Goal: Communication & Community: Answer question/provide support

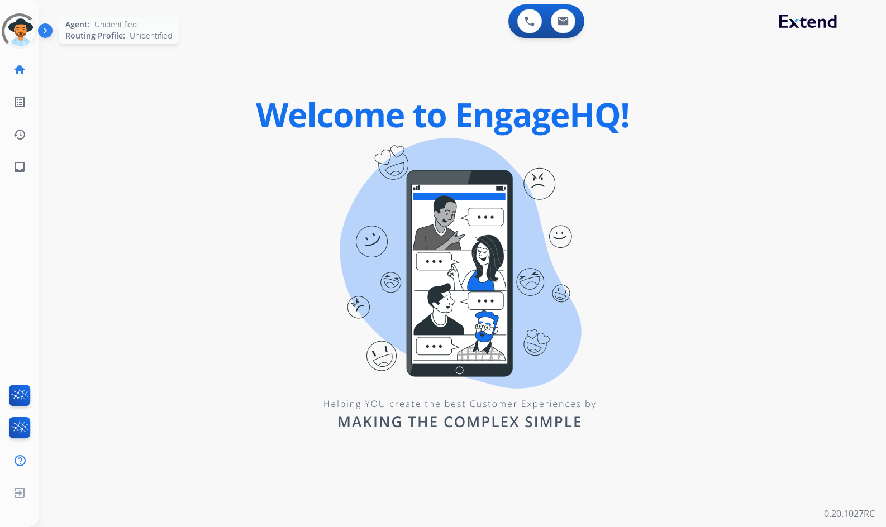
click at [23, 30] on div at bounding box center [19, 31] width 39 height 39
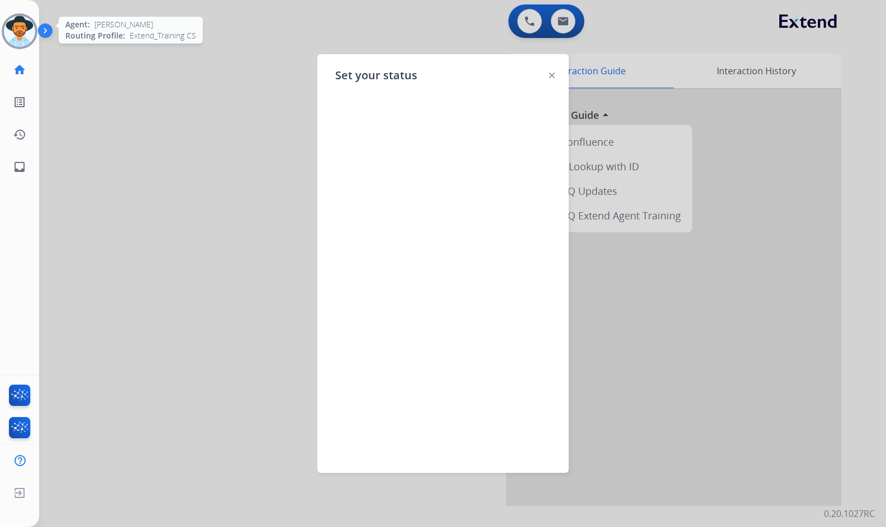
click at [181, 81] on div at bounding box center [443, 263] width 886 height 527
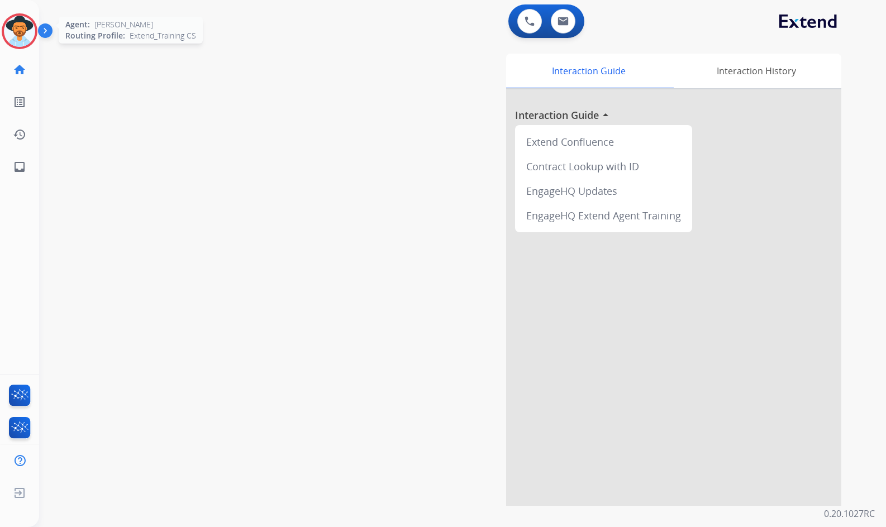
click at [15, 34] on img at bounding box center [19, 31] width 31 height 31
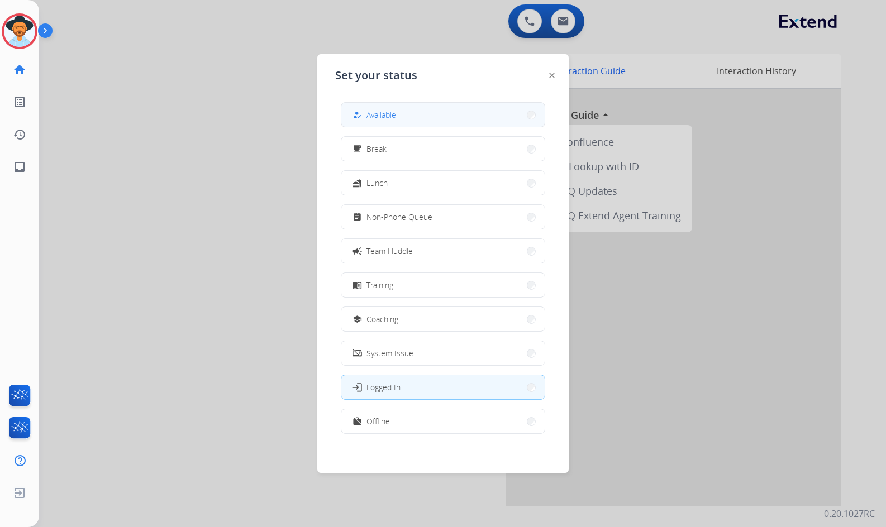
click at [437, 116] on button "how_to_reg Available" at bounding box center [442, 115] width 203 height 24
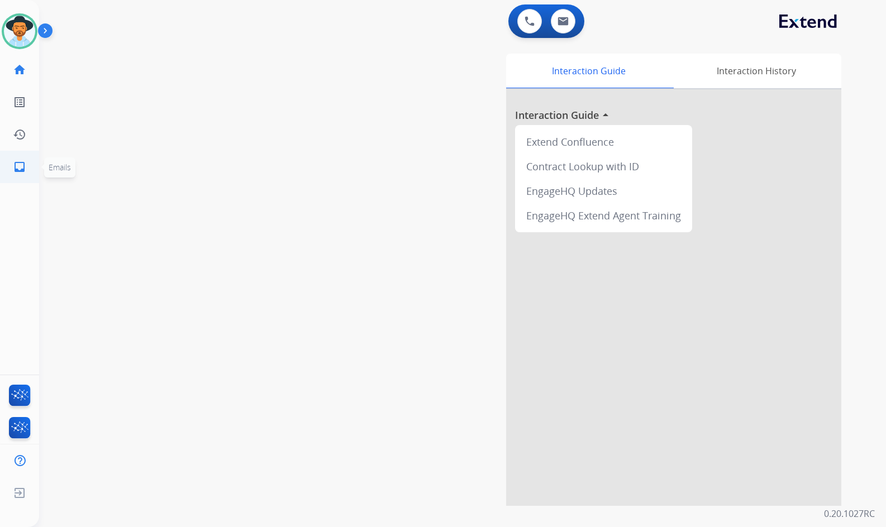
click at [13, 174] on link "inbox Emails" at bounding box center [19, 166] width 31 height 31
select select "**********"
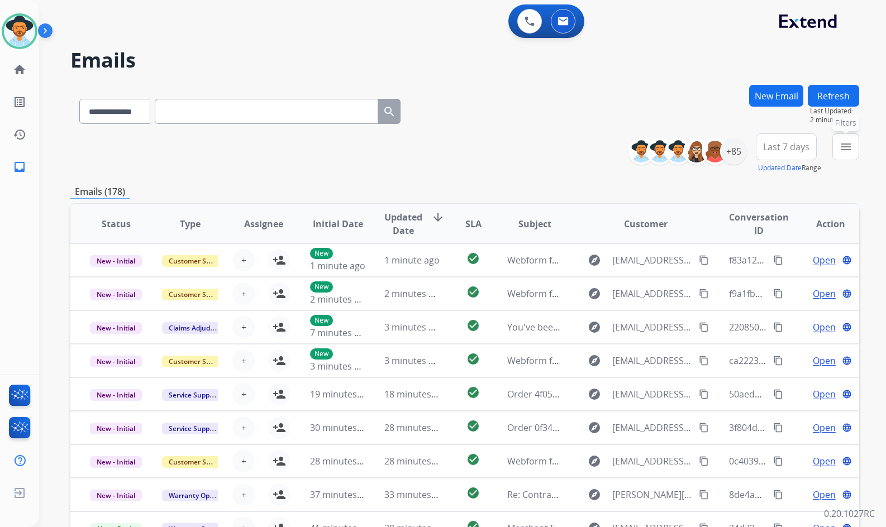
click at [853, 154] on button "menu Filters" at bounding box center [845, 146] width 27 height 27
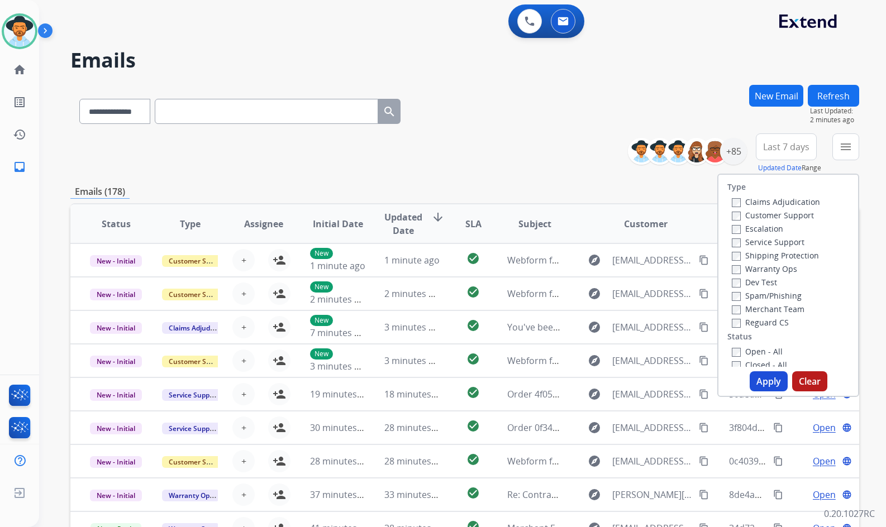
click at [773, 214] on label "Customer Support" at bounding box center [773, 215] width 82 height 11
click at [769, 255] on label "Shipping Protection" at bounding box center [775, 255] width 87 height 11
click at [758, 321] on label "Reguard CS" at bounding box center [760, 322] width 57 height 11
click at [760, 348] on label "Open - All" at bounding box center [757, 351] width 51 height 11
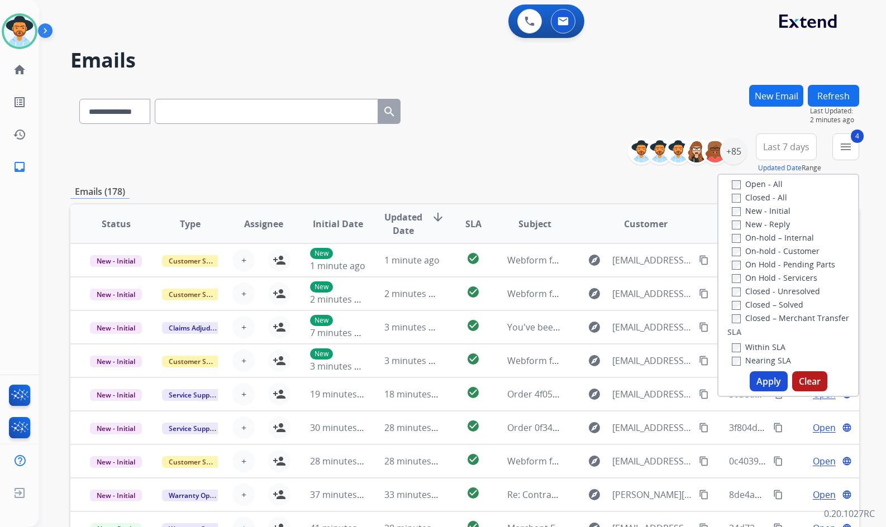
click at [777, 281] on label "On Hold - Servicers" at bounding box center [774, 278] width 85 height 11
click at [770, 259] on label "On Hold - Pending Parts" at bounding box center [783, 264] width 103 height 11
click at [770, 249] on label "On-hold - Customer" at bounding box center [776, 251] width 88 height 11
click at [770, 242] on label "On-hold – Internal" at bounding box center [773, 237] width 82 height 11
click at [770, 228] on label "New - Reply" at bounding box center [761, 224] width 58 height 11
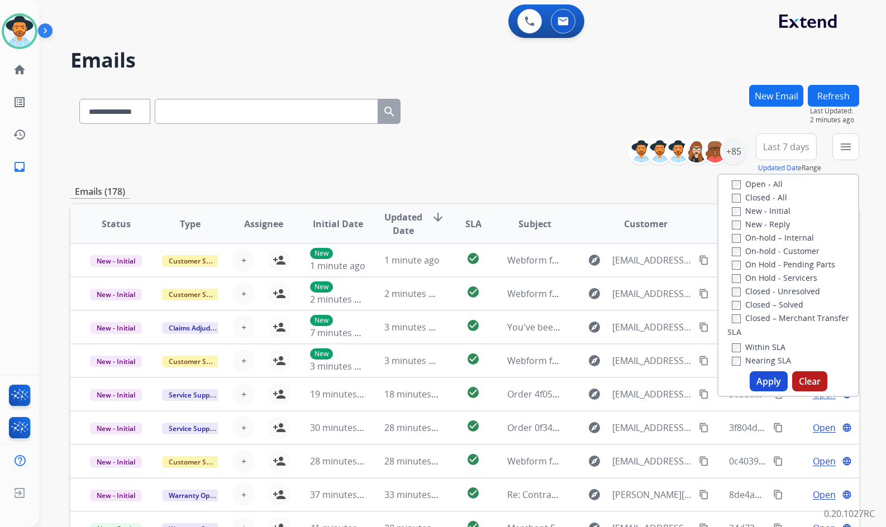
click at [773, 209] on label "New - Initial" at bounding box center [761, 211] width 59 height 11
click at [763, 384] on button "Apply" at bounding box center [768, 381] width 38 height 20
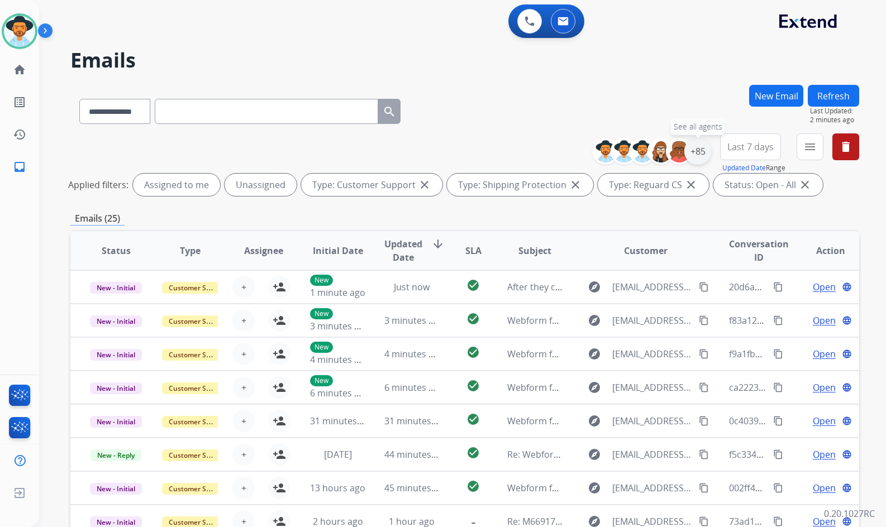
click at [701, 155] on div "+85" at bounding box center [697, 151] width 27 height 27
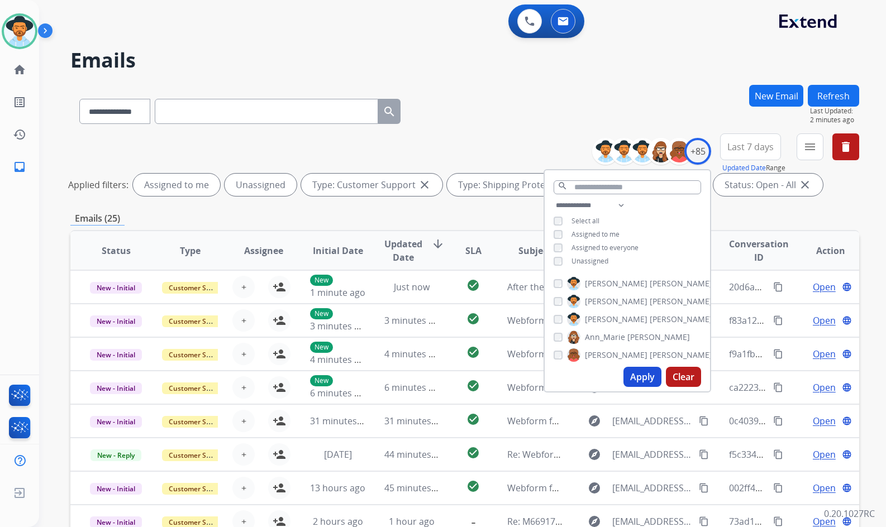
click at [600, 259] on span "Unassigned" at bounding box center [589, 260] width 37 height 9
click at [610, 319] on span "[PERSON_NAME]" at bounding box center [616, 319] width 63 height 11
click at [635, 379] on button "Apply" at bounding box center [642, 377] width 38 height 20
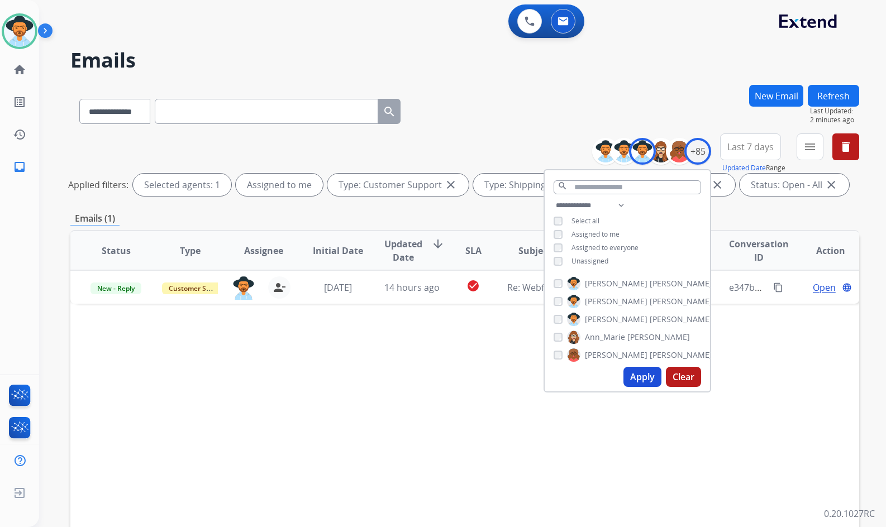
click at [257, 345] on div "Status Type Assignee Initial Date Updated Date arrow_downward SLA Subject Custo…" at bounding box center [464, 417] width 789 height 374
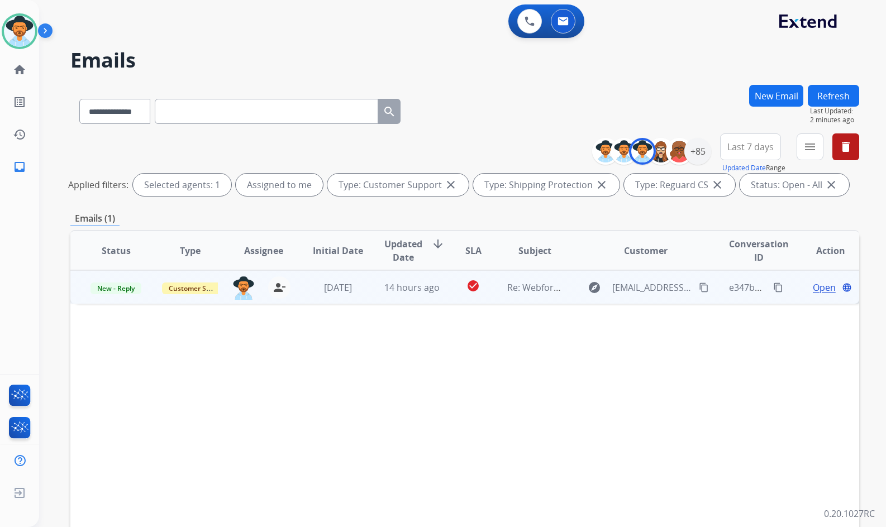
click at [792, 288] on td "Open language" at bounding box center [822, 287] width 74 height 34
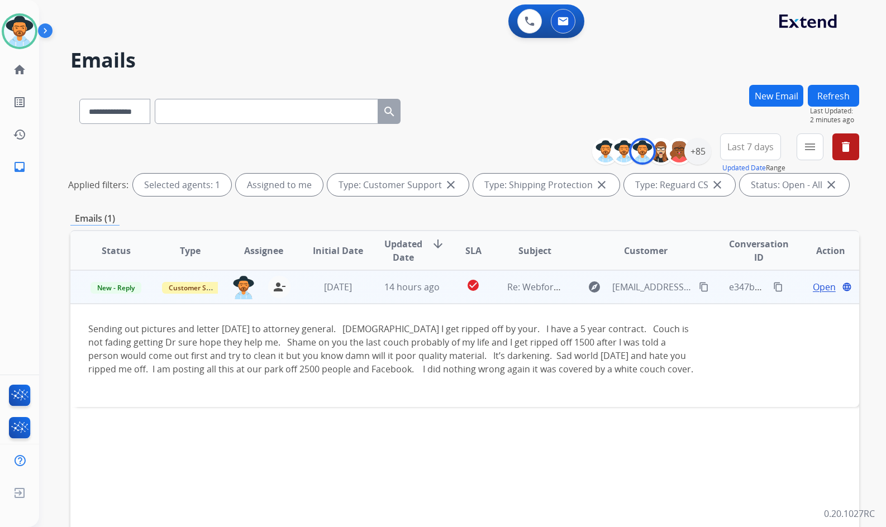
click at [791, 279] on td "Open language" at bounding box center [822, 287] width 74 height 34
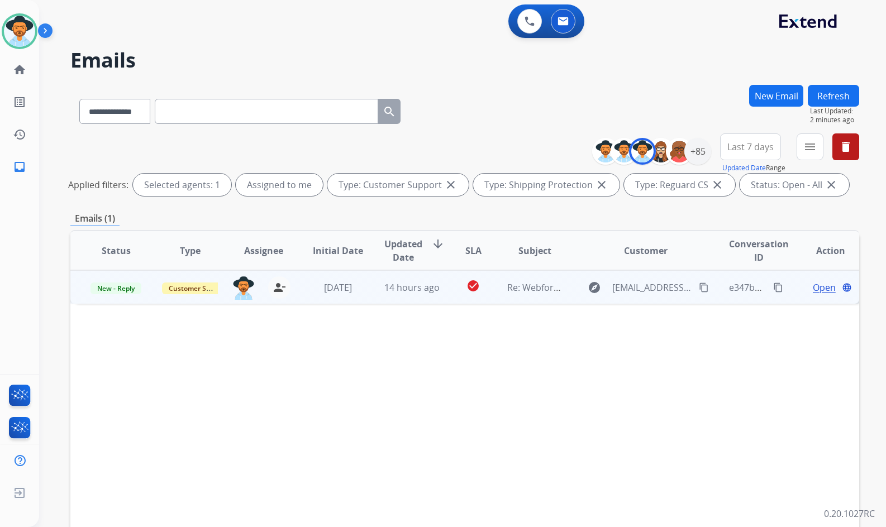
click at [823, 294] on span "Open" at bounding box center [824, 287] width 23 height 13
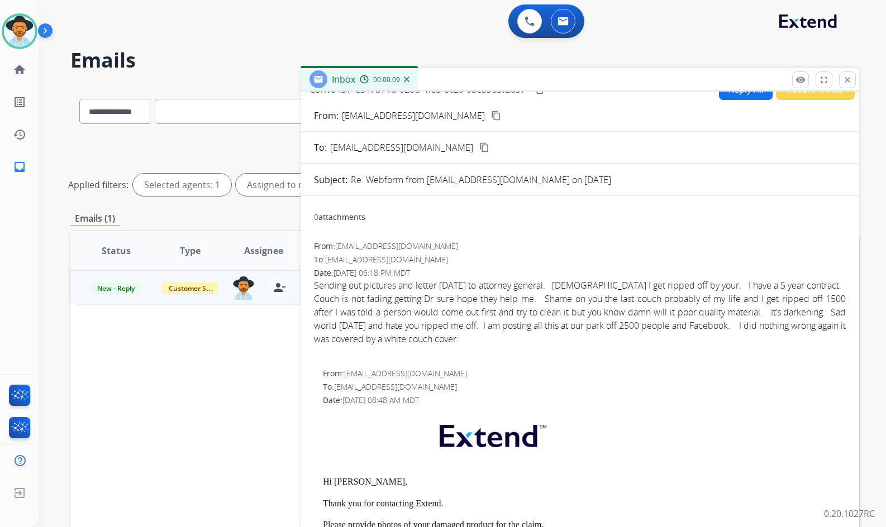
scroll to position [0, 0]
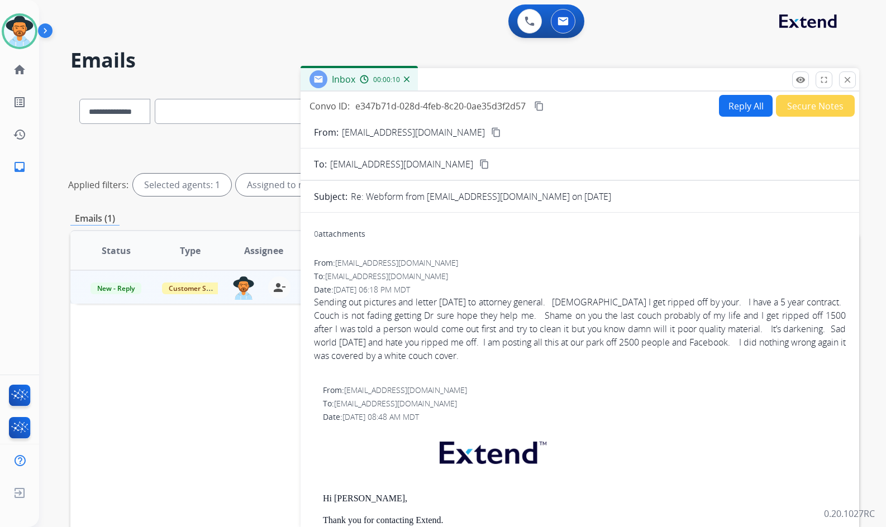
click at [491, 133] on mat-icon "content_copy" at bounding box center [496, 132] width 10 height 10
click at [543, 109] on mat-icon "content_copy" at bounding box center [539, 106] width 10 height 10
click at [15, 25] on img at bounding box center [19, 31] width 31 height 31
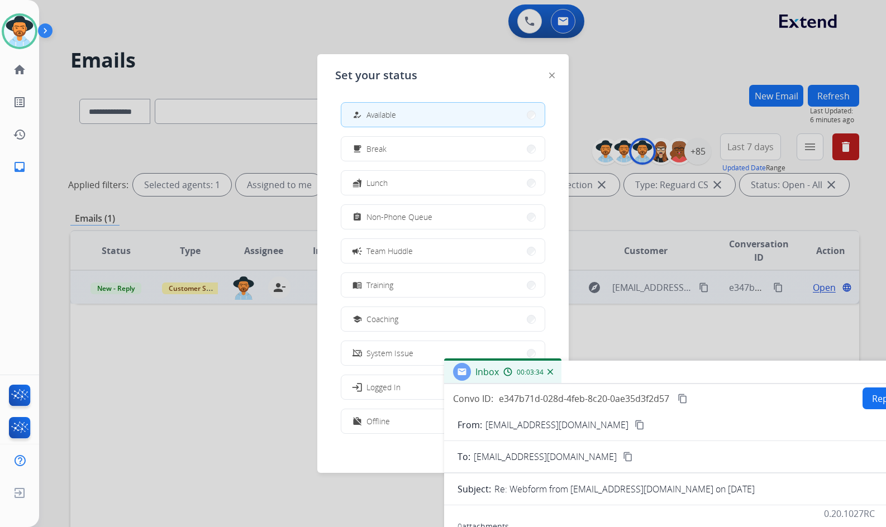
drag, startPoint x: 585, startPoint y: 281, endPoint x: 577, endPoint y: 341, distance: 59.8
click at [640, 382] on div "Inbox 00:03:34" at bounding box center [723, 372] width 558 height 23
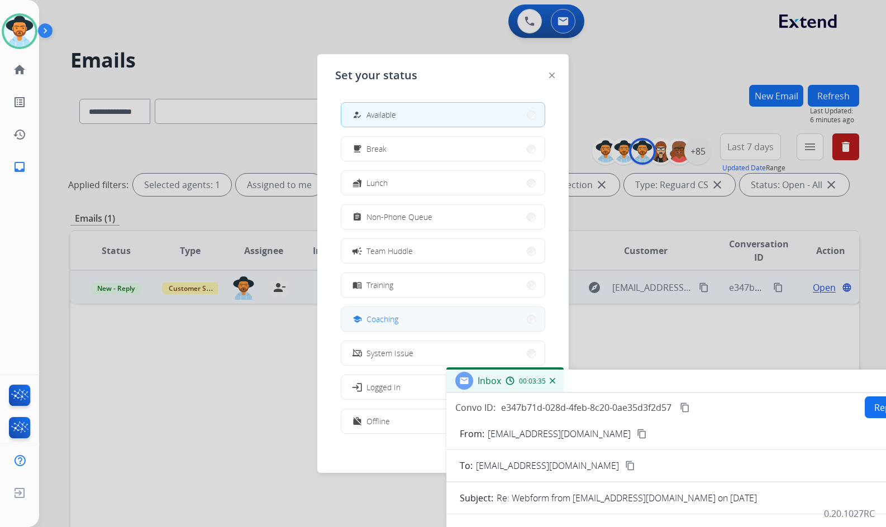
click at [448, 319] on button "school Coaching" at bounding box center [442, 319] width 203 height 24
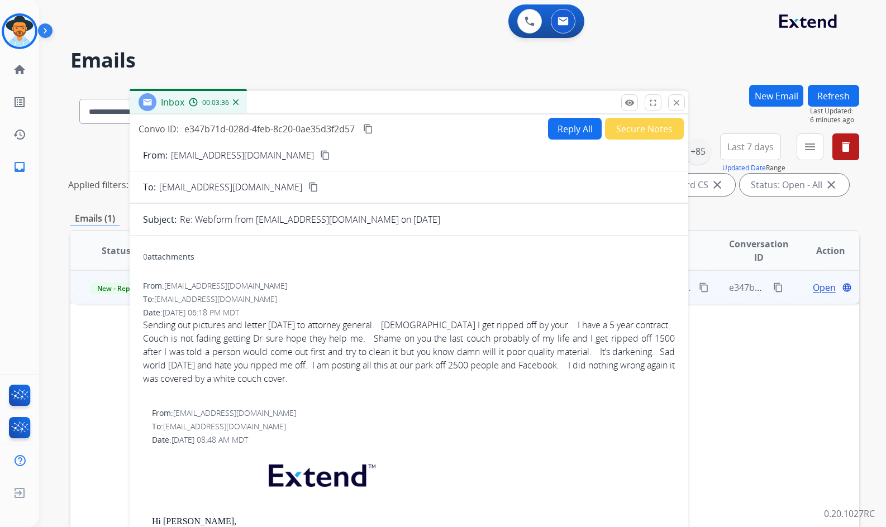
drag, startPoint x: 342, startPoint y: 212, endPoint x: 328, endPoint y: 44, distance: 168.1
click at [320, 91] on div "Inbox 00:03:36" at bounding box center [409, 102] width 558 height 23
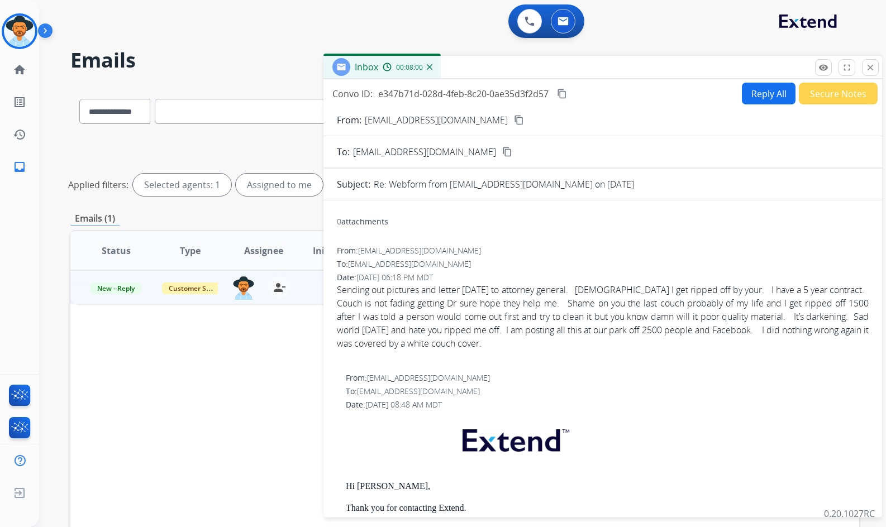
drag, startPoint x: 381, startPoint y: 64, endPoint x: 589, endPoint y: 79, distance: 208.3
click at [560, 77] on div "Inbox 00:08:00" at bounding box center [602, 67] width 558 height 23
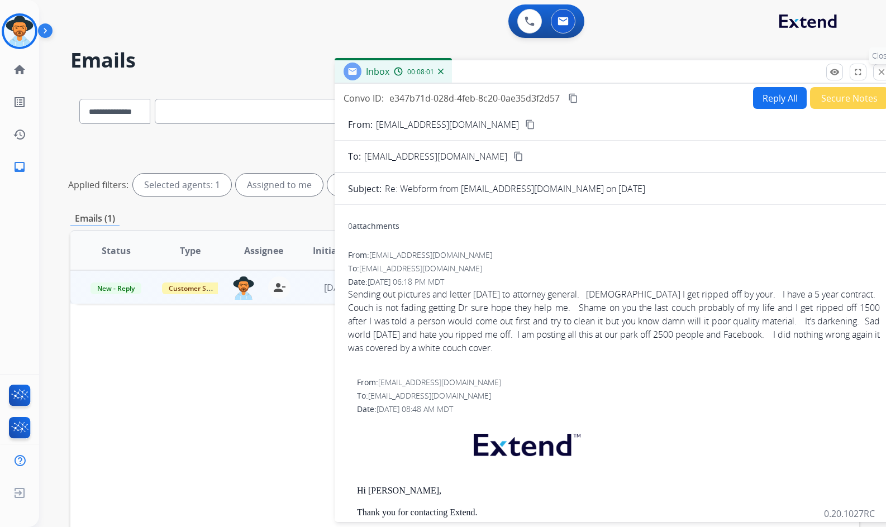
click at [882, 69] on mat-icon "close" at bounding box center [881, 72] width 10 height 10
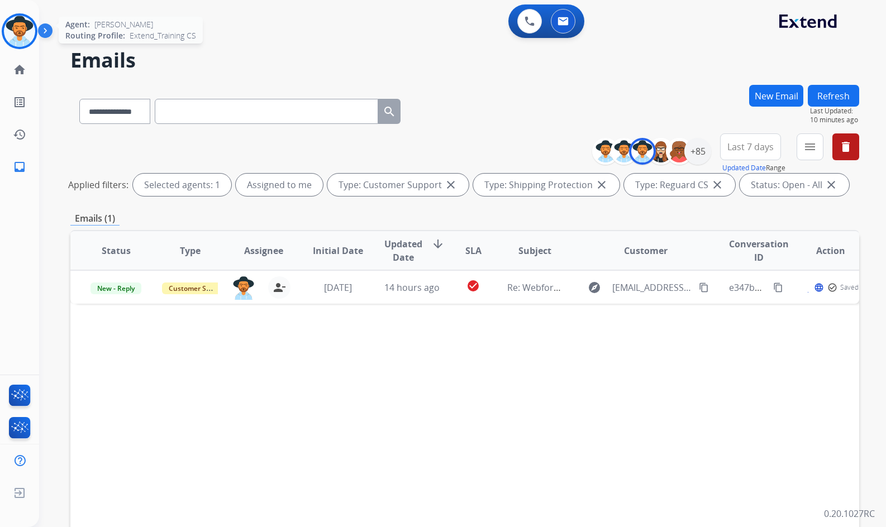
click at [30, 37] on img at bounding box center [19, 31] width 31 height 31
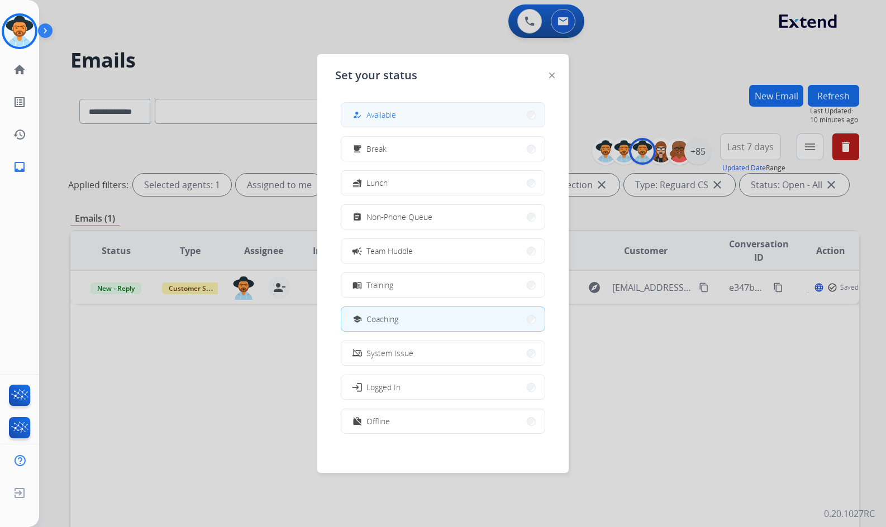
click at [438, 108] on button "how_to_reg Available" at bounding box center [442, 115] width 203 height 24
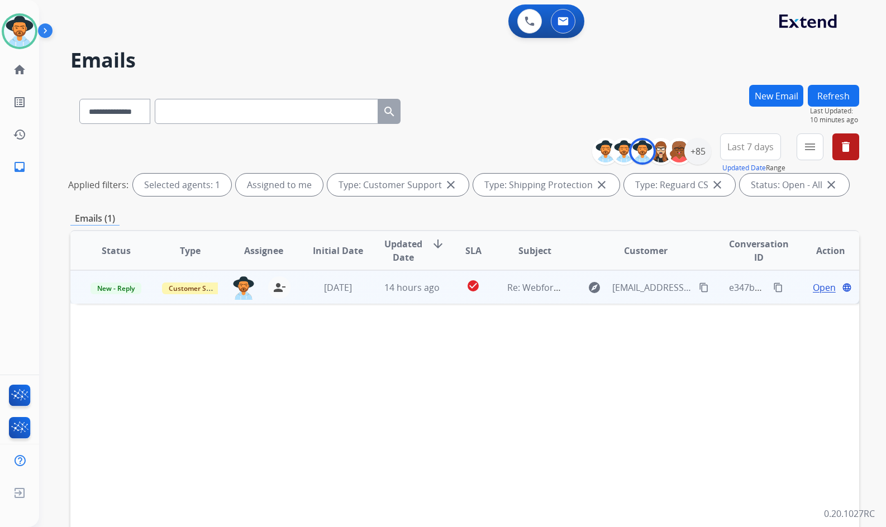
click at [817, 288] on span "Open" at bounding box center [824, 287] width 23 height 13
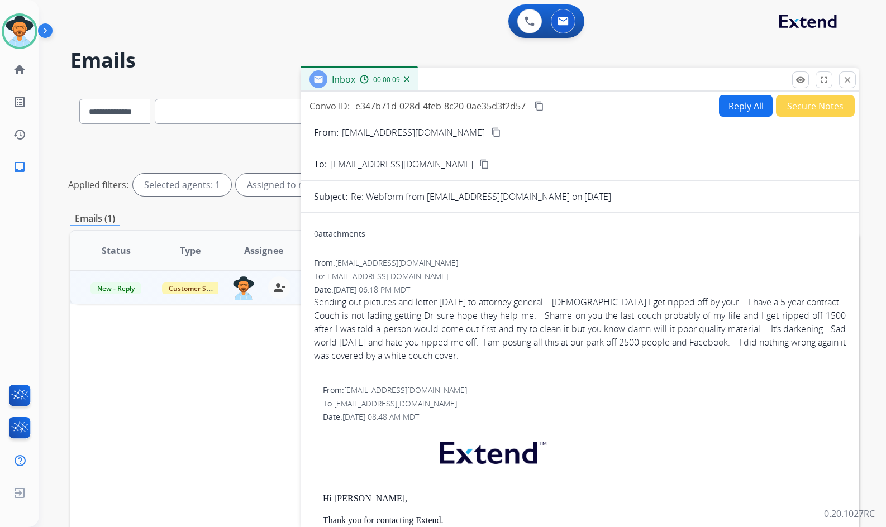
click at [545, 104] on button "content_copy" at bounding box center [538, 105] width 13 height 13
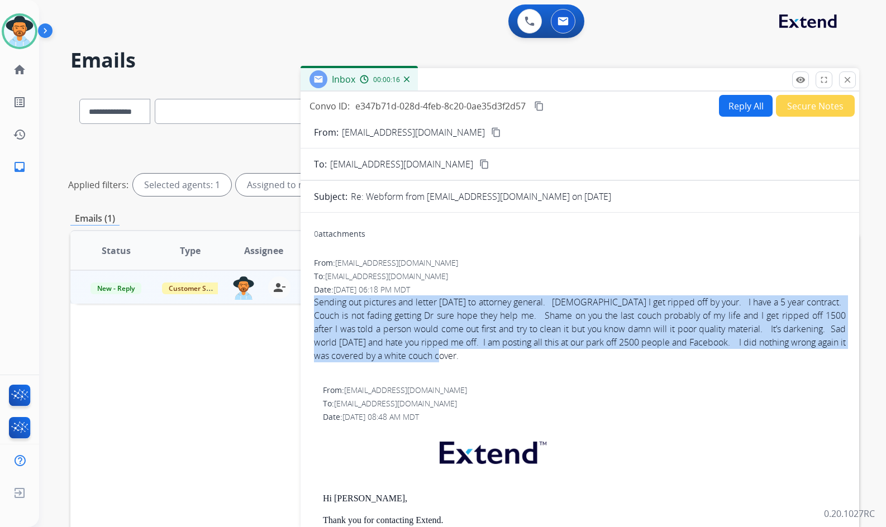
drag, startPoint x: 455, startPoint y: 355, endPoint x: 307, endPoint y: 302, distance: 157.0
click at [307, 302] on div "0 attachments From: margebaer1951@gmail.com To: support@extend.com Date: 08/17/…" at bounding box center [579, 530] width 558 height 617
copy div "Sending out pictures and letter tomorrow to attorney general. 74 years old I ge…"
click at [696, 328] on div "Sending out pictures and letter tomorrow to attorney general. 74 years old I ge…" at bounding box center [580, 328] width 532 height 67
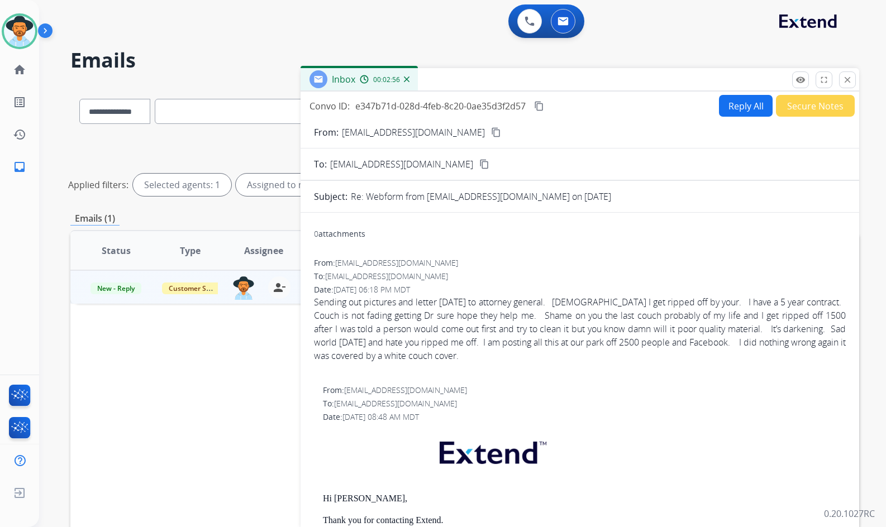
click at [726, 102] on button "Reply All" at bounding box center [746, 106] width 54 height 22
select select "**********"
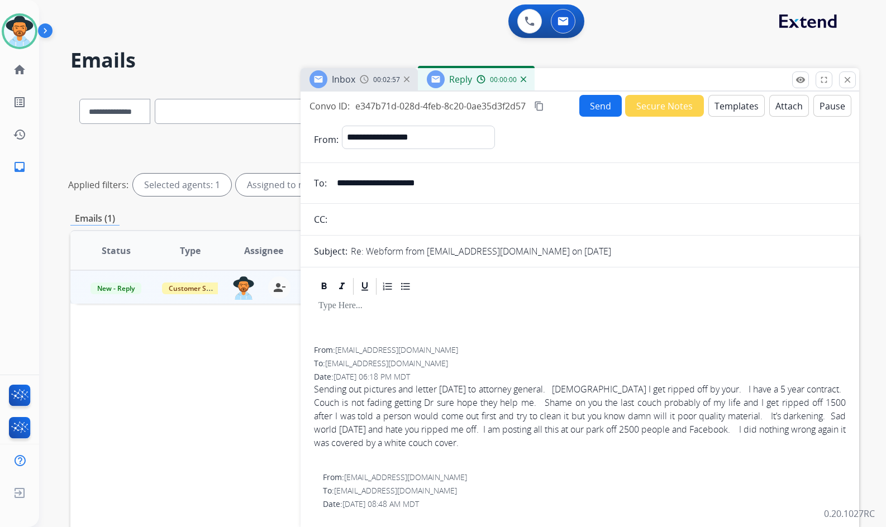
click at [734, 106] on button "Templates" at bounding box center [736, 106] width 56 height 22
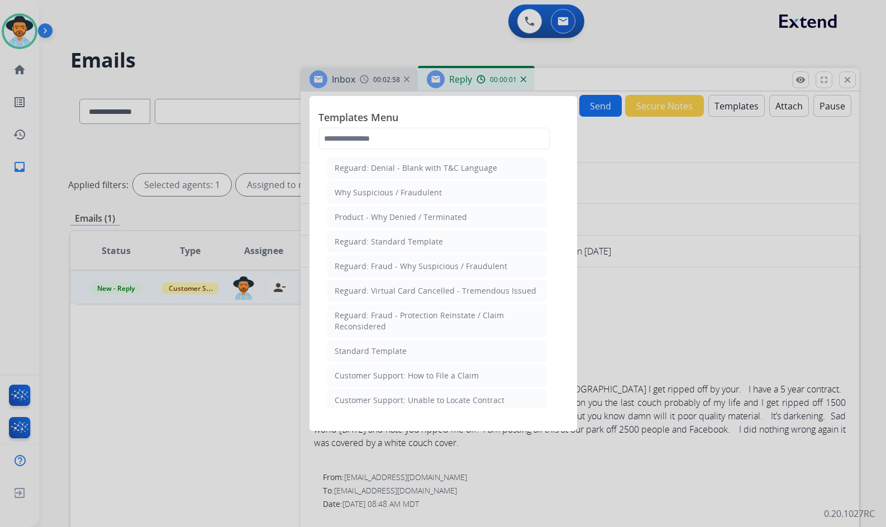
click at [409, 346] on li "Standard Template" at bounding box center [436, 351] width 219 height 21
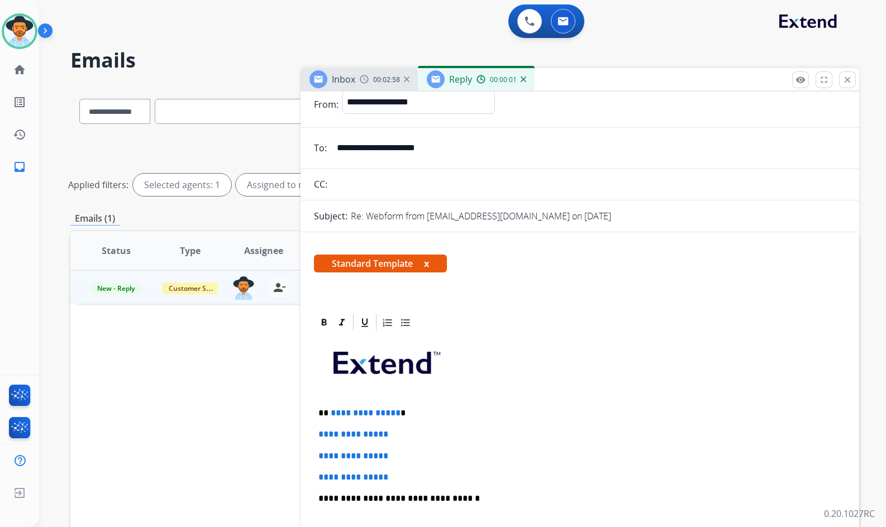
scroll to position [112, 0]
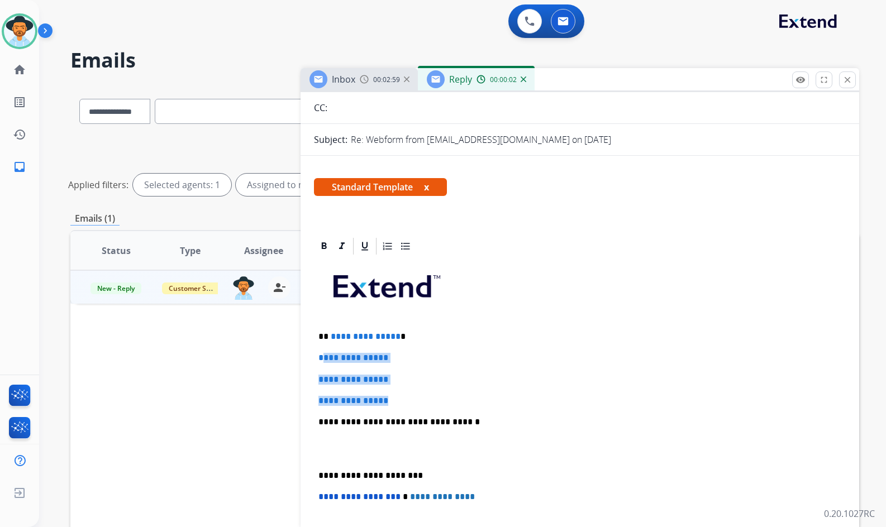
drag, startPoint x: 396, startPoint y: 398, endPoint x: 322, endPoint y: 353, distance: 87.0
click at [322, 353] on div "**********" at bounding box center [580, 448] width 532 height 384
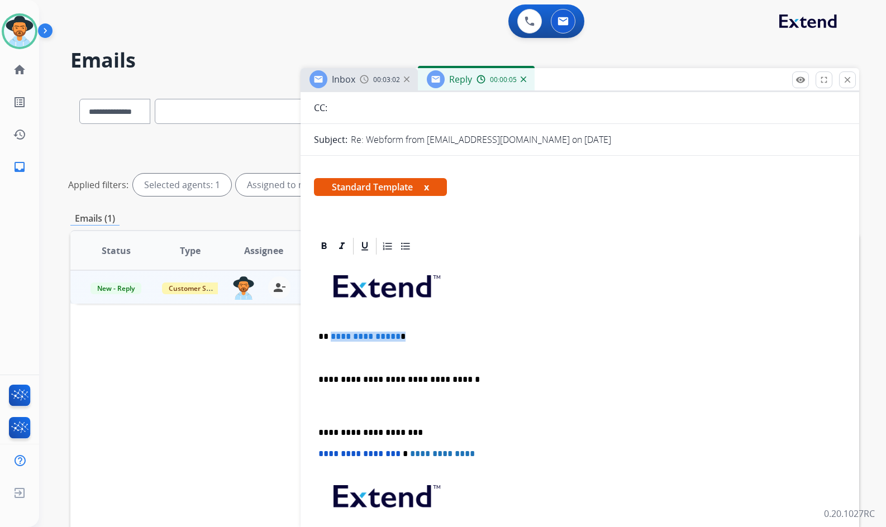
drag, startPoint x: 391, startPoint y: 337, endPoint x: 347, endPoint y: 329, distance: 44.7
click at [331, 332] on p "**********" at bounding box center [575, 337] width 514 height 10
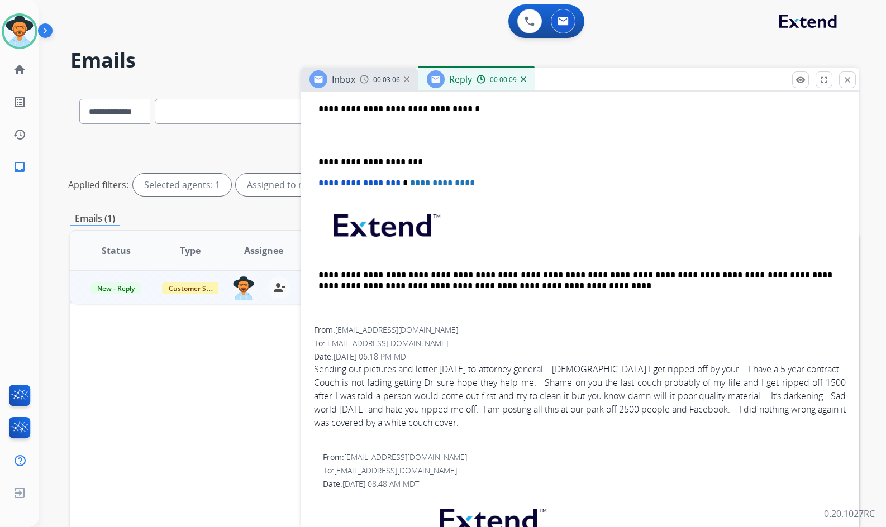
scroll to position [168, 0]
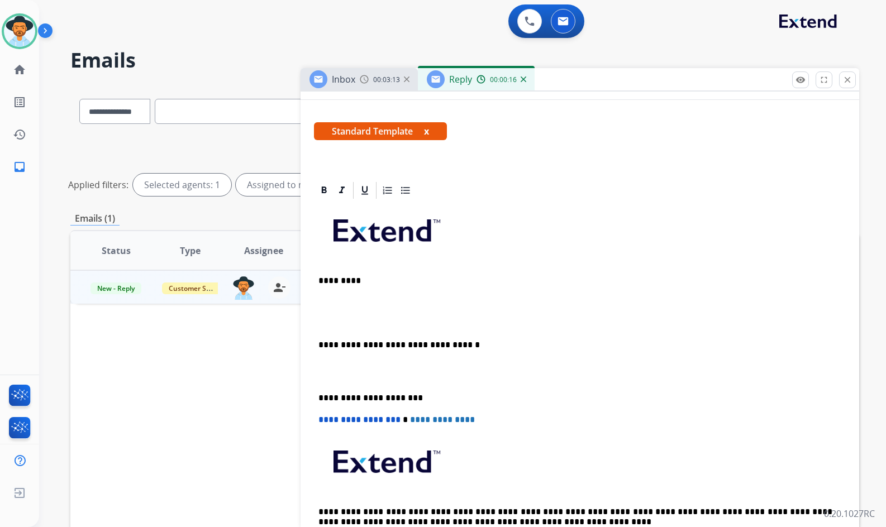
click at [357, 306] on div "**********" at bounding box center [580, 381] width 532 height 363
click at [356, 298] on p at bounding box center [579, 302] width 523 height 10
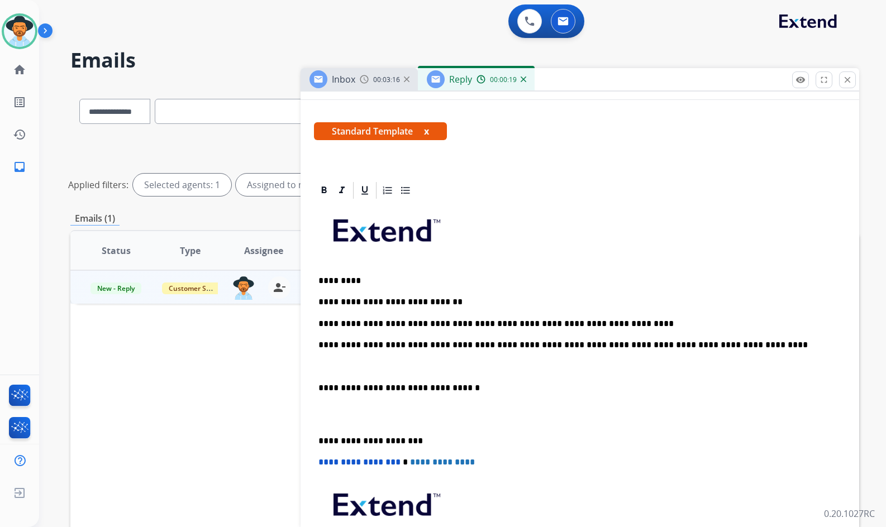
click at [367, 369] on p at bounding box center [579, 366] width 523 height 10
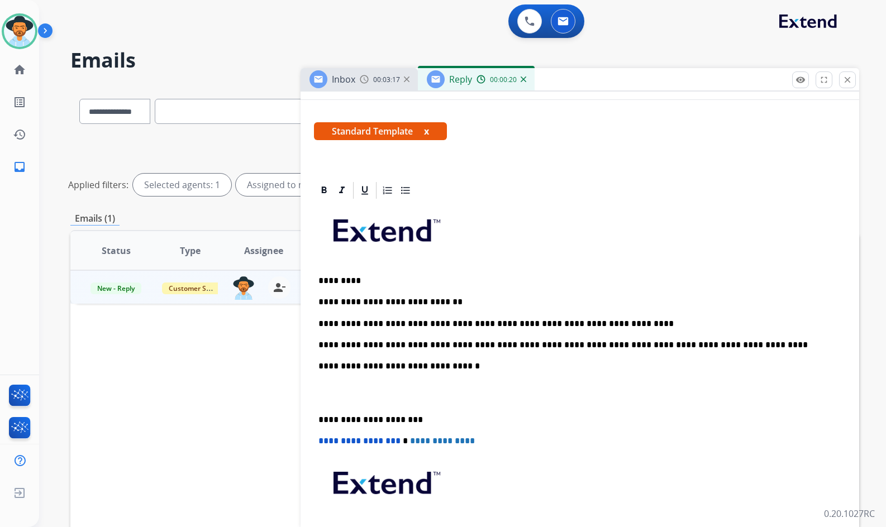
click at [369, 400] on p at bounding box center [579, 393] width 523 height 21
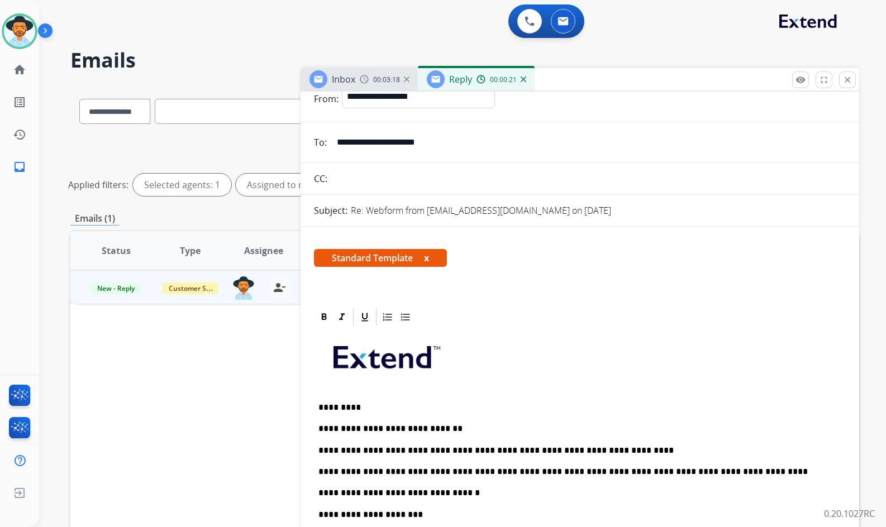
scroll to position [0, 0]
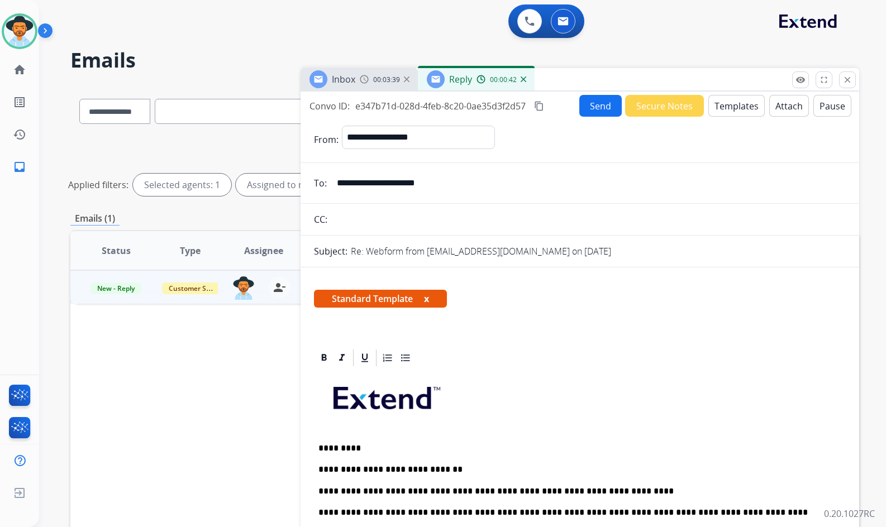
click at [607, 107] on button "Send" at bounding box center [600, 106] width 42 height 22
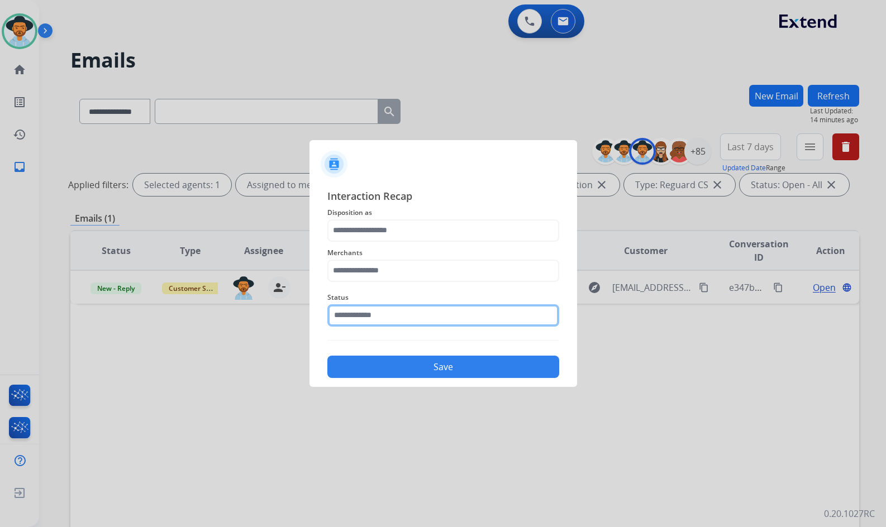
click at [439, 316] on input "text" at bounding box center [443, 315] width 232 height 22
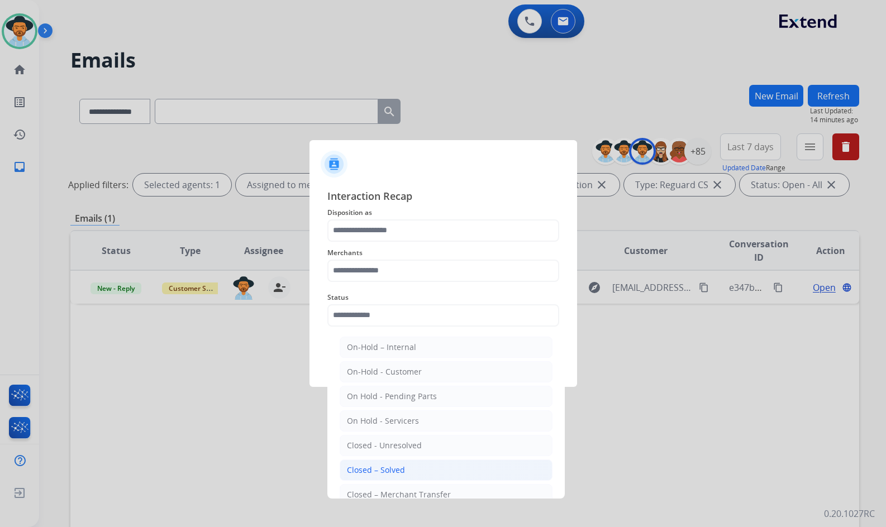
click at [416, 462] on li "Closed – Solved" at bounding box center [446, 470] width 213 height 21
type input "**********"
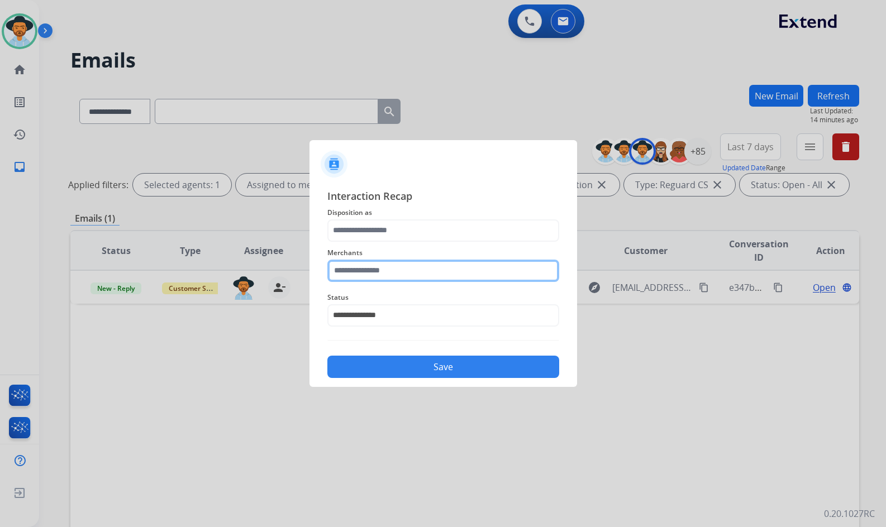
click at [412, 270] on input "text" at bounding box center [443, 271] width 232 height 22
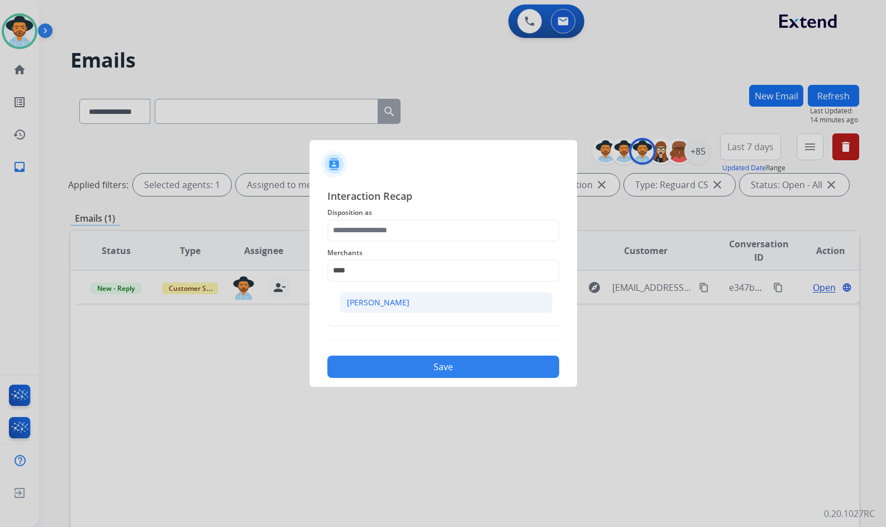
click at [403, 302] on div "[PERSON_NAME]" at bounding box center [378, 302] width 63 height 11
type input "**********"
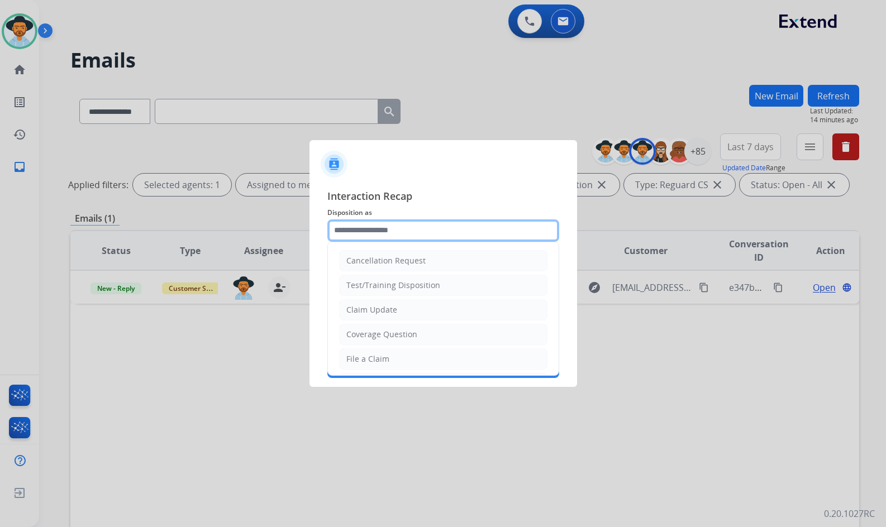
click at [396, 236] on input "text" at bounding box center [443, 230] width 232 height 22
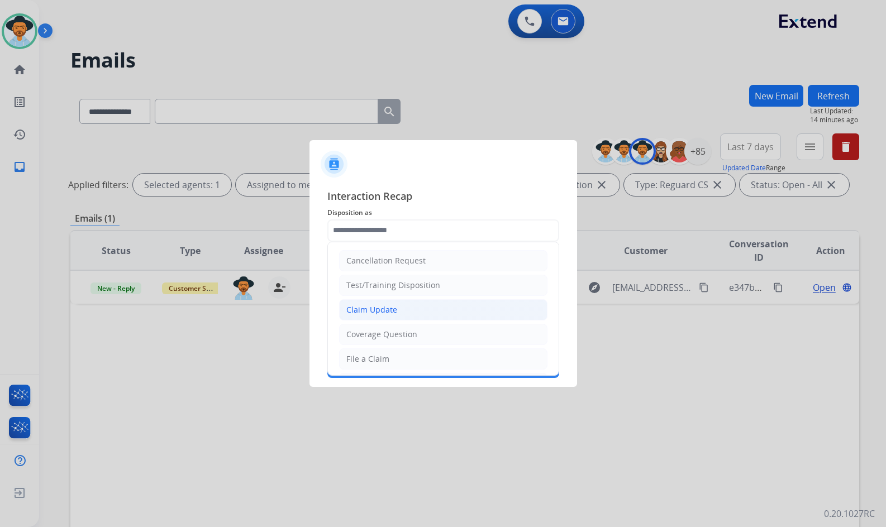
click at [398, 316] on li "Claim Update" at bounding box center [443, 309] width 208 height 21
type input "**********"
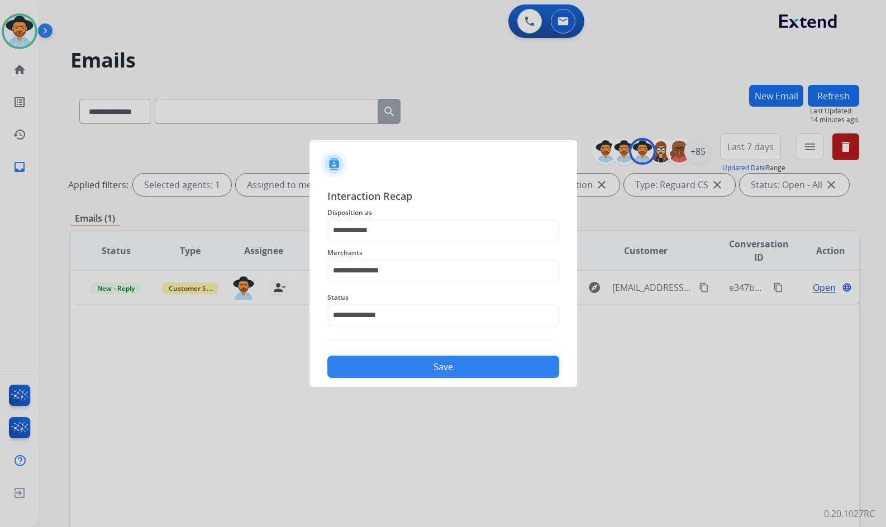
click at [418, 386] on div "**********" at bounding box center [442, 283] width 267 height 208
click at [421, 374] on button "Save" at bounding box center [443, 367] width 232 height 22
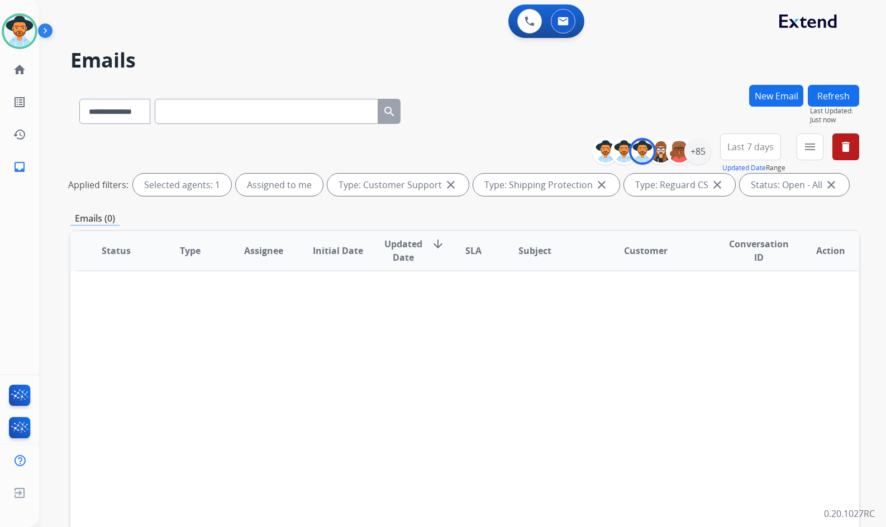
click at [40, 150] on div "**********" at bounding box center [449, 303] width 820 height 527
click at [17, 69] on mat-icon "home" at bounding box center [19, 69] width 13 height 13
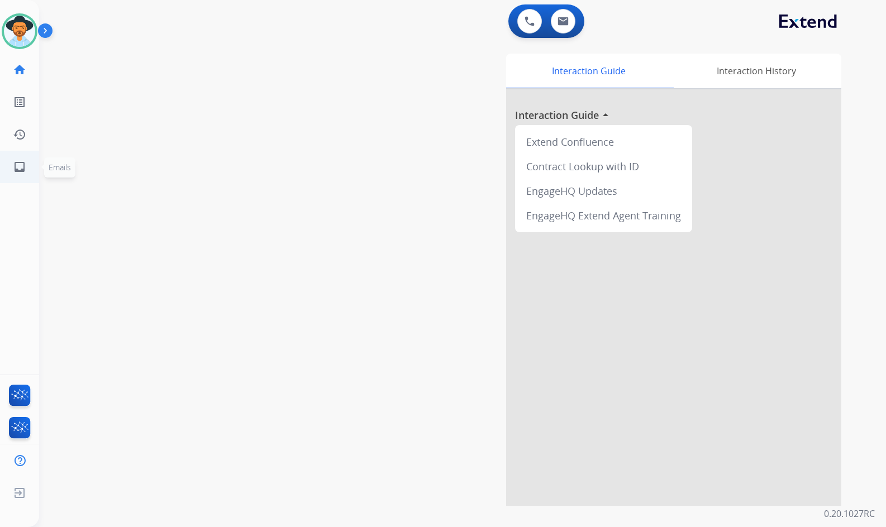
click at [28, 167] on link "inbox Emails" at bounding box center [19, 166] width 31 height 31
select select "**********"
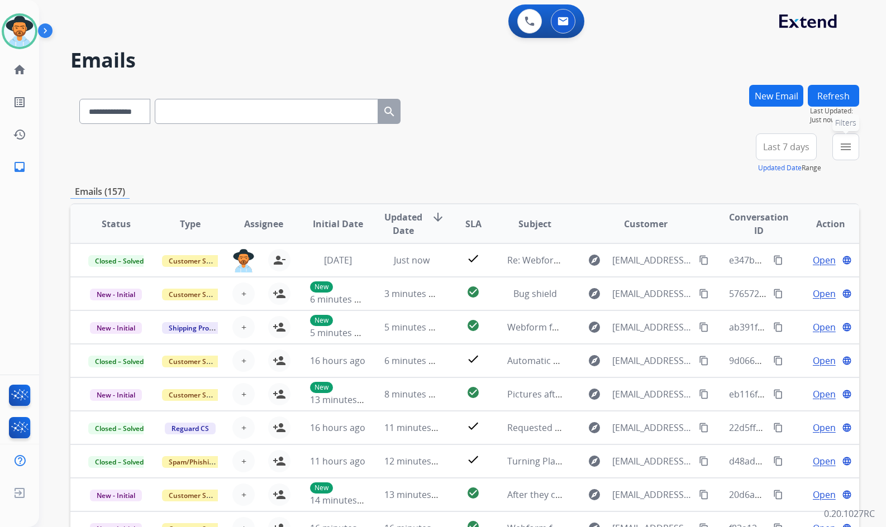
click at [846, 153] on mat-icon "menu" at bounding box center [845, 146] width 13 height 13
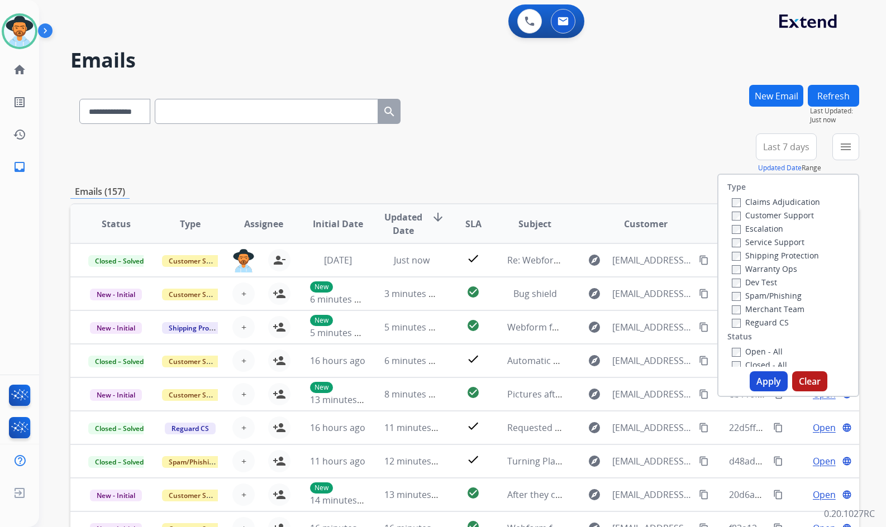
click at [782, 216] on label "Customer Support" at bounding box center [773, 215] width 82 height 11
click at [781, 252] on label "Shipping Protection" at bounding box center [775, 255] width 87 height 11
click at [775, 319] on label "Reguard CS" at bounding box center [760, 322] width 57 height 11
drag, startPoint x: 772, startPoint y: 345, endPoint x: 767, endPoint y: 348, distance: 6.0
click at [769, 348] on div "Open - All" at bounding box center [790, 351] width 117 height 13
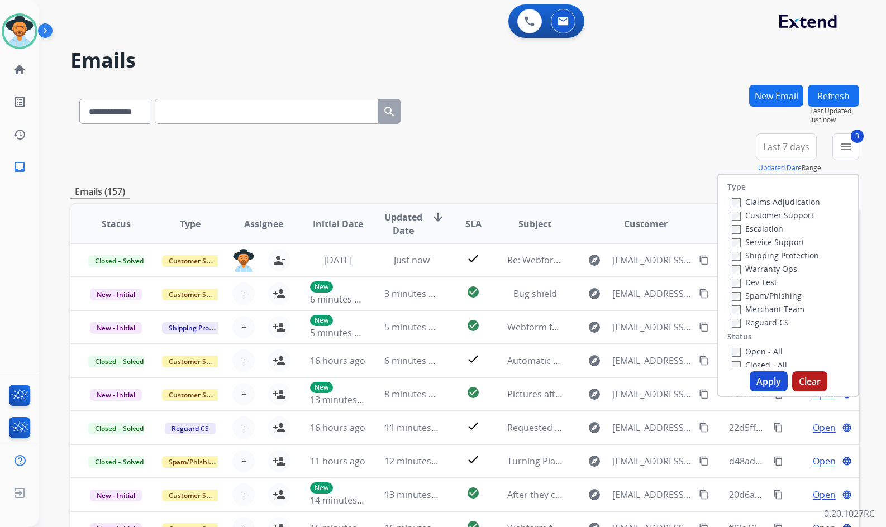
click at [766, 350] on label "Open - All" at bounding box center [757, 351] width 51 height 11
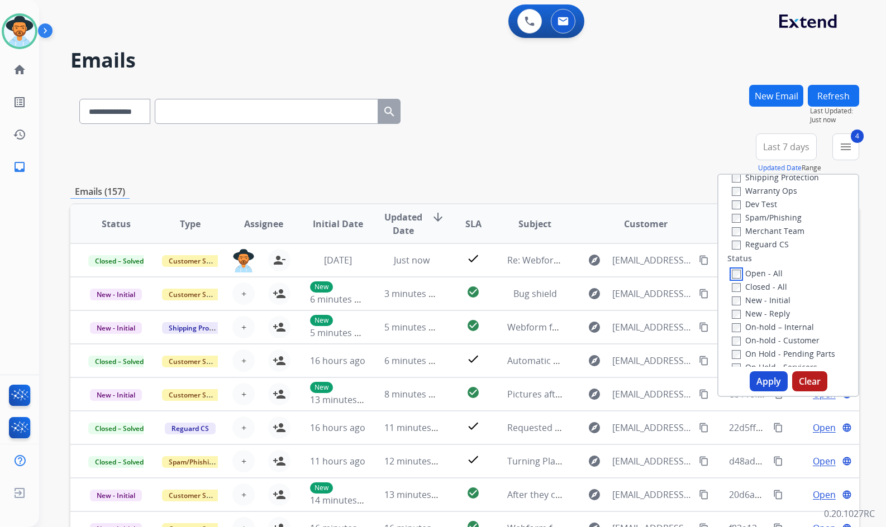
scroll to position [112, 0]
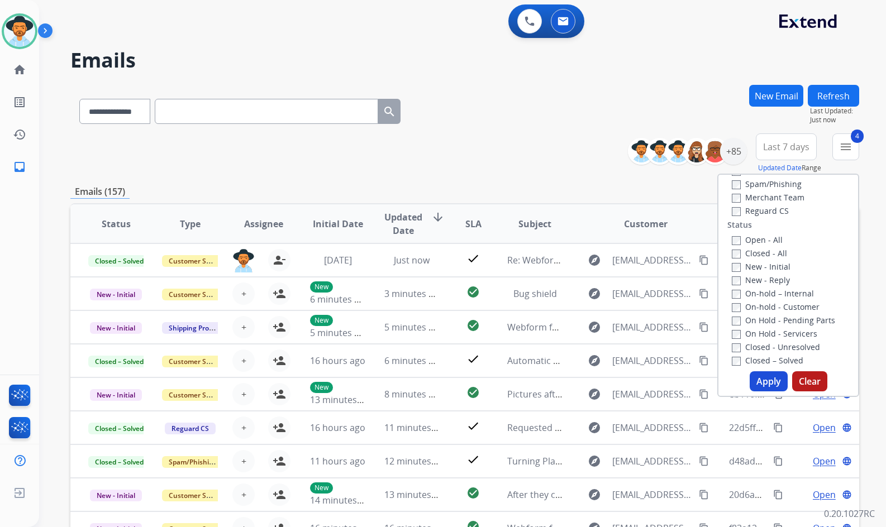
drag, startPoint x: 770, startPoint y: 334, endPoint x: 770, endPoint y: 324, distance: 10.1
click at [770, 335] on label "On Hold - Servicers" at bounding box center [774, 333] width 85 height 11
click at [771, 310] on label "On-hold - Customer" at bounding box center [776, 307] width 88 height 11
click at [771, 324] on label "On Hold - Pending Parts" at bounding box center [783, 320] width 103 height 11
click at [771, 294] on label "On-hold – Internal" at bounding box center [773, 293] width 82 height 11
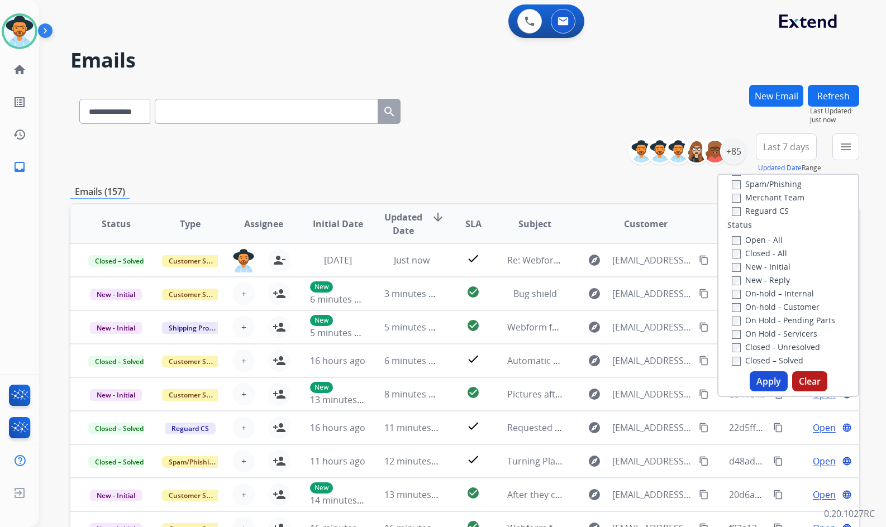
click at [770, 276] on label "New - Reply" at bounding box center [761, 280] width 58 height 11
click at [768, 268] on label "New - Initial" at bounding box center [761, 266] width 59 height 11
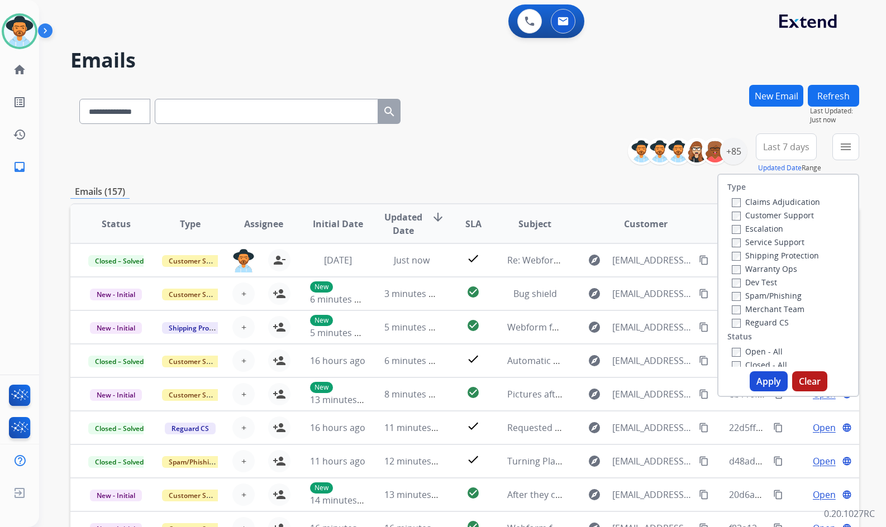
click at [773, 384] on button "Apply" at bounding box center [768, 381] width 38 height 20
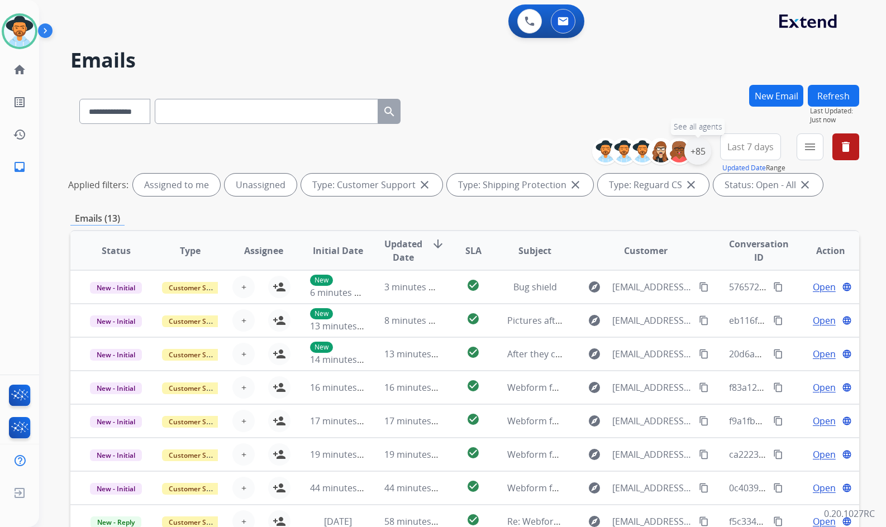
click at [691, 152] on div "+85" at bounding box center [697, 151] width 27 height 27
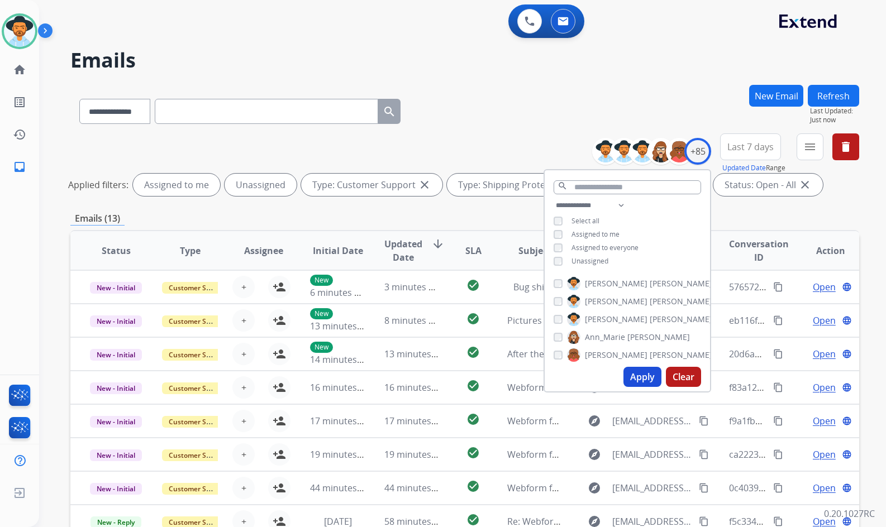
click at [579, 260] on span "Unassigned" at bounding box center [589, 260] width 37 height 9
click at [595, 317] on span "[PERSON_NAME]" at bounding box center [616, 319] width 63 height 11
click at [646, 374] on button "Apply" at bounding box center [642, 377] width 38 height 20
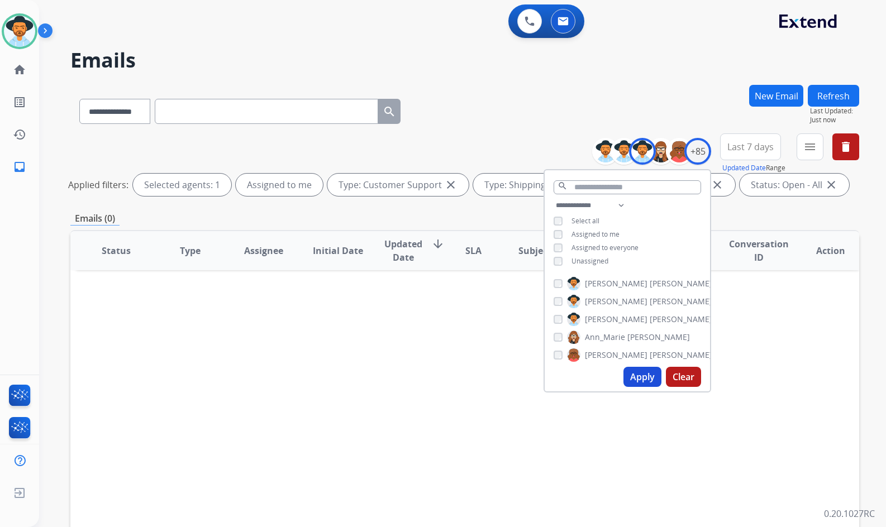
click at [249, 217] on div "Emails (0)" at bounding box center [464, 219] width 789 height 14
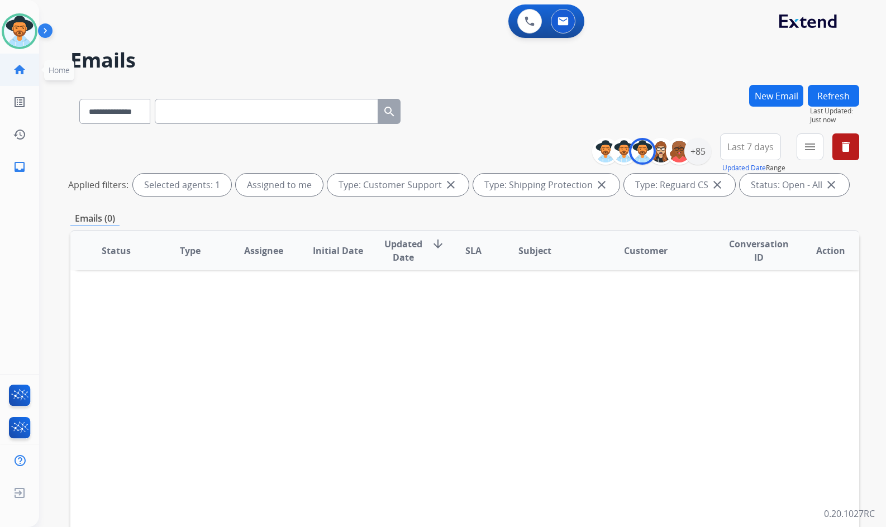
click at [28, 74] on link "home Home" at bounding box center [19, 69] width 31 height 31
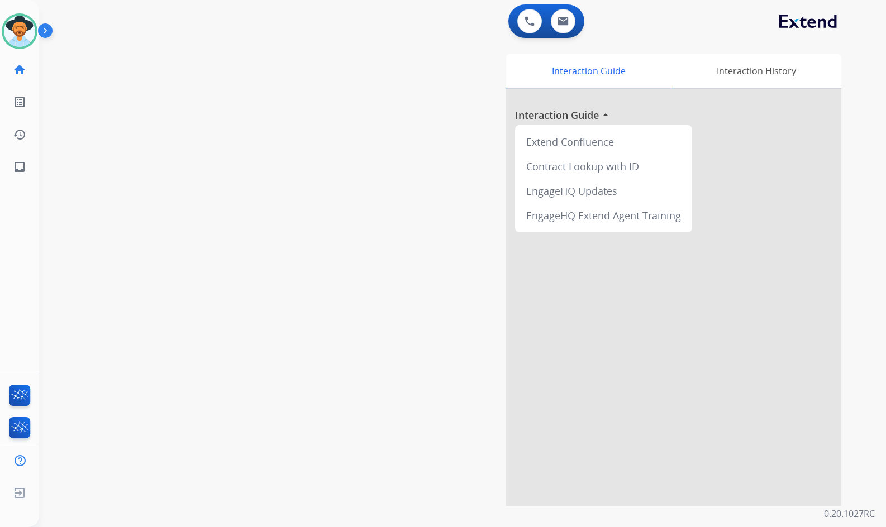
click at [61, 300] on div "swap_horiz Break voice bridge close_fullscreen Connect 3-Way Call merge_type Se…" at bounding box center [449, 273] width 820 height 466
click at [289, 306] on div "swap_horiz Break voice bridge close_fullscreen Connect 3-Way Call merge_type Se…" at bounding box center [449, 273] width 820 height 466
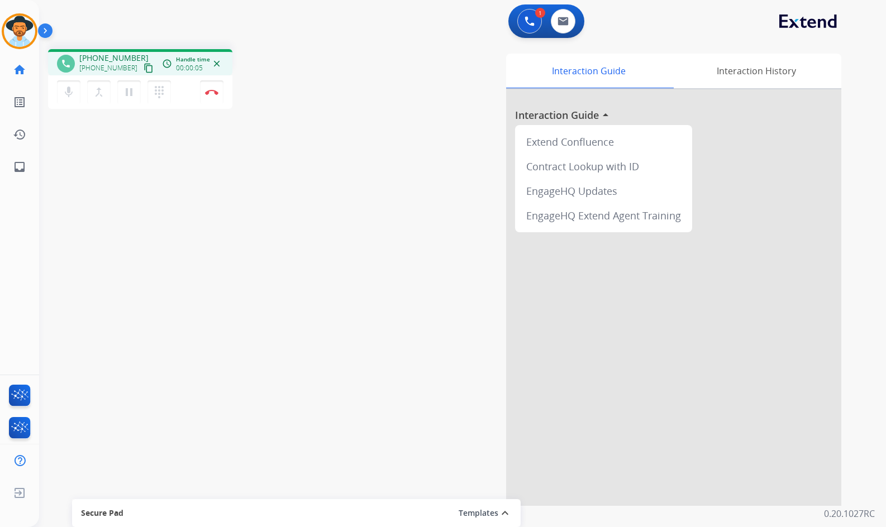
click at [144, 71] on mat-icon "content_copy" at bounding box center [149, 68] width 10 height 10
click at [204, 94] on button "Disconnect" at bounding box center [211, 91] width 23 height 23
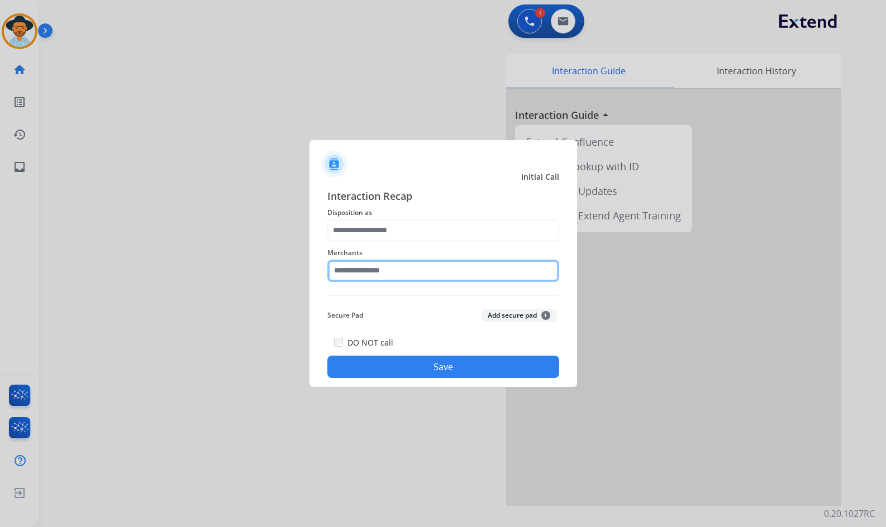
click at [379, 270] on input "text" at bounding box center [443, 271] width 232 height 22
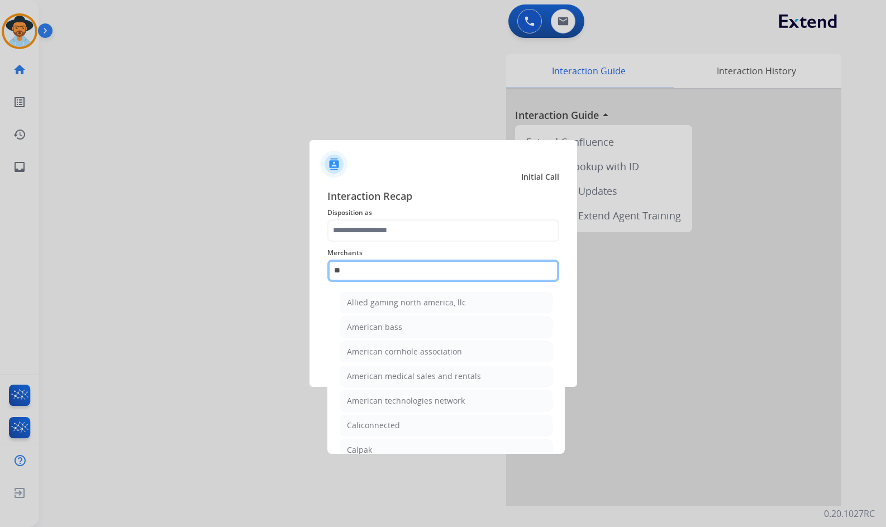
type input "*"
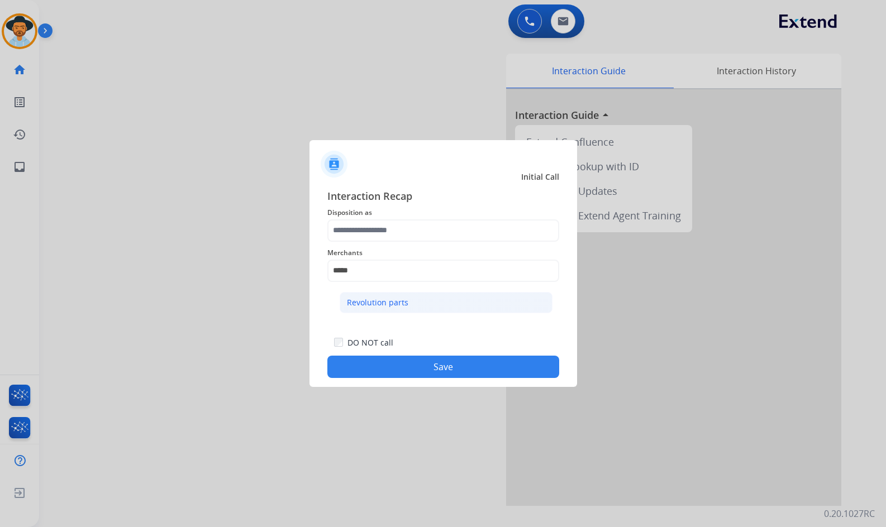
click at [367, 310] on li "Revolution parts" at bounding box center [446, 302] width 213 height 21
type input "**********"
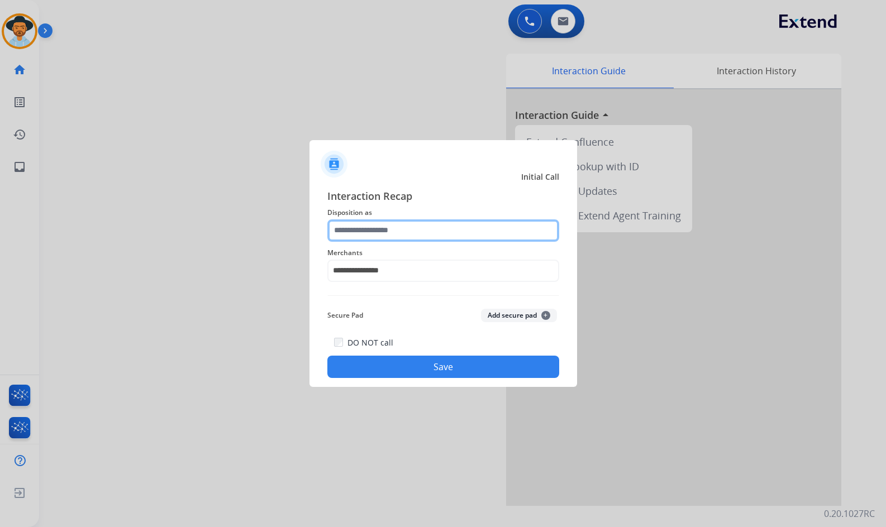
click at [374, 231] on input "text" at bounding box center [443, 230] width 232 height 22
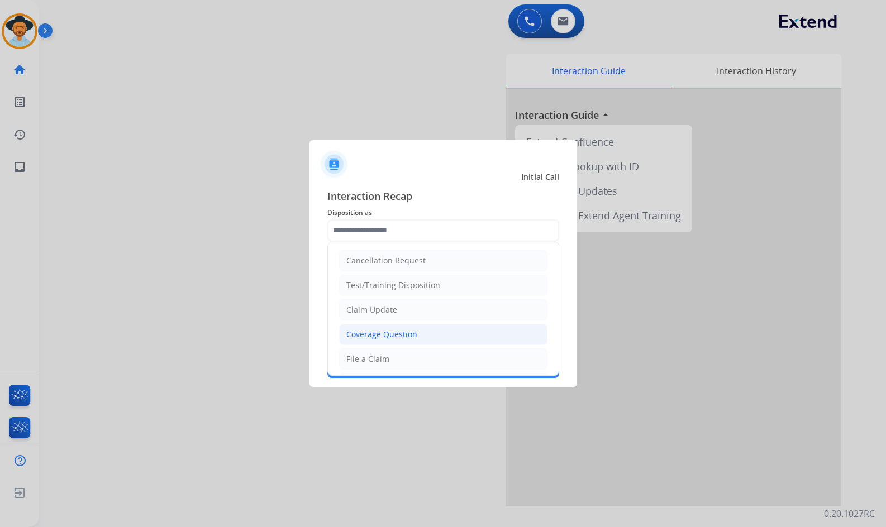
click at [408, 341] on li "Coverage Question" at bounding box center [443, 334] width 208 height 21
type input "**********"
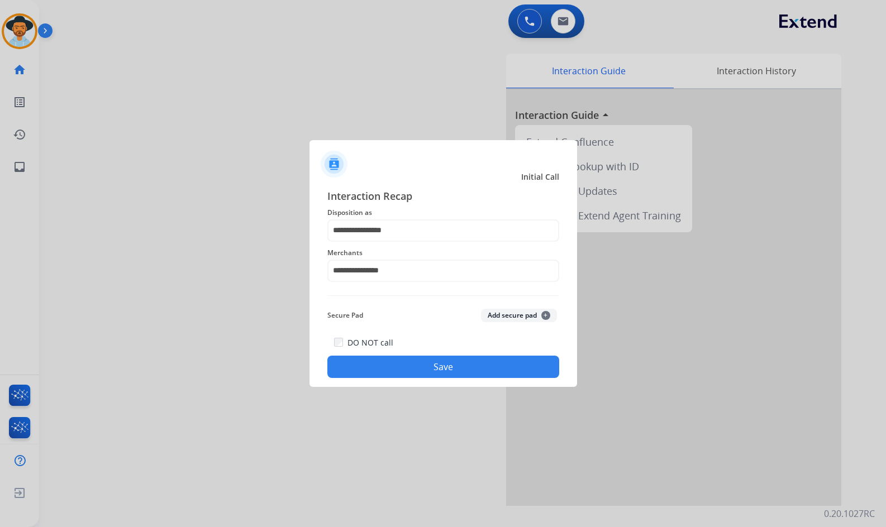
click at [442, 380] on div "**********" at bounding box center [442, 283] width 267 height 208
click at [474, 375] on button "Save" at bounding box center [443, 367] width 232 height 22
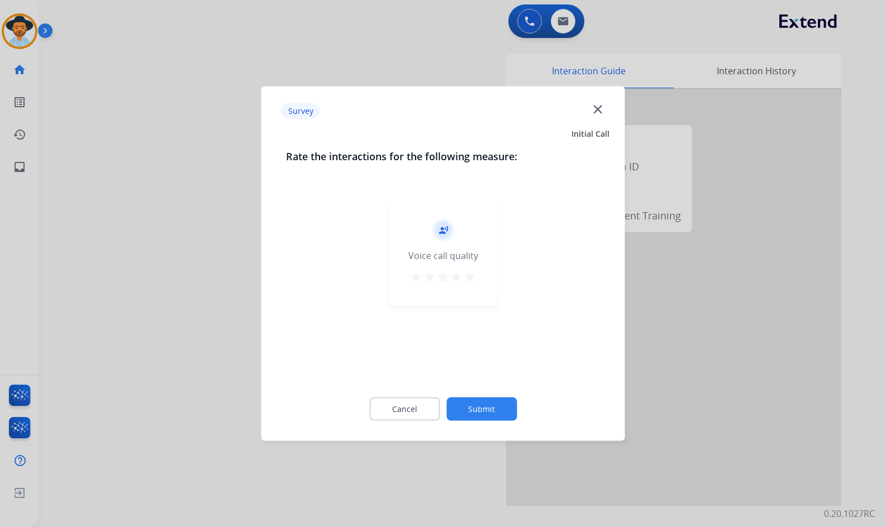
click at [500, 404] on button "Submit" at bounding box center [481, 409] width 70 height 23
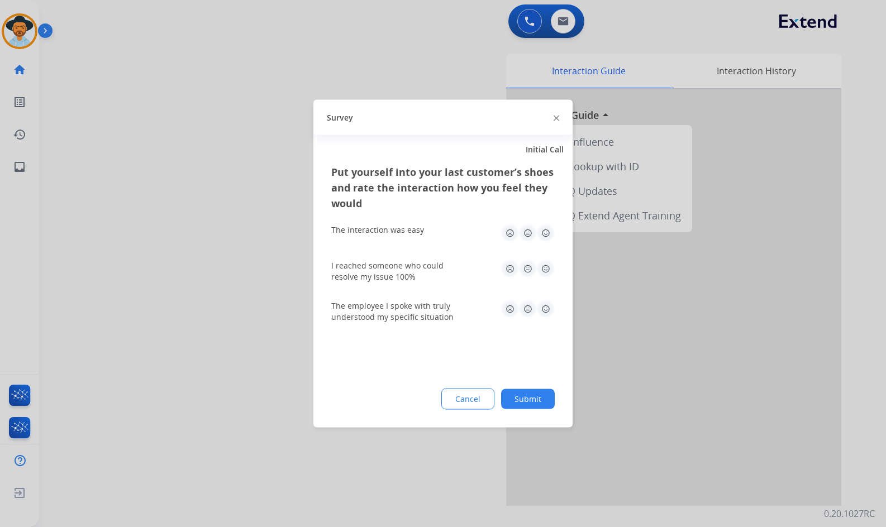
click at [531, 405] on button "Submit" at bounding box center [528, 399] width 54 height 20
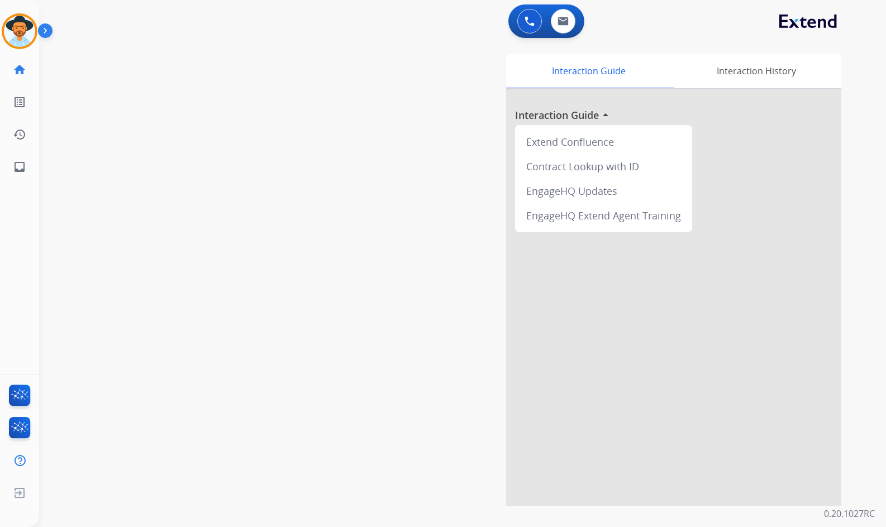
click at [123, 195] on div "swap_horiz Break voice bridge close_fullscreen Connect 3-Way Call merge_type Se…" at bounding box center [449, 273] width 820 height 466
click at [144, 63] on mat-icon "content_copy" at bounding box center [149, 68] width 10 height 10
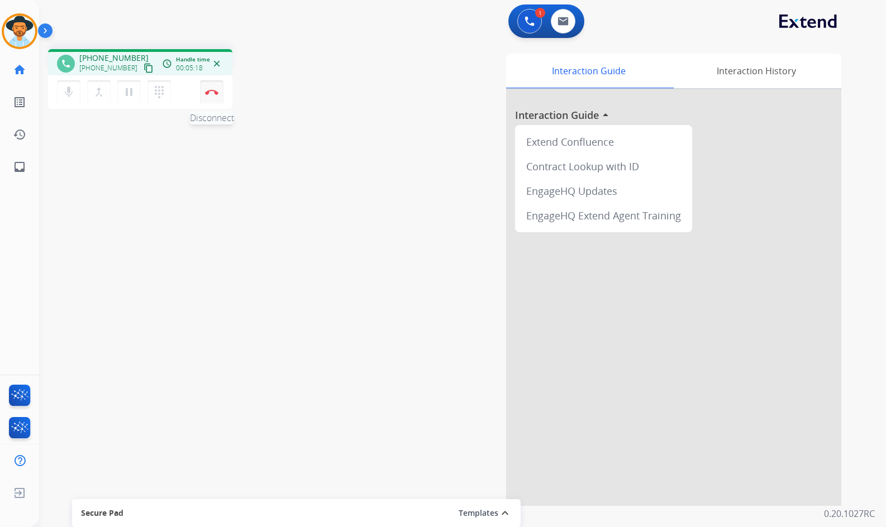
click at [214, 88] on button "Disconnect" at bounding box center [211, 91] width 23 height 23
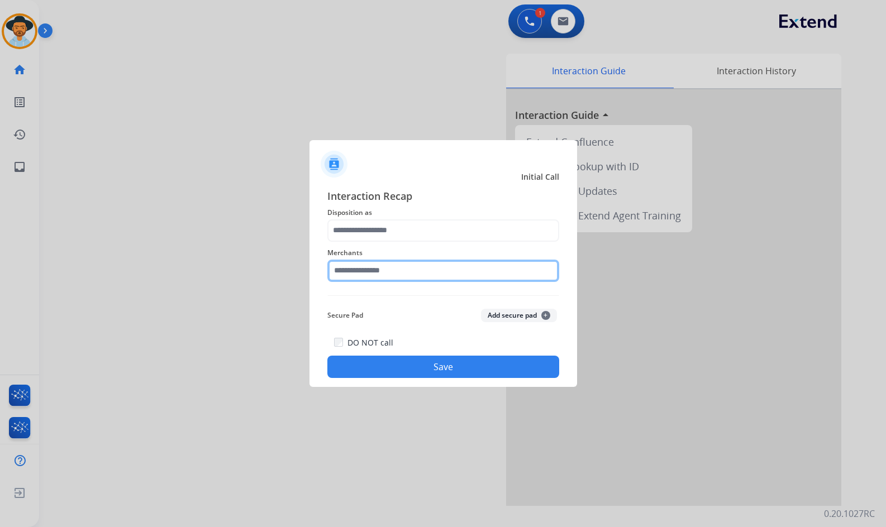
click at [372, 263] on input "text" at bounding box center [443, 271] width 232 height 22
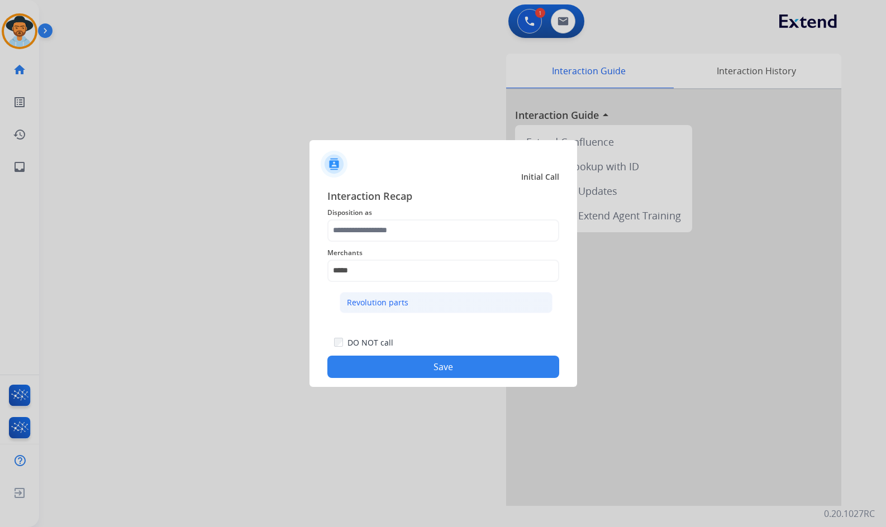
click at [407, 312] on li "Revolution parts" at bounding box center [446, 302] width 213 height 21
type input "**********"
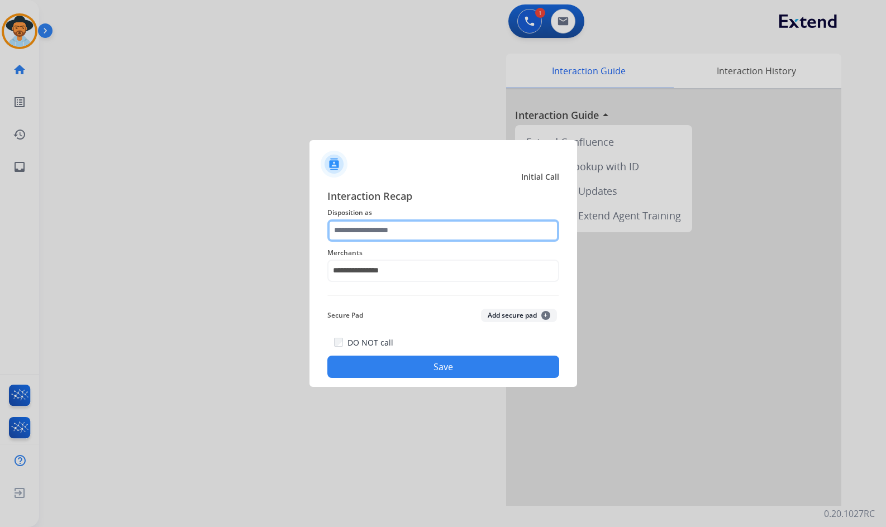
click at [413, 236] on input "text" at bounding box center [443, 230] width 232 height 22
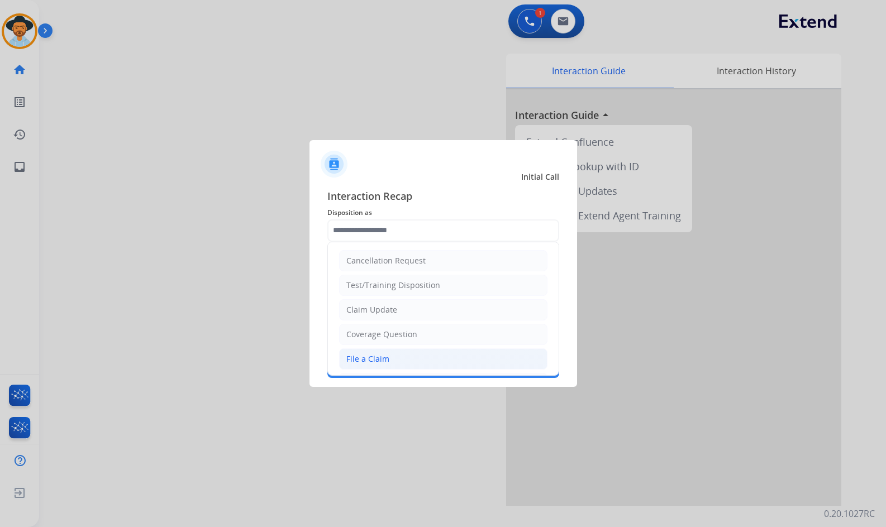
click at [423, 359] on li "File a Claim" at bounding box center [443, 358] width 208 height 21
type input "**********"
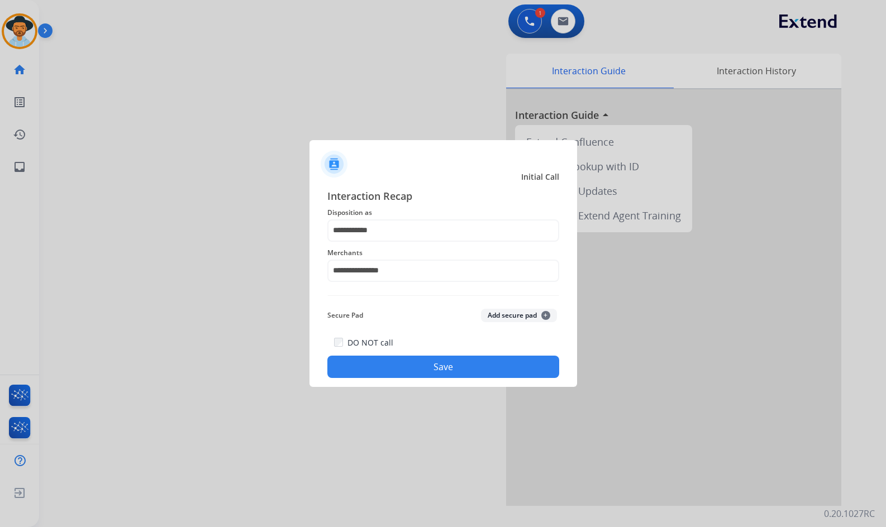
click at [476, 381] on div "**********" at bounding box center [442, 283] width 267 height 208
click at [484, 377] on button "Save" at bounding box center [443, 367] width 232 height 22
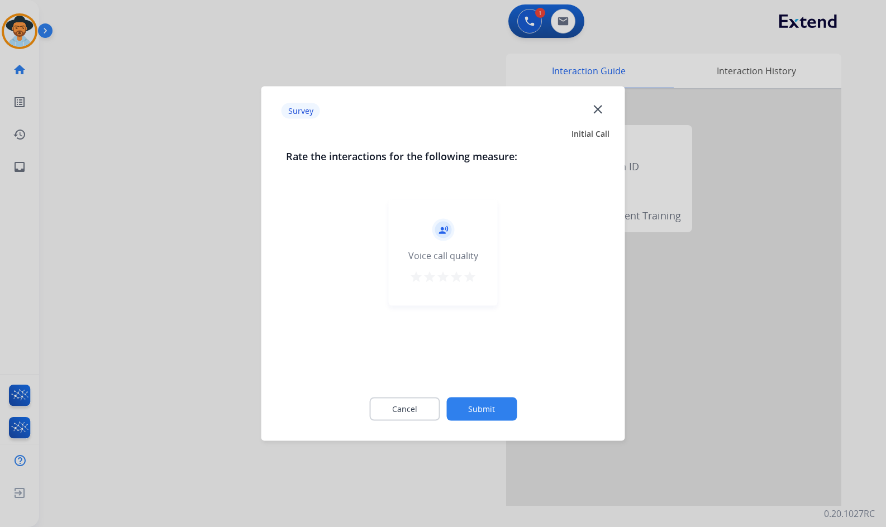
click at [506, 403] on button "Submit" at bounding box center [481, 409] width 70 height 23
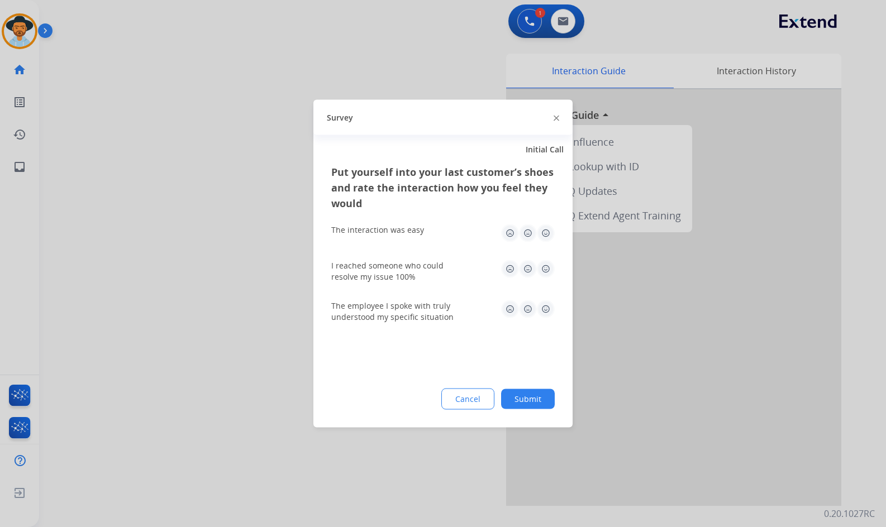
click at [536, 405] on button "Submit" at bounding box center [528, 399] width 54 height 20
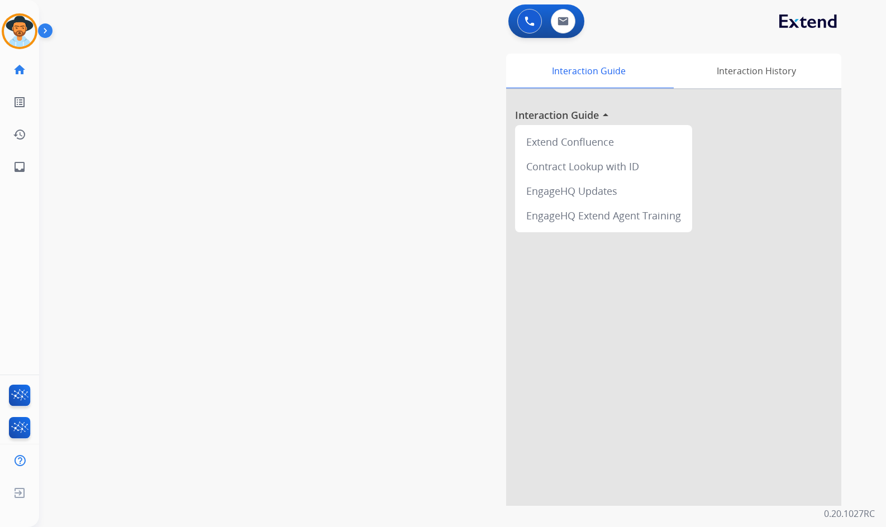
click at [132, 140] on div "swap_horiz Break voice bridge close_fullscreen Connect 3-Way Call merge_type Se…" at bounding box center [449, 273] width 820 height 466
drag, startPoint x: 117, startPoint y: 100, endPoint x: 82, endPoint y: 137, distance: 51.4
click at [117, 102] on div "swap_horiz Break voice bridge close_fullscreen Connect 3-Way Call merge_type Se…" at bounding box center [449, 273] width 820 height 466
click at [30, 157] on link "inbox Emails" at bounding box center [19, 166] width 31 height 31
select select "**********"
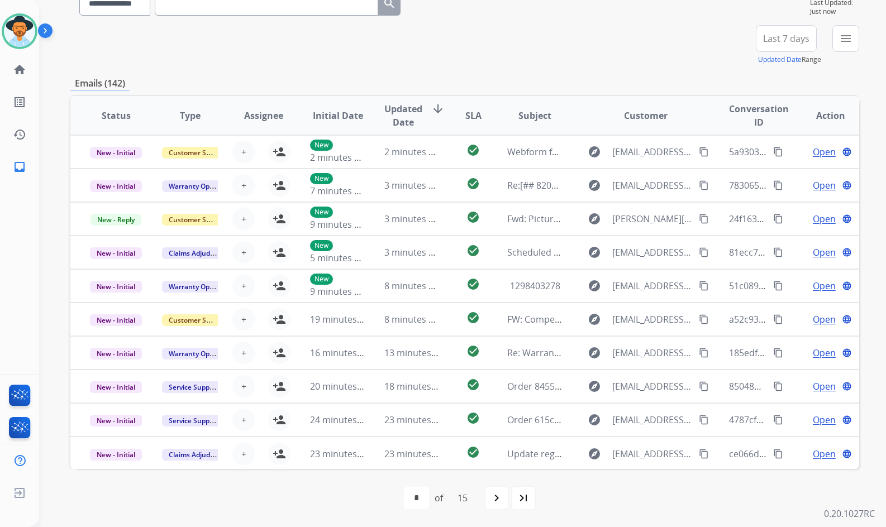
click at [837, 45] on button "menu" at bounding box center [845, 38] width 27 height 27
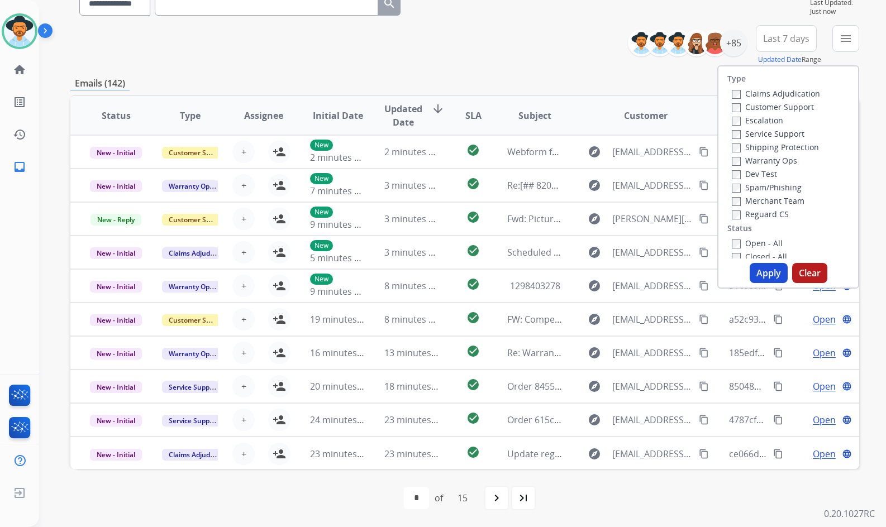
click at [758, 103] on label "Customer Support" at bounding box center [773, 107] width 82 height 11
click at [762, 146] on label "Shipping Protection" at bounding box center [775, 147] width 87 height 11
click at [759, 216] on label "Reguard CS" at bounding box center [760, 214] width 57 height 11
click at [762, 240] on label "Open - All" at bounding box center [757, 243] width 51 height 11
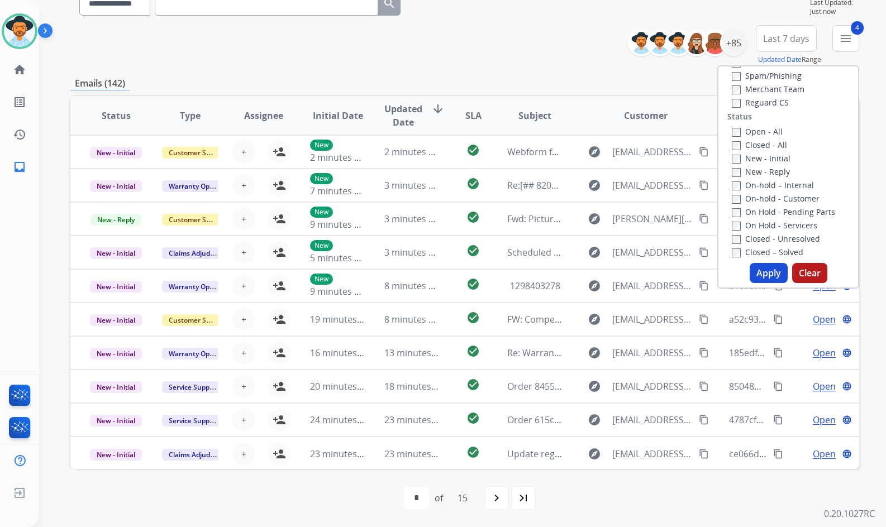
click at [769, 222] on label "On Hold - Servicers" at bounding box center [774, 225] width 85 height 11
click at [772, 209] on label "On Hold - Pending Parts" at bounding box center [783, 212] width 103 height 11
click at [772, 195] on label "On-hold - Customer" at bounding box center [776, 198] width 88 height 11
click at [769, 182] on label "On-hold – Internal" at bounding box center [773, 185] width 82 height 11
drag, startPoint x: 763, startPoint y: 171, endPoint x: 760, endPoint y: 159, distance: 13.3
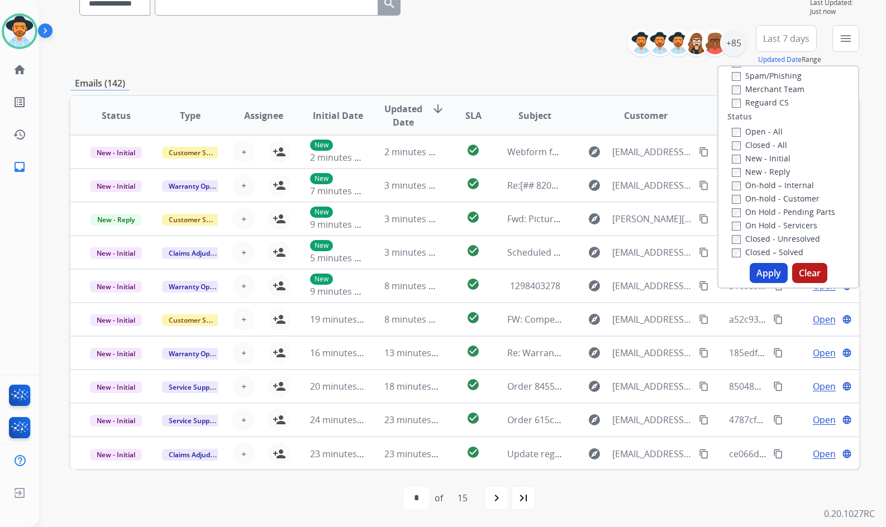
click at [763, 170] on label "New - Reply" at bounding box center [761, 171] width 58 height 11
click at [760, 157] on label "New - Initial" at bounding box center [761, 158] width 59 height 11
click at [767, 275] on button "Apply" at bounding box center [768, 273] width 38 height 20
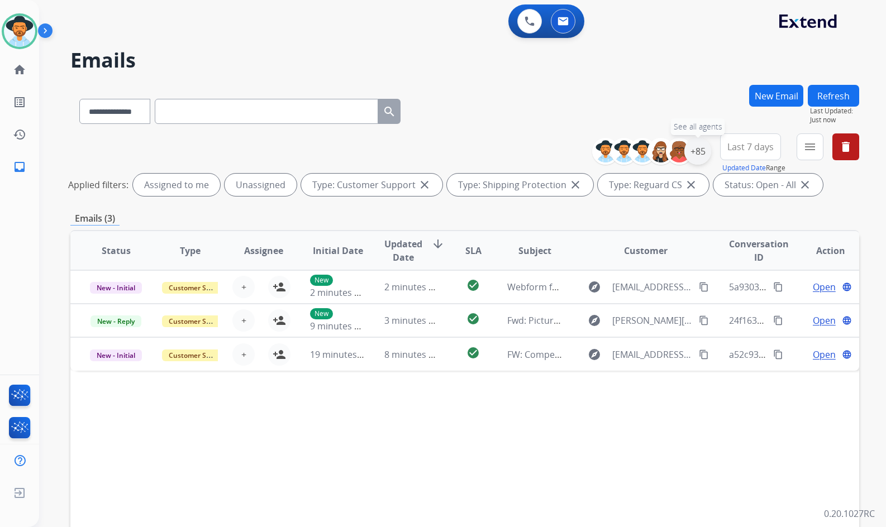
click at [704, 148] on div "+85" at bounding box center [697, 151] width 27 height 27
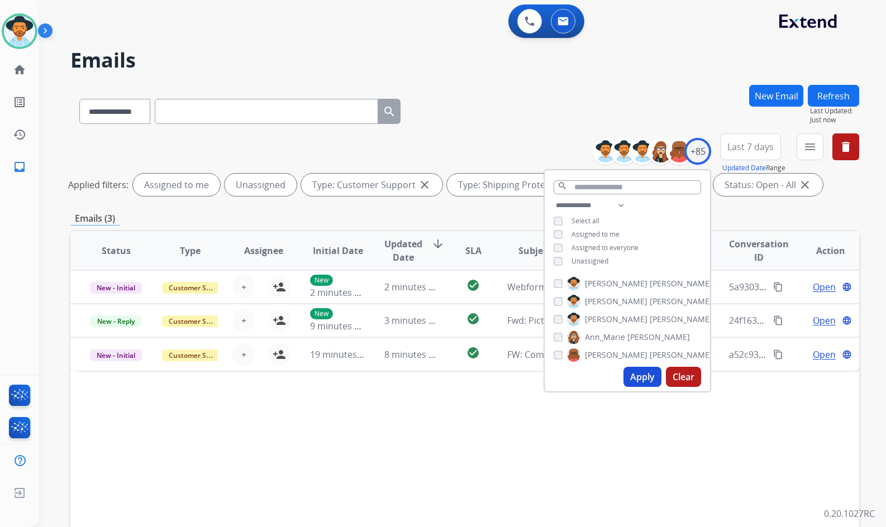
click at [590, 259] on span "Unassigned" at bounding box center [589, 260] width 37 height 9
click at [649, 318] on span "[PERSON_NAME]" at bounding box center [680, 319] width 63 height 11
click at [637, 384] on button "Apply" at bounding box center [642, 377] width 38 height 20
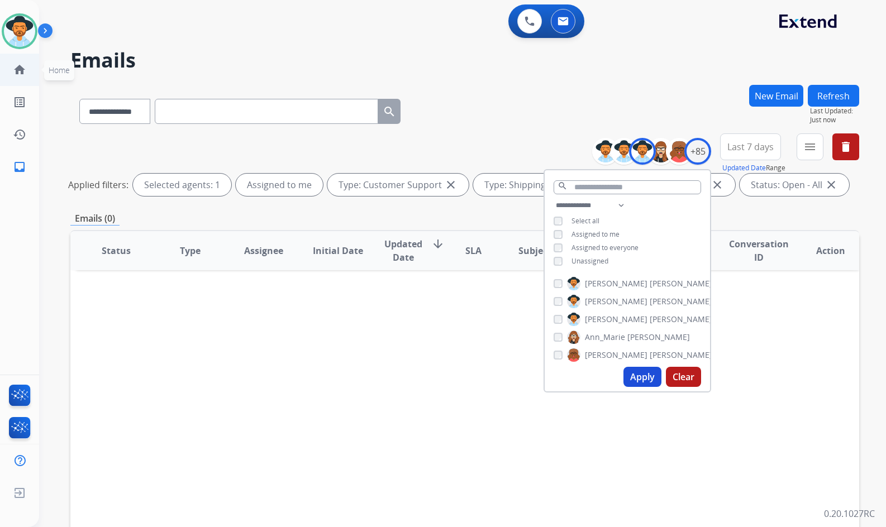
click at [32, 80] on div "**********" at bounding box center [443, 263] width 886 height 527
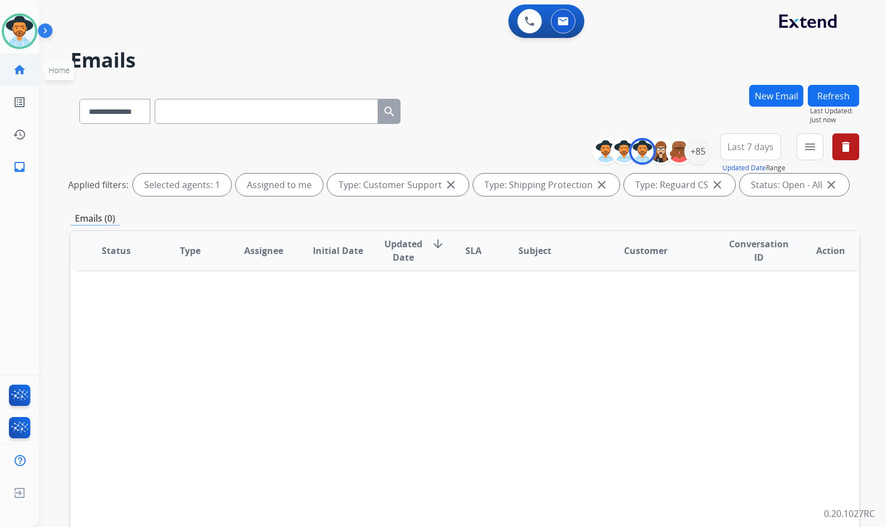
click at [24, 71] on mat-icon "home" at bounding box center [19, 69] width 13 height 13
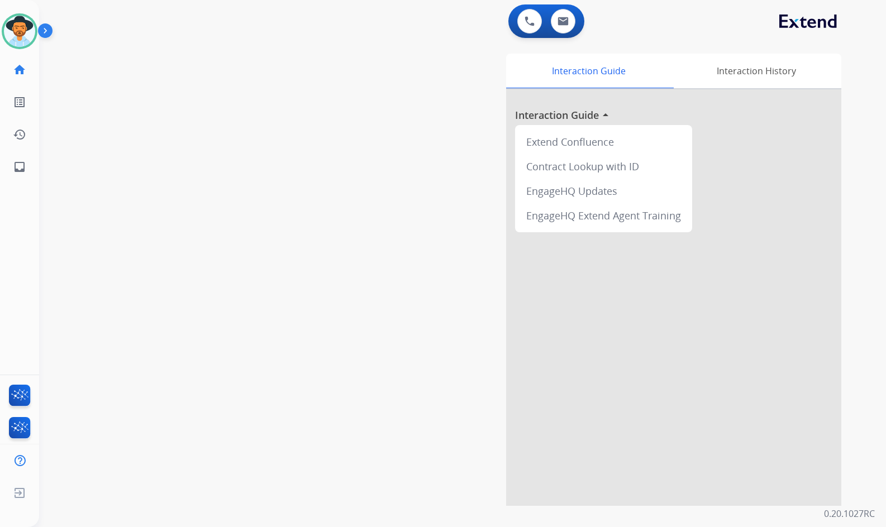
click at [136, 151] on div "swap_horiz Break voice bridge close_fullscreen Connect 3-Way Call merge_type Se…" at bounding box center [449, 273] width 820 height 466
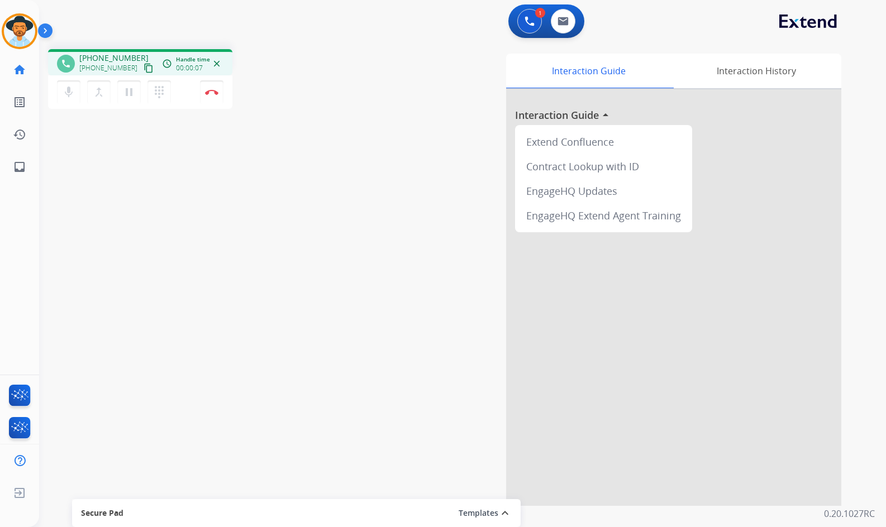
drag, startPoint x: 136, startPoint y: 70, endPoint x: 114, endPoint y: 70, distance: 21.2
click at [144, 70] on mat-icon "content_copy" at bounding box center [149, 68] width 10 height 10
click at [214, 87] on button "Disconnect" at bounding box center [211, 91] width 23 height 23
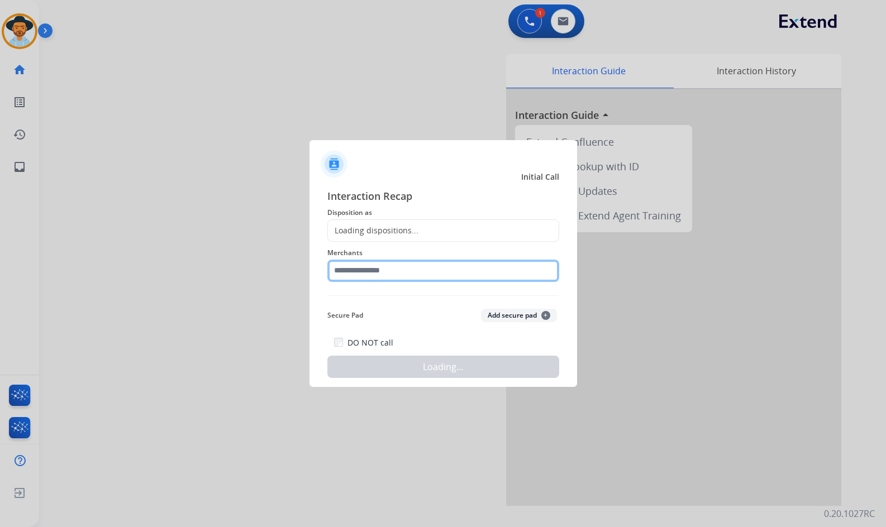
click at [399, 265] on input "text" at bounding box center [443, 271] width 232 height 22
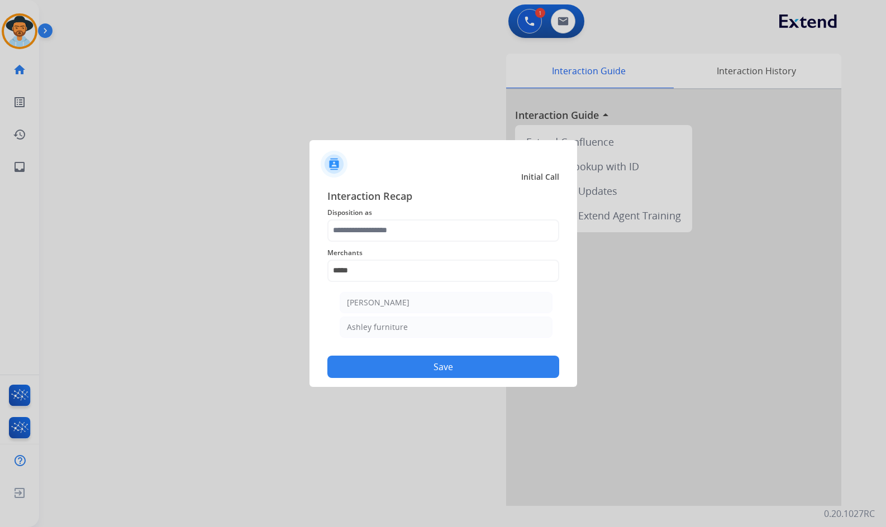
drag, startPoint x: 469, startPoint y: 336, endPoint x: 440, endPoint y: 285, distance: 58.3
click at [468, 333] on li "Ashley furniture" at bounding box center [446, 327] width 213 height 21
type input "**********"
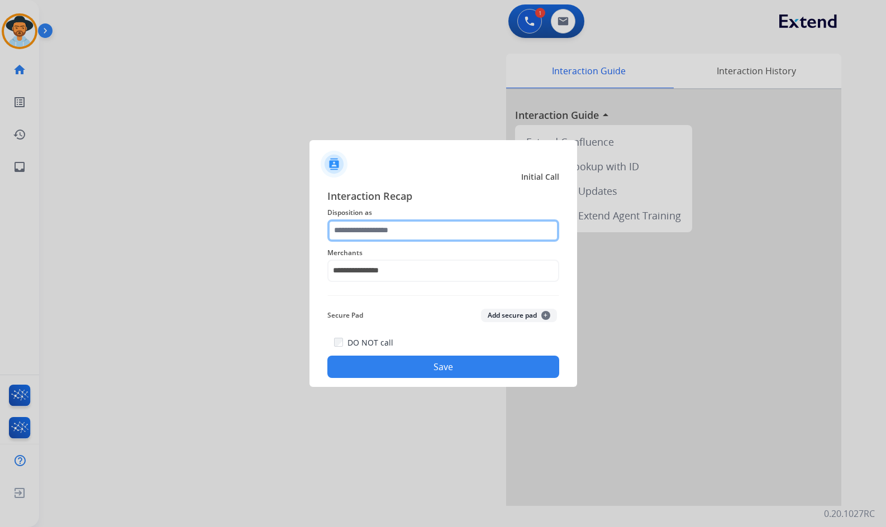
click at [418, 229] on input "text" at bounding box center [443, 230] width 232 height 22
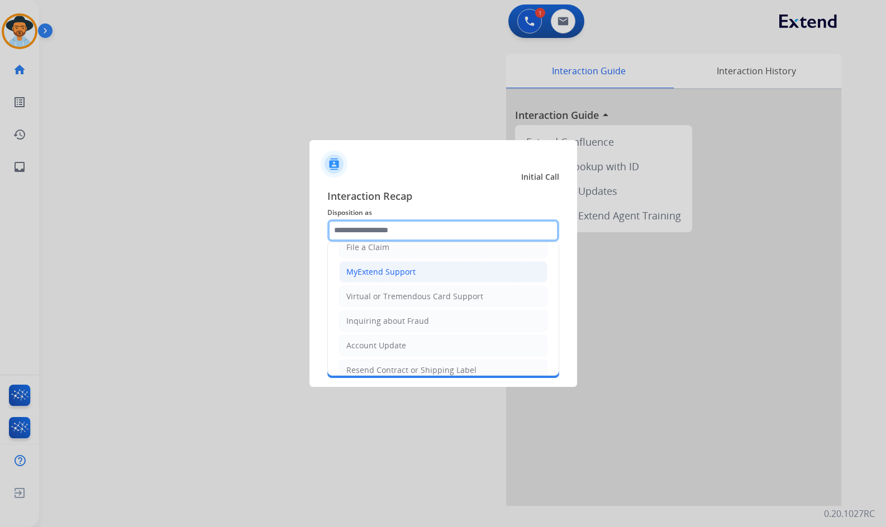
scroll to position [56, 0]
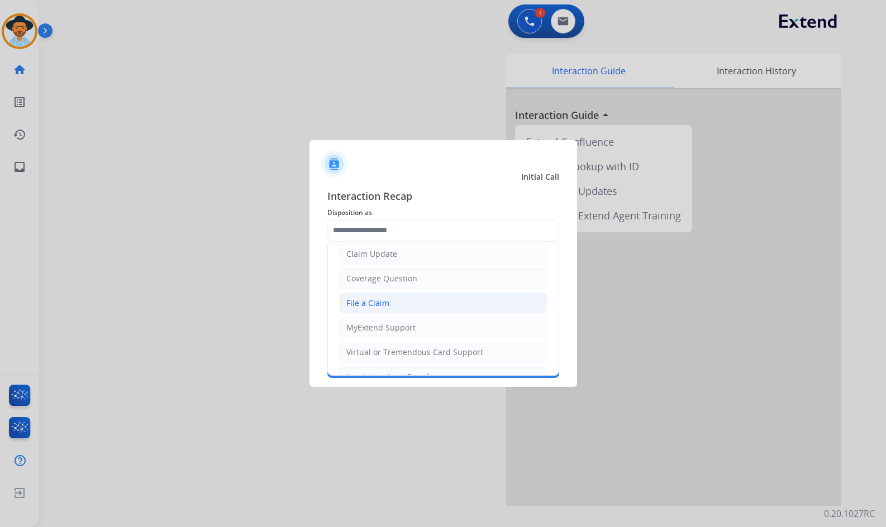
click at [436, 307] on li "File a Claim" at bounding box center [443, 303] width 208 height 21
type input "**********"
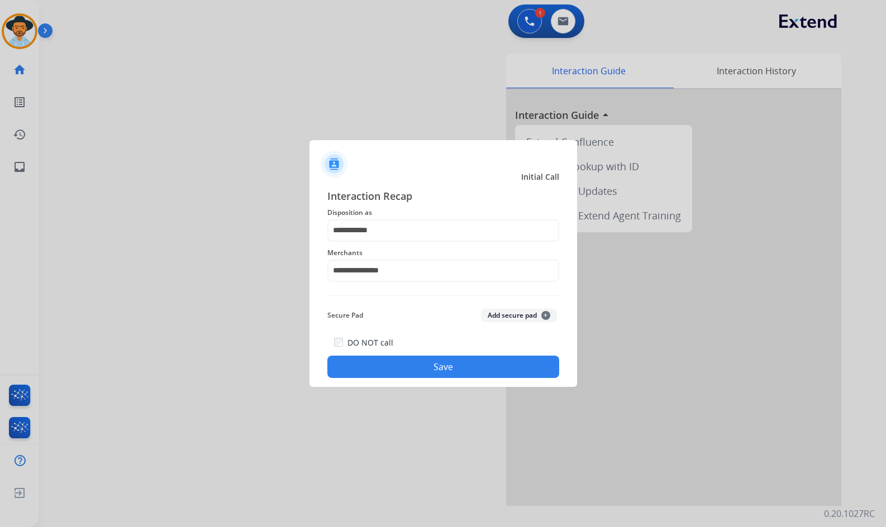
click at [458, 376] on button "Save" at bounding box center [443, 367] width 232 height 22
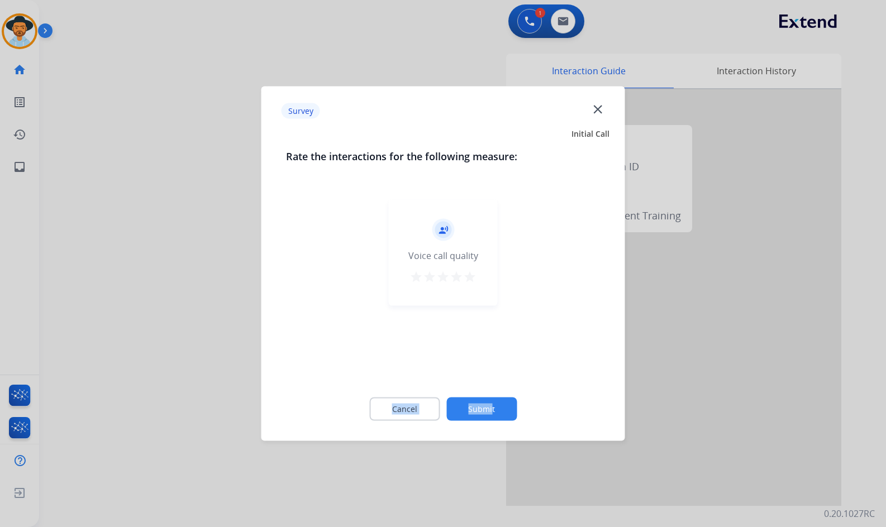
drag, startPoint x: 491, startPoint y: 386, endPoint x: 492, endPoint y: 400, distance: 14.0
click at [492, 394] on div "Rate the interactions for the following measure: record_voice_over Voice call q…" at bounding box center [443, 292] width 350 height 286
click at [492, 400] on button "Submit" at bounding box center [481, 409] width 70 height 23
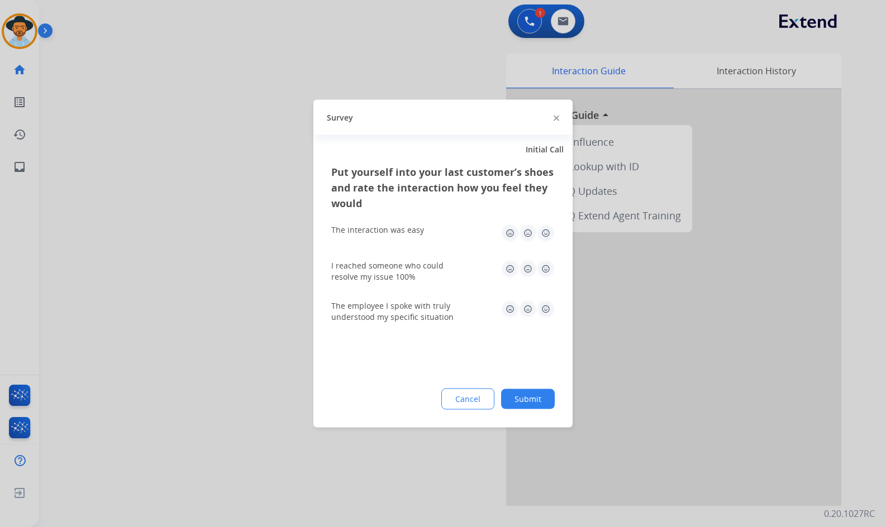
click at [530, 408] on button "Submit" at bounding box center [528, 399] width 54 height 20
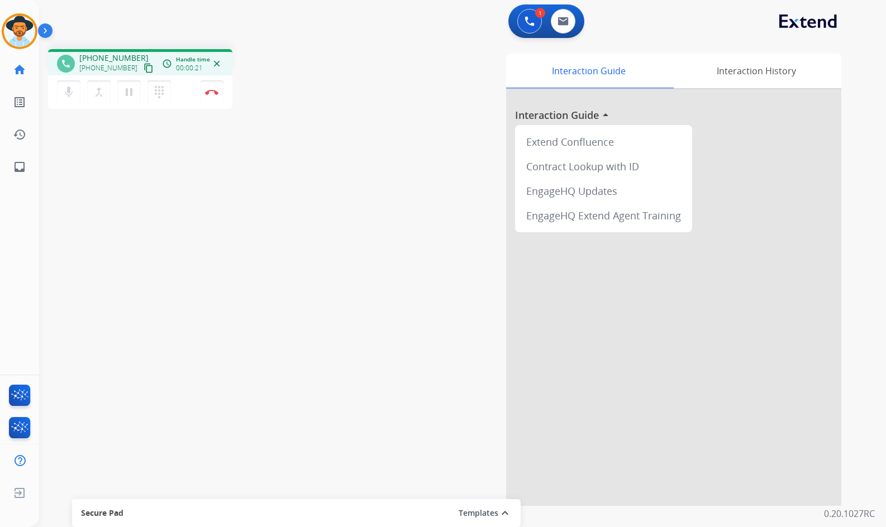
drag, startPoint x: 140, startPoint y: 69, endPoint x: 132, endPoint y: 70, distance: 7.9
click at [144, 69] on mat-icon "content_copy" at bounding box center [149, 68] width 10 height 10
click at [217, 95] on button "Disconnect" at bounding box center [211, 91] width 23 height 23
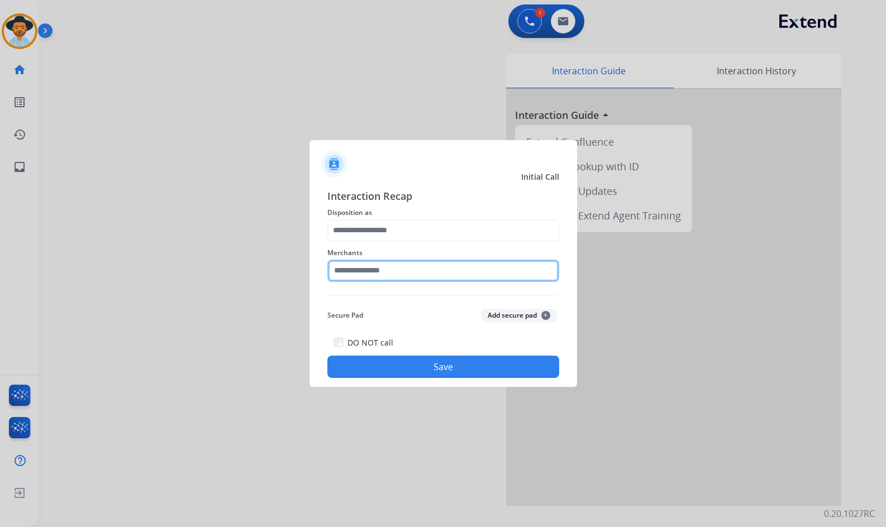
click at [384, 275] on input "text" at bounding box center [443, 271] width 232 height 22
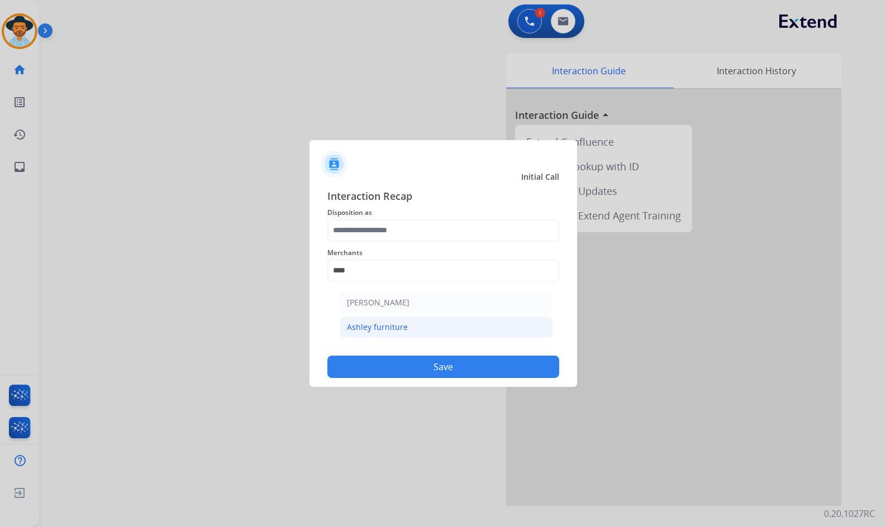
click at [395, 320] on li "Ashley furniture" at bounding box center [446, 327] width 213 height 21
type input "**********"
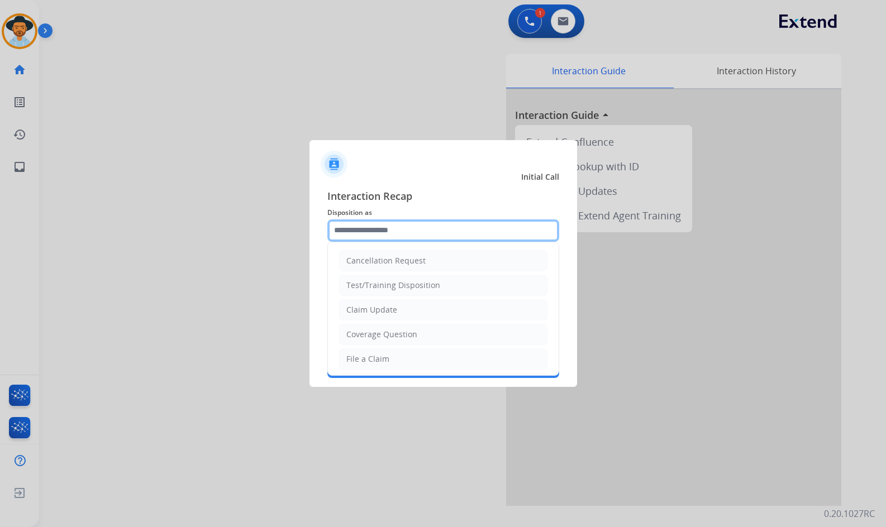
click at [376, 222] on input "text" at bounding box center [443, 230] width 232 height 22
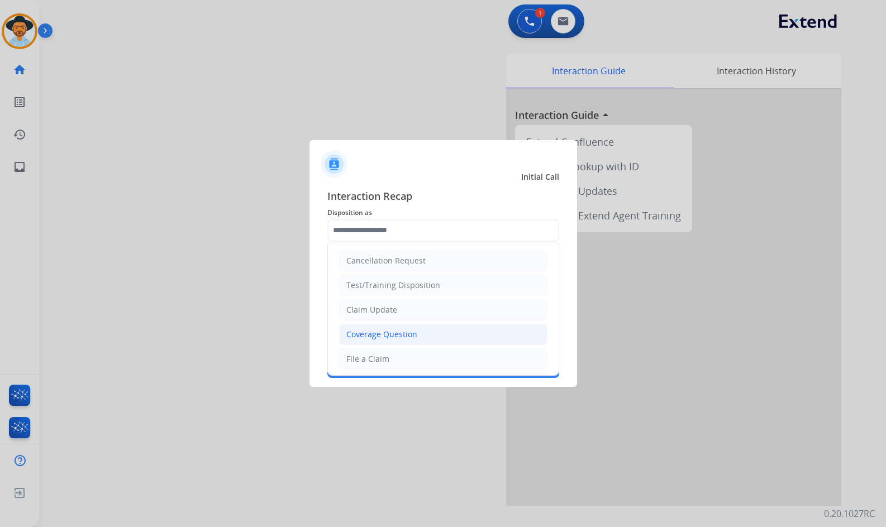
click at [410, 333] on div "Coverage Question" at bounding box center [381, 334] width 71 height 11
type input "**********"
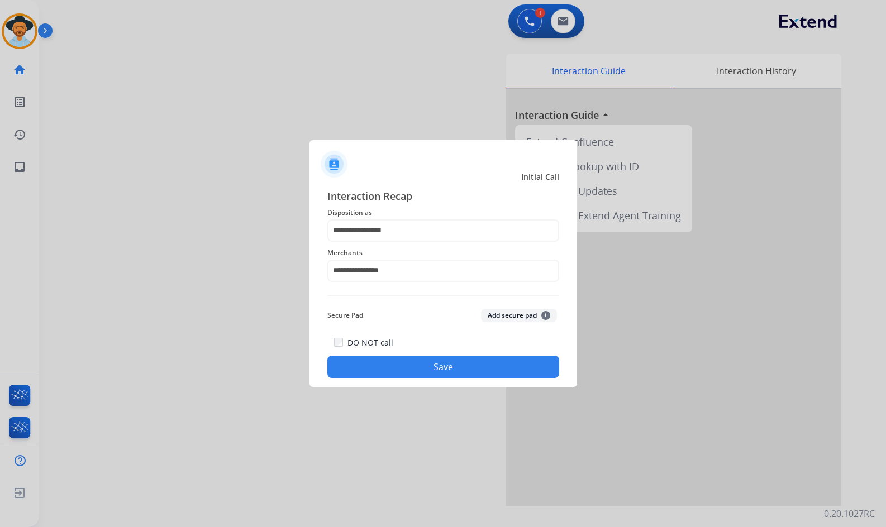
click at [450, 373] on button "Save" at bounding box center [443, 367] width 232 height 22
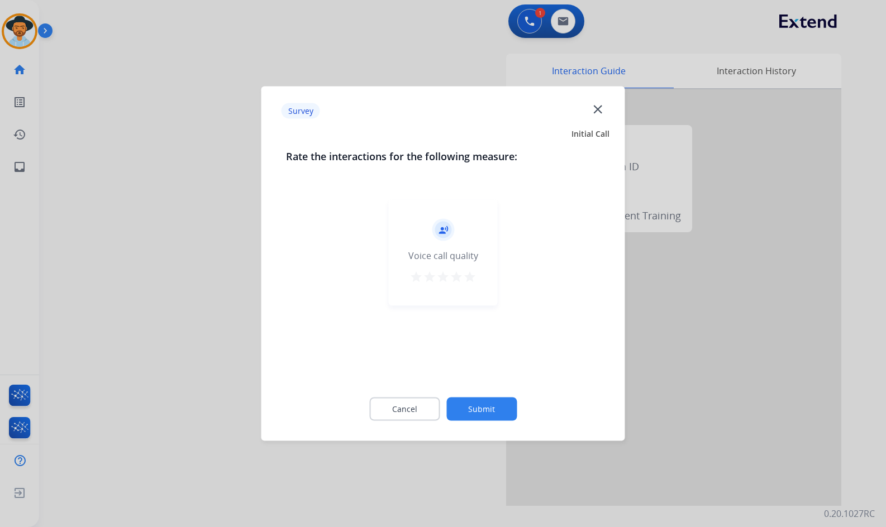
click at [491, 407] on button "Submit" at bounding box center [481, 409] width 70 height 23
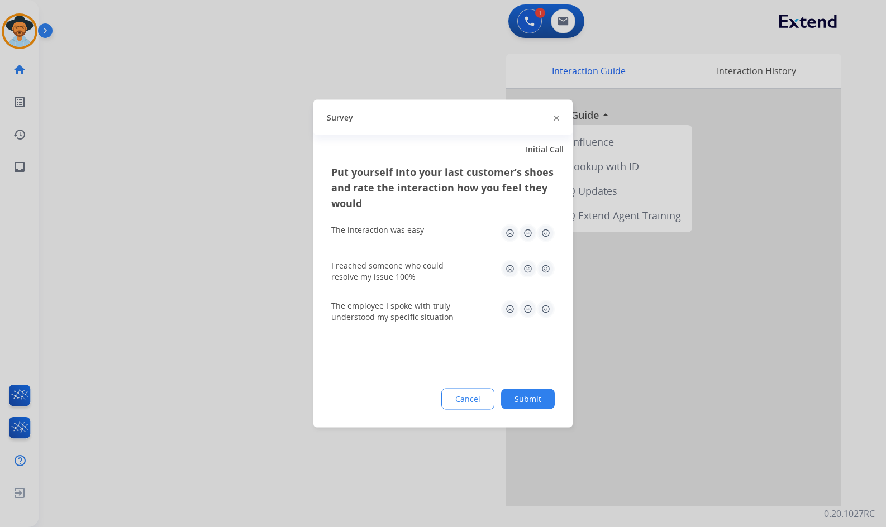
click at [533, 394] on button "Submit" at bounding box center [528, 399] width 54 height 20
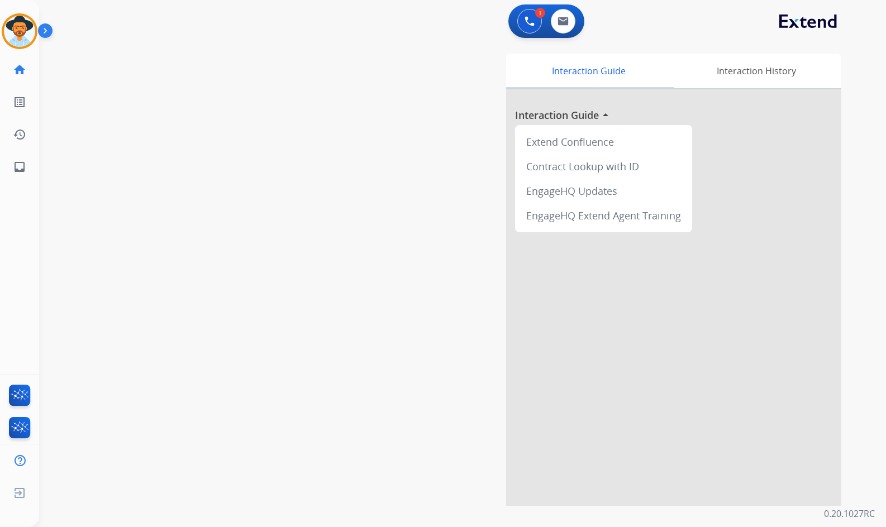
click at [188, 270] on div "swap_horiz Break voice bridge close_fullscreen Connect 3-Way Call merge_type Se…" at bounding box center [449, 273] width 820 height 466
click at [22, 31] on img at bounding box center [19, 31] width 31 height 31
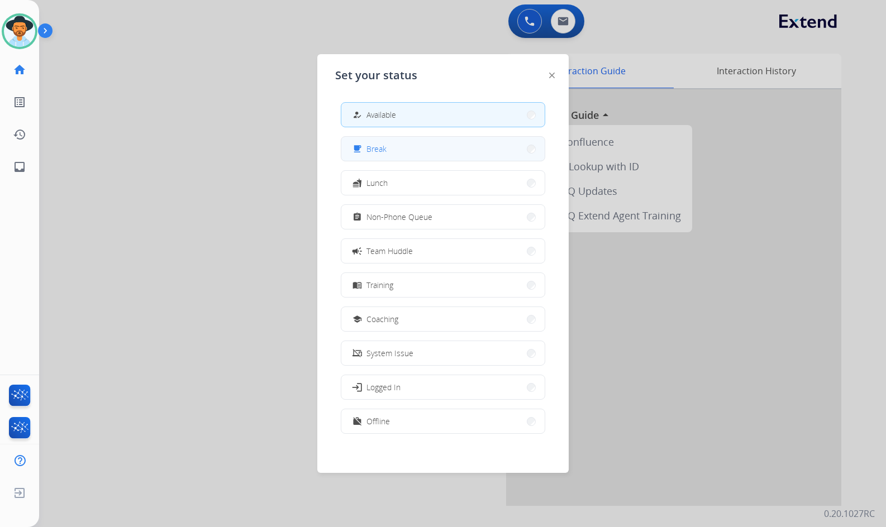
click at [388, 150] on button "free_breakfast Break" at bounding box center [442, 149] width 203 height 24
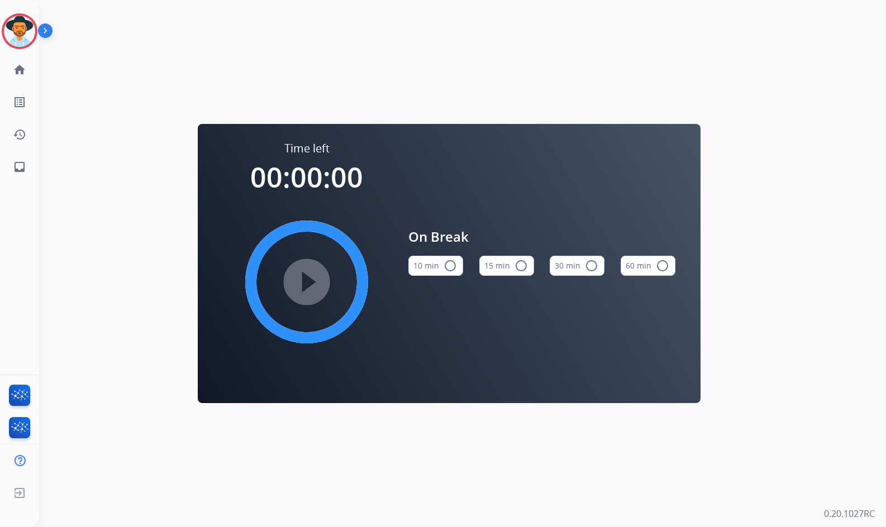
click at [417, 258] on button "10 min radio_button_unchecked" at bounding box center [435, 266] width 55 height 20
click at [17, 29] on img at bounding box center [19, 31] width 31 height 31
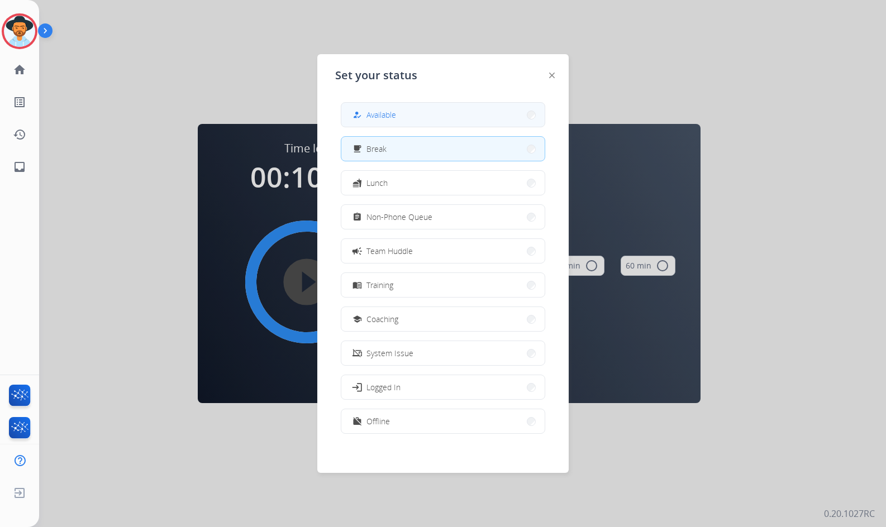
click at [409, 117] on button "how_to_reg Available" at bounding box center [442, 115] width 203 height 24
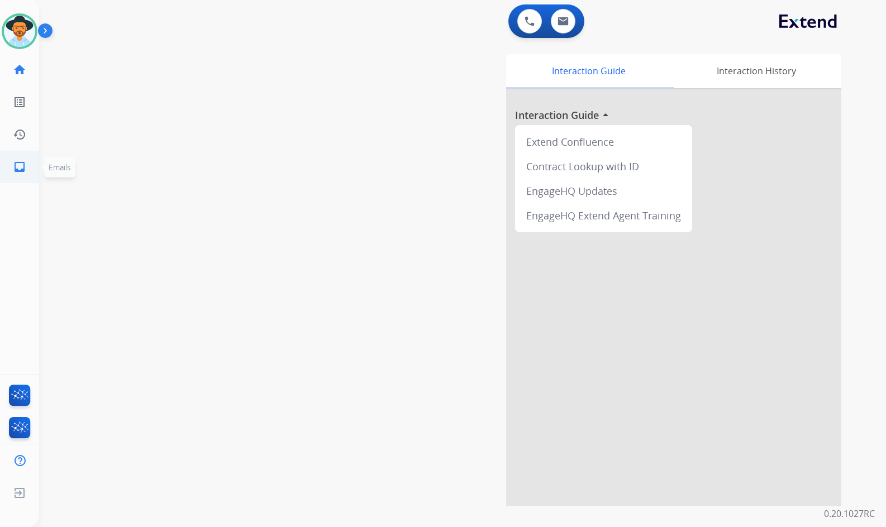
click at [32, 161] on link "inbox Emails" at bounding box center [19, 166] width 31 height 31
select select "**********"
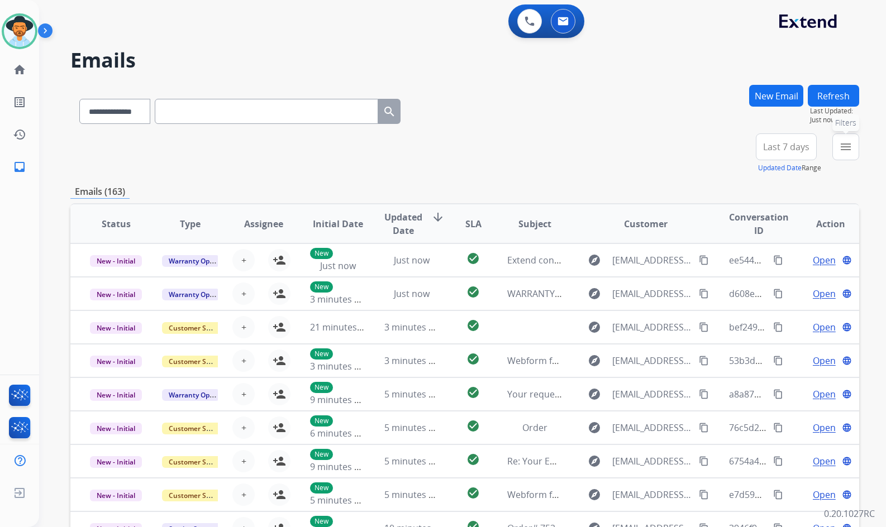
click at [845, 145] on mat-icon "menu" at bounding box center [845, 146] width 13 height 13
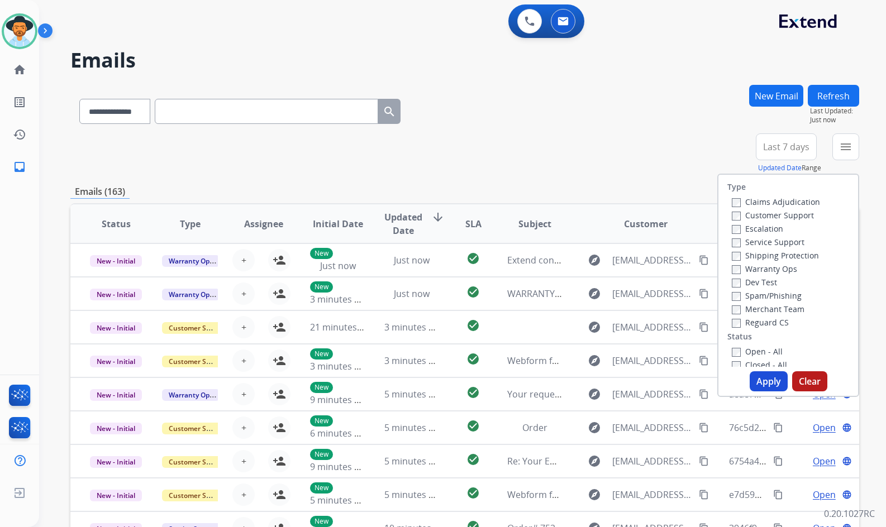
click at [753, 212] on label "Customer Support" at bounding box center [773, 215] width 82 height 11
click at [765, 252] on label "Shipping Protection" at bounding box center [775, 255] width 87 height 11
click at [766, 321] on label "Reguard CS" at bounding box center [760, 322] width 57 height 11
click at [763, 347] on label "Open - All" at bounding box center [757, 351] width 51 height 11
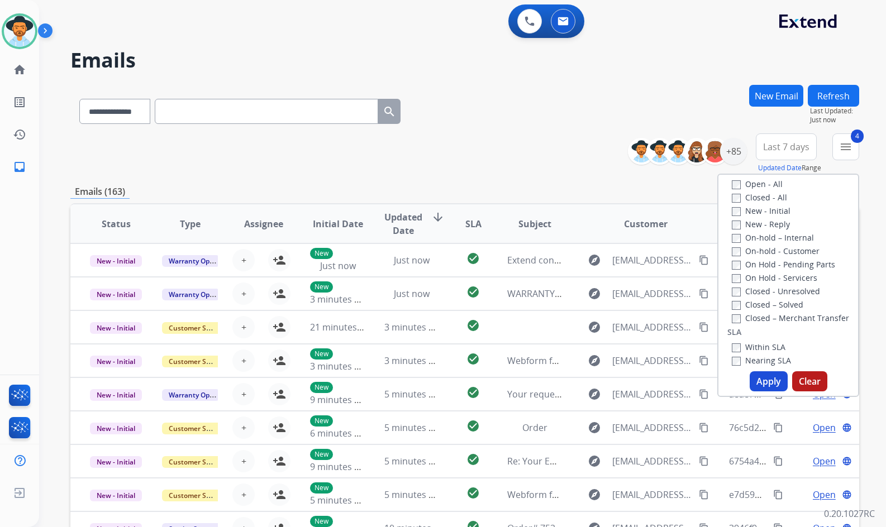
click at [771, 281] on label "On Hold - Servicers" at bounding box center [774, 278] width 85 height 11
click at [771, 267] on label "On Hold - Pending Parts" at bounding box center [783, 264] width 103 height 11
click at [771, 254] on label "On-hold - Customer" at bounding box center [776, 251] width 88 height 11
click at [770, 238] on label "On-hold – Internal" at bounding box center [773, 237] width 82 height 11
click at [768, 227] on label "New - Reply" at bounding box center [761, 224] width 58 height 11
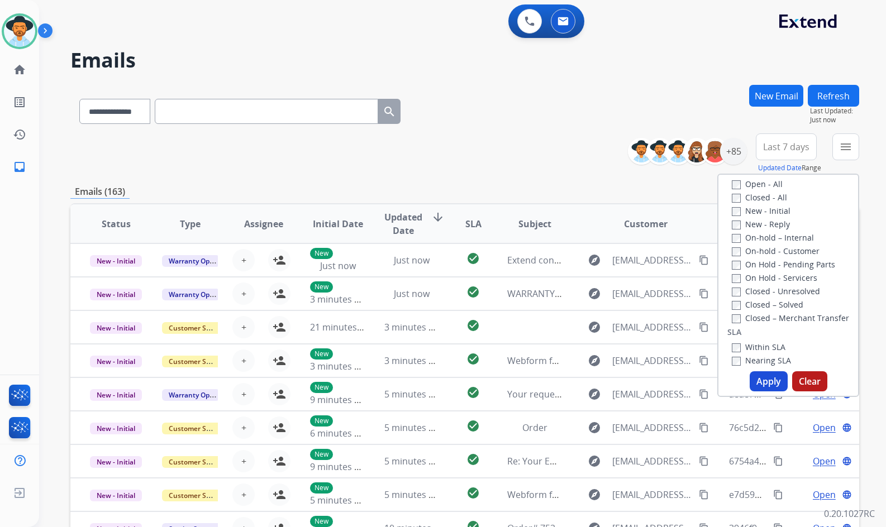
click at [768, 213] on label "New - Initial" at bounding box center [761, 211] width 59 height 11
click at [771, 386] on button "Apply" at bounding box center [768, 381] width 38 height 20
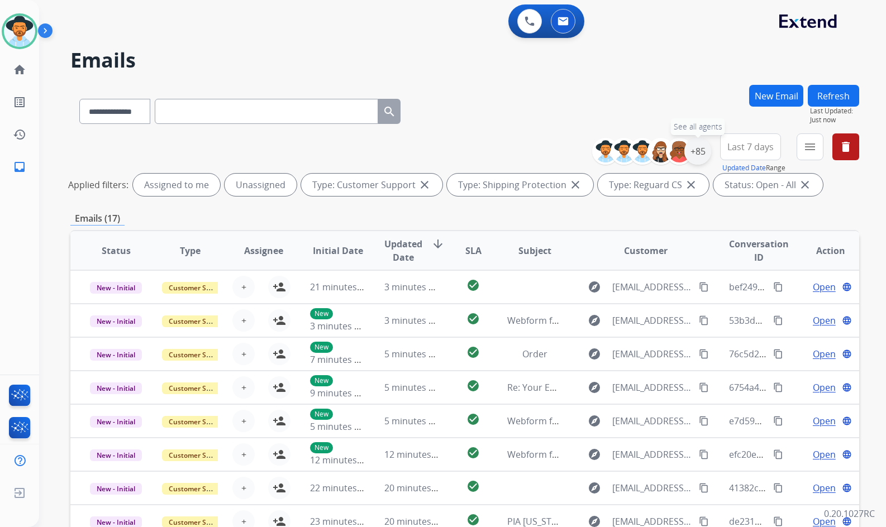
click at [692, 145] on div "+85" at bounding box center [697, 151] width 27 height 27
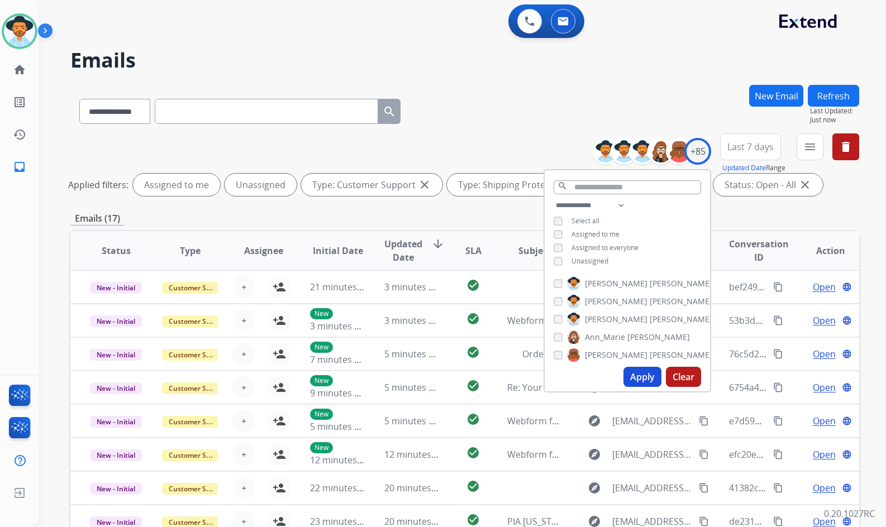
click at [585, 262] on span "Unassigned" at bounding box center [589, 260] width 37 height 9
click at [613, 313] on label "[PERSON_NAME]" at bounding box center [639, 319] width 145 height 13
click at [634, 373] on button "Apply" at bounding box center [642, 377] width 38 height 20
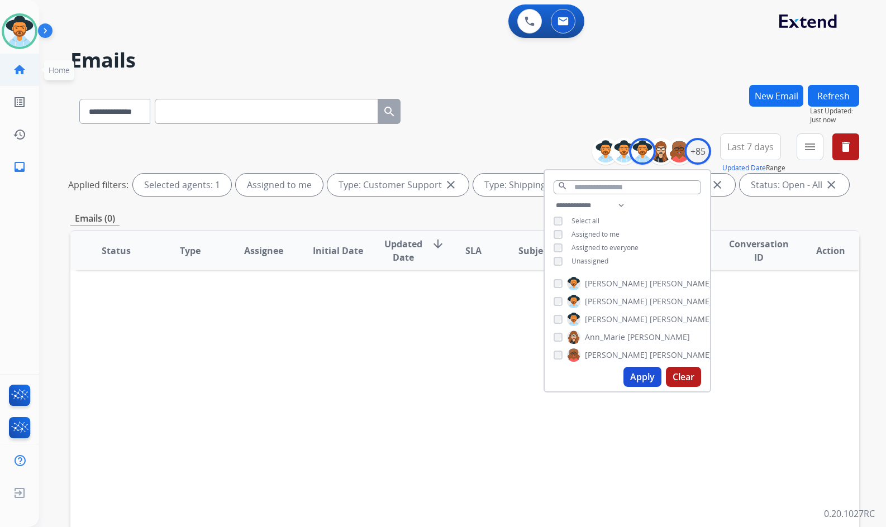
click at [22, 65] on mat-icon "home" at bounding box center [19, 69] width 13 height 13
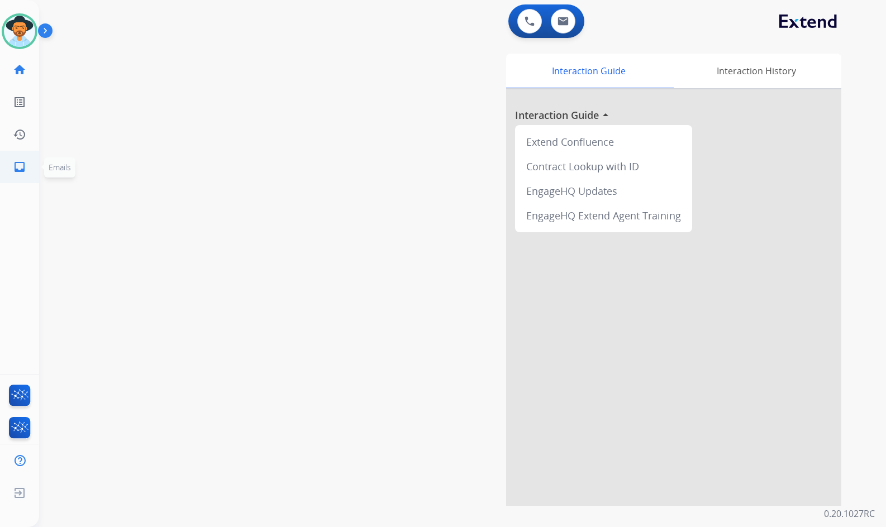
click at [8, 169] on link "inbox Emails" at bounding box center [19, 166] width 31 height 31
select select "**********"
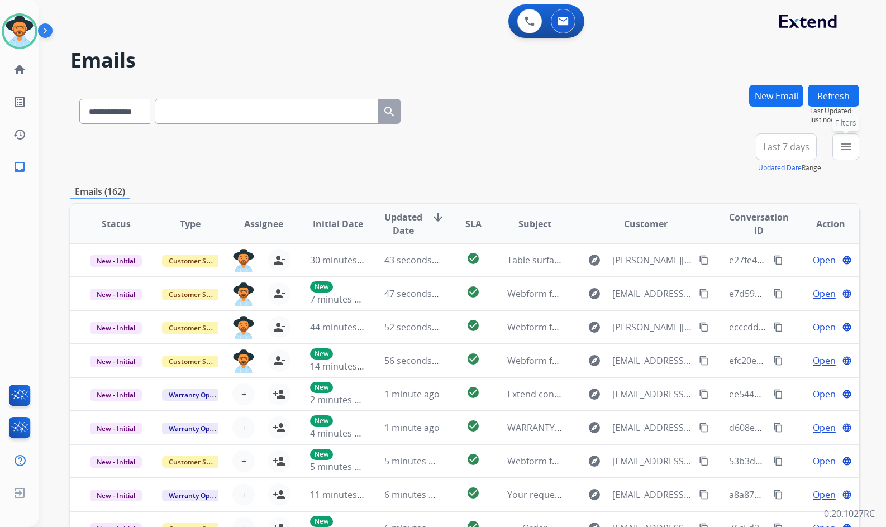
click at [837, 147] on button "menu Filters" at bounding box center [845, 146] width 27 height 27
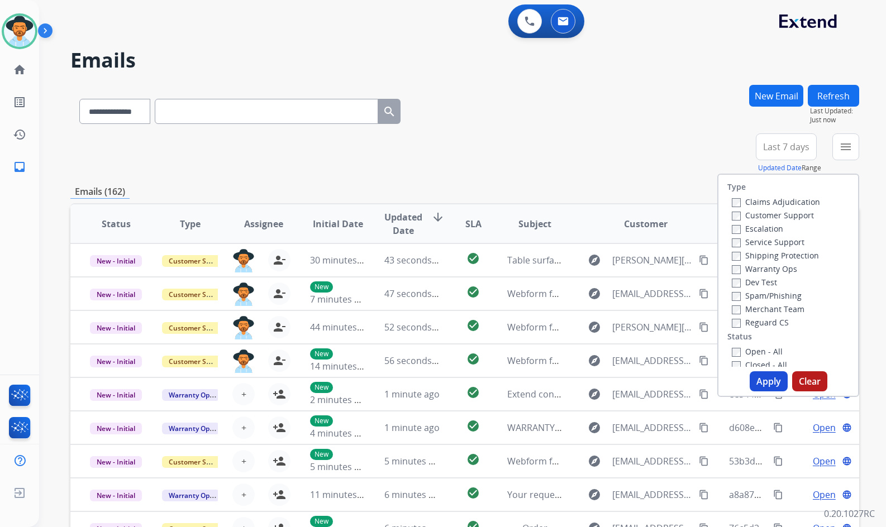
click at [756, 215] on label "Customer Support" at bounding box center [773, 215] width 82 height 11
click at [780, 255] on label "Shipping Protection" at bounding box center [775, 255] width 87 height 11
click at [769, 323] on label "Reguard CS" at bounding box center [760, 322] width 57 height 11
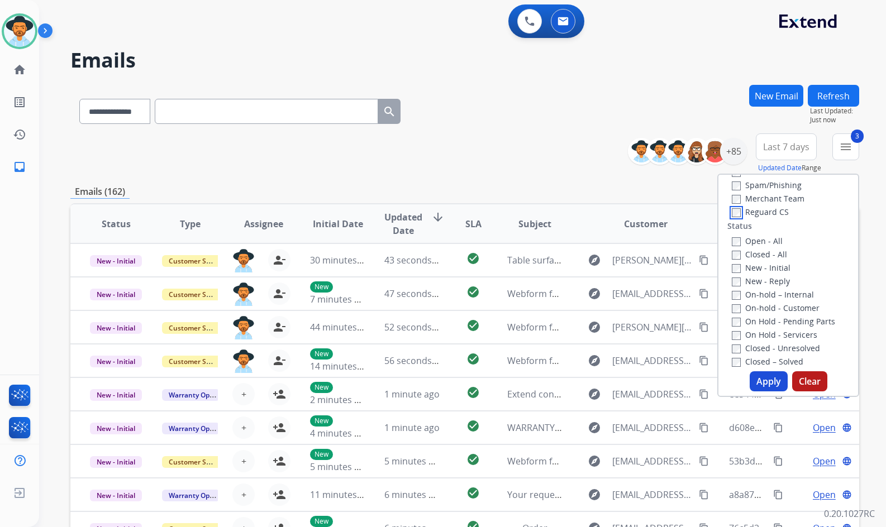
scroll to position [112, 0]
click at [767, 241] on label "Open - All" at bounding box center [757, 240] width 51 height 11
click at [775, 332] on label "On Hold - Servicers" at bounding box center [774, 333] width 85 height 11
click at [775, 312] on label "On-hold - Customer" at bounding box center [776, 307] width 88 height 11
click at [776, 318] on label "On Hold - Pending Parts" at bounding box center [783, 320] width 103 height 11
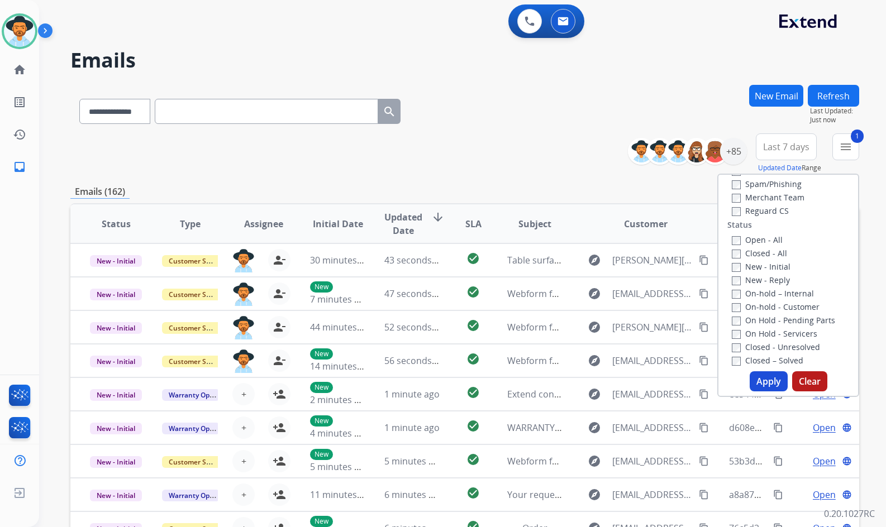
click at [770, 294] on label "On-hold – Internal" at bounding box center [773, 293] width 82 height 11
click at [767, 276] on label "New - Reply" at bounding box center [761, 280] width 58 height 11
click at [766, 261] on div "New - Initial" at bounding box center [790, 266] width 117 height 13
drag, startPoint x: 766, startPoint y: 266, endPoint x: 766, endPoint y: 300, distance: 34.1
click at [766, 266] on label "New - Initial" at bounding box center [761, 266] width 59 height 11
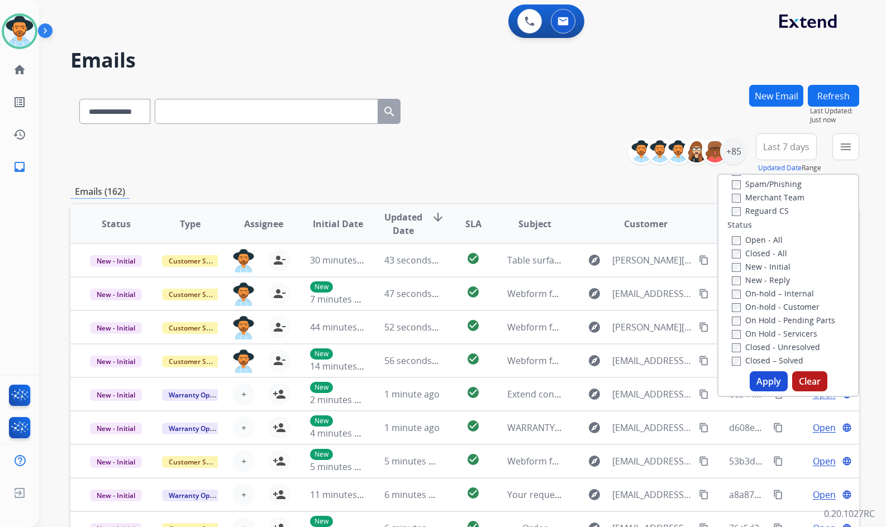
click at [764, 381] on button "Apply" at bounding box center [768, 381] width 38 height 20
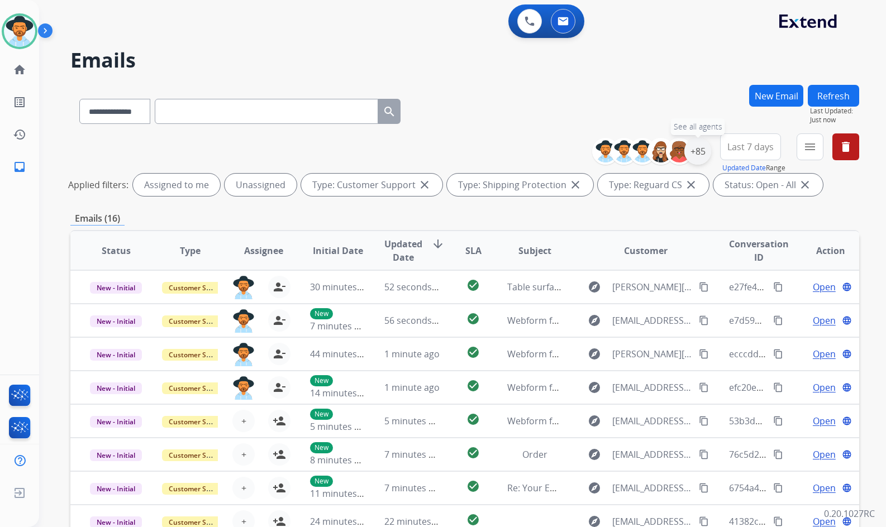
click at [703, 159] on div "+85" at bounding box center [697, 151] width 27 height 27
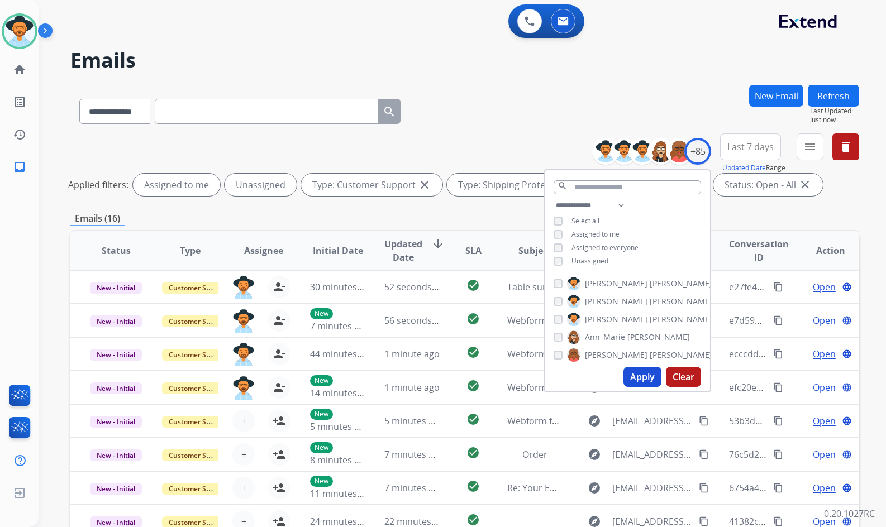
click at [592, 259] on span "Unassigned" at bounding box center [589, 260] width 37 height 9
click at [613, 316] on span "Amanda" at bounding box center [616, 319] width 63 height 11
click at [628, 379] on button "Apply" at bounding box center [642, 377] width 38 height 20
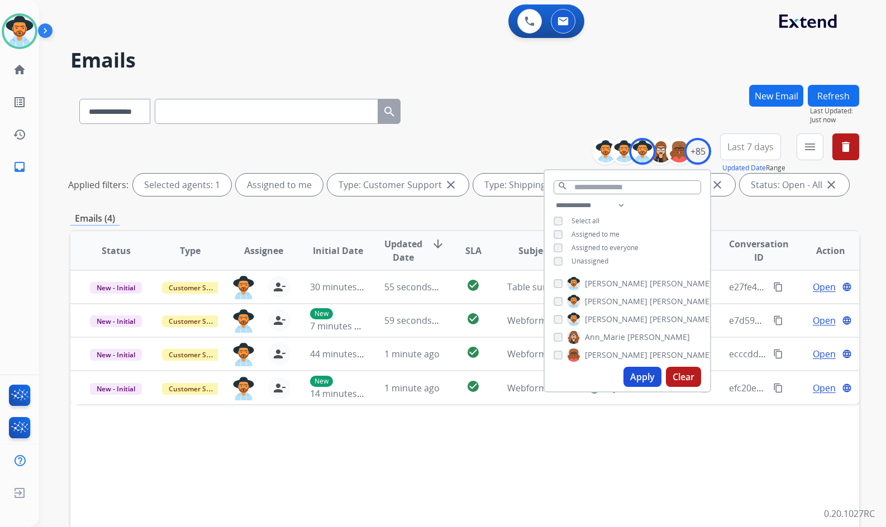
click at [250, 458] on div "Status Type Assignee Initial Date Updated Date arrow_downward SLA Subject Custo…" at bounding box center [464, 417] width 789 height 374
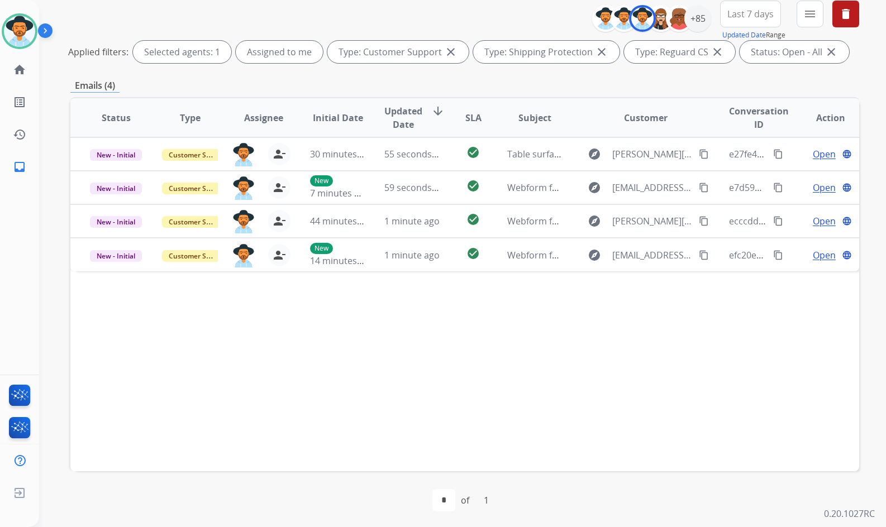
scroll to position [135, 0]
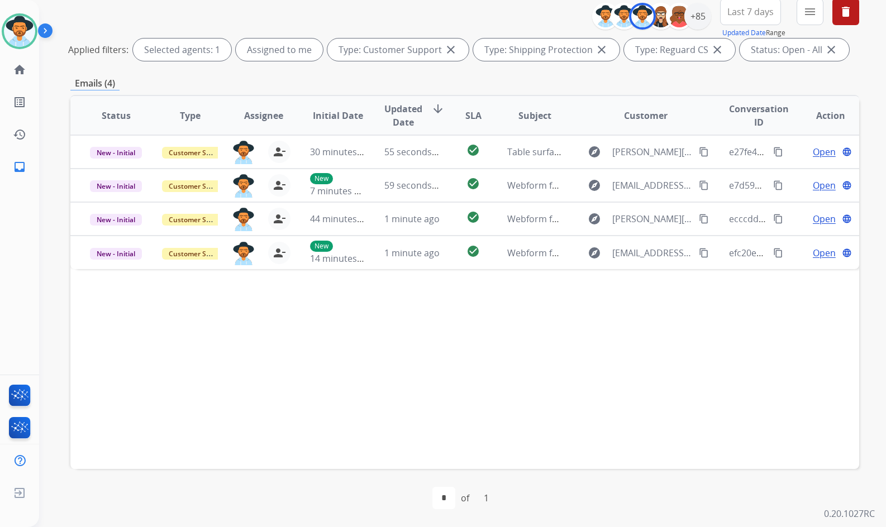
click at [418, 419] on div "Status Type Assignee Initial Date Updated Date arrow_downward SLA Subject Custo…" at bounding box center [464, 282] width 789 height 374
click at [406, 403] on div "Status Type Assignee Initial Date Updated Date arrow_downward SLA Subject Custo…" at bounding box center [464, 282] width 789 height 374
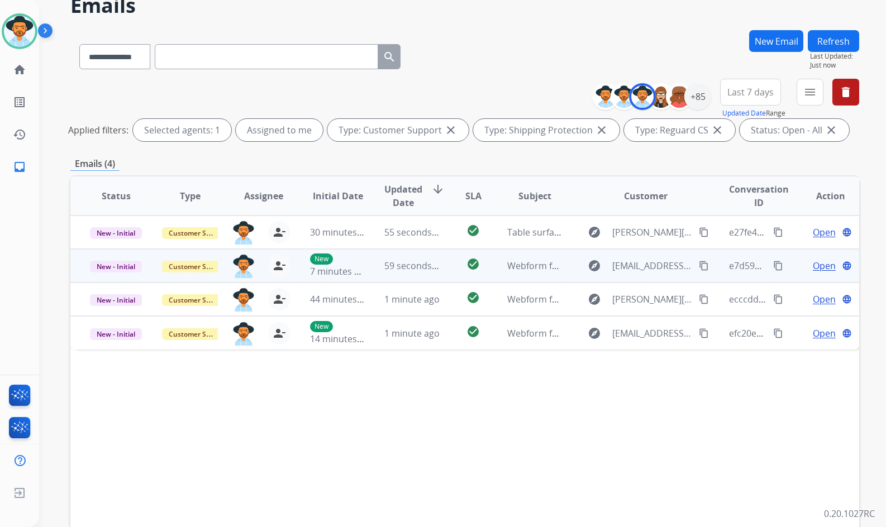
scroll to position [23, 0]
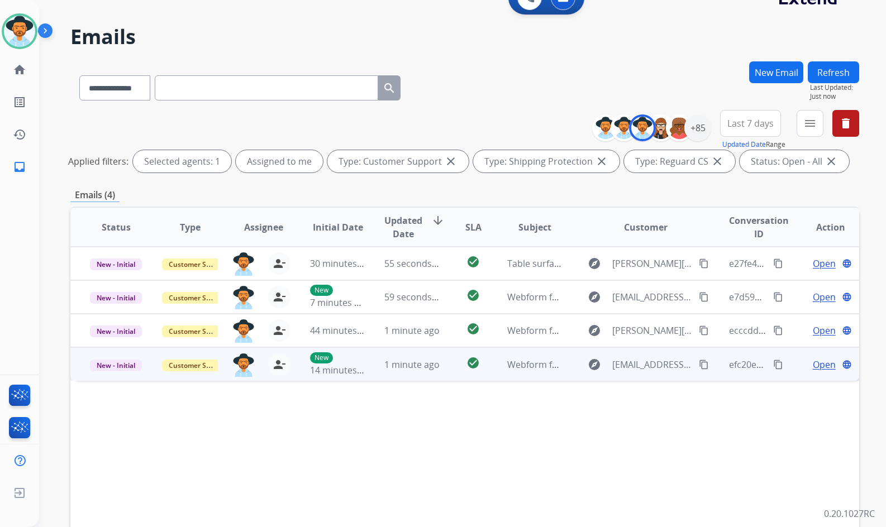
click at [776, 367] on div "efc20e4a-3d16-45bc-ac57-14aa87895d1f content_copy" at bounding box center [756, 364] width 55 height 32
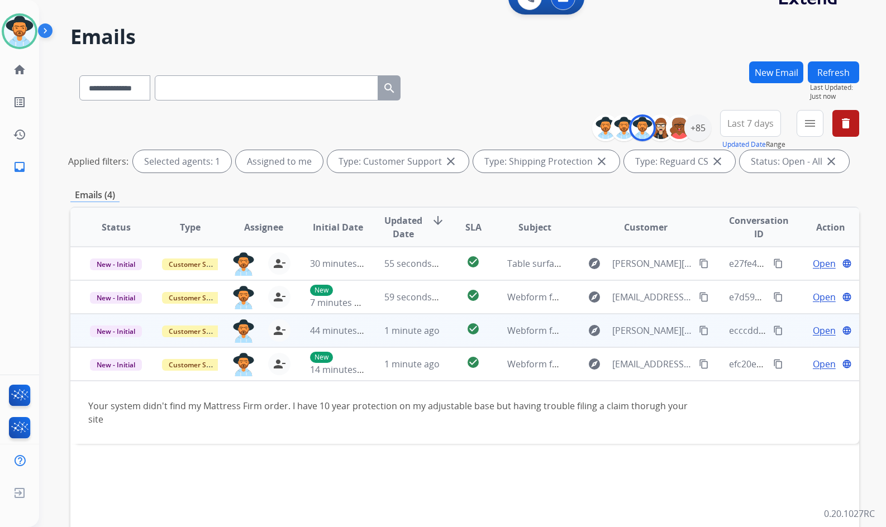
click at [792, 335] on td "Open language" at bounding box center [822, 331] width 74 height 34
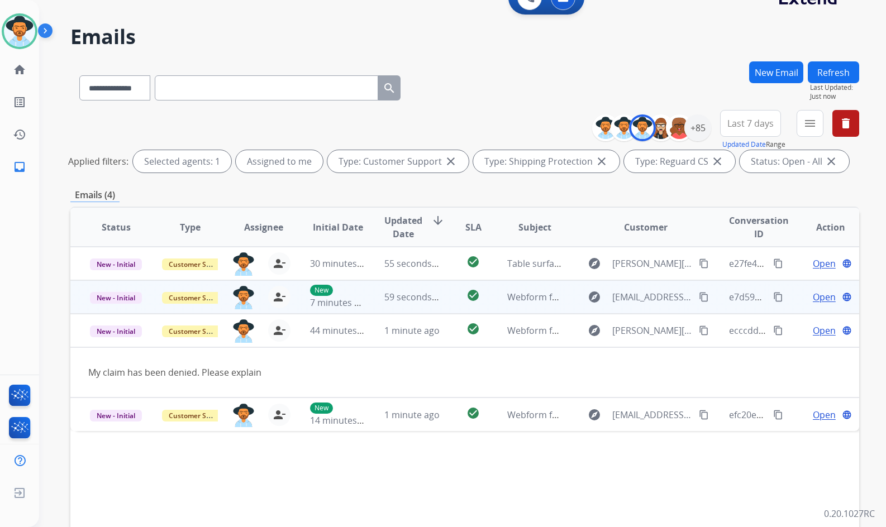
click at [788, 301] on td "Open language" at bounding box center [822, 297] width 74 height 34
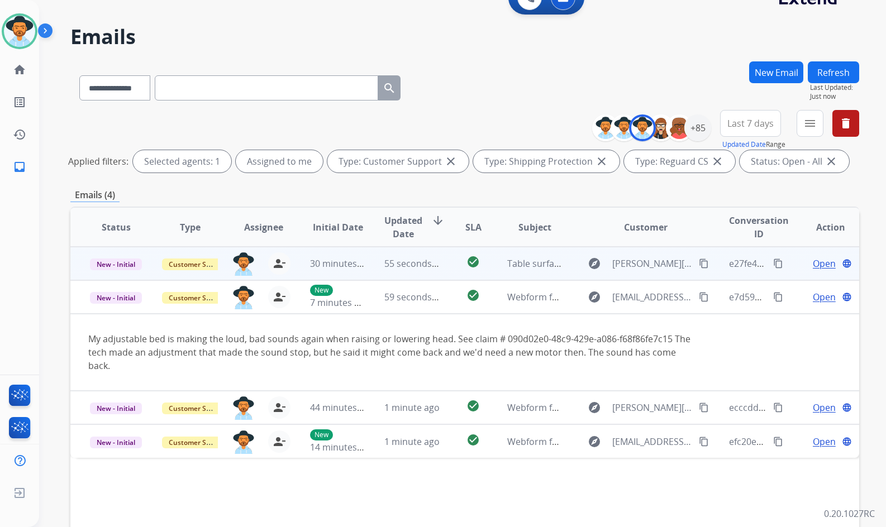
click at [785, 261] on td "Open language" at bounding box center [822, 264] width 74 height 34
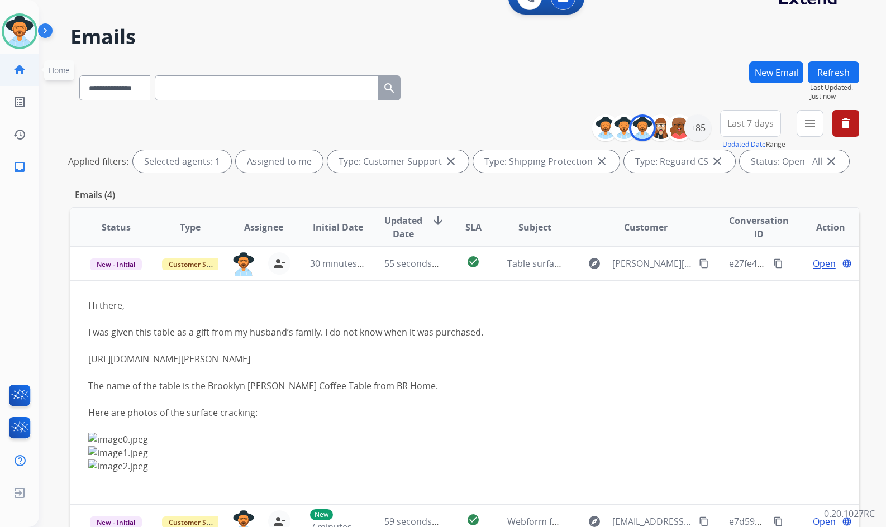
click at [22, 61] on link "home Home" at bounding box center [19, 69] width 31 height 31
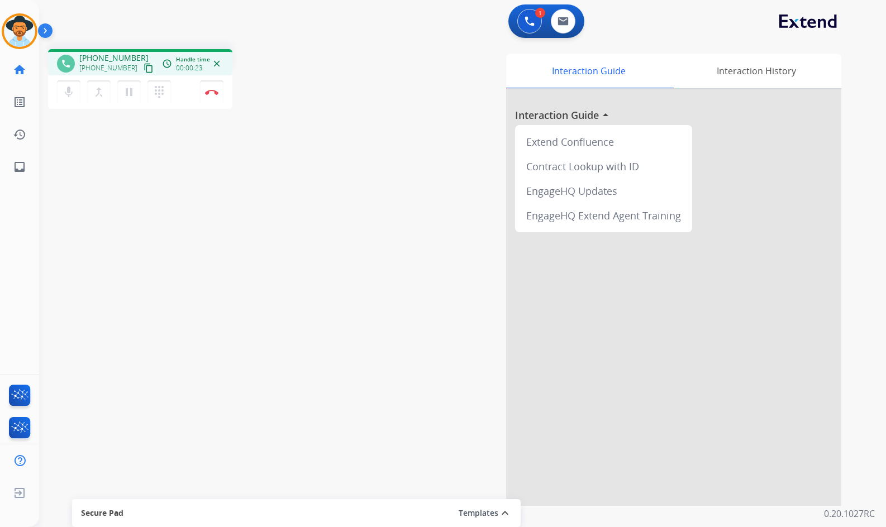
click at [144, 67] on mat-icon "content_copy" at bounding box center [149, 68] width 10 height 10
click at [204, 92] on button "Disconnect" at bounding box center [211, 91] width 23 height 23
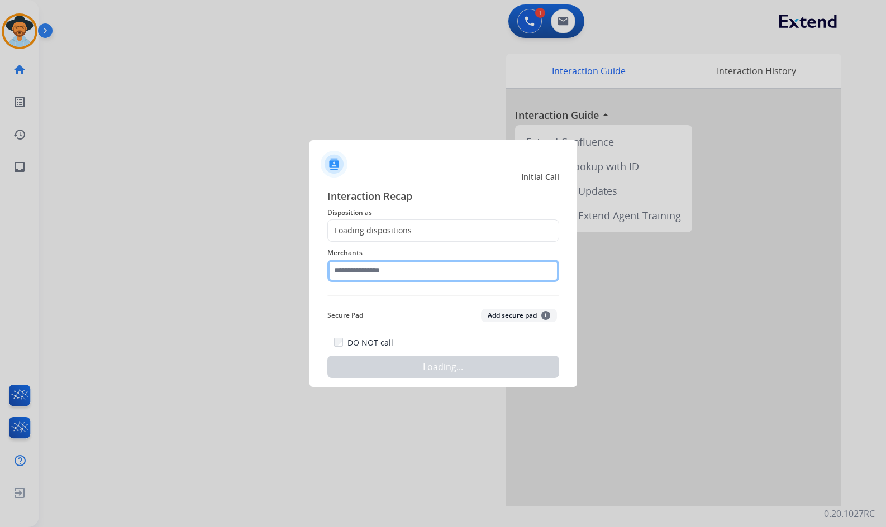
click at [435, 266] on input "text" at bounding box center [443, 271] width 232 height 22
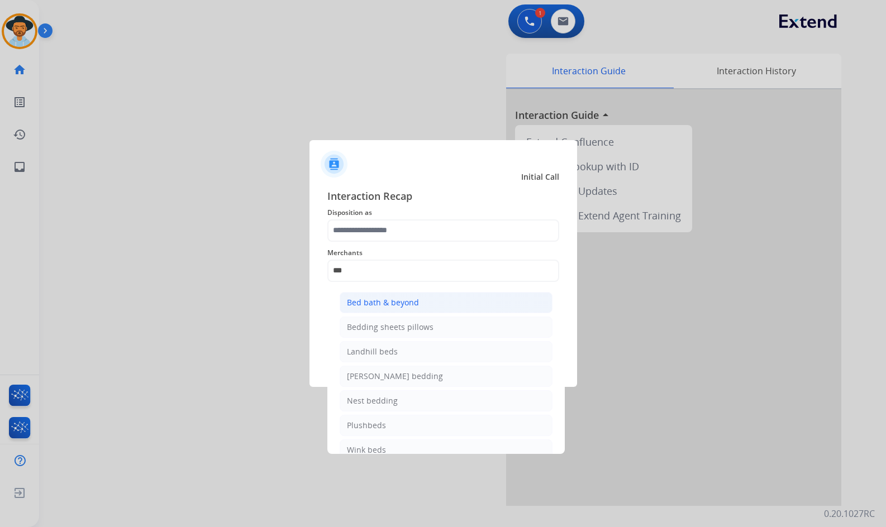
click at [445, 305] on li "Bed bath & beyond" at bounding box center [446, 302] width 213 height 21
type input "**********"
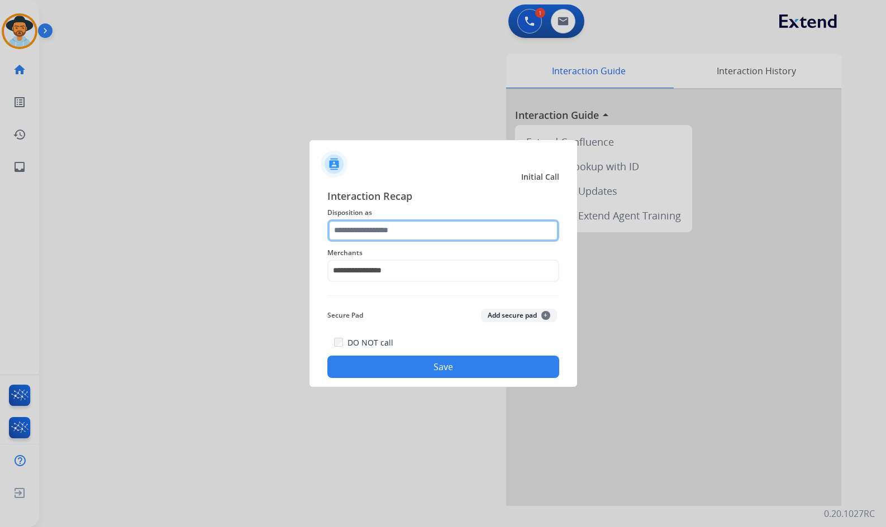
click at [434, 237] on input "text" at bounding box center [443, 230] width 232 height 22
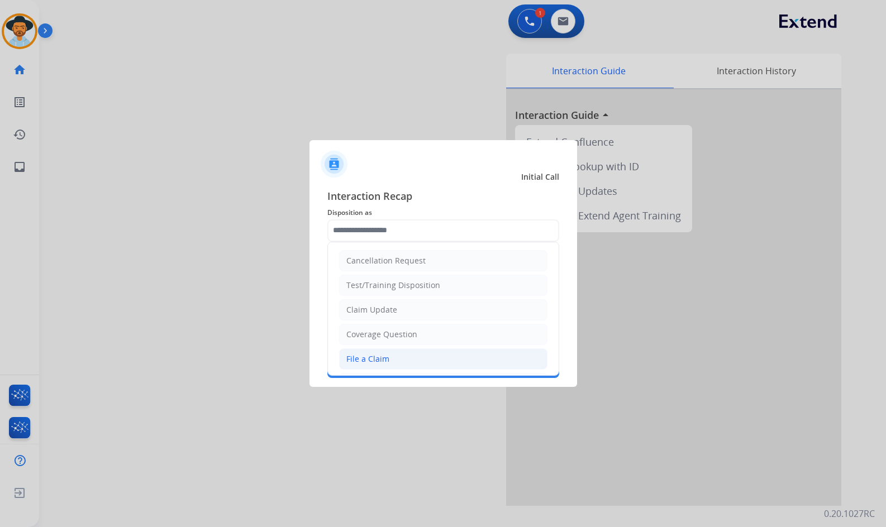
click at [431, 361] on li "File a Claim" at bounding box center [443, 358] width 208 height 21
type input "**********"
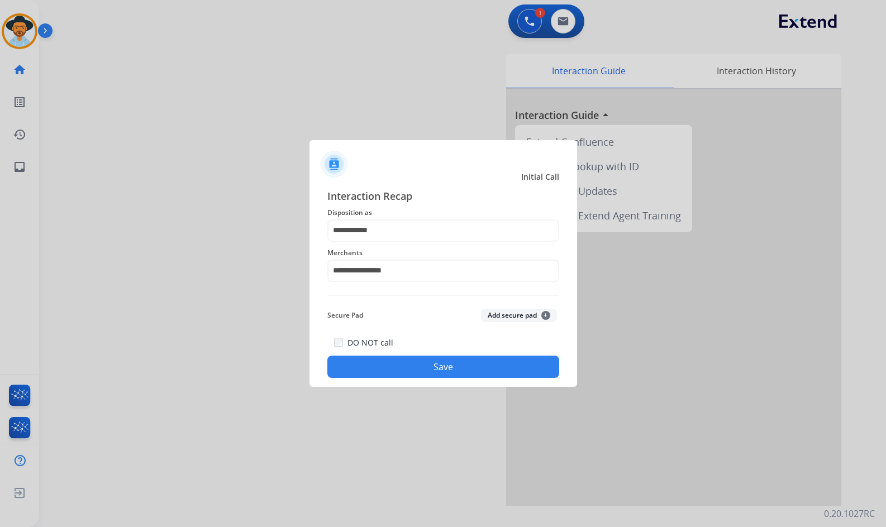
click at [482, 374] on button "Save" at bounding box center [443, 367] width 232 height 22
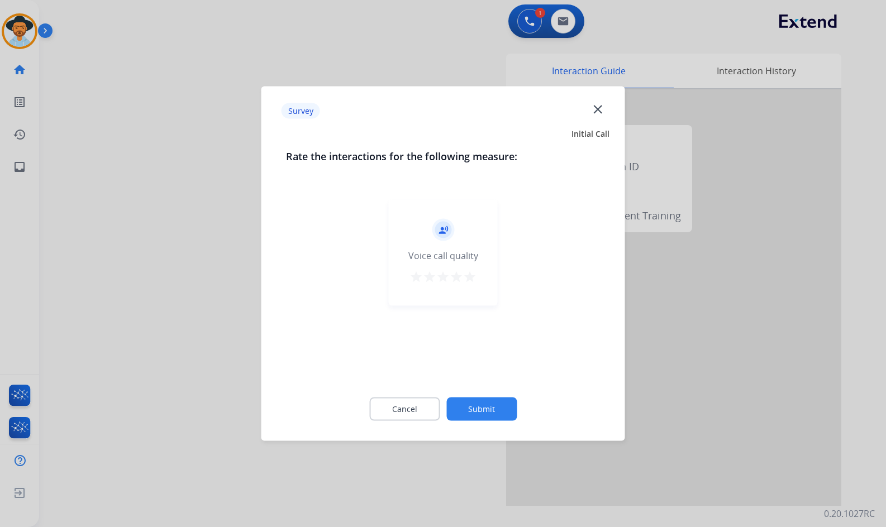
click at [505, 405] on button "Submit" at bounding box center [481, 409] width 70 height 23
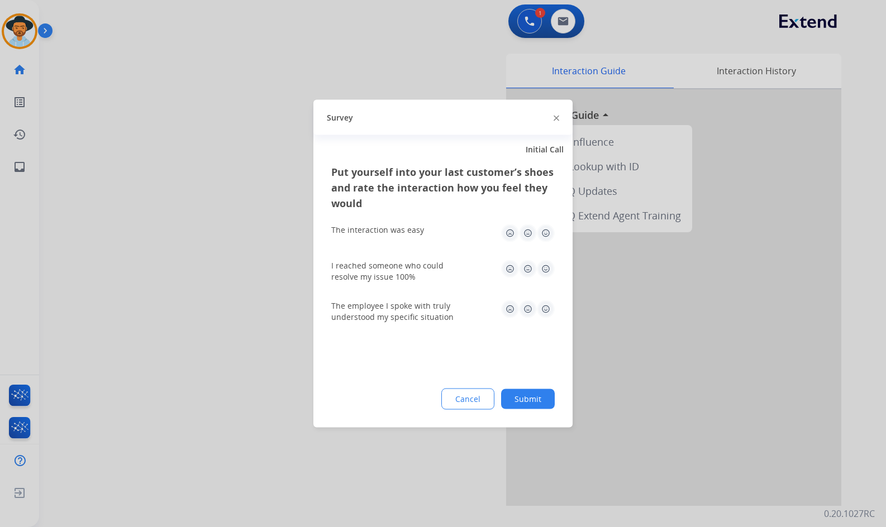
click at [537, 399] on button "Submit" at bounding box center [528, 399] width 54 height 20
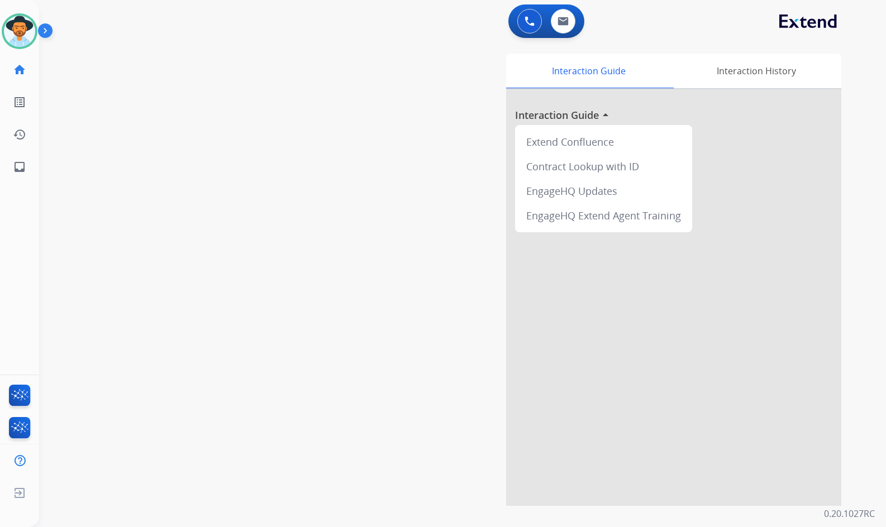
click at [336, 274] on div "swap_horiz Break voice bridge close_fullscreen Connect 3-Way Call merge_type Se…" at bounding box center [449, 273] width 820 height 466
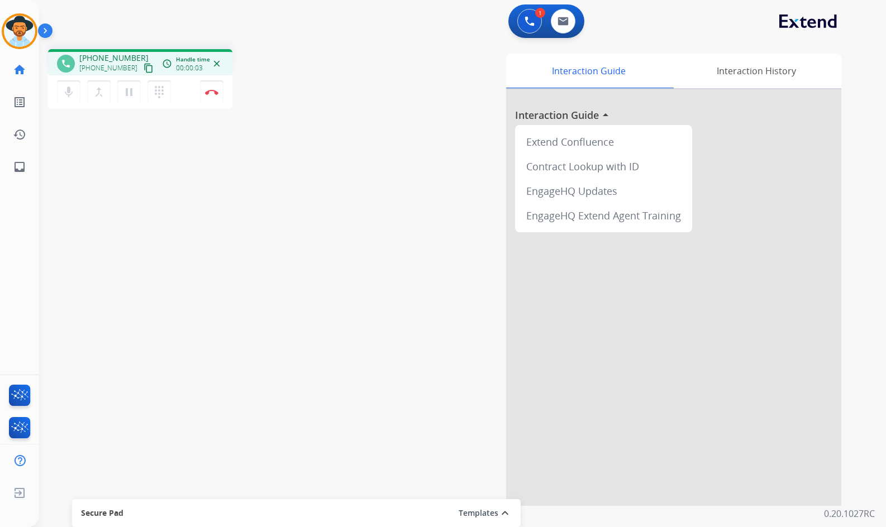
drag, startPoint x: 140, startPoint y: 65, endPoint x: 123, endPoint y: 64, distance: 16.2
click at [144, 65] on mat-icon "content_copy" at bounding box center [149, 68] width 10 height 10
click at [125, 90] on mat-icon "pause" at bounding box center [128, 91] width 13 height 13
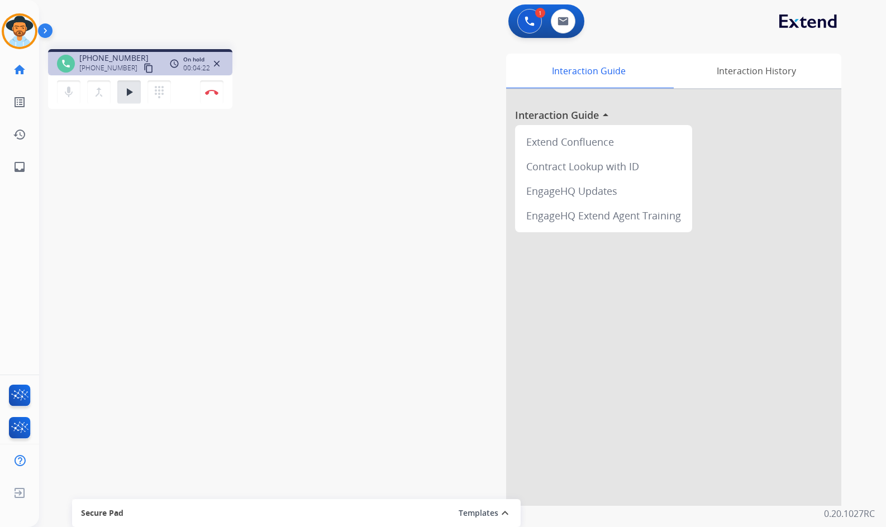
click at [142, 97] on div "mic Mute merge_type Bridge play_arrow Hold dialpad Dialpad" at bounding box center [117, 91] width 121 height 23
click at [131, 95] on mat-icon "play_arrow" at bounding box center [128, 91] width 13 height 13
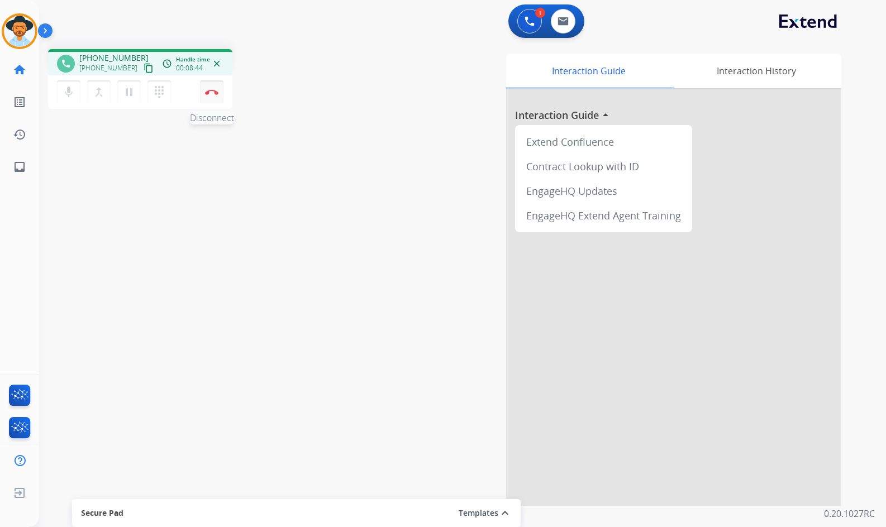
click at [218, 87] on button "Disconnect" at bounding box center [211, 91] width 23 height 23
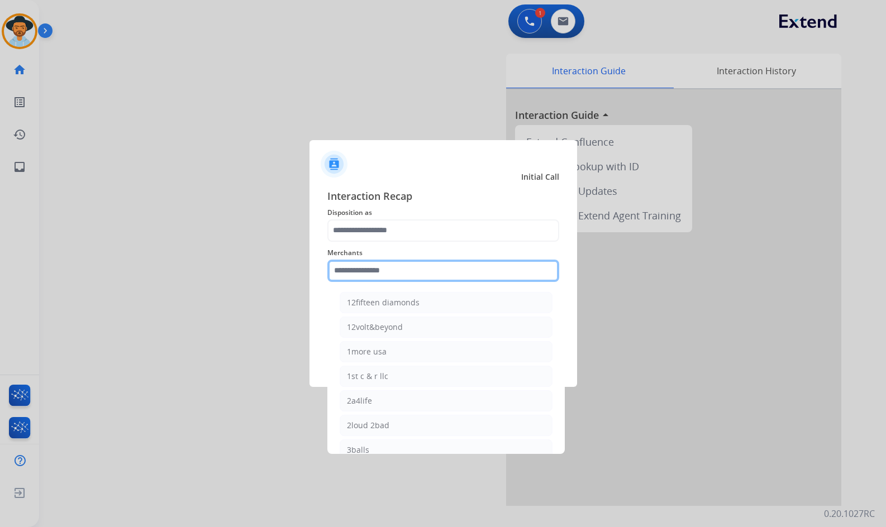
click at [466, 270] on input "text" at bounding box center [443, 271] width 232 height 22
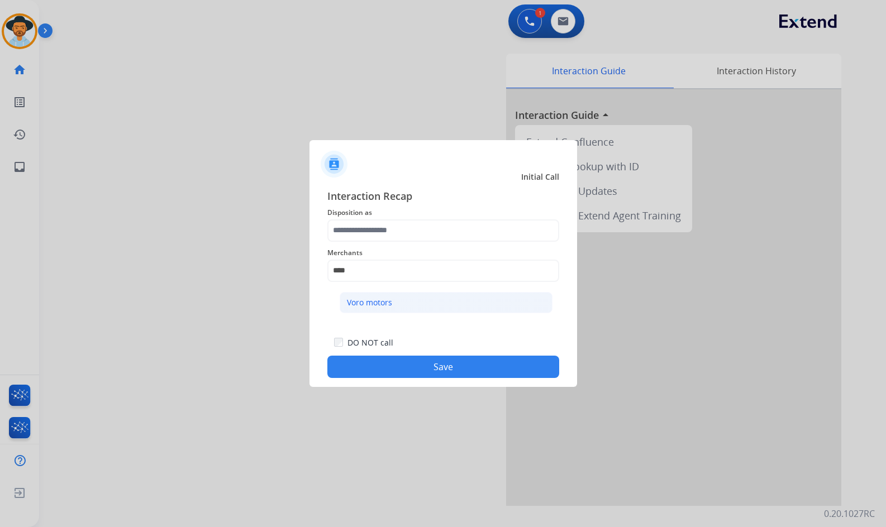
click at [448, 296] on li "Voro motors" at bounding box center [446, 302] width 213 height 21
type input "**********"
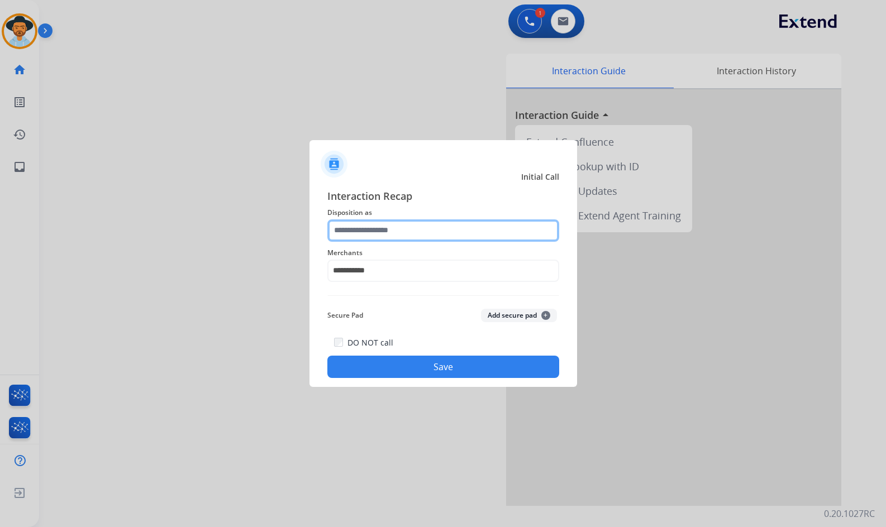
click at [393, 229] on input "text" at bounding box center [443, 230] width 232 height 22
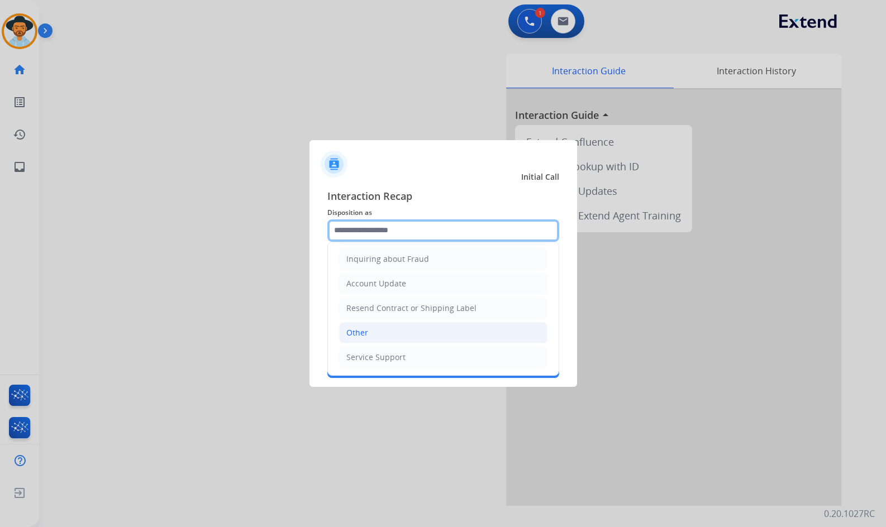
scroll to position [174, 0]
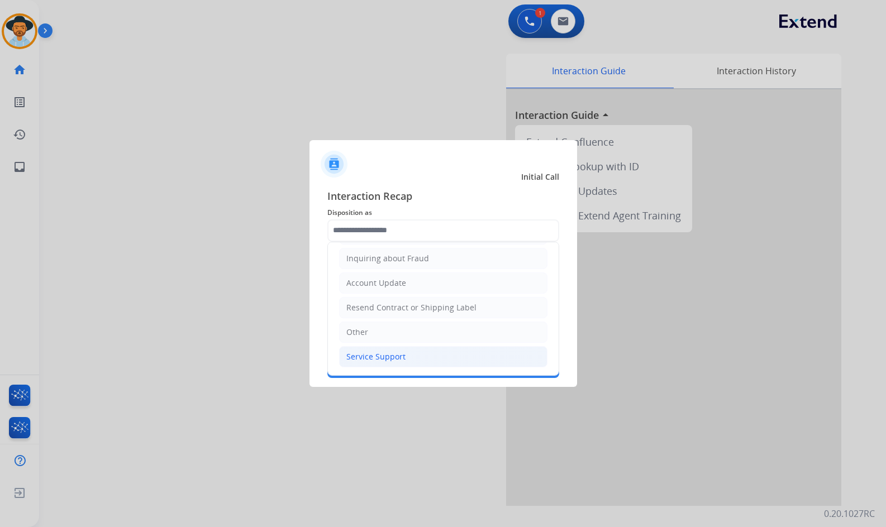
click at [387, 356] on div "Service Support" at bounding box center [375, 356] width 59 height 11
type input "**********"
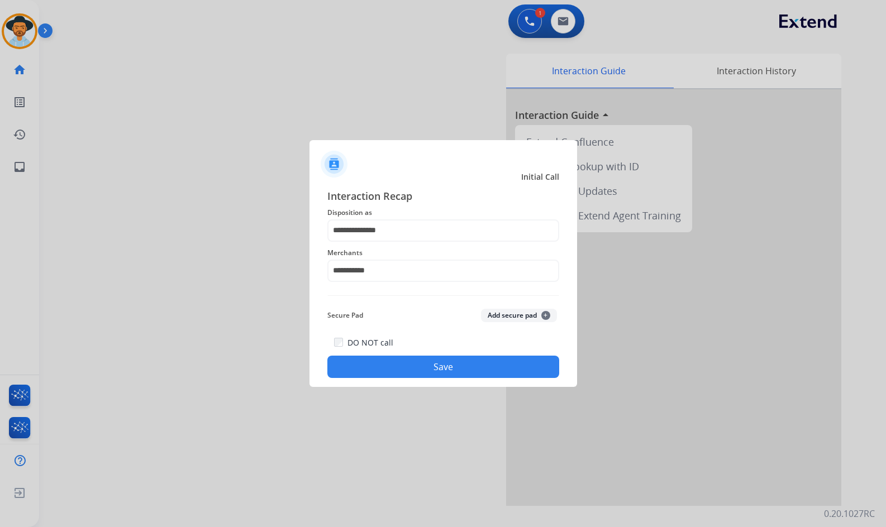
click at [408, 360] on button "Save" at bounding box center [443, 367] width 232 height 22
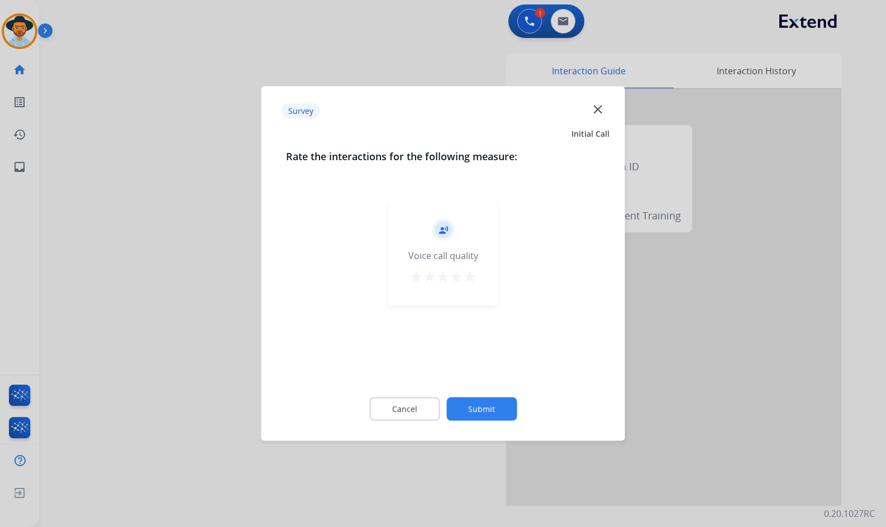
click at [495, 405] on button "Submit" at bounding box center [481, 409] width 70 height 23
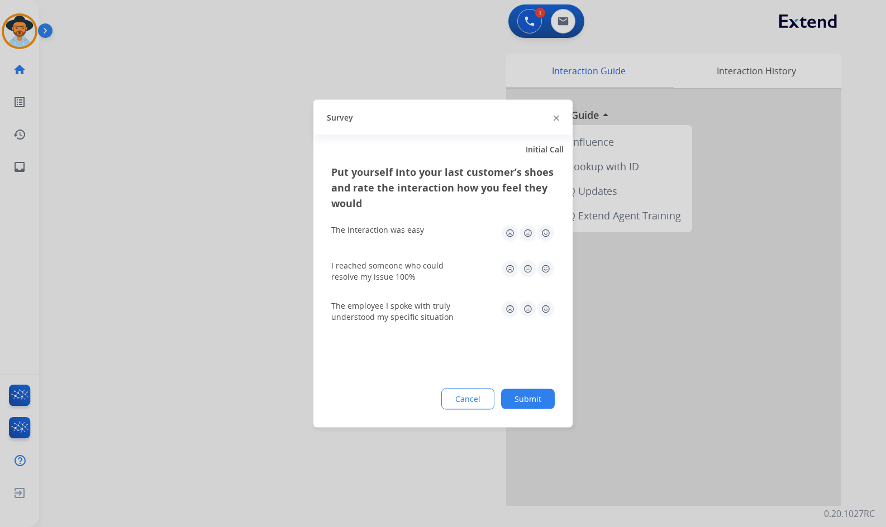
click at [524, 396] on button "Submit" at bounding box center [528, 399] width 54 height 20
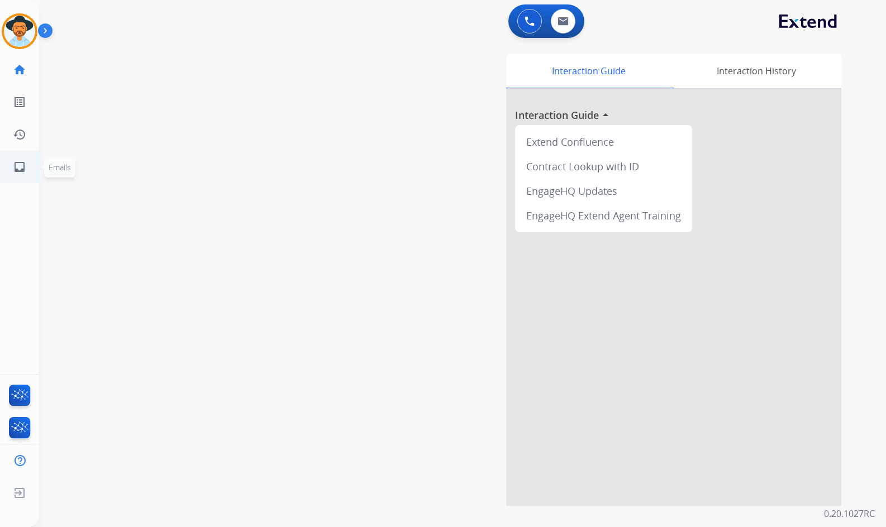
drag, startPoint x: 255, startPoint y: 212, endPoint x: 31, endPoint y: 171, distance: 227.6
click at [246, 212] on div "swap_horiz Break voice bridge close_fullscreen Connect 3-Way Call merge_type Se…" at bounding box center [449, 273] width 820 height 466
click at [22, 169] on mat-icon "inbox" at bounding box center [19, 166] width 13 height 13
select select "**********"
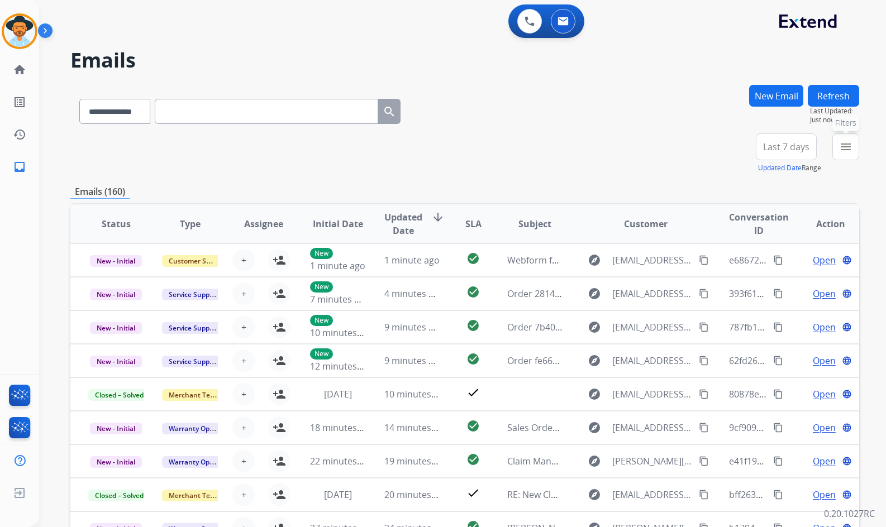
click at [844, 145] on mat-icon "menu" at bounding box center [845, 146] width 13 height 13
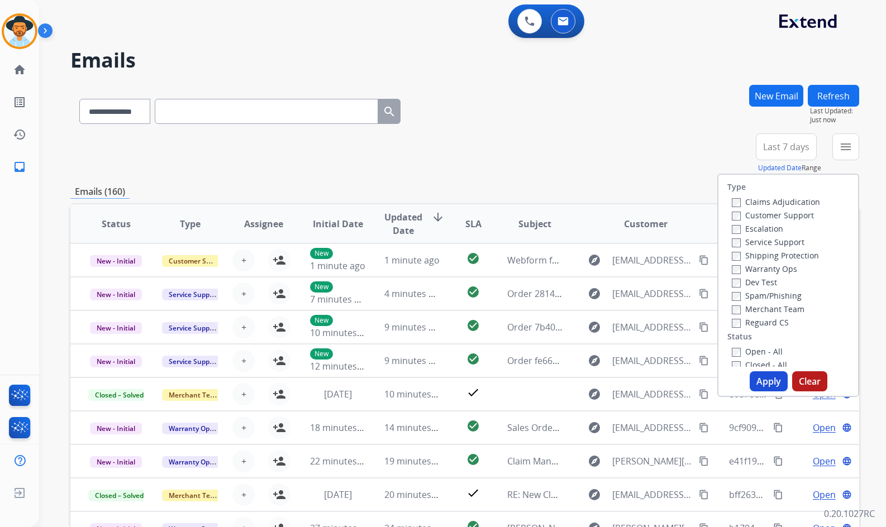
click at [806, 222] on div "Escalation" at bounding box center [776, 228] width 88 height 13
click at [802, 215] on label "Customer Support" at bounding box center [773, 215] width 82 height 11
click at [792, 261] on div "Shipping Protection" at bounding box center [776, 255] width 88 height 13
click at [792, 260] on label "Shipping Protection" at bounding box center [775, 255] width 87 height 11
click at [772, 326] on label "Reguard CS" at bounding box center [760, 322] width 57 height 11
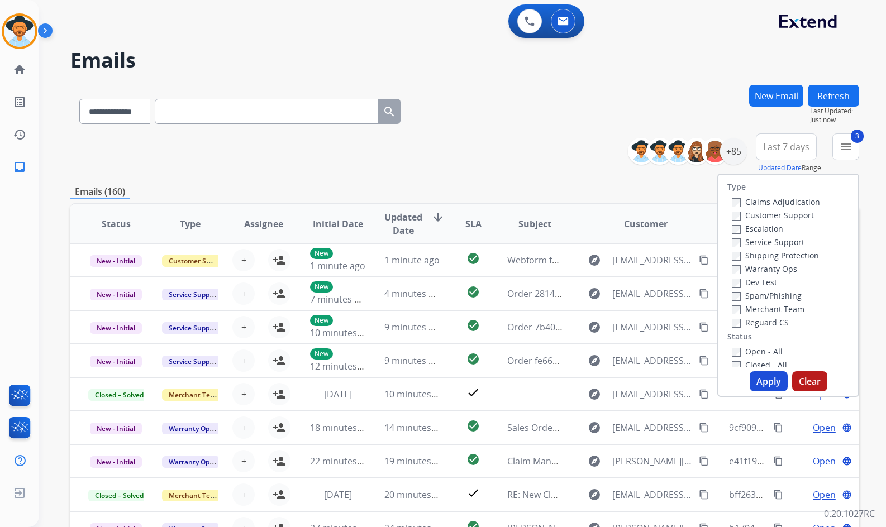
click at [764, 347] on label "Open - All" at bounding box center [757, 351] width 51 height 11
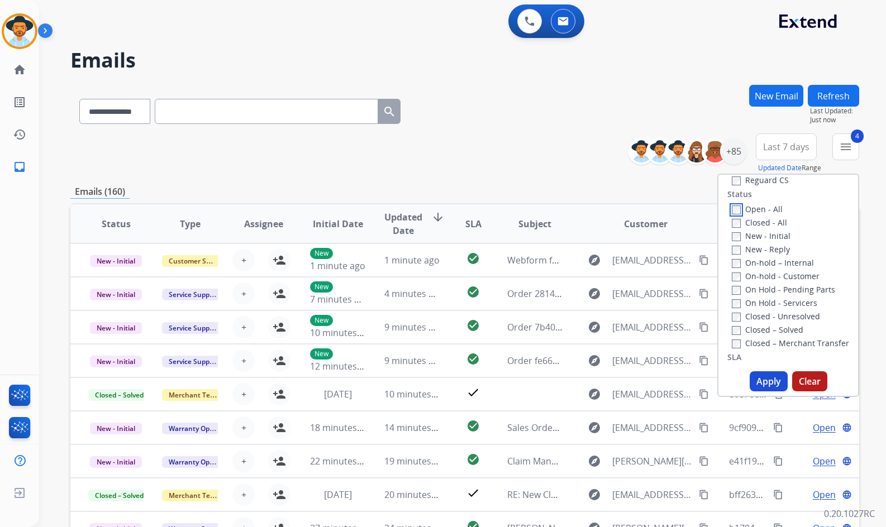
scroll to position [168, 0]
click at [773, 278] on label "On Hold - Servicers" at bounding box center [774, 278] width 85 height 11
click at [777, 261] on label "On Hold - Pending Parts" at bounding box center [783, 264] width 103 height 11
click at [777, 250] on label "On-hold - Customer" at bounding box center [776, 251] width 88 height 11
click at [776, 235] on label "On-hold – Internal" at bounding box center [773, 237] width 82 height 11
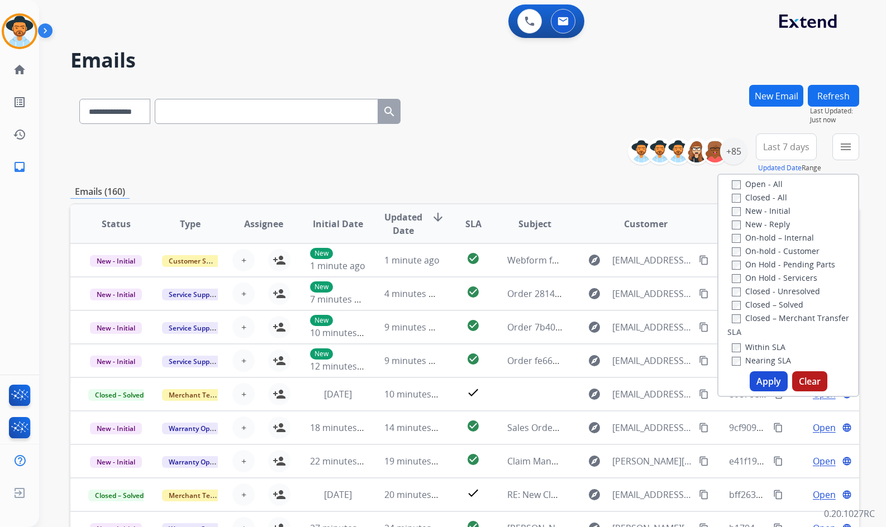
click at [770, 225] on label "New - Reply" at bounding box center [761, 224] width 58 height 11
click at [766, 212] on label "New - Initial" at bounding box center [761, 211] width 59 height 11
click at [767, 386] on button "Apply" at bounding box center [768, 381] width 38 height 20
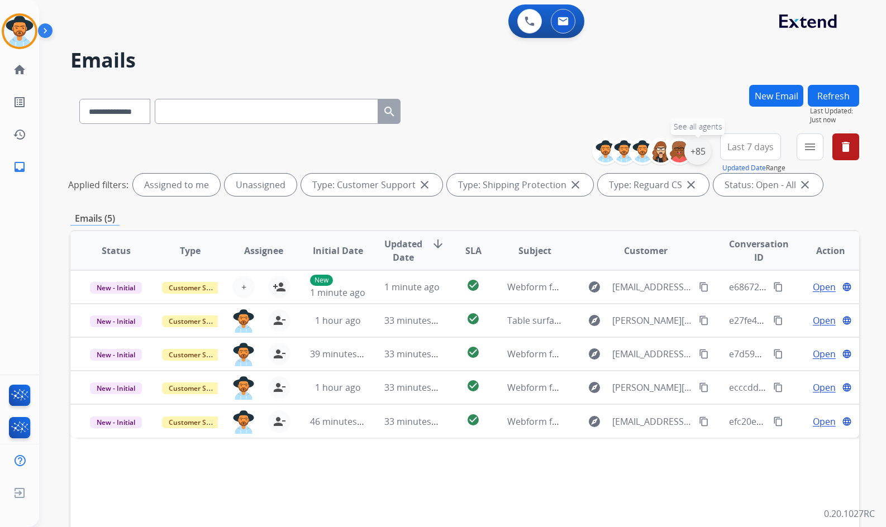
click at [692, 141] on div "+85" at bounding box center [697, 151] width 27 height 27
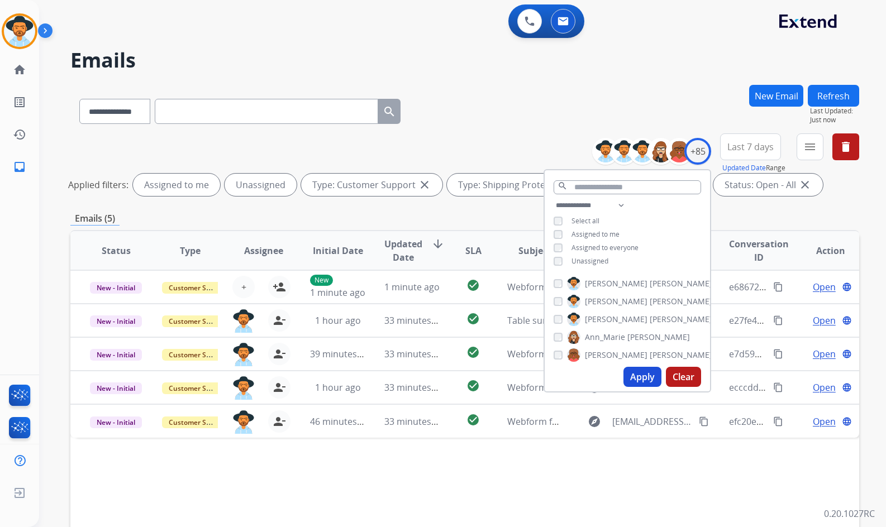
click at [580, 257] on span "Unassigned" at bounding box center [589, 260] width 37 height 9
click at [606, 317] on span "Amanda" at bounding box center [616, 319] width 63 height 11
click at [652, 378] on button "Apply" at bounding box center [642, 377] width 38 height 20
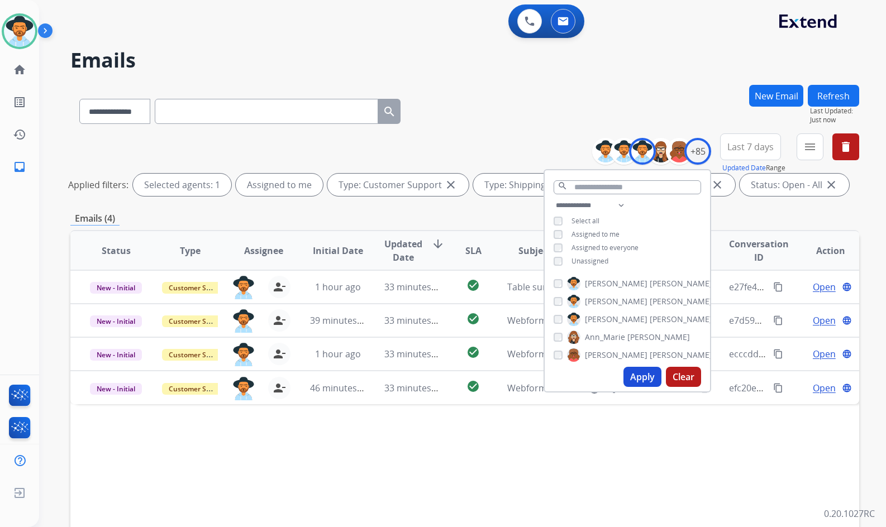
click at [867, 262] on div "**********" at bounding box center [462, 263] width 847 height 527
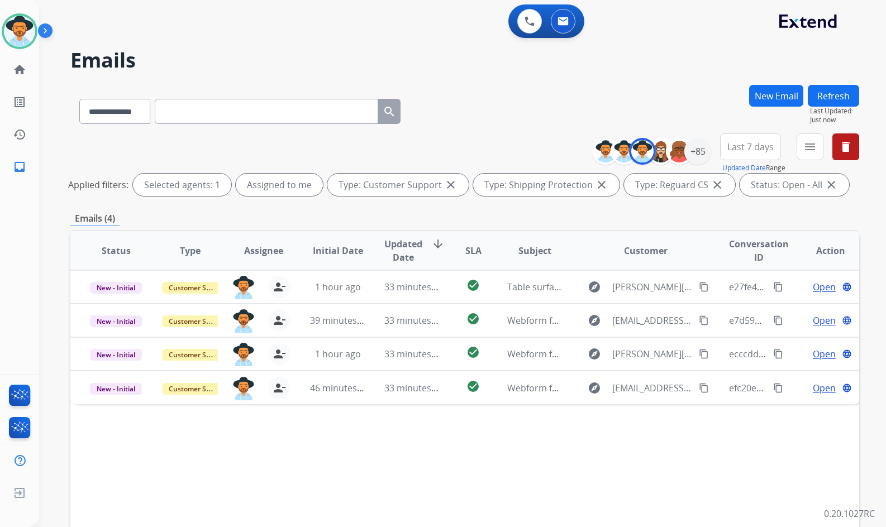
click at [681, 421] on div "Status Type Assignee Initial Date Updated Date arrow_downward SLA Subject Custo…" at bounding box center [464, 417] width 789 height 374
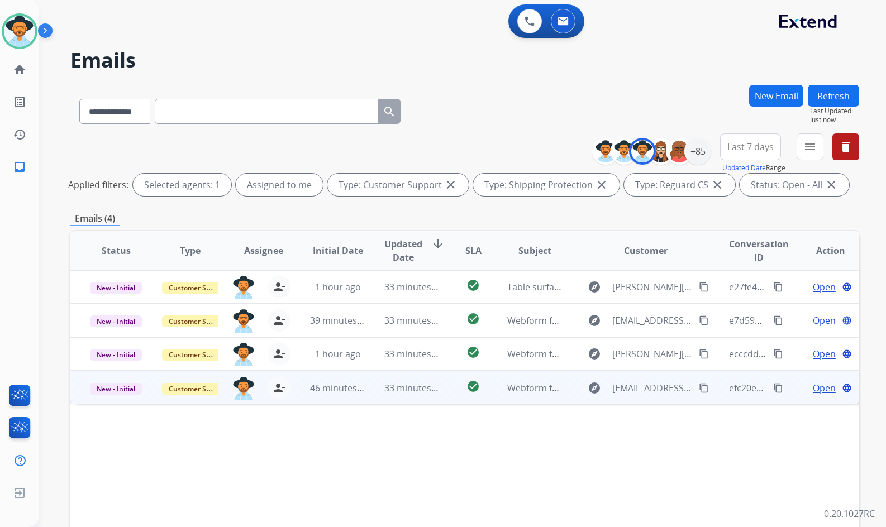
click at [794, 388] on td "Open language" at bounding box center [822, 388] width 74 height 34
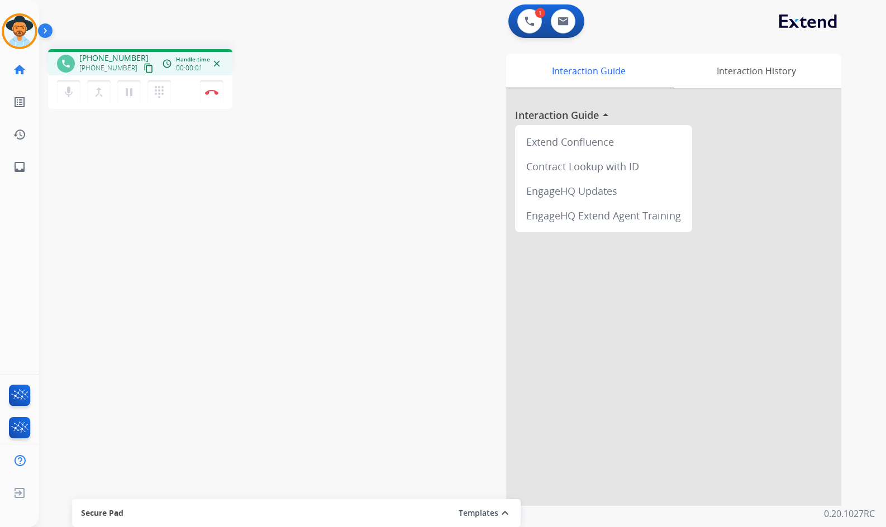
click at [144, 66] on mat-icon "content_copy" at bounding box center [149, 68] width 10 height 10
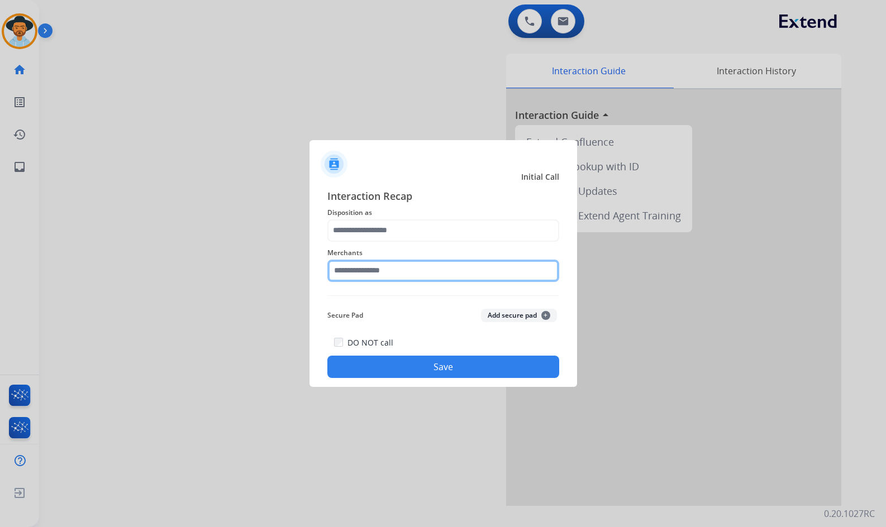
click at [414, 271] on input "text" at bounding box center [443, 271] width 232 height 22
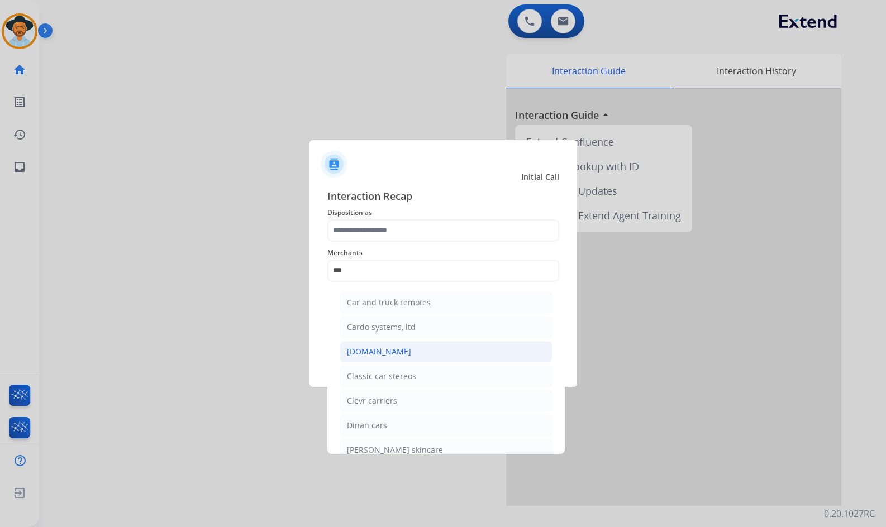
click at [413, 357] on li "Carparts.com" at bounding box center [446, 351] width 213 height 21
type input "**********"
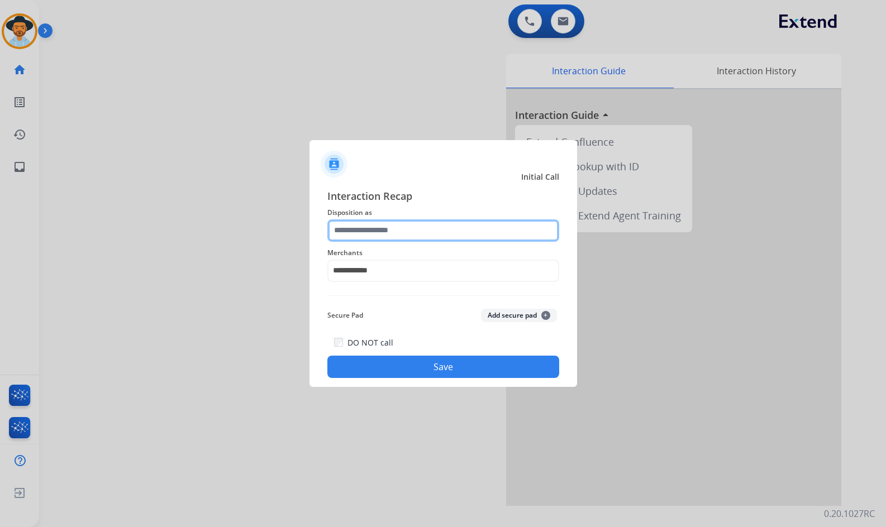
click at [379, 222] on input "text" at bounding box center [443, 230] width 232 height 22
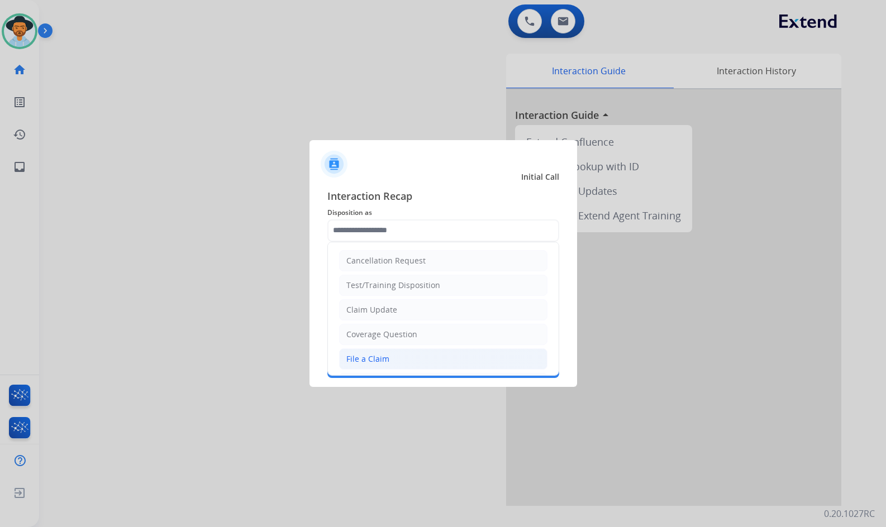
click at [415, 358] on li "File a Claim" at bounding box center [443, 358] width 208 height 21
type input "**********"
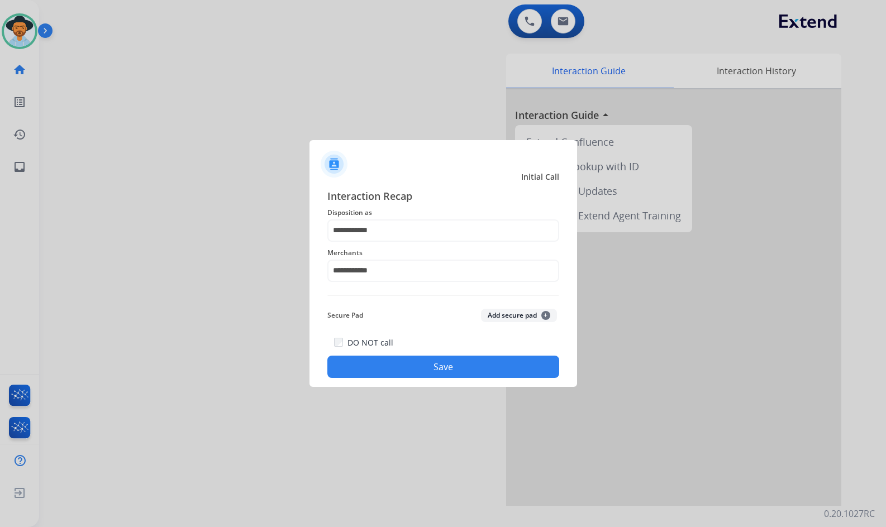
click at [432, 368] on button "Save" at bounding box center [443, 367] width 232 height 22
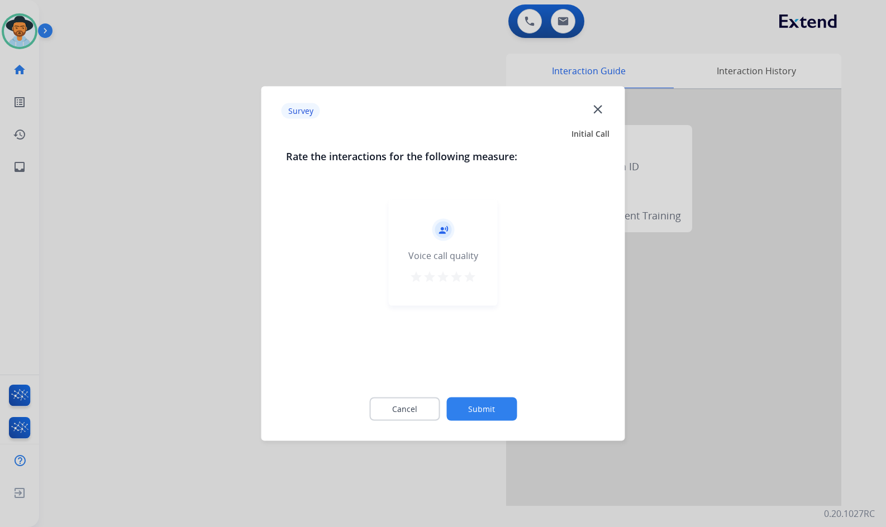
click at [488, 407] on button "Submit" at bounding box center [481, 409] width 70 height 23
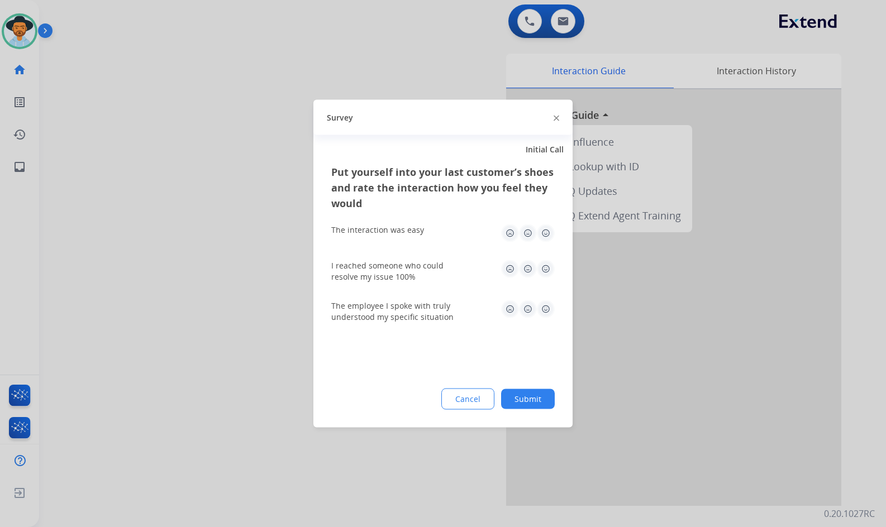
click at [526, 398] on button "Submit" at bounding box center [528, 399] width 54 height 20
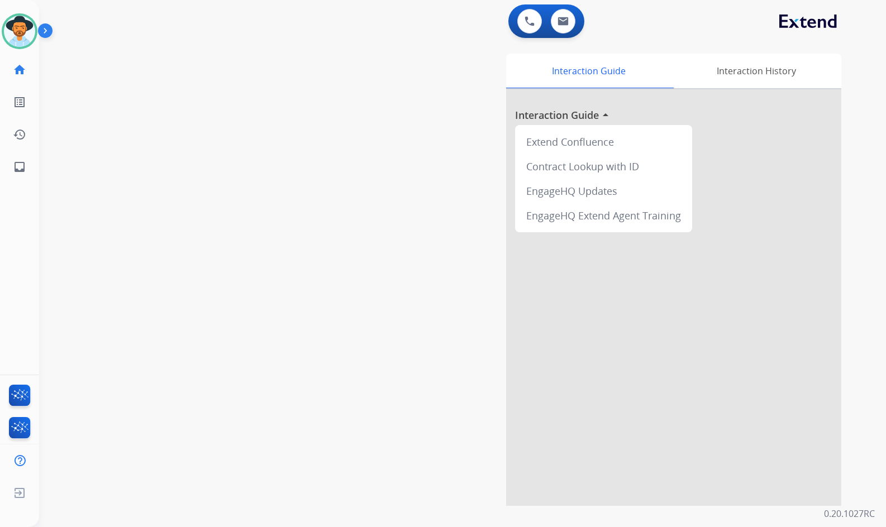
click at [131, 148] on div "swap_horiz Break voice bridge close_fullscreen Connect 3-Way Call merge_type Se…" at bounding box center [449, 273] width 820 height 466
click at [21, 163] on mat-icon "inbox" at bounding box center [19, 166] width 13 height 13
select select "**********"
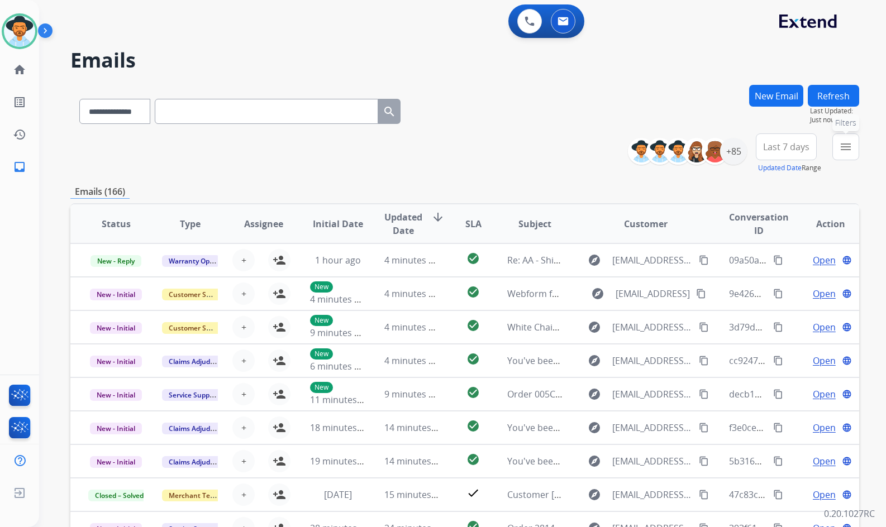
click at [849, 144] on mat-icon "menu" at bounding box center [845, 146] width 13 height 13
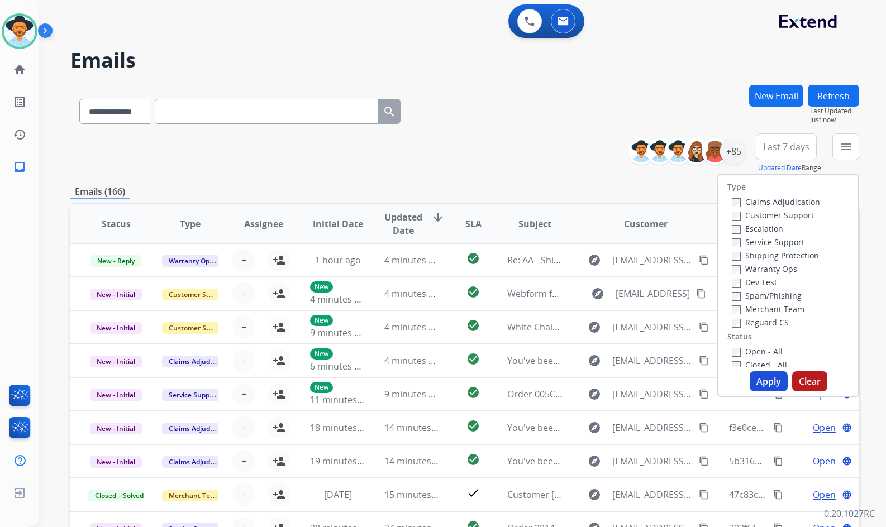
click at [780, 215] on label "Customer Support" at bounding box center [773, 215] width 82 height 11
click at [776, 256] on label "Shipping Protection" at bounding box center [775, 255] width 87 height 11
click at [762, 322] on label "Reguard CS" at bounding box center [760, 322] width 57 height 11
click at [763, 293] on label "Open - All" at bounding box center [757, 295] width 51 height 11
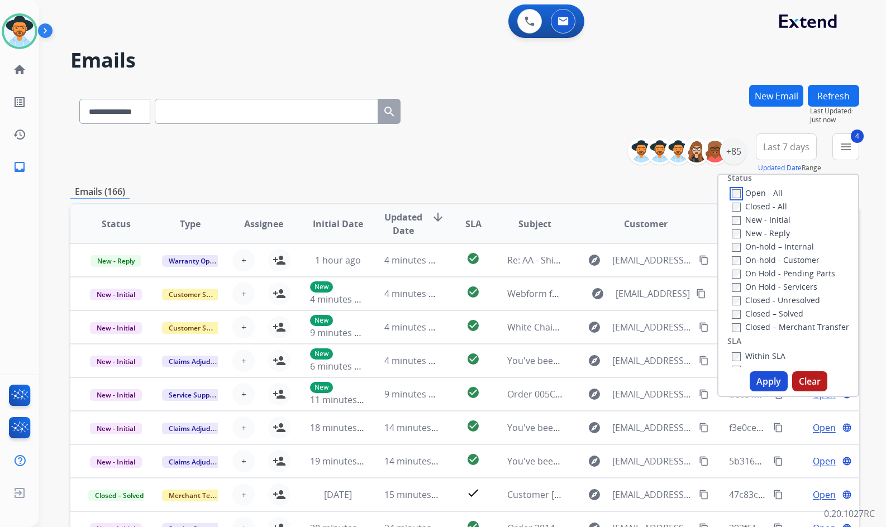
scroll to position [168, 0]
click at [767, 274] on label "On Hold - Servicers" at bounding box center [774, 278] width 85 height 11
click at [767, 267] on label "On Hold - Pending Parts" at bounding box center [783, 264] width 103 height 11
click at [764, 251] on label "On-hold - Customer" at bounding box center [776, 251] width 88 height 11
click at [764, 237] on label "On-hold – Internal" at bounding box center [773, 237] width 82 height 11
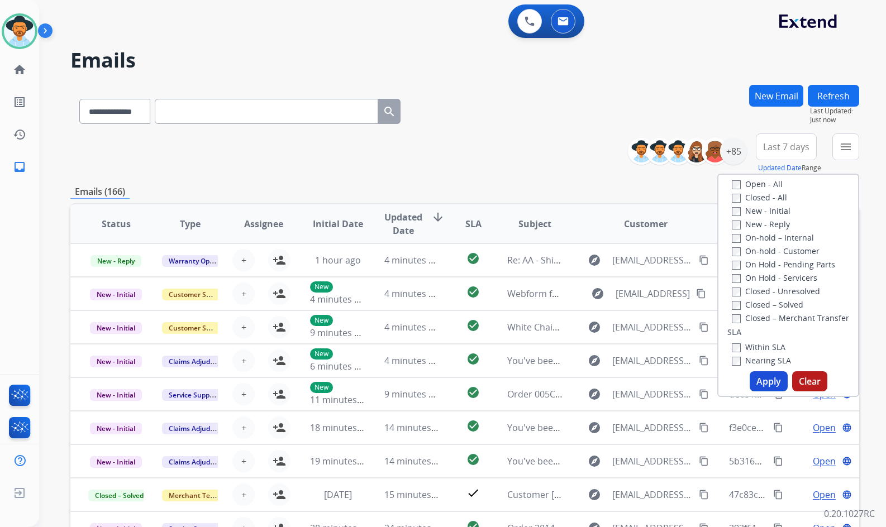
click at [763, 227] on label "New - Reply" at bounding box center [761, 224] width 58 height 11
click at [764, 209] on label "New - Initial" at bounding box center [761, 211] width 59 height 11
click at [769, 379] on button "Apply" at bounding box center [768, 381] width 38 height 20
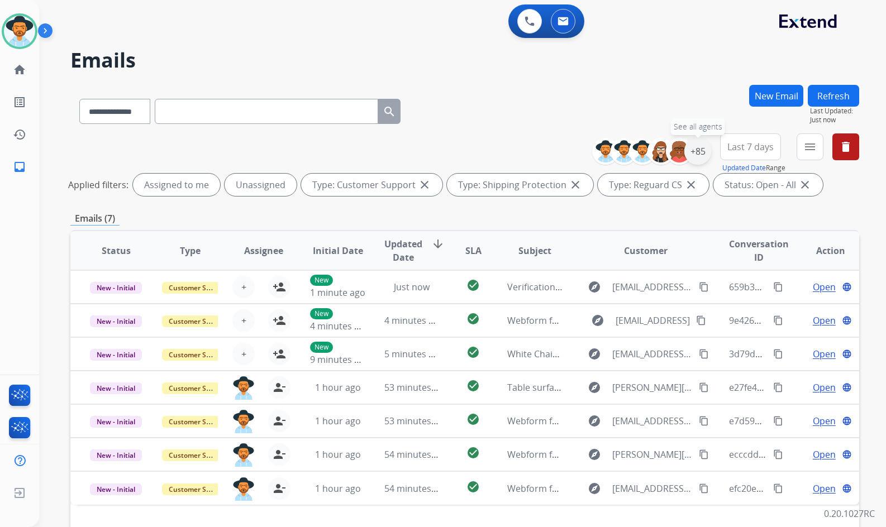
click at [700, 155] on div "+85" at bounding box center [697, 151] width 27 height 27
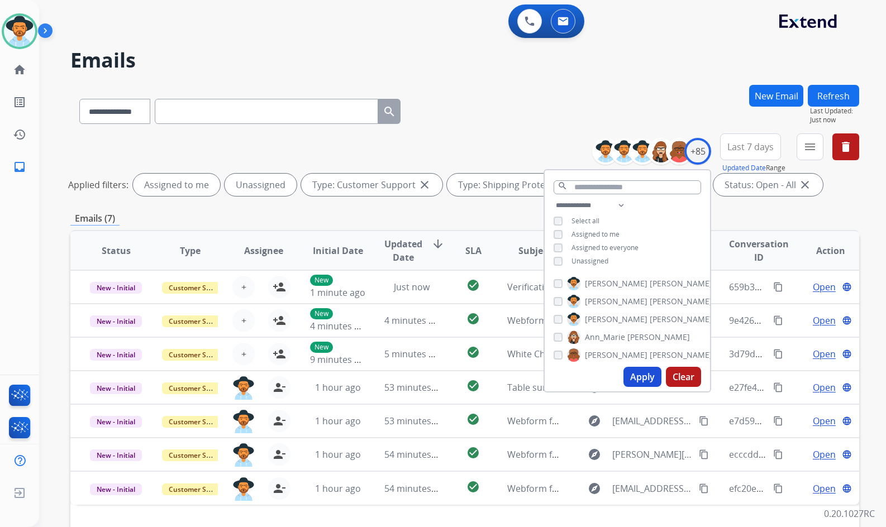
click at [590, 257] on span "Unassigned" at bounding box center [589, 260] width 37 height 9
click at [603, 315] on span "Amanda" at bounding box center [616, 319] width 63 height 11
click at [630, 373] on button "Apply" at bounding box center [642, 377] width 38 height 20
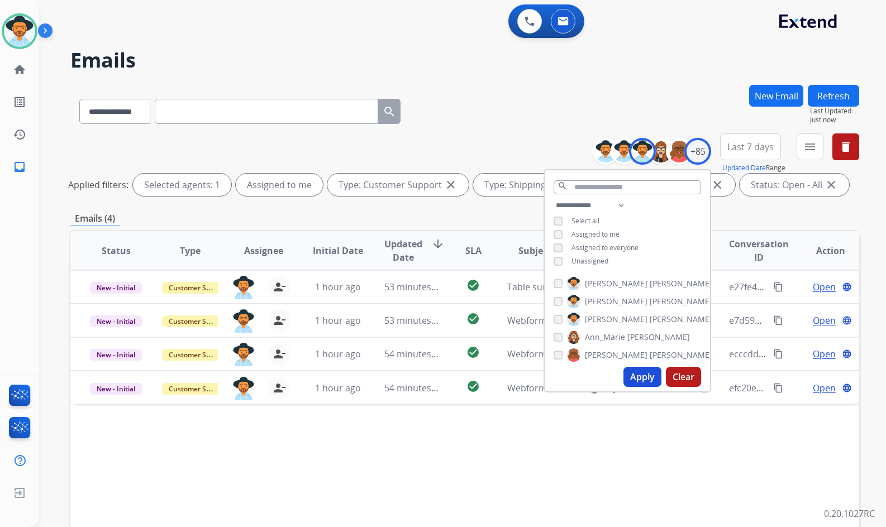
click at [448, 476] on div "Status Type Assignee Initial Date Updated Date arrow_downward SLA Subject Custo…" at bounding box center [464, 417] width 789 height 374
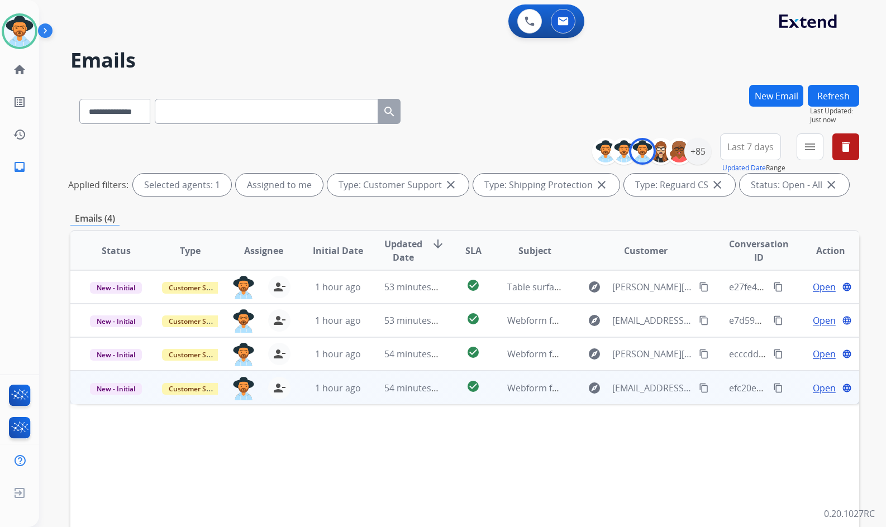
click at [806, 395] on td "Open language" at bounding box center [822, 388] width 74 height 34
click at [820, 388] on span "Open" at bounding box center [824, 387] width 23 height 13
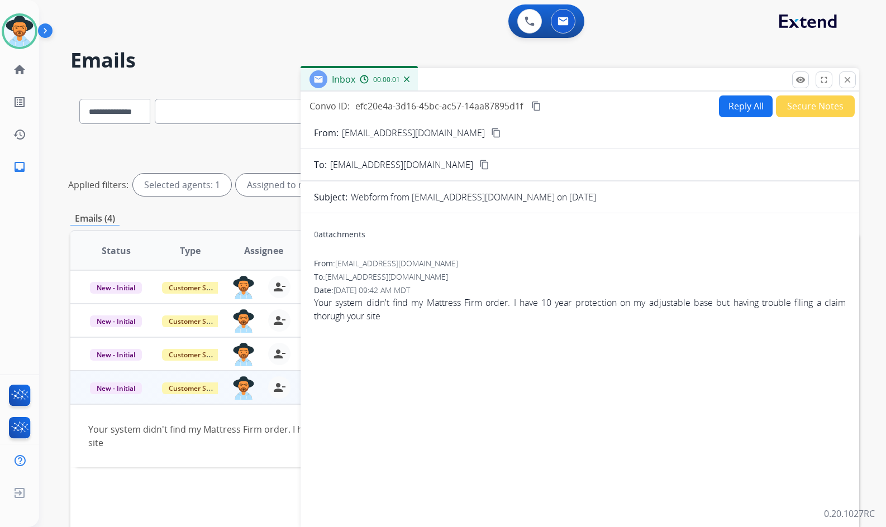
click at [489, 132] on button "content_copy" at bounding box center [495, 132] width 13 height 13
click at [757, 107] on button "Reply All" at bounding box center [746, 106] width 54 height 22
select select "**********"
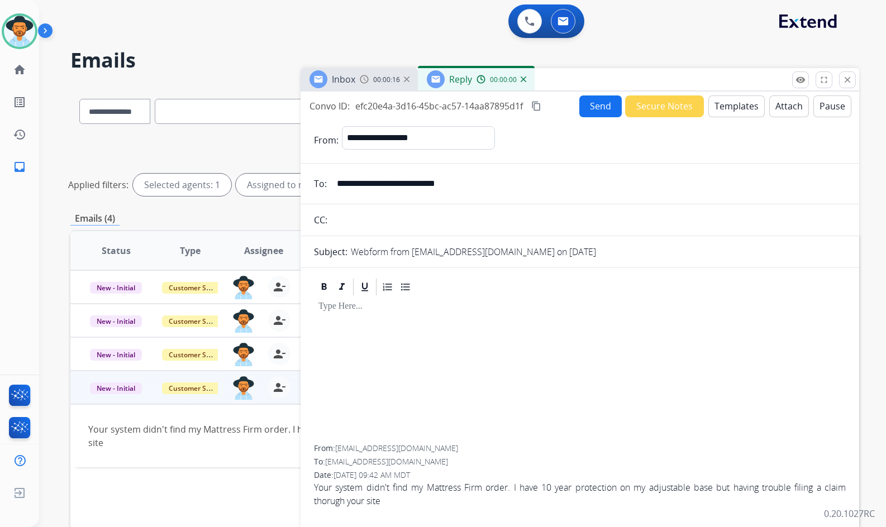
click at [733, 105] on button "Templates" at bounding box center [736, 106] width 56 height 22
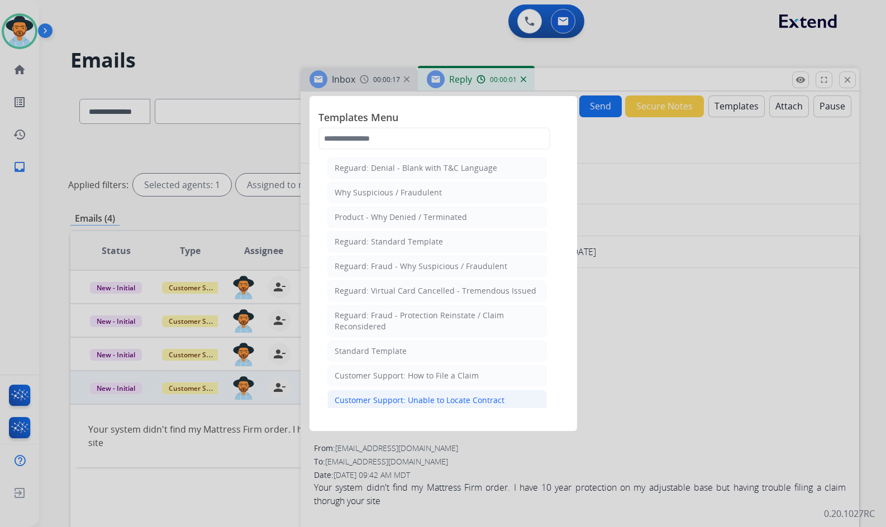
click at [469, 398] on div "Customer Support: Unable to Locate Contract" at bounding box center [420, 400] width 170 height 11
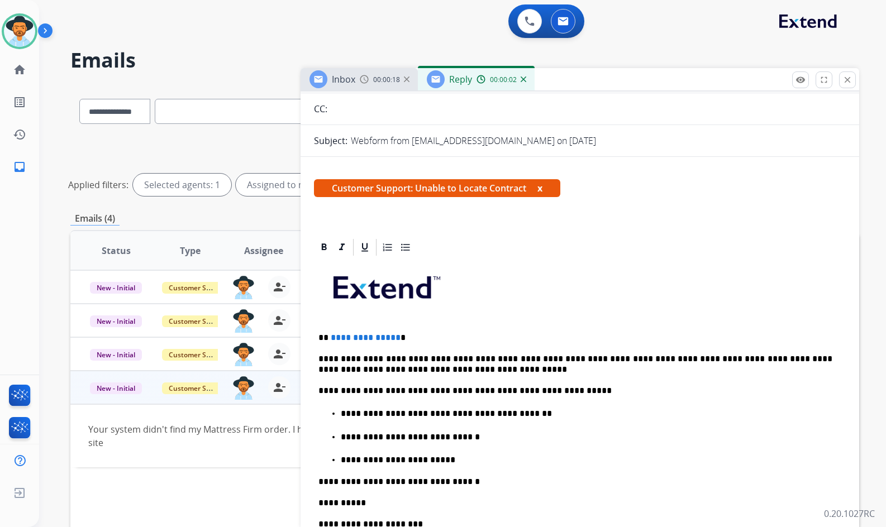
scroll to position [112, 0]
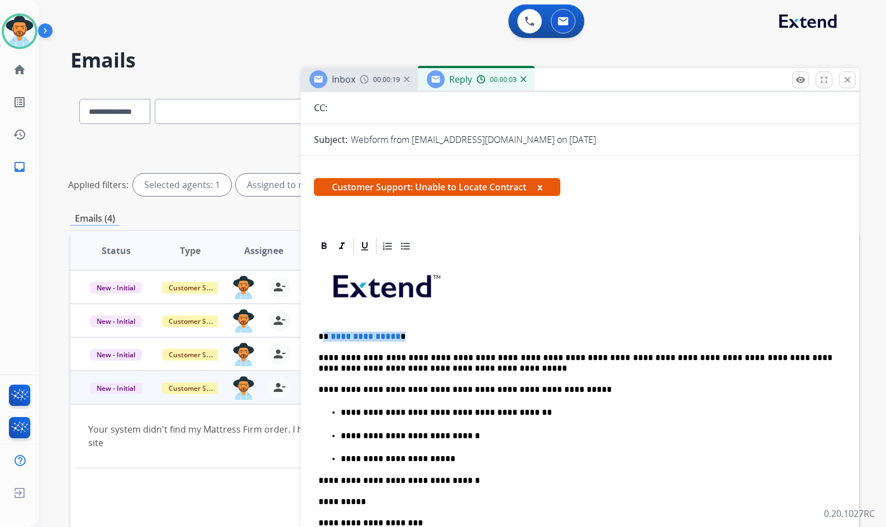
drag, startPoint x: 404, startPoint y: 338, endPoint x: 322, endPoint y: 338, distance: 82.1
click at [322, 338] on p "**********" at bounding box center [575, 337] width 514 height 10
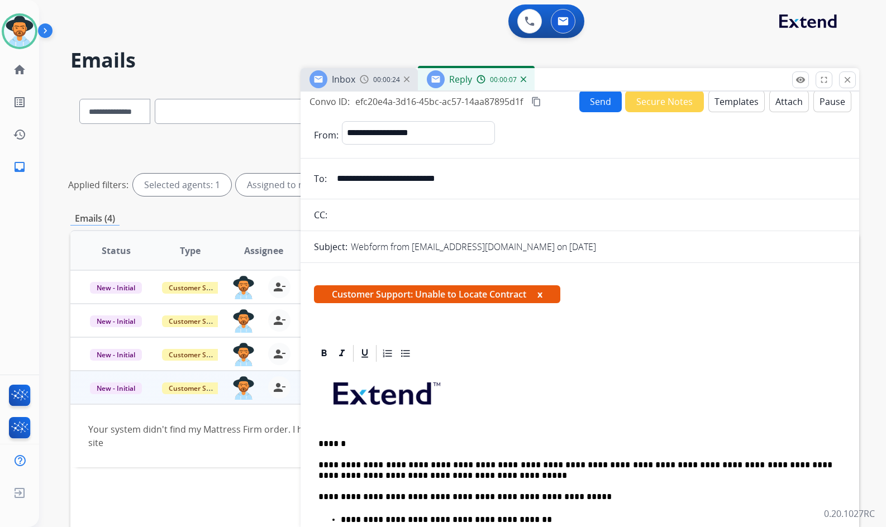
scroll to position [0, 0]
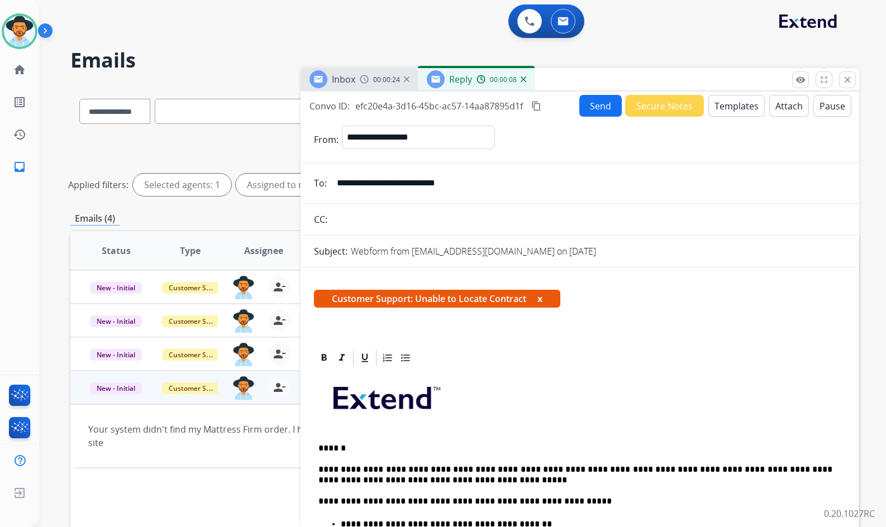
click at [586, 114] on button "Send" at bounding box center [600, 106] width 42 height 22
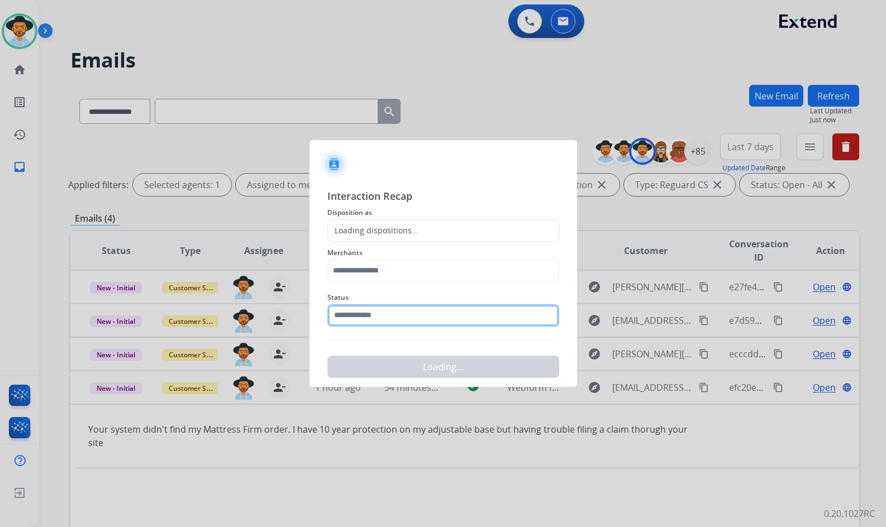
click at [426, 319] on input "text" at bounding box center [443, 315] width 232 height 22
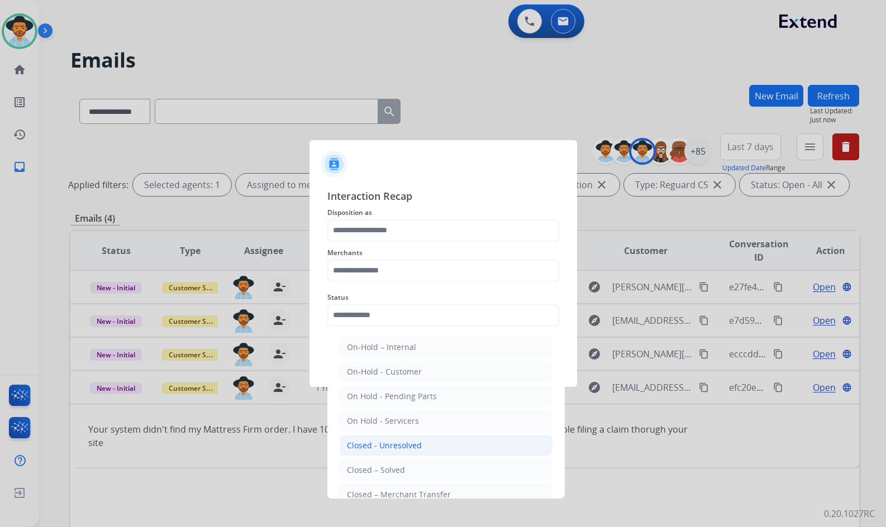
click at [418, 451] on div "Closed - Unresolved" at bounding box center [384, 445] width 75 height 11
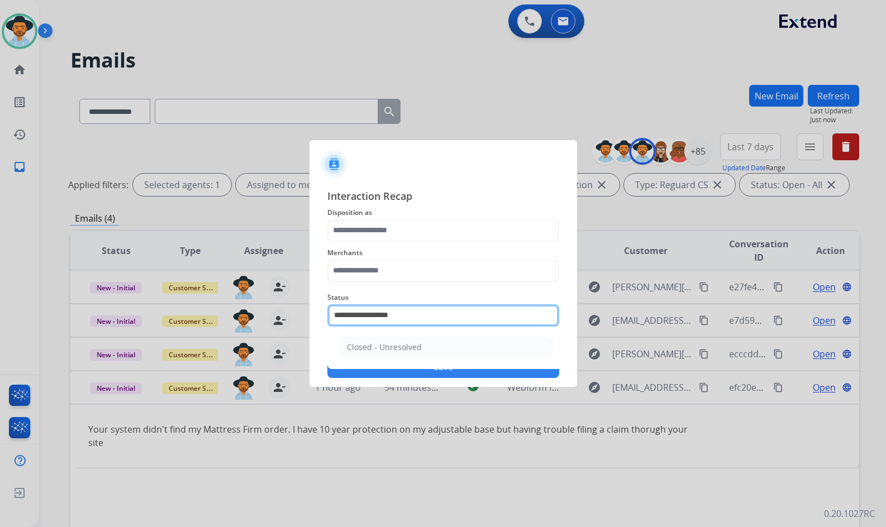
drag, startPoint x: 419, startPoint y: 309, endPoint x: 350, endPoint y: 321, distance: 70.2
click at [350, 321] on input "**********" at bounding box center [443, 315] width 232 height 22
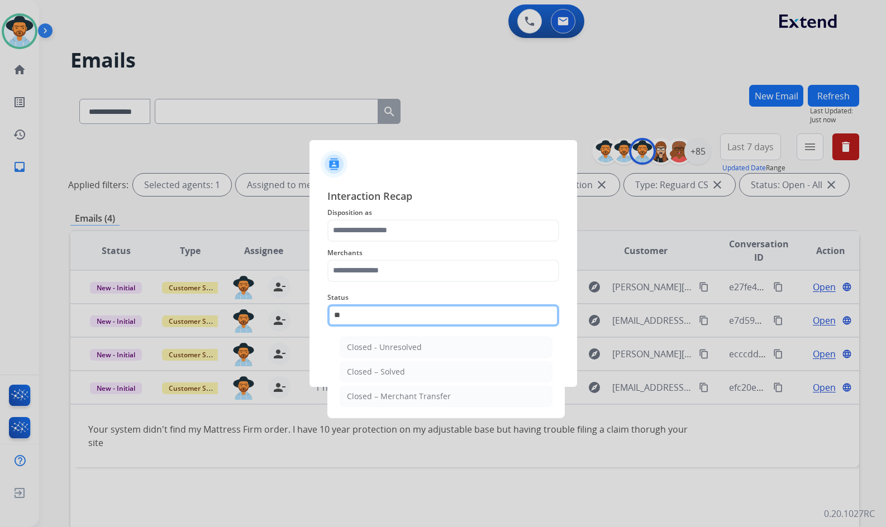
type input "*"
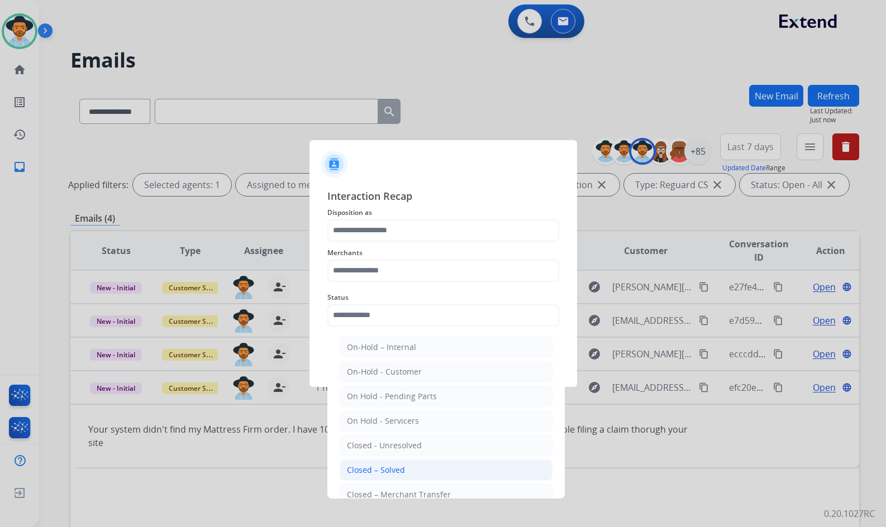
click at [400, 469] on div "Closed – Solved" at bounding box center [376, 470] width 58 height 11
type input "**********"
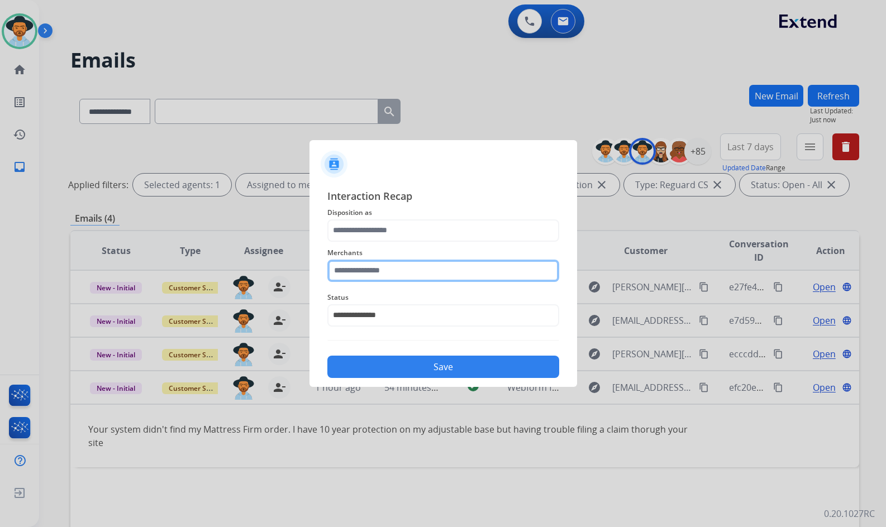
click at [396, 264] on input "text" at bounding box center [443, 271] width 232 height 22
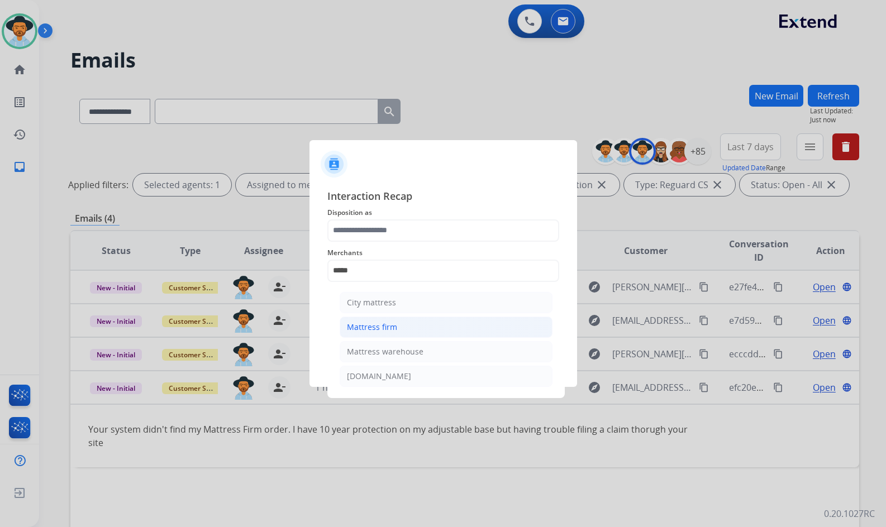
click at [422, 332] on li "Mattress firm" at bounding box center [446, 327] width 213 height 21
type input "**********"
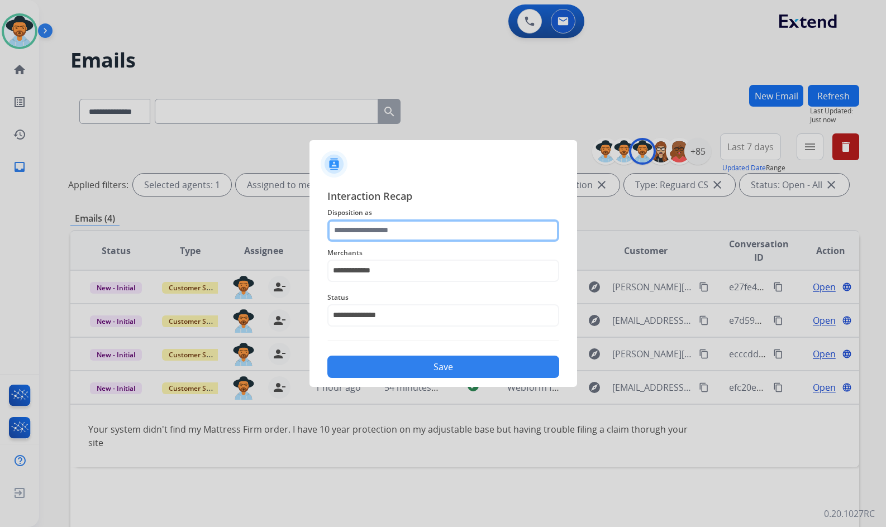
click at [408, 237] on input "text" at bounding box center [443, 230] width 232 height 22
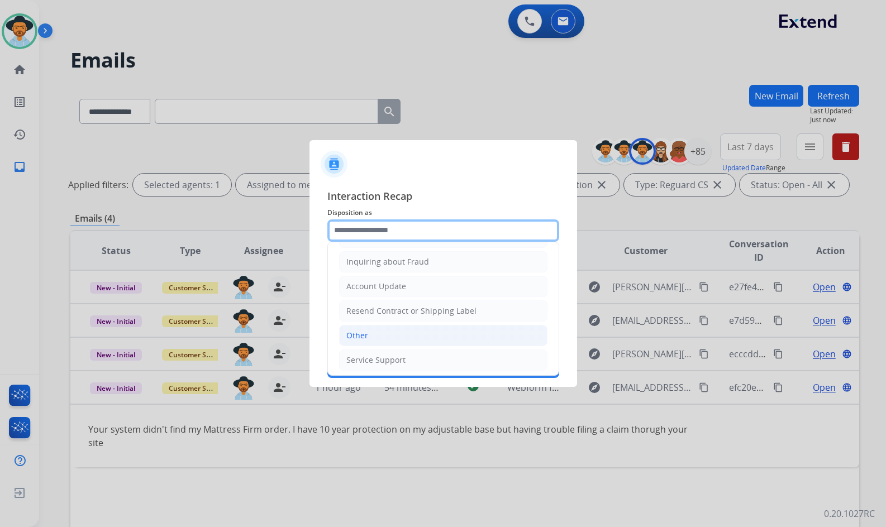
scroll to position [174, 0]
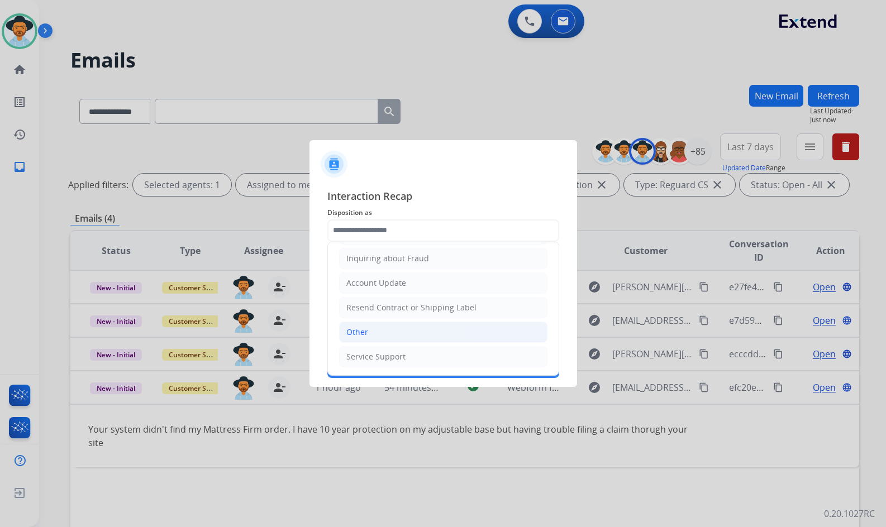
click at [396, 340] on li "Other" at bounding box center [443, 332] width 208 height 21
type input "*****"
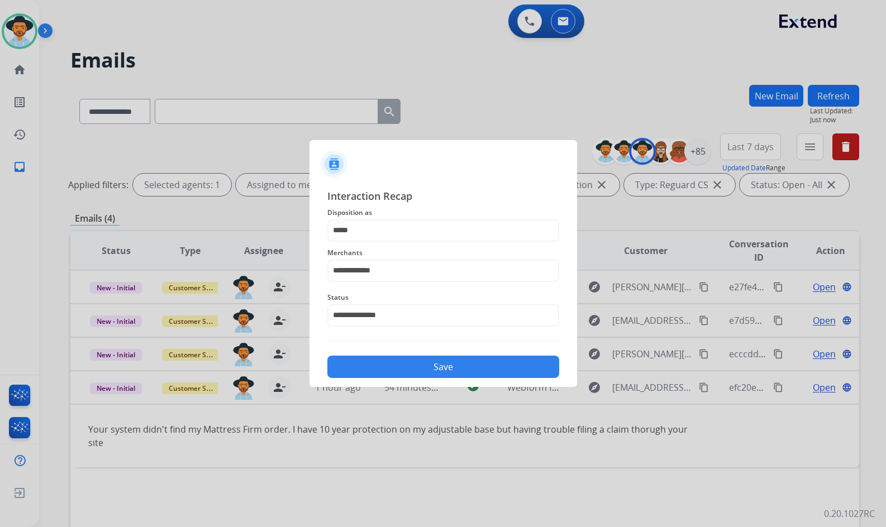
click at [405, 371] on button "Save" at bounding box center [443, 367] width 232 height 22
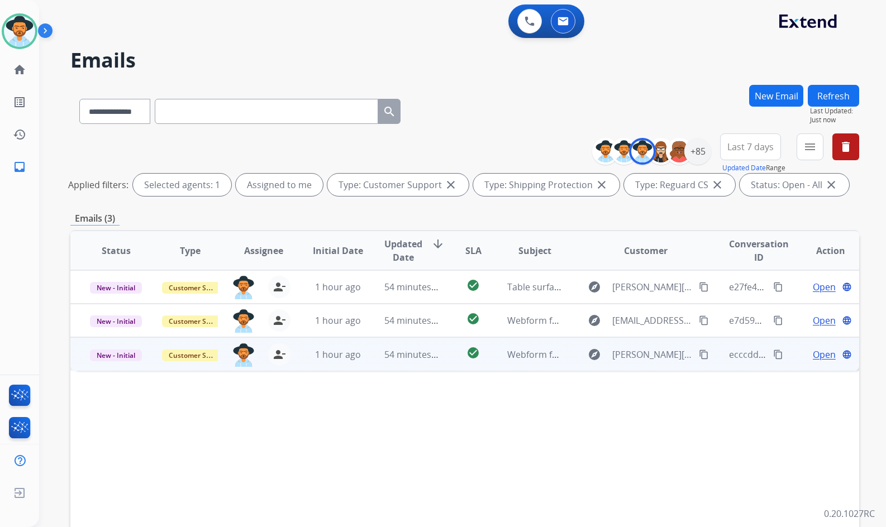
click at [818, 353] on span "Open" at bounding box center [824, 354] width 23 height 13
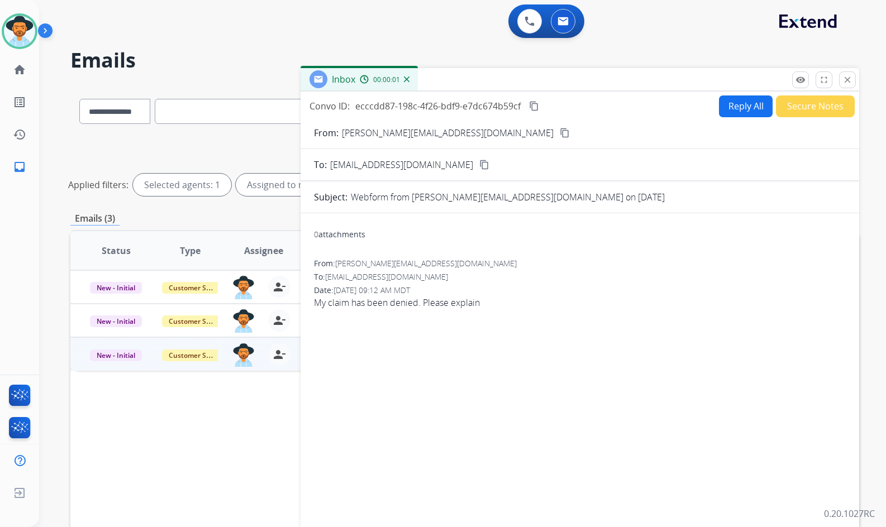
click at [560, 132] on mat-icon "content_copy" at bounding box center [565, 133] width 10 height 10
click at [747, 105] on button "Reply All" at bounding box center [746, 106] width 54 height 22
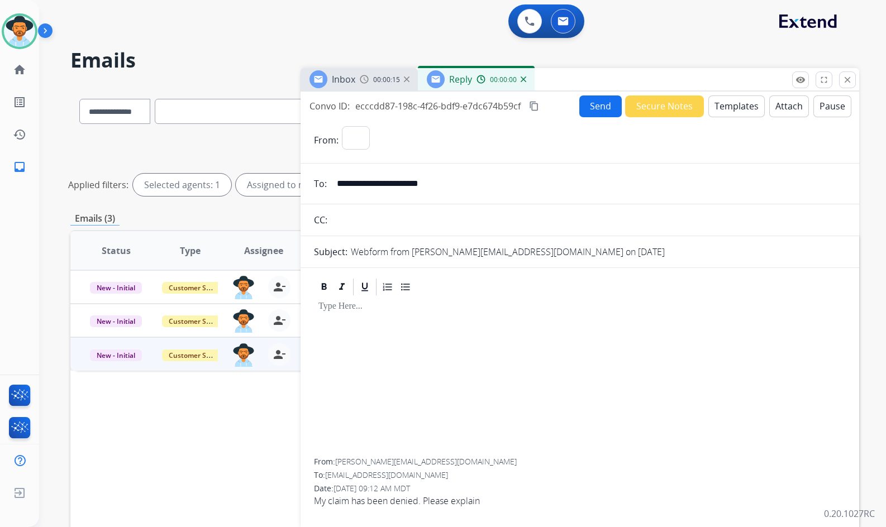
select select "**********"
click at [735, 109] on button "Templates" at bounding box center [736, 106] width 56 height 22
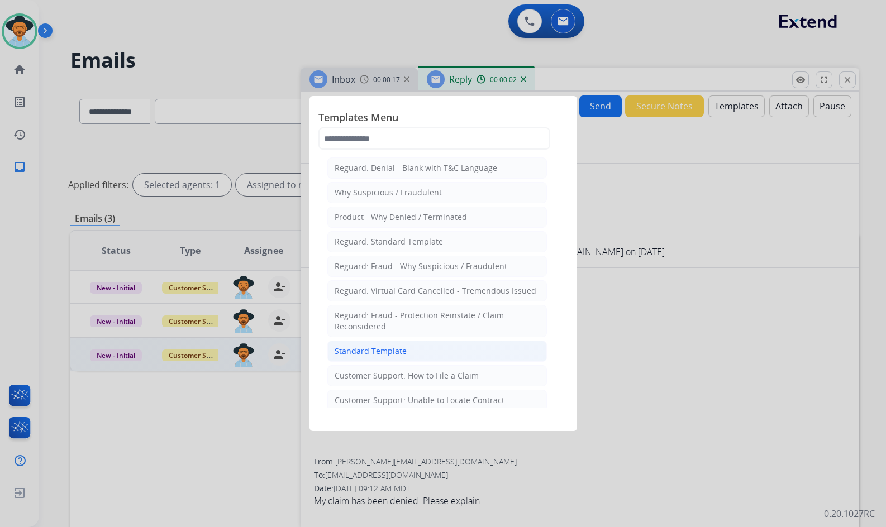
click at [434, 351] on li "Standard Template" at bounding box center [436, 351] width 219 height 21
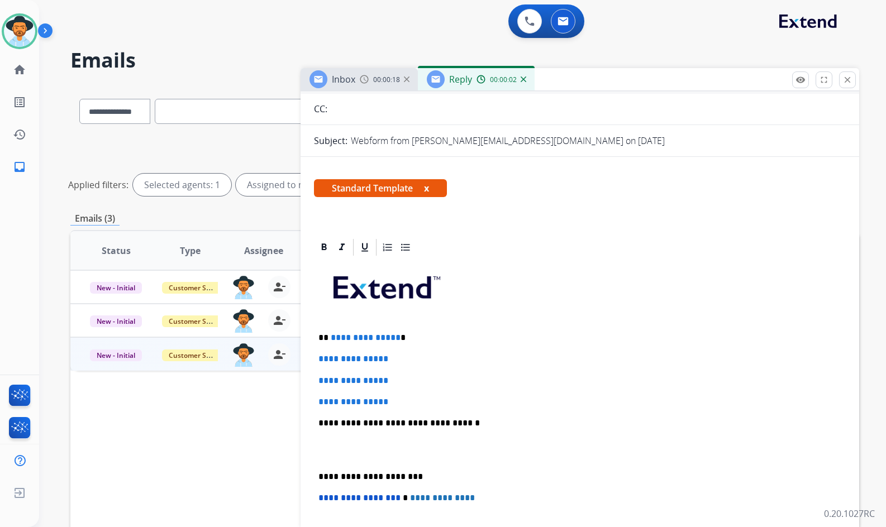
scroll to position [112, 0]
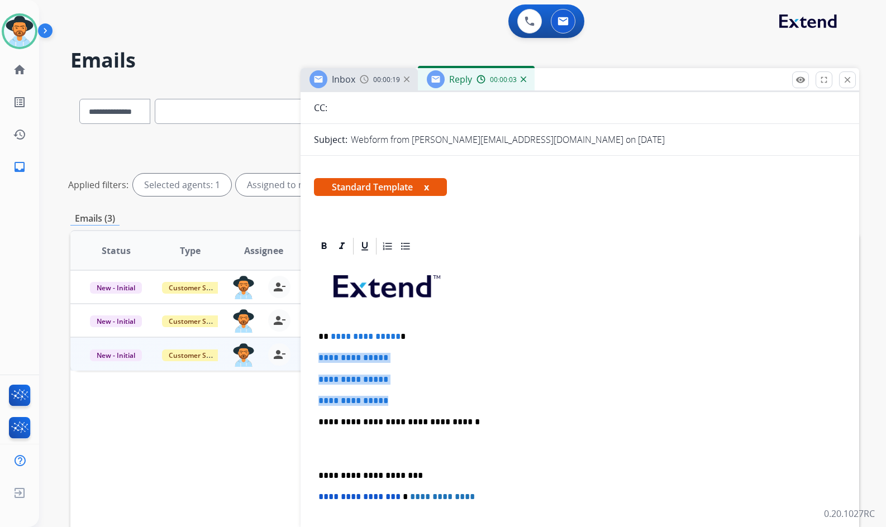
drag, startPoint x: 402, startPoint y: 402, endPoint x: 311, endPoint y: 347, distance: 106.5
click at [311, 347] on div "**********" at bounding box center [579, 467] width 558 height 462
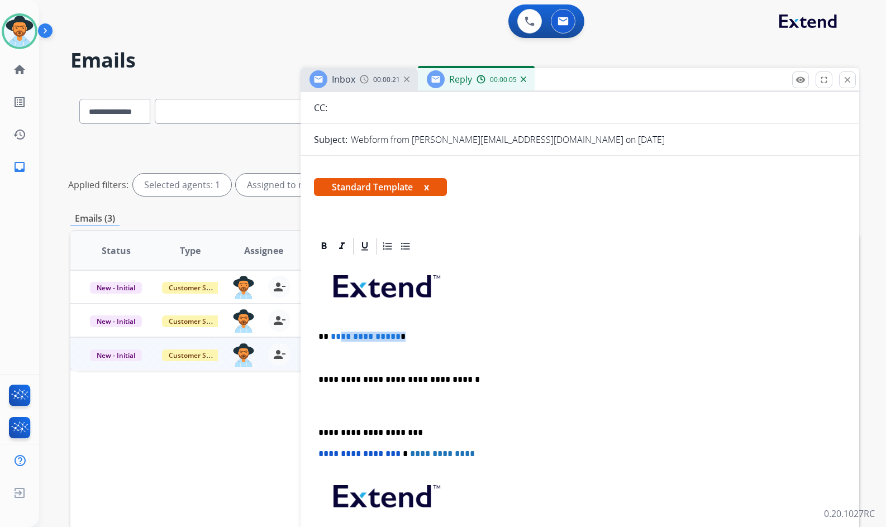
drag, startPoint x: 395, startPoint y: 338, endPoint x: 371, endPoint y: 331, distance: 24.9
click at [335, 337] on p "**********" at bounding box center [575, 337] width 514 height 10
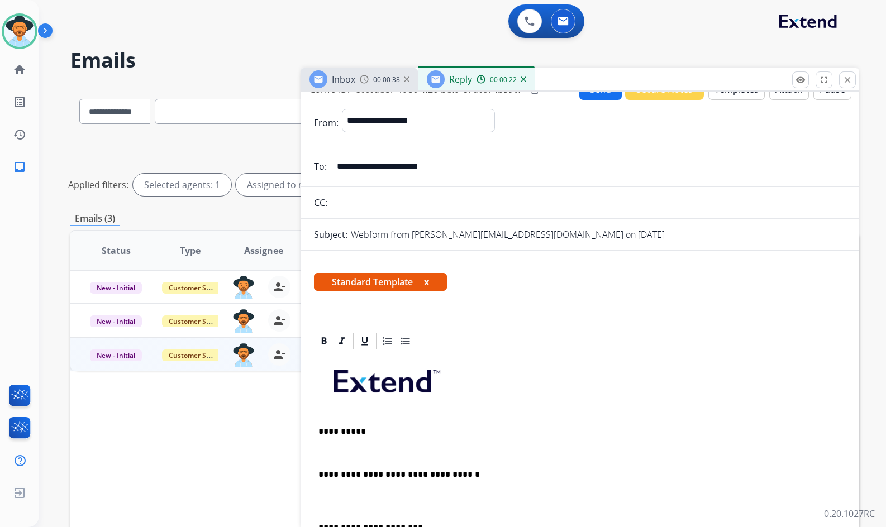
scroll to position [0, 0]
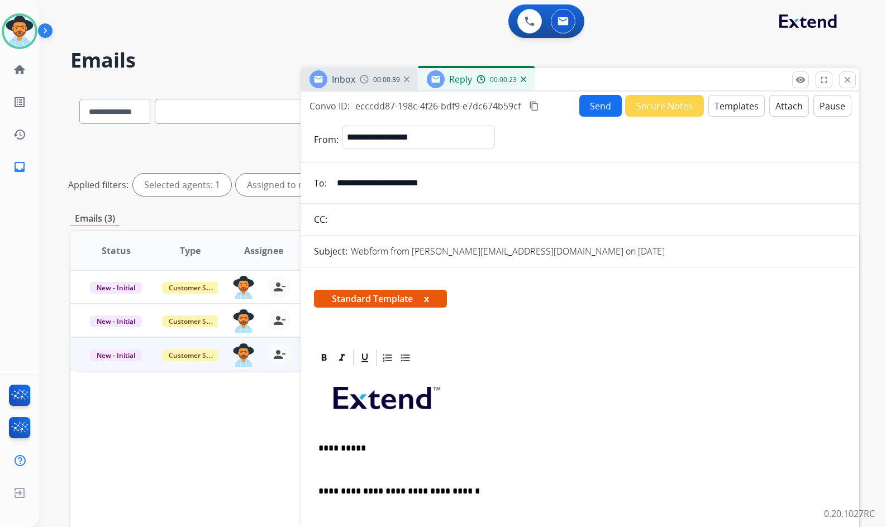
click at [534, 109] on mat-icon "content_copy" at bounding box center [534, 106] width 10 height 10
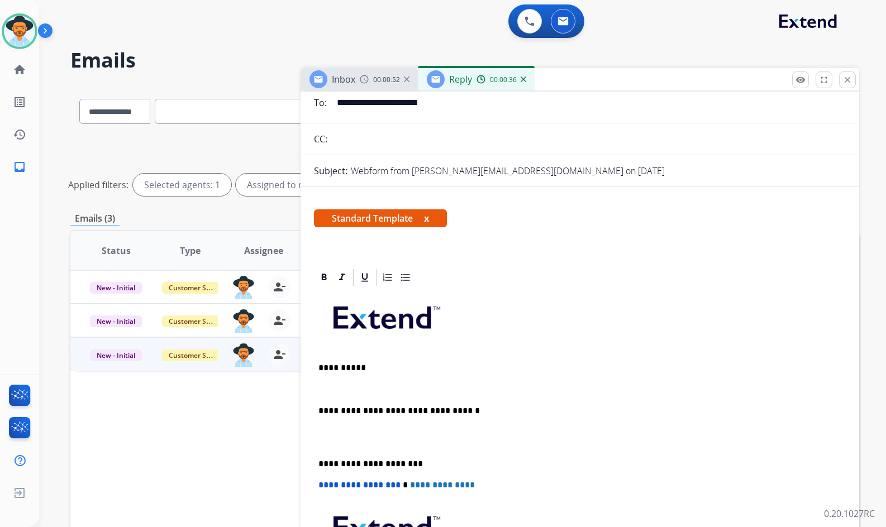
scroll to position [112, 0]
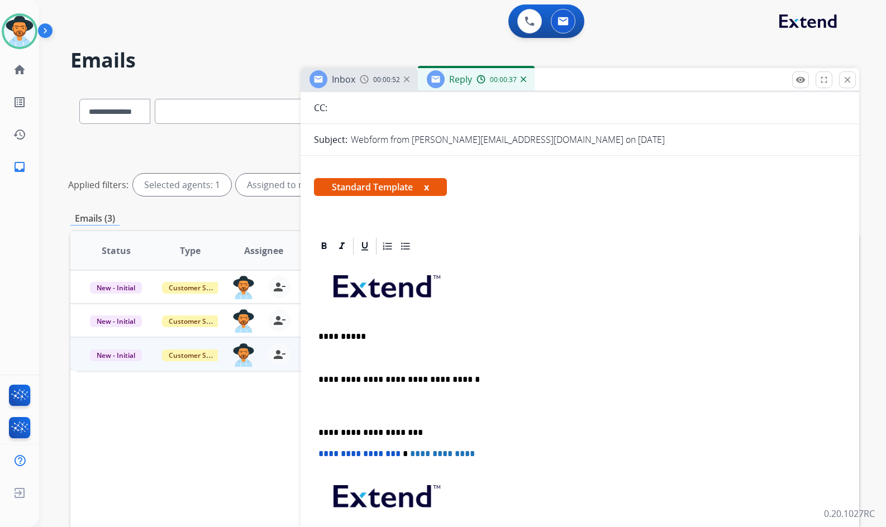
click at [352, 359] on p at bounding box center [579, 358] width 523 height 10
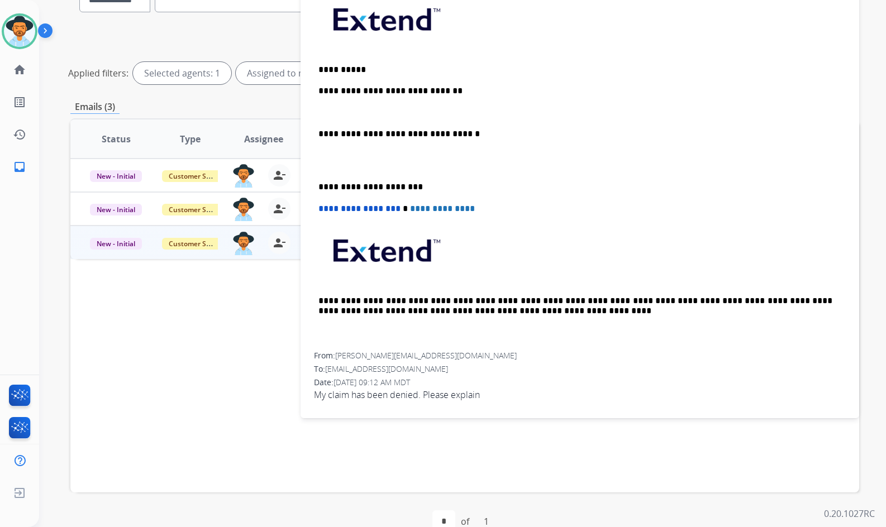
click at [410, 389] on span "My claim has been denied. Please explain" at bounding box center [580, 394] width 532 height 13
click at [410, 395] on span "My claim has been denied. Please explain" at bounding box center [580, 394] width 532 height 13
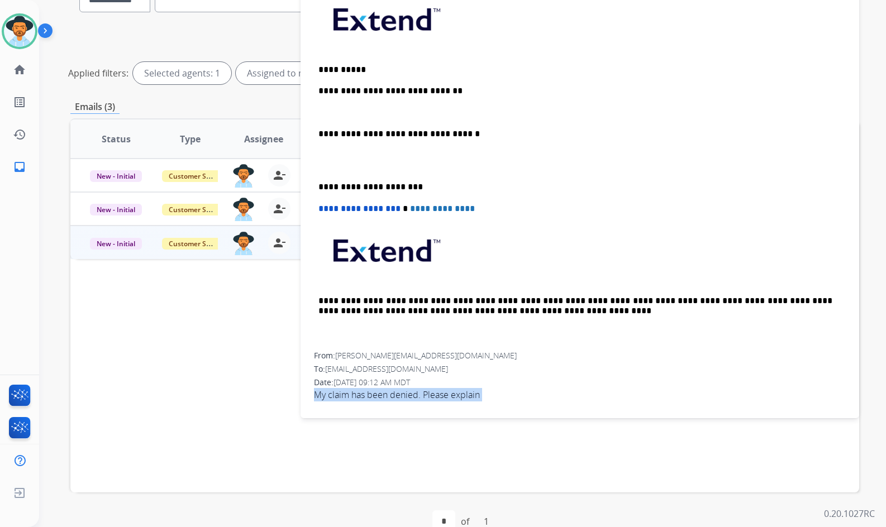
click at [410, 395] on span "My claim has been denied. Please explain" at bounding box center [580, 394] width 532 height 13
click at [387, 112] on p at bounding box center [579, 113] width 523 height 10
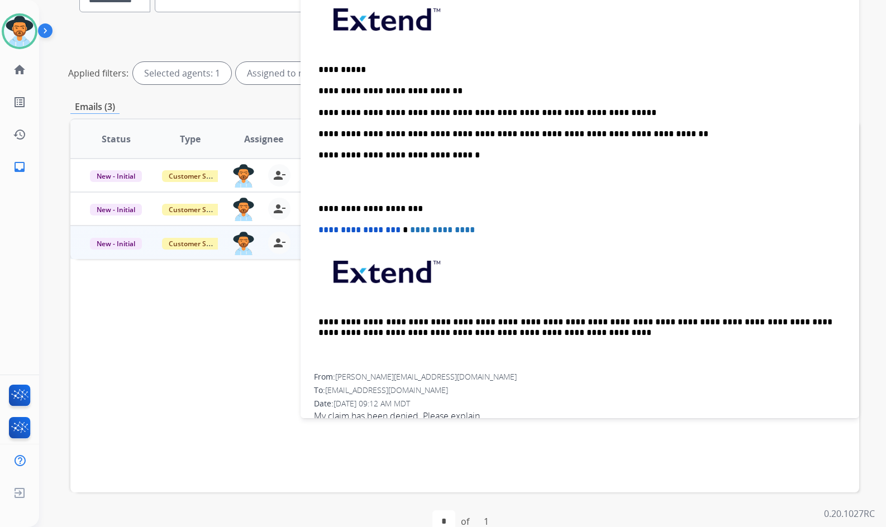
click at [400, 190] on p at bounding box center [579, 182] width 523 height 21
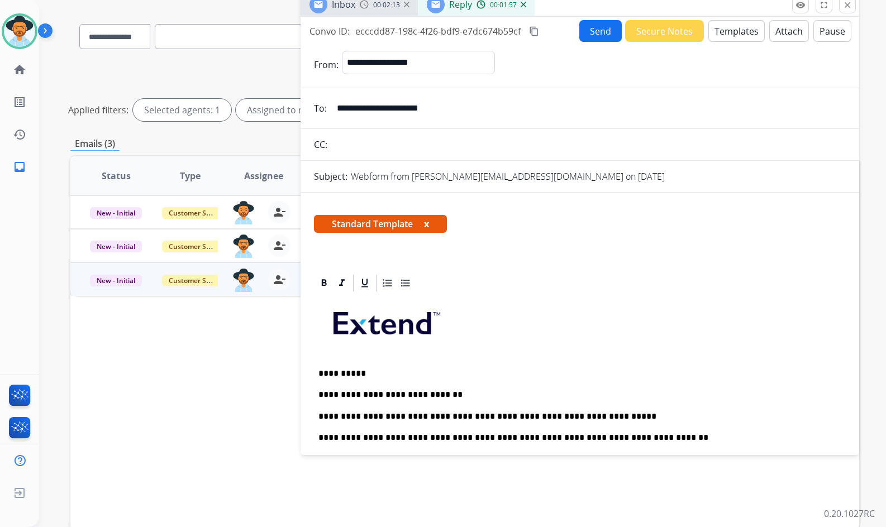
scroll to position [0, 0]
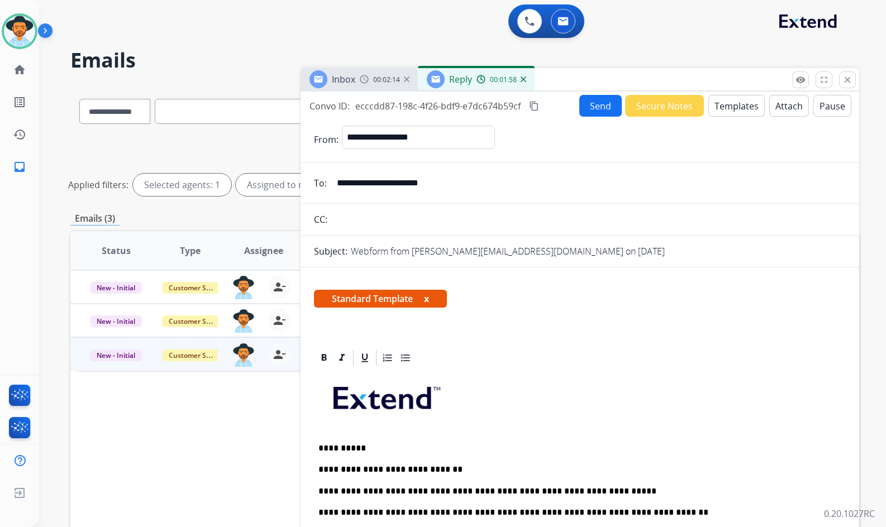
click at [585, 112] on button "Send" at bounding box center [600, 106] width 42 height 22
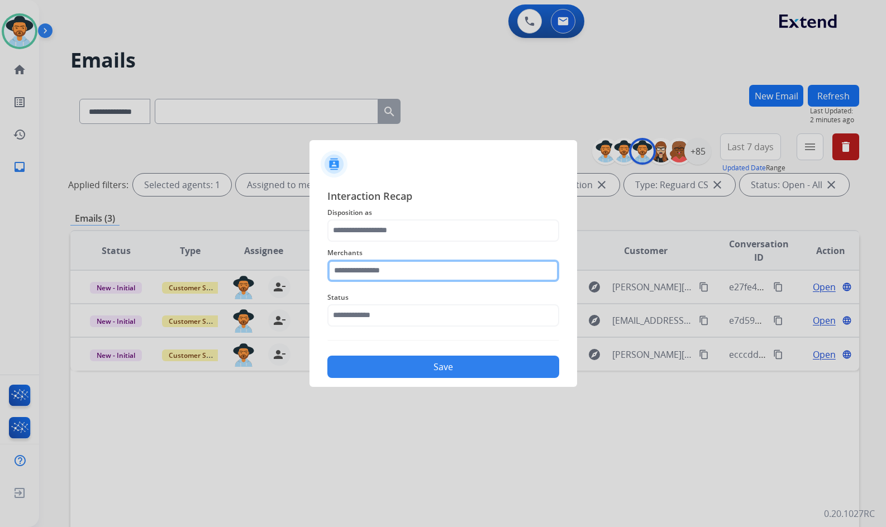
click at [439, 279] on input "text" at bounding box center [443, 271] width 232 height 22
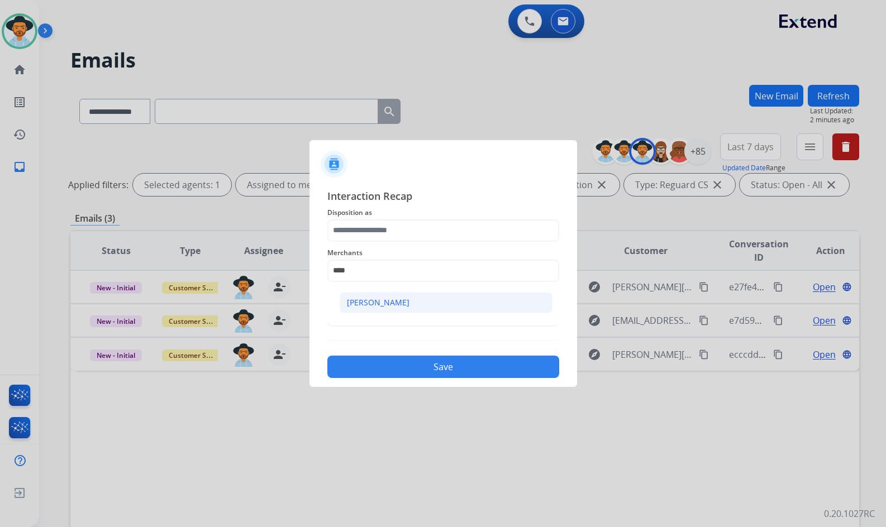
click at [435, 301] on li "Ashley - Reguard" at bounding box center [446, 302] width 213 height 21
type input "**********"
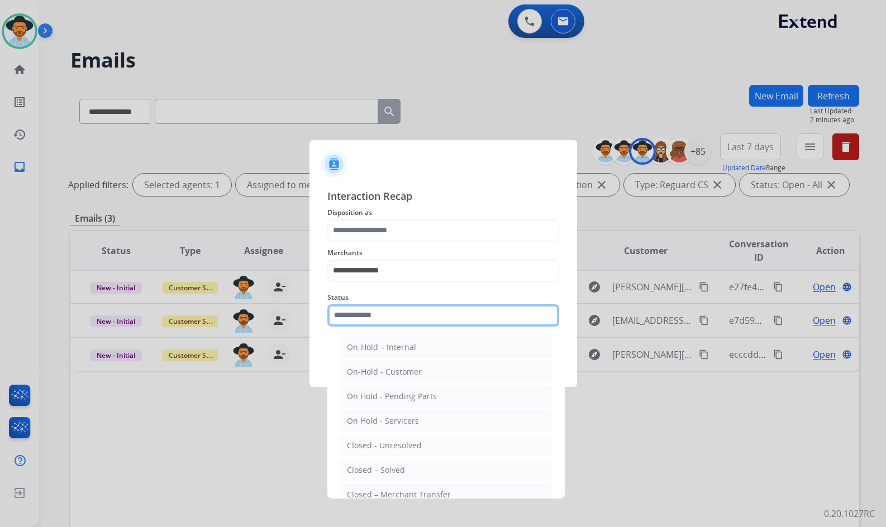
click at [436, 321] on input "text" at bounding box center [443, 315] width 232 height 22
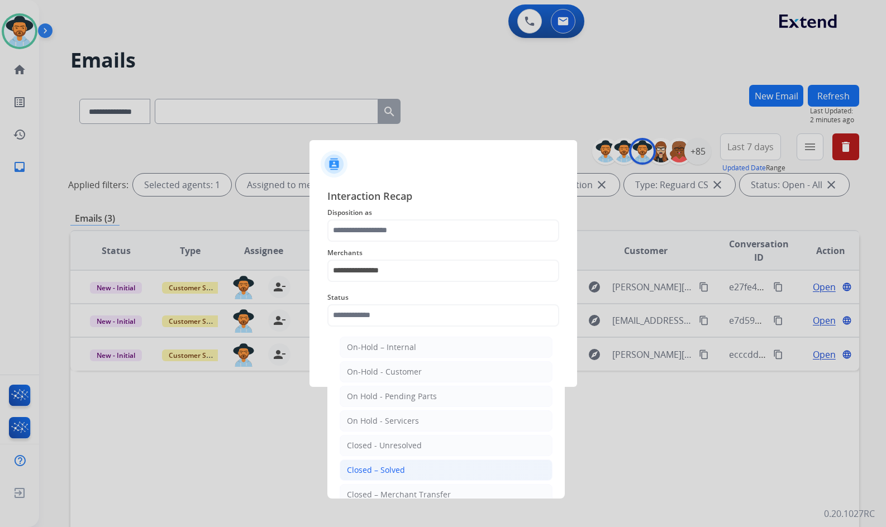
click at [428, 468] on li "Closed – Solved" at bounding box center [446, 470] width 213 height 21
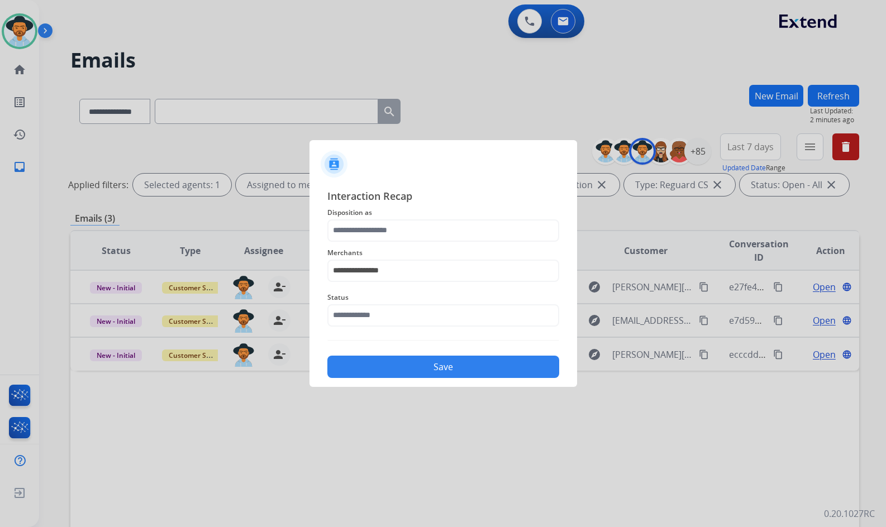
type input "**********"
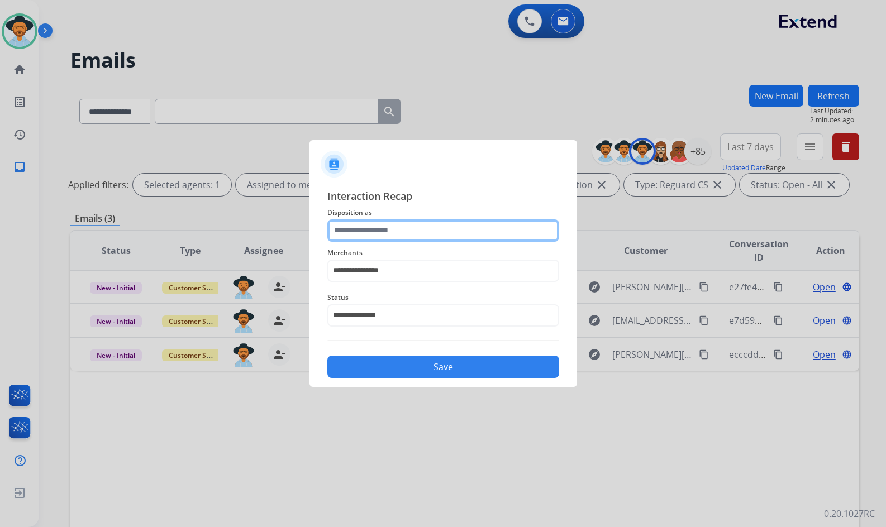
click at [422, 229] on input "text" at bounding box center [443, 230] width 232 height 22
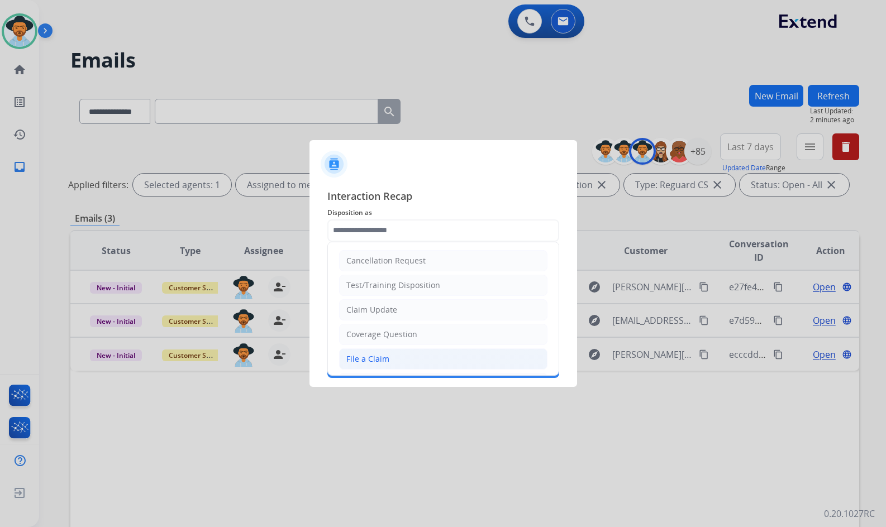
click at [429, 355] on li "File a Claim" at bounding box center [443, 358] width 208 height 21
type input "**********"
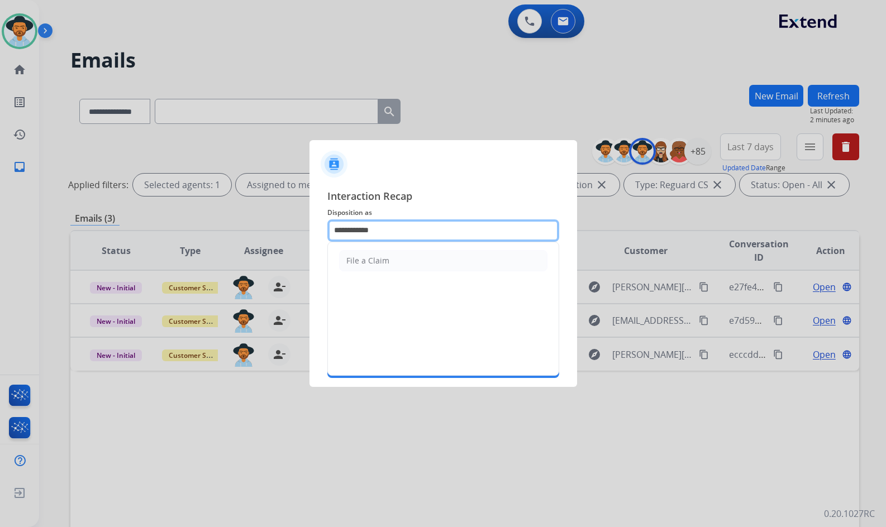
drag, startPoint x: 327, startPoint y: 230, endPoint x: 316, endPoint y: 230, distance: 11.7
click at [0, 230] on app-contact-recap-modal "**********" at bounding box center [0, 263] width 0 height 527
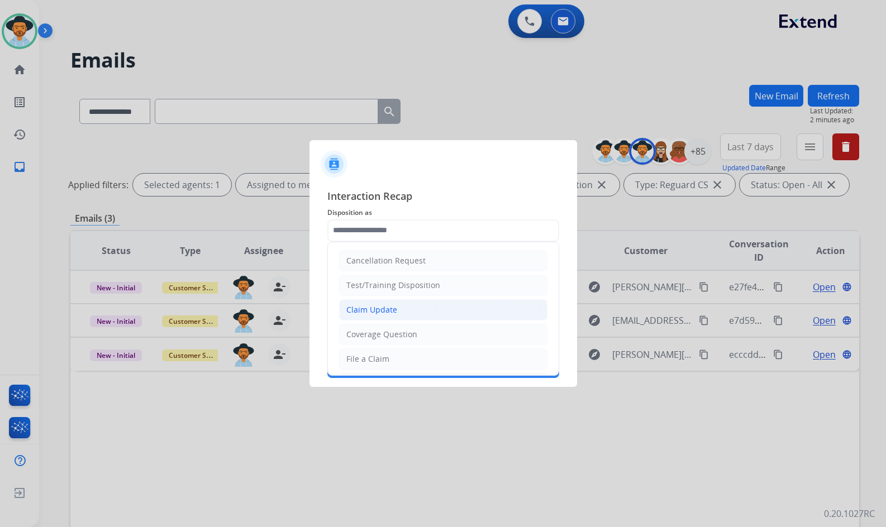
click at [407, 308] on li "Claim Update" at bounding box center [443, 309] width 208 height 21
type input "**********"
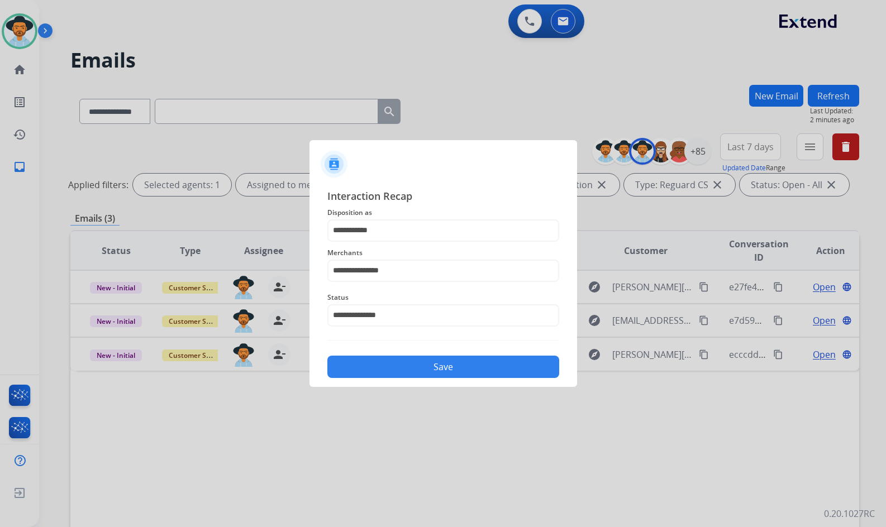
click at [447, 372] on button "Save" at bounding box center [443, 367] width 232 height 22
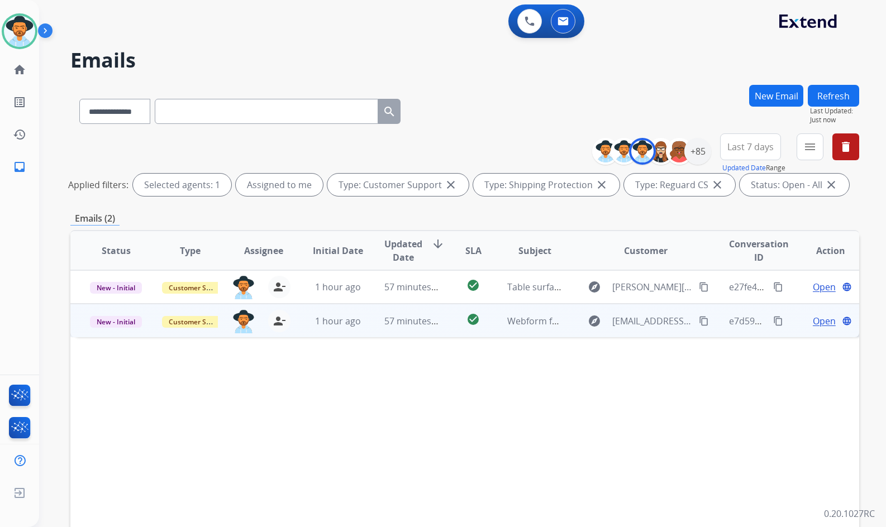
click at [823, 322] on span "Open" at bounding box center [824, 320] width 23 height 13
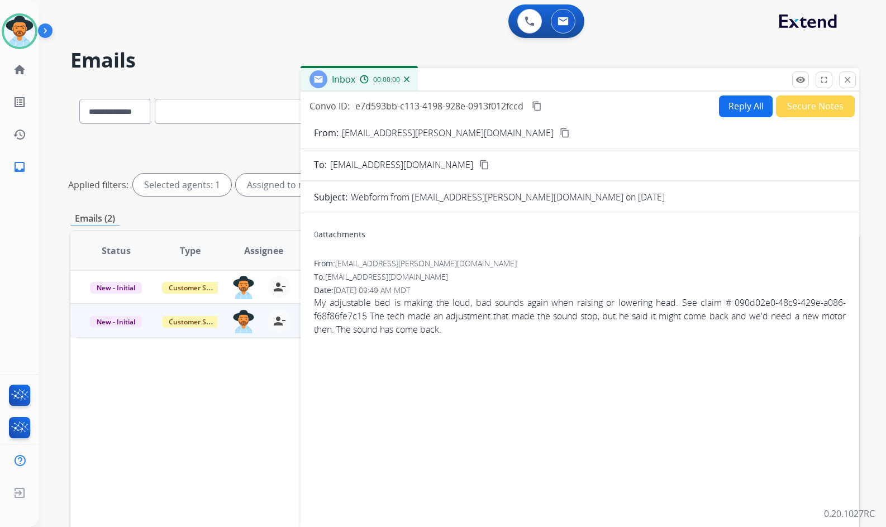
click at [560, 130] on mat-icon "content_copy" at bounding box center [565, 133] width 10 height 10
click at [744, 109] on button "Reply All" at bounding box center [746, 106] width 54 height 22
select select "**********"
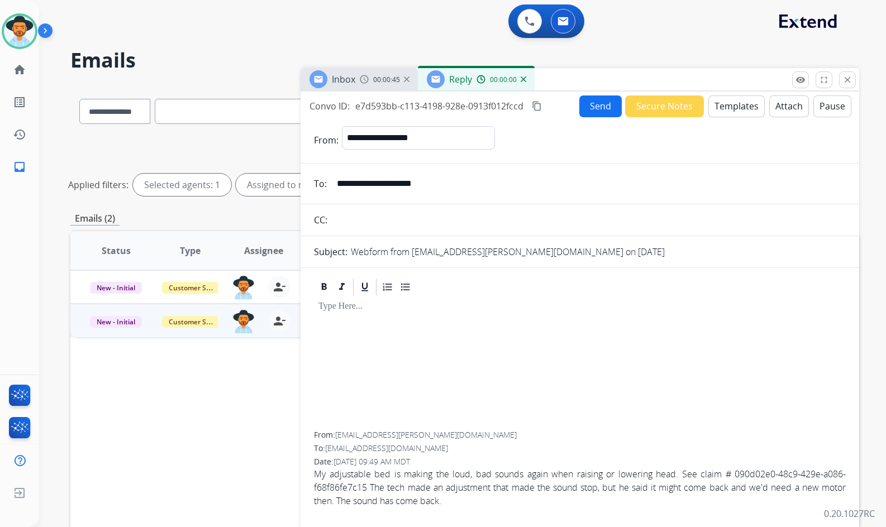
click at [725, 109] on button "Templates" at bounding box center [736, 106] width 56 height 22
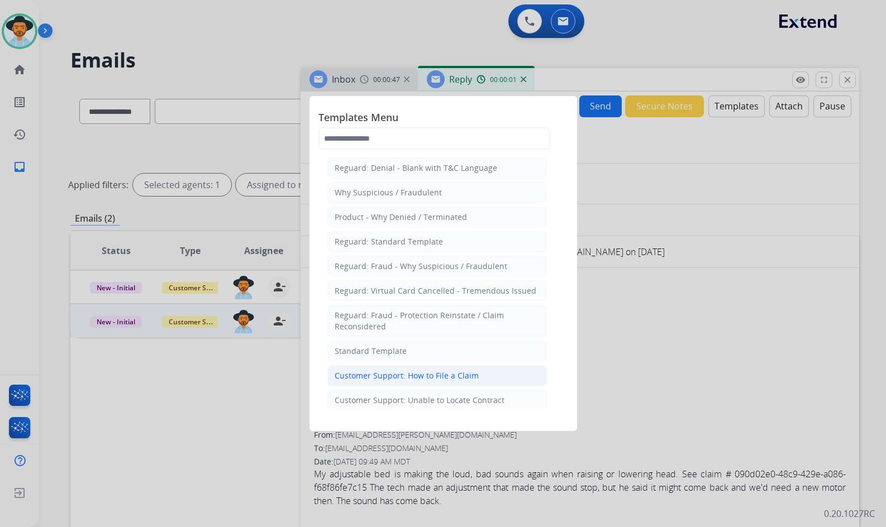
click at [395, 371] on div "Customer Support: How to File a Claim" at bounding box center [407, 375] width 144 height 11
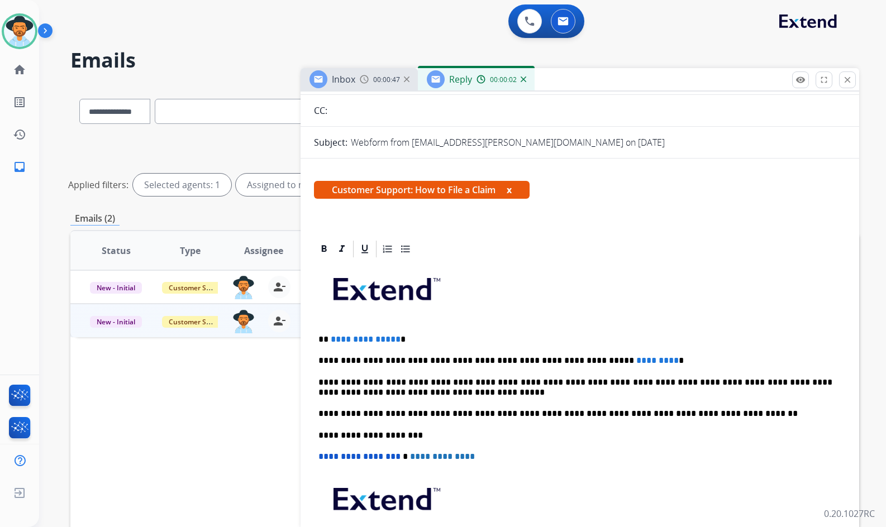
scroll to position [112, 0]
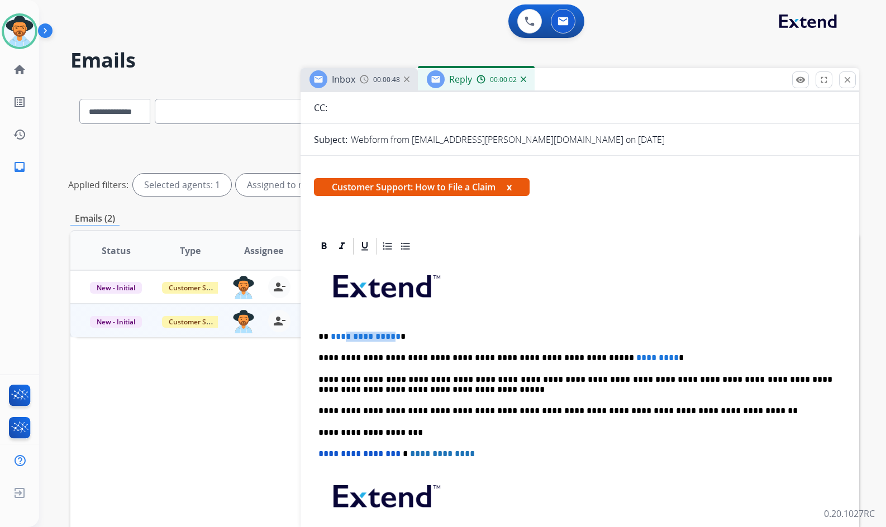
drag, startPoint x: 391, startPoint y: 335, endPoint x: 350, endPoint y: 335, distance: 41.3
click at [345, 335] on span "**********" at bounding box center [366, 336] width 70 height 8
click at [347, 336] on p "** ** *" at bounding box center [575, 337] width 514 height 10
drag, startPoint x: 626, startPoint y: 356, endPoint x: 571, endPoint y: 362, distance: 55.1
click at [571, 362] on p "**********" at bounding box center [575, 358] width 514 height 10
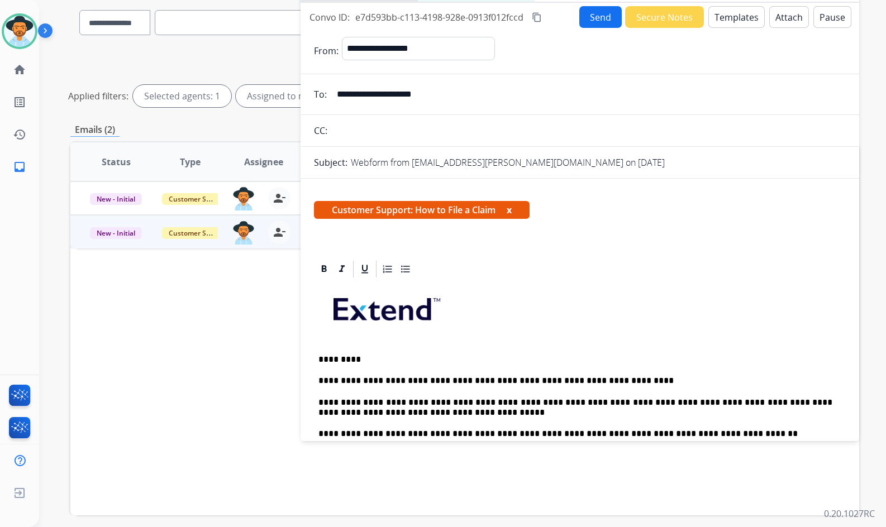
scroll to position [0, 0]
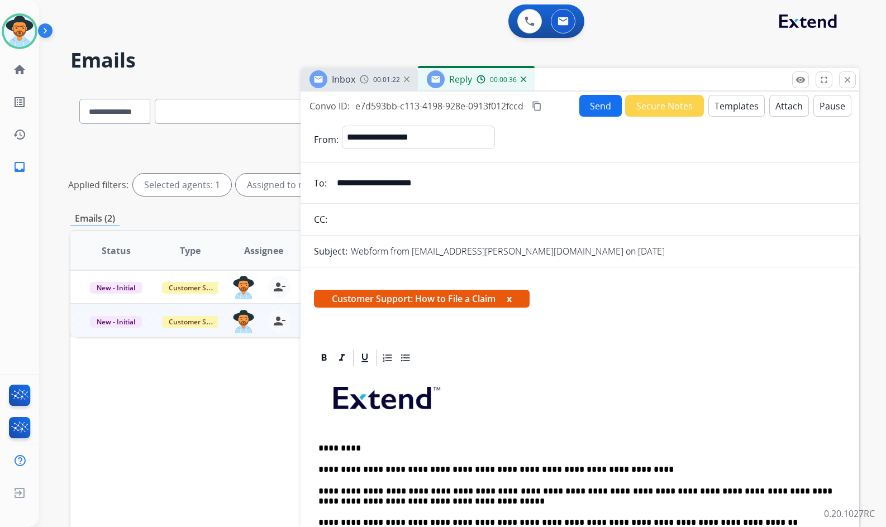
click at [545, 108] on div "Convo ID: e7d593bb-c113-4198-928e-0913f012fccd content_copy Send Secure Notes T…" at bounding box center [579, 106] width 558 height 22
click at [539, 105] on mat-icon "content_copy" at bounding box center [537, 106] width 10 height 10
click at [591, 106] on button "Send" at bounding box center [600, 106] width 42 height 22
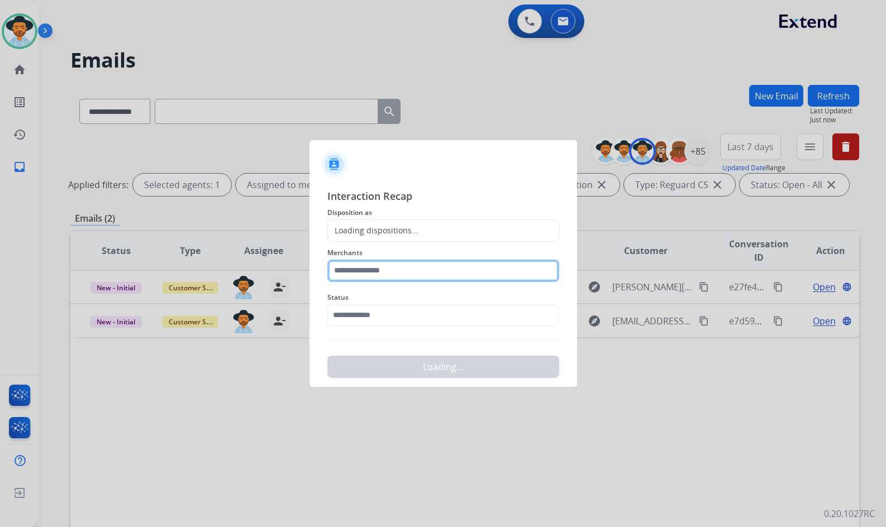
click at [388, 274] on input "text" at bounding box center [443, 271] width 232 height 22
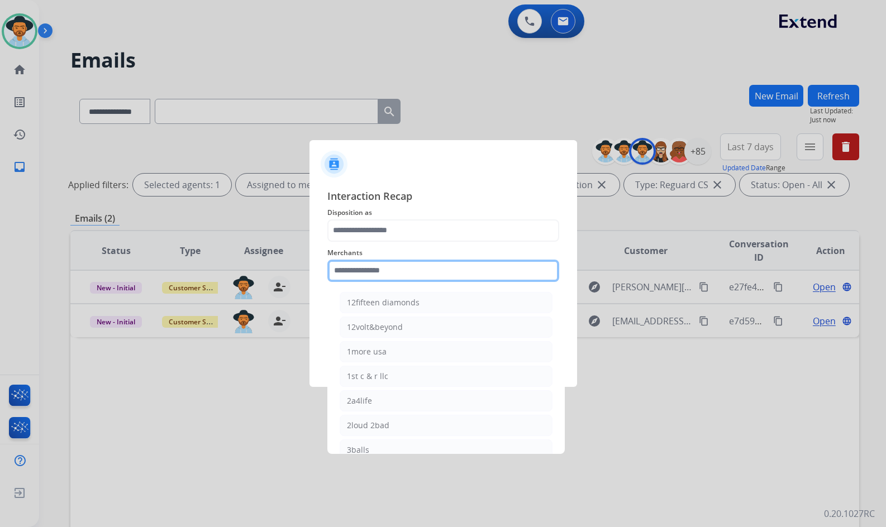
type input "*"
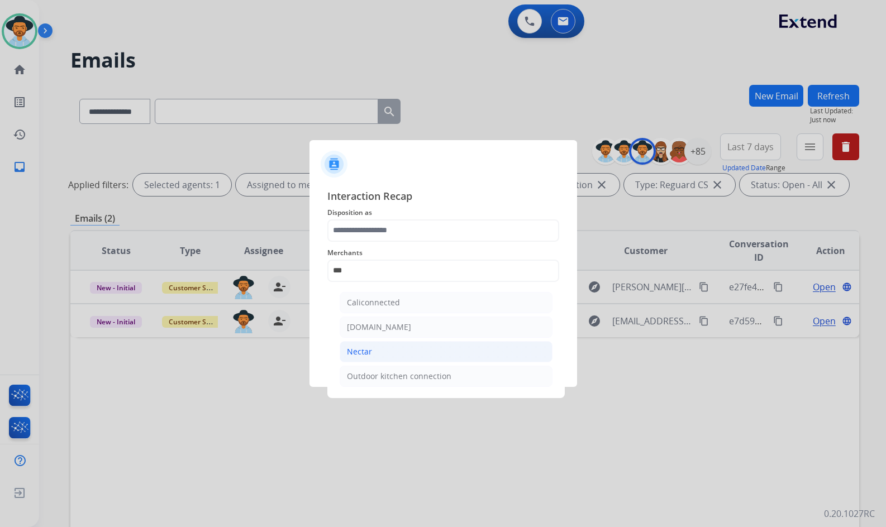
click at [395, 346] on li "Nectar" at bounding box center [446, 351] width 213 height 21
type input "******"
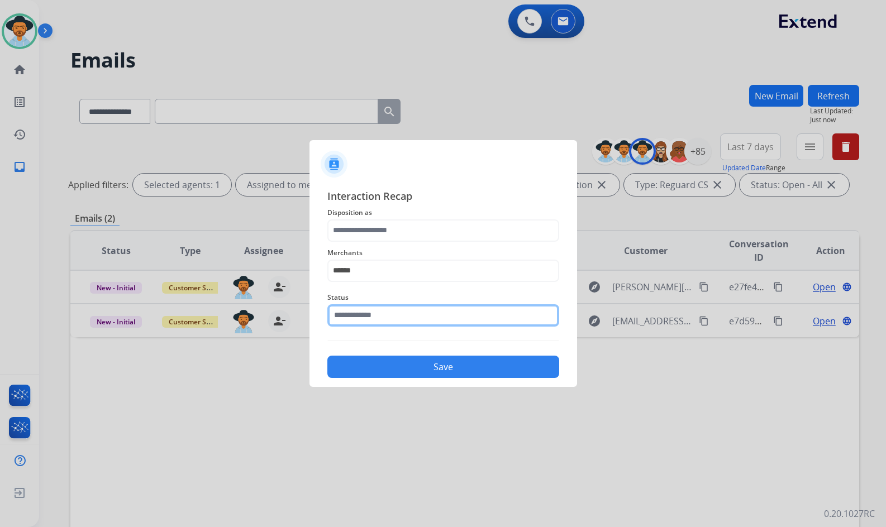
click at [392, 309] on input "text" at bounding box center [443, 315] width 232 height 22
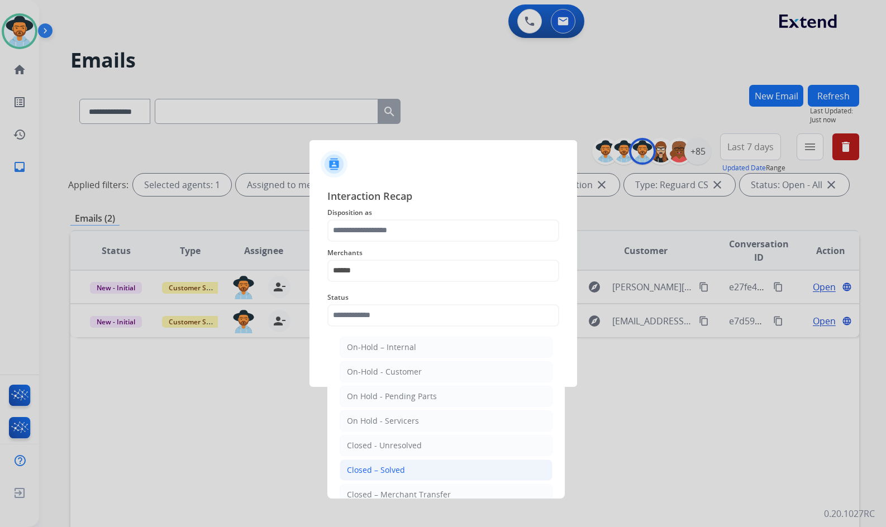
click at [393, 475] on div "Closed – Solved" at bounding box center [376, 470] width 58 height 11
type input "**********"
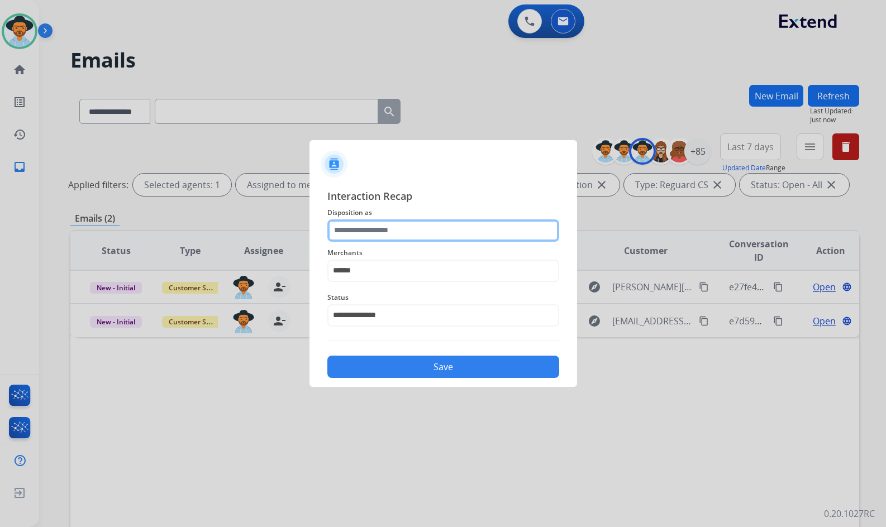
click at [369, 229] on input "text" at bounding box center [443, 230] width 232 height 22
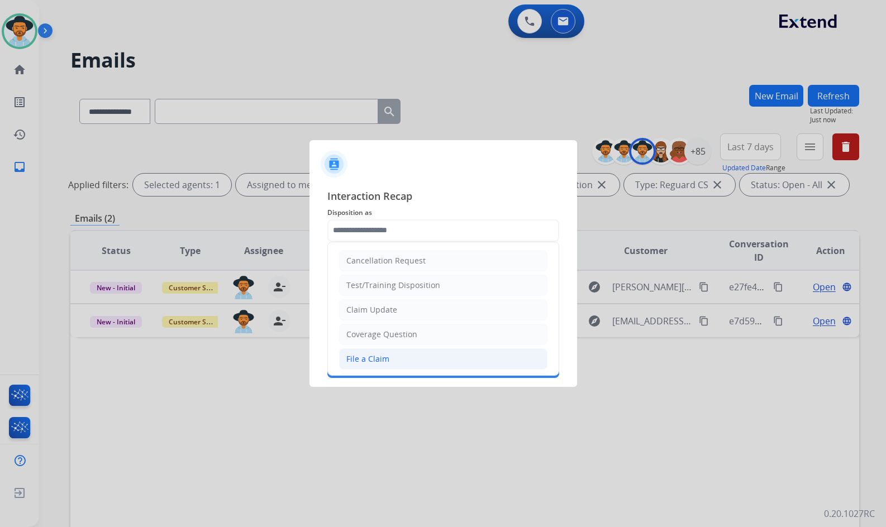
click at [380, 355] on div "File a Claim" at bounding box center [367, 358] width 43 height 11
type input "**********"
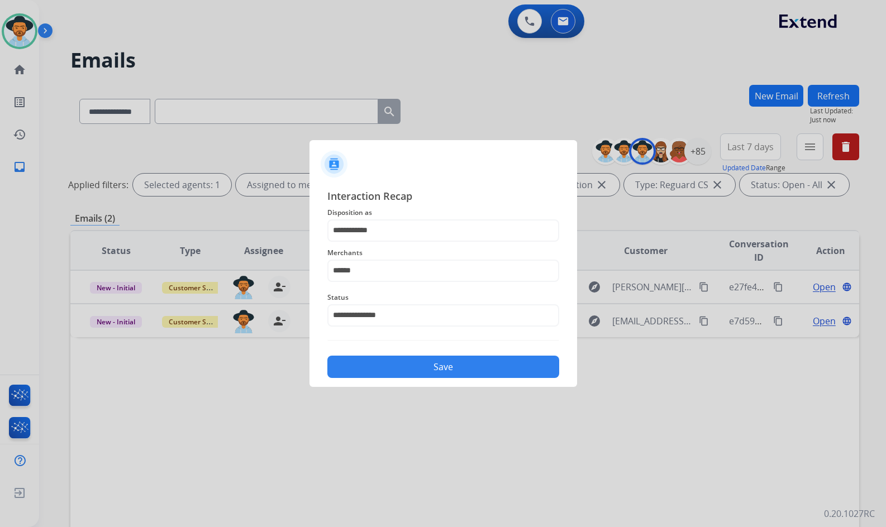
click at [405, 365] on button "Save" at bounding box center [443, 367] width 232 height 22
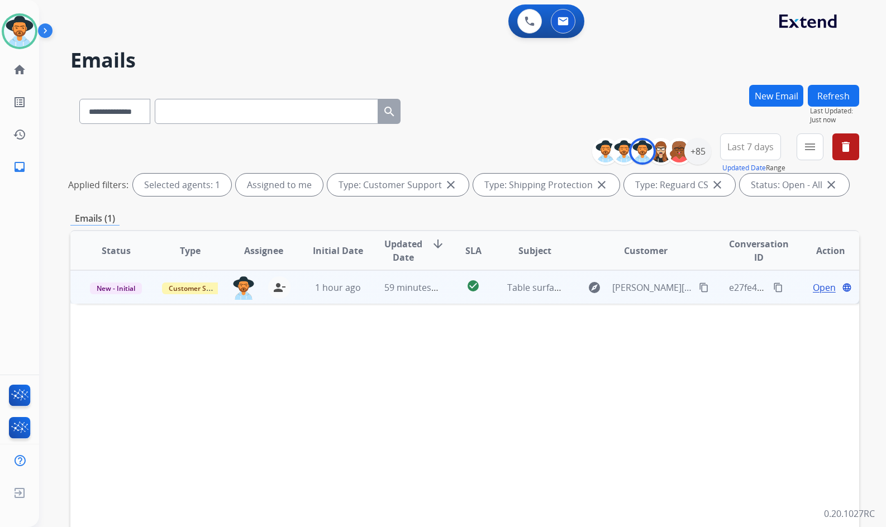
click at [818, 290] on span "Open" at bounding box center [824, 287] width 23 height 13
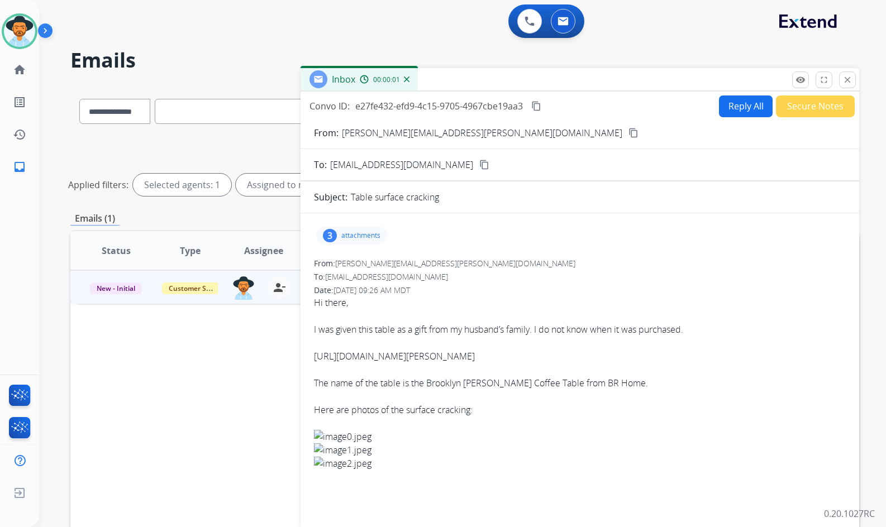
click at [628, 134] on mat-icon "content_copy" at bounding box center [633, 133] width 10 height 10
click at [369, 237] on p "attachments" at bounding box center [360, 235] width 39 height 9
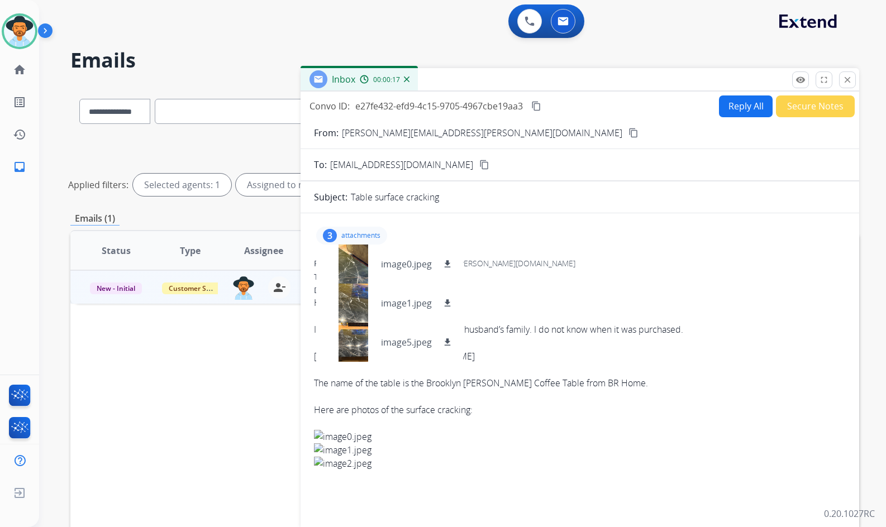
click at [352, 237] on p "attachments" at bounding box center [360, 235] width 39 height 9
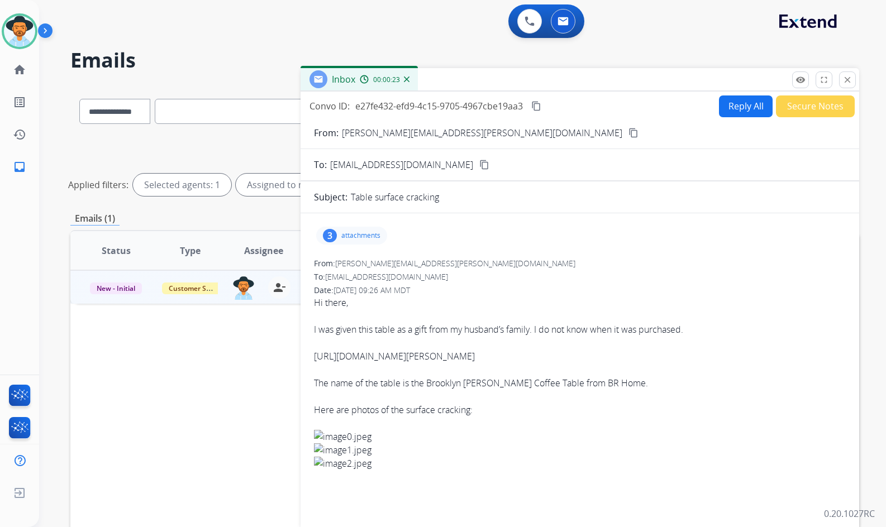
click at [748, 112] on button "Reply All" at bounding box center [746, 106] width 54 height 22
select select "**********"
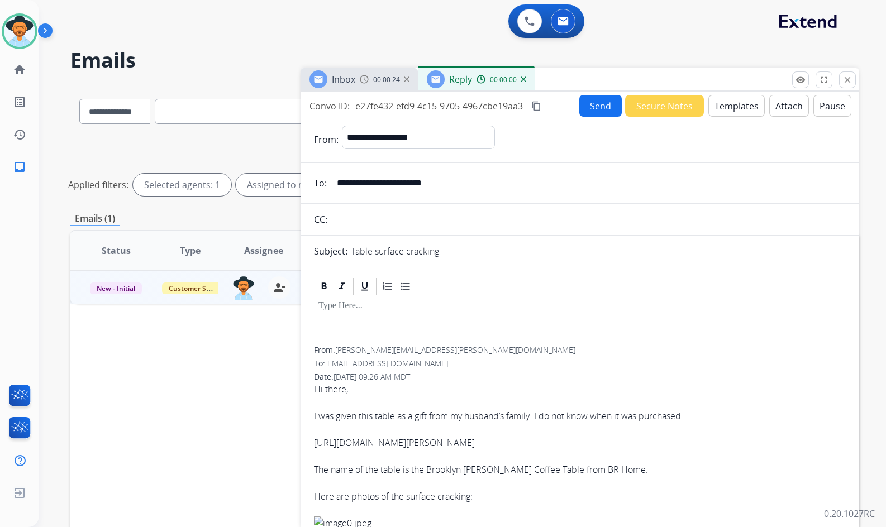
click at [729, 98] on button "Templates" at bounding box center [736, 106] width 56 height 22
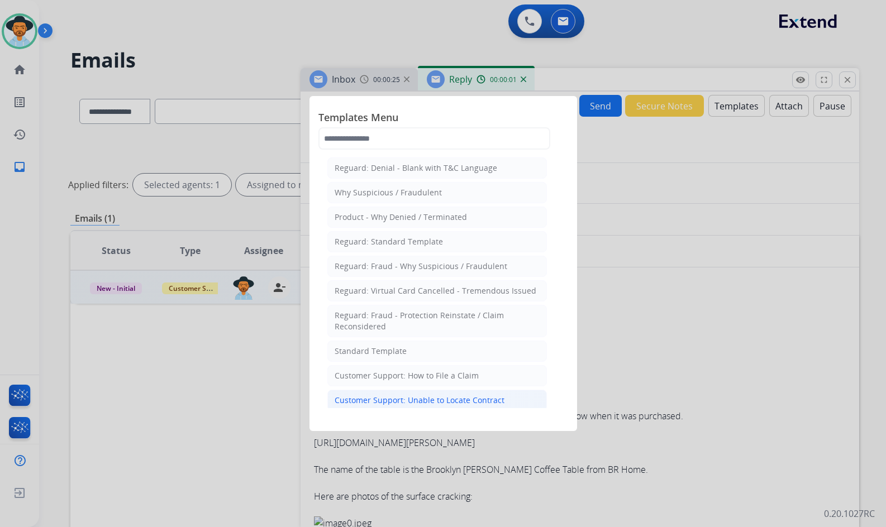
click at [496, 404] on div "Customer Support: Unable to Locate Contract" at bounding box center [420, 400] width 170 height 11
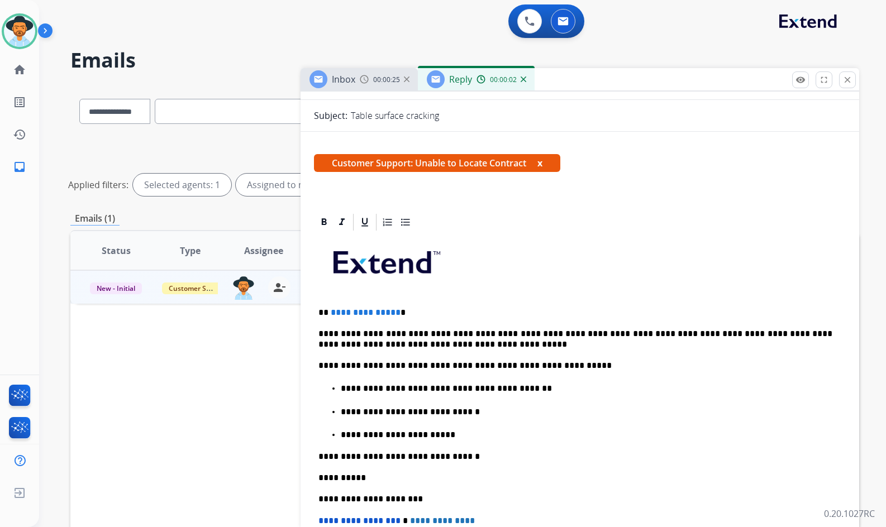
scroll to position [168, 0]
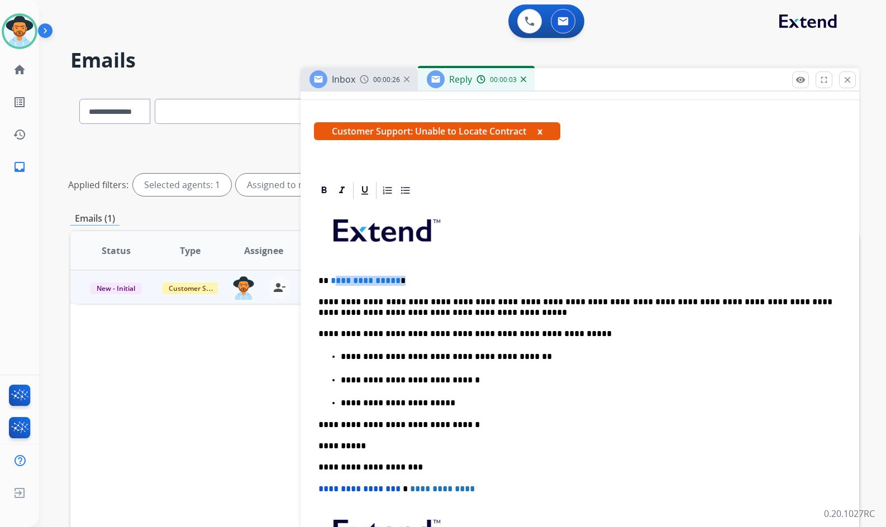
drag, startPoint x: 399, startPoint y: 281, endPoint x: 332, endPoint y: 280, distance: 67.6
click at [332, 280] on p "**********" at bounding box center [575, 281] width 514 height 10
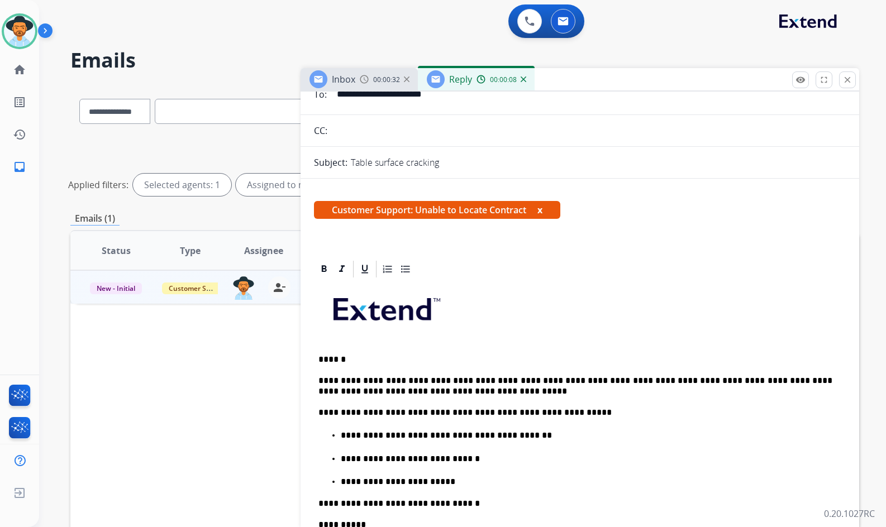
scroll to position [0, 0]
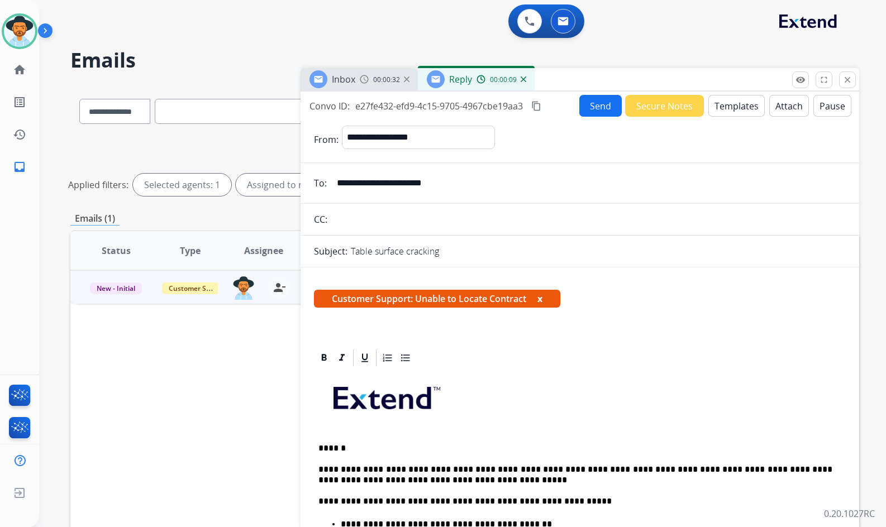
click at [591, 112] on button "Send" at bounding box center [600, 106] width 42 height 22
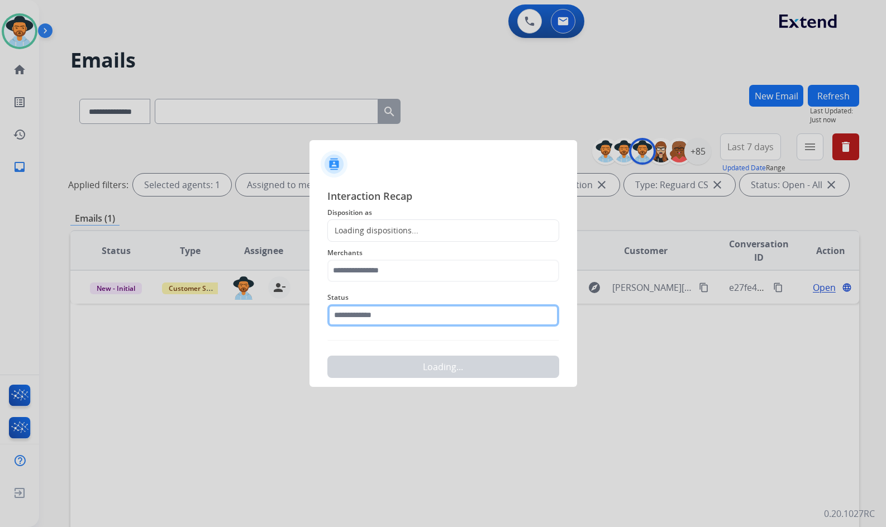
click at [394, 317] on input "text" at bounding box center [443, 315] width 232 height 22
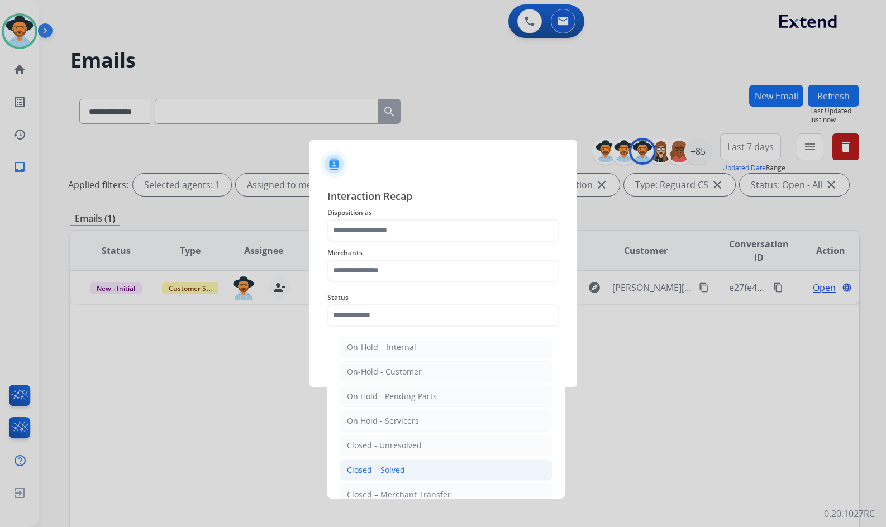
click at [381, 471] on div "Closed – Solved" at bounding box center [376, 470] width 58 height 11
type input "**********"
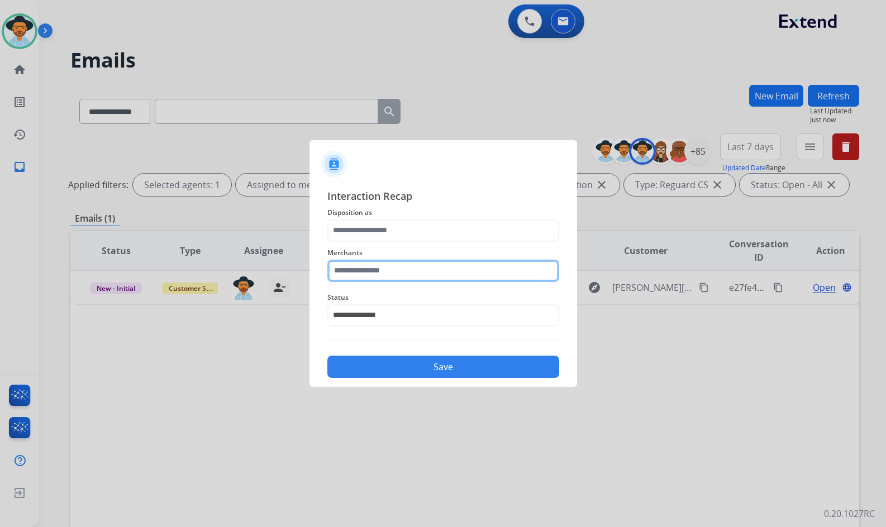
click at [388, 273] on input "text" at bounding box center [443, 271] width 232 height 22
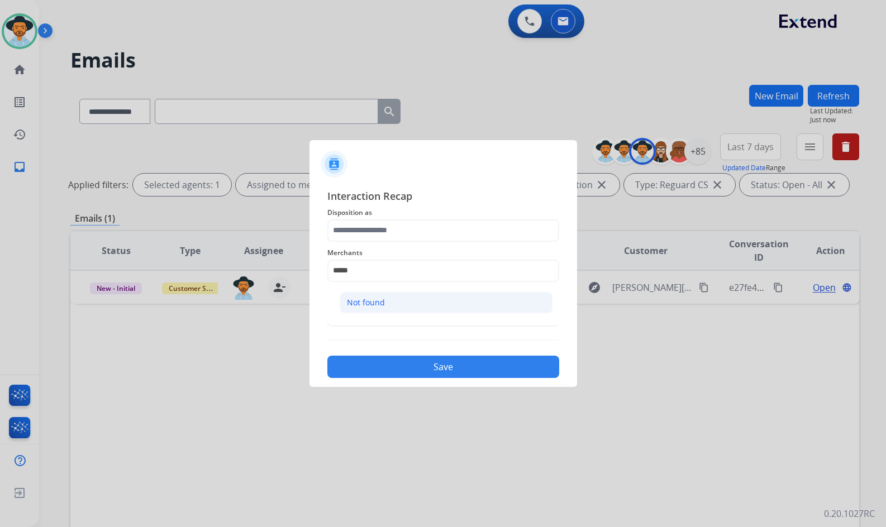
click at [383, 301] on div "Not found" at bounding box center [366, 302] width 38 height 11
type input "*********"
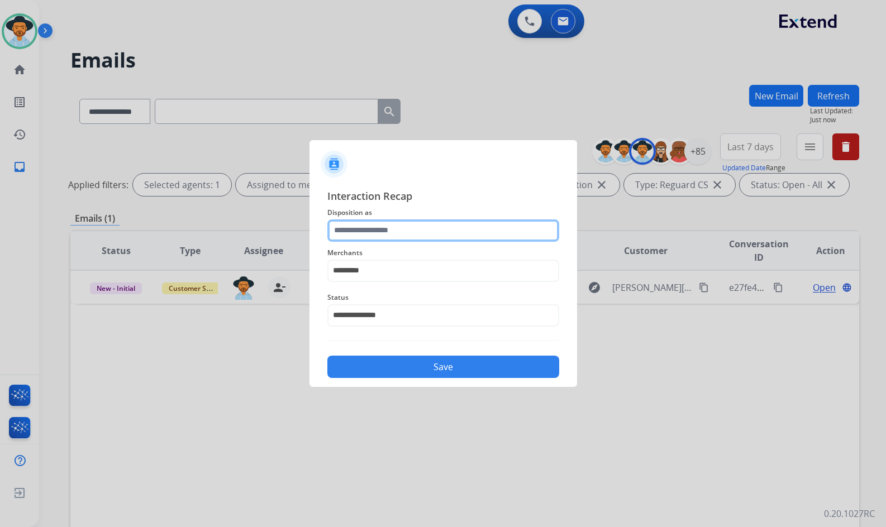
click at [399, 231] on input "text" at bounding box center [443, 230] width 232 height 22
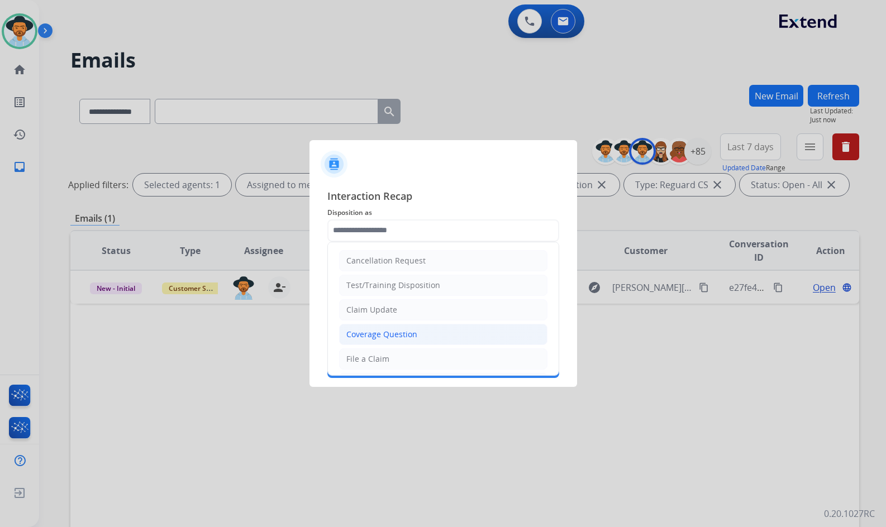
click at [419, 341] on li "Coverage Question" at bounding box center [443, 334] width 208 height 21
type input "**********"
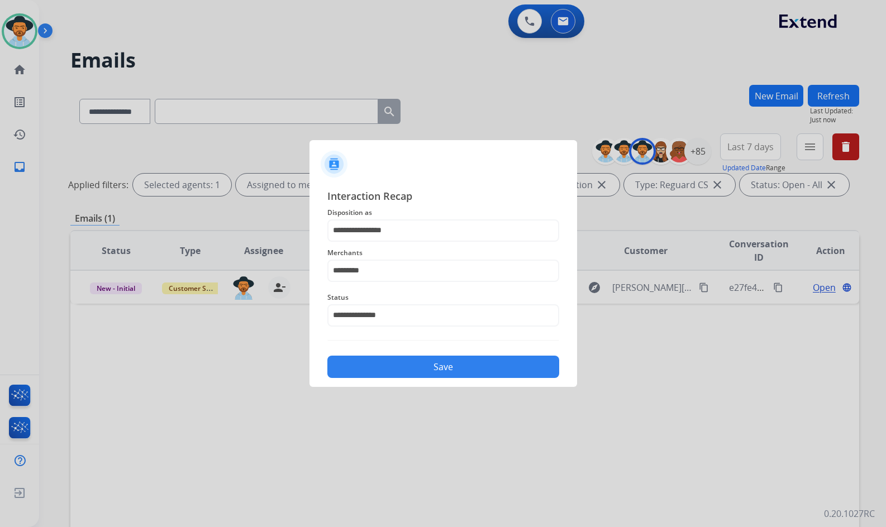
click at [432, 376] on button "Save" at bounding box center [443, 367] width 232 height 22
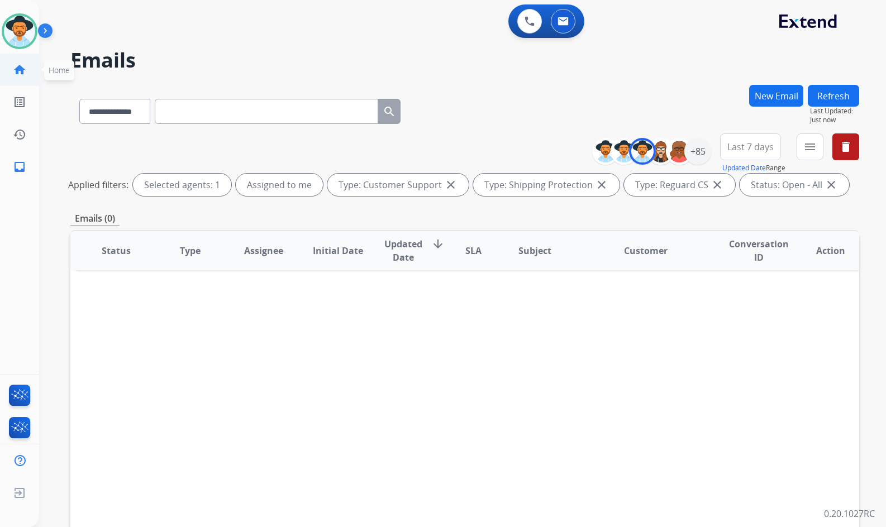
click at [27, 69] on link "home Home" at bounding box center [19, 69] width 31 height 31
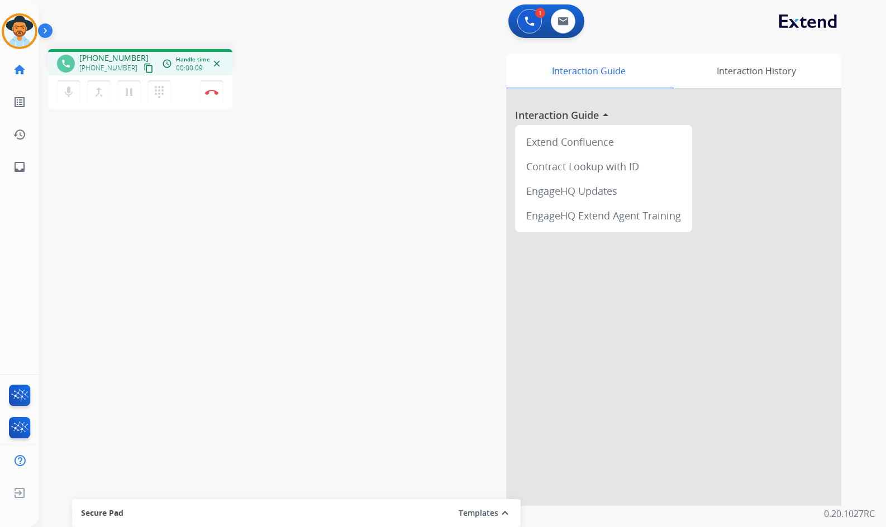
drag, startPoint x: 136, startPoint y: 69, endPoint x: 125, endPoint y: 69, distance: 11.7
click at [144, 69] on mat-icon "content_copy" at bounding box center [149, 68] width 10 height 10
click at [118, 95] on button "pause Hold" at bounding box center [128, 91] width 23 height 23
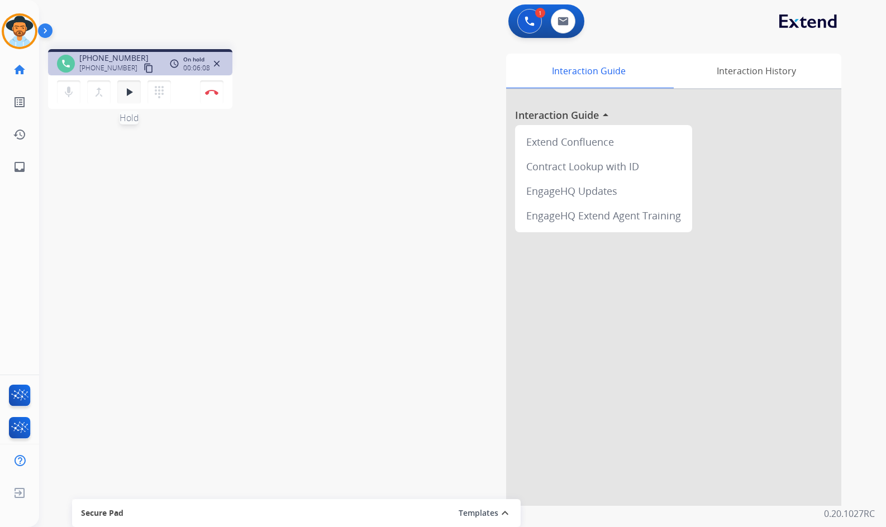
click at [133, 99] on button "play_arrow Hold" at bounding box center [128, 91] width 23 height 23
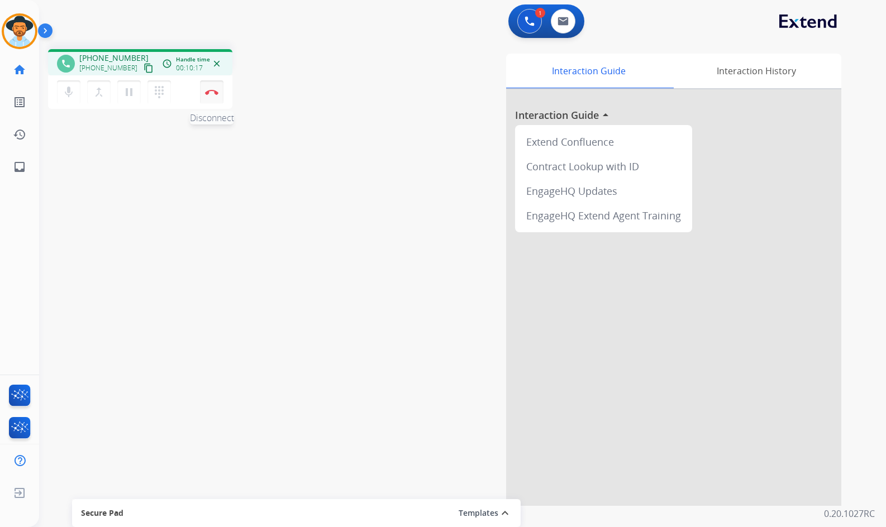
click at [211, 94] on button "Disconnect" at bounding box center [211, 91] width 23 height 23
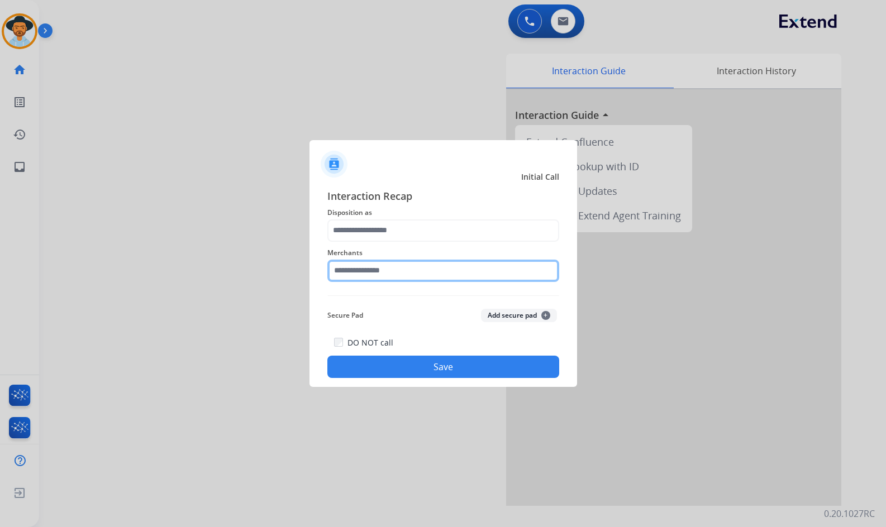
click at [348, 269] on input "text" at bounding box center [443, 271] width 232 height 22
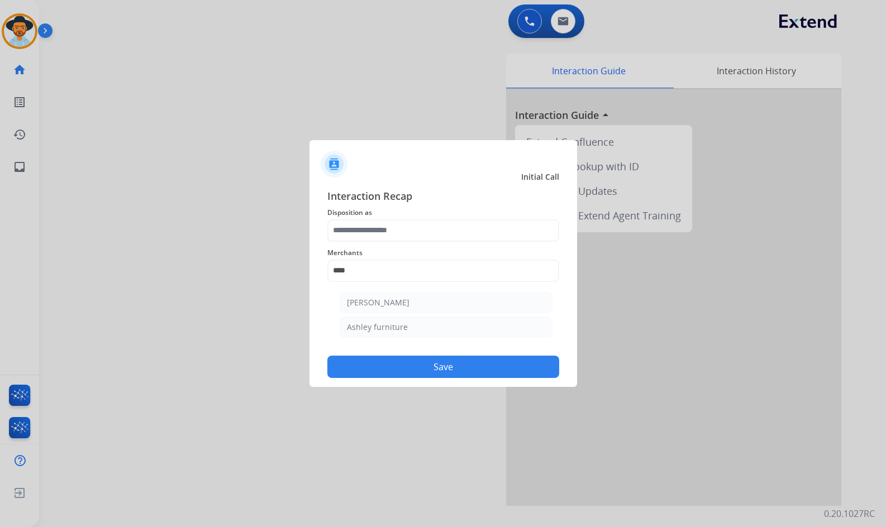
click at [467, 332] on li "Ashley furniture" at bounding box center [446, 327] width 213 height 21
type input "**********"
click at [379, 216] on span "Disposition as" at bounding box center [443, 212] width 232 height 13
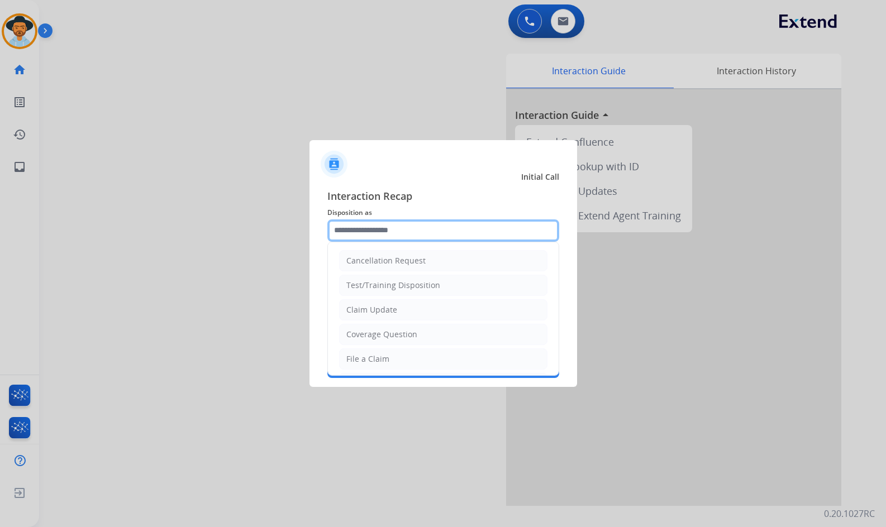
click at [378, 225] on input "text" at bounding box center [443, 230] width 232 height 22
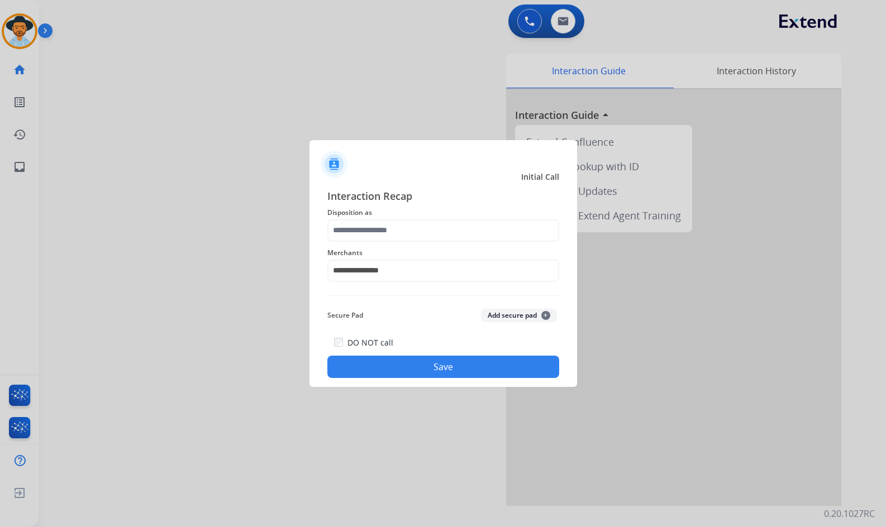
click at [386, 211] on span "Disposition as" at bounding box center [443, 212] width 232 height 13
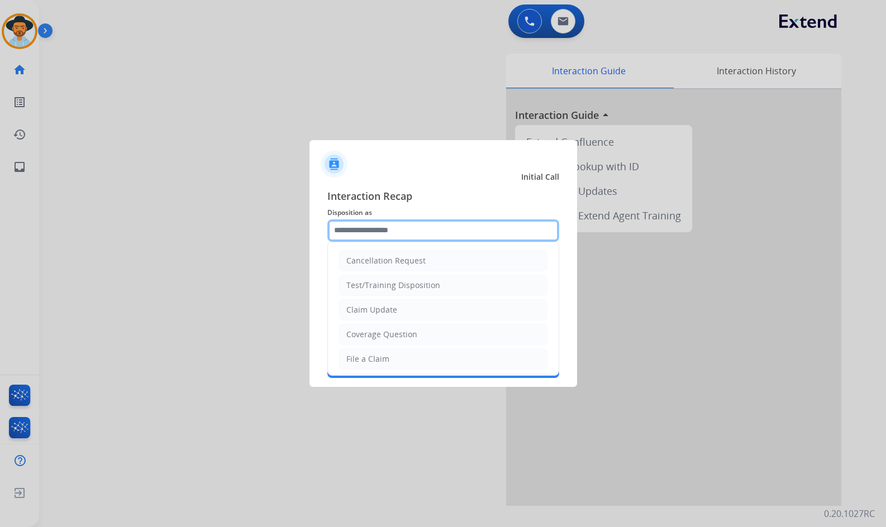
click at [384, 227] on input "text" at bounding box center [443, 230] width 232 height 22
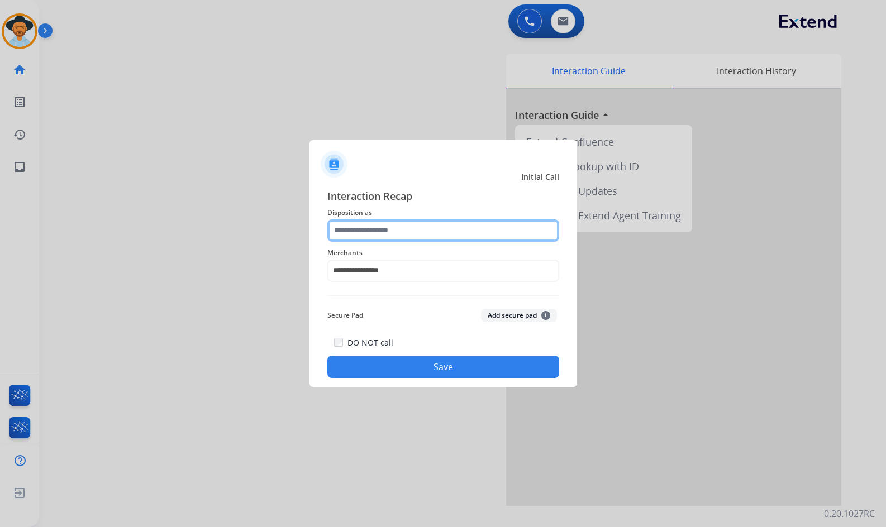
click at [392, 233] on input "text" at bounding box center [443, 230] width 232 height 22
click at [400, 233] on input "text" at bounding box center [443, 230] width 232 height 22
click at [429, 227] on input "text" at bounding box center [443, 230] width 232 height 22
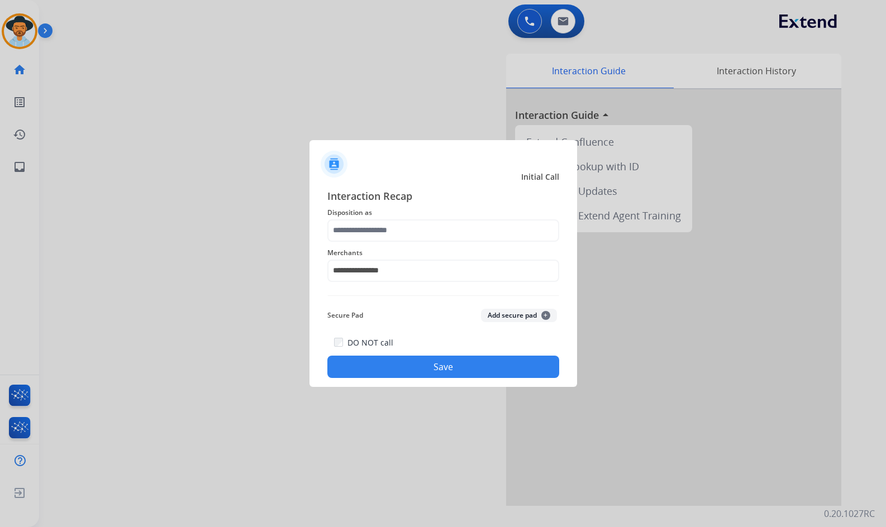
click at [410, 315] on div "Secure Pad Add secure pad +" at bounding box center [443, 315] width 232 height 22
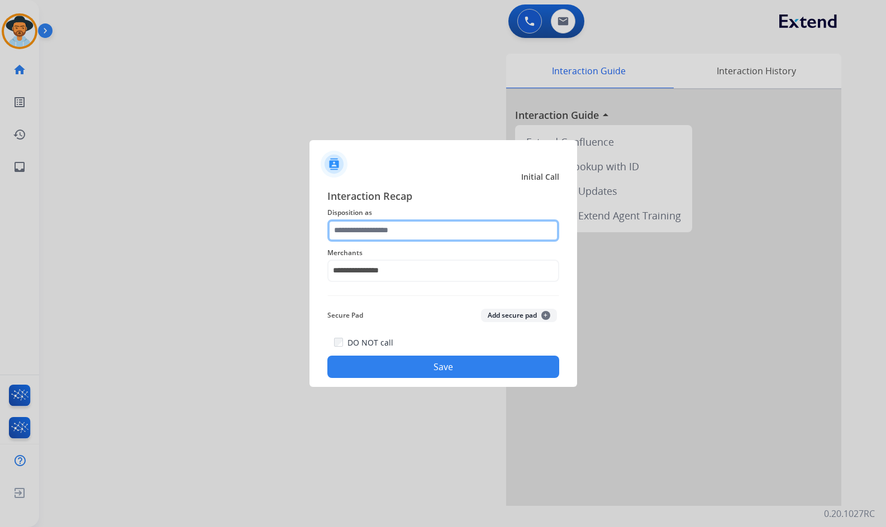
click at [401, 232] on input "text" at bounding box center [443, 230] width 232 height 22
click at [393, 240] on input "text" at bounding box center [443, 230] width 232 height 22
click at [373, 235] on input "text" at bounding box center [443, 230] width 232 height 22
click at [362, 232] on input "text" at bounding box center [443, 230] width 232 height 22
click at [412, 232] on input "text" at bounding box center [443, 230] width 232 height 22
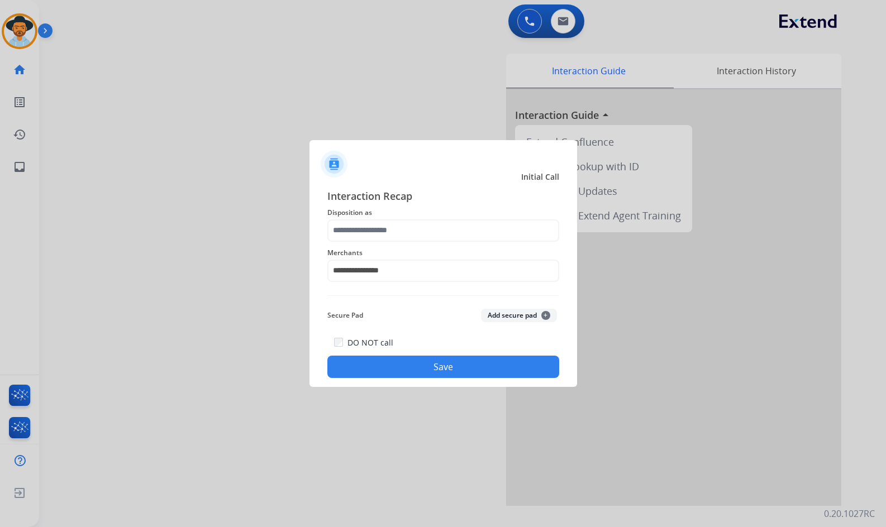
click at [431, 309] on div "Secure Pad Add secure pad +" at bounding box center [443, 315] width 232 height 22
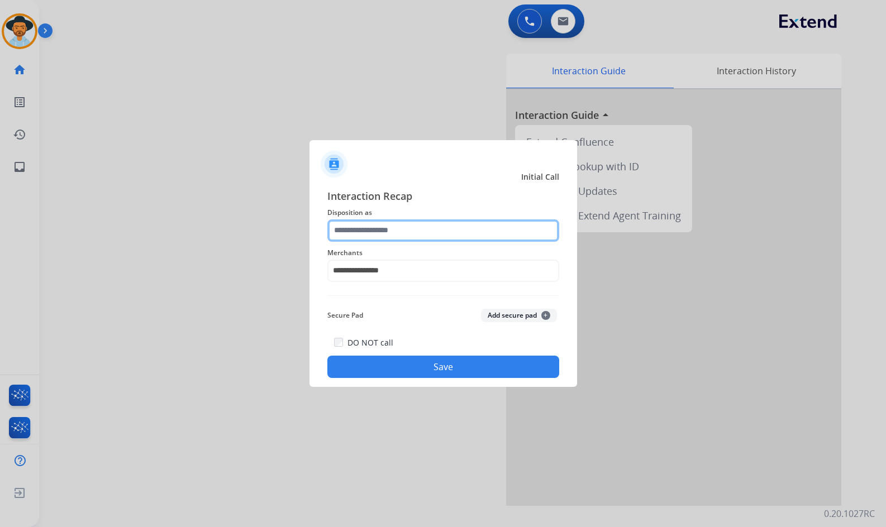
click at [413, 232] on input "text" at bounding box center [443, 230] width 232 height 22
click at [365, 226] on input "text" at bounding box center [443, 230] width 232 height 22
type input "*"
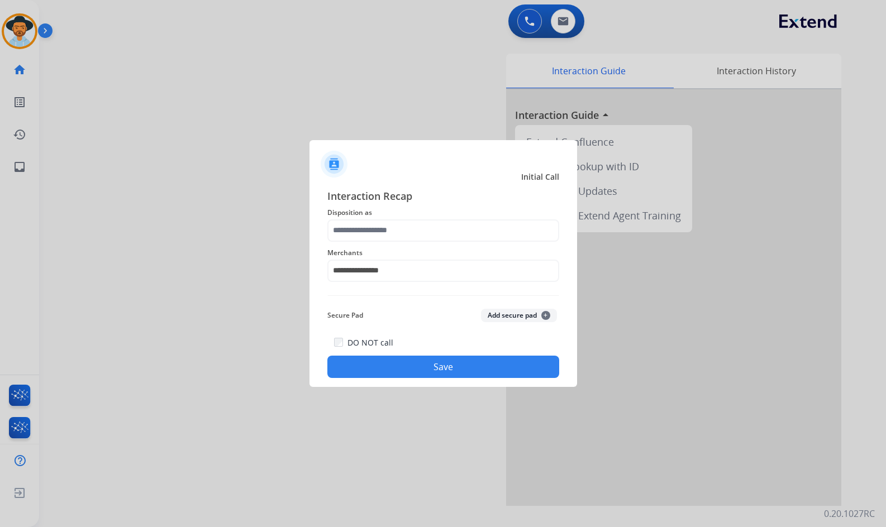
click at [386, 319] on div "Secure Pad Add secure pad +" at bounding box center [443, 315] width 232 height 22
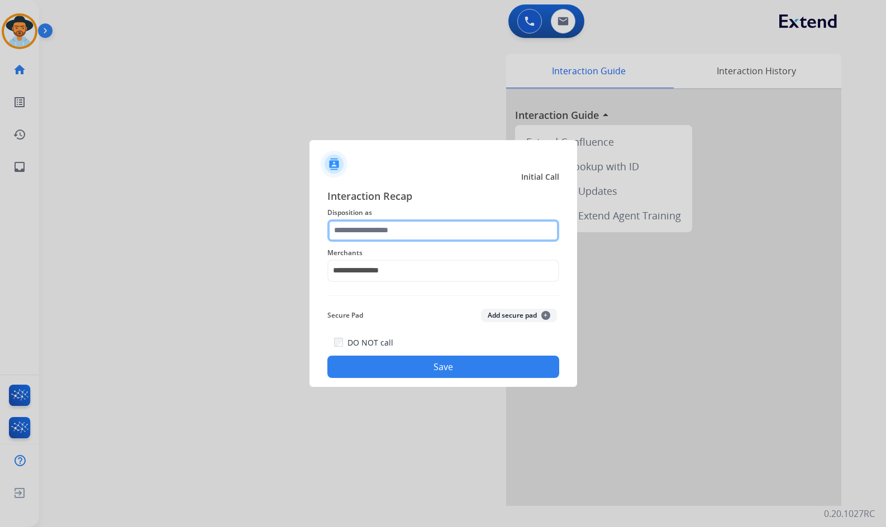
click at [467, 229] on input "text" at bounding box center [443, 230] width 232 height 22
click at [462, 230] on input "text" at bounding box center [443, 230] width 232 height 22
click at [375, 232] on input "text" at bounding box center [443, 230] width 232 height 22
click at [372, 232] on input "text" at bounding box center [443, 230] width 232 height 22
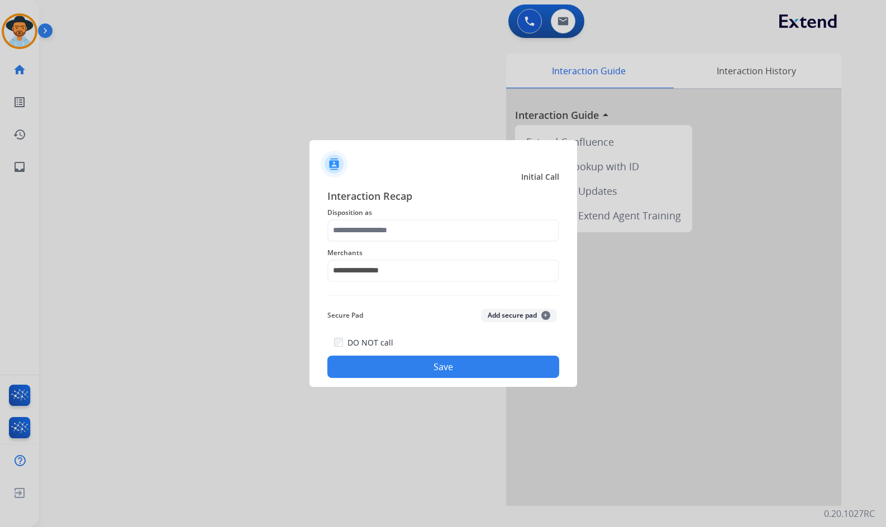
drag, startPoint x: 388, startPoint y: 329, endPoint x: 386, endPoint y: 322, distance: 6.9
click at [388, 329] on div "**********" at bounding box center [443, 283] width 232 height 190
drag, startPoint x: 385, startPoint y: 321, endPoint x: 378, endPoint y: 294, distance: 28.3
click at [385, 321] on div "Secure Pad Add secure pad +" at bounding box center [443, 315] width 232 height 22
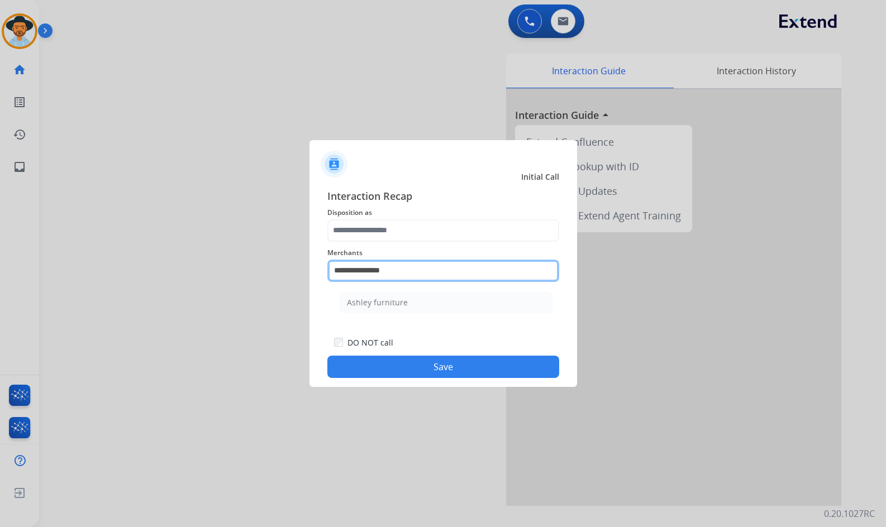
click at [372, 265] on input "**********" at bounding box center [443, 271] width 232 height 22
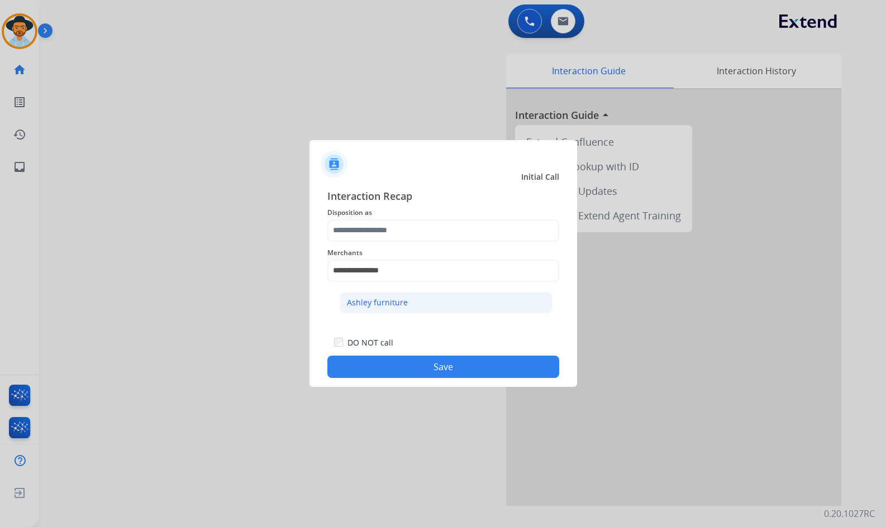
click at [374, 302] on div "Ashley furniture" at bounding box center [377, 302] width 61 height 11
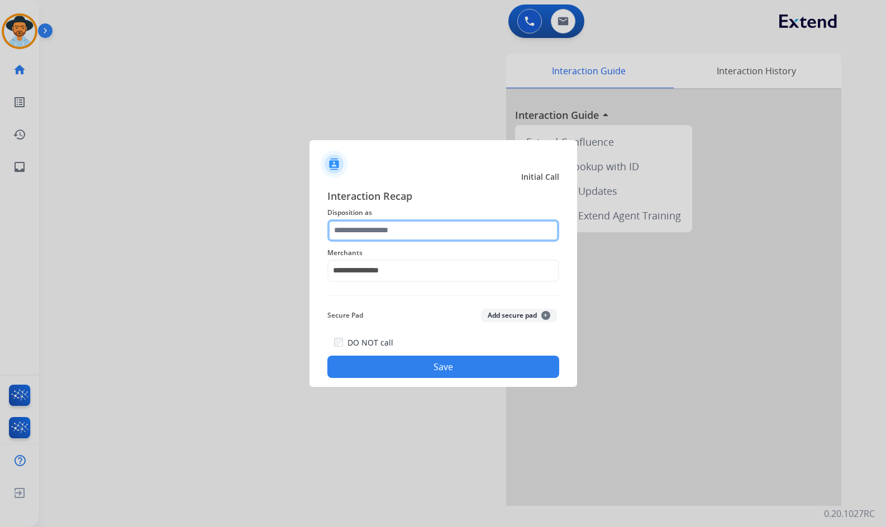
click at [374, 228] on input "text" at bounding box center [443, 230] width 232 height 22
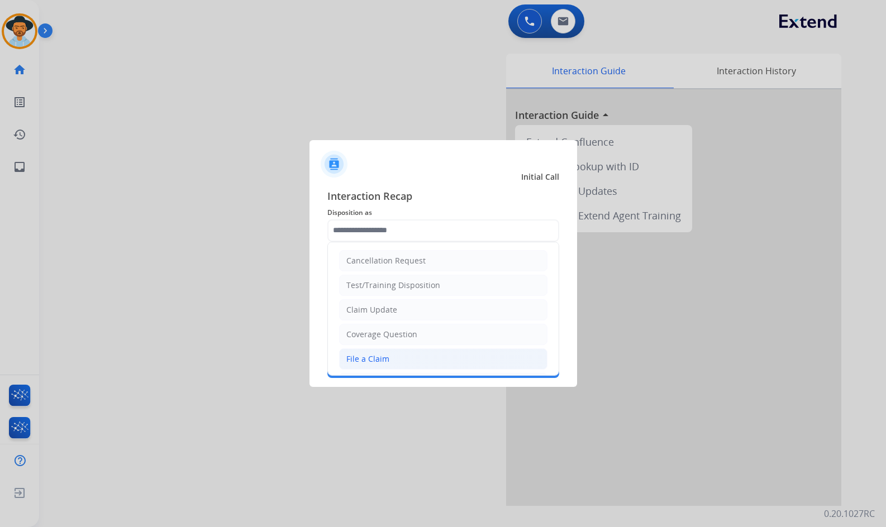
click at [383, 357] on div "File a Claim" at bounding box center [367, 358] width 43 height 11
type input "**********"
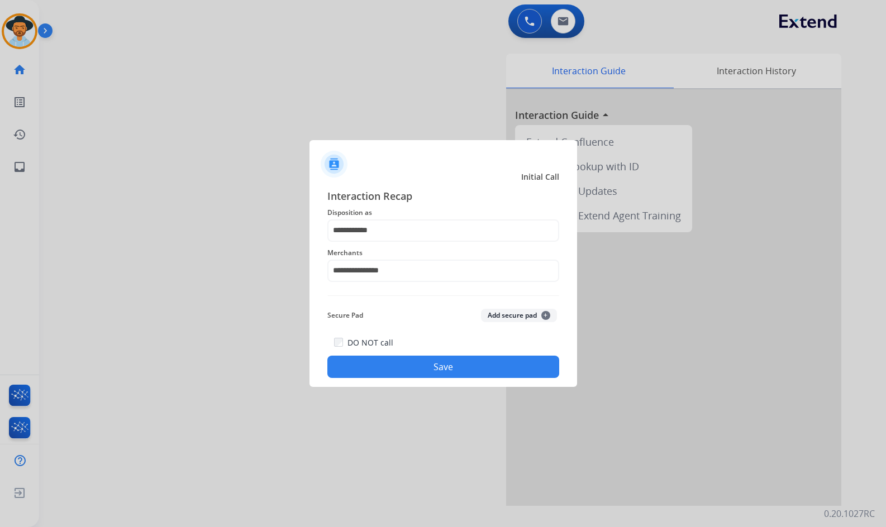
drag, startPoint x: 383, startPoint y: 357, endPoint x: 377, endPoint y: 319, distance: 38.5
click at [383, 351] on div "DO NOT call Save" at bounding box center [443, 357] width 232 height 42
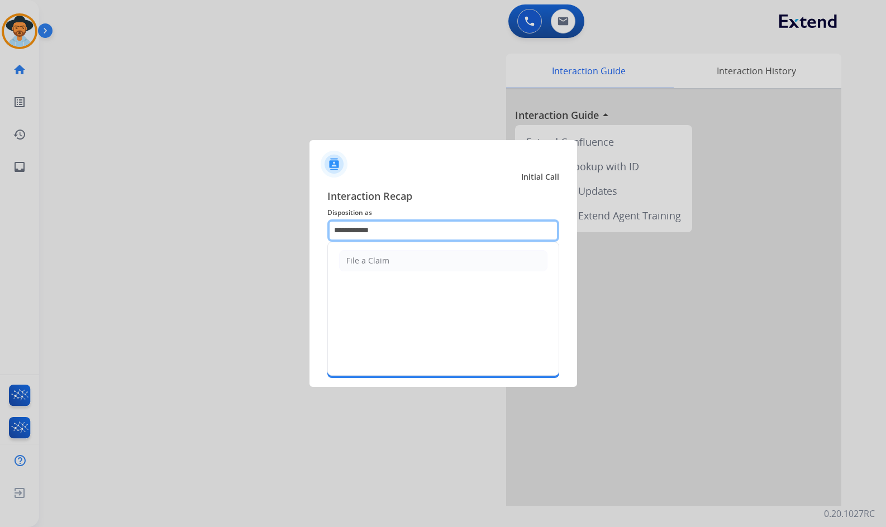
click at [374, 223] on input "**********" at bounding box center [443, 230] width 232 height 22
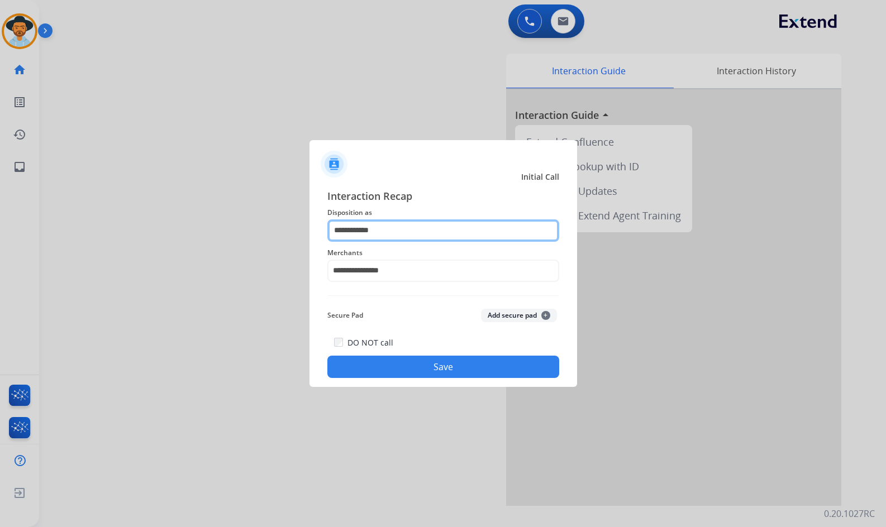
click at [381, 235] on input "**********" at bounding box center [443, 230] width 232 height 22
drag, startPoint x: 371, startPoint y: 231, endPoint x: 328, endPoint y: 231, distance: 43.0
click at [328, 231] on input "**********" at bounding box center [443, 230] width 232 height 22
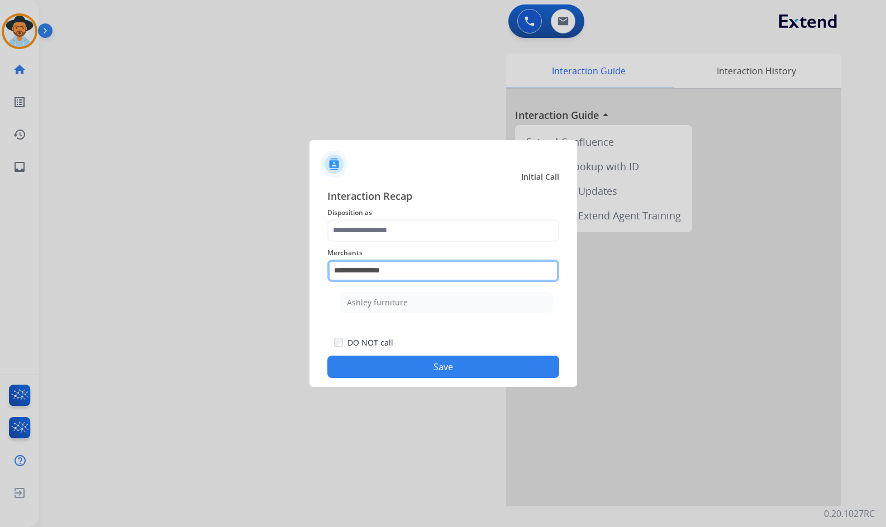
click at [375, 270] on input "**********" at bounding box center [443, 271] width 232 height 22
click at [375, 269] on input "**********" at bounding box center [443, 271] width 232 height 22
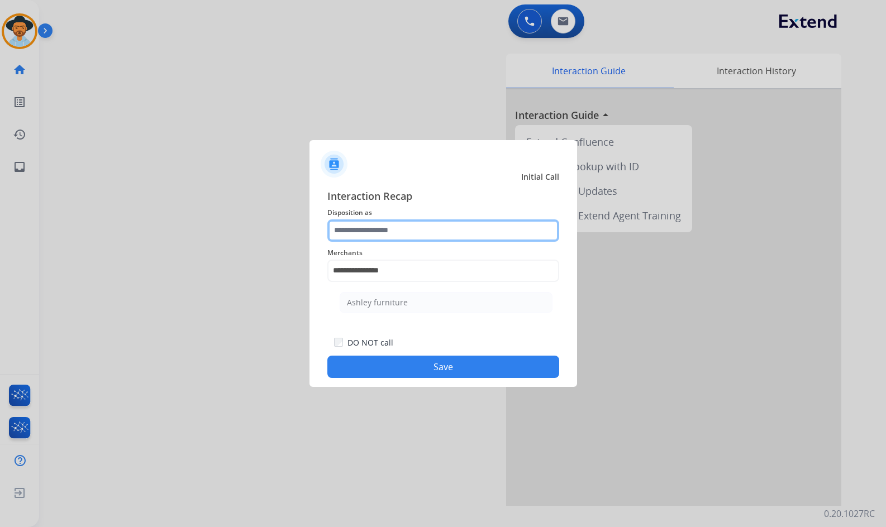
click at [389, 229] on input "text" at bounding box center [443, 230] width 232 height 22
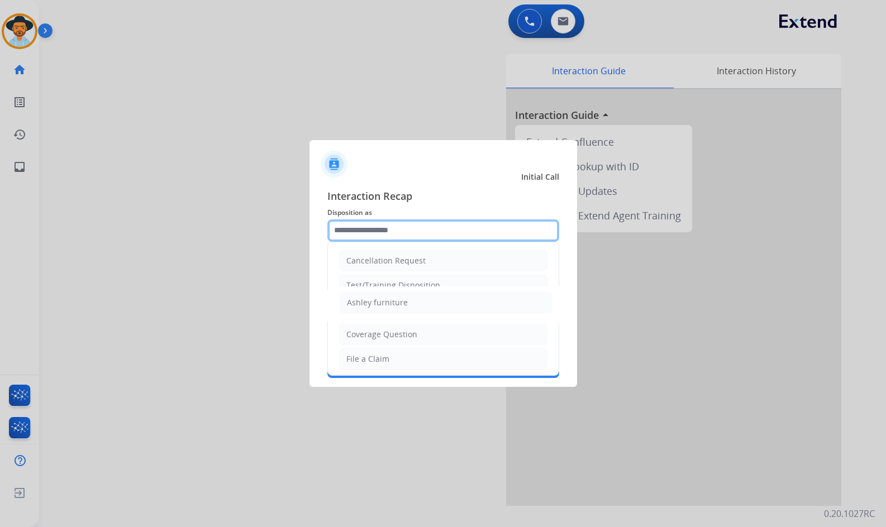
click at [389, 229] on input "text" at bounding box center [443, 230] width 232 height 22
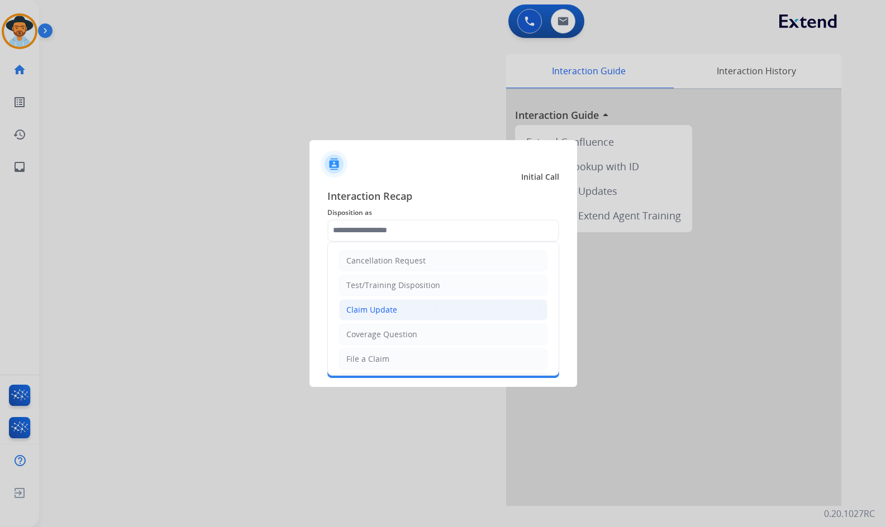
click at [383, 310] on div "Claim Update" at bounding box center [371, 309] width 51 height 11
type input "**********"
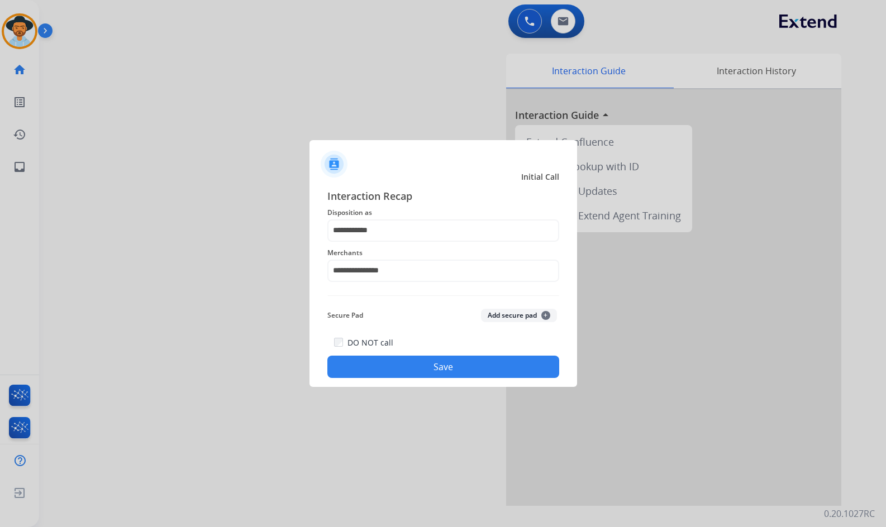
click at [409, 369] on button "Save" at bounding box center [443, 367] width 232 height 22
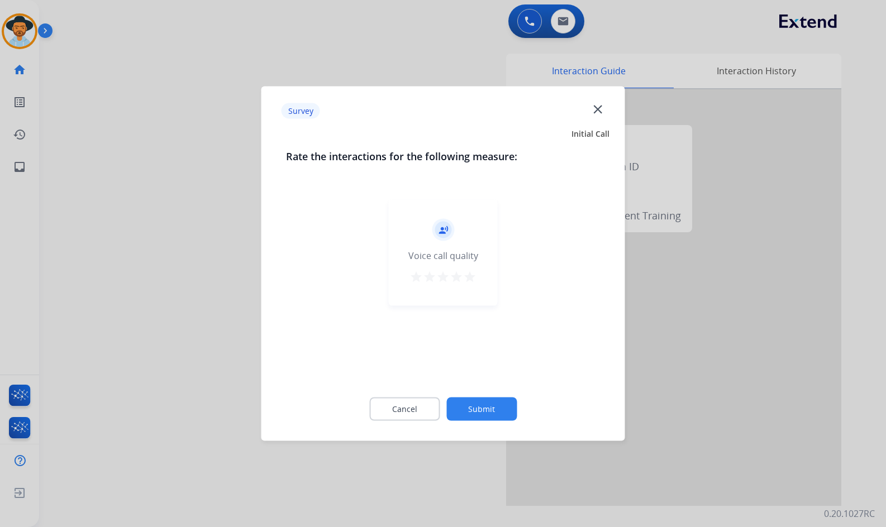
click at [496, 401] on button "Submit" at bounding box center [481, 409] width 70 height 23
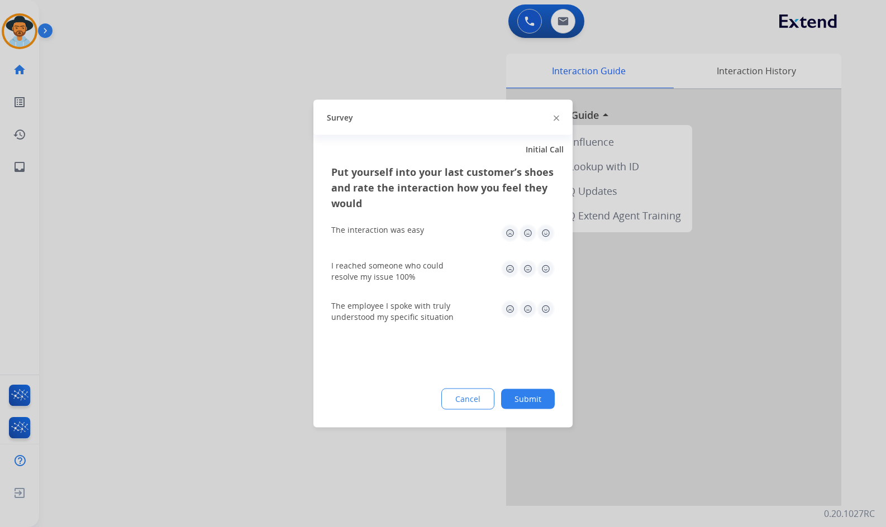
click at [527, 405] on button "Submit" at bounding box center [528, 399] width 54 height 20
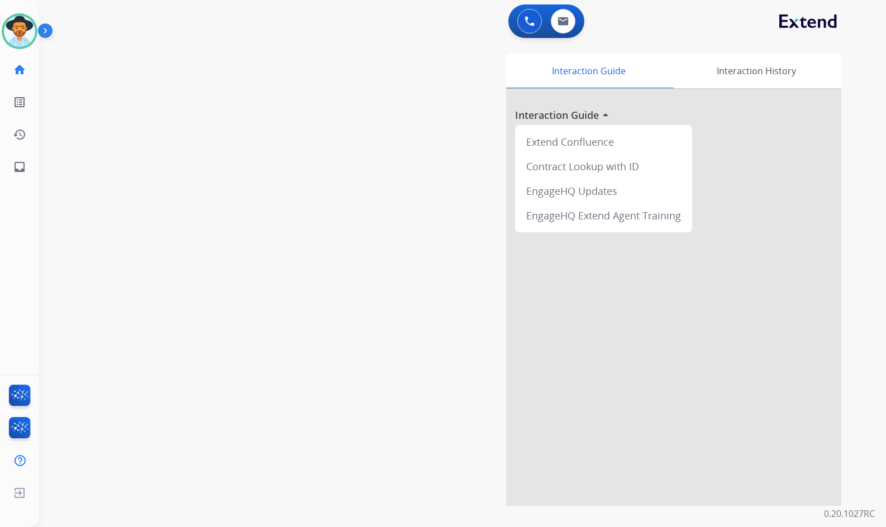
click at [238, 180] on div "swap_horiz Break voice bridge close_fullscreen Connect 3-Way Call merge_type Se…" at bounding box center [449, 273] width 820 height 466
click at [16, 170] on mat-icon "inbox" at bounding box center [19, 166] width 13 height 13
select select "**********"
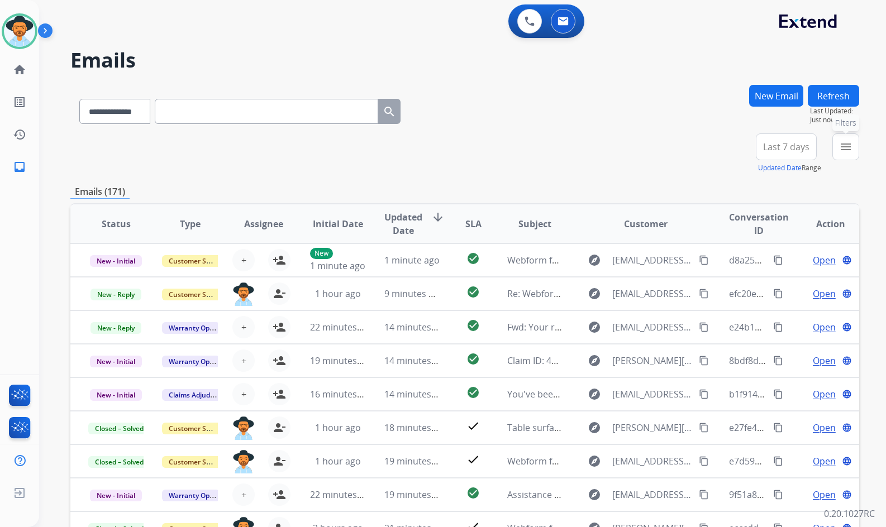
click at [853, 144] on button "menu Filters" at bounding box center [845, 146] width 27 height 27
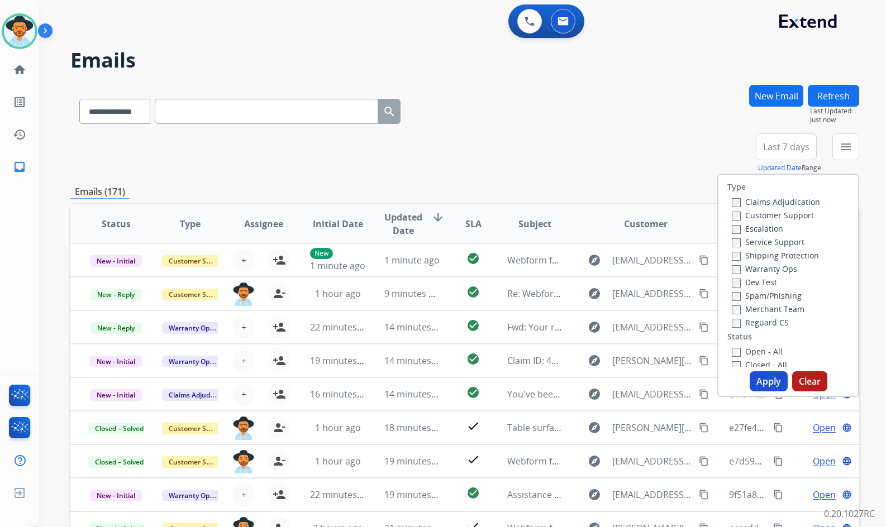
click at [782, 217] on label "Customer Support" at bounding box center [773, 215] width 82 height 11
click at [771, 257] on label "Shipping Protection" at bounding box center [775, 255] width 87 height 11
click at [762, 319] on label "Reguard CS" at bounding box center [760, 322] width 57 height 11
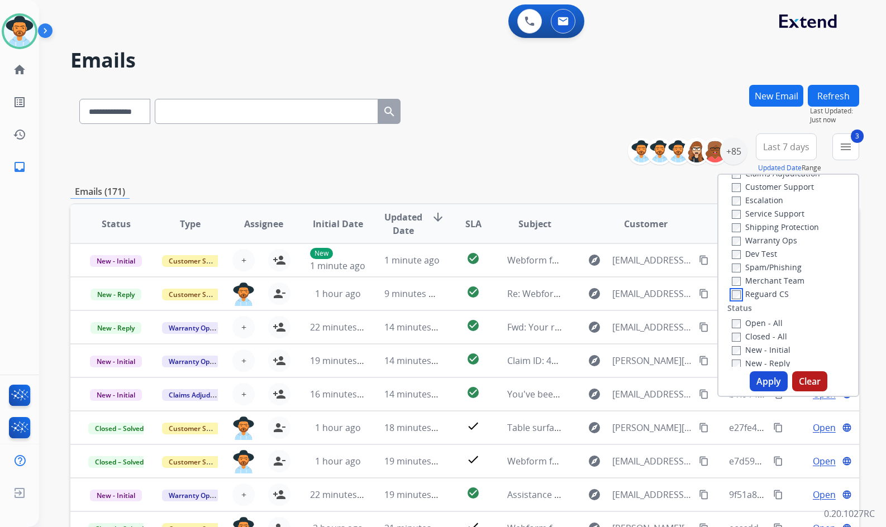
scroll to position [56, 0]
click at [764, 297] on label "Open - All" at bounding box center [757, 295] width 51 height 11
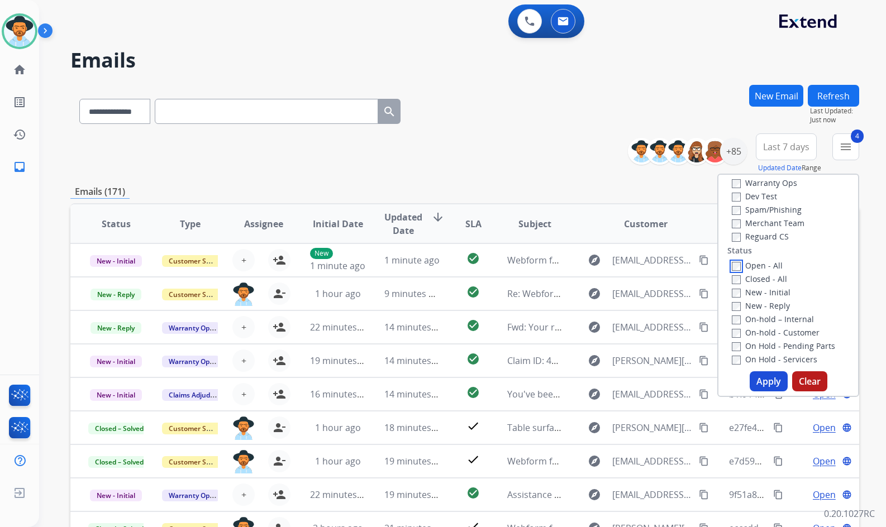
scroll to position [112, 0]
click at [766, 332] on label "On Hold - Servicers" at bounding box center [774, 333] width 85 height 11
click at [768, 313] on div "On-hold - Customer" at bounding box center [790, 306] width 117 height 13
click at [768, 319] on label "On Hold - Pending Parts" at bounding box center [783, 320] width 103 height 11
click at [767, 303] on label "On-hold - Customer" at bounding box center [776, 307] width 88 height 11
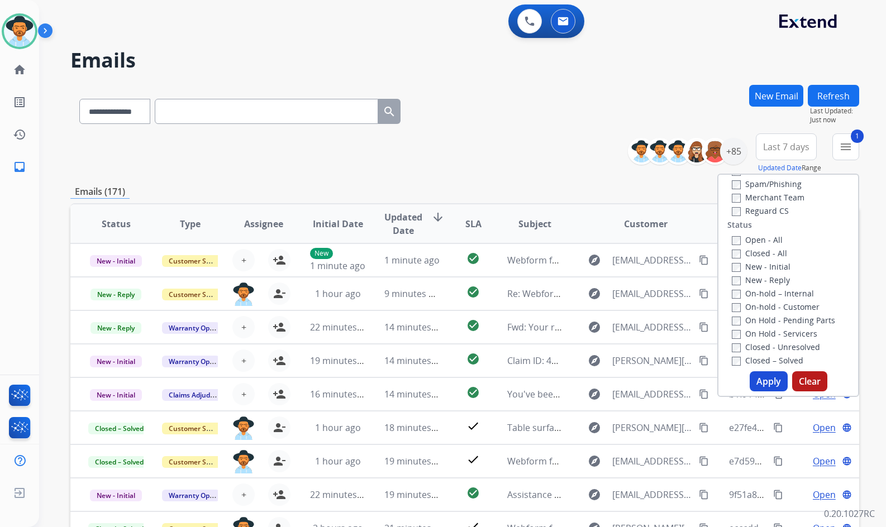
click at [767, 293] on label "On-hold – Internal" at bounding box center [773, 293] width 82 height 11
click at [768, 281] on label "New - Reply" at bounding box center [761, 280] width 58 height 11
click at [770, 267] on label "New - Initial" at bounding box center [761, 266] width 59 height 11
click at [769, 381] on button "Apply" at bounding box center [768, 381] width 38 height 20
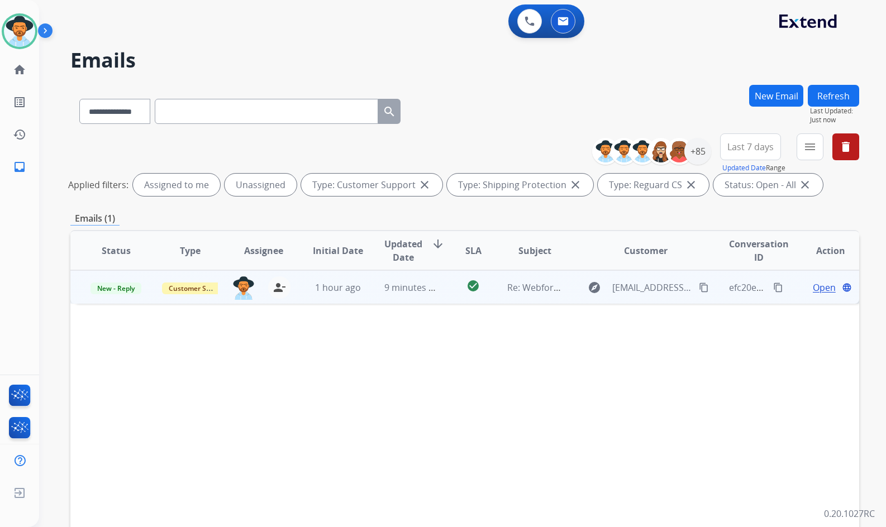
click at [785, 285] on td "Open language" at bounding box center [822, 287] width 74 height 34
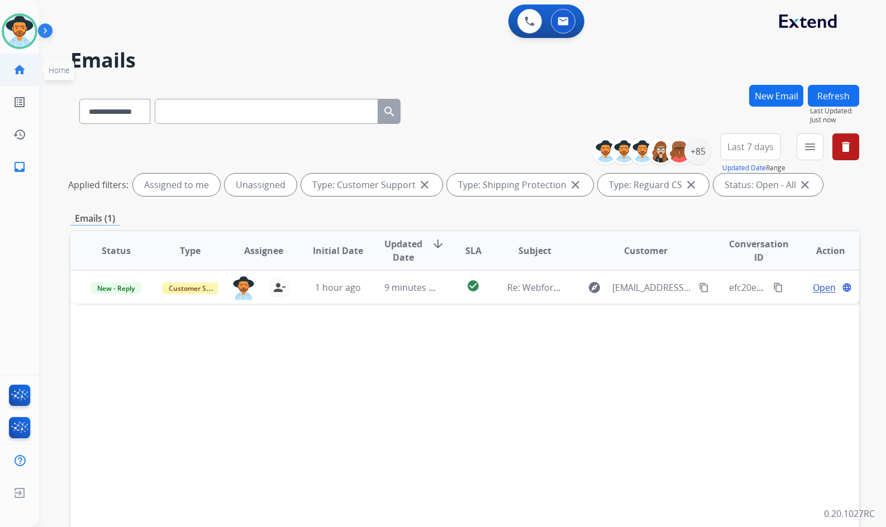
click at [8, 76] on link "home Home" at bounding box center [19, 69] width 31 height 31
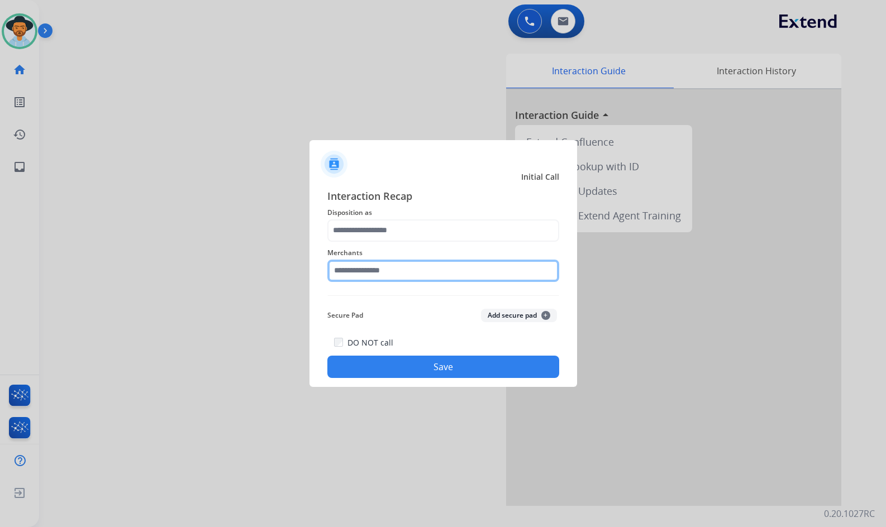
click at [373, 277] on input "text" at bounding box center [443, 271] width 232 height 22
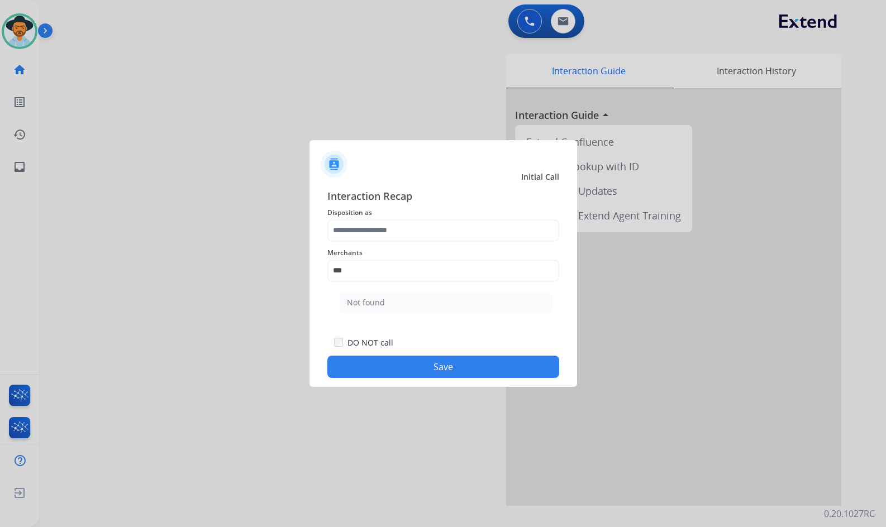
click at [376, 298] on div "Not found" at bounding box center [366, 302] width 38 height 11
type input "*********"
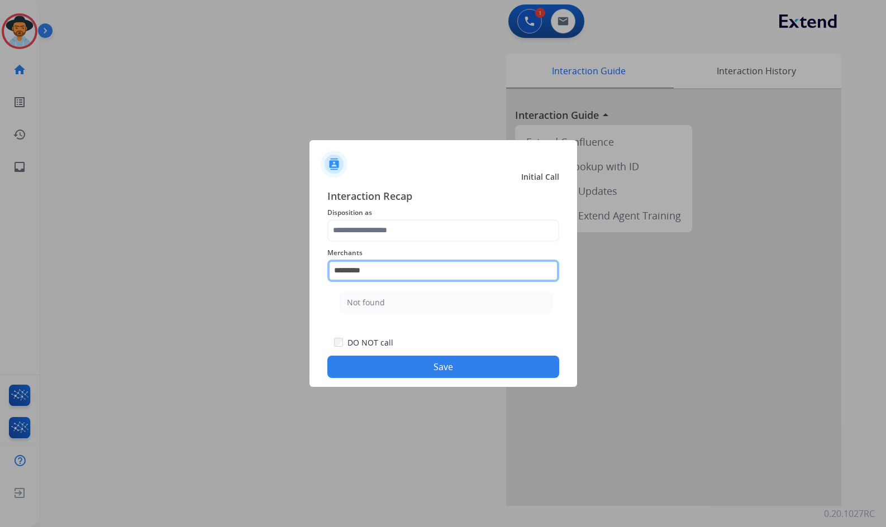
click at [412, 276] on input "*********" at bounding box center [443, 271] width 232 height 22
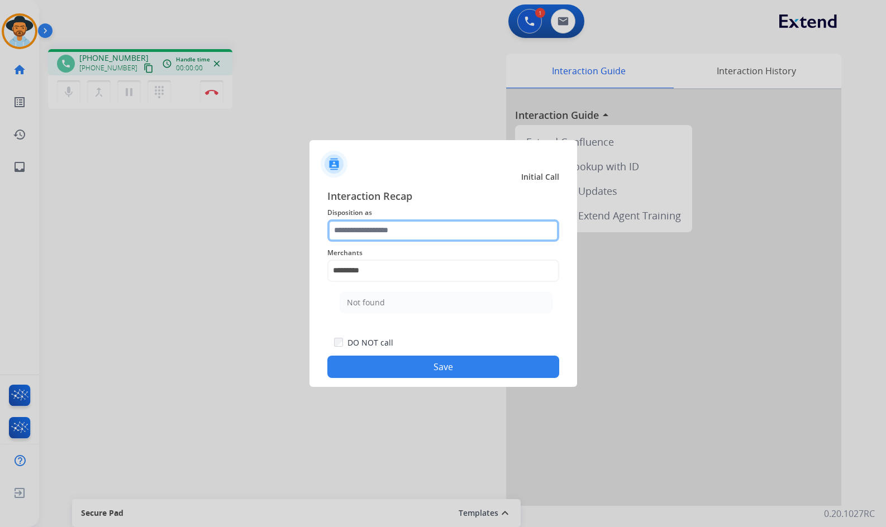
click at [424, 236] on input "text" at bounding box center [443, 230] width 232 height 22
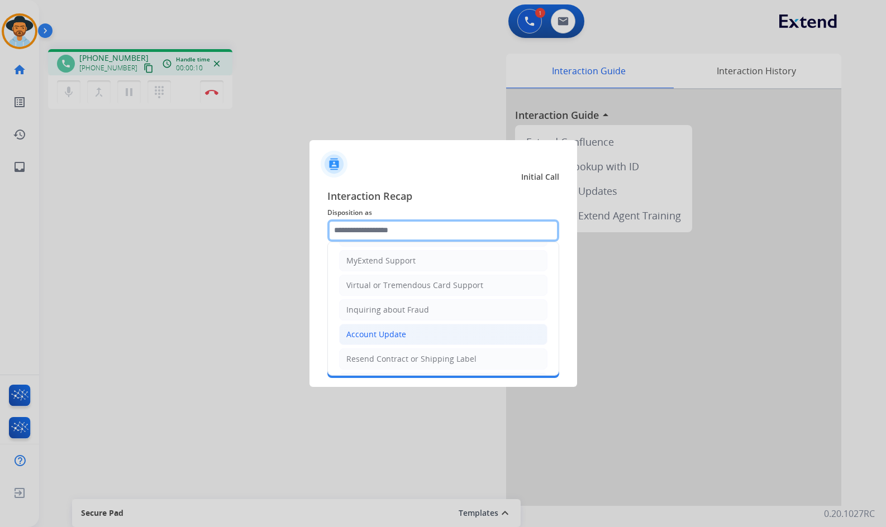
scroll to position [174, 0]
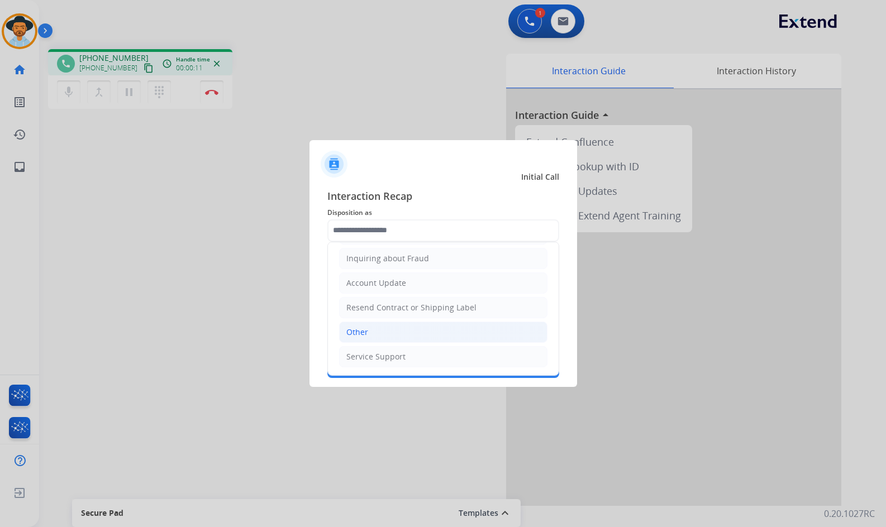
click at [393, 329] on li "Other" at bounding box center [443, 332] width 208 height 21
type input "*****"
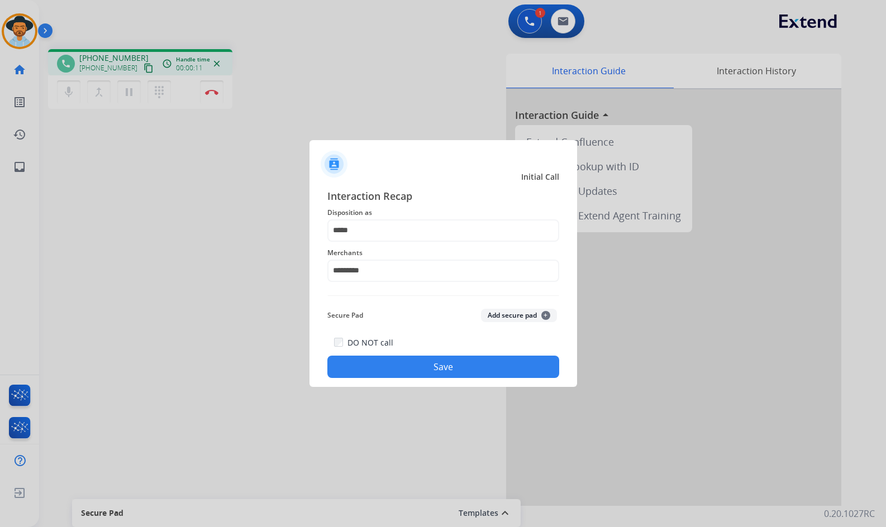
click at [412, 361] on button "Save" at bounding box center [443, 367] width 232 height 22
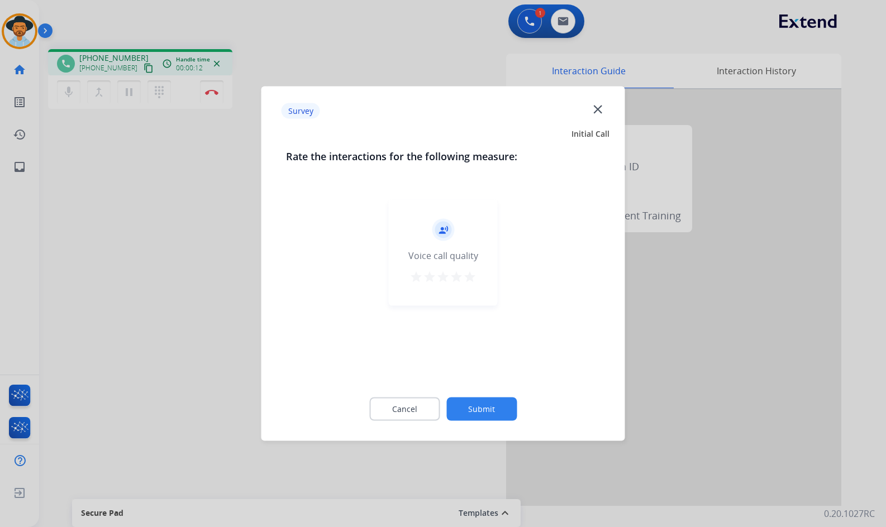
click at [488, 409] on button "Submit" at bounding box center [481, 409] width 70 height 23
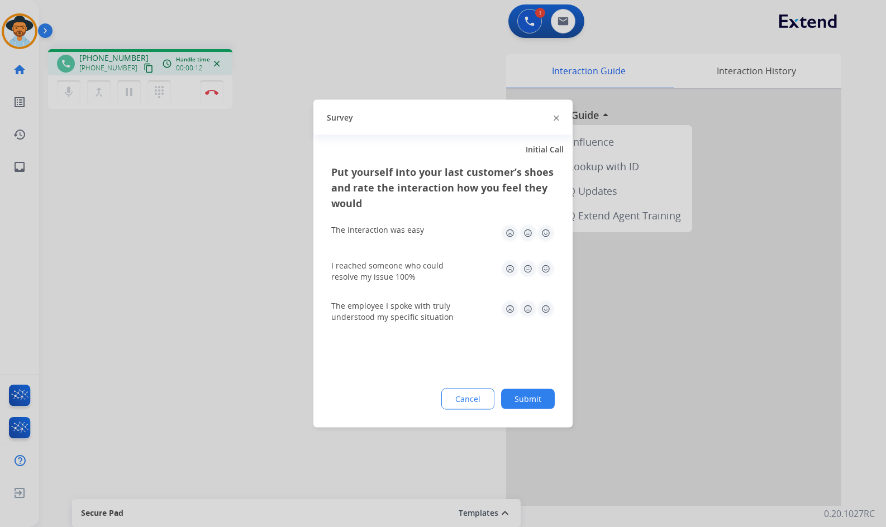
click at [520, 400] on button "Submit" at bounding box center [528, 399] width 54 height 20
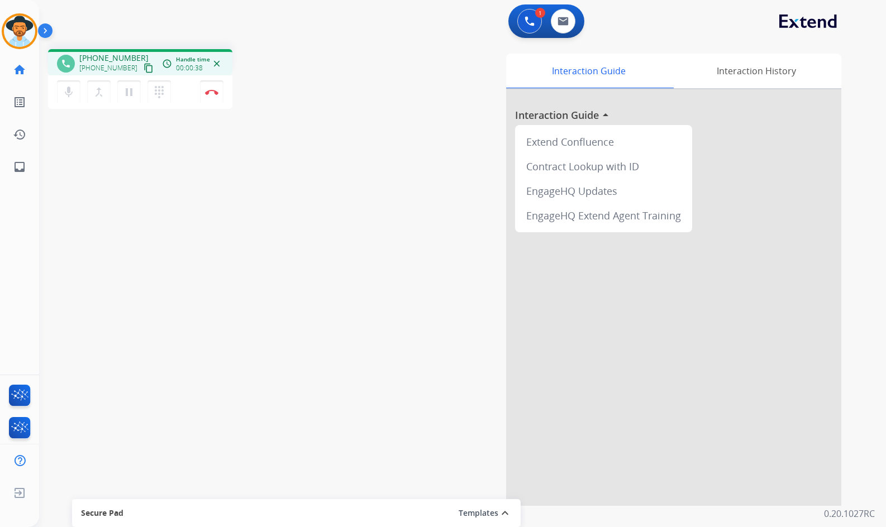
click at [142, 69] on button "content_copy" at bounding box center [148, 67] width 13 height 13
click at [218, 90] on button "Disconnect" at bounding box center [211, 91] width 23 height 23
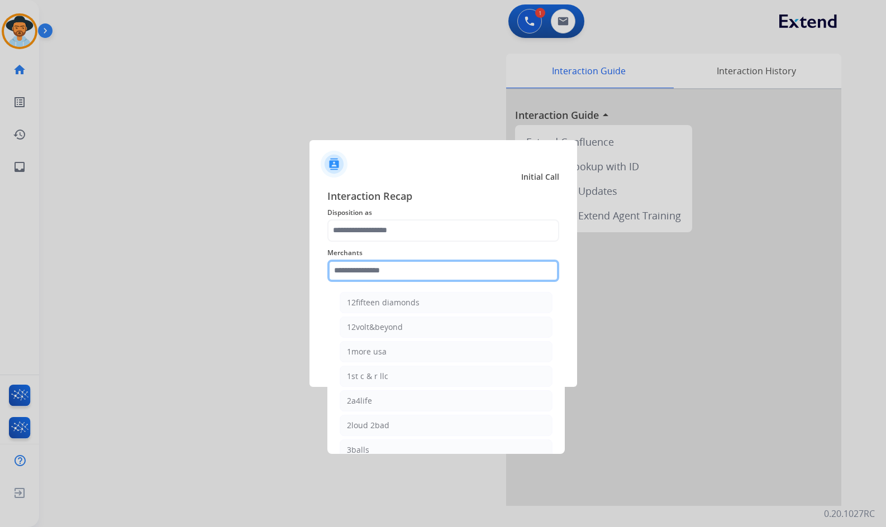
click at [360, 273] on input "text" at bounding box center [443, 271] width 232 height 22
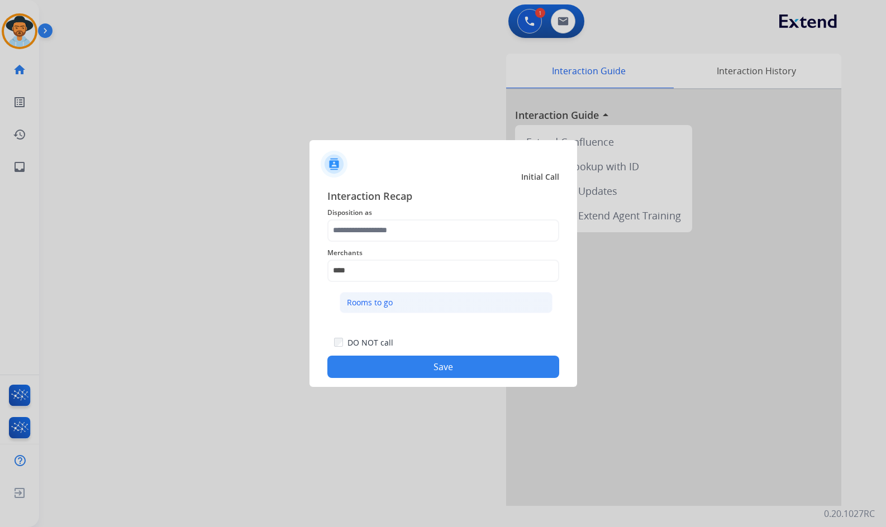
click at [386, 295] on li "Rooms to go" at bounding box center [446, 302] width 213 height 21
type input "**********"
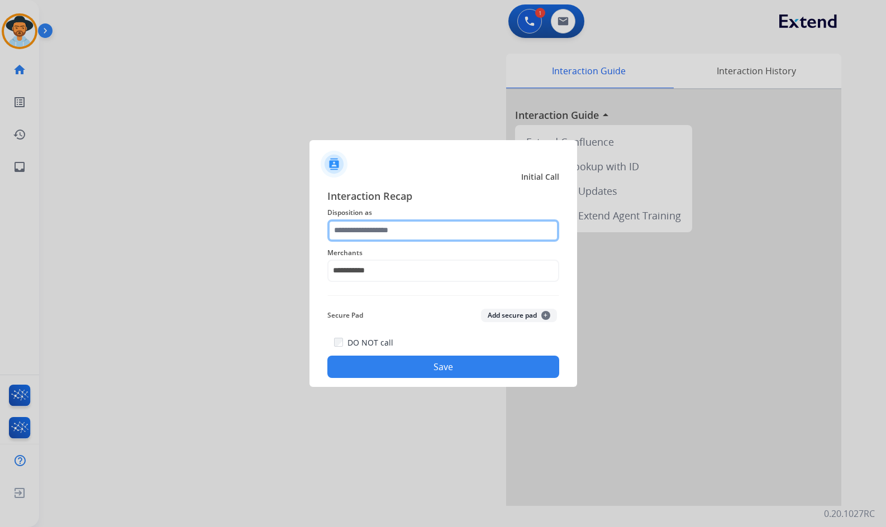
click at [386, 228] on input "text" at bounding box center [443, 230] width 232 height 22
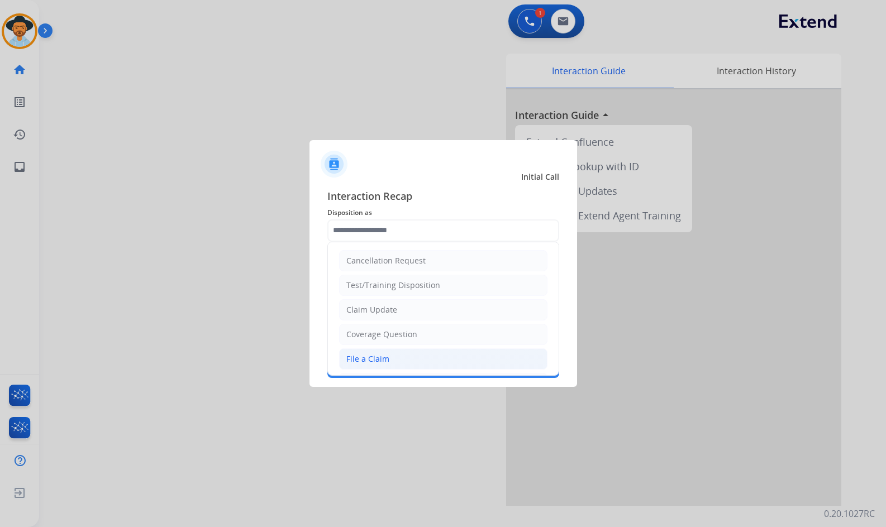
click at [388, 366] on li "File a Claim" at bounding box center [443, 358] width 208 height 21
type input "**********"
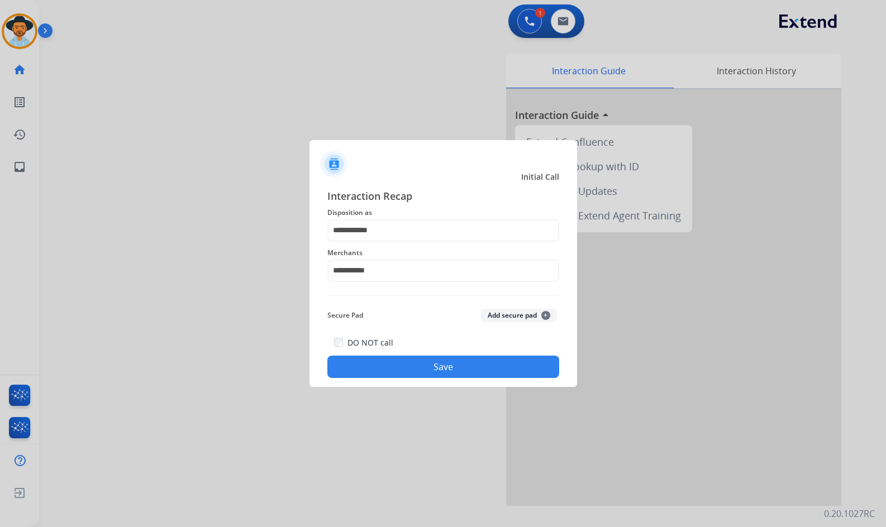
click at [399, 370] on button "Save" at bounding box center [443, 367] width 232 height 22
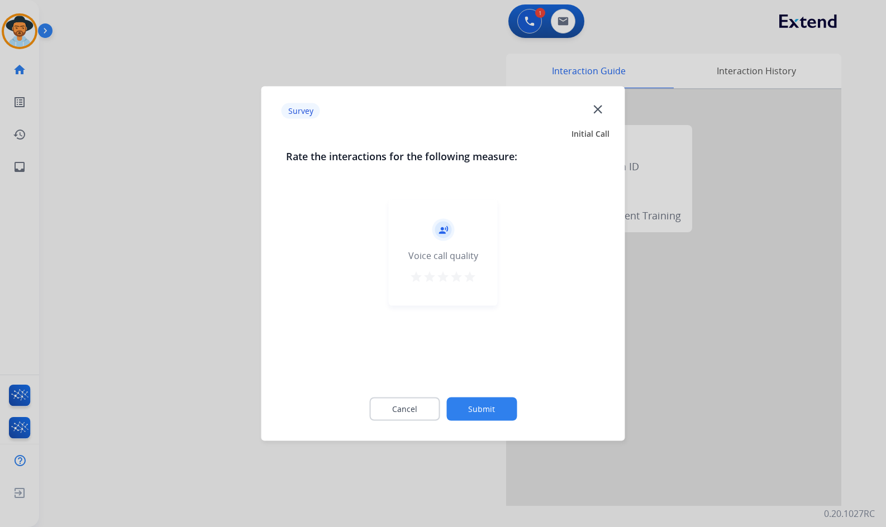
click at [475, 421] on div "Cancel Submit" at bounding box center [443, 409] width 314 height 50
click at [477, 409] on button "Submit" at bounding box center [481, 409] width 70 height 23
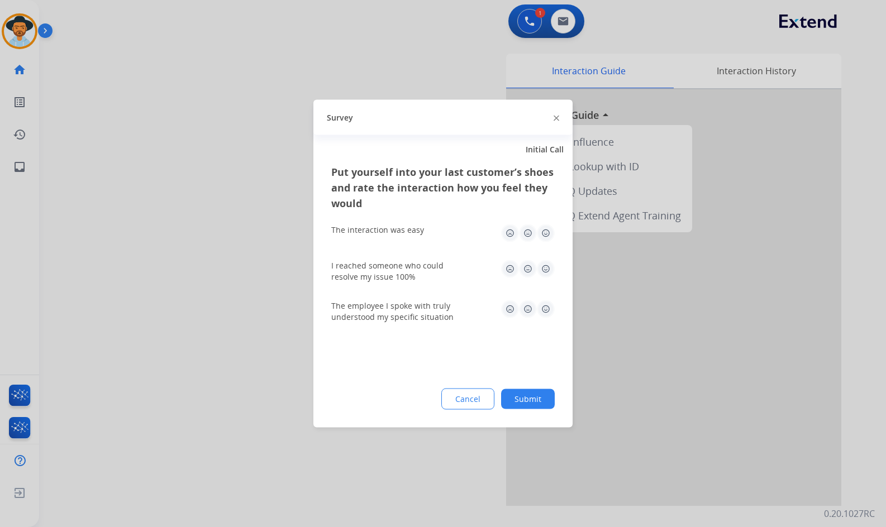
click at [547, 389] on div "Cancel Submit" at bounding box center [442, 399] width 223 height 21
click at [546, 391] on button "Submit" at bounding box center [528, 399] width 54 height 20
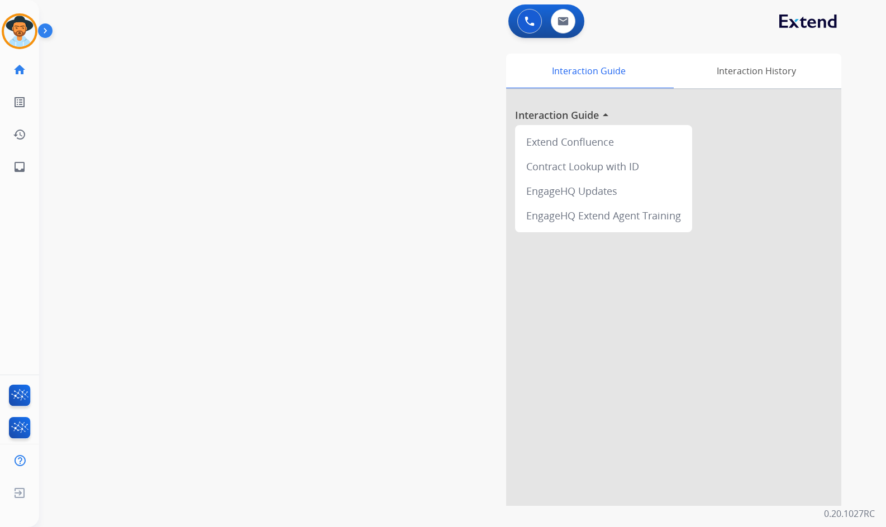
click at [332, 216] on div "swap_horiz Break voice bridge close_fullscreen Connect 3-Way Call merge_type Se…" at bounding box center [449, 273] width 820 height 466
click at [13, 28] on img at bounding box center [19, 31] width 31 height 31
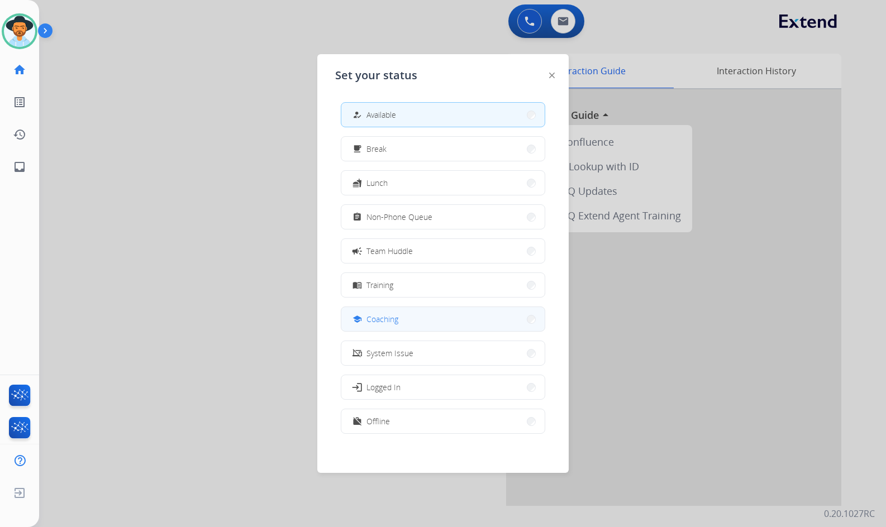
click at [400, 325] on button "school Coaching" at bounding box center [442, 319] width 203 height 24
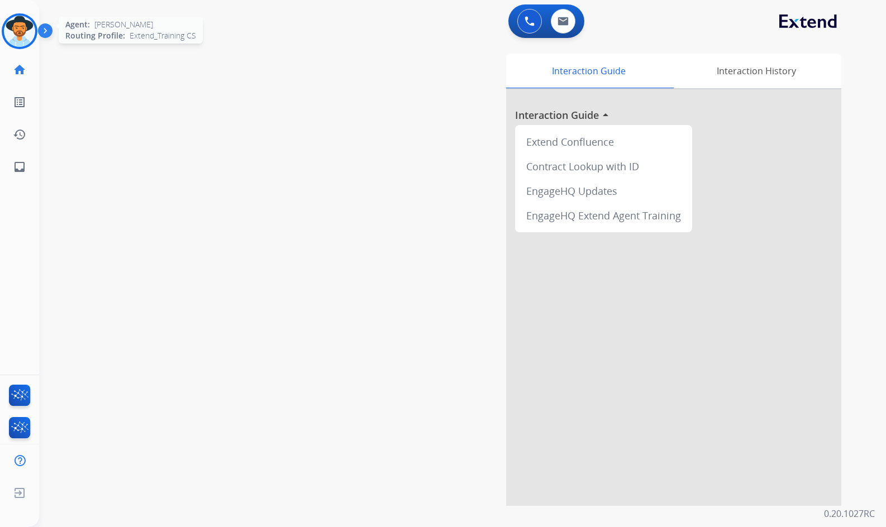
click at [12, 31] on img at bounding box center [19, 31] width 31 height 31
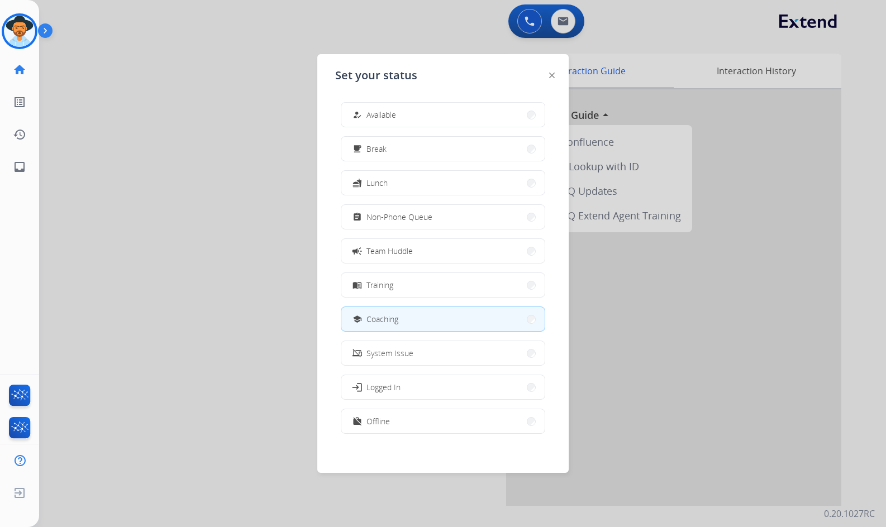
click at [390, 111] on span "Available" at bounding box center [381, 115] width 30 height 12
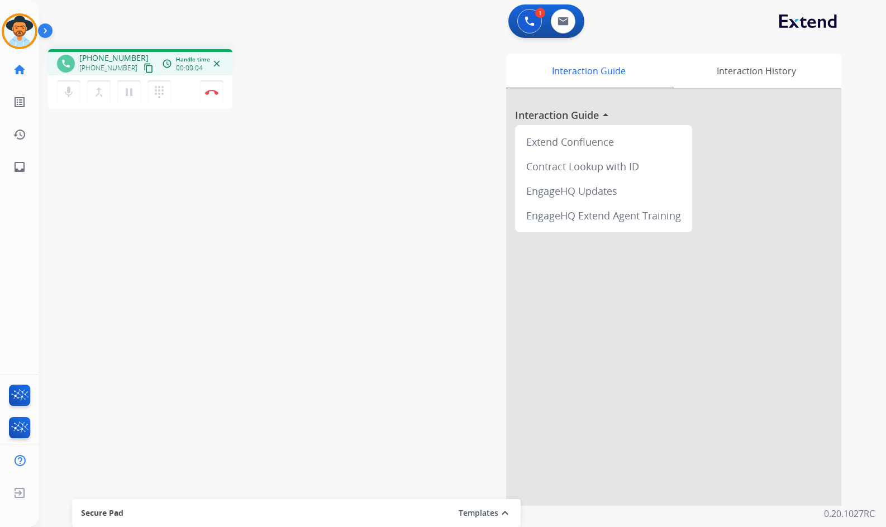
drag, startPoint x: 140, startPoint y: 68, endPoint x: 118, endPoint y: 67, distance: 21.2
click at [144, 68] on mat-icon "content_copy" at bounding box center [149, 68] width 10 height 10
click at [130, 93] on mat-icon "pause" at bounding box center [128, 91] width 13 height 13
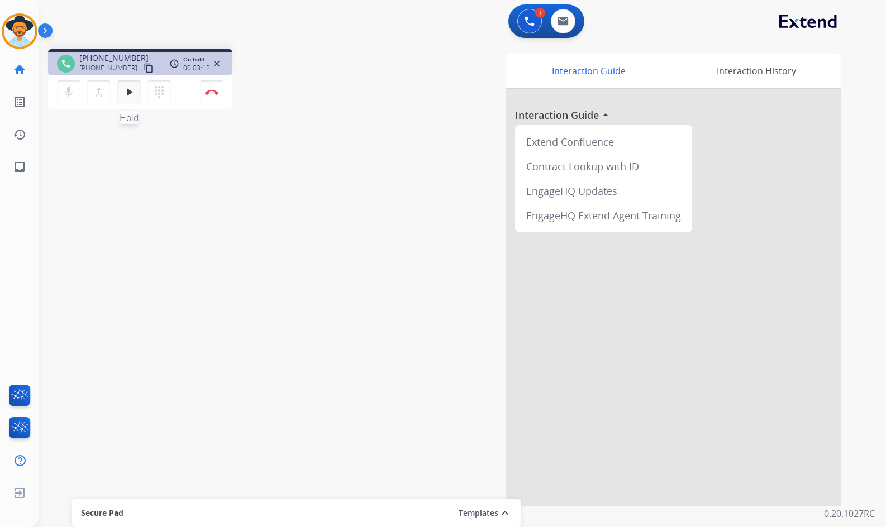
click at [122, 89] on button "play_arrow Hold" at bounding box center [128, 91] width 23 height 23
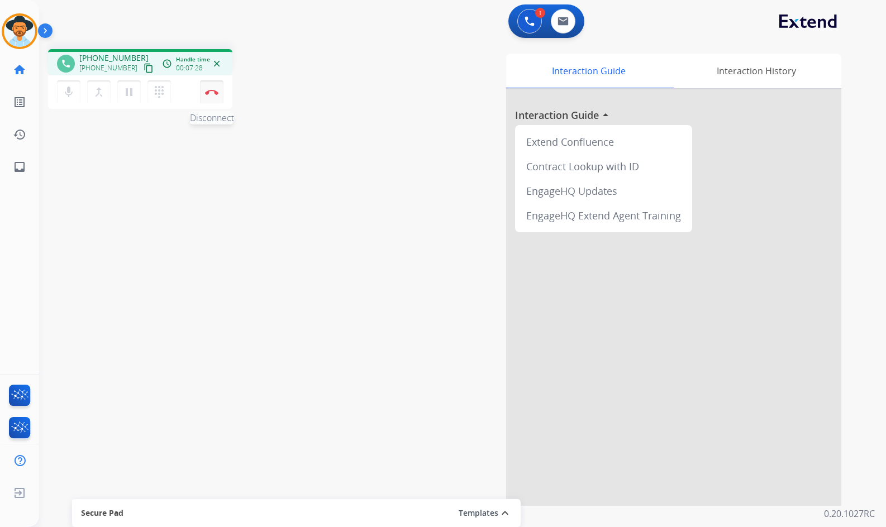
click at [212, 92] on img at bounding box center [211, 92] width 13 height 6
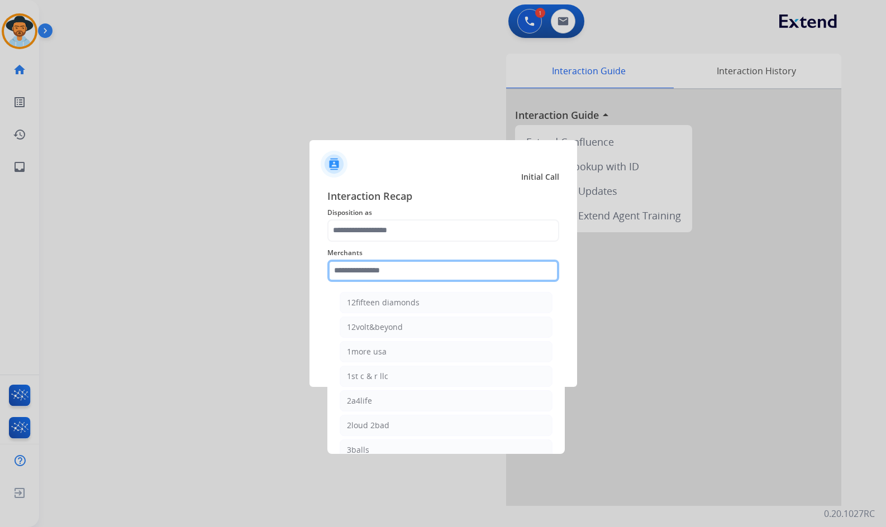
click at [469, 275] on input "text" at bounding box center [443, 271] width 232 height 22
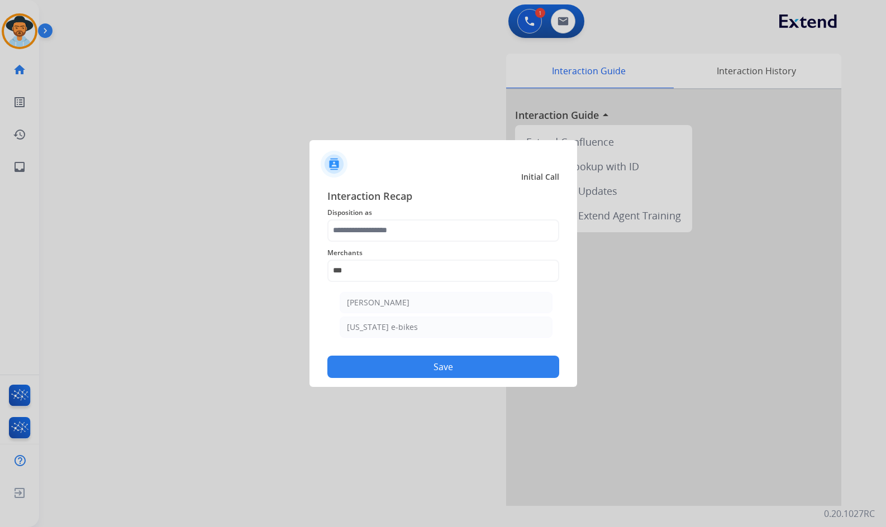
drag, startPoint x: 433, startPoint y: 293, endPoint x: 432, endPoint y: 283, distance: 10.2
click at [432, 294] on li "Ashley - Reguard" at bounding box center [446, 302] width 213 height 21
type input "**********"
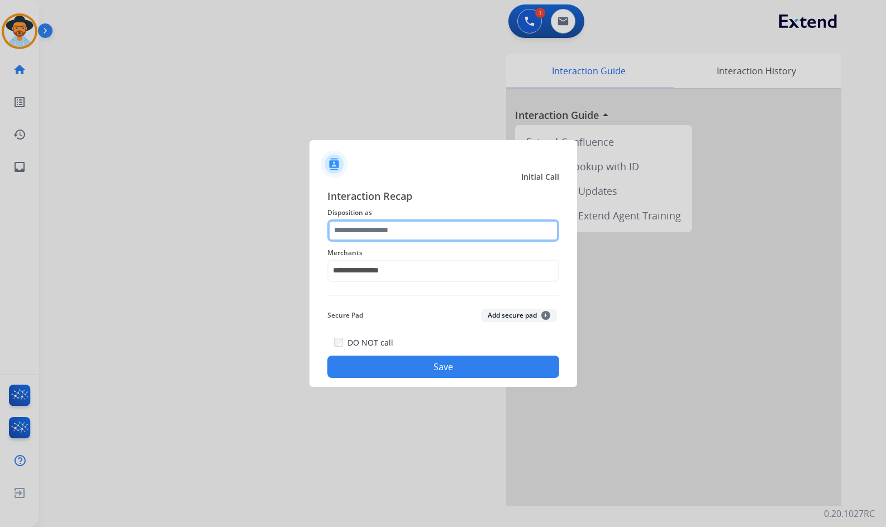
click at [416, 233] on input "text" at bounding box center [443, 230] width 232 height 22
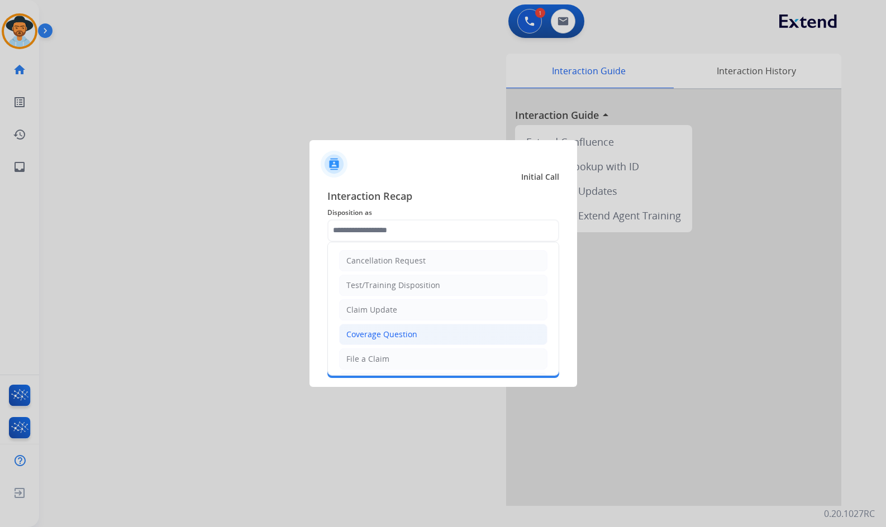
click at [398, 340] on li "Coverage Question" at bounding box center [443, 334] width 208 height 21
type input "**********"
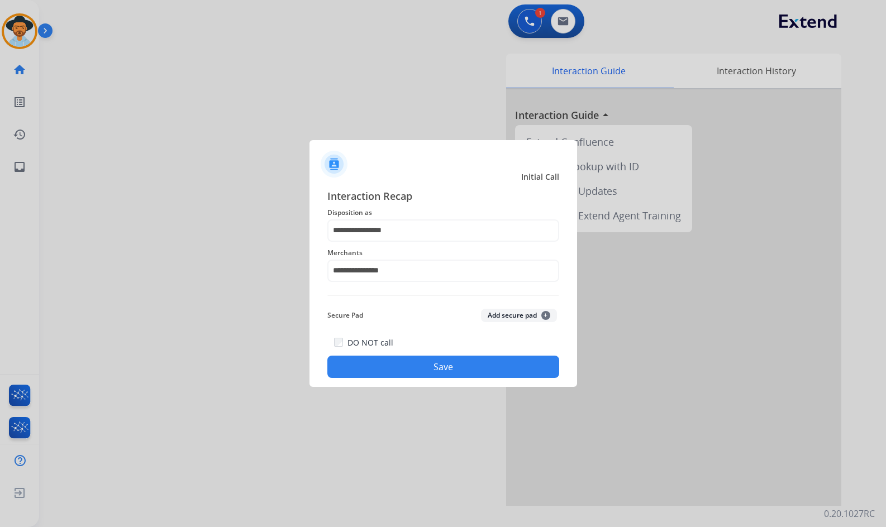
click at [407, 359] on button "Save" at bounding box center [443, 367] width 232 height 22
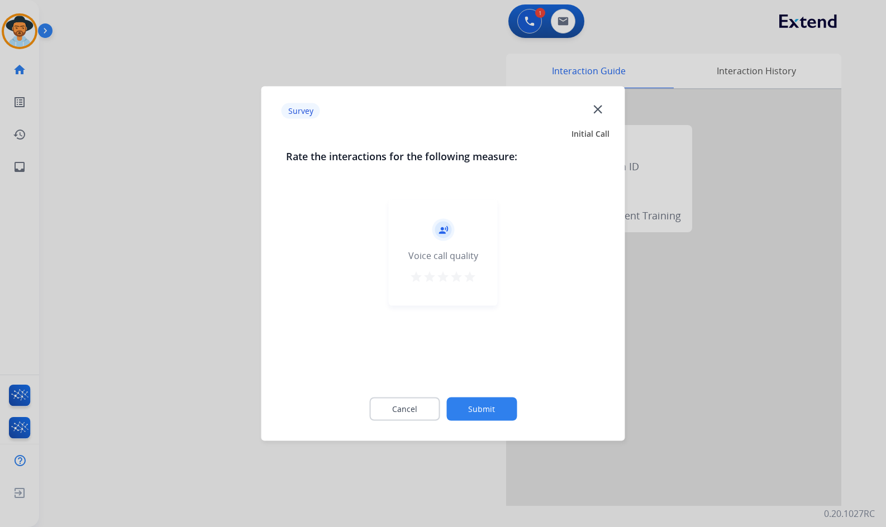
click at [474, 400] on button "Submit" at bounding box center [481, 409] width 70 height 23
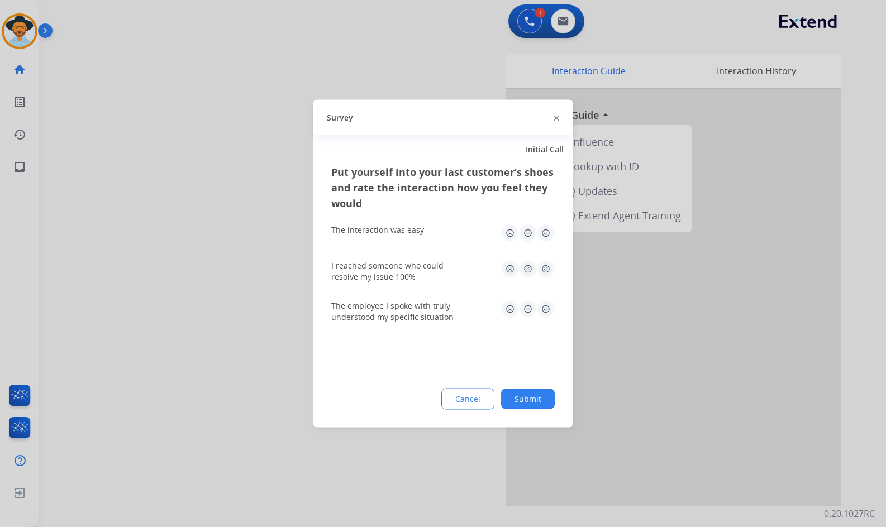
click at [527, 395] on button "Submit" at bounding box center [528, 399] width 54 height 20
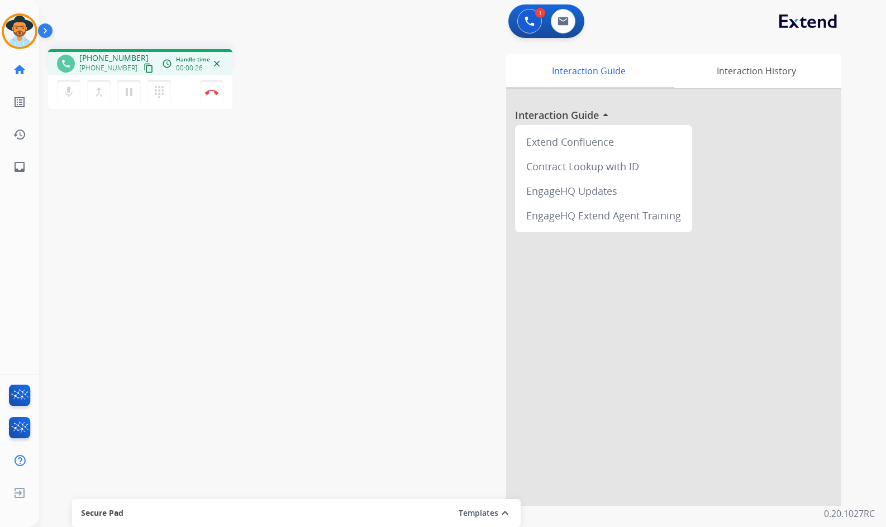
click at [142, 66] on button "content_copy" at bounding box center [148, 67] width 13 height 13
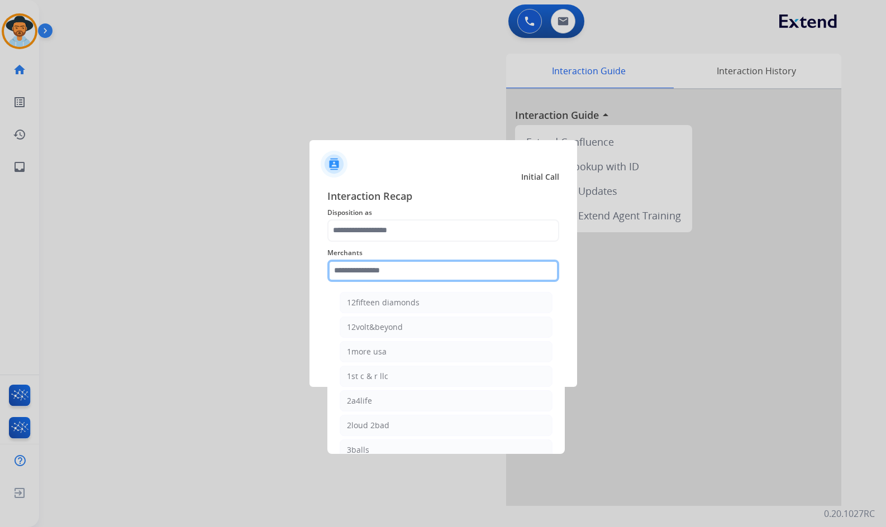
click at [405, 270] on input "text" at bounding box center [443, 271] width 232 height 22
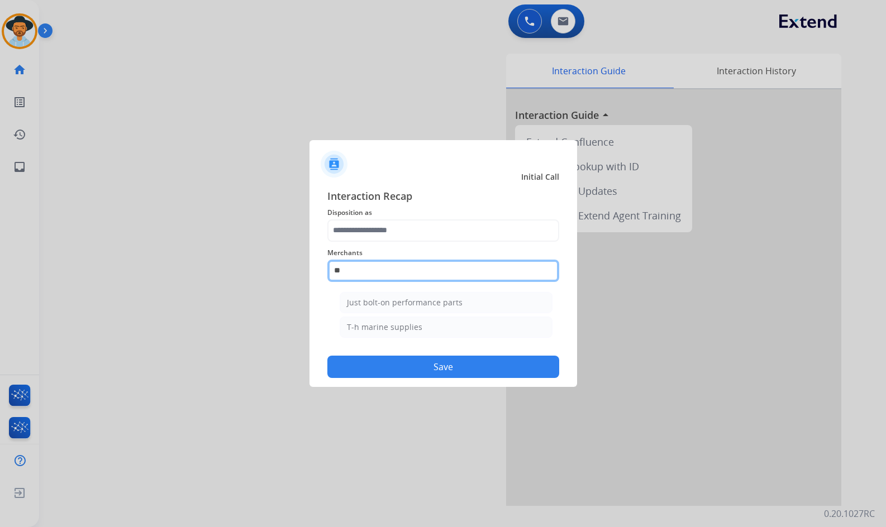
type input "*"
click at [473, 298] on li "Ashley - Reguard" at bounding box center [446, 302] width 213 height 21
type input "**********"
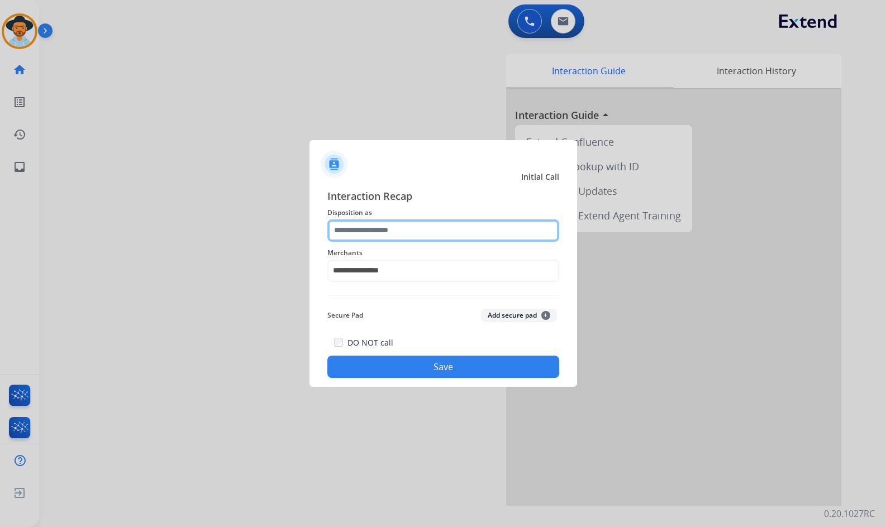
click at [452, 232] on input "text" at bounding box center [443, 230] width 232 height 22
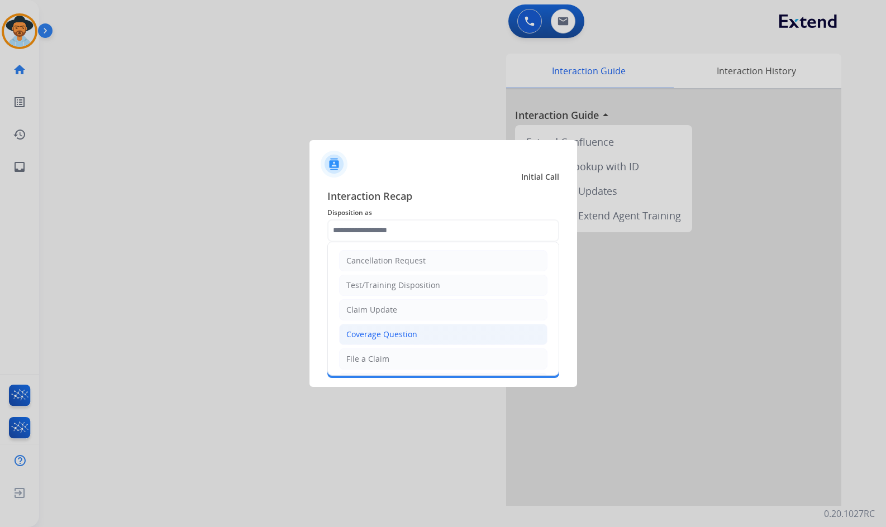
click at [428, 333] on li "Coverage Question" at bounding box center [443, 334] width 208 height 21
type input "**********"
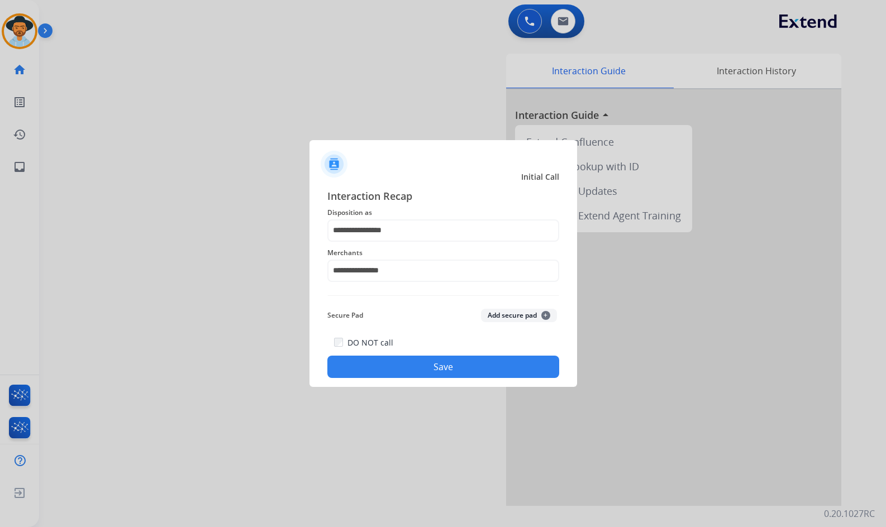
click at [428, 370] on button "Save" at bounding box center [443, 367] width 232 height 22
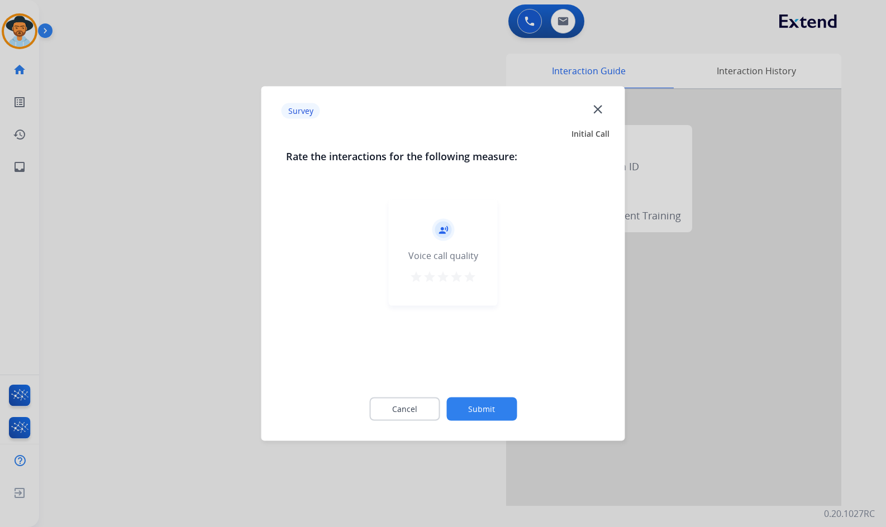
click at [481, 418] on button "Submit" at bounding box center [481, 409] width 70 height 23
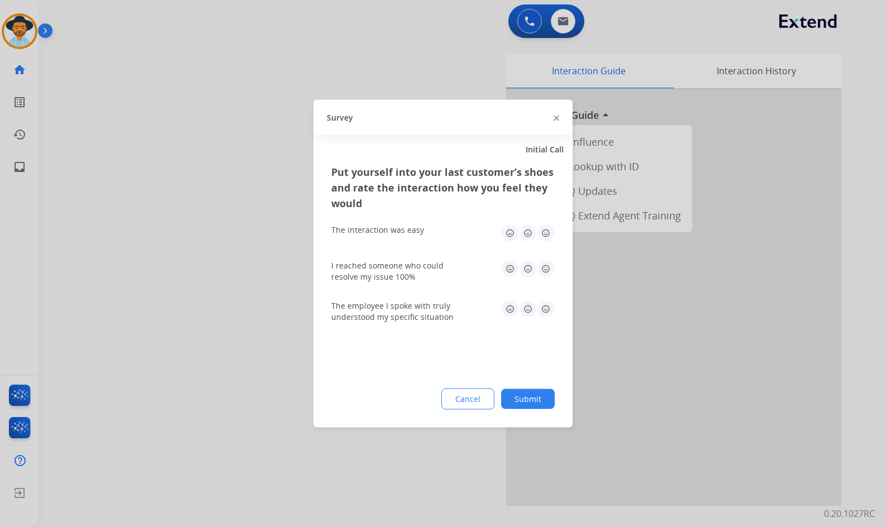
click at [524, 400] on button "Submit" at bounding box center [528, 399] width 54 height 20
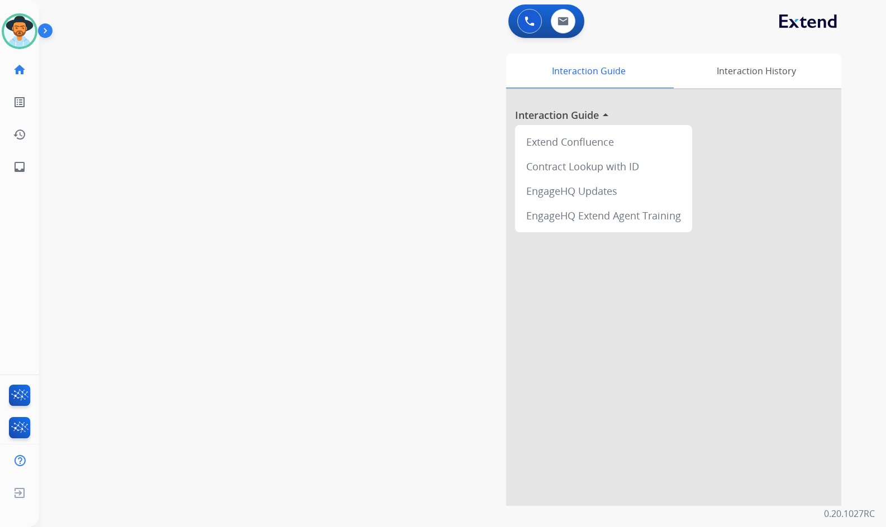
click at [122, 106] on div "swap_horiz Break voice bridge close_fullscreen Connect 3-Way Call merge_type Se…" at bounding box center [449, 273] width 820 height 466
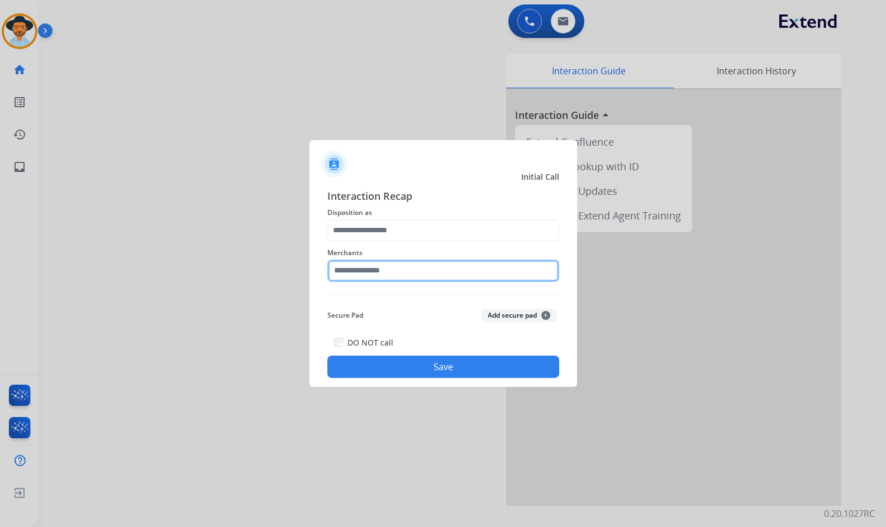
click at [400, 270] on input "text" at bounding box center [443, 271] width 232 height 22
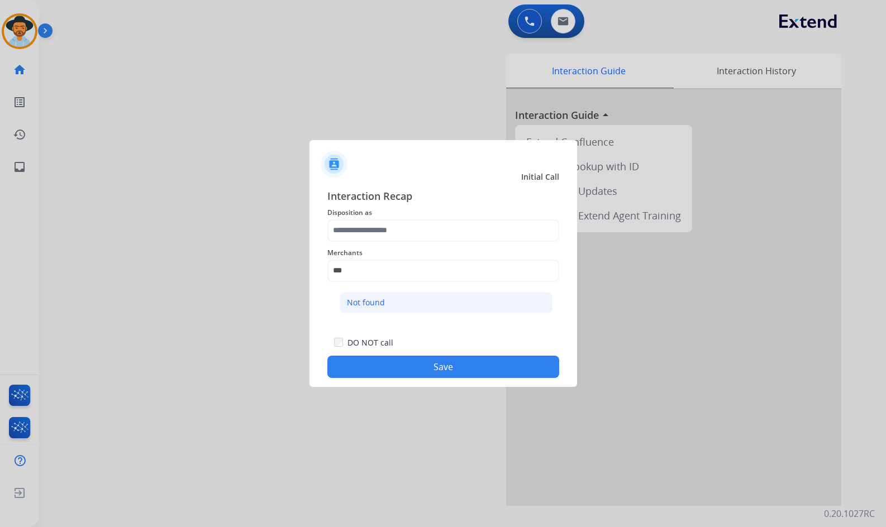
click at [409, 304] on li "Not found" at bounding box center [446, 302] width 213 height 21
type input "*********"
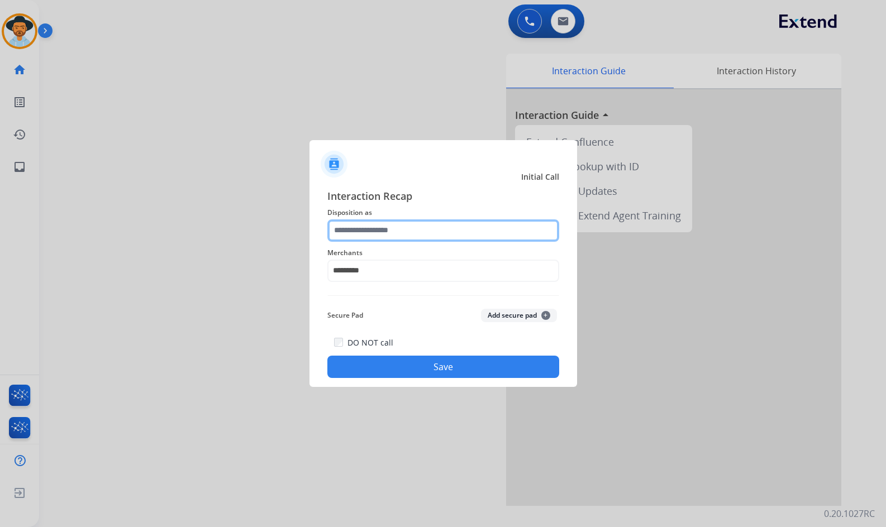
click at [400, 232] on input "text" at bounding box center [443, 230] width 232 height 22
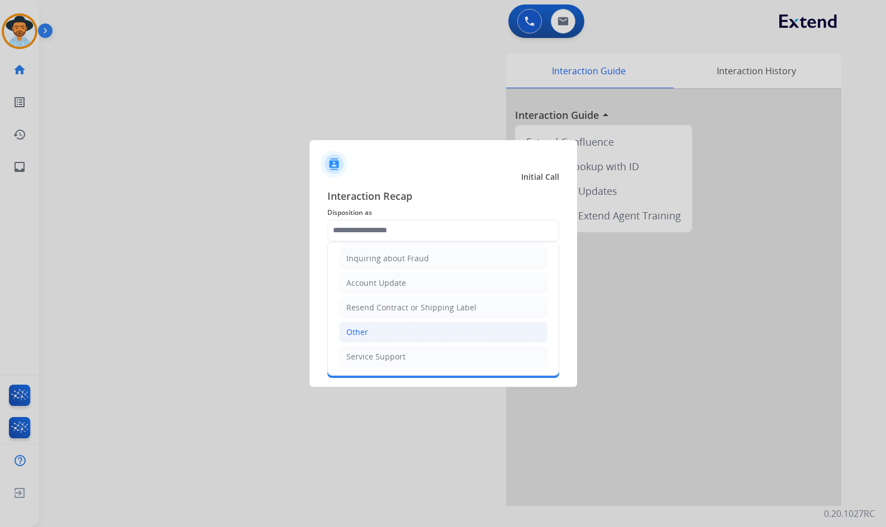
click at [382, 333] on li "Other" at bounding box center [443, 332] width 208 height 21
type input "*****"
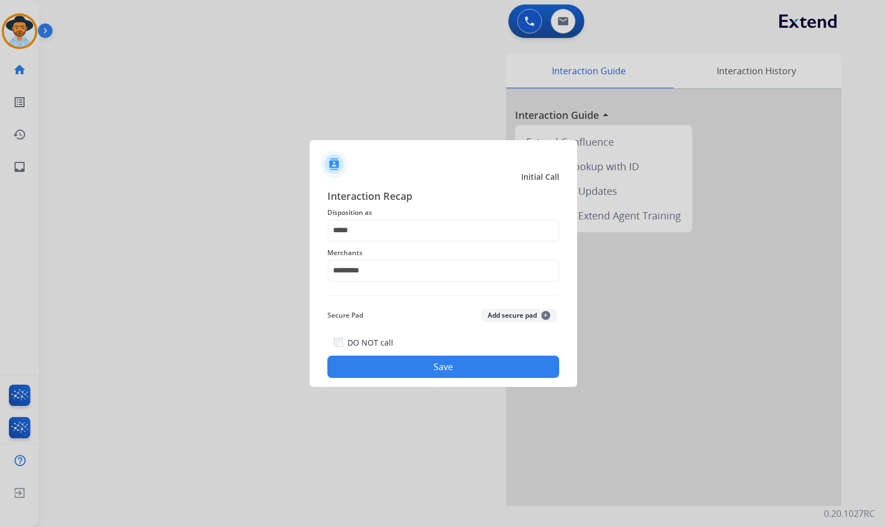
click at [431, 363] on button "Save" at bounding box center [443, 367] width 232 height 22
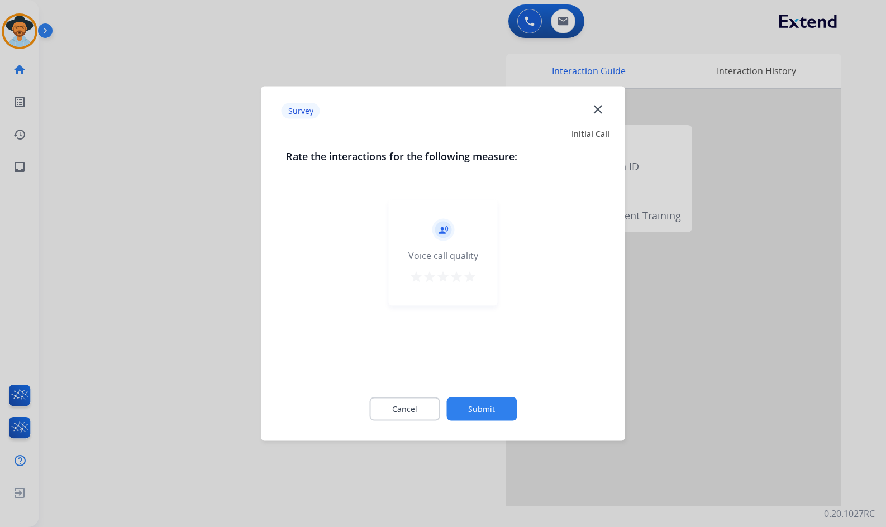
click at [486, 406] on button "Submit" at bounding box center [481, 409] width 70 height 23
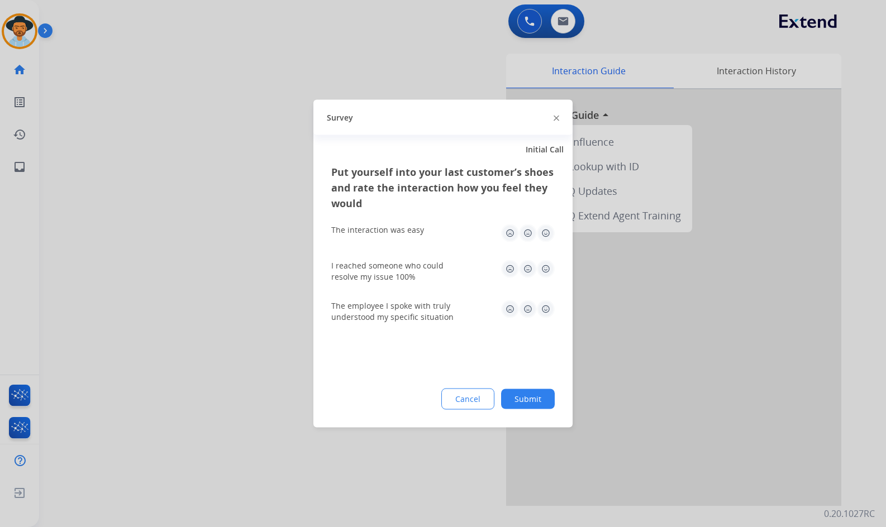
click at [537, 398] on button "Submit" at bounding box center [528, 399] width 54 height 20
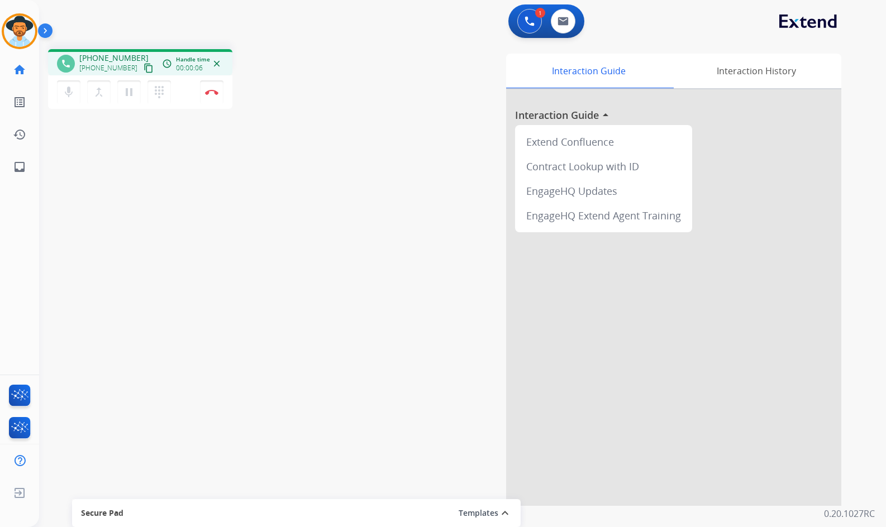
click at [142, 61] on button "content_copy" at bounding box center [148, 67] width 13 height 13
click at [211, 92] on img at bounding box center [211, 92] width 13 height 6
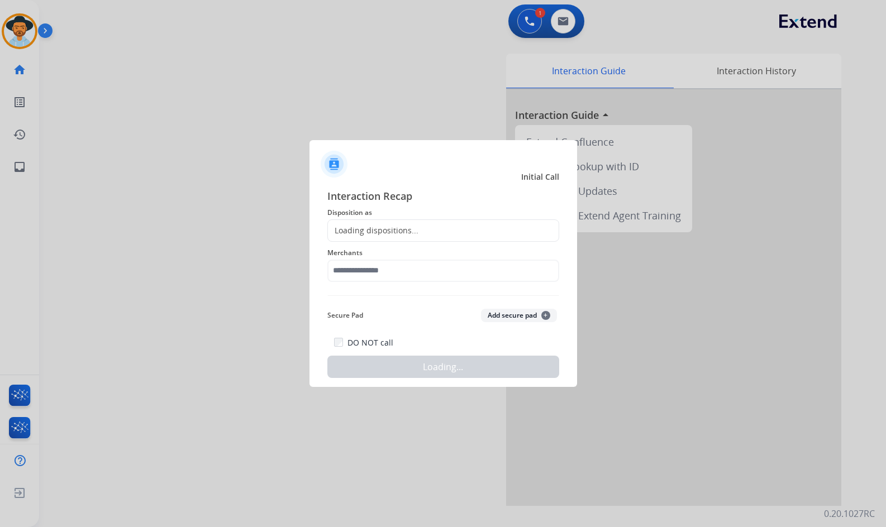
click at [396, 285] on div "Merchants" at bounding box center [443, 264] width 232 height 45
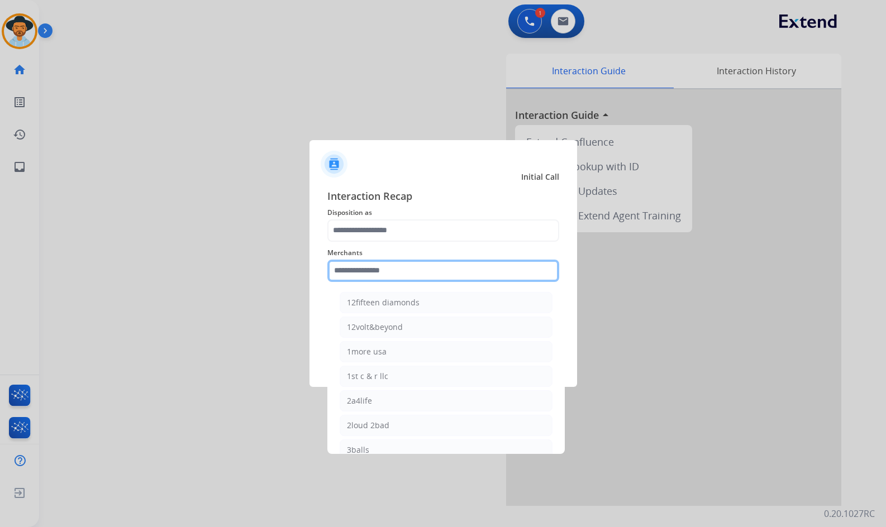
click at [396, 280] on input "text" at bounding box center [443, 271] width 232 height 22
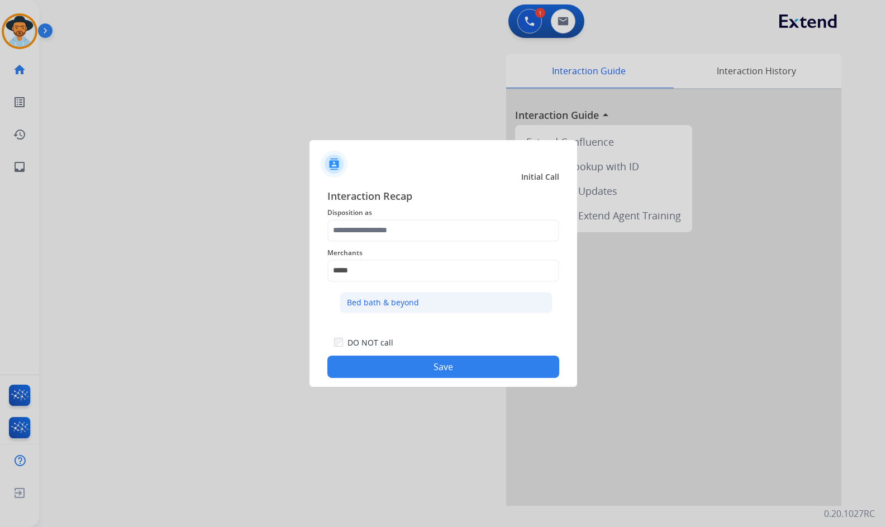
click at [402, 294] on li "Bed bath & beyond" at bounding box center [446, 302] width 213 height 21
type input "**********"
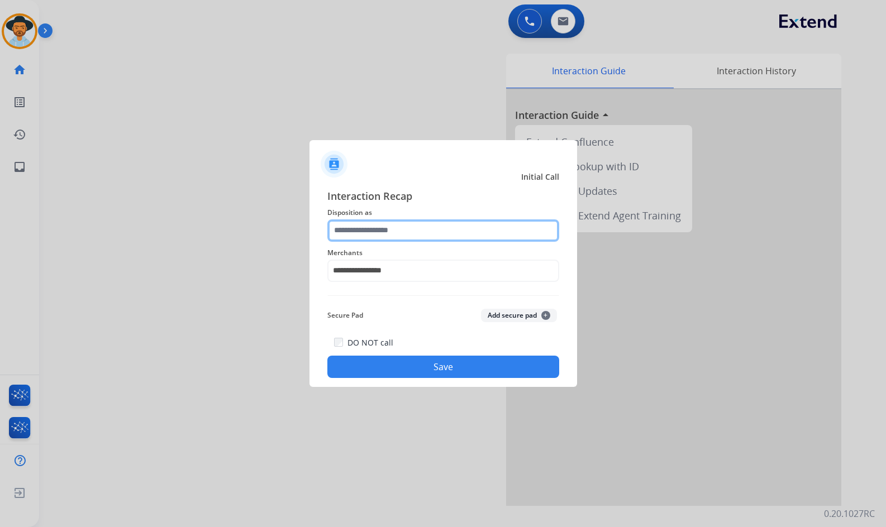
click at [414, 222] on input "text" at bounding box center [443, 230] width 232 height 22
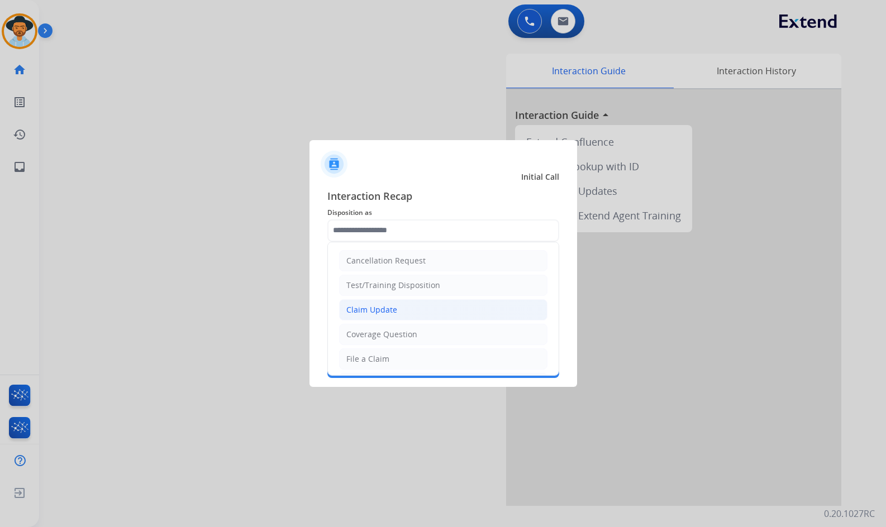
click at [412, 308] on li "Claim Update" at bounding box center [443, 309] width 208 height 21
type input "**********"
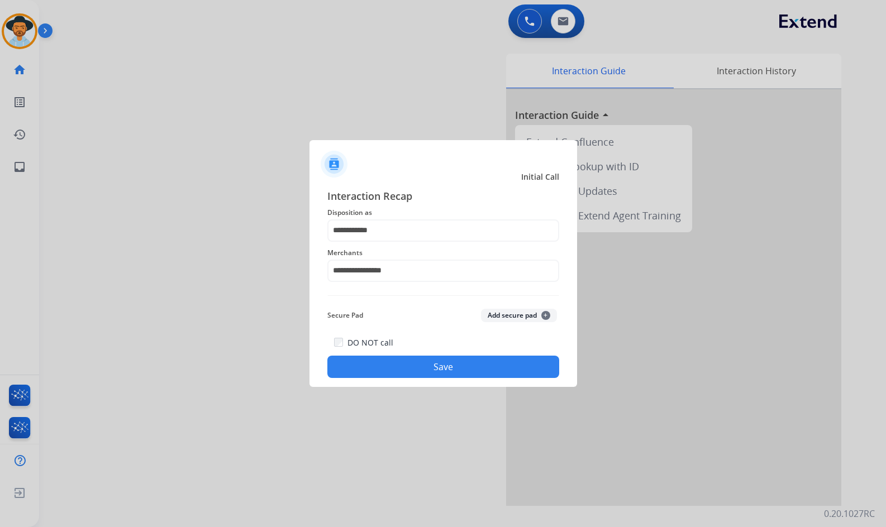
click at [431, 364] on button "Save" at bounding box center [443, 367] width 232 height 22
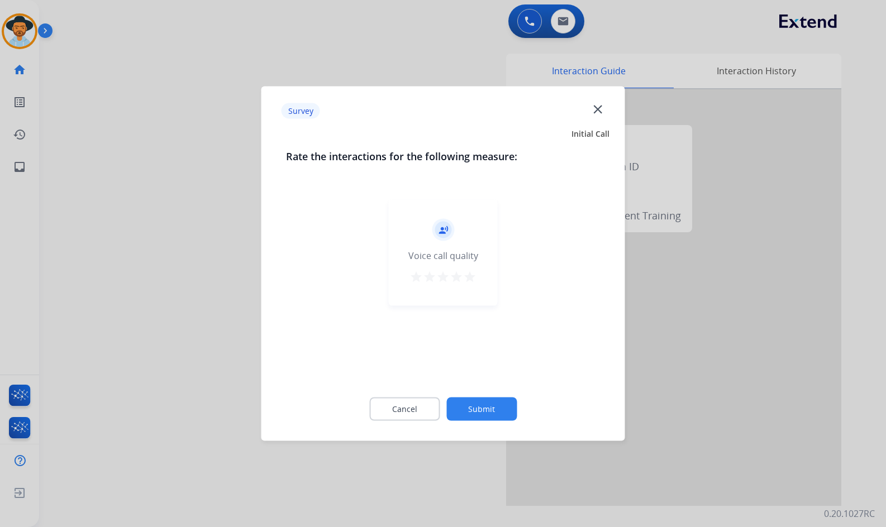
click at [479, 411] on button "Submit" at bounding box center [481, 409] width 70 height 23
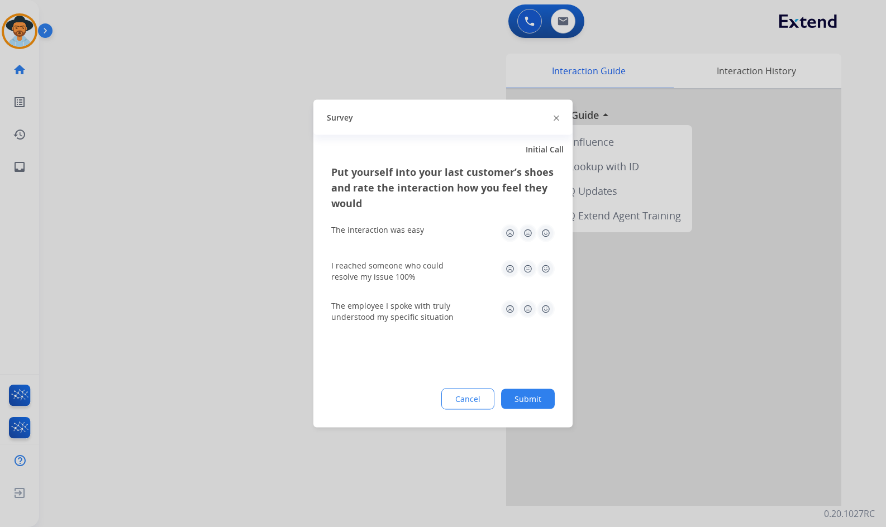
click at [536, 391] on button "Submit" at bounding box center [528, 399] width 54 height 20
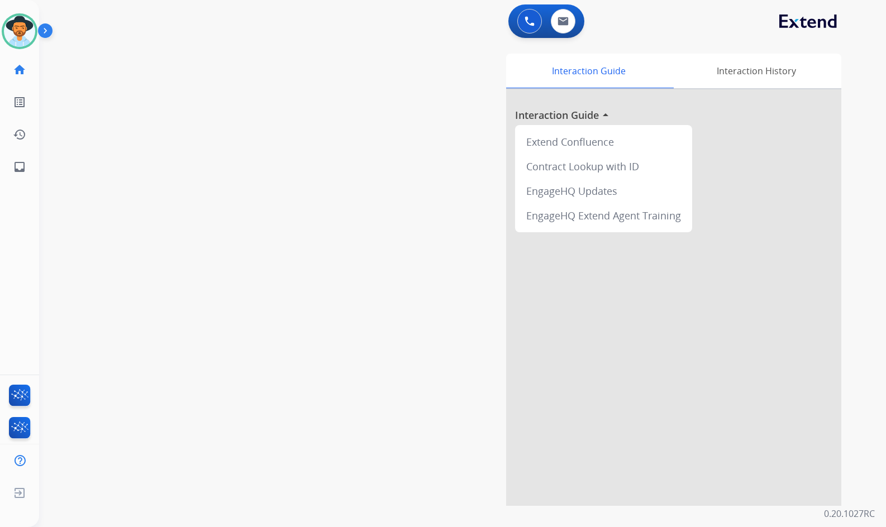
drag, startPoint x: 139, startPoint y: 147, endPoint x: 45, endPoint y: 158, distance: 94.4
click at [135, 147] on div "swap_horiz Break voice bridge close_fullscreen Connect 3-Way Call merge_type Se…" at bounding box center [449, 273] width 820 height 466
drag, startPoint x: 36, startPoint y: 174, endPoint x: 24, endPoint y: 170, distance: 12.7
click at [26, 171] on ul "inbox Emails Emails" at bounding box center [19, 167] width 39 height 32
click at [21, 169] on mat-icon "inbox" at bounding box center [19, 166] width 13 height 13
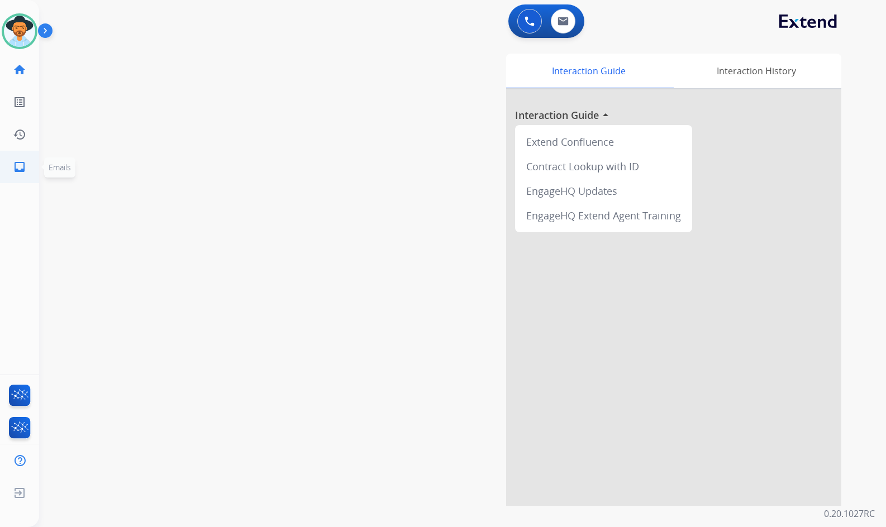
select select "**********"
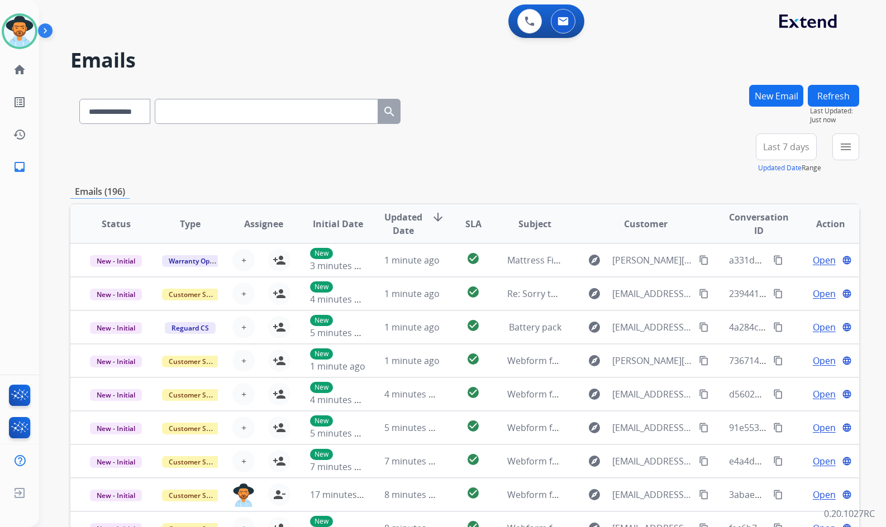
click at [847, 133] on div "New Email Refresh Last Updated: Just now" at bounding box center [804, 109] width 110 height 49
click at [845, 138] on button "menu Filters" at bounding box center [845, 146] width 27 height 27
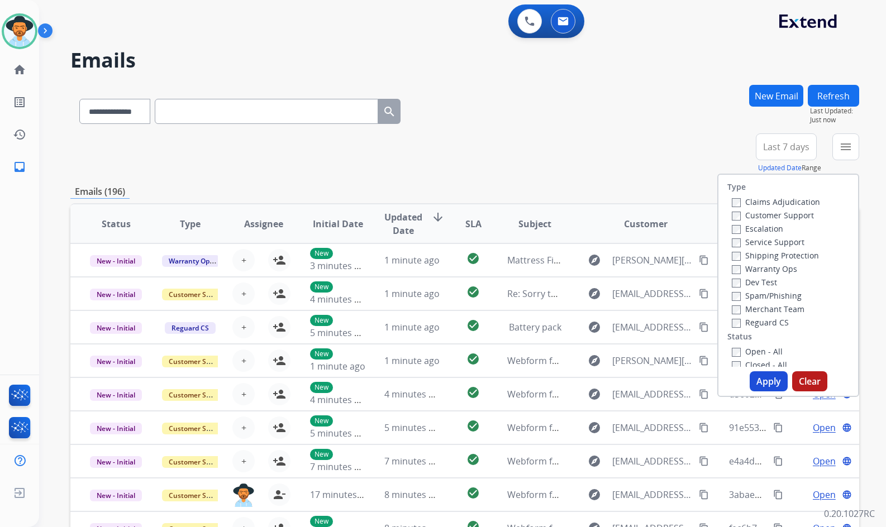
click at [770, 214] on label "Customer Support" at bounding box center [773, 215] width 82 height 11
click at [773, 255] on label "Shipping Protection" at bounding box center [775, 255] width 87 height 11
click at [767, 323] on label "Reguard CS" at bounding box center [760, 322] width 57 height 11
click at [766, 356] on label "Open - All" at bounding box center [757, 351] width 51 height 11
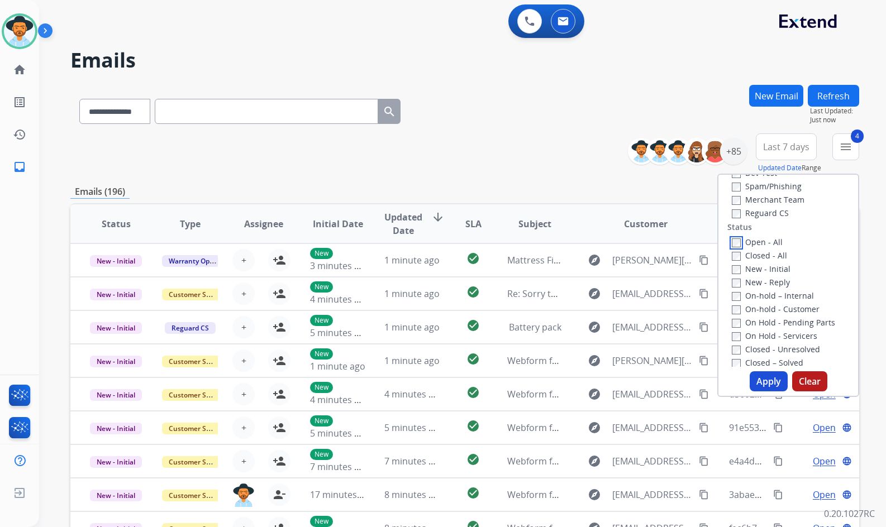
scroll to position [112, 0]
click at [776, 329] on label "On Hold - Servicers" at bounding box center [774, 333] width 85 height 11
click at [776, 316] on label "On Hold - Pending Parts" at bounding box center [783, 320] width 103 height 11
click at [776, 308] on label "On-hold - Customer" at bounding box center [776, 307] width 88 height 11
click at [775, 296] on label "On-hold – Internal" at bounding box center [773, 293] width 82 height 11
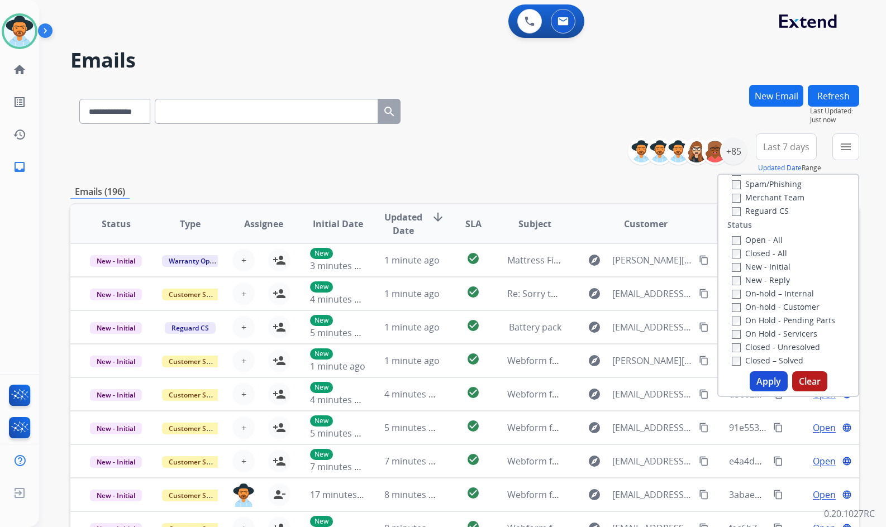
click at [770, 280] on label "New - Reply" at bounding box center [761, 280] width 58 height 11
click at [767, 268] on label "New - Initial" at bounding box center [761, 266] width 59 height 11
click at [780, 381] on button "Apply" at bounding box center [768, 381] width 38 height 20
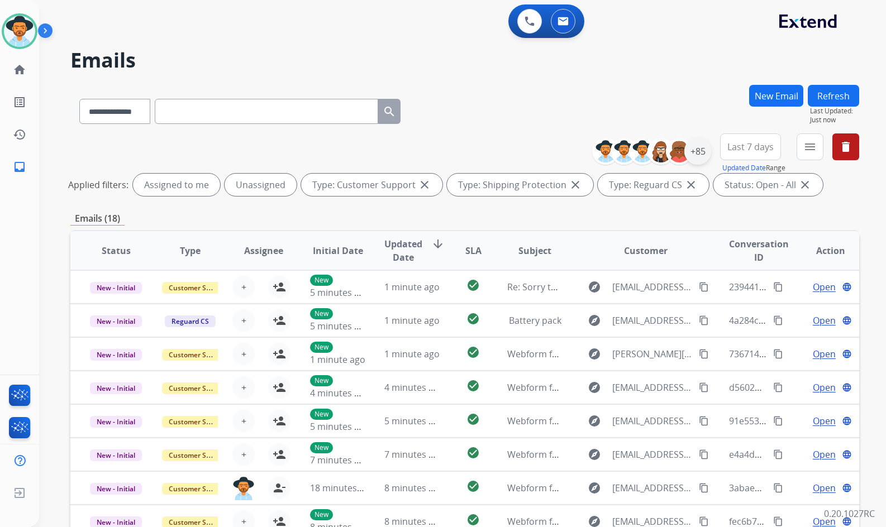
click at [701, 150] on div "+85" at bounding box center [697, 151] width 27 height 27
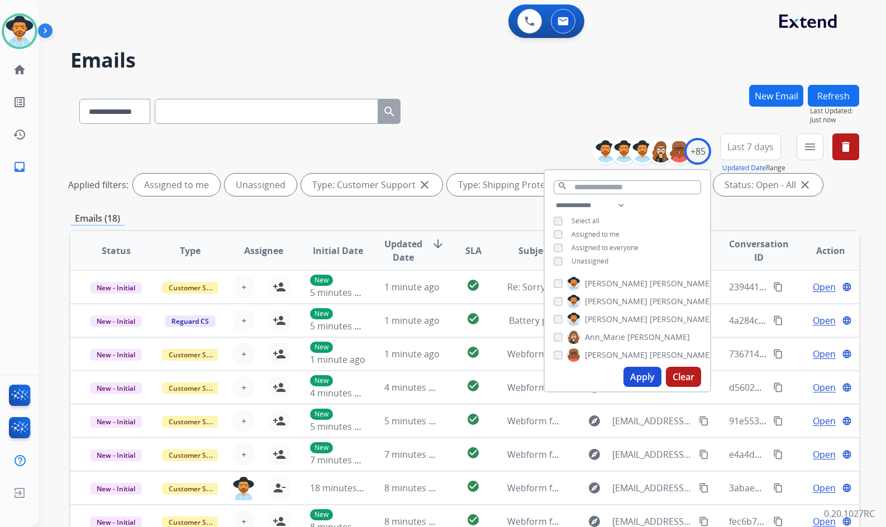
click at [600, 257] on span "Unassigned" at bounding box center [589, 260] width 37 height 9
click at [613, 322] on span "Amanda" at bounding box center [616, 319] width 63 height 11
click at [638, 384] on button "Apply" at bounding box center [642, 377] width 38 height 20
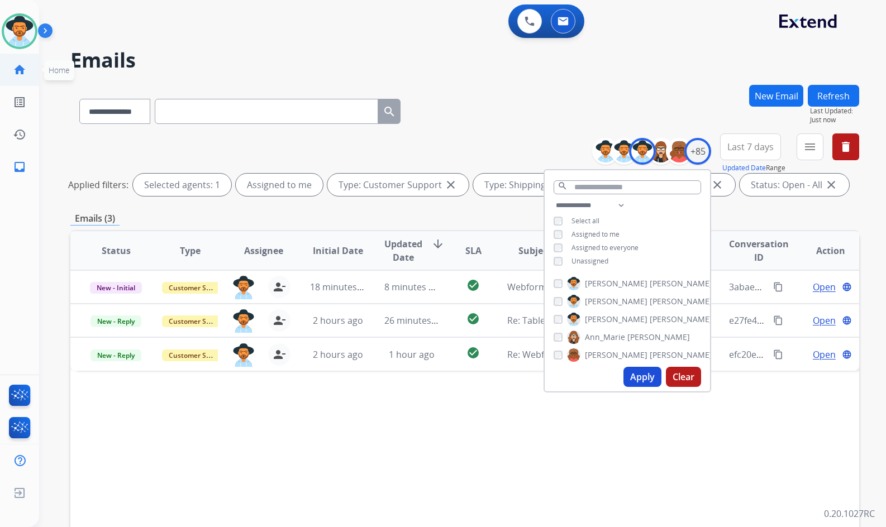
click at [23, 71] on mat-icon "home" at bounding box center [19, 69] width 13 height 13
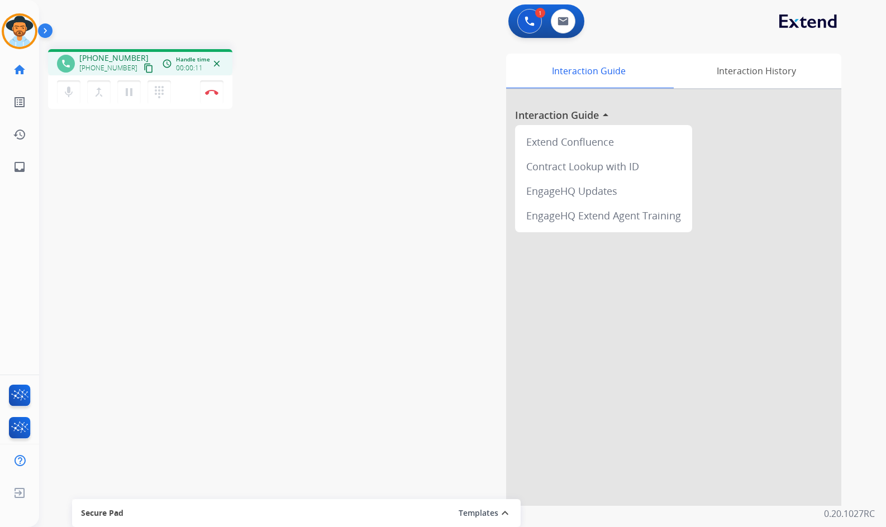
drag, startPoint x: 140, startPoint y: 65, endPoint x: 101, endPoint y: 59, distance: 39.5
click at [144, 65] on mat-icon "content_copy" at bounding box center [149, 68] width 10 height 10
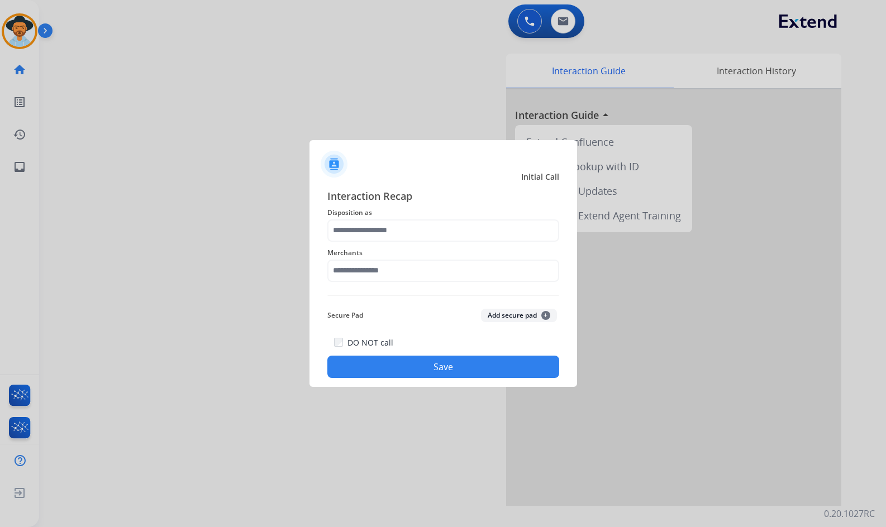
click at [372, 284] on div "Merchants" at bounding box center [443, 264] width 232 height 45
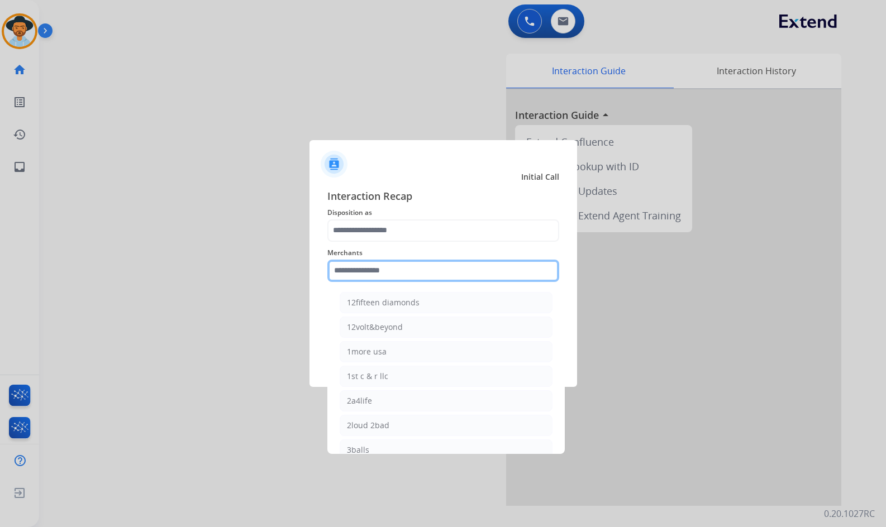
click at [371, 273] on input "text" at bounding box center [443, 271] width 232 height 22
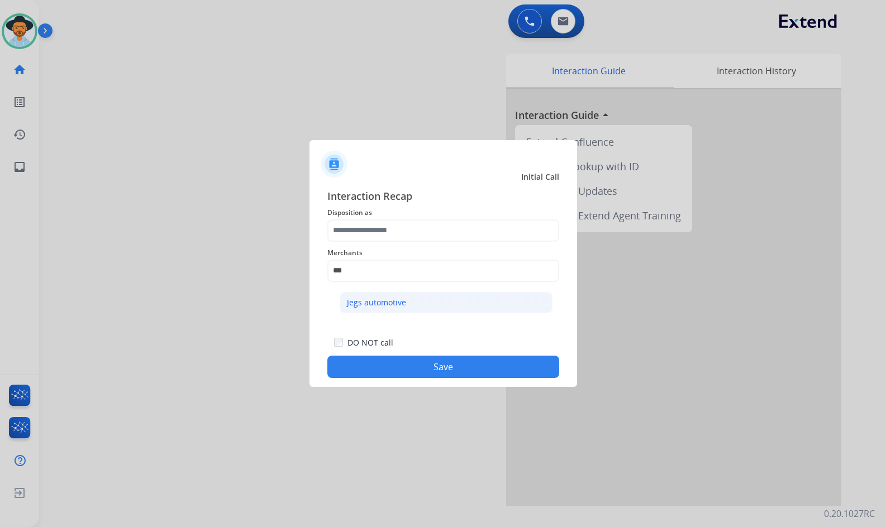
click at [399, 299] on div "Jegs automotive" at bounding box center [376, 302] width 59 height 11
type input "**********"
click at [394, 245] on div "**********" at bounding box center [443, 264] width 232 height 45
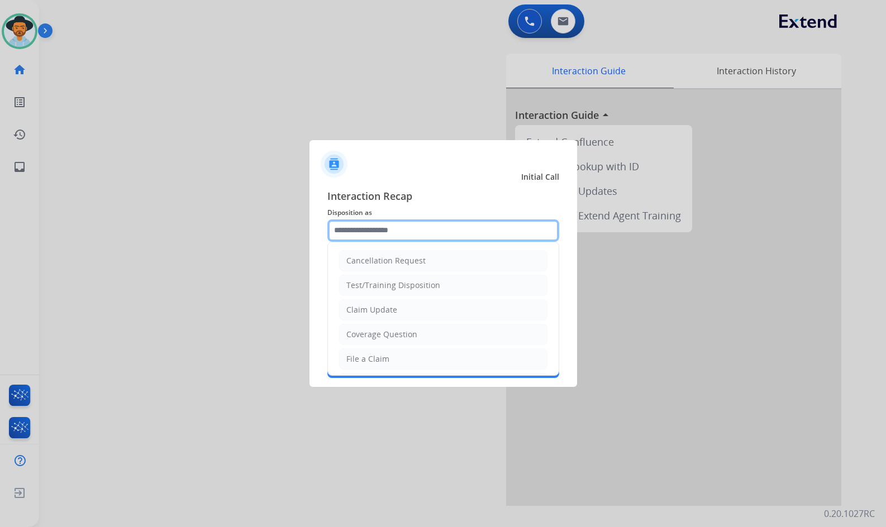
click at [394, 233] on input "text" at bounding box center [443, 230] width 232 height 22
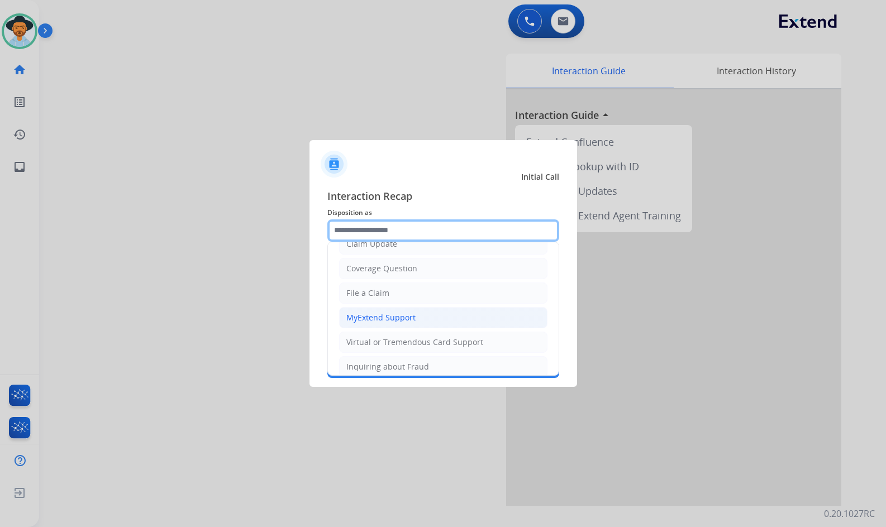
scroll to position [63, 0]
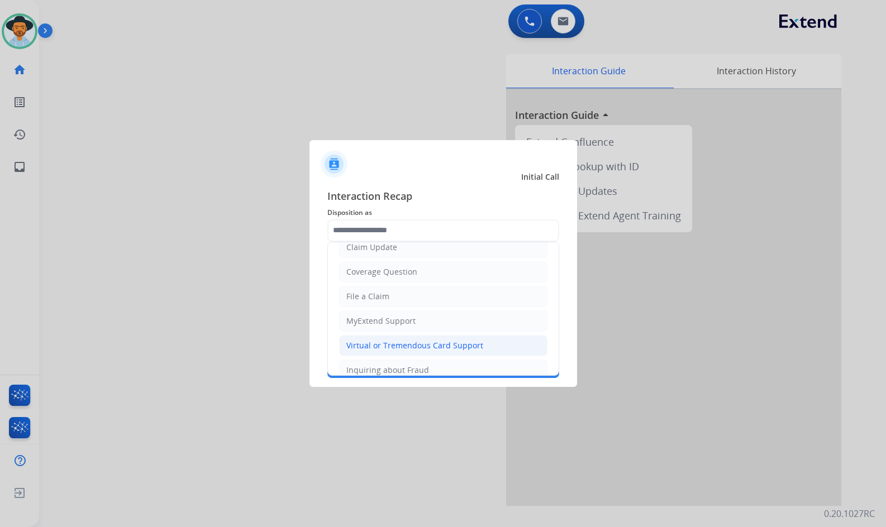
click at [388, 338] on li "Virtual or Tremendous Card Support" at bounding box center [443, 345] width 208 height 21
type input "**********"
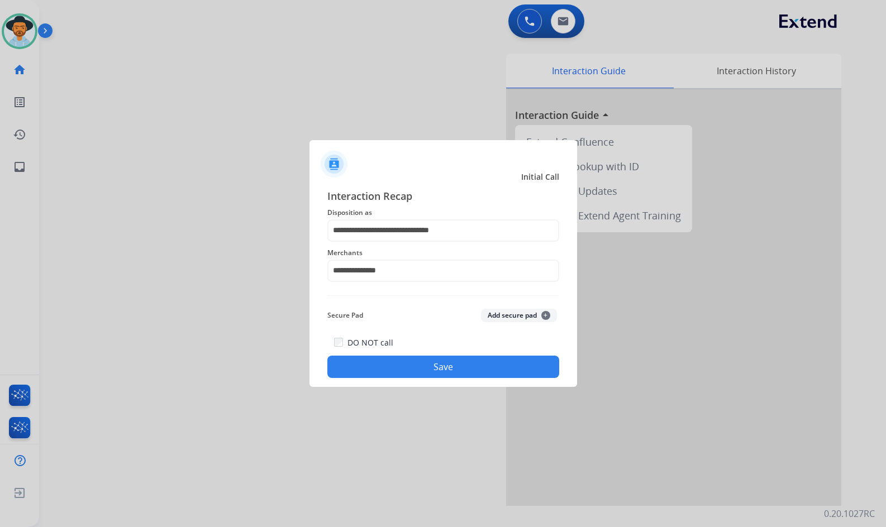
click at [396, 357] on button "Save" at bounding box center [443, 367] width 232 height 22
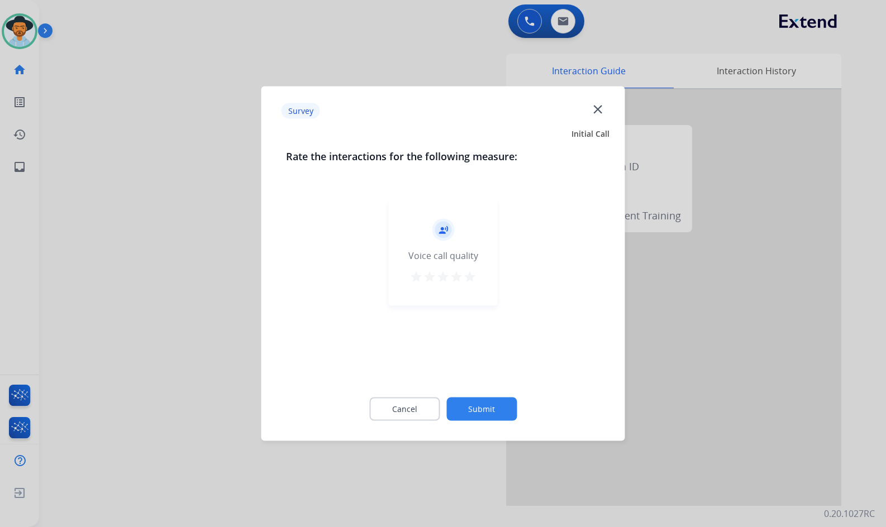
click at [471, 414] on button "Submit" at bounding box center [481, 409] width 70 height 23
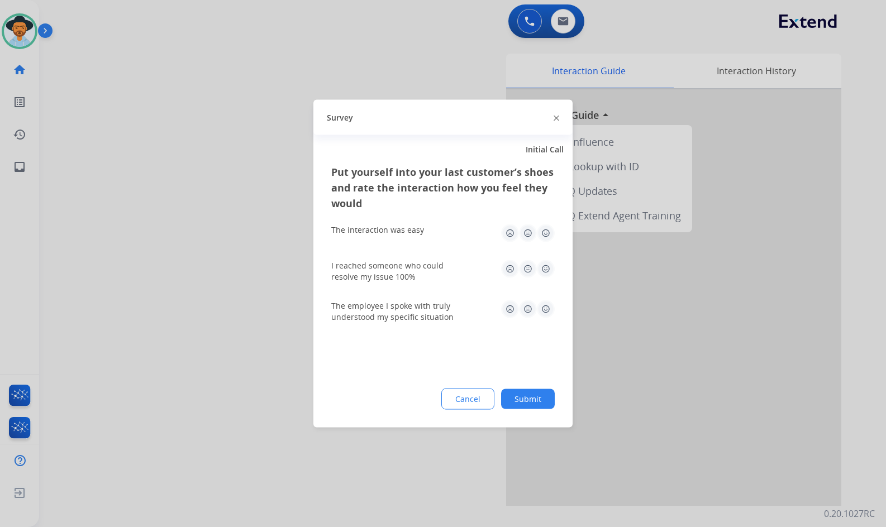
click at [542, 411] on div "Put yourself into your last customer’s shoes and rate the interaction how you f…" at bounding box center [442, 296] width 259 height 264
click at [544, 403] on button "Submit" at bounding box center [528, 399] width 54 height 20
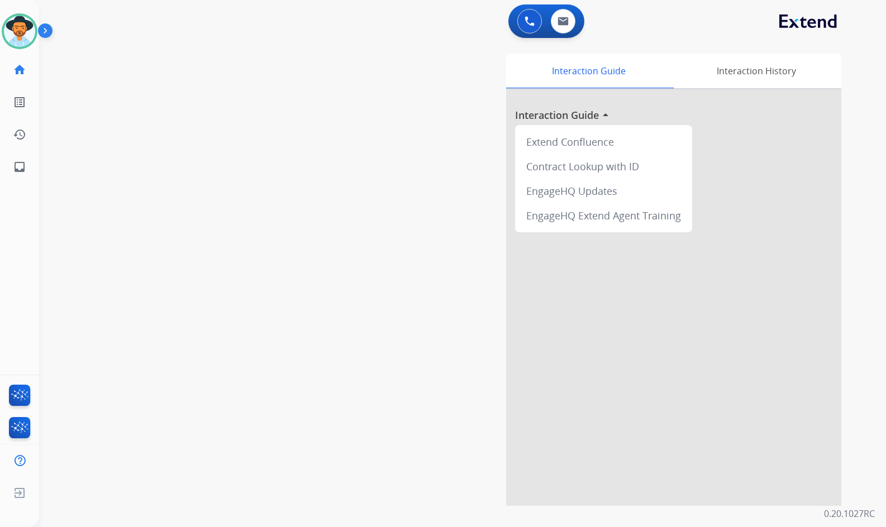
click at [201, 151] on div "swap_horiz Break voice bridge close_fullscreen Connect 3-Way Call merge_type Se…" at bounding box center [449, 273] width 820 height 466
drag, startPoint x: 139, startPoint y: 164, endPoint x: 122, endPoint y: 152, distance: 20.4
click at [150, 154] on div "swap_horiz Break voice bridge close_fullscreen Connect 3-Way Call merge_type Se…" at bounding box center [449, 273] width 820 height 466
click at [29, 165] on link "inbox Emails" at bounding box center [19, 166] width 31 height 31
select select "**********"
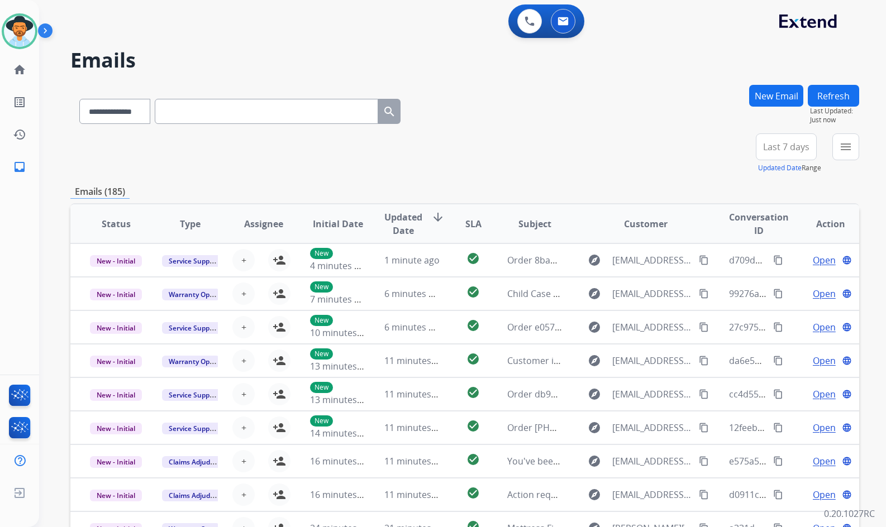
click at [772, 91] on button "New Email" at bounding box center [776, 96] width 54 height 22
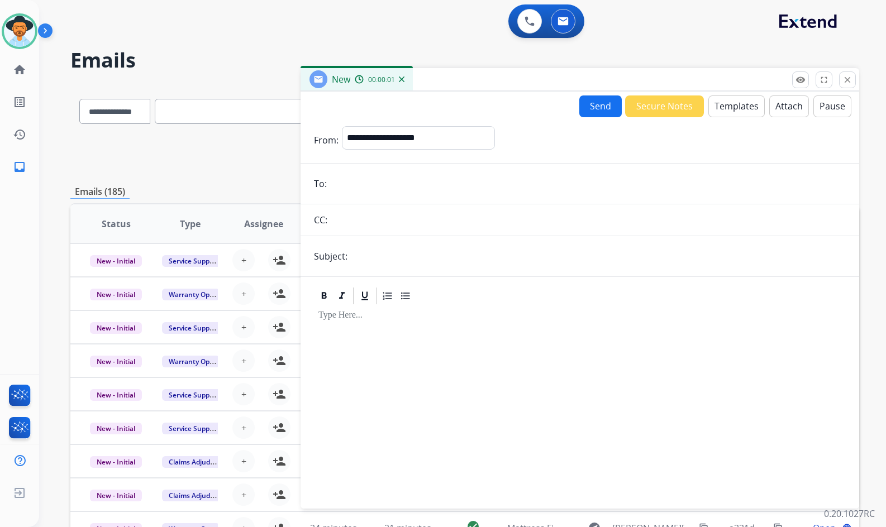
click at [394, 151] on div "**********" at bounding box center [418, 140] width 153 height 28
click at [401, 142] on select "**********" at bounding box center [418, 137] width 152 height 22
select select "**********"
click at [342, 126] on select "**********" at bounding box center [418, 137] width 152 height 22
click at [700, 116] on div "Send Secure Notes Templates Attach Pause" at bounding box center [715, 106] width 272 height 22
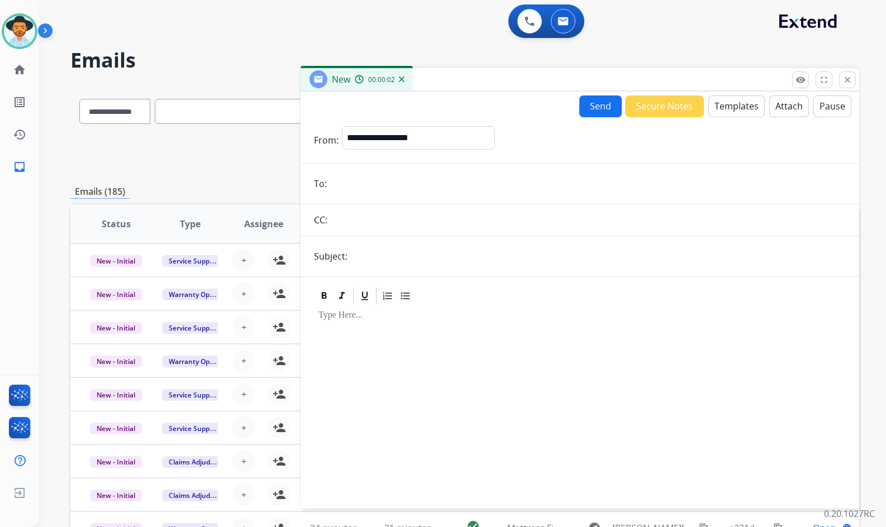
click at [736, 108] on button "Templates" at bounding box center [736, 106] width 56 height 22
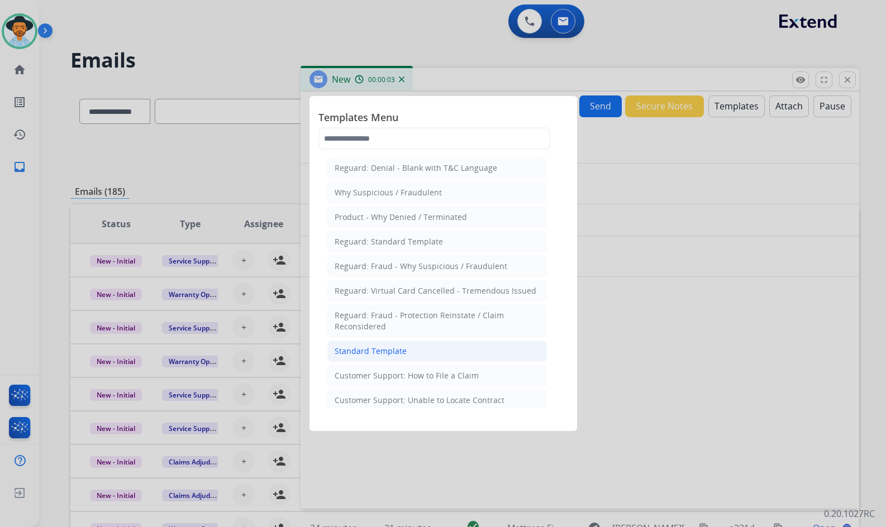
click at [382, 359] on li "Standard Template" at bounding box center [436, 351] width 219 height 21
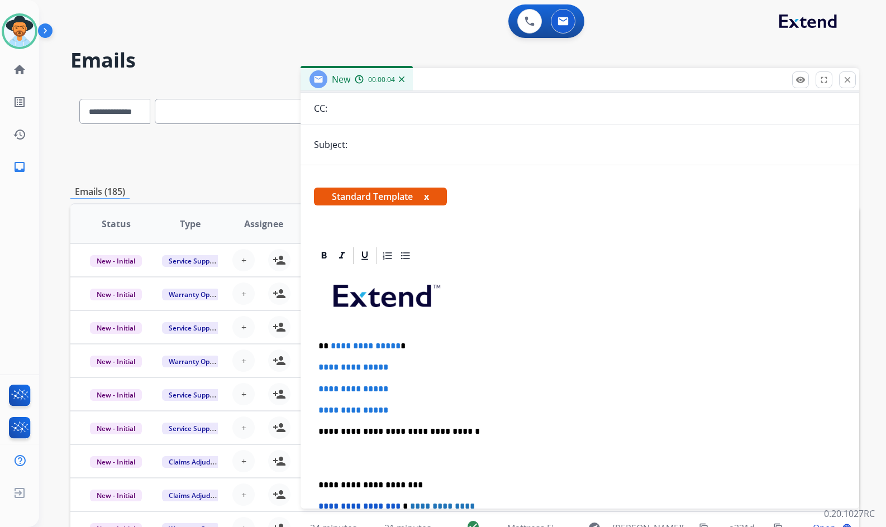
scroll to position [112, 0]
drag, startPoint x: 398, startPoint y: 407, endPoint x: 324, endPoint y: 357, distance: 89.2
click at [324, 357] on div "**********" at bounding box center [580, 457] width 532 height 384
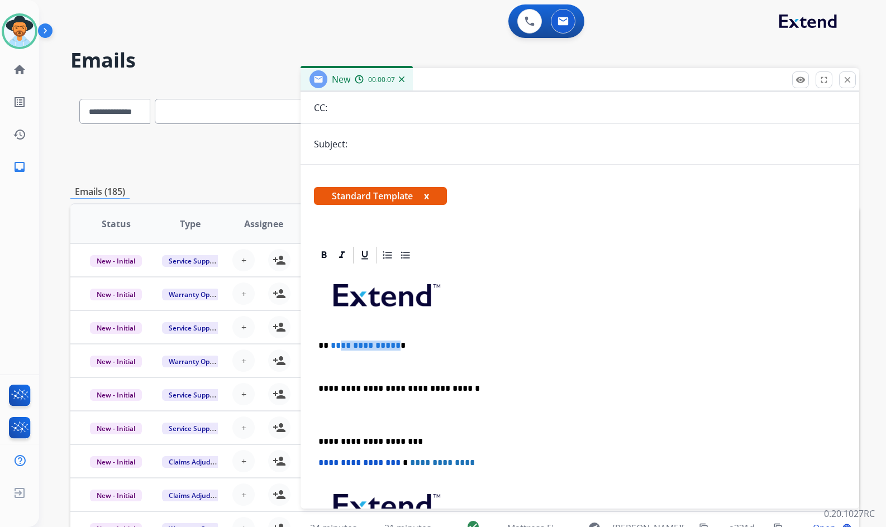
drag, startPoint x: 394, startPoint y: 346, endPoint x: 355, endPoint y: 343, distance: 38.6
click at [334, 345] on p "**********" at bounding box center [575, 346] width 514 height 10
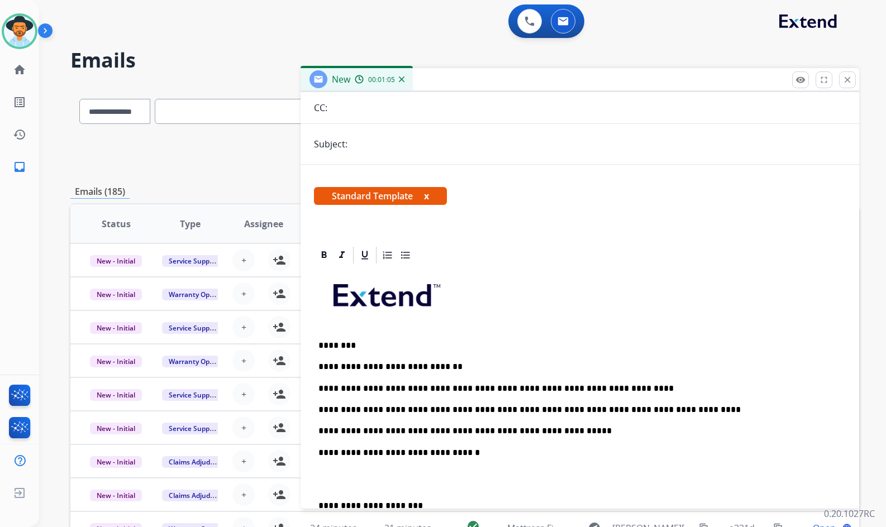
click at [412, 479] on p at bounding box center [579, 479] width 523 height 21
click at [423, 469] on div "**********" at bounding box center [580, 457] width 532 height 384
click at [423, 464] on p "**********" at bounding box center [575, 458] width 514 height 21
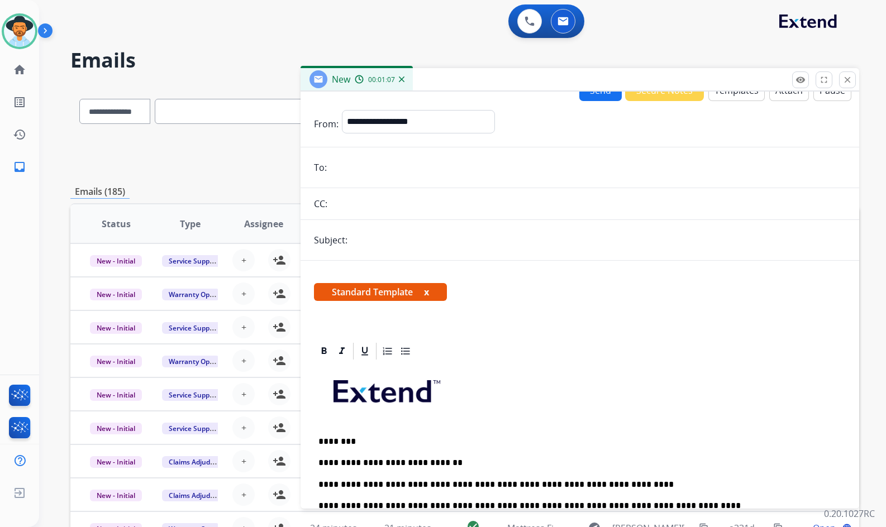
scroll to position [0, 0]
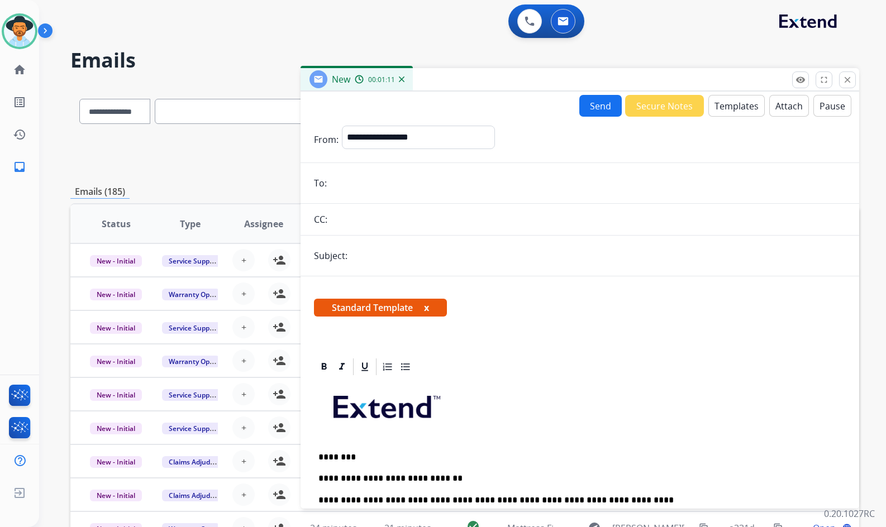
paste input "**********"
type input "**********"
click at [405, 257] on input "text" at bounding box center [598, 256] width 495 height 22
type input "**********"
click at [585, 104] on button "Send" at bounding box center [600, 106] width 42 height 22
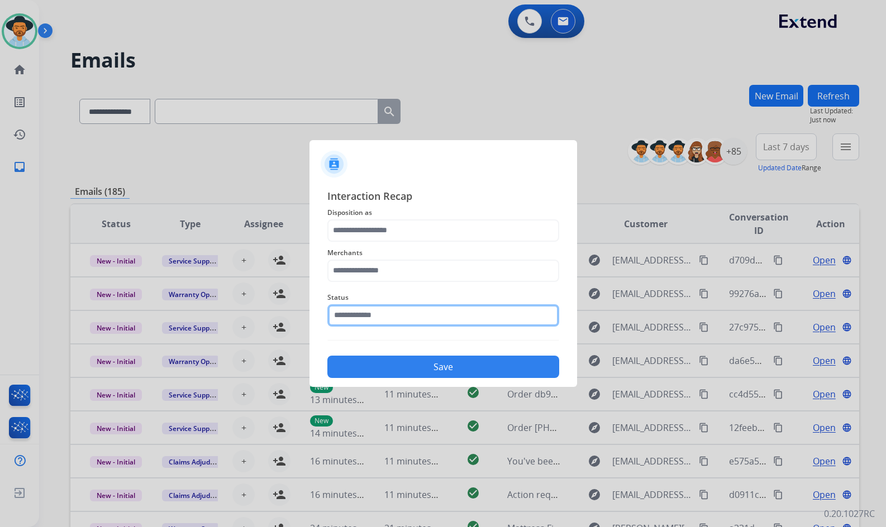
click at [389, 318] on input "text" at bounding box center [443, 315] width 232 height 22
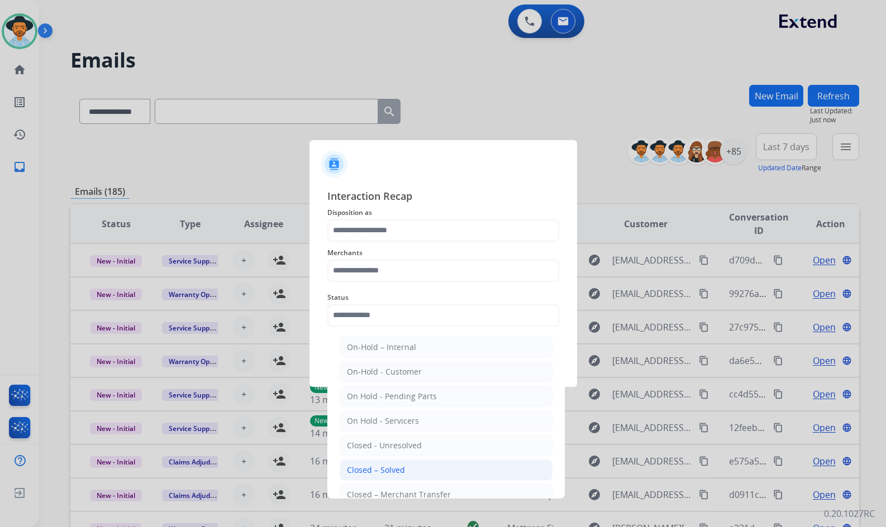
click at [409, 472] on li "Closed – Solved" at bounding box center [446, 470] width 213 height 21
type input "**********"
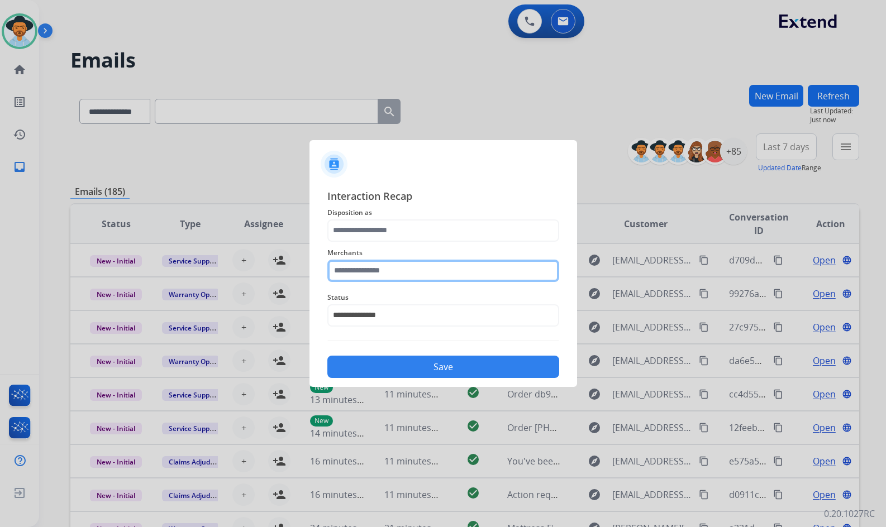
click at [469, 273] on input "text" at bounding box center [443, 271] width 232 height 22
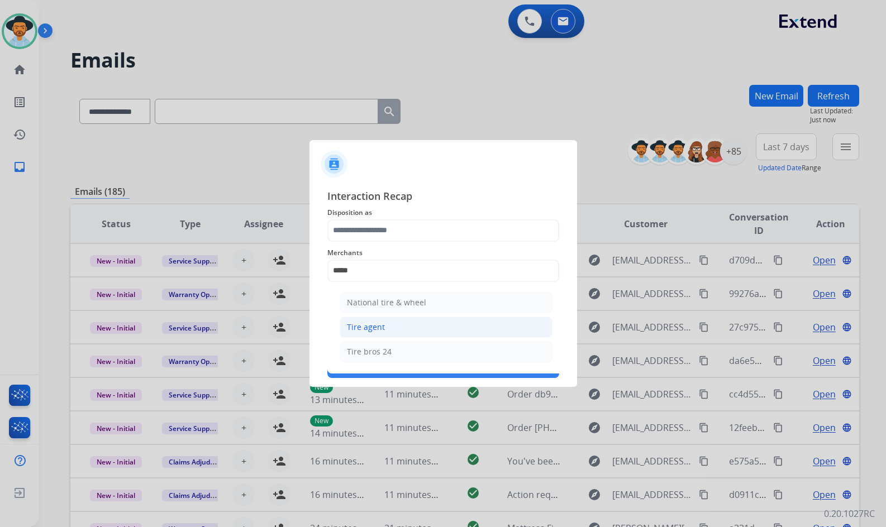
click at [407, 327] on li "Tire agent" at bounding box center [446, 327] width 213 height 21
type input "**********"
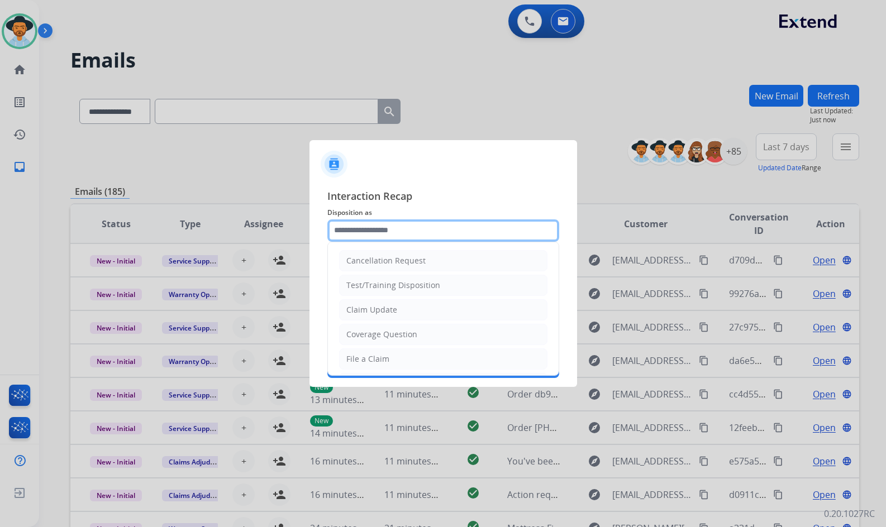
click at [405, 237] on input "text" at bounding box center [443, 230] width 232 height 22
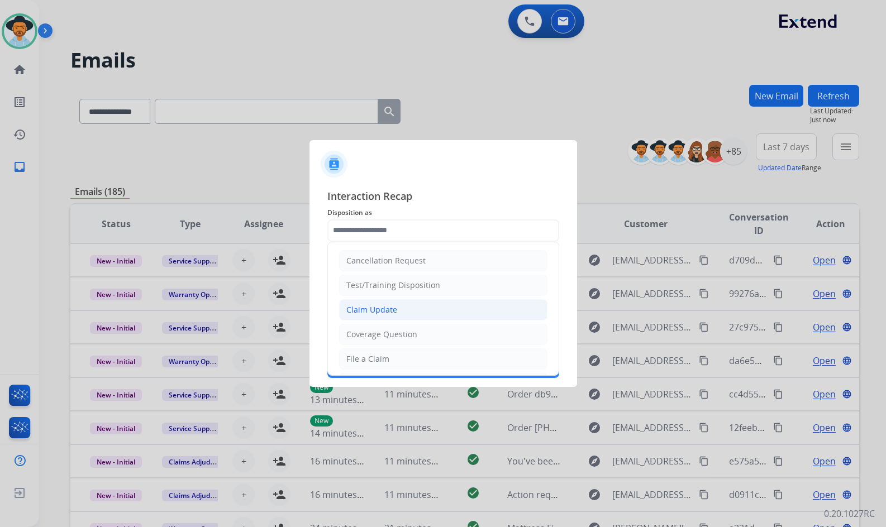
click at [403, 317] on li "Claim Update" at bounding box center [443, 309] width 208 height 21
type input "**********"
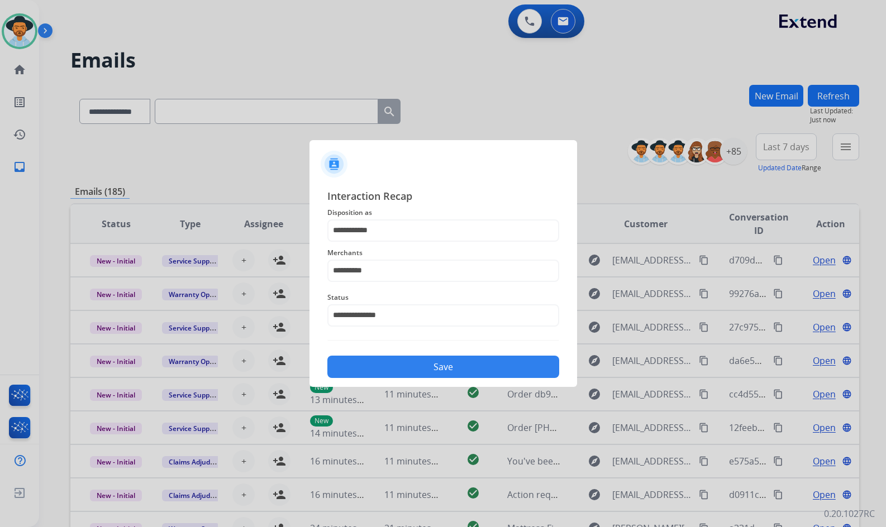
click at [421, 363] on button "Save" at bounding box center [443, 367] width 232 height 22
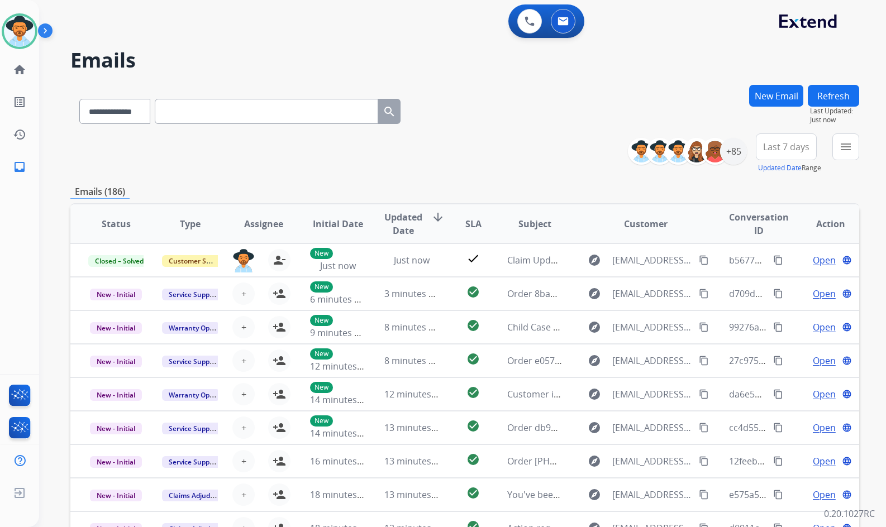
click at [65, 159] on div "**********" at bounding box center [449, 303] width 820 height 527
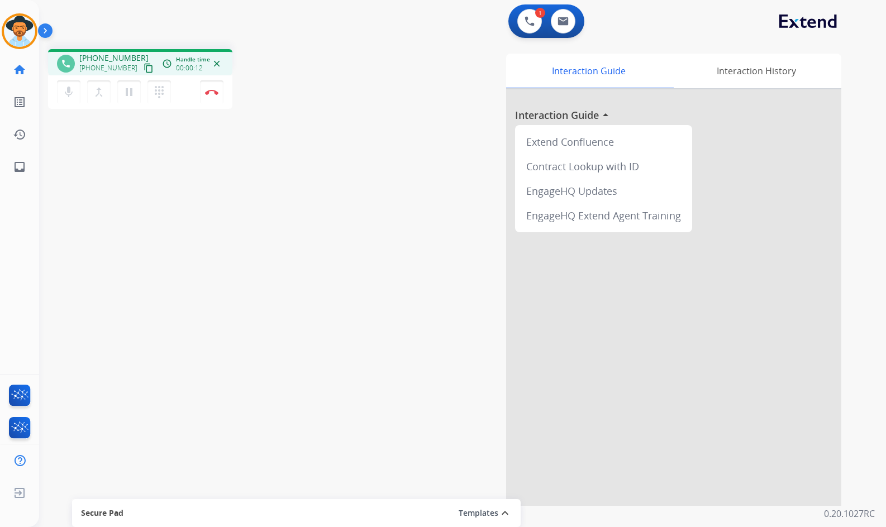
drag, startPoint x: 137, startPoint y: 68, endPoint x: 103, endPoint y: 68, distance: 34.6
click at [144, 68] on mat-icon "content_copy" at bounding box center [149, 68] width 10 height 10
click at [336, 207] on div "phone +13256424038 +13256424038 content_copy access_time Call metrics Queue 00:…" at bounding box center [449, 273] width 820 height 466
click at [211, 90] on img at bounding box center [211, 92] width 13 height 6
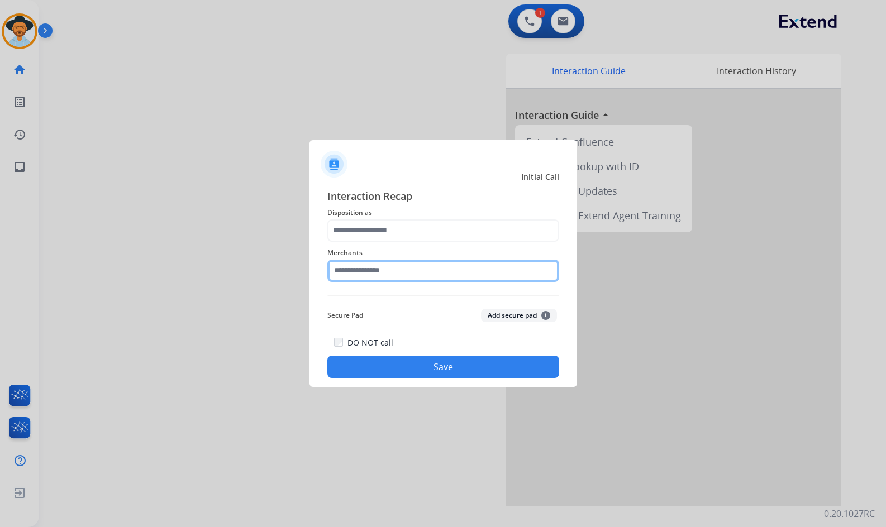
click at [375, 270] on input "text" at bounding box center [443, 271] width 232 height 22
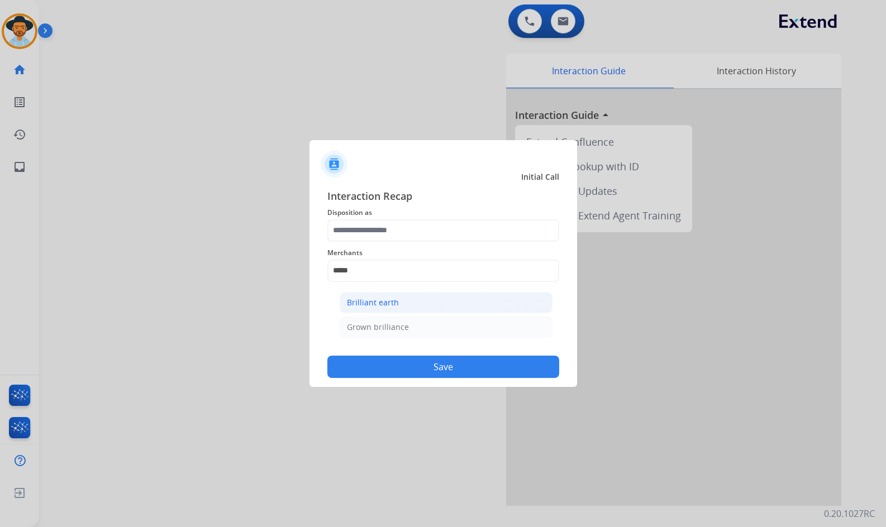
click at [419, 299] on li "Brilliant earth" at bounding box center [446, 302] width 213 height 21
type input "**********"
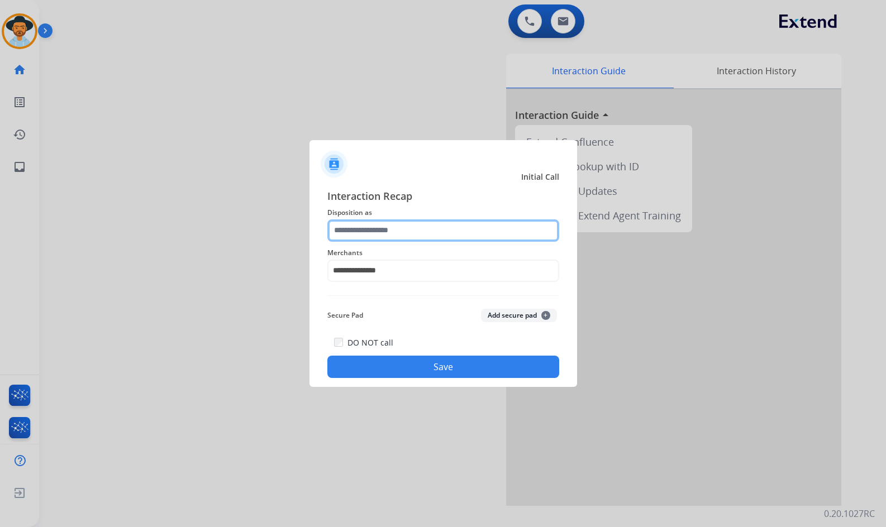
click at [395, 231] on input "text" at bounding box center [443, 230] width 232 height 22
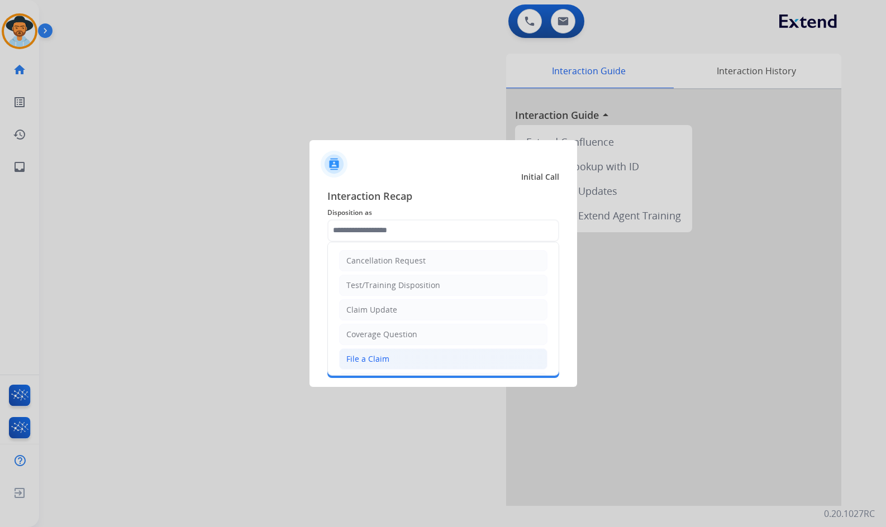
click at [392, 359] on li "File a Claim" at bounding box center [443, 358] width 208 height 21
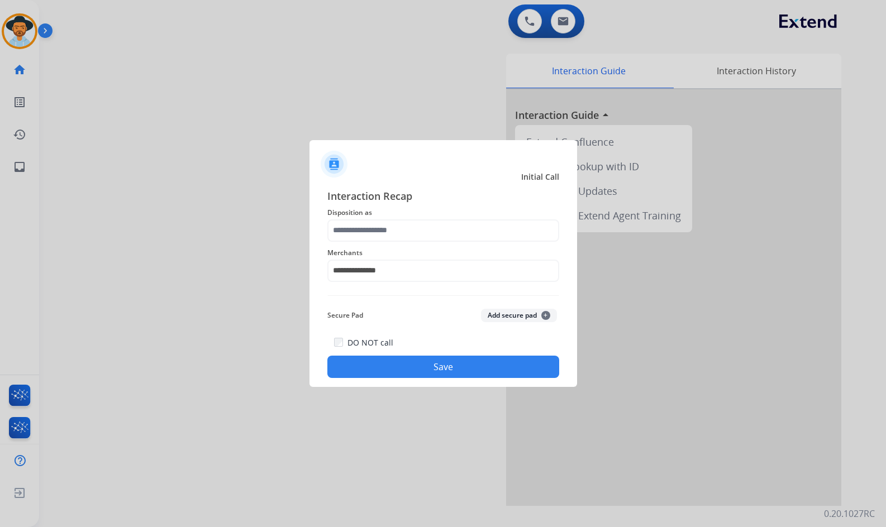
type input "**********"
click at [423, 369] on button "Save" at bounding box center [443, 367] width 232 height 22
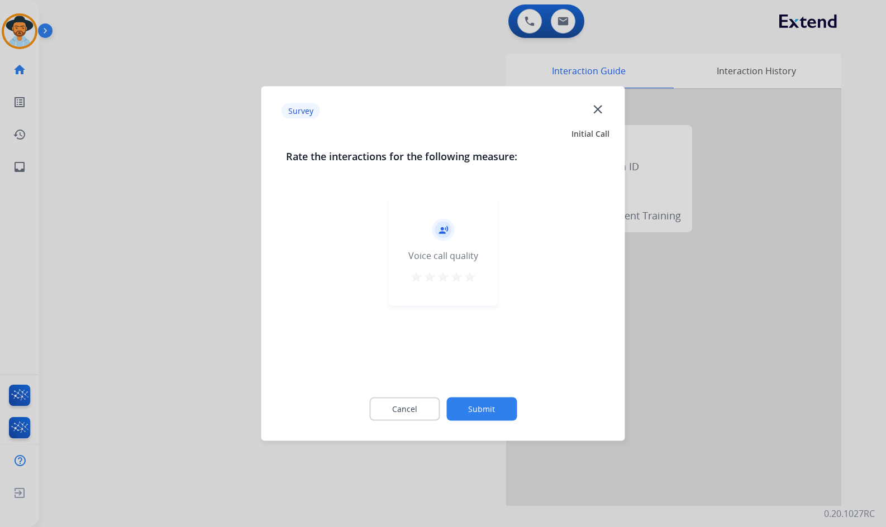
click at [494, 408] on button "Submit" at bounding box center [481, 409] width 70 height 23
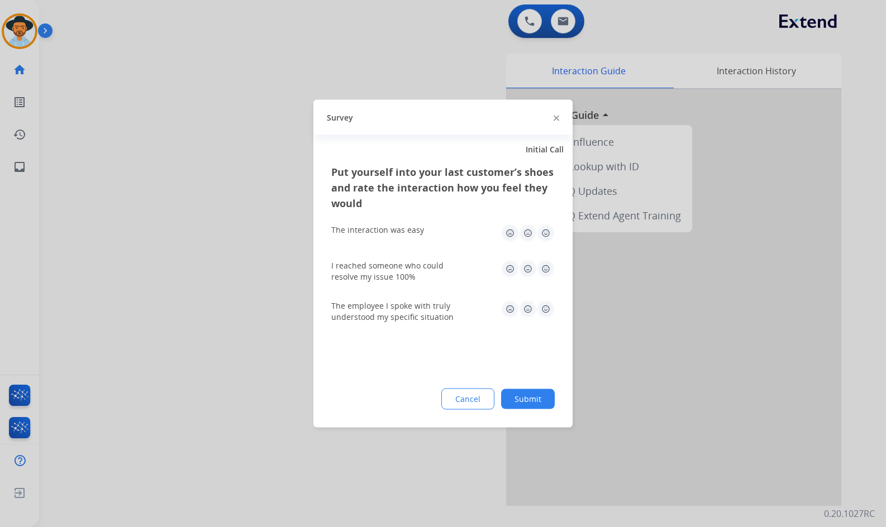
click at [528, 402] on button "Submit" at bounding box center [528, 399] width 54 height 20
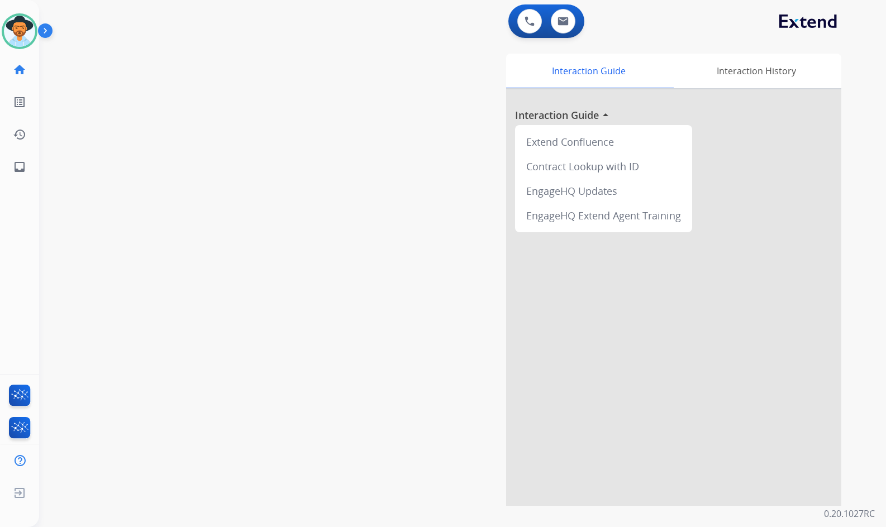
click at [260, 326] on div "swap_horiz Break voice bridge close_fullscreen Connect 3-Way Call merge_type Se…" at bounding box center [449, 273] width 820 height 466
drag, startPoint x: 328, startPoint y: 173, endPoint x: 88, endPoint y: 218, distance: 243.9
click at [323, 175] on div "swap_horiz Break voice bridge close_fullscreen Connect 3-Way Call merge_type Se…" at bounding box center [449, 273] width 820 height 466
click at [26, 176] on link "inbox Emails" at bounding box center [19, 166] width 31 height 31
select select "**********"
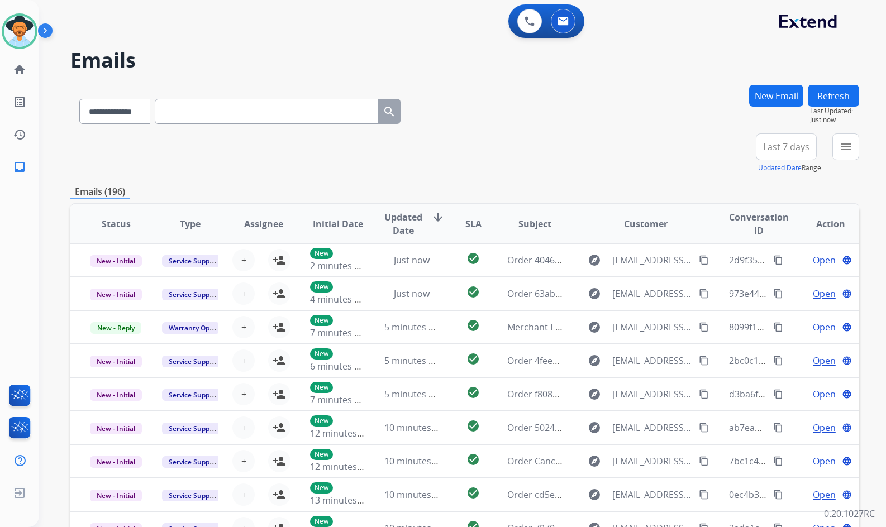
click at [783, 91] on button "New Email" at bounding box center [776, 96] width 54 height 22
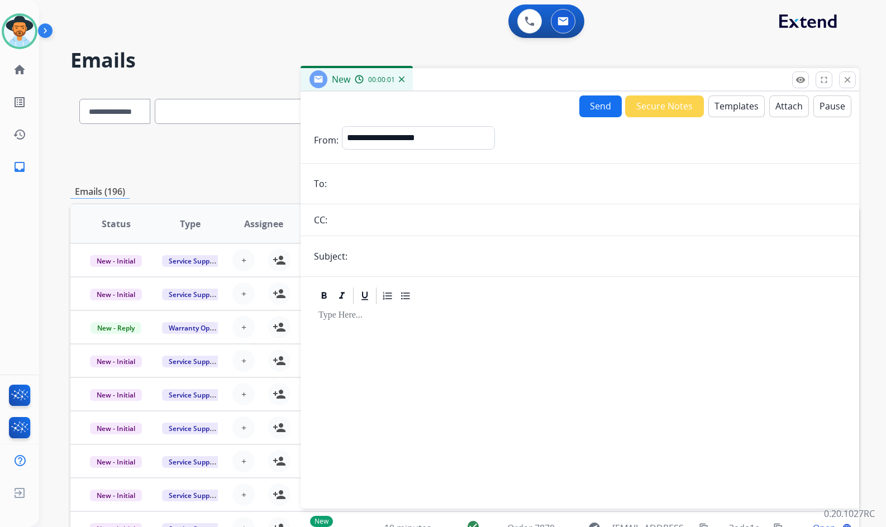
paste input "**********"
type input "**********"
click at [422, 127] on select "**********" at bounding box center [418, 137] width 152 height 22
click at [342, 126] on select "**********" at bounding box center [418, 137] width 152 height 22
drag, startPoint x: 443, startPoint y: 135, endPoint x: 323, endPoint y: 138, distance: 119.5
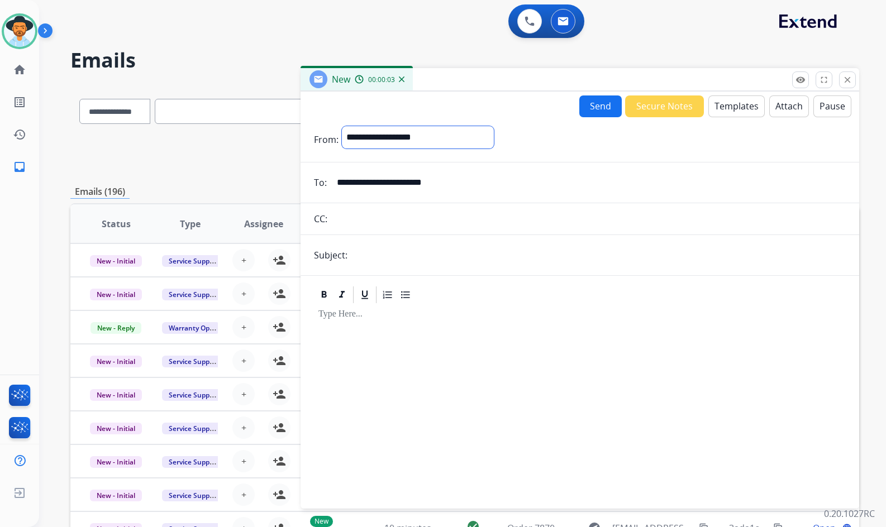
click at [323, 138] on div "**********" at bounding box center [579, 139] width 558 height 27
select select "**********"
click at [342, 126] on select "**********" at bounding box center [418, 137] width 152 height 22
click at [739, 113] on button "Templates" at bounding box center [736, 106] width 56 height 22
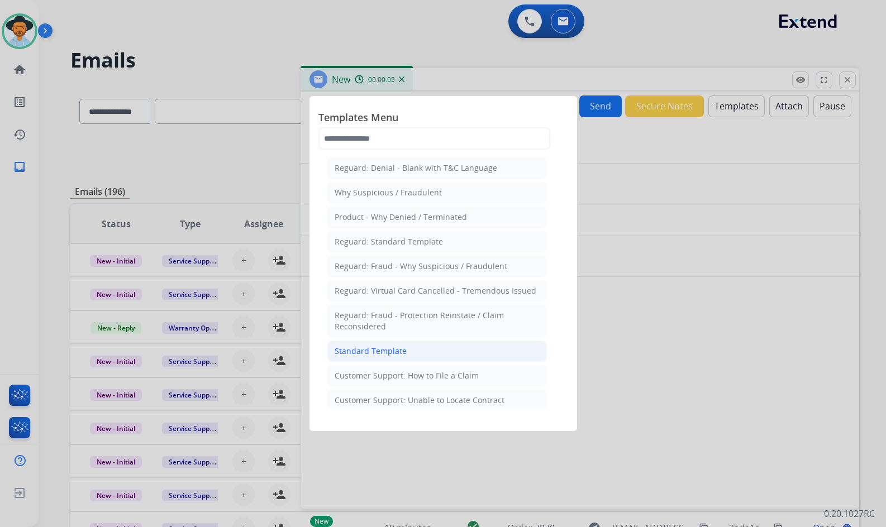
click at [394, 350] on div "Standard Template" at bounding box center [371, 351] width 72 height 11
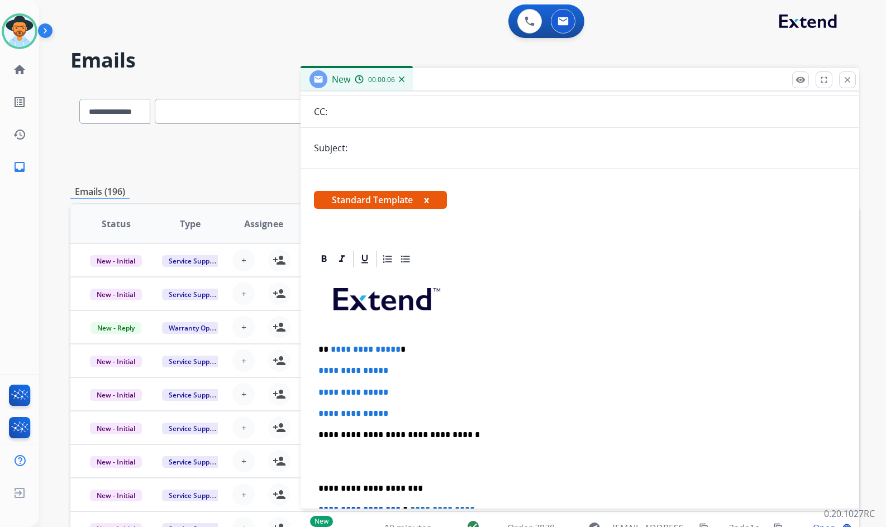
scroll to position [112, 0]
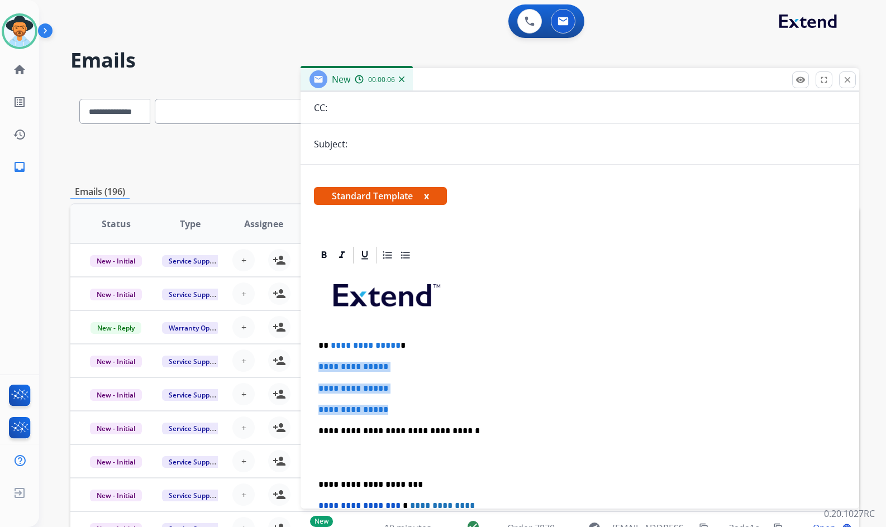
drag, startPoint x: 340, startPoint y: 384, endPoint x: 313, endPoint y: 362, distance: 34.1
click at [313, 363] on div "**********" at bounding box center [579, 446] width 558 height 402
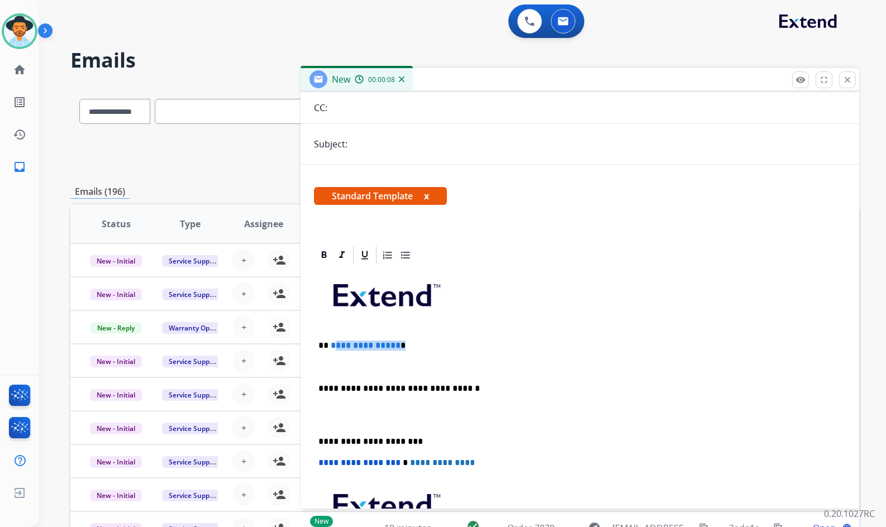
drag, startPoint x: 393, startPoint y: 344, endPoint x: 331, endPoint y: 342, distance: 62.0
click at [331, 342] on p "**********" at bounding box center [575, 346] width 514 height 10
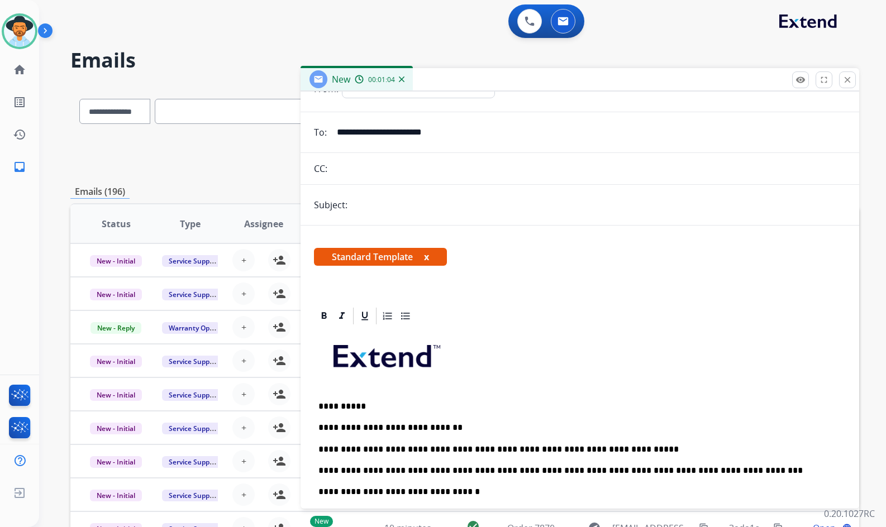
scroll to position [0, 0]
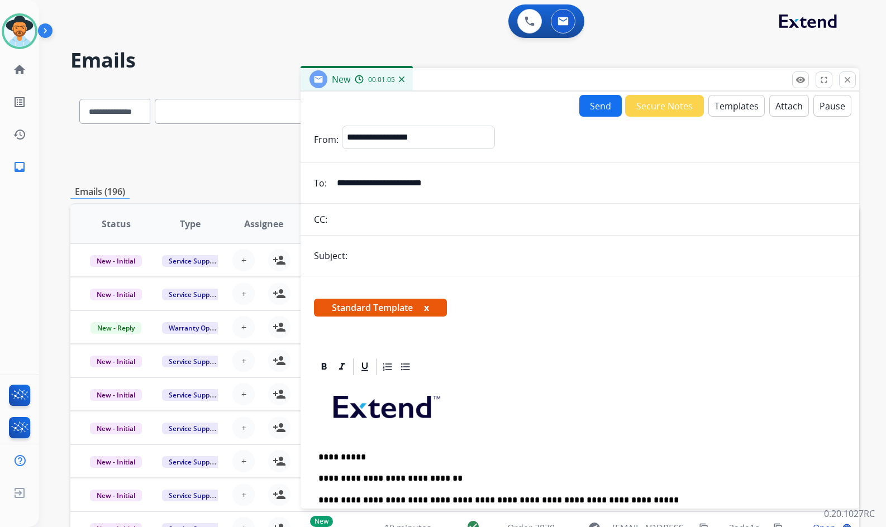
click at [414, 252] on input "text" at bounding box center [598, 256] width 495 height 22
type input "**********"
click at [582, 104] on button "Send" at bounding box center [600, 106] width 42 height 22
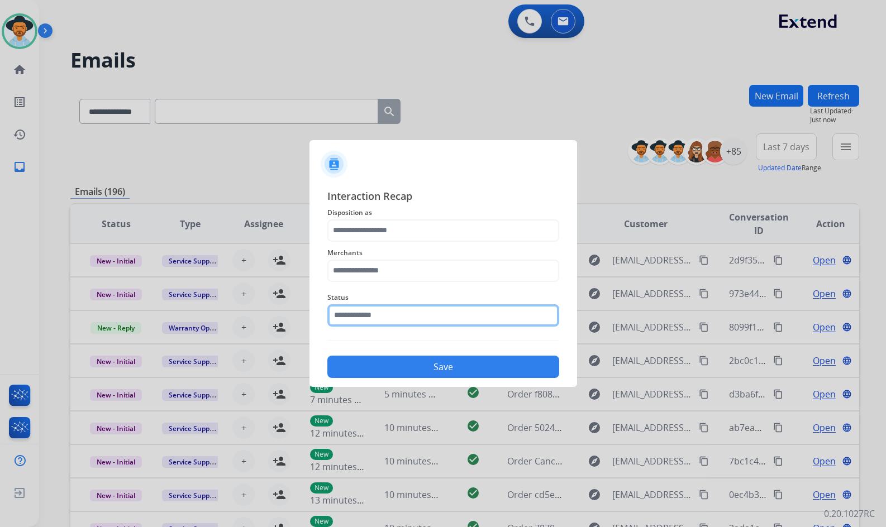
click at [364, 317] on input "text" at bounding box center [443, 315] width 232 height 22
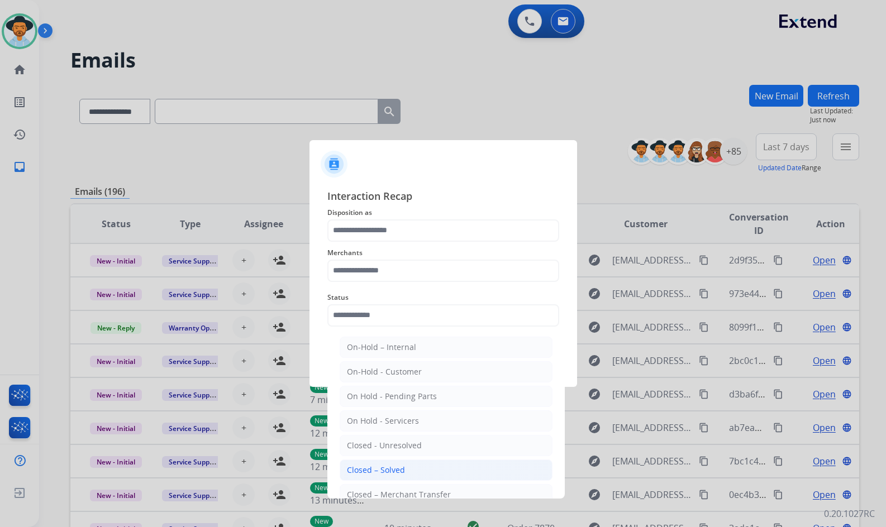
click at [416, 464] on li "Closed – Solved" at bounding box center [446, 470] width 213 height 21
type input "**********"
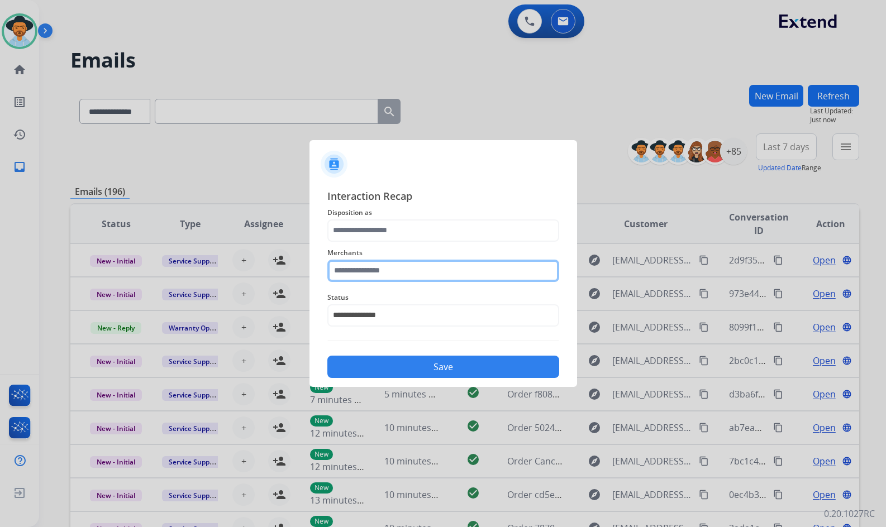
click at [465, 260] on input "text" at bounding box center [443, 271] width 232 height 22
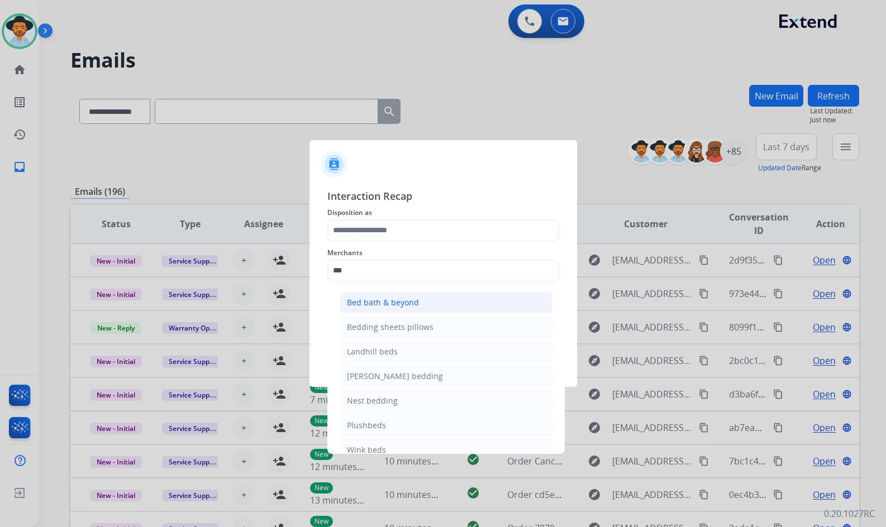
click at [442, 302] on li "Bed bath & beyond" at bounding box center [446, 302] width 213 height 21
type input "**********"
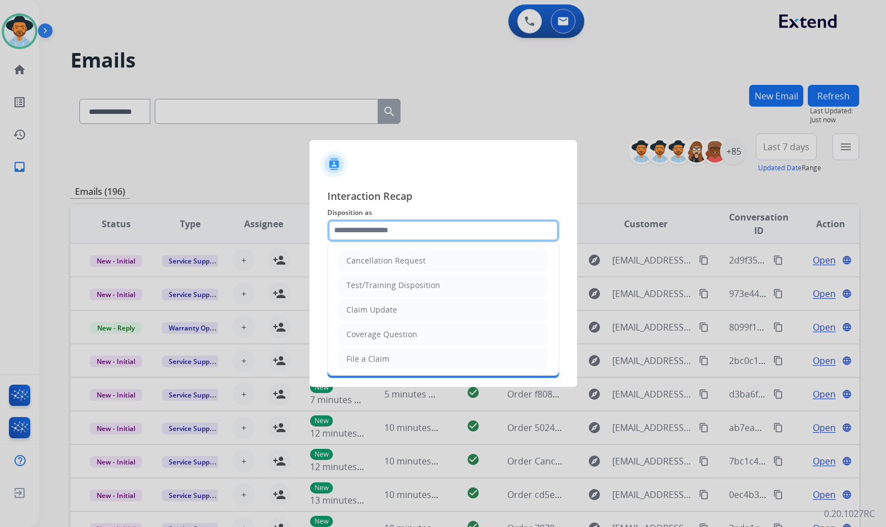
click at [435, 231] on input "text" at bounding box center [443, 230] width 232 height 22
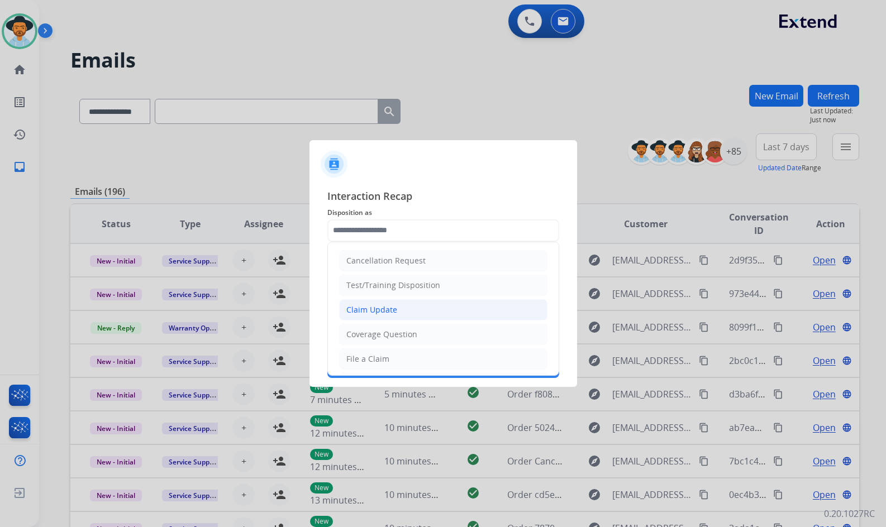
click at [404, 313] on li "Claim Update" at bounding box center [443, 309] width 208 height 21
type input "**********"
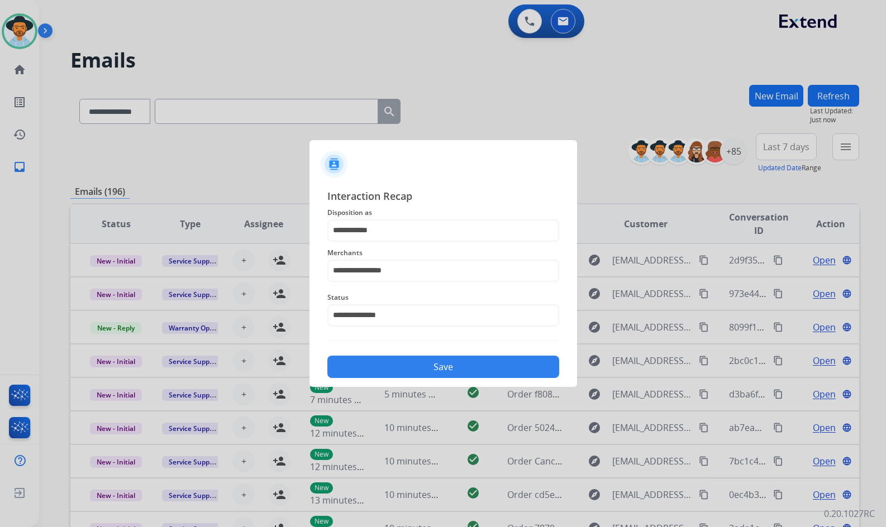
click at [418, 370] on button "Save" at bounding box center [443, 367] width 232 height 22
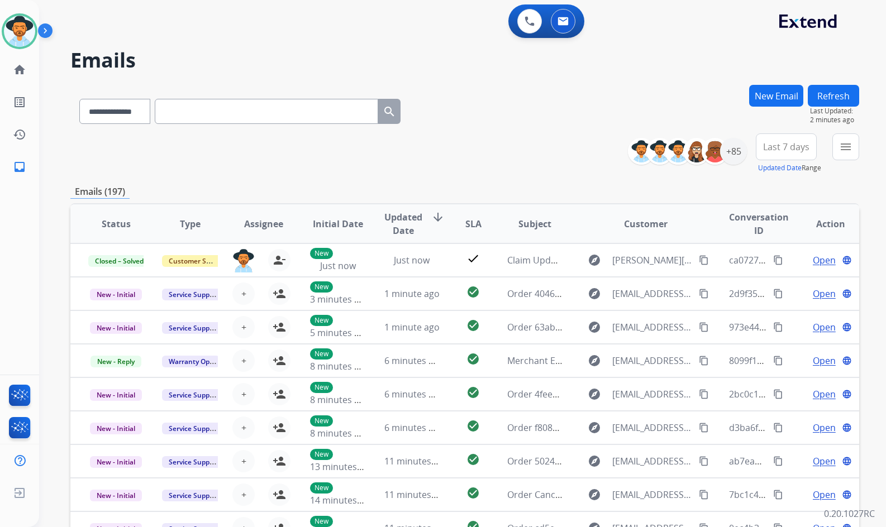
click at [526, 146] on div "**********" at bounding box center [464, 153] width 789 height 40
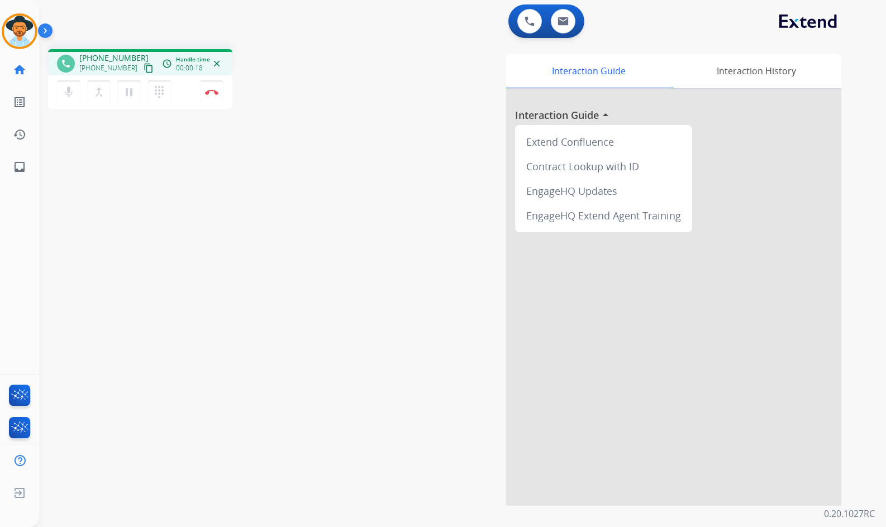
click at [144, 67] on mat-icon "content_copy" at bounding box center [149, 68] width 10 height 10
click at [212, 93] on img at bounding box center [211, 92] width 13 height 6
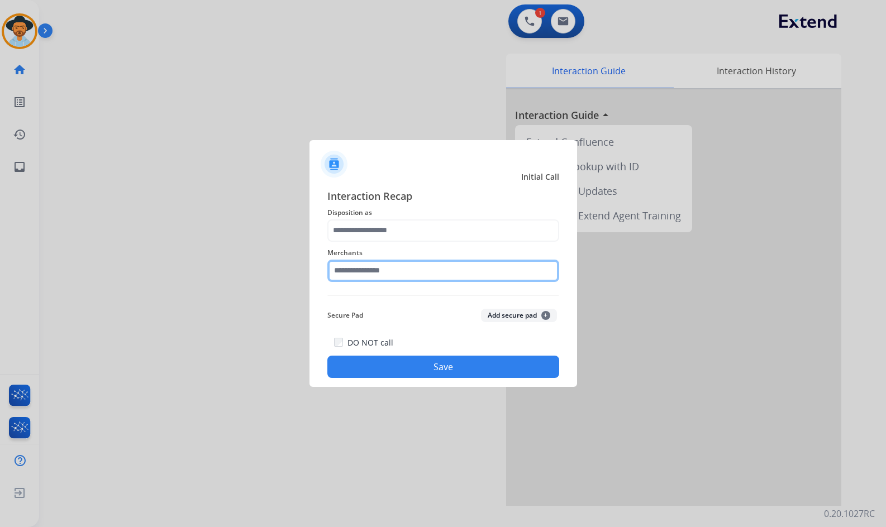
click at [362, 270] on input "text" at bounding box center [443, 271] width 232 height 22
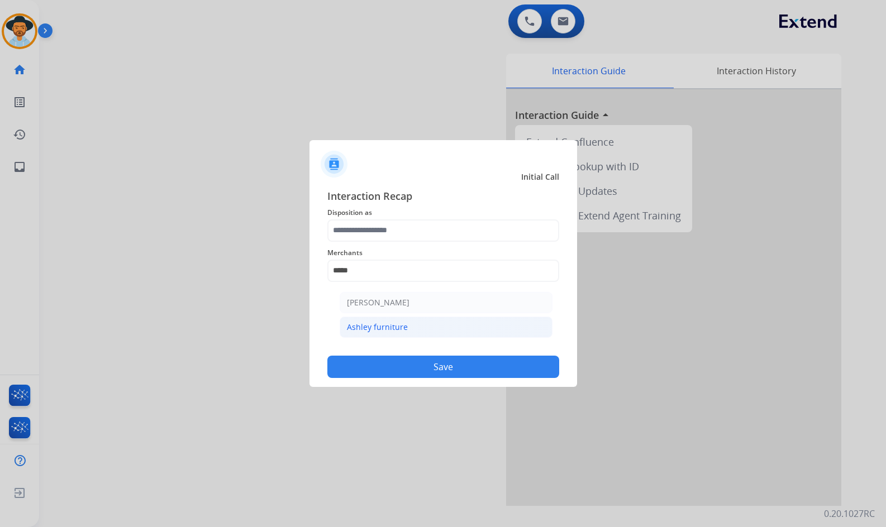
click at [439, 333] on li "Ashley furniture" at bounding box center [446, 327] width 213 height 21
type input "**********"
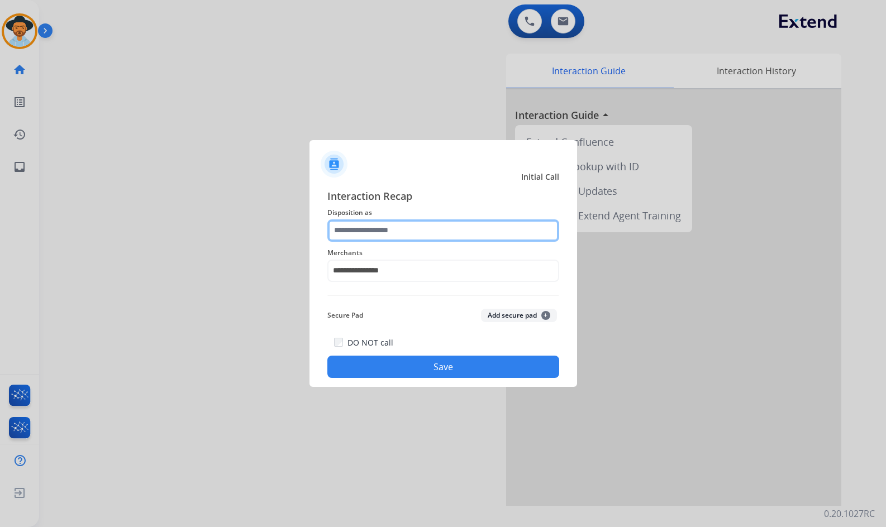
click at [418, 232] on input "text" at bounding box center [443, 230] width 232 height 22
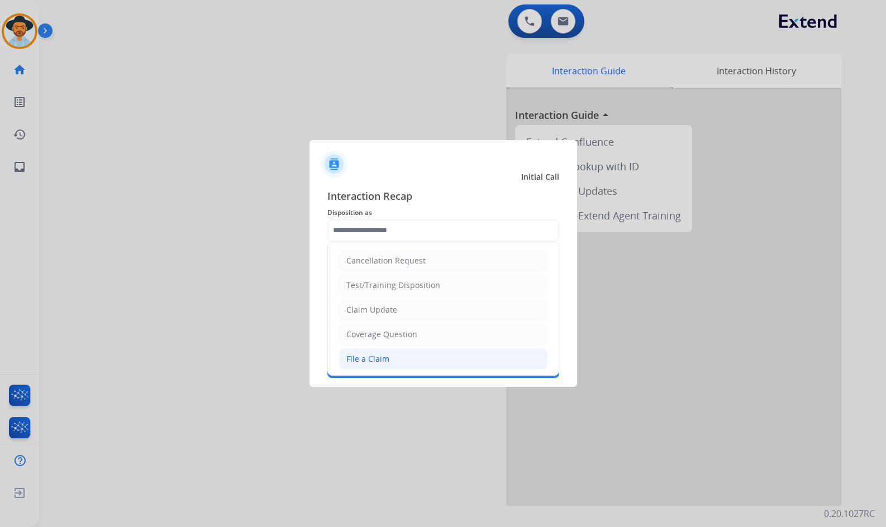
click at [427, 356] on li "File a Claim" at bounding box center [443, 358] width 208 height 21
type input "**********"
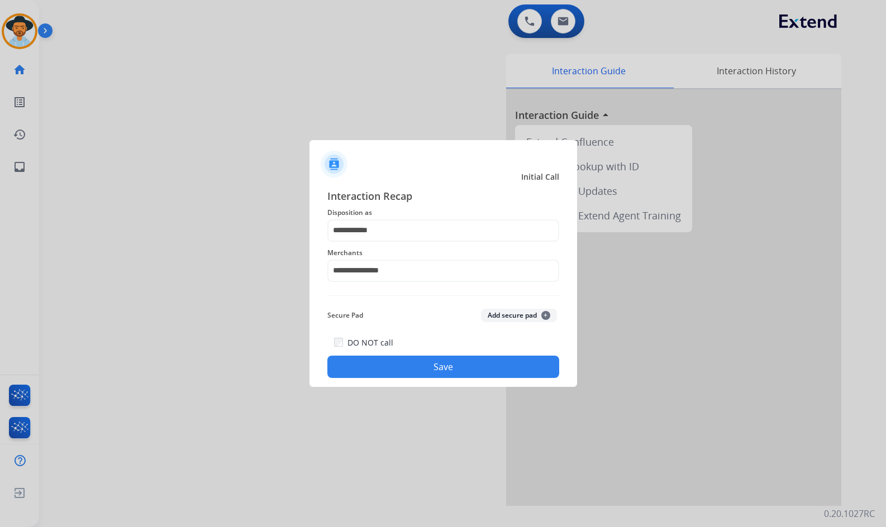
click at [437, 364] on button "Save" at bounding box center [443, 367] width 232 height 22
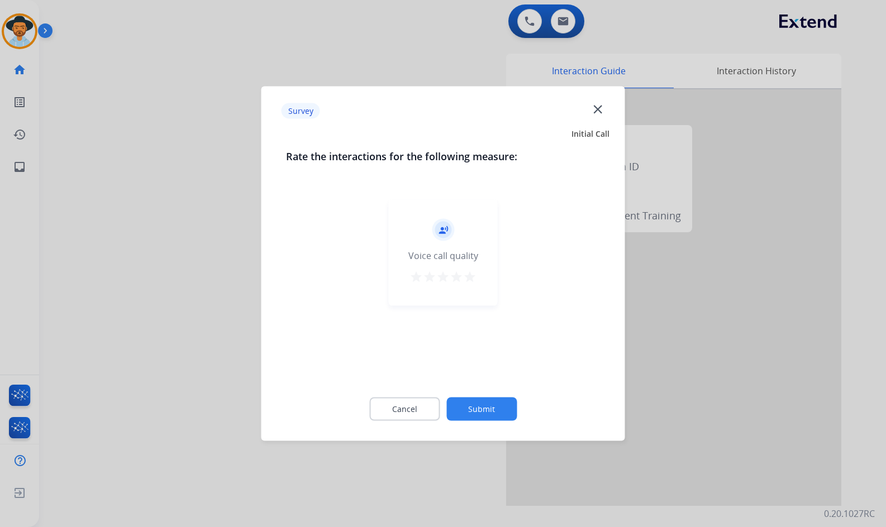
click at [491, 421] on div "Cancel Submit" at bounding box center [443, 409] width 314 height 50
click at [490, 414] on button "Submit" at bounding box center [481, 409] width 70 height 23
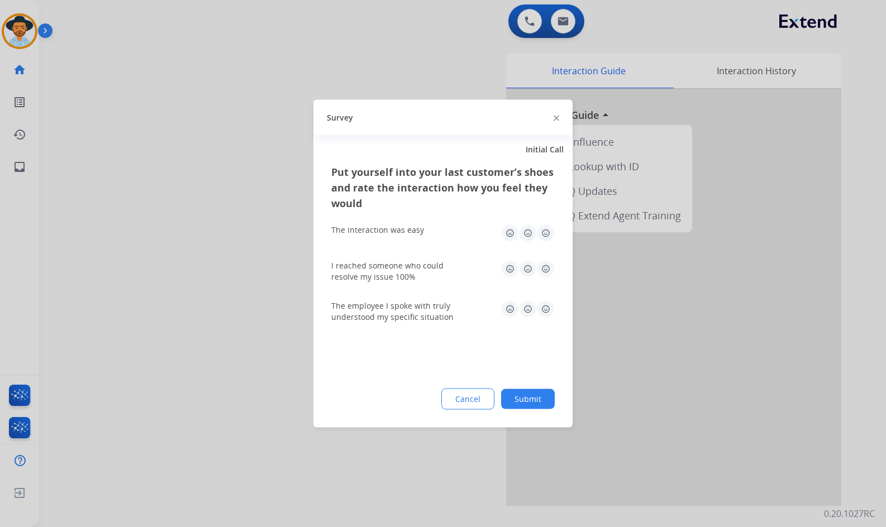
click at [520, 398] on button "Submit" at bounding box center [528, 399] width 54 height 20
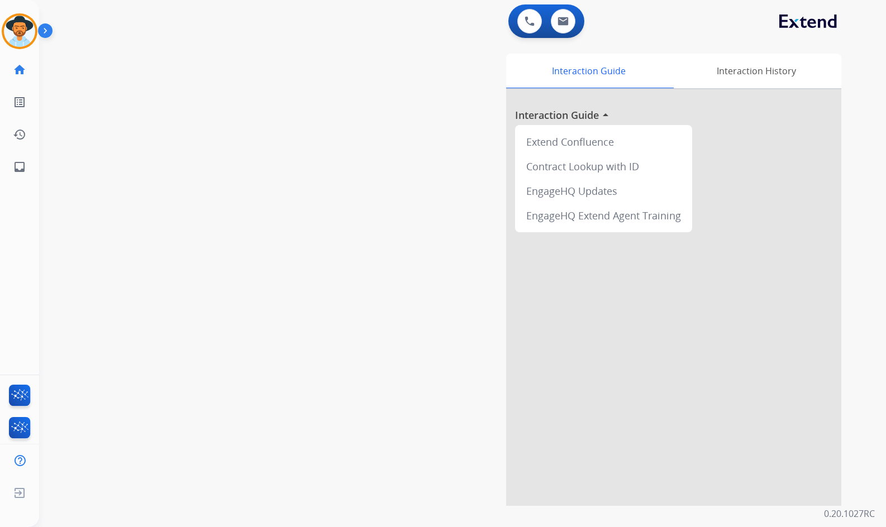
click at [243, 323] on div "swap_horiz Break voice bridge close_fullscreen Connect 3-Way Call merge_type Se…" at bounding box center [449, 273] width 820 height 466
click at [44, 30] on img at bounding box center [47, 32] width 19 height 21
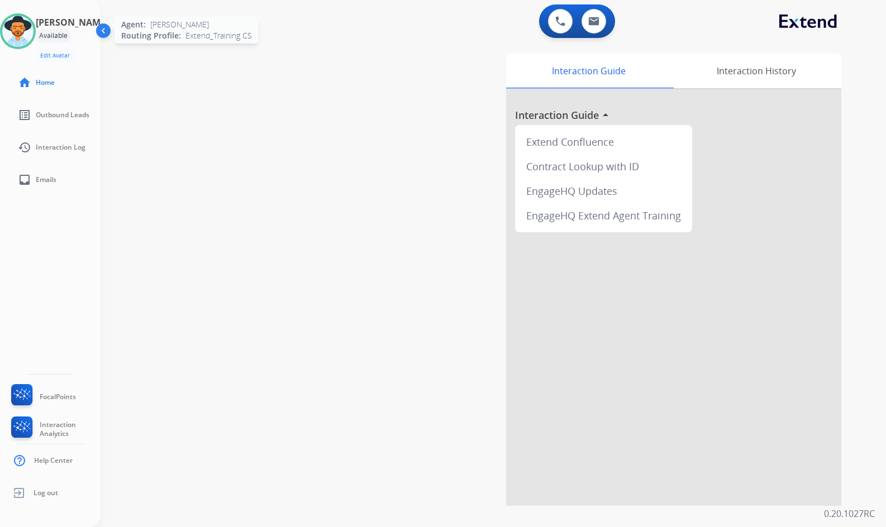
click at [22, 31] on img at bounding box center [17, 31] width 31 height 31
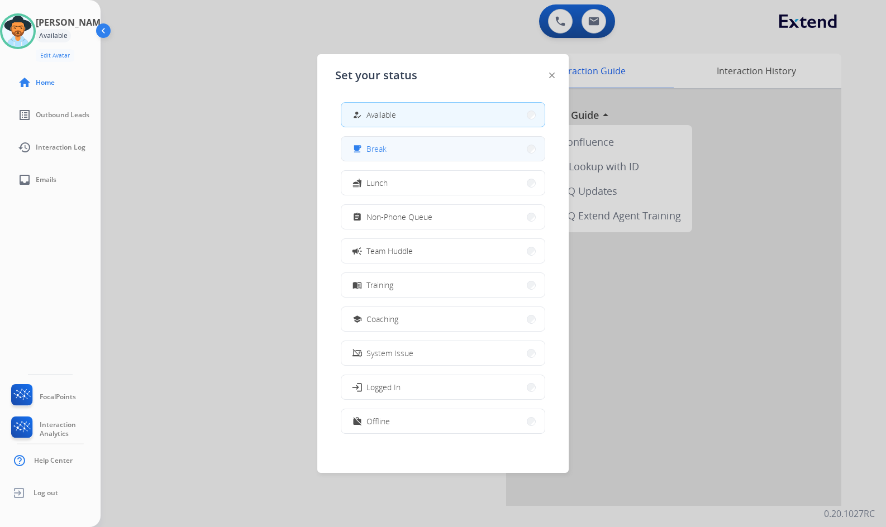
click at [429, 150] on button "free_breakfast Break" at bounding box center [442, 149] width 203 height 24
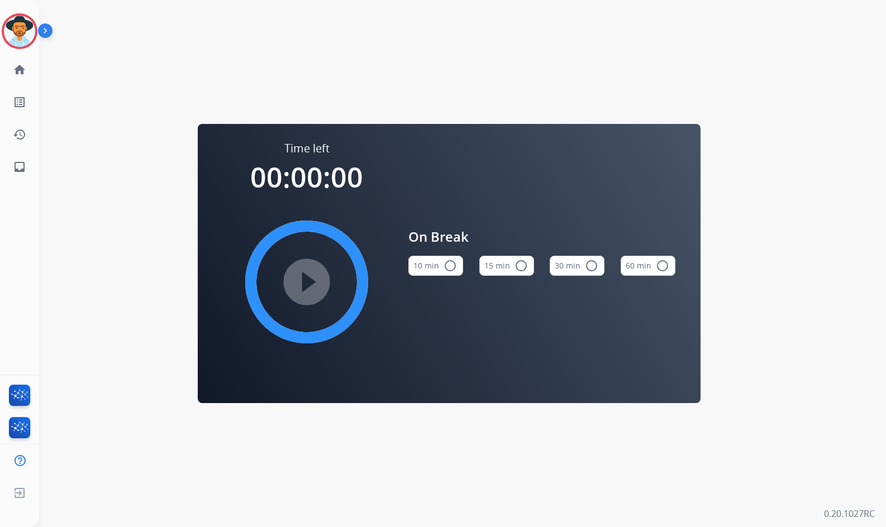
click at [432, 270] on button "10 min radio_button_unchecked" at bounding box center [435, 266] width 55 height 20
click at [21, 37] on img at bounding box center [19, 31] width 31 height 31
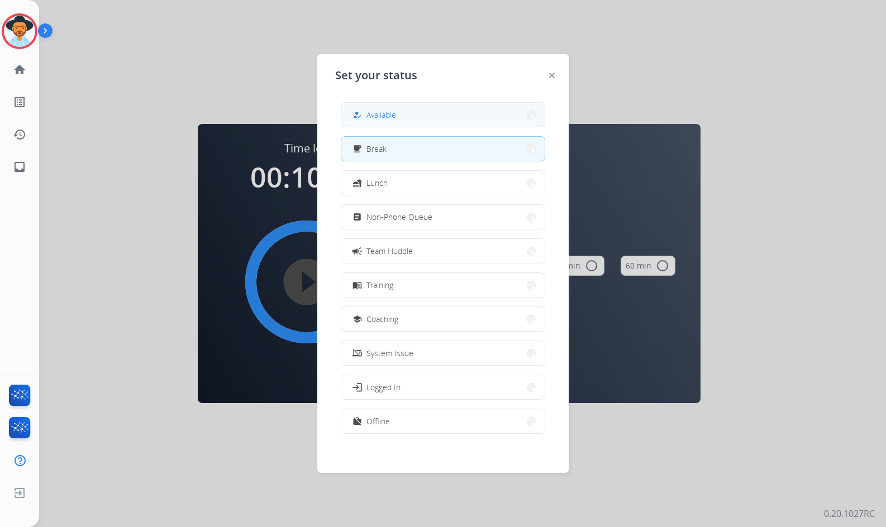
click at [405, 116] on button "how_to_reg Available" at bounding box center [442, 115] width 203 height 24
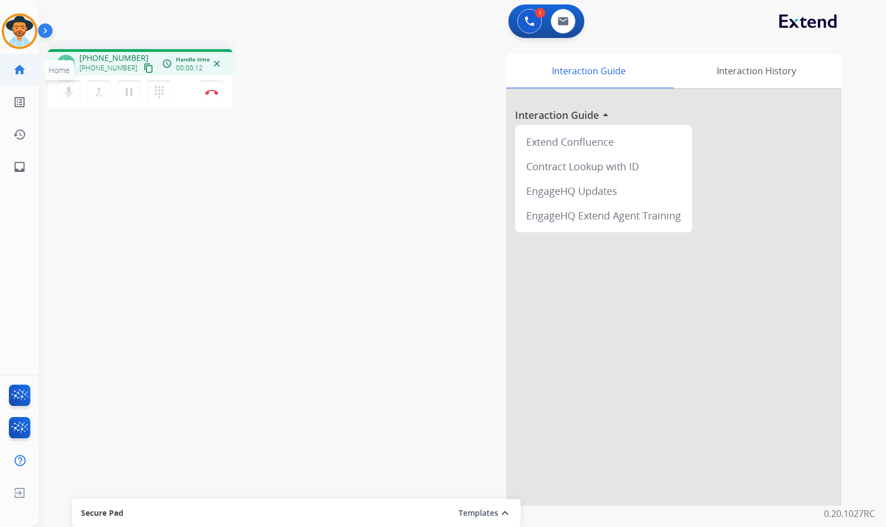
drag, startPoint x: 135, startPoint y: 68, endPoint x: 1, endPoint y: 84, distance: 135.1
click at [144, 68] on mat-icon "content_copy" at bounding box center [149, 68] width 10 height 10
click at [207, 89] on img at bounding box center [211, 92] width 13 height 6
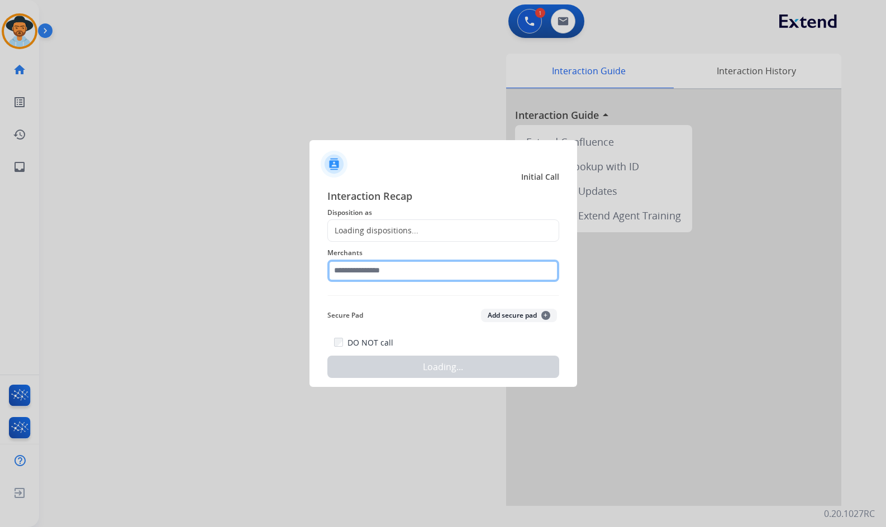
click at [398, 274] on input "text" at bounding box center [443, 271] width 232 height 22
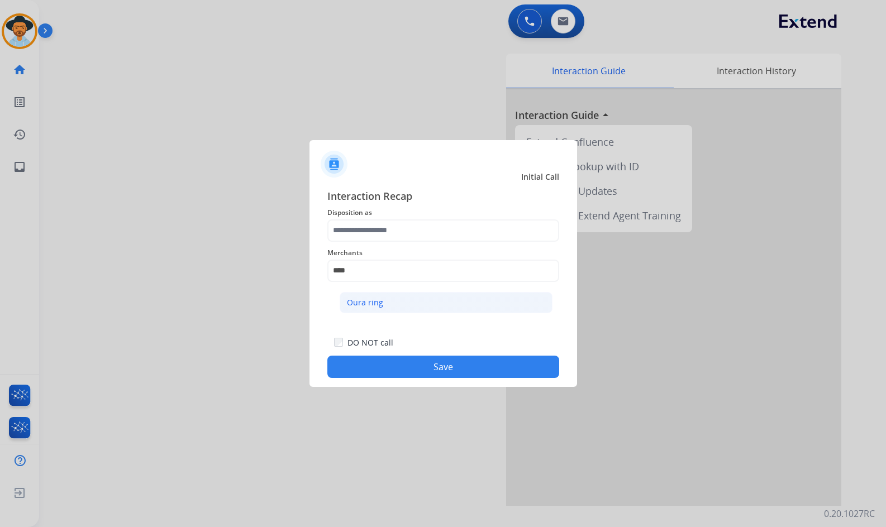
click at [403, 302] on li "Oura ring" at bounding box center [446, 302] width 213 height 21
type input "*********"
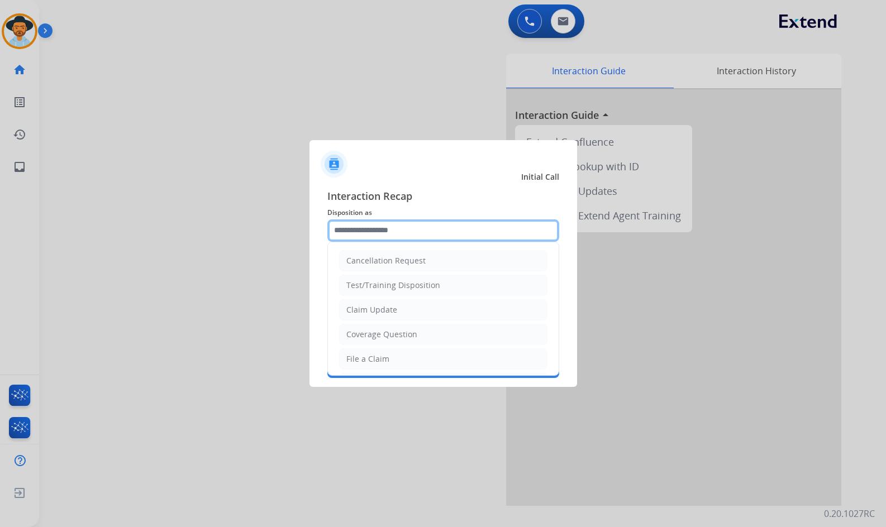
click at [385, 235] on input "text" at bounding box center [443, 230] width 232 height 22
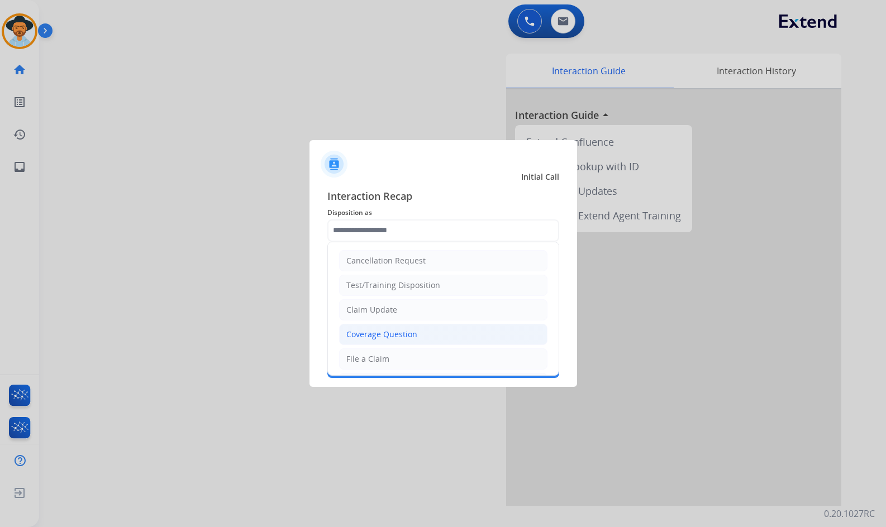
click at [398, 339] on div "Coverage Question" at bounding box center [381, 334] width 71 height 11
type input "**********"
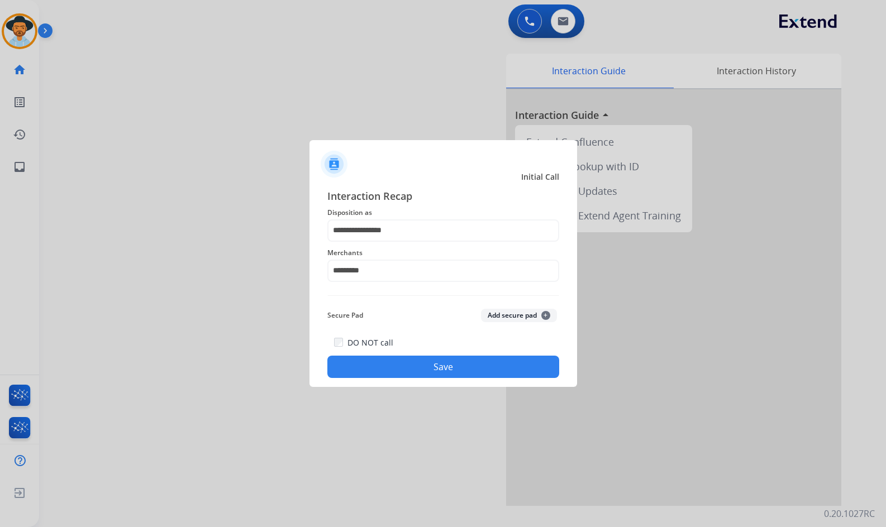
click at [410, 360] on button "Save" at bounding box center [443, 367] width 232 height 22
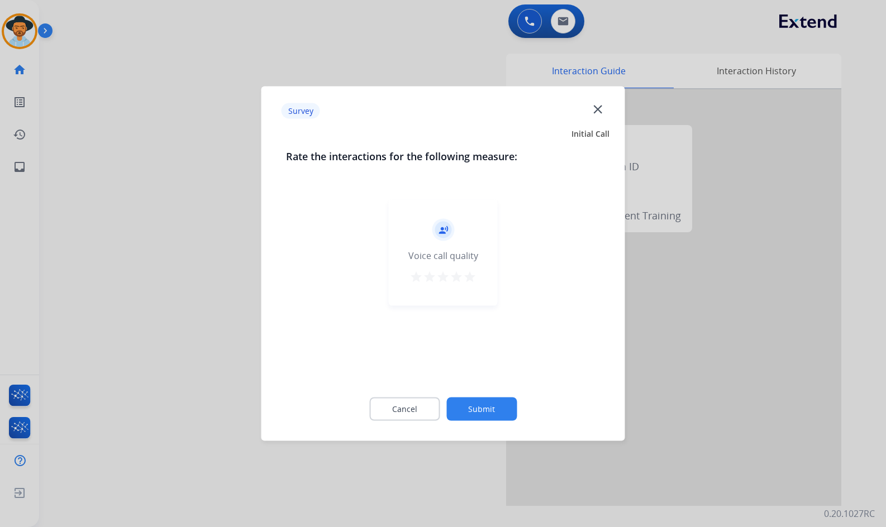
click at [491, 400] on button "Submit" at bounding box center [481, 409] width 70 height 23
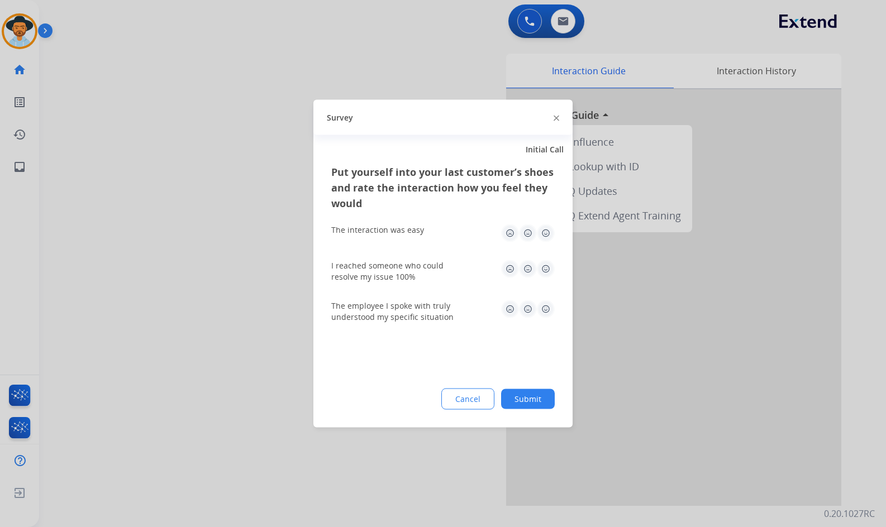
click at [532, 399] on button "Submit" at bounding box center [528, 399] width 54 height 20
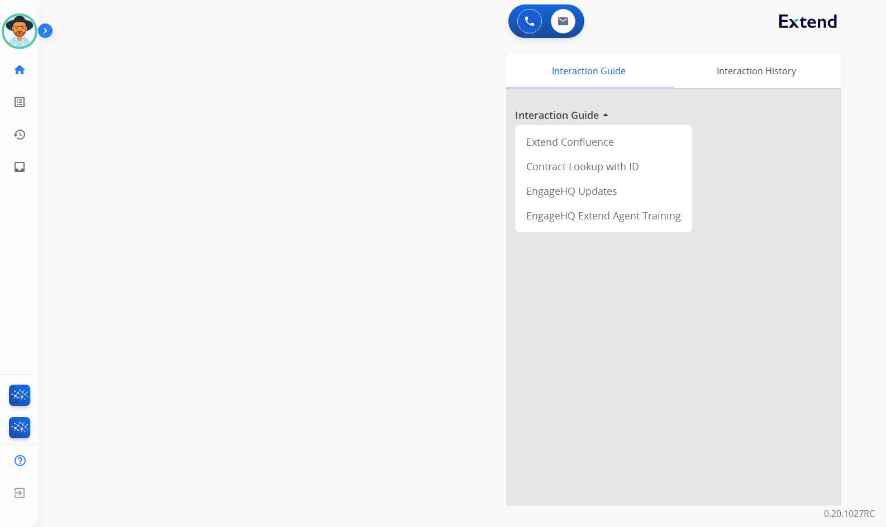
drag, startPoint x: 104, startPoint y: 57, endPoint x: 44, endPoint y: 34, distance: 64.5
click at [103, 57] on div "swap_horiz Break voice bridge close_fullscreen Connect 3-Way Call merge_type Se…" at bounding box center [449, 273] width 820 height 466
click at [32, 29] on img at bounding box center [19, 31] width 31 height 31
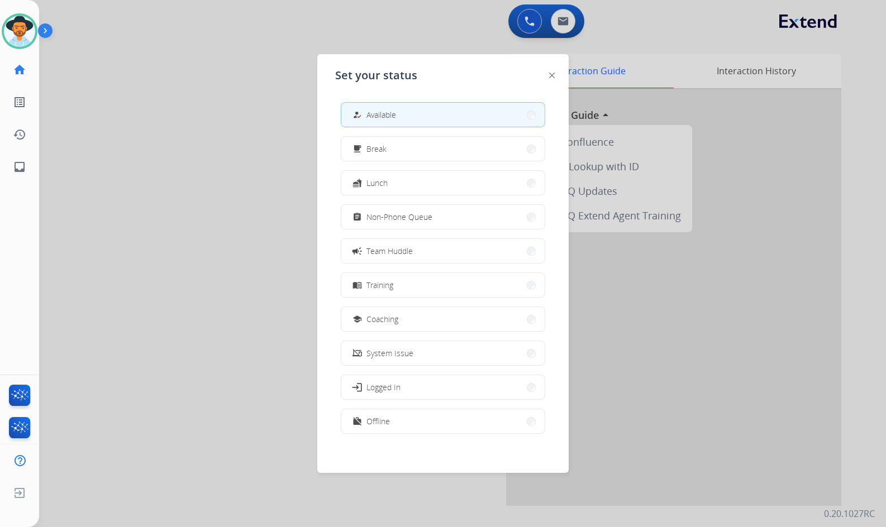
click at [142, 218] on div at bounding box center [443, 263] width 886 height 527
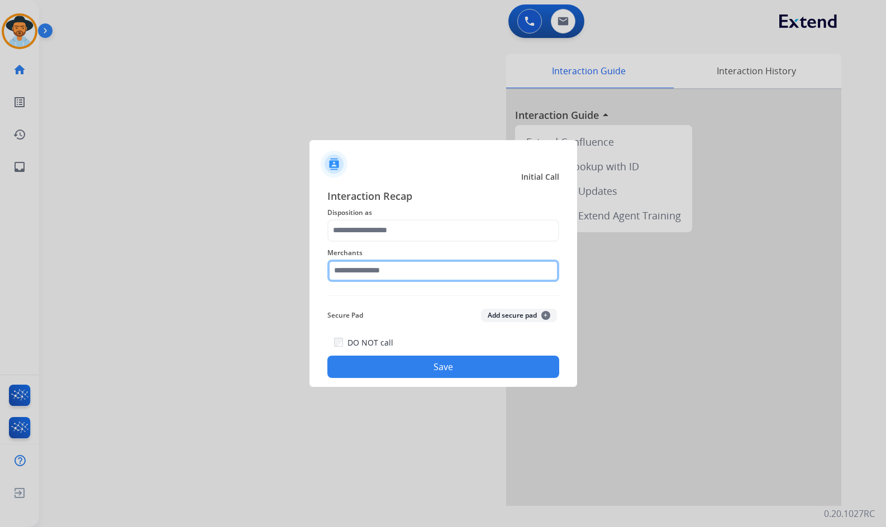
click at [411, 266] on input "text" at bounding box center [443, 271] width 232 height 22
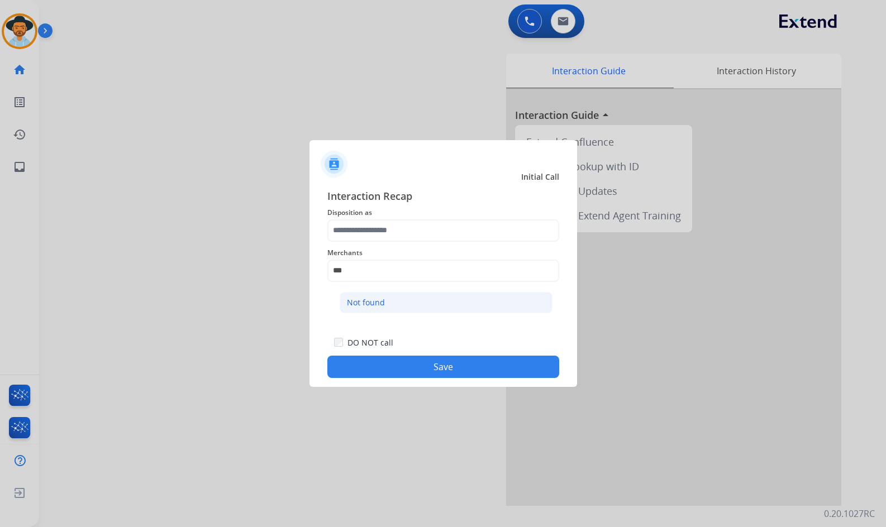
drag, startPoint x: 402, startPoint y: 295, endPoint x: 393, endPoint y: 223, distance: 72.7
click at [401, 295] on li "Not found" at bounding box center [446, 302] width 213 height 21
type input "*********"
click at [393, 218] on span "Disposition as" at bounding box center [443, 212] width 232 height 13
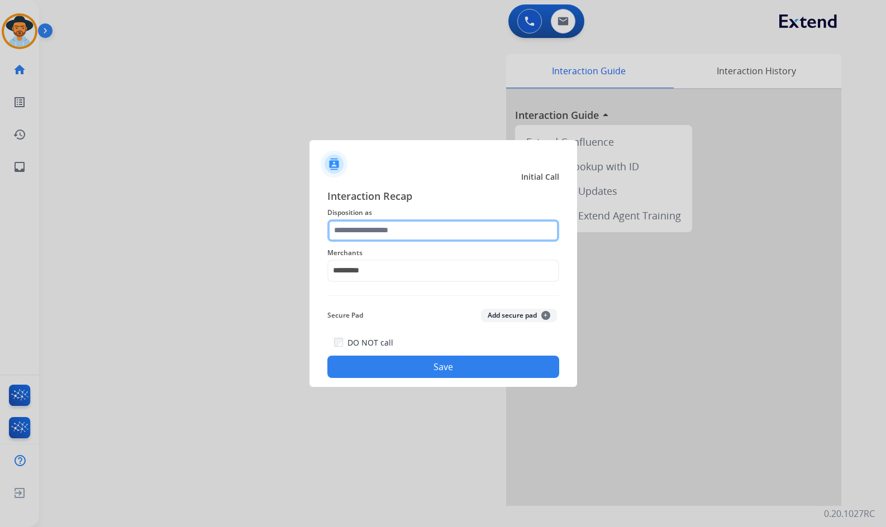
click at [391, 240] on input "text" at bounding box center [443, 230] width 232 height 22
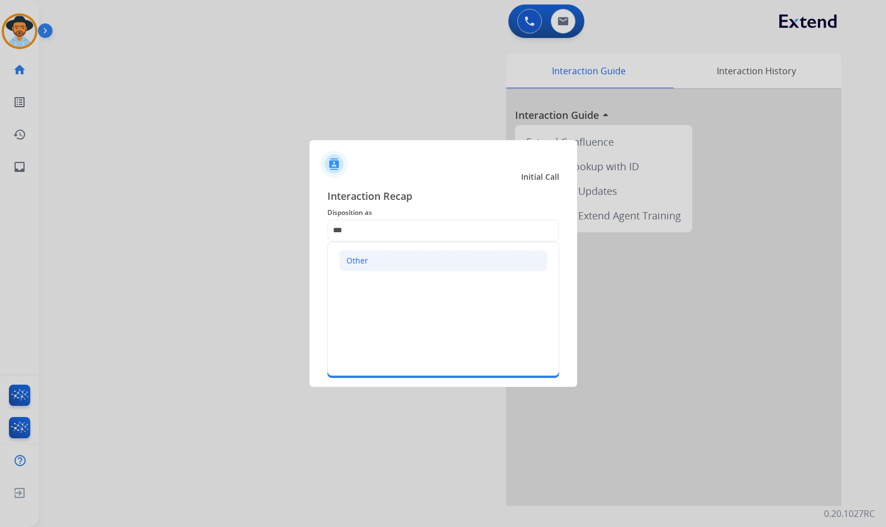
drag, startPoint x: 370, startPoint y: 251, endPoint x: 375, endPoint y: 298, distance: 47.7
click at [371, 251] on li "Other" at bounding box center [443, 260] width 208 height 21
type input "*****"
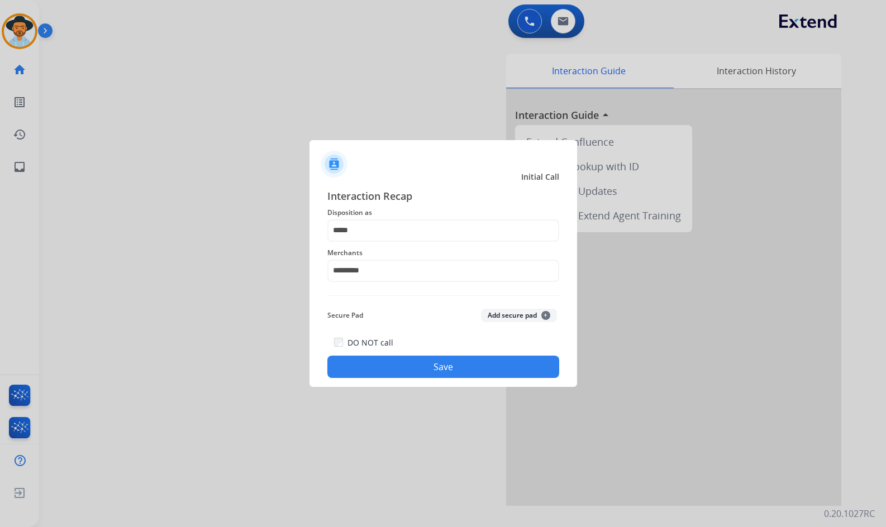
click at [391, 363] on button "Save" at bounding box center [443, 367] width 232 height 22
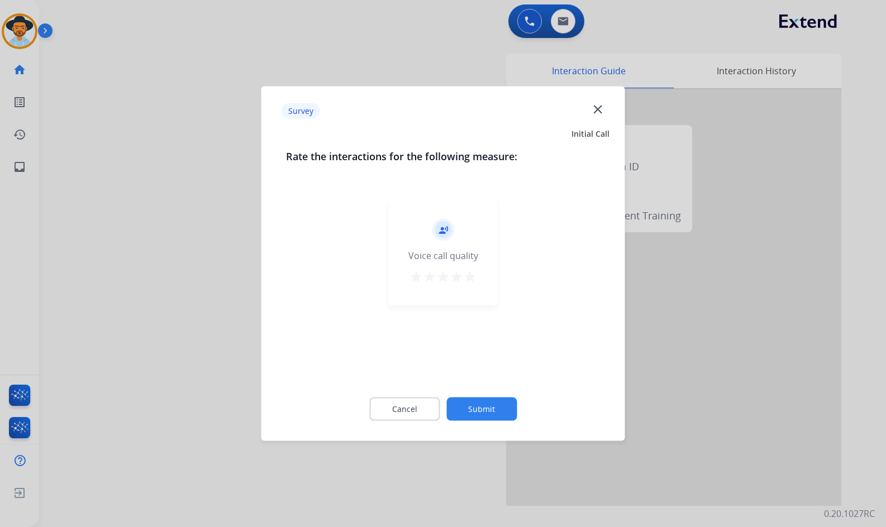
click at [504, 408] on button "Submit" at bounding box center [481, 409] width 70 height 23
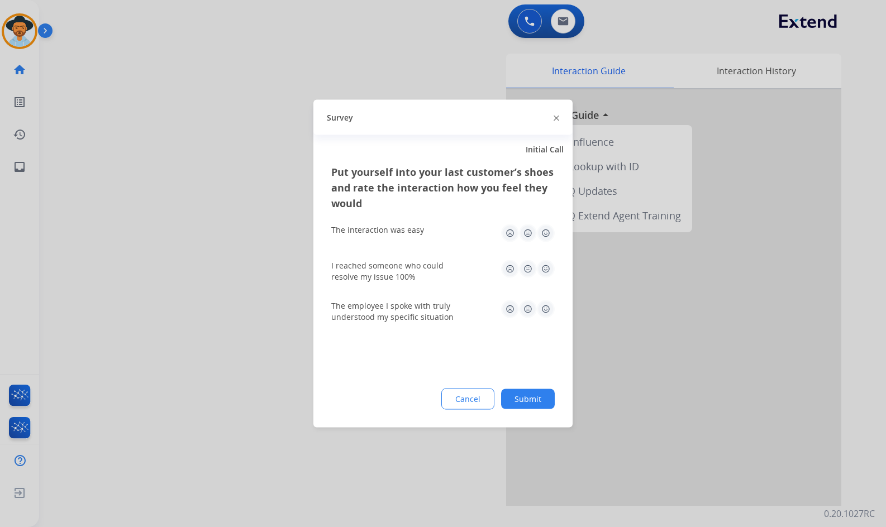
click at [533, 398] on button "Submit" at bounding box center [528, 399] width 54 height 20
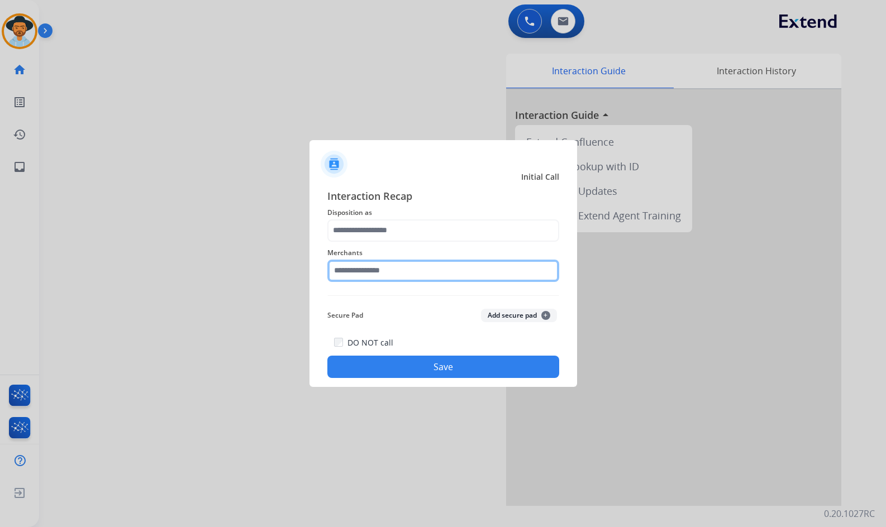
click at [424, 267] on input "text" at bounding box center [443, 271] width 232 height 22
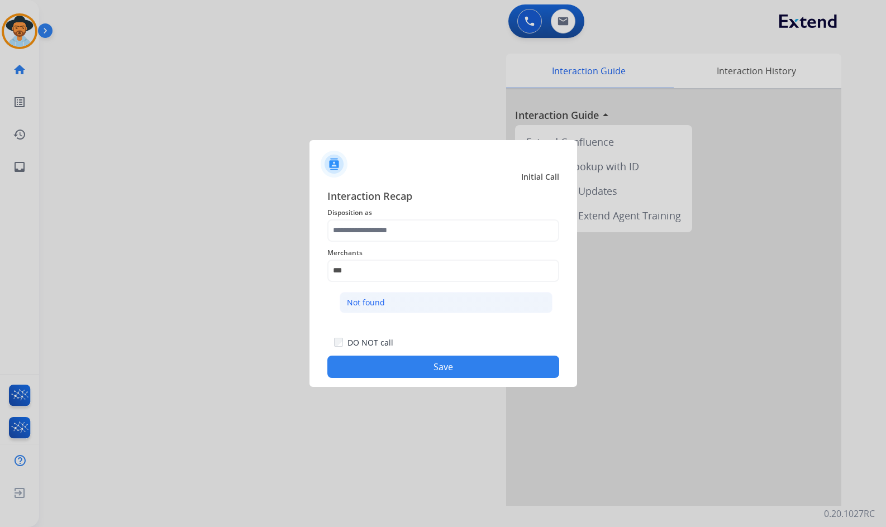
click at [405, 305] on li "Not found" at bounding box center [446, 302] width 213 height 21
type input "*********"
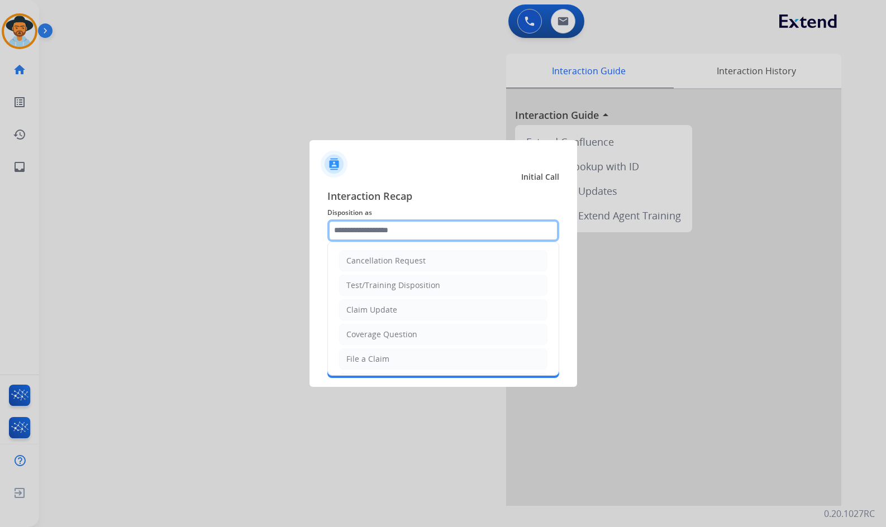
click at [398, 235] on input "text" at bounding box center [443, 230] width 232 height 22
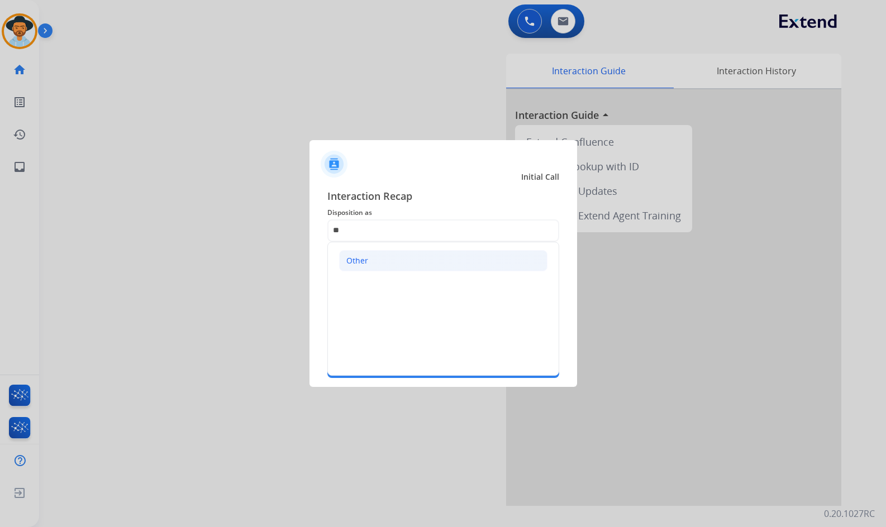
click at [371, 260] on li "Other" at bounding box center [443, 260] width 208 height 21
type input "*****"
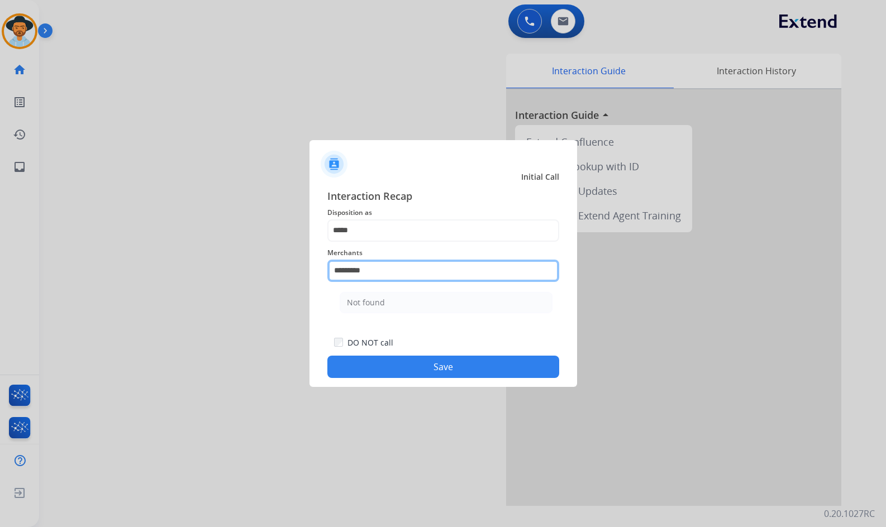
drag, startPoint x: 393, startPoint y: 269, endPoint x: 324, endPoint y: 268, distance: 68.7
click at [324, 268] on div "Interaction Recap Disposition as ***** Merchants ********* Not found Secure Pad…" at bounding box center [442, 283] width 267 height 208
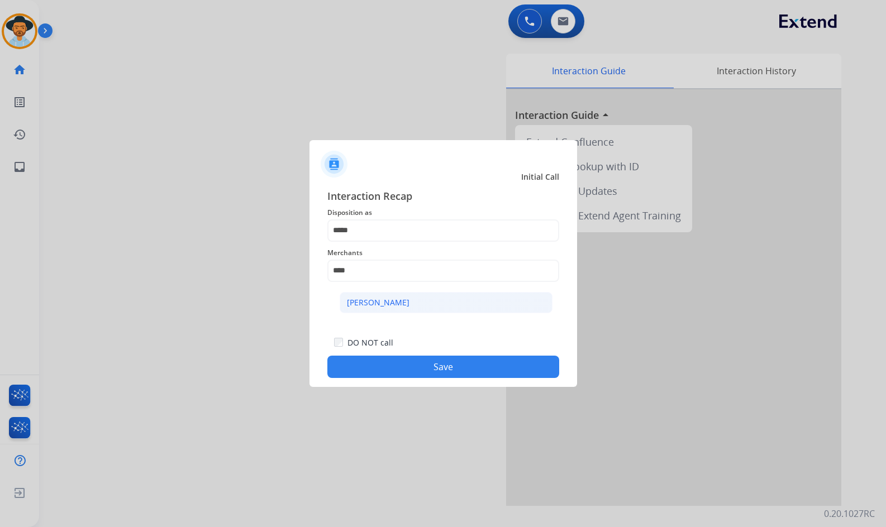
click at [388, 293] on li "[PERSON_NAME]" at bounding box center [446, 302] width 213 height 21
type input "**********"
click at [418, 366] on button "Save" at bounding box center [443, 367] width 232 height 22
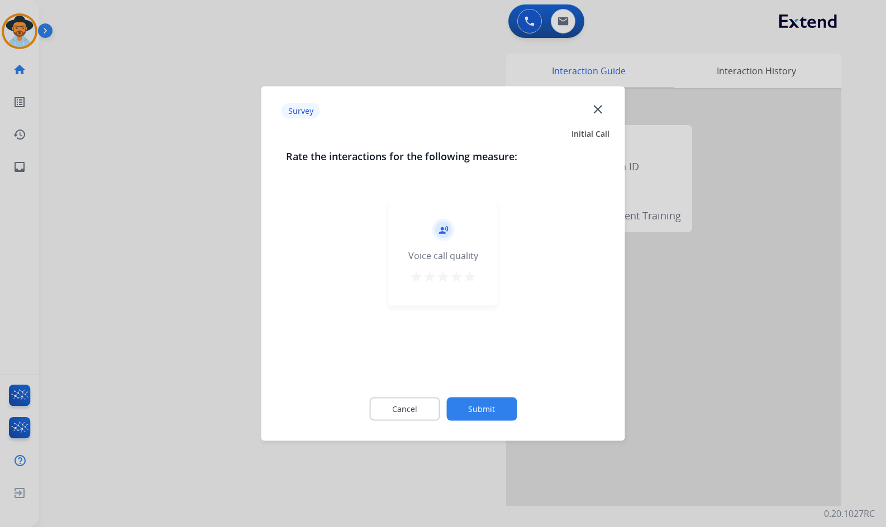
click at [486, 400] on button "Submit" at bounding box center [481, 409] width 70 height 23
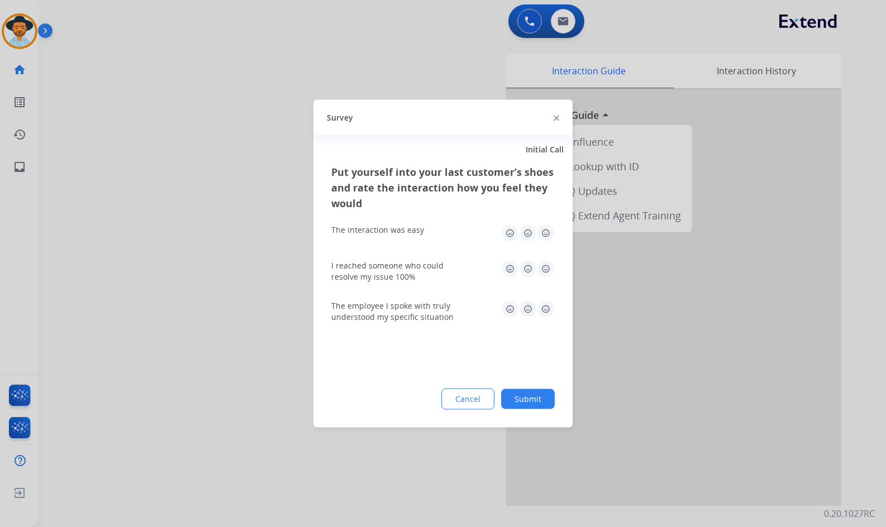
click at [528, 394] on button "Submit" at bounding box center [528, 399] width 54 height 20
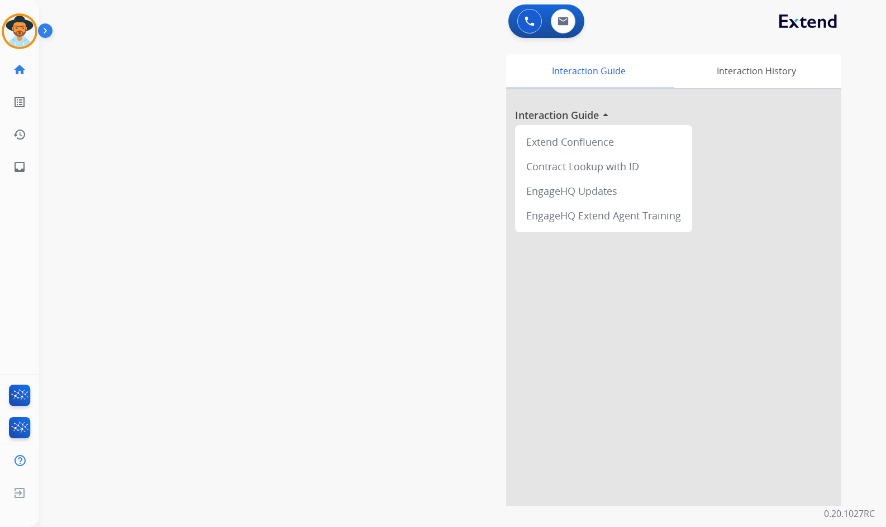
click at [309, 264] on div "swap_horiz Break voice bridge close_fullscreen Connect 3-Way Call merge_type Se…" at bounding box center [449, 273] width 820 height 466
click at [166, 291] on div "swap_horiz Break voice bridge close_fullscreen Connect 3-Way Call merge_type Se…" at bounding box center [449, 273] width 820 height 466
click at [32, 172] on link "inbox Emails" at bounding box center [19, 166] width 31 height 31
select select "**********"
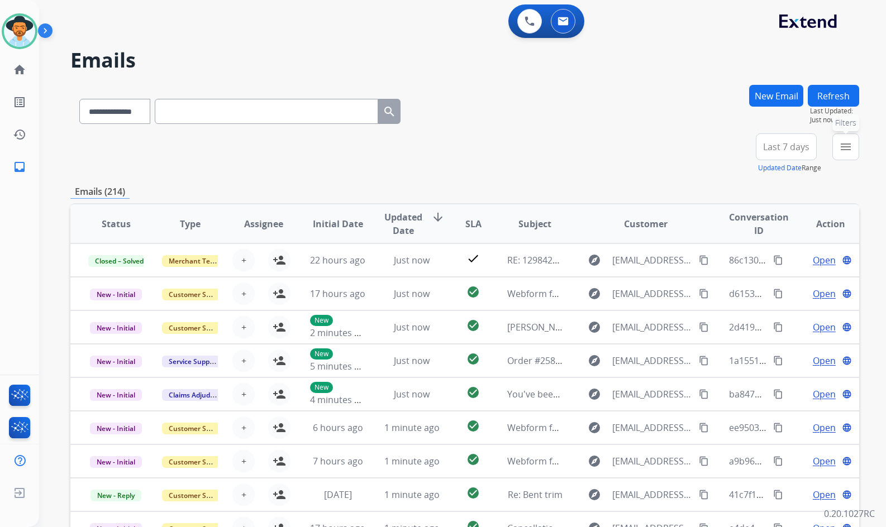
click at [840, 144] on mat-icon "menu" at bounding box center [845, 146] width 13 height 13
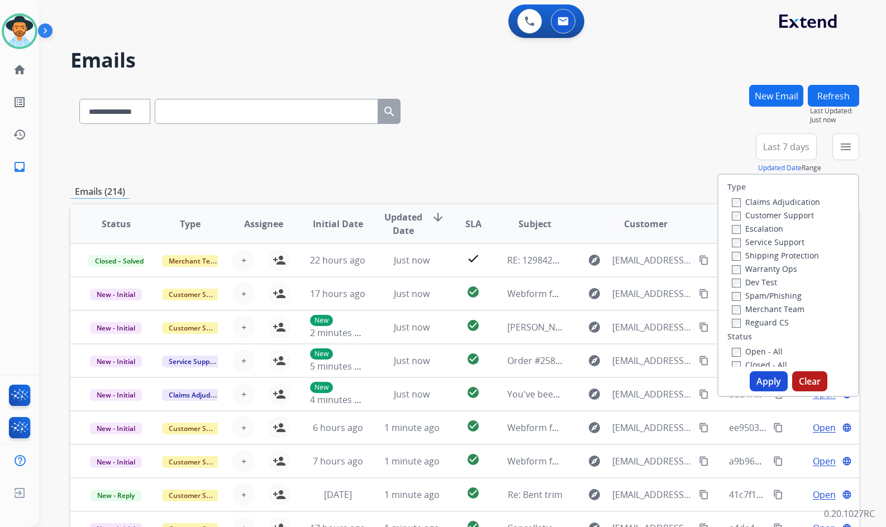
click at [791, 219] on label "Customer Support" at bounding box center [773, 215] width 82 height 11
click at [776, 255] on label "Shipping Protection" at bounding box center [775, 255] width 87 height 11
drag, startPoint x: 756, startPoint y: 325, endPoint x: 756, endPoint y: 338, distance: 12.8
click at [756, 326] on label "Reguard CS" at bounding box center [760, 322] width 57 height 11
click at [756, 350] on label "Open - All" at bounding box center [757, 351] width 51 height 11
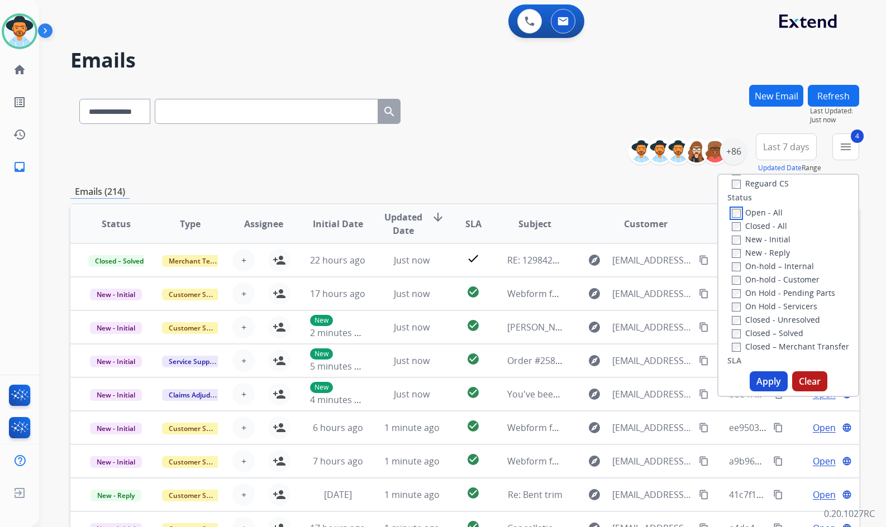
scroll to position [112, 0]
drag, startPoint x: 763, startPoint y: 348, endPoint x: 763, endPoint y: 338, distance: 9.5
click at [763, 348] on label "Closed - Unresolved" at bounding box center [776, 347] width 88 height 11
click at [764, 335] on label "On Hold - Servicers" at bounding box center [774, 333] width 85 height 11
click at [766, 326] on div "On Hold - Pending Parts" at bounding box center [790, 319] width 117 height 13
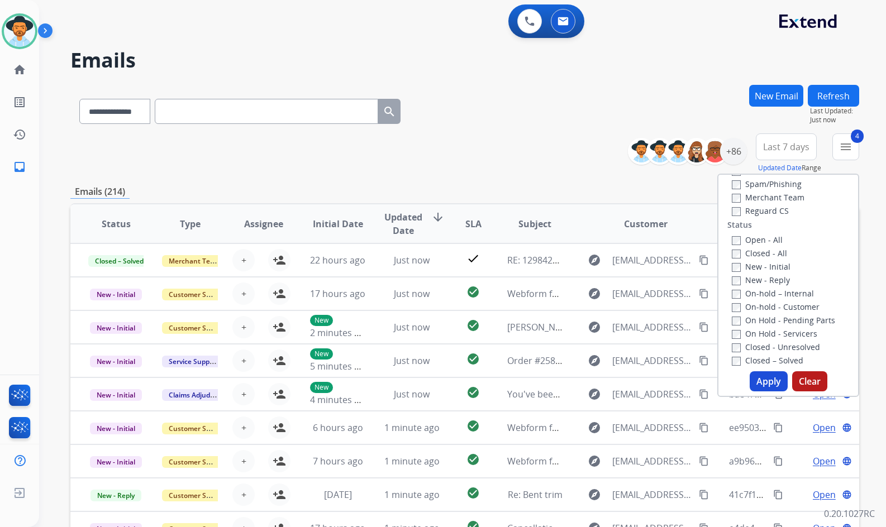
click at [763, 345] on label "Closed - Unresolved" at bounding box center [776, 347] width 88 height 11
click at [766, 319] on label "On Hold - Pending Parts" at bounding box center [783, 320] width 103 height 11
click at [769, 312] on div "On-hold - Customer" at bounding box center [790, 306] width 117 height 13
click at [771, 307] on label "On-hold - Customer" at bounding box center [776, 307] width 88 height 11
click at [773, 295] on label "On-hold – Internal" at bounding box center [773, 293] width 82 height 11
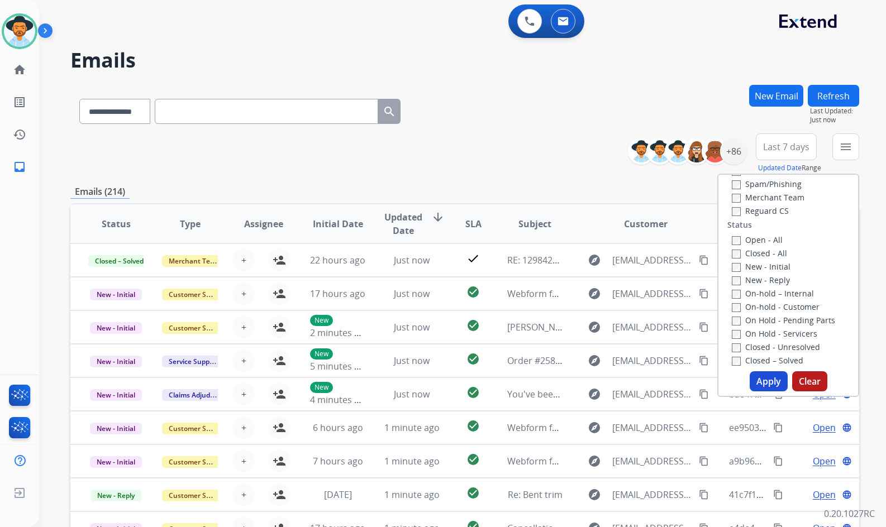
click at [773, 284] on label "New - Reply" at bounding box center [761, 280] width 58 height 11
click at [775, 265] on label "New - Initial" at bounding box center [761, 266] width 59 height 11
click at [767, 376] on button "Apply" at bounding box center [768, 381] width 38 height 20
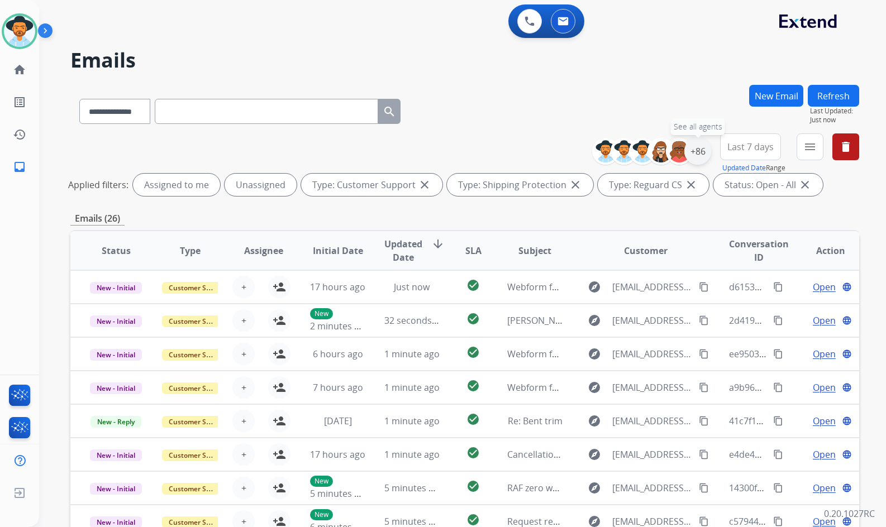
click at [698, 149] on div "+86" at bounding box center [697, 151] width 27 height 27
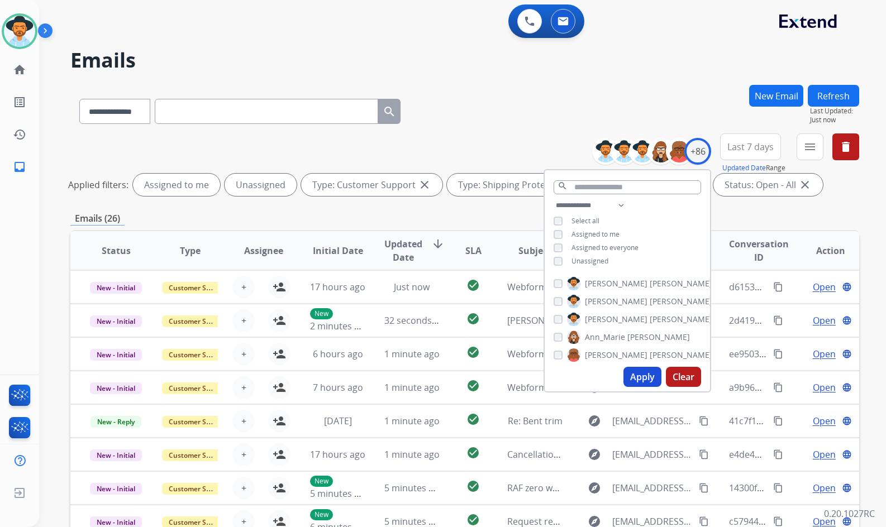
click at [587, 264] on span "Unassigned" at bounding box center [589, 260] width 37 height 9
click at [603, 318] on span "[PERSON_NAME]" at bounding box center [616, 319] width 63 height 11
click at [632, 381] on button "Apply" at bounding box center [642, 377] width 38 height 20
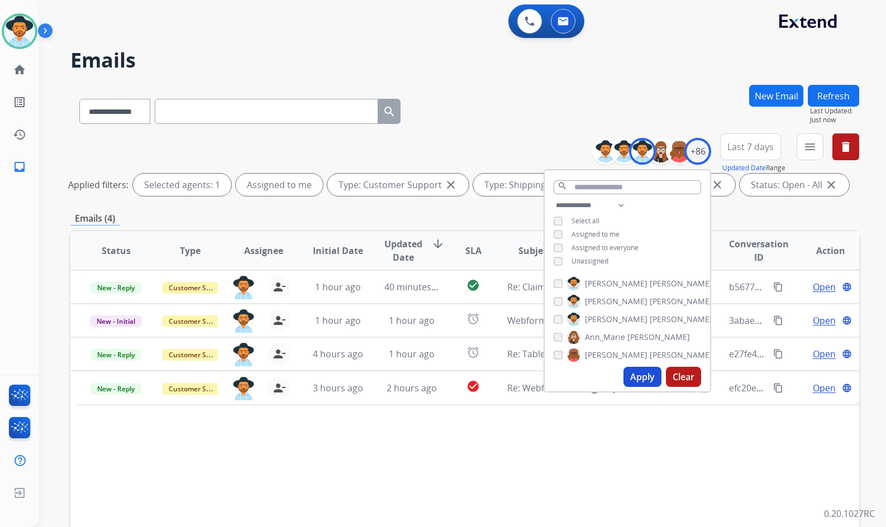
click at [441, 450] on div "Status Type Assignee Initial Date Updated Date arrow_downward SLA Subject Custo…" at bounding box center [464, 417] width 789 height 374
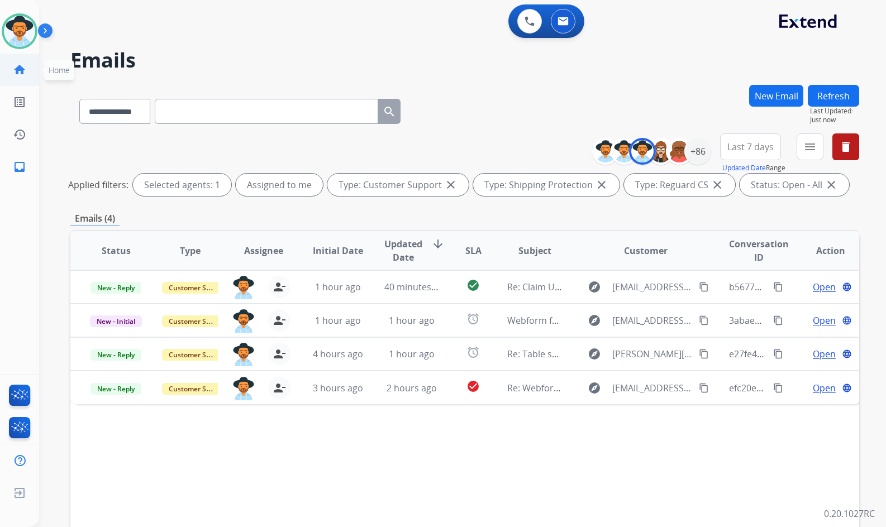
click at [22, 82] on link "home Home" at bounding box center [19, 69] width 31 height 31
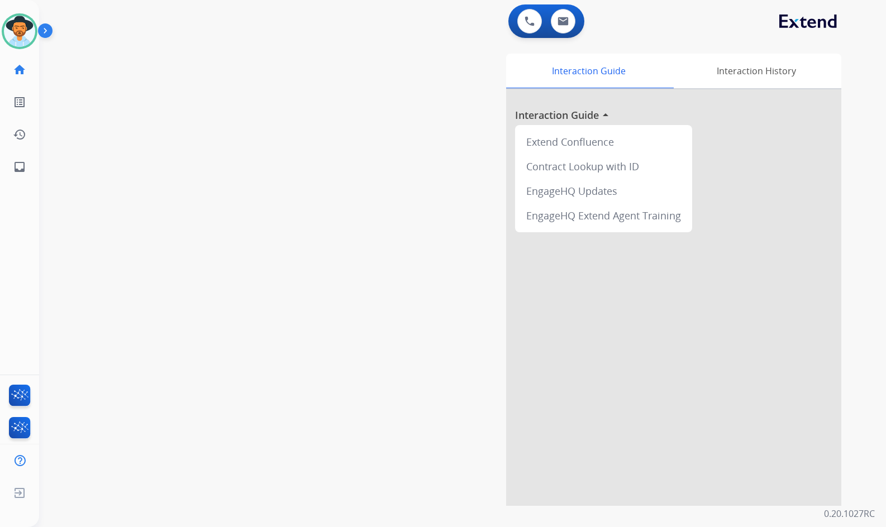
click at [76, 307] on div "swap_horiz Break voice bridge close_fullscreen Connect 3-Way Call merge_type Se…" at bounding box center [449, 273] width 820 height 466
click at [56, 333] on div "swap_horiz Break voice bridge close_fullscreen Connect 3-Way Call merge_type Se…" at bounding box center [449, 273] width 820 height 466
click at [224, 251] on div "swap_horiz Break voice bridge close_fullscreen Connect 3-Way Call merge_type Se…" at bounding box center [449, 273] width 820 height 466
click at [22, 160] on mat-icon "inbox" at bounding box center [19, 166] width 13 height 13
select select "**********"
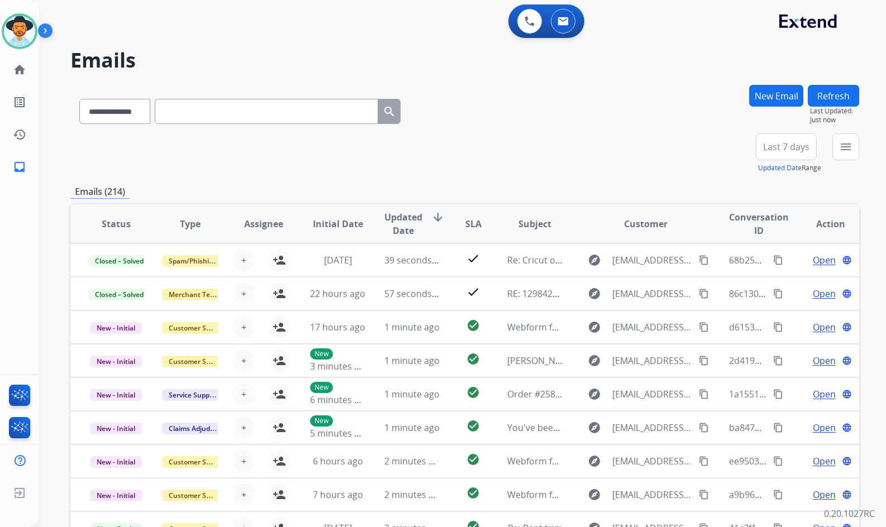
click at [840, 132] on div "New Email Refresh Last Updated: Just now" at bounding box center [804, 109] width 110 height 49
click at [840, 138] on button "menu Filters" at bounding box center [845, 146] width 27 height 27
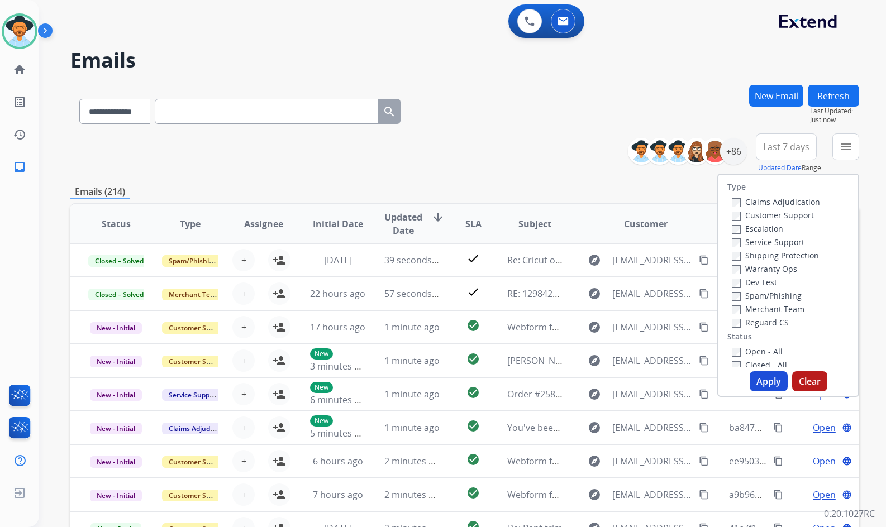
click at [762, 212] on label "Customer Support" at bounding box center [773, 215] width 82 height 11
click at [773, 255] on label "Shipping Protection" at bounding box center [775, 255] width 87 height 11
click at [767, 324] on label "Reguard CS" at bounding box center [760, 322] width 57 height 11
click at [764, 347] on label "Open - All" at bounding box center [757, 351] width 51 height 11
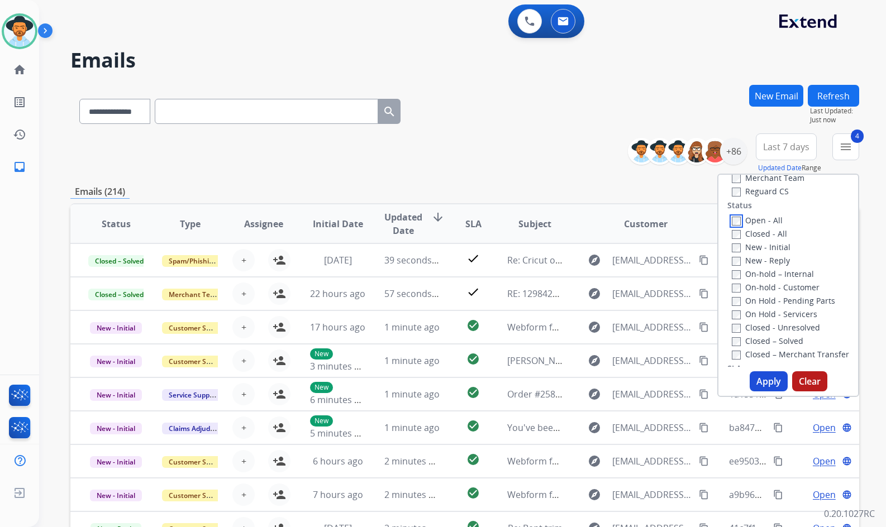
scroll to position [112, 0]
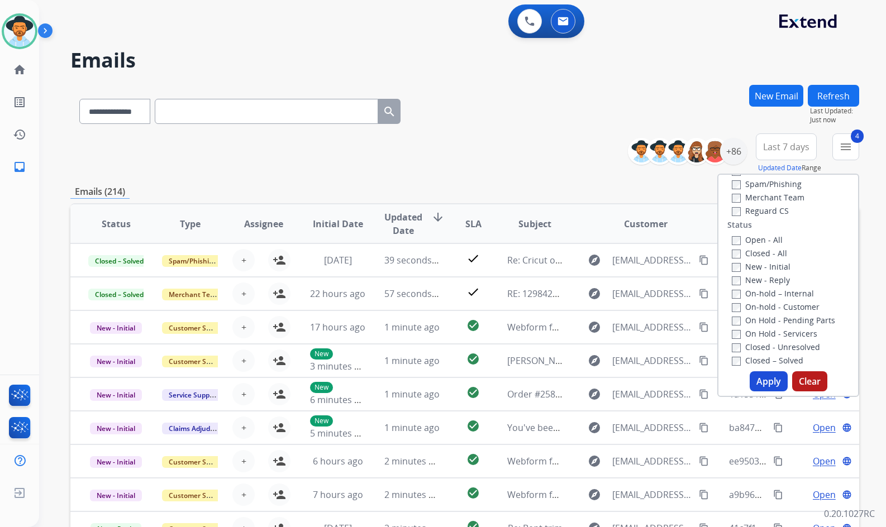
click at [775, 330] on label "On Hold - Servicers" at bounding box center [774, 333] width 85 height 11
click at [775, 319] on label "On Hold - Pending Parts" at bounding box center [783, 320] width 103 height 11
click at [775, 308] on label "On-hold - Customer" at bounding box center [776, 307] width 88 height 11
click at [776, 293] on label "On-hold – Internal" at bounding box center [773, 293] width 82 height 11
click at [774, 280] on label "New - Reply" at bounding box center [761, 280] width 58 height 11
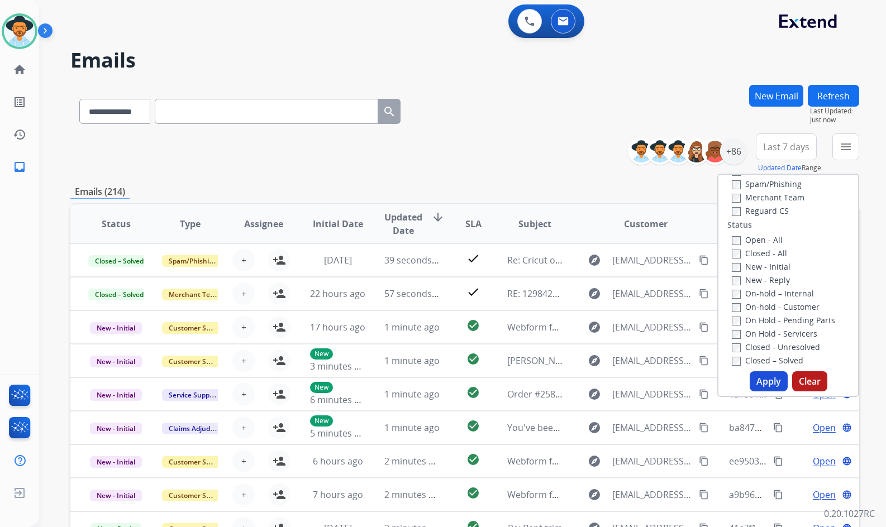
click at [775, 267] on label "New - Initial" at bounding box center [761, 266] width 59 height 11
click at [771, 382] on button "Apply" at bounding box center [768, 381] width 38 height 20
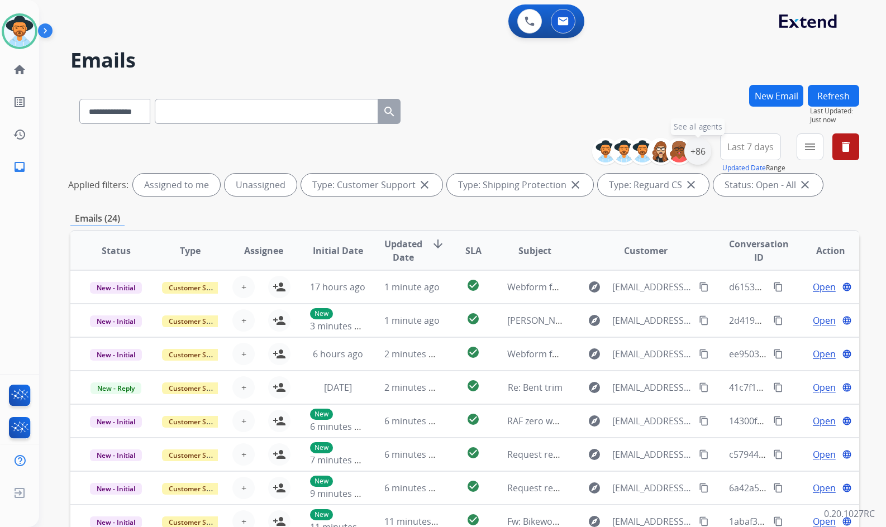
click at [695, 147] on div "+86" at bounding box center [697, 151] width 27 height 27
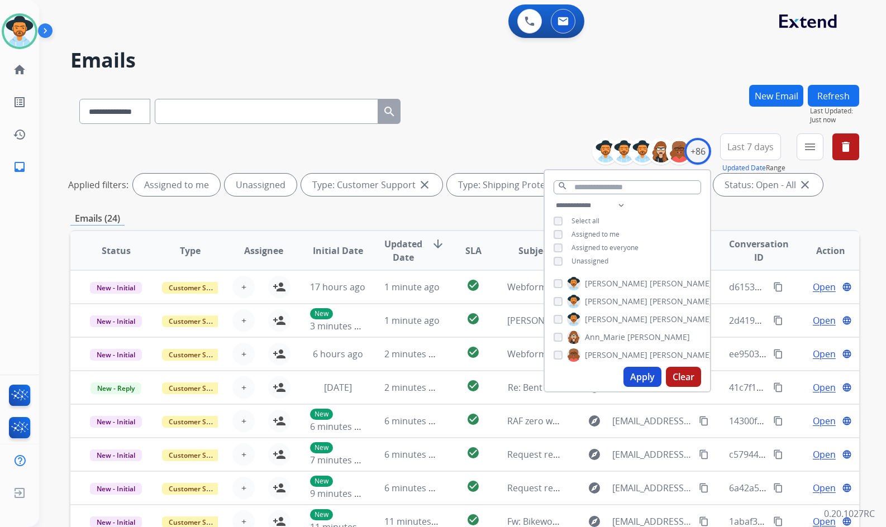
click at [593, 259] on span "Unassigned" at bounding box center [589, 260] width 37 height 9
click at [605, 322] on span "[PERSON_NAME]" at bounding box center [616, 319] width 63 height 11
click at [629, 375] on button "Apply" at bounding box center [642, 377] width 38 height 20
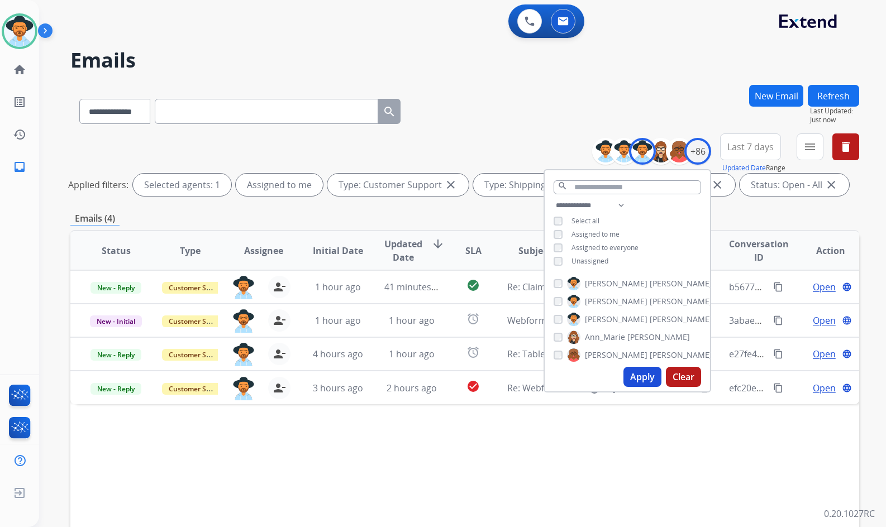
click at [482, 451] on div "Status Type Assignee Initial Date Updated Date arrow_downward SLA Subject Custo…" at bounding box center [464, 417] width 789 height 374
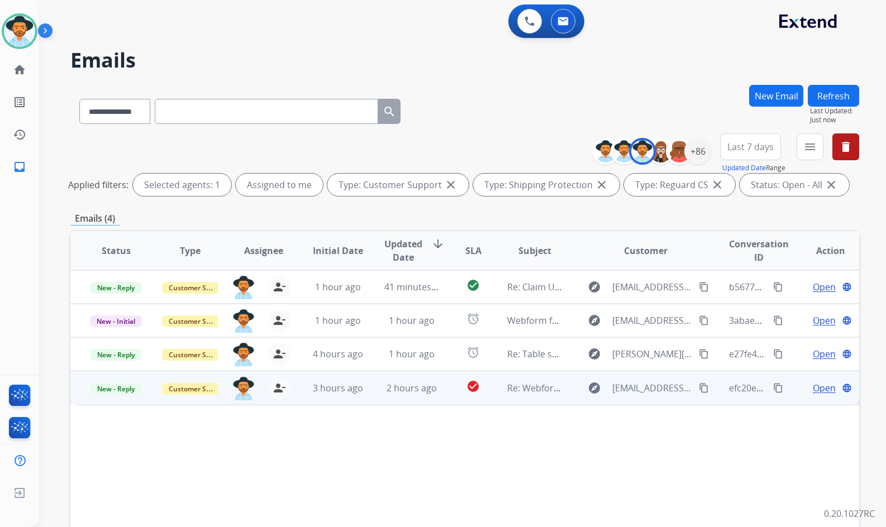
click at [785, 386] on td "Open language" at bounding box center [822, 388] width 74 height 34
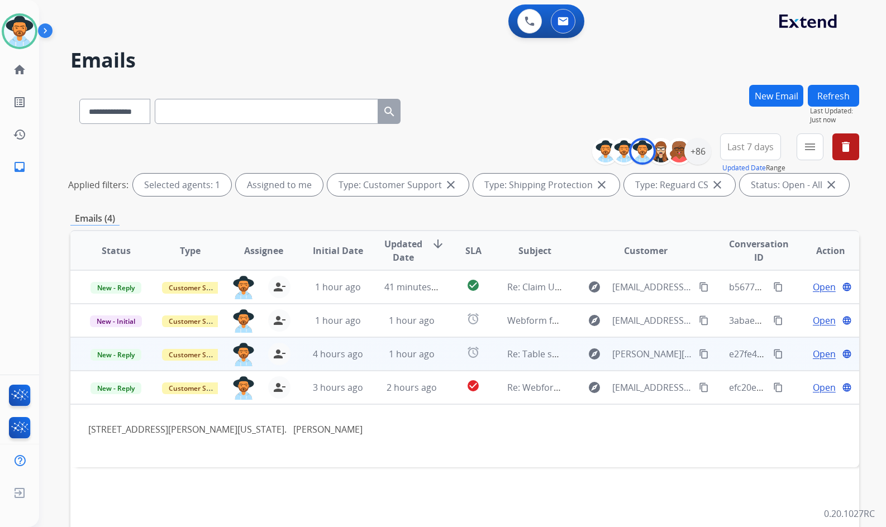
click at [785, 353] on td "Open language" at bounding box center [822, 354] width 74 height 34
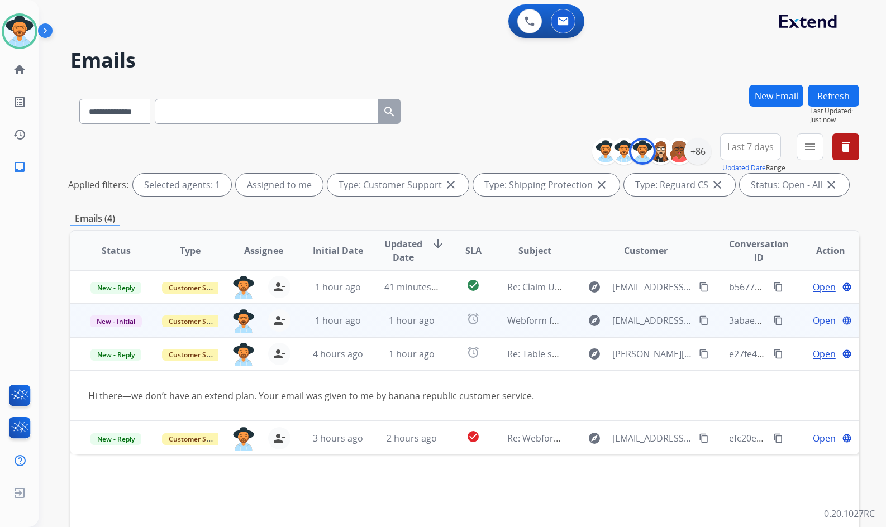
click at [791, 323] on td "Open language" at bounding box center [822, 321] width 74 height 34
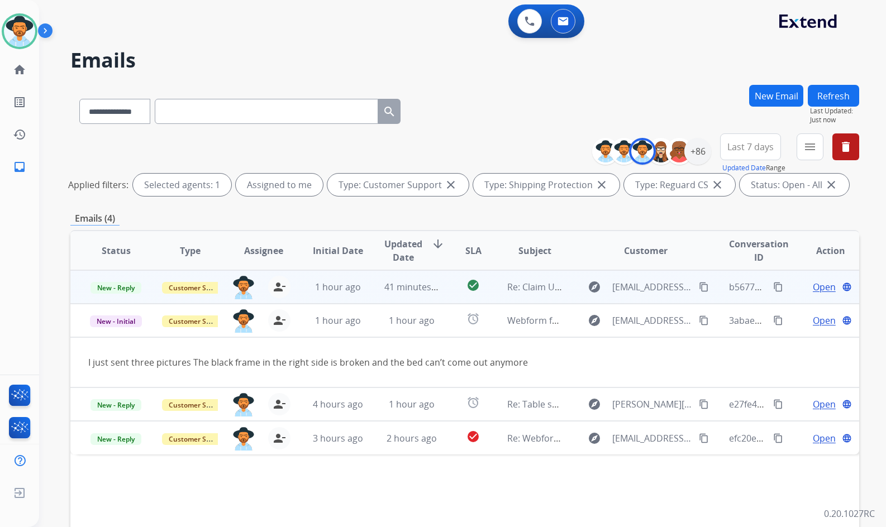
click at [791, 280] on td "Open language" at bounding box center [822, 287] width 74 height 34
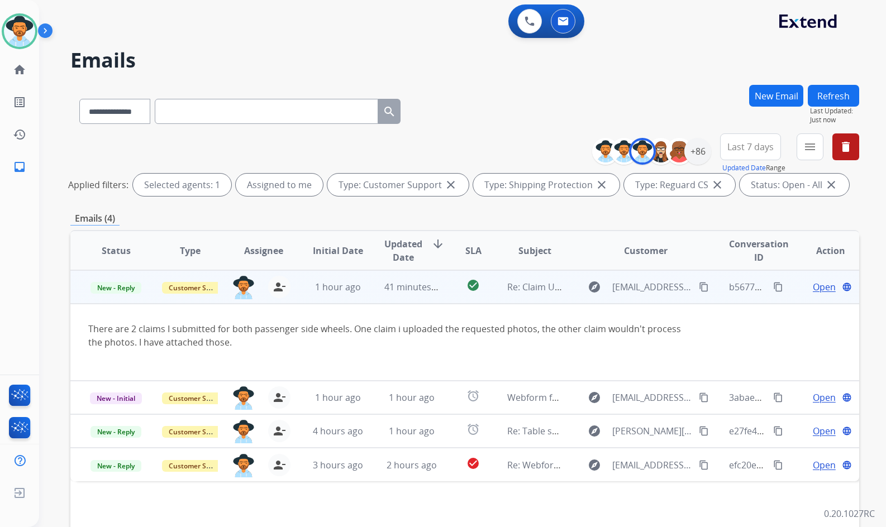
click at [791, 280] on td "Open language" at bounding box center [822, 287] width 74 height 34
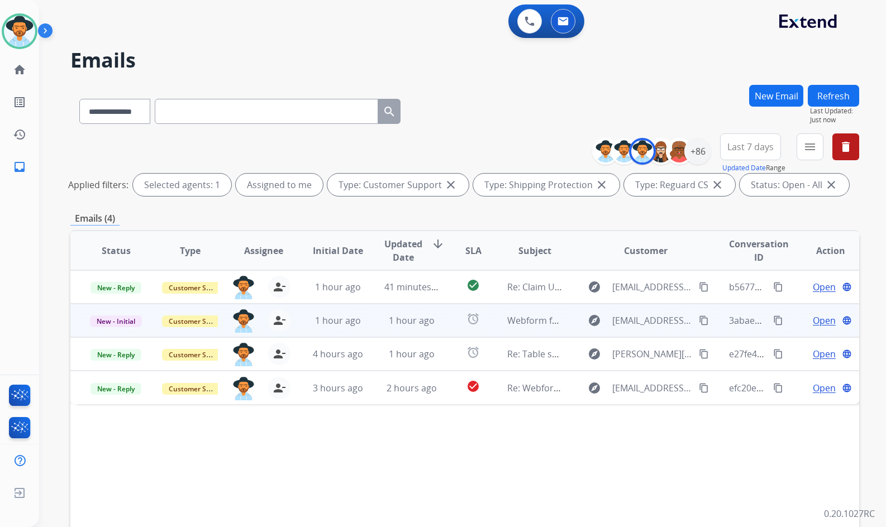
click at [792, 323] on td "Open language" at bounding box center [822, 321] width 74 height 34
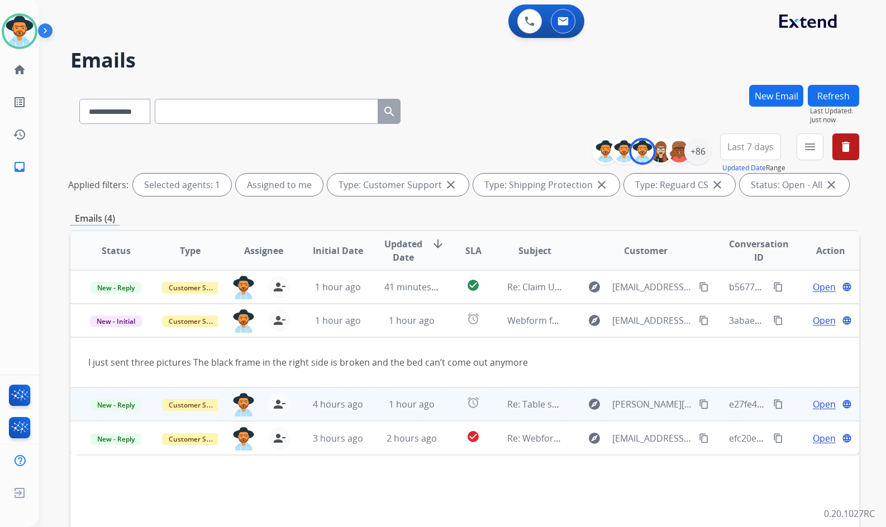
click at [803, 398] on div "Open language" at bounding box center [830, 404] width 55 height 13
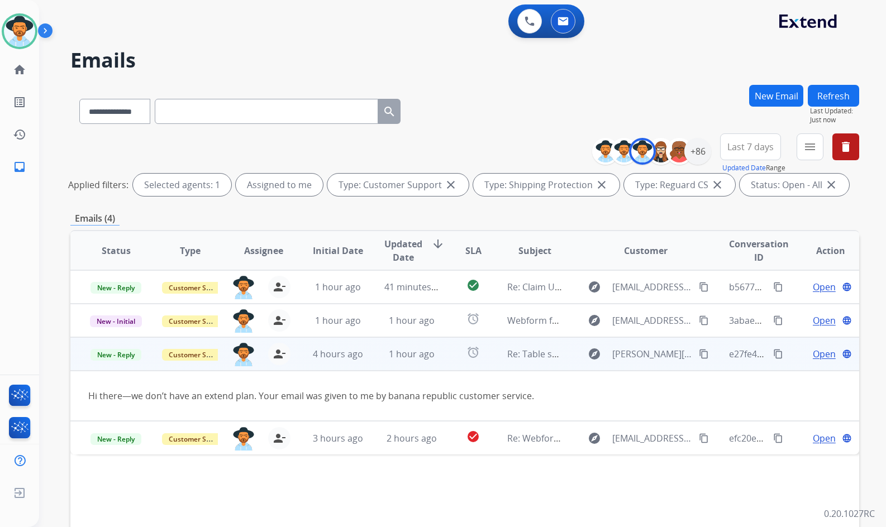
click at [790, 362] on td "Open language" at bounding box center [822, 354] width 74 height 34
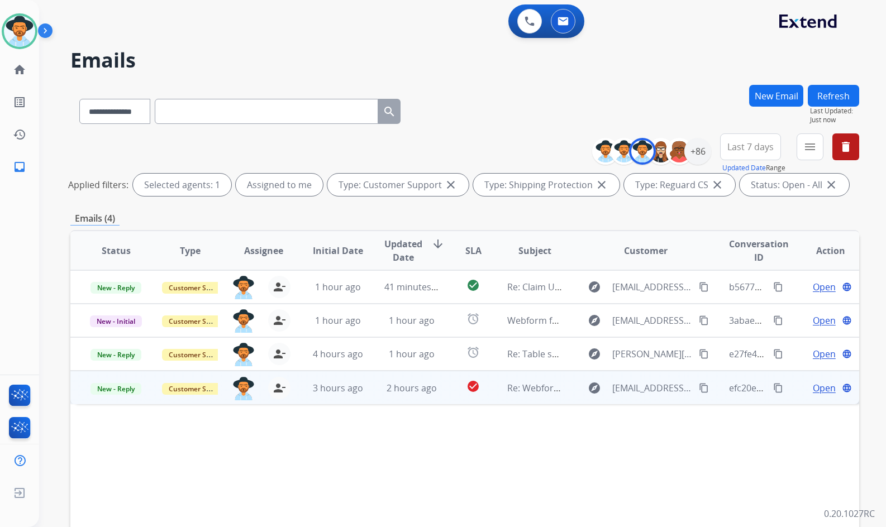
click at [791, 392] on td "Open language" at bounding box center [822, 388] width 74 height 34
click at [790, 389] on td "Open language" at bounding box center [822, 388] width 74 height 34
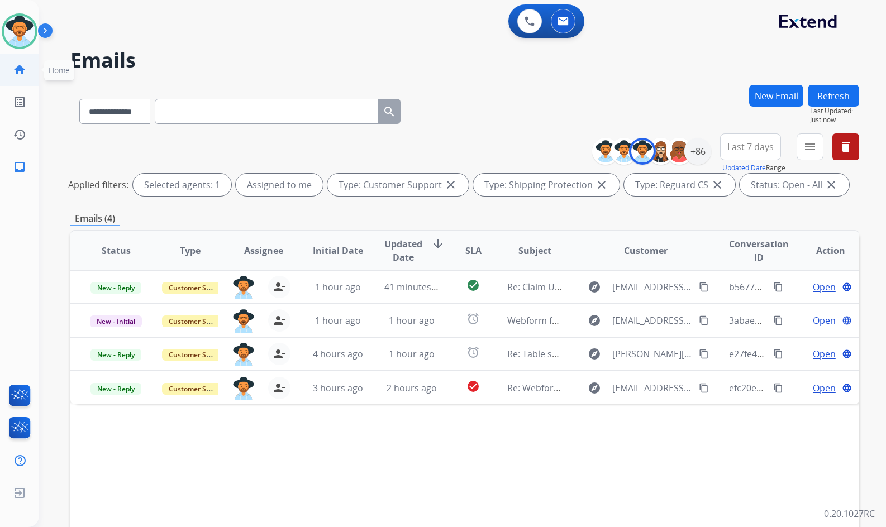
click at [13, 75] on mat-icon "home" at bounding box center [19, 69] width 13 height 13
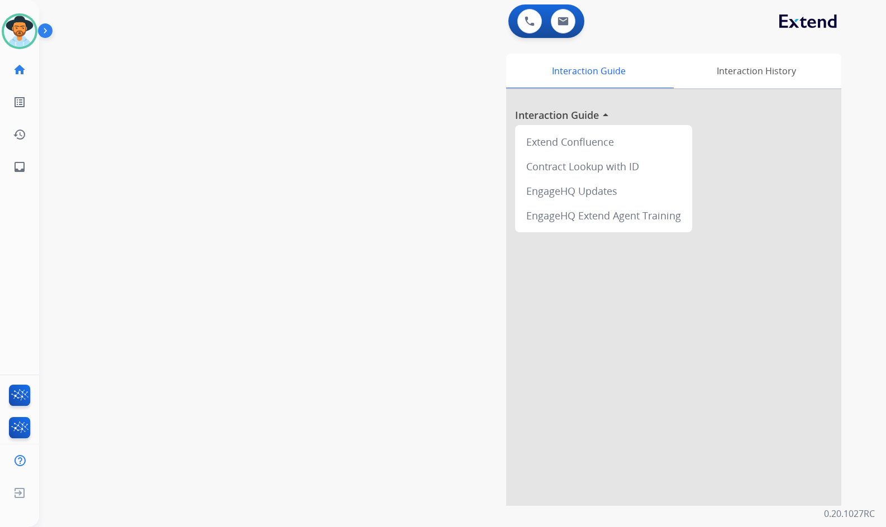
click at [39, 212] on div "swap_horiz Break voice bridge close_fullscreen Connect 3-Way Call merge_type Se…" at bounding box center [449, 273] width 820 height 466
click at [36, 227] on div "Amanda Available Edit Avatar Agent: Amanda Routing Profile: Extend_Training CS …" at bounding box center [19, 263] width 39 height 527
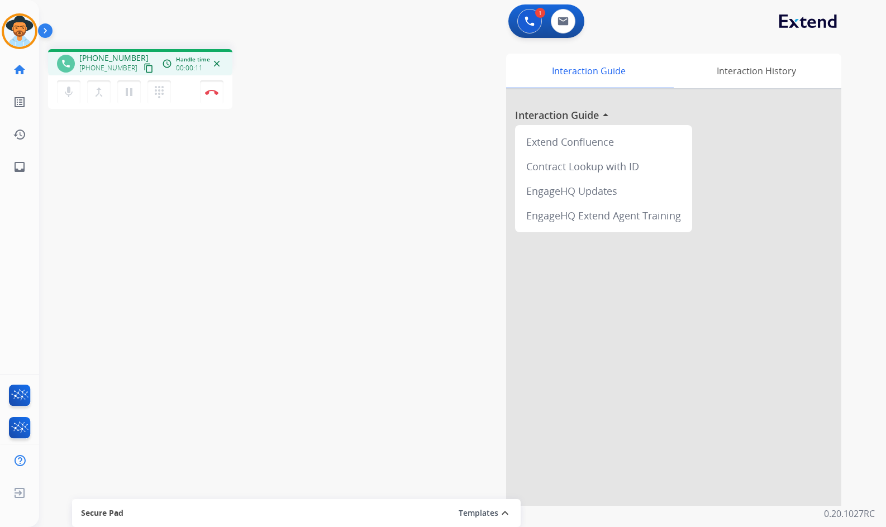
drag, startPoint x: 140, startPoint y: 68, endPoint x: 130, endPoint y: 69, distance: 10.1
click at [144, 68] on mat-icon "content_copy" at bounding box center [149, 68] width 10 height 10
click at [131, 90] on mat-icon "pause" at bounding box center [128, 91] width 13 height 13
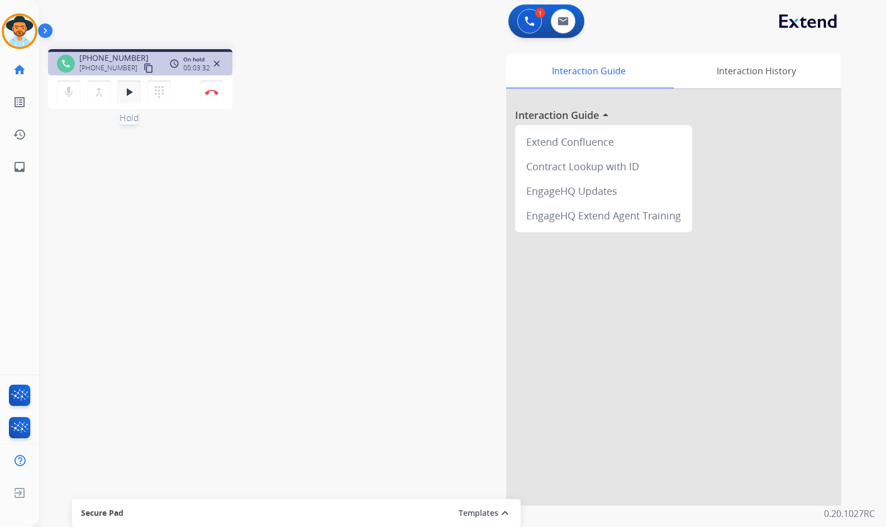
click at [123, 93] on mat-icon "play_arrow" at bounding box center [128, 91] width 13 height 13
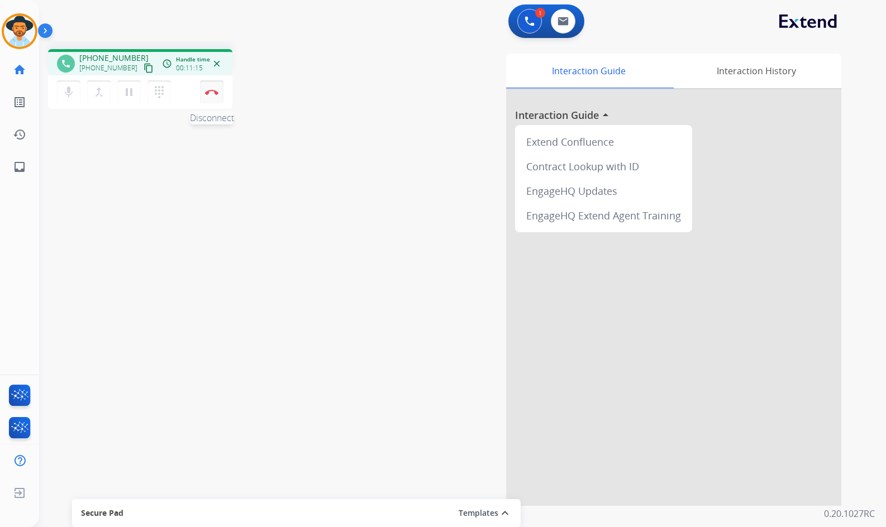
click at [217, 93] on img at bounding box center [211, 92] width 13 height 6
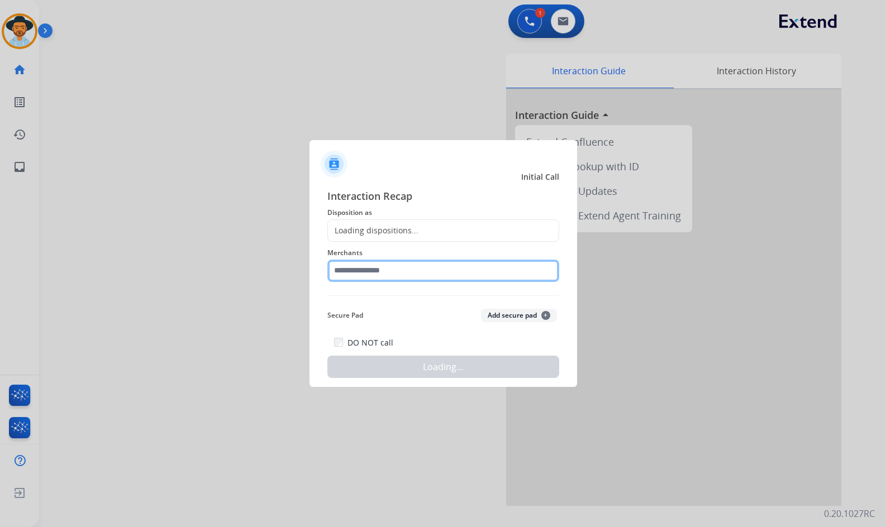
click at [437, 264] on input "text" at bounding box center [443, 271] width 232 height 22
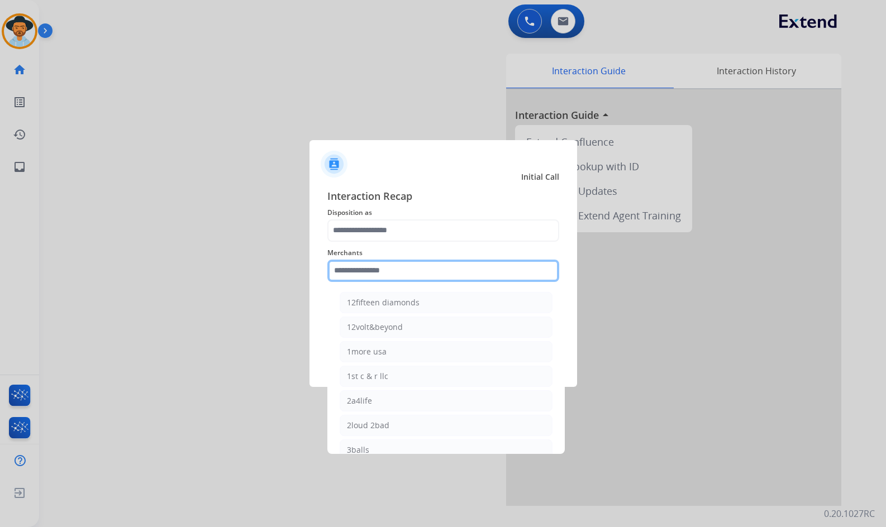
click at [413, 276] on input "text" at bounding box center [443, 271] width 232 height 22
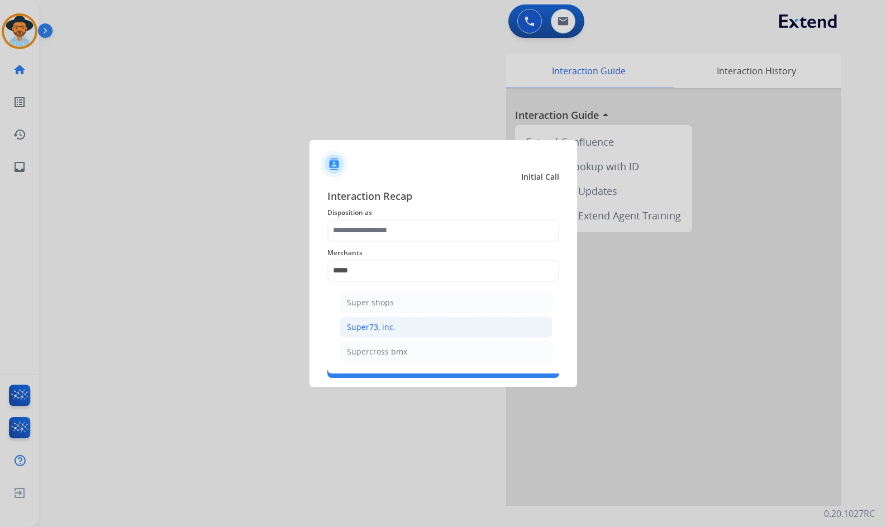
click at [405, 319] on li "Super73, inc." at bounding box center [446, 327] width 213 height 21
type input "**********"
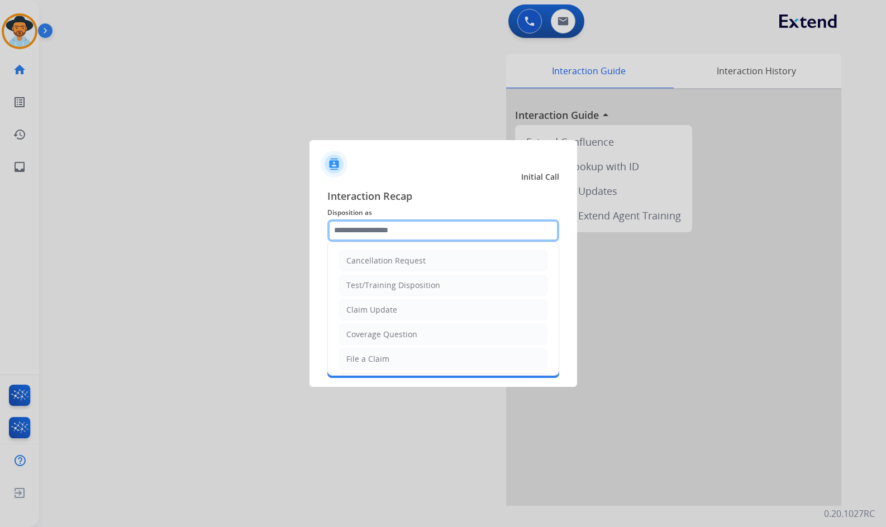
click at [389, 228] on input "text" at bounding box center [443, 230] width 232 height 22
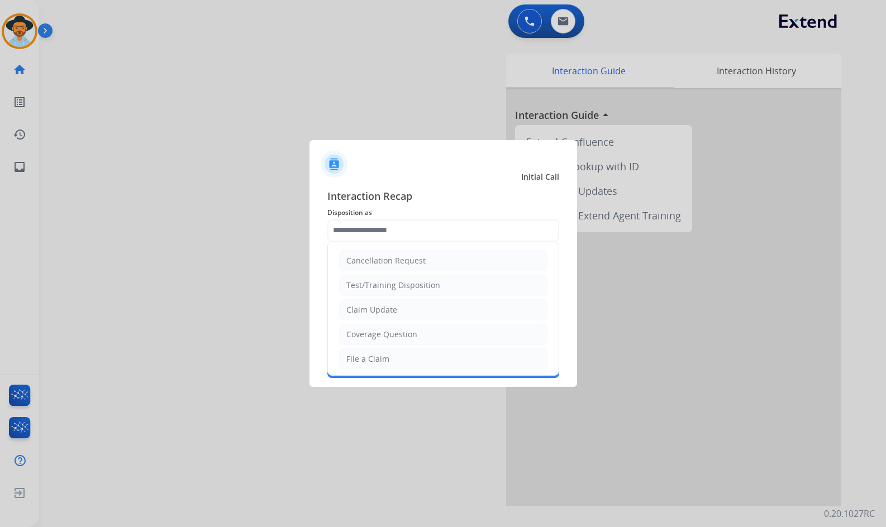
drag, startPoint x: 379, startPoint y: 359, endPoint x: 397, endPoint y: 370, distance: 21.5
click at [378, 360] on div "File a Claim" at bounding box center [367, 358] width 43 height 11
type input "**********"
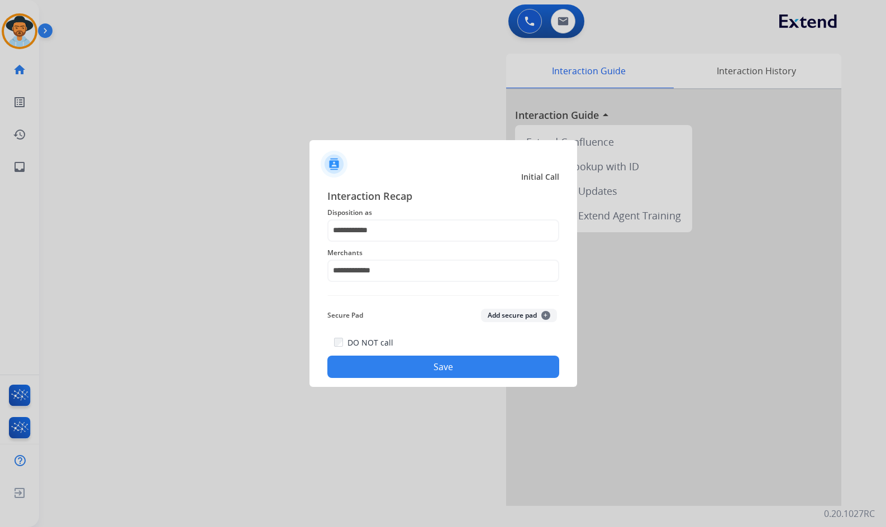
click at [412, 371] on button "Save" at bounding box center [443, 367] width 232 height 22
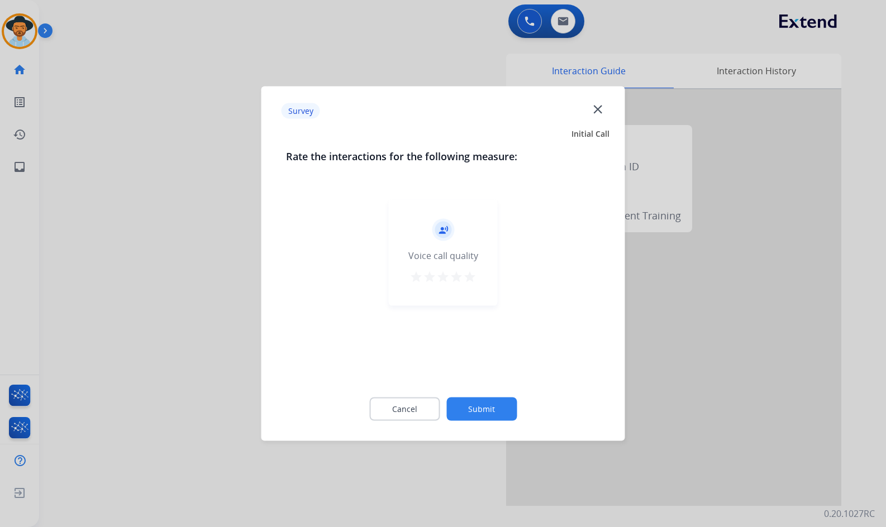
click at [481, 407] on button "Submit" at bounding box center [481, 409] width 70 height 23
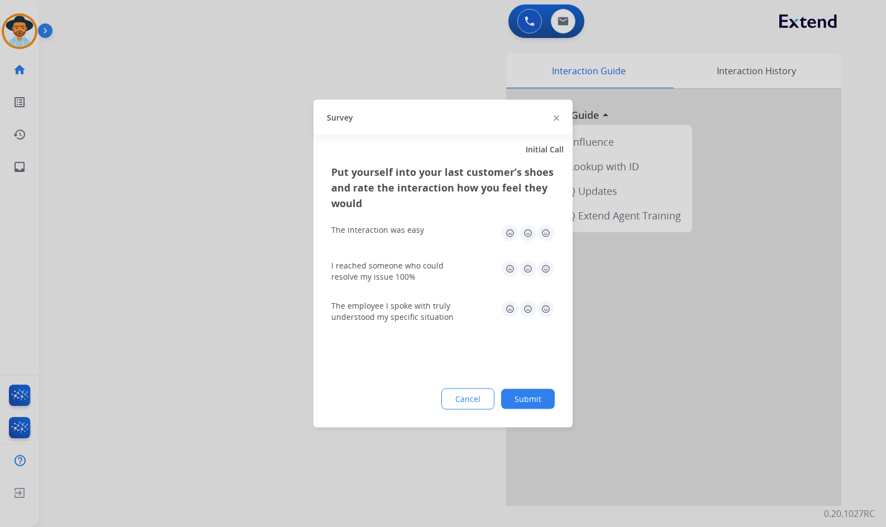
click at [531, 395] on button "Submit" at bounding box center [528, 399] width 54 height 20
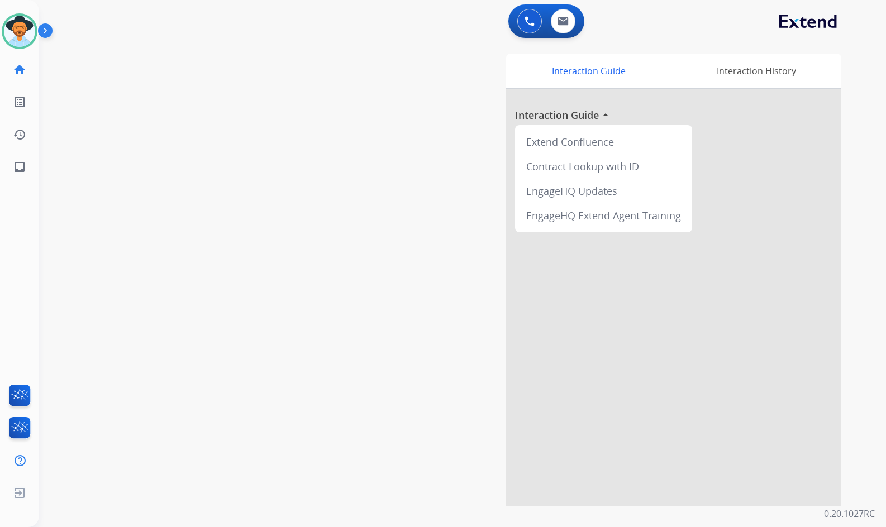
click at [78, 218] on div "swap_horiz Break voice bridge close_fullscreen Connect 3-Way Call merge_type Se…" at bounding box center [449, 273] width 820 height 466
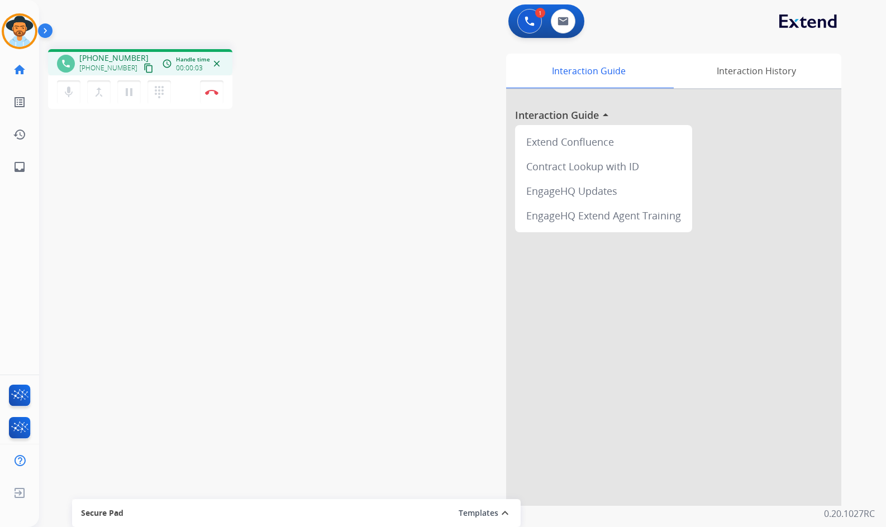
click at [144, 71] on mat-icon "content_copy" at bounding box center [149, 68] width 10 height 10
drag, startPoint x: 442, startPoint y: 321, endPoint x: 202, endPoint y: 226, distance: 258.7
click at [202, 226] on div "phone +13853358557 +13853358557 content_copy access_time Call metrics Queue 00:…" at bounding box center [449, 273] width 820 height 466
click at [210, 232] on div "phone +13853358557 +13853358557 content_copy access_time Call metrics Queue 00:…" at bounding box center [449, 273] width 820 height 466
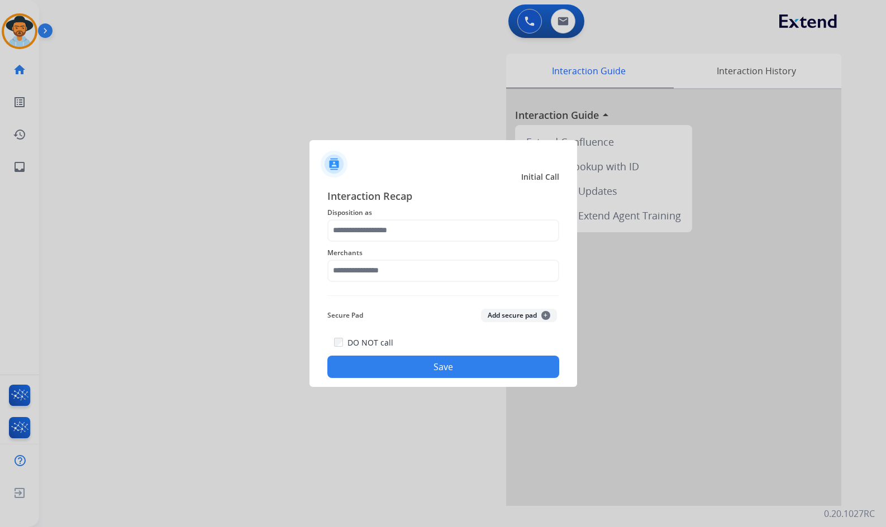
click at [427, 257] on span "Merchants" at bounding box center [443, 252] width 232 height 13
click at [427, 272] on input "text" at bounding box center [443, 271] width 232 height 22
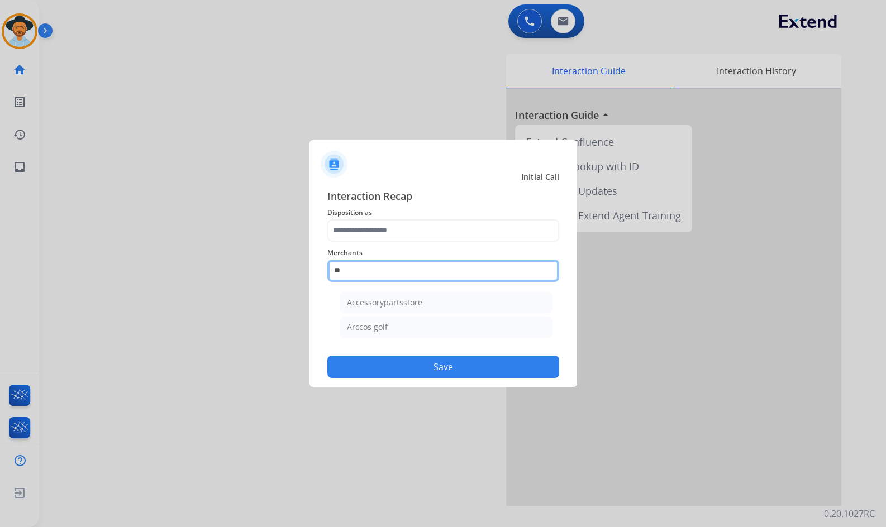
type input "*"
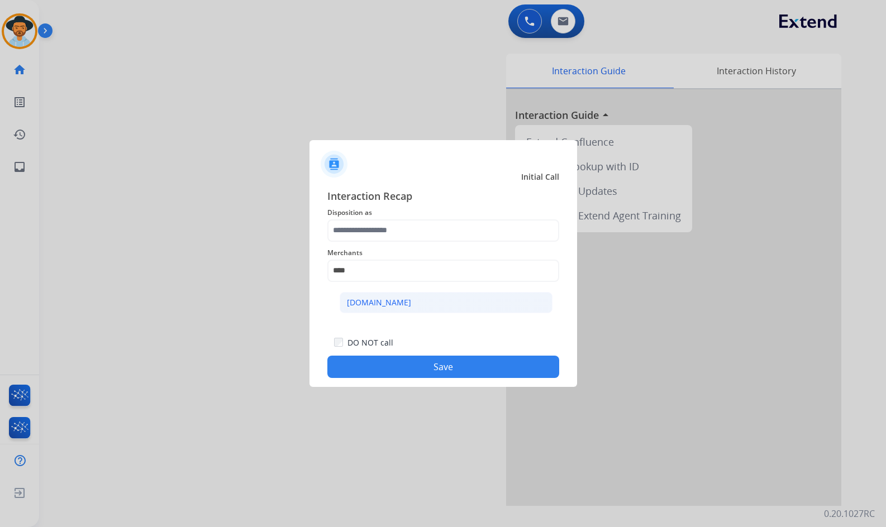
click at [403, 302] on li "[DOMAIN_NAME]" at bounding box center [446, 302] width 213 height 21
type input "**********"
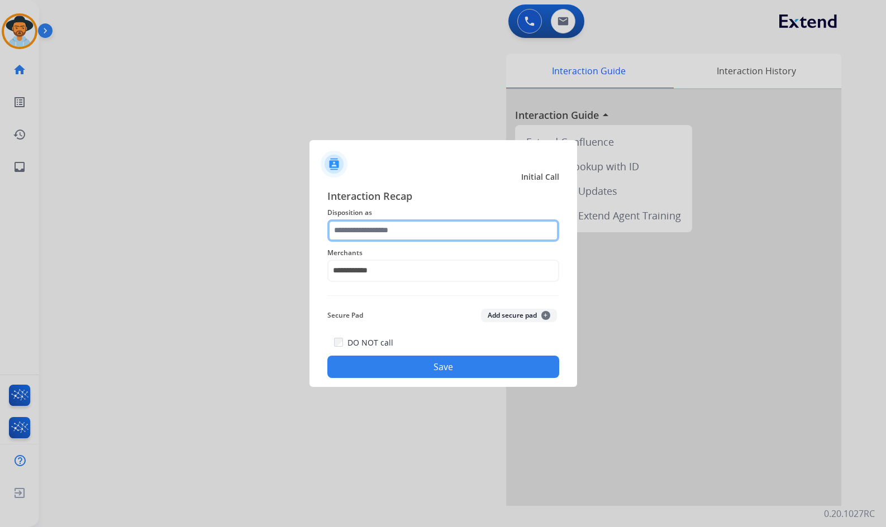
click at [415, 240] on input "text" at bounding box center [443, 230] width 232 height 22
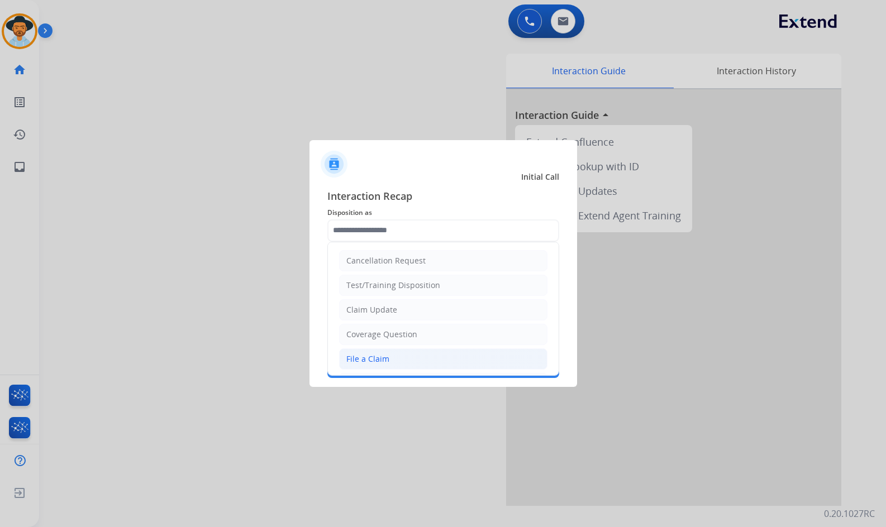
click at [396, 360] on li "File a Claim" at bounding box center [443, 358] width 208 height 21
type input "**********"
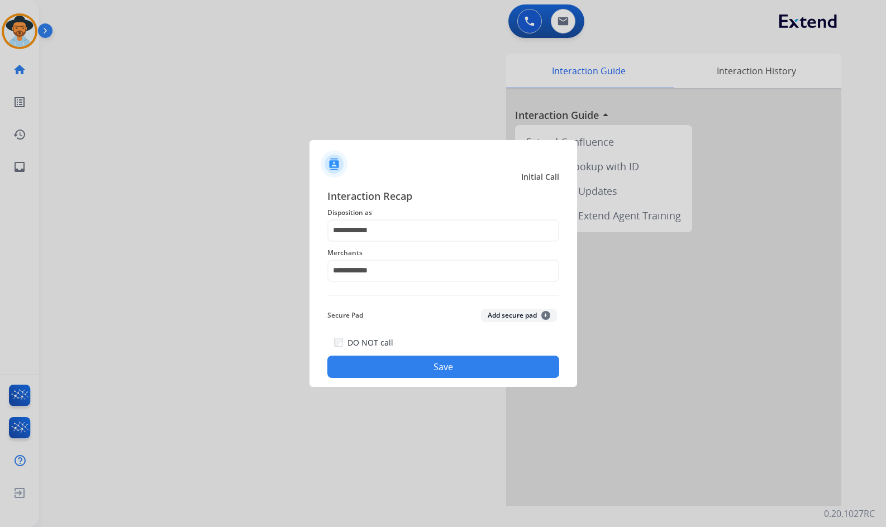
click at [418, 356] on button "Save" at bounding box center [443, 367] width 232 height 22
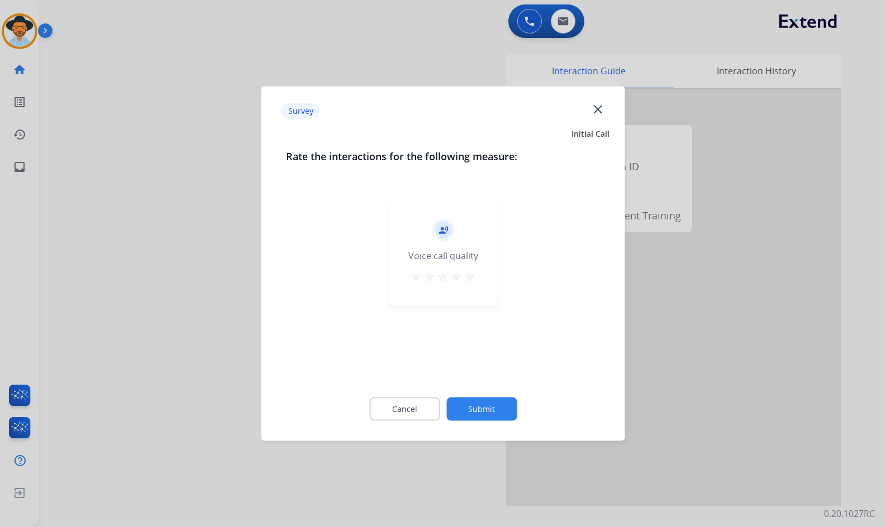
click at [497, 410] on button "Submit" at bounding box center [481, 409] width 70 height 23
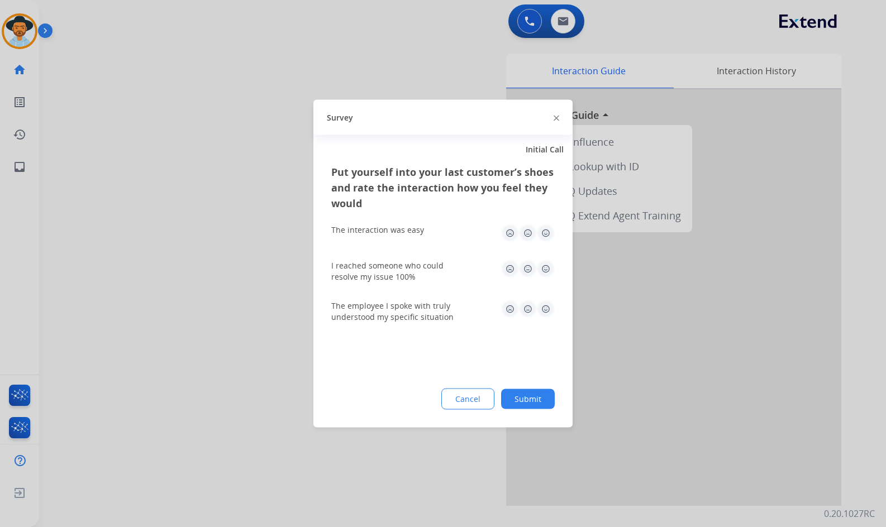
click at [528, 400] on button "Submit" at bounding box center [528, 399] width 54 height 20
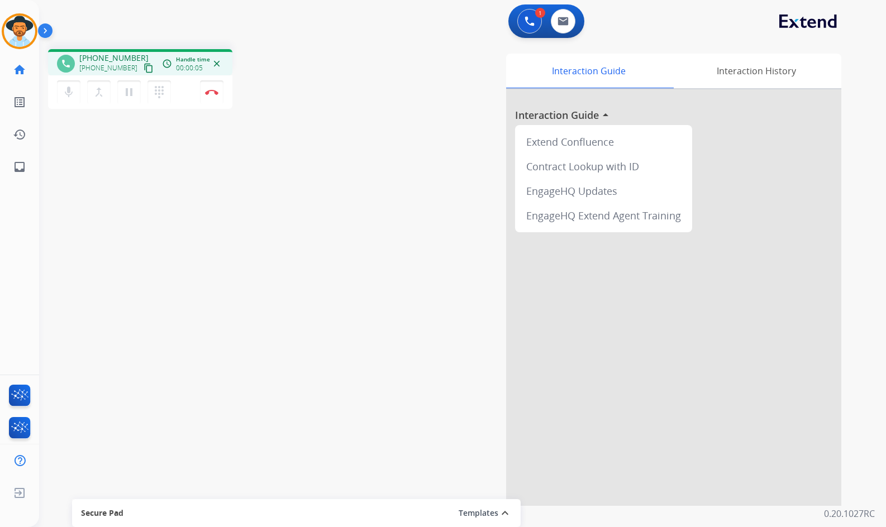
click at [144, 68] on mat-icon "content_copy" at bounding box center [149, 68] width 10 height 10
click at [216, 94] on img at bounding box center [211, 92] width 13 height 6
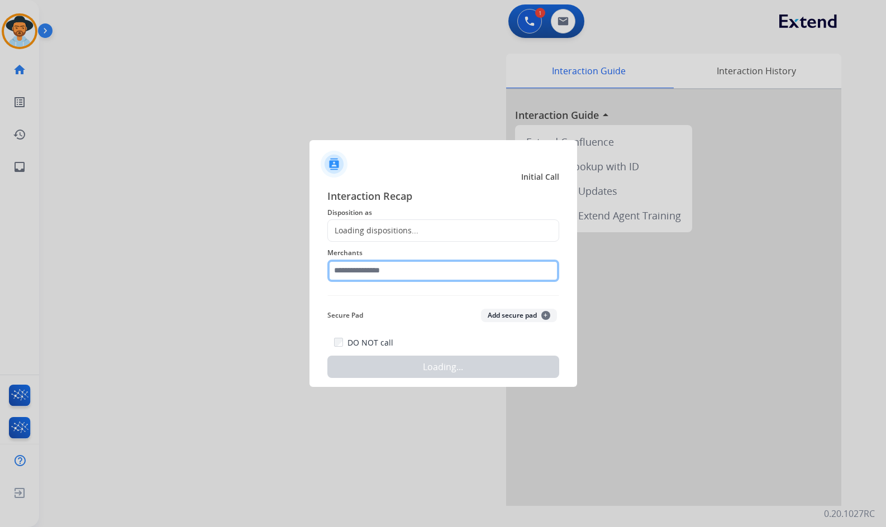
click at [378, 269] on input "text" at bounding box center [443, 271] width 232 height 22
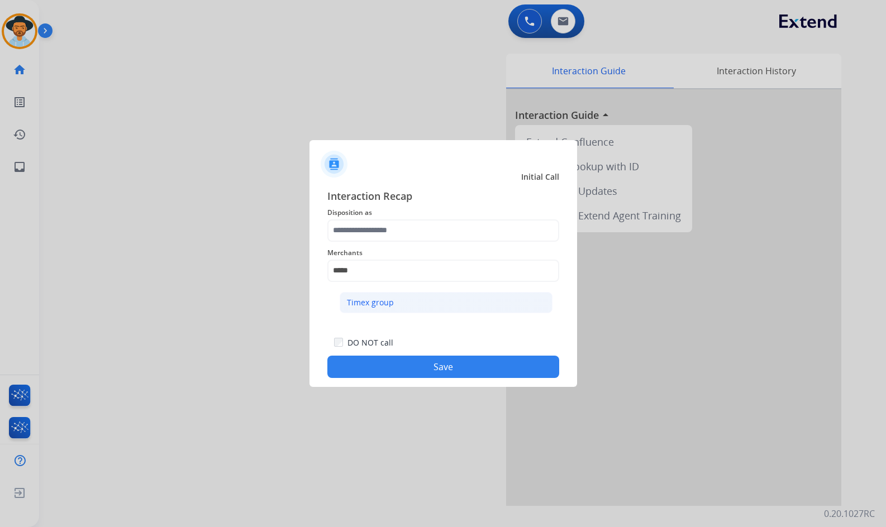
click at [427, 302] on li "Timex group" at bounding box center [446, 302] width 213 height 21
type input "**********"
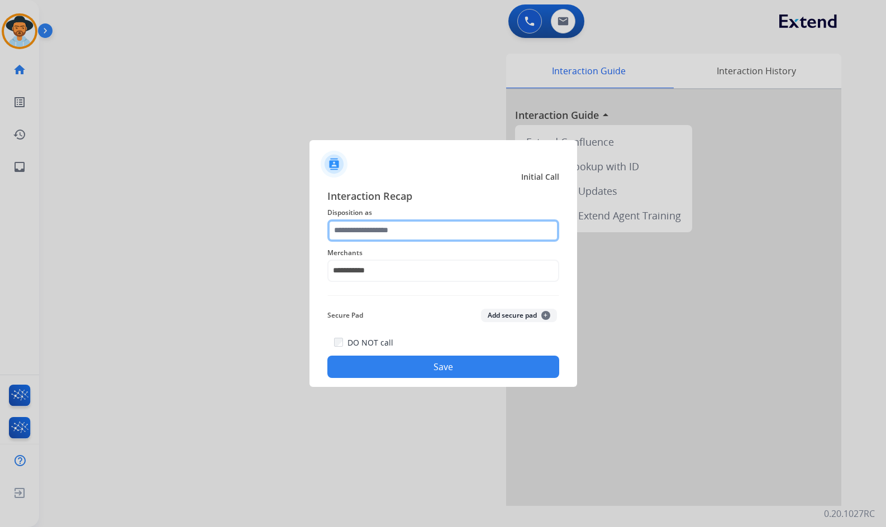
click at [414, 225] on input "text" at bounding box center [443, 230] width 232 height 22
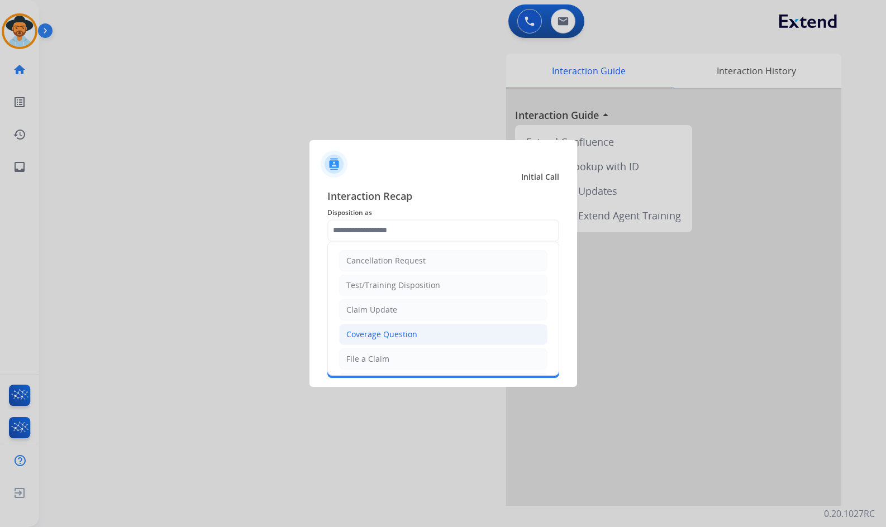
click at [403, 337] on div "Coverage Question" at bounding box center [381, 334] width 71 height 11
type input "**********"
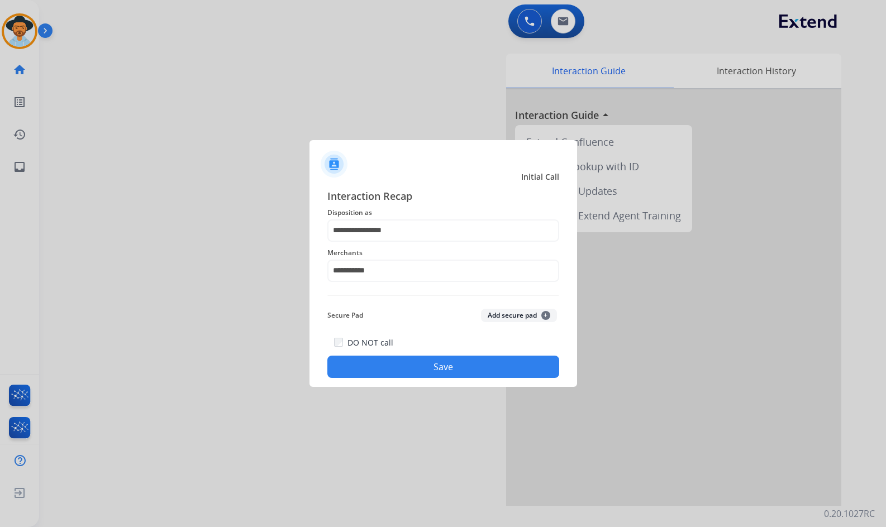
click at [418, 364] on button "Save" at bounding box center [443, 367] width 232 height 22
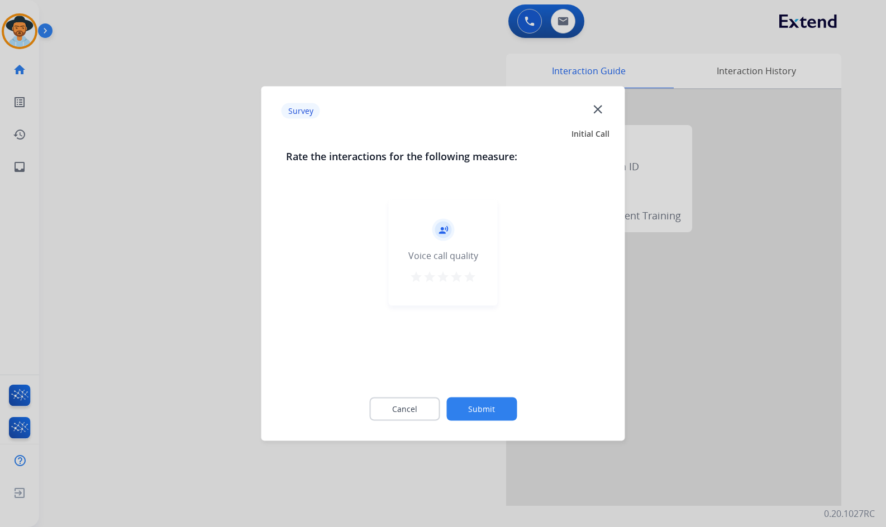
drag, startPoint x: 482, startPoint y: 391, endPoint x: 488, endPoint y: 404, distance: 13.3
click at [486, 401] on div "Cancel Submit" at bounding box center [443, 409] width 314 height 50
click at [489, 405] on button "Submit" at bounding box center [481, 409] width 70 height 23
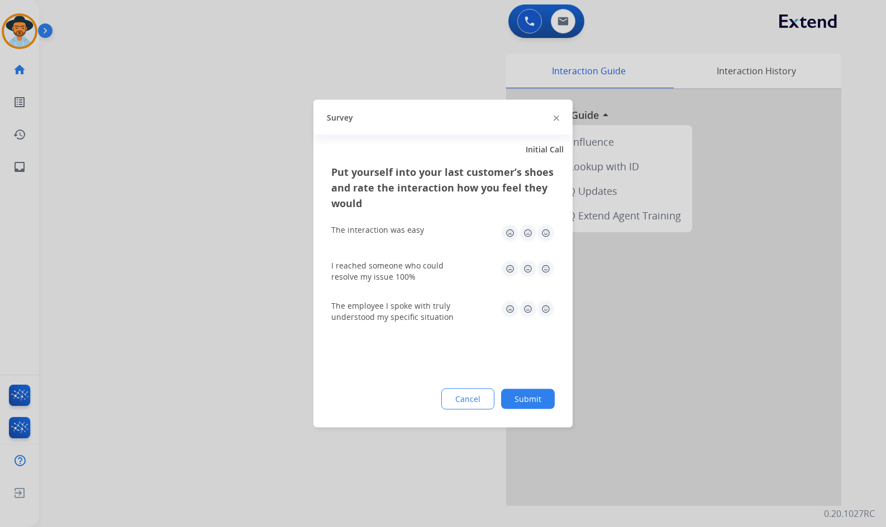
click at [524, 398] on button "Submit" at bounding box center [528, 399] width 54 height 20
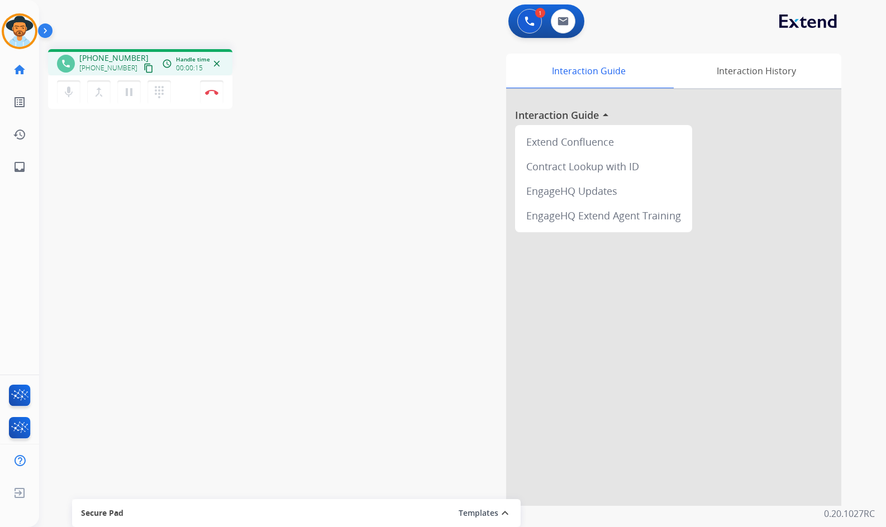
click at [144, 68] on mat-icon "content_copy" at bounding box center [149, 68] width 10 height 10
drag, startPoint x: 140, startPoint y: 170, endPoint x: 208, endPoint y: 274, distance: 123.8
click at [208, 274] on div "phone +19498997127 +19498997127 content_copy access_time Call metrics Queue 00:…" at bounding box center [449, 273] width 820 height 466
click at [265, 239] on div "phone +19498997127 +19498997127 content_copy access_time Call metrics Queue 00:…" at bounding box center [449, 273] width 820 height 466
click at [214, 87] on button "Disconnect" at bounding box center [211, 91] width 23 height 23
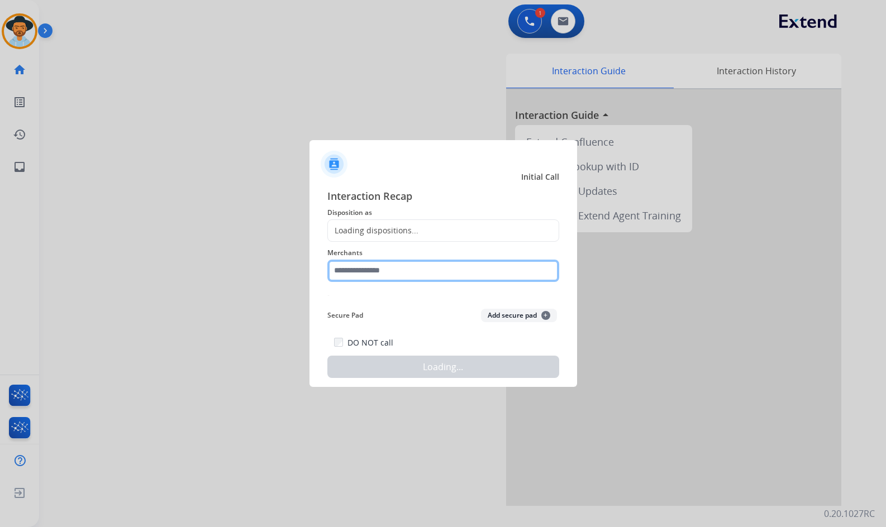
click at [439, 271] on input "text" at bounding box center [443, 271] width 232 height 22
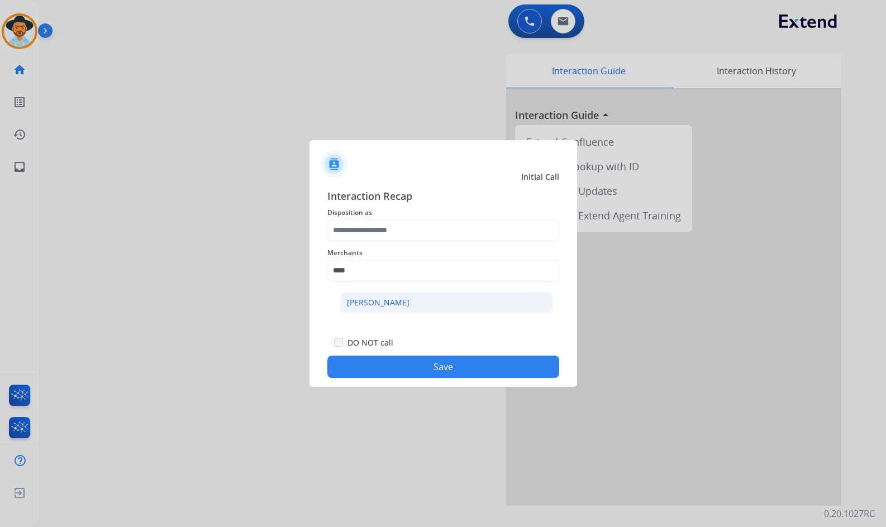
click at [438, 302] on li "[PERSON_NAME]" at bounding box center [446, 302] width 213 height 21
type input "**********"
click at [412, 200] on span "Interaction Recap" at bounding box center [443, 197] width 232 height 18
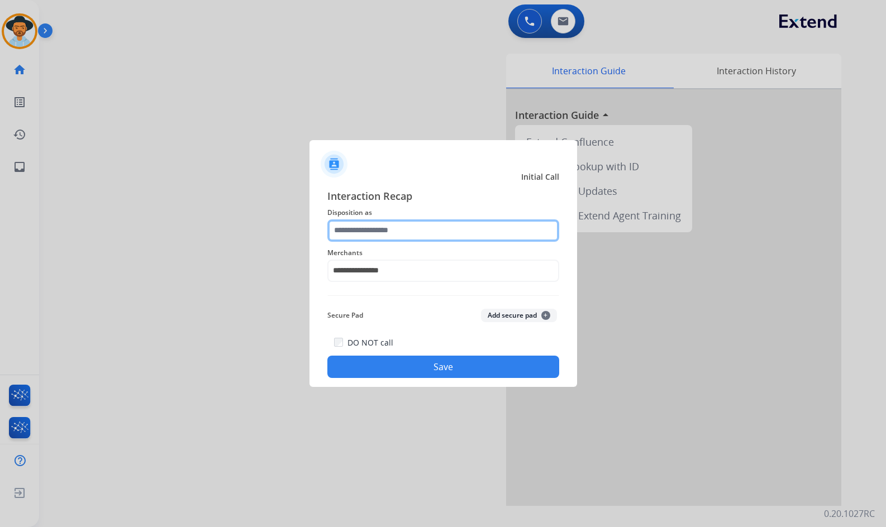
click at [414, 222] on input "text" at bounding box center [443, 230] width 232 height 22
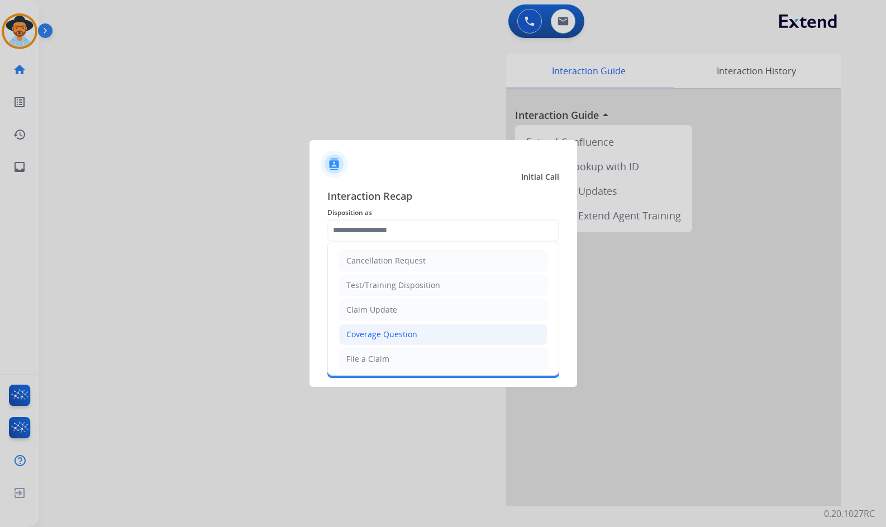
click at [390, 331] on div "Coverage Question" at bounding box center [381, 334] width 71 height 11
type input "**********"
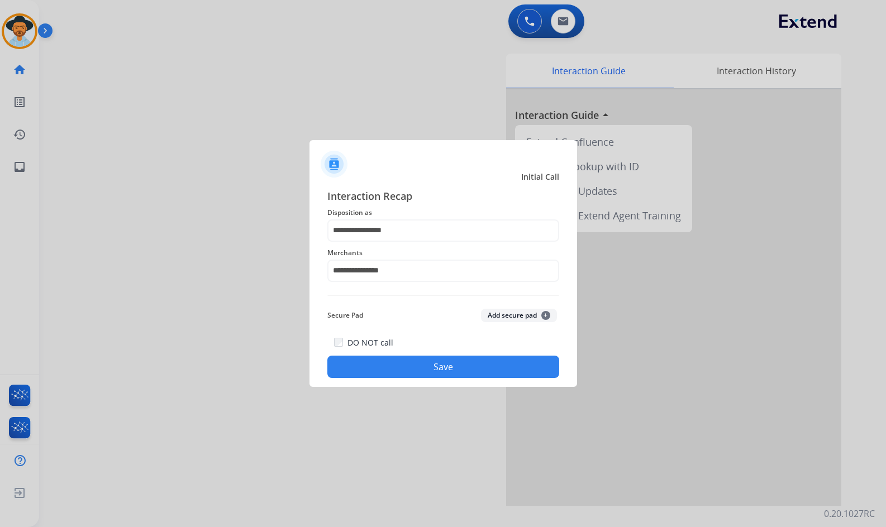
click at [418, 366] on button "Save" at bounding box center [443, 367] width 232 height 22
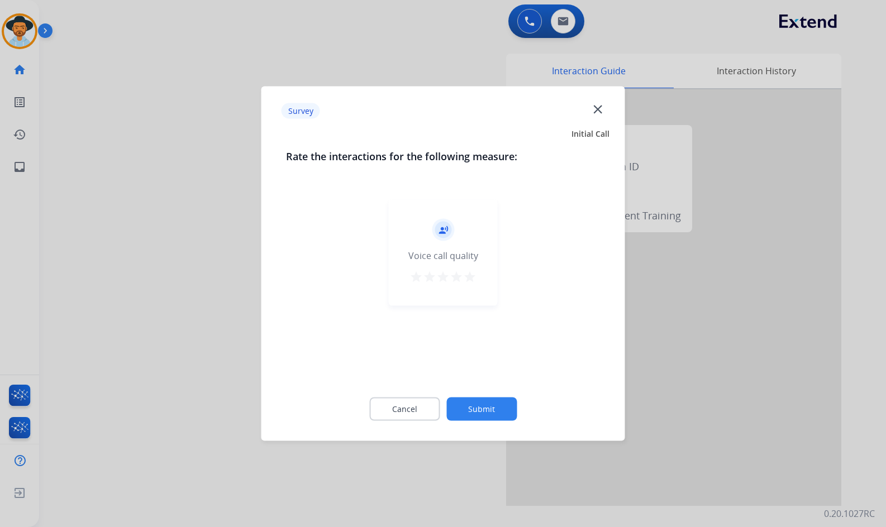
click at [497, 410] on button "Submit" at bounding box center [481, 409] width 70 height 23
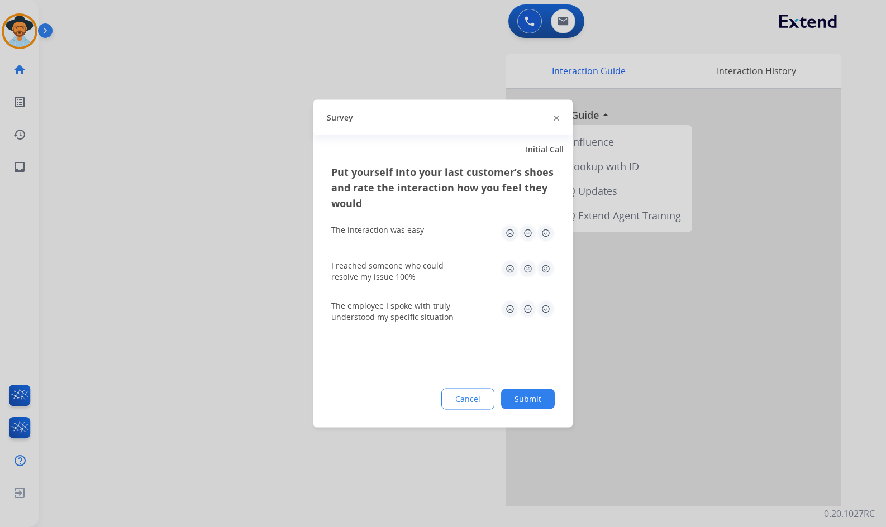
click at [549, 394] on button "Submit" at bounding box center [528, 399] width 54 height 20
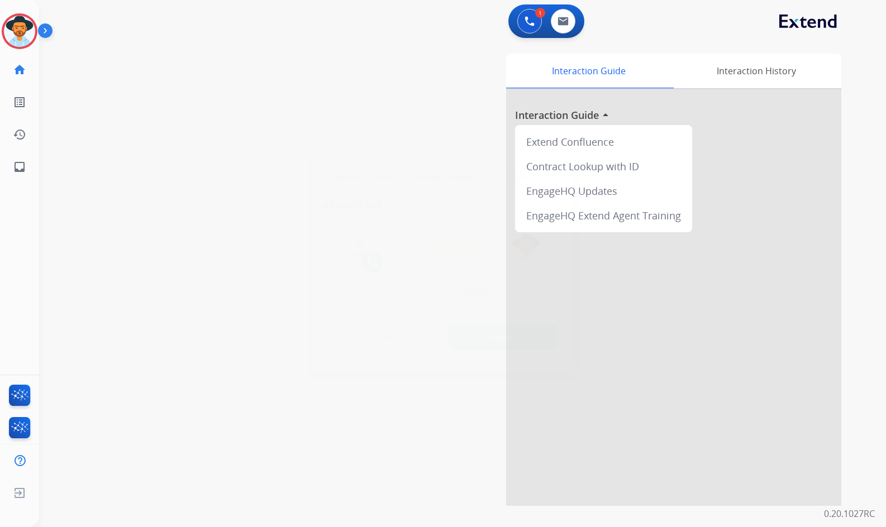
click at [558, 176] on div "Queue General Customer Support timer 02:46" at bounding box center [443, 176] width 241 height 23
click at [555, 177] on div "Queue General Customer Support timer 02:46" at bounding box center [443, 176] width 241 height 23
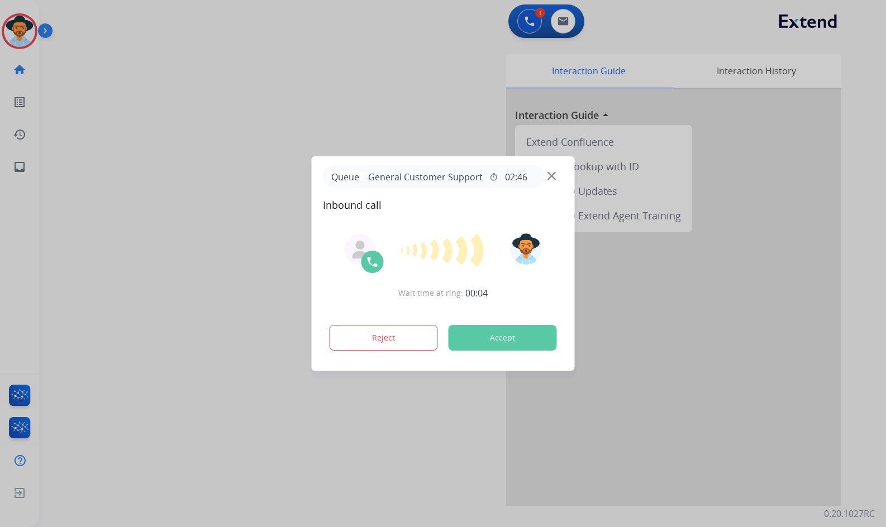
click at [169, 42] on div at bounding box center [443, 263] width 886 height 527
drag, startPoint x: 175, startPoint y: 89, endPoint x: 127, endPoint y: 77, distance: 49.7
click at [170, 85] on div at bounding box center [443, 263] width 886 height 527
drag, startPoint x: 127, startPoint y: 77, endPoint x: 77, endPoint y: 74, distance: 50.3
click at [119, 75] on div at bounding box center [443, 263] width 886 height 527
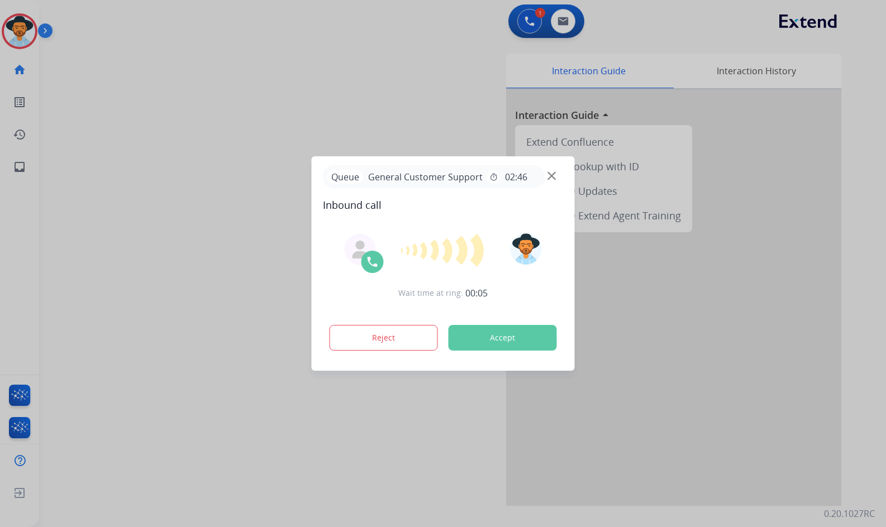
drag, startPoint x: 46, startPoint y: 87, endPoint x: 9, endPoint y: 97, distance: 38.4
click at [9, 97] on div at bounding box center [443, 263] width 886 height 527
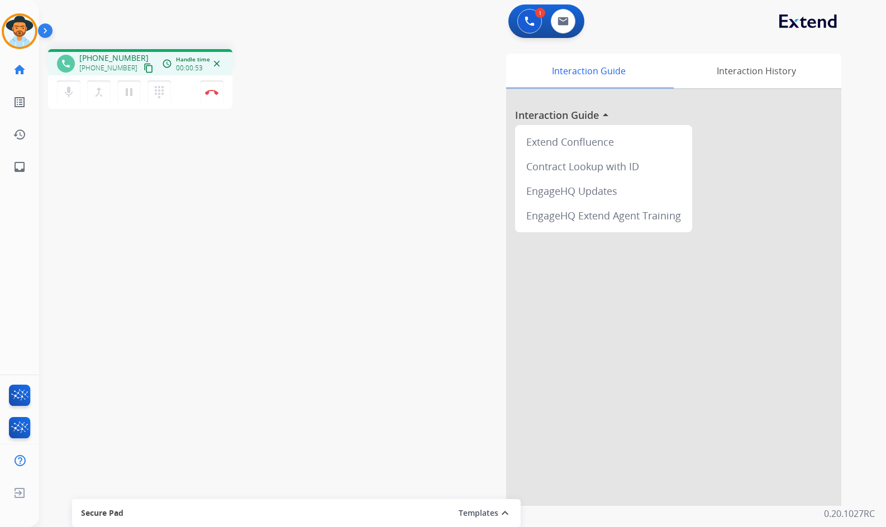
click at [142, 69] on button "content_copy" at bounding box center [148, 67] width 13 height 13
click at [101, 165] on div "phone +18664363393 +18664363393 content_copy access_time Call metrics Queue 02:…" at bounding box center [449, 273] width 820 height 466
click at [210, 94] on img at bounding box center [211, 92] width 13 height 6
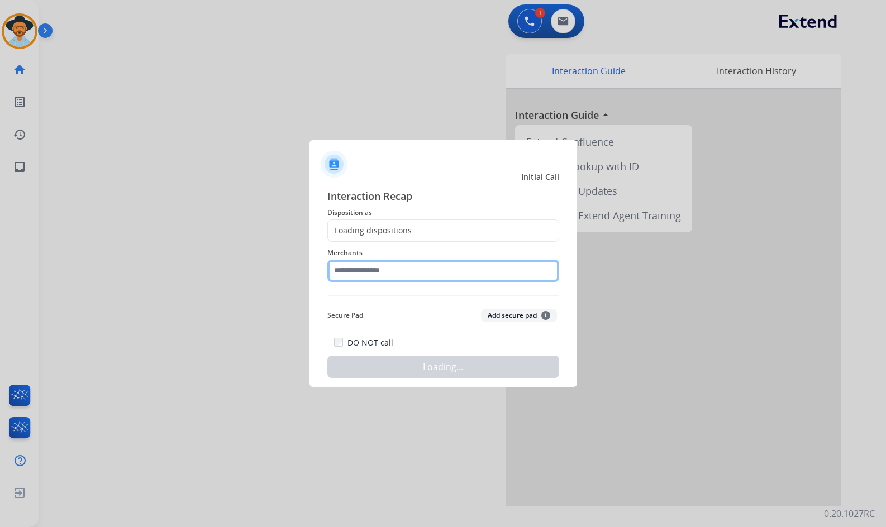
click at [424, 277] on input "text" at bounding box center [443, 271] width 232 height 22
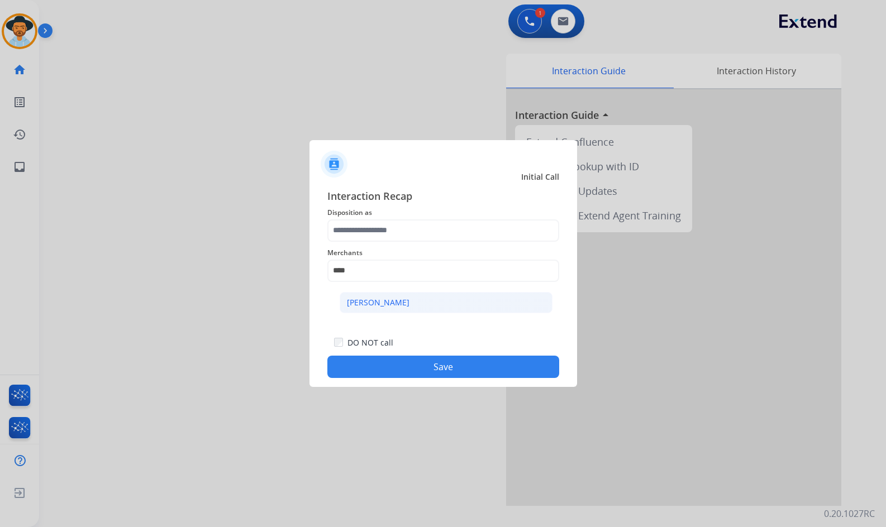
click at [394, 303] on div "[PERSON_NAME]" at bounding box center [378, 302] width 63 height 11
type input "**********"
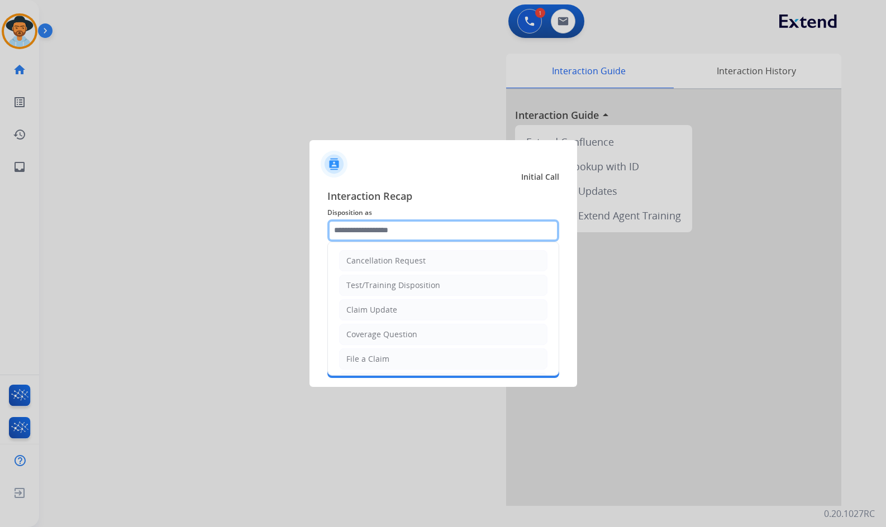
click at [395, 236] on input "text" at bounding box center [443, 230] width 232 height 22
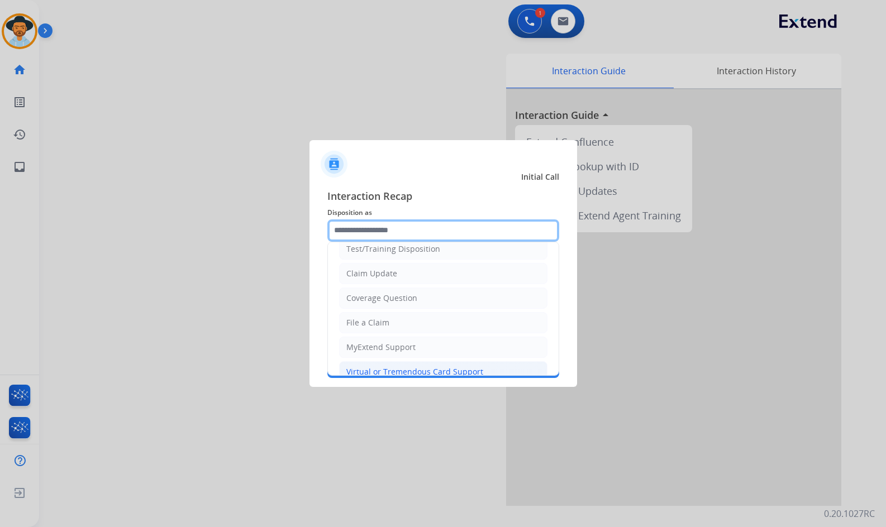
scroll to position [56, 0]
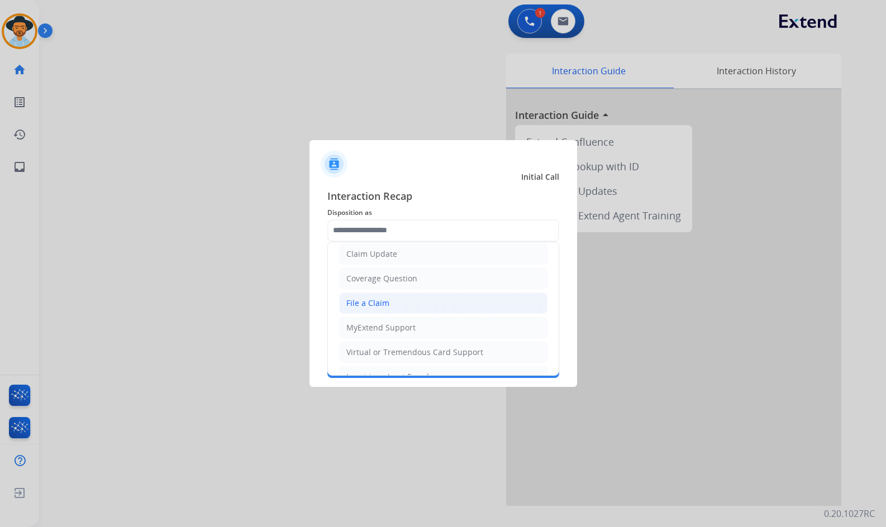
click at [400, 307] on li "File a Claim" at bounding box center [443, 303] width 208 height 21
type input "**********"
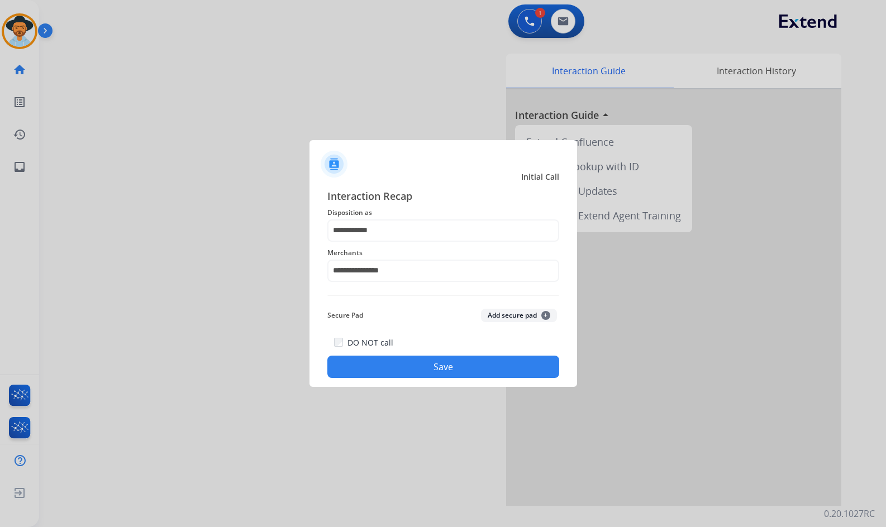
click at [403, 360] on button "Save" at bounding box center [443, 367] width 232 height 22
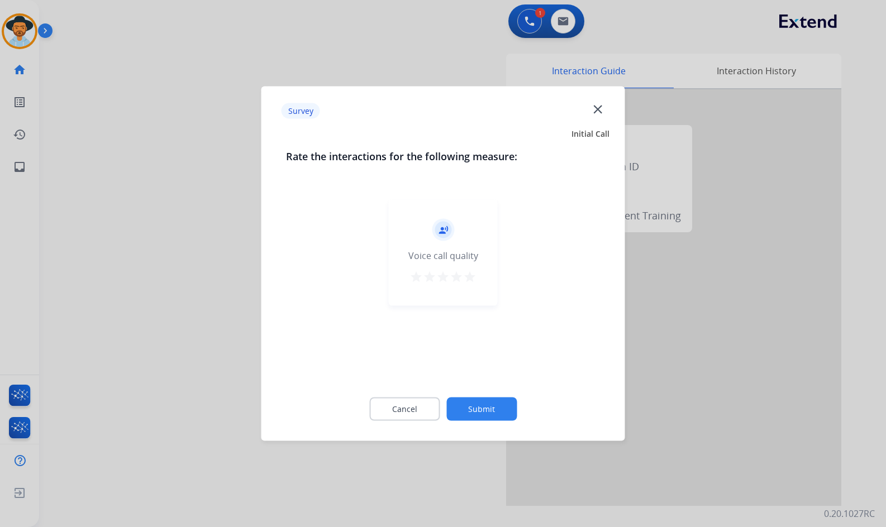
click at [499, 408] on button "Submit" at bounding box center [481, 409] width 70 height 23
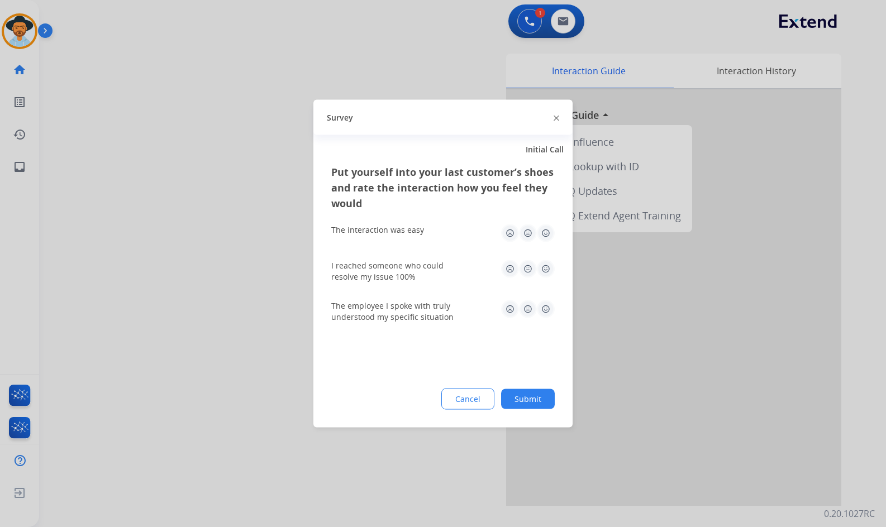
click at [534, 403] on button "Submit" at bounding box center [528, 399] width 54 height 20
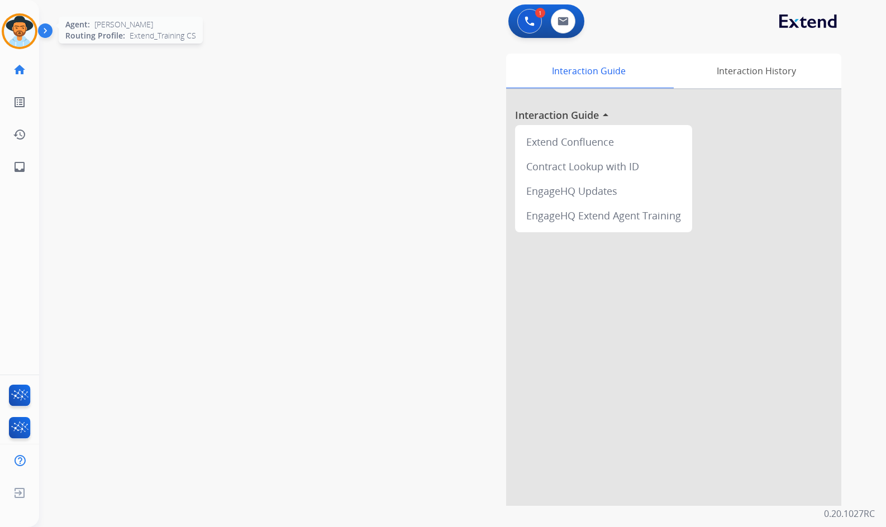
click at [12, 34] on img at bounding box center [19, 31] width 31 height 31
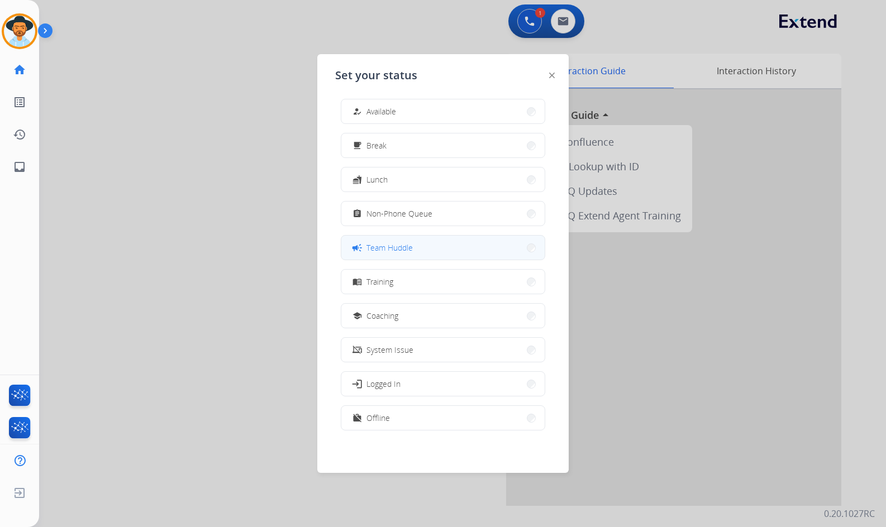
scroll to position [0, 0]
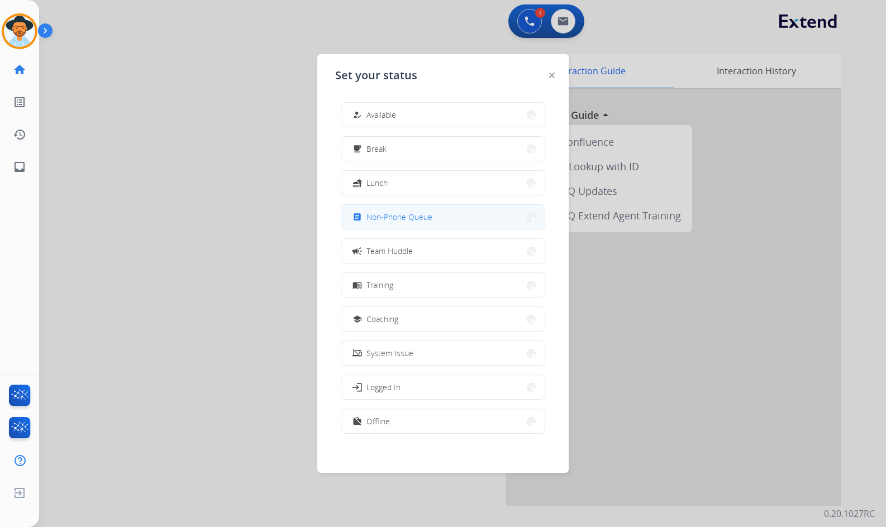
click at [416, 216] on span "Non-Phone Queue" at bounding box center [399, 217] width 66 height 12
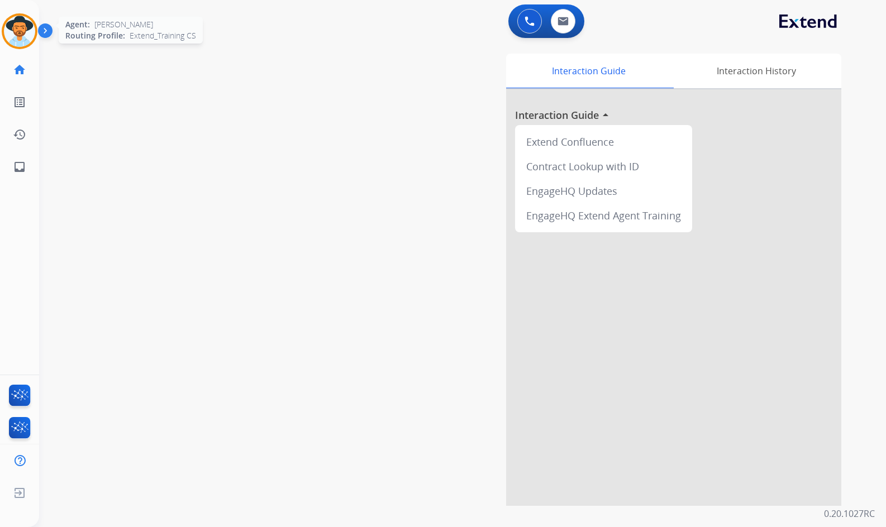
click at [25, 31] on img at bounding box center [19, 31] width 31 height 31
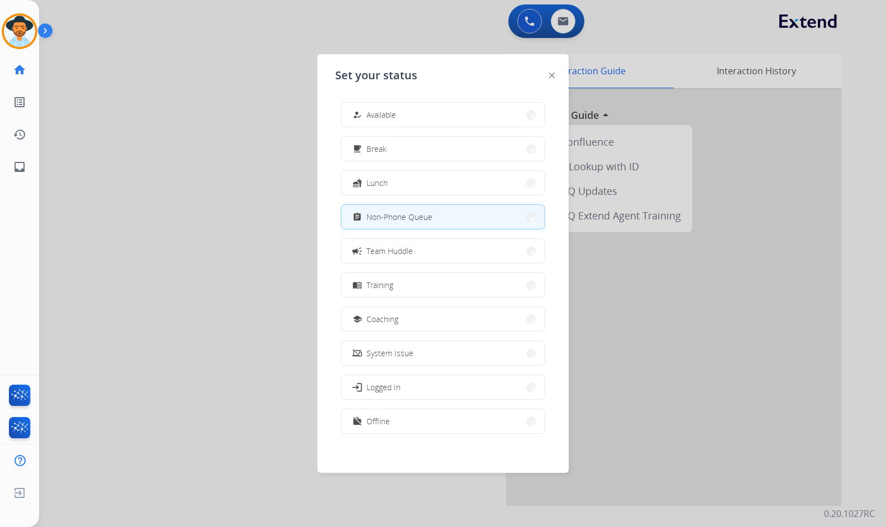
click at [248, 198] on div at bounding box center [443, 263] width 886 height 527
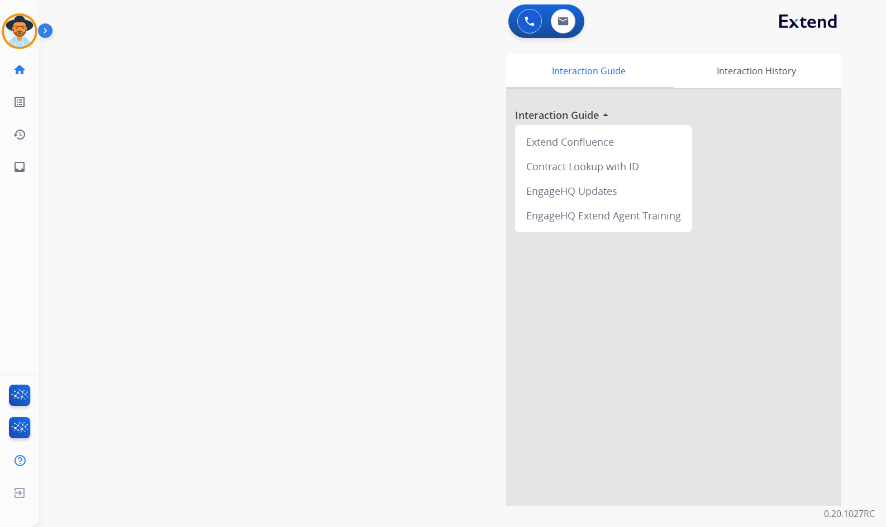
drag, startPoint x: 263, startPoint y: 282, endPoint x: 235, endPoint y: 271, distance: 29.9
click at [263, 282] on div "swap_horiz Break voice bridge close_fullscreen Connect 3-Way Call merge_type Se…" at bounding box center [449, 273] width 820 height 466
click at [176, 151] on div "swap_horiz Break voice bridge close_fullscreen Connect 3-Way Call merge_type Se…" at bounding box center [449, 273] width 820 height 466
click at [50, 32] on img at bounding box center [47, 32] width 19 height 21
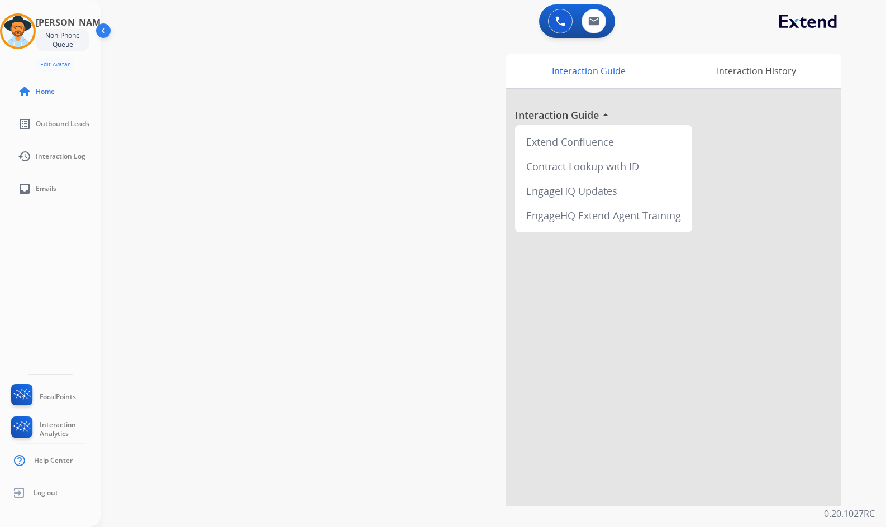
click at [111, 31] on img at bounding box center [104, 32] width 21 height 21
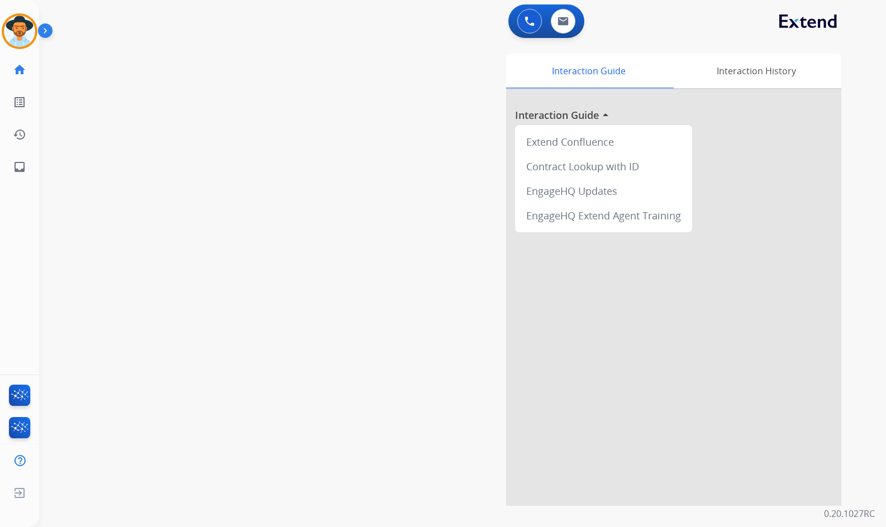
click at [161, 44] on div "swap_horiz Break voice bridge close_fullscreen Connect 3-Way Call merge_type Se…" at bounding box center [449, 273] width 820 height 466
click at [48, 30] on img at bounding box center [47, 32] width 19 height 21
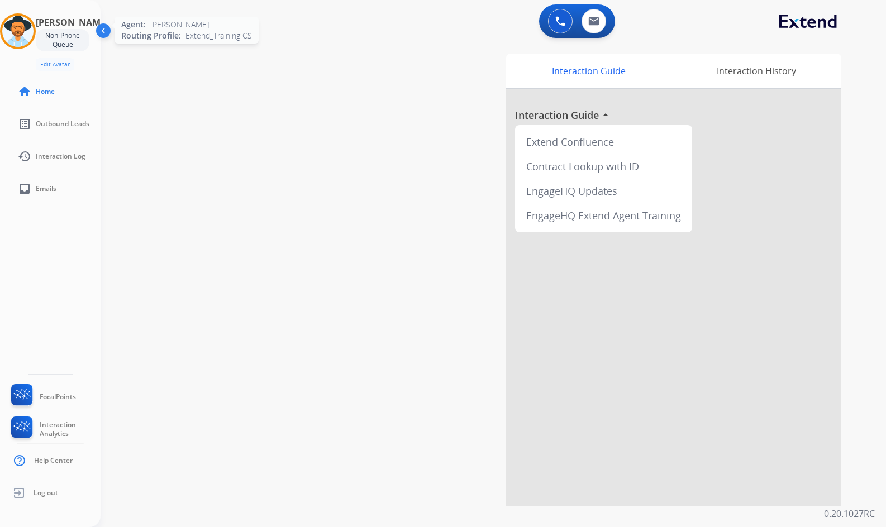
click at [32, 30] on img at bounding box center [17, 31] width 31 height 31
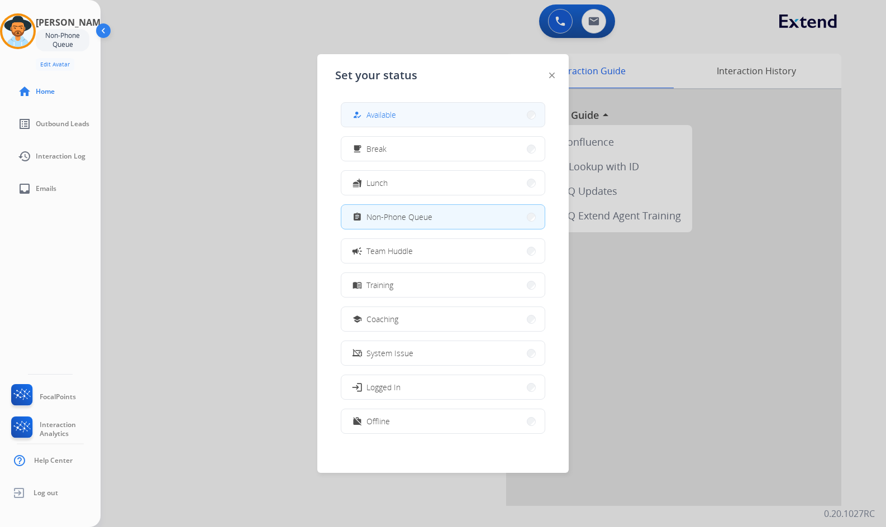
click at [366, 115] on div "how_to_reg" at bounding box center [358, 114] width 16 height 13
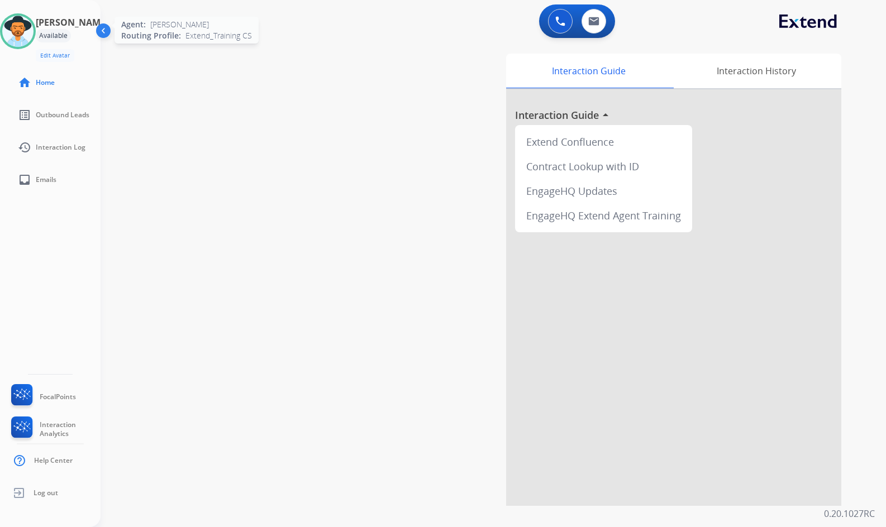
click at [29, 35] on img at bounding box center [17, 31] width 31 height 31
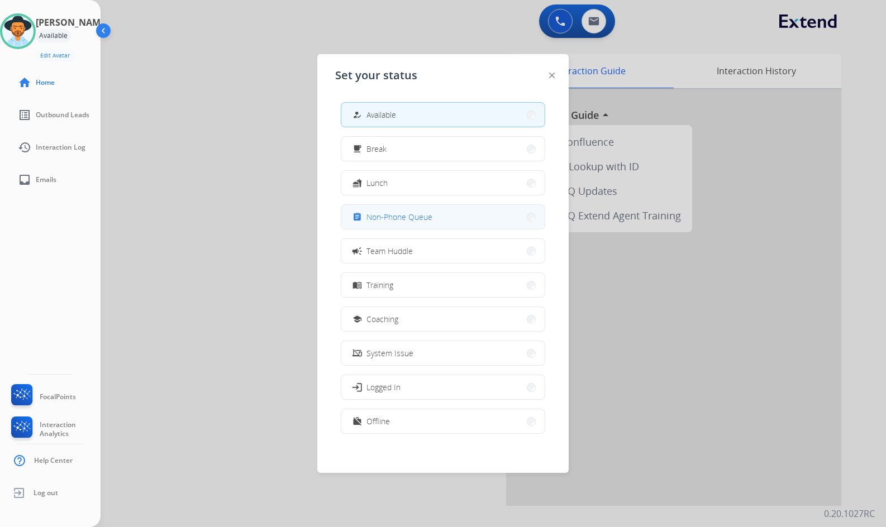
click at [421, 221] on span "Non-Phone Queue" at bounding box center [399, 217] width 66 height 12
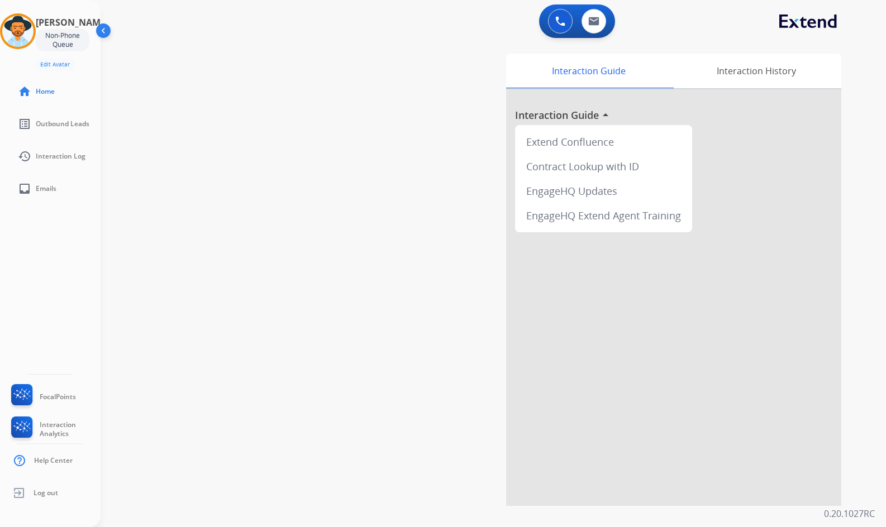
click at [255, 188] on div "swap_horiz Break voice bridge close_fullscreen Connect 3-Way Call merge_type Se…" at bounding box center [480, 273] width 758 height 466
click at [297, 111] on div "swap_horiz Break voice bridge close_fullscreen Connect 3-Way Call merge_type Se…" at bounding box center [480, 273] width 758 height 466
click at [108, 27] on img at bounding box center [104, 32] width 21 height 21
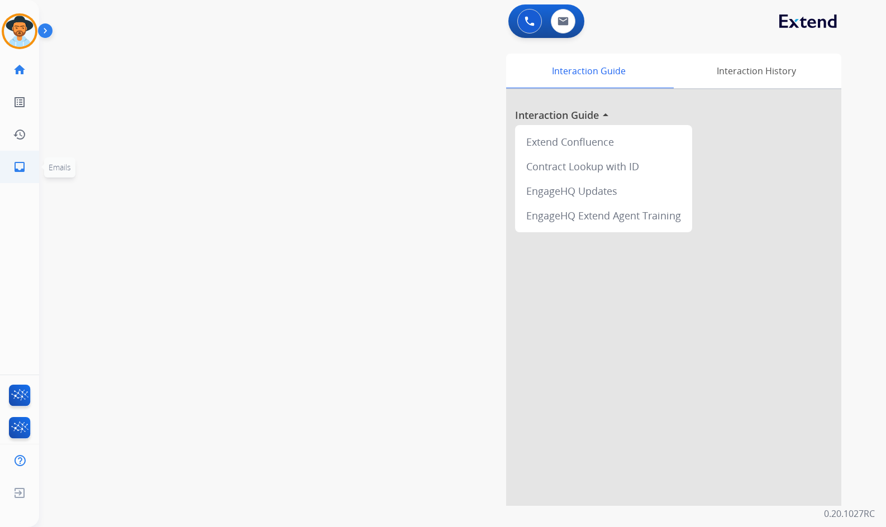
click at [24, 166] on mat-icon "inbox" at bounding box center [19, 166] width 13 height 13
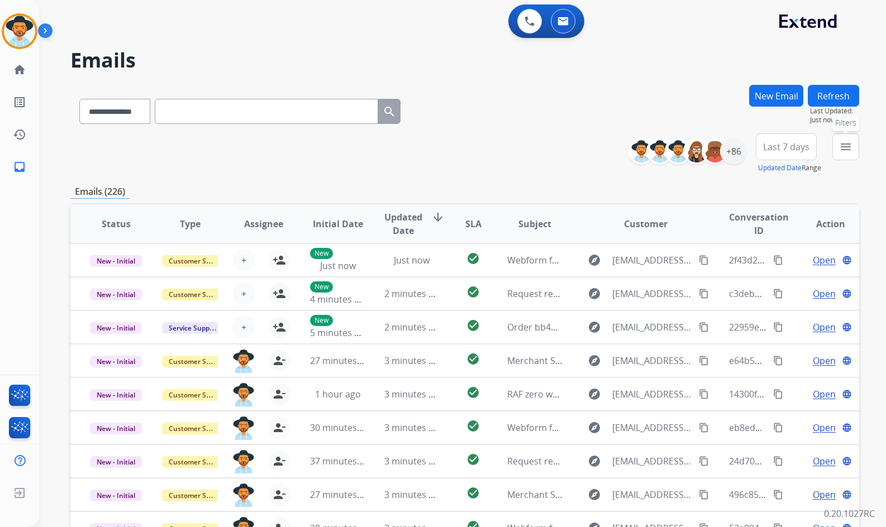
click at [835, 156] on button "menu Filters" at bounding box center [845, 146] width 27 height 27
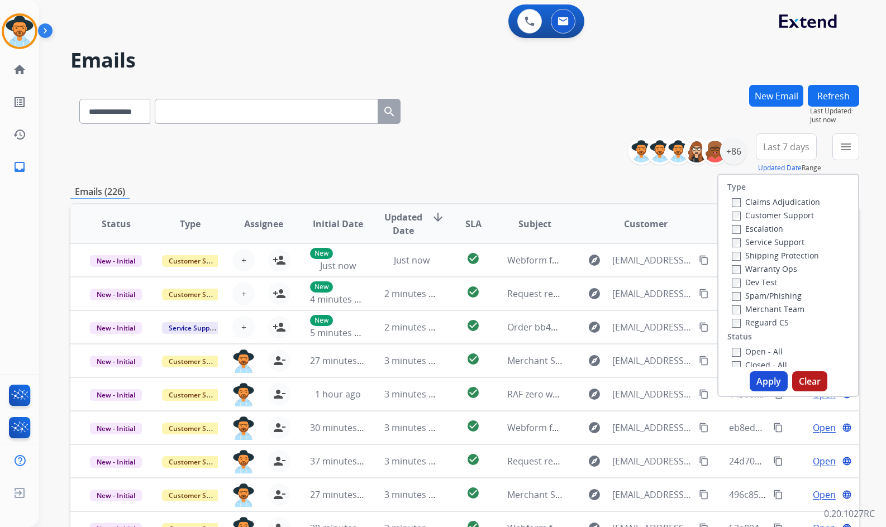
click at [754, 216] on label "Customer Support" at bounding box center [773, 215] width 82 height 11
click at [772, 259] on label "Shipping Protection" at bounding box center [775, 255] width 87 height 11
click at [772, 321] on label "Reguard CS" at bounding box center [760, 322] width 57 height 11
click at [769, 348] on label "Open - All" at bounding box center [757, 351] width 51 height 11
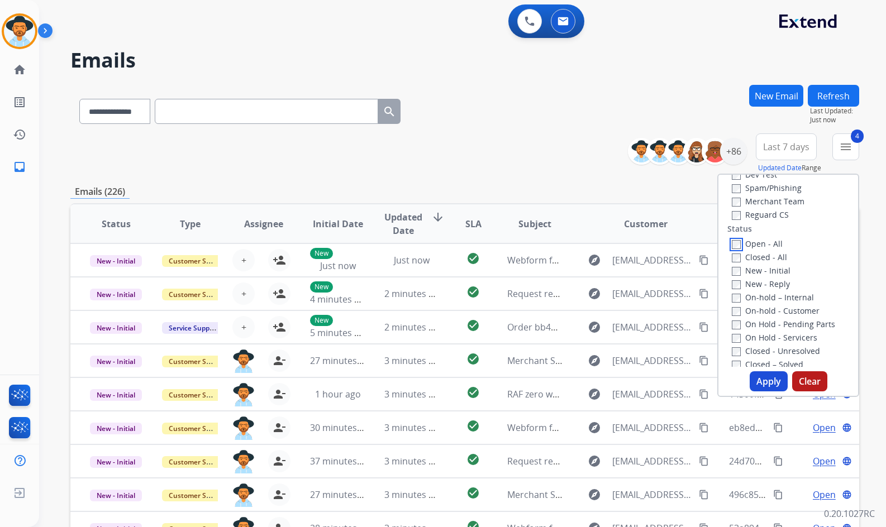
scroll to position [112, 0]
click at [772, 335] on label "On Hold - Servicers" at bounding box center [774, 333] width 85 height 11
click at [772, 323] on label "On Hold - Pending Parts" at bounding box center [783, 320] width 103 height 11
click at [773, 308] on label "On-hold - Customer" at bounding box center [776, 307] width 88 height 11
click at [773, 297] on label "On-hold – Internal" at bounding box center [773, 293] width 82 height 11
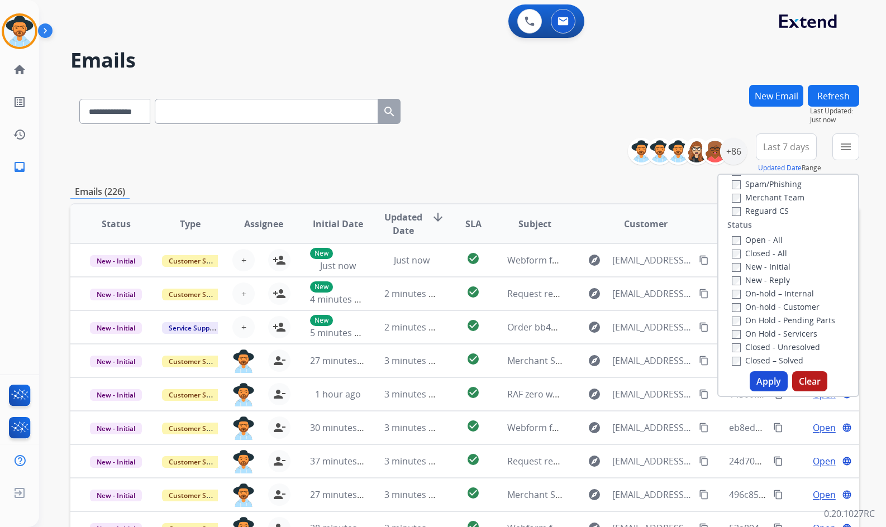
click at [772, 283] on label "New - Reply" at bounding box center [761, 280] width 58 height 11
click at [772, 270] on label "New - Initial" at bounding box center [761, 266] width 59 height 11
click at [772, 385] on button "Apply" at bounding box center [768, 381] width 38 height 20
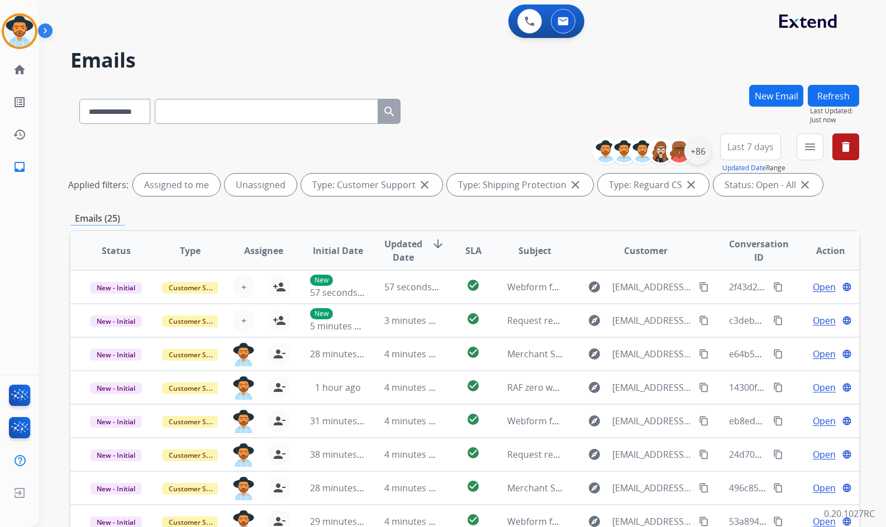
click at [702, 156] on div "+86" at bounding box center [697, 151] width 27 height 27
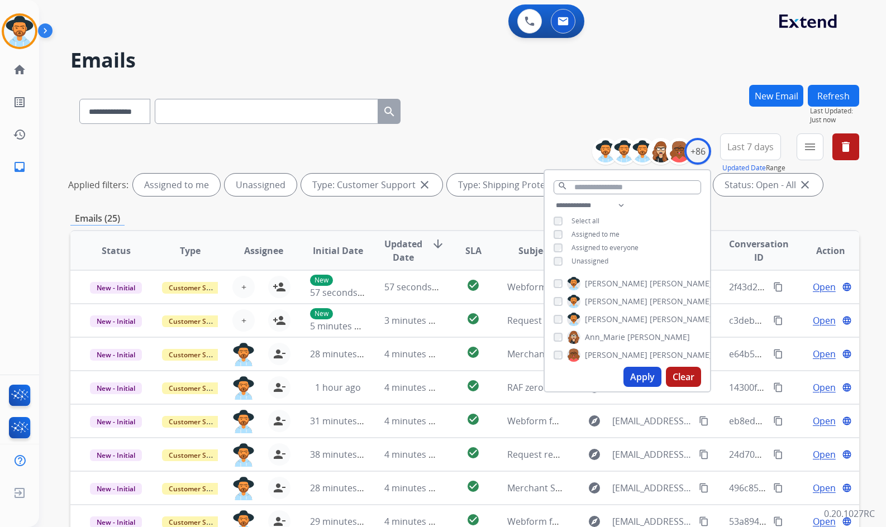
click at [585, 257] on span "Unassigned" at bounding box center [589, 260] width 37 height 9
click at [603, 321] on span "[PERSON_NAME]" at bounding box center [616, 319] width 63 height 11
click at [642, 378] on button "Apply" at bounding box center [642, 377] width 38 height 20
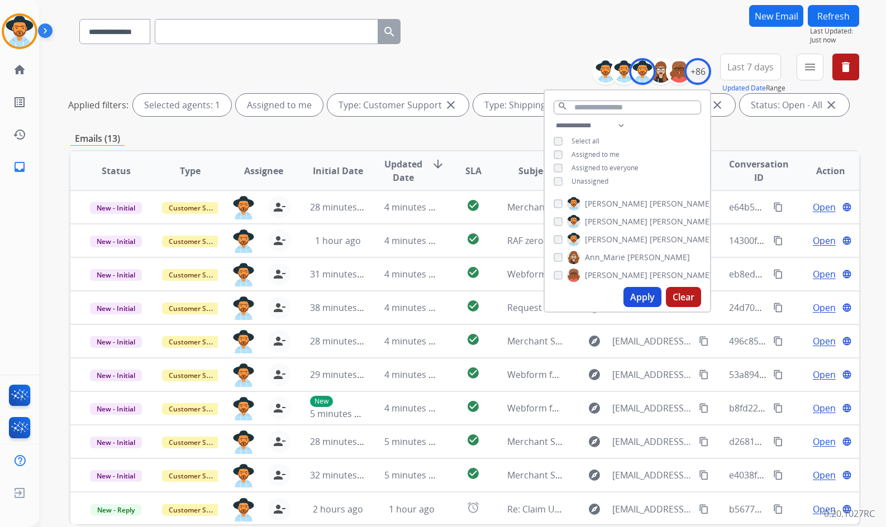
scroll to position [135, 0]
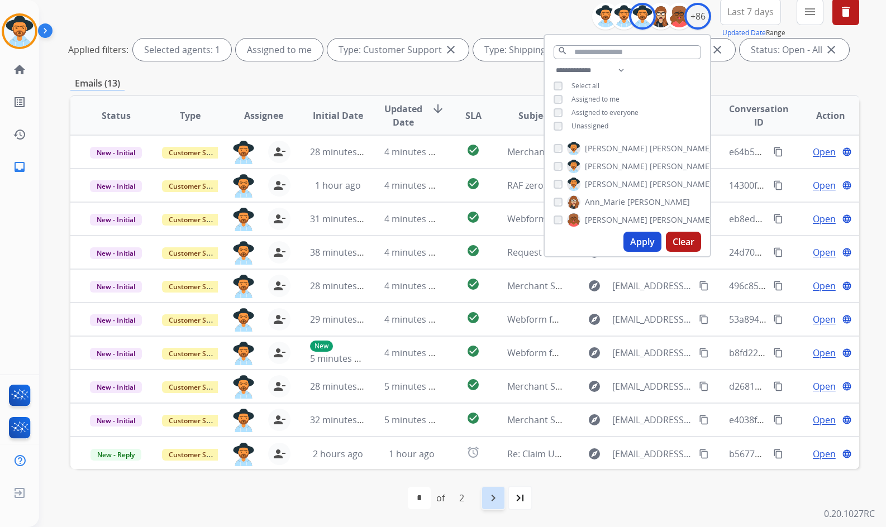
click at [497, 501] on mat-icon "navigate_next" at bounding box center [492, 497] width 13 height 13
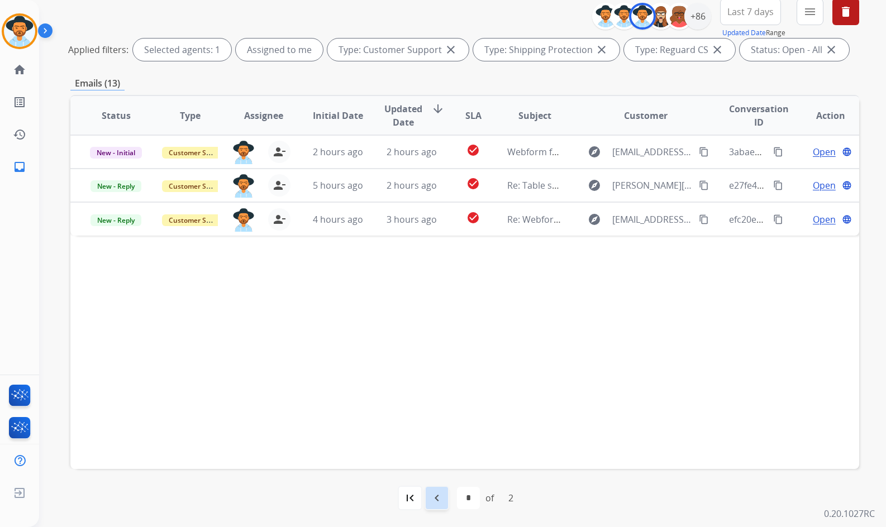
click at [446, 503] on div "navigate_before" at bounding box center [436, 498] width 25 height 25
select select "*"
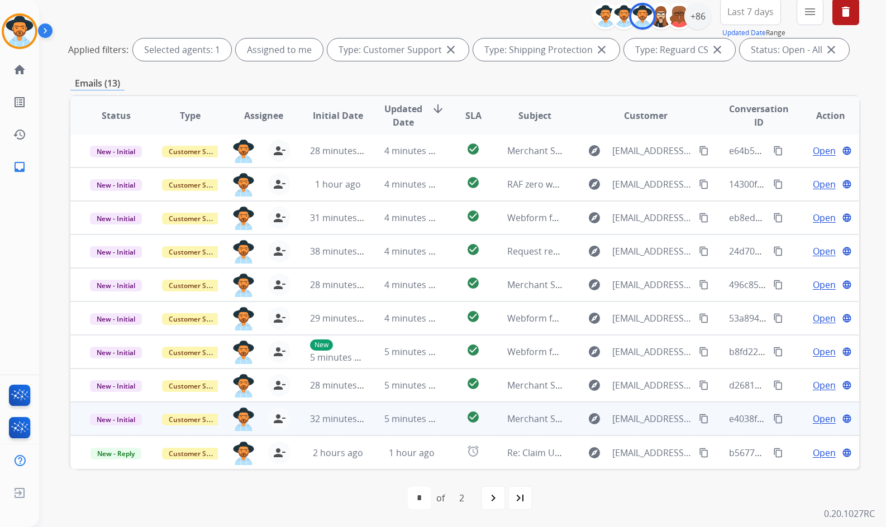
click at [821, 417] on span "Open" at bounding box center [824, 418] width 23 height 13
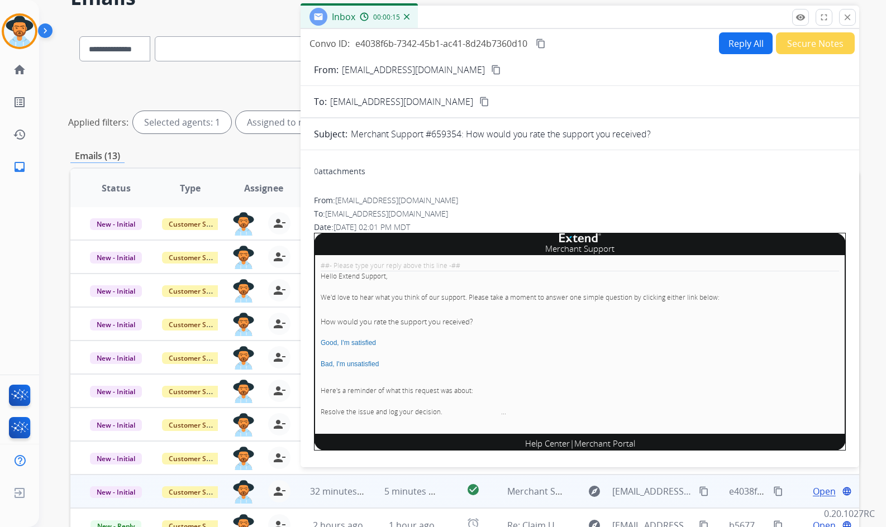
scroll to position [79, 0]
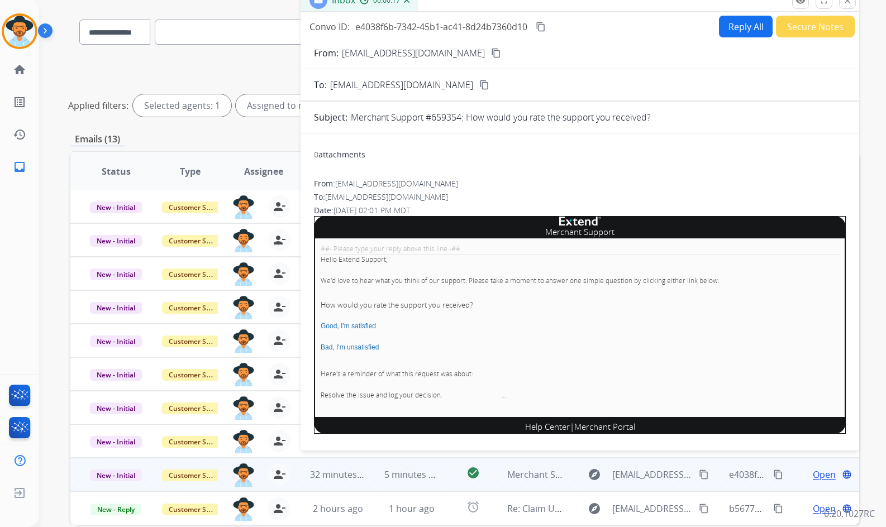
click at [800, 32] on button "Secure Notes" at bounding box center [815, 27] width 79 height 22
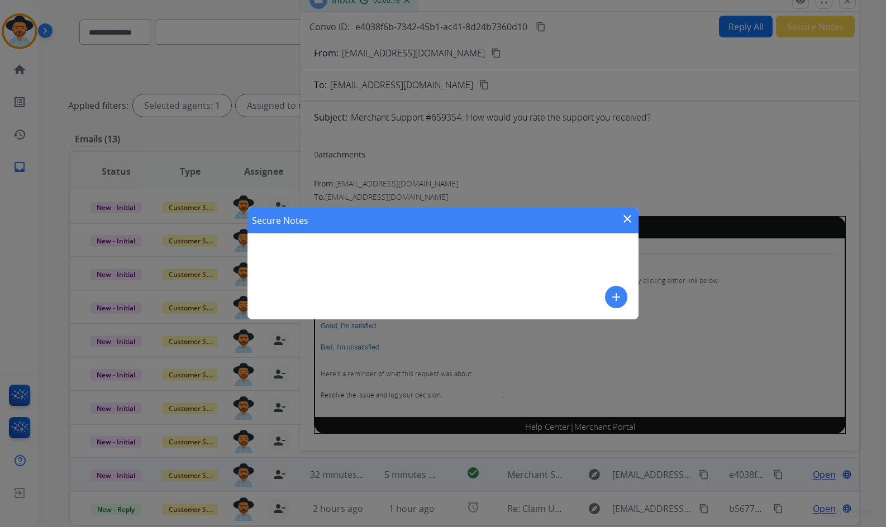
click at [611, 297] on mat-icon "add" at bounding box center [615, 296] width 13 height 13
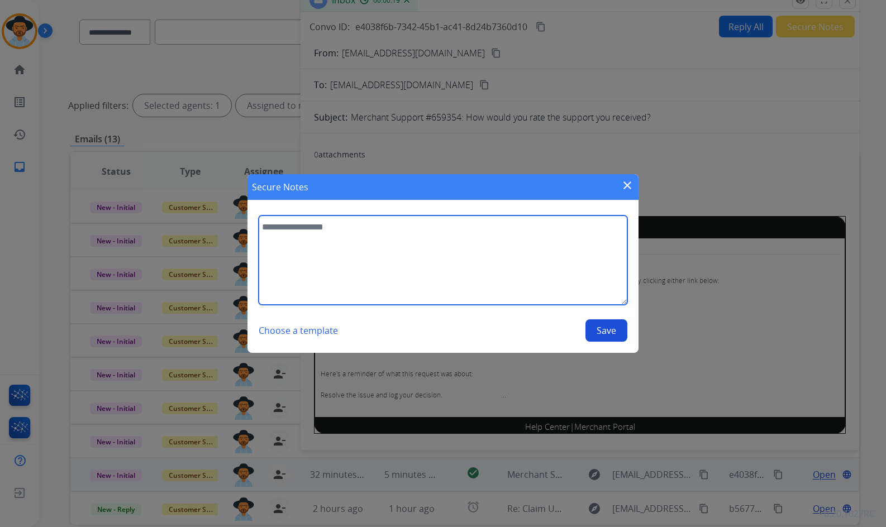
click at [590, 266] on textarea at bounding box center [443, 260] width 369 height 89
type textarea "**********"
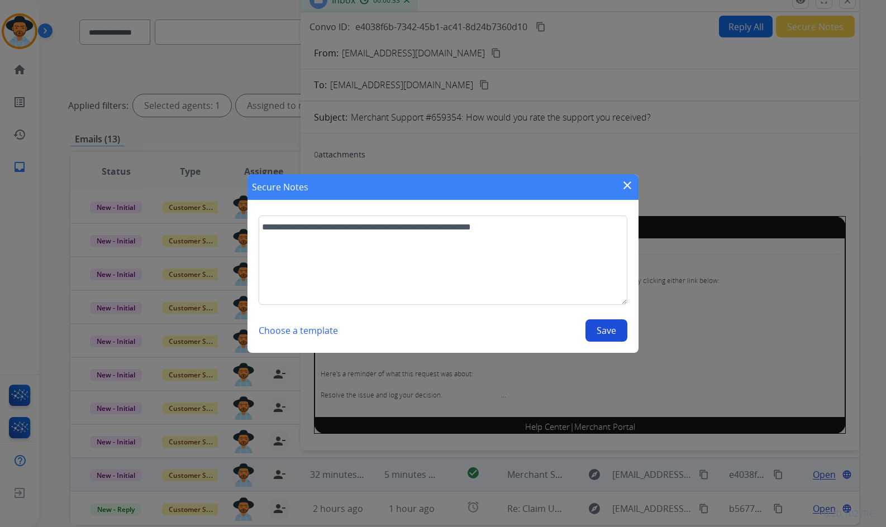
click at [607, 333] on button "Save" at bounding box center [606, 330] width 42 height 22
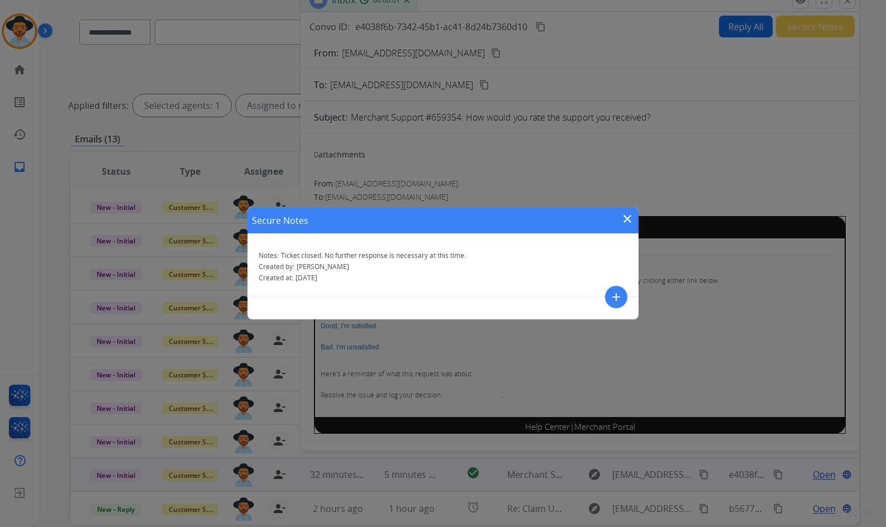
click at [628, 217] on mat-icon "close" at bounding box center [626, 218] width 13 height 13
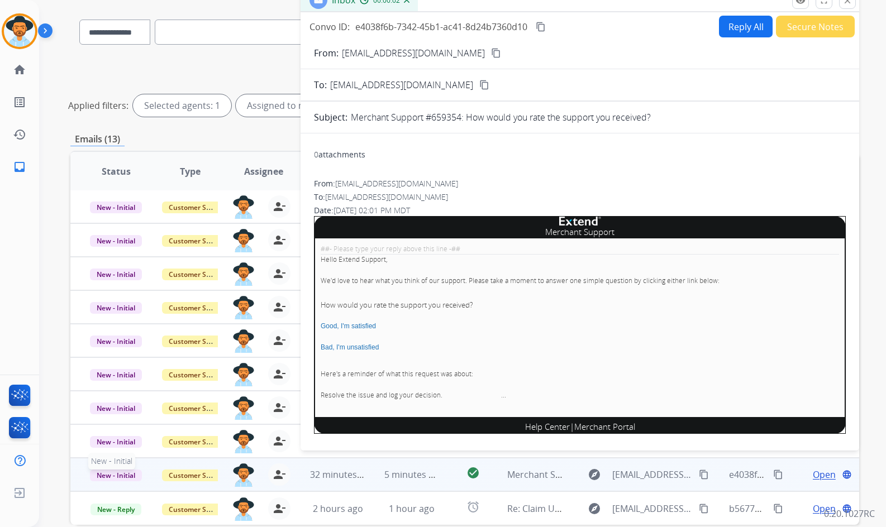
click at [98, 474] on span "New - Initial" at bounding box center [116, 476] width 52 height 12
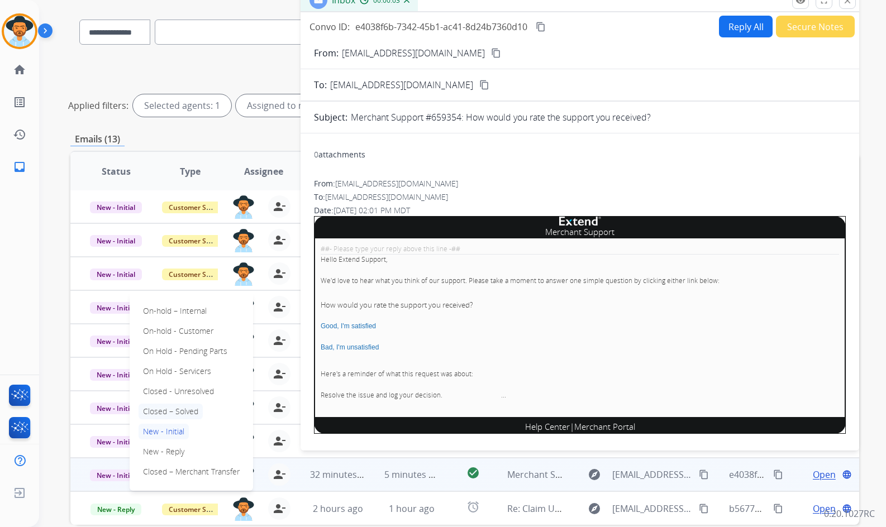
click at [170, 409] on p "Closed – Solved" at bounding box center [170, 412] width 64 height 16
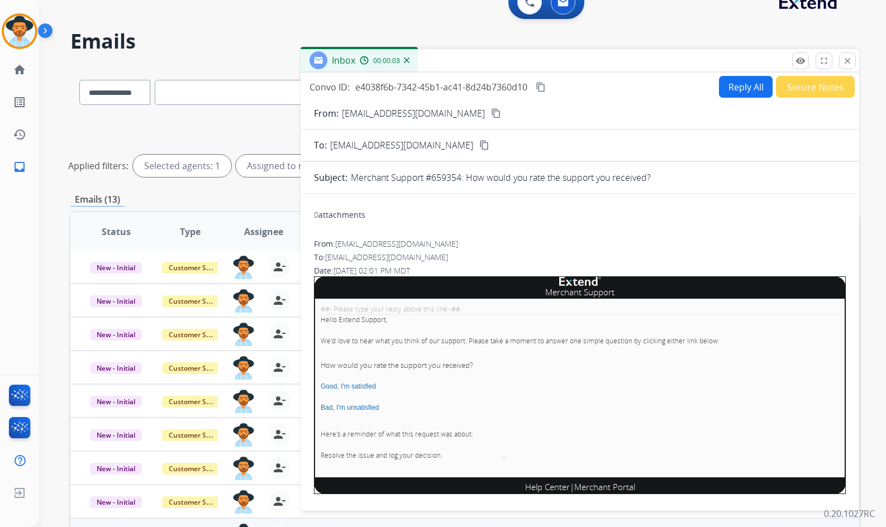
scroll to position [0, 0]
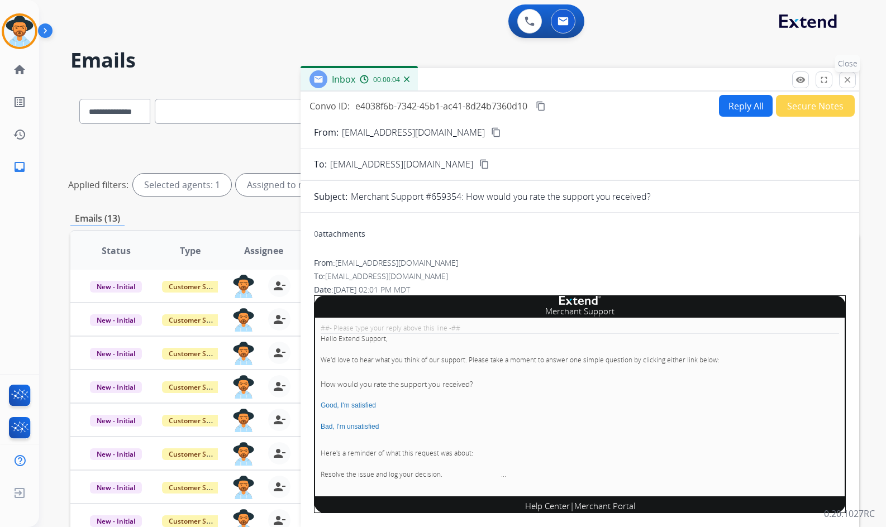
click at [841, 79] on button "close Close" at bounding box center [847, 79] width 17 height 17
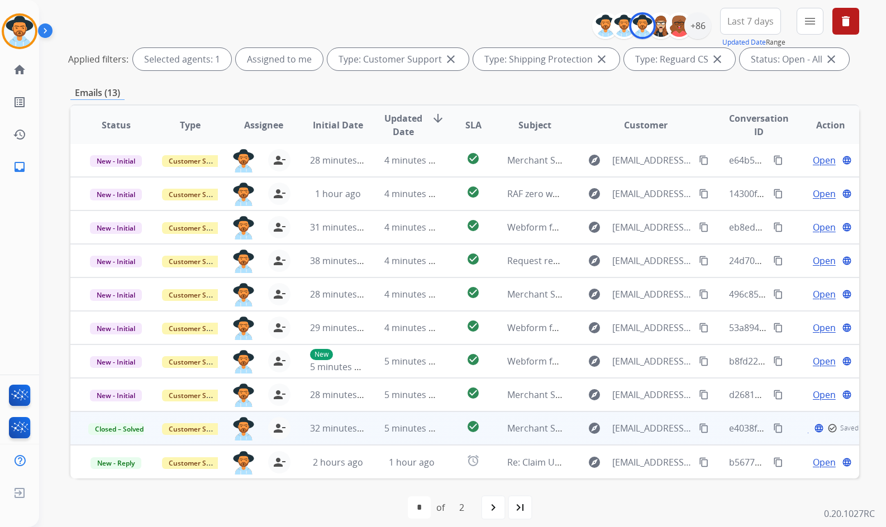
scroll to position [135, 0]
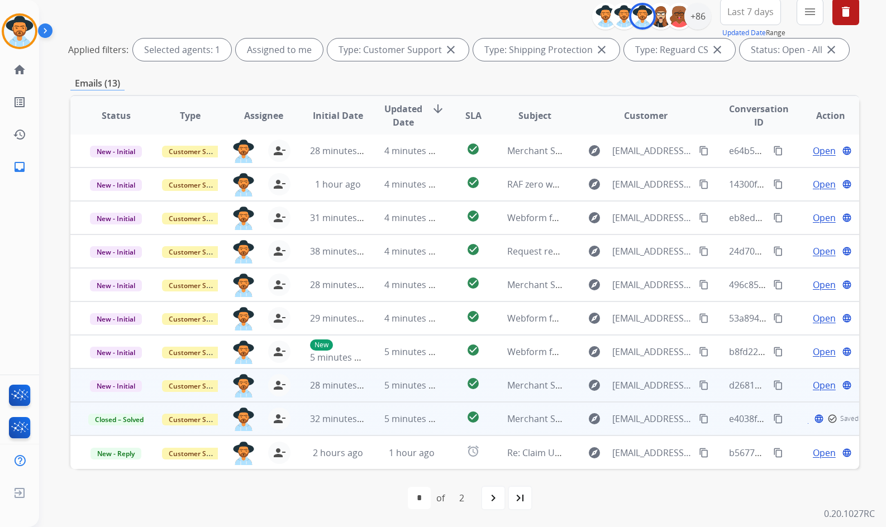
click at [818, 389] on span "Open" at bounding box center [824, 385] width 23 height 13
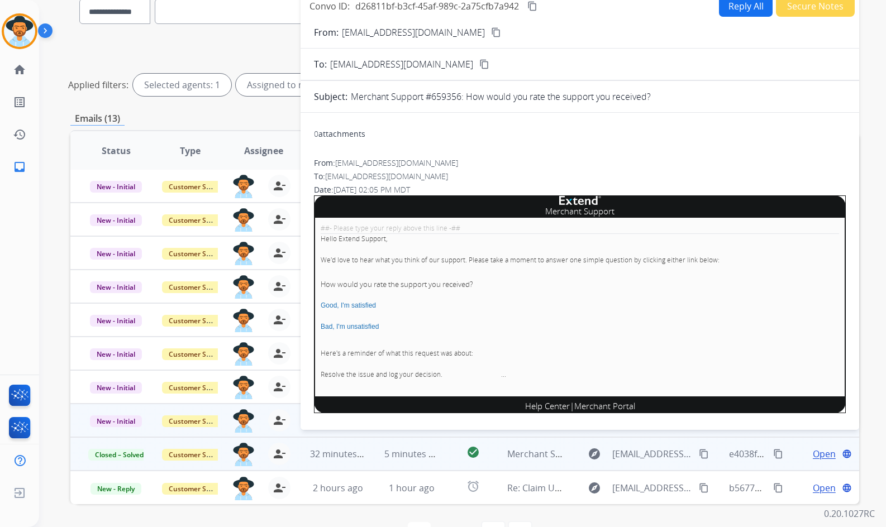
scroll to position [23, 0]
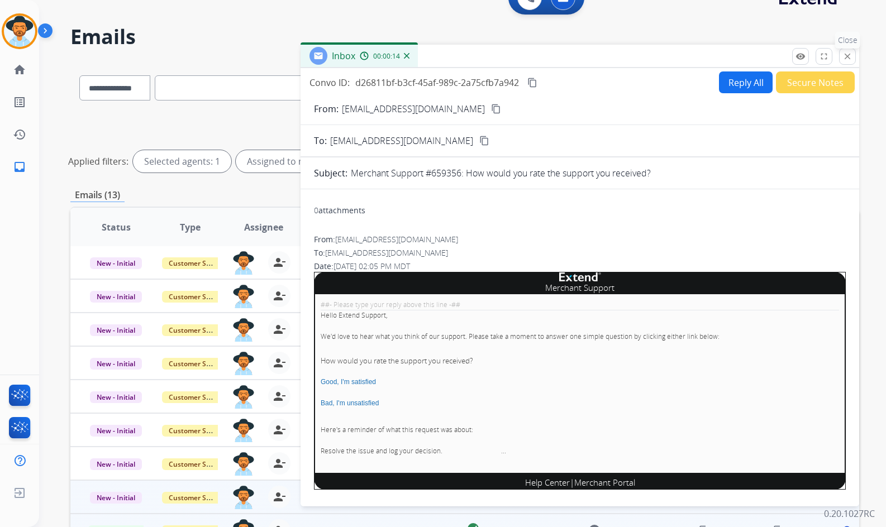
click at [851, 55] on mat-icon "close" at bounding box center [847, 56] width 10 height 10
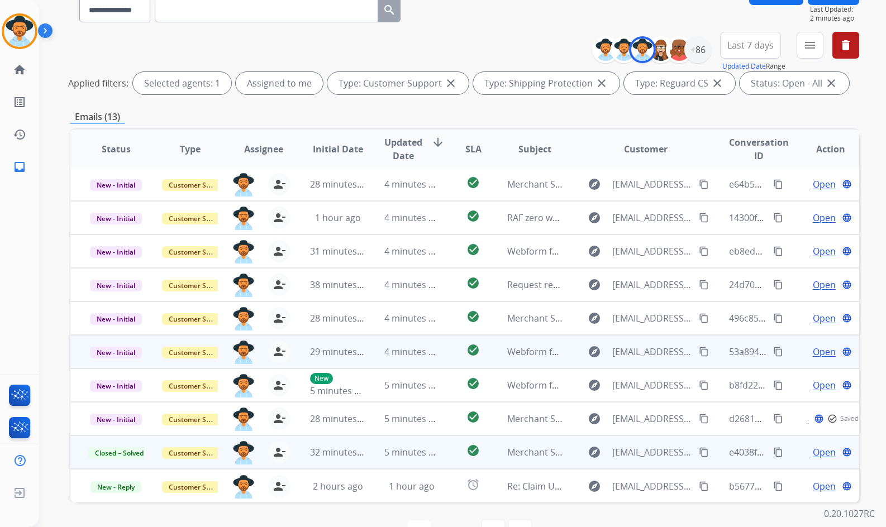
scroll to position [135, 0]
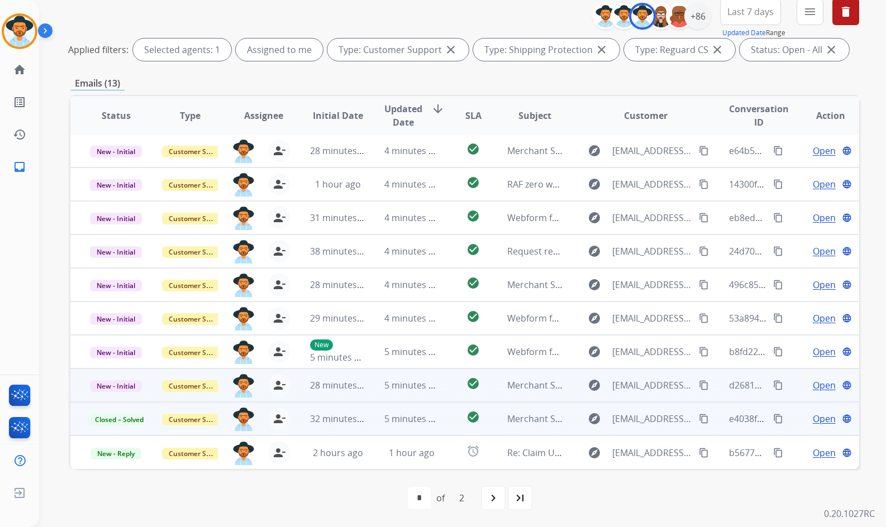
click at [794, 382] on td "Open language" at bounding box center [822, 386] width 74 height 34
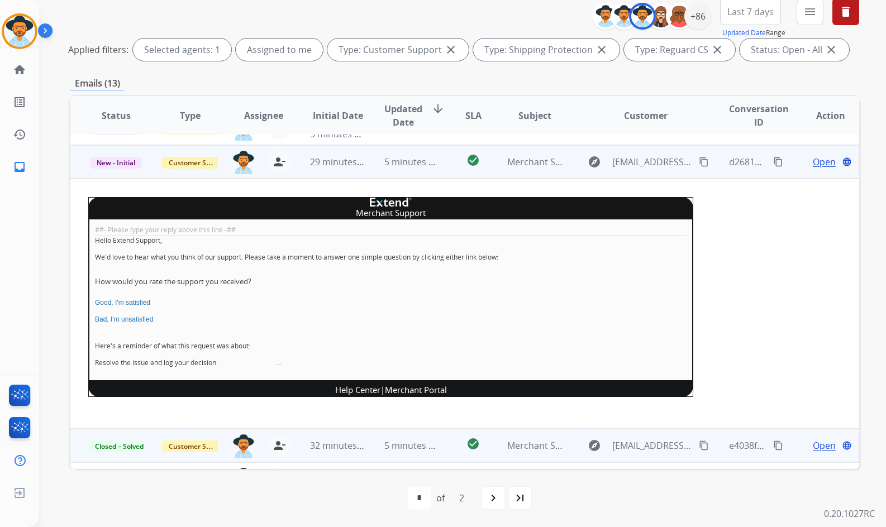
scroll to position [235, 0]
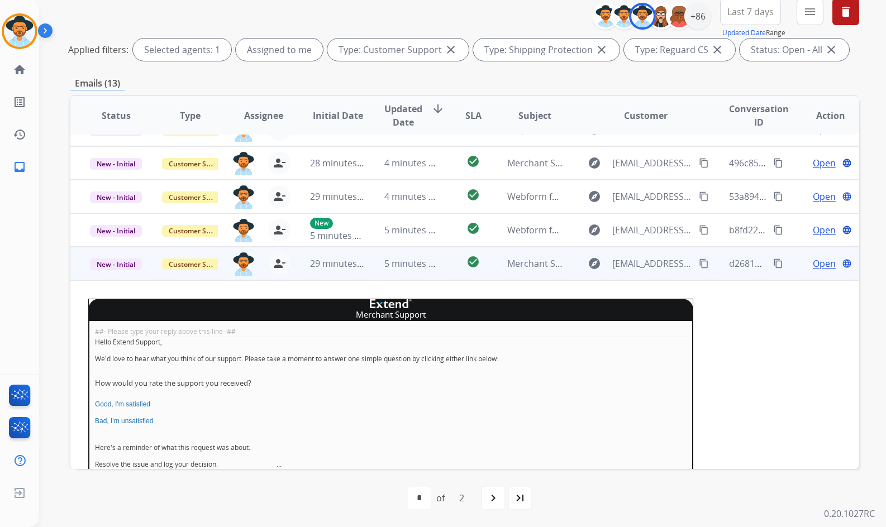
click at [788, 257] on td "Open language" at bounding box center [822, 264] width 74 height 34
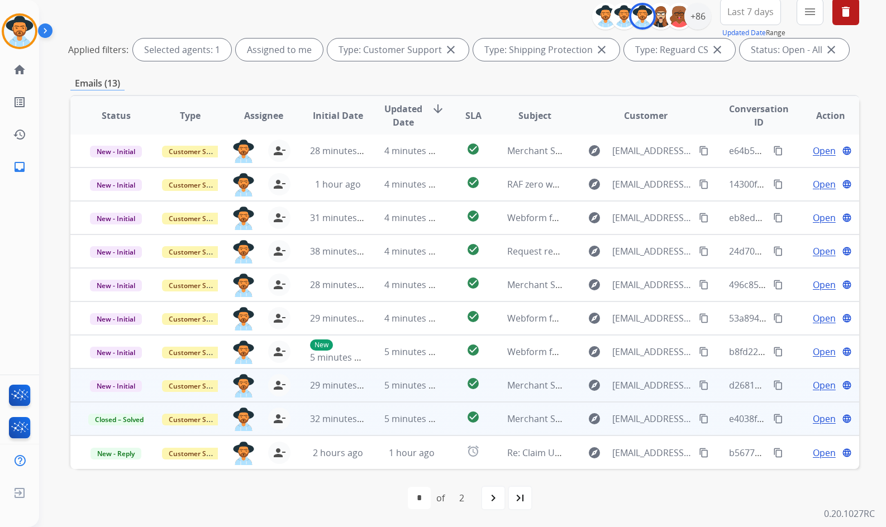
scroll to position [1, 0]
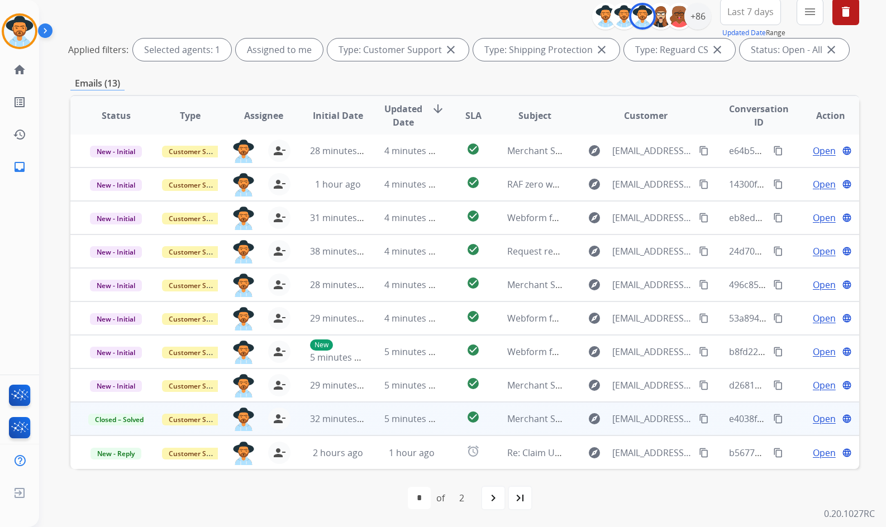
click at [825, 423] on span "Open" at bounding box center [824, 418] width 23 height 13
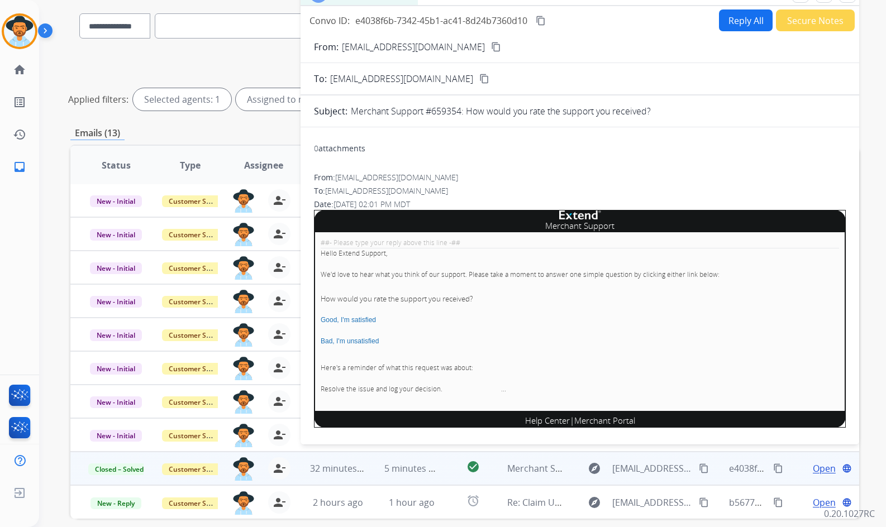
scroll to position [23, 0]
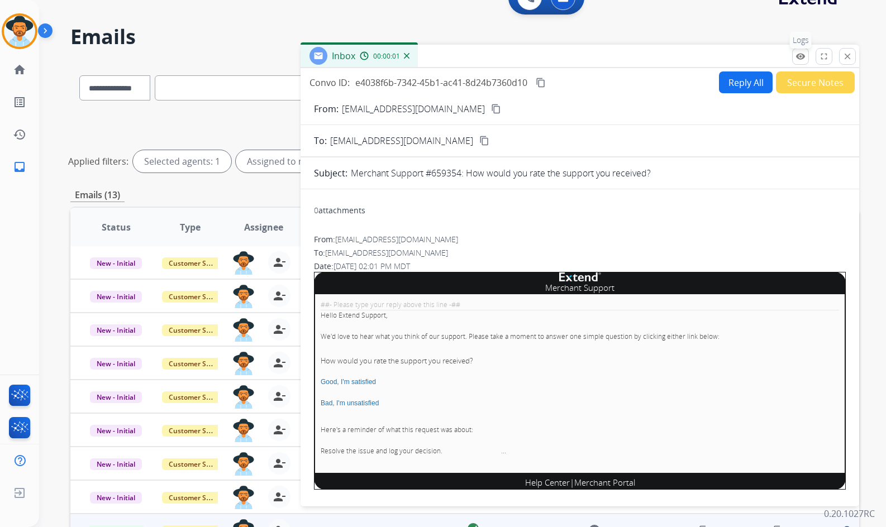
click at [802, 57] on mat-icon "remove_red_eye" at bounding box center [800, 56] width 10 height 10
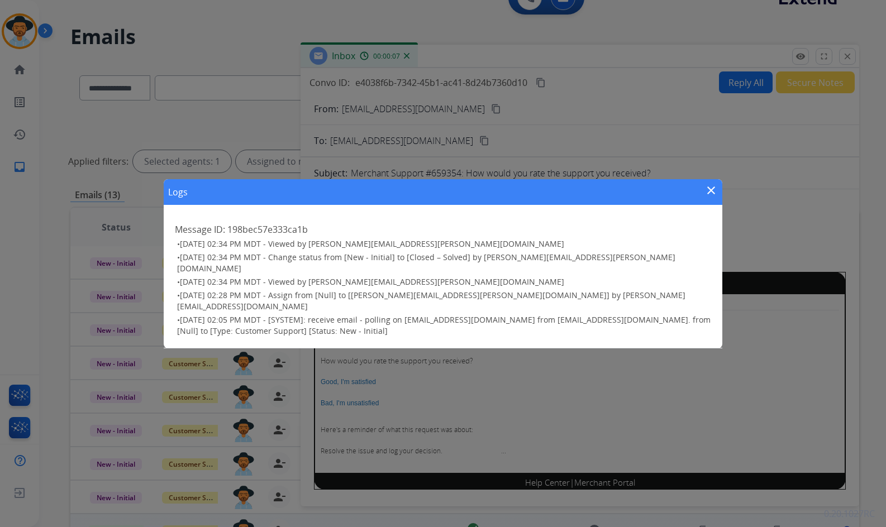
click at [705, 197] on mat-icon "close" at bounding box center [710, 190] width 13 height 13
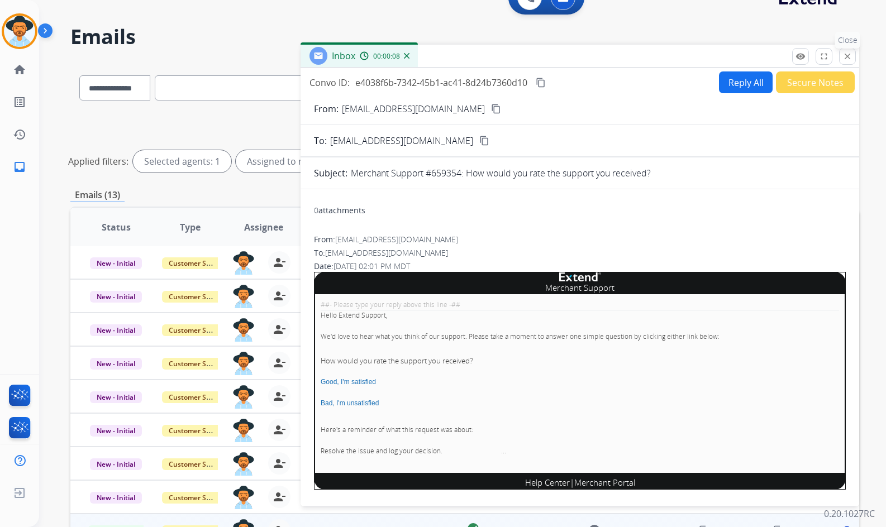
click at [850, 53] on mat-icon "close" at bounding box center [847, 56] width 10 height 10
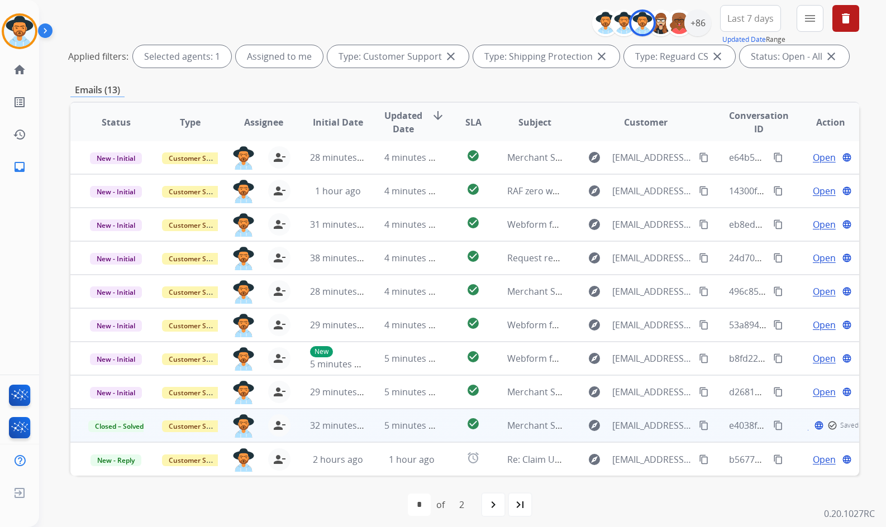
scroll to position [135, 0]
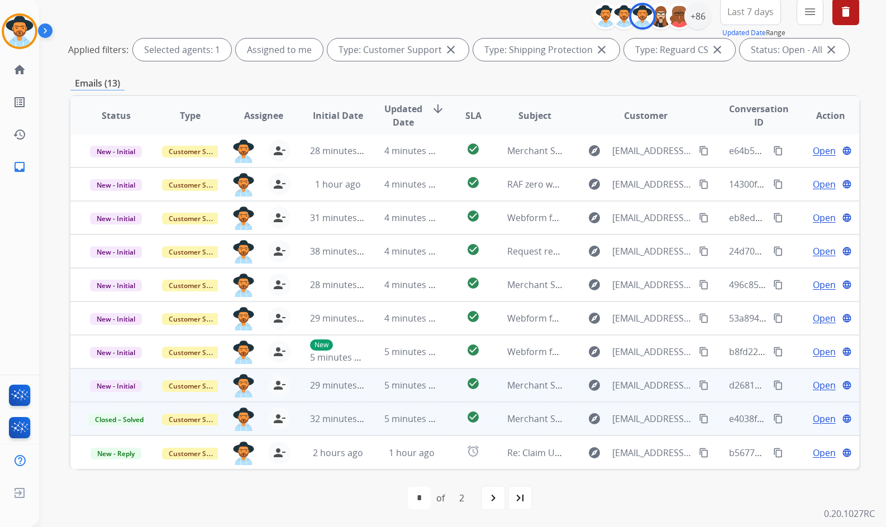
click at [821, 385] on span "Open" at bounding box center [824, 385] width 23 height 13
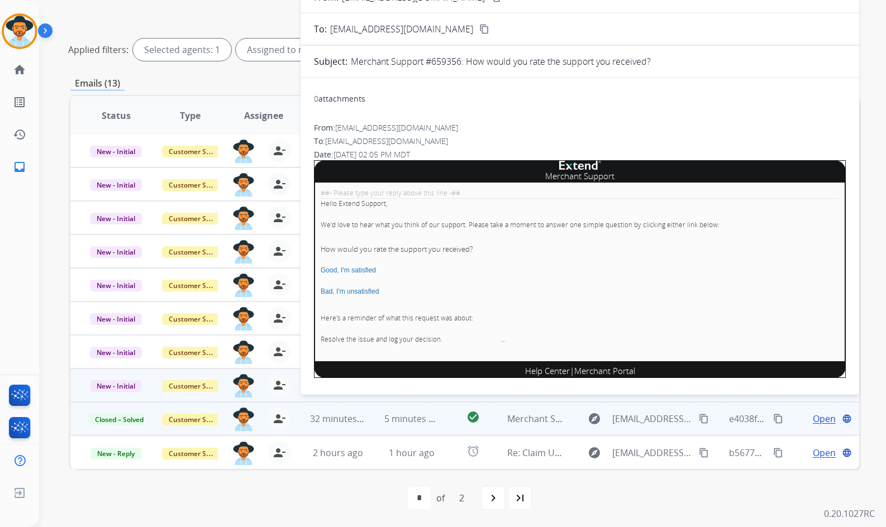
scroll to position [79, 0]
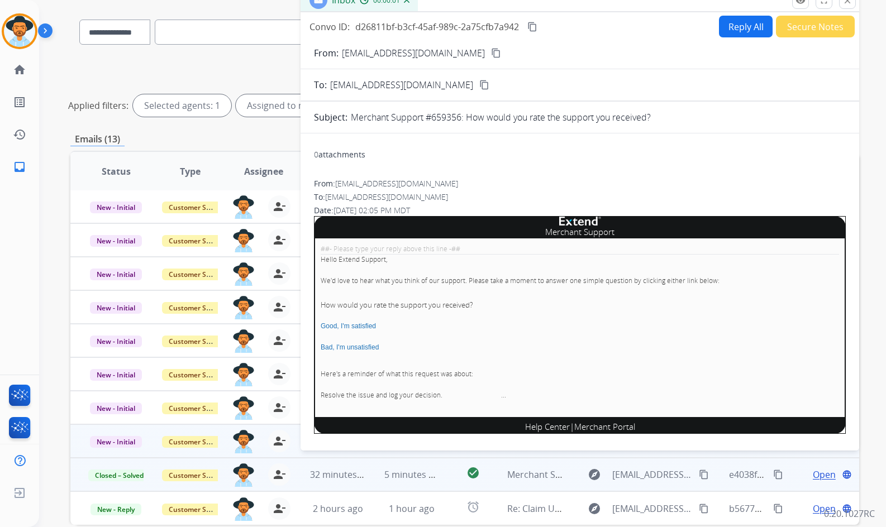
click at [795, 30] on button "Secure Notes" at bounding box center [815, 27] width 79 height 22
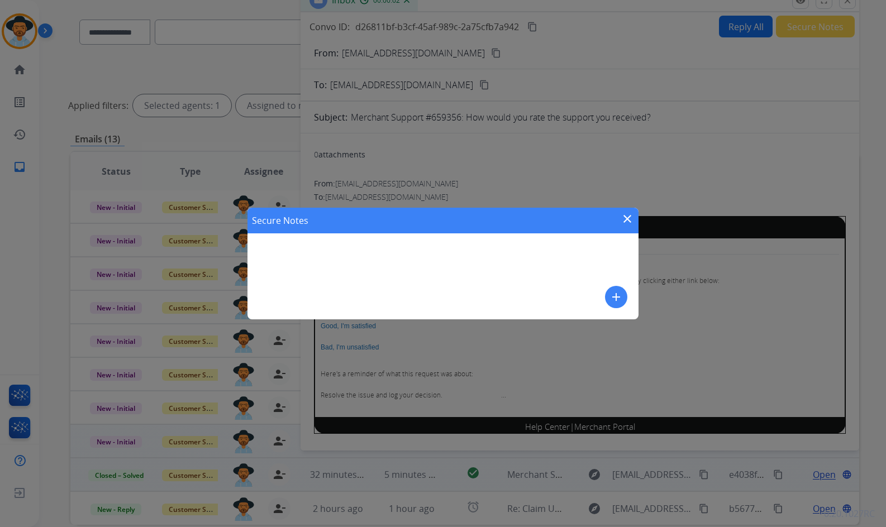
click at [609, 297] on mat-icon "add" at bounding box center [615, 296] width 13 height 13
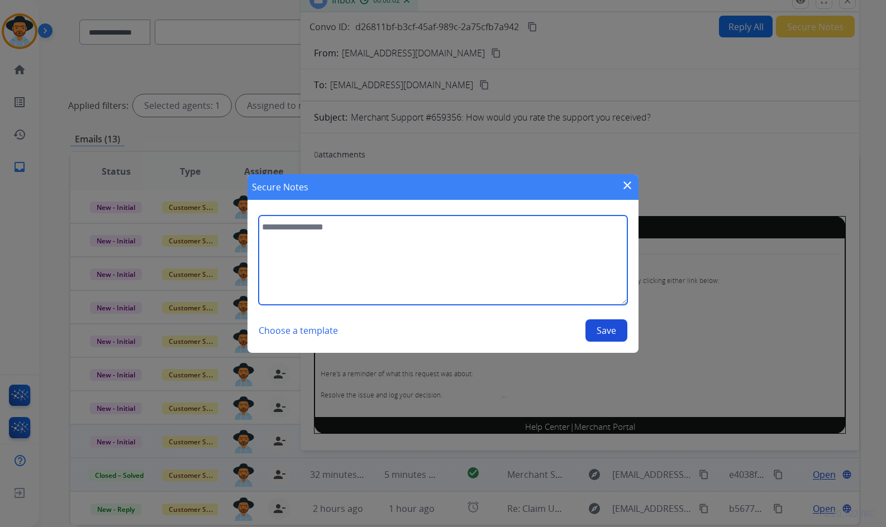
click at [585, 278] on textarea at bounding box center [443, 260] width 369 height 89
click at [532, 218] on textarea "**********" at bounding box center [443, 260] width 369 height 89
click at [529, 227] on textarea "**********" at bounding box center [443, 260] width 369 height 89
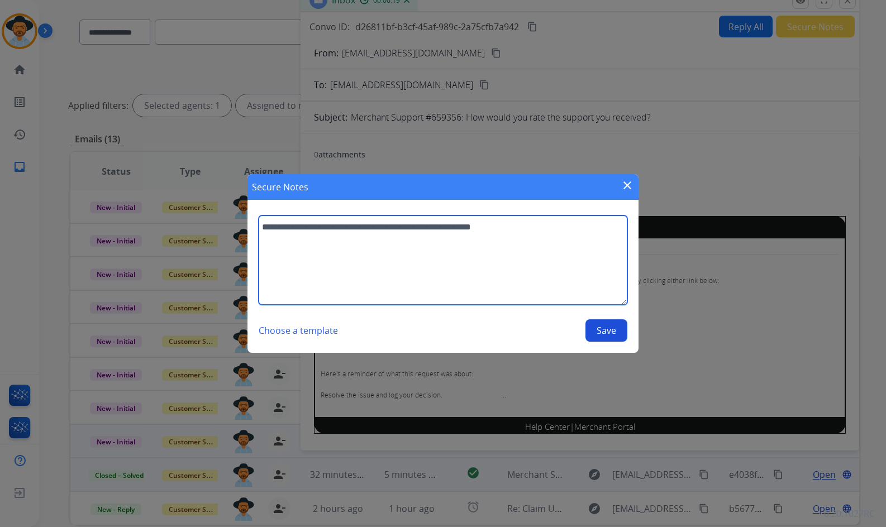
type textarea "**********"
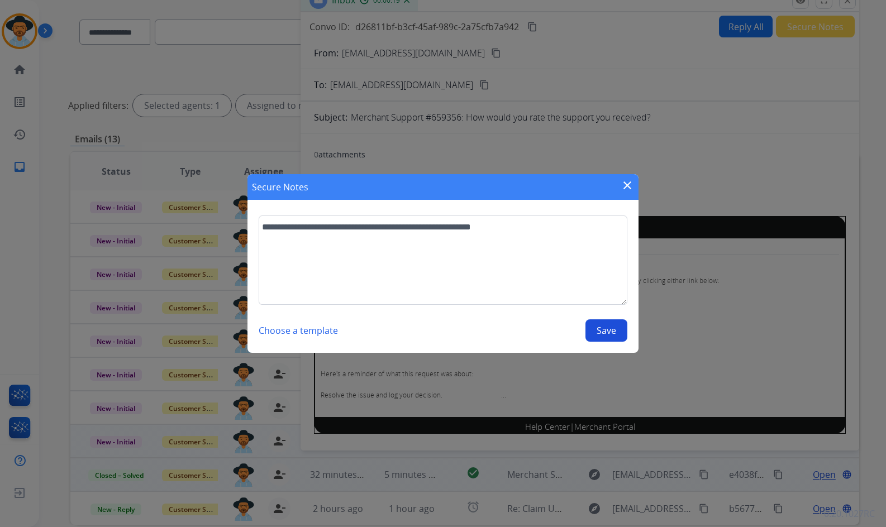
click at [598, 332] on button "Save" at bounding box center [606, 330] width 42 height 22
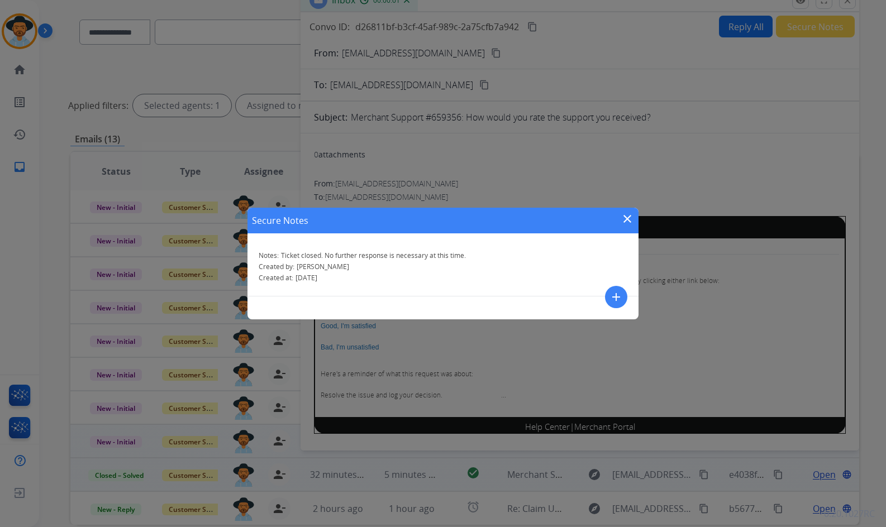
click at [630, 220] on mat-icon "close" at bounding box center [626, 218] width 13 height 13
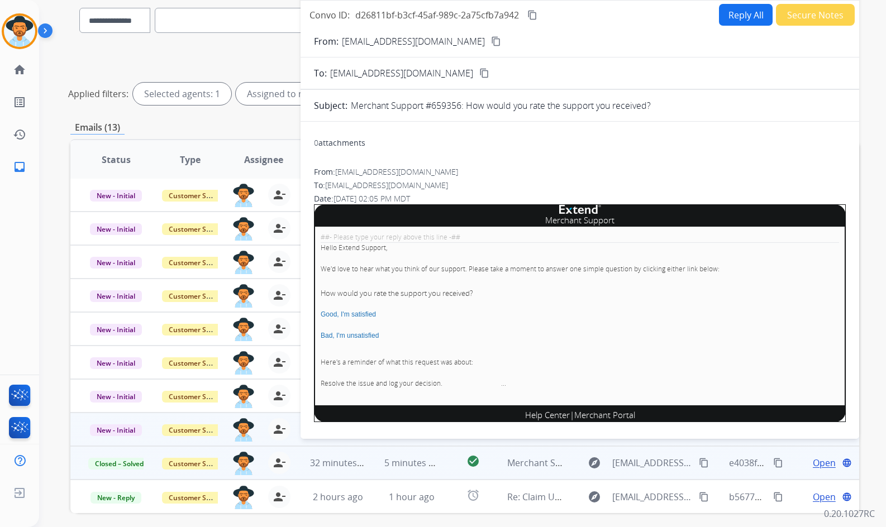
scroll to position [23, 0]
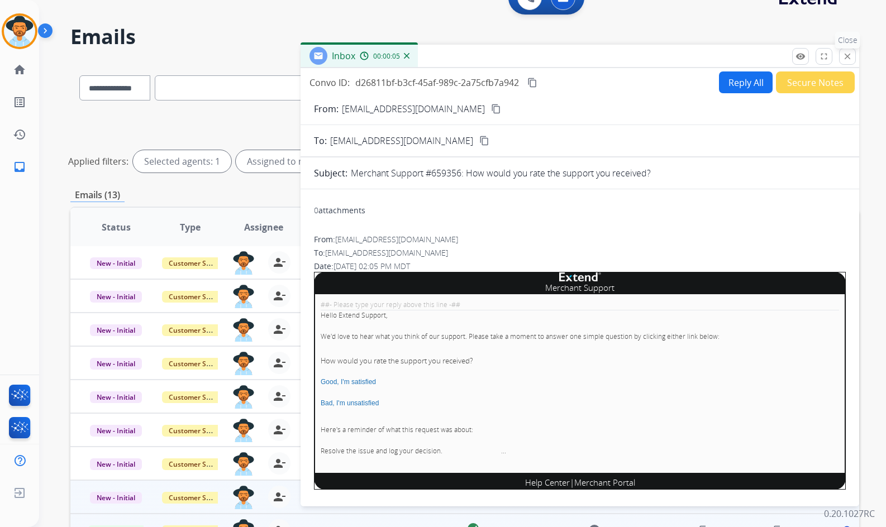
click at [846, 54] on mat-icon "close" at bounding box center [847, 56] width 10 height 10
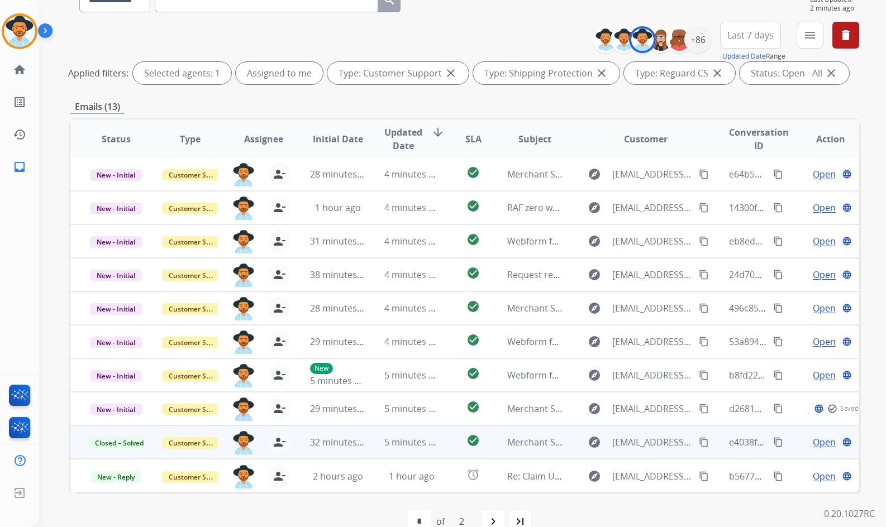
scroll to position [135, 0]
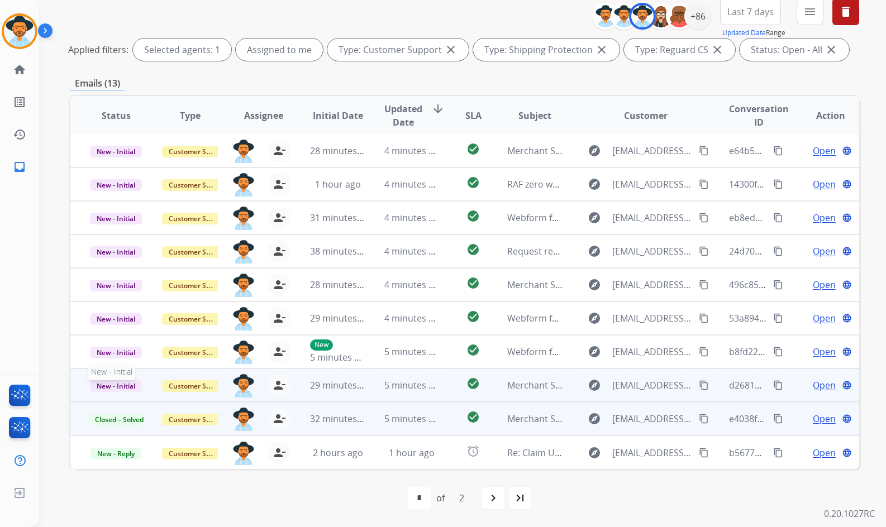
click at [112, 389] on span "New - Initial" at bounding box center [116, 386] width 52 height 12
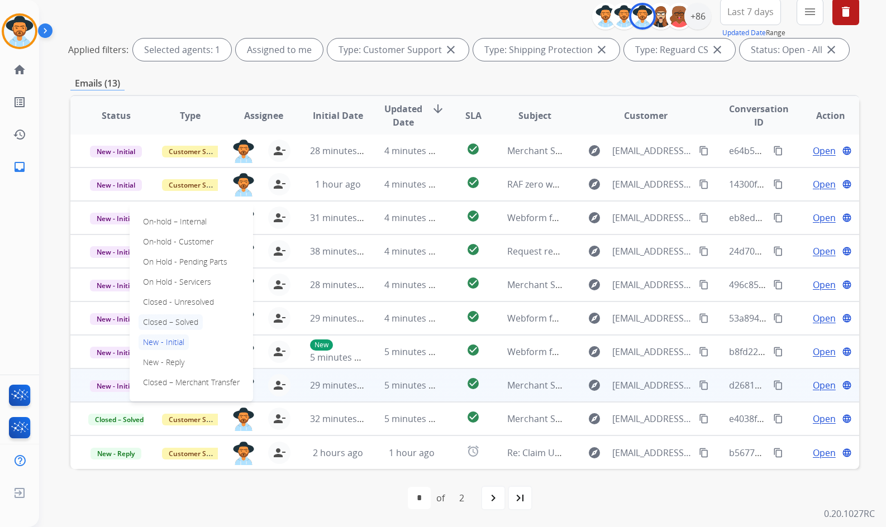
click at [165, 321] on p "Closed – Solved" at bounding box center [170, 322] width 64 height 16
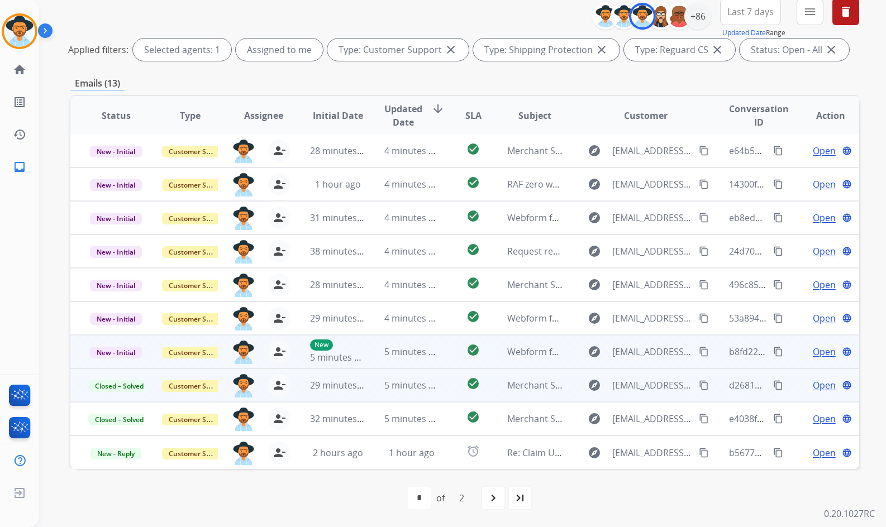
click at [813, 354] on span "Open" at bounding box center [824, 351] width 23 height 13
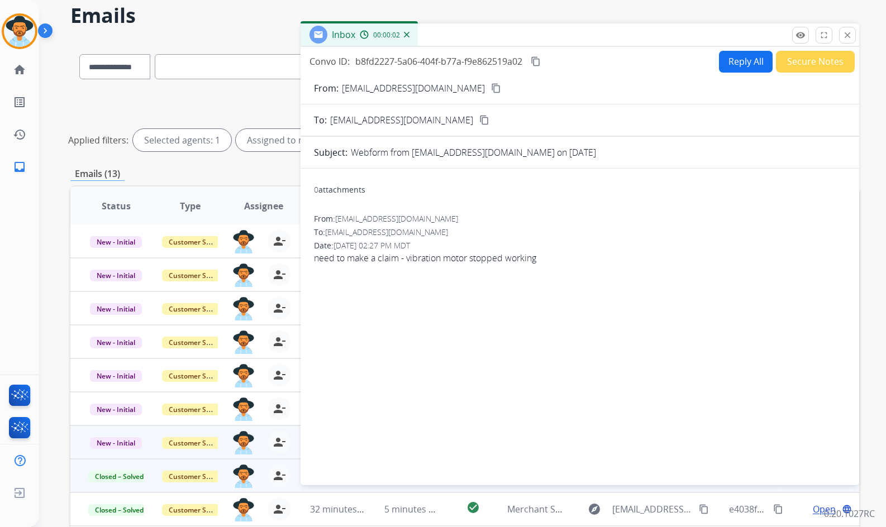
scroll to position [56, 0]
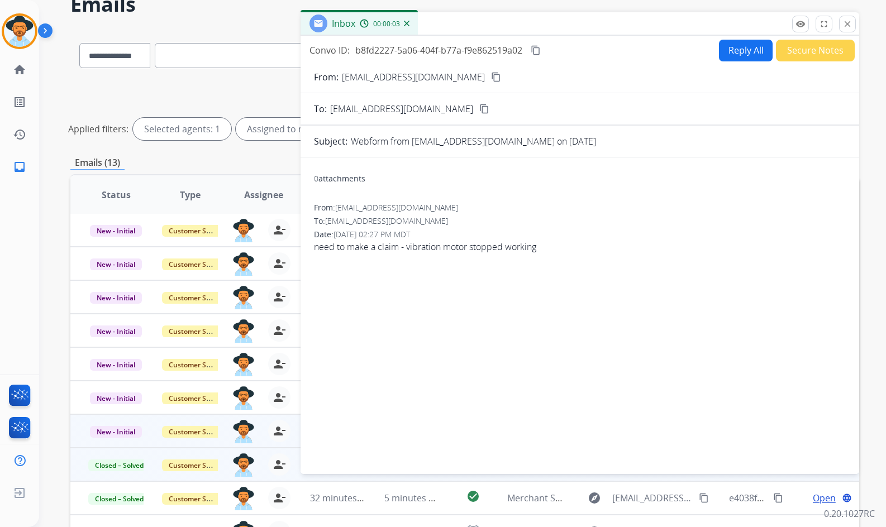
click at [489, 82] on button "content_copy" at bounding box center [495, 76] width 13 height 13
click at [786, 49] on button "Secure Notes" at bounding box center [815, 51] width 79 height 22
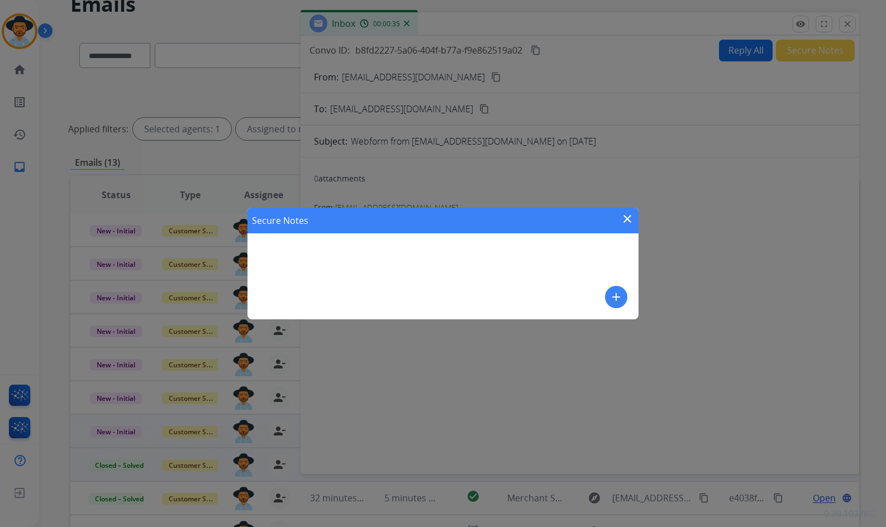
click at [611, 293] on mat-icon "add" at bounding box center [615, 296] width 13 height 13
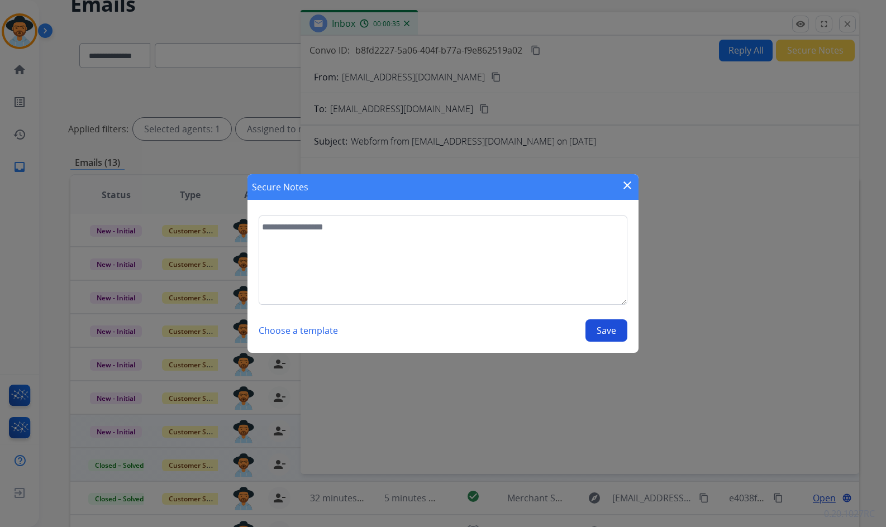
click at [595, 279] on textarea at bounding box center [443, 260] width 369 height 89
drag, startPoint x: 400, startPoint y: 238, endPoint x: 261, endPoint y: 242, distance: 139.1
click at [261, 242] on textarea "**********" at bounding box center [443, 260] width 369 height 89
click at [257, 242] on section "**********" at bounding box center [442, 278] width 391 height 149
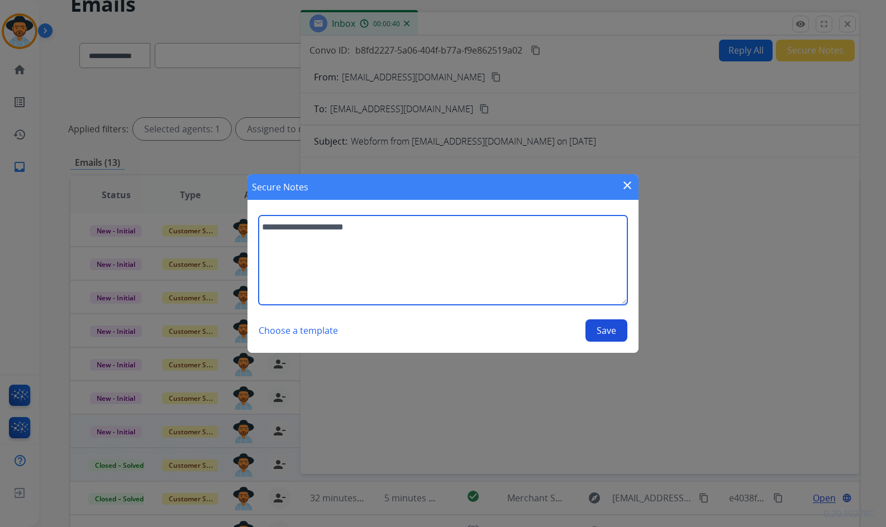
click at [386, 227] on textarea "**********" at bounding box center [443, 260] width 369 height 89
click at [389, 231] on textarea "**********" at bounding box center [443, 260] width 369 height 89
type textarea "**********"
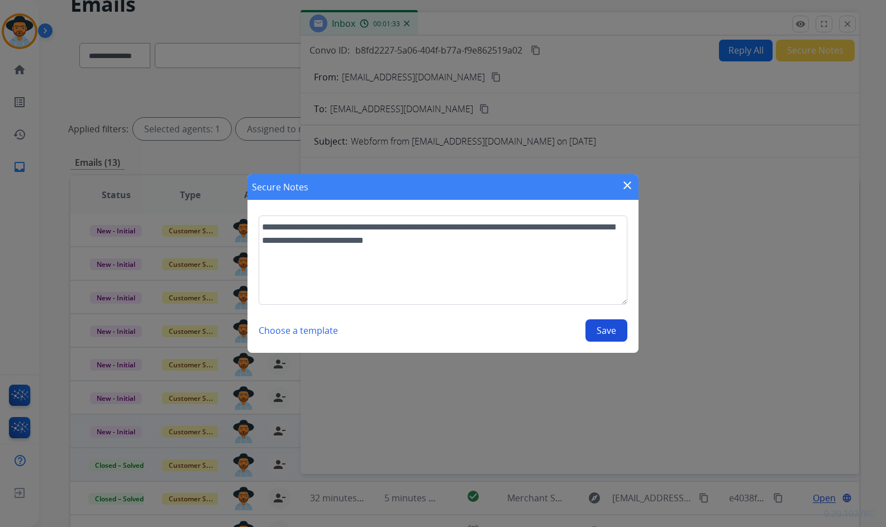
click at [606, 332] on button "Save" at bounding box center [606, 330] width 42 height 22
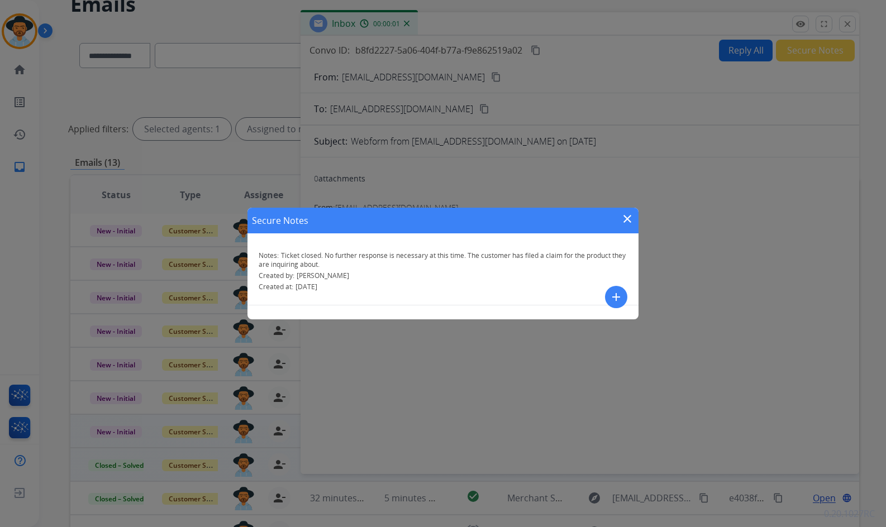
click at [629, 221] on mat-icon "close" at bounding box center [626, 218] width 13 height 13
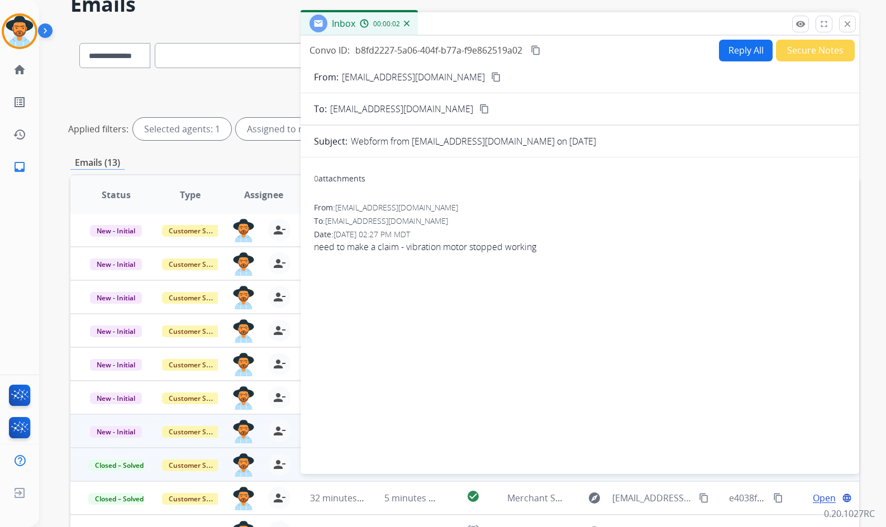
click at [845, 23] on mat-icon "close" at bounding box center [847, 24] width 10 height 10
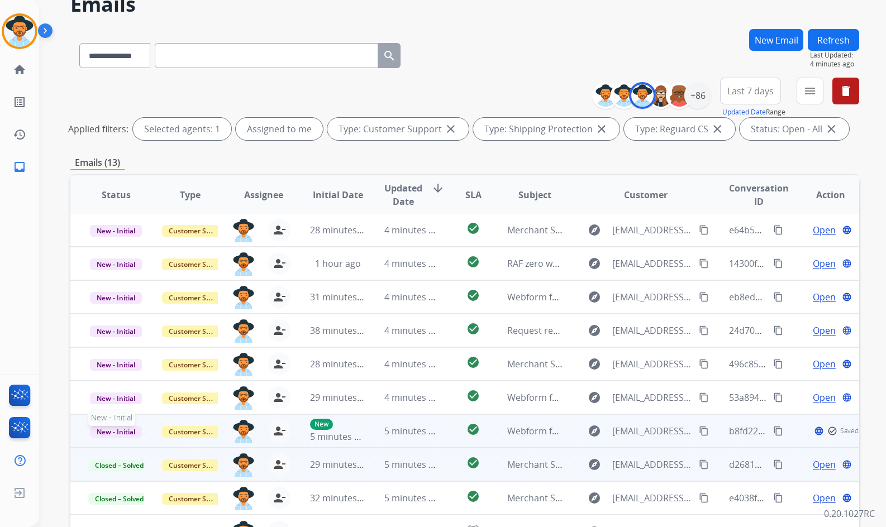
click at [138, 433] on span "New - Initial" at bounding box center [116, 432] width 52 height 12
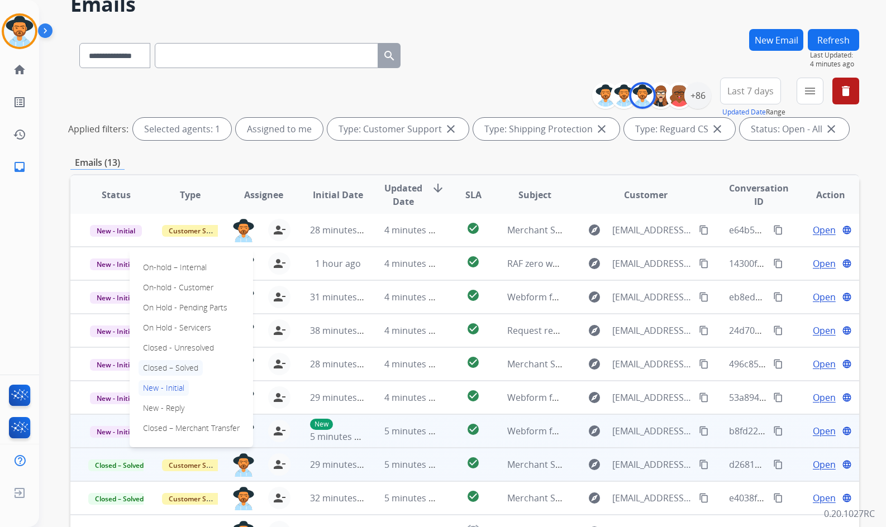
click at [161, 367] on p "Closed – Solved" at bounding box center [170, 368] width 64 height 16
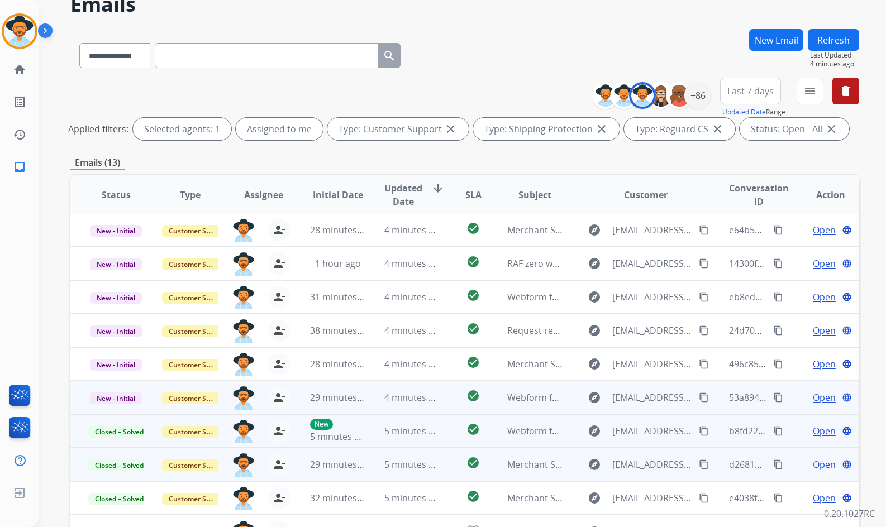
click at [813, 395] on span "Open" at bounding box center [824, 397] width 23 height 13
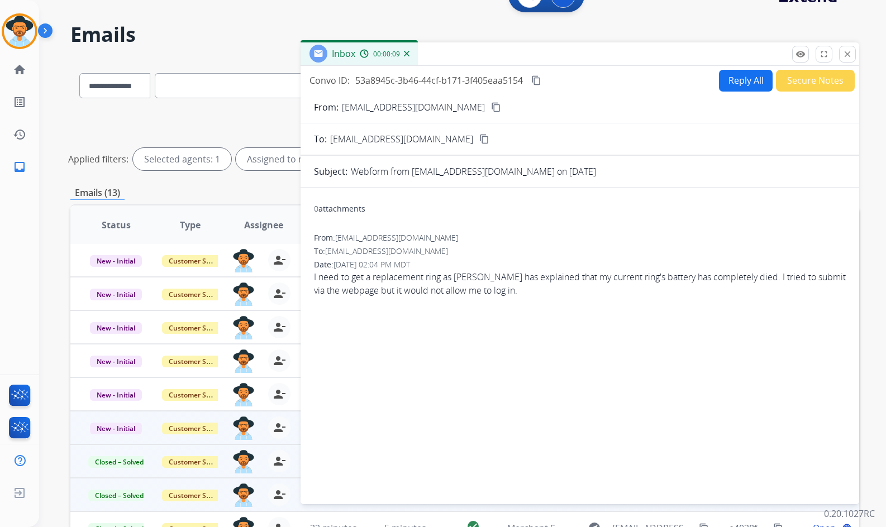
scroll to position [0, 0]
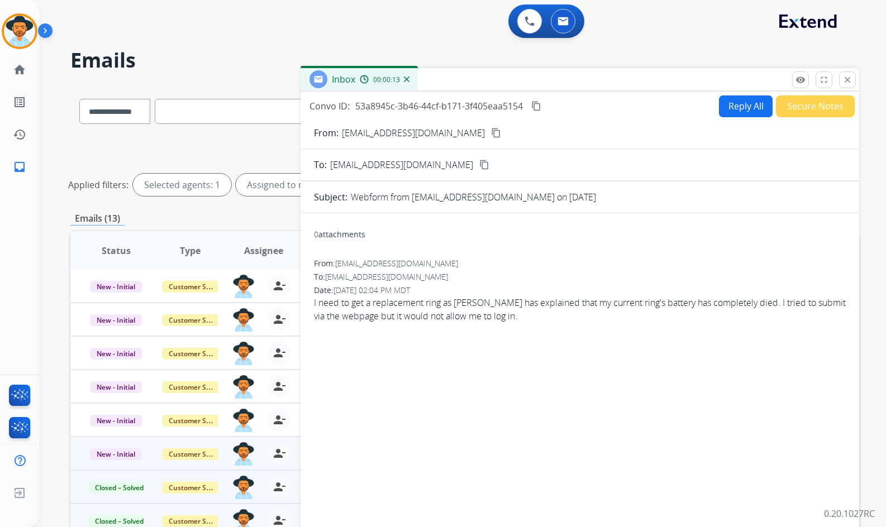
click at [432, 133] on div "From: cdavis828@gmail.com content_copy" at bounding box center [579, 132] width 558 height 13
click at [491, 133] on mat-icon "content_copy" at bounding box center [496, 133] width 10 height 10
click at [543, 103] on button "content_copy" at bounding box center [535, 105] width 13 height 13
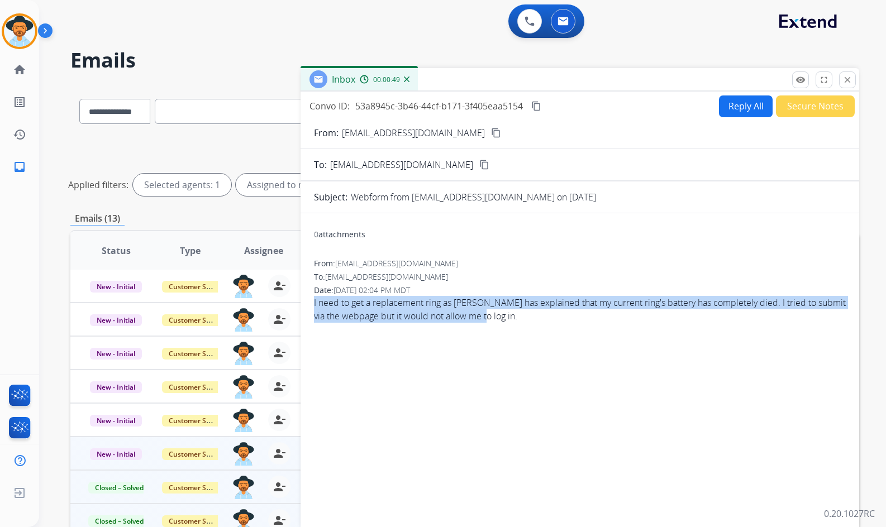
drag, startPoint x: 508, startPoint y: 318, endPoint x: 314, endPoint y: 303, distance: 195.0
click at [314, 303] on span "I need to get a replacement ring as Oura has explained that my current ring's b…" at bounding box center [580, 309] width 532 height 27
copy span "I need to get a replacement ring as Oura has explained that my current ring's b…"
click at [738, 100] on button "Reply All" at bounding box center [746, 106] width 54 height 22
select select "**********"
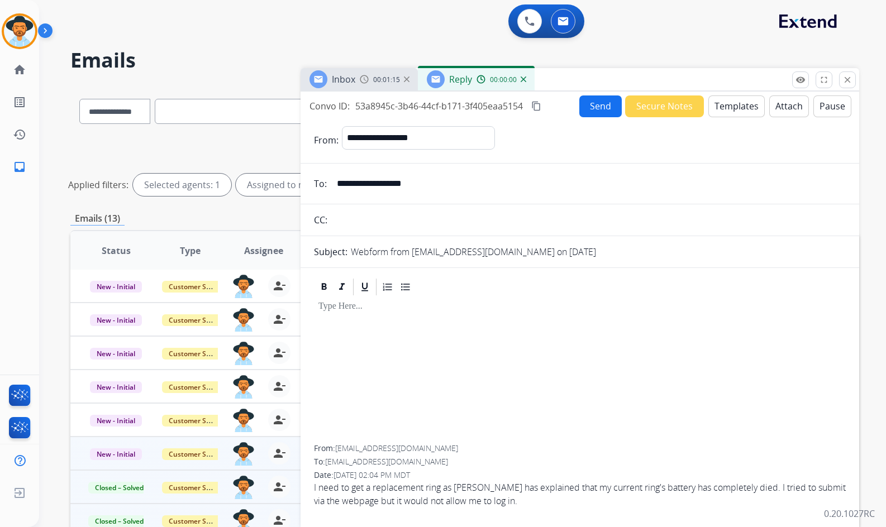
click at [724, 110] on button "Templates" at bounding box center [736, 106] width 56 height 22
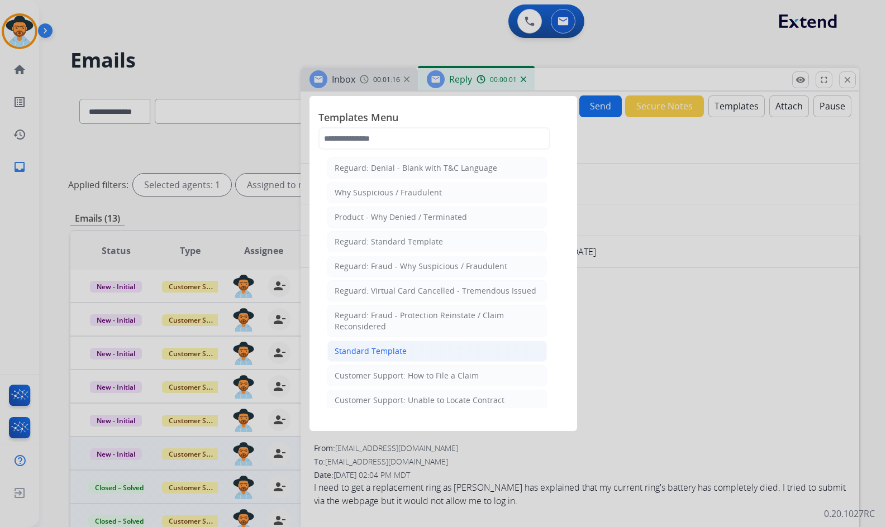
click at [385, 351] on div "Standard Template" at bounding box center [371, 351] width 72 height 11
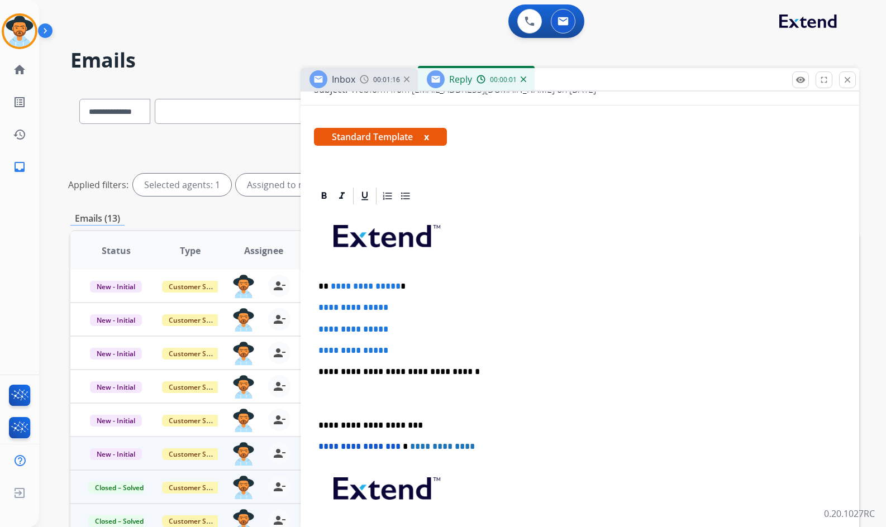
scroll to position [168, 0]
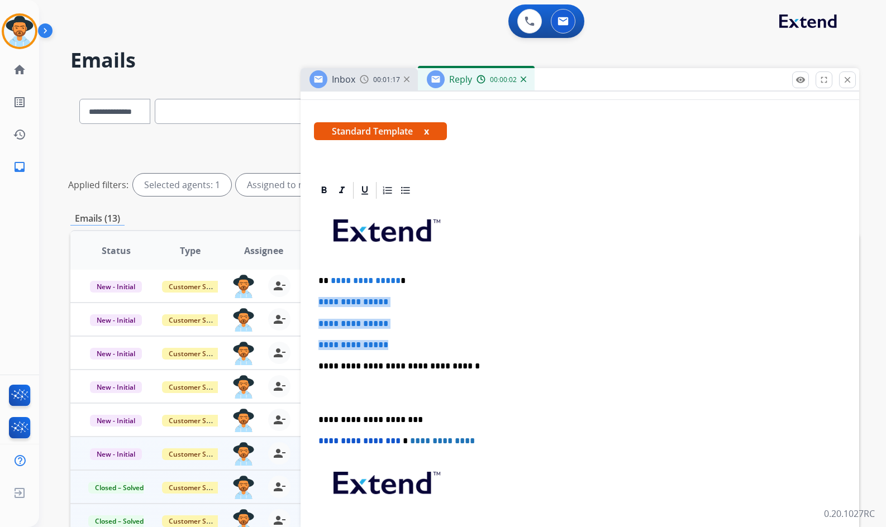
drag, startPoint x: 401, startPoint y: 348, endPoint x: 313, endPoint y: 298, distance: 101.3
click at [313, 298] on div "**********" at bounding box center [579, 418] width 558 height 476
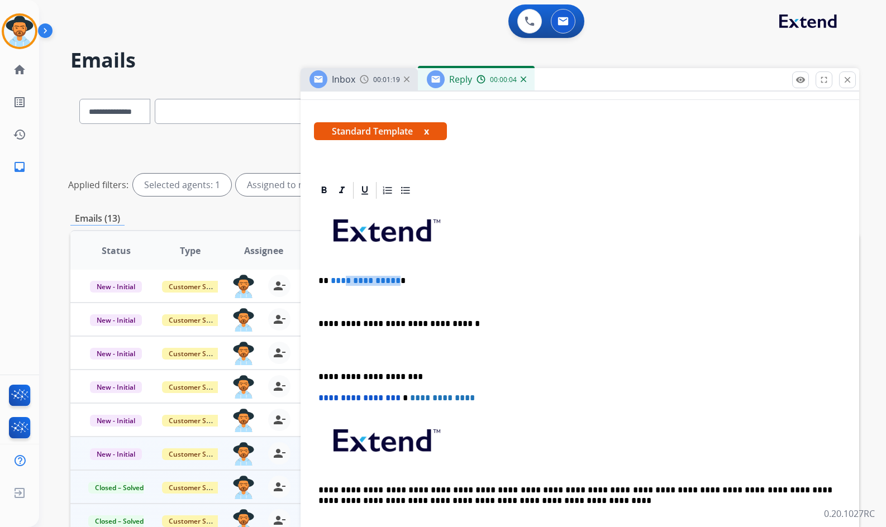
drag, startPoint x: 393, startPoint y: 280, endPoint x: 342, endPoint y: 284, distance: 50.9
click at [342, 284] on span "**********" at bounding box center [366, 280] width 70 height 8
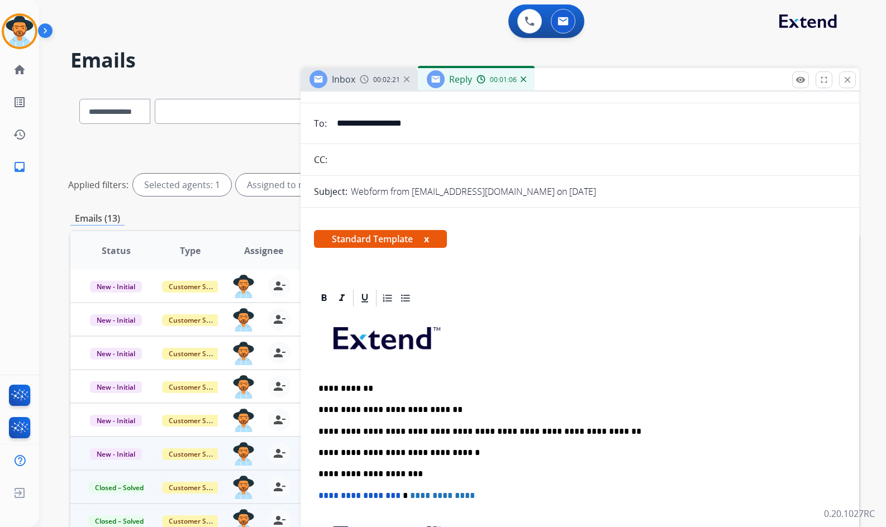
scroll to position [0, 0]
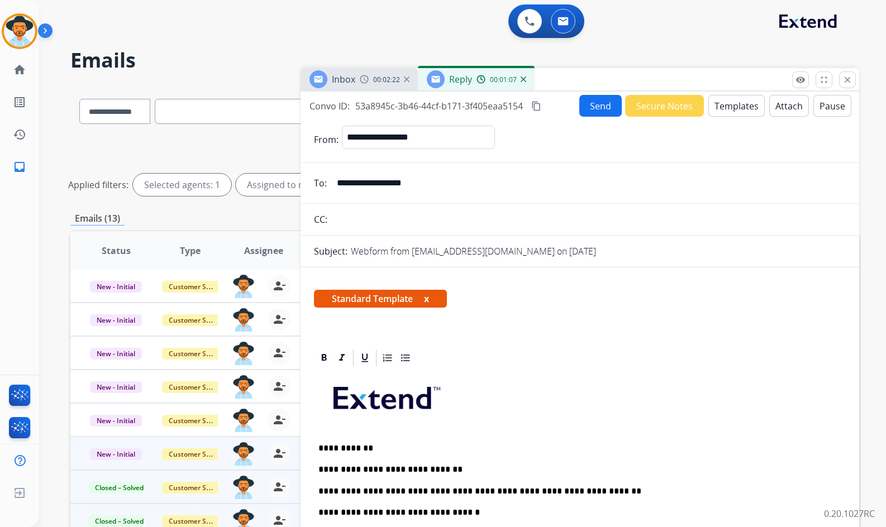
click at [600, 108] on button "Send" at bounding box center [600, 106] width 42 height 22
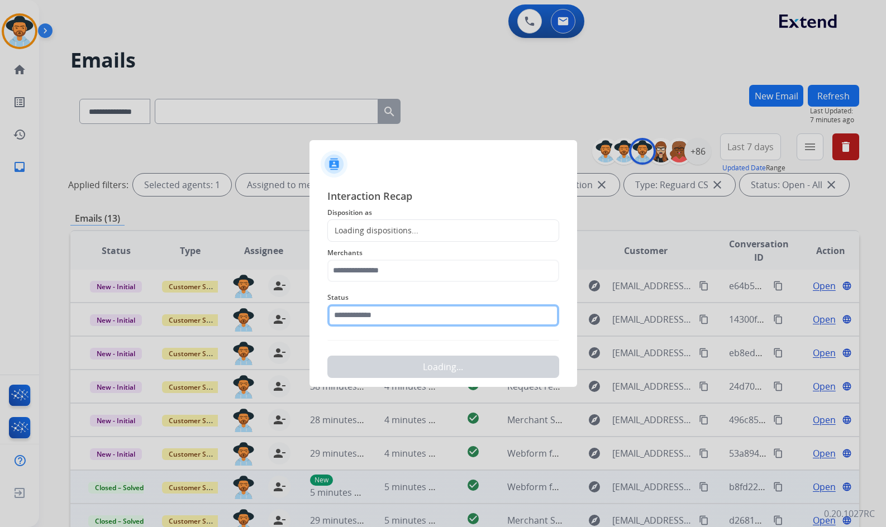
click at [436, 317] on input "text" at bounding box center [443, 315] width 232 height 22
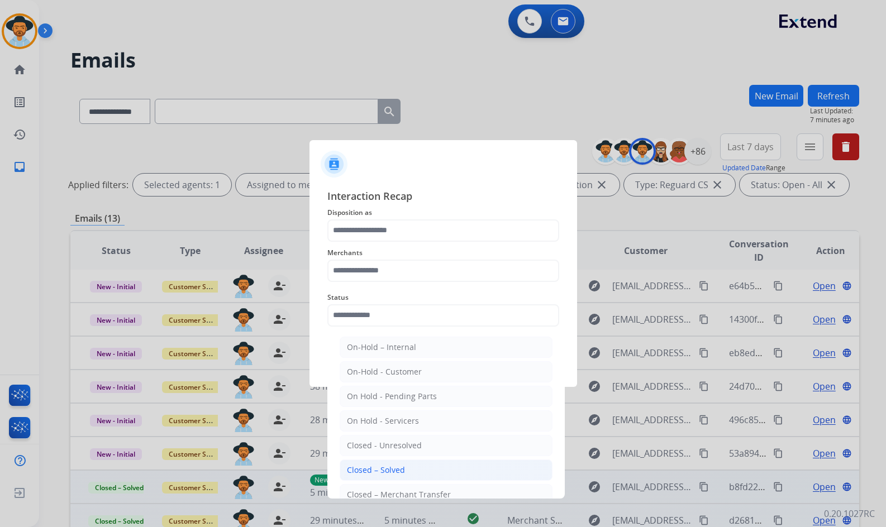
click at [412, 464] on li "Closed – Solved" at bounding box center [446, 470] width 213 height 21
type input "**********"
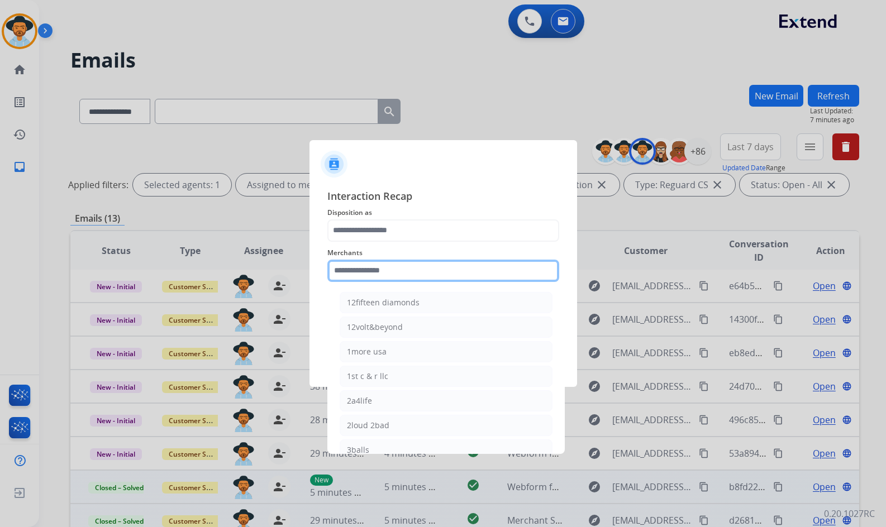
click at [402, 272] on input "text" at bounding box center [443, 271] width 232 height 22
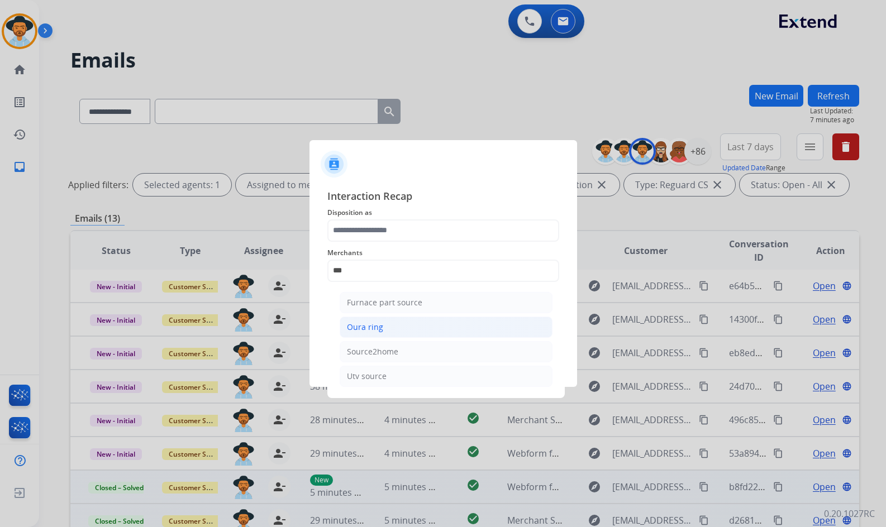
click at [393, 328] on li "Oura ring" at bounding box center [446, 327] width 213 height 21
type input "*********"
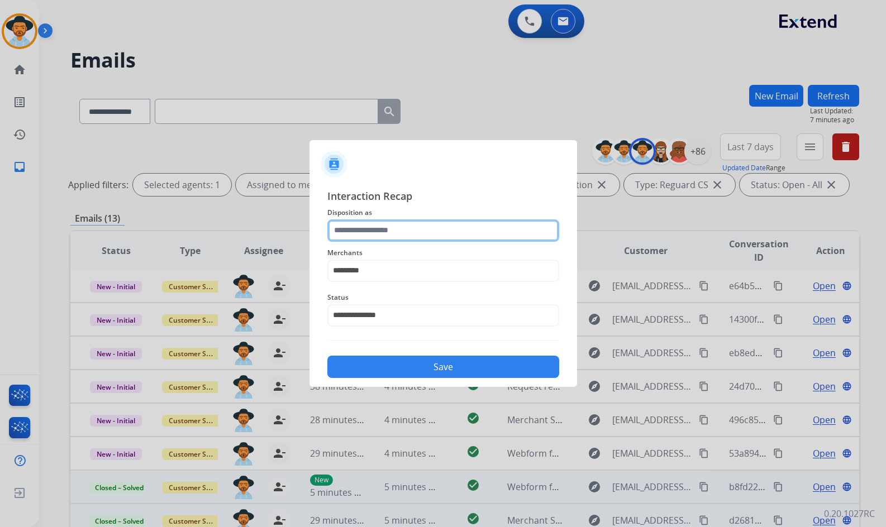
click at [399, 230] on input "text" at bounding box center [443, 230] width 232 height 22
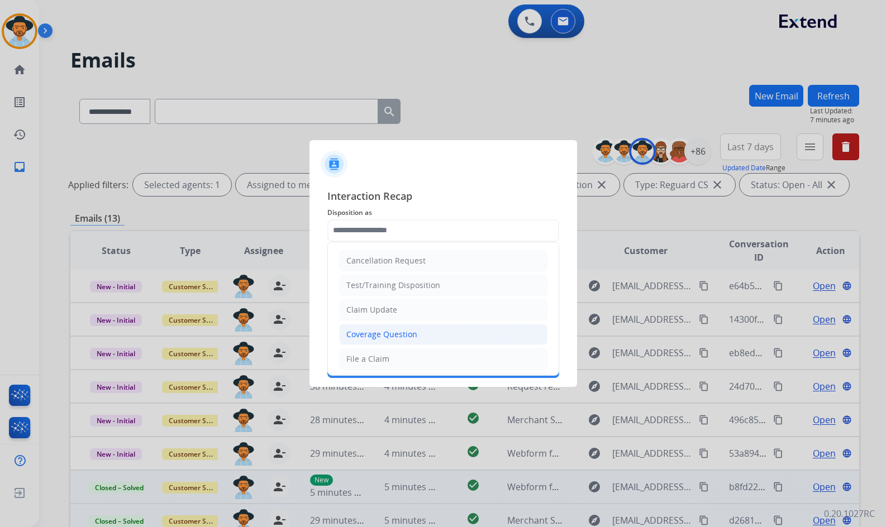
click at [390, 329] on div "Coverage Question" at bounding box center [381, 334] width 71 height 11
type input "**********"
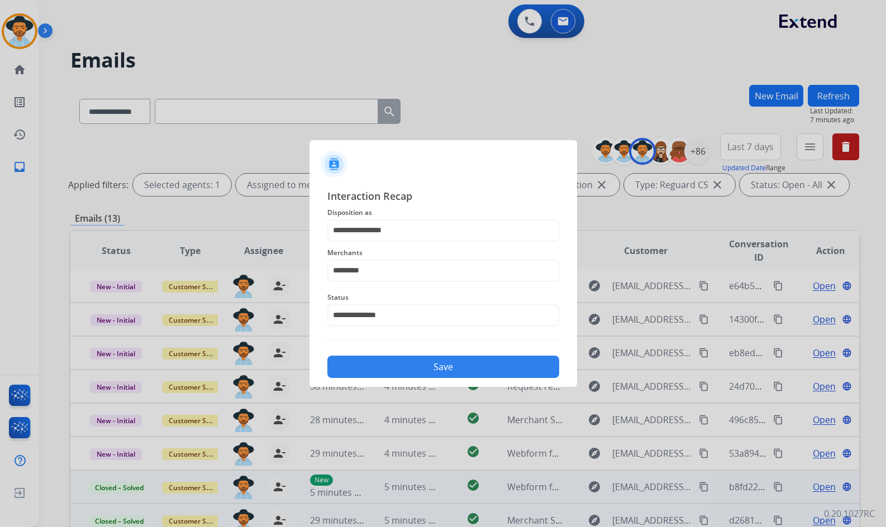
drag, startPoint x: 412, startPoint y: 347, endPoint x: 415, endPoint y: 353, distance: 6.7
click at [413, 350] on div "**********" at bounding box center [443, 283] width 232 height 190
click at [432, 364] on button "Save" at bounding box center [443, 367] width 232 height 22
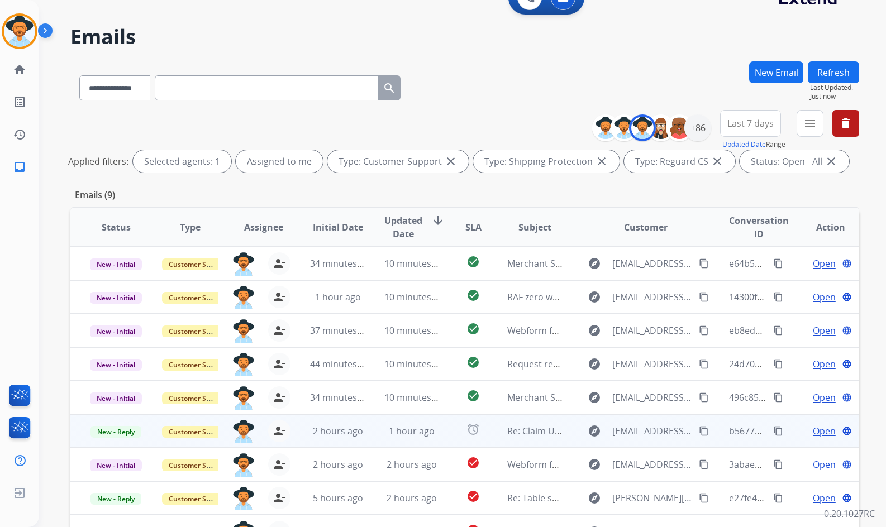
scroll to position [79, 0]
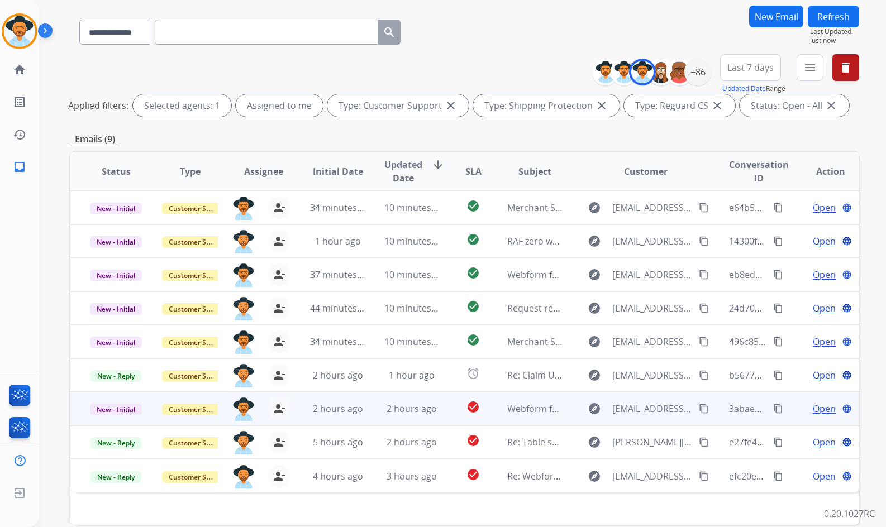
click at [787, 413] on td "Open language" at bounding box center [822, 409] width 74 height 34
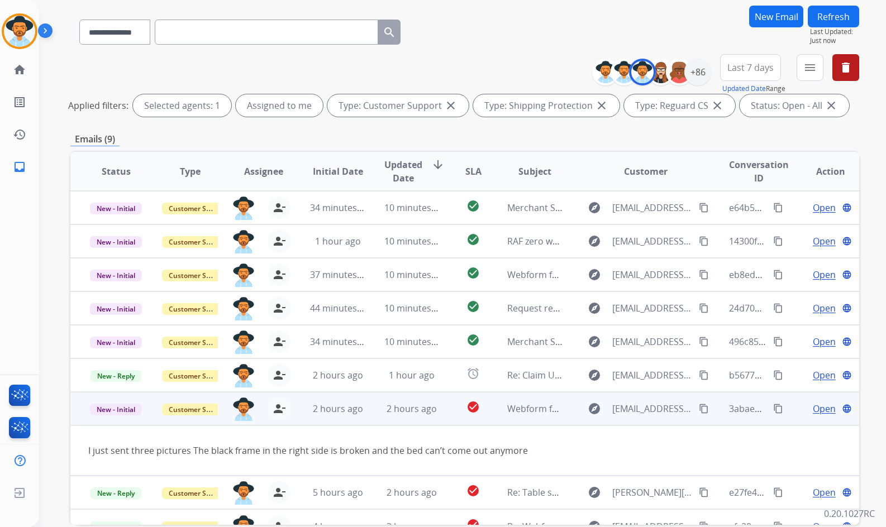
scroll to position [18, 0]
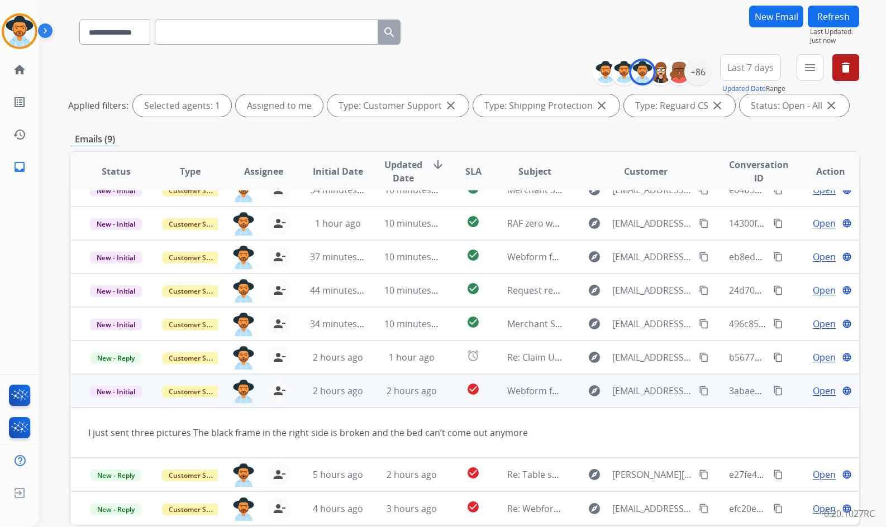
click at [789, 393] on td "Open language" at bounding box center [822, 391] width 74 height 34
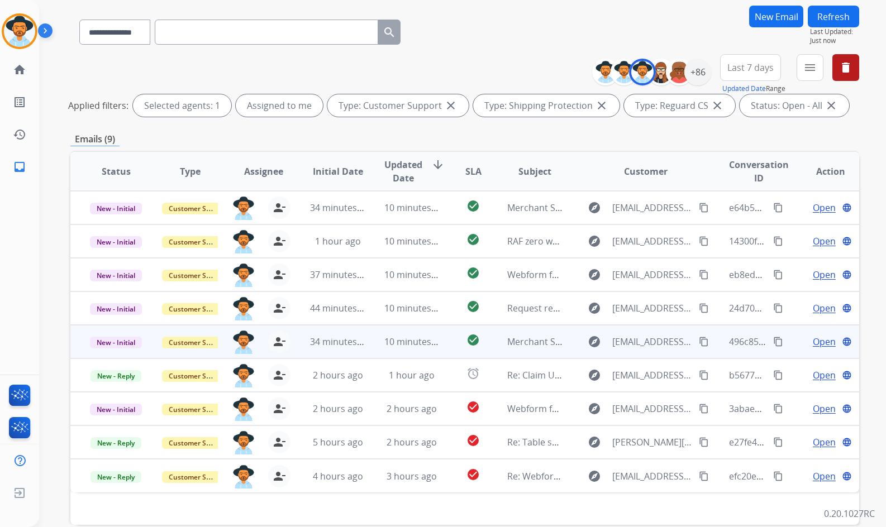
click at [817, 343] on span "Open" at bounding box center [824, 341] width 23 height 13
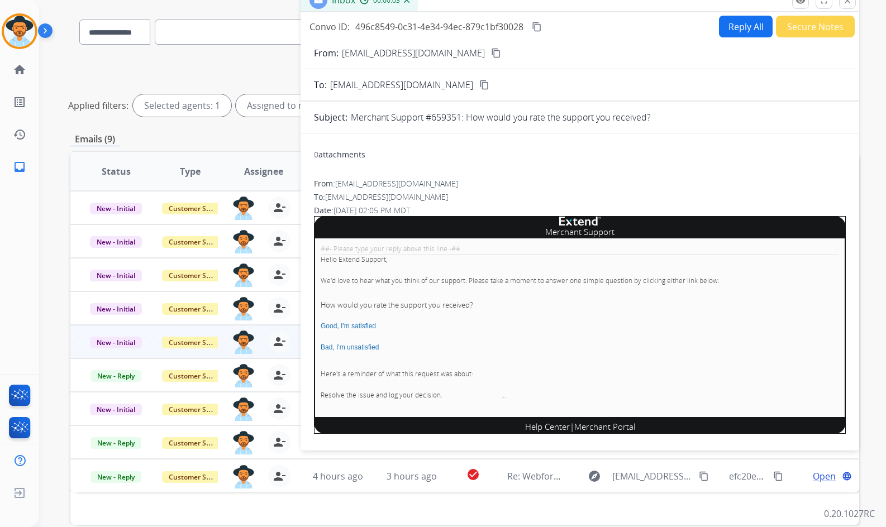
click at [849, 3] on mat-icon "close" at bounding box center [847, 1] width 10 height 10
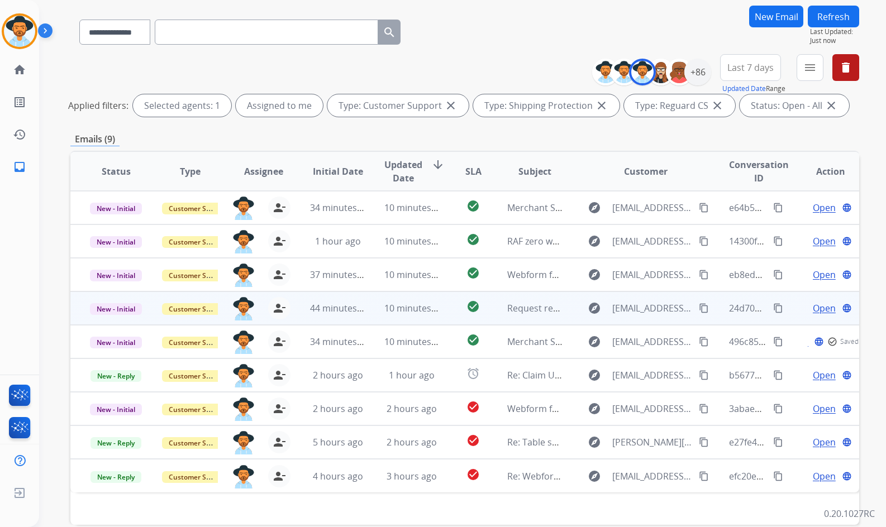
click at [813, 303] on span "Open" at bounding box center [824, 308] width 23 height 13
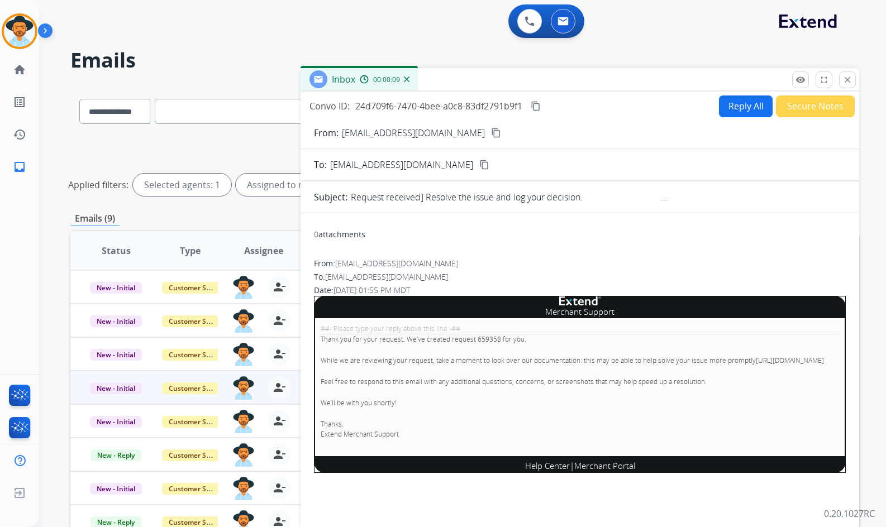
click at [795, 106] on button "Secure Notes" at bounding box center [815, 106] width 79 height 22
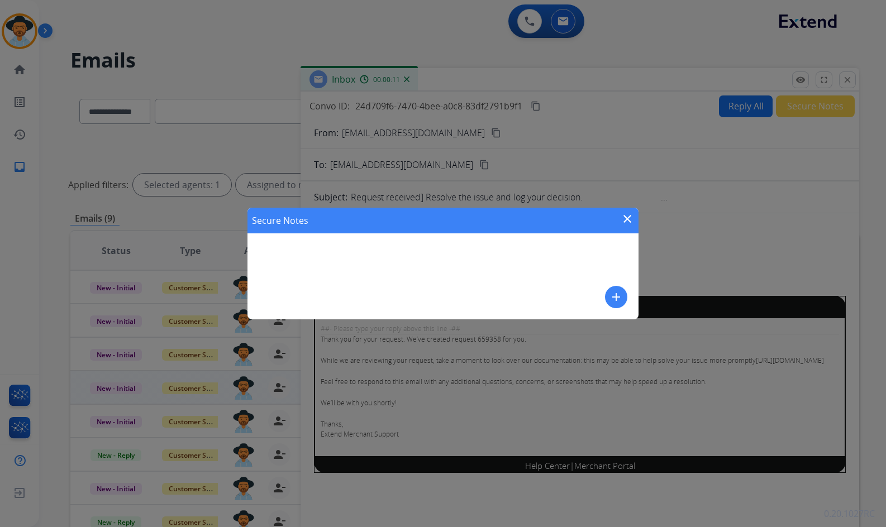
click at [622, 296] on mat-icon "add" at bounding box center [615, 296] width 13 height 13
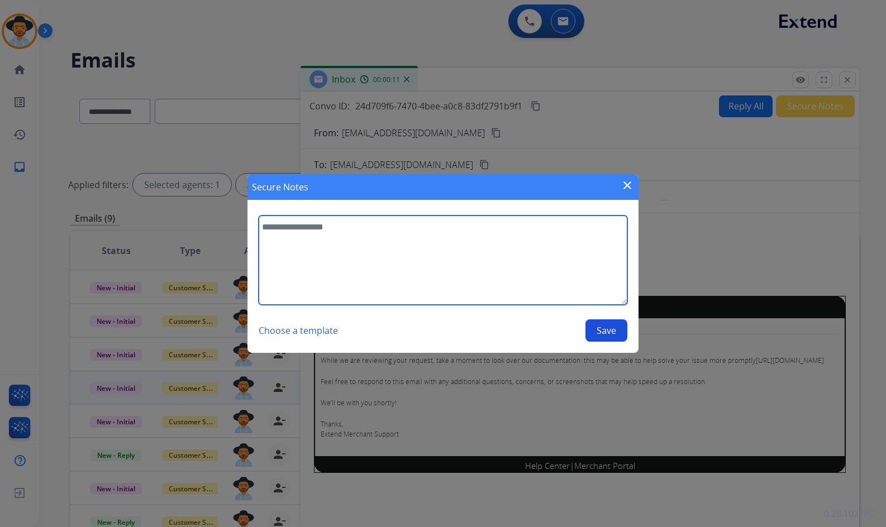
click at [465, 275] on textarea at bounding box center [443, 260] width 369 height 89
click at [447, 224] on textarea "**********" at bounding box center [443, 260] width 369 height 89
click at [457, 259] on textarea "**********" at bounding box center [443, 260] width 369 height 89
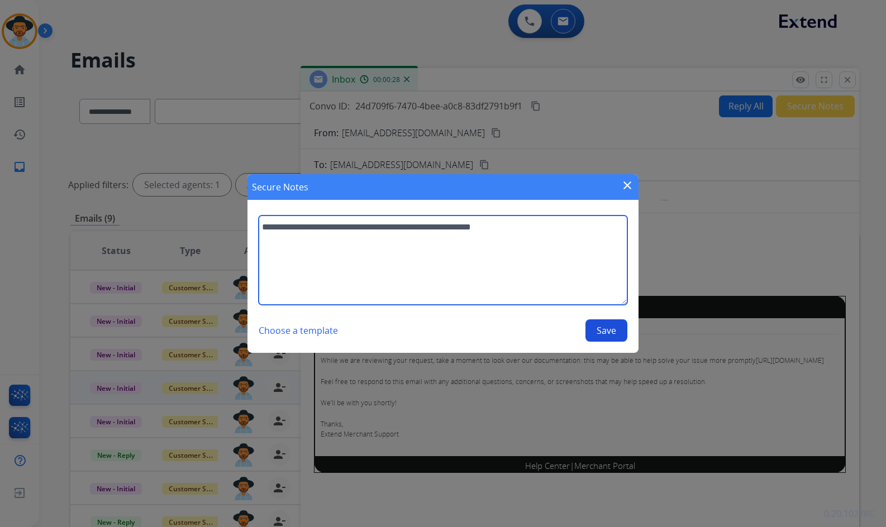
type textarea "**********"
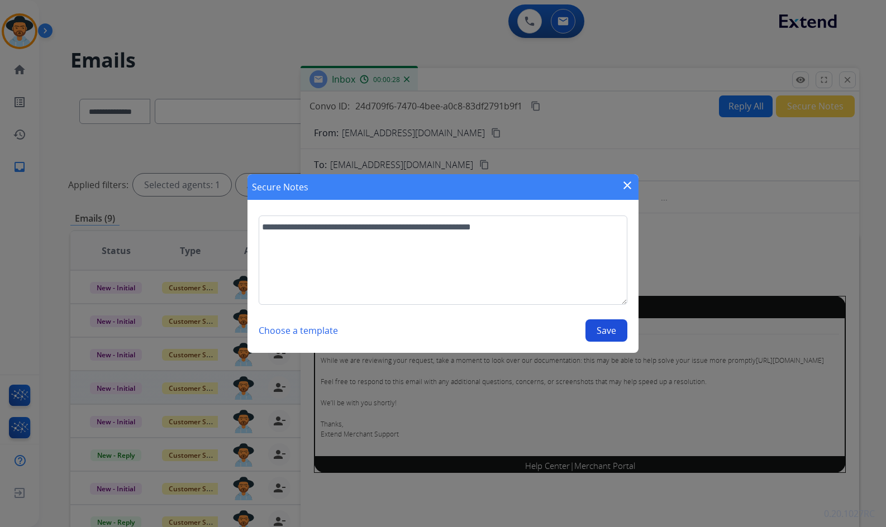
click at [610, 327] on button "Save" at bounding box center [606, 330] width 42 height 22
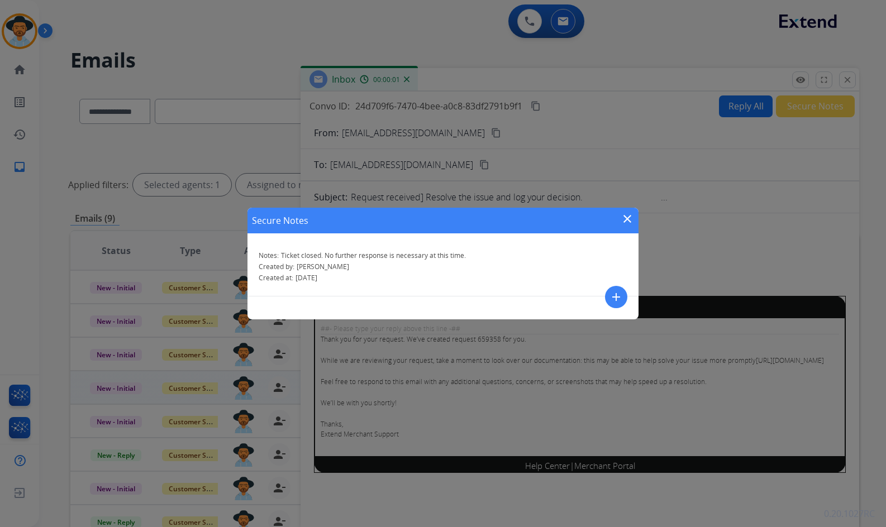
click at [627, 221] on mat-icon "close" at bounding box center [626, 218] width 13 height 13
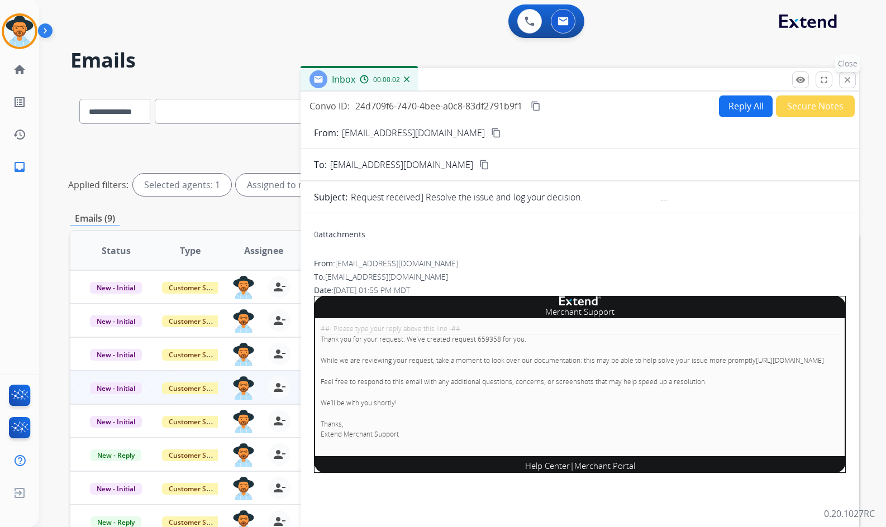
click at [850, 74] on button "close Close" at bounding box center [847, 79] width 17 height 17
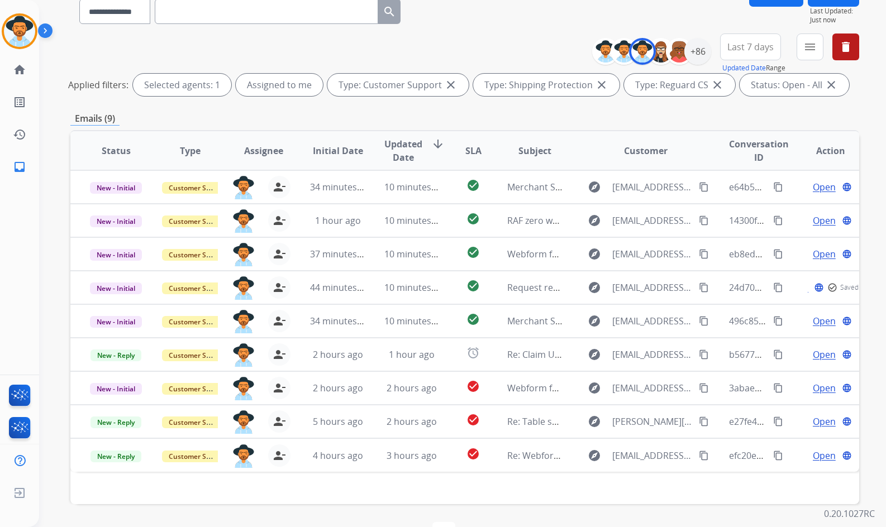
scroll to position [112, 0]
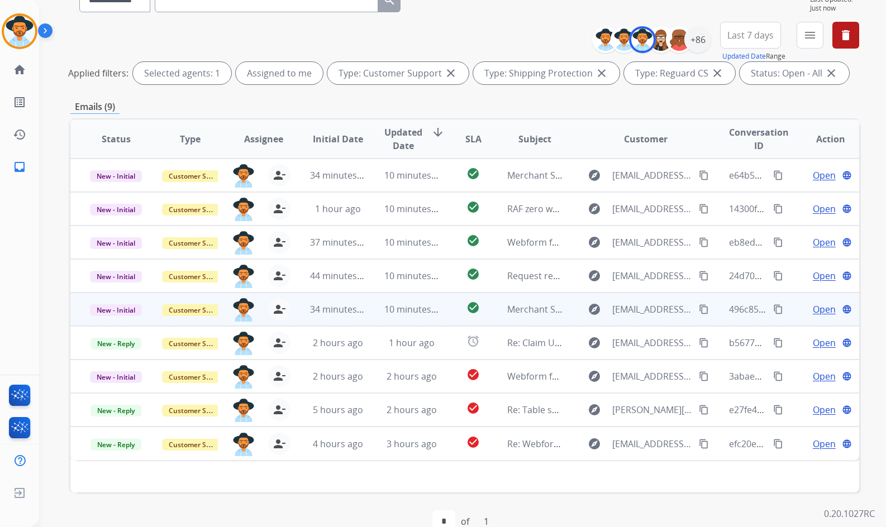
click at [813, 310] on span "Open" at bounding box center [824, 309] width 23 height 13
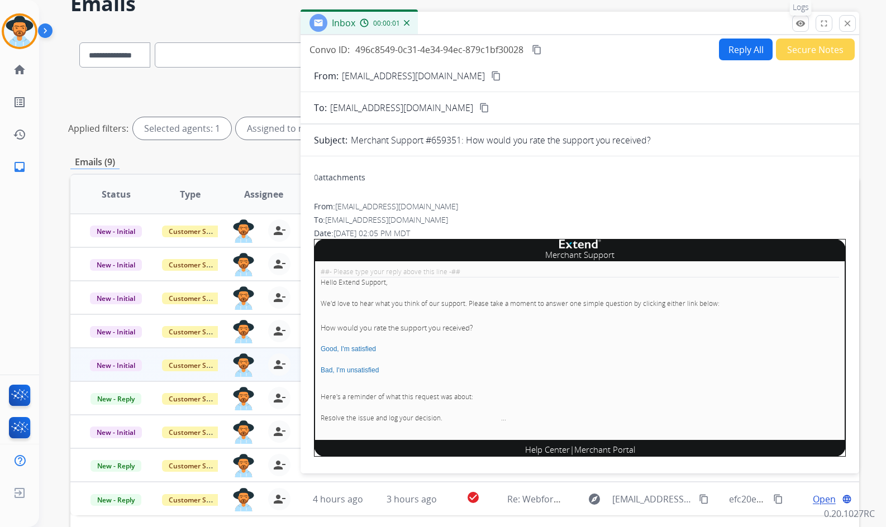
scroll to position [56, 0]
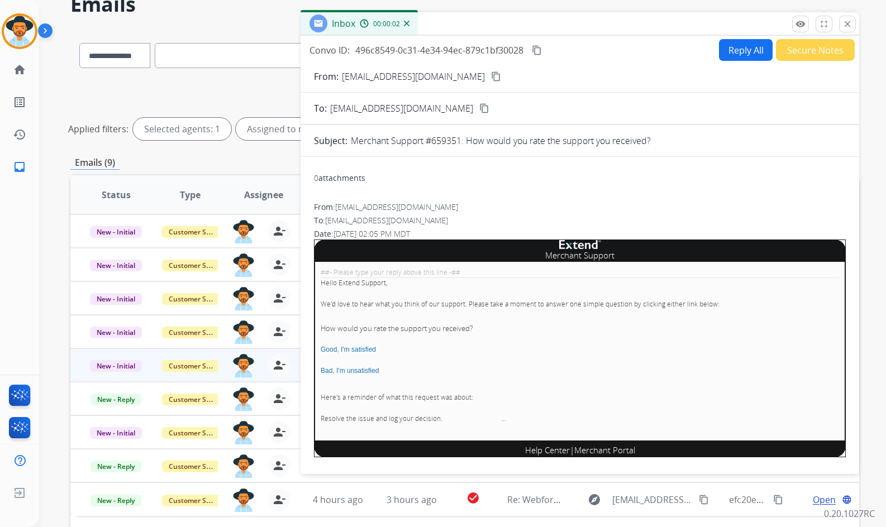
click at [802, 48] on button "Secure Notes" at bounding box center [815, 50] width 79 height 22
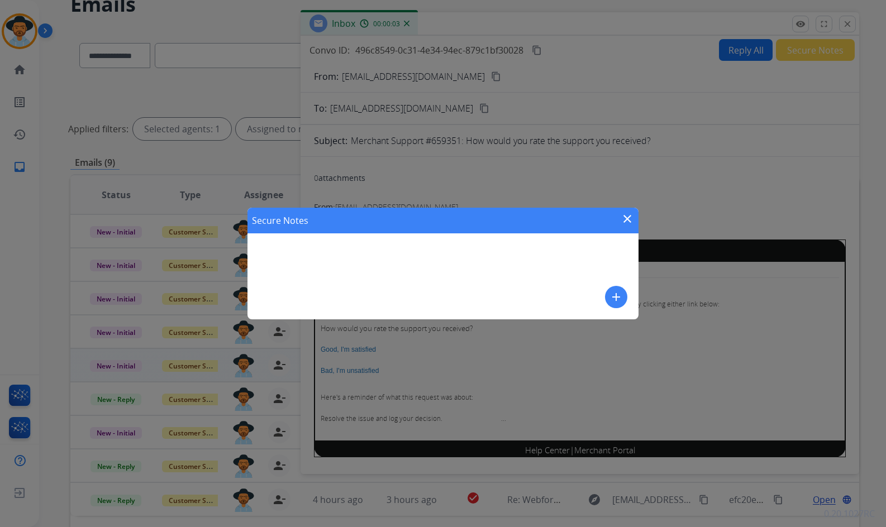
click at [619, 295] on mat-icon "add" at bounding box center [615, 296] width 13 height 13
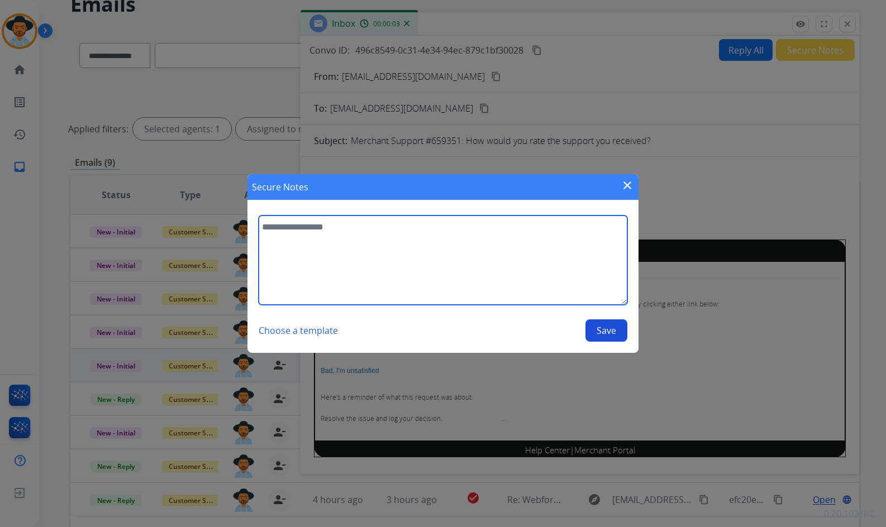
click at [539, 271] on textarea at bounding box center [443, 260] width 369 height 89
paste textarea "**********"
type textarea "**********"
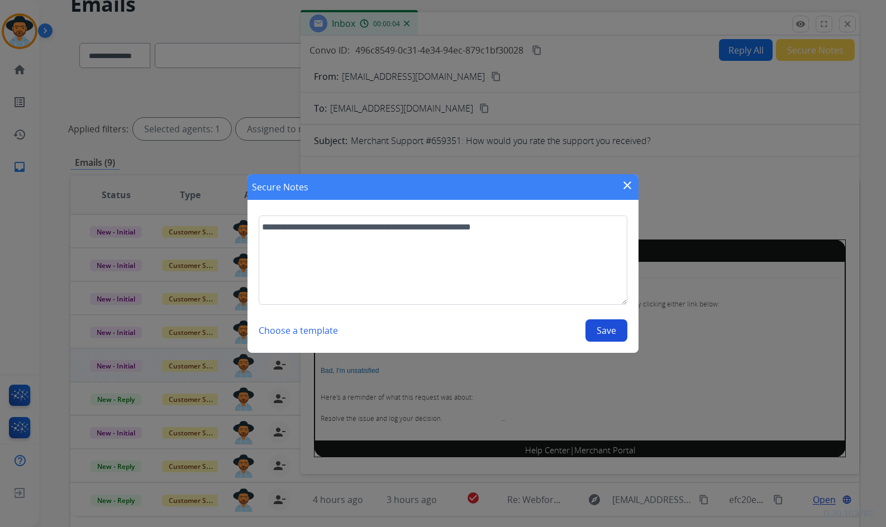
click at [607, 338] on button "Save" at bounding box center [606, 330] width 42 height 22
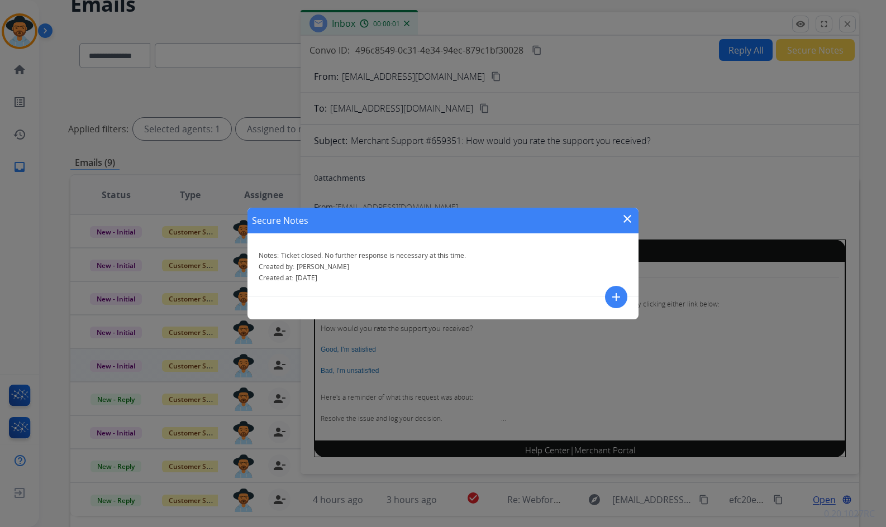
click at [628, 217] on mat-icon "close" at bounding box center [626, 218] width 13 height 13
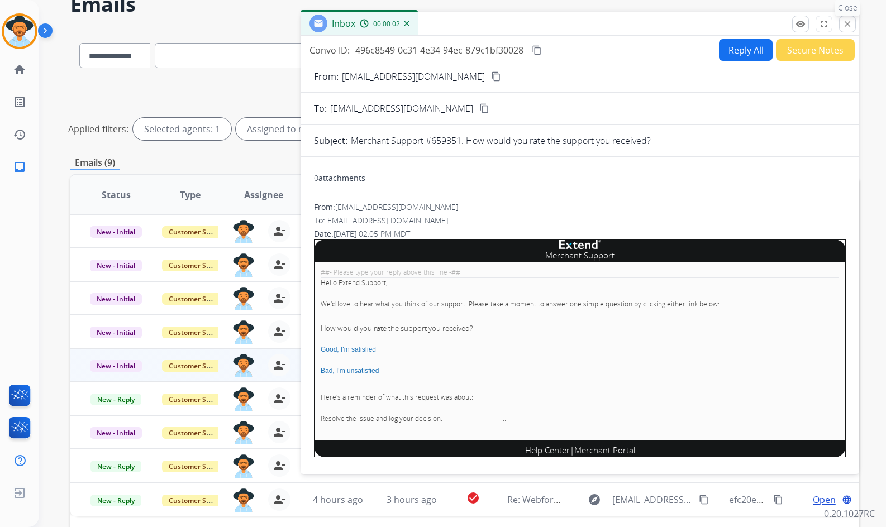
click at [852, 26] on mat-icon "close" at bounding box center [847, 24] width 10 height 10
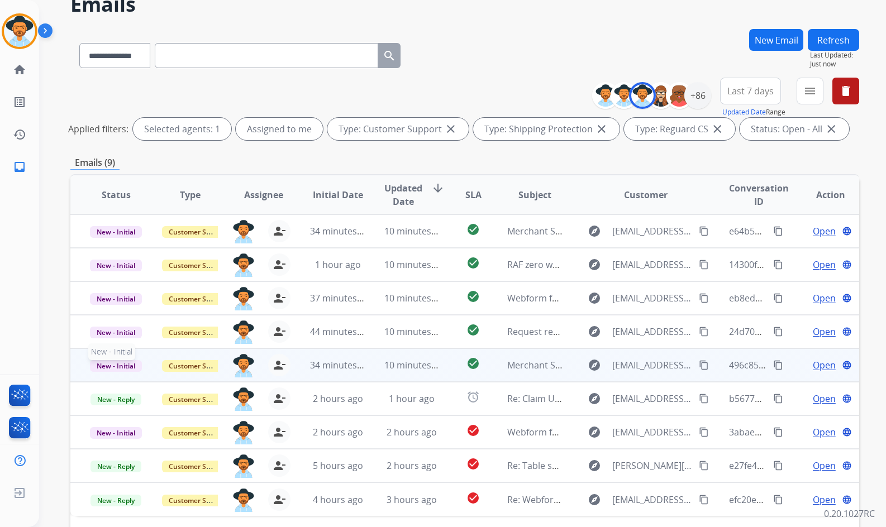
click at [111, 364] on span "New - Initial" at bounding box center [116, 366] width 52 height 12
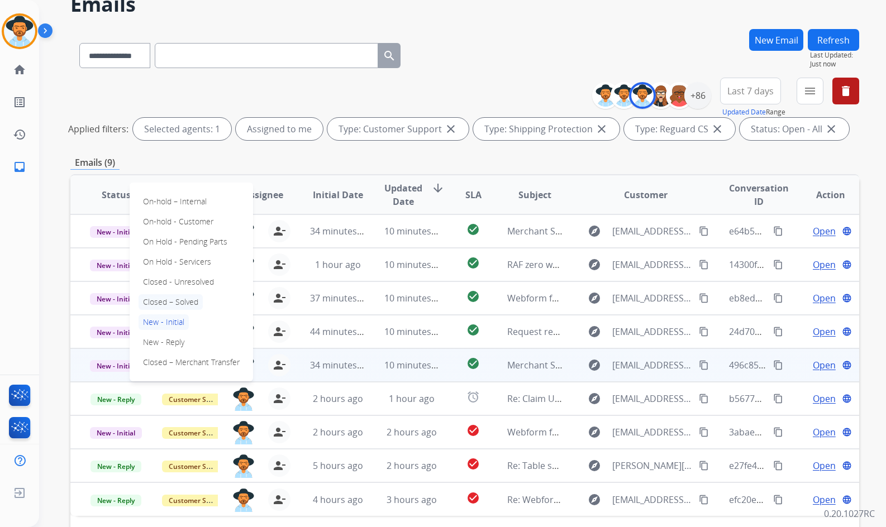
click at [166, 300] on p "Closed – Solved" at bounding box center [170, 302] width 64 height 16
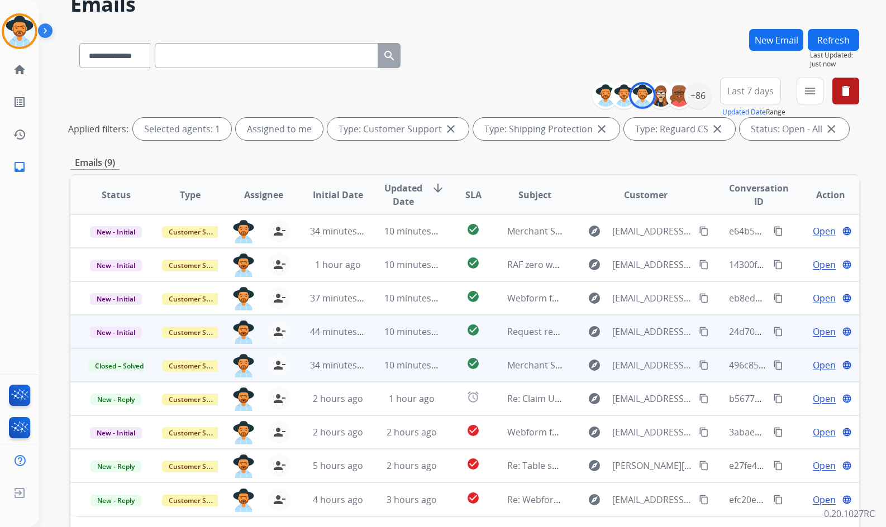
click at [813, 328] on span "Open" at bounding box center [824, 331] width 23 height 13
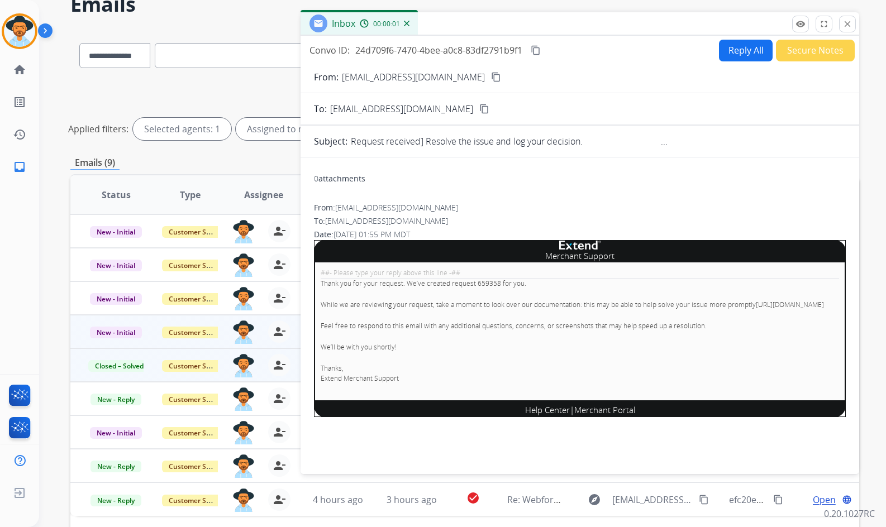
click at [799, 55] on button "Secure Notes" at bounding box center [815, 51] width 79 height 22
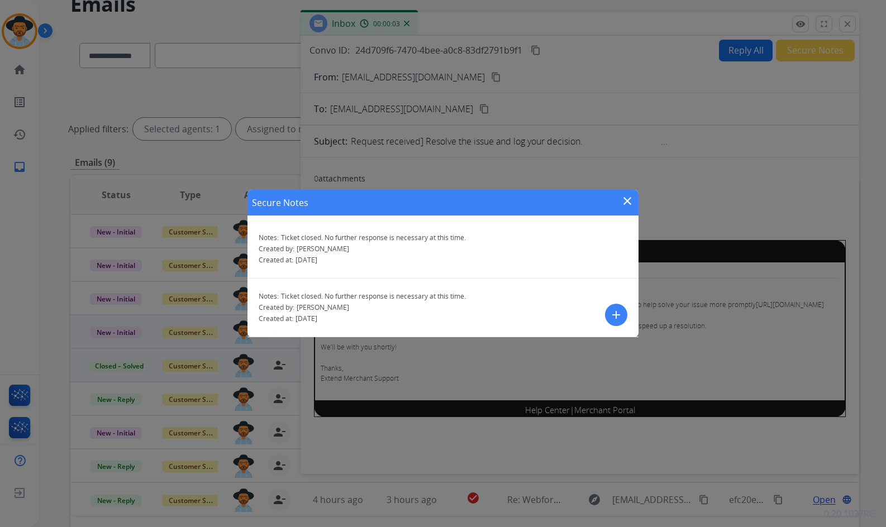
click at [630, 202] on mat-icon "close" at bounding box center [626, 200] width 13 height 13
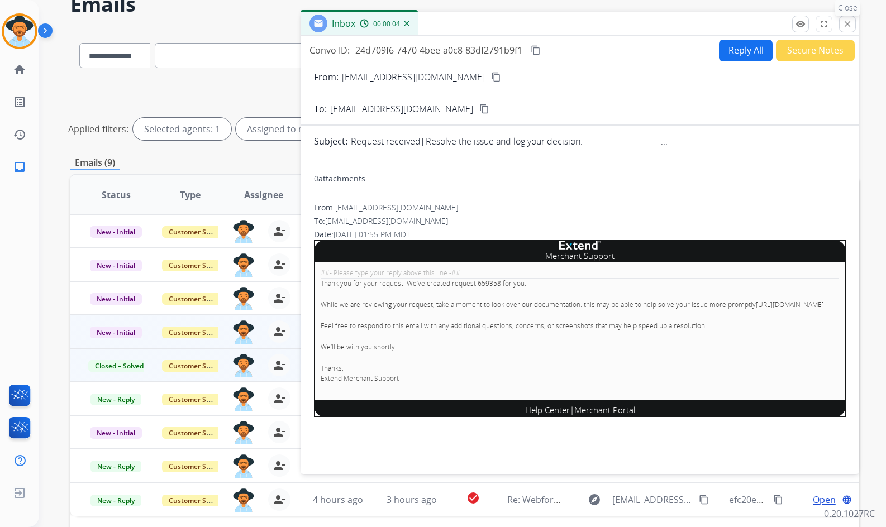
click at [843, 23] on mat-icon "close" at bounding box center [847, 24] width 10 height 10
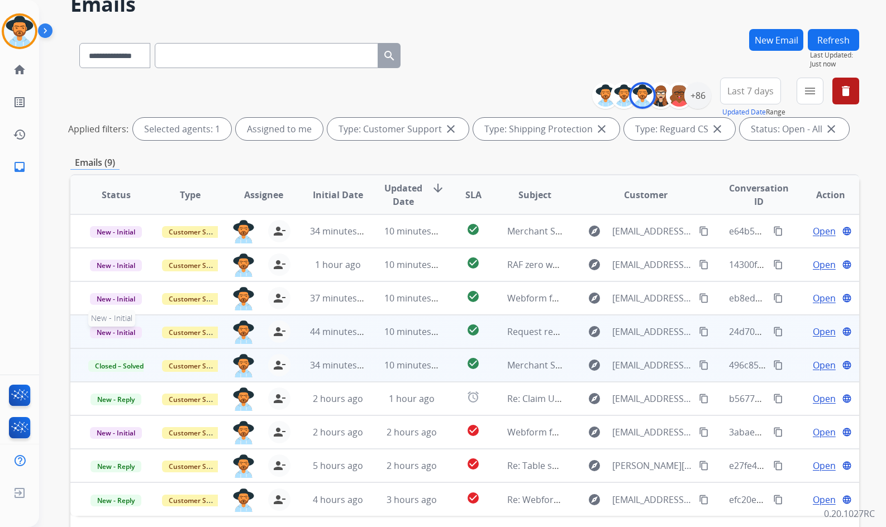
click at [126, 332] on span "New - Initial" at bounding box center [116, 333] width 52 height 12
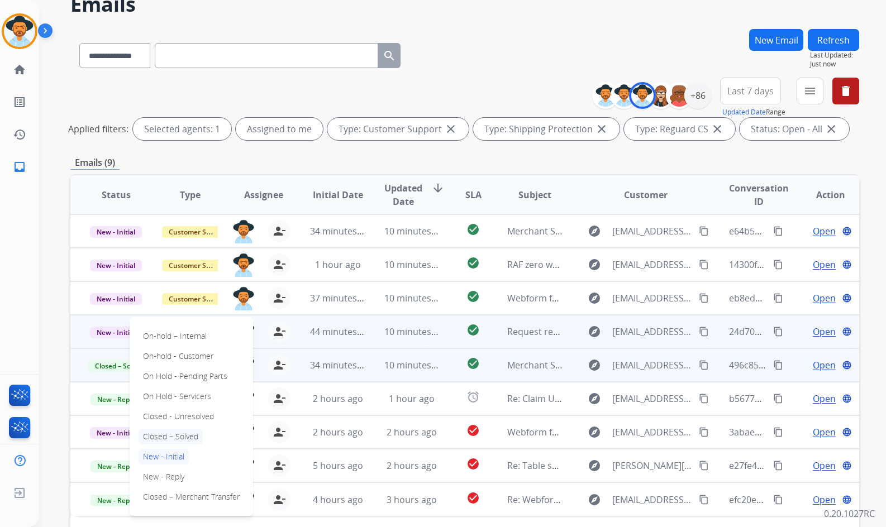
click at [152, 431] on p "Closed – Solved" at bounding box center [170, 437] width 64 height 16
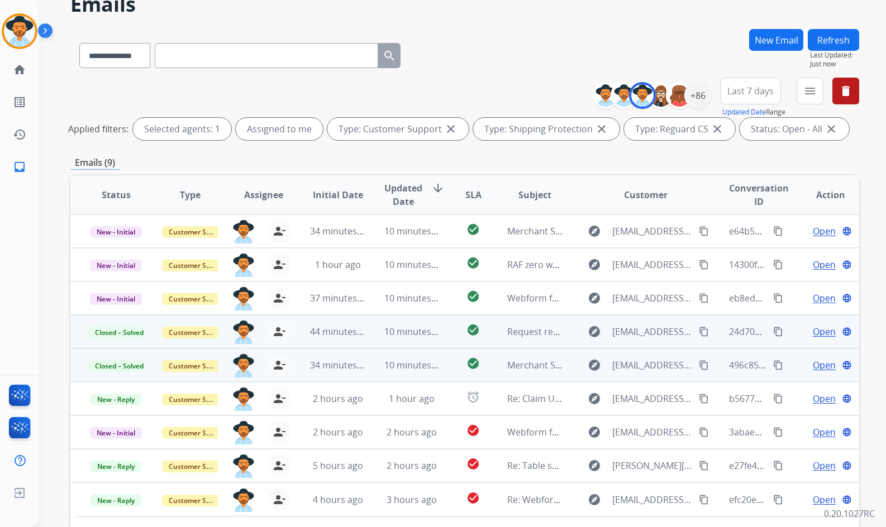
click at [814, 365] on span "Open" at bounding box center [824, 365] width 23 height 13
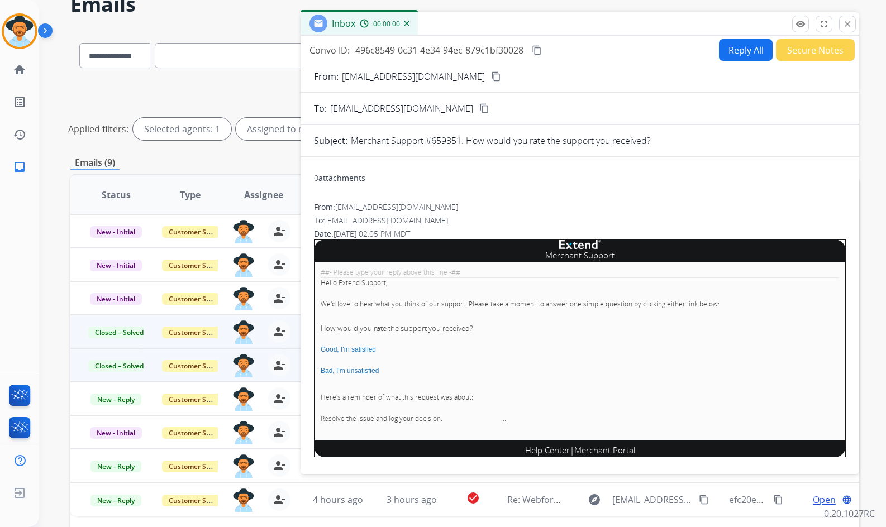
click at [803, 51] on button "Secure Notes" at bounding box center [815, 50] width 79 height 22
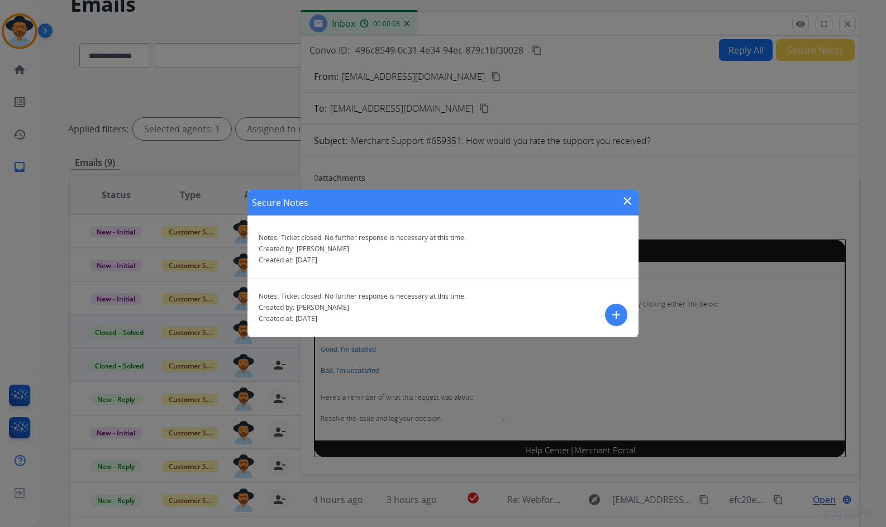
click at [631, 198] on mat-icon "close" at bounding box center [626, 200] width 13 height 13
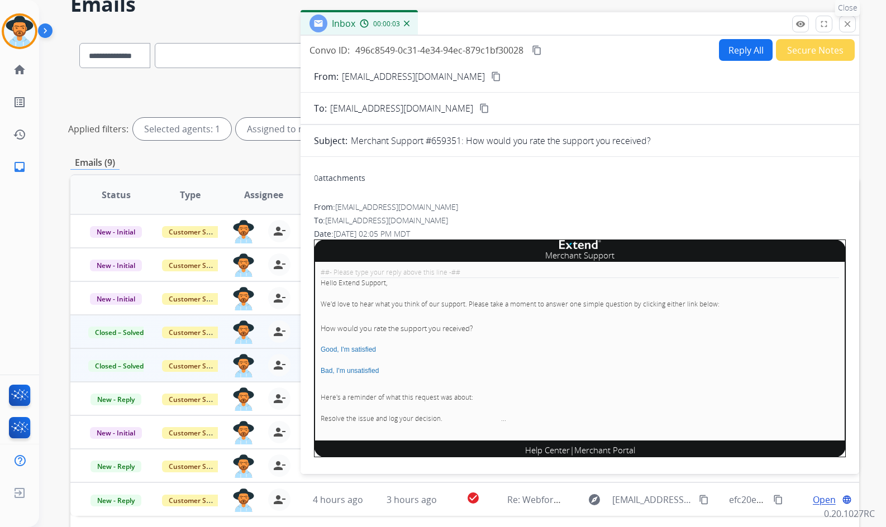
click at [847, 17] on button "close Close" at bounding box center [847, 24] width 17 height 17
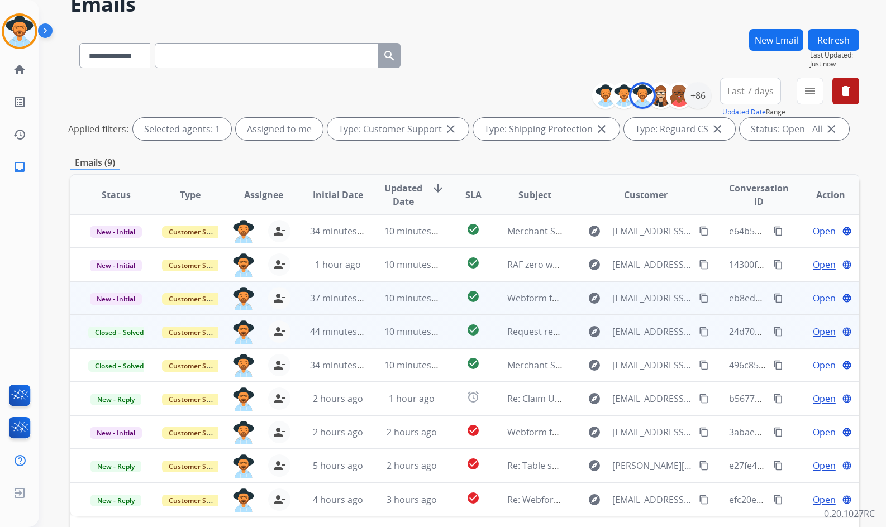
click at [815, 299] on span "Open" at bounding box center [824, 298] width 23 height 13
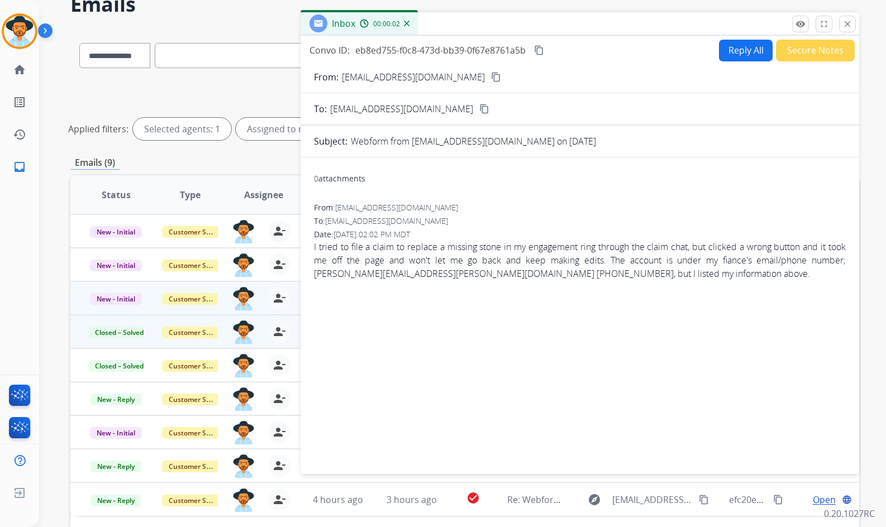
click at [491, 77] on mat-icon "content_copy" at bounding box center [496, 77] width 10 height 10
drag, startPoint x: 416, startPoint y: 278, endPoint x: 310, endPoint y: 276, distance: 105.6
click at [310, 276] on div "0 attachments From: abbygeye@yahoo.com To: support@extend.com Date: 08/18/2025 …" at bounding box center [579, 313] width 558 height 294
copy span "landon.eldridge@gmail.com"
click at [807, 55] on button "Secure Notes" at bounding box center [815, 51] width 79 height 22
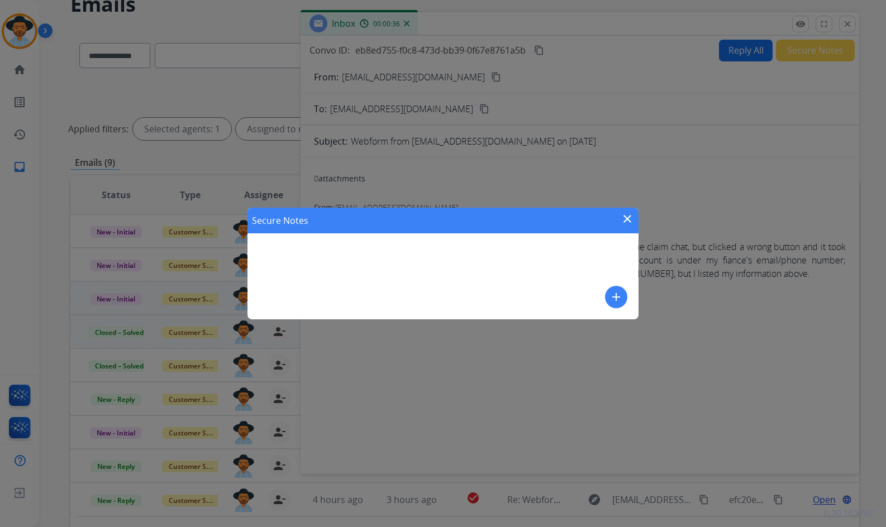
click at [608, 297] on button "add" at bounding box center [616, 297] width 22 height 22
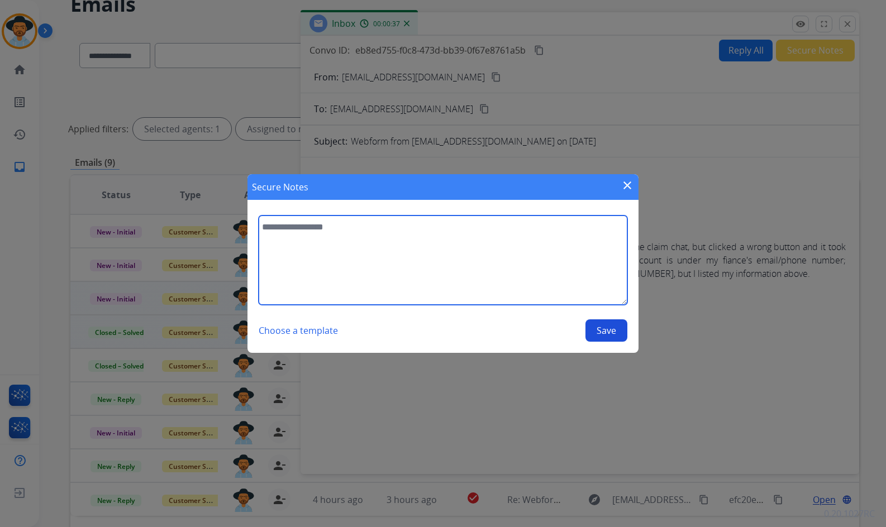
click at [524, 273] on textarea at bounding box center [443, 260] width 369 height 89
paste textarea "**********"
type textarea "**********"
drag, startPoint x: 251, startPoint y: 216, endPoint x: 169, endPoint y: 204, distance: 82.3
click at [169, 204] on div "**********" at bounding box center [443, 263] width 886 height 527
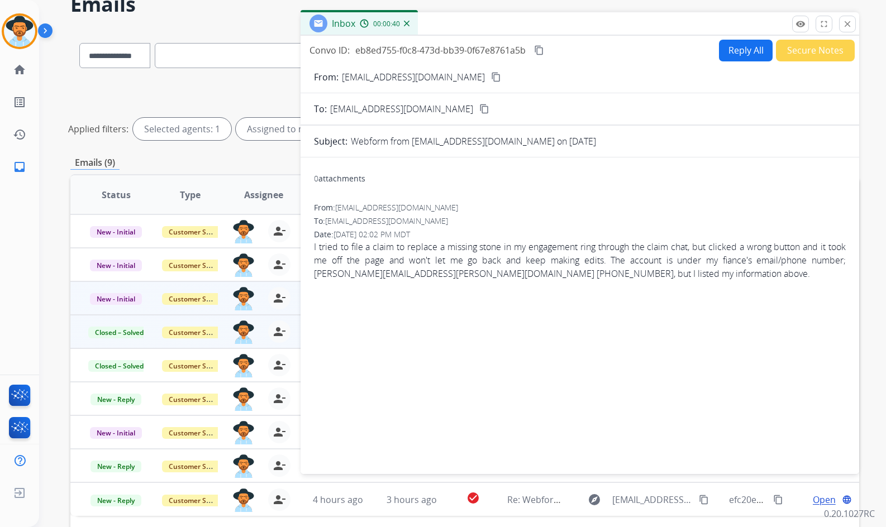
click at [777, 48] on button "Secure Notes" at bounding box center [815, 51] width 79 height 22
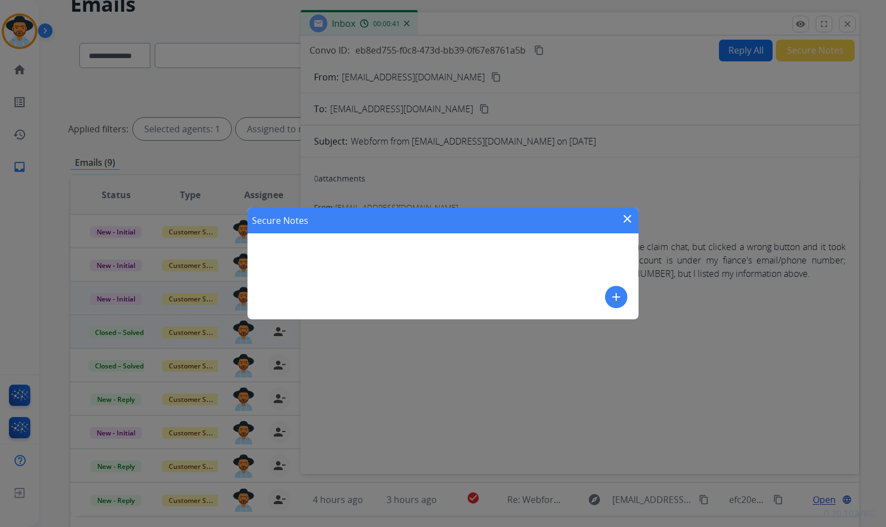
click at [608, 298] on button "add" at bounding box center [616, 297] width 22 height 22
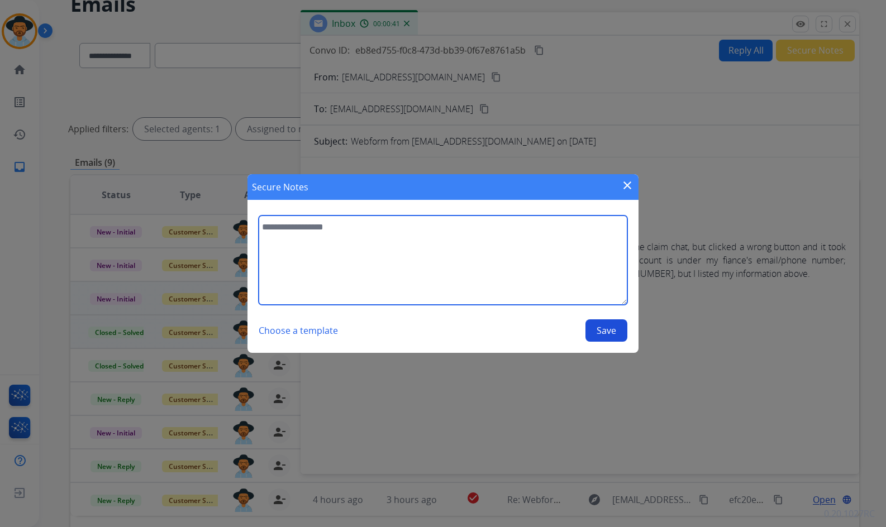
click at [506, 249] on textarea at bounding box center [443, 260] width 369 height 89
type textarea "**********"
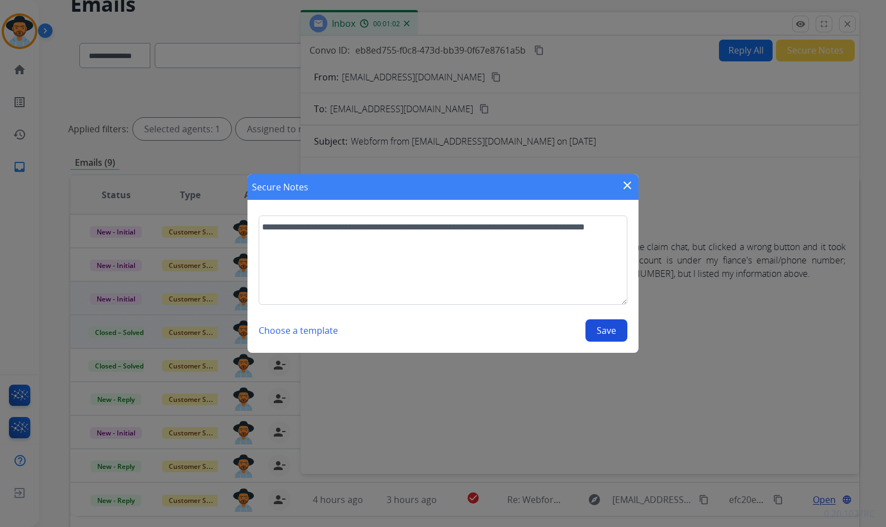
click at [606, 336] on button "Save" at bounding box center [606, 330] width 42 height 22
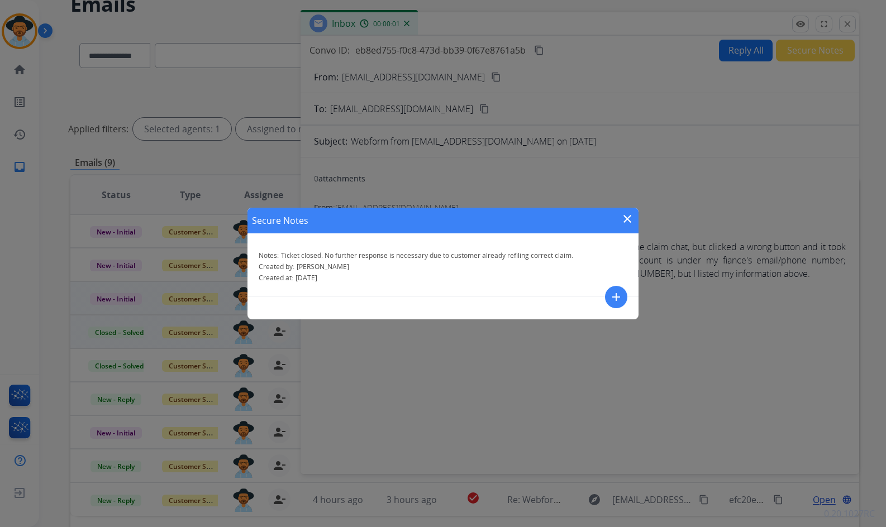
click at [627, 218] on mat-icon "close" at bounding box center [626, 218] width 13 height 13
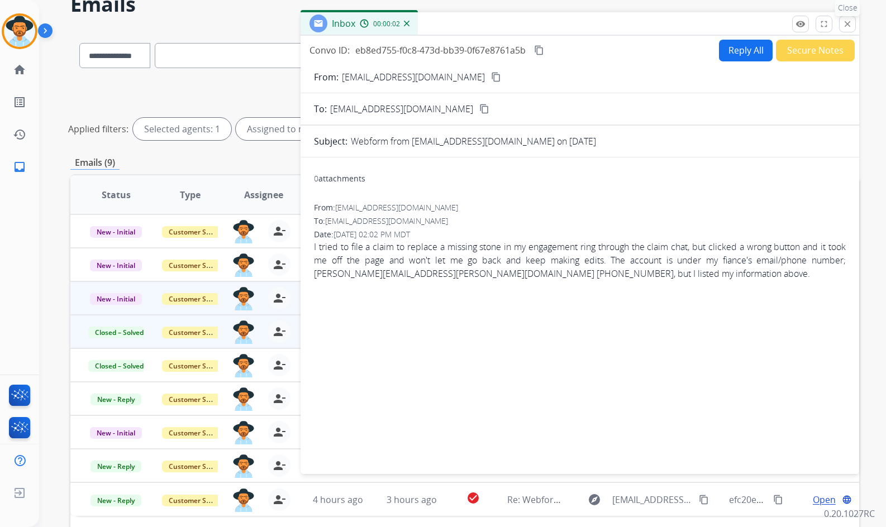
click at [848, 24] on mat-icon "close" at bounding box center [847, 24] width 10 height 10
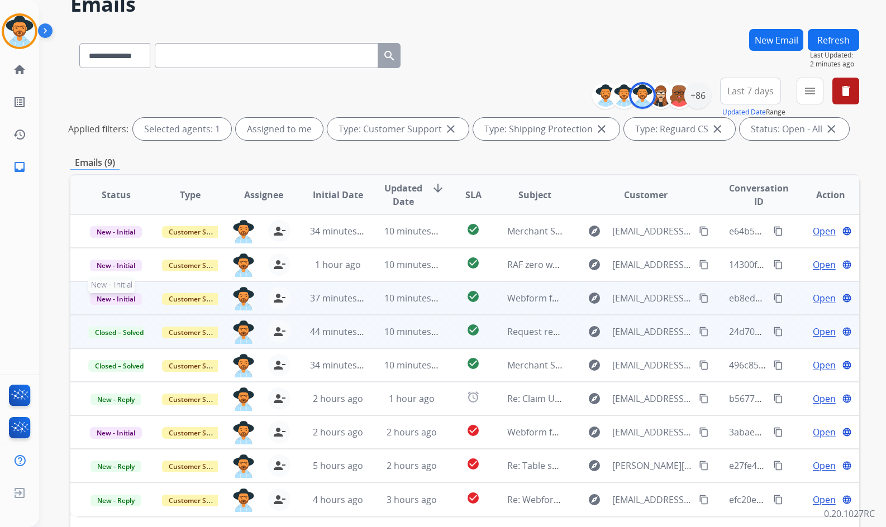
click at [122, 296] on span "New - Initial" at bounding box center [116, 299] width 52 height 12
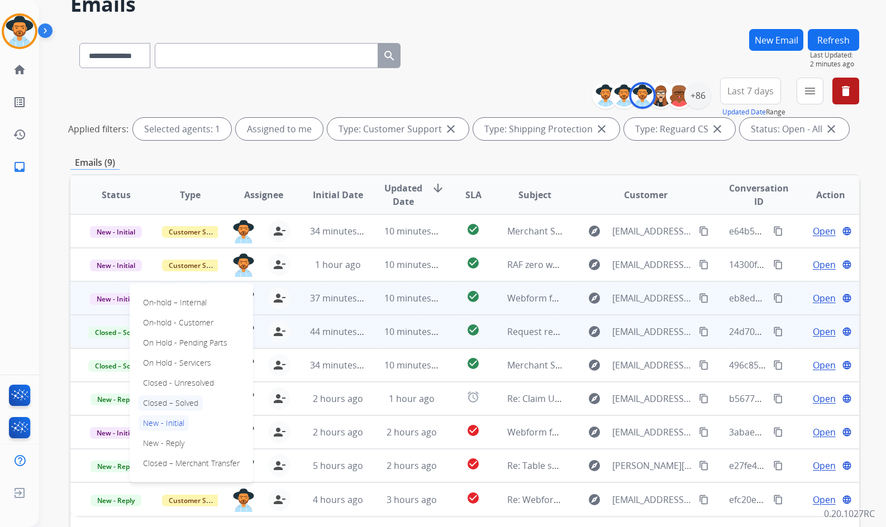
click at [160, 402] on p "Closed – Solved" at bounding box center [170, 403] width 64 height 16
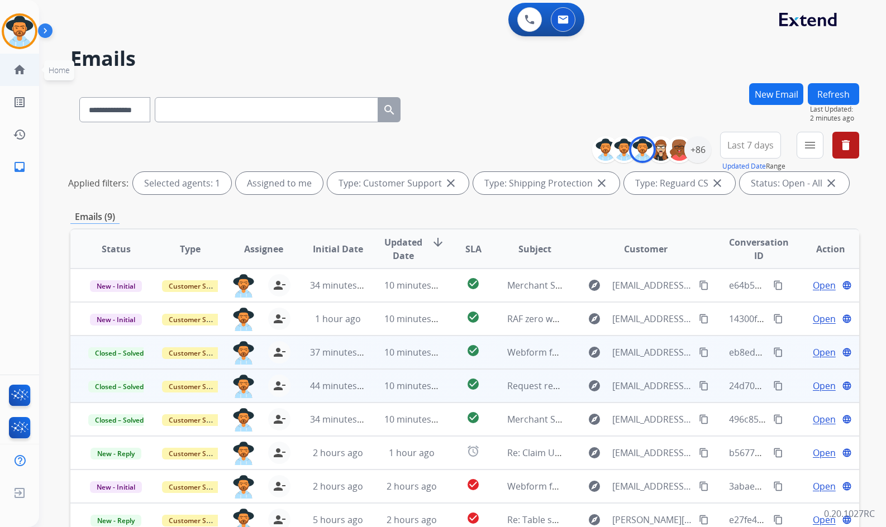
scroll to position [0, 0]
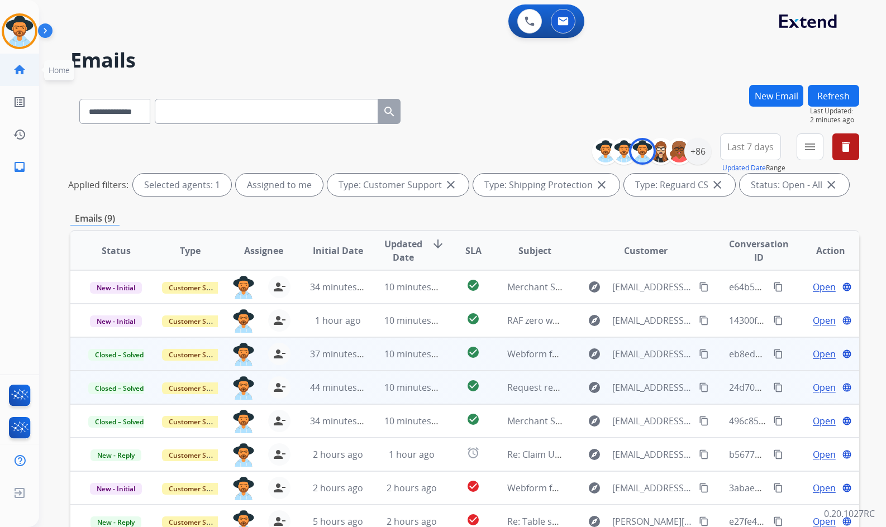
click at [29, 75] on link "home Home" at bounding box center [19, 69] width 31 height 31
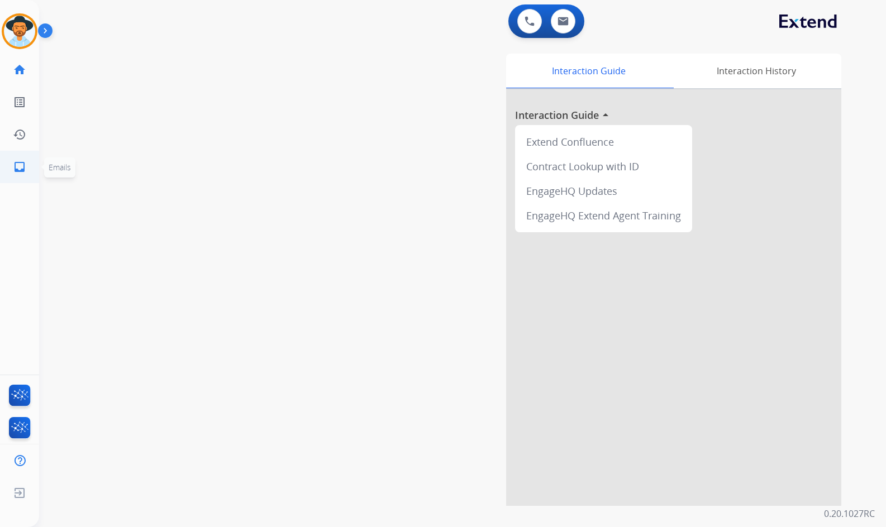
click at [31, 168] on link "inbox Emails" at bounding box center [19, 166] width 31 height 31
select select "**********"
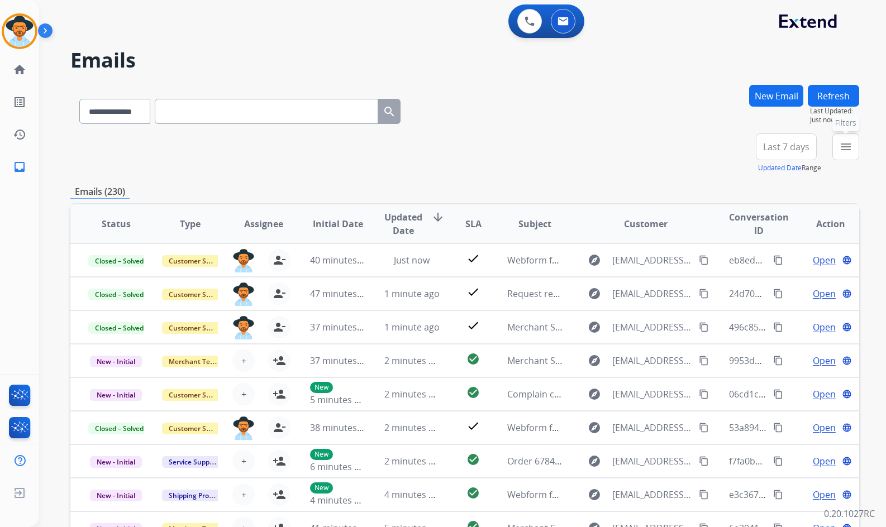
click at [847, 148] on mat-icon "menu" at bounding box center [845, 146] width 13 height 13
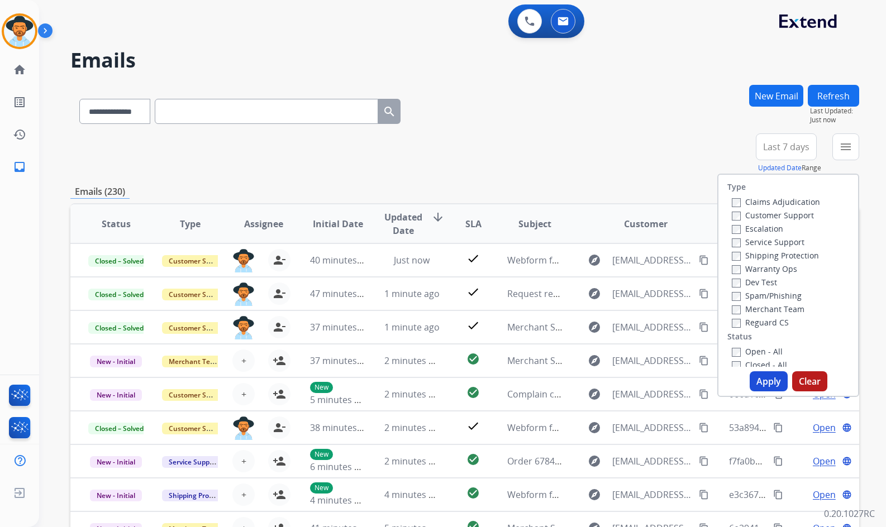
click at [797, 212] on label "Customer Support" at bounding box center [773, 215] width 82 height 11
drag, startPoint x: 794, startPoint y: 250, endPoint x: 794, endPoint y: 256, distance: 6.2
click at [794, 252] on div "Shipping Protection" at bounding box center [776, 255] width 88 height 13
click at [794, 256] on label "Shipping Protection" at bounding box center [775, 255] width 87 height 11
click at [768, 327] on label "Reguard CS" at bounding box center [760, 322] width 57 height 11
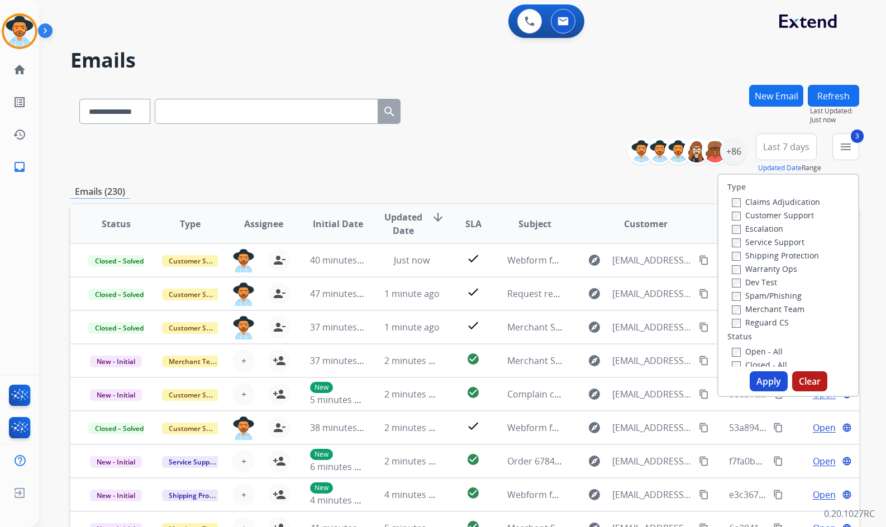
click at [764, 352] on label "Open - All" at bounding box center [757, 351] width 51 height 11
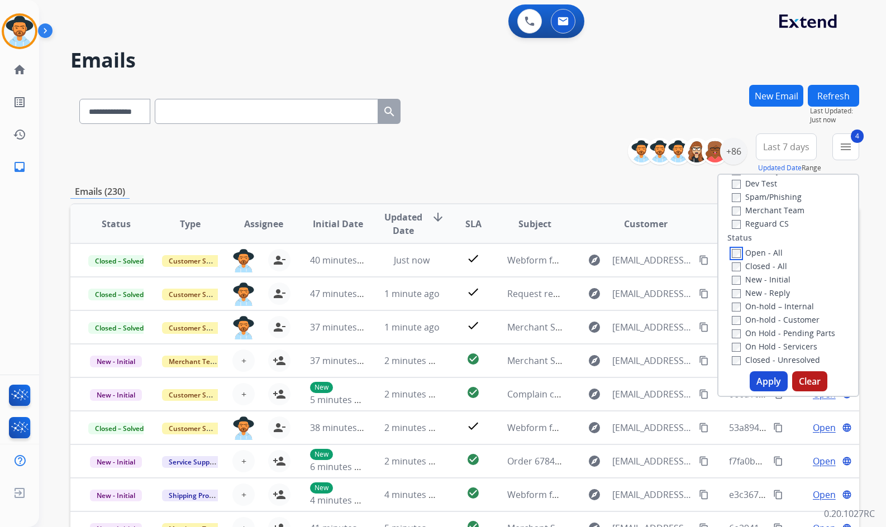
scroll to position [112, 0]
click at [775, 328] on label "On Hold - Servicers" at bounding box center [774, 333] width 85 height 11
click at [777, 321] on label "On Hold - Pending Parts" at bounding box center [783, 320] width 103 height 11
click at [777, 308] on label "On-hold - Customer" at bounding box center [776, 307] width 88 height 11
click at [777, 294] on label "On-hold – Internal" at bounding box center [773, 293] width 82 height 11
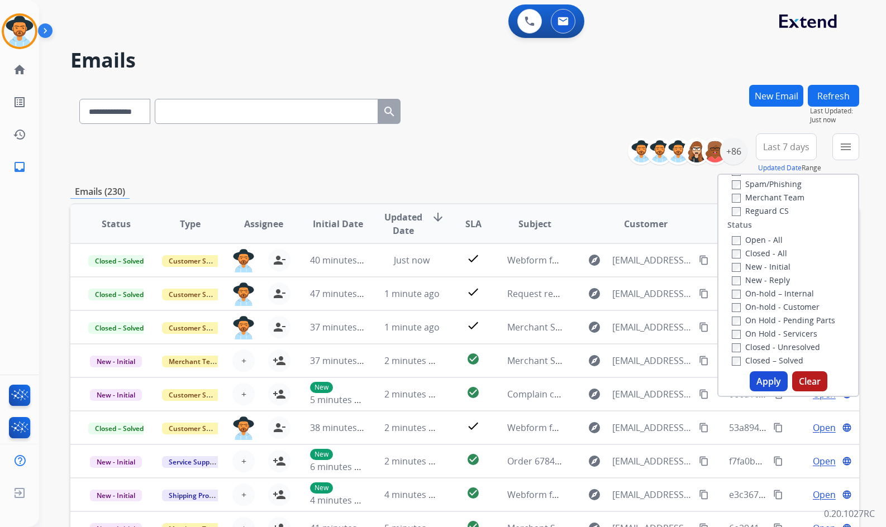
click at [768, 280] on label "New - Reply" at bounding box center [761, 280] width 58 height 11
click at [765, 269] on label "New - Initial" at bounding box center [761, 266] width 59 height 11
click at [768, 381] on button "Apply" at bounding box center [768, 381] width 38 height 20
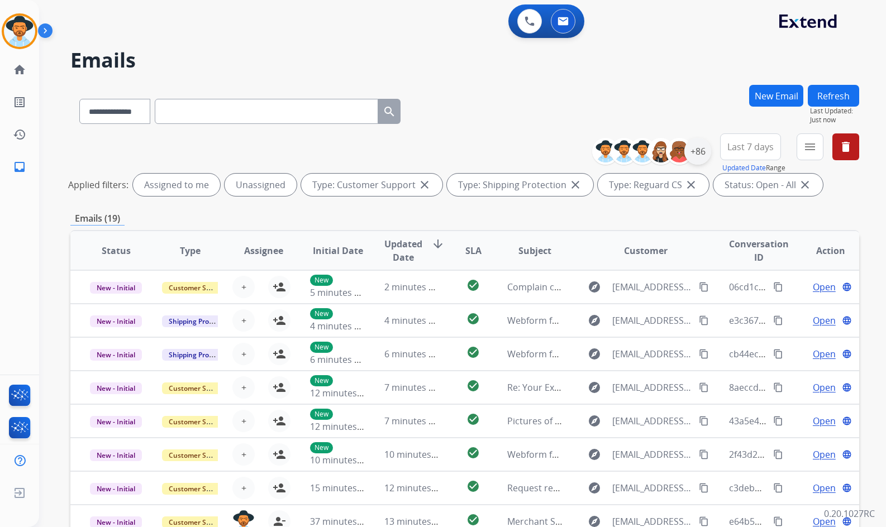
click at [700, 157] on div "+86" at bounding box center [697, 151] width 27 height 27
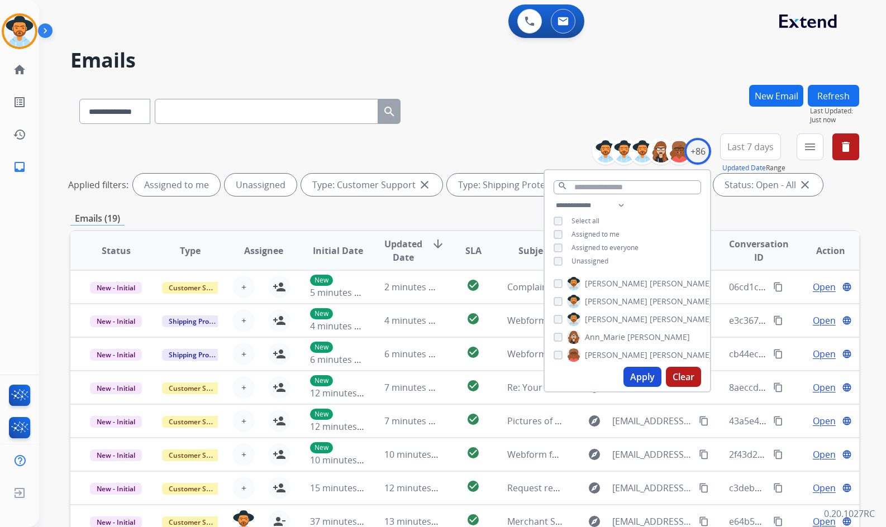
click at [593, 262] on span "Unassigned" at bounding box center [589, 260] width 37 height 9
click at [649, 317] on span "Baez" at bounding box center [680, 319] width 63 height 11
click at [638, 385] on button "Apply" at bounding box center [642, 377] width 38 height 20
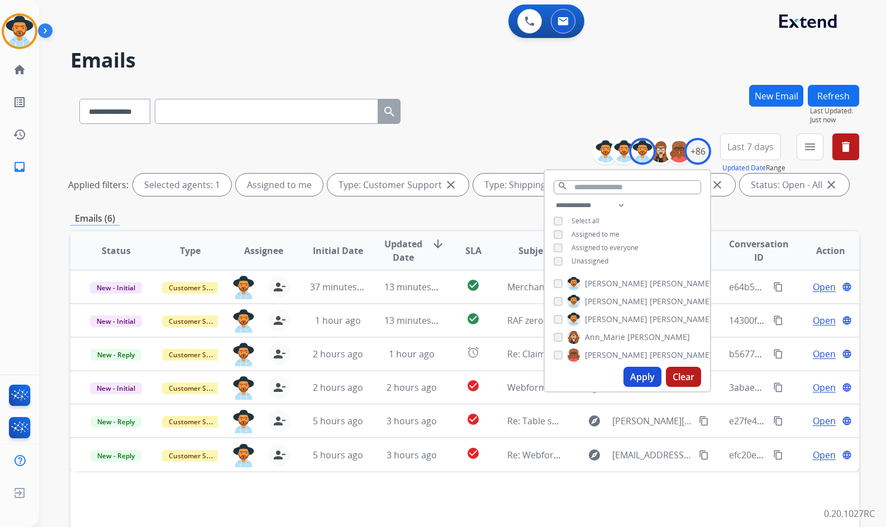
click at [436, 216] on div "Emails (6)" at bounding box center [464, 219] width 789 height 14
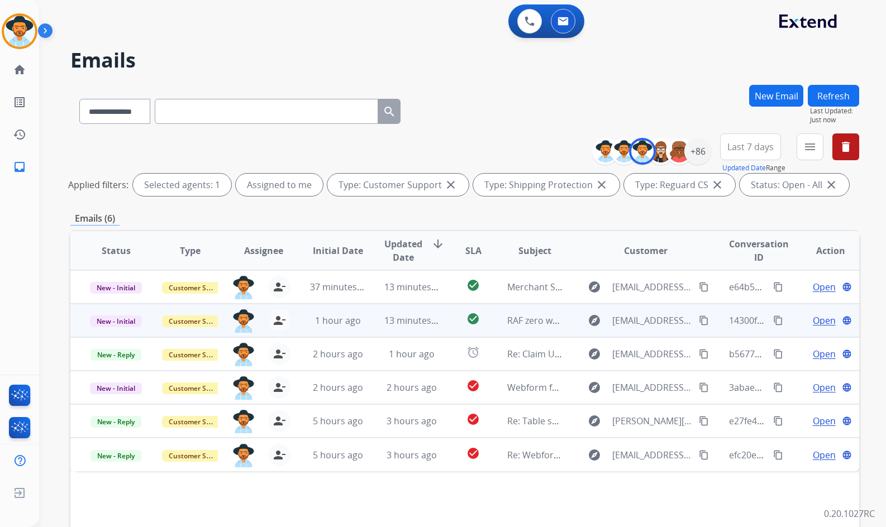
click at [818, 318] on span "Open" at bounding box center [824, 320] width 23 height 13
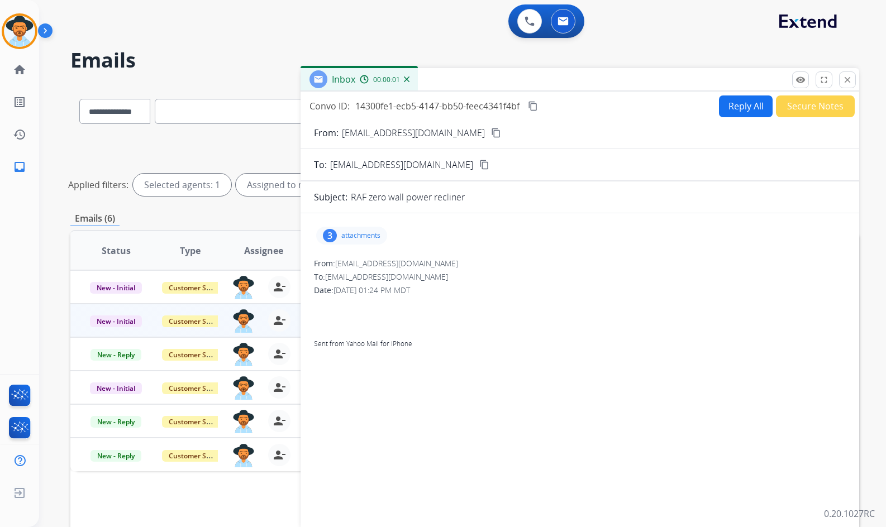
click at [362, 236] on p "attachments" at bounding box center [360, 235] width 39 height 9
click at [356, 239] on p "attachments" at bounding box center [360, 235] width 39 height 9
click at [491, 137] on mat-icon "content_copy" at bounding box center [496, 133] width 10 height 10
click at [355, 235] on p "attachments" at bounding box center [360, 235] width 39 height 9
click at [335, 259] on p "scan_1.pdf" at bounding box center [347, 263] width 45 height 13
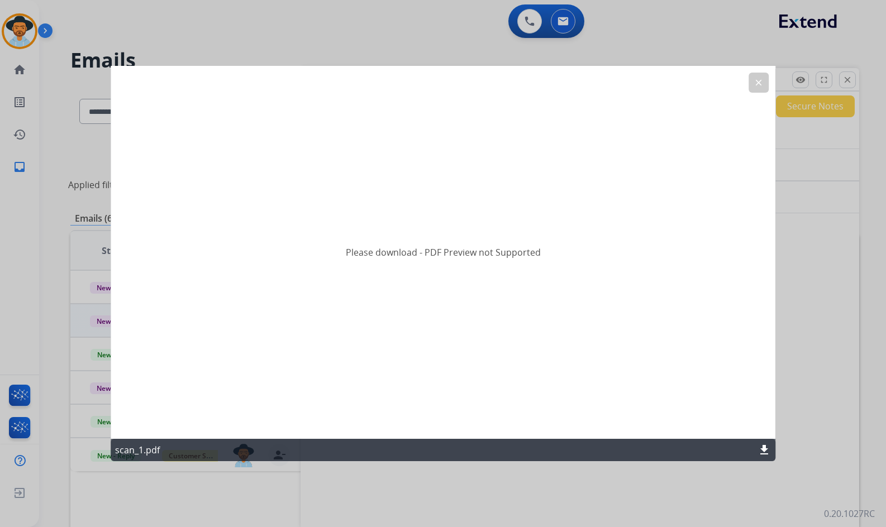
click at [759, 88] on button "clear" at bounding box center [758, 83] width 20 height 20
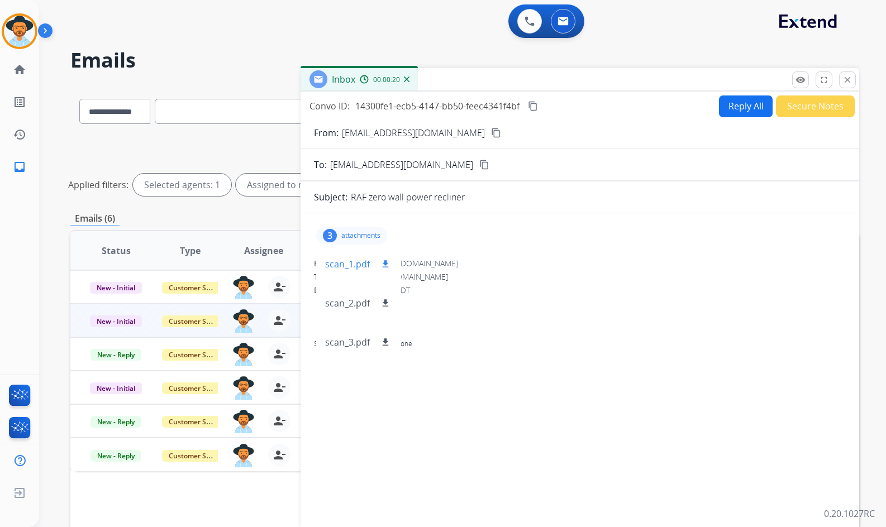
click at [389, 265] on mat-icon "download" at bounding box center [385, 264] width 10 height 10
click at [540, 330] on span "Sent from Yahoo Mail for iPhone" at bounding box center [580, 323] width 532 height 54
click at [534, 328] on span "Sent from Yahoo Mail for iPhone" at bounding box center [580, 323] width 532 height 54
click at [357, 227] on div "3 attachments scan_1.pdf download scan_2.pdf download scan_3.pdf download" at bounding box center [351, 236] width 71 height 18
click at [544, 102] on div "Convo ID: 14300fe1-ecb5-4147-bb50-feec4341f4bf content_copy Reply All Secure No…" at bounding box center [579, 106] width 558 height 22
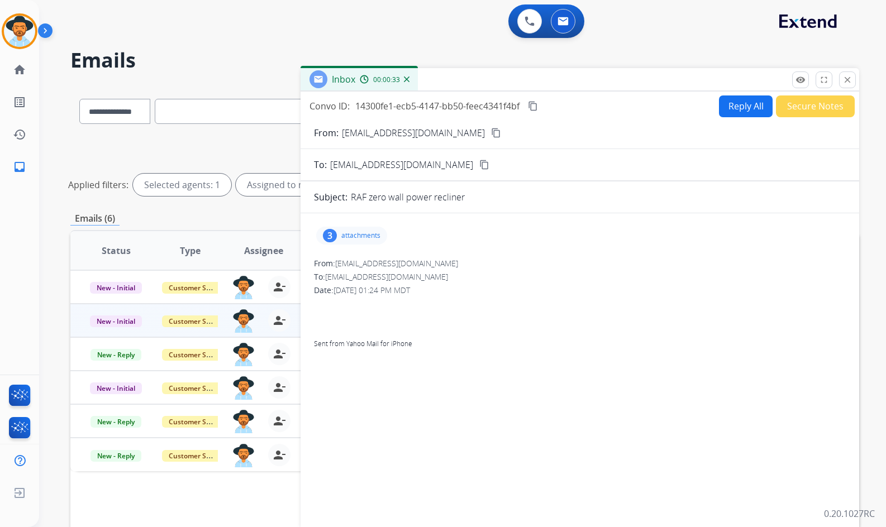
click at [538, 107] on mat-icon "content_copy" at bounding box center [533, 106] width 10 height 10
click at [741, 108] on button "Reply All" at bounding box center [746, 106] width 54 height 22
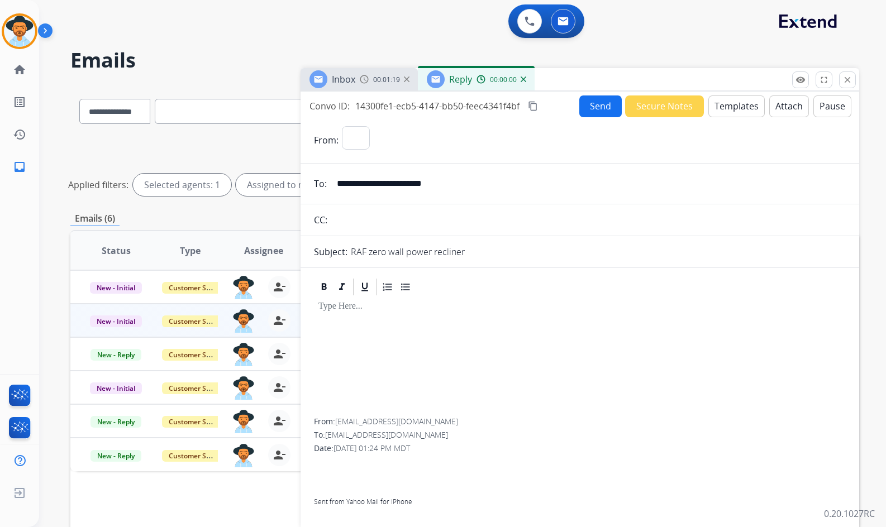
select select "**********"
click at [726, 109] on button "Templates" at bounding box center [736, 106] width 56 height 22
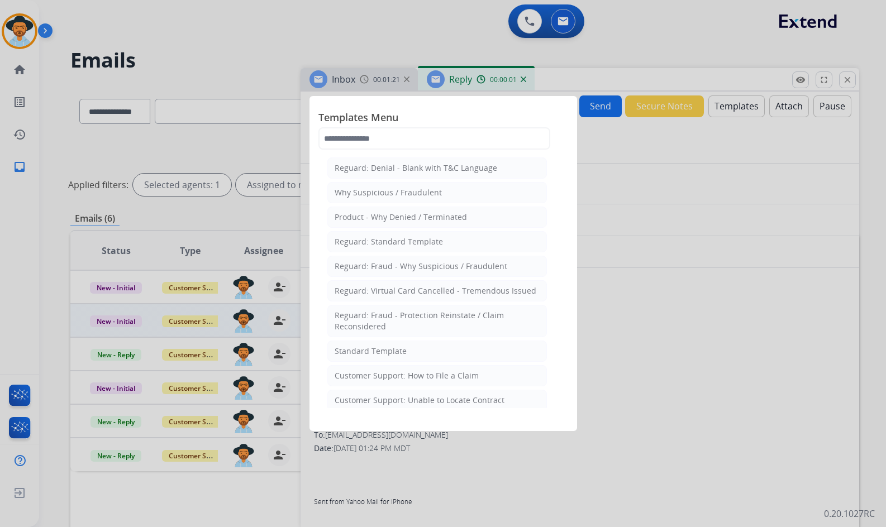
click at [446, 351] on li "Standard Template" at bounding box center [436, 351] width 219 height 21
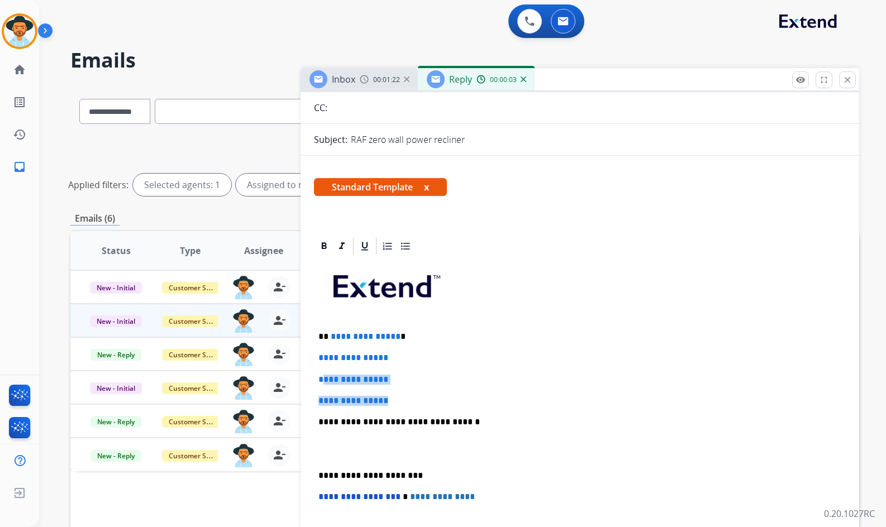
drag, startPoint x: 367, startPoint y: 390, endPoint x: 322, endPoint y: 358, distance: 56.1
click at [321, 362] on div "**********" at bounding box center [580, 448] width 532 height 384
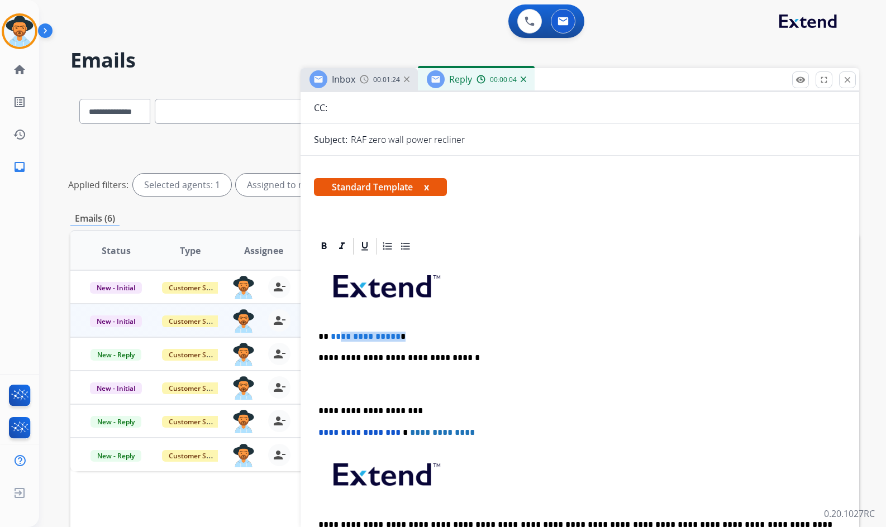
drag, startPoint x: 412, startPoint y: 337, endPoint x: 335, endPoint y: 340, distance: 76.6
click at [335, 340] on p "**********" at bounding box center [575, 337] width 514 height 10
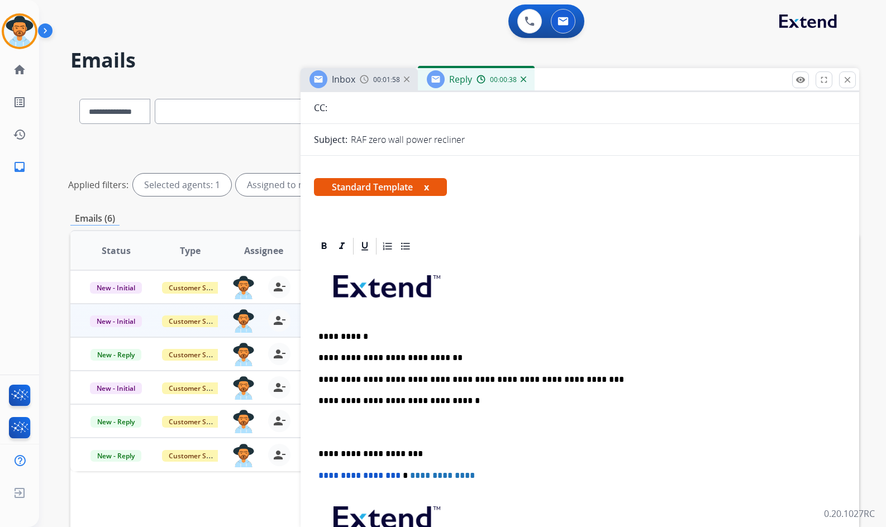
click at [487, 379] on p "**********" at bounding box center [575, 380] width 514 height 10
click at [446, 439] on div "**********" at bounding box center [580, 437] width 532 height 363
click at [446, 435] on p at bounding box center [579, 427] width 523 height 21
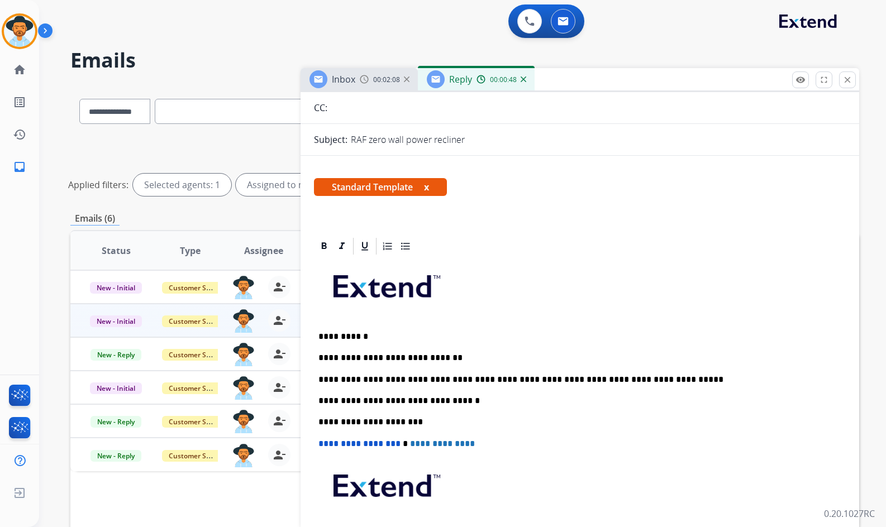
scroll to position [0, 0]
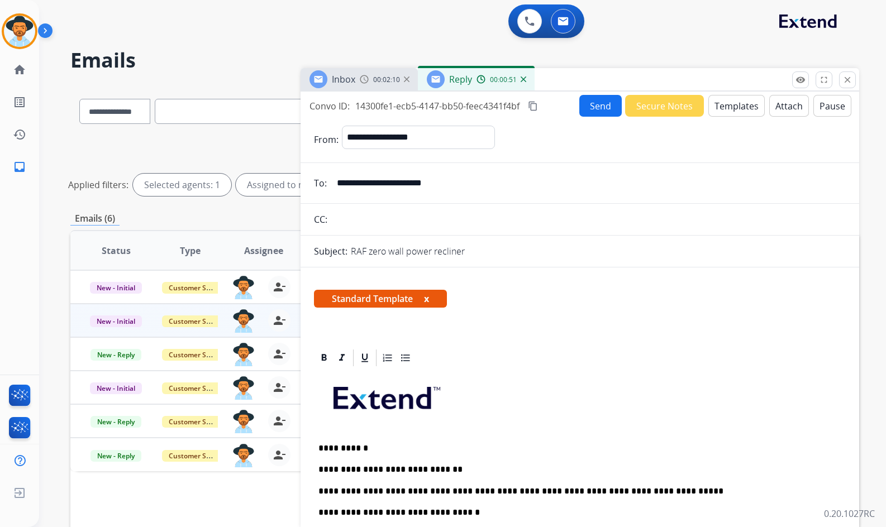
click at [593, 109] on button "Send" at bounding box center [600, 106] width 42 height 22
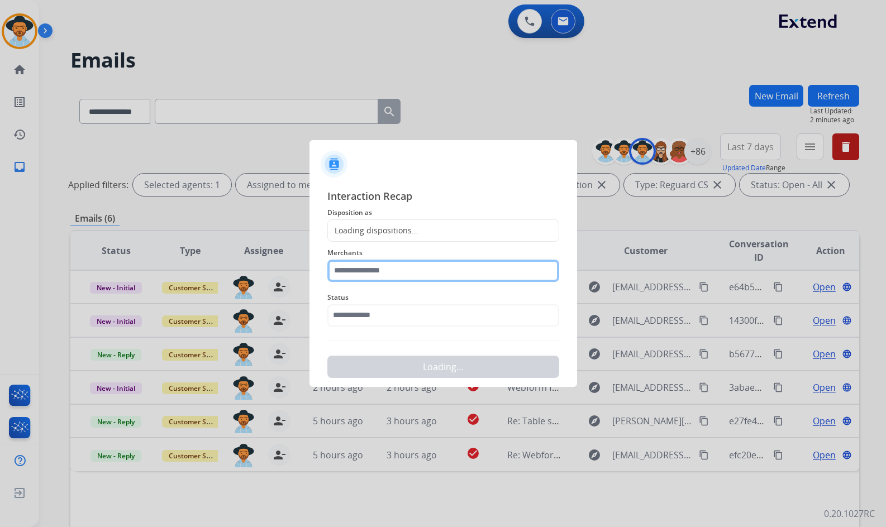
click at [403, 272] on input "text" at bounding box center [443, 271] width 232 height 22
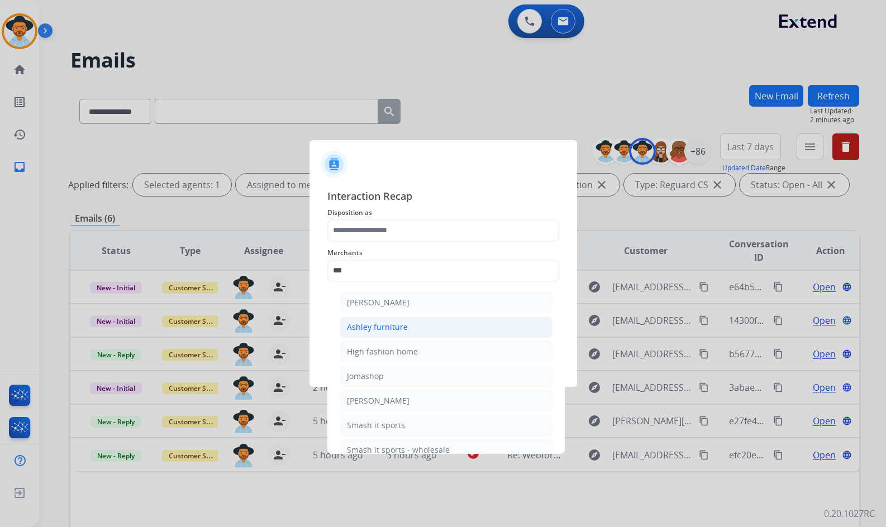
click at [398, 328] on div "Ashley furniture" at bounding box center [377, 327] width 61 height 11
type input "**********"
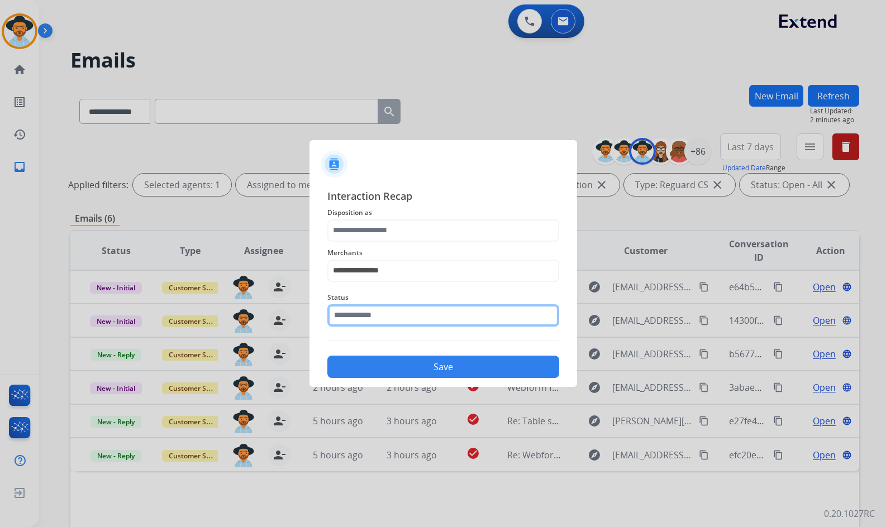
click at [387, 316] on input "text" at bounding box center [443, 315] width 232 height 22
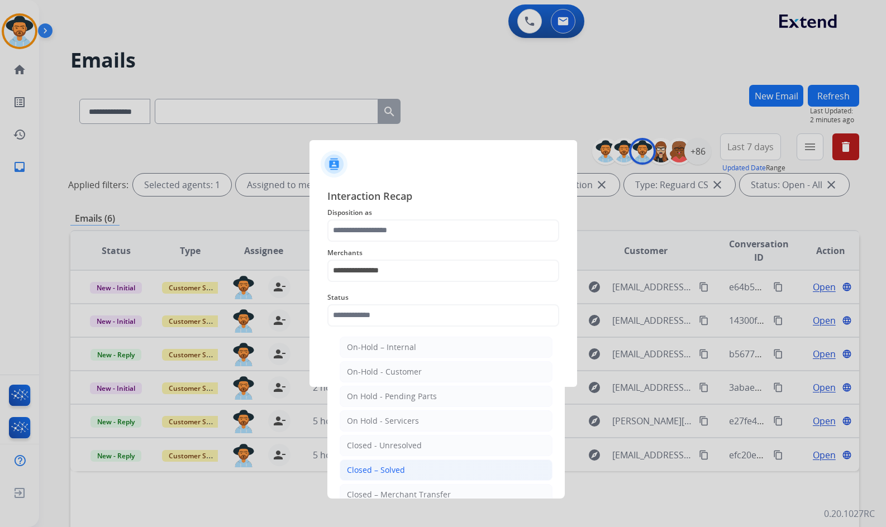
click at [396, 465] on div "Closed – Solved" at bounding box center [376, 470] width 58 height 11
type input "**********"
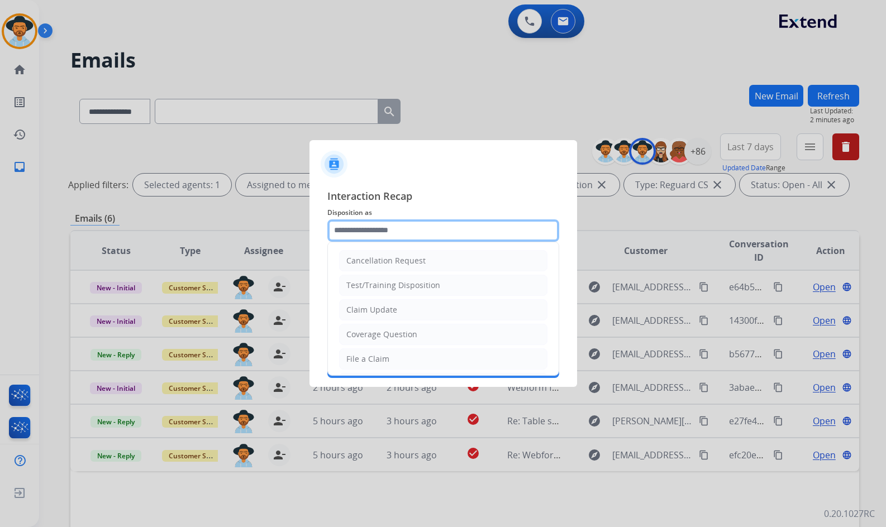
click at [416, 230] on input "text" at bounding box center [443, 230] width 232 height 22
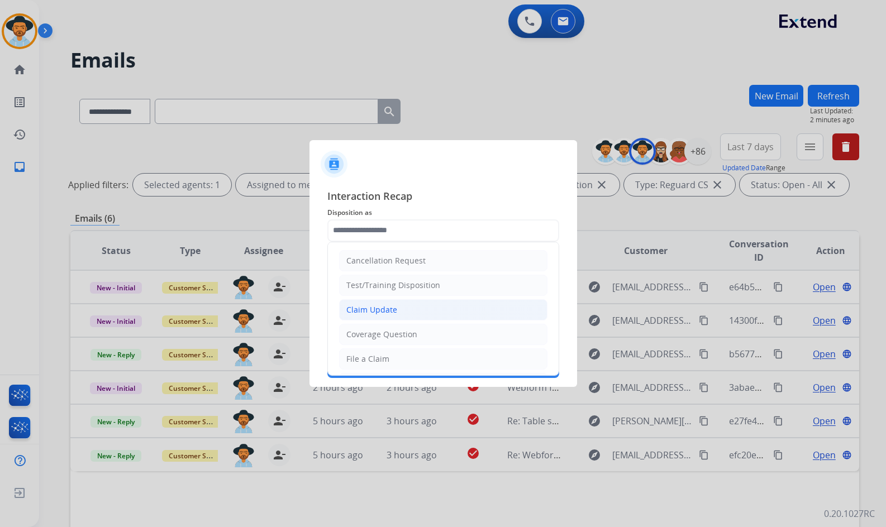
click at [401, 305] on li "Claim Update" at bounding box center [443, 309] width 208 height 21
type input "**********"
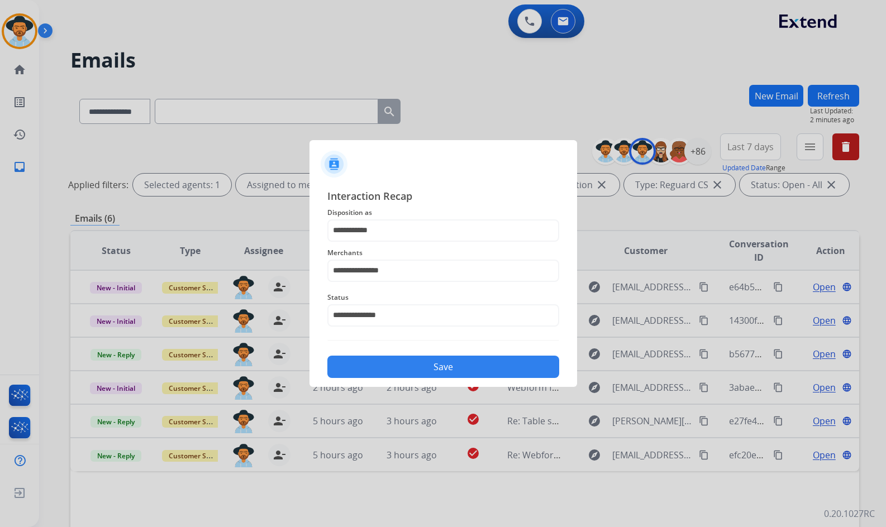
click at [433, 369] on button "Save" at bounding box center [443, 367] width 232 height 22
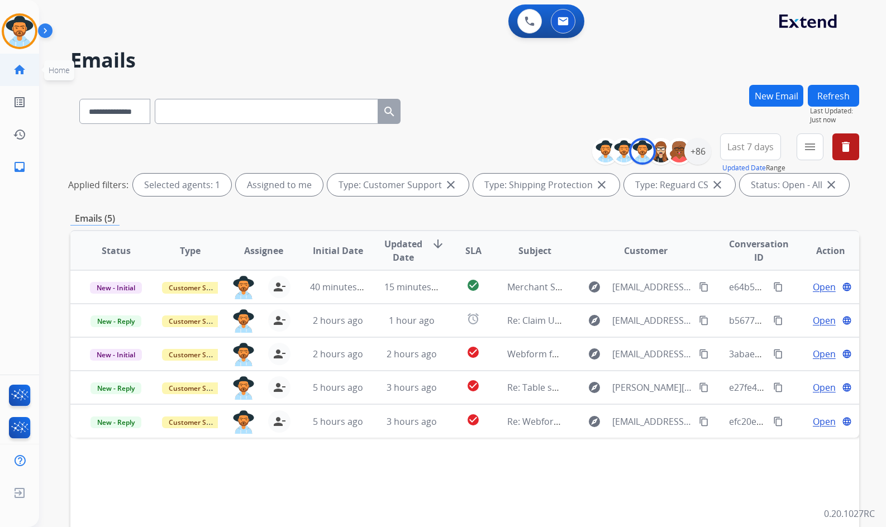
click at [20, 68] on mat-icon "home" at bounding box center [19, 69] width 13 height 13
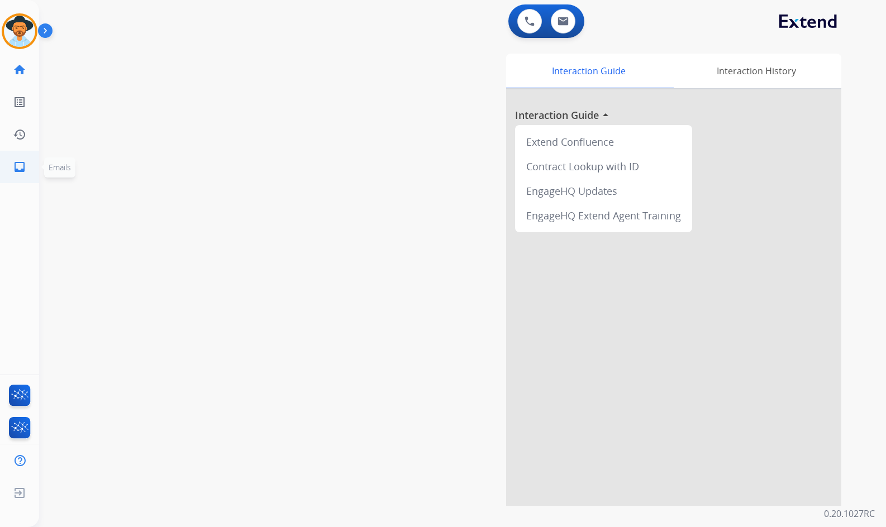
click at [19, 168] on mat-icon "inbox" at bounding box center [19, 166] width 13 height 13
select select "**********"
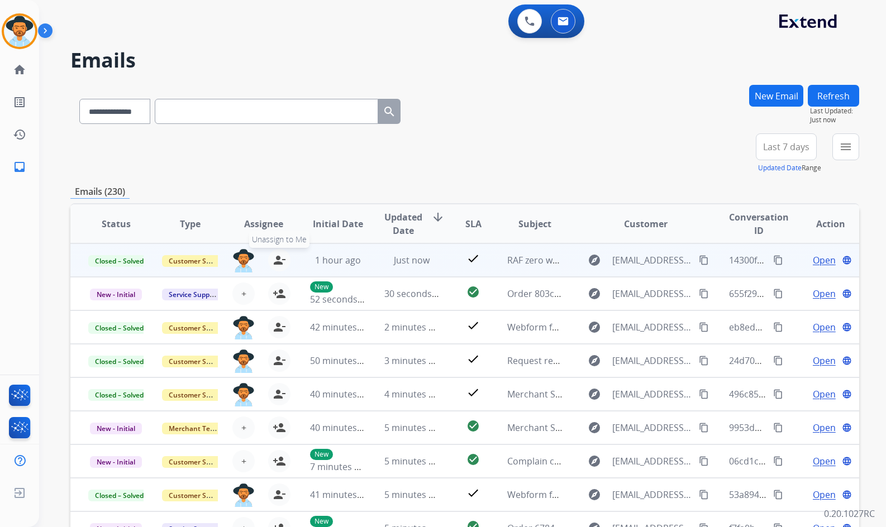
click at [282, 262] on mat-icon "person_remove" at bounding box center [279, 260] width 13 height 13
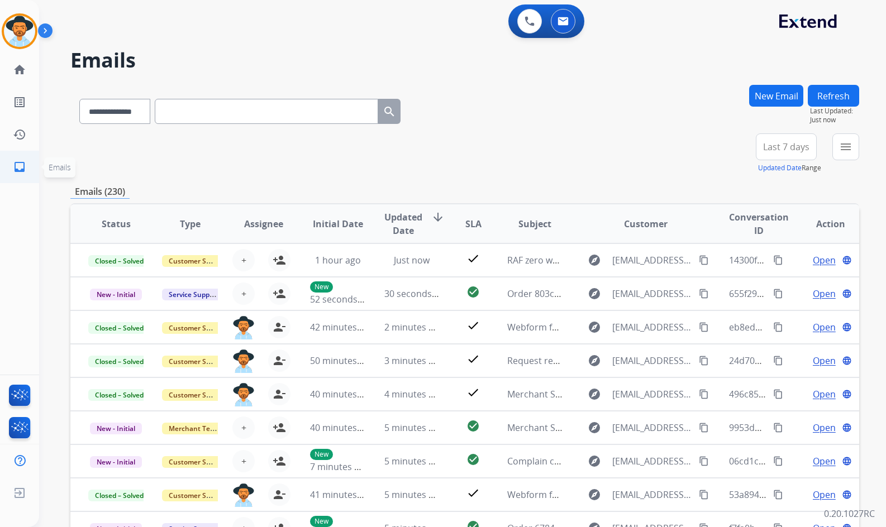
click at [14, 170] on mat-icon "inbox" at bounding box center [19, 166] width 13 height 13
click at [843, 149] on mat-icon "menu" at bounding box center [845, 146] width 13 height 13
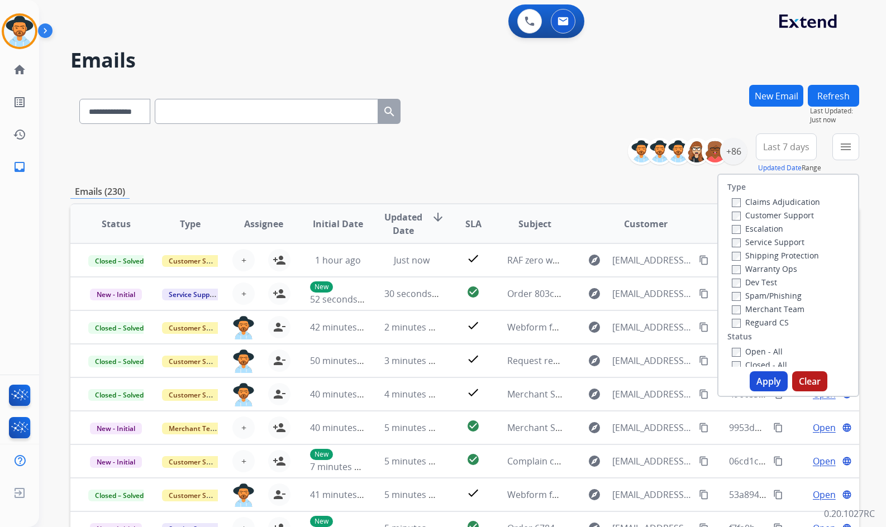
click at [804, 219] on label "Customer Support" at bounding box center [773, 215] width 82 height 11
click at [793, 261] on div "Shipping Protection" at bounding box center [776, 255] width 88 height 13
click at [790, 253] on label "Shipping Protection" at bounding box center [775, 255] width 87 height 11
click at [768, 323] on label "Reguard CS" at bounding box center [760, 322] width 57 height 11
click at [766, 295] on label "Open - All" at bounding box center [757, 295] width 51 height 11
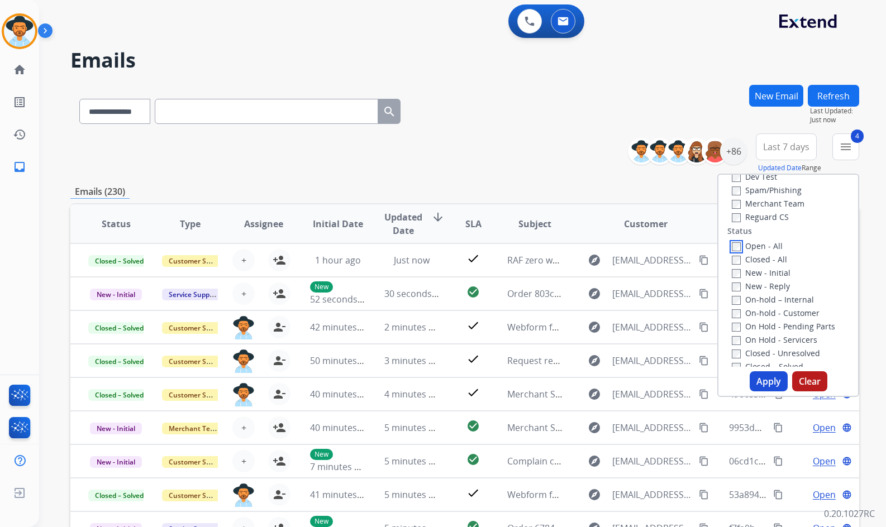
scroll to position [168, 0]
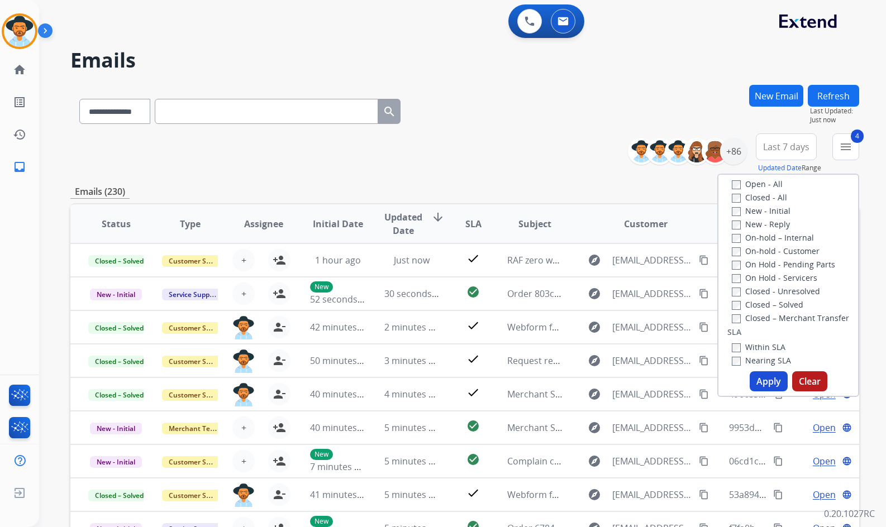
click at [772, 278] on label "On Hold - Servicers" at bounding box center [774, 278] width 85 height 11
drag, startPoint x: 770, startPoint y: 266, endPoint x: 768, endPoint y: 254, distance: 12.4
click at [770, 266] on label "On Hold - Pending Parts" at bounding box center [783, 264] width 103 height 11
drag, startPoint x: 768, startPoint y: 252, endPoint x: 764, endPoint y: 242, distance: 10.3
click at [767, 251] on label "On-hold - Customer" at bounding box center [776, 251] width 88 height 11
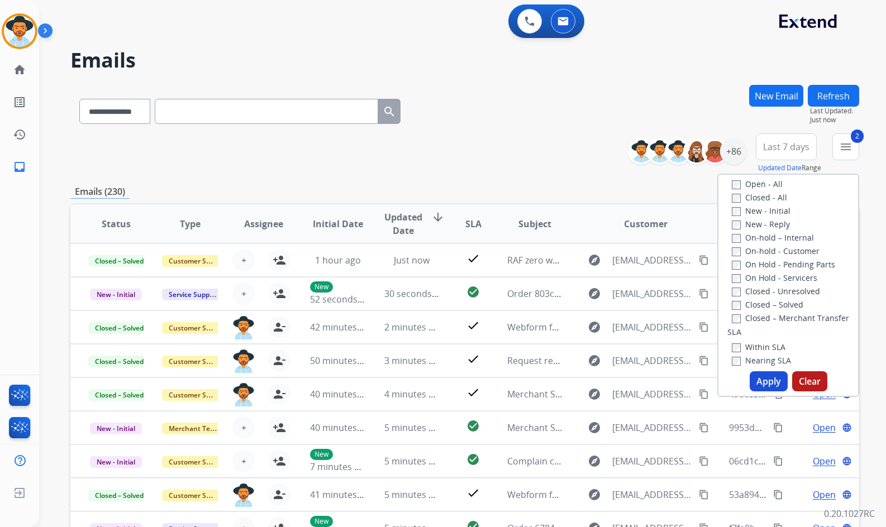
click at [763, 239] on label "On-hold – Internal" at bounding box center [773, 237] width 82 height 11
click at [762, 225] on label "New - Reply" at bounding box center [761, 224] width 58 height 11
click at [761, 213] on label "New - Initial" at bounding box center [761, 211] width 59 height 11
click at [761, 254] on label "On-hold - Customer" at bounding box center [776, 251] width 88 height 11
click at [767, 380] on button "Apply" at bounding box center [768, 381] width 38 height 20
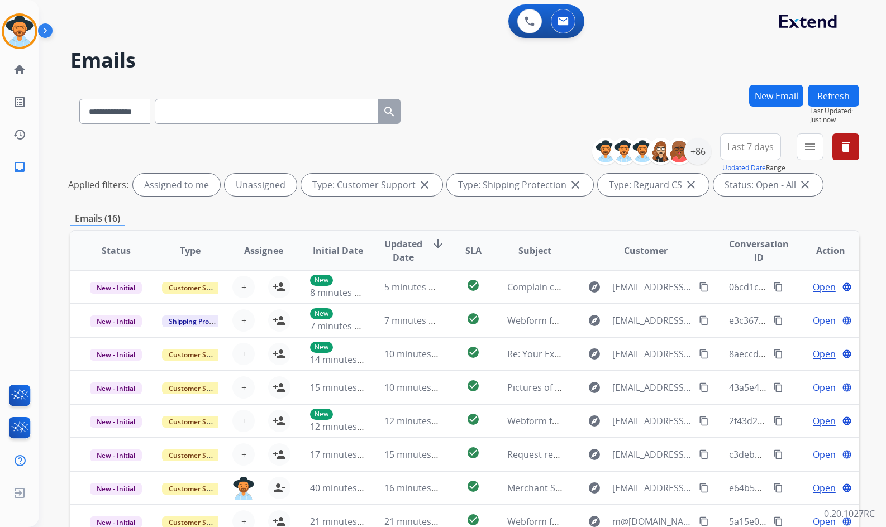
click at [795, 142] on div "**********" at bounding box center [729, 153] width 259 height 40
click at [805, 146] on mat-icon "menu" at bounding box center [809, 146] width 13 height 13
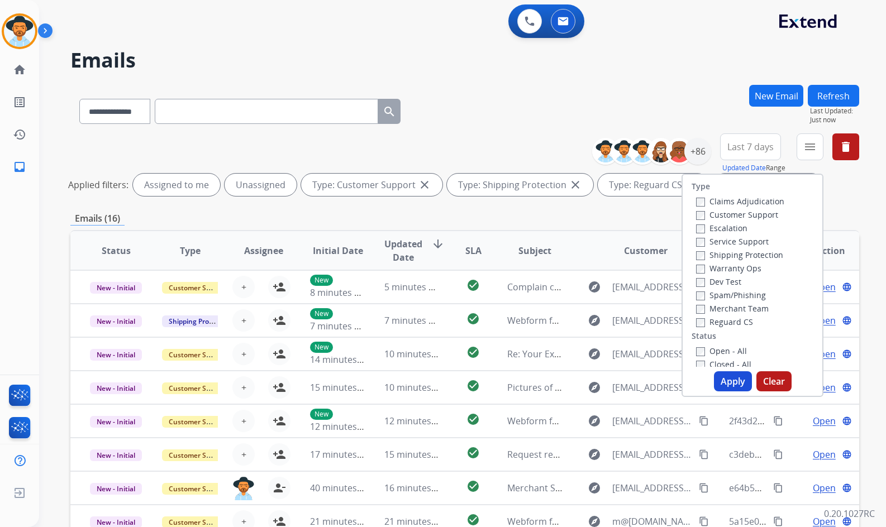
scroll to position [0, 0]
click at [731, 384] on button "Apply" at bounding box center [733, 381] width 38 height 20
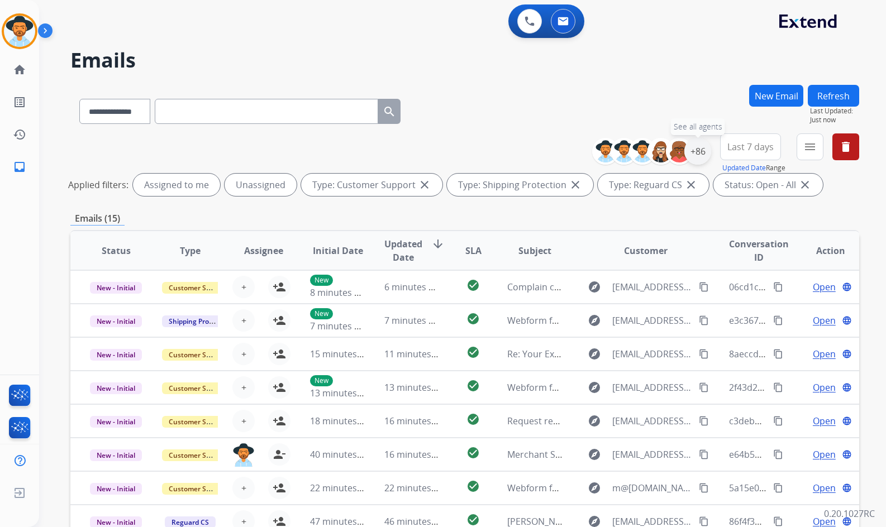
click at [707, 150] on div "+86" at bounding box center [697, 151] width 27 height 27
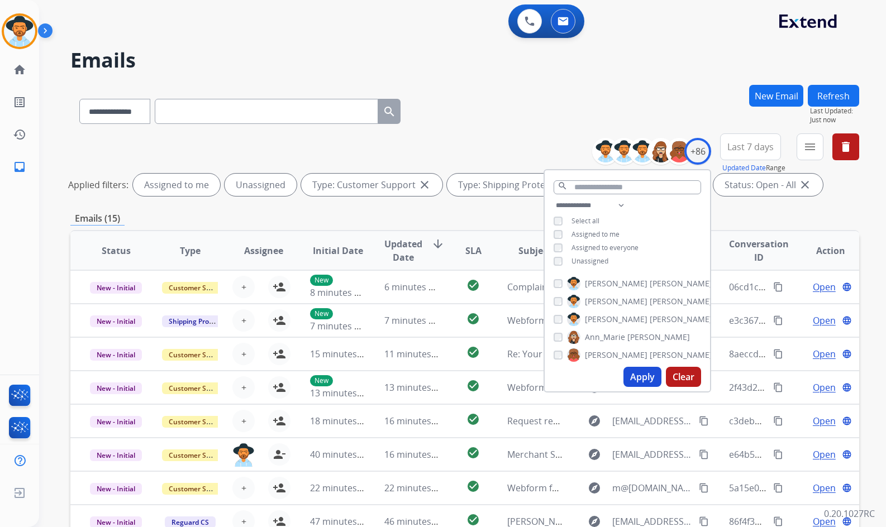
click at [576, 259] on span "Unassigned" at bounding box center [589, 260] width 37 height 9
click at [600, 314] on span "Amanda" at bounding box center [616, 319] width 63 height 11
click at [633, 379] on button "Apply" at bounding box center [642, 377] width 38 height 20
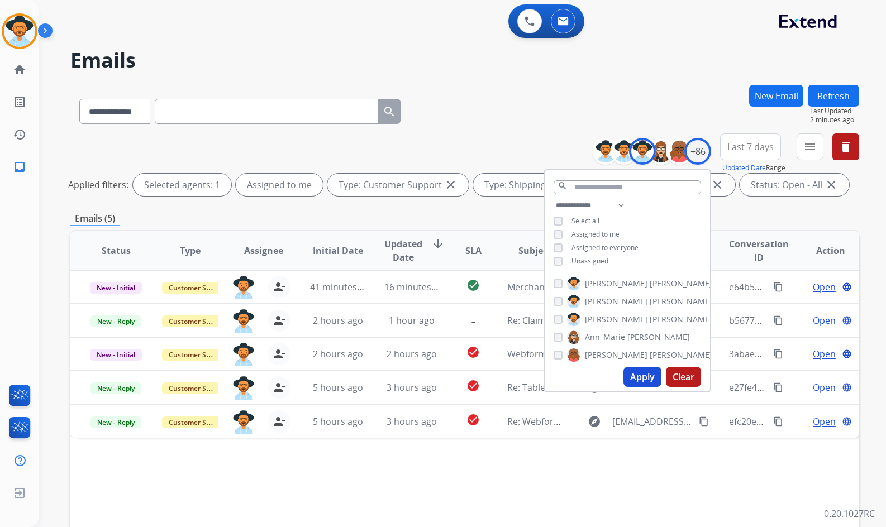
click at [718, 482] on div "Status Type Assignee Initial Date Updated Date arrow_downward SLA Subject Custo…" at bounding box center [464, 417] width 789 height 374
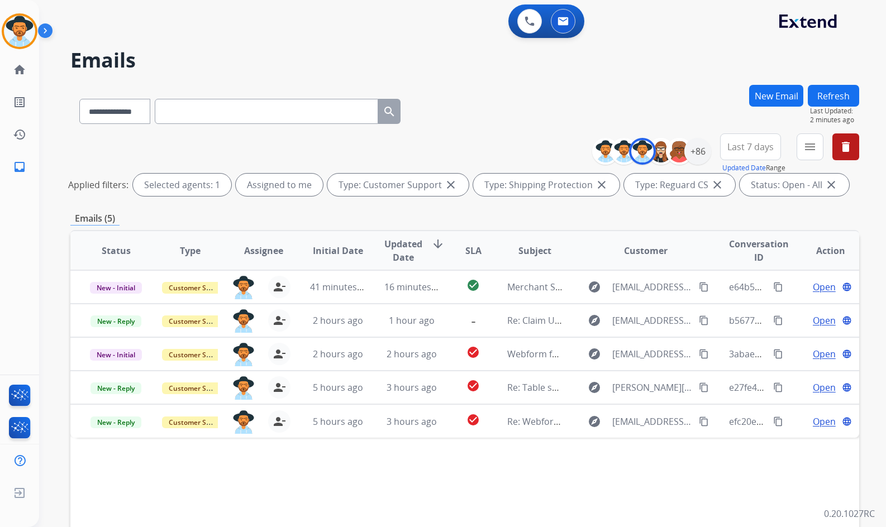
scroll to position [56, 0]
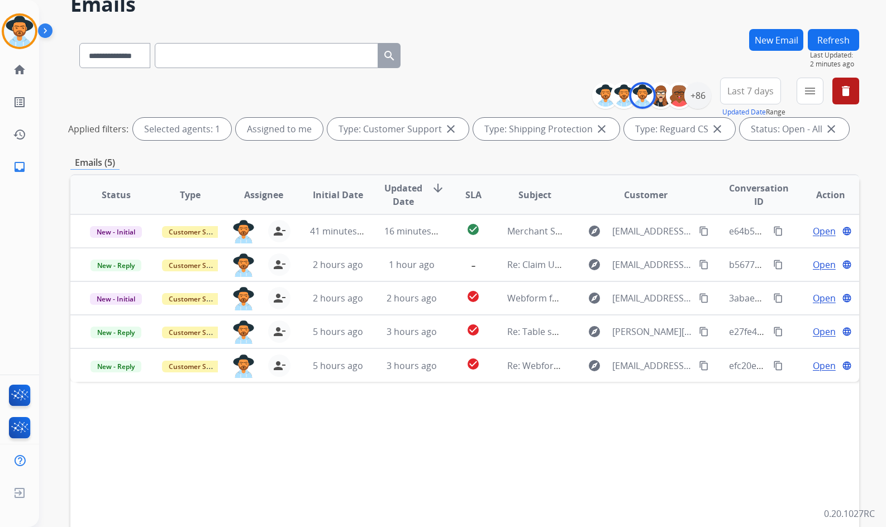
click at [876, 302] on div "**********" at bounding box center [462, 263] width 847 height 527
click at [875, 302] on div "**********" at bounding box center [462, 263] width 847 height 527
click at [875, 299] on div "**********" at bounding box center [462, 263] width 847 height 527
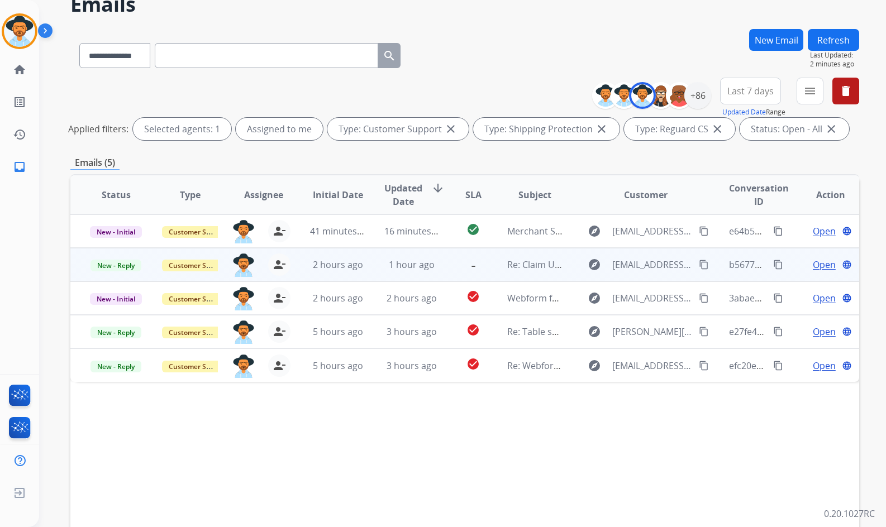
click at [825, 266] on span "Open" at bounding box center [824, 264] width 23 height 13
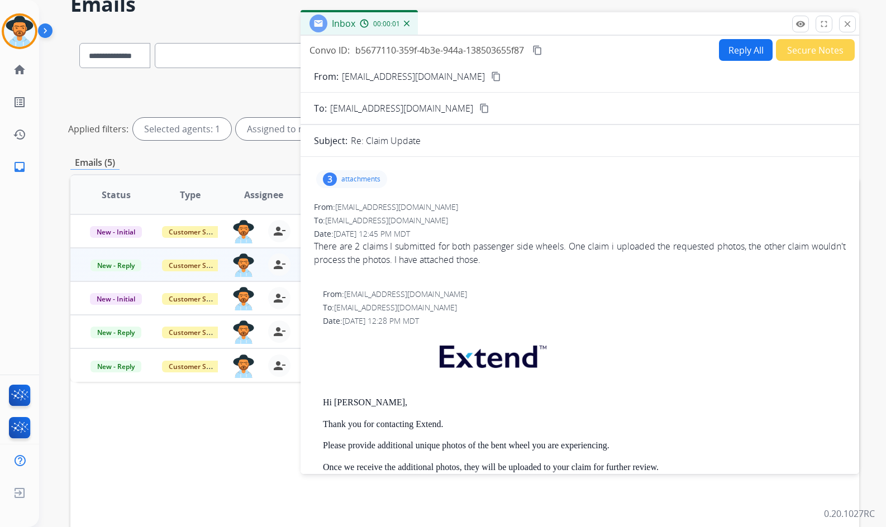
click at [491, 81] on mat-icon "content_copy" at bounding box center [496, 76] width 10 height 10
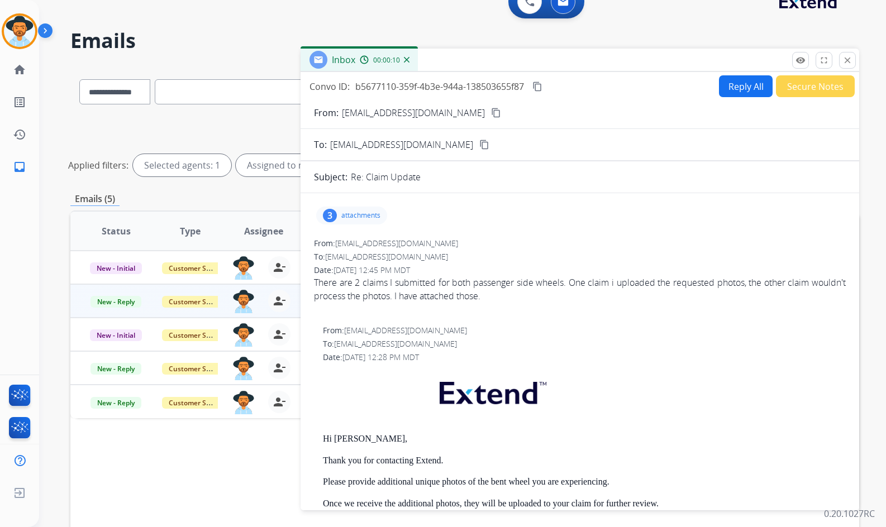
scroll to position [0, 0]
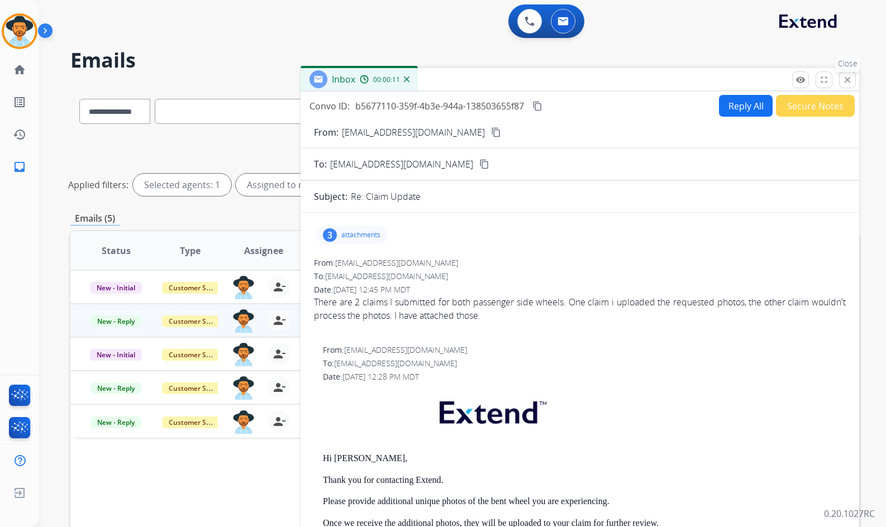
click at [854, 79] on button "close Close" at bounding box center [847, 79] width 17 height 17
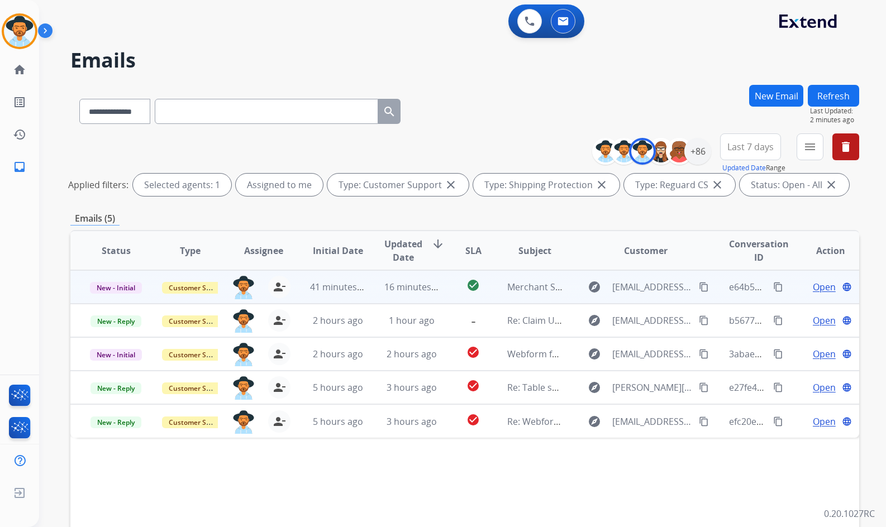
click at [815, 287] on span "Open" at bounding box center [824, 286] width 23 height 13
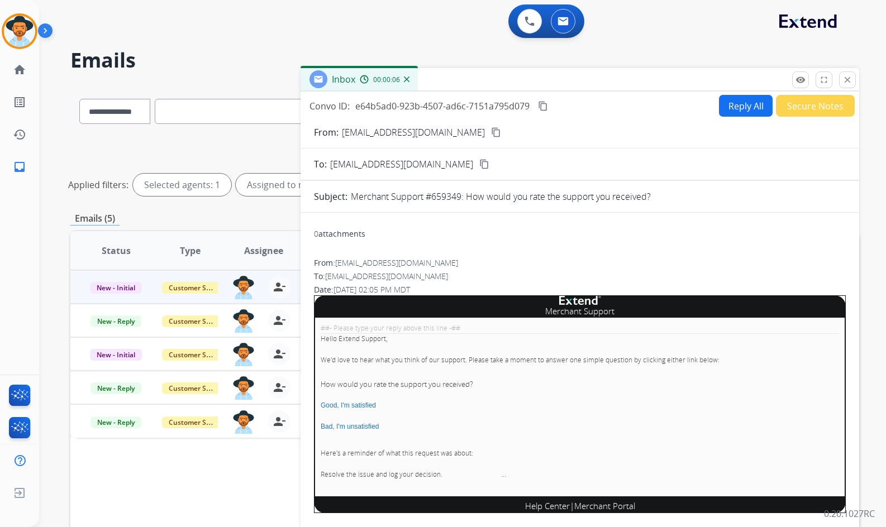
click at [811, 106] on button "Secure Notes" at bounding box center [815, 106] width 79 height 22
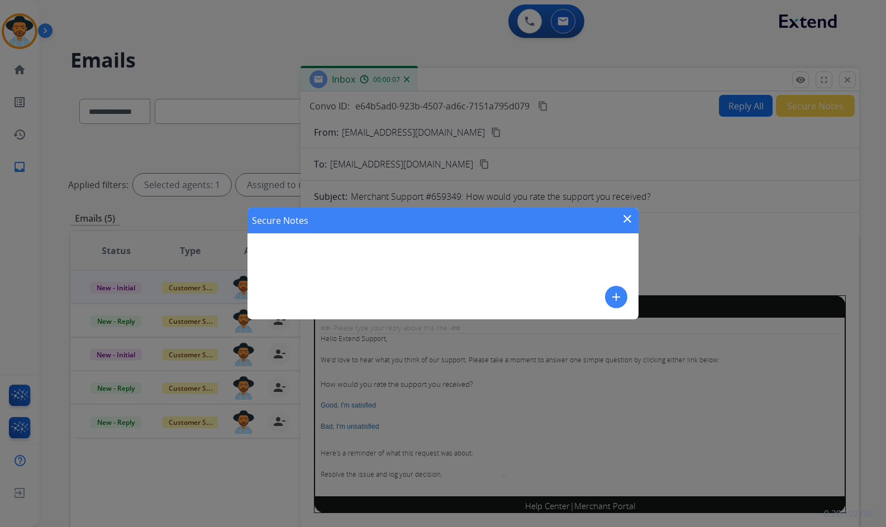
click at [619, 294] on mat-icon "add" at bounding box center [615, 296] width 13 height 13
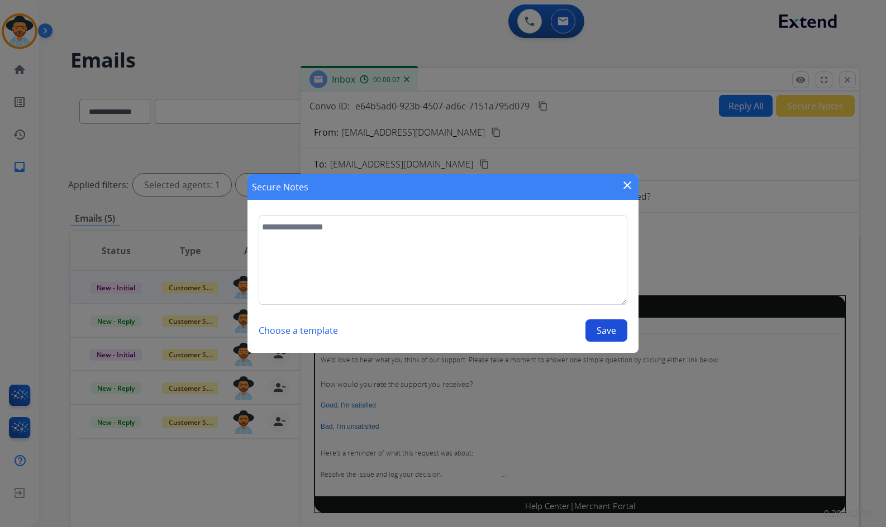
click at [556, 281] on textarea at bounding box center [443, 260] width 369 height 89
type textarea "**********"
click at [618, 337] on button "Save" at bounding box center [606, 330] width 42 height 22
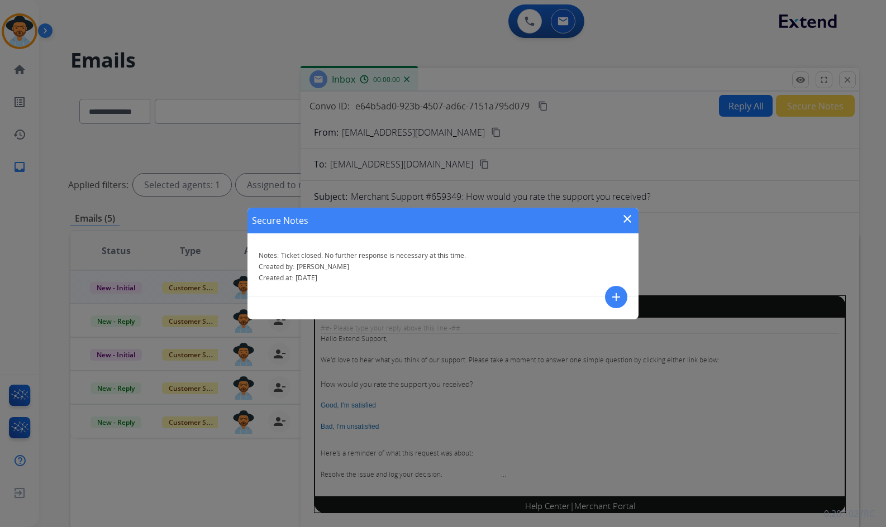
click at [623, 219] on mat-icon "close" at bounding box center [626, 218] width 13 height 13
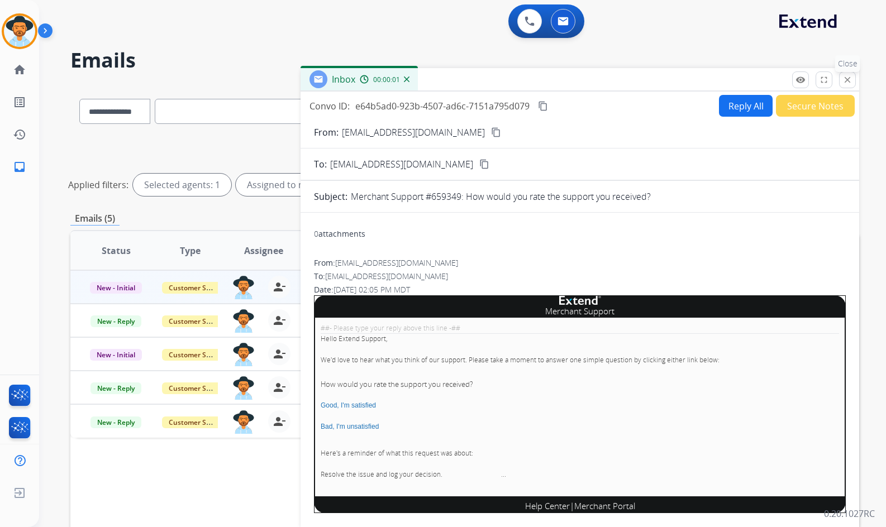
click at [843, 78] on mat-icon "close" at bounding box center [847, 80] width 10 height 10
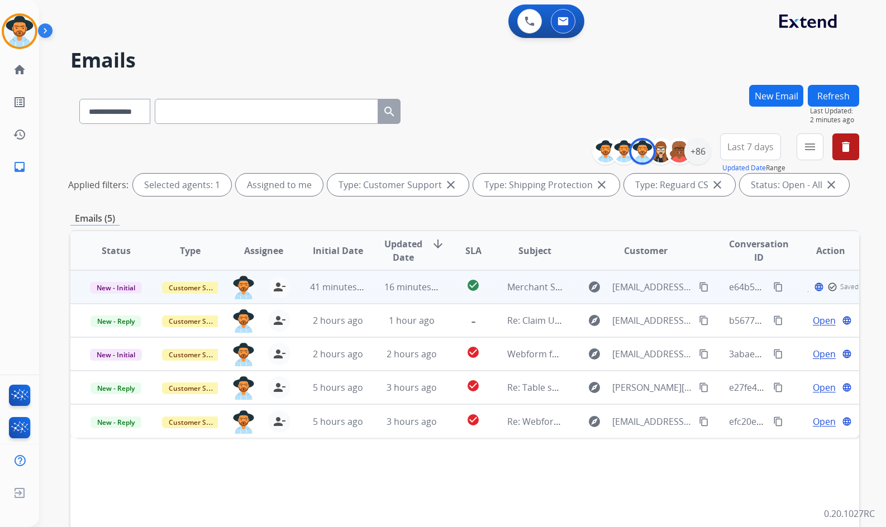
click at [121, 286] on span "New - Initial" at bounding box center [116, 288] width 52 height 12
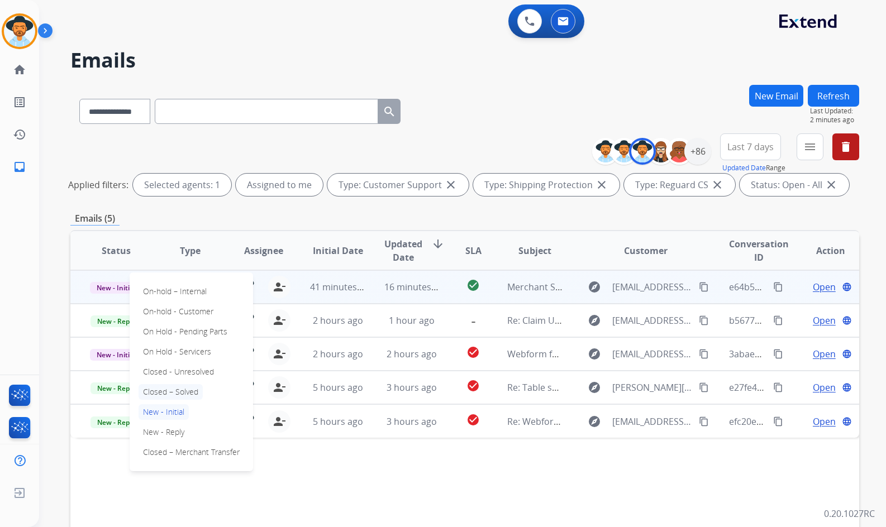
click at [171, 390] on p "Closed – Solved" at bounding box center [170, 392] width 64 height 16
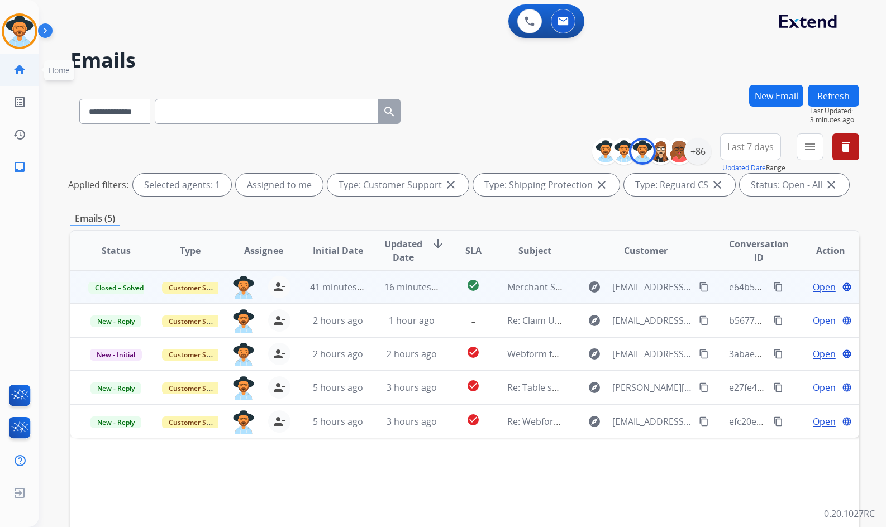
click at [11, 79] on link "home Home" at bounding box center [19, 69] width 31 height 31
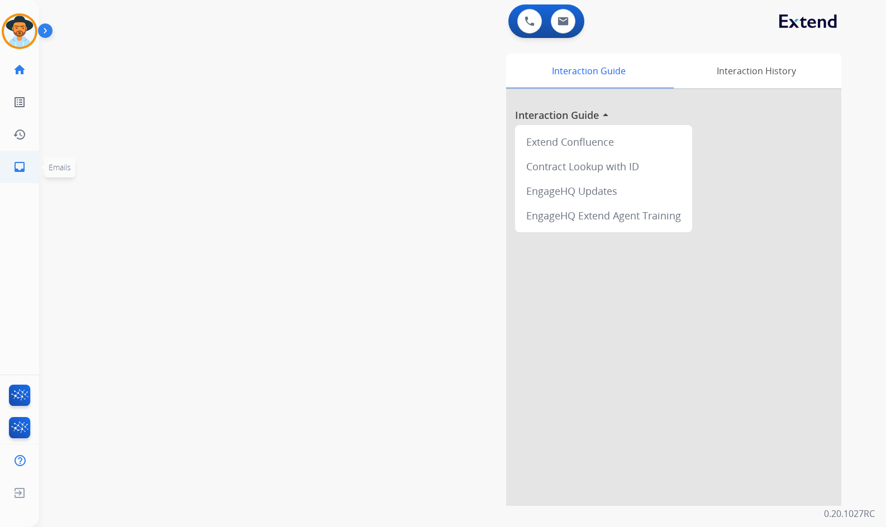
click at [20, 167] on mat-icon "inbox" at bounding box center [19, 166] width 13 height 13
select select "**********"
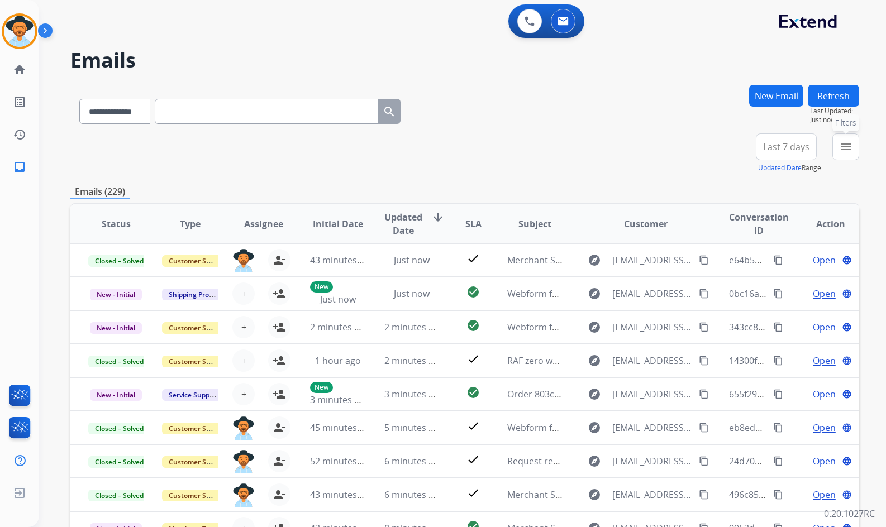
click at [843, 144] on mat-icon "menu" at bounding box center [845, 146] width 13 height 13
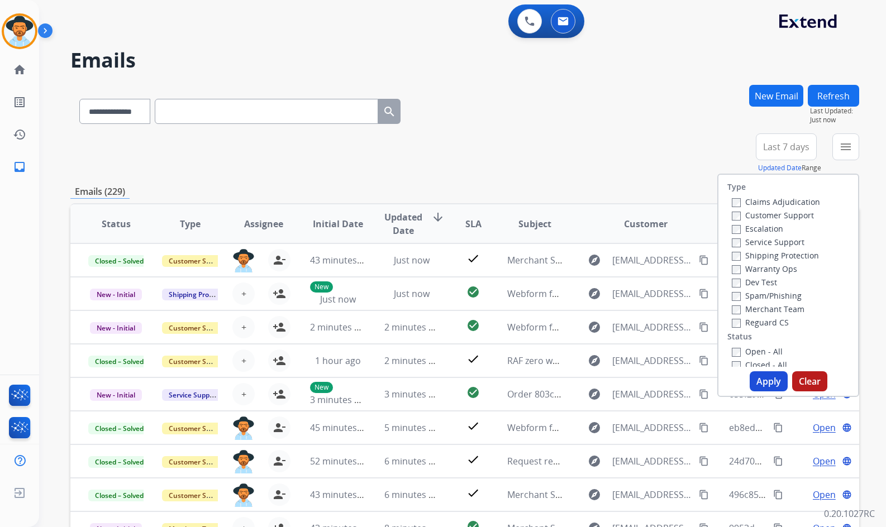
click at [766, 216] on label "Customer Support" at bounding box center [773, 215] width 82 height 11
click at [772, 256] on label "Shipping Protection" at bounding box center [775, 255] width 87 height 11
click at [761, 327] on label "Reguard CS" at bounding box center [760, 322] width 57 height 11
click at [758, 348] on label "Open - All" at bounding box center [757, 351] width 51 height 11
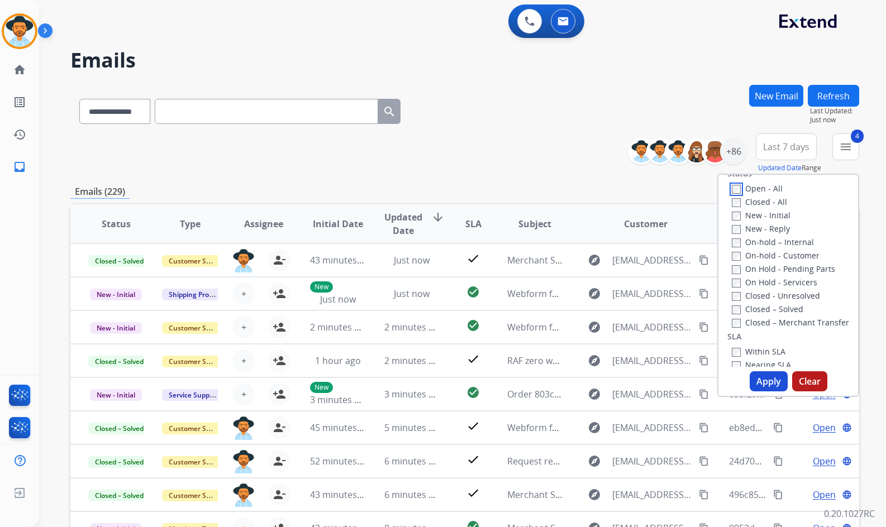
scroll to position [168, 0]
drag, startPoint x: 772, startPoint y: 282, endPoint x: 772, endPoint y: 269, distance: 12.8
click at [772, 281] on label "On Hold - Servicers" at bounding box center [774, 278] width 85 height 11
click at [772, 265] on label "On Hold - Pending Parts" at bounding box center [783, 264] width 103 height 11
click at [771, 252] on label "On-hold - Customer" at bounding box center [776, 251] width 88 height 11
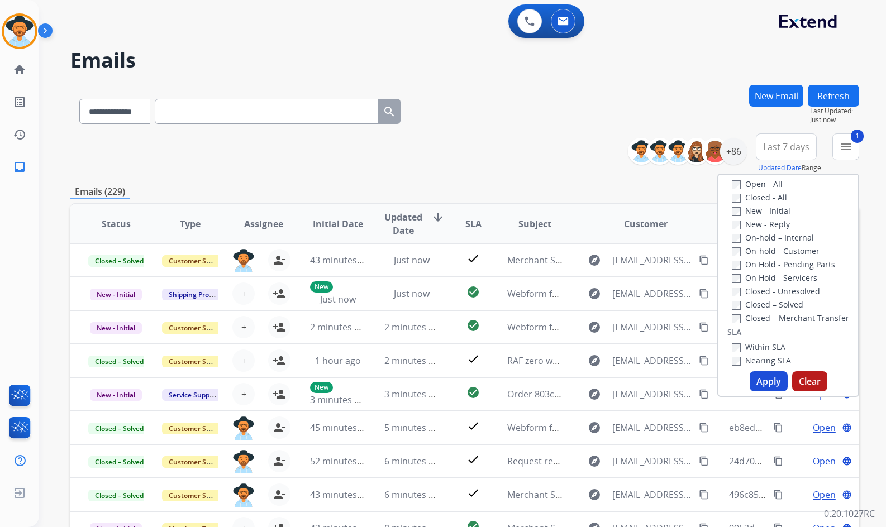
click at [770, 241] on label "On-hold – Internal" at bounding box center [773, 237] width 82 height 11
click at [766, 226] on label "New - Reply" at bounding box center [761, 224] width 58 height 11
click at [763, 213] on label "New - Initial" at bounding box center [761, 211] width 59 height 11
click at [764, 371] on button "Apply" at bounding box center [768, 381] width 38 height 20
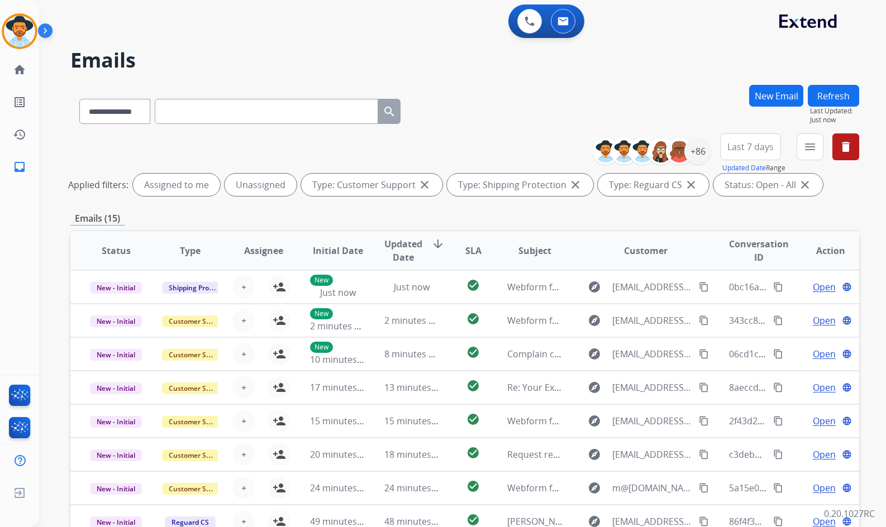
click at [709, 158] on div "+86" at bounding box center [655, 151] width 111 height 27
click at [707, 158] on div "+86" at bounding box center [697, 151] width 27 height 27
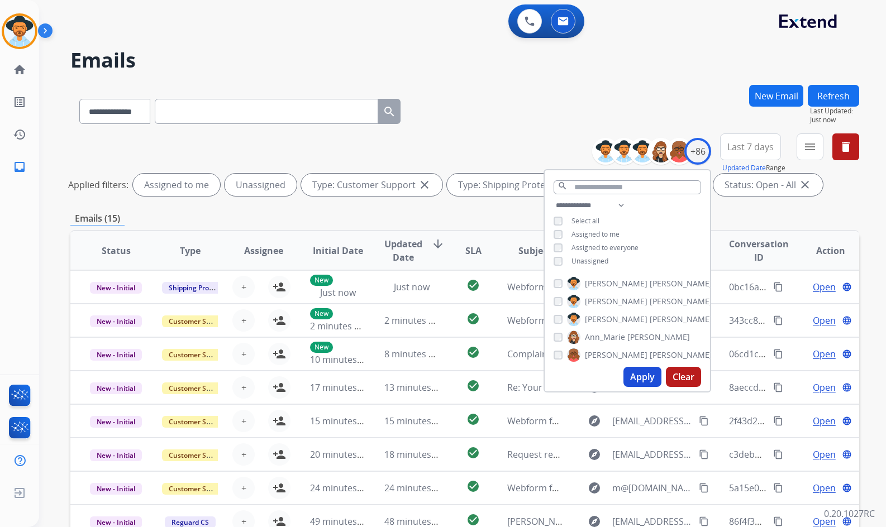
click at [595, 261] on span "Unassigned" at bounding box center [589, 260] width 37 height 9
click at [599, 316] on span "Amanda" at bounding box center [616, 319] width 63 height 11
click at [632, 375] on button "Apply" at bounding box center [642, 377] width 38 height 20
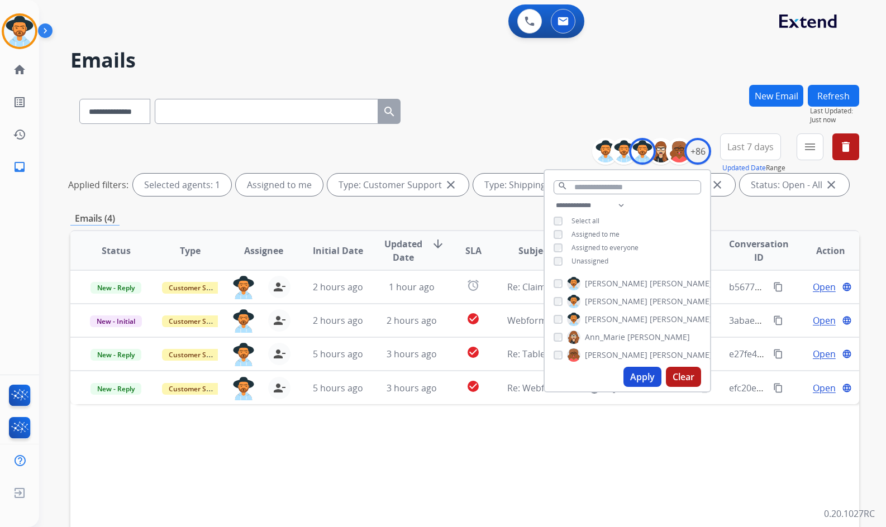
click at [362, 472] on div "Status Type Assignee Initial Date Updated Date arrow_downward SLA Subject Custo…" at bounding box center [464, 417] width 789 height 374
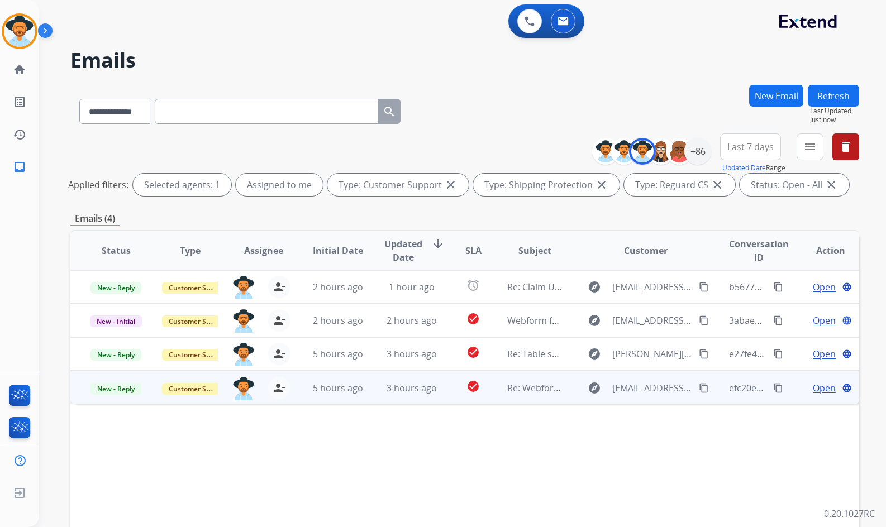
click at [820, 389] on span "Open" at bounding box center [824, 387] width 23 height 13
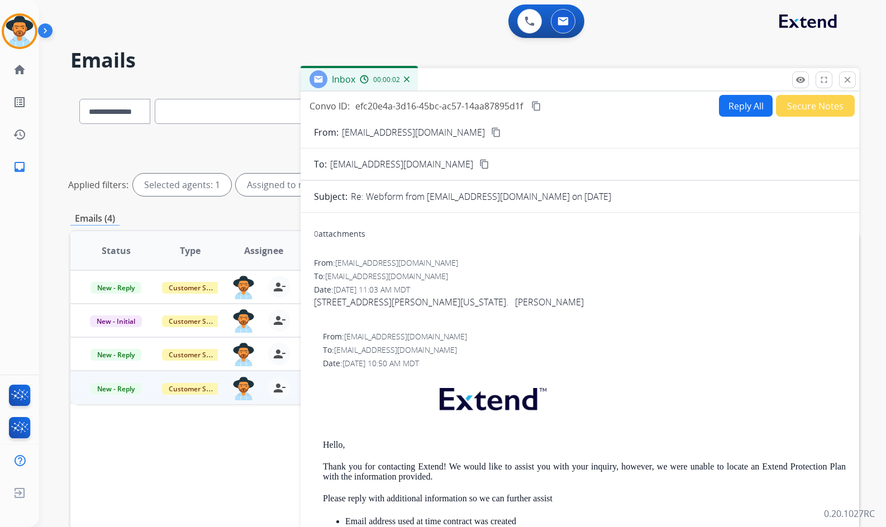
click at [491, 130] on mat-icon "content_copy" at bounding box center [496, 132] width 10 height 10
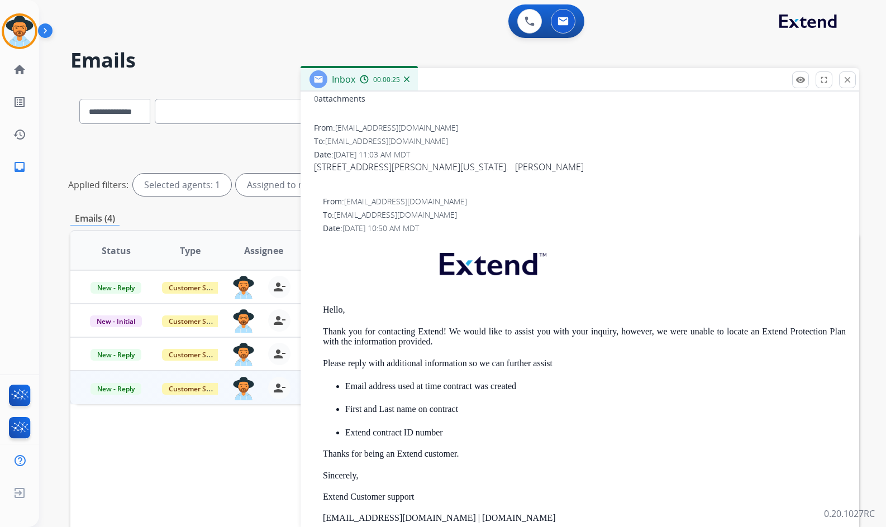
scroll to position [0, 0]
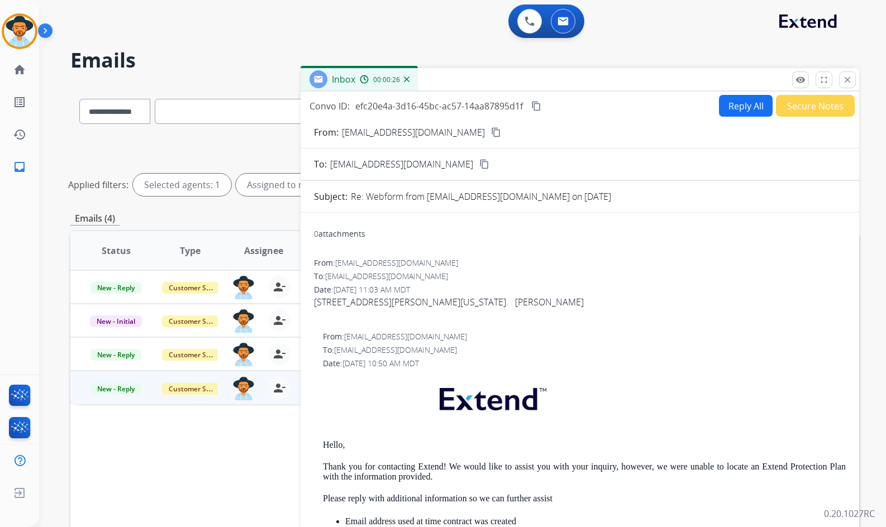
click at [491, 133] on mat-icon "content_copy" at bounding box center [496, 132] width 10 height 10
click at [742, 119] on form "From: mr.michaelbarnettjr@gmail.com content_copy To: support@extend.com content…" at bounding box center [579, 491] width 558 height 749
click at [739, 108] on button "Reply All" at bounding box center [746, 106] width 54 height 22
select select "**********"
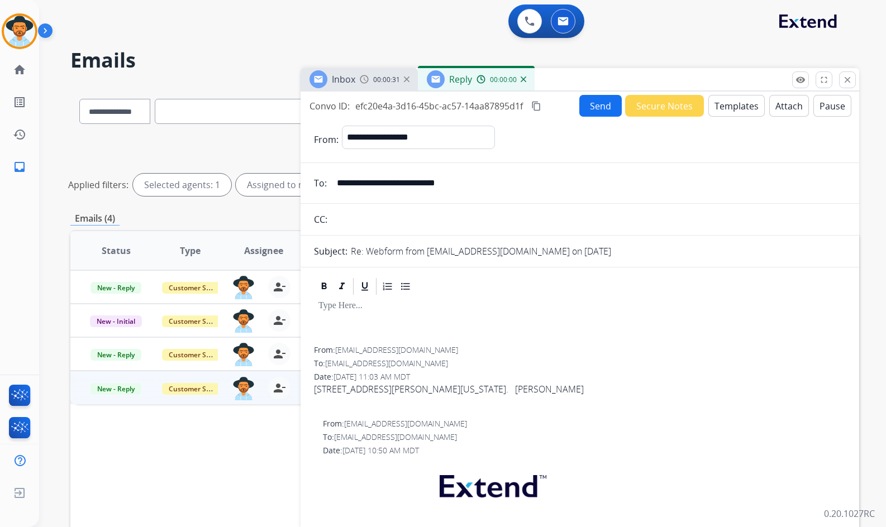
click at [729, 109] on button "Templates" at bounding box center [736, 106] width 56 height 22
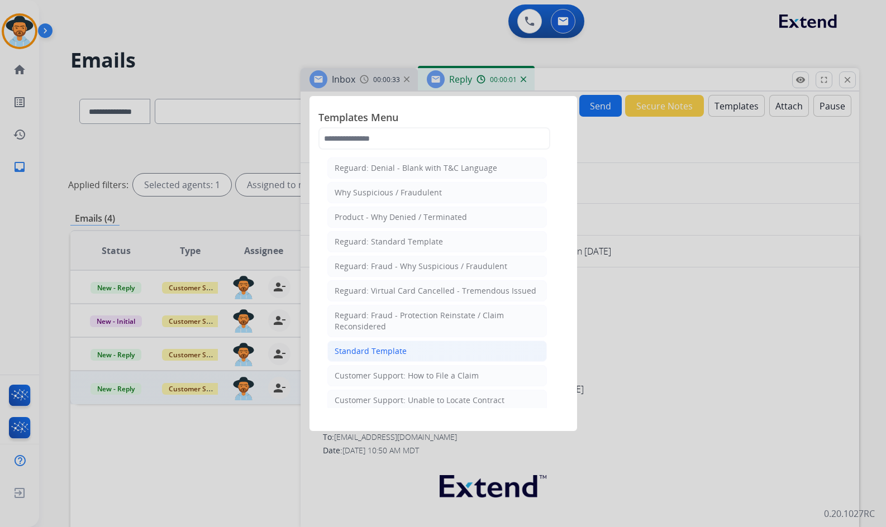
click at [428, 350] on li "Standard Template" at bounding box center [436, 351] width 219 height 21
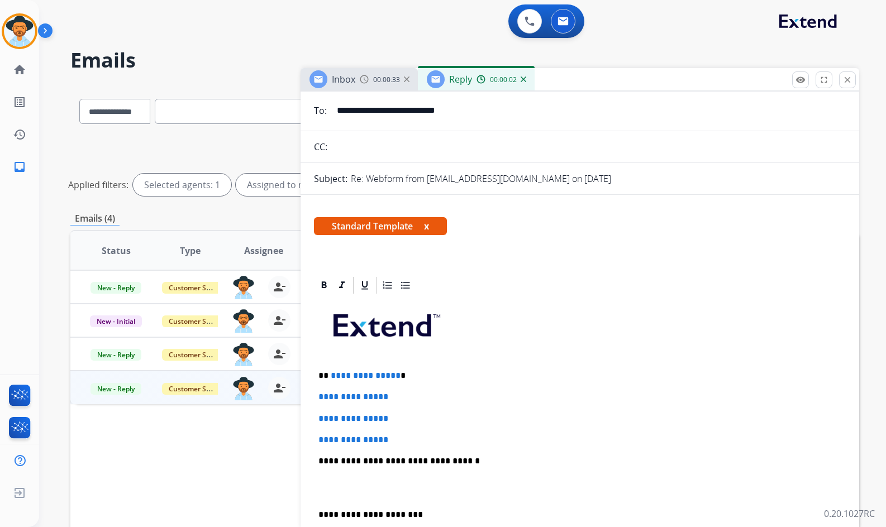
scroll to position [168, 0]
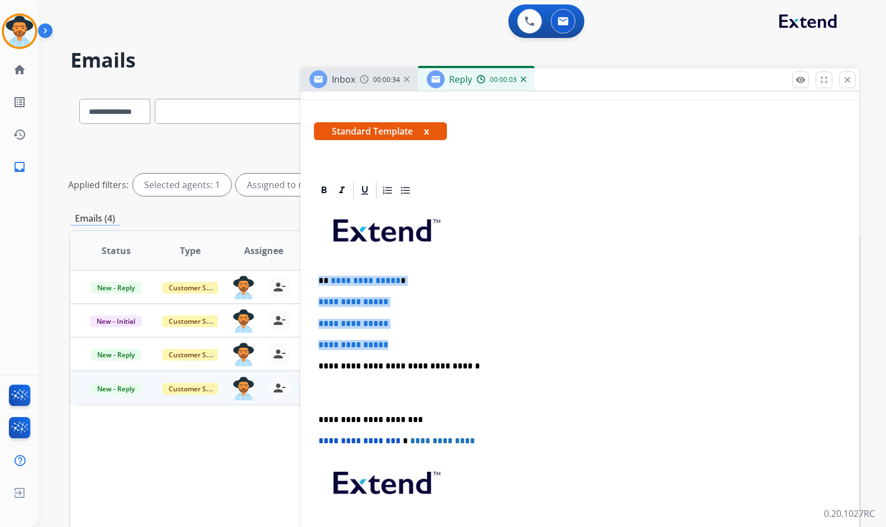
drag, startPoint x: 327, startPoint y: 291, endPoint x: 302, endPoint y: 269, distance: 33.2
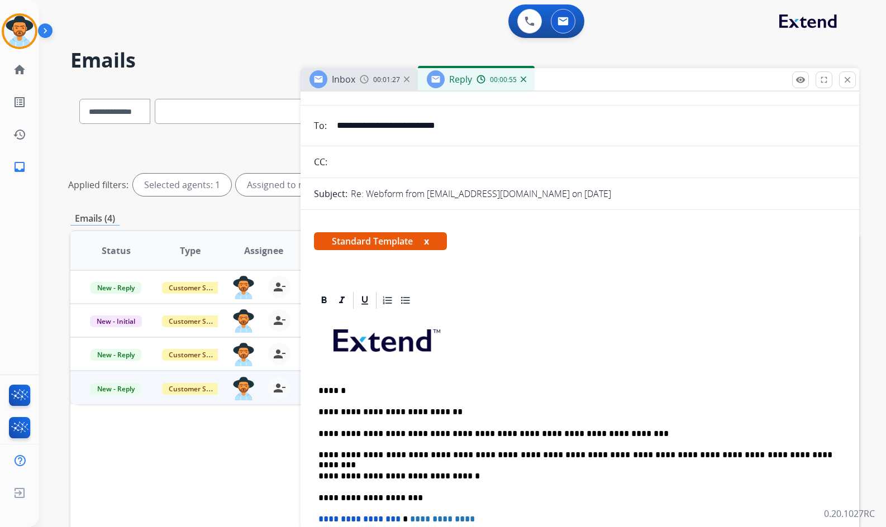
scroll to position [0, 0]
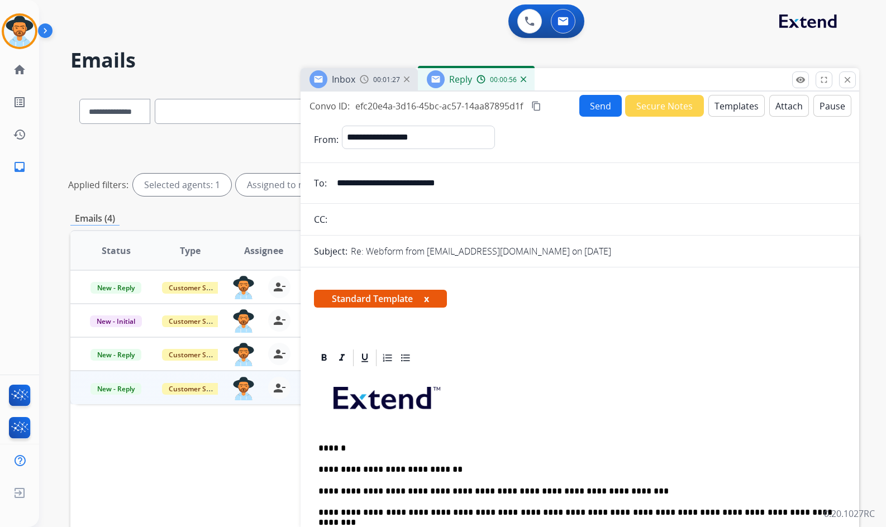
click at [582, 106] on button "Send" at bounding box center [600, 106] width 42 height 22
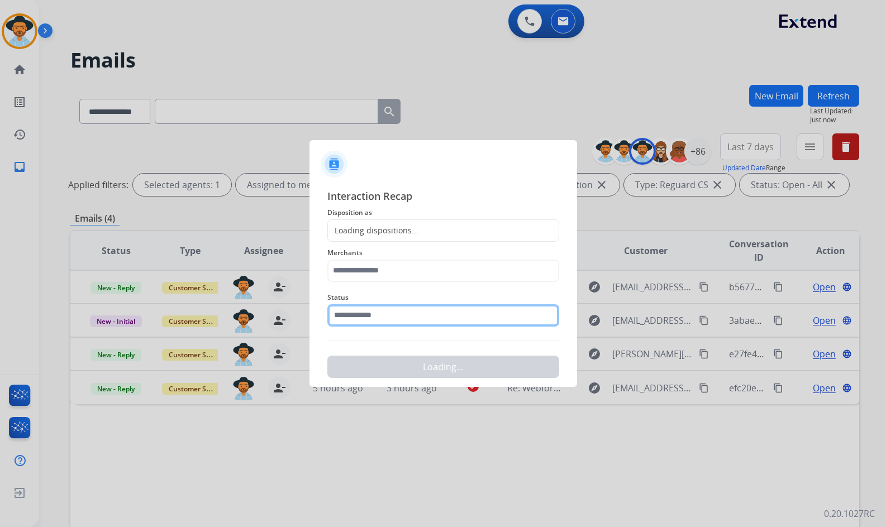
click at [380, 309] on input "text" at bounding box center [443, 315] width 232 height 22
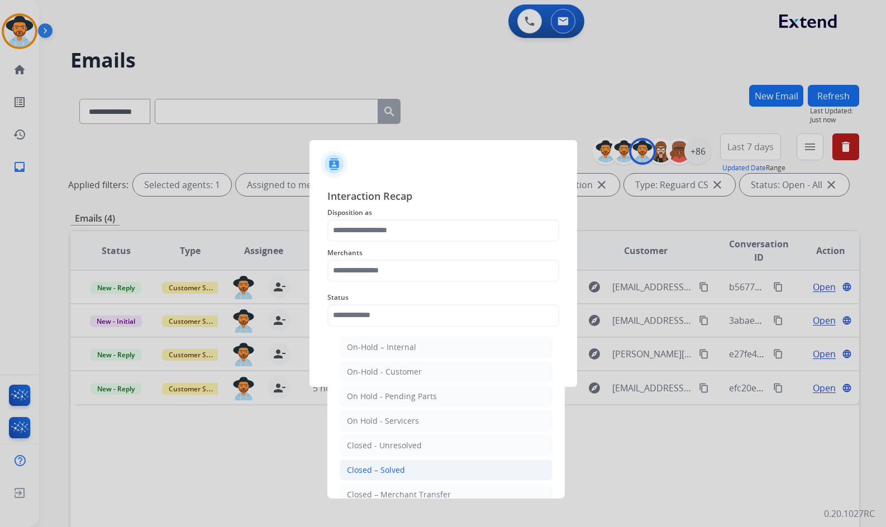
click at [394, 469] on div "Closed – Solved" at bounding box center [376, 470] width 58 height 11
type input "**********"
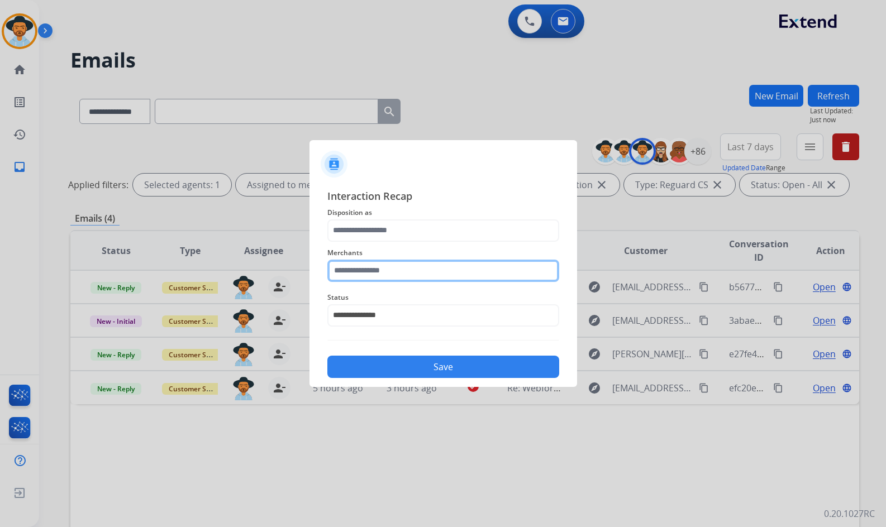
click at [415, 264] on input "text" at bounding box center [443, 271] width 232 height 22
click at [433, 297] on li "Not found" at bounding box center [446, 302] width 213 height 21
type input "*********"
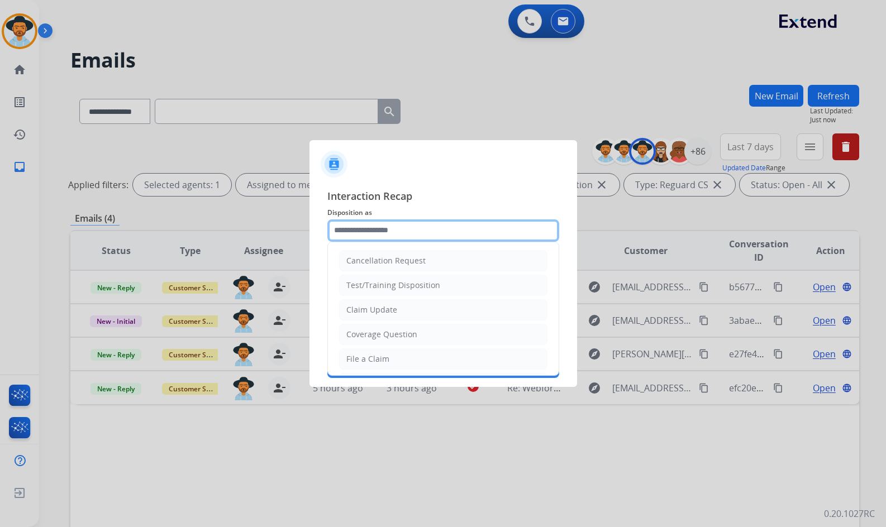
click at [407, 221] on input "text" at bounding box center [443, 230] width 232 height 22
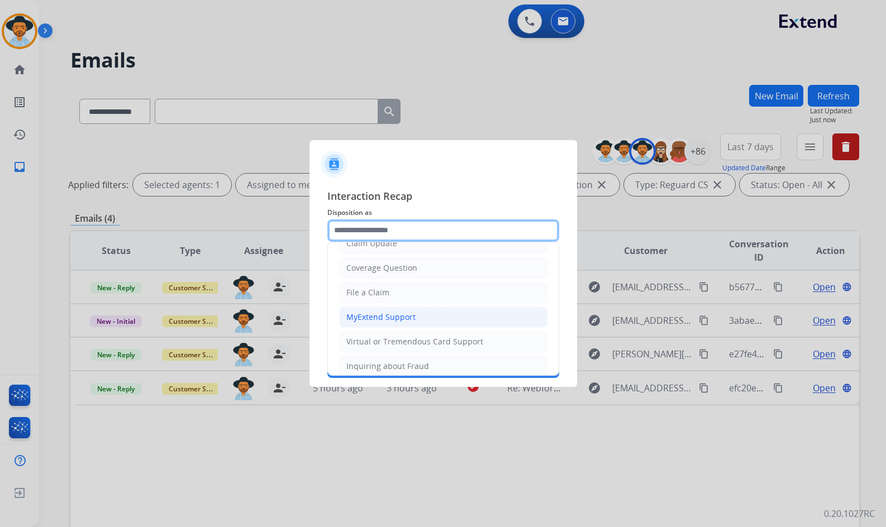
scroll to position [174, 0]
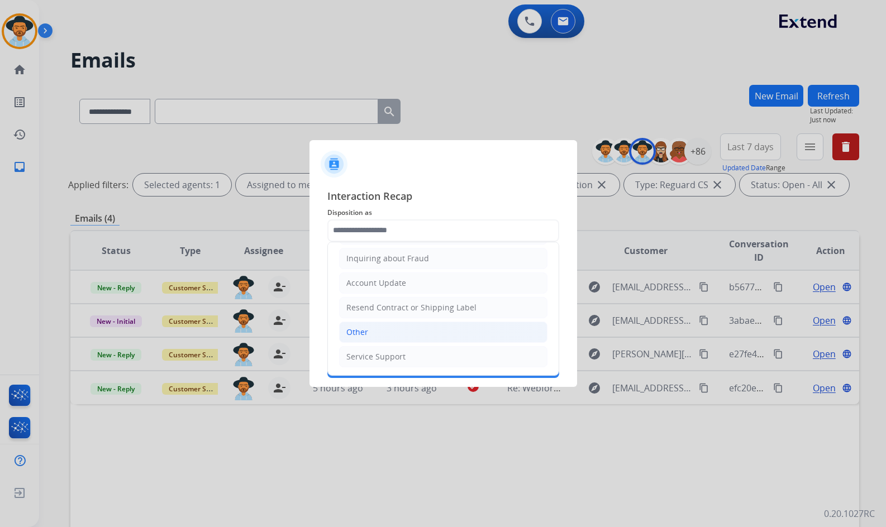
click at [405, 329] on li "Other" at bounding box center [443, 332] width 208 height 21
type input "*****"
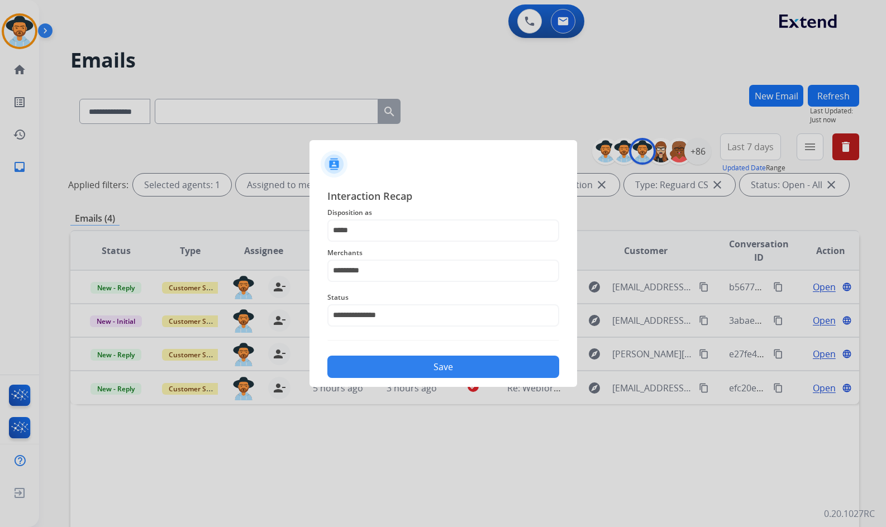
click at [439, 379] on div "**********" at bounding box center [442, 283] width 267 height 208
click at [440, 369] on button "Save" at bounding box center [443, 367] width 232 height 22
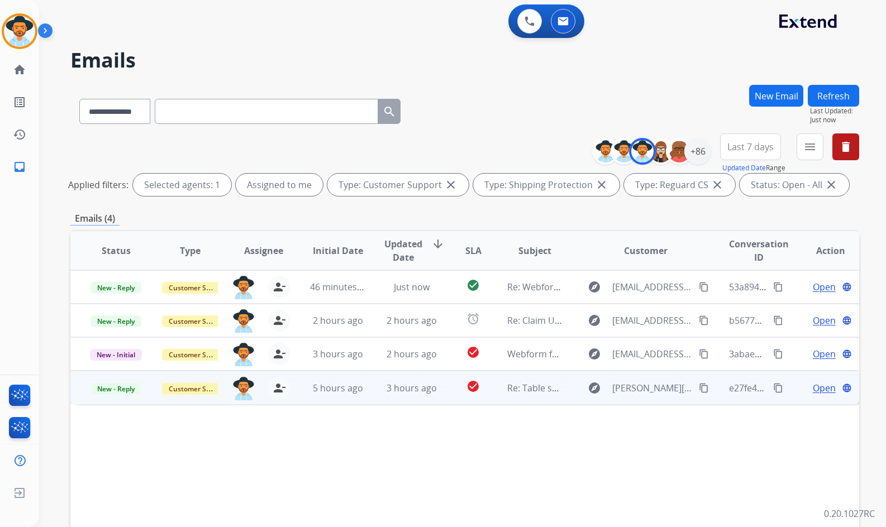
click at [813, 385] on span "Open" at bounding box center [824, 387] width 23 height 13
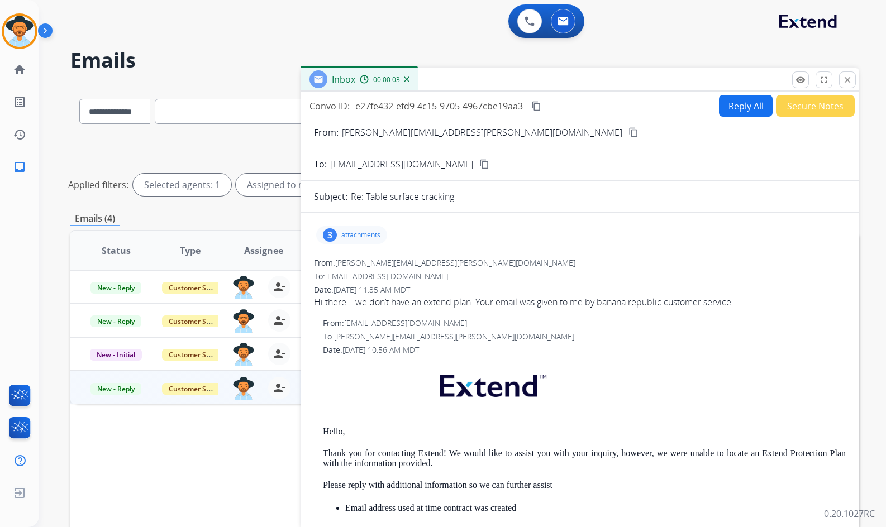
click at [628, 135] on mat-icon "content_copy" at bounding box center [633, 132] width 10 height 10
click at [359, 233] on p "attachments" at bounding box center [360, 235] width 39 height 9
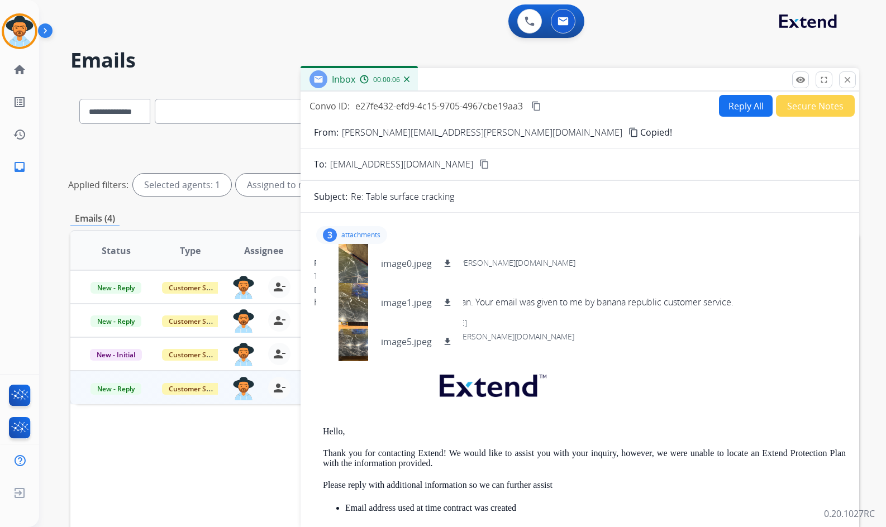
click at [359, 233] on p "attachments" at bounding box center [360, 235] width 39 height 9
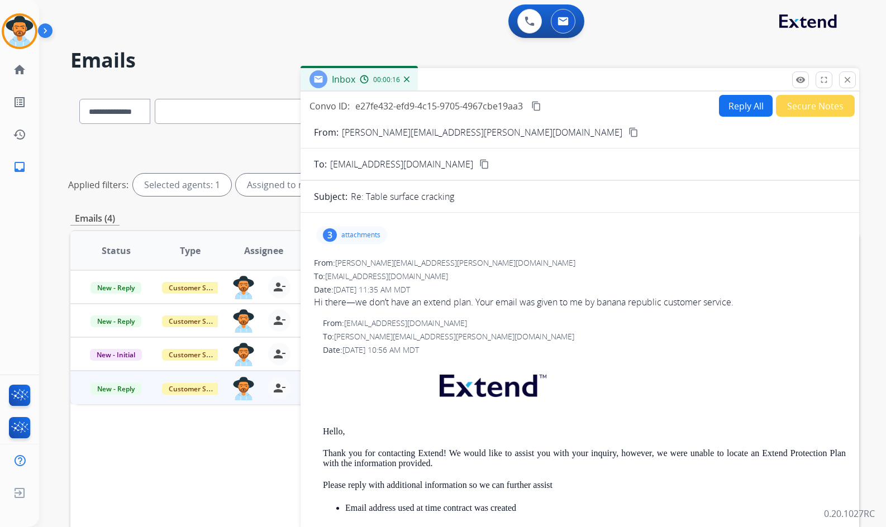
click at [750, 103] on button "Reply All" at bounding box center [746, 106] width 54 height 22
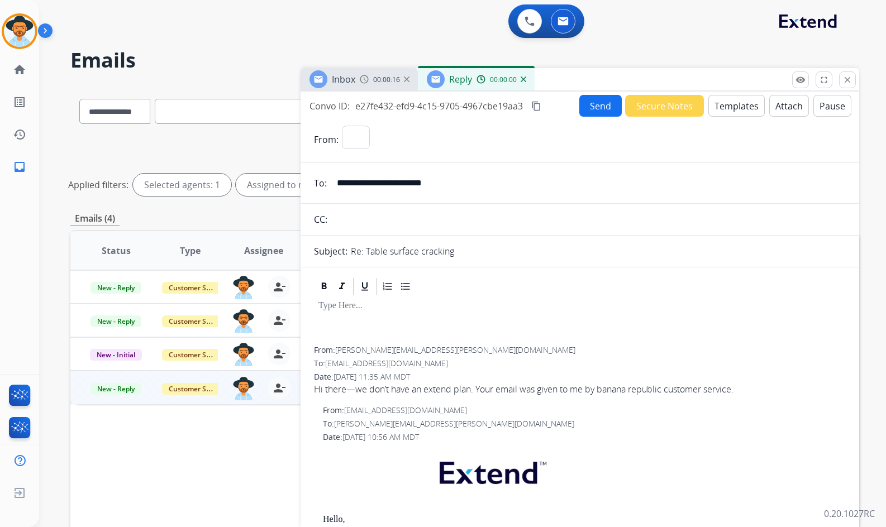
select select "**********"
click at [746, 109] on button "Templates" at bounding box center [736, 106] width 56 height 22
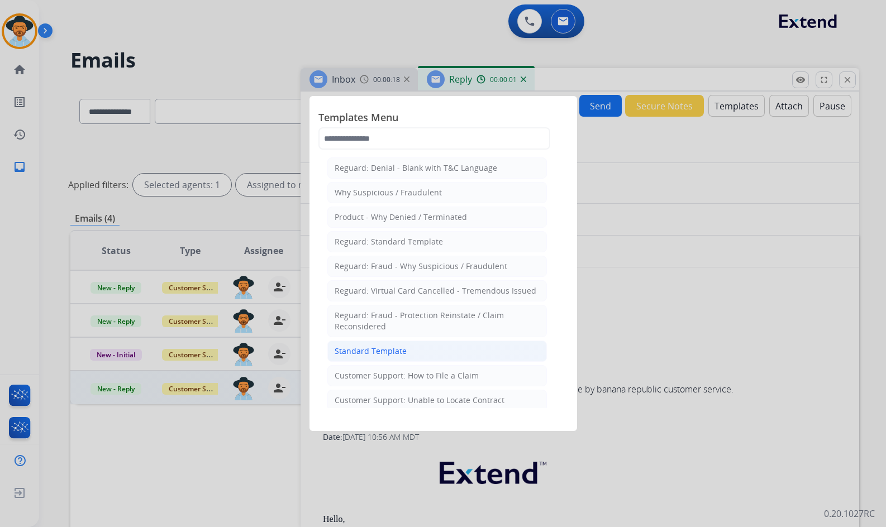
click at [405, 353] on li "Standard Template" at bounding box center [436, 351] width 219 height 21
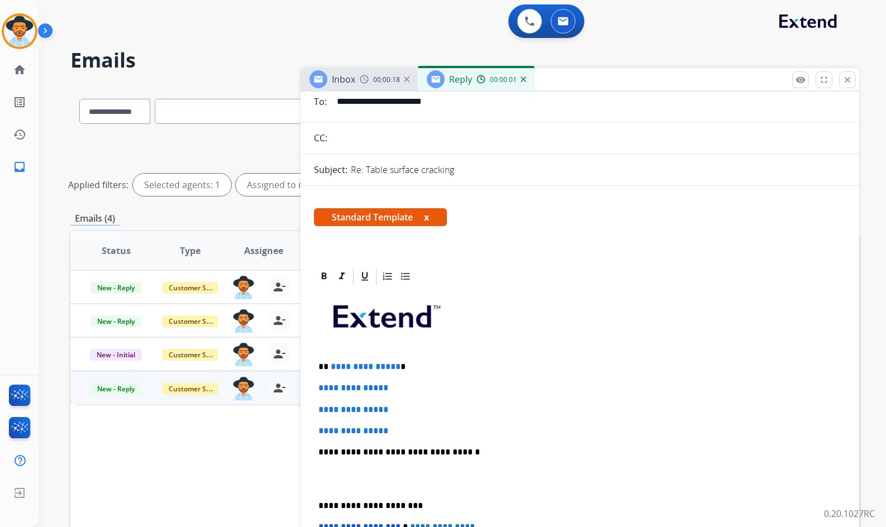
scroll to position [112, 0]
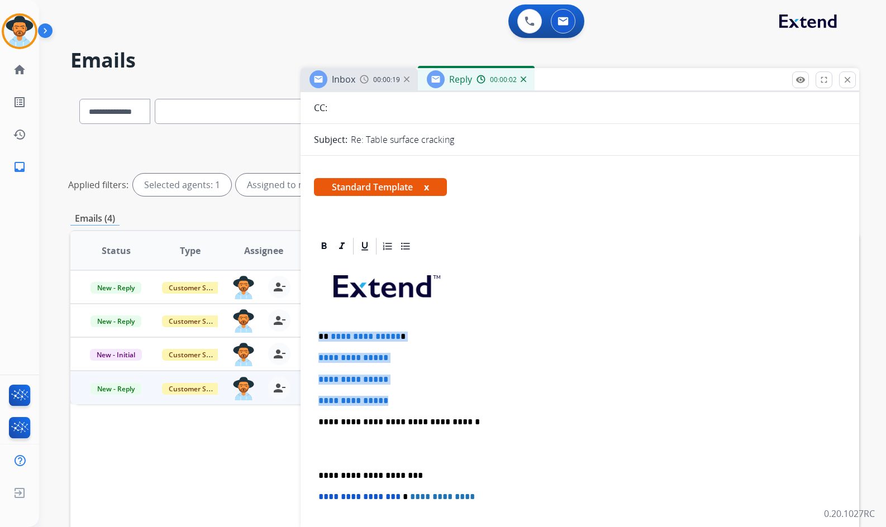
drag, startPoint x: 395, startPoint y: 395, endPoint x: 305, endPoint y: 338, distance: 106.9
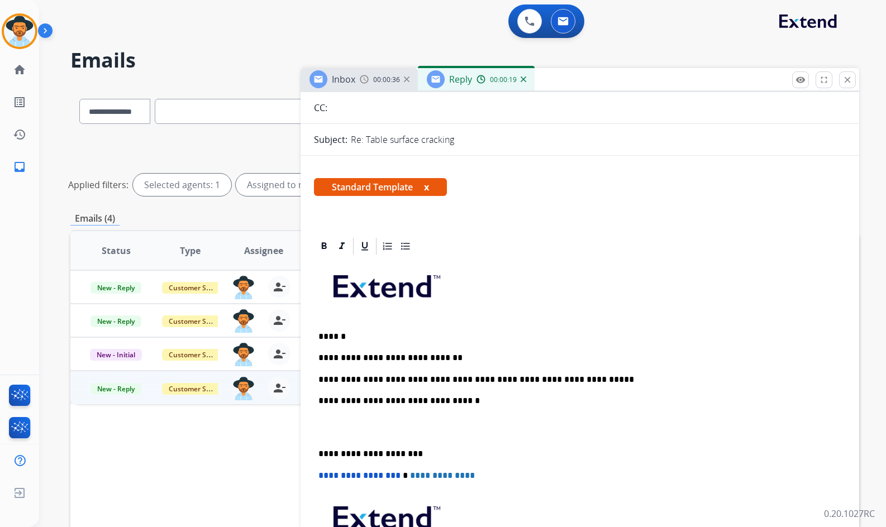
click at [401, 428] on p at bounding box center [579, 427] width 523 height 21
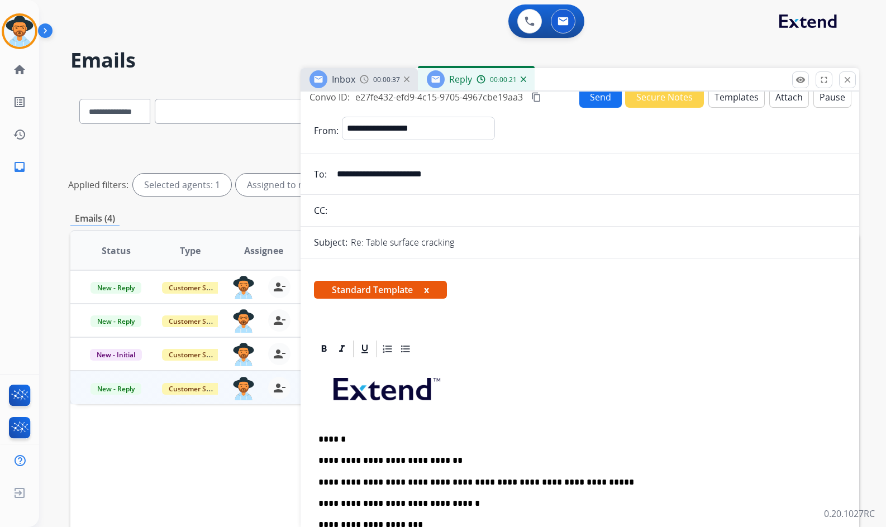
scroll to position [0, 0]
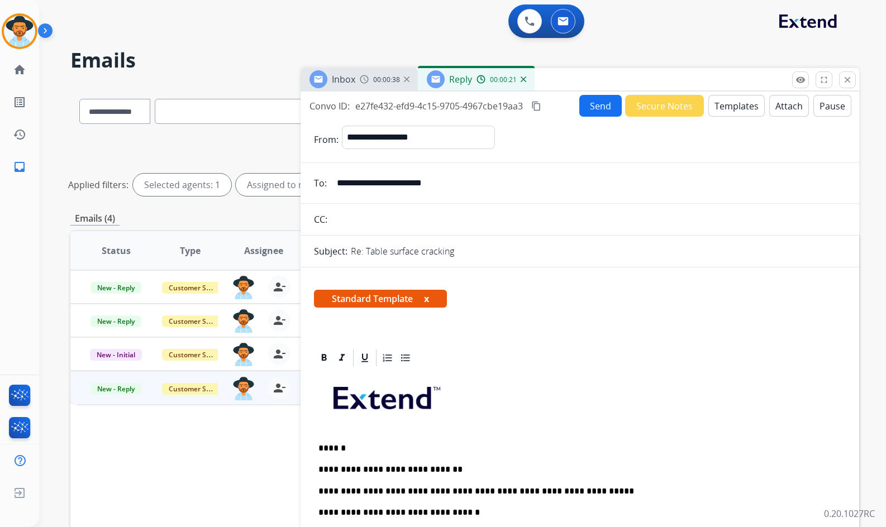
click at [596, 112] on button "Send" at bounding box center [600, 106] width 42 height 22
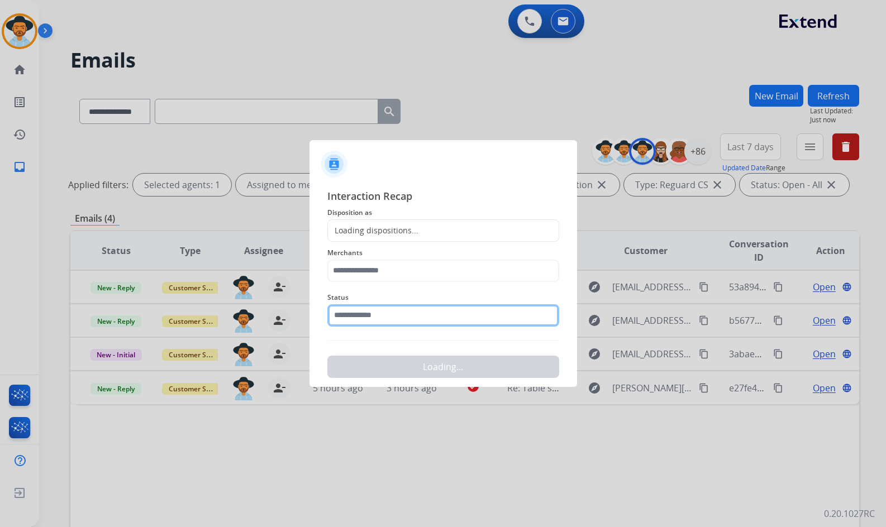
click at [405, 321] on input "text" at bounding box center [443, 315] width 232 height 22
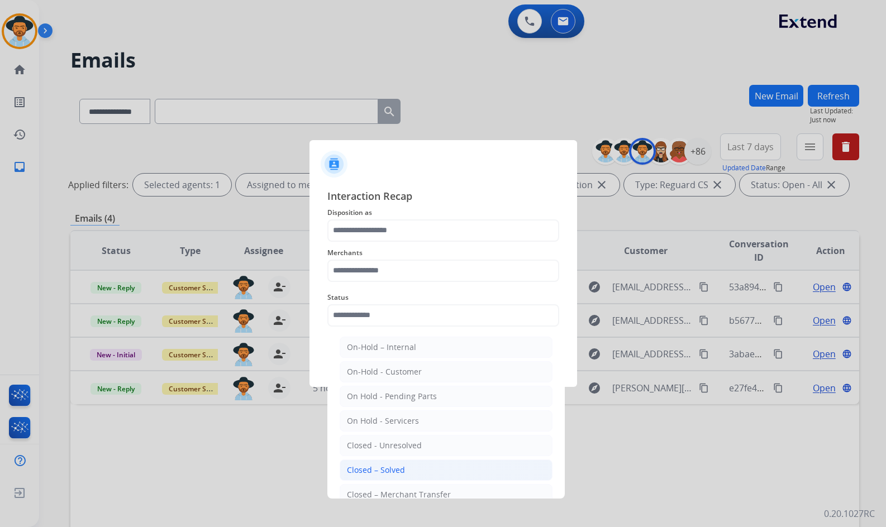
click at [408, 467] on li "Closed – Solved" at bounding box center [446, 470] width 213 height 21
type input "**********"
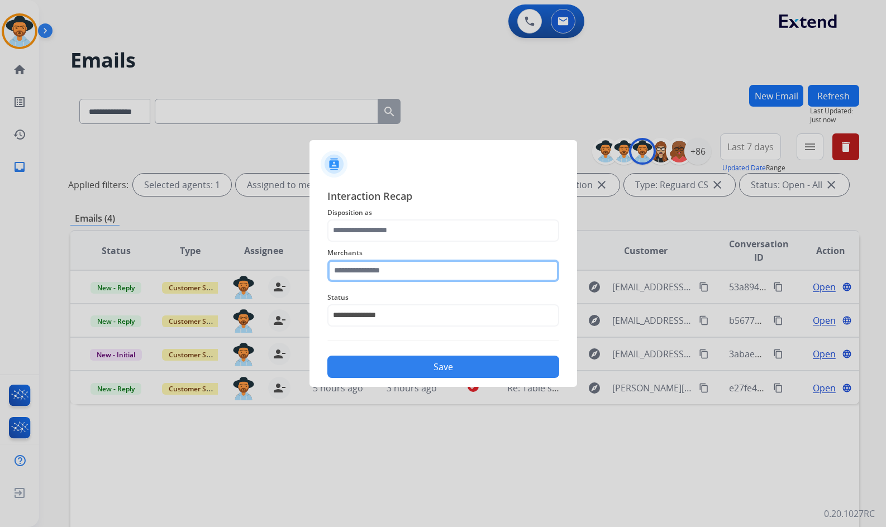
click at [411, 270] on input "text" at bounding box center [443, 271] width 232 height 22
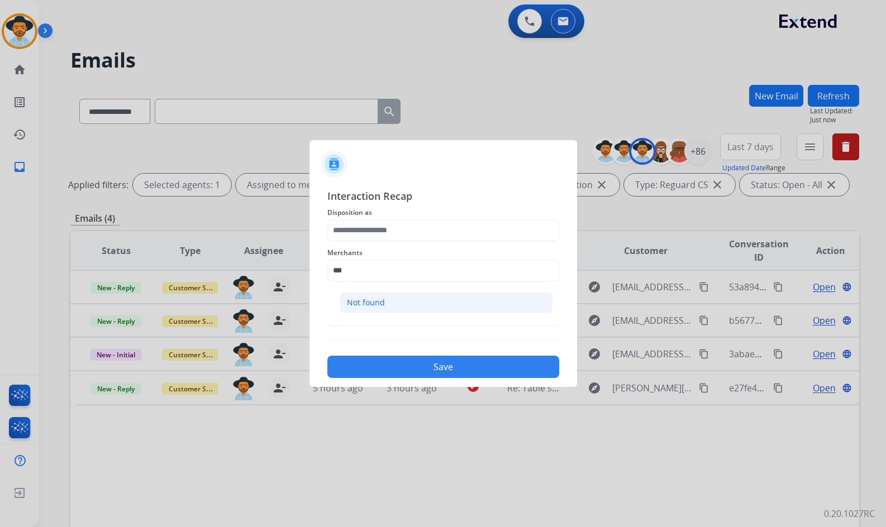
click at [403, 294] on li "Not found" at bounding box center [446, 302] width 213 height 21
type input "*********"
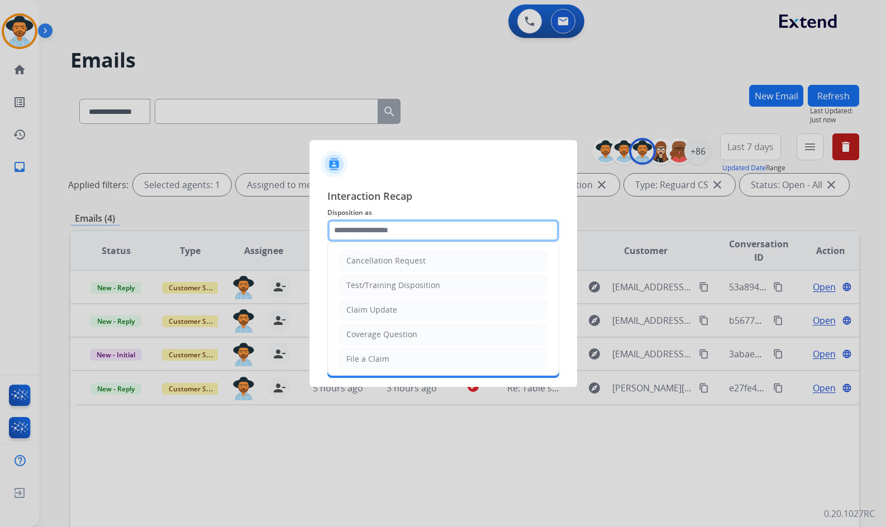
click at [400, 225] on input "text" at bounding box center [443, 230] width 232 height 22
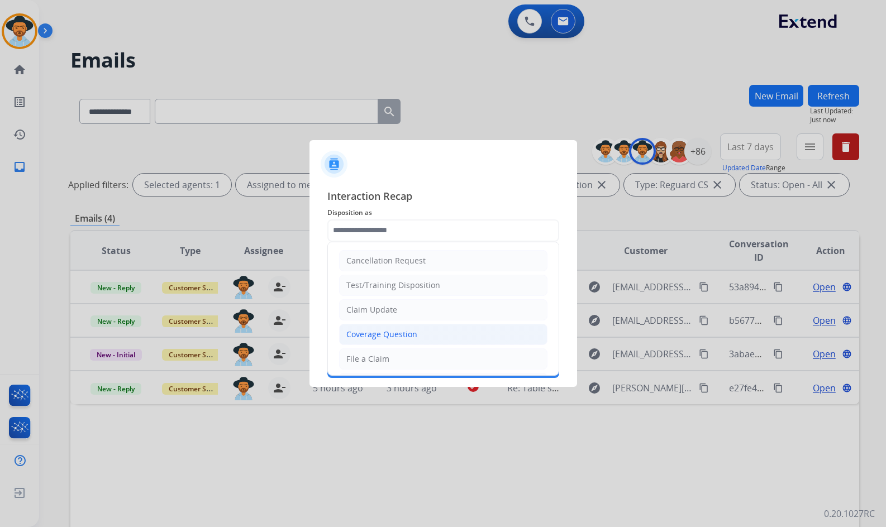
click at [402, 339] on div "Coverage Question" at bounding box center [381, 334] width 71 height 11
type input "**********"
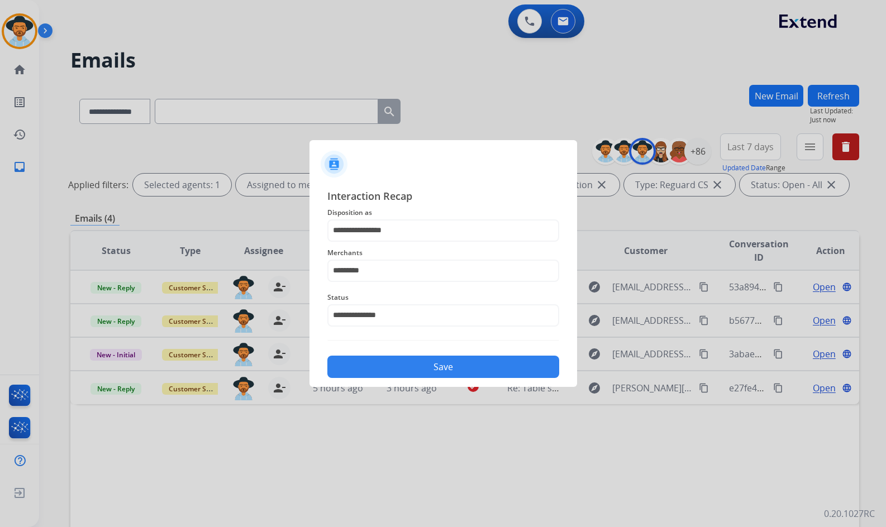
click at [413, 361] on button "Save" at bounding box center [443, 367] width 232 height 22
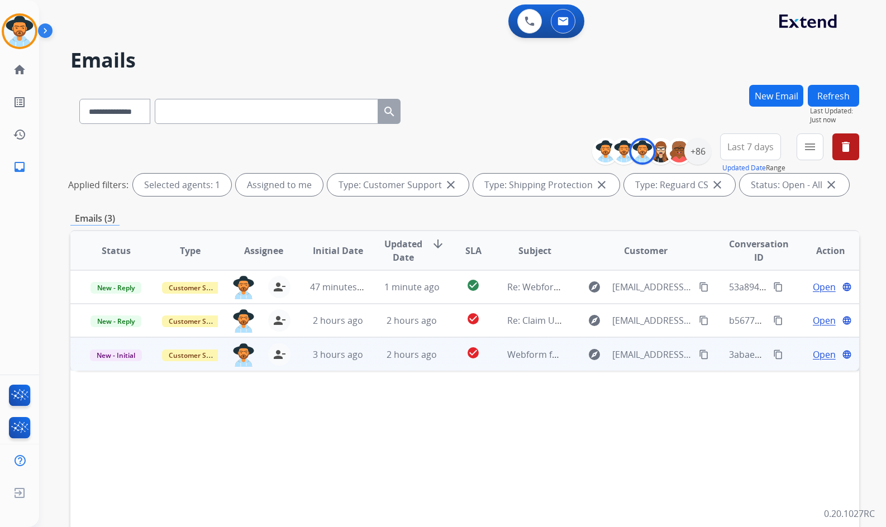
click at [816, 356] on span "Open" at bounding box center [824, 354] width 23 height 13
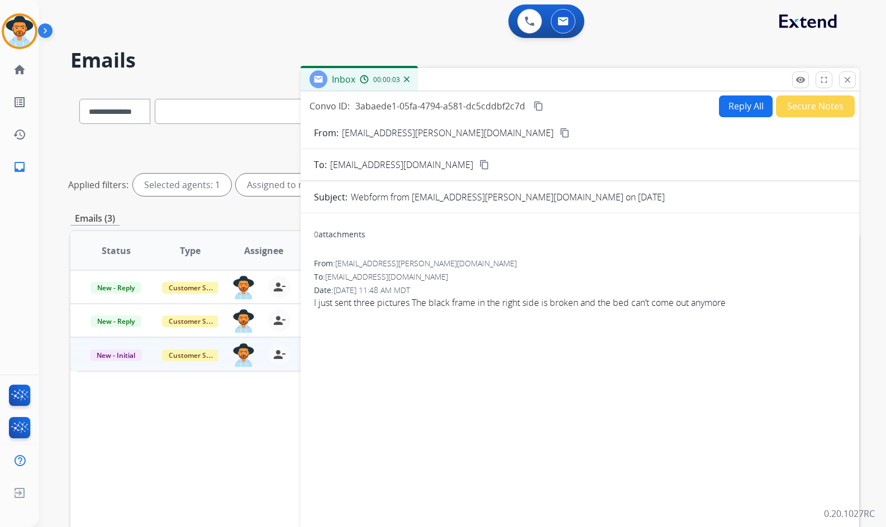
click at [560, 134] on mat-icon "content_copy" at bounding box center [565, 133] width 10 height 10
click at [820, 113] on button "Secure Notes" at bounding box center [815, 106] width 79 height 22
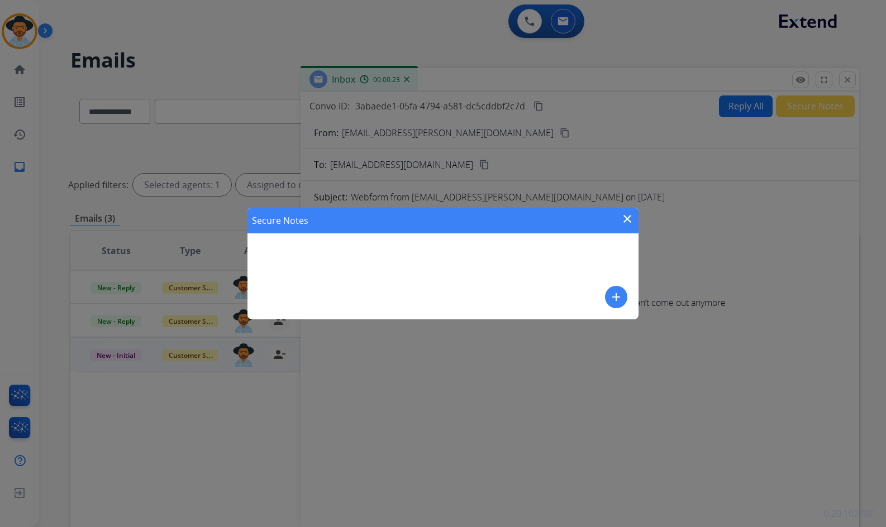
click at [599, 298] on div "Secure Notes close add" at bounding box center [442, 264] width 391 height 112
click at [540, 265] on div "Secure Notes close add" at bounding box center [442, 264] width 391 height 112
click at [620, 300] on mat-icon "add" at bounding box center [615, 296] width 13 height 13
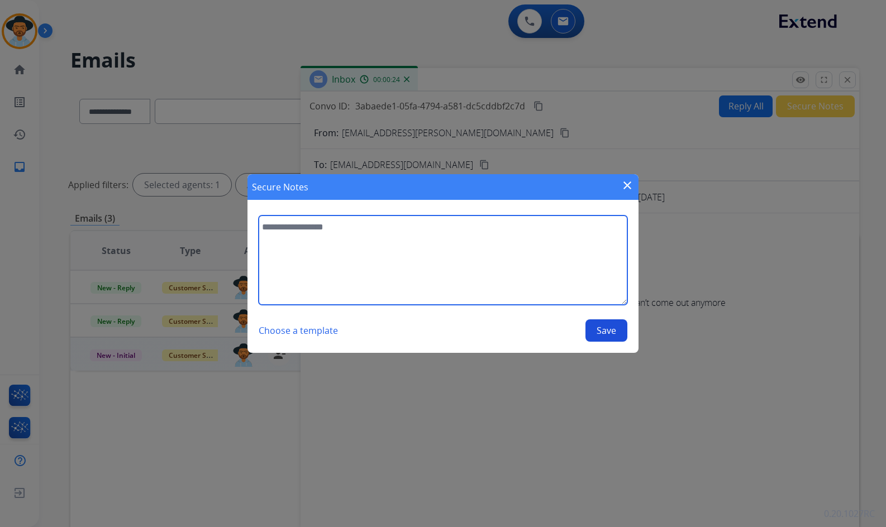
click at [562, 276] on textarea at bounding box center [443, 260] width 369 height 89
type textarea "**********"
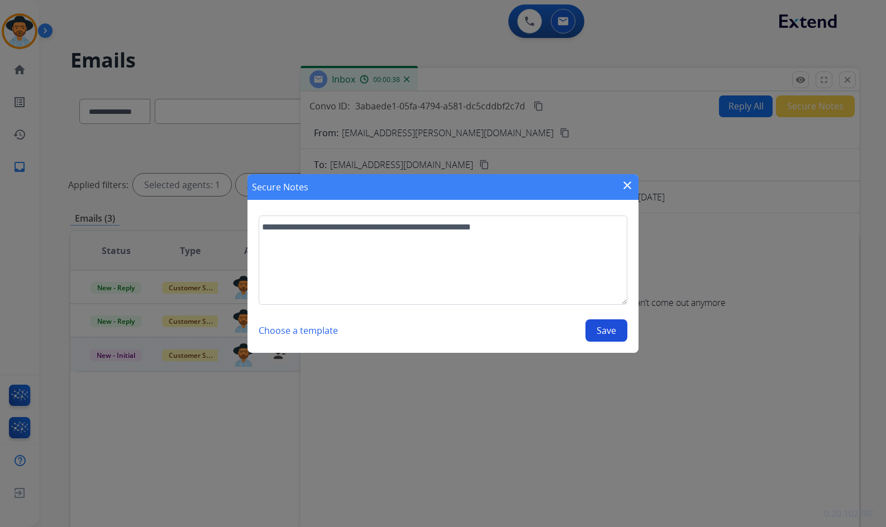
click at [601, 336] on button "Save" at bounding box center [606, 330] width 42 height 22
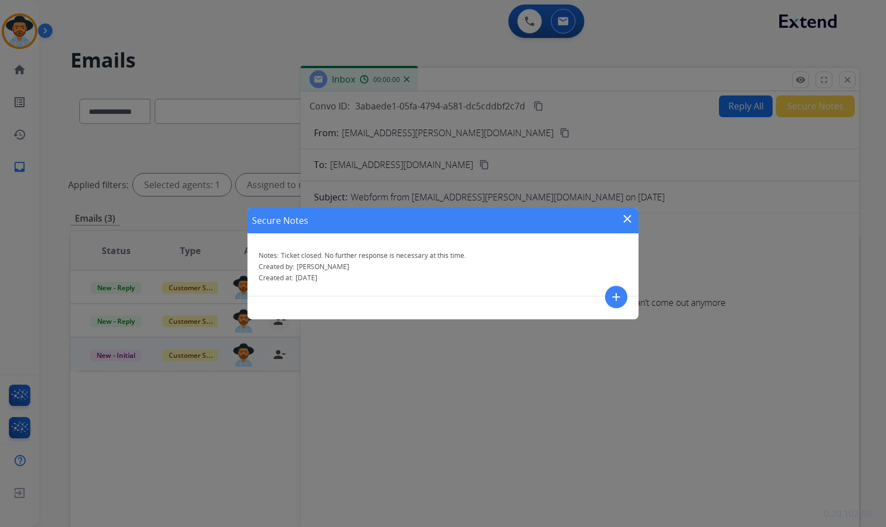
click at [629, 222] on mat-icon "close" at bounding box center [626, 218] width 13 height 13
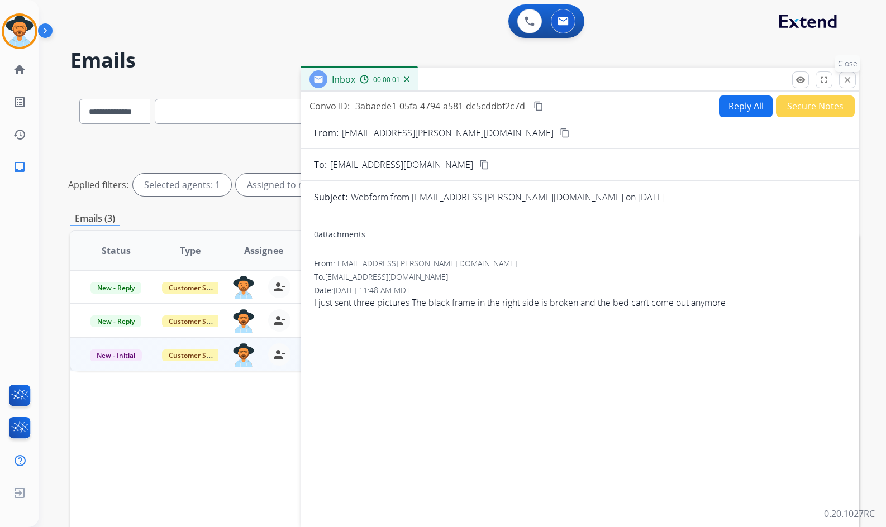
click at [852, 83] on button "close Close" at bounding box center [847, 79] width 17 height 17
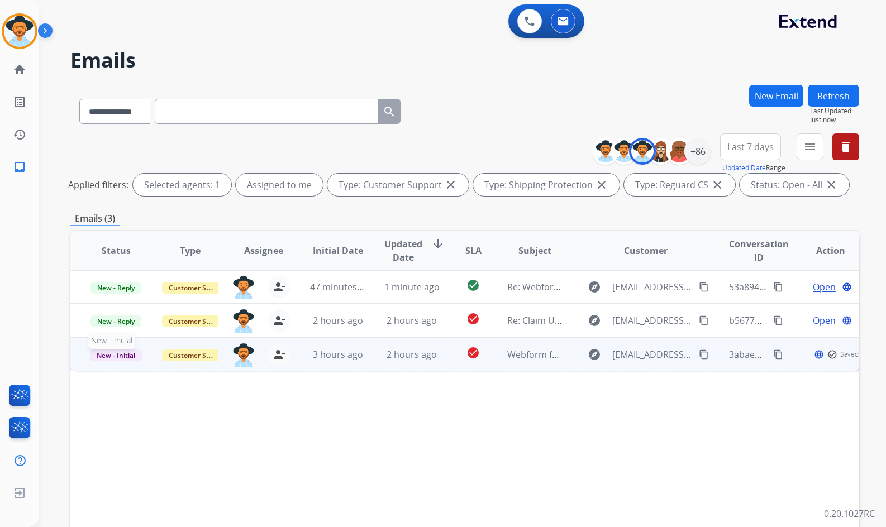
click at [108, 356] on span "New - Initial" at bounding box center [116, 356] width 52 height 12
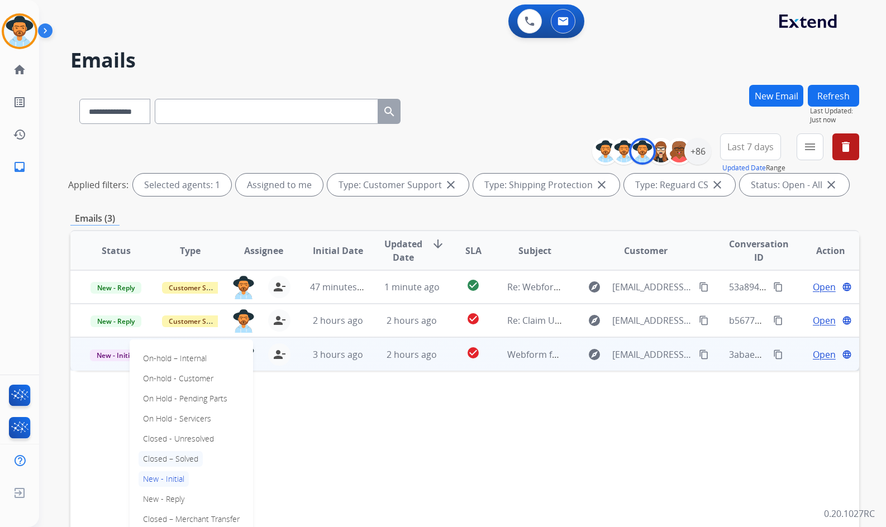
click at [173, 456] on p "Closed – Solved" at bounding box center [170, 459] width 64 height 16
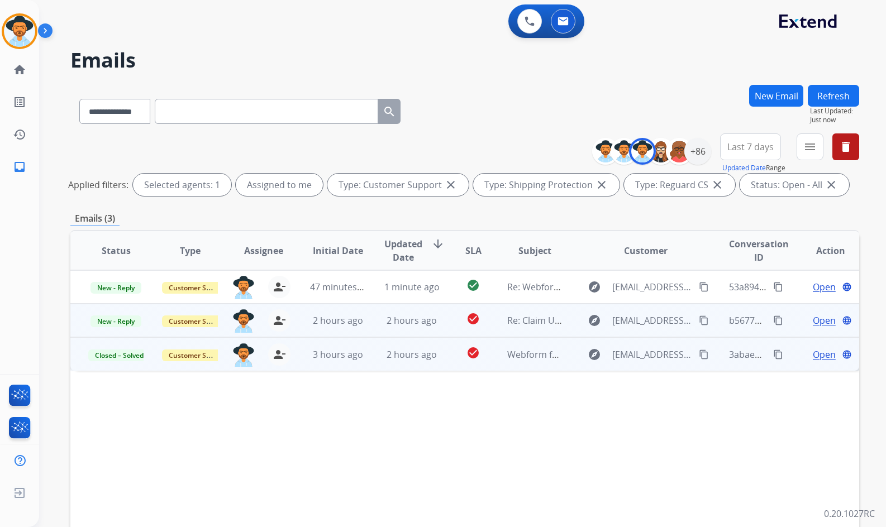
click at [819, 317] on span "Open" at bounding box center [824, 320] width 23 height 13
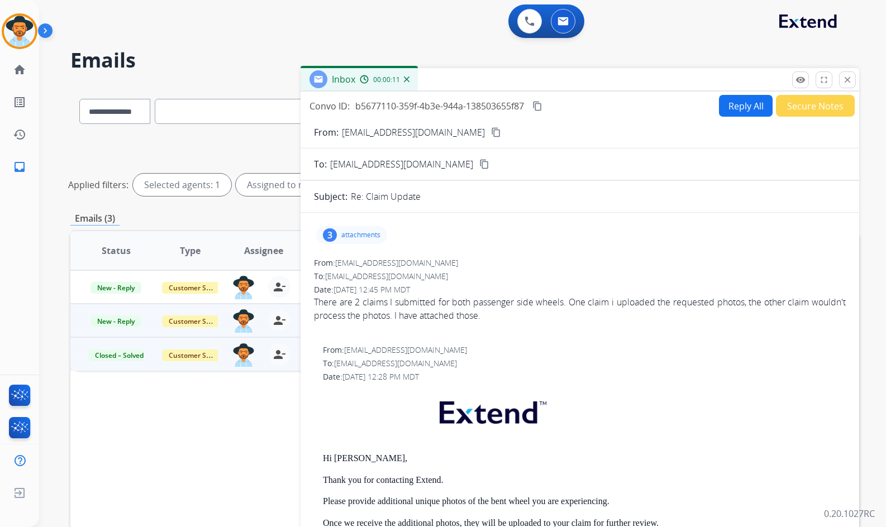
click at [371, 236] on p "attachments" at bounding box center [360, 235] width 39 height 9
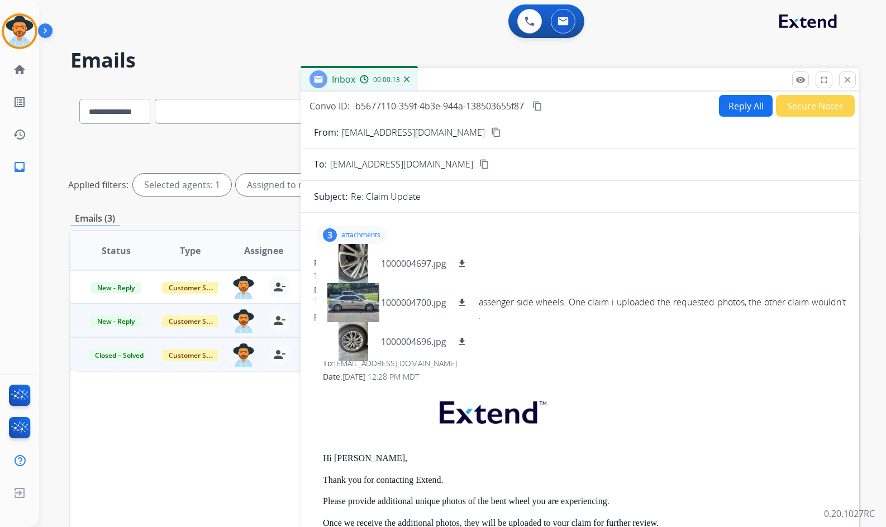
click at [364, 236] on p "attachments" at bounding box center [360, 235] width 39 height 9
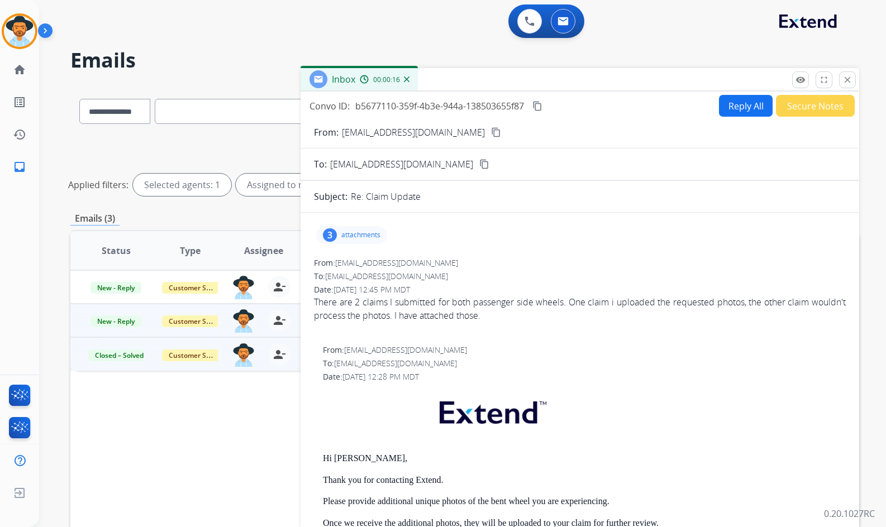
click at [491, 129] on mat-icon "content_copy" at bounding box center [496, 132] width 10 height 10
click at [359, 236] on p "attachments" at bounding box center [360, 235] width 39 height 9
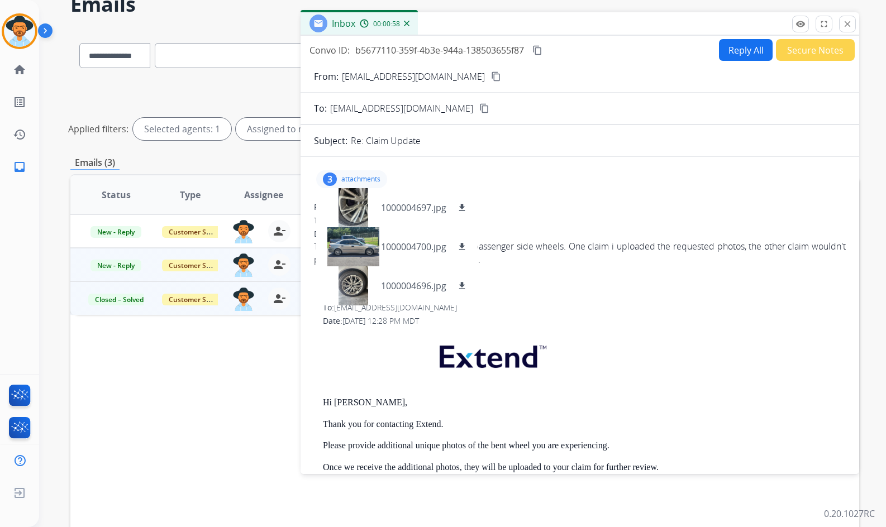
click at [370, 179] on p "attachments" at bounding box center [360, 179] width 39 height 9
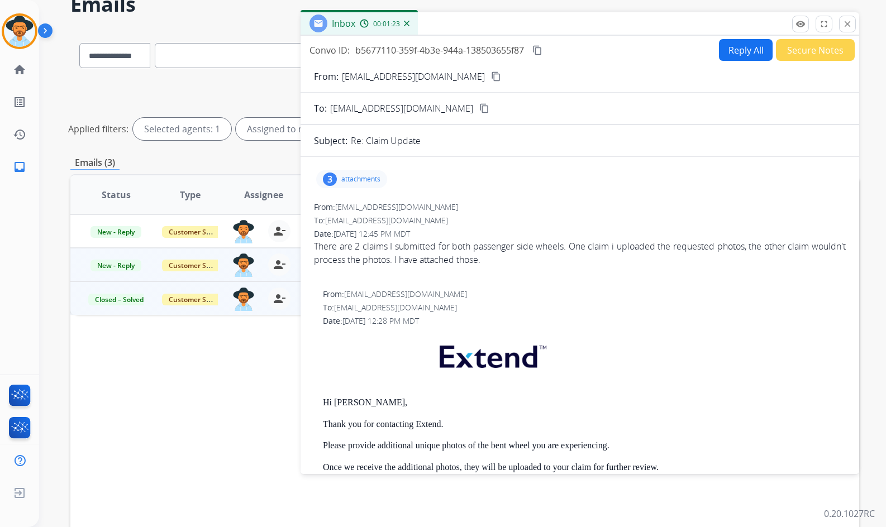
drag, startPoint x: 539, startPoint y: 52, endPoint x: 527, endPoint y: 57, distance: 13.8
click at [539, 52] on mat-icon "content_copy" at bounding box center [537, 50] width 10 height 10
click at [366, 179] on p "attachments" at bounding box center [360, 179] width 39 height 9
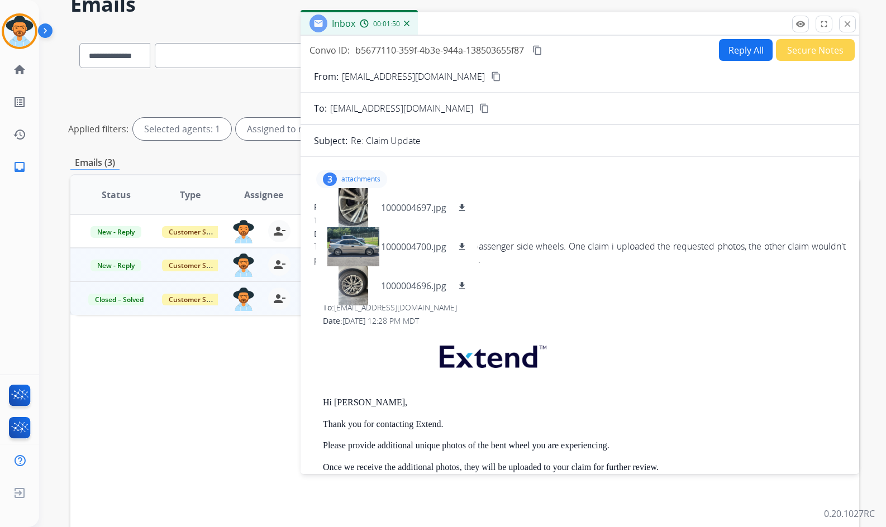
click at [741, 55] on button "Reply All" at bounding box center [746, 50] width 54 height 22
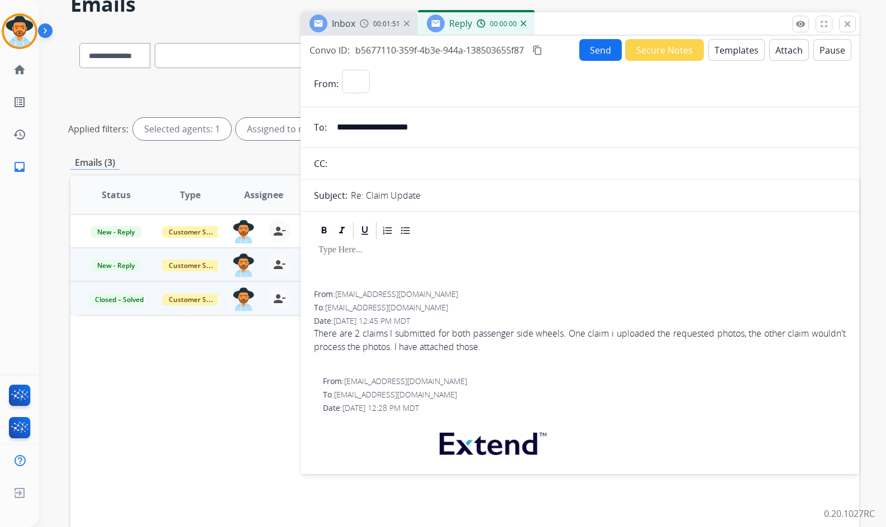
select select "**********"
click at [738, 51] on button "Templates" at bounding box center [736, 50] width 56 height 22
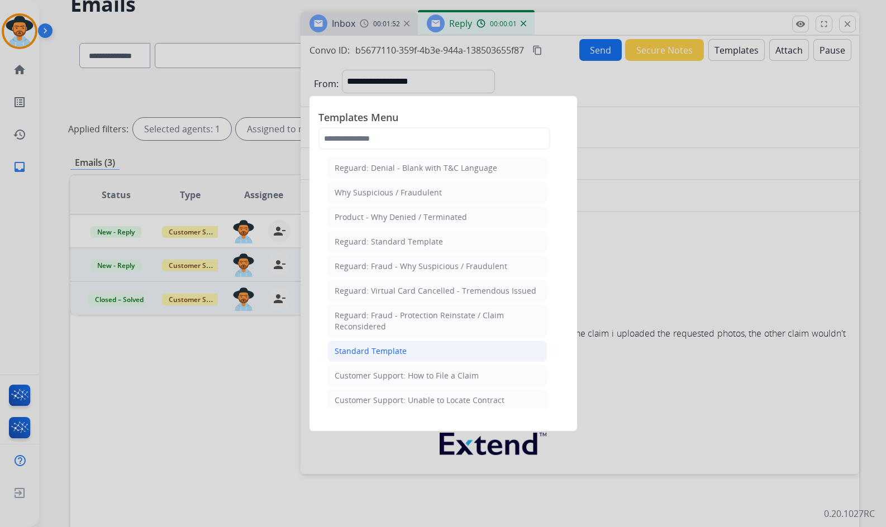
click at [405, 354] on li "Standard Template" at bounding box center [436, 351] width 219 height 21
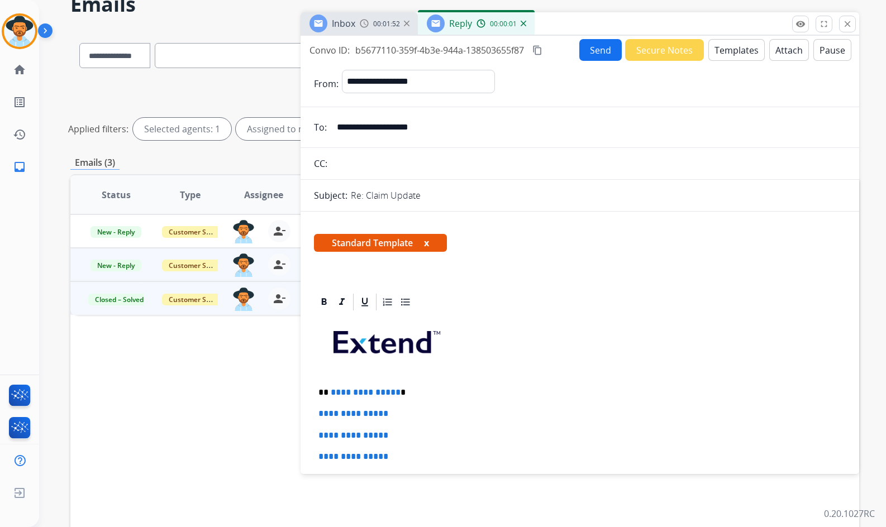
scroll to position [168, 0]
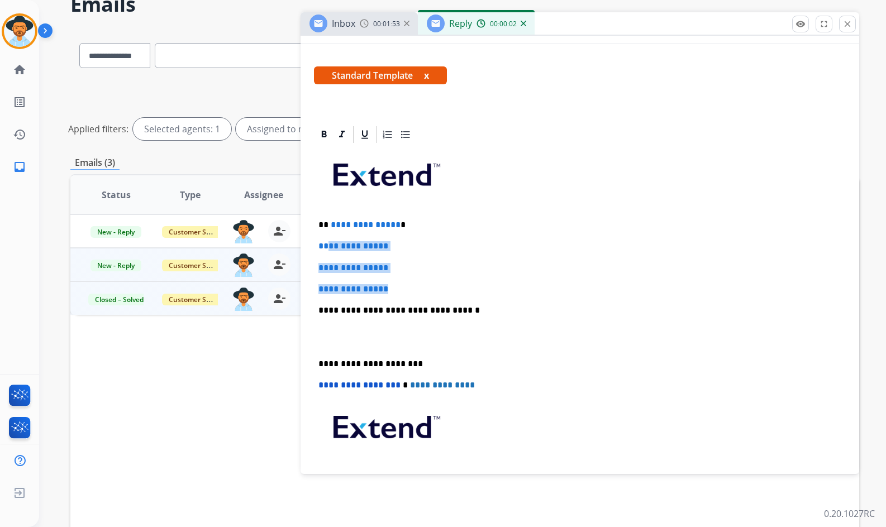
drag, startPoint x: 406, startPoint y: 294, endPoint x: 326, endPoint y: 243, distance: 94.7
click at [326, 243] on div "**********" at bounding box center [580, 337] width 532 height 384
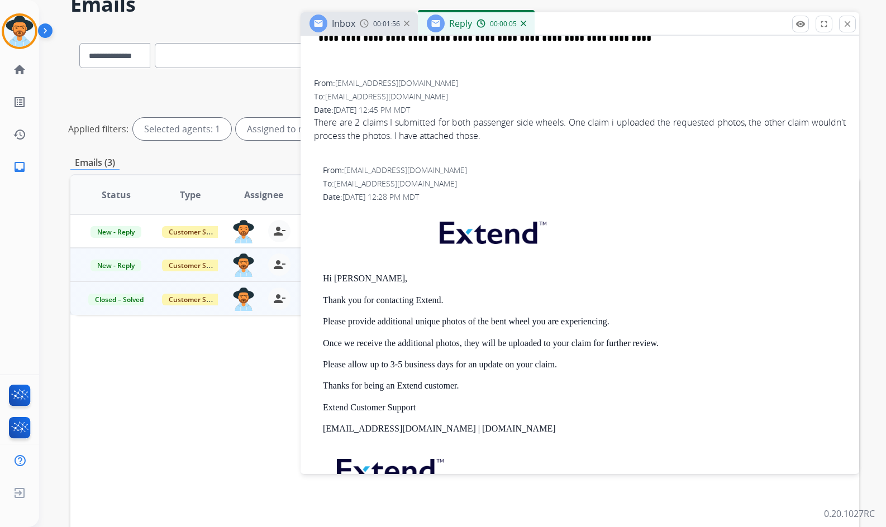
scroll to position [558, 0]
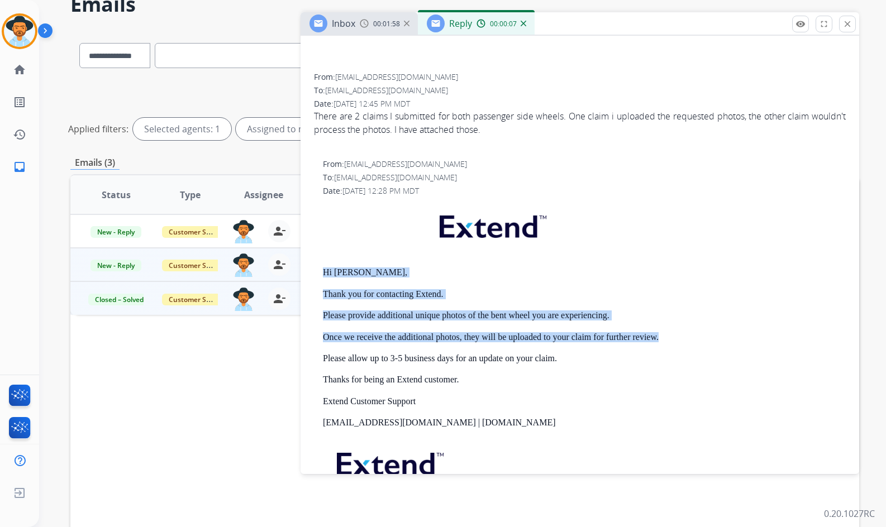
drag, startPoint x: 664, startPoint y: 332, endPoint x: 319, endPoint y: 269, distance: 350.3
click at [319, 269] on div "From: support@extend.com To: jpdecorte31@gmail.com Date: 08/18/2025 - 12:28 PM …" at bounding box center [580, 351] width 532 height 385
copy div "Hi John, Thank you for contacting Extend. Please provide additional unique phot…"
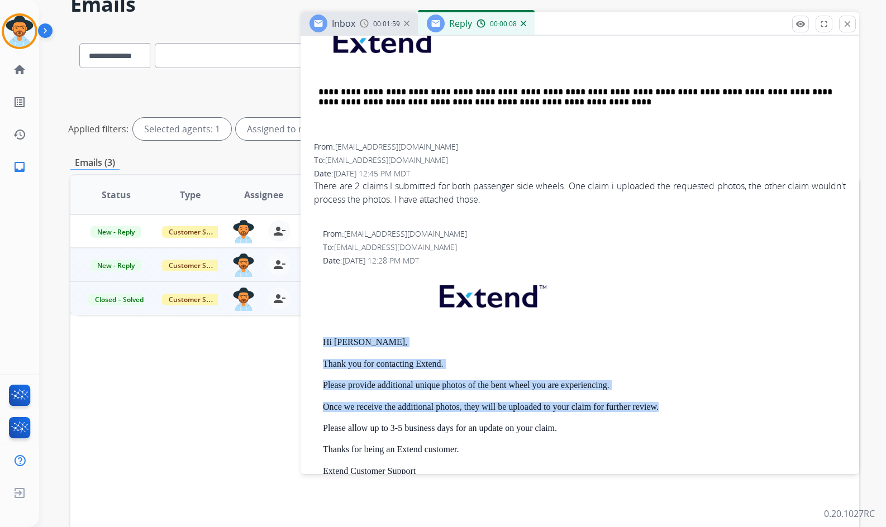
scroll to position [279, 0]
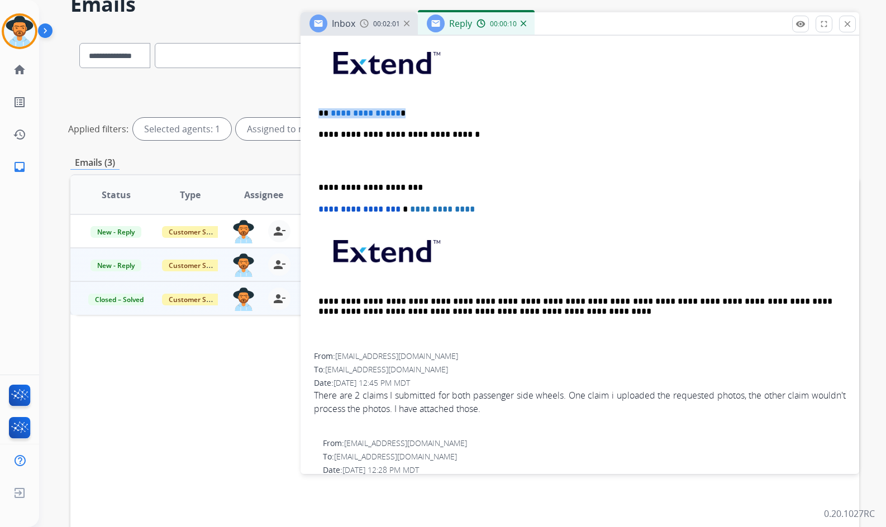
drag, startPoint x: 413, startPoint y: 113, endPoint x: 318, endPoint y: 113, distance: 94.4
click at [318, 113] on p "**********" at bounding box center [575, 113] width 514 height 10
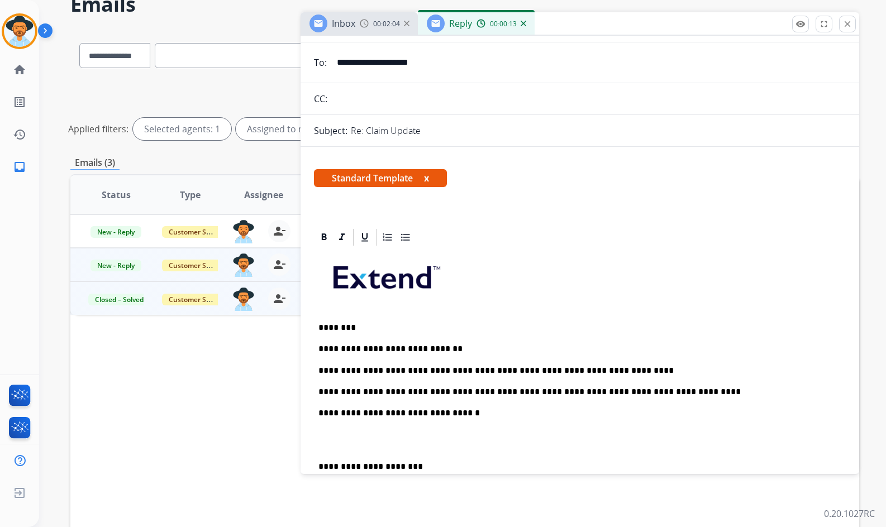
scroll to position [56, 0]
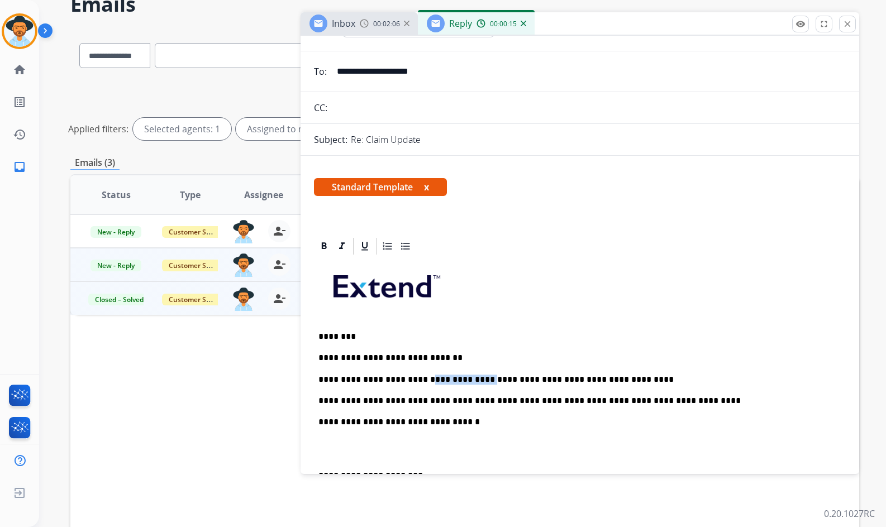
drag, startPoint x: 453, startPoint y: 380, endPoint x: 410, endPoint y: 379, distance: 42.4
click at [410, 379] on p "**********" at bounding box center [575, 380] width 514 height 10
click at [342, 248] on icon at bounding box center [342, 245] width 6 height 7
click at [495, 315] on p at bounding box center [579, 291] width 523 height 60
click at [609, 381] on p "**********" at bounding box center [575, 380] width 514 height 10
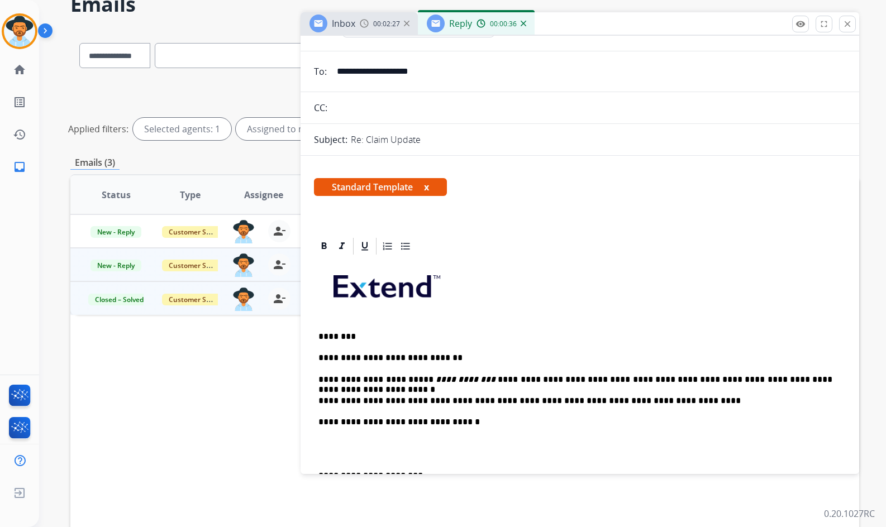
click at [672, 405] on p "**********" at bounding box center [575, 401] width 514 height 10
click at [450, 450] on p at bounding box center [579, 449] width 523 height 21
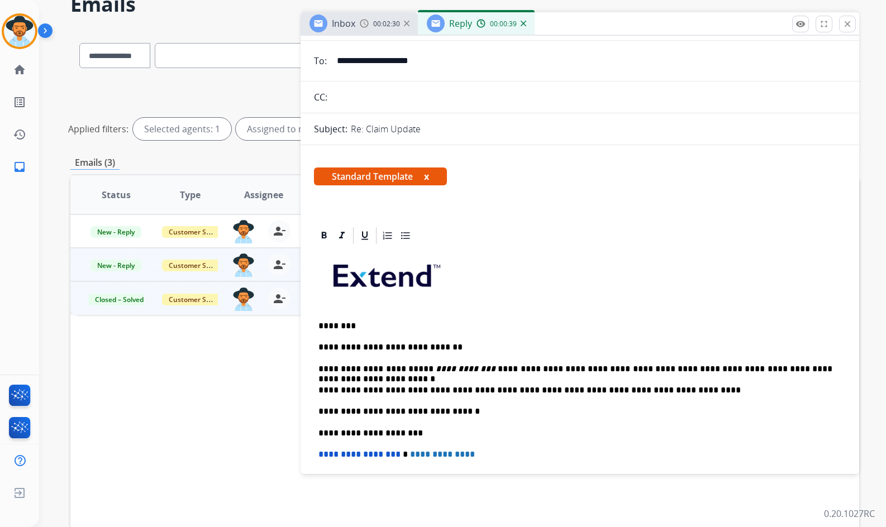
scroll to position [0, 0]
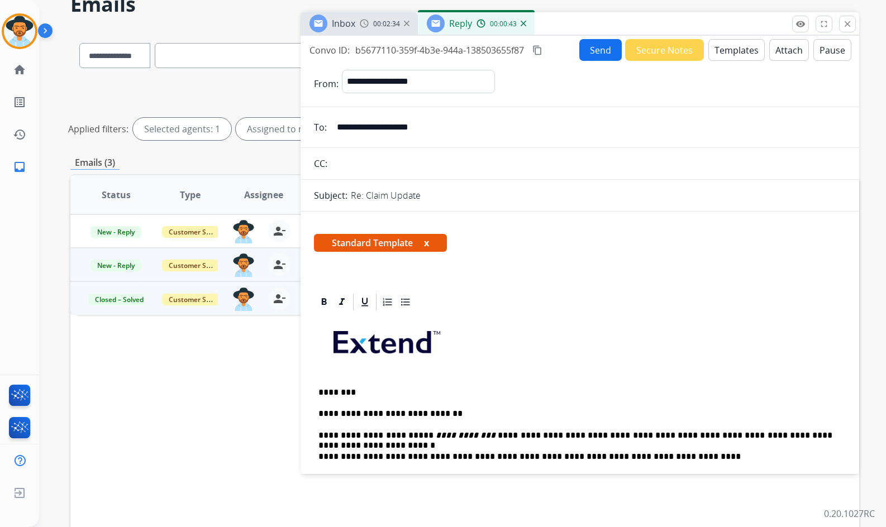
click at [602, 55] on button "Send" at bounding box center [600, 50] width 42 height 22
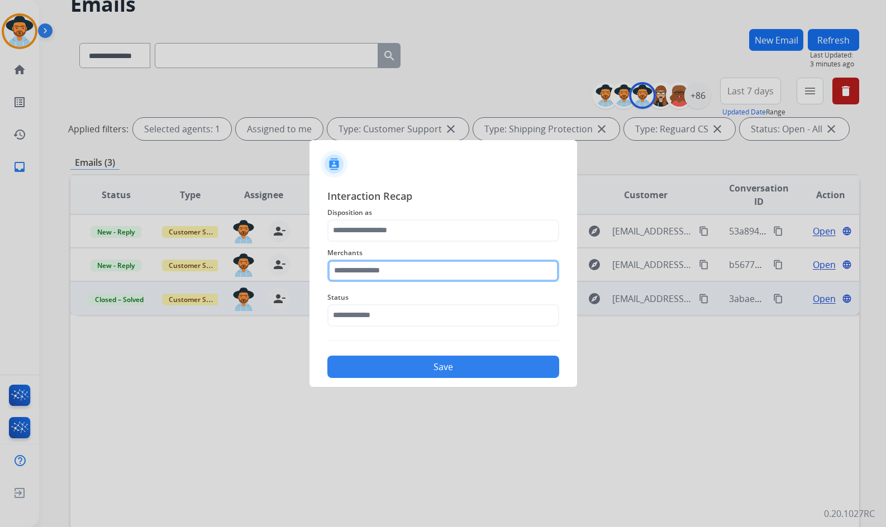
click at [419, 275] on input "text" at bounding box center [443, 271] width 232 height 22
click at [405, 314] on ul "Tire agent" at bounding box center [445, 305] width 219 height 38
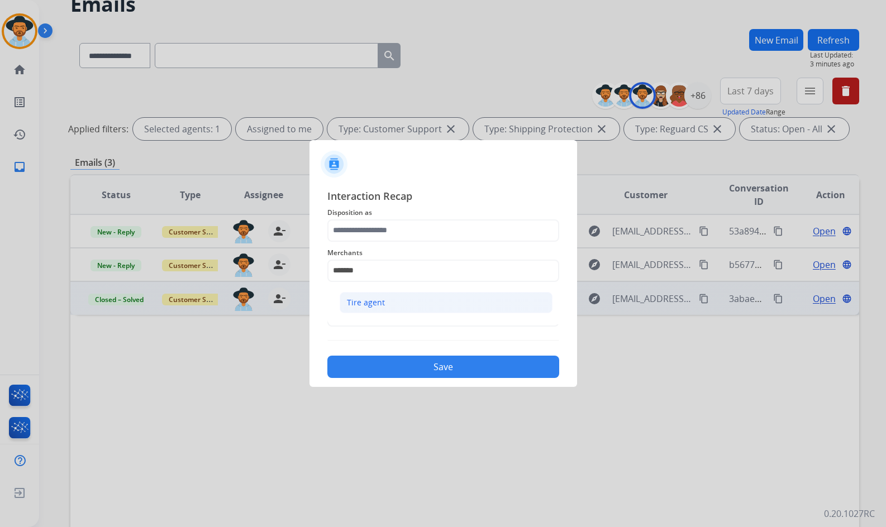
click at [405, 308] on li "Tire agent" at bounding box center [446, 302] width 213 height 21
type input "**********"
click at [405, 322] on input "text" at bounding box center [443, 315] width 232 height 22
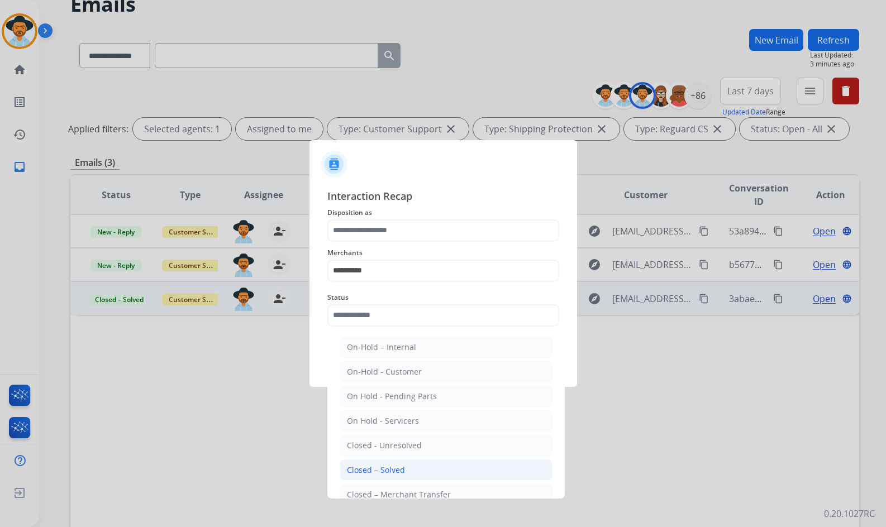
click at [405, 467] on li "Closed – Solved" at bounding box center [446, 470] width 213 height 21
type input "**********"
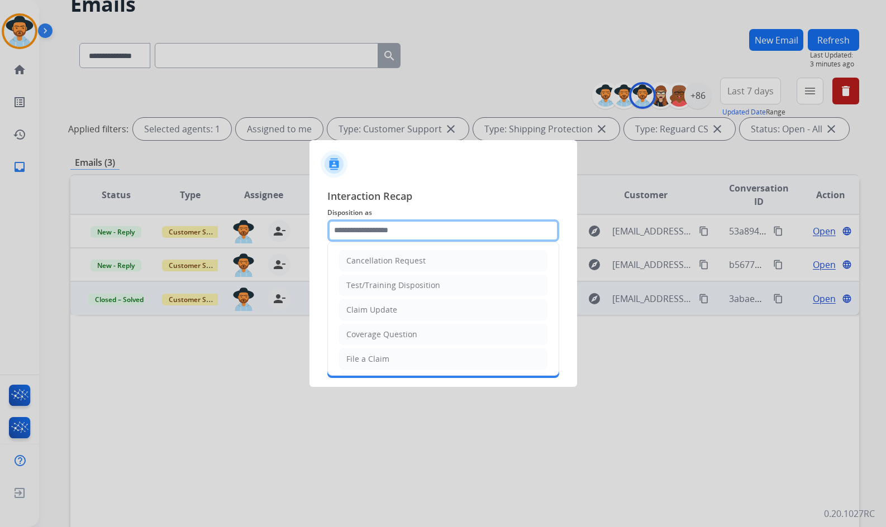
click at [437, 231] on input "text" at bounding box center [443, 230] width 232 height 22
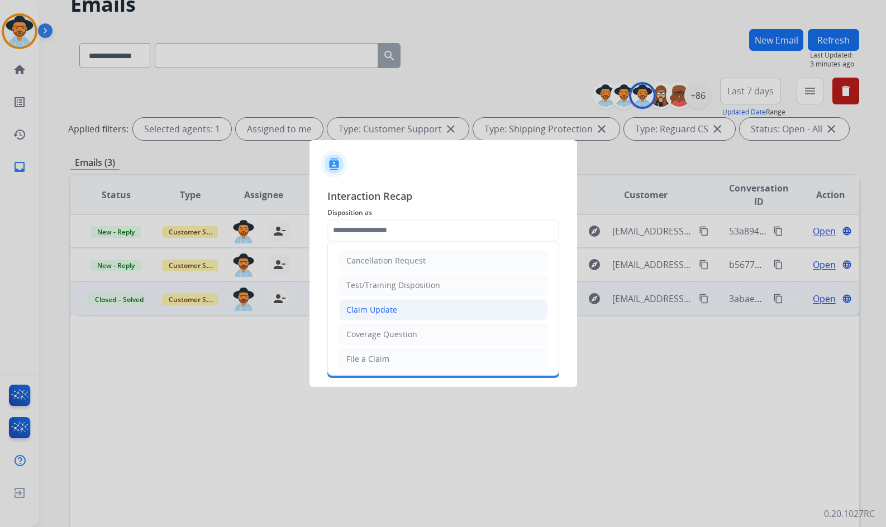
click at [421, 308] on li "Claim Update" at bounding box center [443, 309] width 208 height 21
type input "**********"
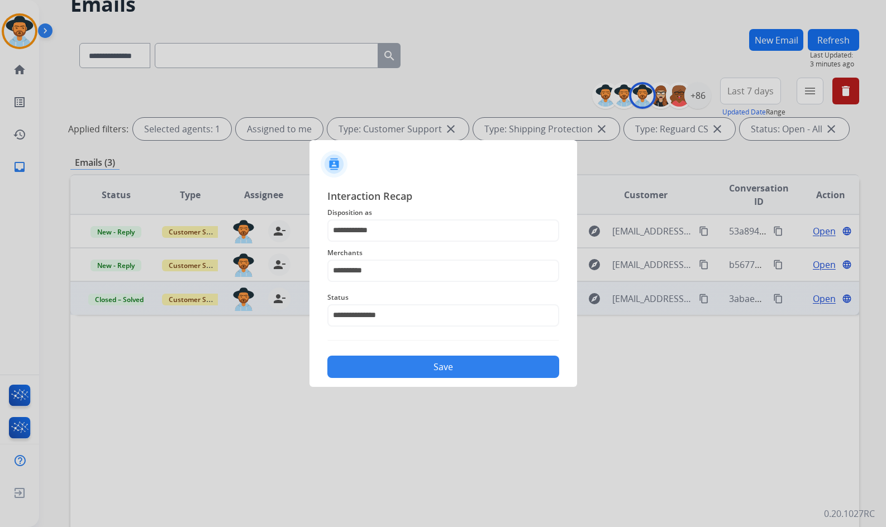
click at [426, 373] on button "Save" at bounding box center [443, 367] width 232 height 22
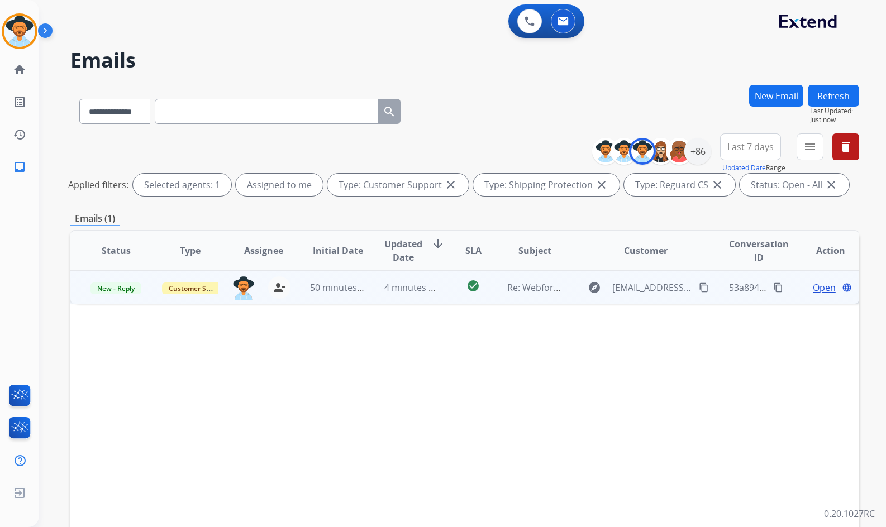
click at [816, 287] on span "Open" at bounding box center [824, 287] width 23 height 13
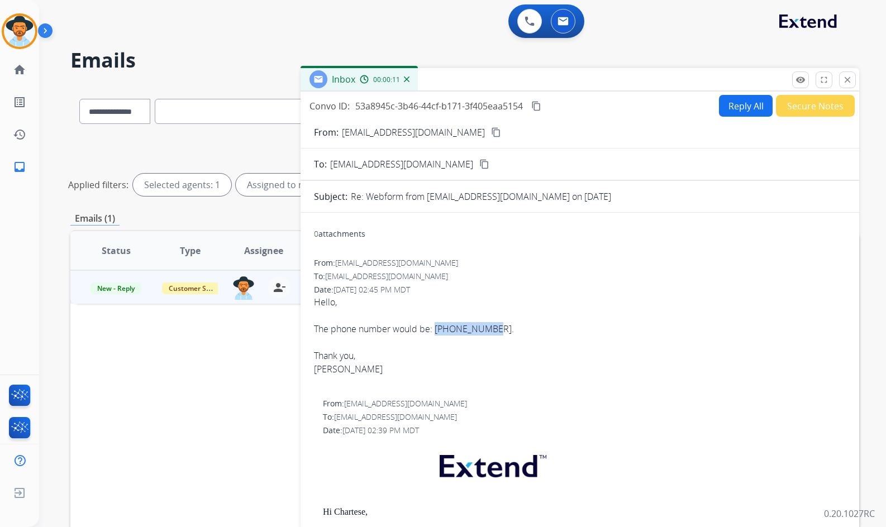
drag, startPoint x: 490, startPoint y: 331, endPoint x: 435, endPoint y: 332, distance: 54.7
click at [435, 332] on div "The phone number would be: 410-693-8735." at bounding box center [580, 328] width 532 height 13
copy div "410-693-8735"
click at [491, 128] on mat-icon "content_copy" at bounding box center [496, 132] width 10 height 10
click at [537, 108] on mat-icon "content_copy" at bounding box center [536, 106] width 10 height 10
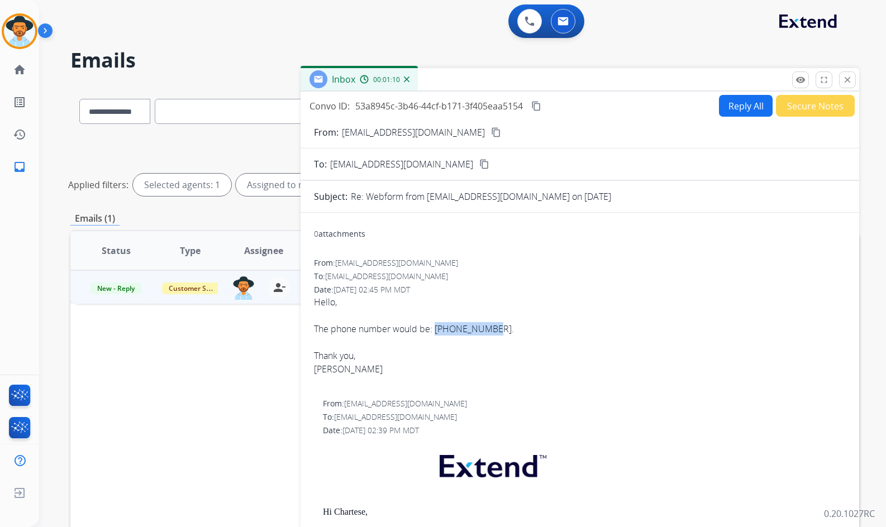
click at [590, 287] on div "Date: 08/18/2025 - 02:45 PM MDT" at bounding box center [580, 289] width 532 height 11
click at [463, 329] on div "The phone number would be: 410-693-8735." at bounding box center [580, 328] width 532 height 13
click at [475, 329] on div "The phone number would be: 410-693-8735." at bounding box center [580, 328] width 532 height 13
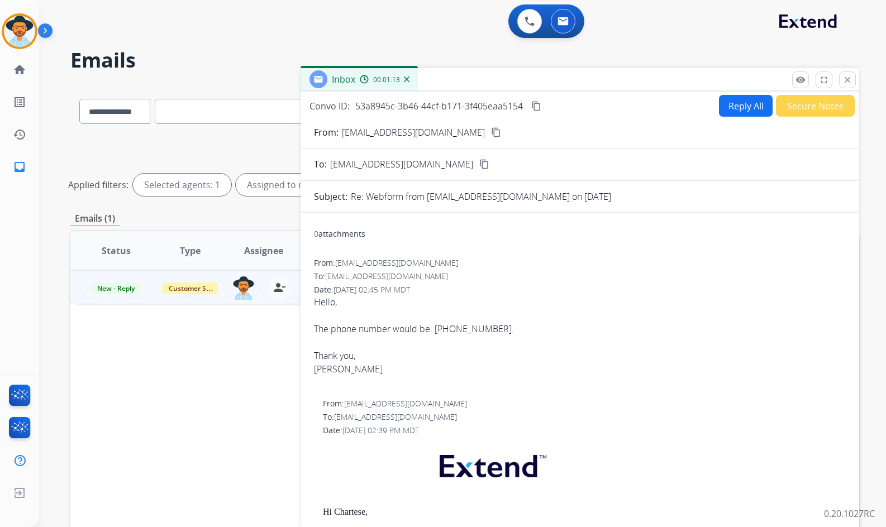
click at [485, 327] on div "The phone number would be: 410-693-8735." at bounding box center [580, 328] width 532 height 13
drag, startPoint x: 493, startPoint y: 328, endPoint x: 436, endPoint y: 328, distance: 57.0
click at [436, 328] on div "The phone number would be: 410-693-8735." at bounding box center [580, 328] width 532 height 13
copy div "410-693-8735"
click at [645, 246] on div "0 attachments" at bounding box center [580, 235] width 532 height 27
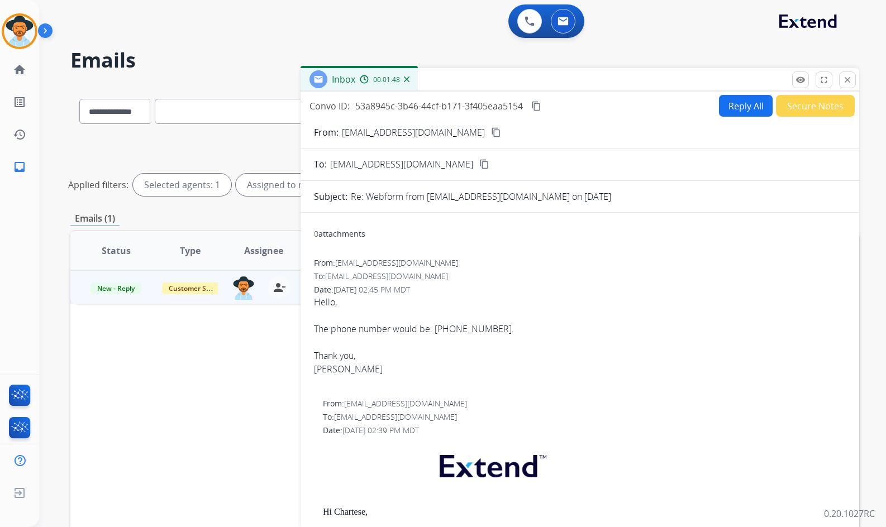
click at [719, 114] on button "Reply All" at bounding box center [746, 106] width 54 height 22
select select "**********"
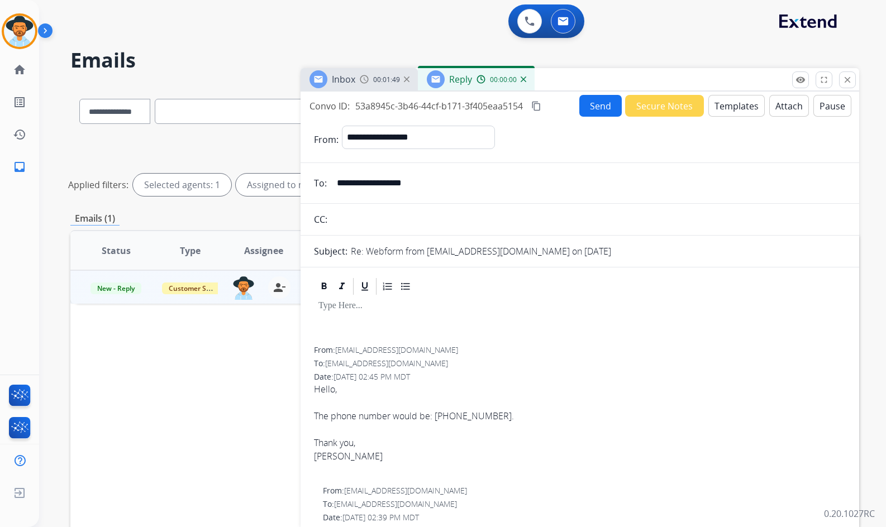
click at [728, 103] on button "Templates" at bounding box center [736, 106] width 56 height 22
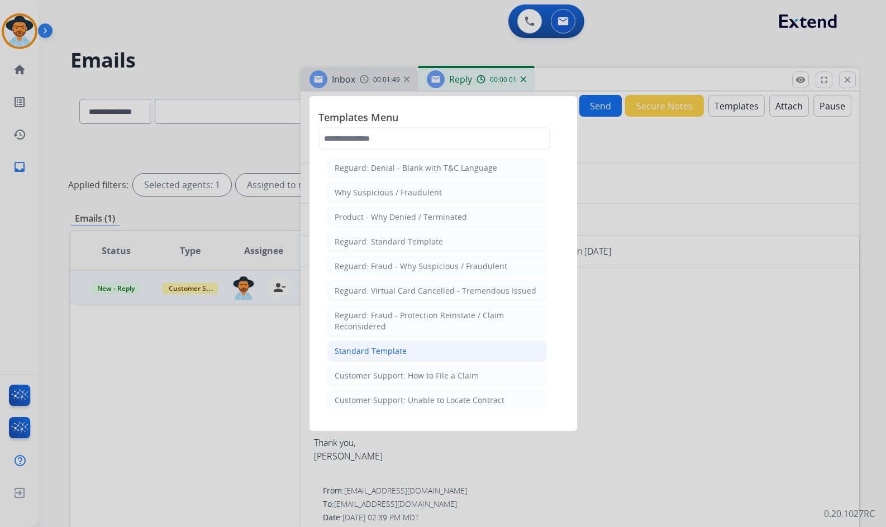
click at [379, 351] on div "Standard Template" at bounding box center [371, 351] width 72 height 11
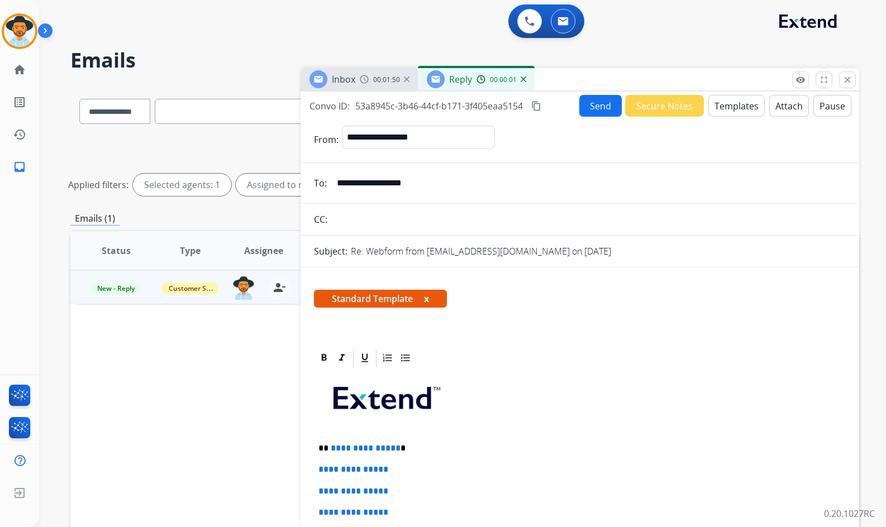
select select "**********"
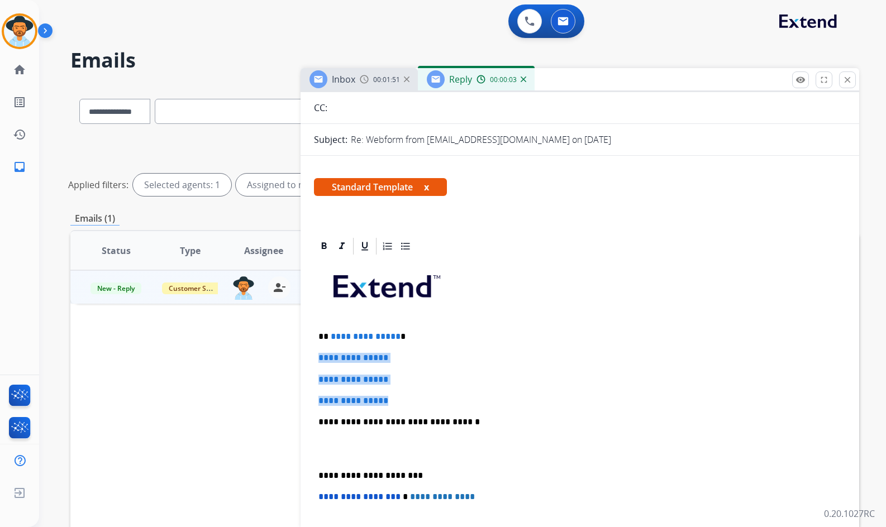
drag, startPoint x: 358, startPoint y: 374, endPoint x: 318, endPoint y: 353, distance: 44.7
click at [318, 353] on div "**********" at bounding box center [580, 448] width 532 height 384
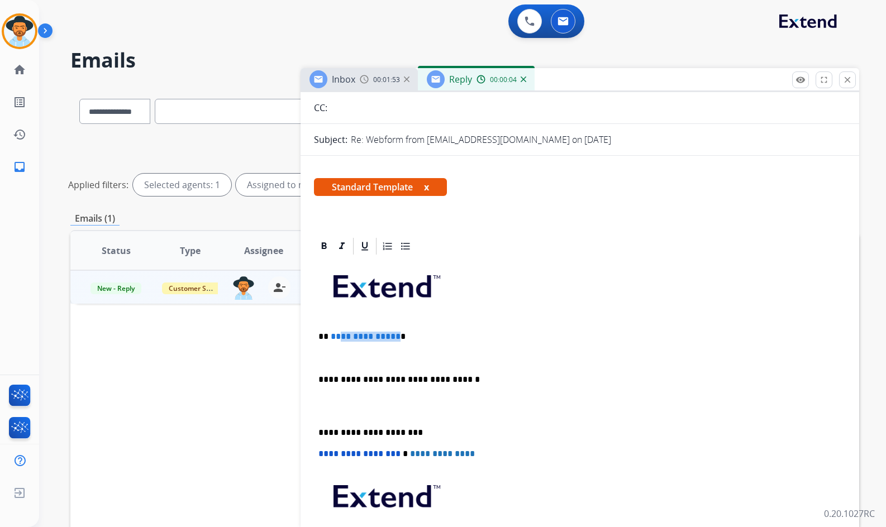
drag, startPoint x: 393, startPoint y: 339, endPoint x: 338, endPoint y: 336, distance: 54.8
click at [338, 336] on span "**********" at bounding box center [366, 336] width 70 height 8
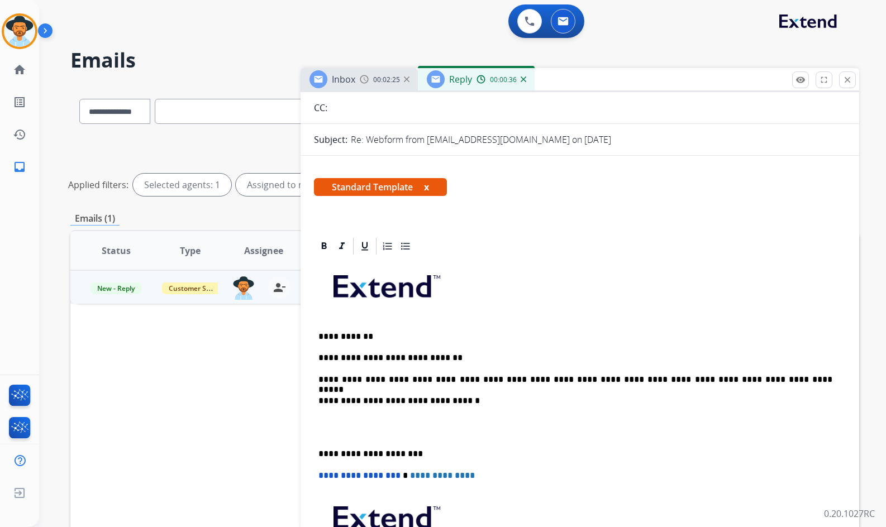
click at [338, 434] on p at bounding box center [579, 427] width 523 height 21
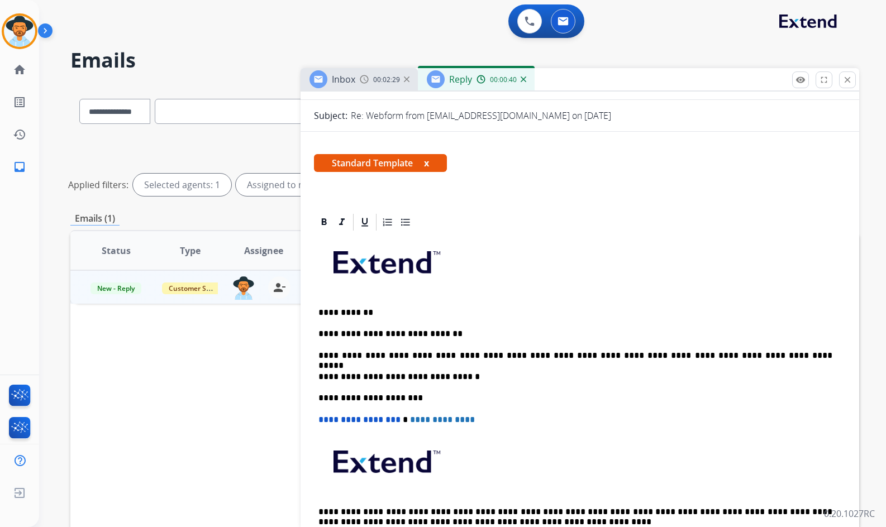
scroll to position [0, 0]
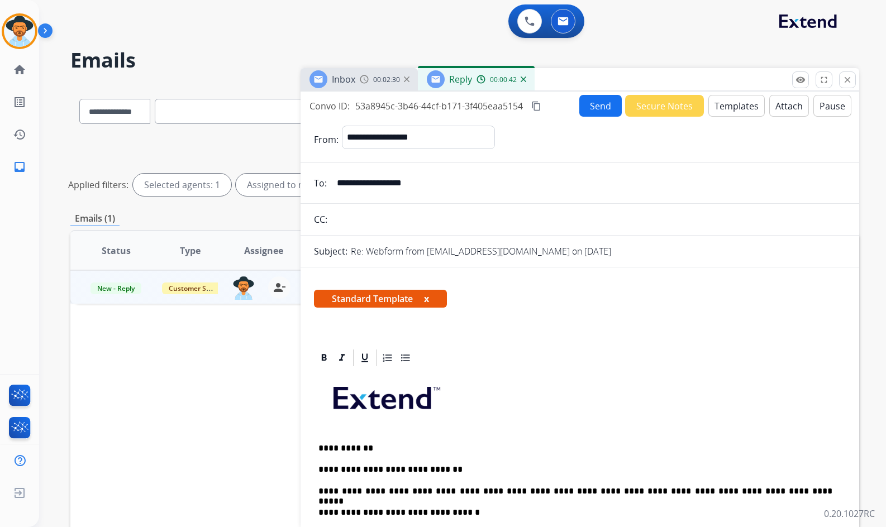
click at [598, 105] on button "Send" at bounding box center [600, 106] width 42 height 22
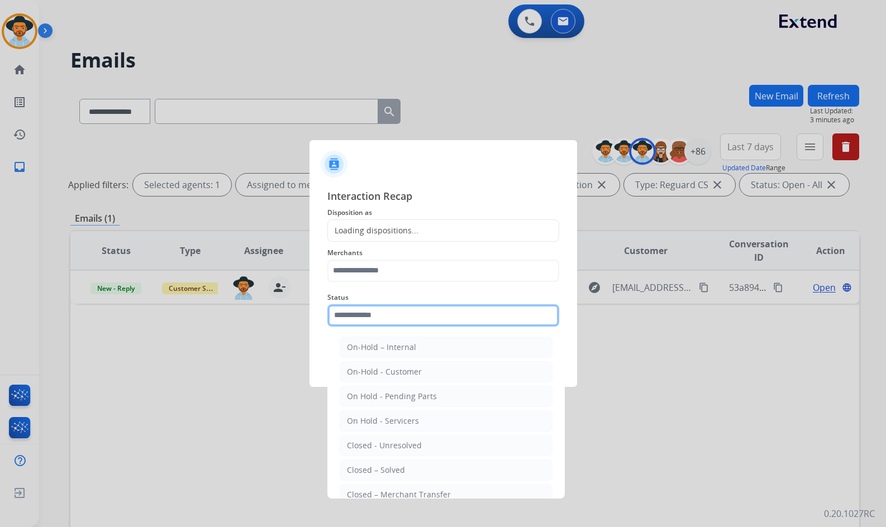
click at [400, 317] on input "text" at bounding box center [443, 315] width 232 height 22
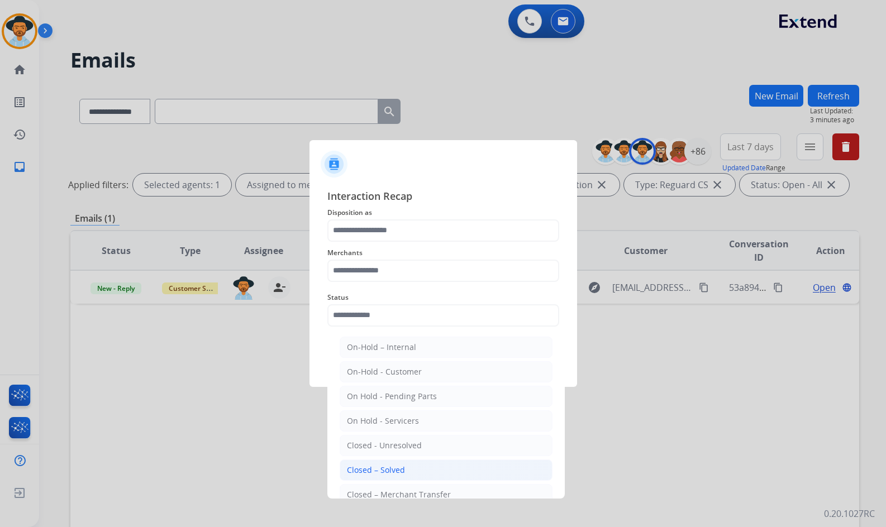
click at [418, 474] on li "Closed – Solved" at bounding box center [446, 470] width 213 height 21
type input "**********"
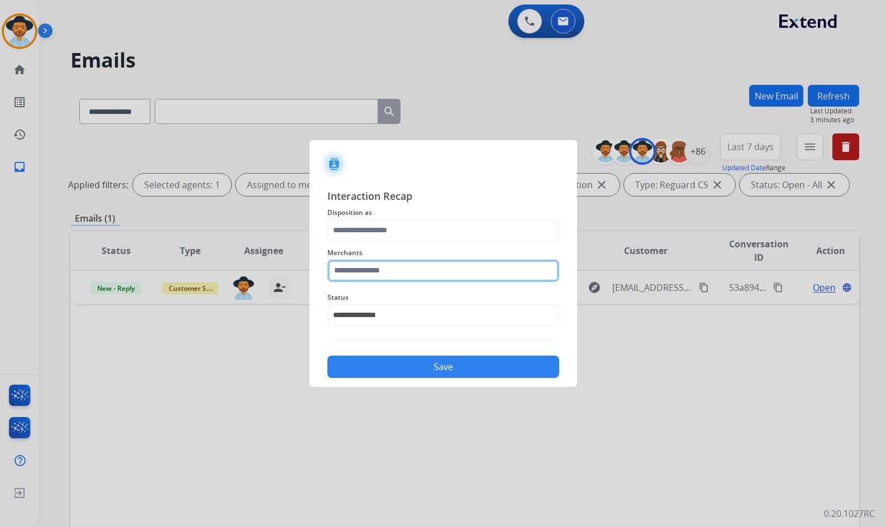
click at [417, 271] on input "text" at bounding box center [443, 271] width 232 height 22
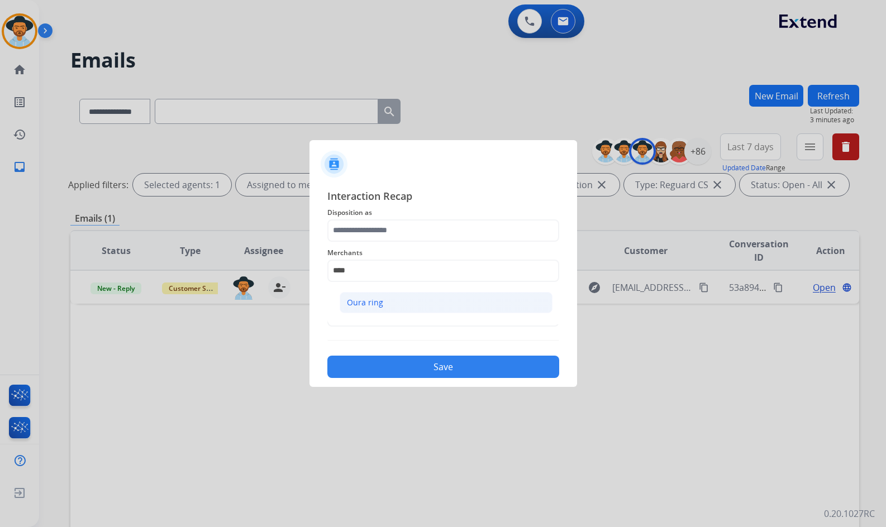
click at [399, 305] on li "Oura ring" at bounding box center [446, 302] width 213 height 21
type input "*********"
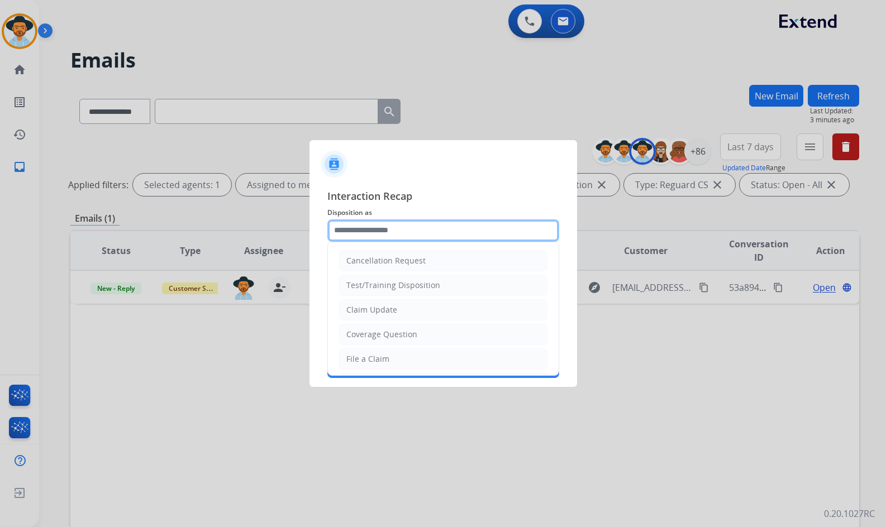
click at [394, 227] on input "text" at bounding box center [443, 230] width 232 height 22
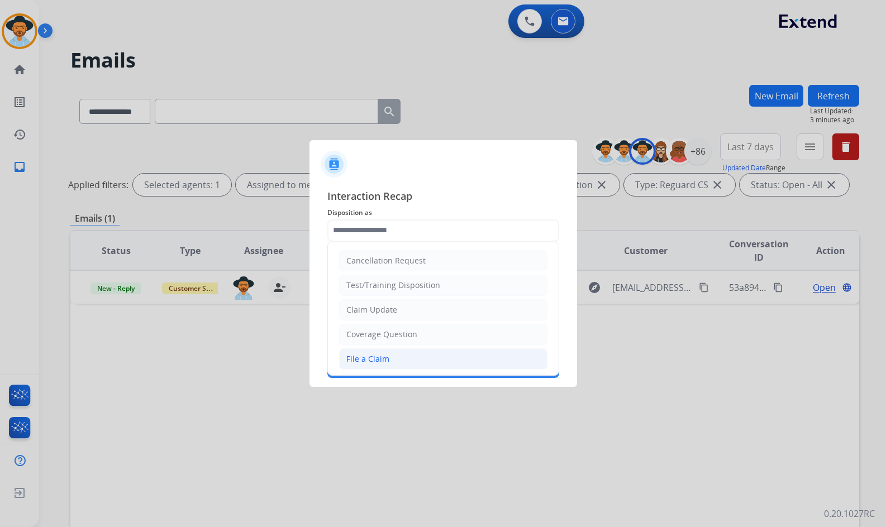
click at [390, 354] on li "File a Claim" at bounding box center [443, 358] width 208 height 21
type input "**********"
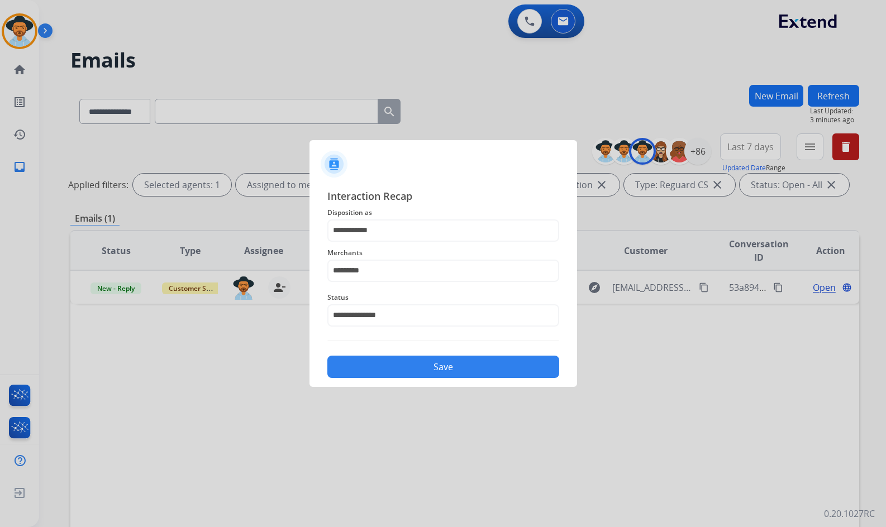
click at [445, 368] on button "Save" at bounding box center [443, 367] width 232 height 22
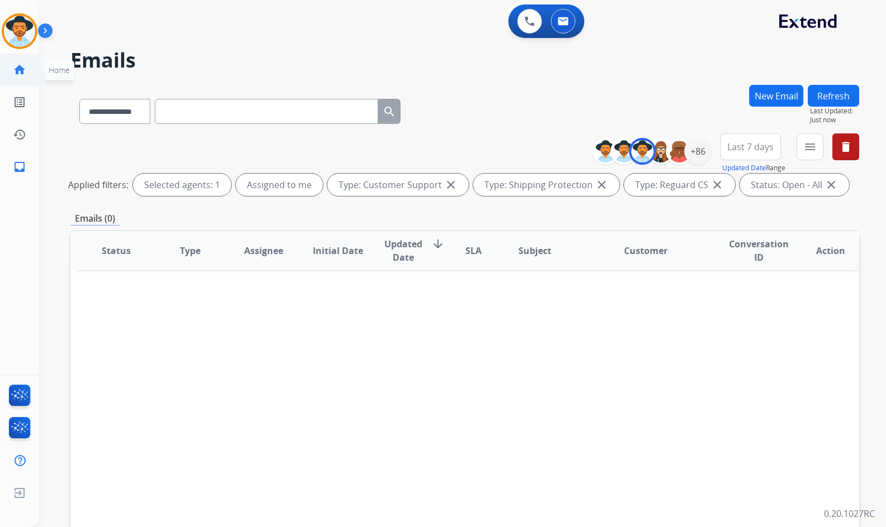
click at [23, 67] on mat-icon "home" at bounding box center [19, 69] width 13 height 13
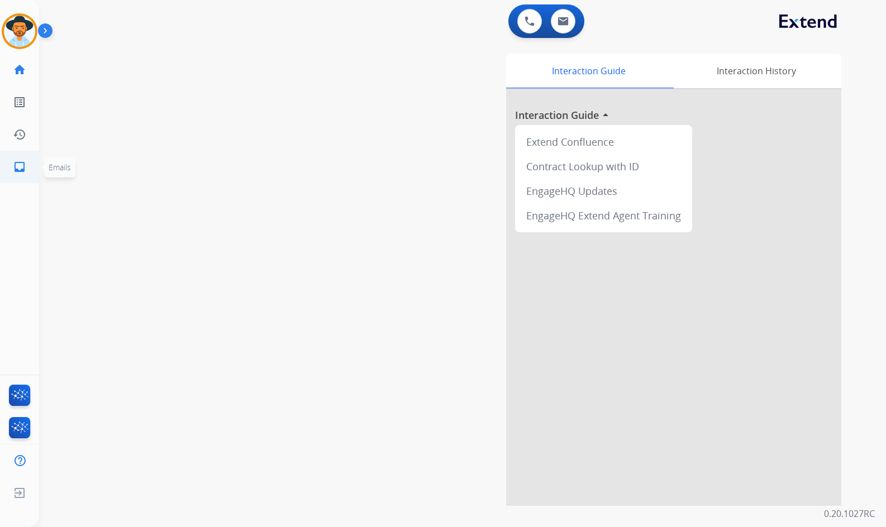
click at [18, 163] on mat-icon "inbox" at bounding box center [19, 166] width 13 height 13
select select "**********"
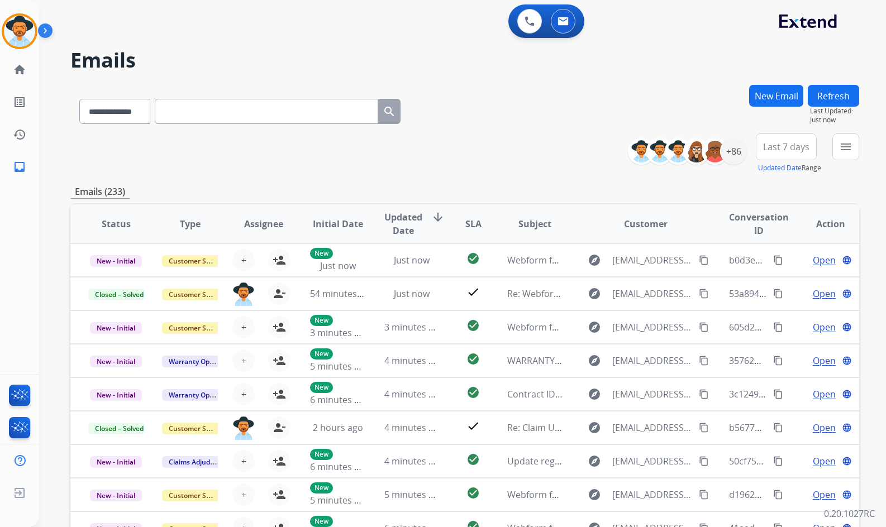
click at [826, 142] on div "**********" at bounding box center [747, 153] width 223 height 40
click at [848, 144] on mat-icon "menu" at bounding box center [845, 146] width 13 height 13
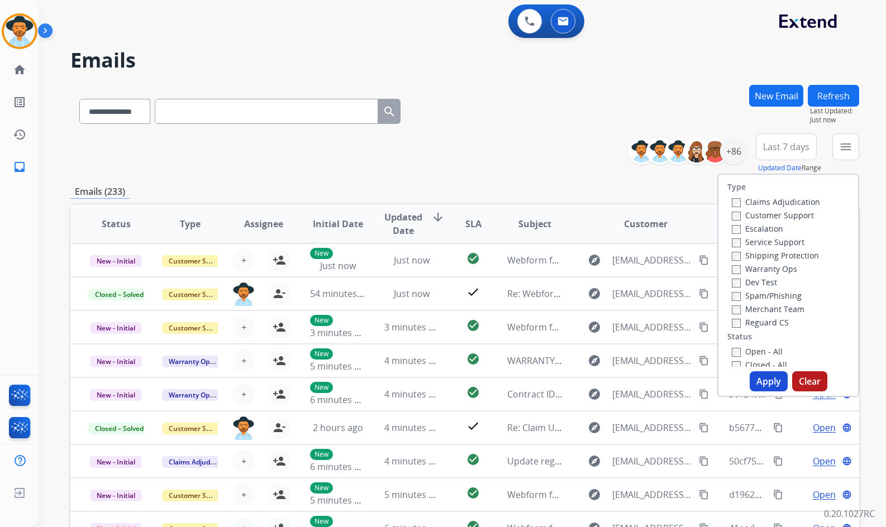
click at [761, 214] on label "Customer Support" at bounding box center [773, 215] width 82 height 11
click at [768, 260] on label "Shipping Protection" at bounding box center [775, 255] width 87 height 11
click at [757, 324] on label "Reguard CS" at bounding box center [760, 322] width 57 height 11
click at [752, 351] on label "Open - All" at bounding box center [757, 351] width 51 height 11
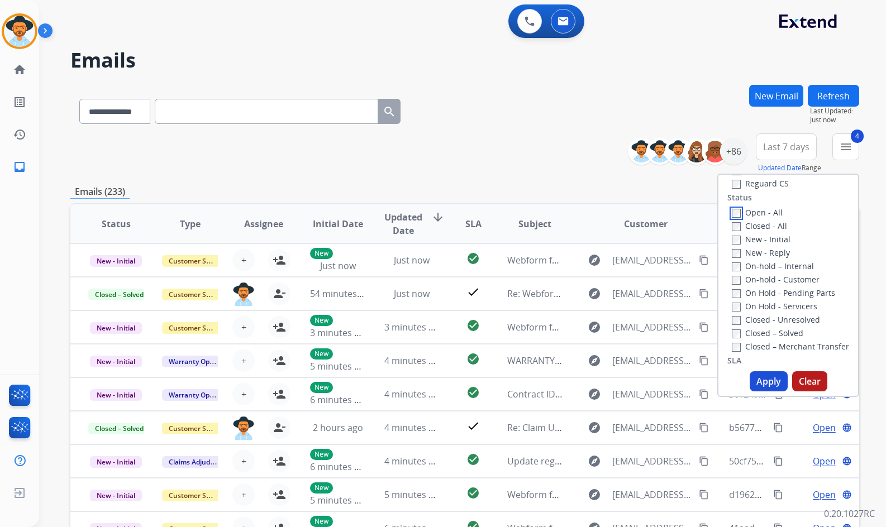
scroll to position [168, 0]
click at [771, 276] on label "On Hold - Servicers" at bounding box center [774, 278] width 85 height 11
click at [771, 262] on label "On Hold - Pending Parts" at bounding box center [783, 264] width 103 height 11
click at [767, 250] on label "On-hold - Customer" at bounding box center [776, 251] width 88 height 11
click at [765, 238] on label "On-hold – Internal" at bounding box center [773, 237] width 82 height 11
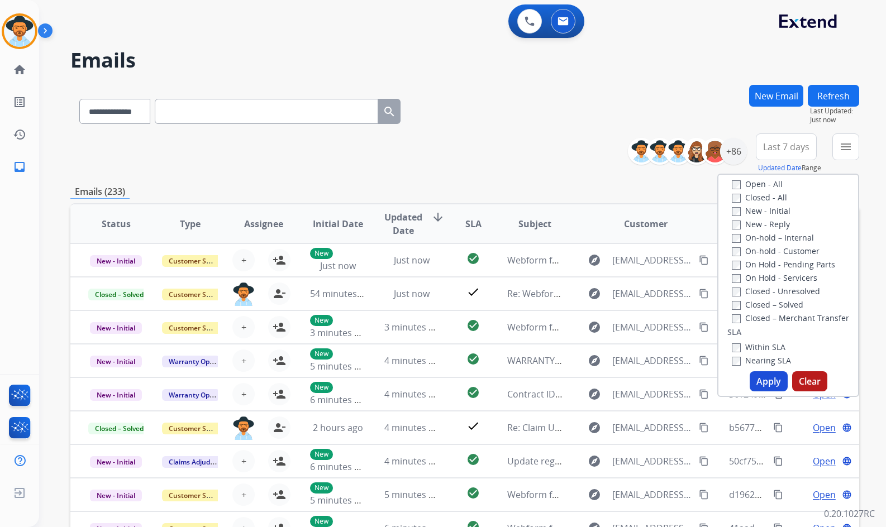
click at [765, 223] on label "New - Reply" at bounding box center [761, 224] width 58 height 11
click at [761, 212] on label "New - Initial" at bounding box center [761, 211] width 59 height 11
click at [768, 384] on button "Apply" at bounding box center [768, 381] width 38 height 20
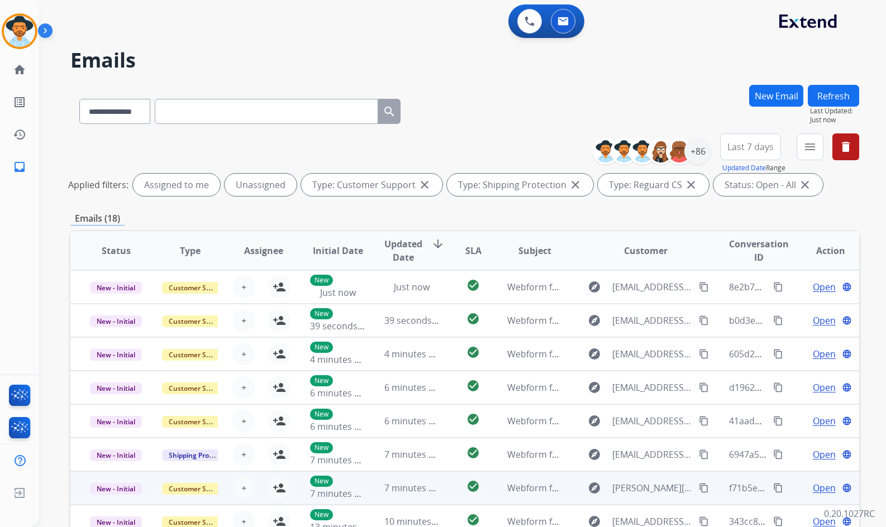
scroll to position [135, 0]
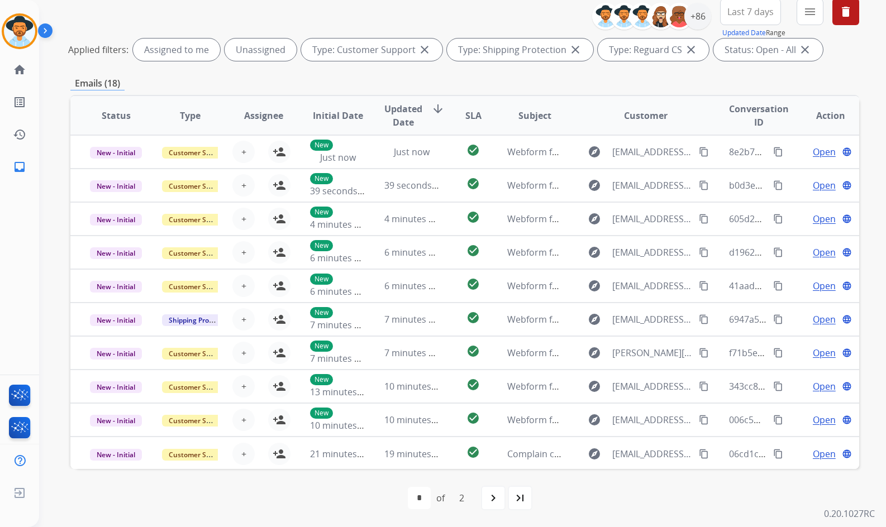
click at [534, 500] on div "first_page navigate_before * * of 2 navigate_next last_page" at bounding box center [464, 498] width 789 height 22
click at [530, 500] on div "last_page" at bounding box center [520, 498] width 25 height 25
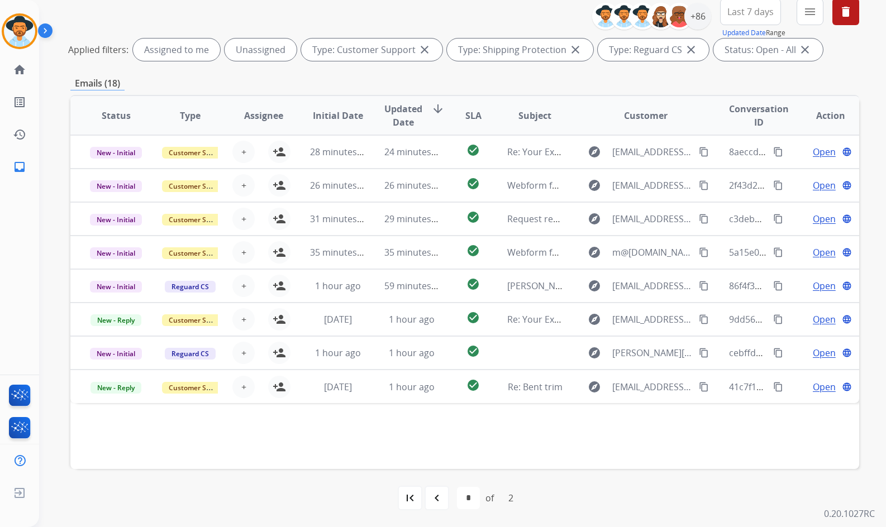
drag, startPoint x: 446, startPoint y: 503, endPoint x: 441, endPoint y: 494, distance: 11.0
click at [444, 498] on div "navigate_before" at bounding box center [436, 498] width 25 height 25
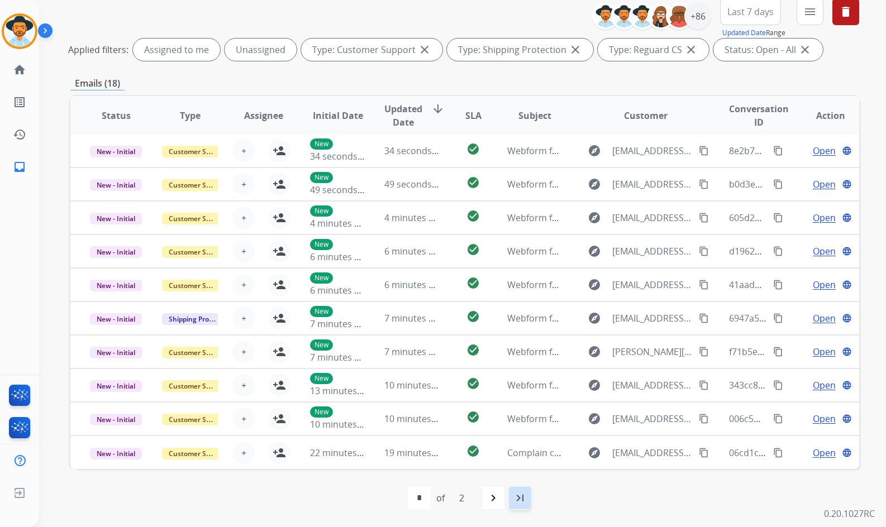
click at [515, 495] on mat-icon "last_page" at bounding box center [519, 497] width 13 height 13
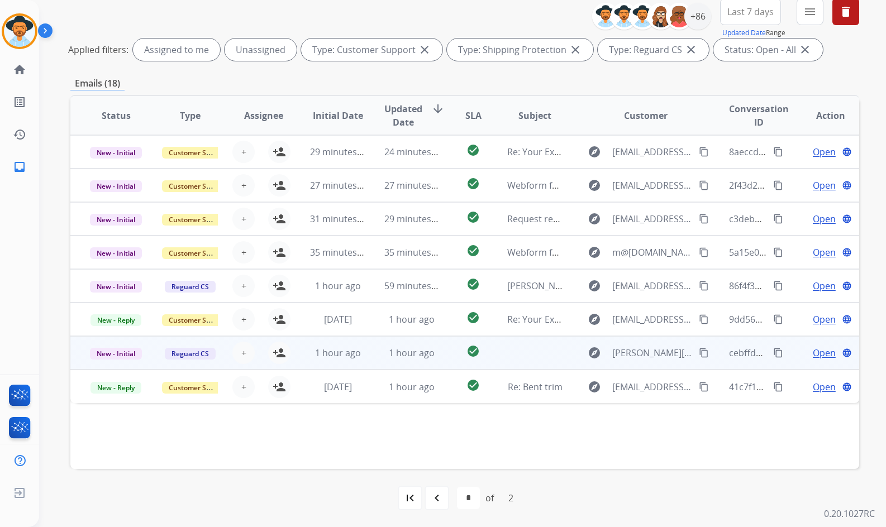
click at [789, 346] on td "Open language" at bounding box center [822, 353] width 74 height 34
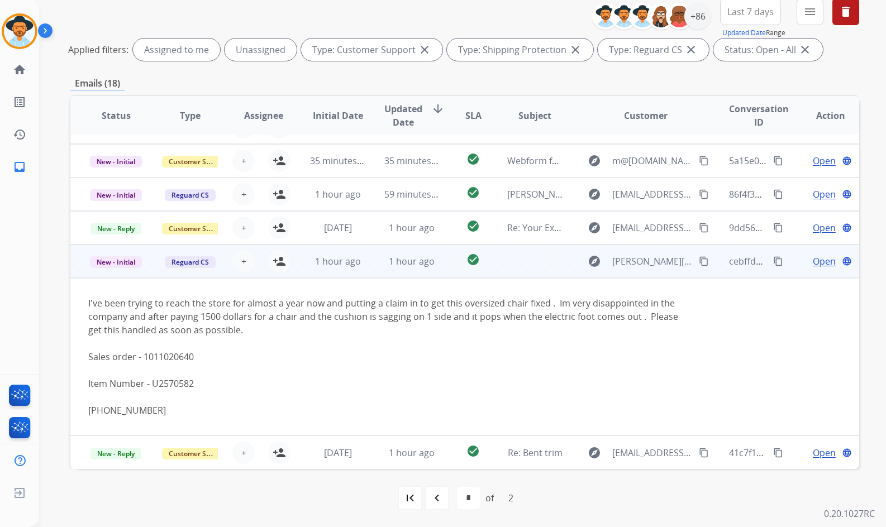
scroll to position [36, 0]
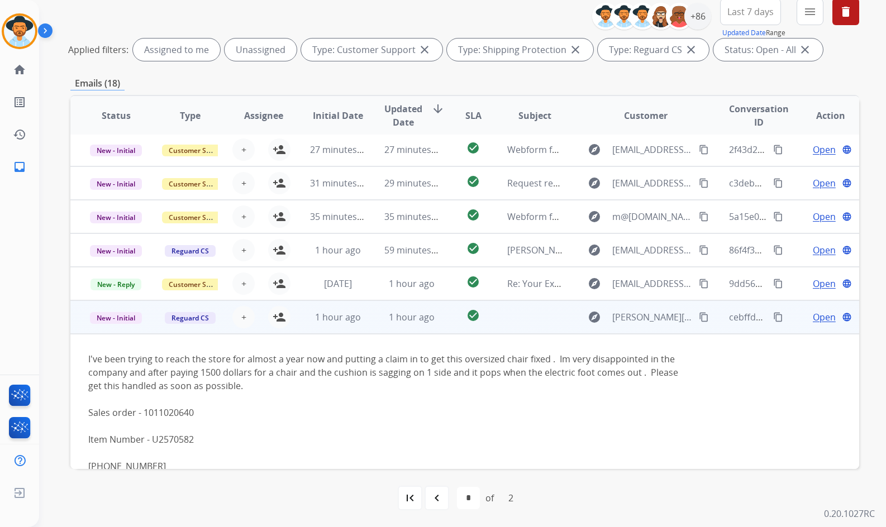
click at [787, 317] on td "Open language" at bounding box center [822, 317] width 74 height 34
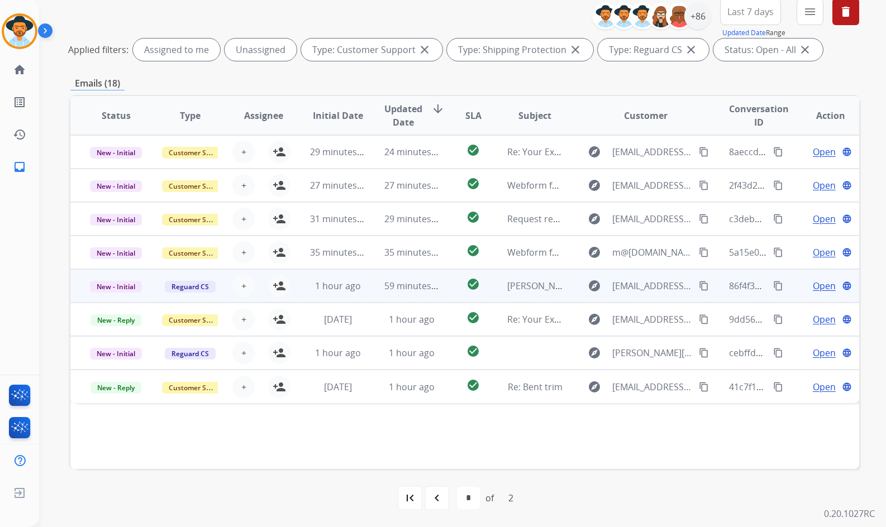
click at [789, 285] on td "Open language" at bounding box center [822, 286] width 74 height 34
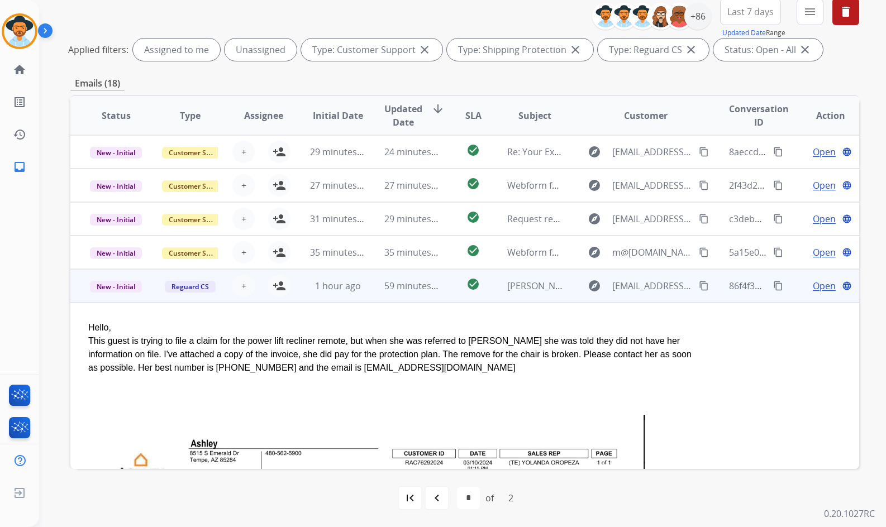
click at [788, 285] on td "Open language" at bounding box center [822, 286] width 74 height 34
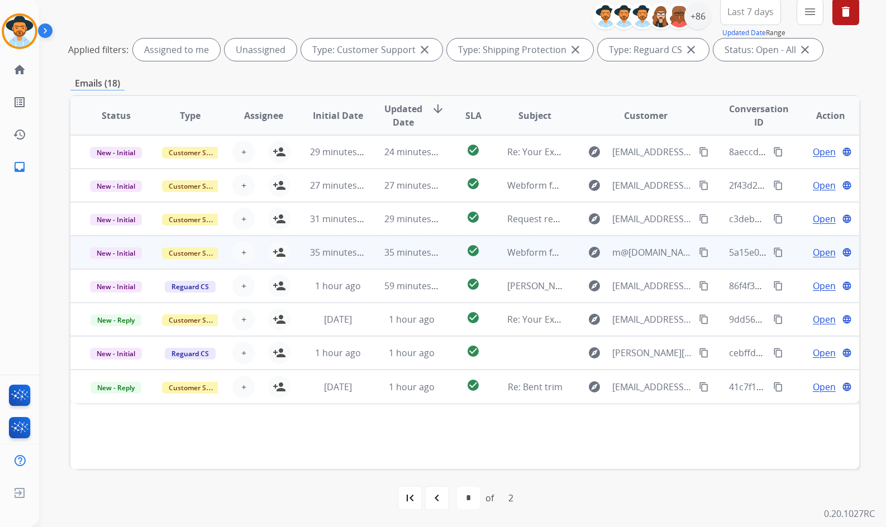
click at [788, 261] on td "Open language" at bounding box center [822, 253] width 74 height 34
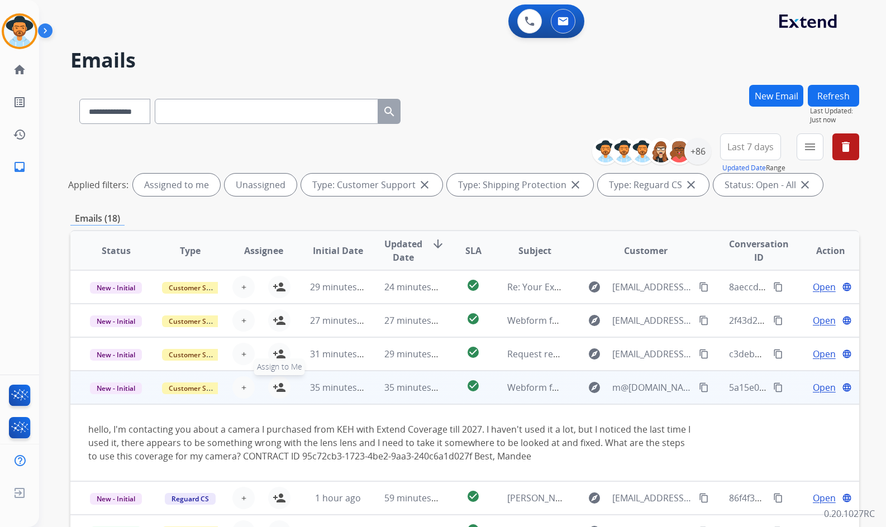
click at [278, 389] on mat-icon "person_add" at bounding box center [279, 387] width 13 height 13
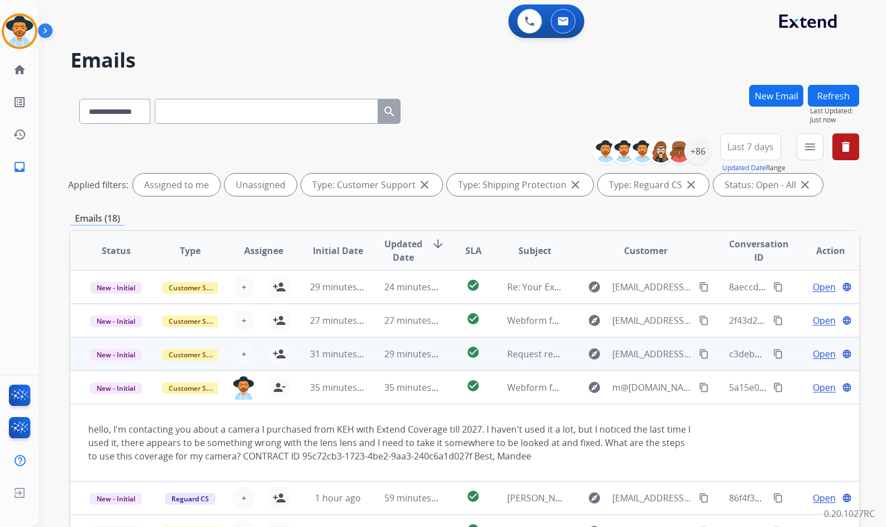
click at [792, 357] on td "Open language" at bounding box center [822, 354] width 74 height 34
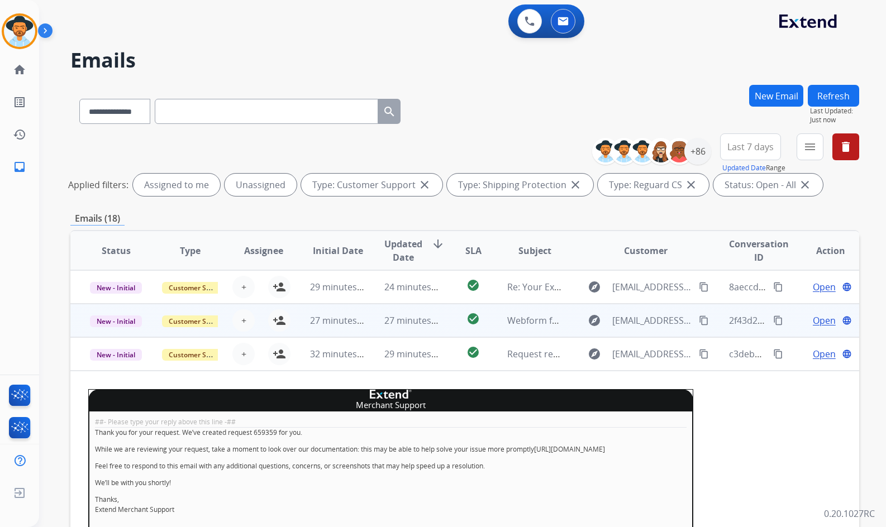
click at [786, 315] on td "Open language" at bounding box center [822, 321] width 74 height 34
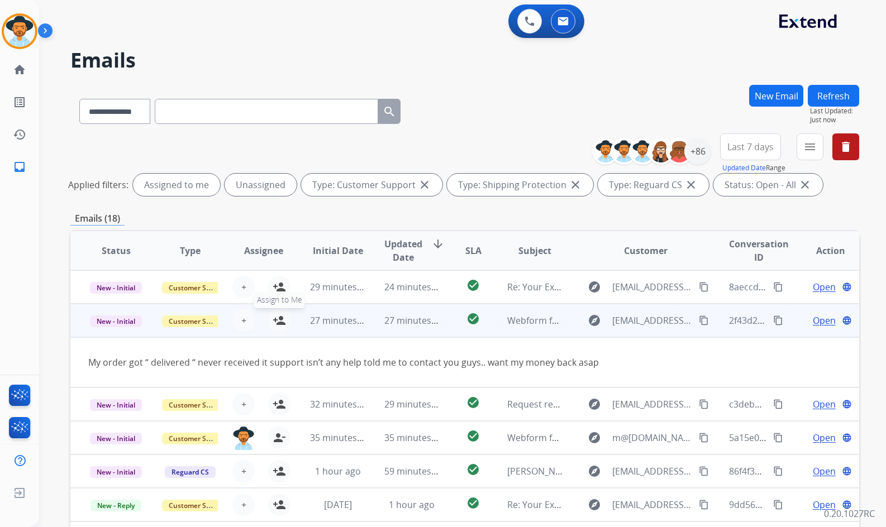
click at [274, 326] on mat-icon "person_add" at bounding box center [279, 320] width 13 height 13
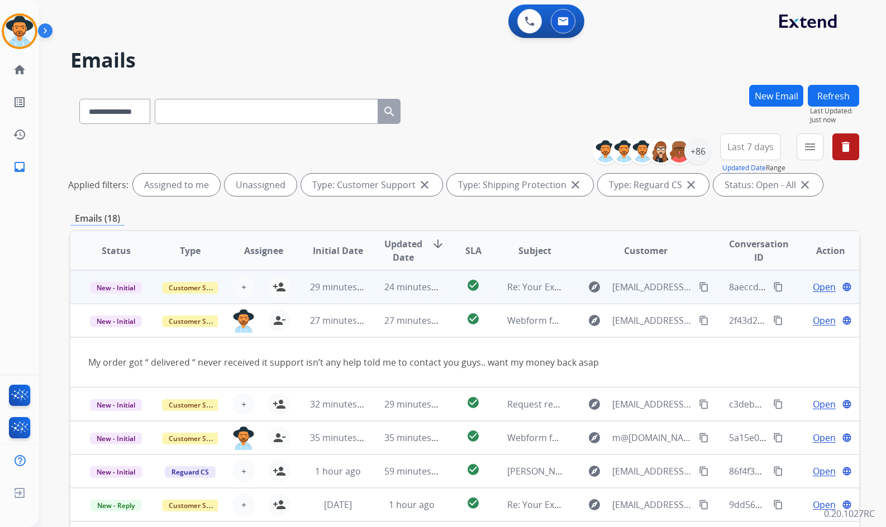
click at [786, 291] on td "Open language" at bounding box center [822, 287] width 74 height 34
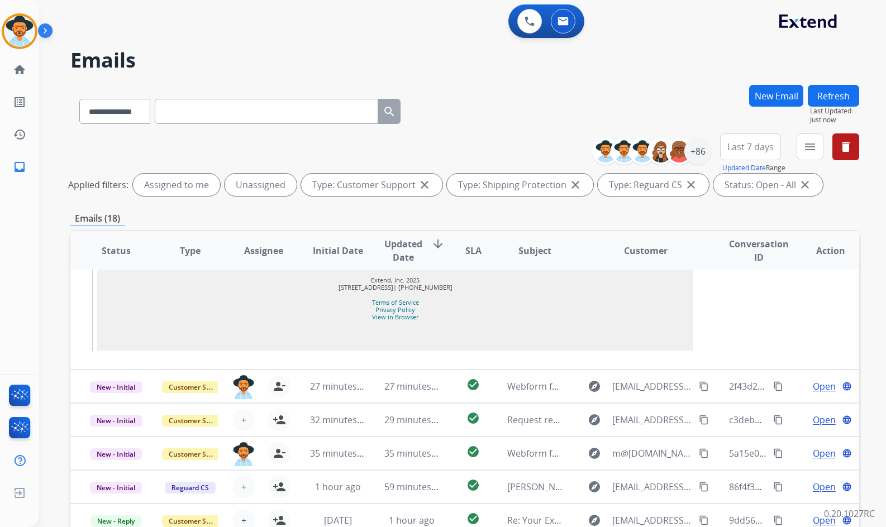
scroll to position [135, 0]
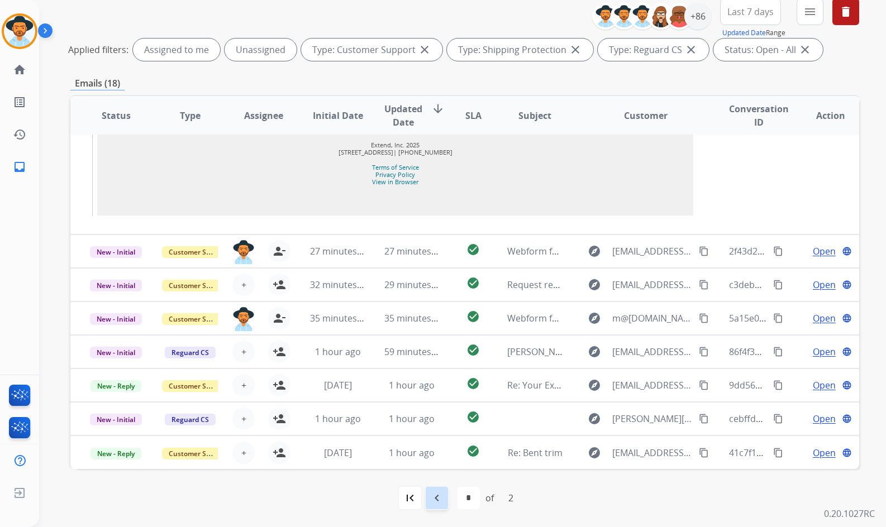
click at [438, 499] on mat-icon "navigate_before" at bounding box center [436, 497] width 13 height 13
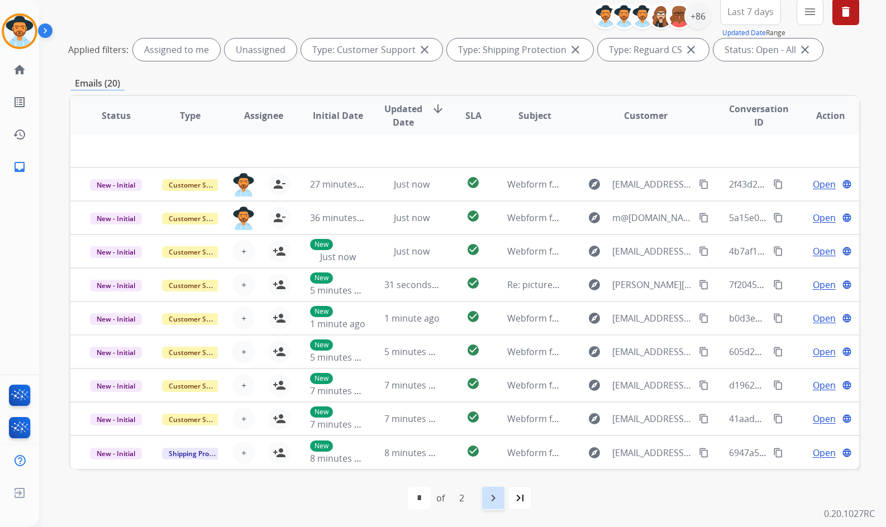
click at [485, 501] on div "navigate_next" at bounding box center [493, 498] width 25 height 25
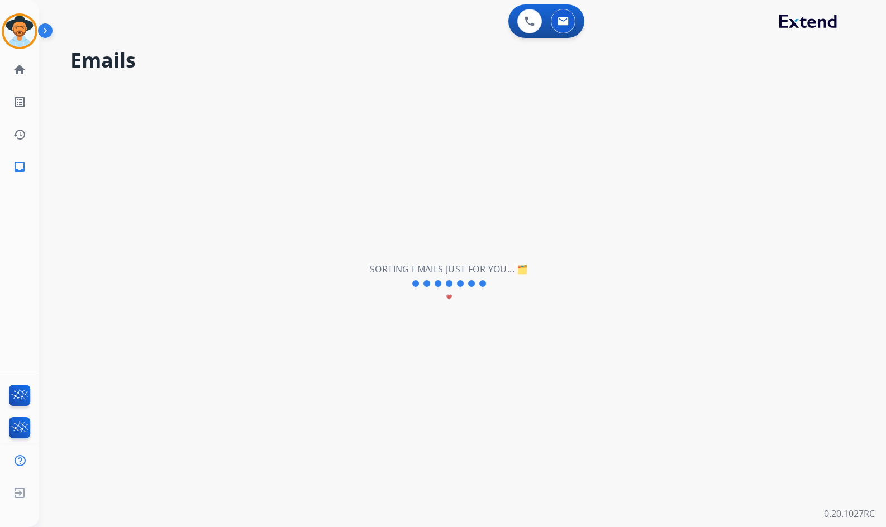
select select "*"
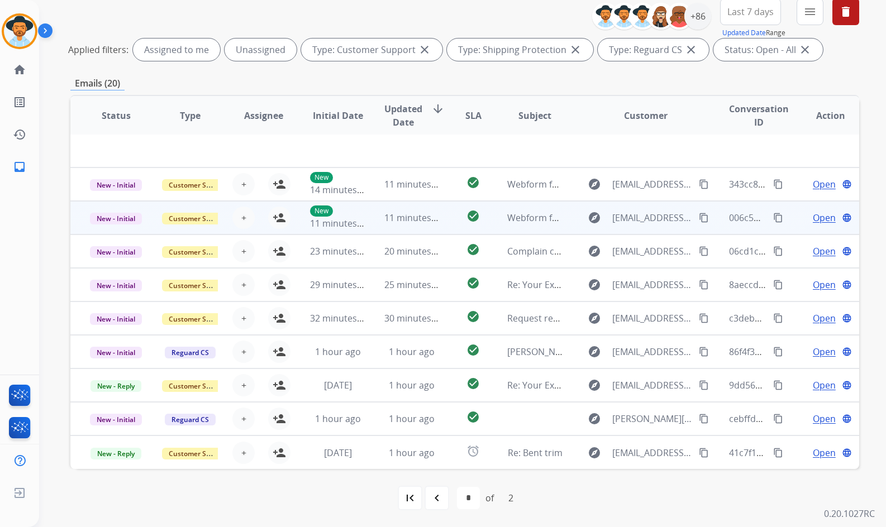
click at [785, 216] on td "Open language" at bounding box center [822, 218] width 74 height 34
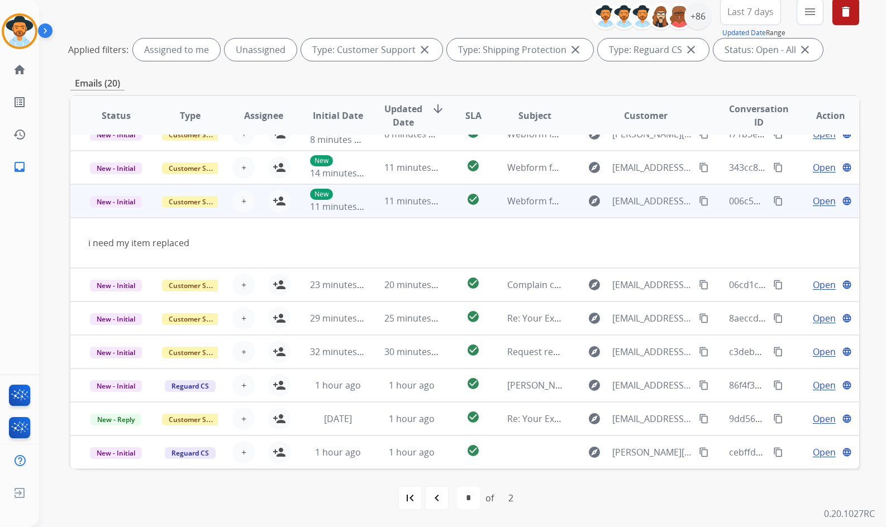
scroll to position [0, 0]
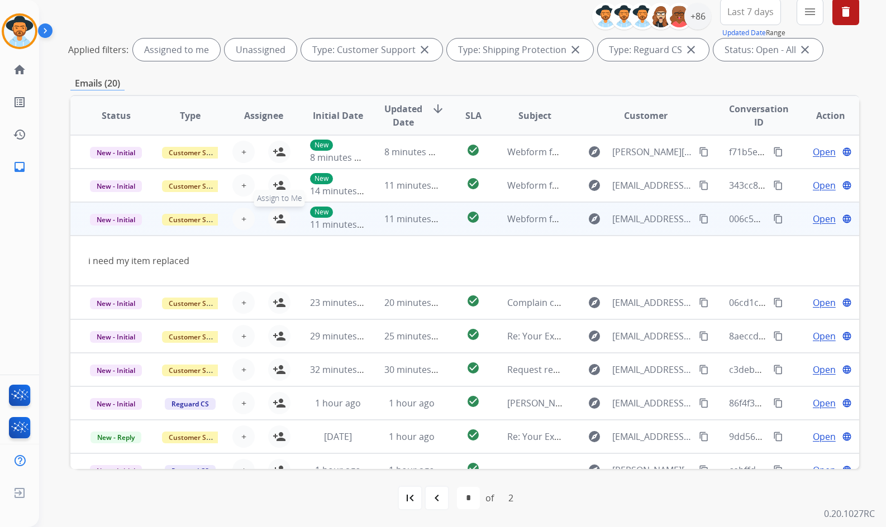
click at [275, 226] on button "person_add Assign to Me" at bounding box center [279, 219] width 22 height 22
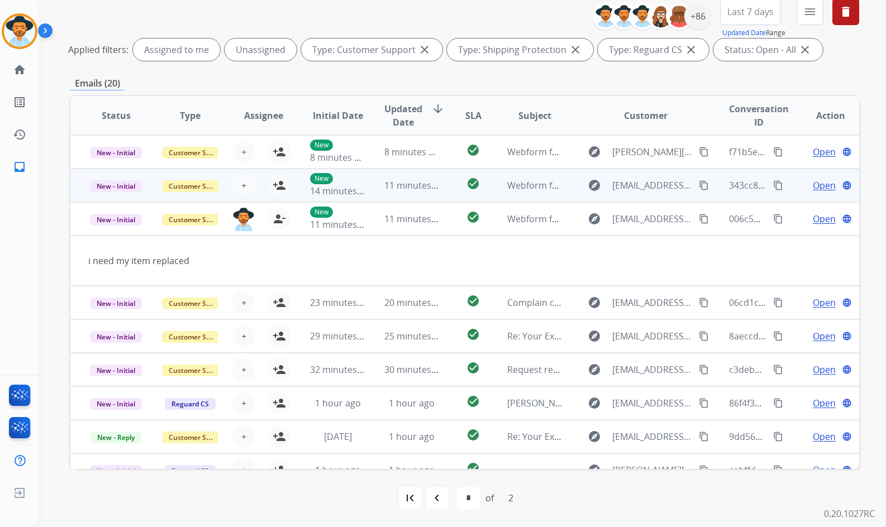
click at [785, 183] on td "Open language" at bounding box center [822, 186] width 74 height 34
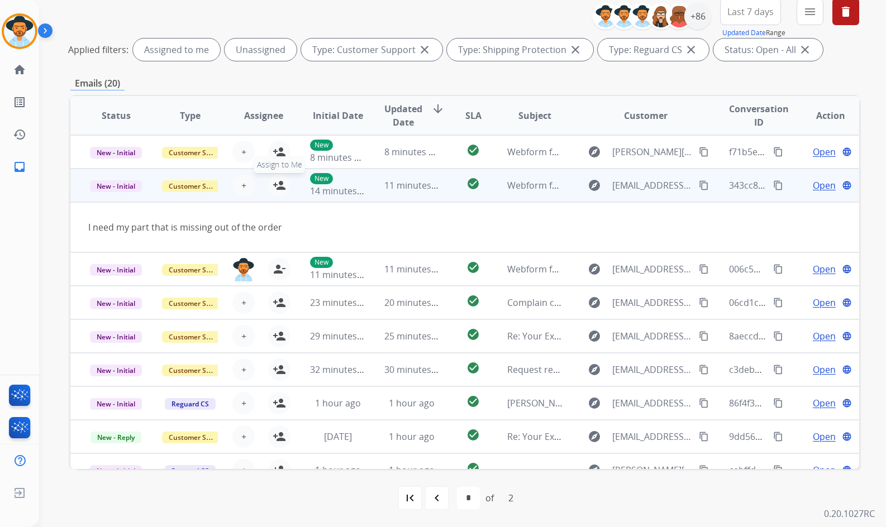
click at [277, 187] on mat-icon "person_add" at bounding box center [279, 185] width 13 height 13
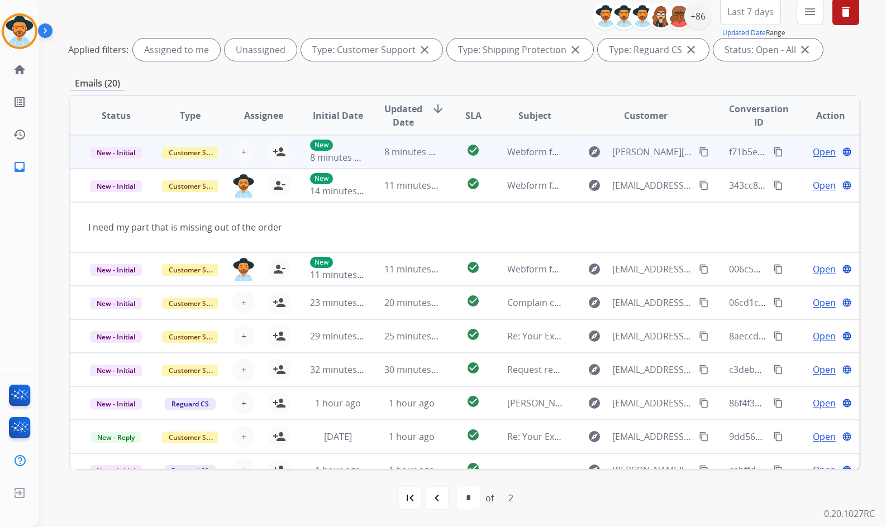
click at [792, 157] on td "Open language" at bounding box center [822, 152] width 74 height 34
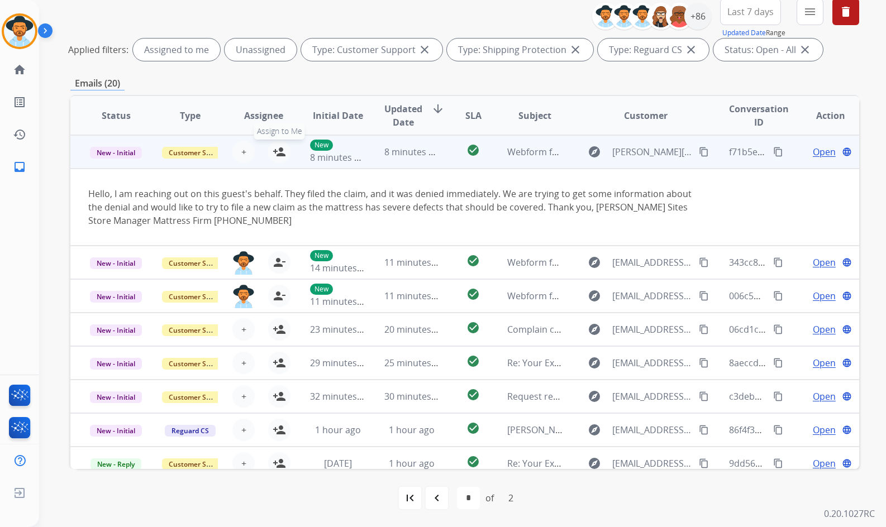
click at [273, 153] on mat-icon "person_add" at bounding box center [279, 151] width 13 height 13
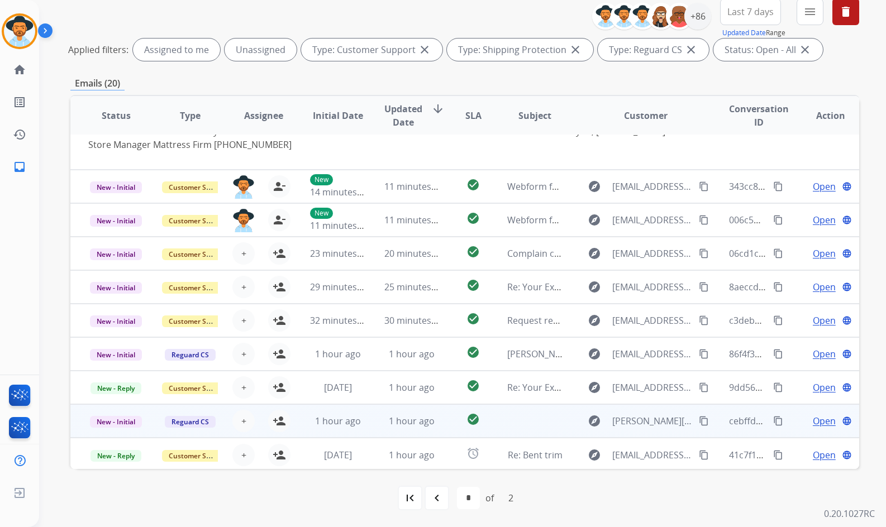
scroll to position [78, 0]
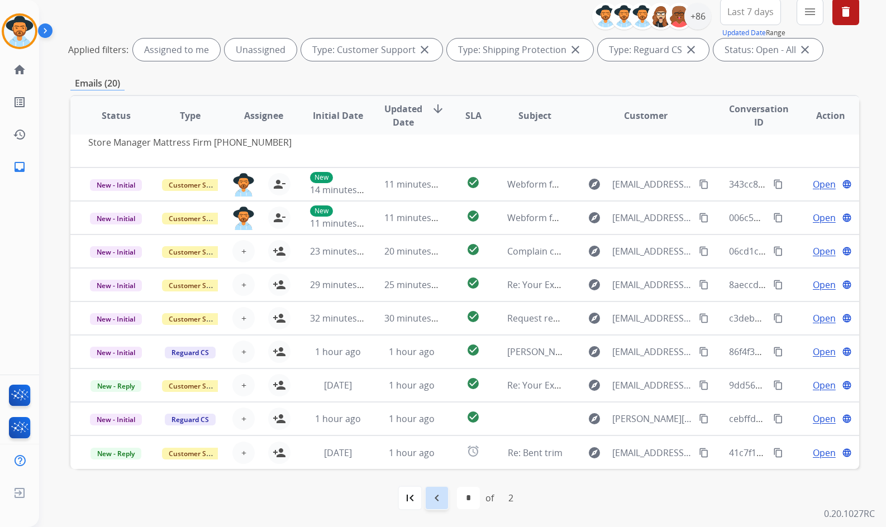
click at [434, 498] on mat-icon "navigate_before" at bounding box center [436, 497] width 13 height 13
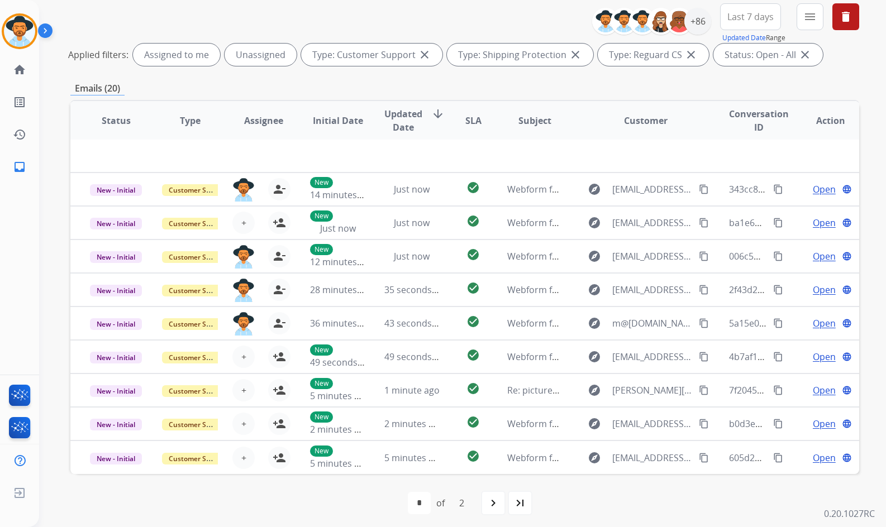
scroll to position [135, 0]
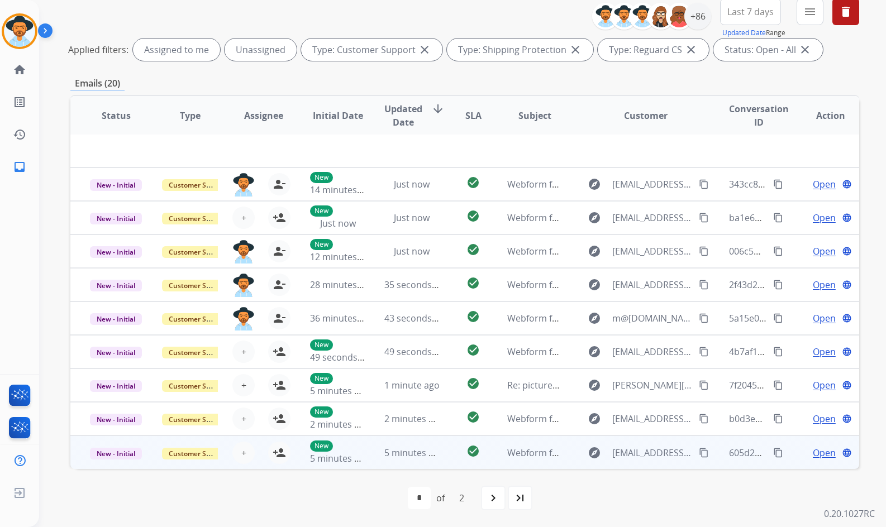
click at [790, 456] on td "Open language" at bounding box center [822, 453] width 74 height 34
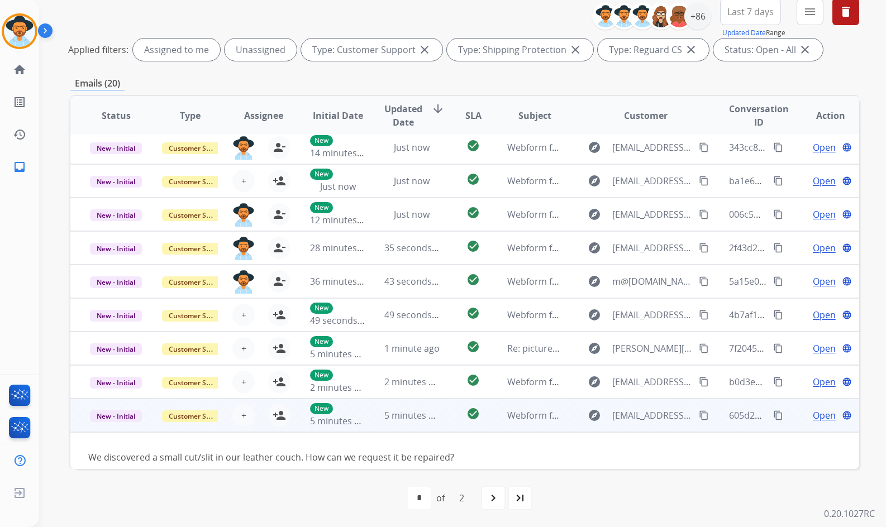
scroll to position [51, 0]
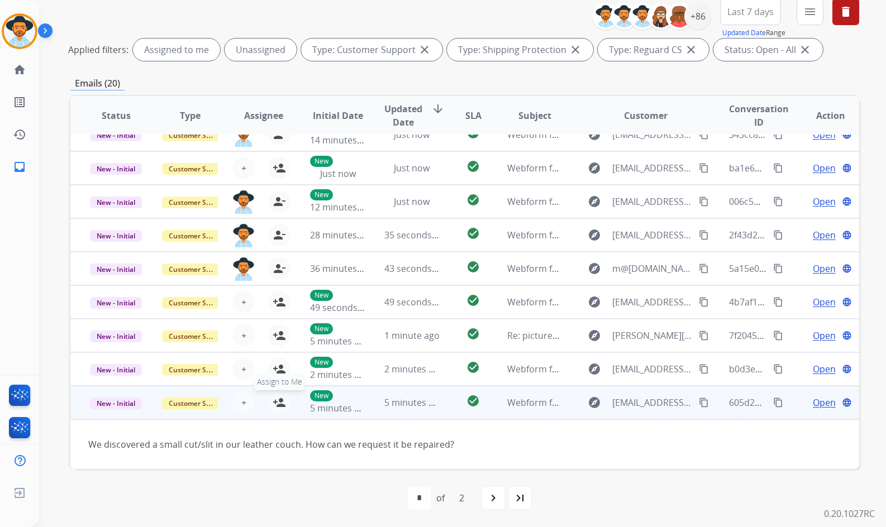
click at [278, 407] on mat-icon "person_add" at bounding box center [279, 402] width 13 height 13
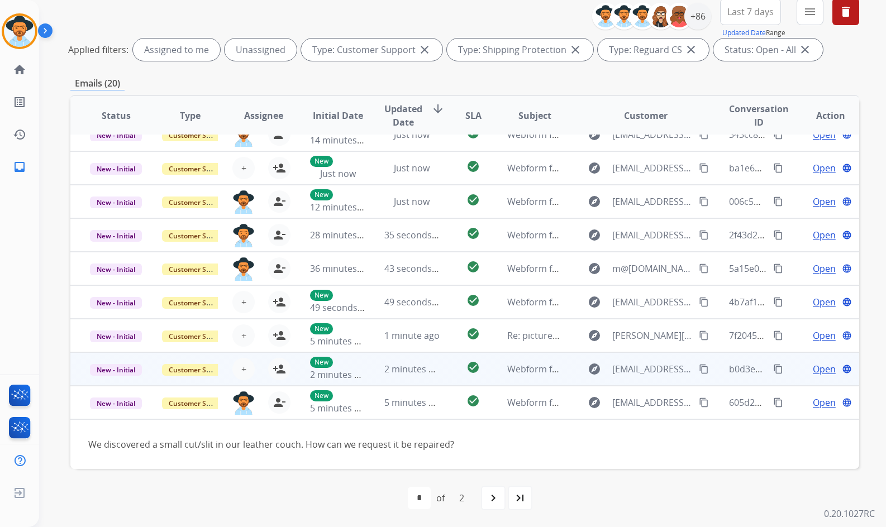
click at [785, 368] on td "Open language" at bounding box center [822, 369] width 74 height 34
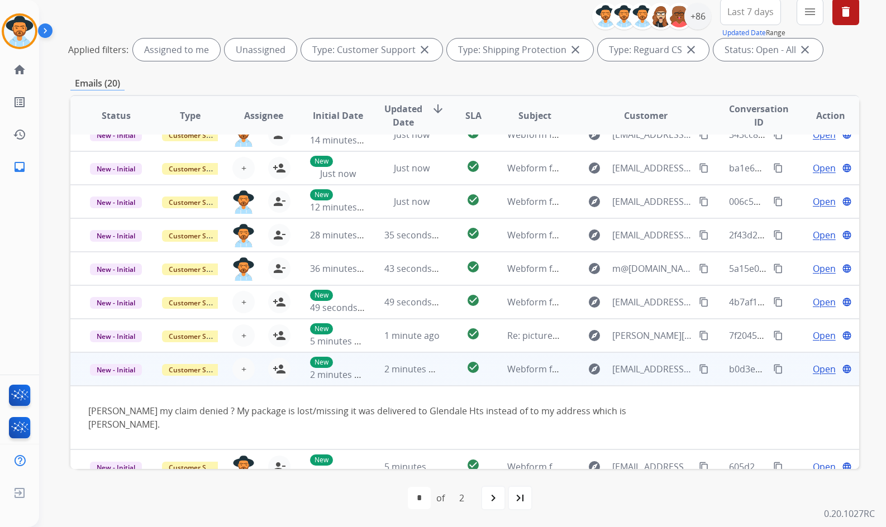
scroll to position [51, 0]
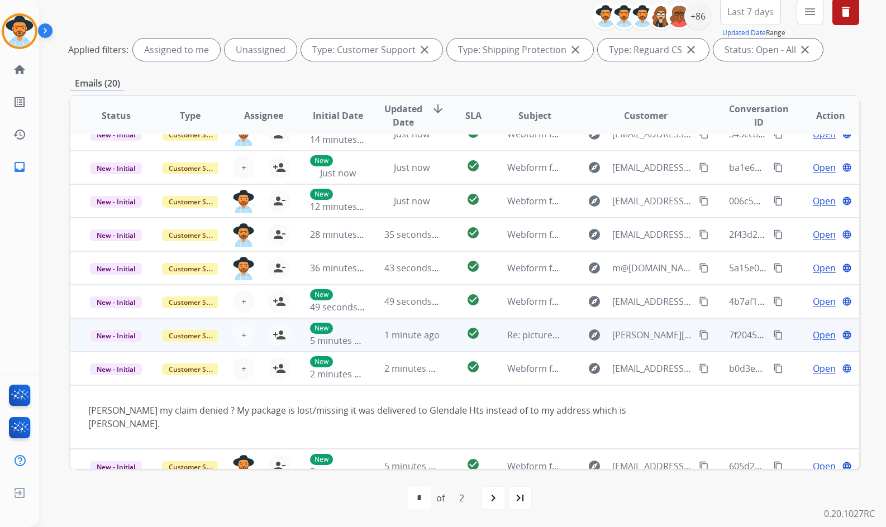
click at [803, 338] on div "Open language" at bounding box center [830, 334] width 55 height 13
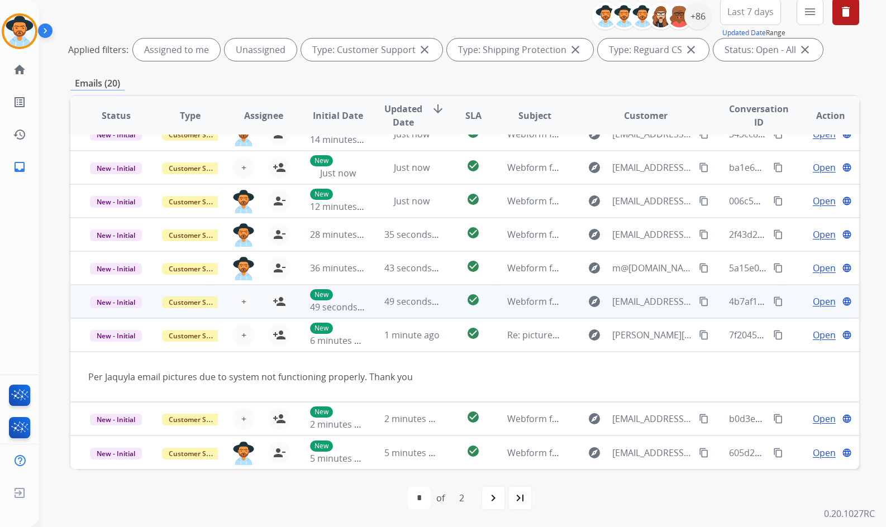
click at [789, 299] on td "Open language" at bounding box center [822, 302] width 74 height 34
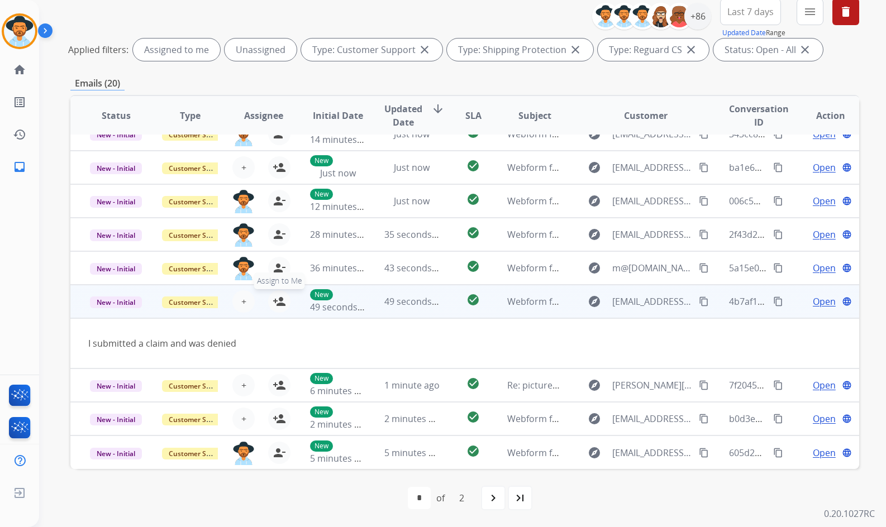
click at [279, 300] on mat-icon "person_add" at bounding box center [279, 301] width 13 height 13
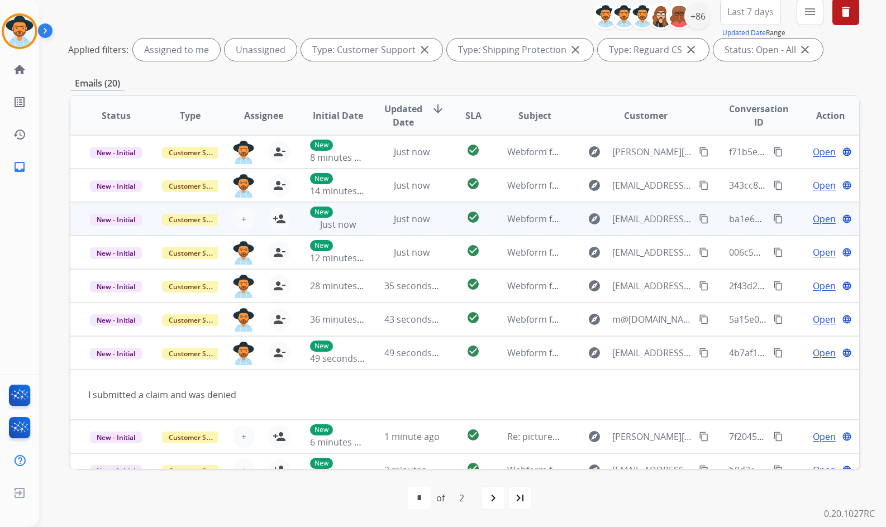
click at [790, 214] on td "Open language" at bounding box center [822, 219] width 74 height 34
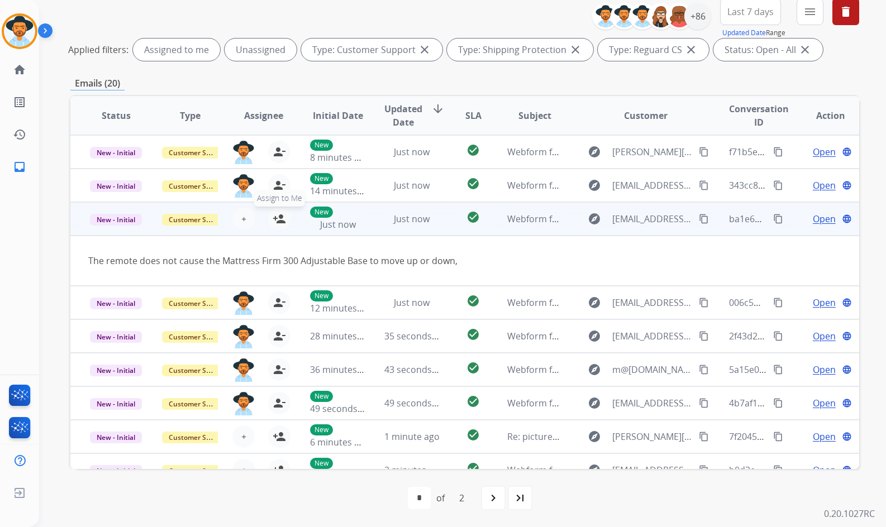
click at [282, 217] on mat-icon "person_add" at bounding box center [279, 218] width 13 height 13
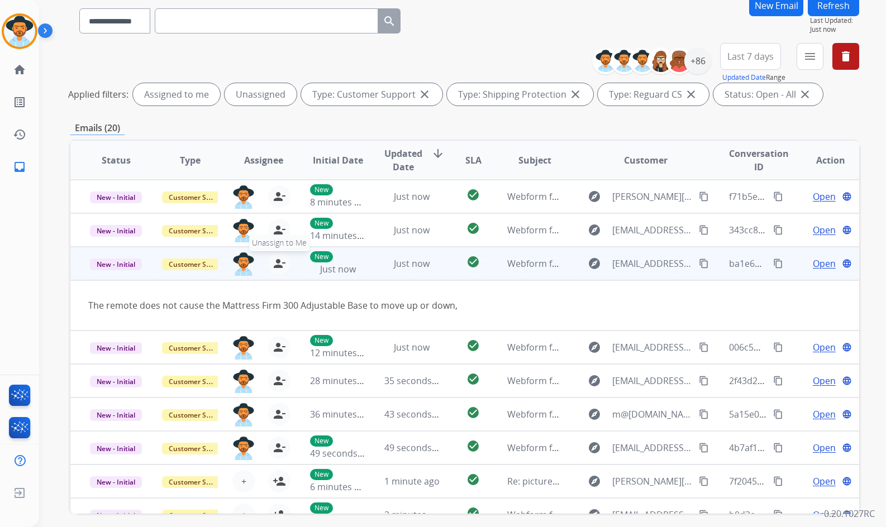
scroll to position [23, 0]
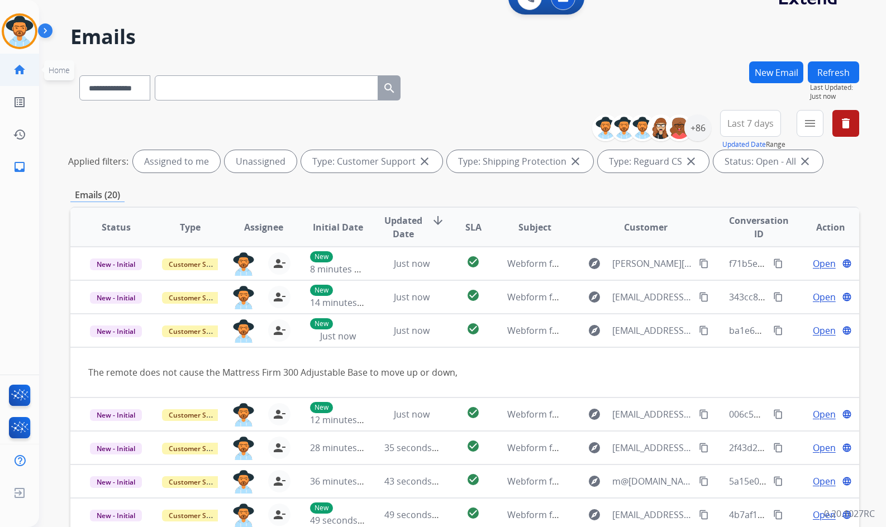
click at [18, 71] on mat-icon "home" at bounding box center [19, 69] width 13 height 13
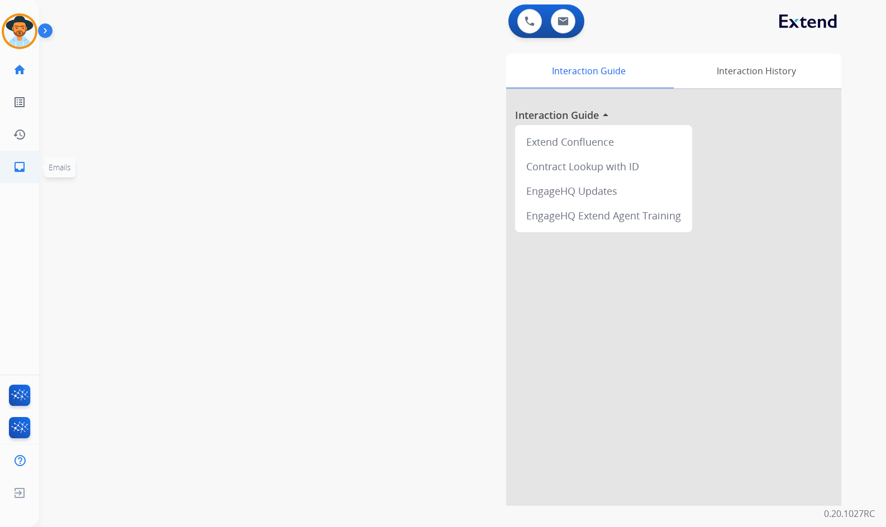
click at [17, 171] on mat-icon "inbox" at bounding box center [19, 166] width 13 height 13
select select "**********"
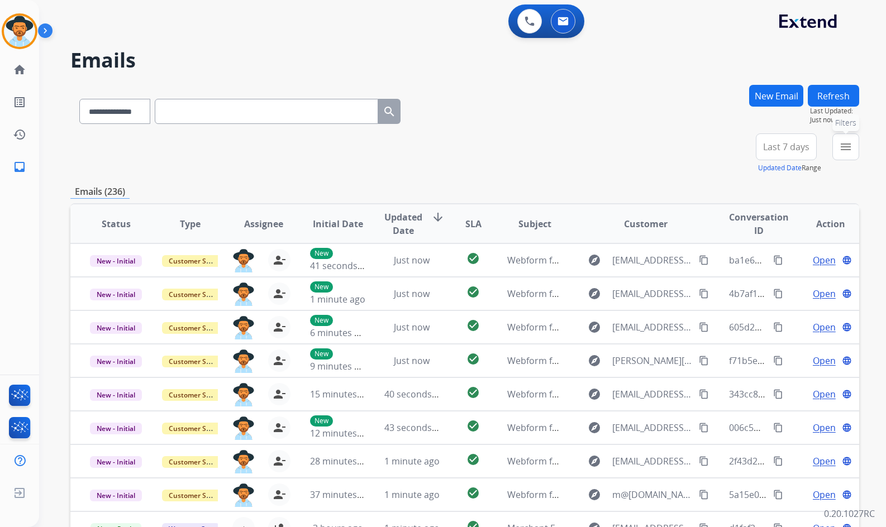
click at [841, 146] on mat-icon "menu" at bounding box center [845, 146] width 13 height 13
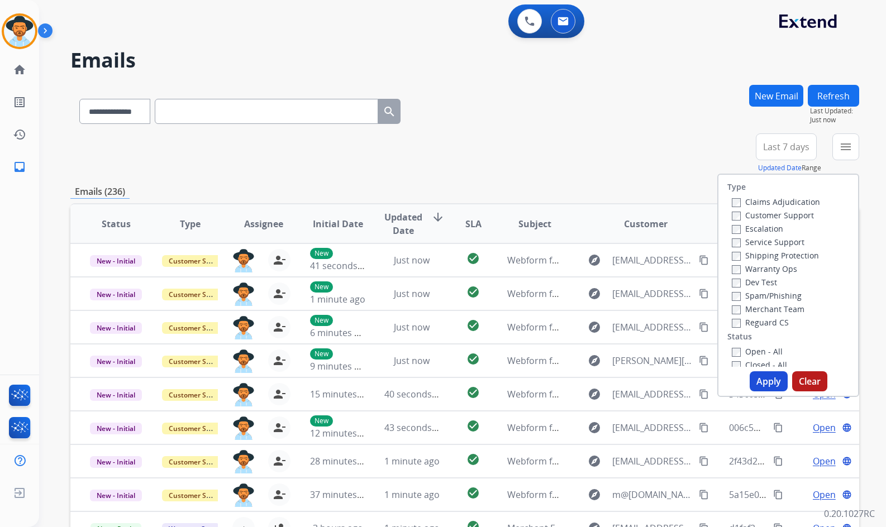
click at [792, 211] on label "Customer Support" at bounding box center [773, 215] width 82 height 11
click at [788, 253] on label "Shipping Protection" at bounding box center [775, 255] width 87 height 11
click at [768, 322] on label "Reguard CS" at bounding box center [760, 322] width 57 height 11
click at [767, 351] on label "Open - All" at bounding box center [757, 351] width 51 height 11
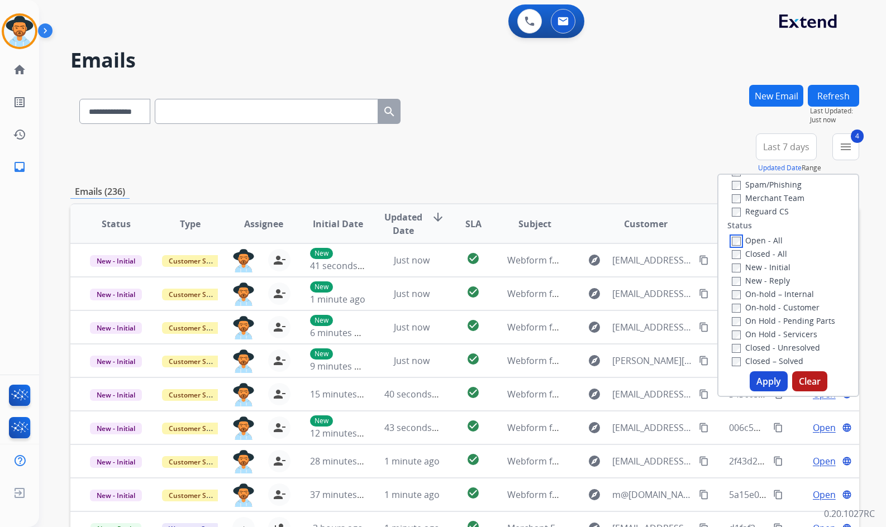
scroll to position [112, 0]
click at [789, 331] on label "On Hold - Servicers" at bounding box center [774, 333] width 85 height 11
click at [790, 317] on label "On Hold - Pending Parts" at bounding box center [783, 320] width 103 height 11
click at [787, 303] on label "On-hold - Customer" at bounding box center [776, 307] width 88 height 11
click at [781, 289] on label "On-hold – Internal" at bounding box center [773, 293] width 82 height 11
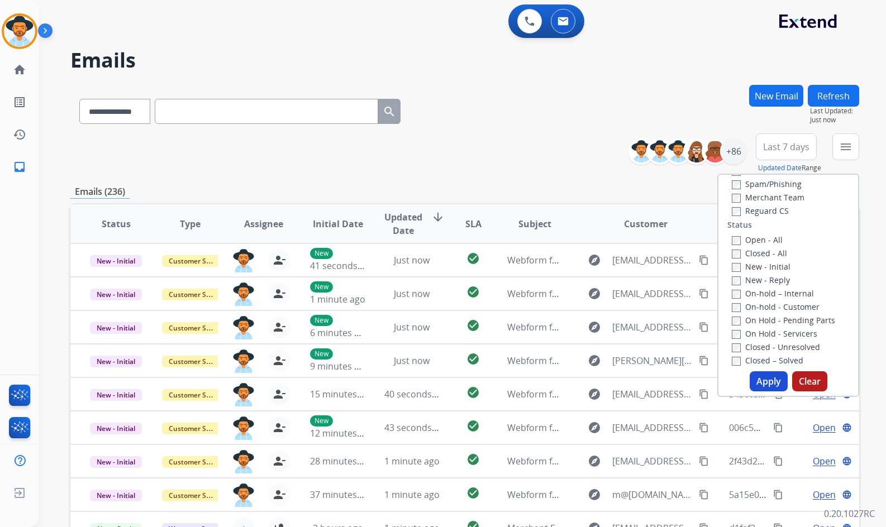
click at [772, 279] on label "New - Reply" at bounding box center [761, 280] width 58 height 11
click at [767, 262] on label "New - Initial" at bounding box center [761, 266] width 59 height 11
drag, startPoint x: 767, startPoint y: 380, endPoint x: 730, endPoint y: 242, distance: 142.9
click at [767, 380] on button "Apply" at bounding box center [768, 381] width 38 height 20
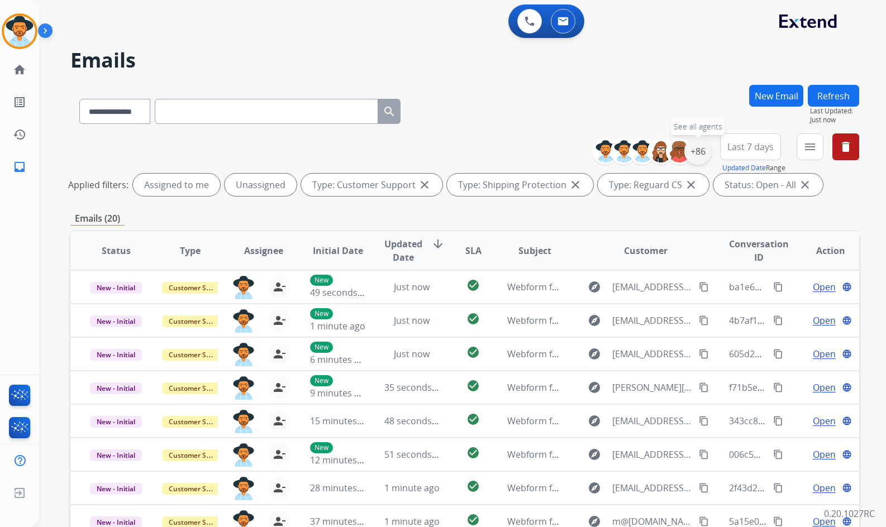
click at [697, 155] on div "+86" at bounding box center [697, 151] width 27 height 27
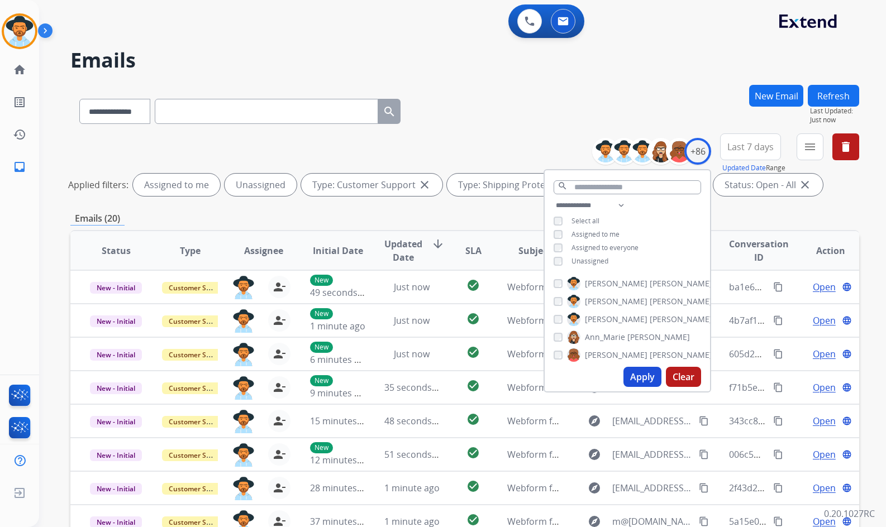
click at [593, 259] on span "Unassigned" at bounding box center [589, 260] width 37 height 9
click at [607, 319] on span "[PERSON_NAME]" at bounding box center [616, 319] width 63 height 11
click at [639, 374] on button "Apply" at bounding box center [642, 377] width 38 height 20
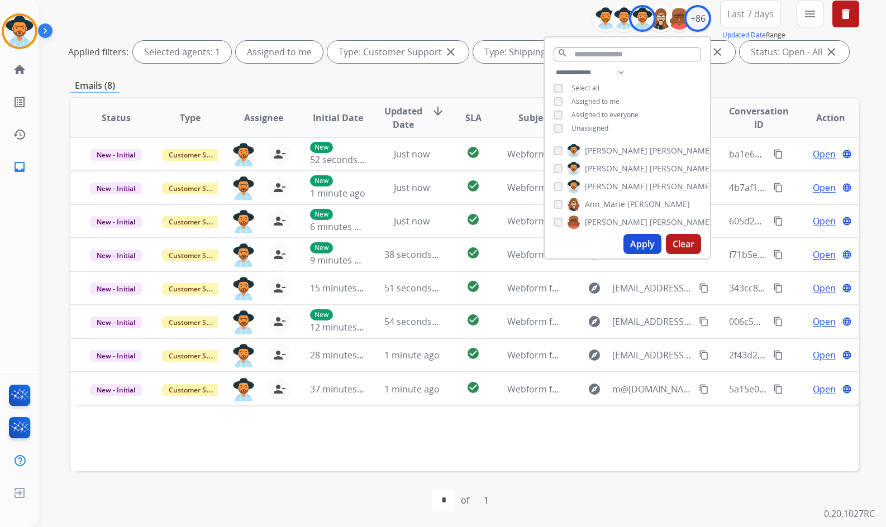
scroll to position [135, 0]
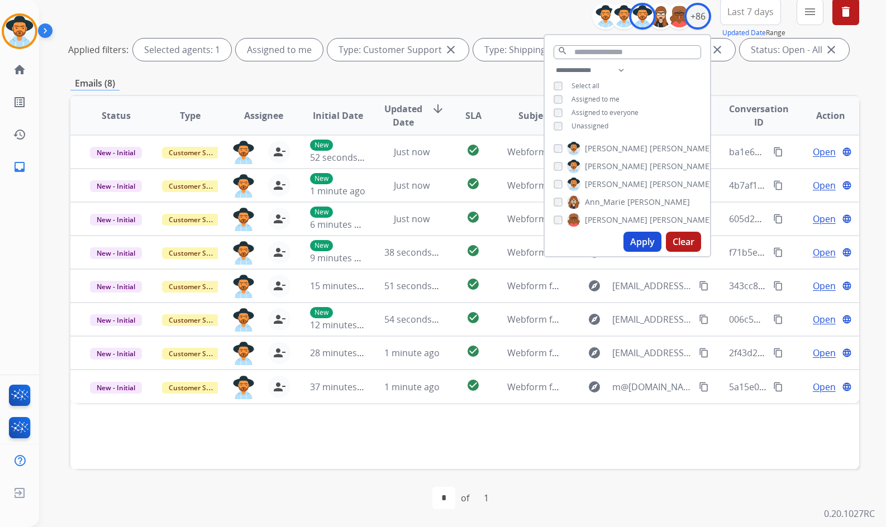
click at [642, 422] on div "Status Type Assignee Initial Date Updated Date arrow_downward SLA Subject Custo…" at bounding box center [464, 282] width 789 height 374
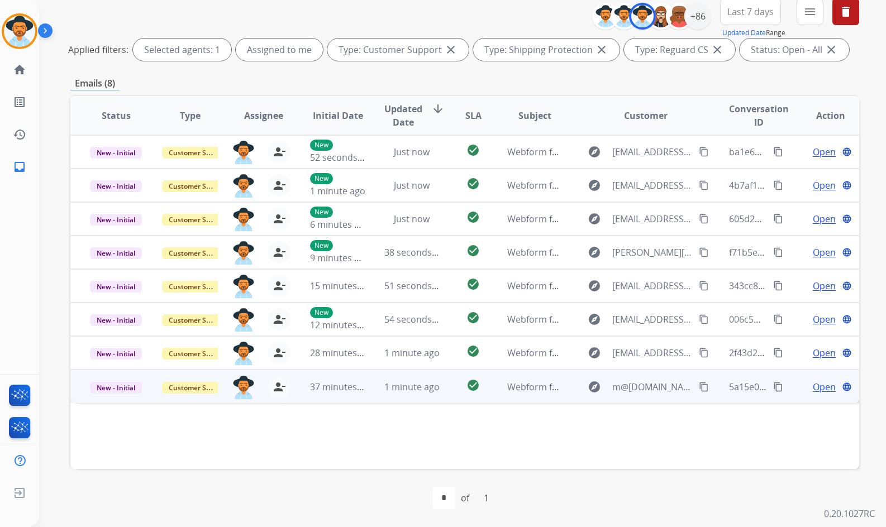
click at [823, 386] on span "Open" at bounding box center [824, 386] width 23 height 13
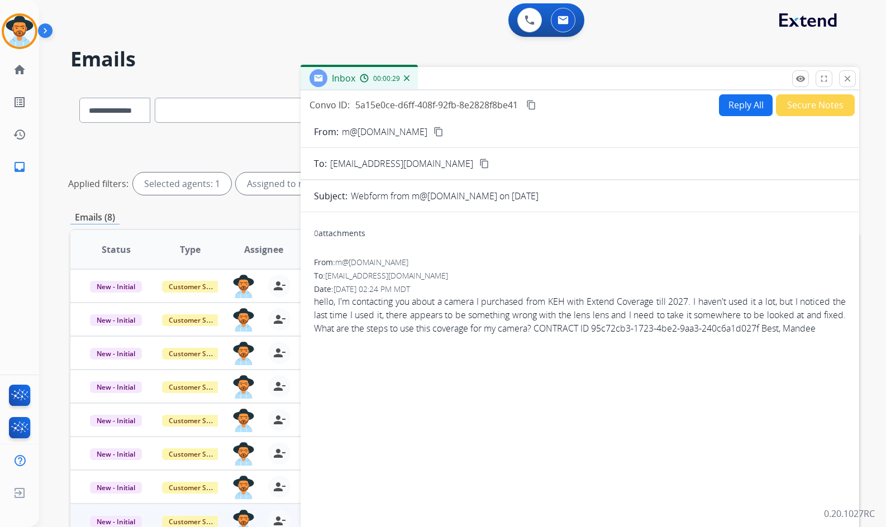
scroll to position [0, 0]
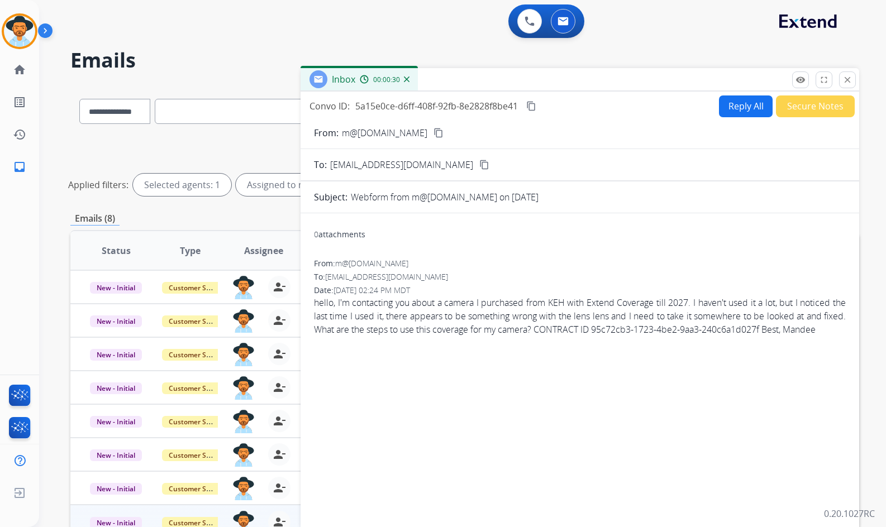
click at [535, 106] on mat-icon "content_copy" at bounding box center [531, 106] width 10 height 10
drag, startPoint x: 447, startPoint y: 137, endPoint x: 454, endPoint y: 135, distance: 7.6
click at [445, 137] on button "content_copy" at bounding box center [438, 132] width 13 height 13
drag, startPoint x: 816, startPoint y: 329, endPoint x: 646, endPoint y: 331, distance: 169.8
click at [646, 331] on span "hello, I'm contacting you about a camera I purchased from KEH with Extend Cover…" at bounding box center [580, 316] width 532 height 40
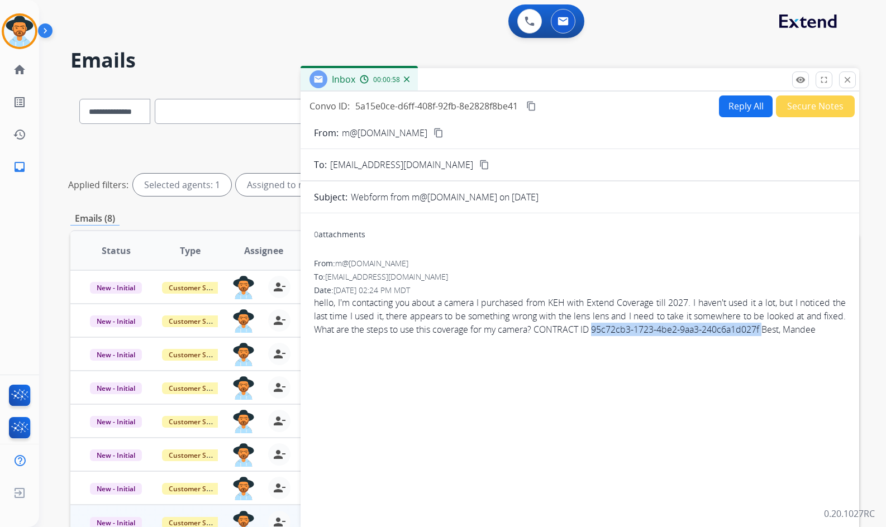
copy span "95c72cb3-1723-4be2-9aa3-240c6a1d027f"
click at [680, 274] on div "To: [EMAIL_ADDRESS][DOMAIN_NAME]" at bounding box center [580, 276] width 532 height 11
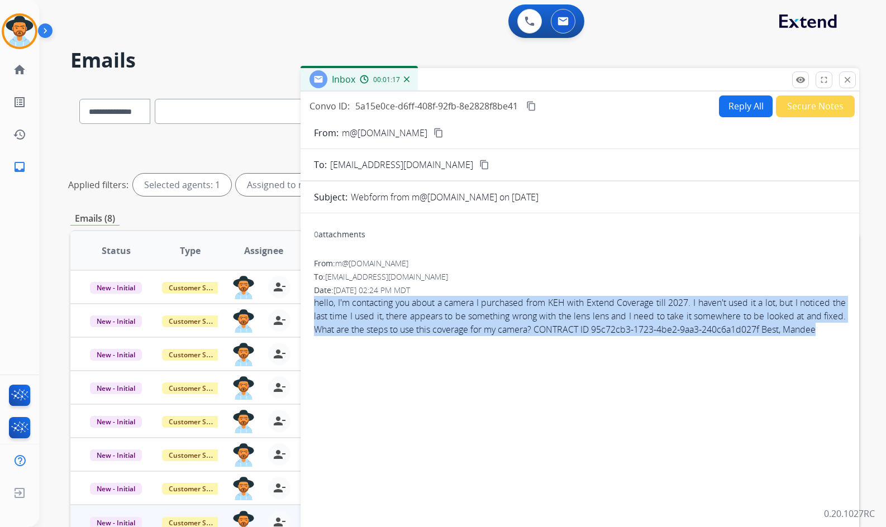
drag, startPoint x: 356, startPoint y: 343, endPoint x: 310, endPoint y: 305, distance: 60.3
click at [310, 305] on div "0 attachments From: m@[DOMAIN_NAME] To: [EMAIL_ADDRESS][DOMAIN_NAME] Date: [DAT…" at bounding box center [579, 369] width 558 height 294
copy span "hello, I'm contacting you about a camera I purchased from KEH with Extend Cover…"
click at [740, 111] on button "Reply All" at bounding box center [746, 106] width 54 height 22
select select "**********"
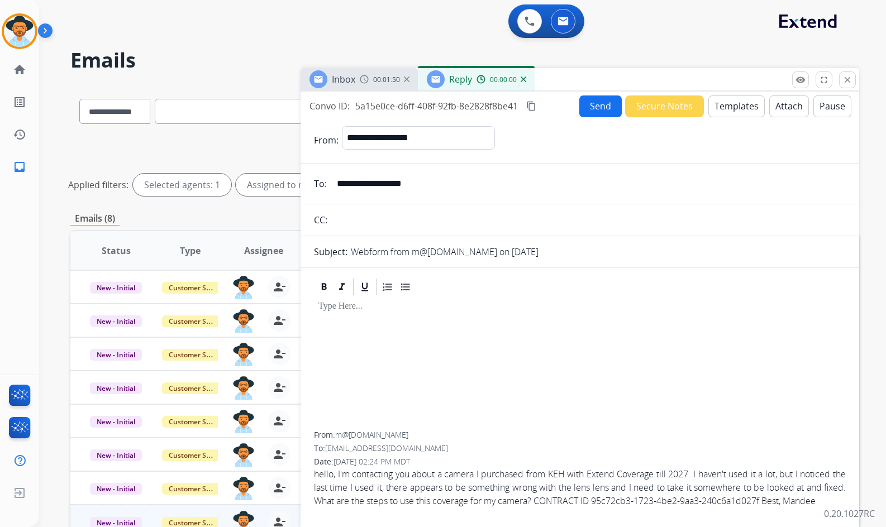
click at [740, 111] on button "Templates" at bounding box center [736, 106] width 56 height 22
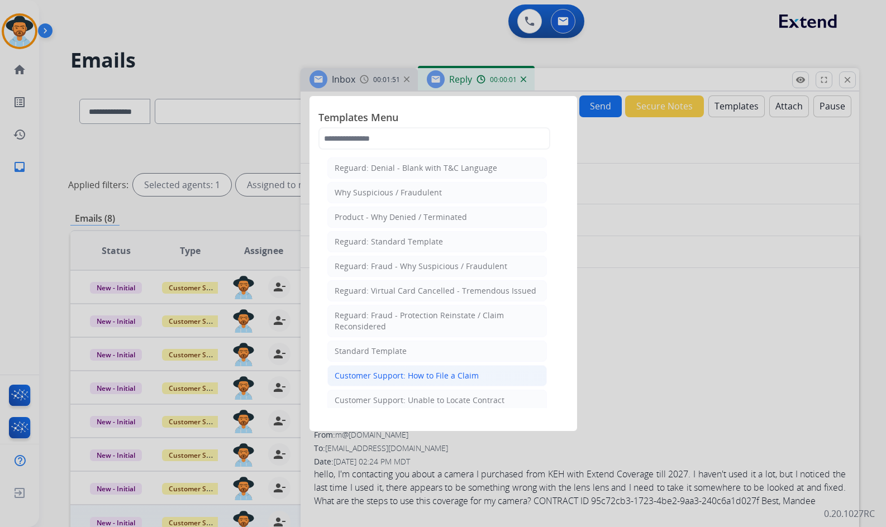
click at [427, 374] on div "Customer Support: How to File a Claim" at bounding box center [407, 375] width 144 height 11
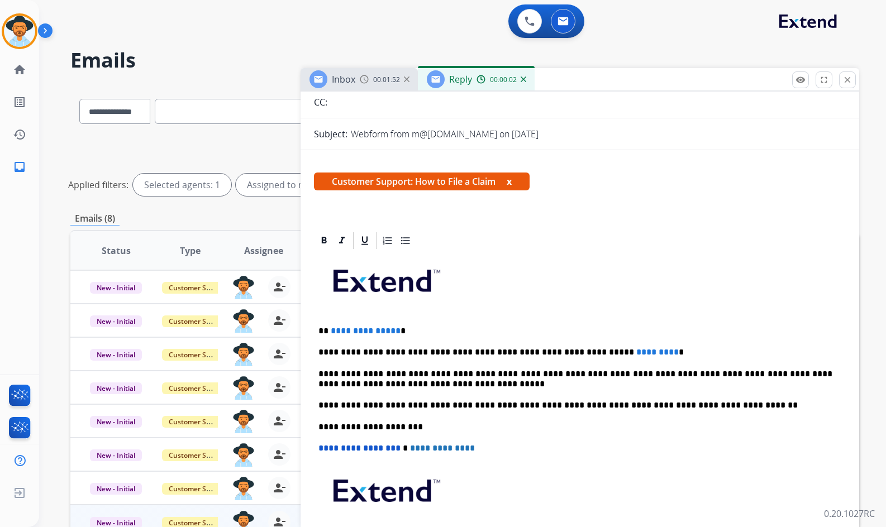
scroll to position [168, 0]
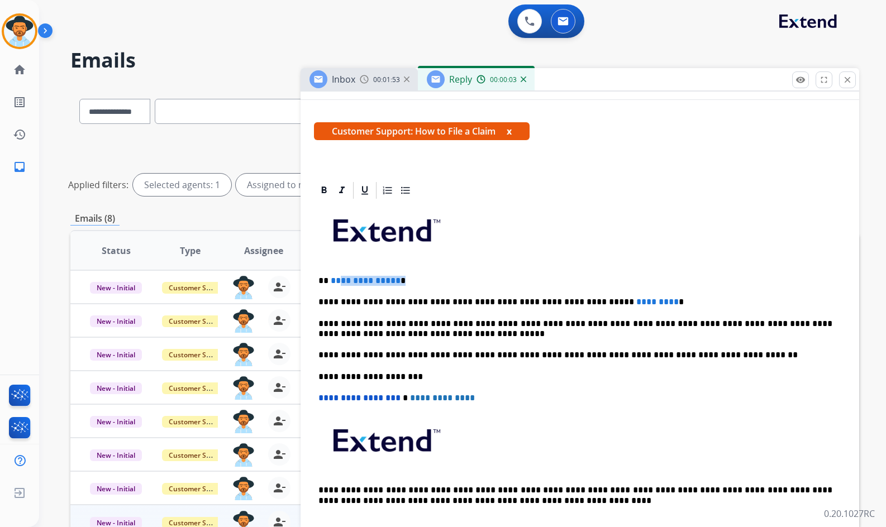
drag, startPoint x: 395, startPoint y: 283, endPoint x: 340, endPoint y: 279, distance: 55.9
click at [340, 279] on p "**********" at bounding box center [575, 281] width 514 height 10
drag, startPoint x: 627, startPoint y: 302, endPoint x: 578, endPoint y: 298, distance: 49.3
click at [568, 302] on p "**********" at bounding box center [575, 302] width 514 height 10
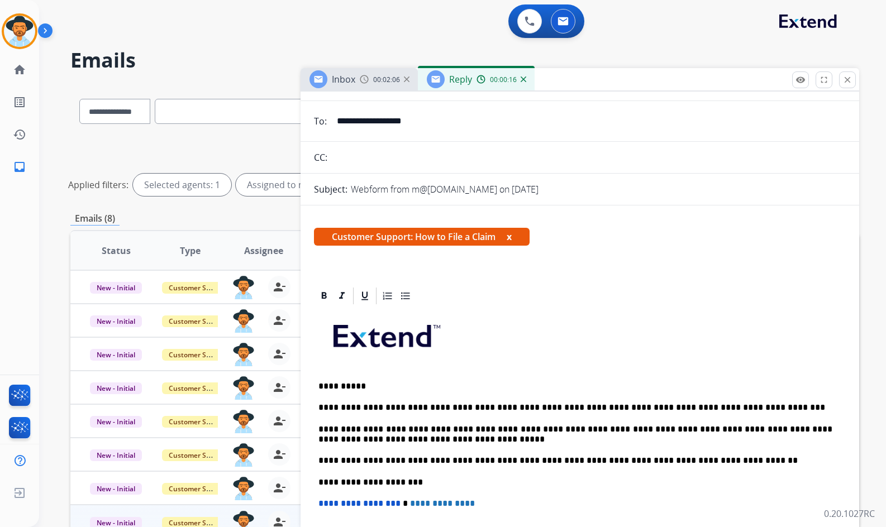
scroll to position [0, 0]
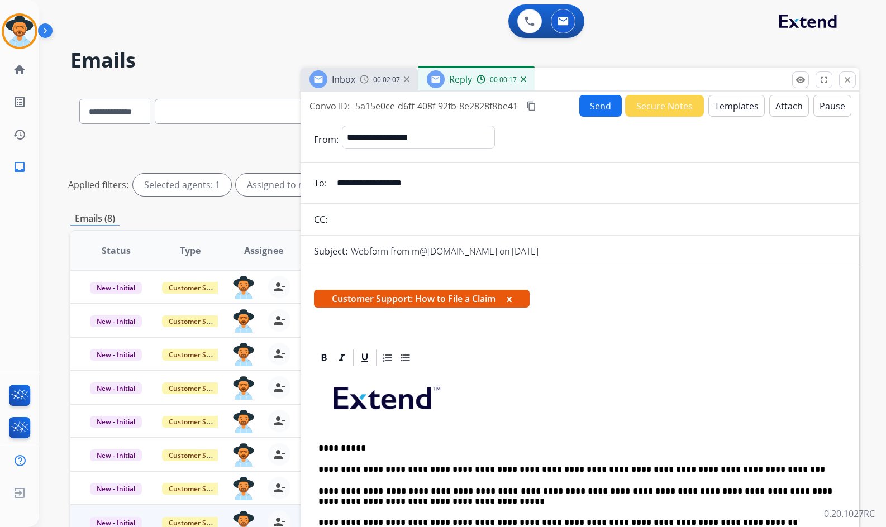
click at [582, 109] on button "Send" at bounding box center [600, 106] width 42 height 22
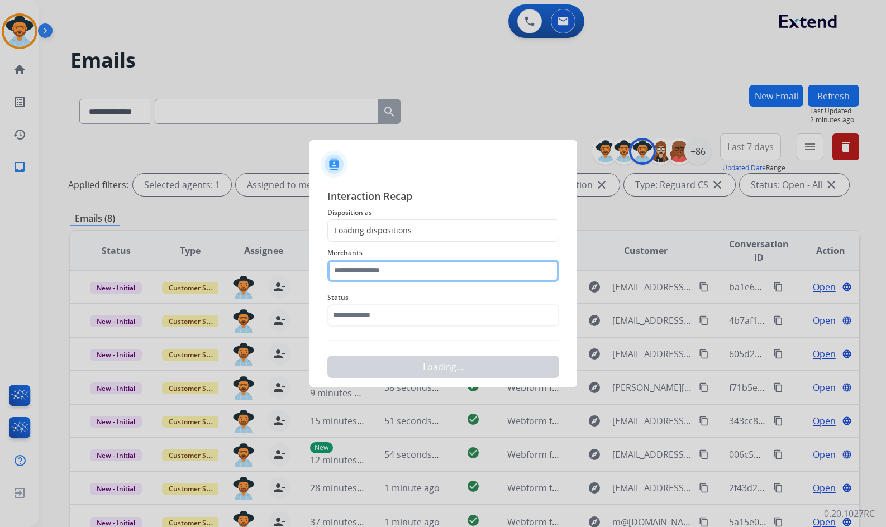
click at [440, 273] on input "text" at bounding box center [443, 271] width 232 height 22
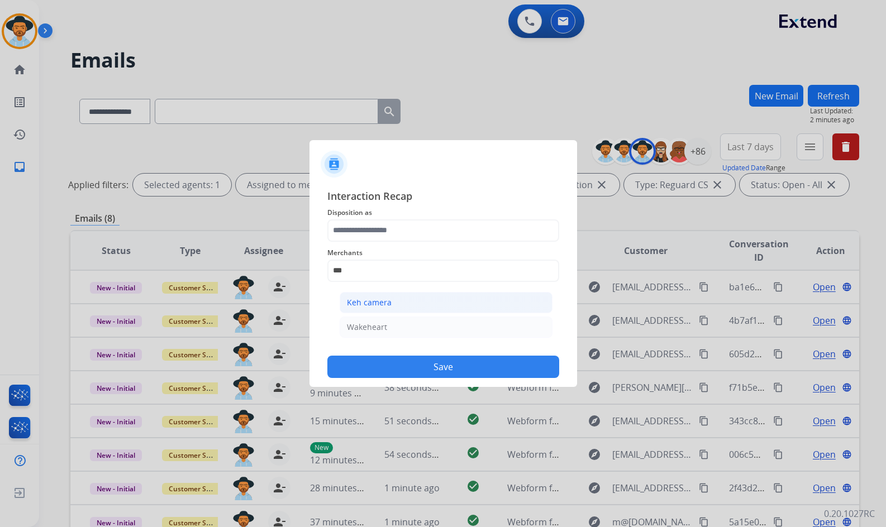
drag, startPoint x: 434, startPoint y: 284, endPoint x: 430, endPoint y: 298, distance: 15.2
click at [433, 286] on div "Merchants *** Keh camera Wakeheart" at bounding box center [443, 264] width 232 height 45
click at [430, 298] on li "Keh camera" at bounding box center [446, 302] width 213 height 21
type input "**********"
click at [439, 323] on input "text" at bounding box center [443, 315] width 232 height 22
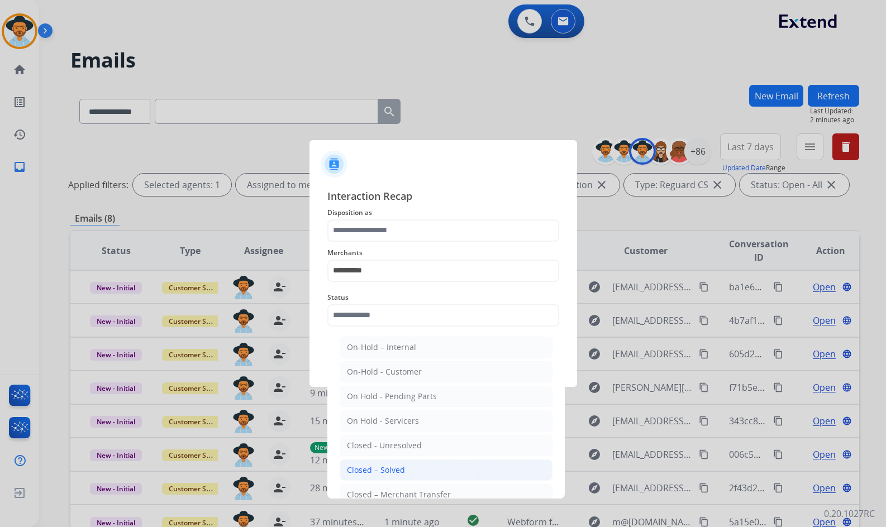
click at [432, 474] on li "Closed – Solved" at bounding box center [446, 470] width 213 height 21
type input "**********"
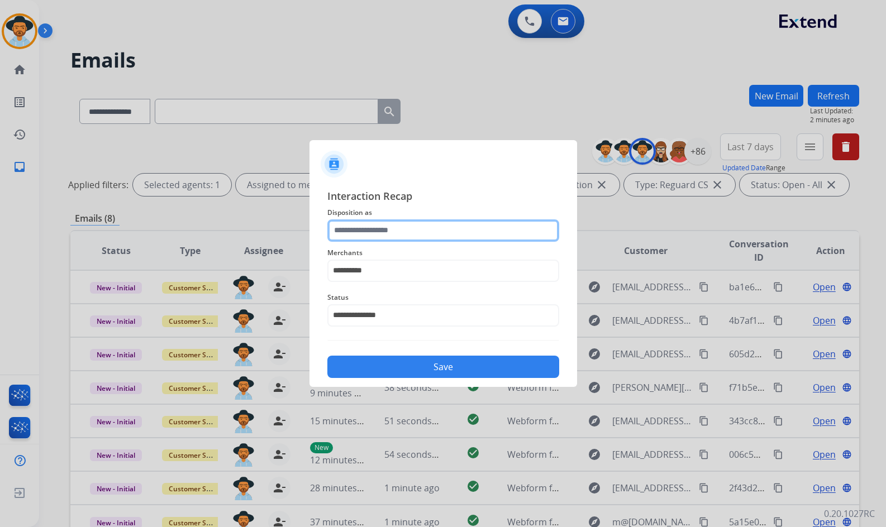
click at [434, 222] on input "text" at bounding box center [443, 230] width 232 height 22
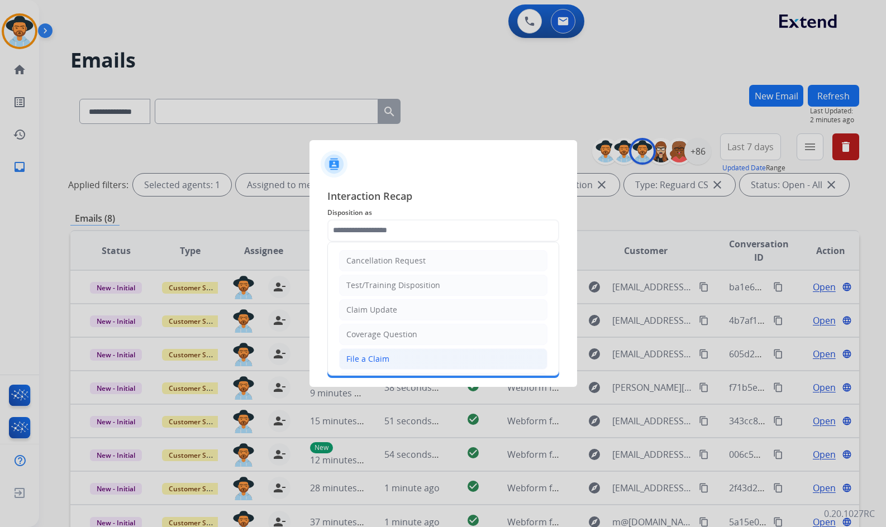
click at [418, 356] on li "File a Claim" at bounding box center [443, 358] width 208 height 21
type input "**********"
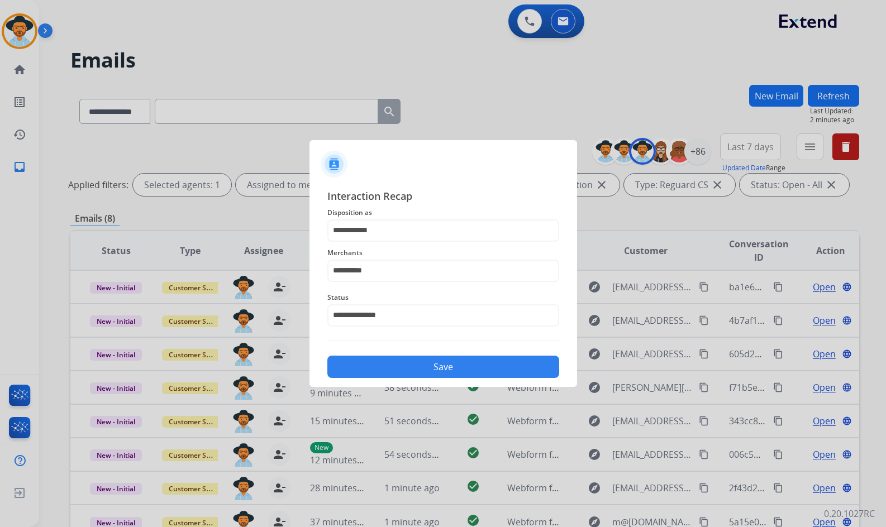
click at [442, 356] on button "Save" at bounding box center [443, 367] width 232 height 22
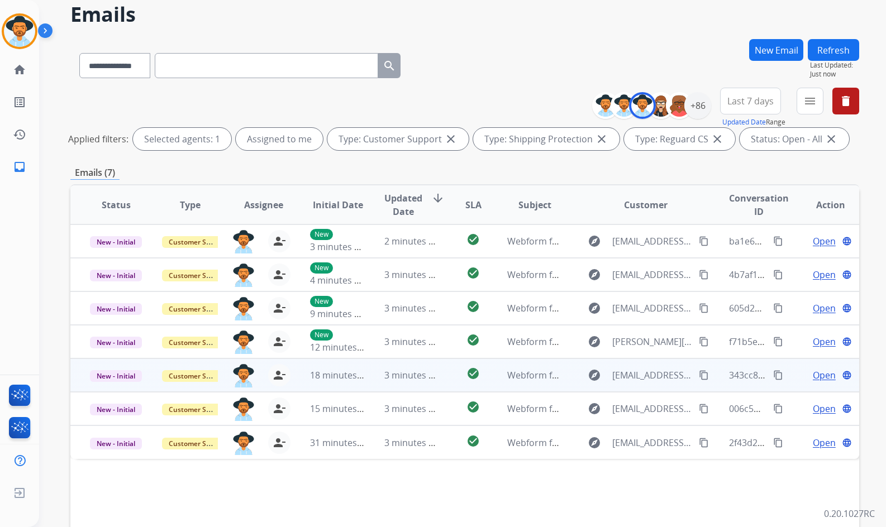
scroll to position [56, 0]
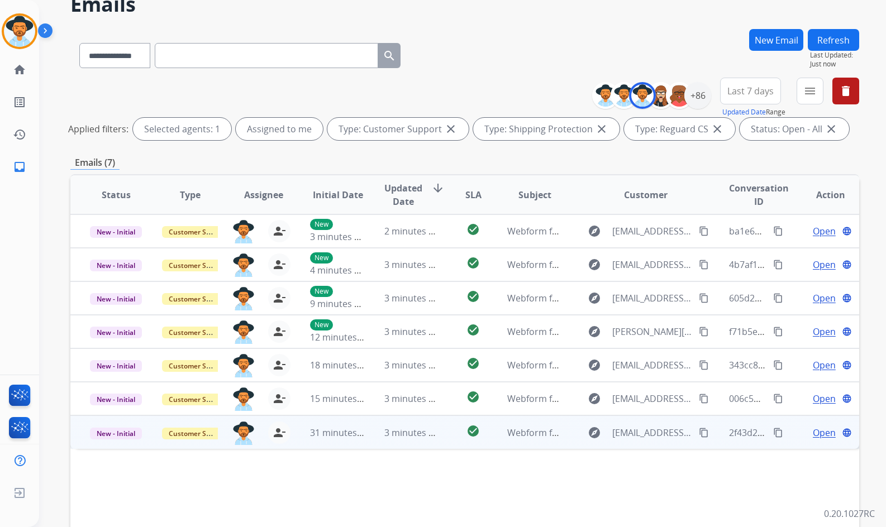
click at [813, 434] on span "Open" at bounding box center [824, 432] width 23 height 13
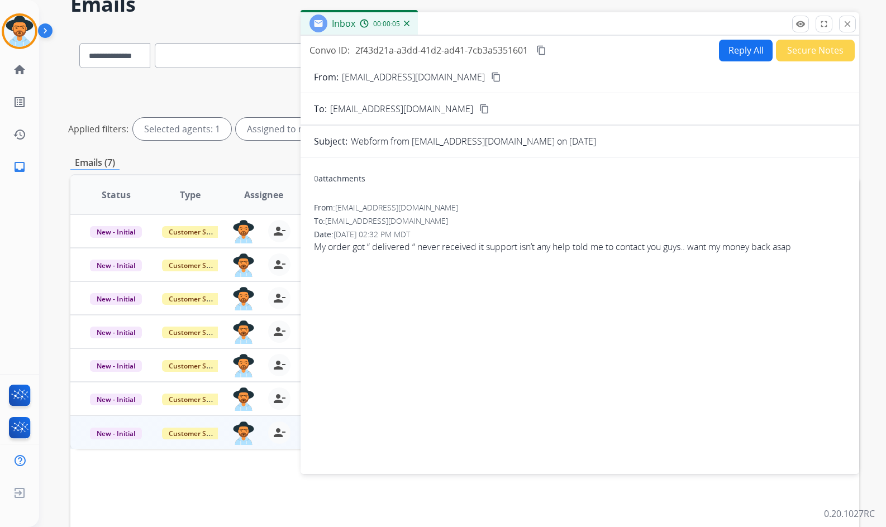
click at [445, 70] on form "From: [EMAIL_ADDRESS][DOMAIN_NAME] content_copy To: [EMAIL_ADDRESS][DOMAIN_NAME…" at bounding box center [579, 265] width 558 height 408
click at [491, 72] on mat-icon "content_copy" at bounding box center [496, 77] width 10 height 10
click at [482, 251] on span "My order got “ delivered “ never received it support isn’t any help told me to …" at bounding box center [580, 246] width 532 height 13
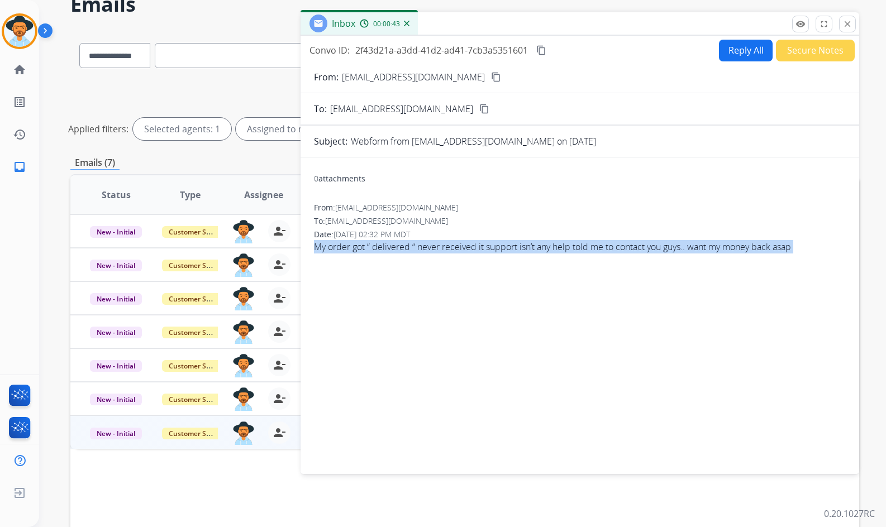
click at [482, 251] on span "My order got “ delivered “ never received it support isn’t any help told me to …" at bounding box center [580, 246] width 532 height 13
copy app-emails-table "My order got “ delivered “ never received it support isn’t any help told me to …"
click at [491, 75] on mat-icon "content_copy" at bounding box center [496, 77] width 10 height 10
click at [758, 57] on button "Reply All" at bounding box center [746, 51] width 54 height 22
select select "**********"
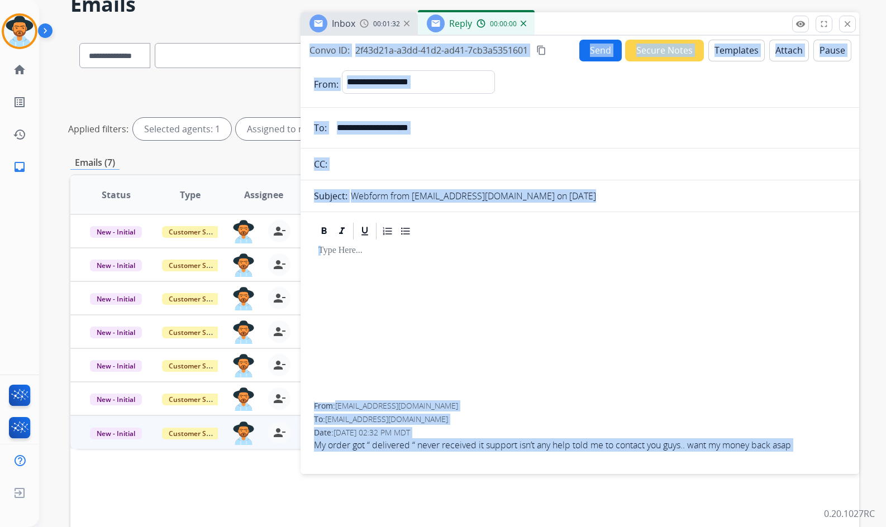
click at [730, 58] on button "Templates" at bounding box center [736, 51] width 56 height 22
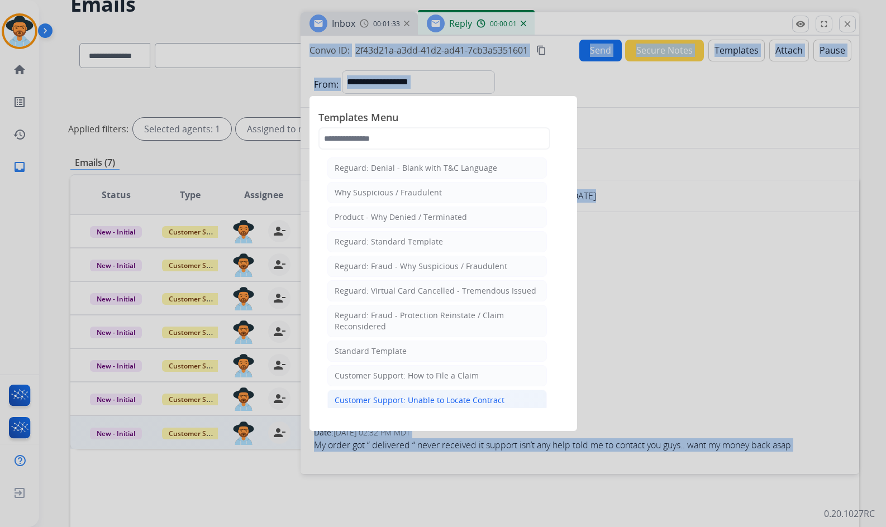
click at [472, 395] on div "Customer Support: Unable to Locate Contract" at bounding box center [420, 400] width 170 height 11
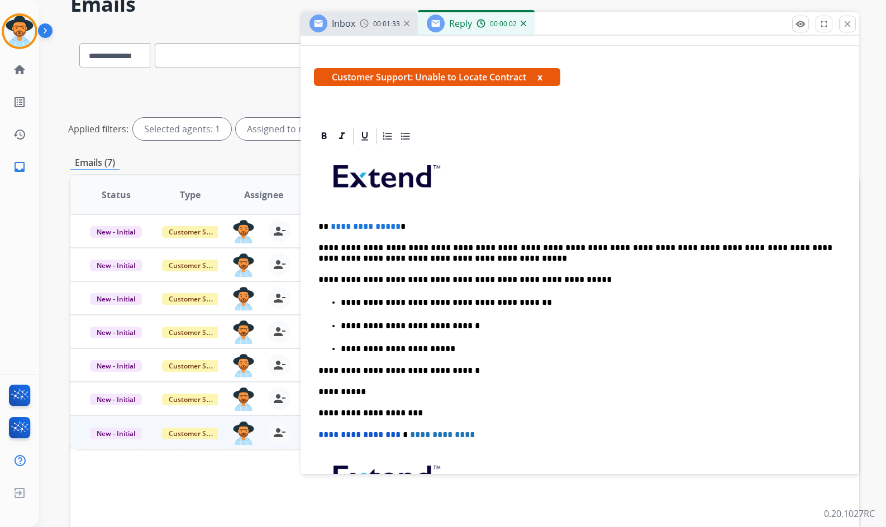
scroll to position [168, 0]
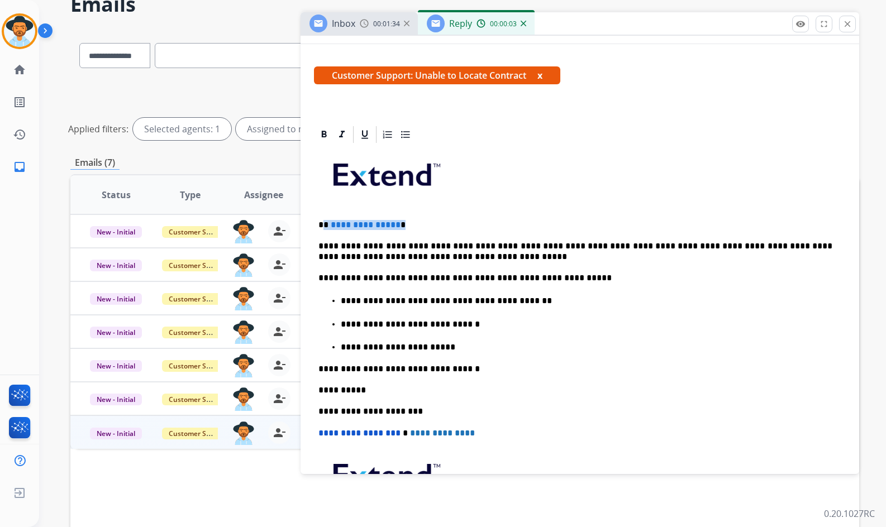
drag, startPoint x: 355, startPoint y: 224, endPoint x: 325, endPoint y: 222, distance: 29.7
click at [325, 222] on p "**********" at bounding box center [575, 225] width 514 height 10
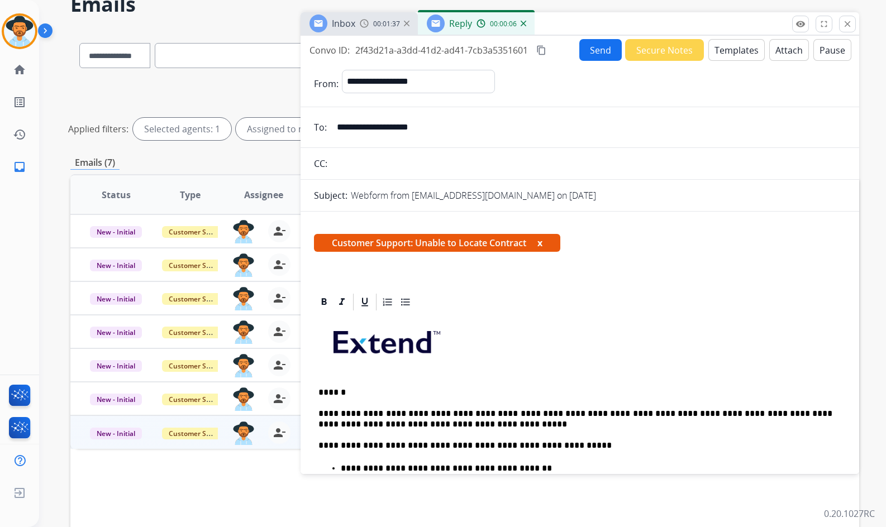
scroll to position [0, 0]
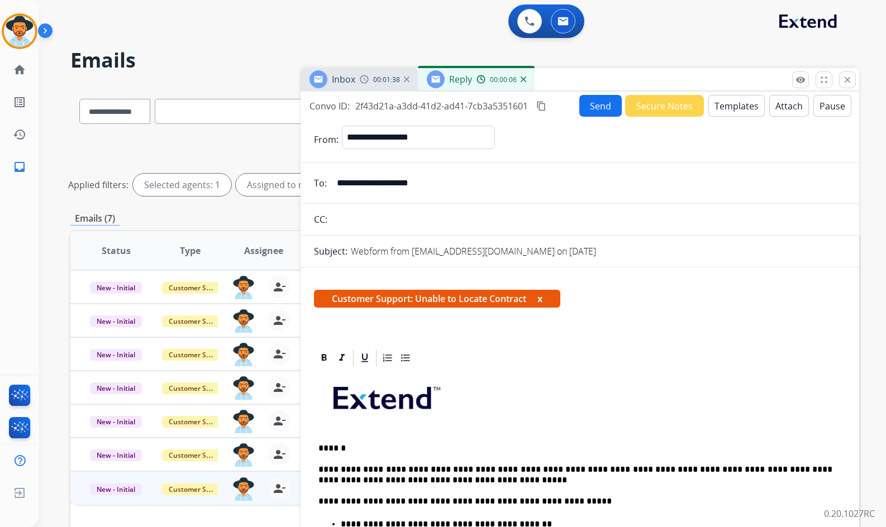
click at [594, 108] on button "Send" at bounding box center [600, 106] width 42 height 22
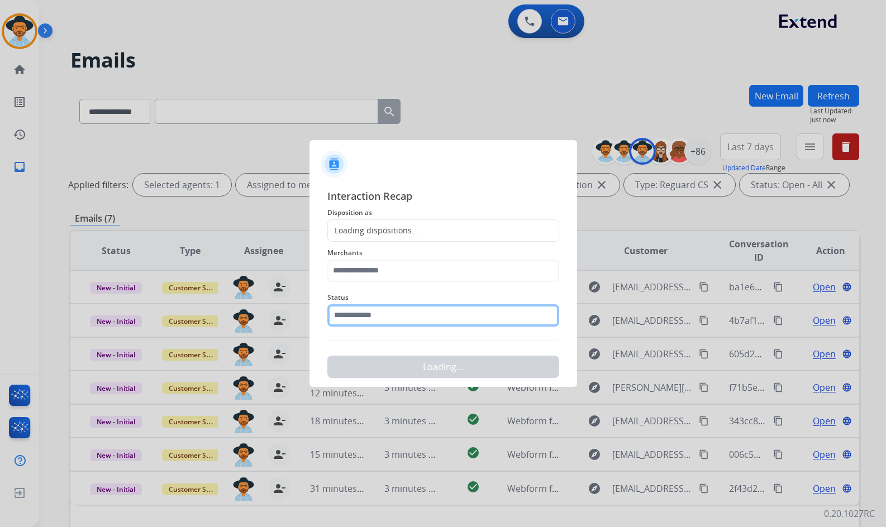
click at [417, 316] on input "text" at bounding box center [443, 315] width 232 height 22
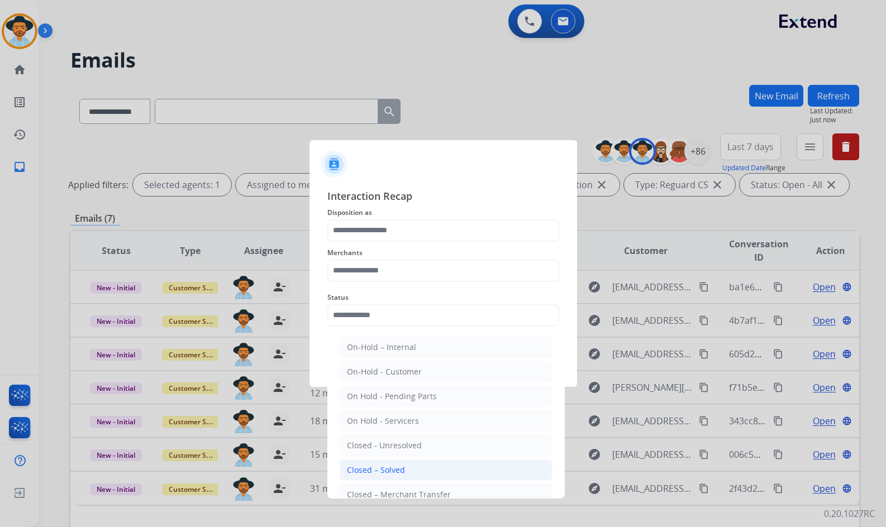
click at [406, 468] on li "Closed – Solved" at bounding box center [446, 470] width 213 height 21
type input "**********"
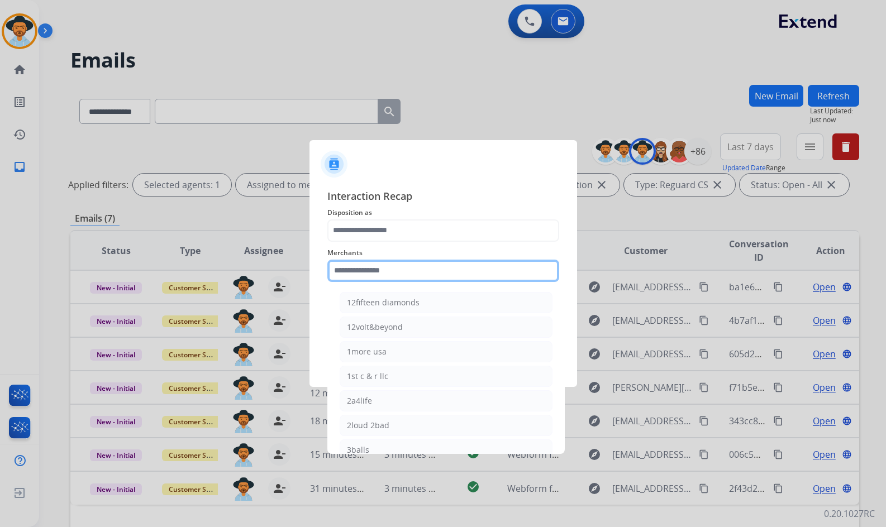
click at [426, 269] on input "text" at bounding box center [443, 271] width 232 height 22
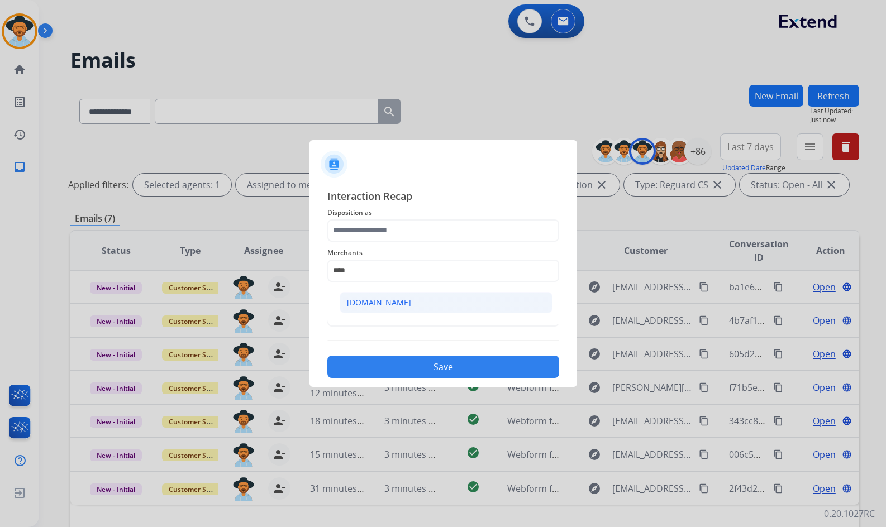
click at [404, 308] on li "[DOMAIN_NAME]" at bounding box center [446, 302] width 213 height 21
type input "**********"
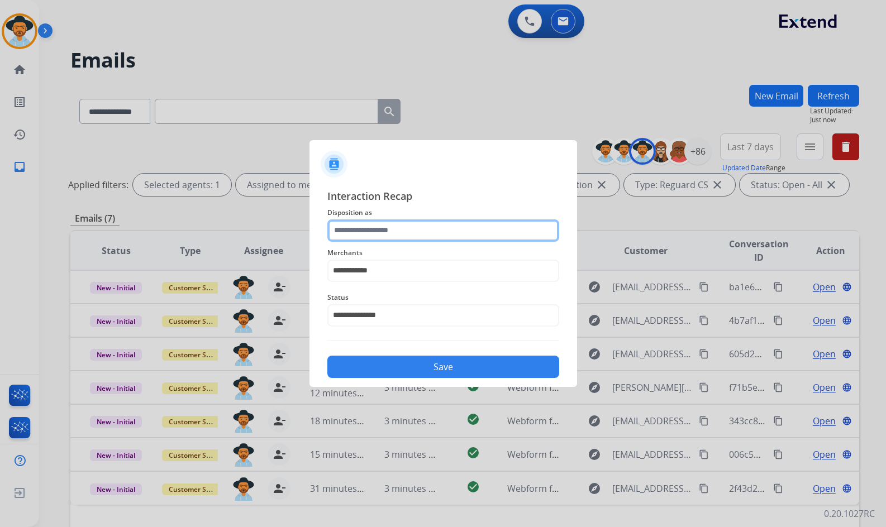
click at [396, 233] on input "text" at bounding box center [443, 230] width 232 height 22
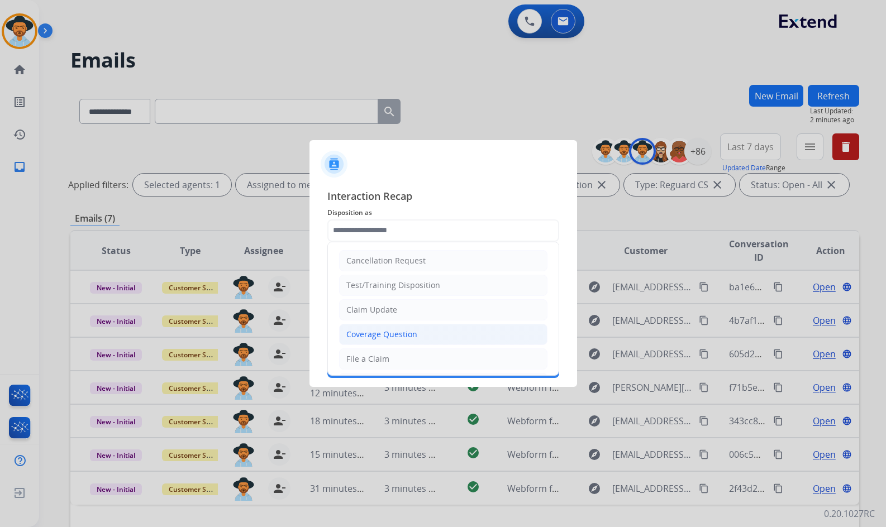
click at [398, 332] on div "Coverage Question" at bounding box center [381, 334] width 71 height 11
type input "**********"
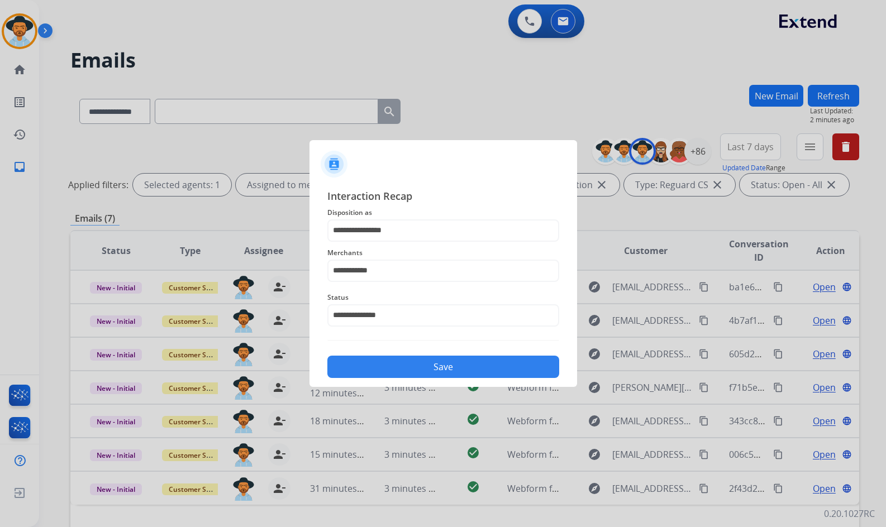
click at [419, 369] on button "Save" at bounding box center [443, 367] width 232 height 22
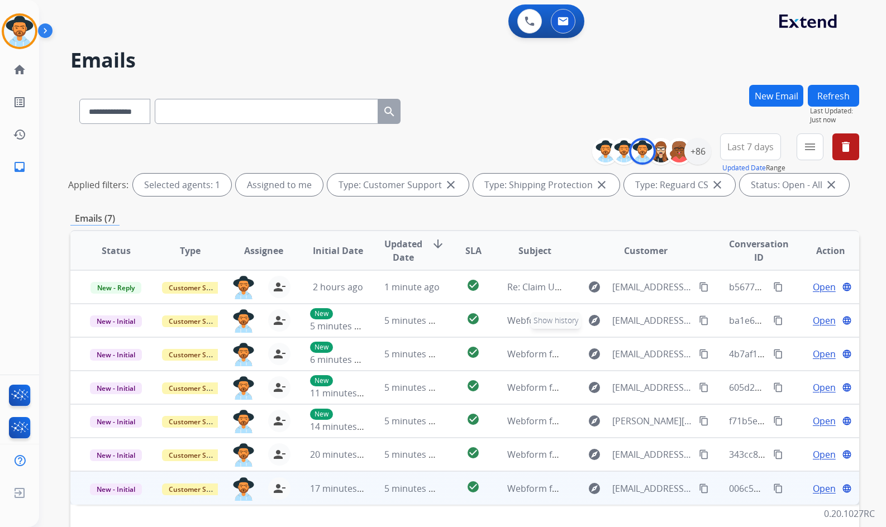
scroll to position [56, 0]
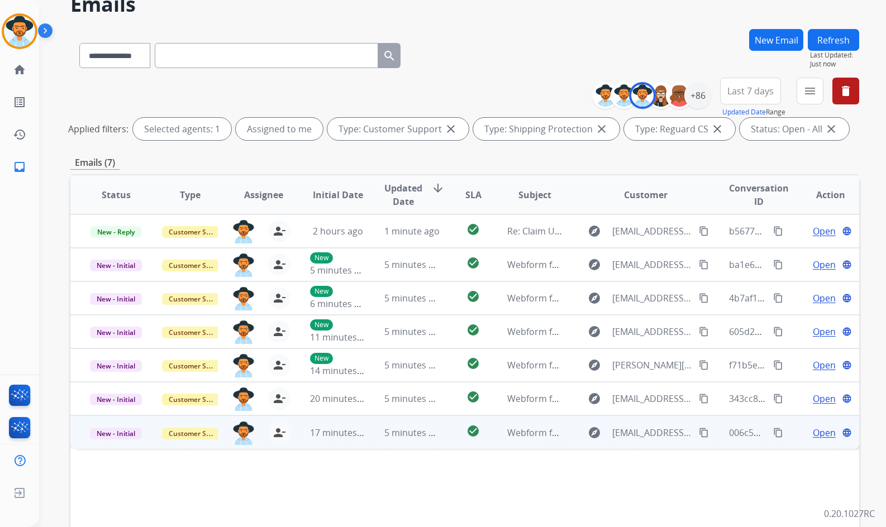
click at [820, 433] on span "Open" at bounding box center [824, 432] width 23 height 13
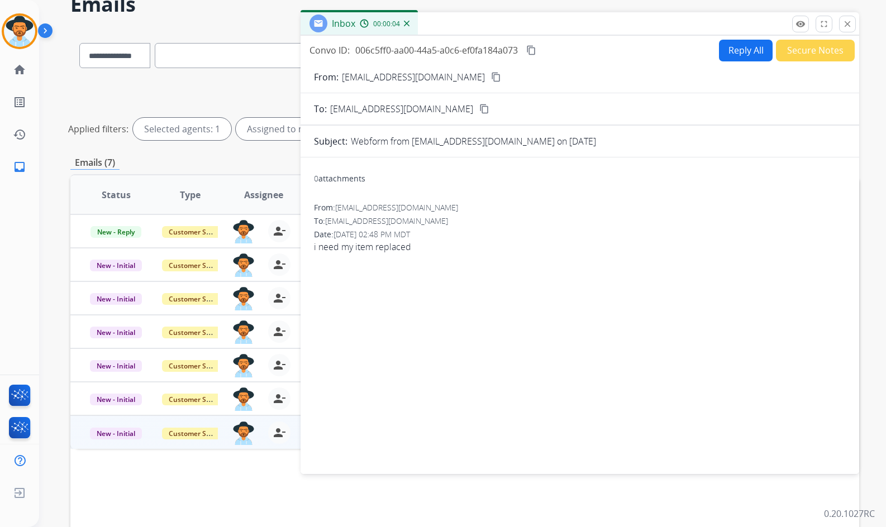
click at [491, 74] on mat-icon "content_copy" at bounding box center [496, 77] width 10 height 10
click at [367, 243] on span "i need my item replaced" at bounding box center [580, 246] width 532 height 13
copy app-emails-table "i need my item replaced remove_[MEDICAL_DATA] Logs fullscreen Expand close Clos…"
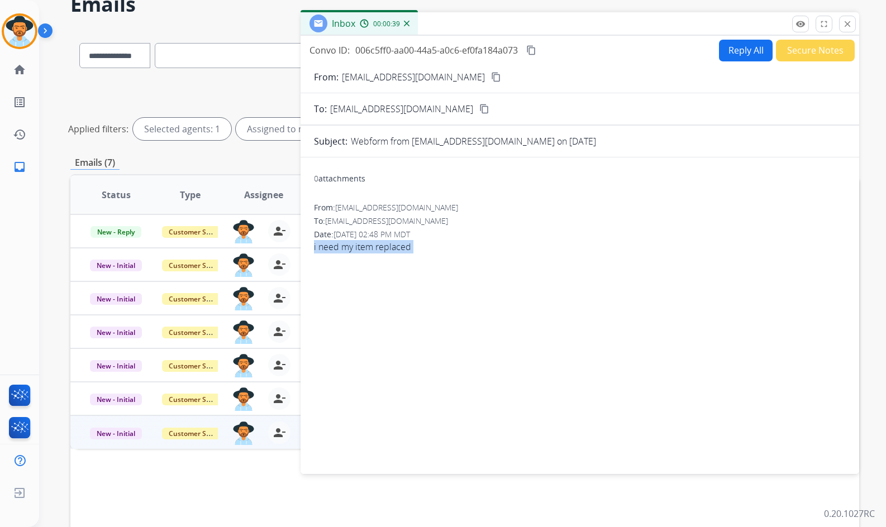
click at [536, 52] on mat-icon "content_copy" at bounding box center [531, 50] width 10 height 10
click at [727, 55] on button "Reply All" at bounding box center [746, 51] width 54 height 22
select select "**********"
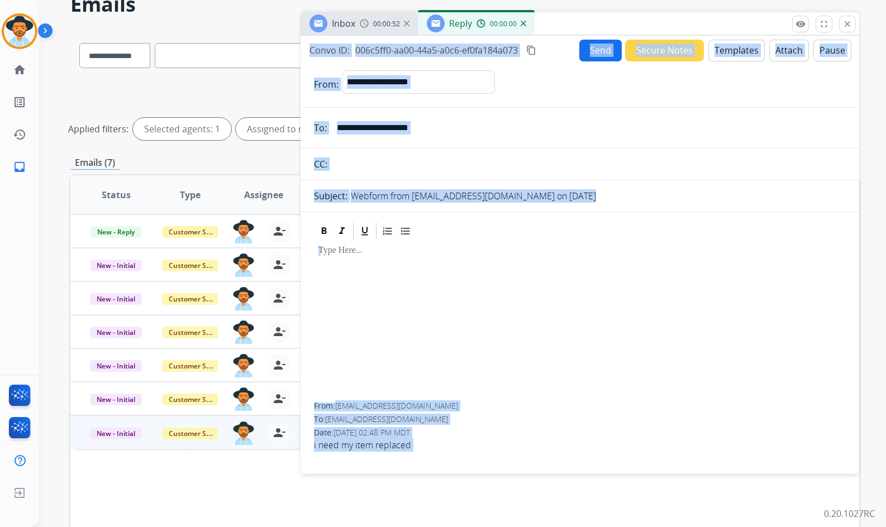
click at [722, 54] on button "Templates" at bounding box center [736, 51] width 56 height 22
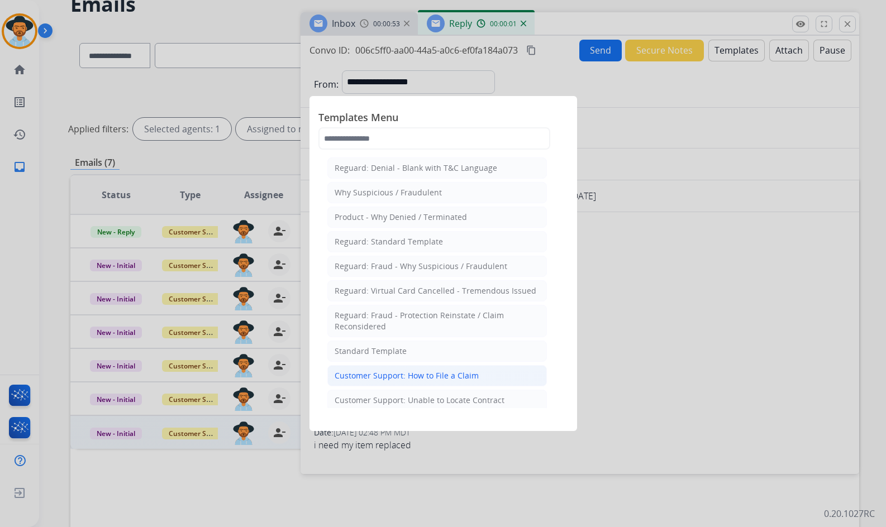
click at [428, 377] on div "Customer Support: How to File a Claim" at bounding box center [407, 375] width 144 height 11
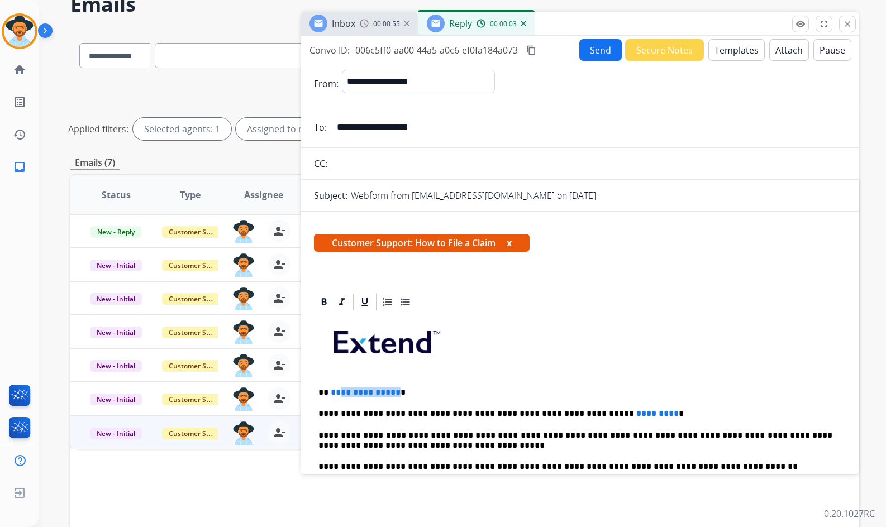
drag, startPoint x: 393, startPoint y: 392, endPoint x: 343, endPoint y: 389, distance: 49.8
click at [336, 391] on span "**********" at bounding box center [366, 392] width 70 height 8
click at [583, 412] on p "**********" at bounding box center [575, 414] width 514 height 10
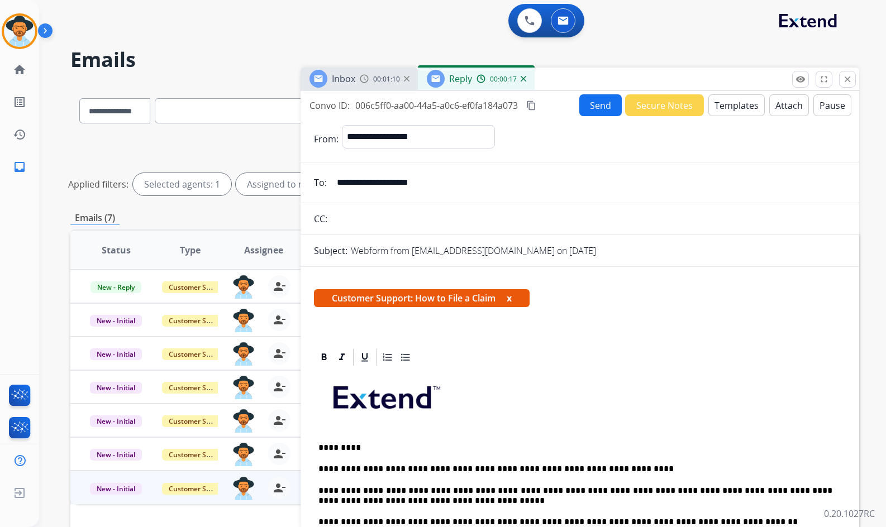
scroll to position [0, 0]
click at [581, 105] on button "Send" at bounding box center [600, 106] width 42 height 22
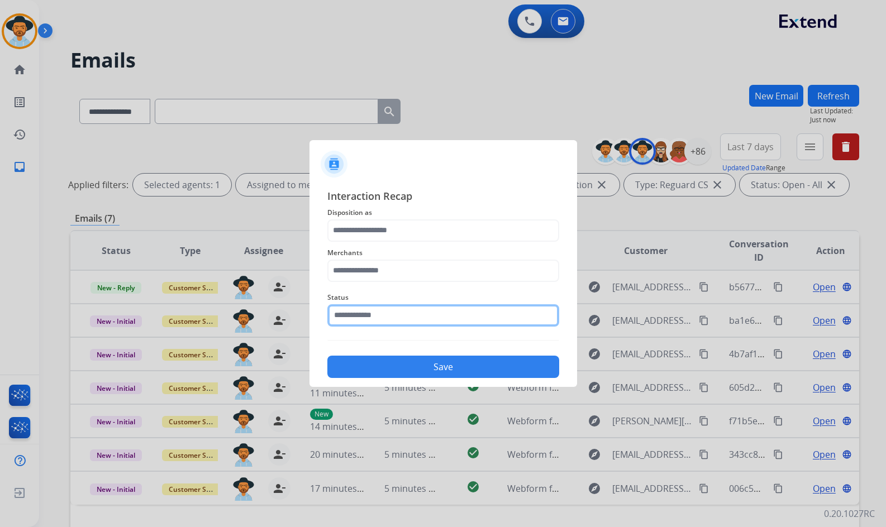
click at [388, 313] on input "text" at bounding box center [443, 315] width 232 height 22
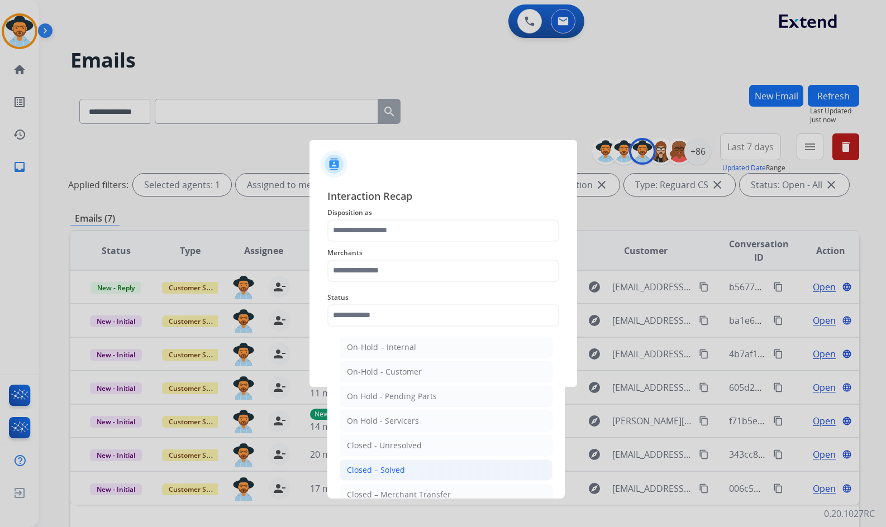
click at [429, 466] on li "Closed – Solved" at bounding box center [446, 470] width 213 height 21
type input "**********"
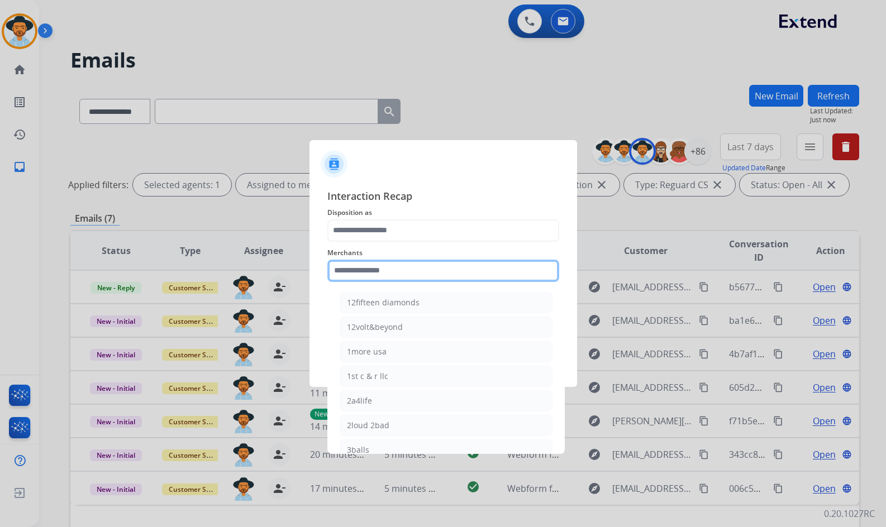
click at [389, 266] on input "text" at bounding box center [443, 271] width 232 height 22
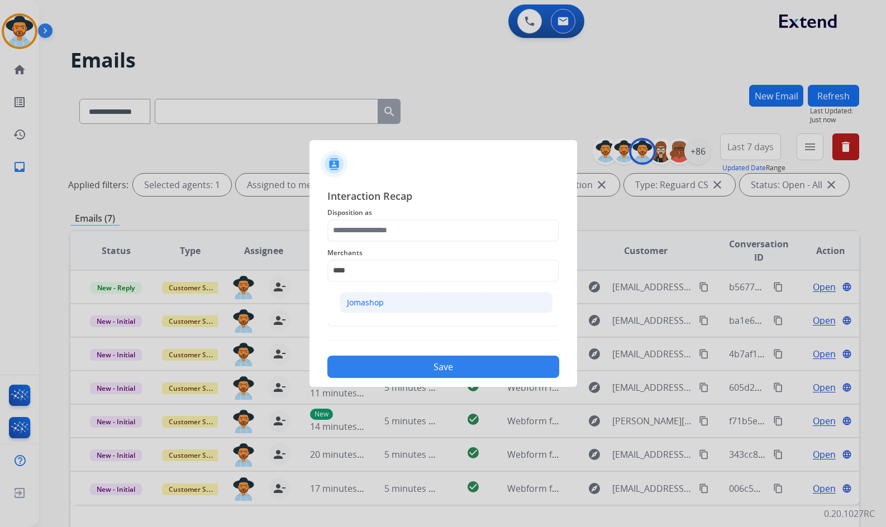
click at [428, 301] on li "Jomashop" at bounding box center [446, 302] width 213 height 21
type input "********"
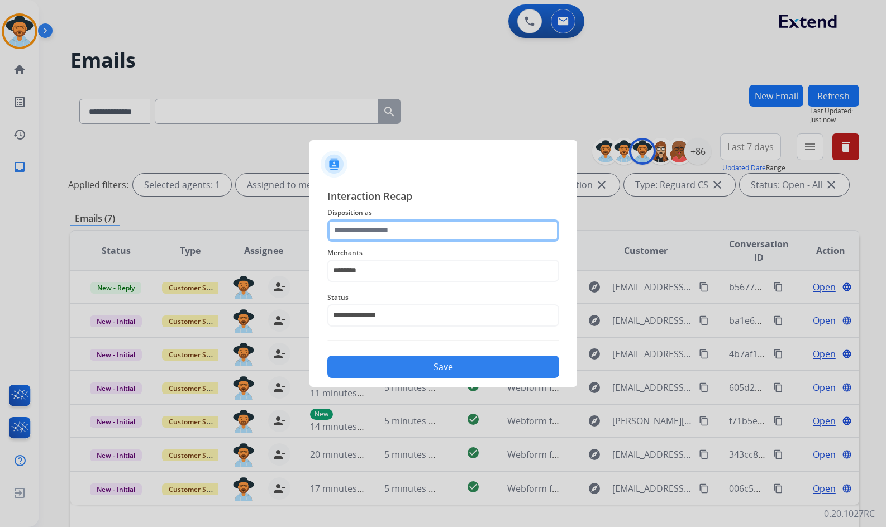
click at [432, 226] on input "text" at bounding box center [443, 230] width 232 height 22
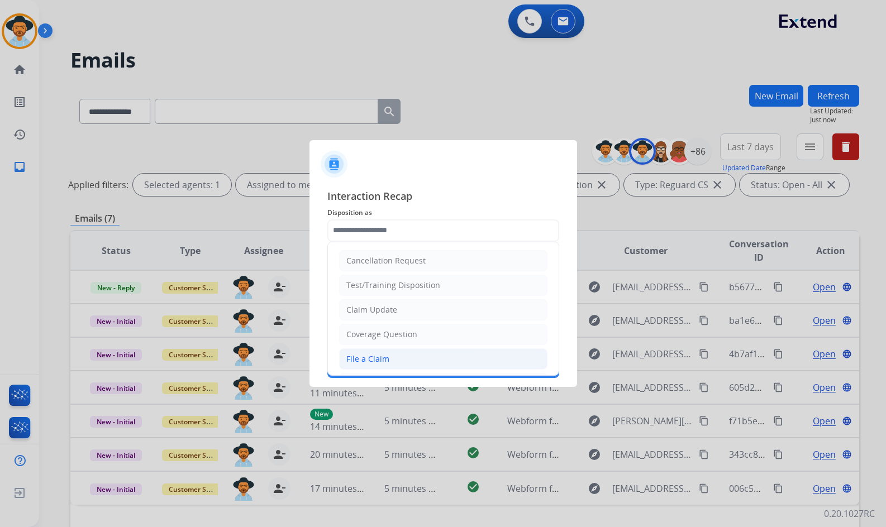
click at [393, 364] on li "File a Claim" at bounding box center [443, 358] width 208 height 21
type input "**********"
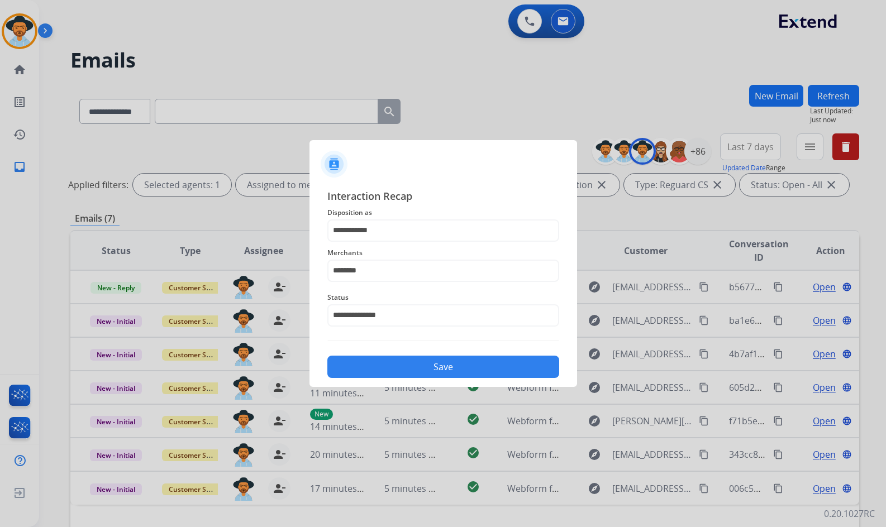
click at [471, 373] on button "Save" at bounding box center [443, 367] width 232 height 22
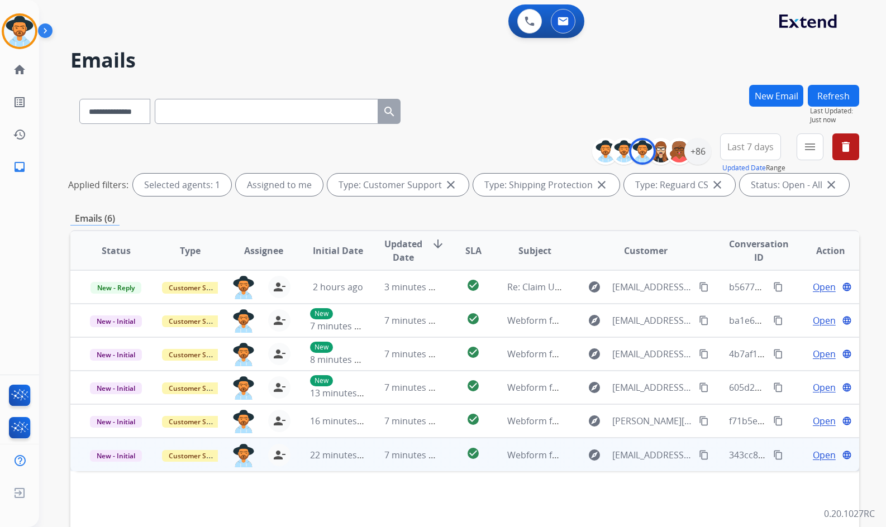
click at [819, 451] on span "Open" at bounding box center [824, 454] width 23 height 13
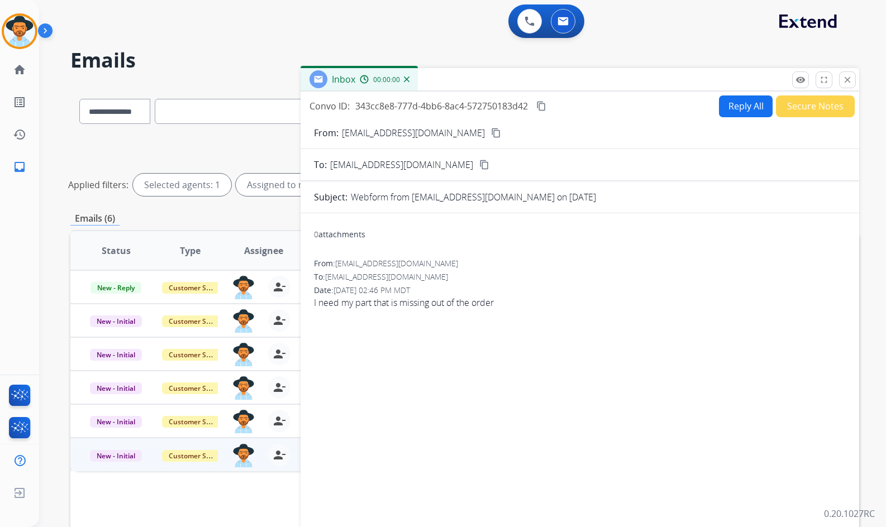
click at [491, 133] on mat-icon "content_copy" at bounding box center [496, 133] width 10 height 10
click at [460, 303] on span "I need my part that is missing out of the order" at bounding box center [580, 302] width 532 height 13
copy app-emails-table "I need my part that is missing out of the order remove_[MEDICAL_DATA] Logs full…"
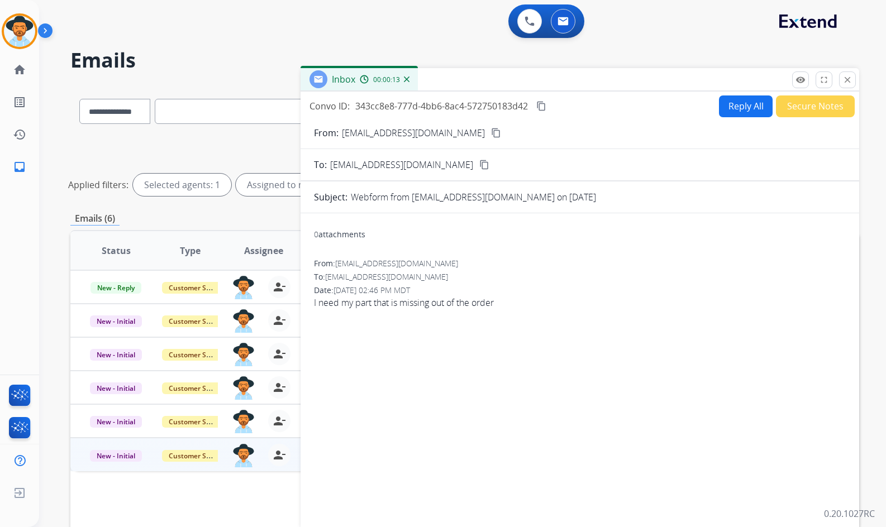
click at [543, 113] on div "Convo ID: 343cc8e8-777d-4bb6-8ac4-572750183d42 content_copy Reply All Secure No…" at bounding box center [579, 106] width 558 height 22
click at [542, 107] on mat-icon "content_copy" at bounding box center [541, 106] width 10 height 10
click at [735, 113] on button "Reply All" at bounding box center [746, 106] width 54 height 22
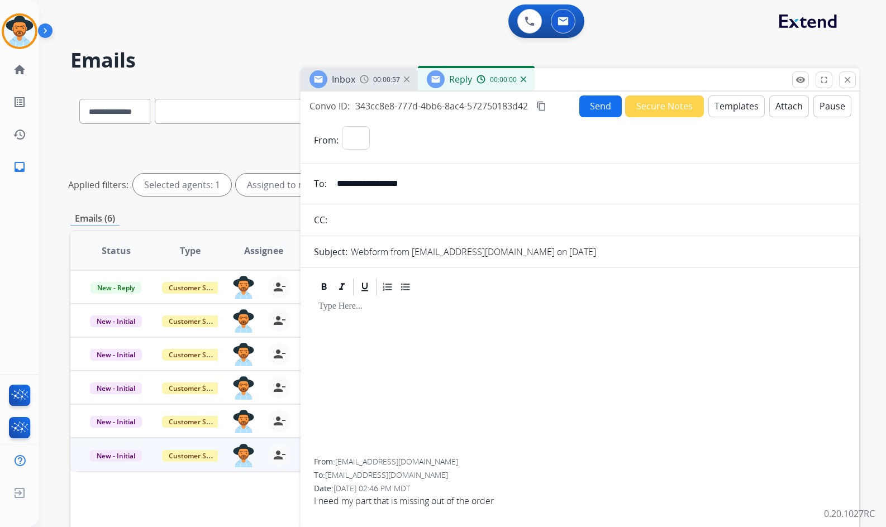
select select "**********"
click at [735, 113] on button "Templates" at bounding box center [736, 106] width 56 height 22
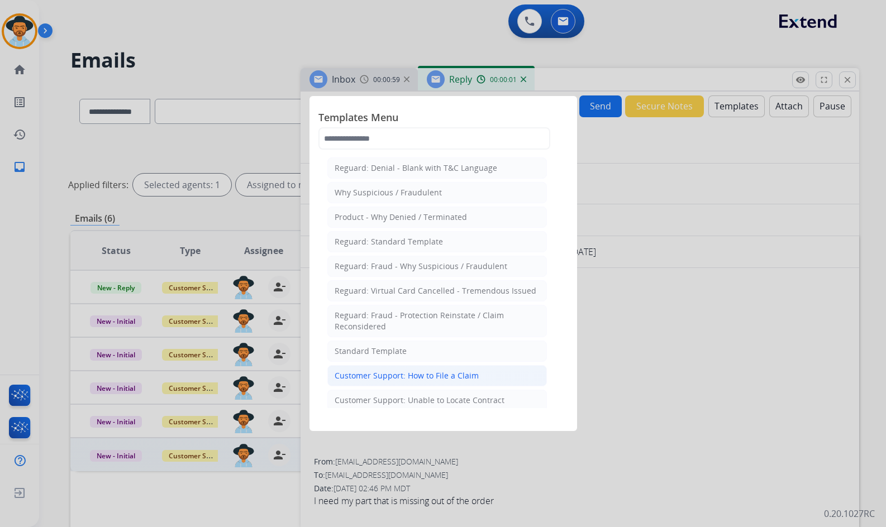
click at [422, 378] on div "Customer Support: How to File a Claim" at bounding box center [407, 375] width 144 height 11
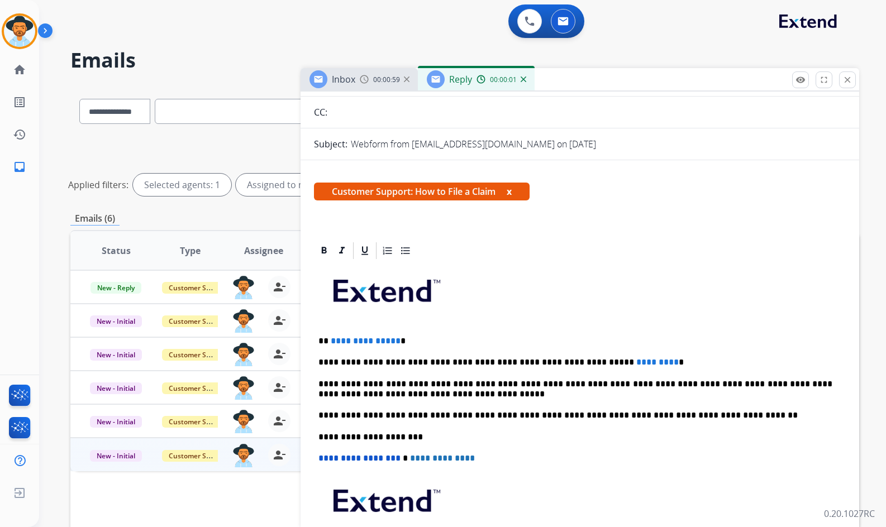
scroll to position [112, 0]
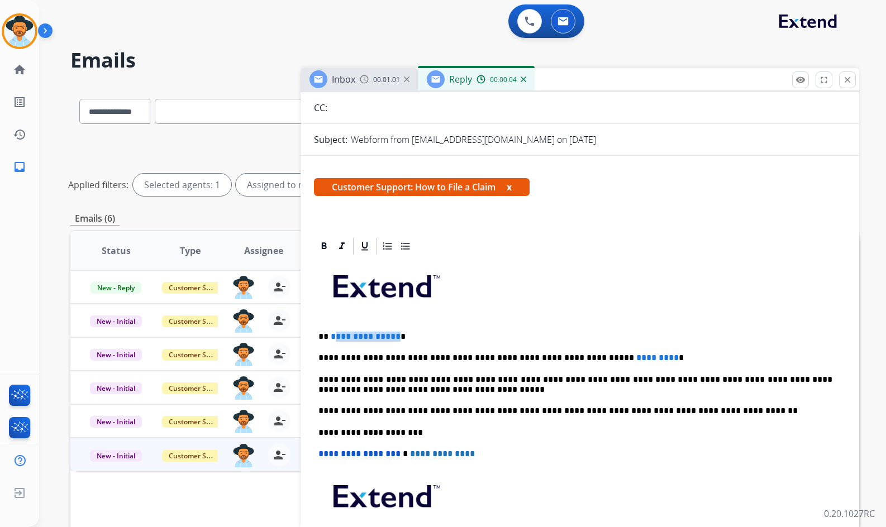
drag, startPoint x: 393, startPoint y: 341, endPoint x: 333, endPoint y: 331, distance: 61.1
click at [333, 332] on p "**********" at bounding box center [575, 337] width 514 height 10
drag, startPoint x: 623, startPoint y: 355, endPoint x: 580, endPoint y: 357, distance: 42.5
click at [580, 357] on p "**********" at bounding box center [575, 358] width 514 height 10
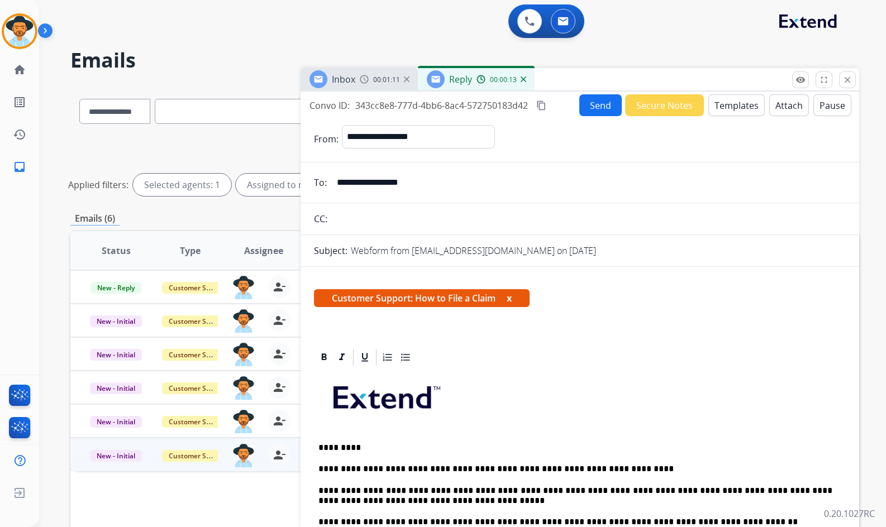
scroll to position [0, 0]
click at [580, 103] on button "Send" at bounding box center [600, 106] width 42 height 22
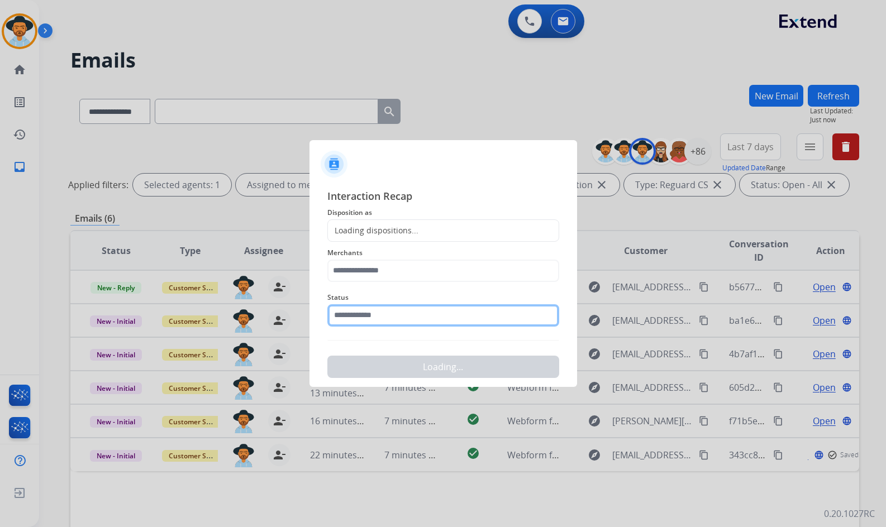
click at [410, 318] on input "text" at bounding box center [443, 315] width 232 height 22
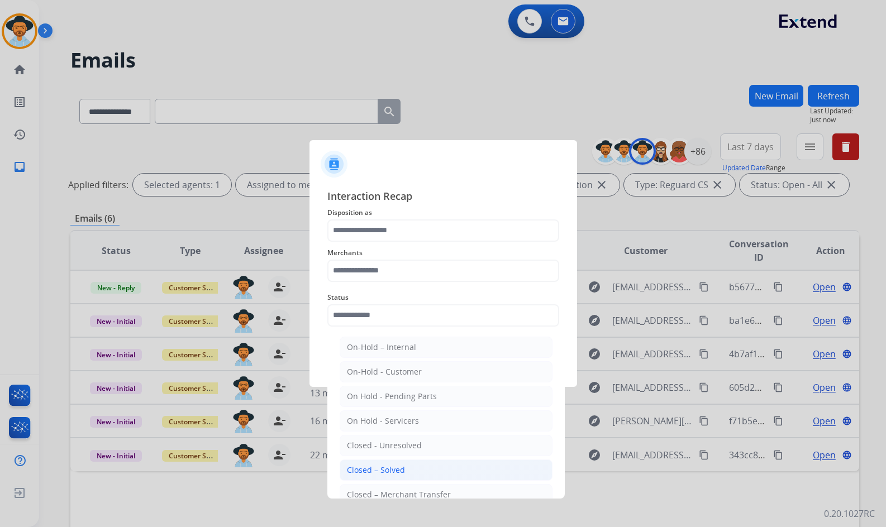
click at [404, 472] on li "Closed – Solved" at bounding box center [446, 470] width 213 height 21
type input "**********"
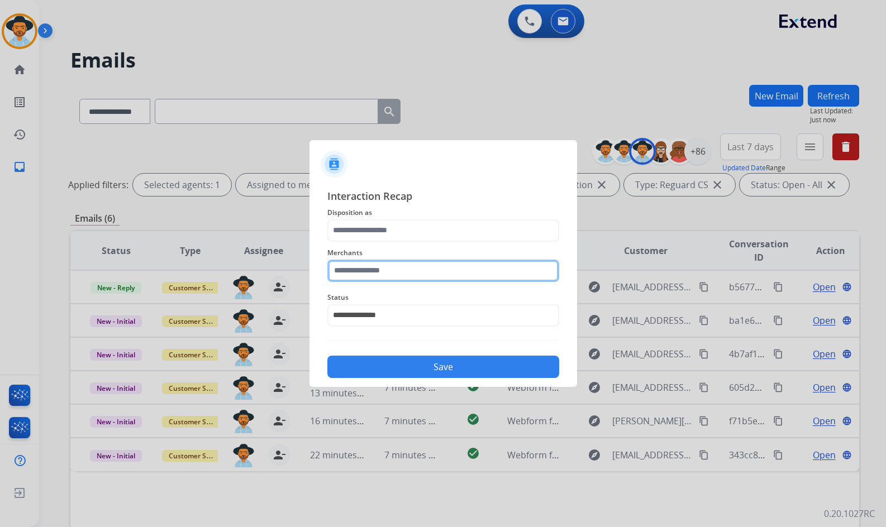
click at [376, 275] on input "text" at bounding box center [443, 271] width 232 height 22
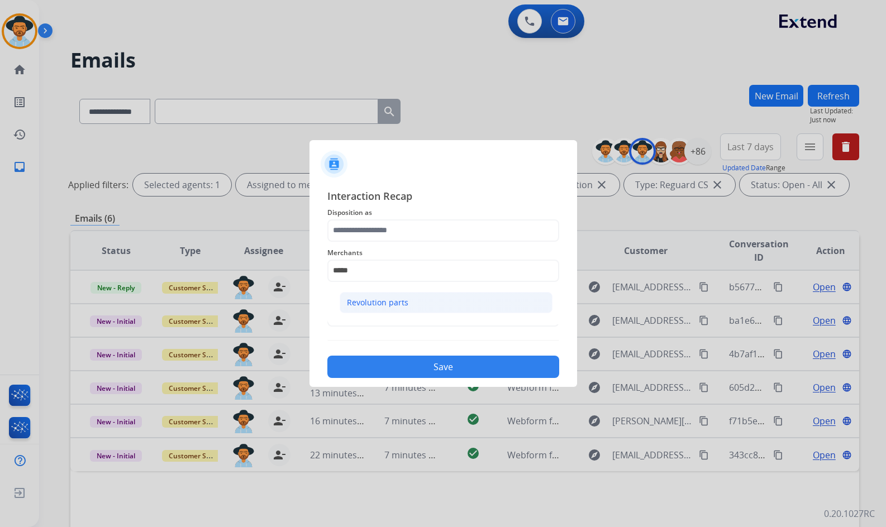
click at [375, 299] on div "Revolution parts" at bounding box center [377, 302] width 61 height 11
type input "**********"
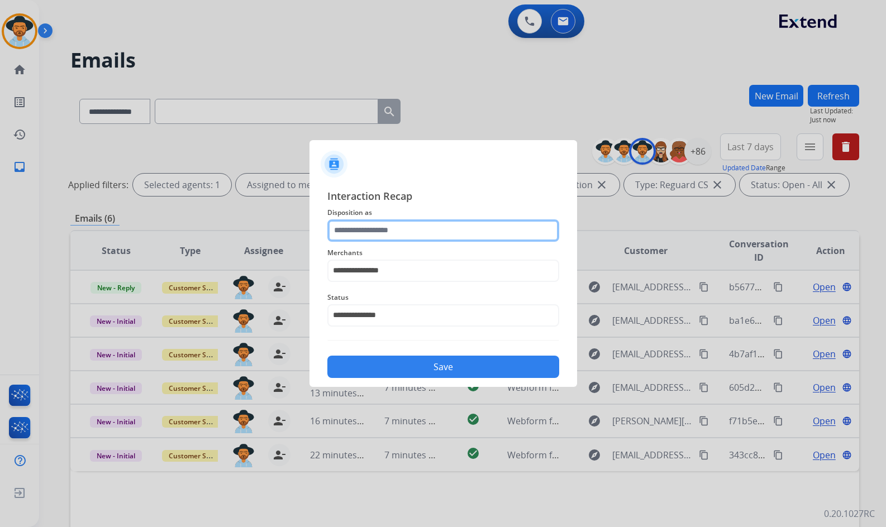
click at [378, 237] on input "text" at bounding box center [443, 230] width 232 height 22
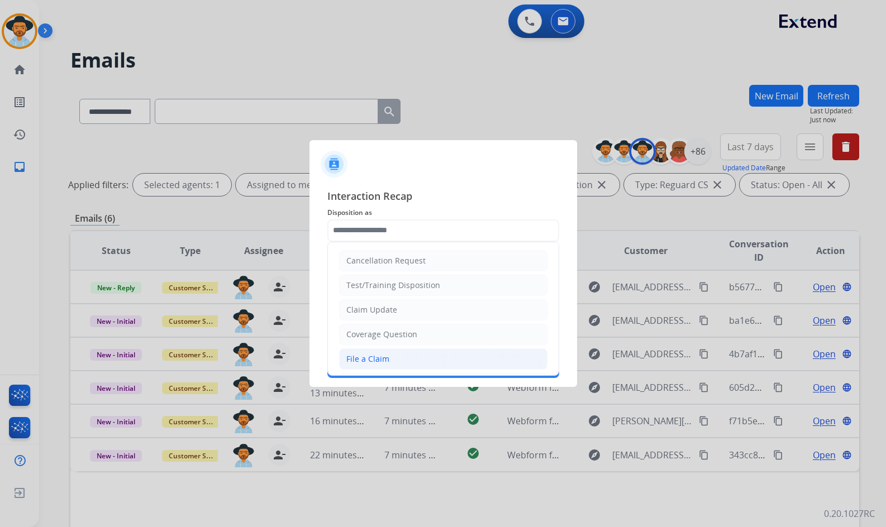
click at [382, 358] on div "File a Claim" at bounding box center [367, 358] width 43 height 11
type input "**********"
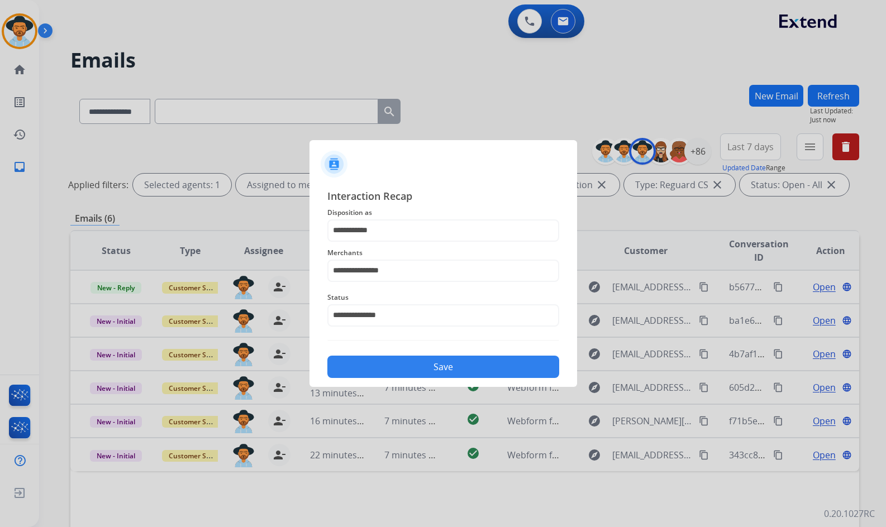
click at [395, 369] on button "Save" at bounding box center [443, 367] width 232 height 22
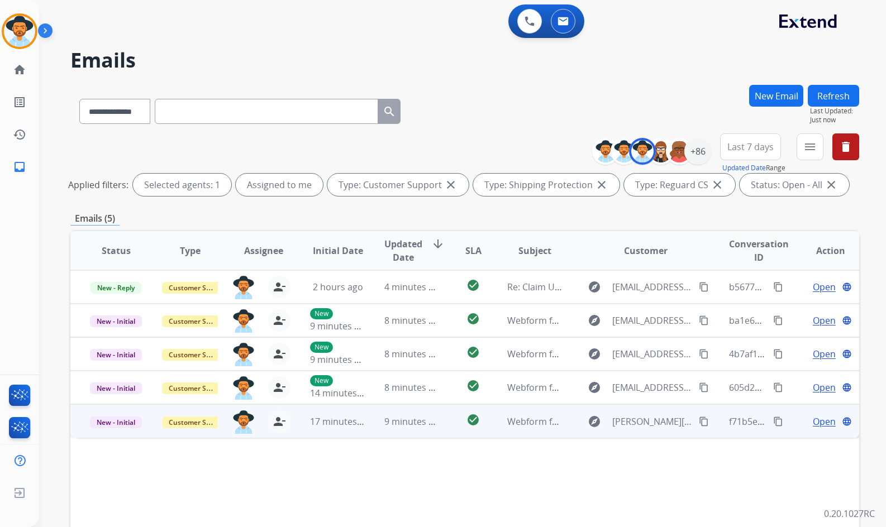
click at [819, 424] on span "Open" at bounding box center [824, 421] width 23 height 13
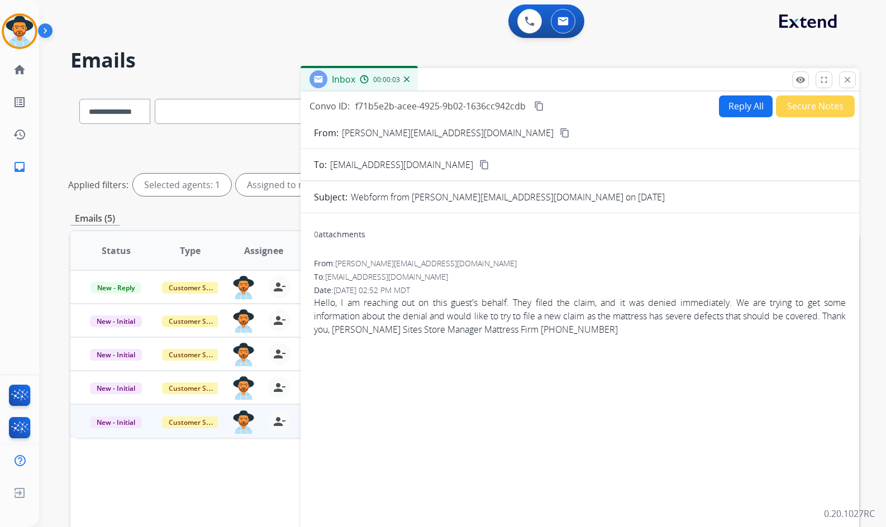
click at [560, 133] on mat-icon "content_copy" at bounding box center [565, 133] width 10 height 10
click at [748, 105] on button "Reply All" at bounding box center [746, 106] width 54 height 22
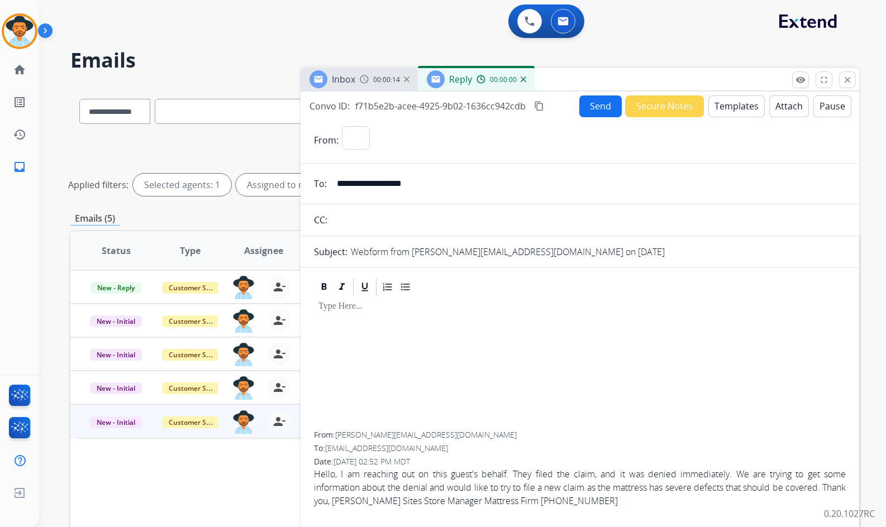
select select "**********"
click at [726, 111] on button "Templates" at bounding box center [736, 106] width 56 height 22
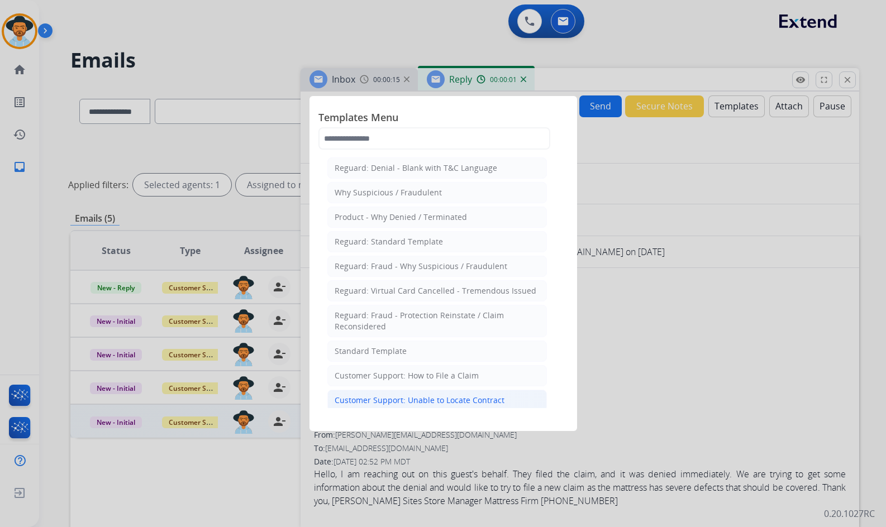
click at [471, 397] on div "Customer Support: Unable to Locate Contract" at bounding box center [420, 400] width 170 height 11
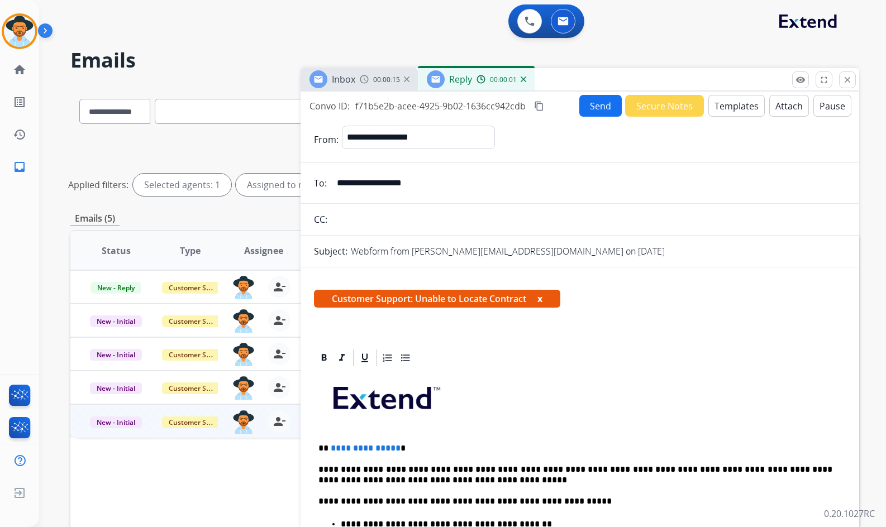
scroll to position [112, 0]
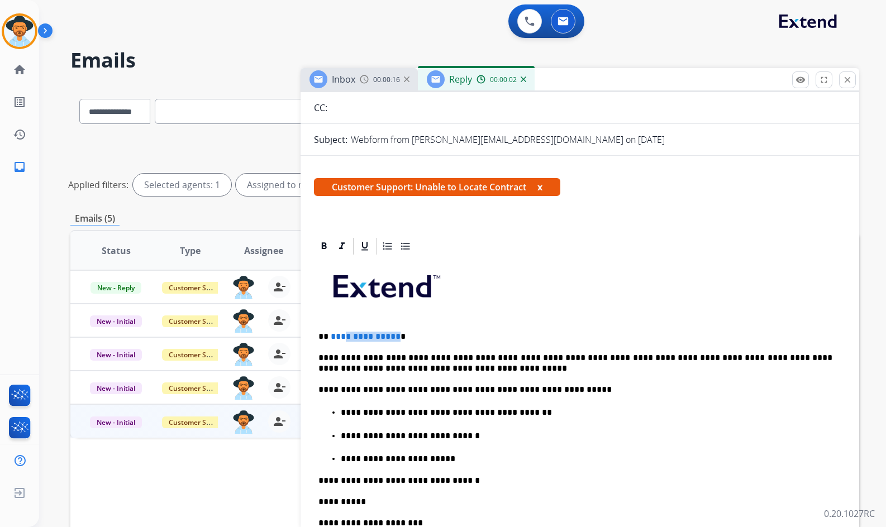
drag, startPoint x: 395, startPoint y: 332, endPoint x: 343, endPoint y: 333, distance: 51.4
click at [343, 333] on p "**********" at bounding box center [575, 337] width 514 height 10
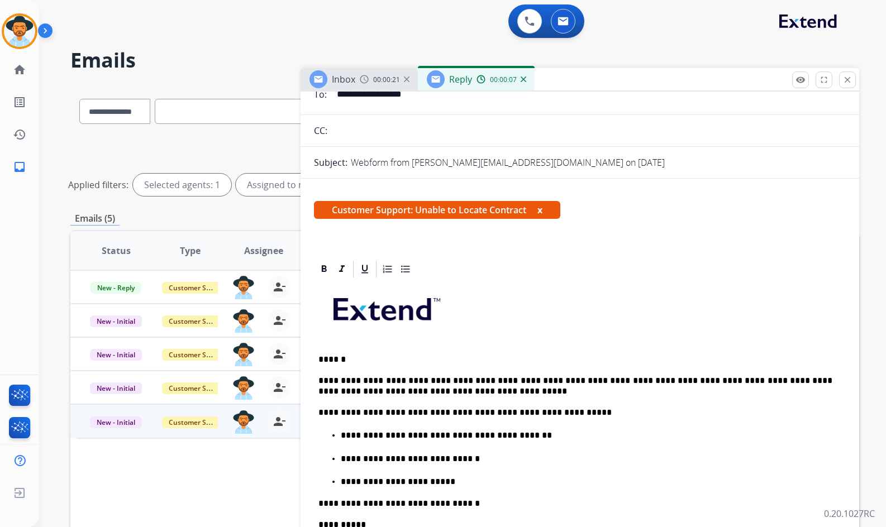
scroll to position [0, 0]
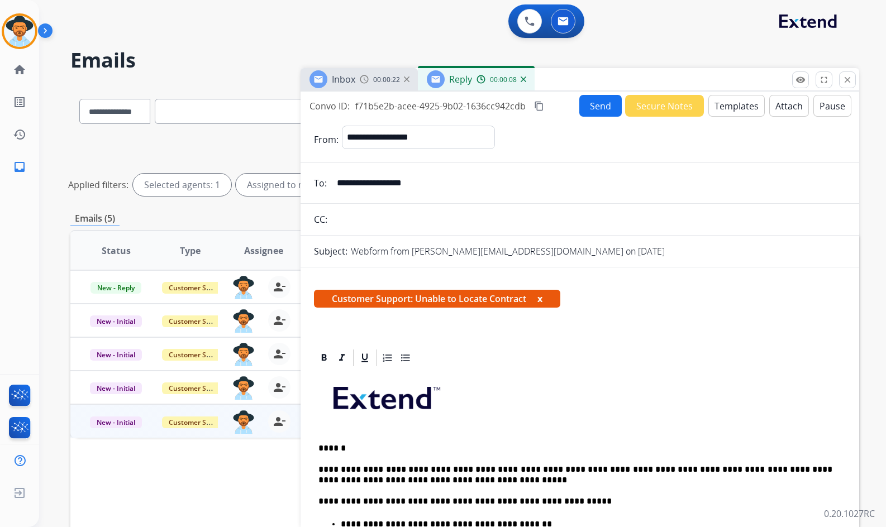
click at [594, 110] on button "Send" at bounding box center [600, 106] width 42 height 22
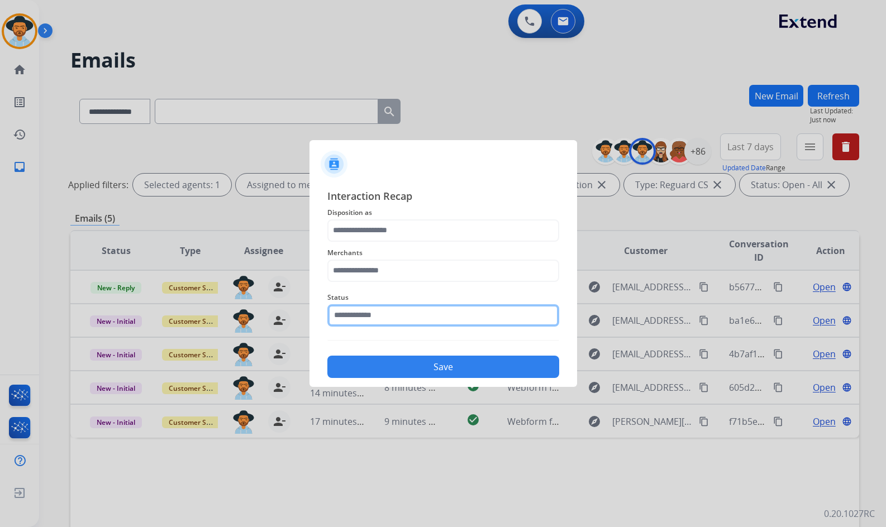
click at [358, 319] on input "text" at bounding box center [443, 315] width 232 height 22
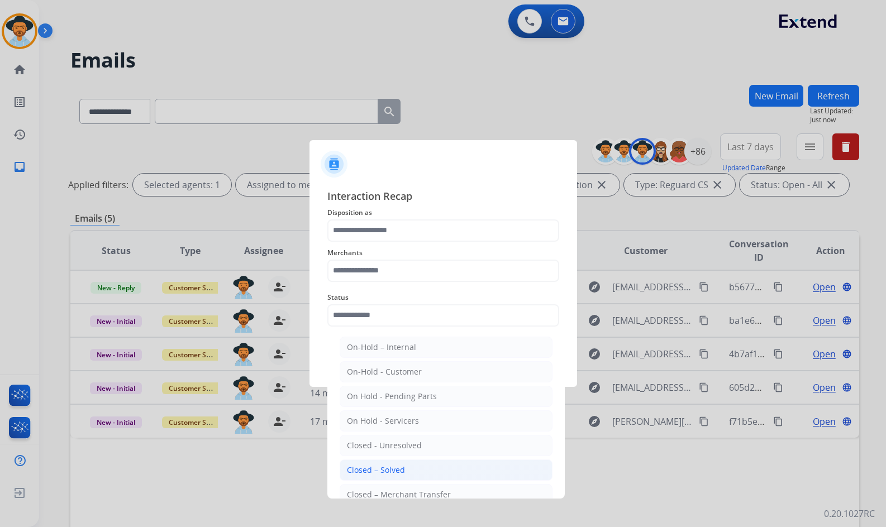
click at [387, 467] on div "Closed – Solved" at bounding box center [376, 470] width 58 height 11
type input "**********"
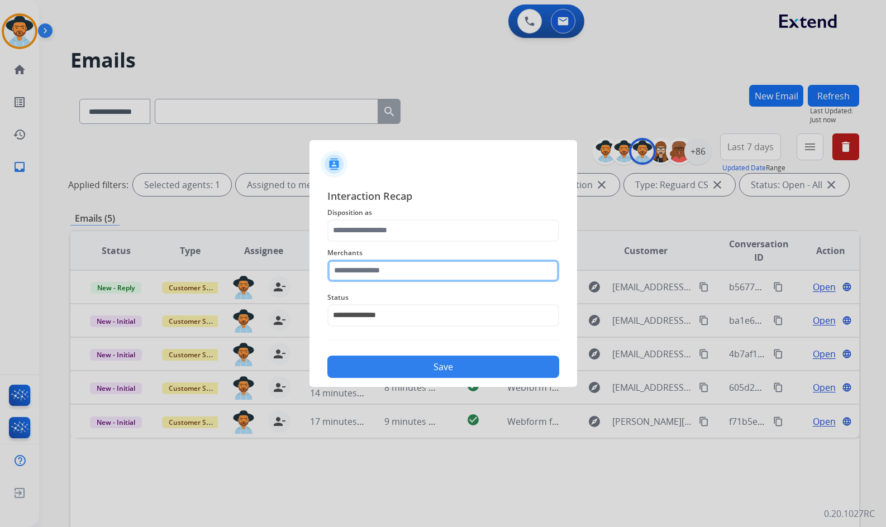
click at [370, 278] on input "text" at bounding box center [443, 271] width 232 height 22
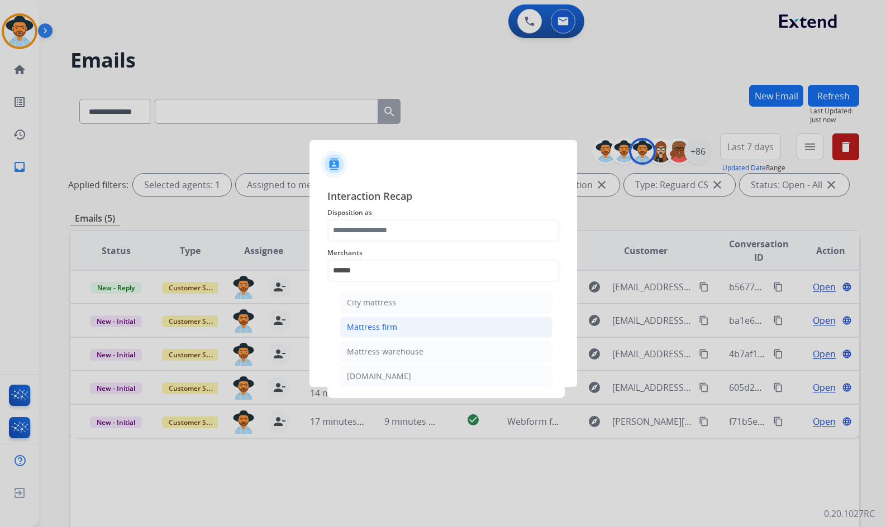
click at [465, 323] on li "Mattress firm" at bounding box center [446, 327] width 213 height 21
type input "**********"
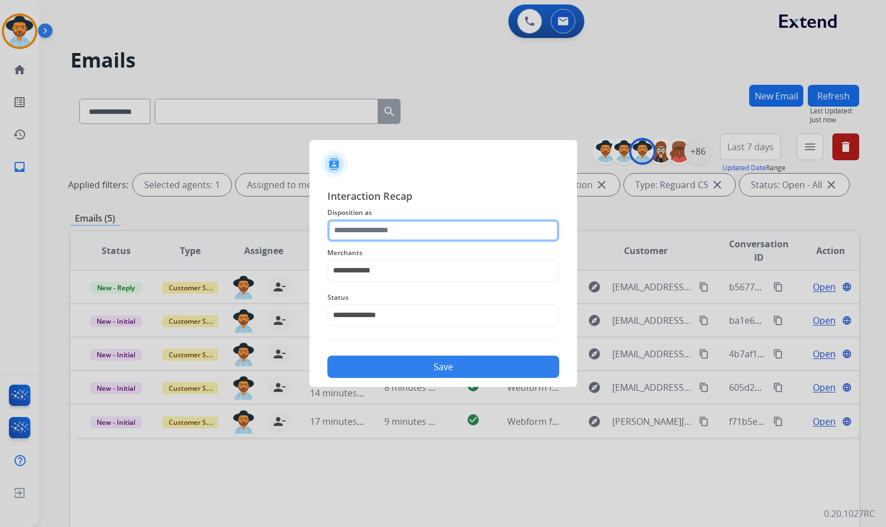
click at [416, 227] on input "text" at bounding box center [443, 230] width 232 height 22
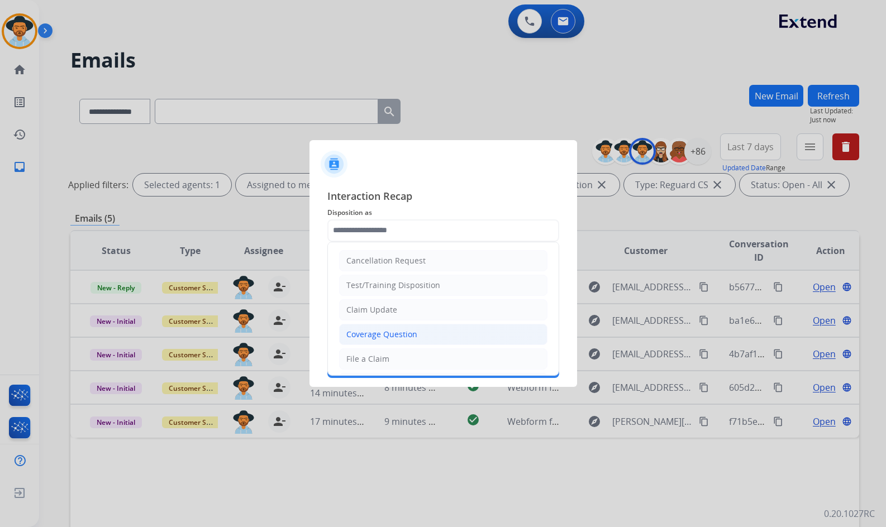
click at [393, 335] on div "Coverage Question" at bounding box center [381, 334] width 71 height 11
type input "**********"
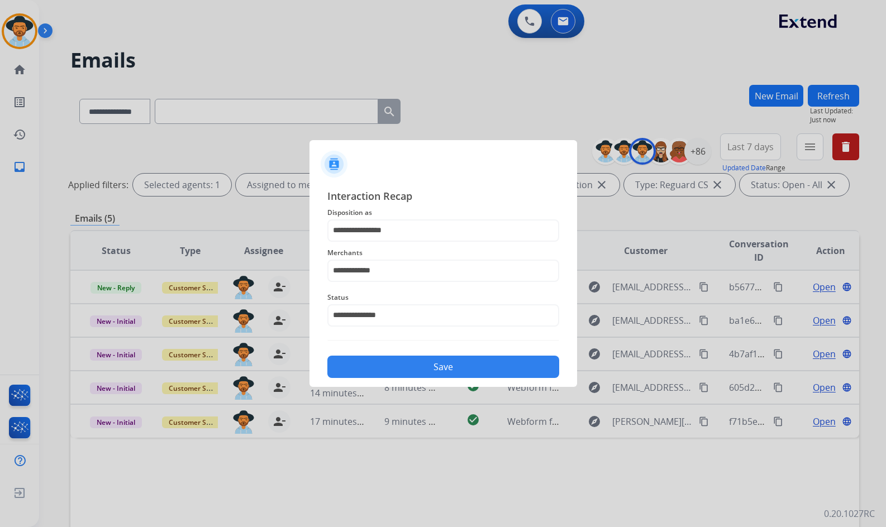
click at [400, 362] on button "Save" at bounding box center [443, 367] width 232 height 22
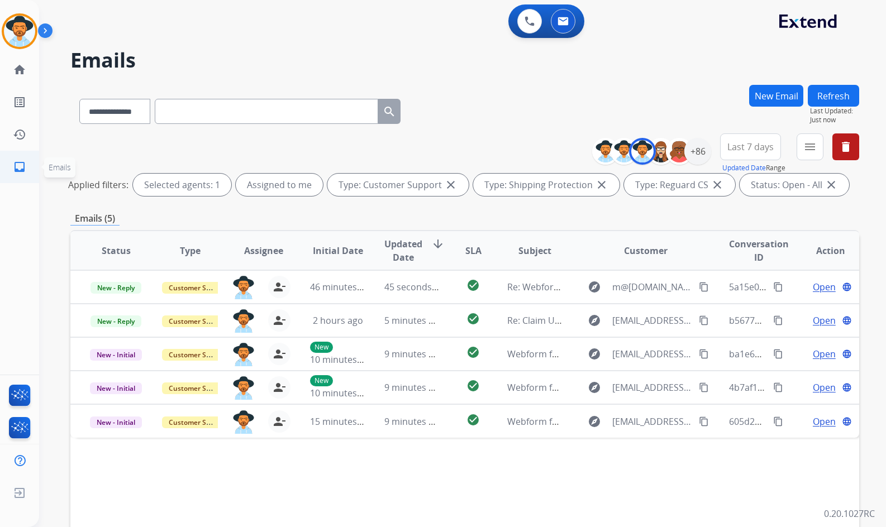
click at [25, 168] on link "inbox Emails" at bounding box center [19, 166] width 31 height 31
drag, startPoint x: 22, startPoint y: 167, endPoint x: 18, endPoint y: 96, distance: 71.0
click at [22, 167] on mat-icon "inbox" at bounding box center [19, 166] width 13 height 13
click at [22, 74] on mat-icon "home" at bounding box center [19, 69] width 13 height 13
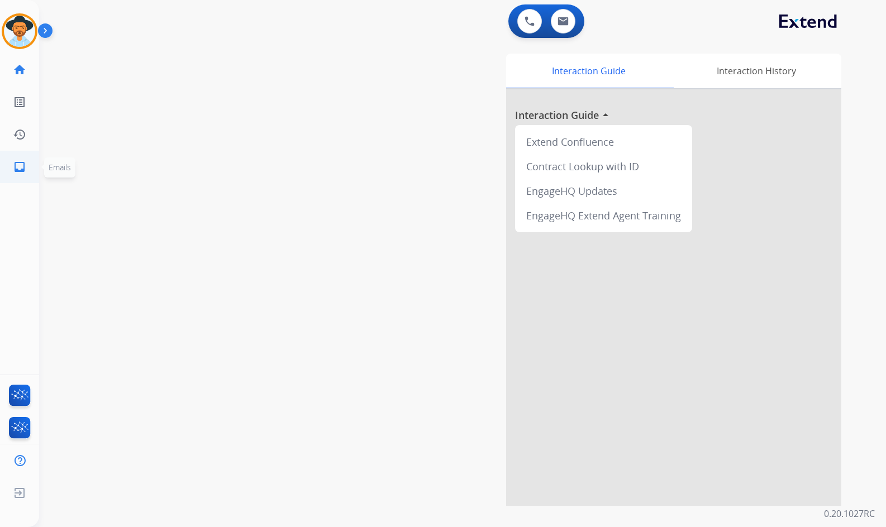
click at [20, 166] on mat-icon "inbox" at bounding box center [19, 166] width 13 height 13
select select "**********"
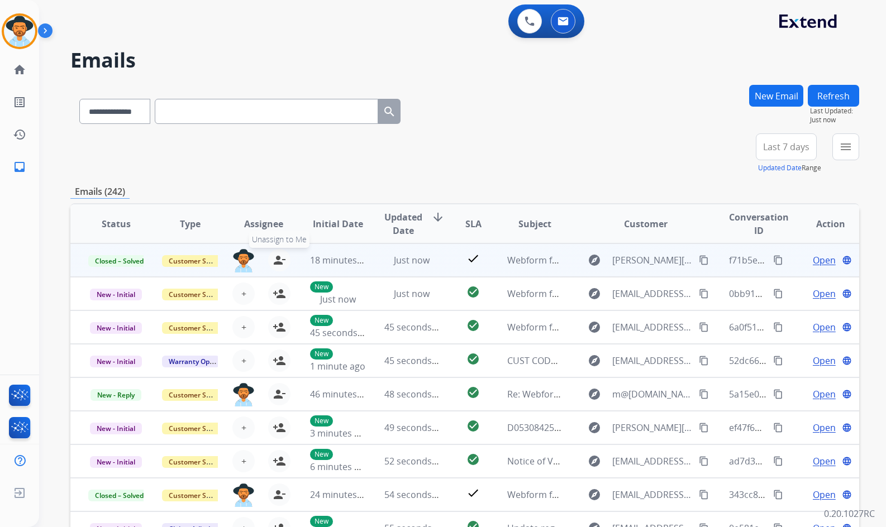
click at [283, 260] on mat-icon "person_remove" at bounding box center [279, 260] width 13 height 13
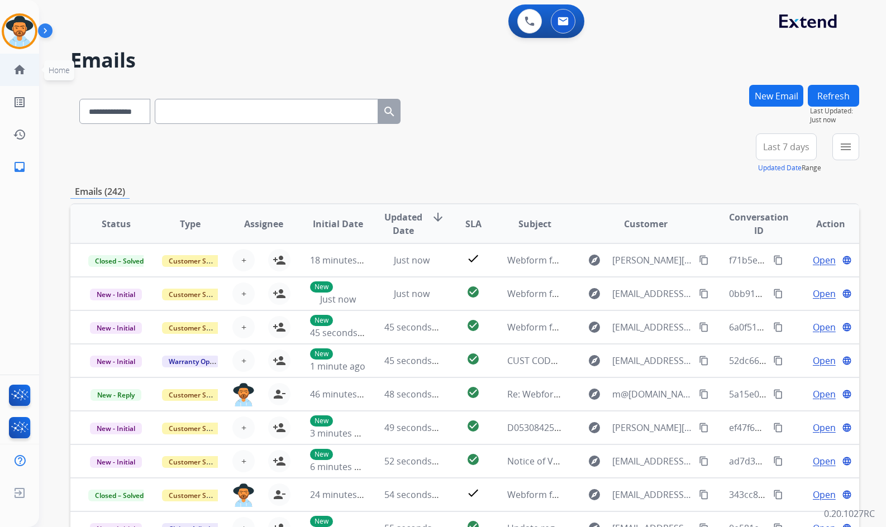
click at [10, 73] on link "home Home" at bounding box center [19, 69] width 31 height 31
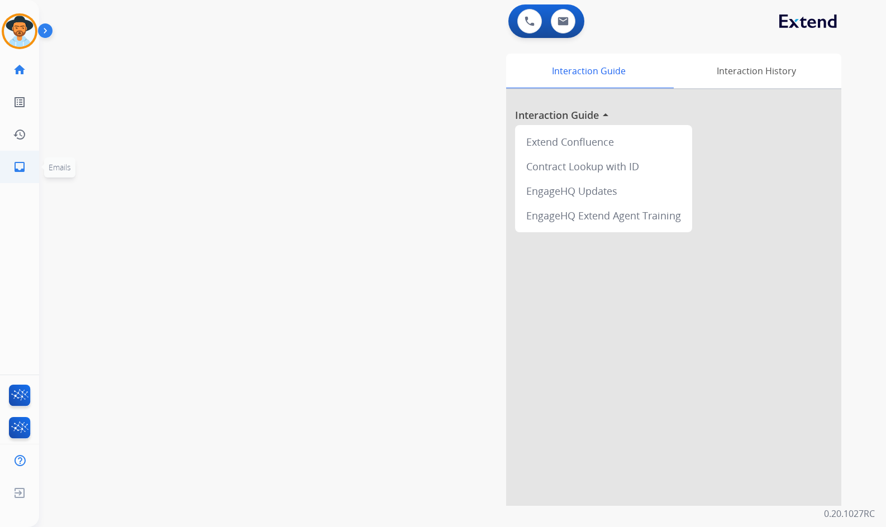
click at [20, 169] on mat-icon "inbox" at bounding box center [19, 166] width 13 height 13
select select "**********"
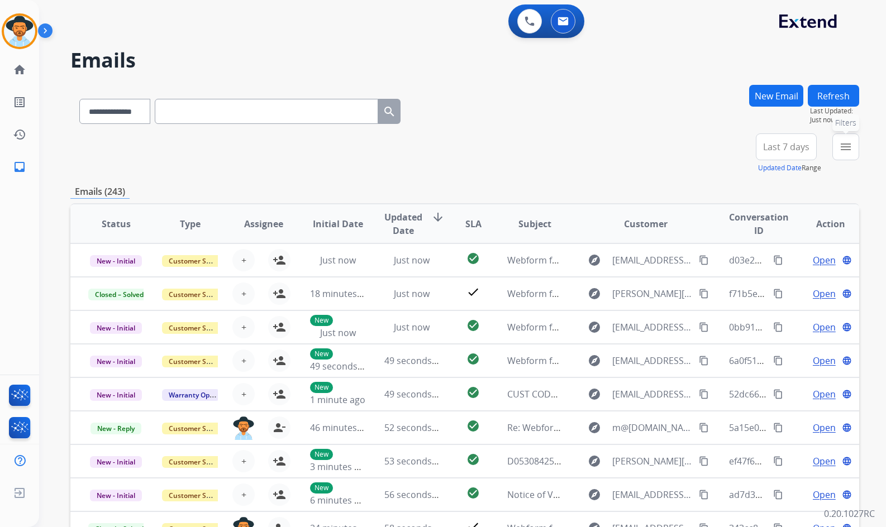
click at [842, 151] on mat-icon "menu" at bounding box center [845, 146] width 13 height 13
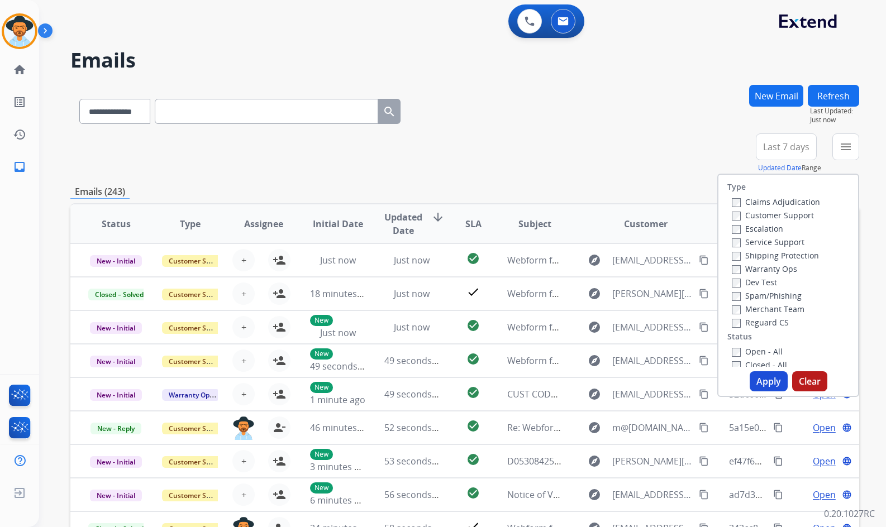
click at [752, 216] on label "Customer Support" at bounding box center [773, 215] width 82 height 11
click at [767, 254] on label "Shipping Protection" at bounding box center [775, 255] width 87 height 11
click at [767, 321] on label "Reguard CS" at bounding box center [760, 322] width 57 height 11
click at [761, 352] on label "Open - All" at bounding box center [757, 351] width 51 height 11
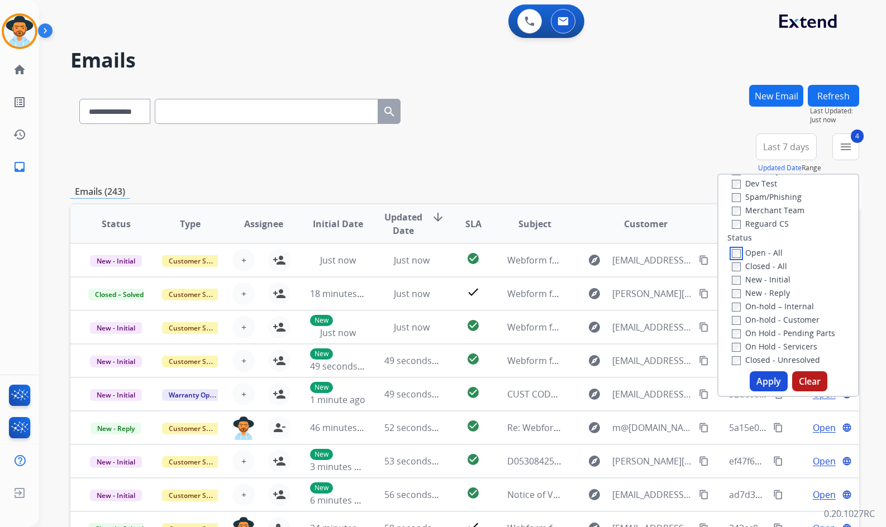
scroll to position [168, 0]
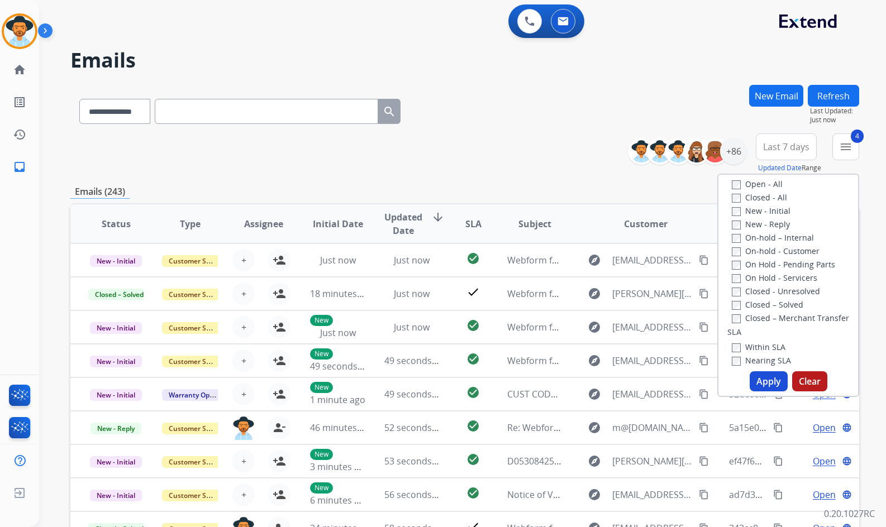
click at [769, 278] on label "On Hold - Servicers" at bounding box center [774, 278] width 85 height 11
click at [771, 266] on label "On Hold - Pending Parts" at bounding box center [783, 264] width 103 height 11
click at [771, 251] on label "On-hold - Customer" at bounding box center [776, 251] width 88 height 11
drag, startPoint x: 766, startPoint y: 235, endPoint x: 763, endPoint y: 230, distance: 5.7
click at [766, 235] on label "On-hold – Internal" at bounding box center [773, 237] width 82 height 11
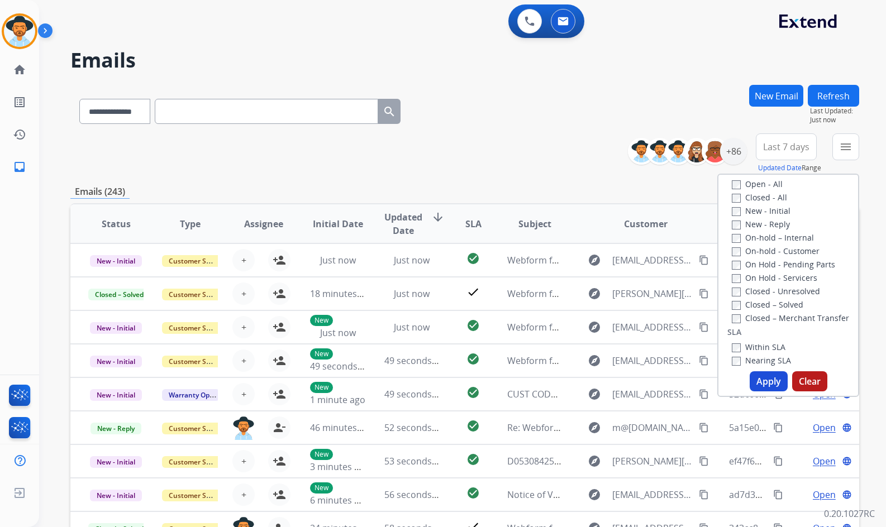
click at [763, 220] on label "New - Reply" at bounding box center [761, 224] width 58 height 11
click at [765, 207] on label "New - Initial" at bounding box center [761, 211] width 59 height 11
click at [767, 382] on button "Apply" at bounding box center [768, 381] width 38 height 20
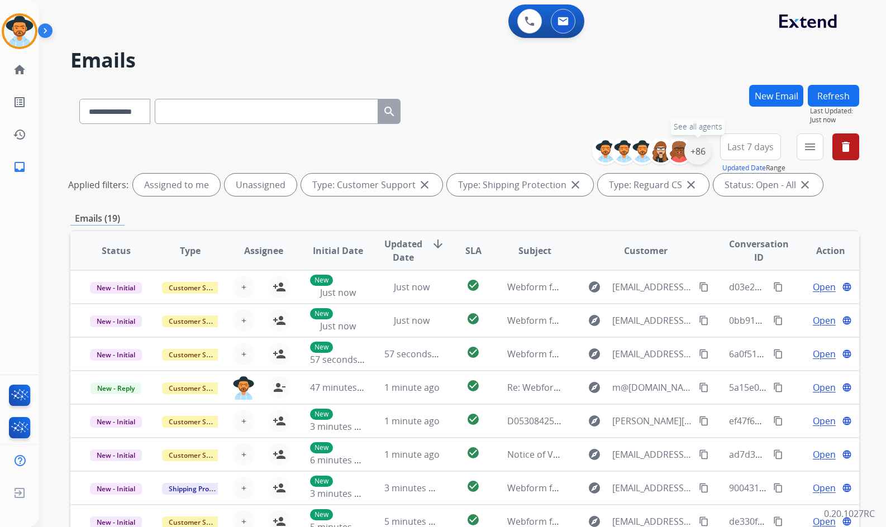
click at [700, 159] on div "+86" at bounding box center [697, 151] width 27 height 27
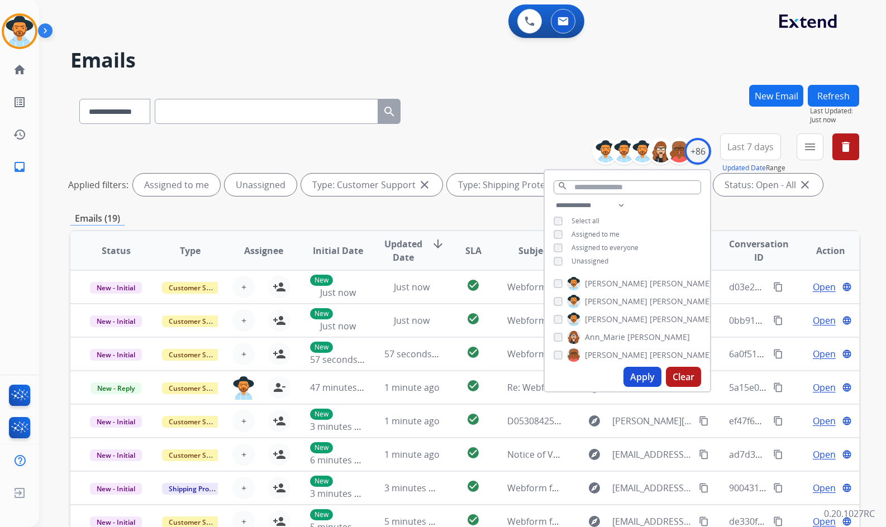
click at [590, 261] on span "Unassigned" at bounding box center [589, 260] width 37 height 9
click at [607, 317] on span "Amanda" at bounding box center [616, 319] width 63 height 11
click at [638, 376] on button "Apply" at bounding box center [642, 377] width 38 height 20
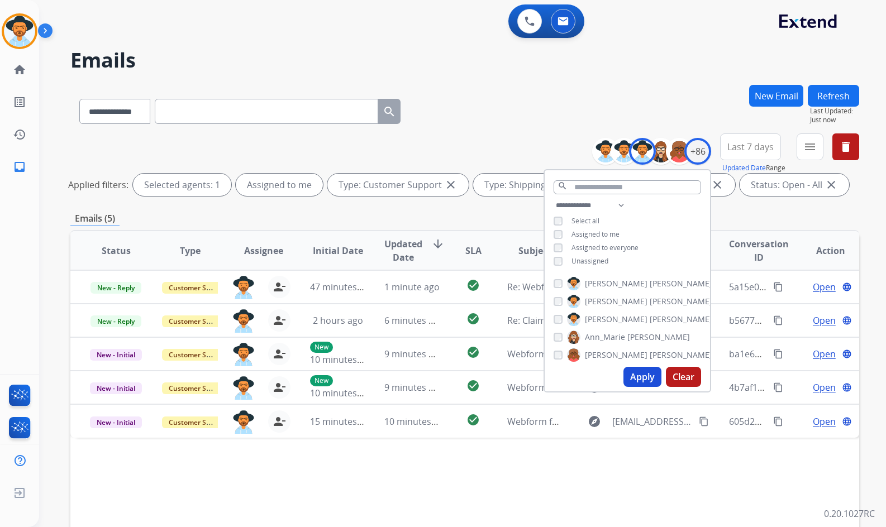
click at [648, 455] on div "Status Type Assignee Initial Date Updated Date arrow_downward SLA Subject Custo…" at bounding box center [464, 417] width 789 height 374
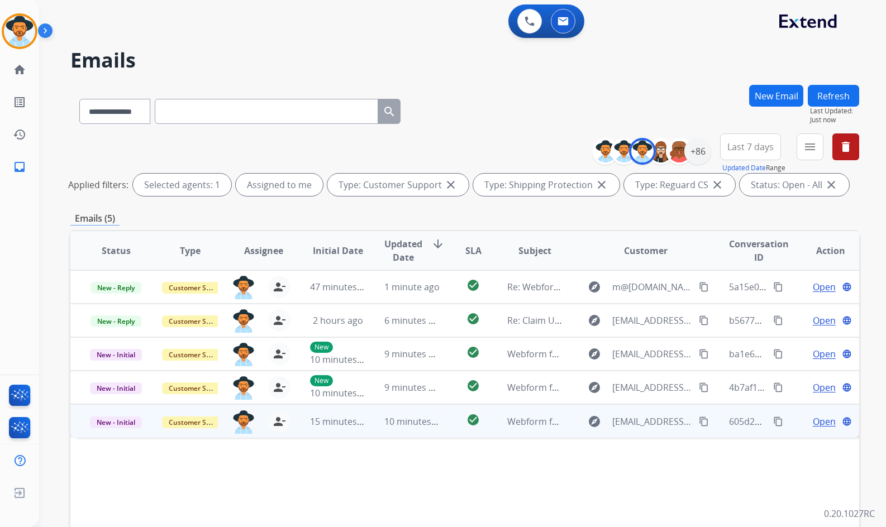
click at [818, 425] on span "Open" at bounding box center [824, 421] width 23 height 13
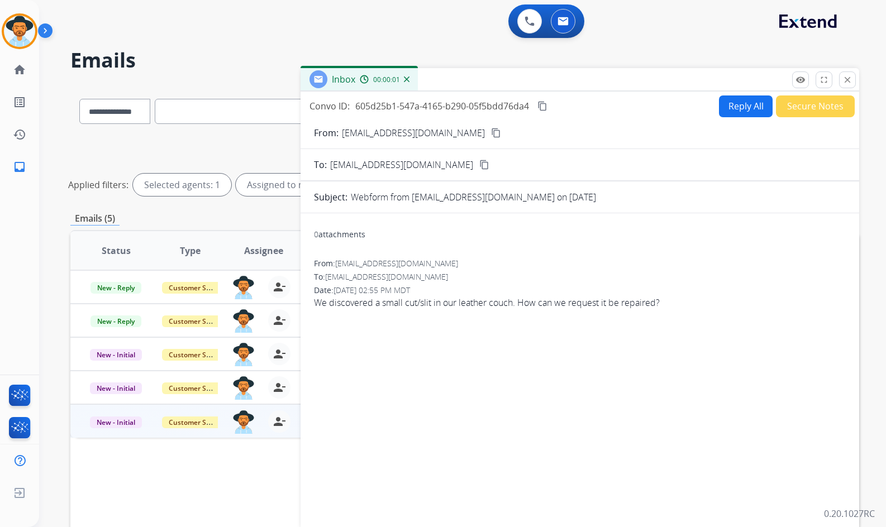
click at [491, 128] on mat-icon "content_copy" at bounding box center [496, 133] width 10 height 10
click at [539, 110] on mat-icon "content_copy" at bounding box center [542, 106] width 10 height 10
click at [389, 297] on span "We discovered a small cut/slit in our leather couch. How can we request it be r…" at bounding box center [580, 302] width 532 height 13
drag, startPoint x: 389, startPoint y: 297, endPoint x: 388, endPoint y: 303, distance: 6.7
click at [389, 298] on span "We discovered a small cut/slit in our leather couch. How can we request it be r…" at bounding box center [580, 302] width 532 height 13
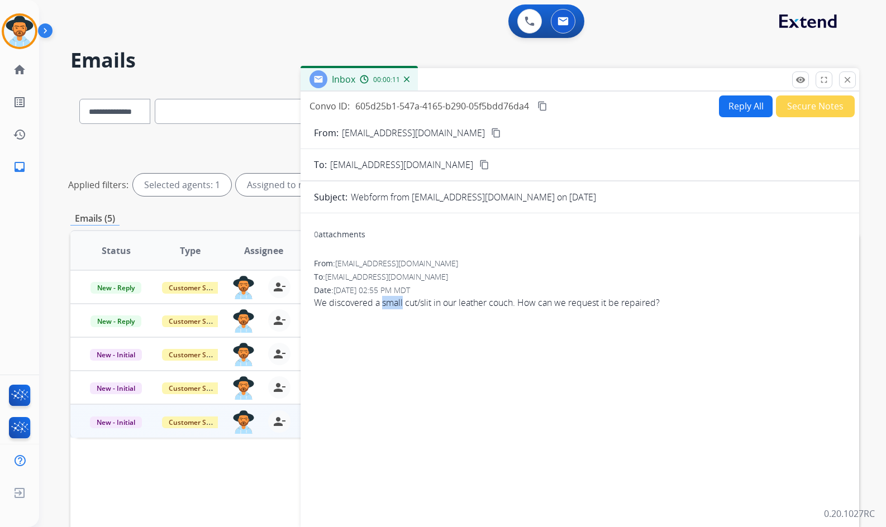
click at [388, 307] on span "We discovered a small cut/slit in our leather couch. How can we request it be r…" at bounding box center [580, 302] width 532 height 13
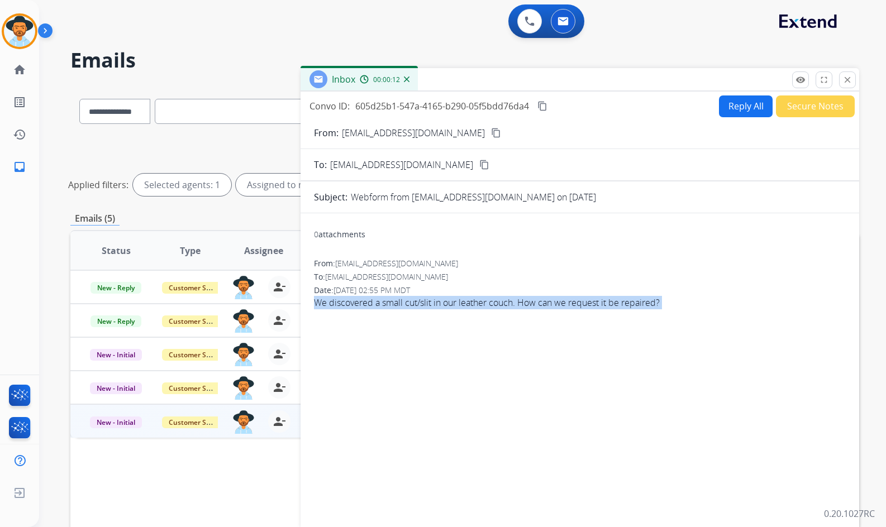
click at [388, 307] on span "We discovered a small cut/slit in our leather couch. How can we request it be r…" at bounding box center [580, 302] width 532 height 13
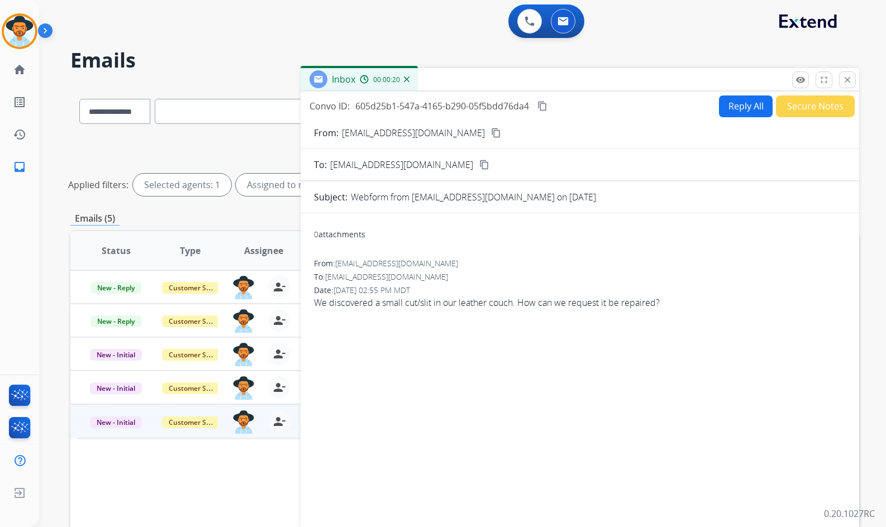
click at [694, 293] on div "Date: 08/18/2025 - 02:55 PM MDT" at bounding box center [580, 290] width 532 height 11
click at [737, 104] on button "Reply All" at bounding box center [746, 106] width 54 height 22
select select "**********"
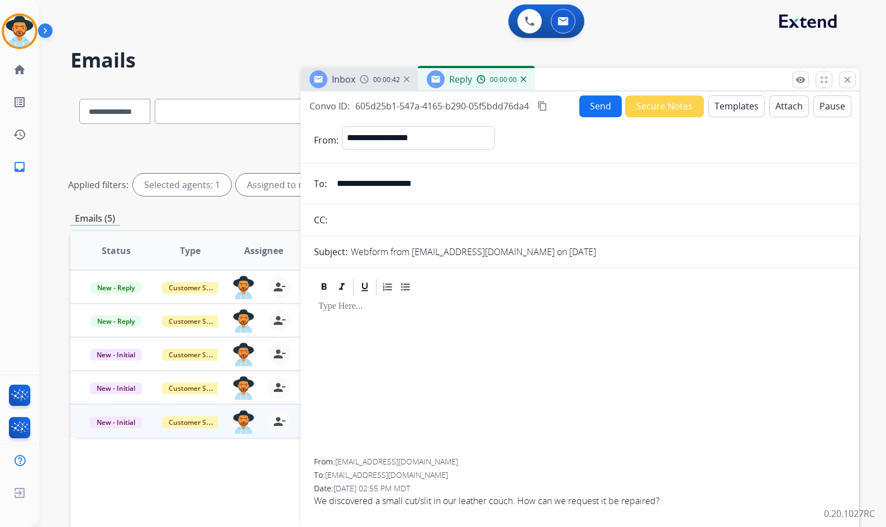
click at [734, 108] on button "Templates" at bounding box center [736, 106] width 56 height 22
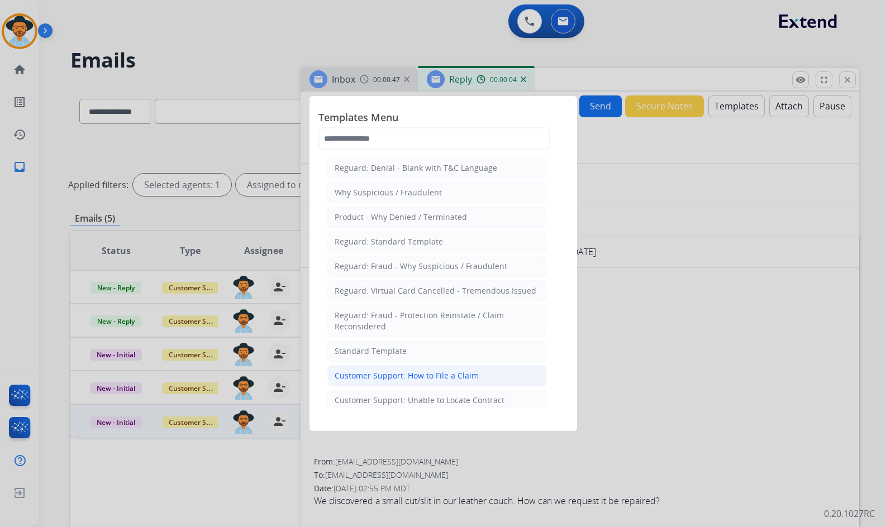
click at [421, 369] on li "Customer Support: How to File a Claim" at bounding box center [436, 375] width 219 height 21
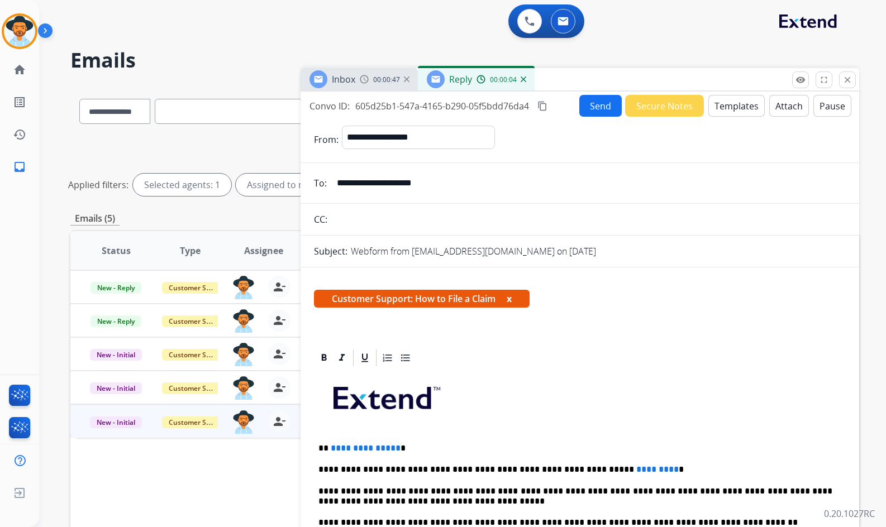
scroll to position [112, 0]
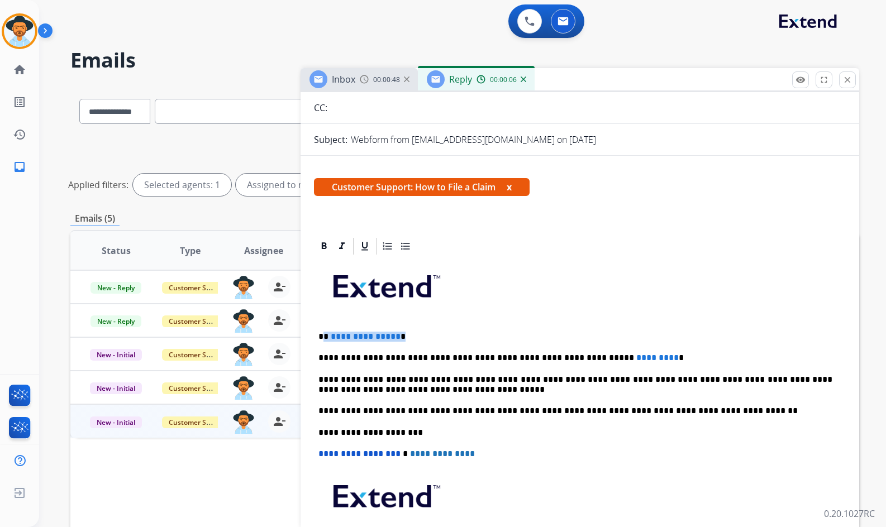
drag, startPoint x: 398, startPoint y: 336, endPoint x: 328, endPoint y: 336, distance: 69.8
click at [324, 336] on p "**********" at bounding box center [575, 337] width 514 height 10
drag, startPoint x: 624, startPoint y: 359, endPoint x: 591, endPoint y: 353, distance: 33.5
click at [581, 354] on p "**********" at bounding box center [575, 358] width 514 height 10
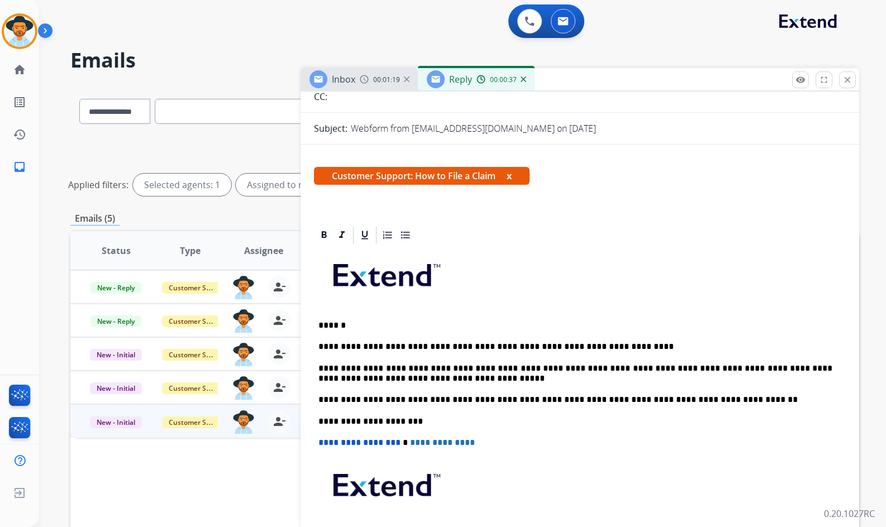
scroll to position [0, 0]
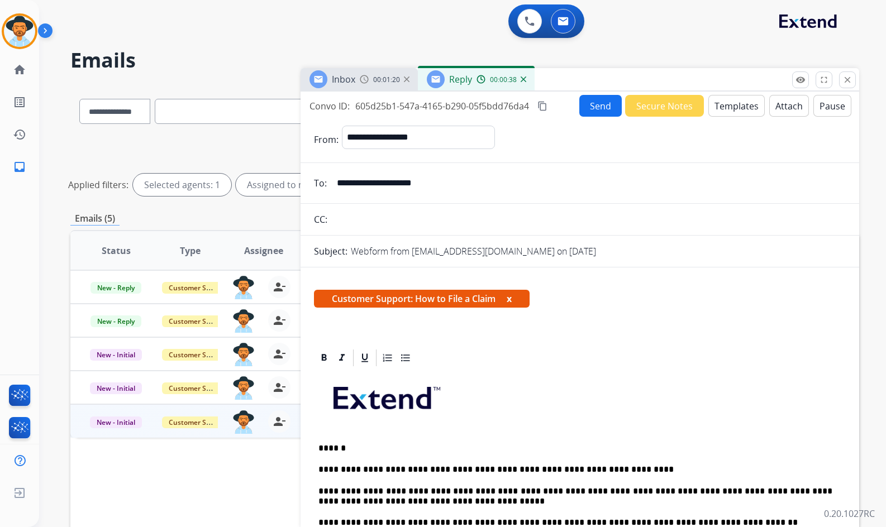
click at [589, 108] on button "Send" at bounding box center [600, 106] width 42 height 22
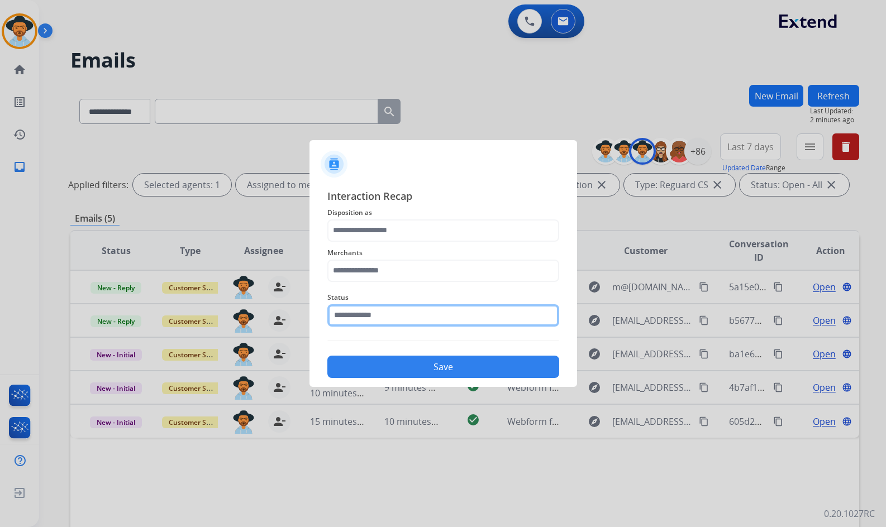
click at [405, 323] on input "text" at bounding box center [443, 315] width 232 height 22
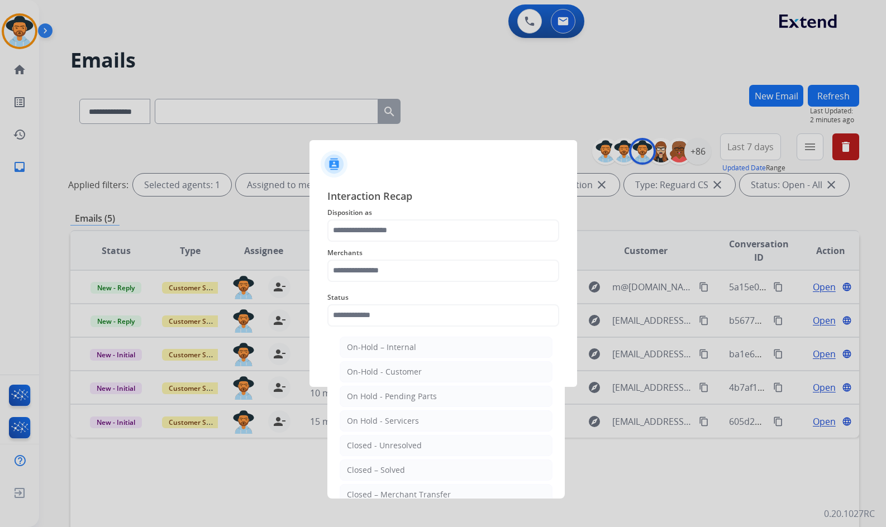
drag, startPoint x: 402, startPoint y: 469, endPoint x: 389, endPoint y: 341, distance: 128.5
click at [402, 468] on div "Closed – Solved" at bounding box center [376, 470] width 58 height 11
type input "**********"
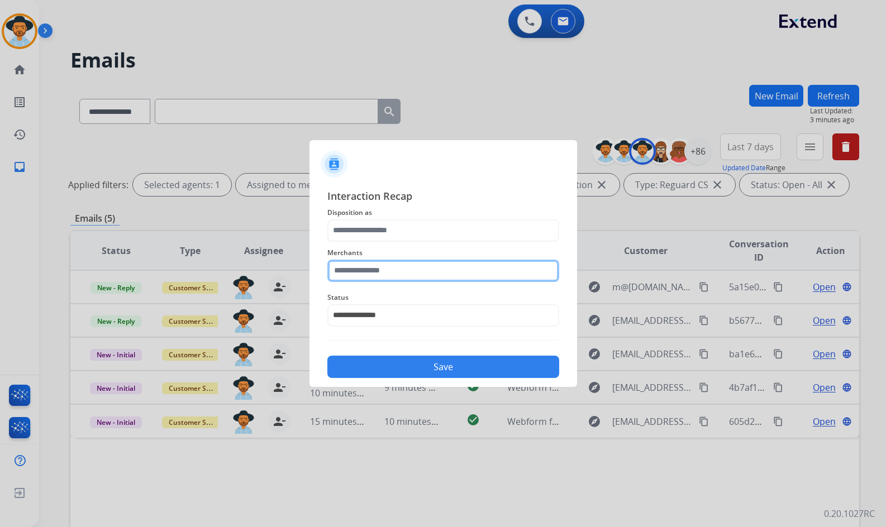
click at [386, 262] on input "text" at bounding box center [443, 271] width 232 height 22
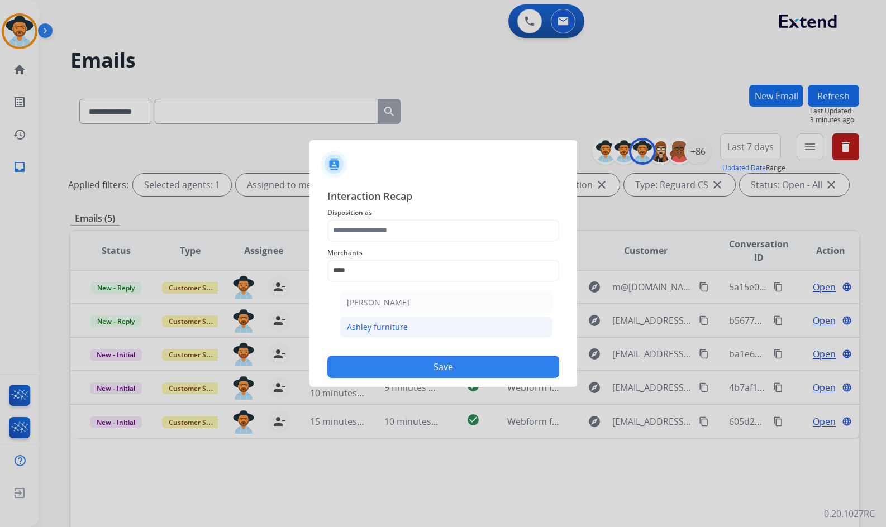
click at [399, 322] on div "Ashley furniture" at bounding box center [377, 327] width 61 height 11
type input "**********"
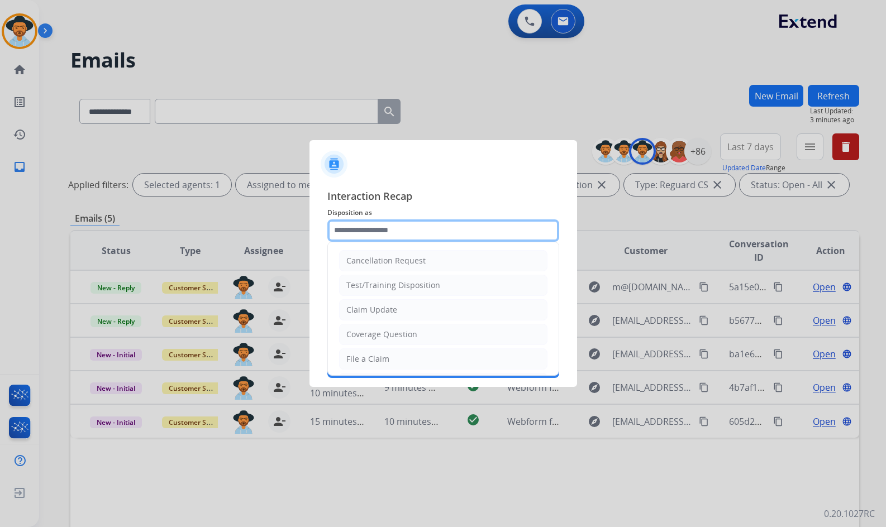
click at [391, 231] on input "text" at bounding box center [443, 230] width 232 height 22
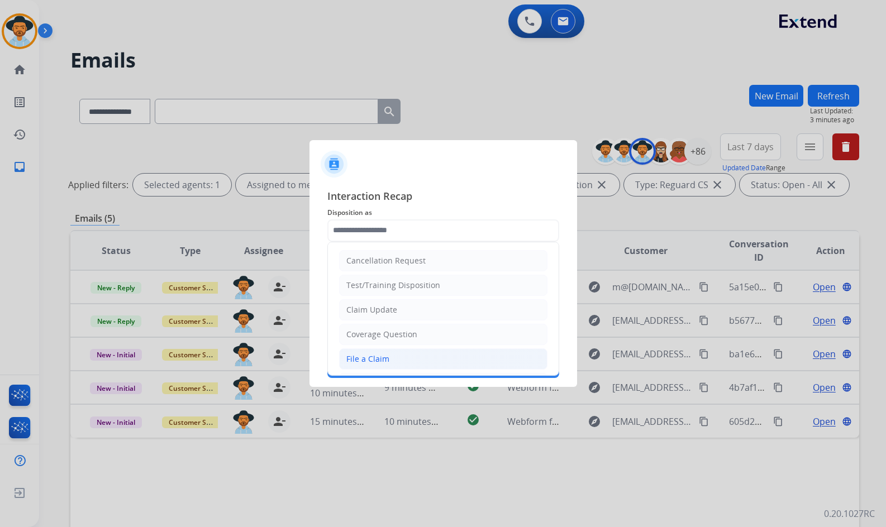
click at [401, 349] on li "File a Claim" at bounding box center [443, 358] width 208 height 21
type input "**********"
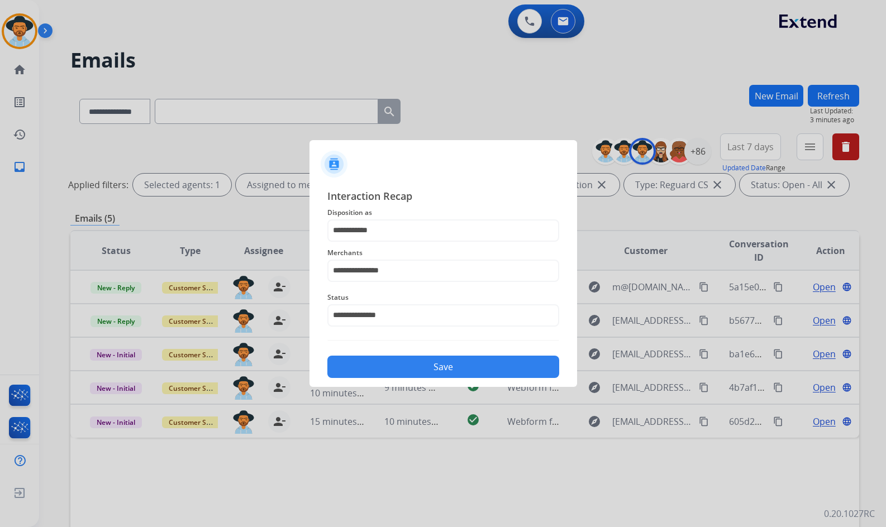
click at [433, 356] on div "Save" at bounding box center [443, 363] width 232 height 29
click at [490, 363] on button "Save" at bounding box center [443, 367] width 232 height 22
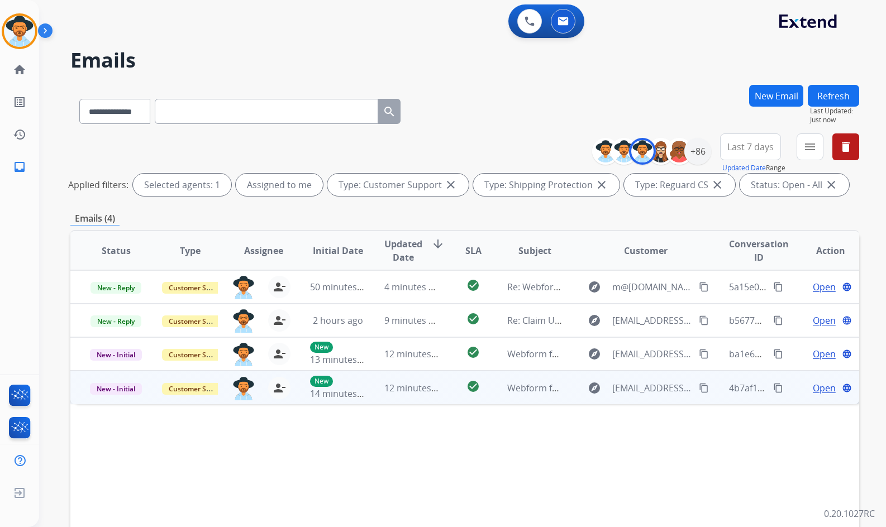
click at [813, 388] on span "Open" at bounding box center [824, 387] width 23 height 13
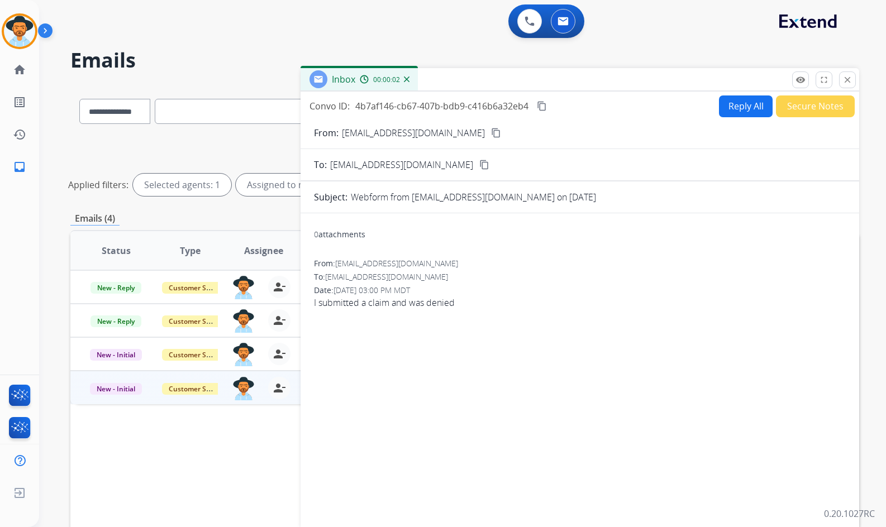
click at [491, 133] on mat-icon "content_copy" at bounding box center [496, 133] width 10 height 10
click at [821, 114] on button "Secure Notes" at bounding box center [815, 106] width 79 height 22
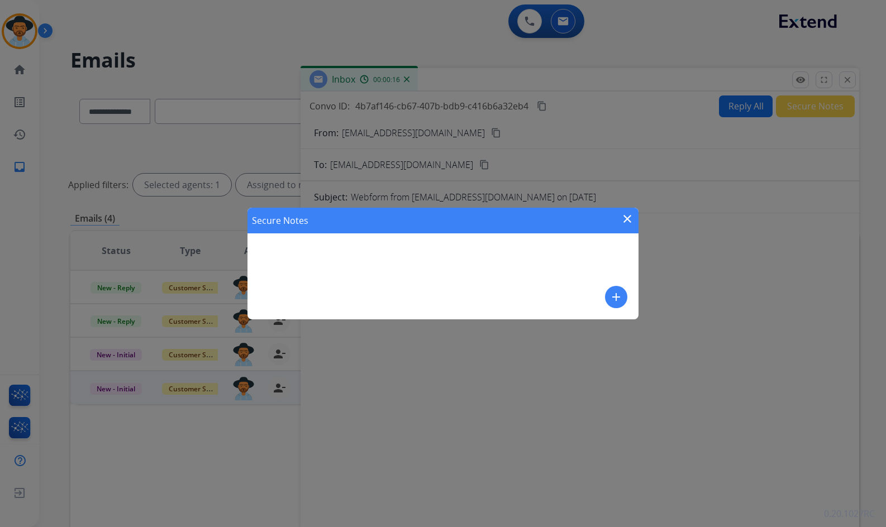
drag, startPoint x: 616, startPoint y: 300, endPoint x: 609, endPoint y: 296, distance: 8.2
click at [609, 296] on button "add" at bounding box center [616, 297] width 22 height 22
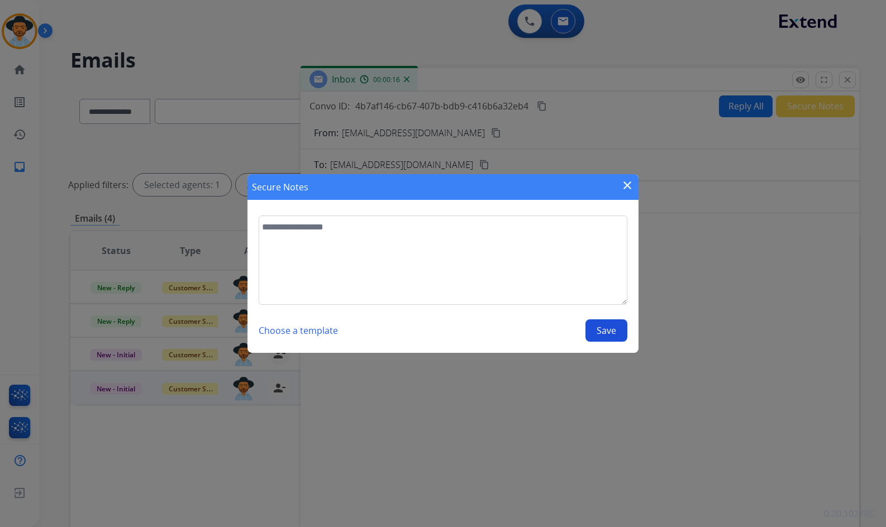
click at [566, 274] on textarea at bounding box center [443, 260] width 369 height 89
type textarea "**********"
click at [604, 331] on button "Save" at bounding box center [606, 330] width 42 height 22
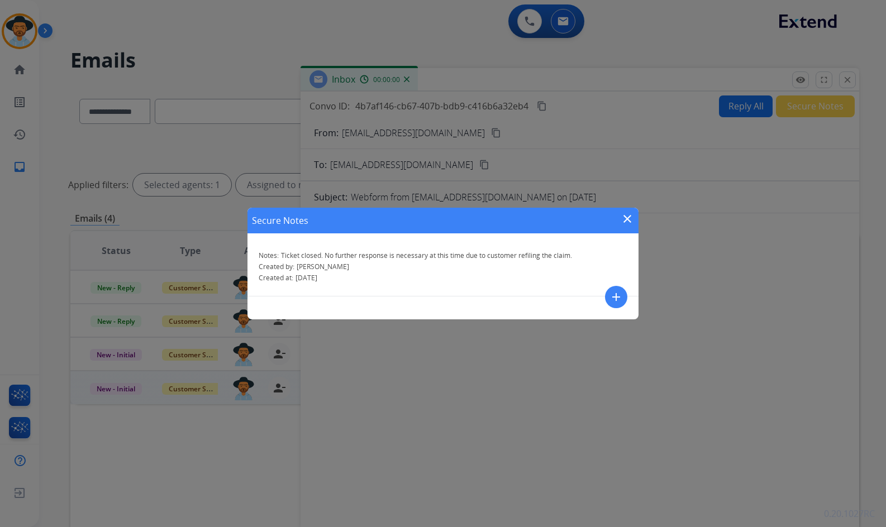
click at [631, 217] on mat-icon "close" at bounding box center [626, 218] width 13 height 13
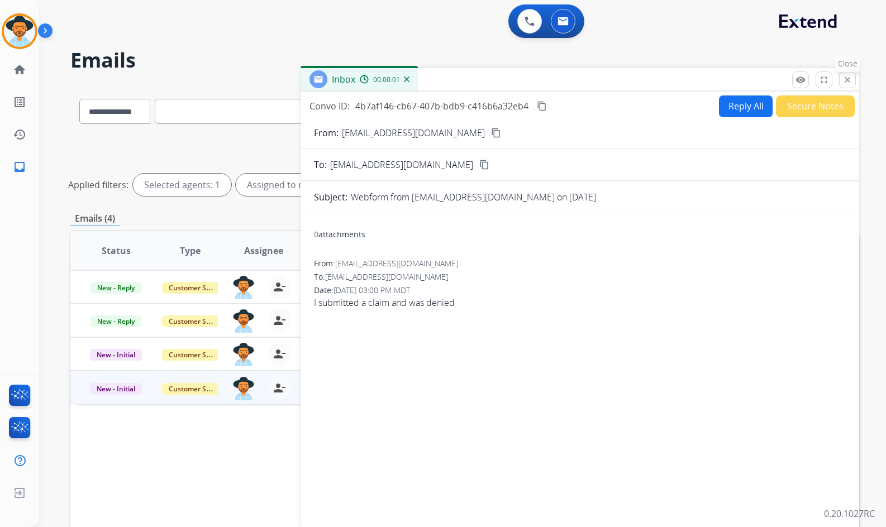
click at [850, 75] on mat-icon "close" at bounding box center [847, 80] width 10 height 10
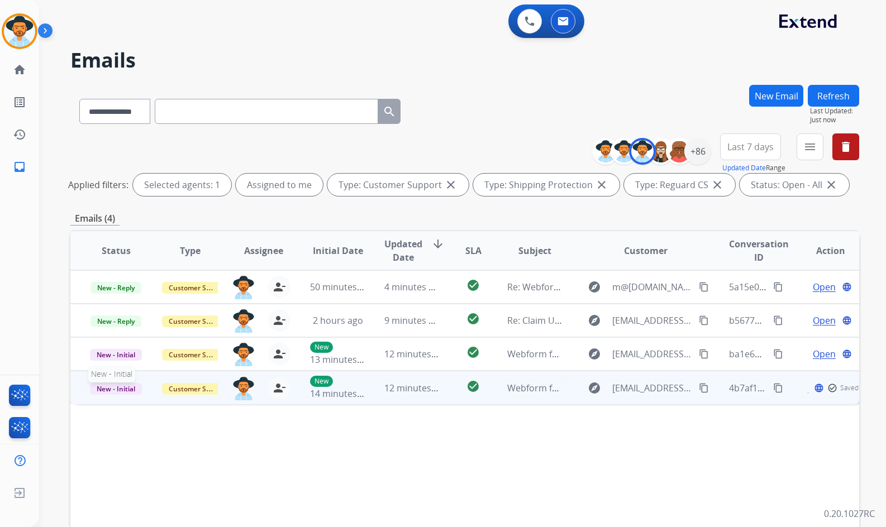
click at [117, 387] on span "New - Initial" at bounding box center [116, 389] width 52 height 12
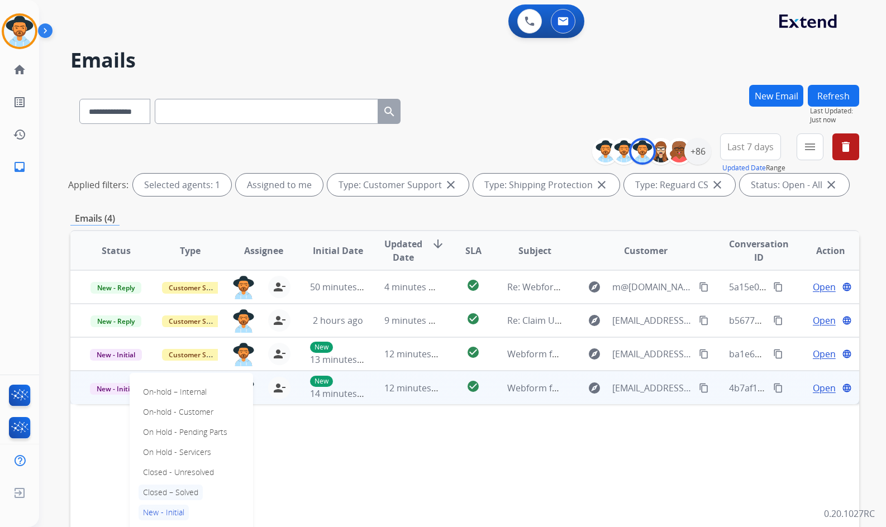
click at [175, 485] on p "Closed – Solved" at bounding box center [170, 493] width 64 height 16
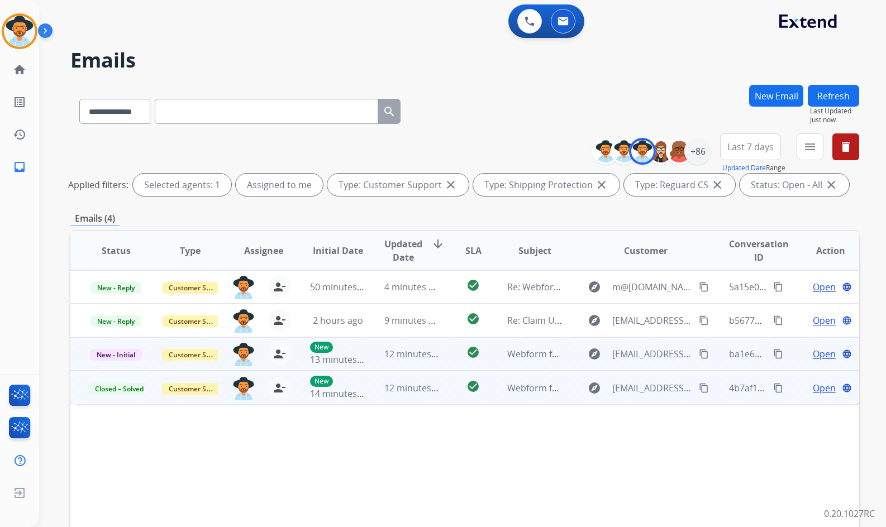
click at [820, 355] on span "Open" at bounding box center [824, 353] width 23 height 13
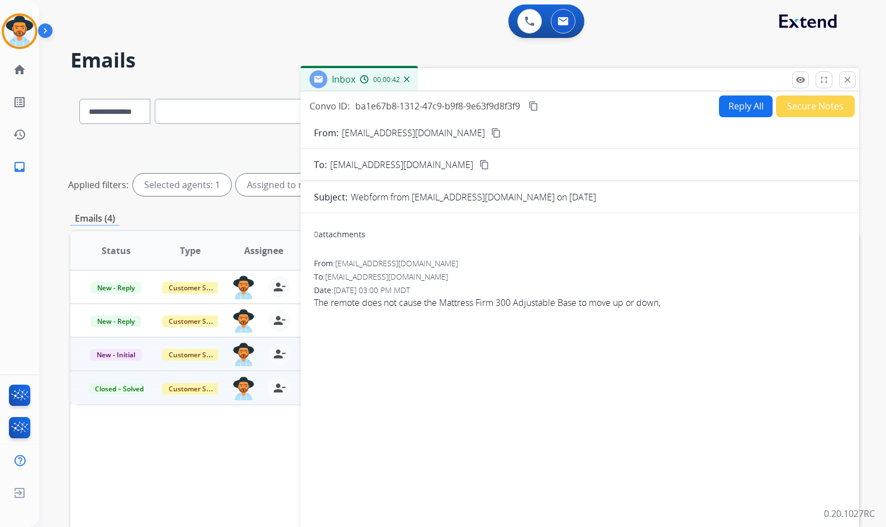
click at [491, 130] on mat-icon "content_copy" at bounding box center [496, 133] width 10 height 10
drag, startPoint x: 537, startPoint y: 101, endPoint x: 516, endPoint y: 107, distance: 22.1
click at [537, 101] on mat-icon "content_copy" at bounding box center [533, 106] width 10 height 10
click at [491, 132] on mat-icon "content_copy" at bounding box center [496, 133] width 10 height 10
click at [740, 112] on button "Reply All" at bounding box center [746, 106] width 54 height 22
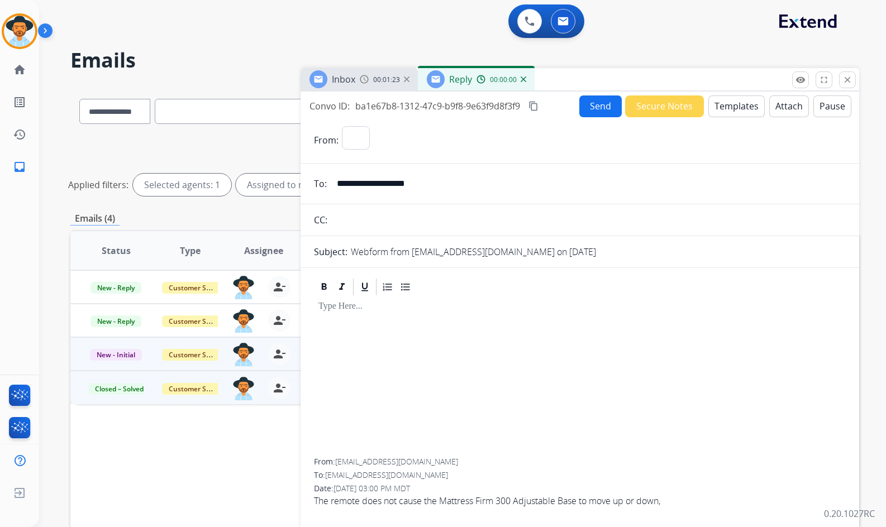
select select "**********"
click at [718, 109] on button "Templates" at bounding box center [736, 106] width 56 height 22
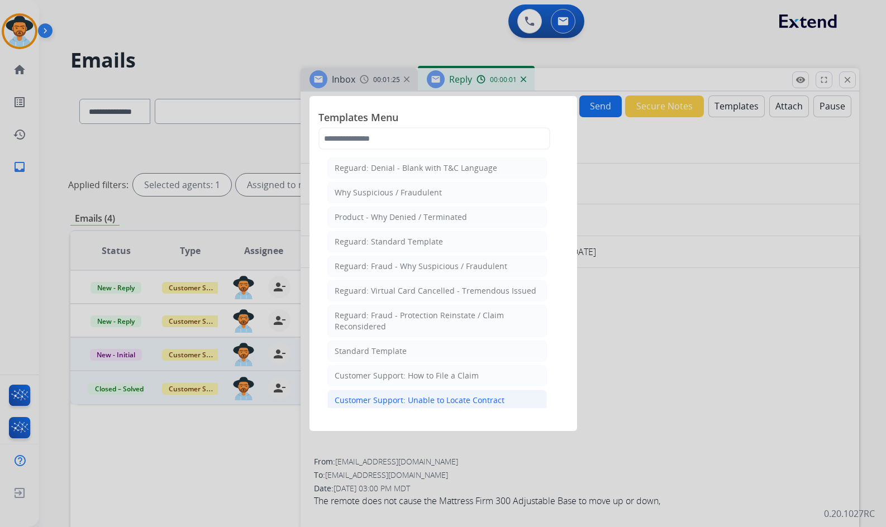
click at [439, 402] on div "Customer Support: Unable to Locate Contract" at bounding box center [420, 400] width 170 height 11
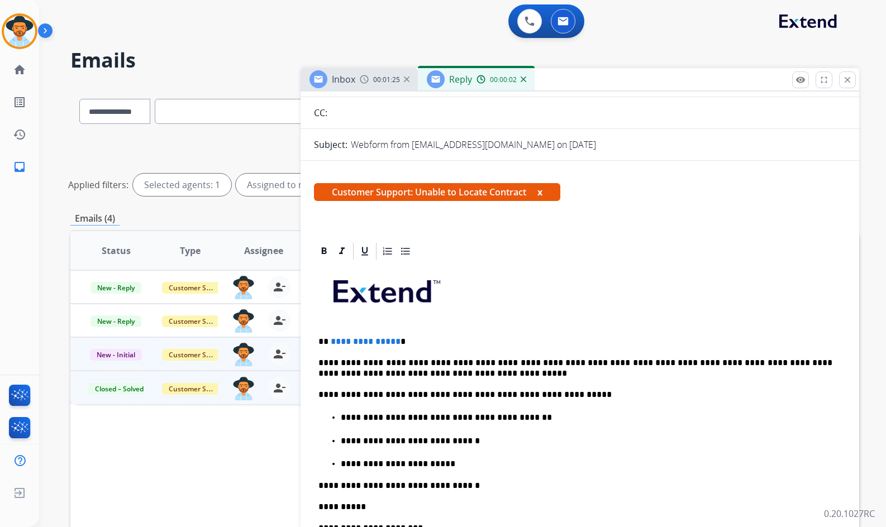
scroll to position [112, 0]
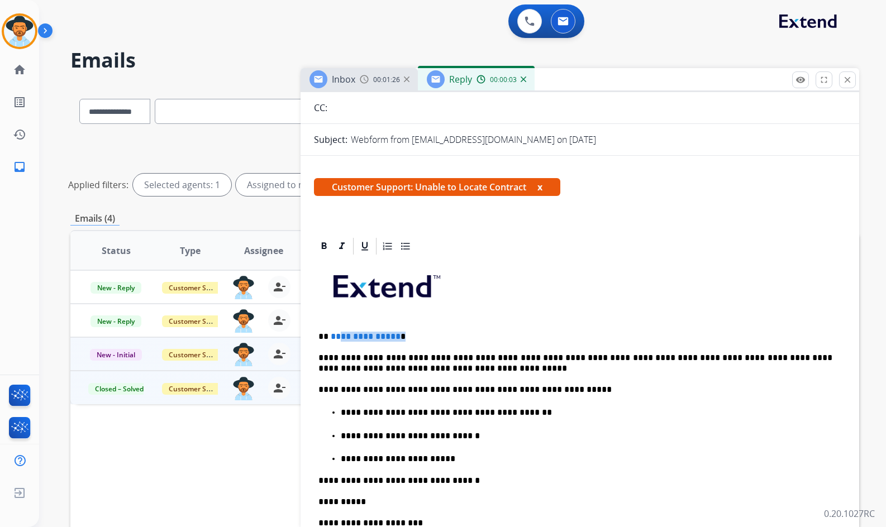
drag, startPoint x: 395, startPoint y: 337, endPoint x: 357, endPoint y: 339, distance: 38.0
click at [340, 340] on p "**********" at bounding box center [575, 337] width 514 height 10
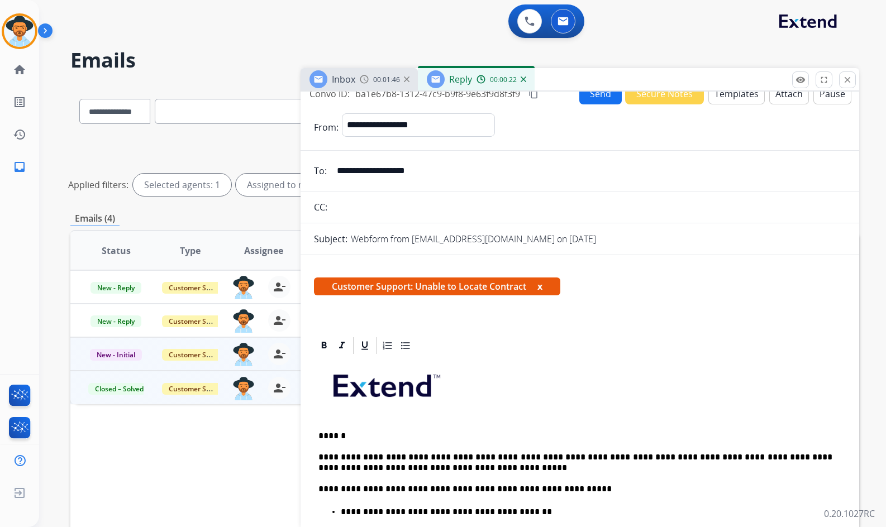
scroll to position [0, 0]
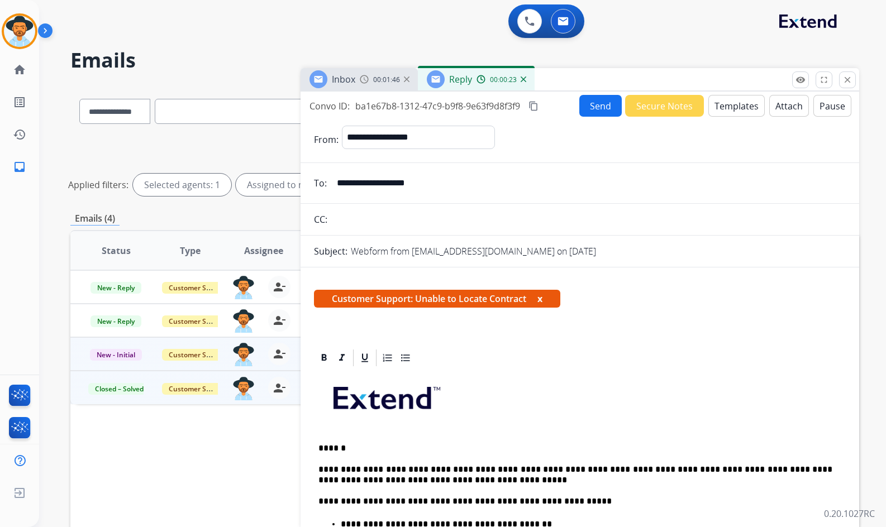
click at [581, 107] on button "Send" at bounding box center [600, 106] width 42 height 22
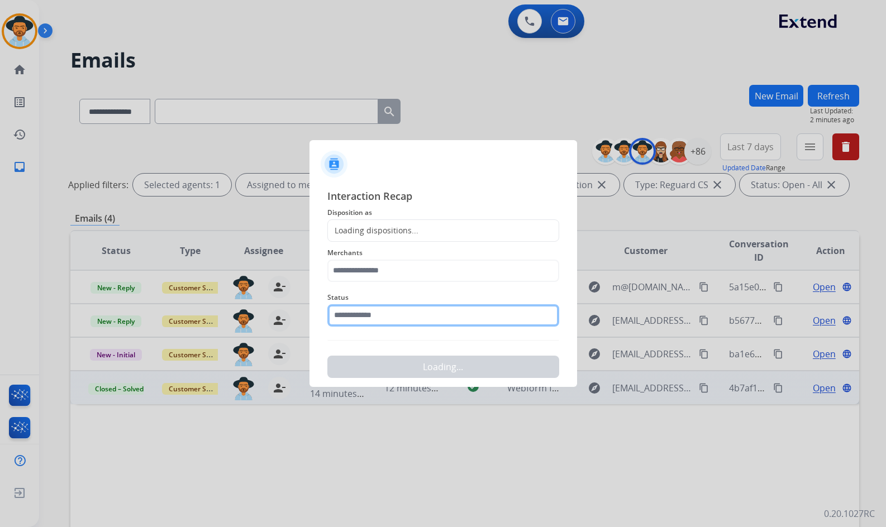
click at [427, 311] on input "text" at bounding box center [443, 315] width 232 height 22
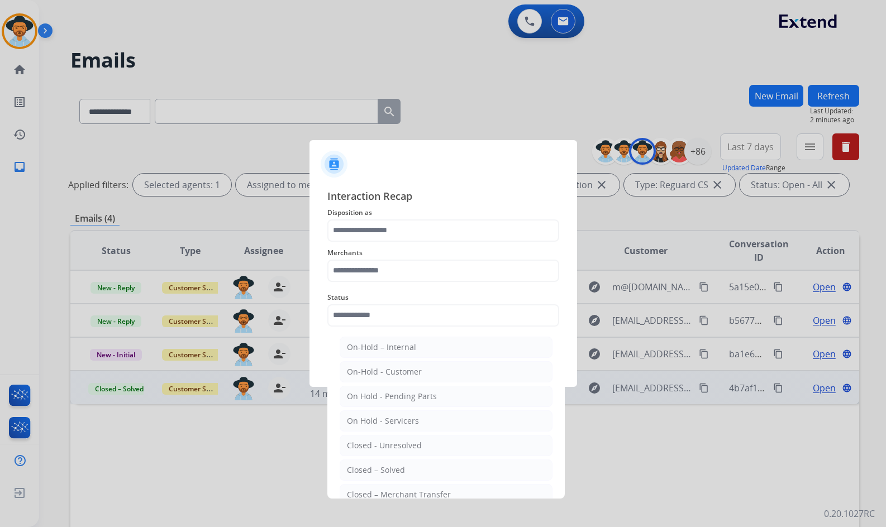
drag, startPoint x: 412, startPoint y: 468, endPoint x: 410, endPoint y: 457, distance: 11.2
click at [410, 467] on li "Closed – Solved" at bounding box center [446, 470] width 213 height 21
type input "**********"
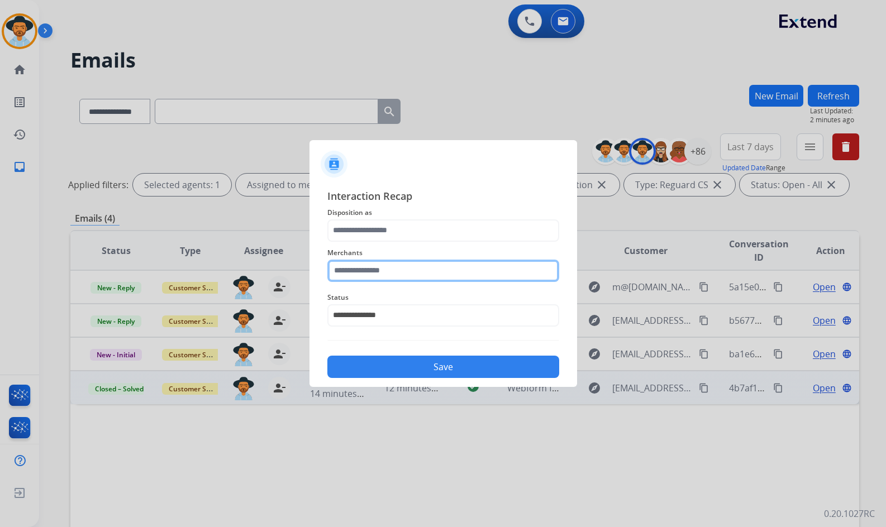
click at [421, 274] on input "text" at bounding box center [443, 271] width 232 height 22
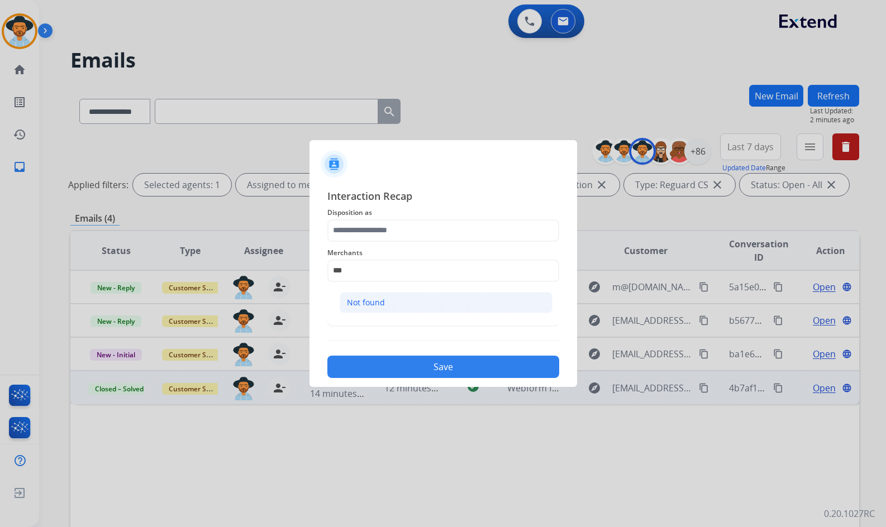
click at [421, 303] on li "Not found" at bounding box center [446, 302] width 213 height 21
type input "*********"
click at [396, 204] on span "Interaction Recap" at bounding box center [443, 197] width 232 height 18
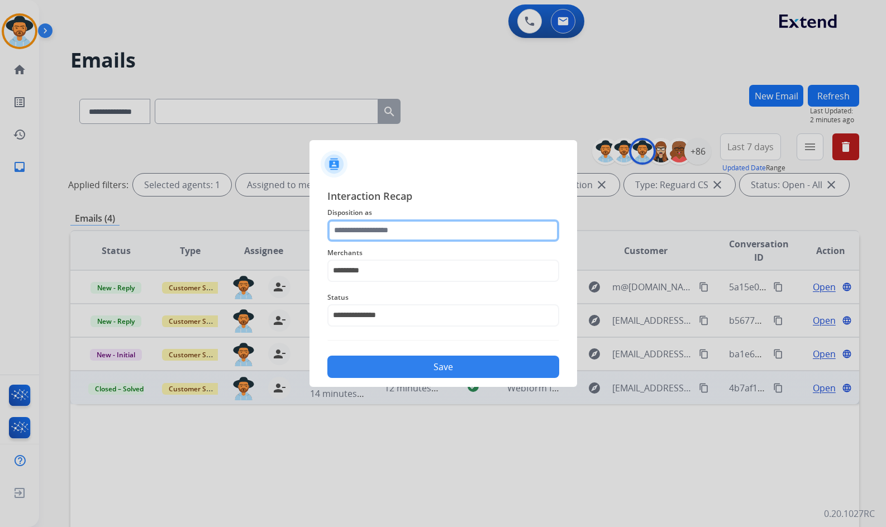
click at [391, 231] on input "text" at bounding box center [443, 230] width 232 height 22
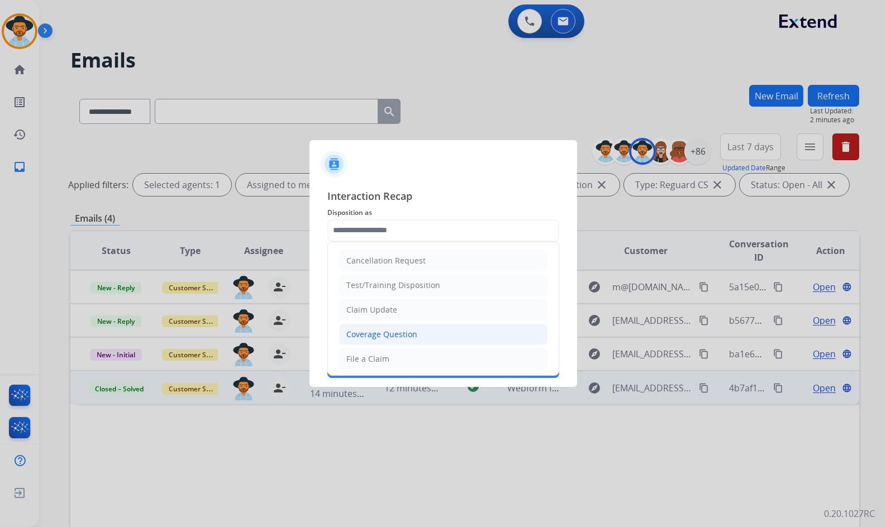
click at [387, 344] on li "Coverage Question" at bounding box center [443, 334] width 208 height 21
type input "**********"
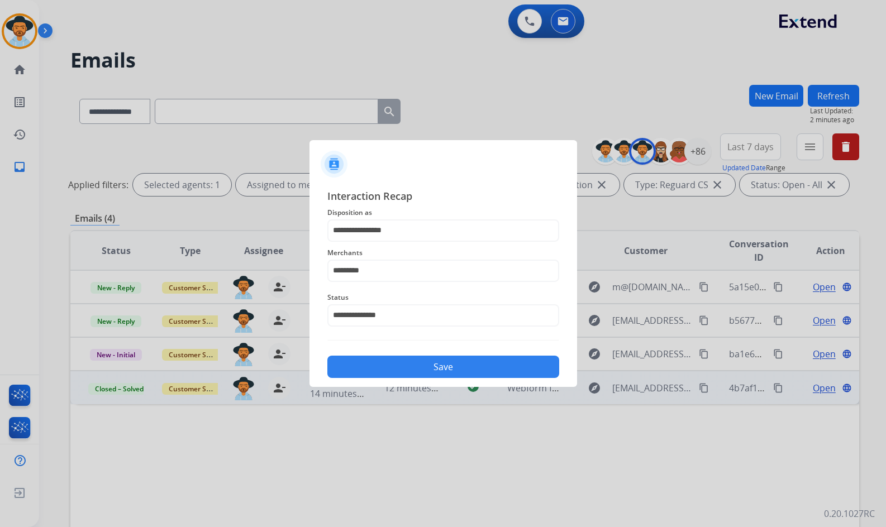
click at [405, 365] on button "Save" at bounding box center [443, 367] width 232 height 22
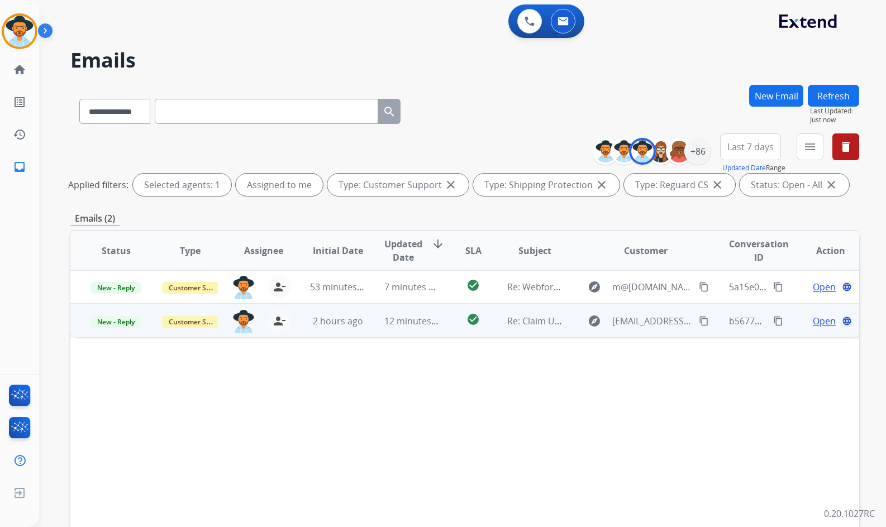
click at [814, 317] on span "Open" at bounding box center [824, 320] width 23 height 13
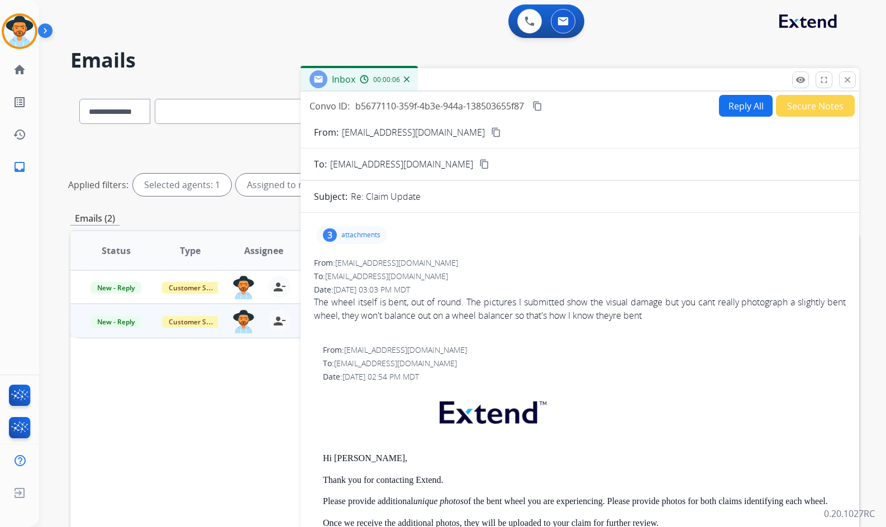
click at [491, 133] on mat-icon "content_copy" at bounding box center [496, 132] width 10 height 10
click at [367, 228] on div "3 attachments" at bounding box center [351, 235] width 71 height 18
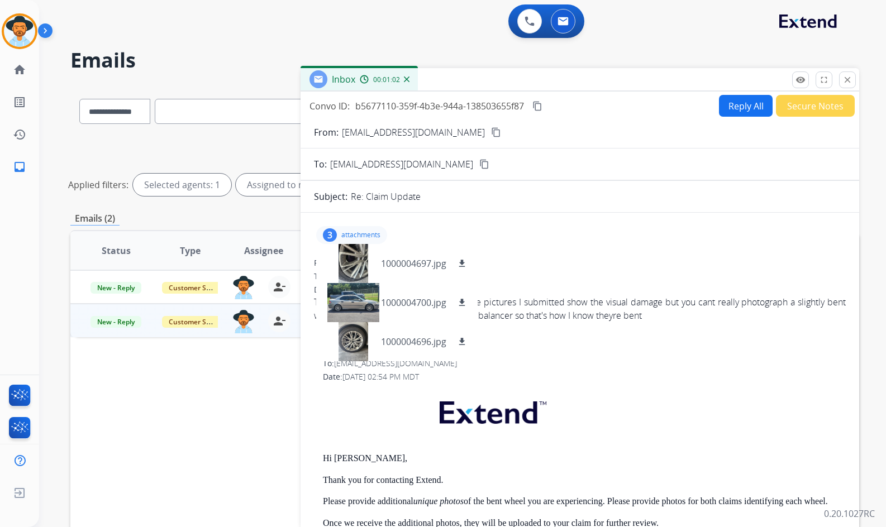
drag, startPoint x: 536, startPoint y: 102, endPoint x: 527, endPoint y: 105, distance: 9.5
click at [536, 102] on mat-icon "content_copy" at bounding box center [537, 106] width 10 height 10
drag, startPoint x: 352, startPoint y: 233, endPoint x: 562, endPoint y: 276, distance: 213.8
click at [352, 233] on p "attachments" at bounding box center [360, 235] width 39 height 9
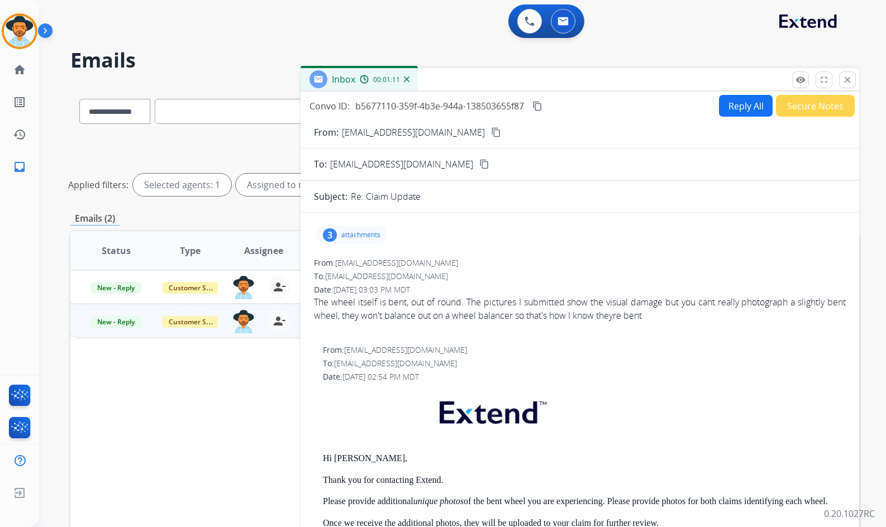
drag, startPoint x: 678, startPoint y: 316, endPoint x: 316, endPoint y: 304, distance: 362.1
click at [316, 304] on div "The wheel itself is bent, out of round. The pictures I submitted show the visua…" at bounding box center [580, 308] width 532 height 27
copy div "The wheel itself is bent, out of round. The pictures I submitted show the visua…"
click at [646, 226] on div "3 attachments" at bounding box center [580, 235] width 532 height 27
click at [744, 109] on button "Reply All" at bounding box center [746, 106] width 54 height 22
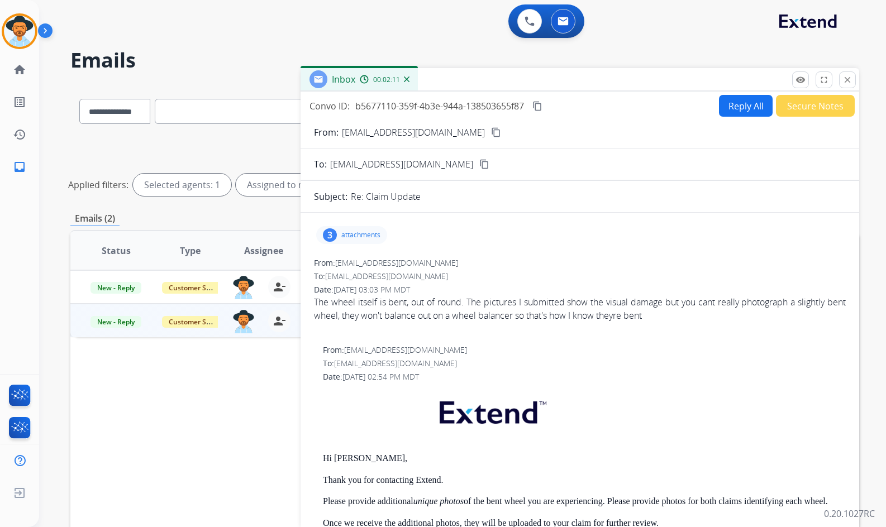
select select "**********"
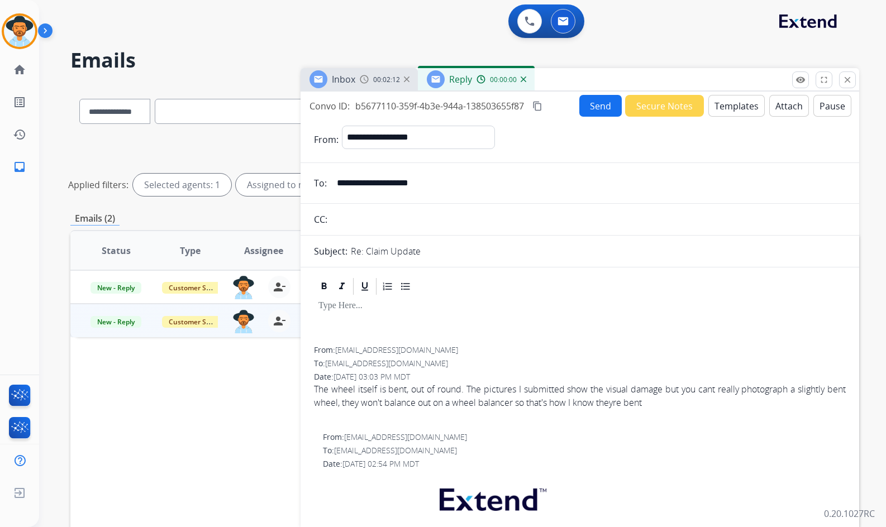
click at [744, 109] on button "Templates" at bounding box center [736, 106] width 56 height 22
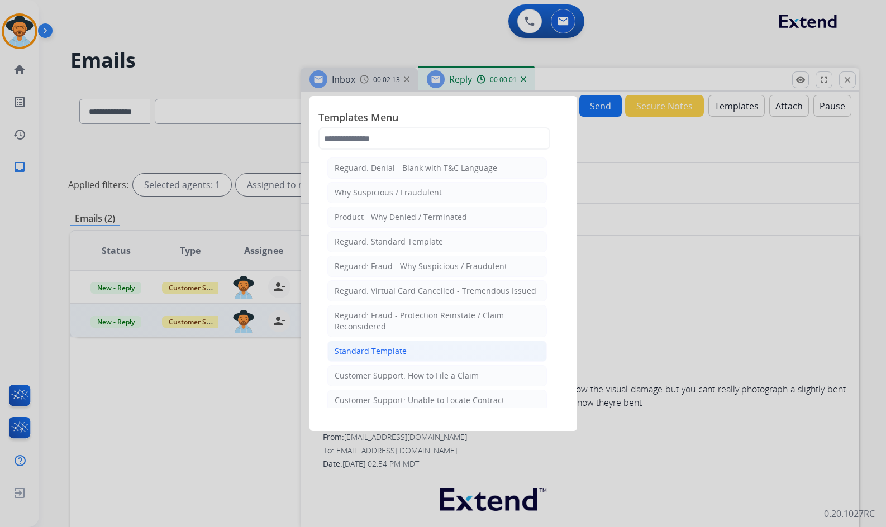
click at [415, 351] on li "Standard Template" at bounding box center [436, 351] width 219 height 21
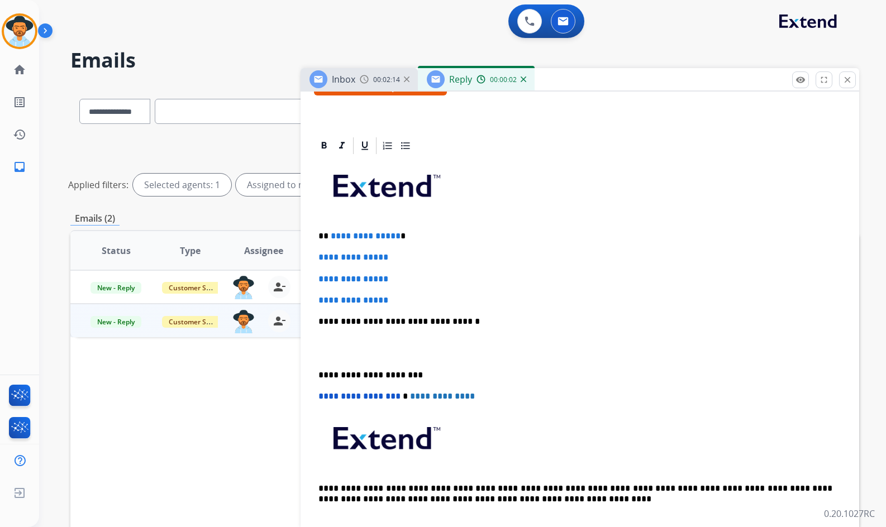
scroll to position [223, 0]
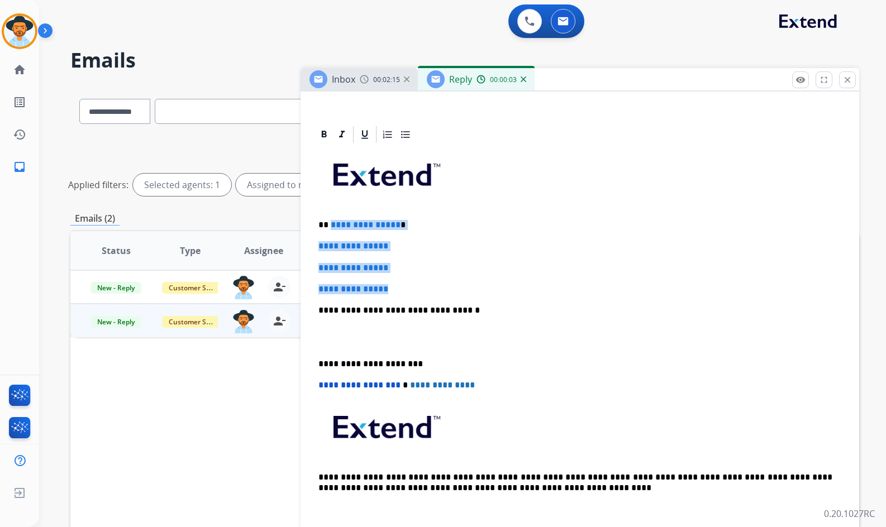
drag, startPoint x: 393, startPoint y: 287, endPoint x: 328, endPoint y: 221, distance: 92.4
click at [328, 221] on div "**********" at bounding box center [580, 337] width 532 height 384
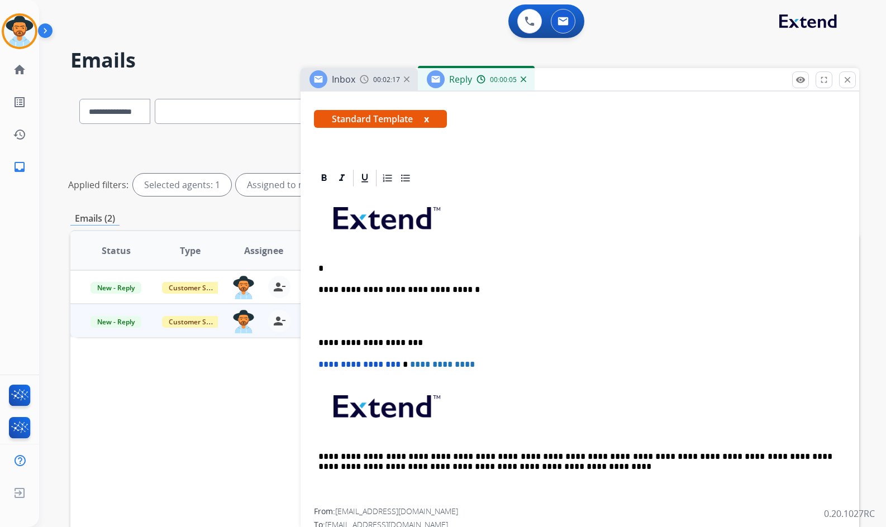
scroll to position [168, 0]
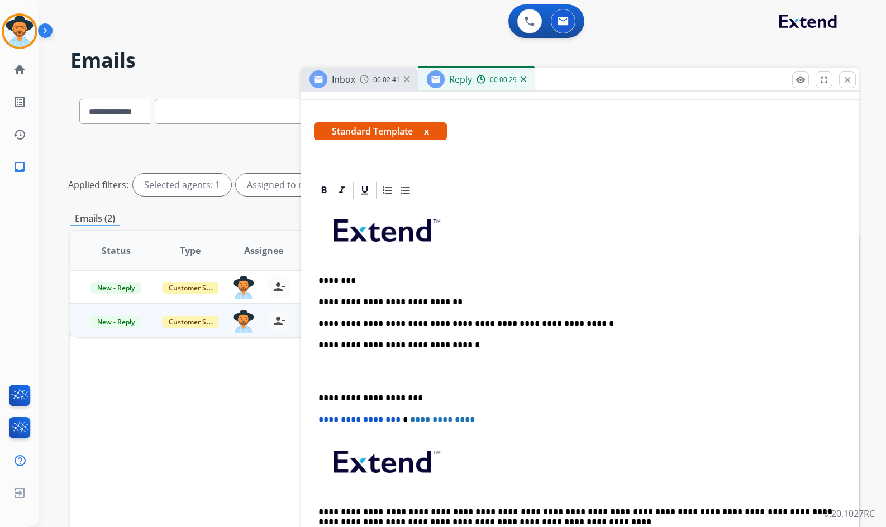
click at [395, 376] on p at bounding box center [579, 371] width 523 height 21
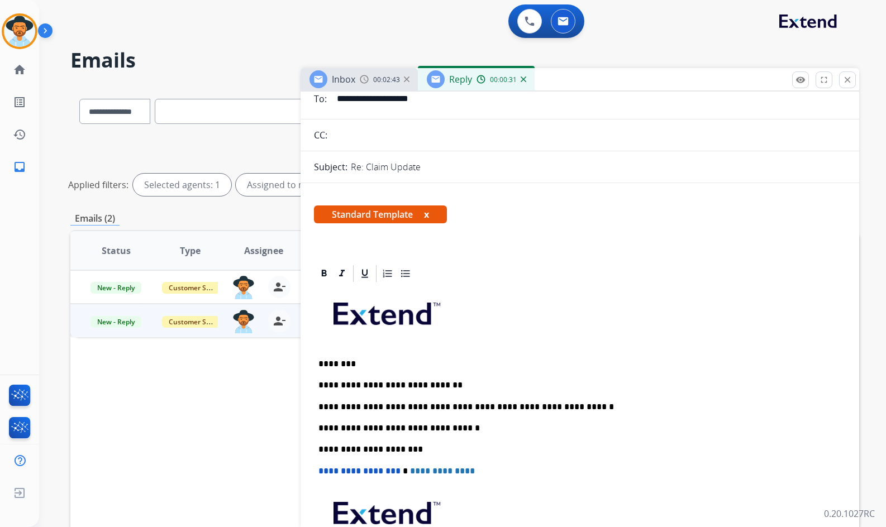
scroll to position [0, 0]
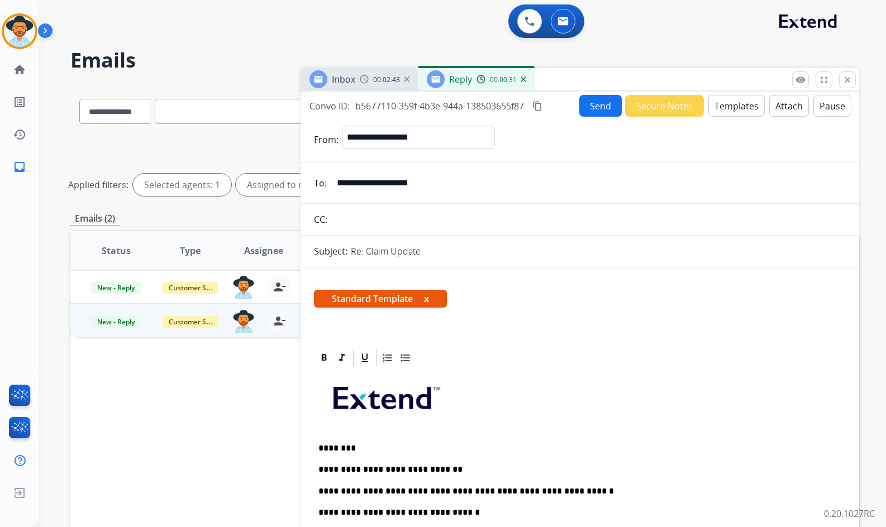
click at [590, 105] on button "Send" at bounding box center [600, 106] width 42 height 22
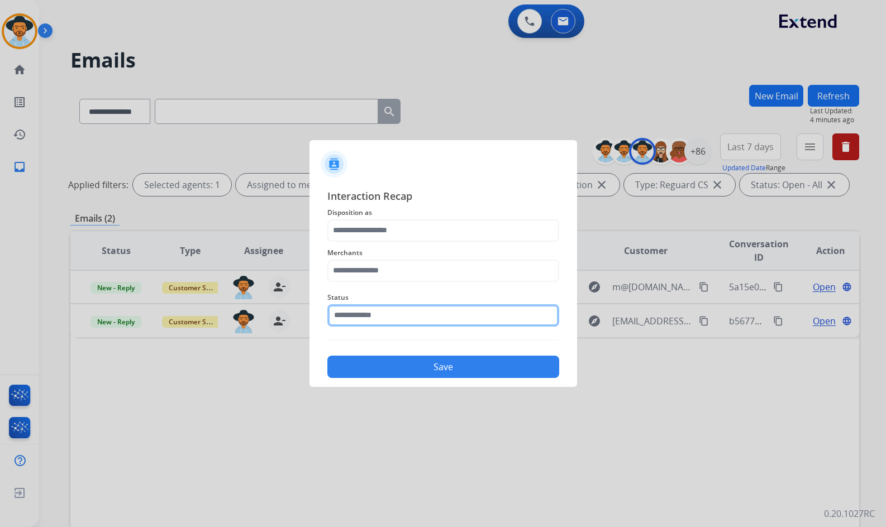
click at [475, 313] on input "text" at bounding box center [443, 315] width 232 height 22
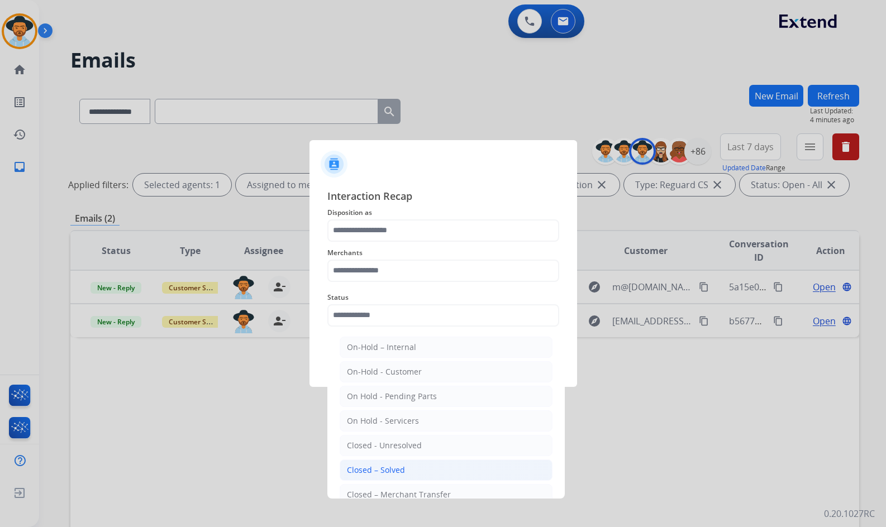
click at [439, 467] on li "Closed – Solved" at bounding box center [446, 470] width 213 height 21
type input "**********"
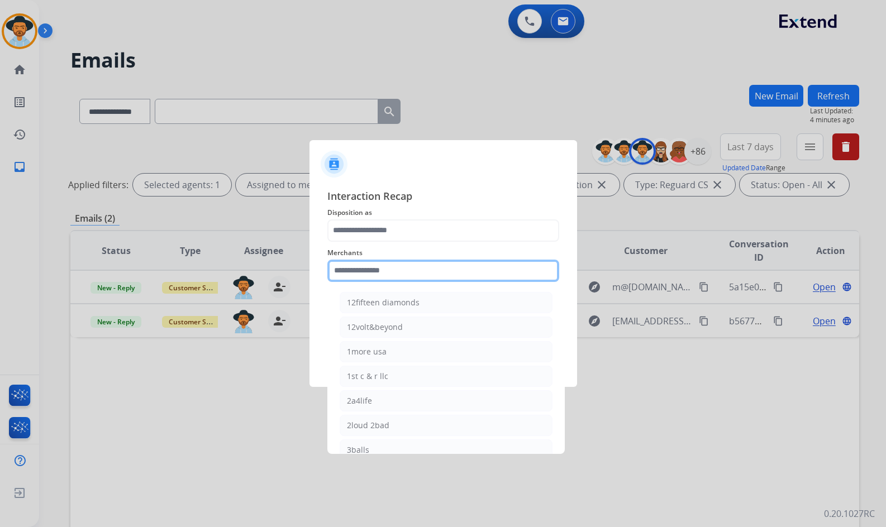
click at [444, 271] on input "text" at bounding box center [443, 271] width 232 height 22
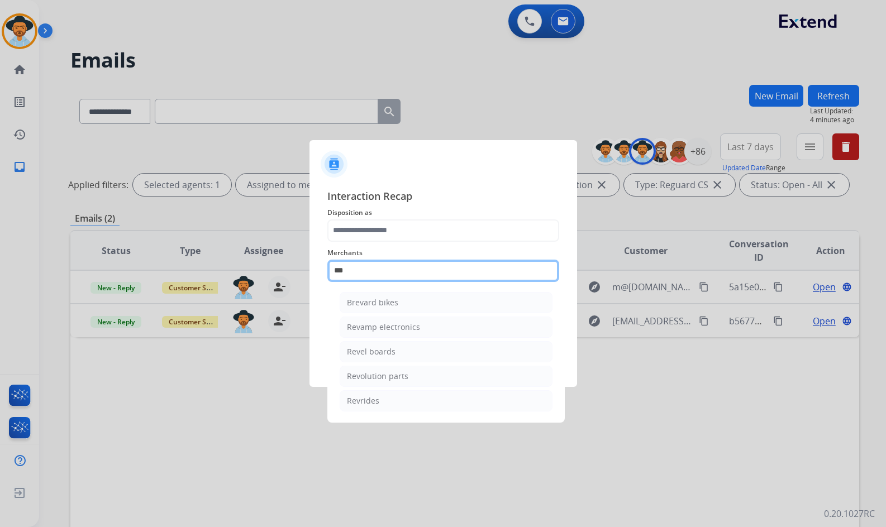
drag, startPoint x: 414, startPoint y: 271, endPoint x: 335, endPoint y: 272, distance: 79.3
click at [335, 272] on input "***" at bounding box center [443, 271] width 232 height 22
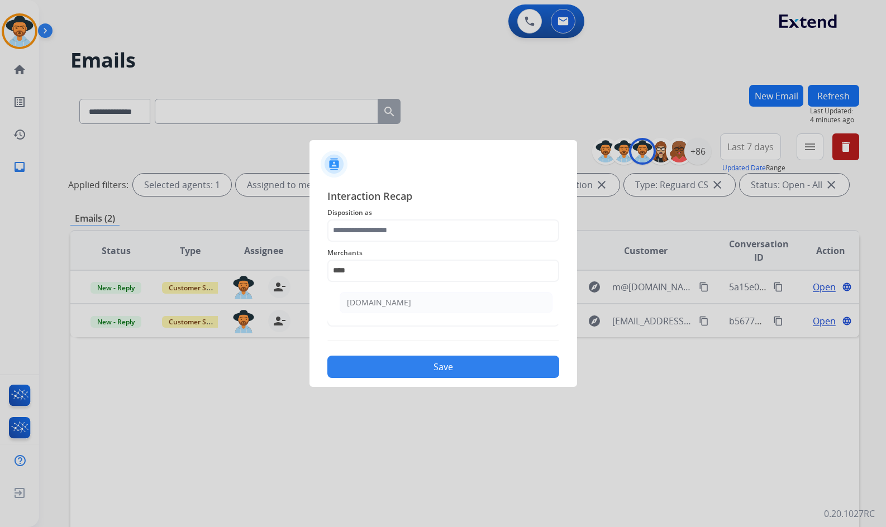
click at [412, 300] on li "Carparts.com" at bounding box center [446, 302] width 213 height 21
type input "**********"
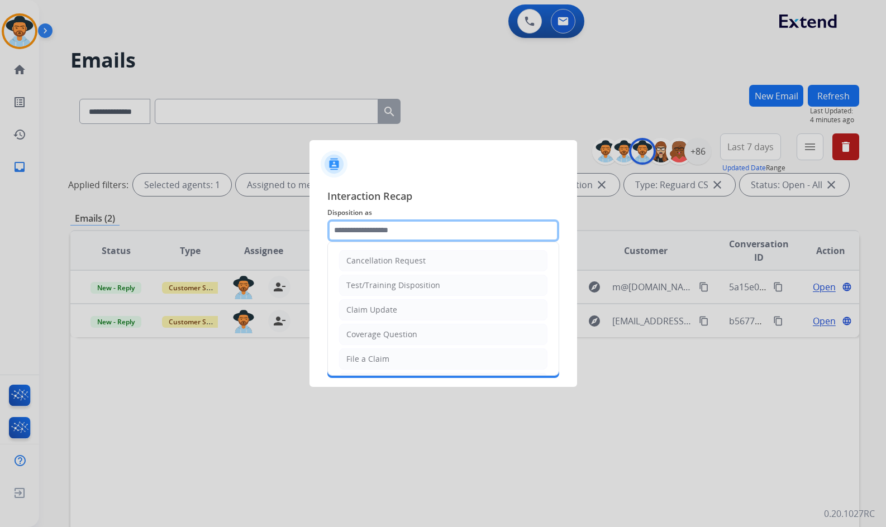
click at [404, 224] on input "text" at bounding box center [443, 230] width 232 height 22
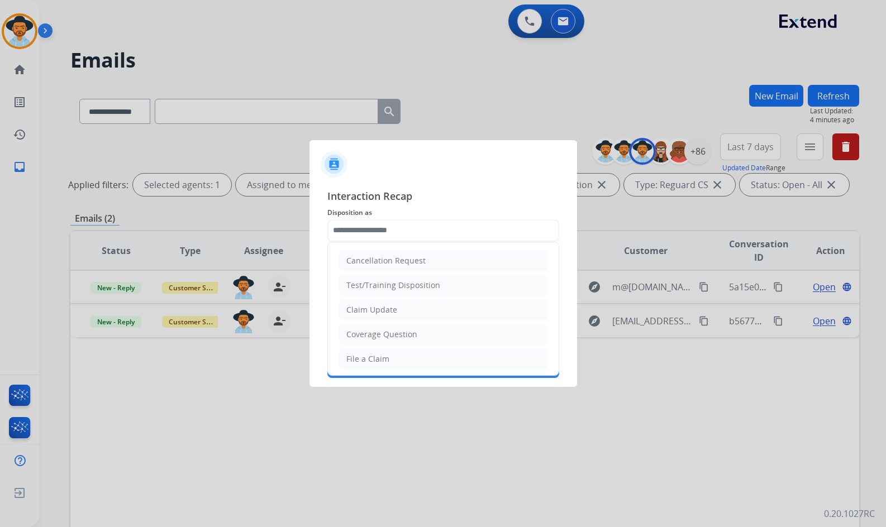
drag, startPoint x: 398, startPoint y: 304, endPoint x: 405, endPoint y: 318, distance: 15.0
click at [398, 304] on li "Claim Update" at bounding box center [443, 309] width 208 height 21
type input "**********"
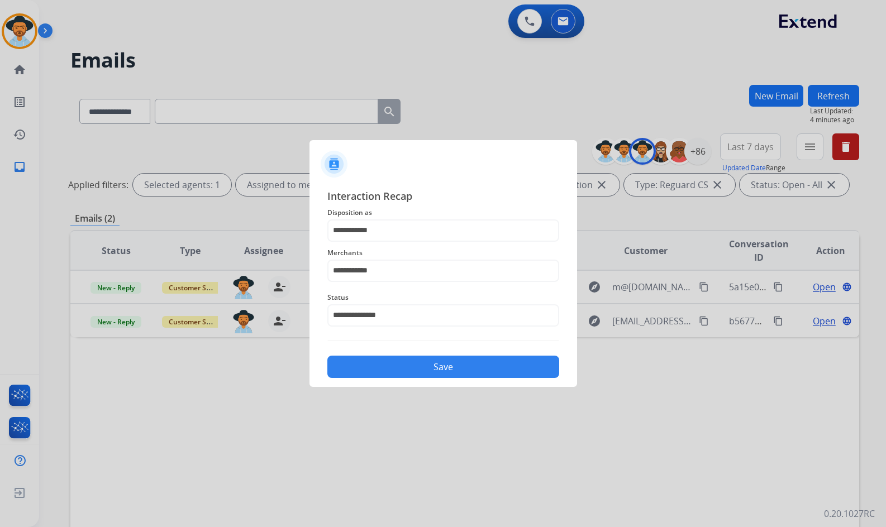
click at [424, 360] on button "Save" at bounding box center [443, 367] width 232 height 22
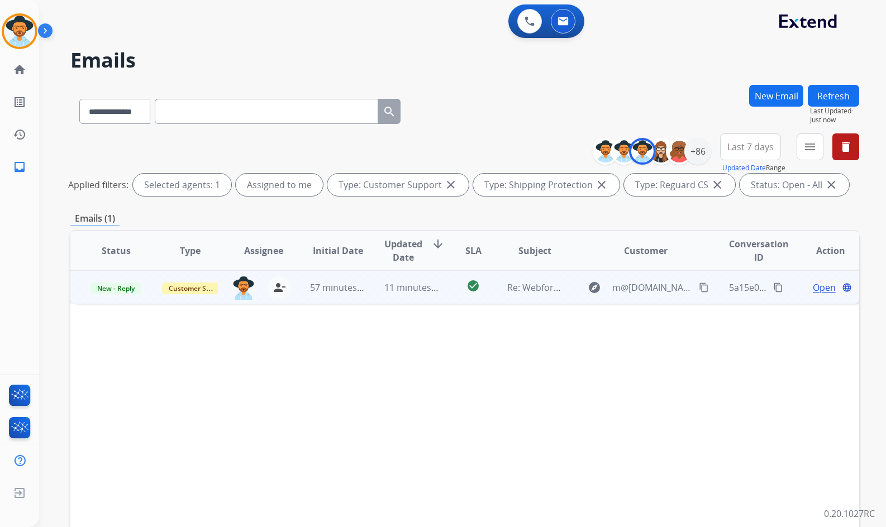
click at [819, 286] on span "Open" at bounding box center [824, 287] width 23 height 13
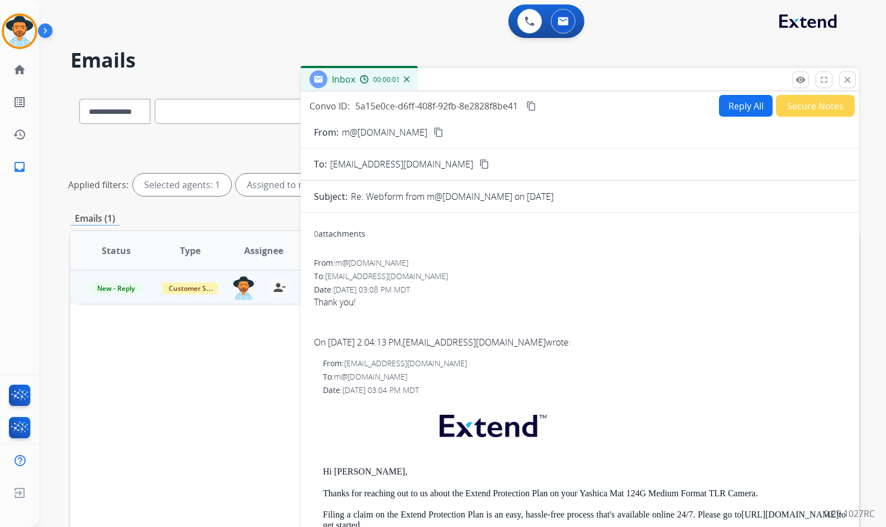
click at [443, 128] on mat-icon "content_copy" at bounding box center [438, 132] width 10 height 10
click at [821, 107] on button "Secure Notes" at bounding box center [815, 106] width 79 height 22
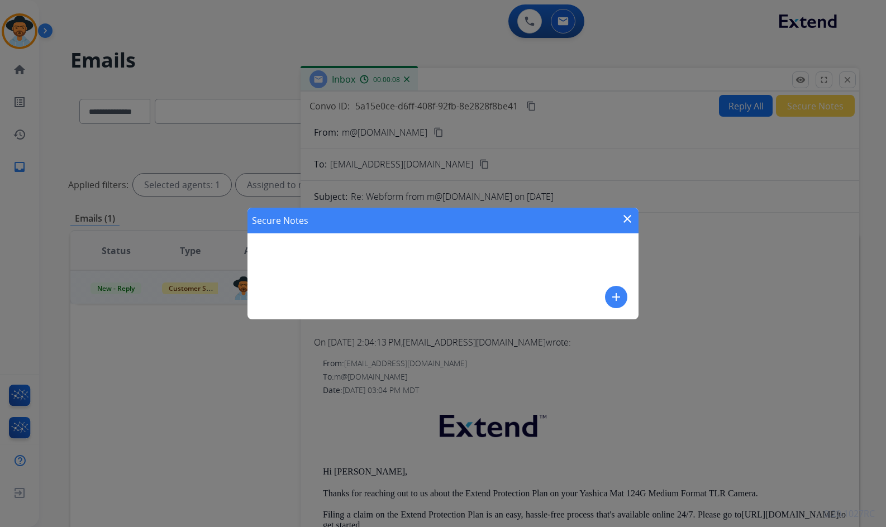
click at [618, 299] on mat-icon "add" at bounding box center [615, 296] width 13 height 13
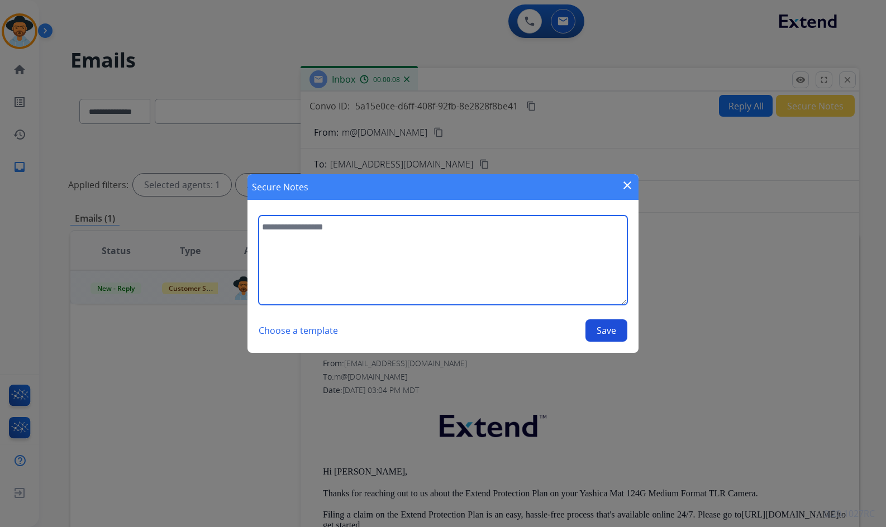
click at [595, 279] on textarea at bounding box center [443, 260] width 369 height 89
type textarea "**********"
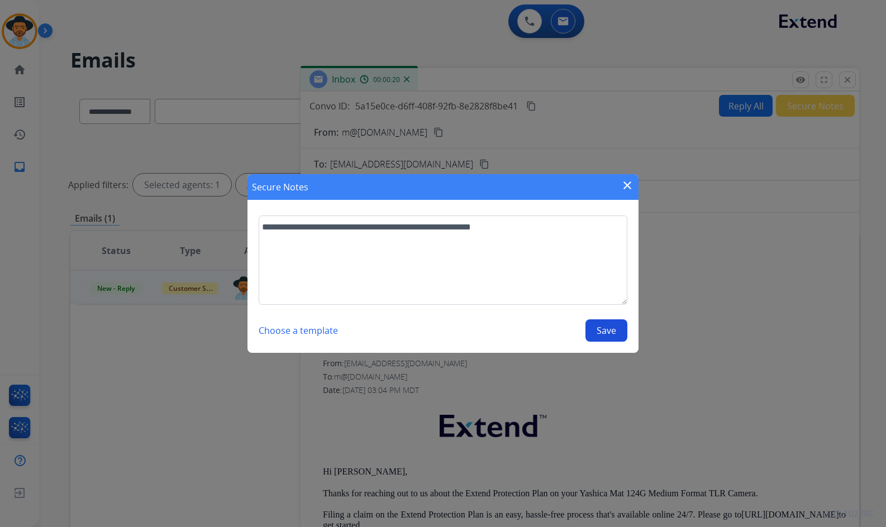
click at [602, 331] on button "Save" at bounding box center [606, 330] width 42 height 22
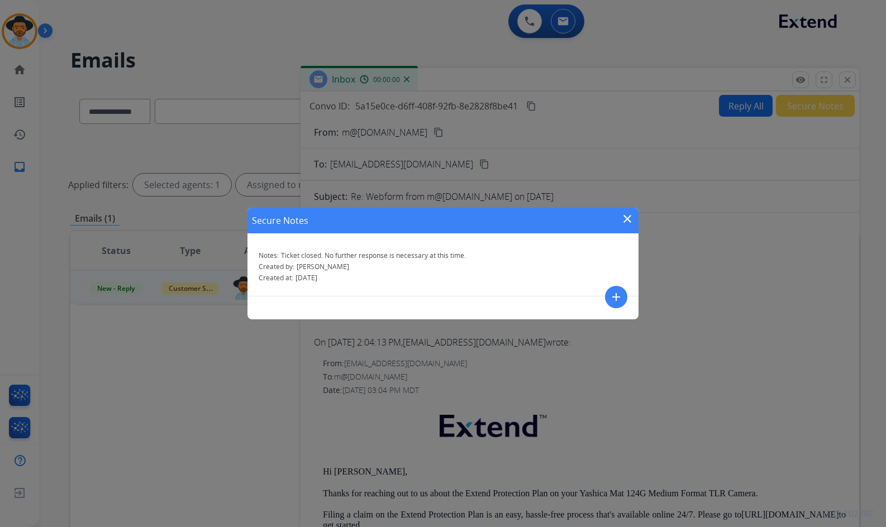
click at [627, 220] on mat-icon "close" at bounding box center [626, 218] width 13 height 13
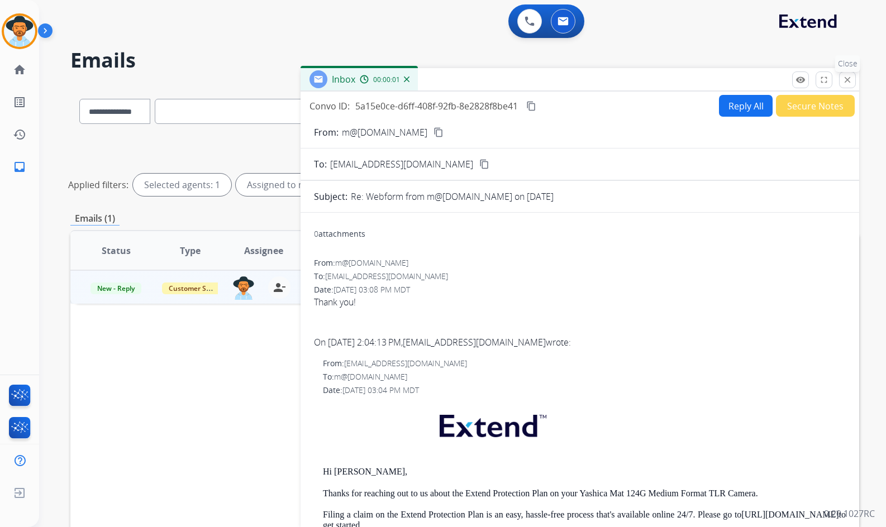
click at [845, 82] on mat-icon "close" at bounding box center [847, 80] width 10 height 10
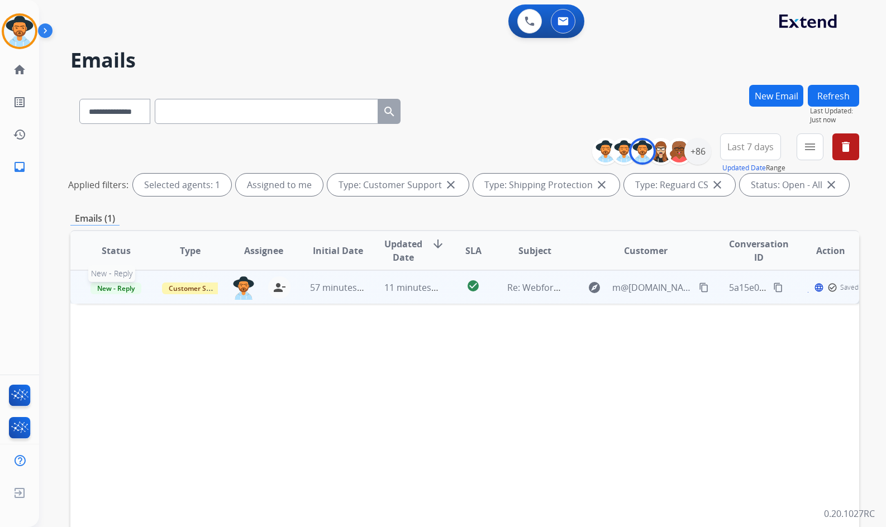
click at [132, 288] on span "New - Reply" at bounding box center [115, 289] width 51 height 12
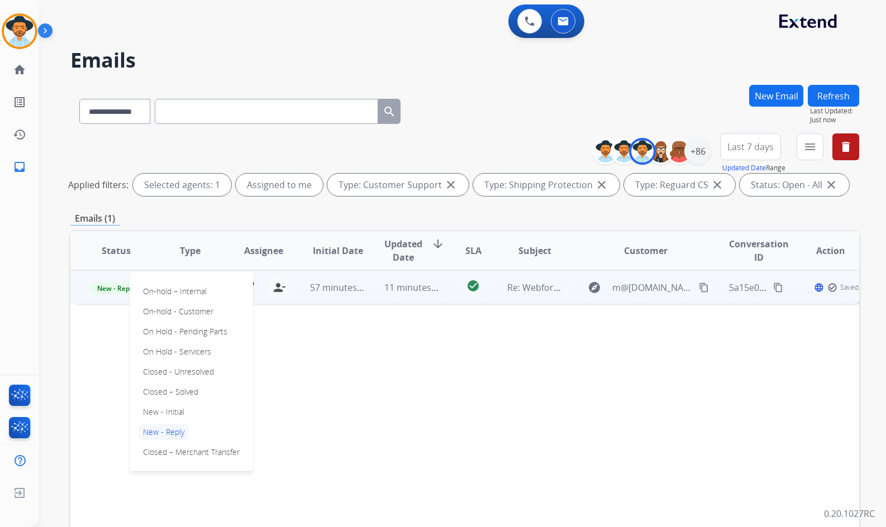
click at [154, 391] on p "Closed – Solved" at bounding box center [170, 392] width 64 height 16
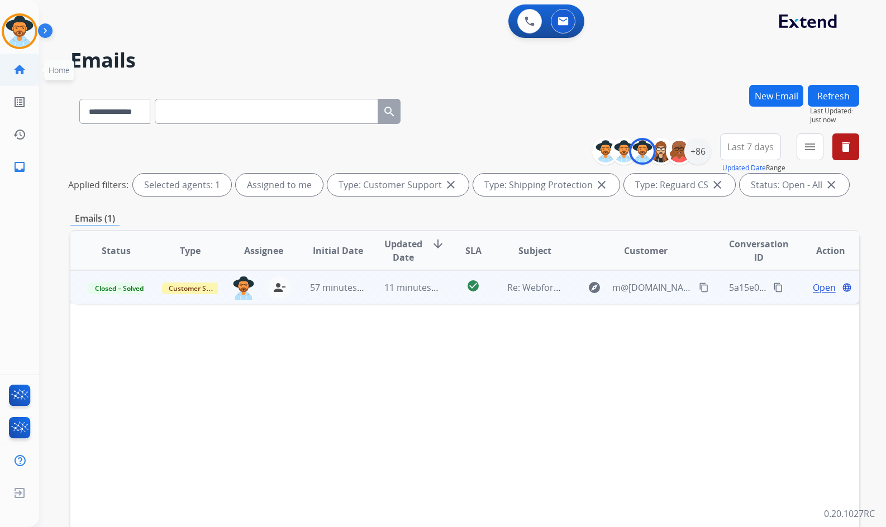
click at [27, 66] on link "home Home" at bounding box center [19, 69] width 31 height 31
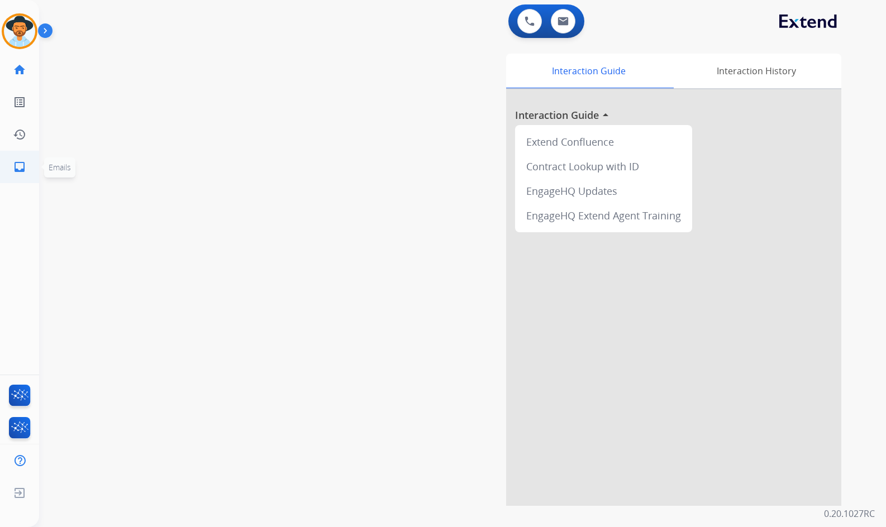
click at [21, 166] on mat-icon "inbox" at bounding box center [19, 166] width 13 height 13
select select "**********"
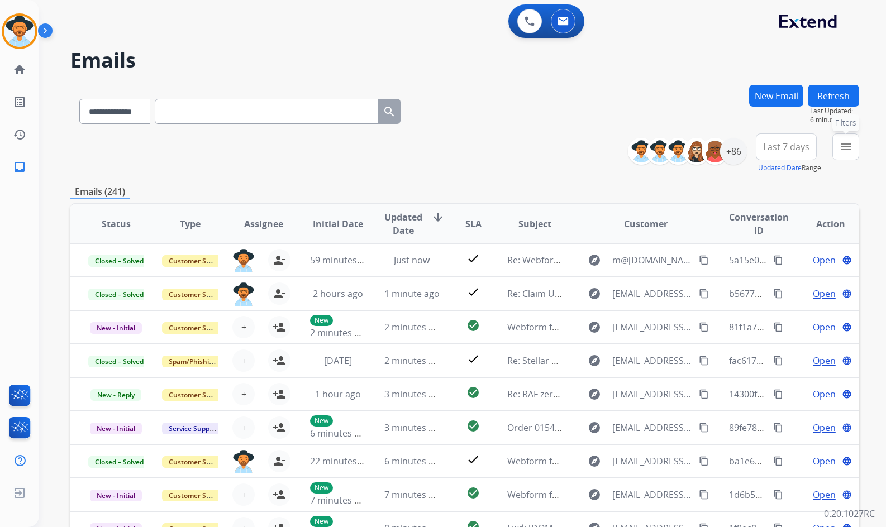
click at [835, 151] on button "menu Filters" at bounding box center [845, 146] width 27 height 27
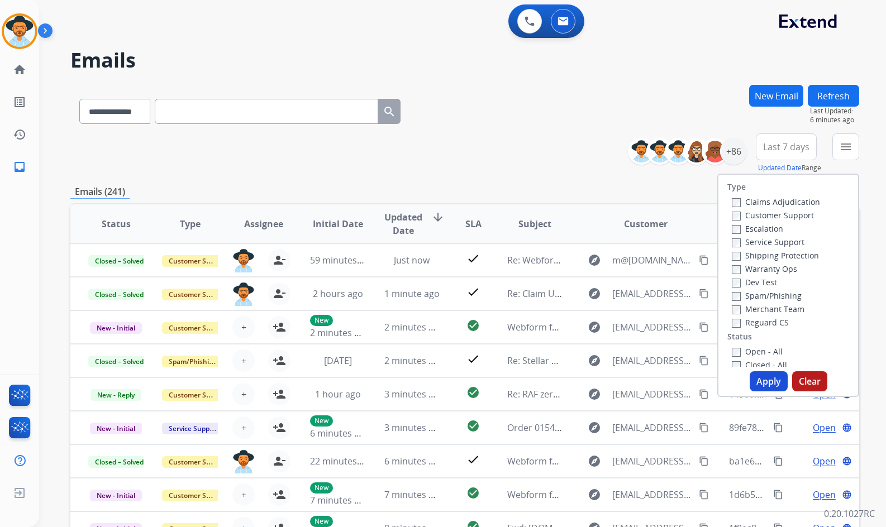
click at [788, 216] on label "Customer Support" at bounding box center [773, 215] width 82 height 11
click at [782, 256] on label "Shipping Protection" at bounding box center [775, 255] width 87 height 11
drag, startPoint x: 767, startPoint y: 328, endPoint x: 771, endPoint y: 302, distance: 26.0
click at [766, 328] on div "Reguard CS" at bounding box center [776, 322] width 88 height 13
click at [763, 318] on label "Reguard CS" at bounding box center [760, 322] width 57 height 11
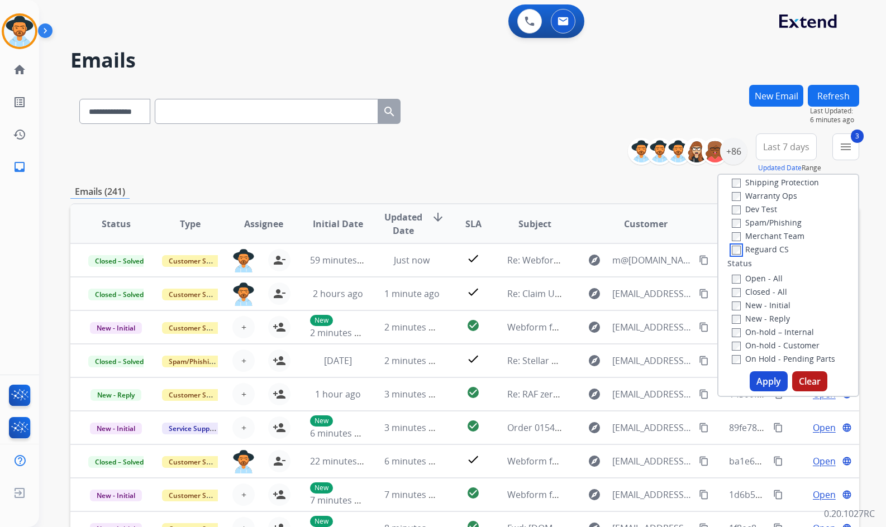
scroll to position [112, 0]
click at [768, 237] on label "Open - All" at bounding box center [757, 240] width 51 height 11
drag, startPoint x: 772, startPoint y: 335, endPoint x: 776, endPoint y: 315, distance: 20.5
click at [771, 333] on label "On Hold - Servicers" at bounding box center [774, 333] width 85 height 11
click at [776, 314] on div "On Hold - Pending Parts" at bounding box center [790, 319] width 117 height 13
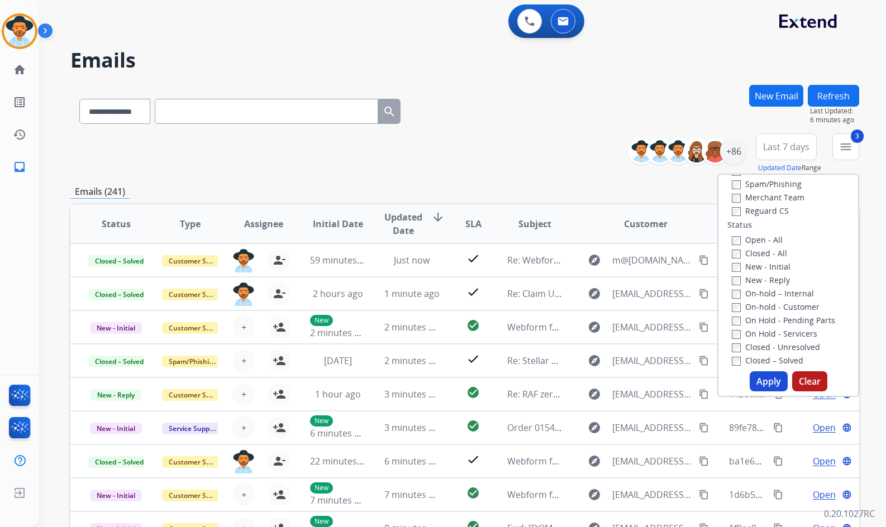
drag, startPoint x: 777, startPoint y: 318, endPoint x: 775, endPoint y: 309, distance: 9.2
click at [777, 317] on label "On Hold - Pending Parts" at bounding box center [783, 320] width 103 height 11
click at [774, 302] on label "On-hold - Customer" at bounding box center [776, 307] width 88 height 11
click at [772, 291] on label "On-hold – Internal" at bounding box center [773, 293] width 82 height 11
click at [770, 281] on label "New - Reply" at bounding box center [761, 280] width 58 height 11
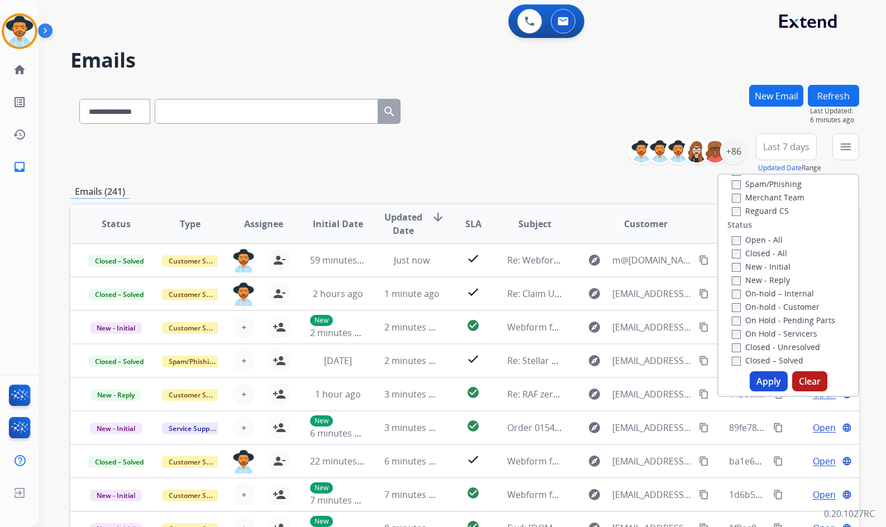
click at [770, 267] on label "New - Initial" at bounding box center [761, 266] width 59 height 11
click at [767, 384] on button "Apply" at bounding box center [768, 381] width 38 height 20
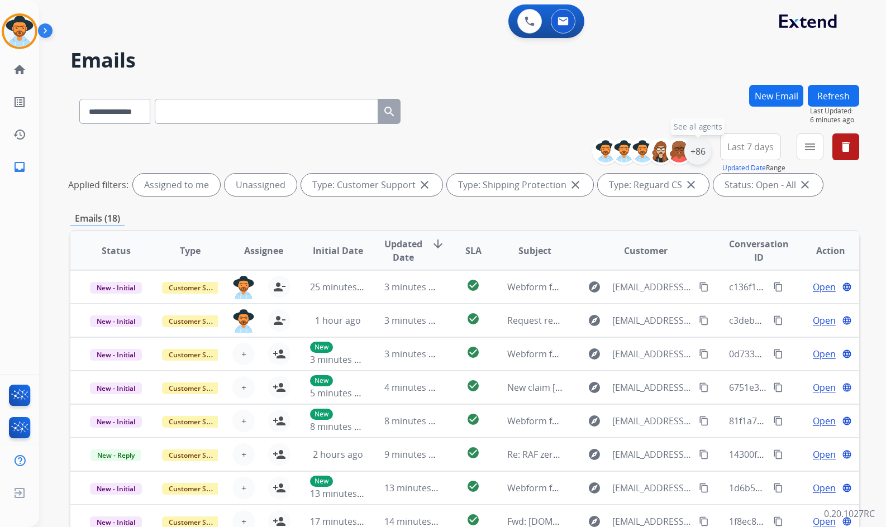
click at [700, 147] on div "+86" at bounding box center [697, 151] width 27 height 27
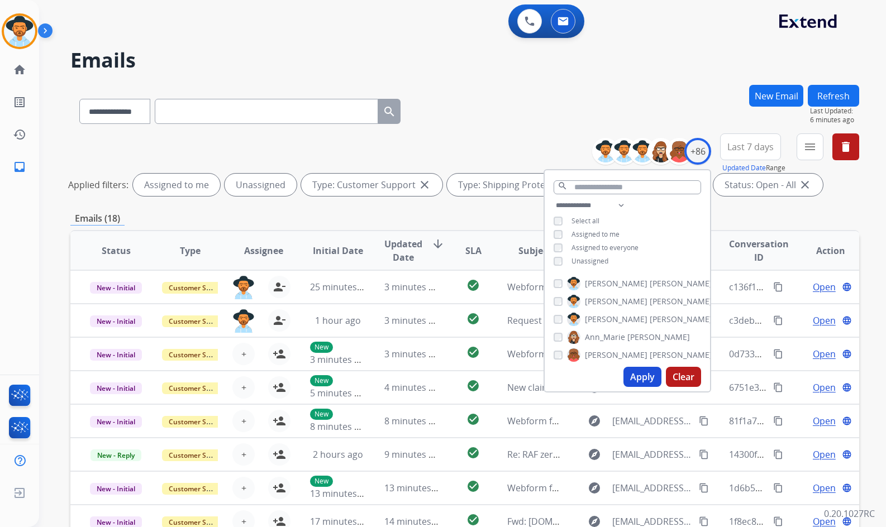
click at [596, 262] on span "Unassigned" at bounding box center [589, 260] width 37 height 9
click at [597, 320] on span "Amanda" at bounding box center [616, 319] width 63 height 11
click at [631, 376] on button "Apply" at bounding box center [642, 377] width 38 height 20
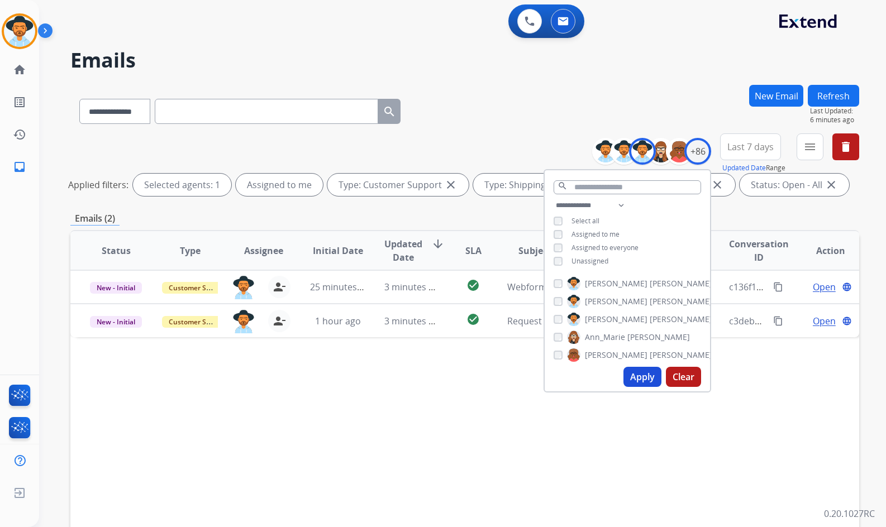
click at [428, 414] on div "Status Type Assignee Initial Date Updated Date arrow_downward SLA Subject Custo…" at bounding box center [464, 417] width 789 height 374
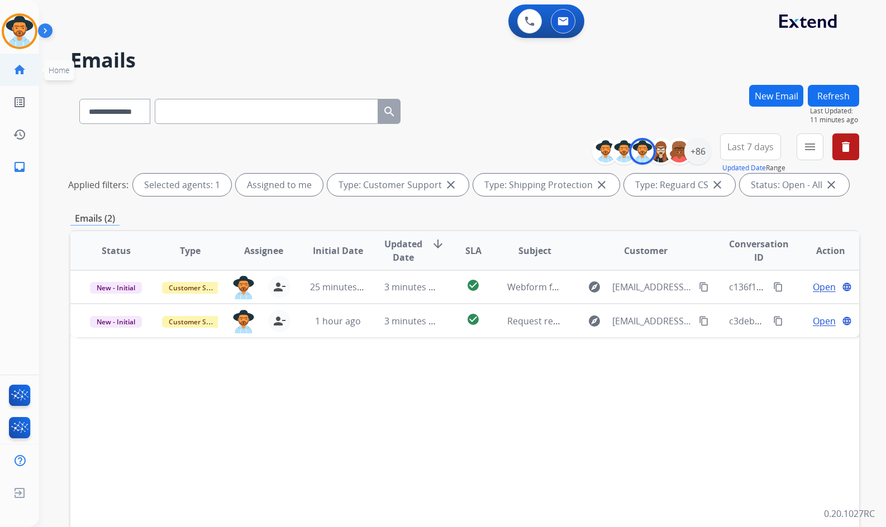
click at [14, 75] on mat-icon "home" at bounding box center [19, 69] width 13 height 13
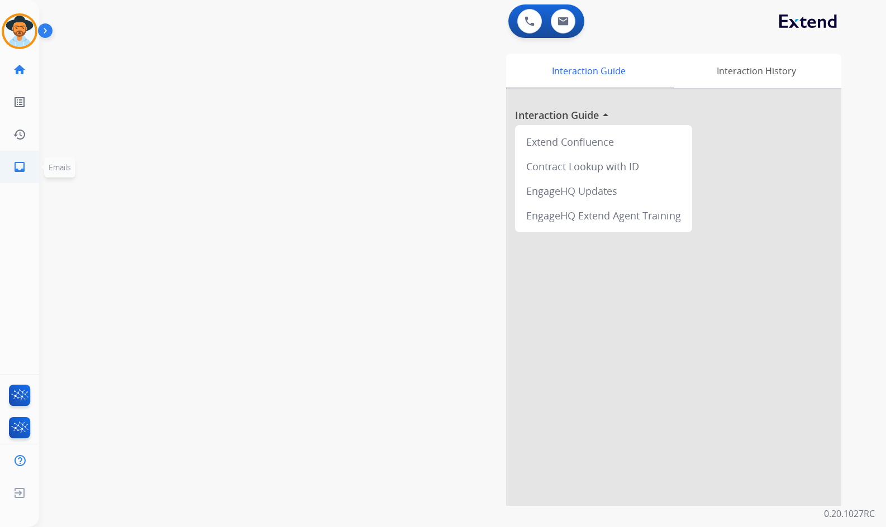
click at [28, 168] on link "inbox Emails" at bounding box center [19, 166] width 31 height 31
select select "**********"
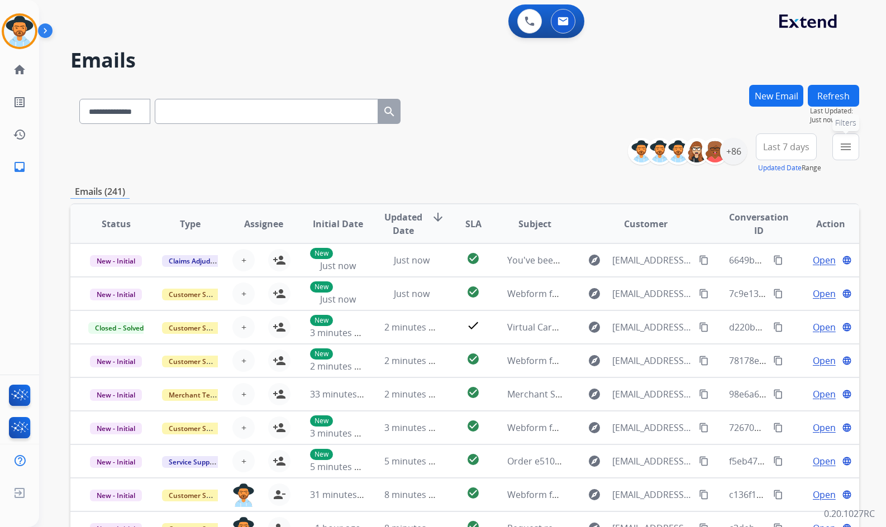
click at [852, 142] on mat-icon "menu" at bounding box center [845, 146] width 13 height 13
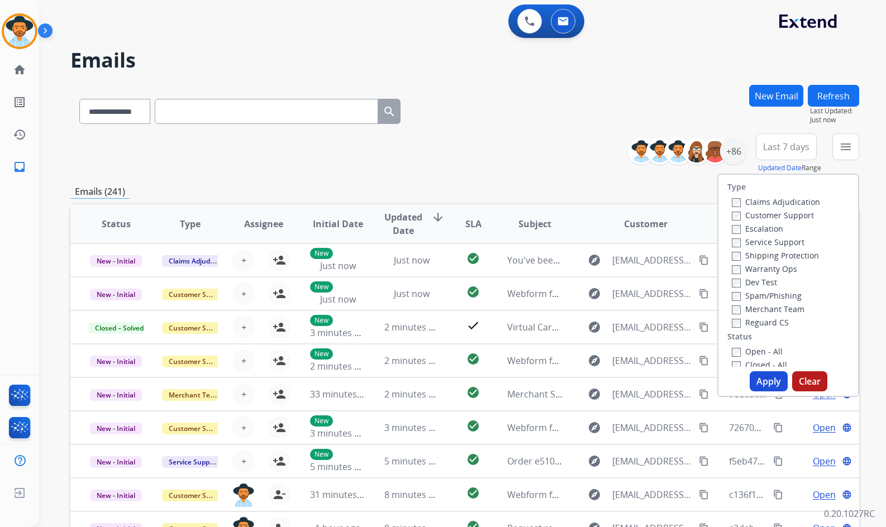
click at [774, 215] on label "Customer Support" at bounding box center [773, 215] width 82 height 11
click at [778, 256] on label "Shipping Protection" at bounding box center [775, 255] width 87 height 11
click at [773, 327] on label "Reguard CS" at bounding box center [760, 322] width 57 height 11
click at [767, 351] on label "Open - All" at bounding box center [757, 351] width 51 height 11
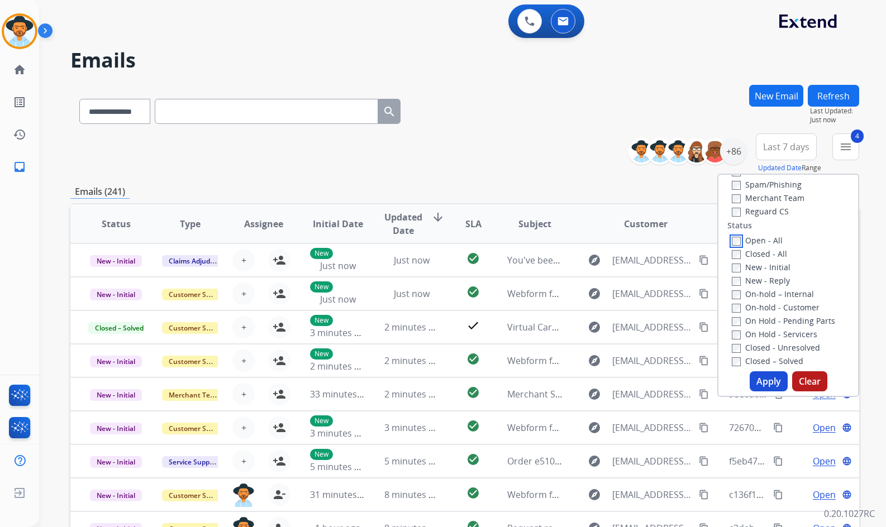
scroll to position [112, 0]
click at [786, 332] on label "On Hold - Servicers" at bounding box center [774, 333] width 85 height 11
click at [788, 320] on label "On Hold - Pending Parts" at bounding box center [783, 320] width 103 height 11
click at [790, 309] on label "On-hold - Customer" at bounding box center [776, 307] width 88 height 11
click at [790, 288] on label "On-hold – Internal" at bounding box center [773, 293] width 82 height 11
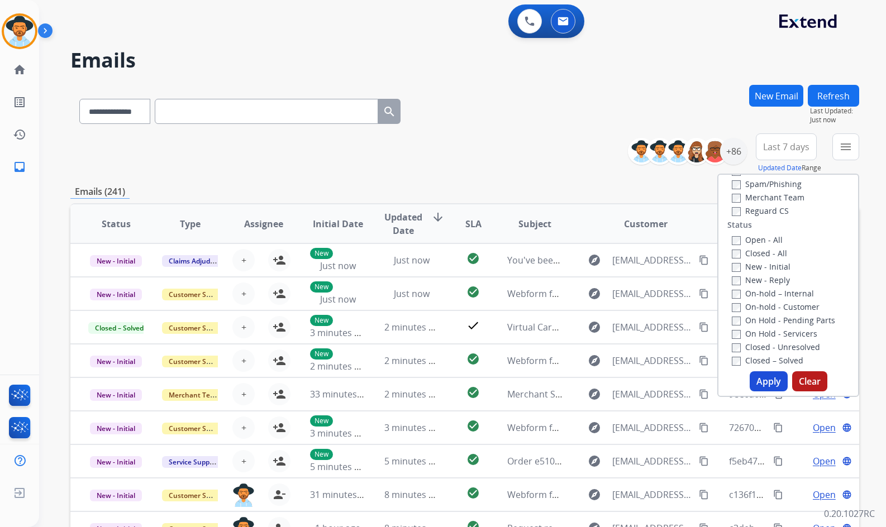
click at [768, 277] on label "New - Reply" at bounding box center [761, 280] width 58 height 11
click at [770, 266] on label "New - Initial" at bounding box center [761, 266] width 59 height 11
click at [768, 388] on button "Apply" at bounding box center [768, 381] width 38 height 20
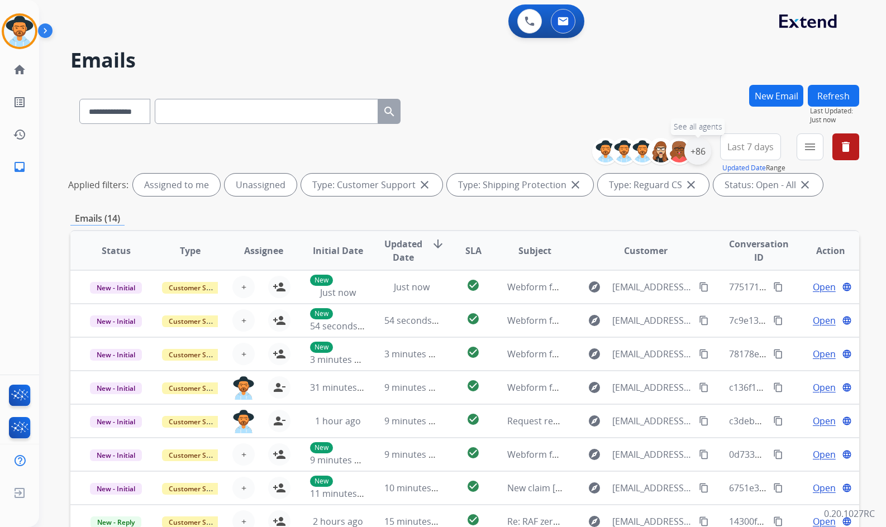
click at [694, 147] on div "+86" at bounding box center [697, 151] width 27 height 27
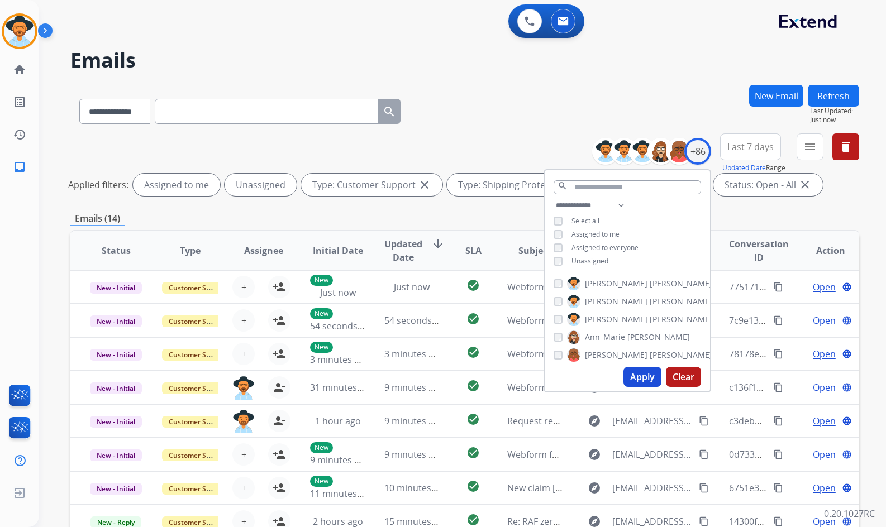
click at [600, 259] on span "Unassigned" at bounding box center [589, 260] width 37 height 9
click at [604, 321] on span "Amanda" at bounding box center [616, 319] width 63 height 11
click at [633, 378] on button "Apply" at bounding box center [642, 377] width 38 height 20
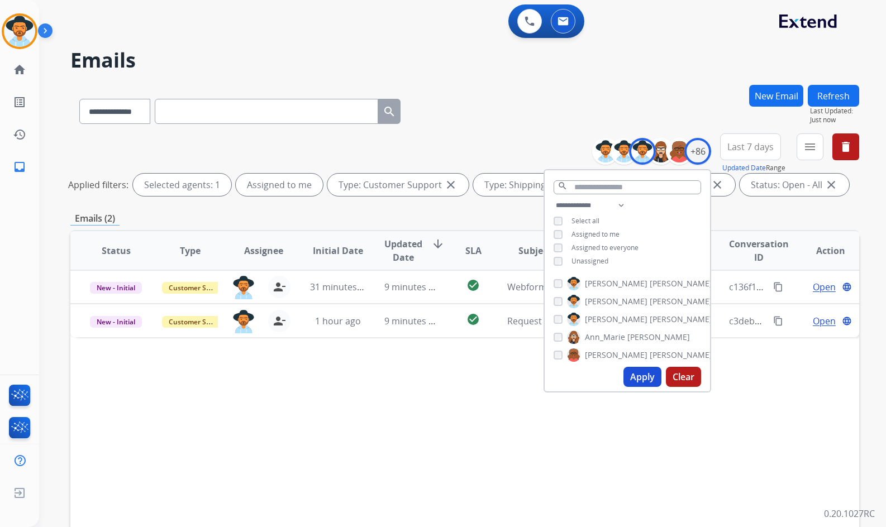
drag, startPoint x: 486, startPoint y: 434, endPoint x: 587, endPoint y: 386, distance: 111.9
click at [486, 433] on div "Status Type Assignee Initial Date Updated Date arrow_downward SLA Subject Custo…" at bounding box center [464, 417] width 789 height 374
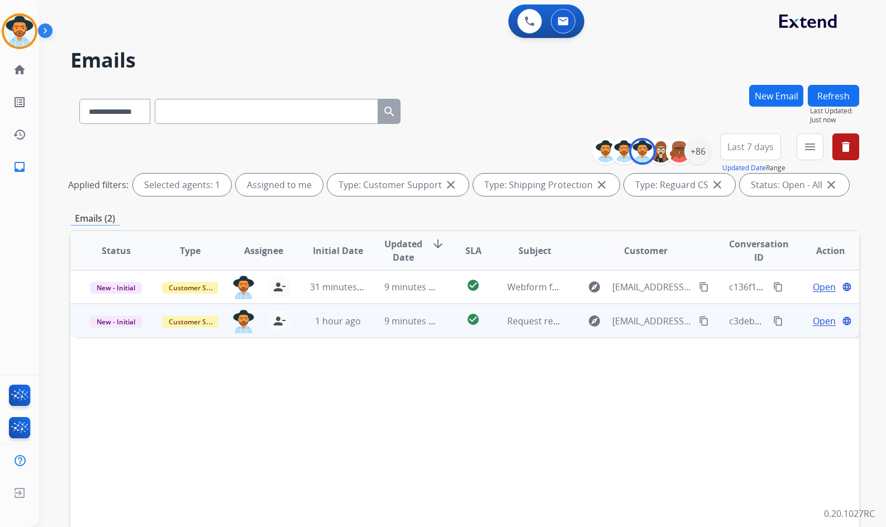
click at [813, 316] on span "Open" at bounding box center [824, 320] width 23 height 13
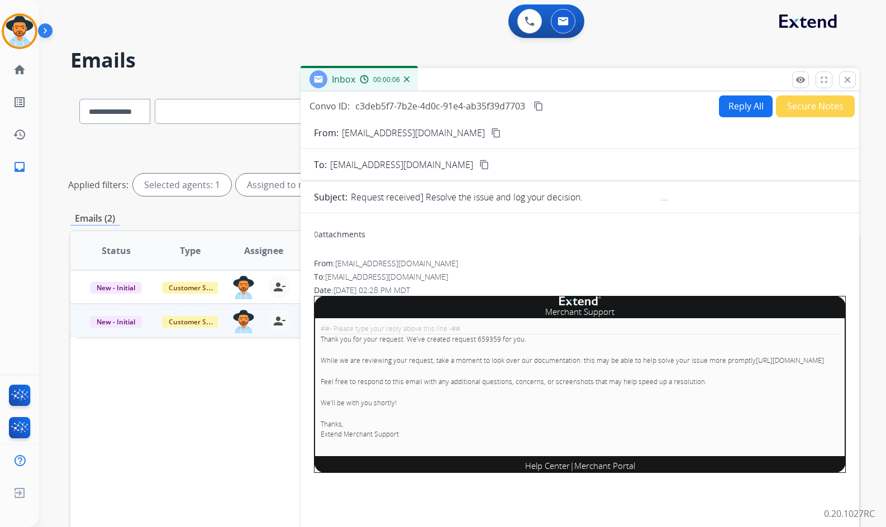
click at [412, 408] on p "We’ll be with you shortly!" at bounding box center [580, 403] width 518 height 10
click at [423, 387] on p "Feel free to respond to this email with any additional questions, concerns, or …" at bounding box center [580, 382] width 518 height 10
click at [439, 343] on p "Thank you for your request. We’ve created request 659359 for you." at bounding box center [580, 340] width 518 height 10
click at [289, 395] on div "Status Type Assignee Initial Date Updated Date arrow_downward SLA Subject Custo…" at bounding box center [464, 417] width 789 height 374
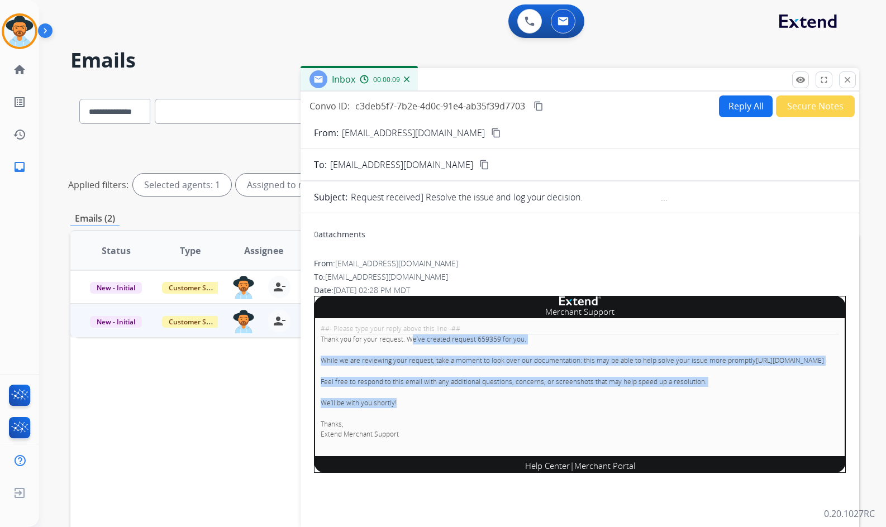
drag, startPoint x: 437, startPoint y: 384, endPoint x: 455, endPoint y: 421, distance: 41.0
click at [451, 411] on div "##- Please type your reply above this line -## Thank you for your request. We’v…" at bounding box center [580, 387] width 532 height 138
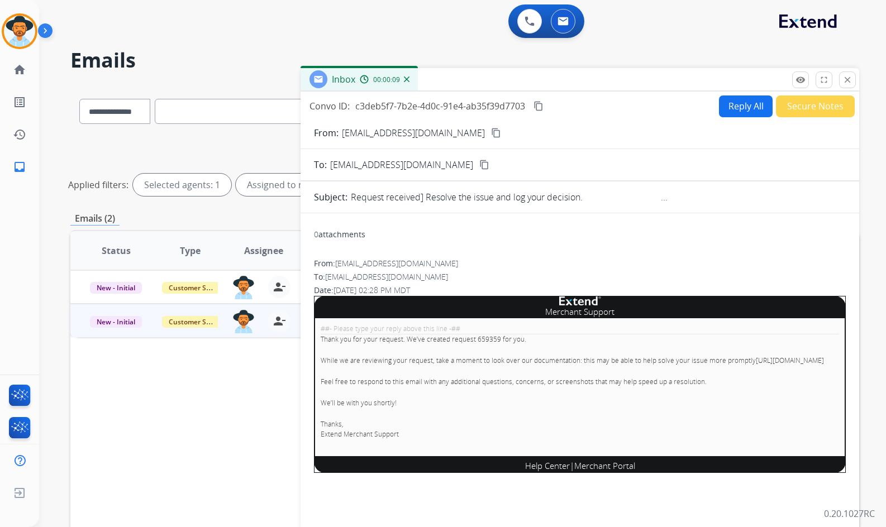
click at [455, 421] on div "##- Please type your reply above this line -## Thank you for your request. We’v…" at bounding box center [580, 387] width 532 height 138
drag, startPoint x: 445, startPoint y: 337, endPoint x: 437, endPoint y: 342, distance: 10.1
click at [397, 342] on p "Thank you for your request. We’ve created request 659359 for you." at bounding box center [580, 340] width 518 height 10
click at [474, 342] on p "Thank you for your request. We’ve created request 659359 for you." at bounding box center [580, 340] width 518 height 10
drag, startPoint x: 528, startPoint y: 343, endPoint x: 326, endPoint y: 347, distance: 202.2
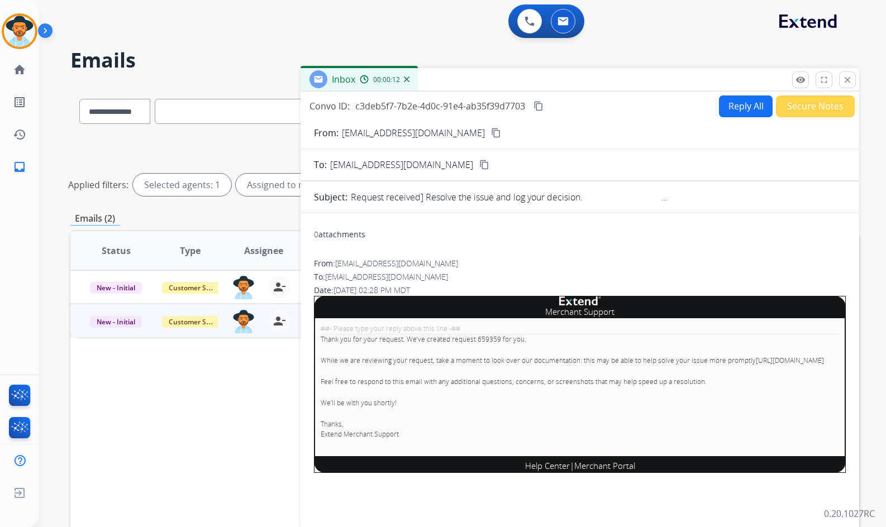
click at [326, 347] on div "##- Please type your reply above this line -## Thank you for your request. We’v…" at bounding box center [580, 387] width 532 height 138
click at [384, 357] on p "While we are reviewing your request, take a moment to look over our documentati…" at bounding box center [580, 361] width 518 height 10
click at [538, 106] on mat-icon "content_copy" at bounding box center [538, 106] width 10 height 10
click at [850, 79] on mat-icon "close" at bounding box center [847, 80] width 10 height 10
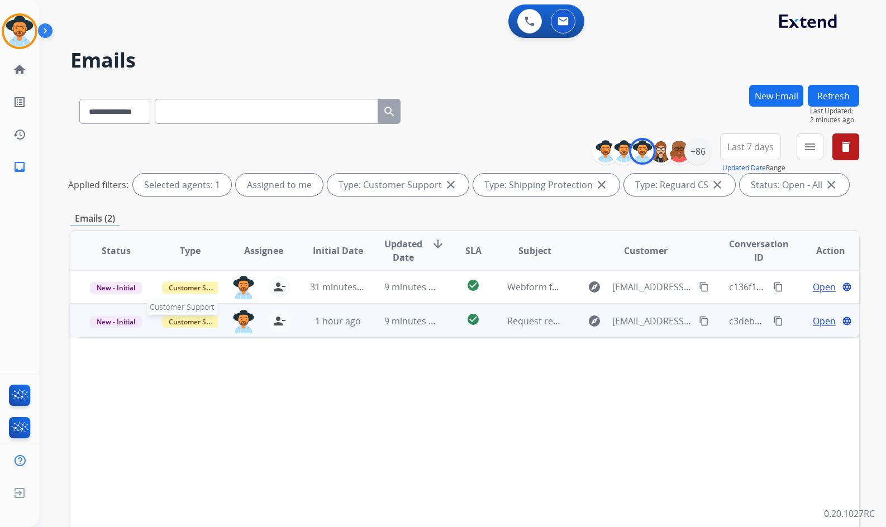
click at [195, 324] on span "Customer Support" at bounding box center [198, 322] width 73 height 12
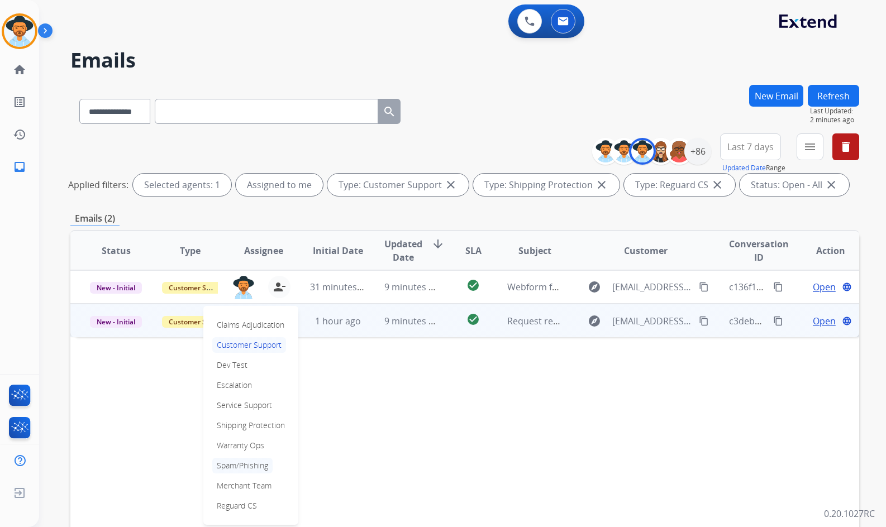
click at [252, 465] on p "Spam/Phishing" at bounding box center [242, 466] width 60 height 16
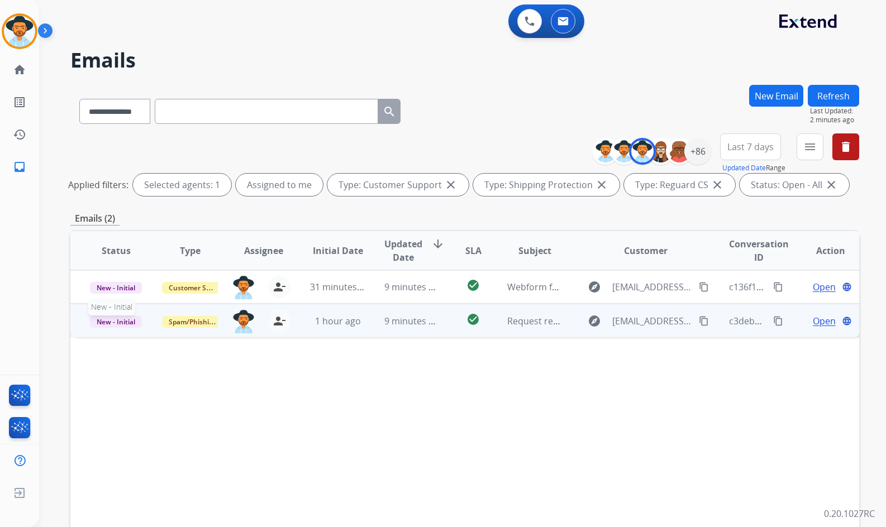
click at [123, 324] on span "New - Initial" at bounding box center [116, 322] width 52 height 12
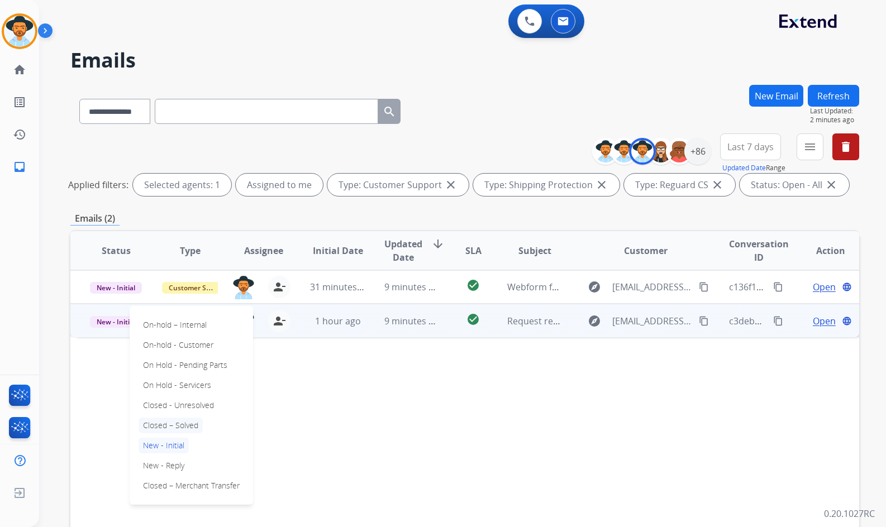
click at [160, 427] on p "Closed – Solved" at bounding box center [170, 426] width 64 height 16
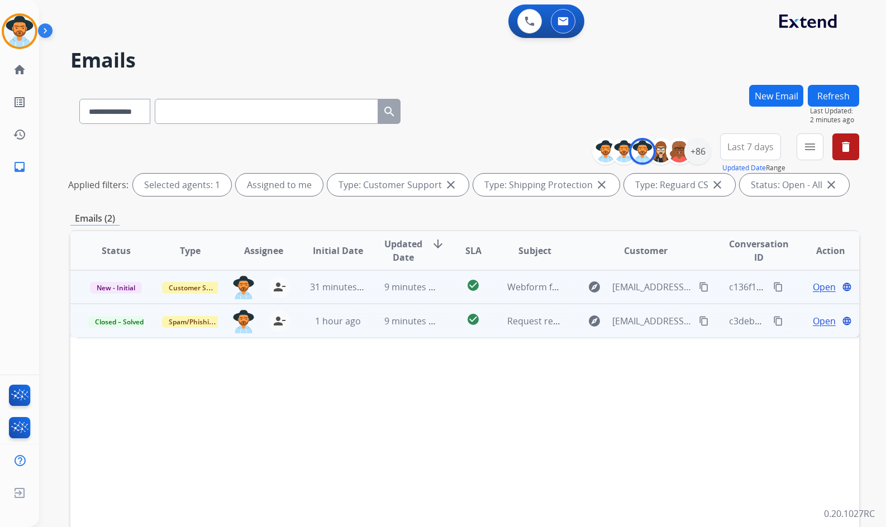
click at [813, 282] on span "Open" at bounding box center [824, 286] width 23 height 13
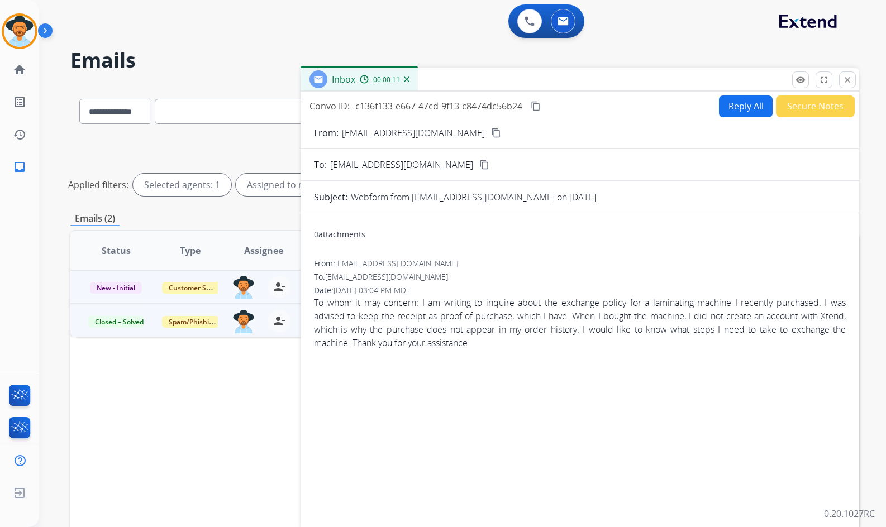
click at [491, 133] on mat-icon "content_copy" at bounding box center [496, 133] width 10 height 10
click at [732, 111] on button "Reply All" at bounding box center [746, 106] width 54 height 22
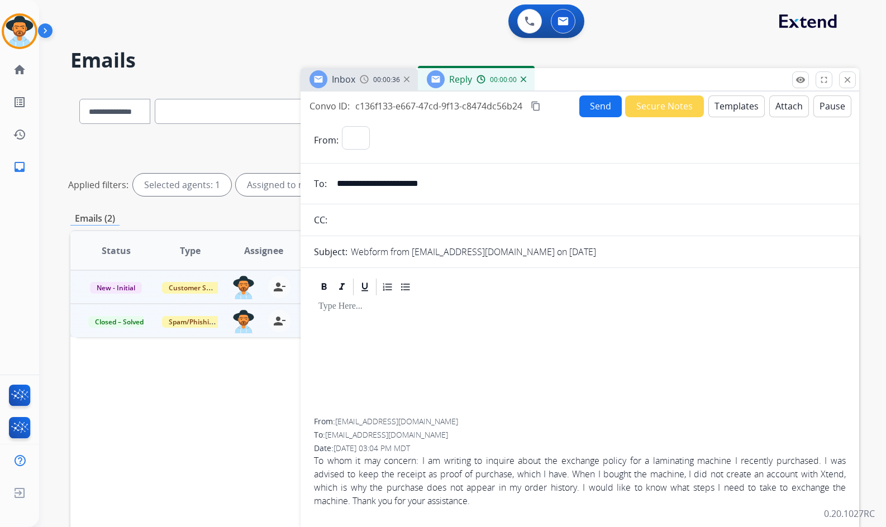
select select "**********"
click at [730, 111] on button "Templates" at bounding box center [736, 106] width 56 height 22
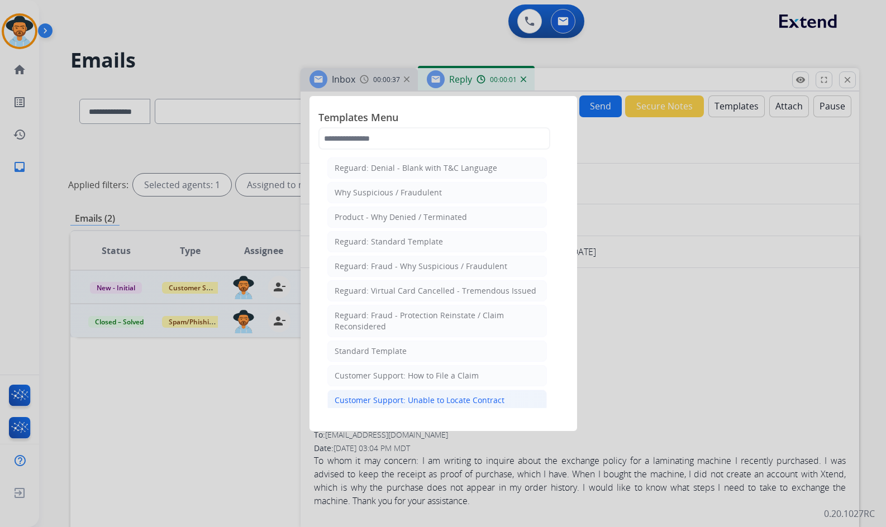
click at [446, 399] on div "Customer Support: Unable to Locate Contract" at bounding box center [420, 400] width 170 height 11
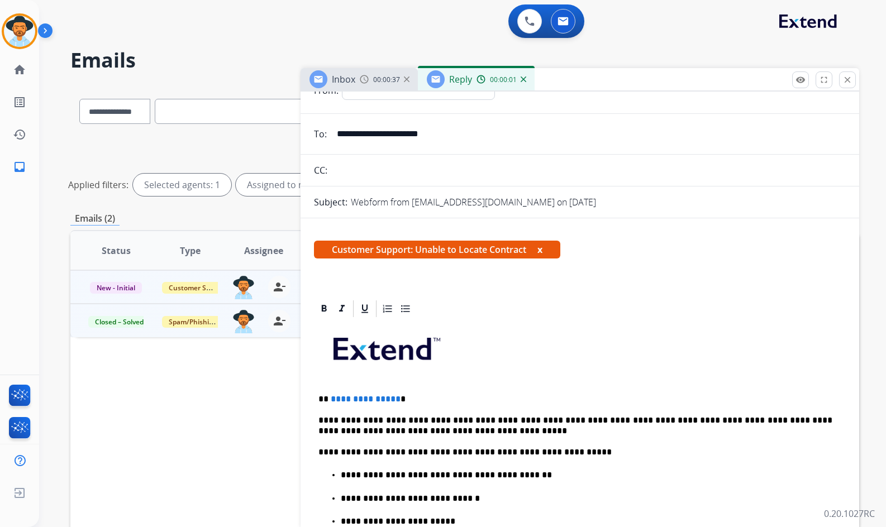
scroll to position [56, 0]
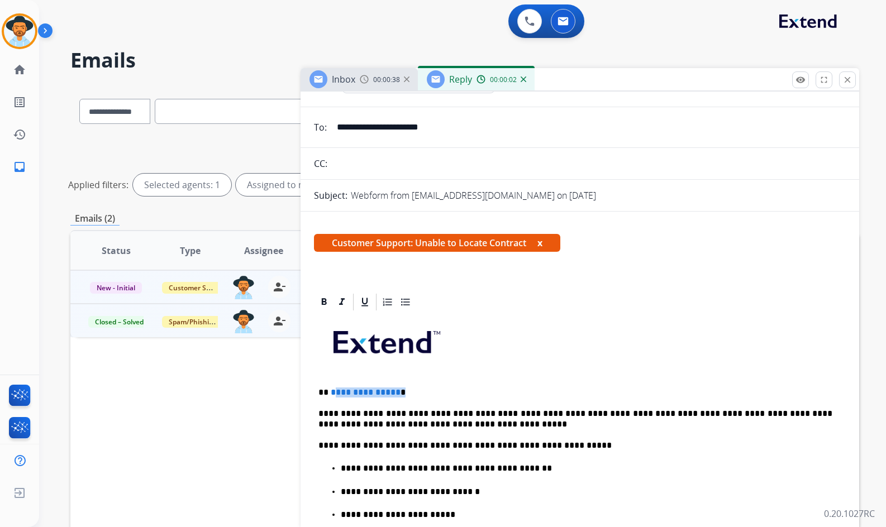
drag, startPoint x: 352, startPoint y: 395, endPoint x: 330, endPoint y: 395, distance: 21.8
click at [331, 395] on p "**********" at bounding box center [575, 393] width 514 height 10
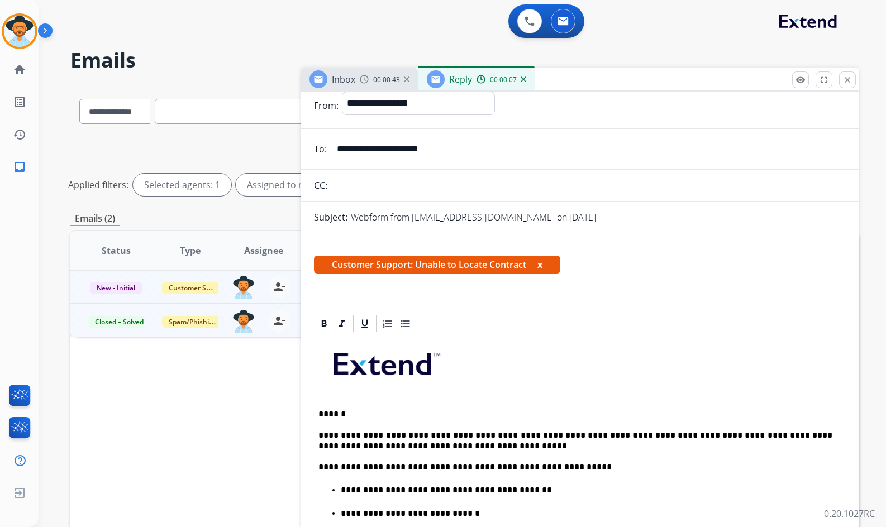
scroll to position [0, 0]
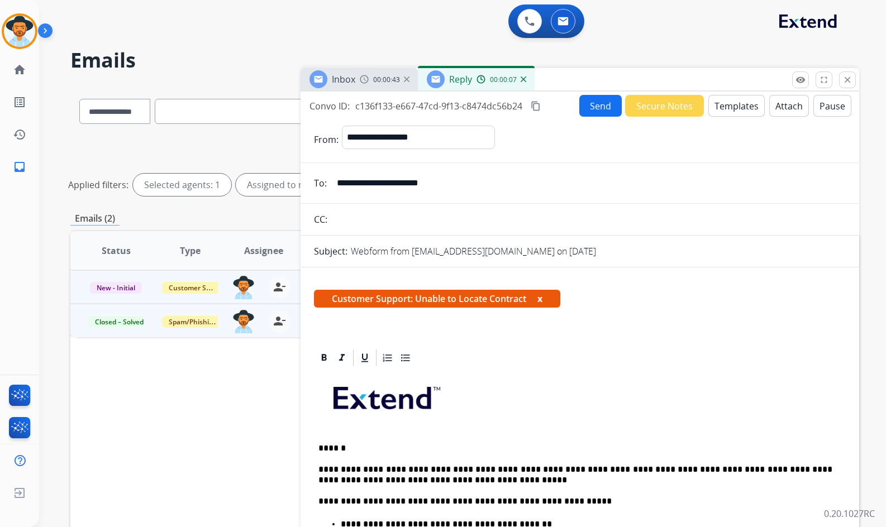
click at [584, 103] on button "Send" at bounding box center [600, 106] width 42 height 22
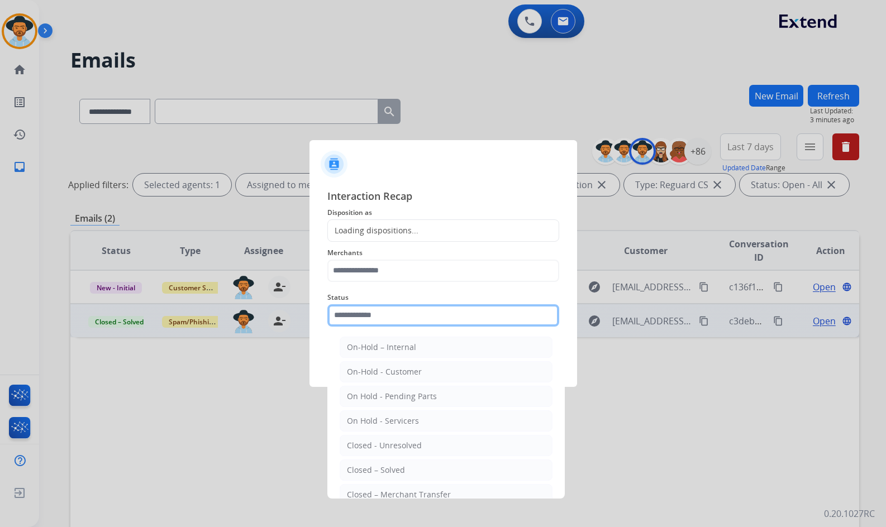
click at [409, 317] on input "text" at bounding box center [443, 315] width 232 height 22
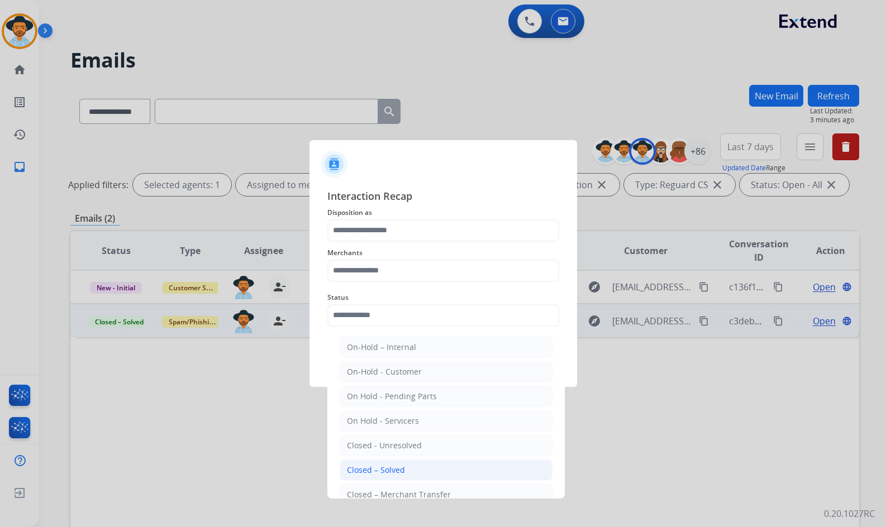
click at [427, 470] on li "Closed – Solved" at bounding box center [446, 470] width 213 height 21
type input "**********"
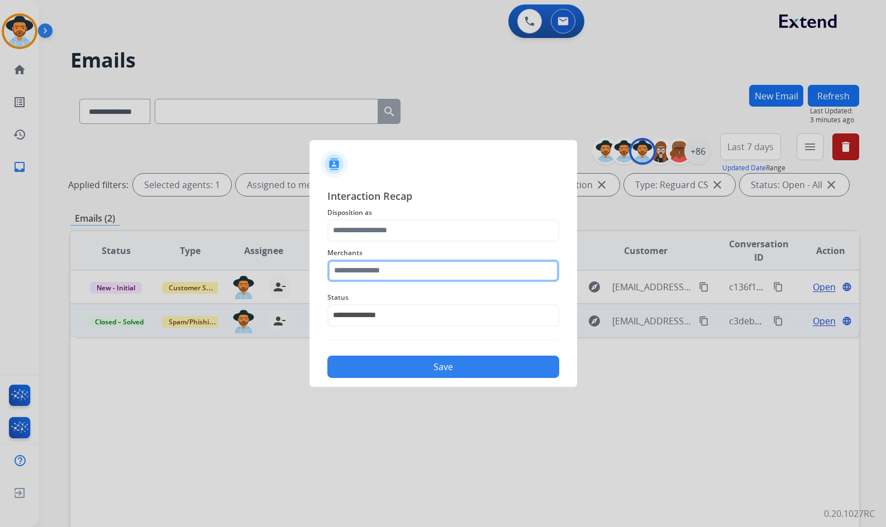
click at [381, 271] on input "text" at bounding box center [443, 271] width 232 height 22
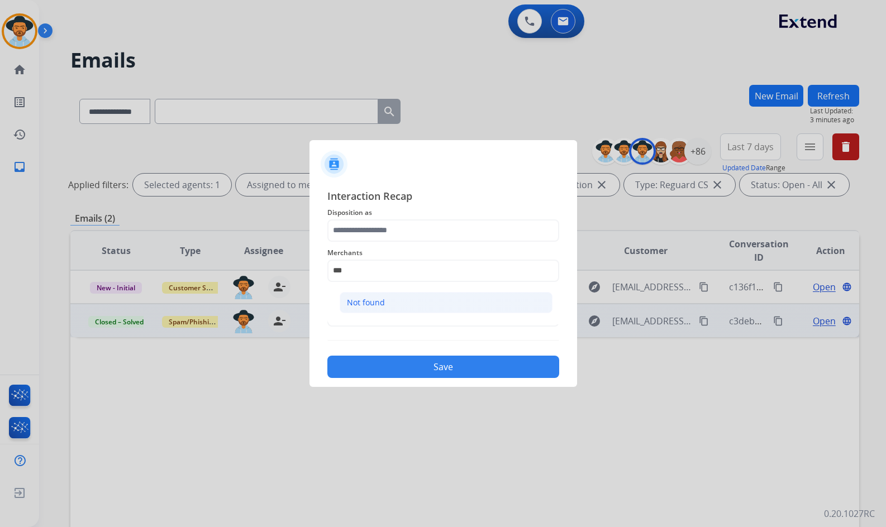
click at [401, 295] on li "Not found" at bounding box center [446, 302] width 213 height 21
type input "*********"
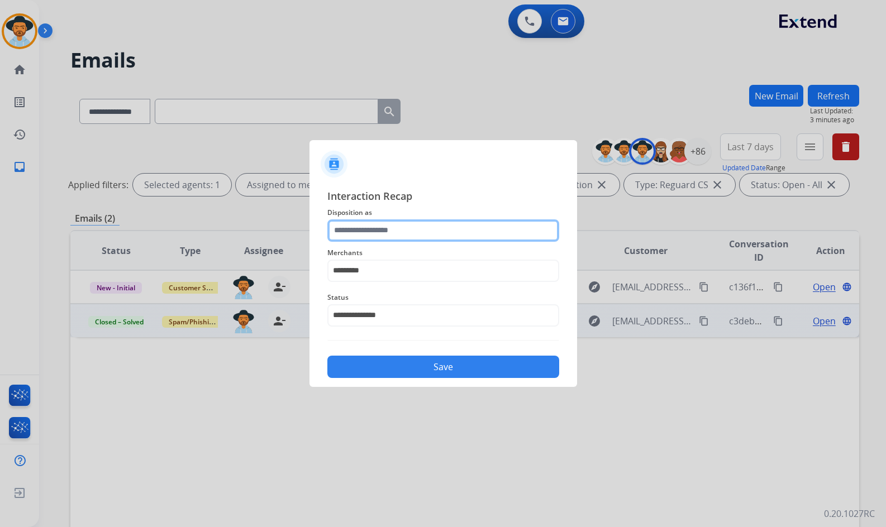
click at [389, 225] on input "text" at bounding box center [443, 230] width 232 height 22
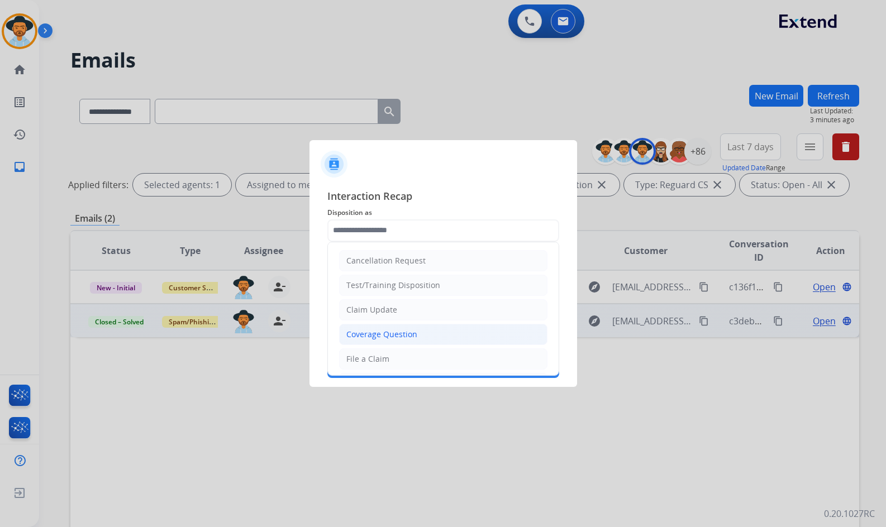
click at [395, 337] on div "Coverage Question" at bounding box center [381, 334] width 71 height 11
type input "**********"
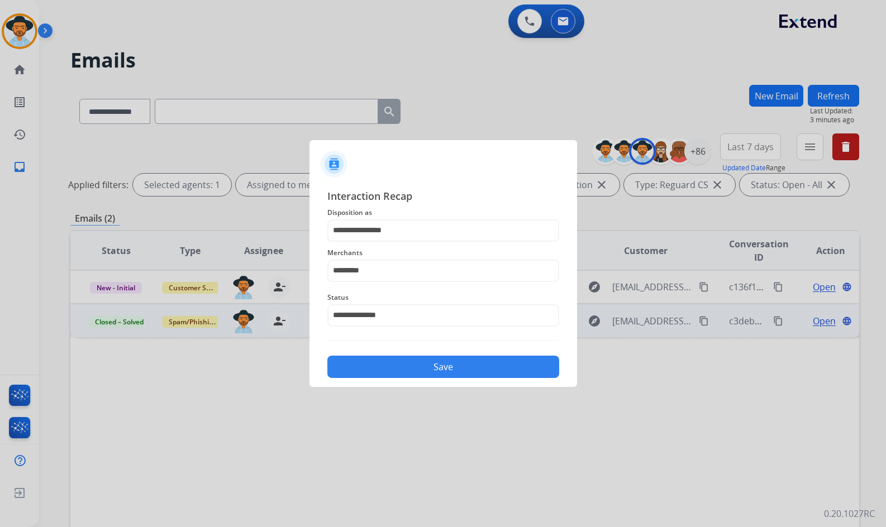
click at [392, 362] on button "Save" at bounding box center [443, 367] width 232 height 22
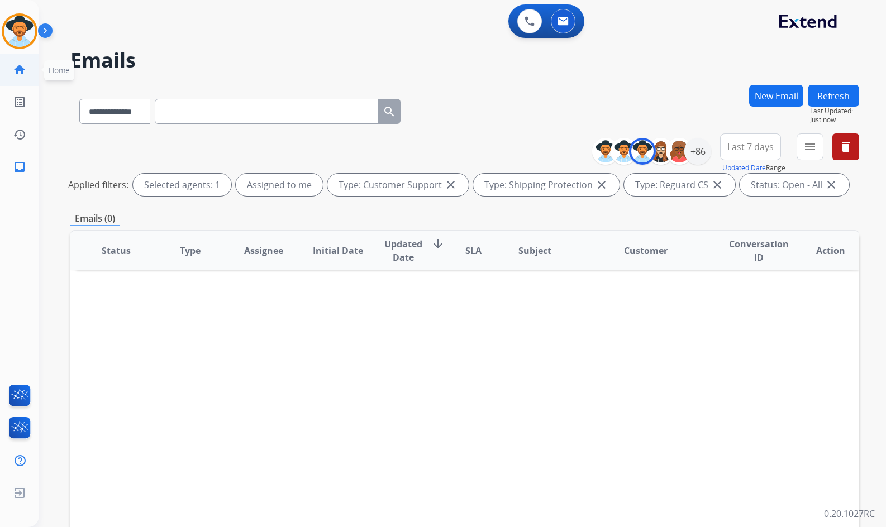
click at [22, 67] on mat-icon "home" at bounding box center [19, 69] width 13 height 13
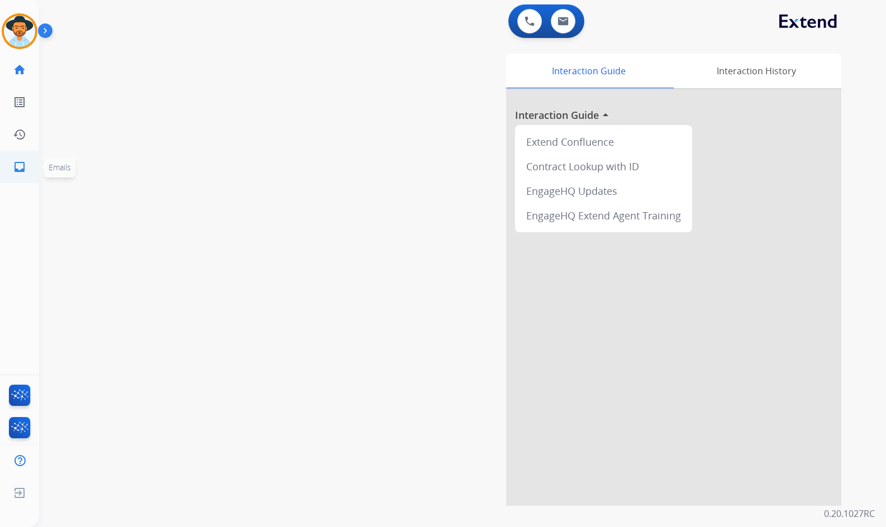
click at [27, 166] on link "inbox Emails" at bounding box center [19, 166] width 31 height 31
select select "**********"
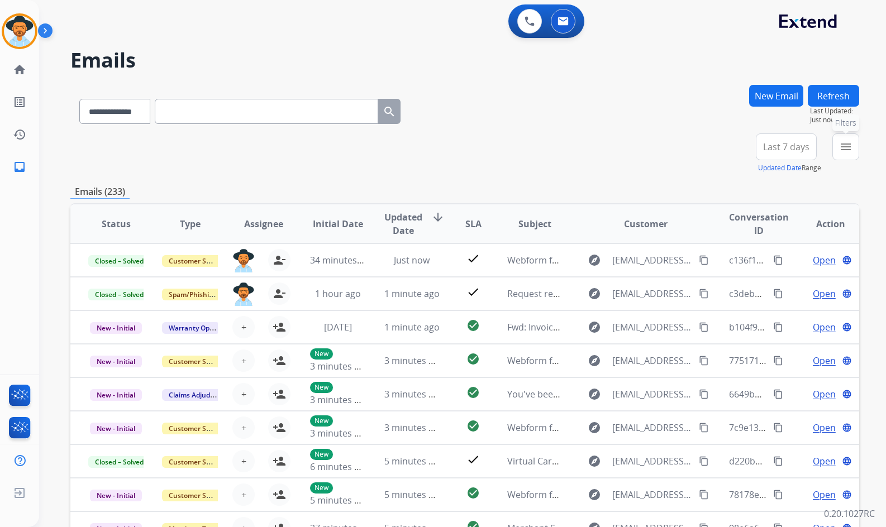
click at [845, 150] on mat-icon "menu" at bounding box center [845, 146] width 13 height 13
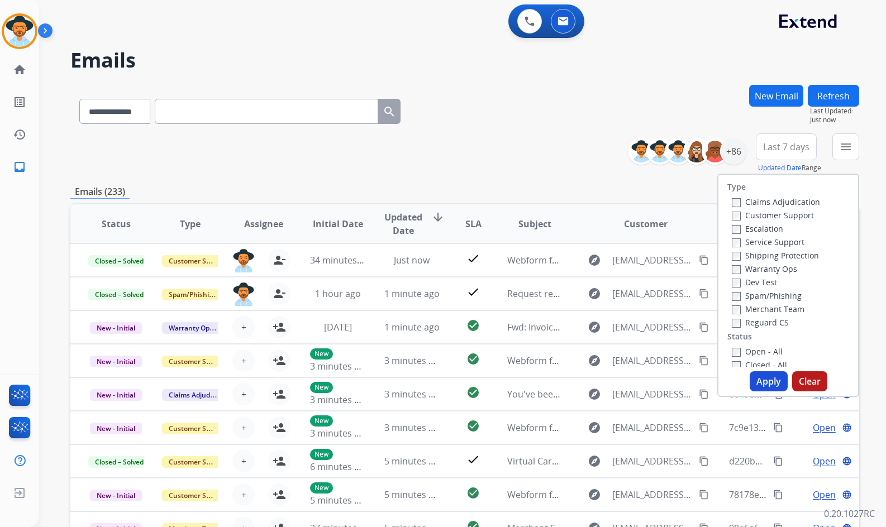
click at [775, 216] on label "Customer Support" at bounding box center [773, 215] width 82 height 11
click at [776, 252] on label "Shipping Protection" at bounding box center [775, 255] width 87 height 11
drag, startPoint x: 772, startPoint y: 322, endPoint x: 767, endPoint y: 341, distance: 19.5
click at [771, 322] on label "Reguard CS" at bounding box center [760, 322] width 57 height 11
click at [766, 348] on label "Open - All" at bounding box center [757, 351] width 51 height 11
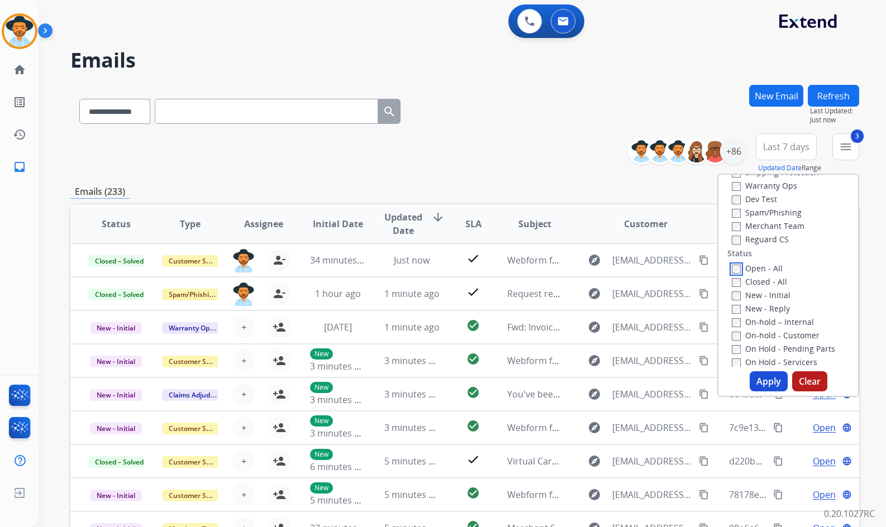
scroll to position [112, 0]
click at [772, 334] on label "On Hold - Servicers" at bounding box center [774, 333] width 85 height 11
click at [770, 317] on label "On Hold - Pending Parts" at bounding box center [783, 320] width 103 height 11
click at [767, 304] on label "On-hold - Customer" at bounding box center [776, 307] width 88 height 11
click at [766, 293] on label "On-hold – Internal" at bounding box center [773, 293] width 82 height 11
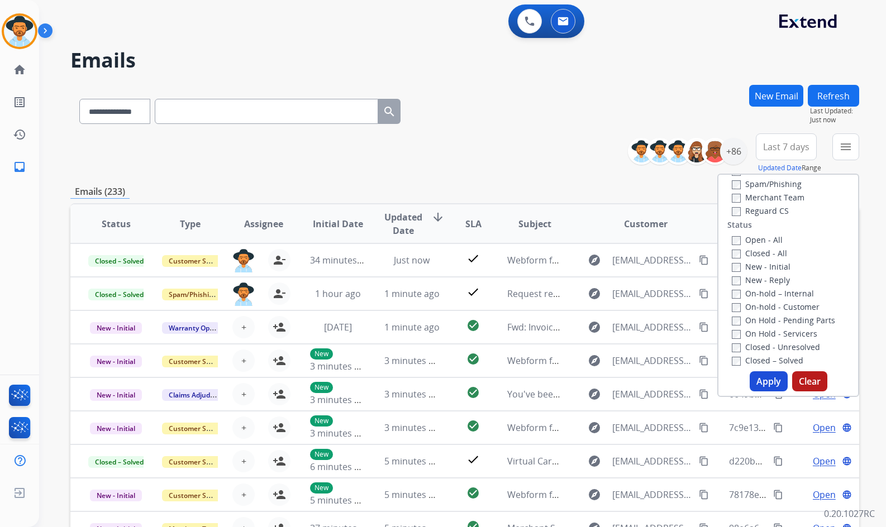
click at [764, 281] on label "New - Reply" at bounding box center [761, 280] width 58 height 11
click at [763, 263] on label "New - Initial" at bounding box center [761, 266] width 59 height 11
click at [763, 386] on button "Apply" at bounding box center [768, 381] width 38 height 20
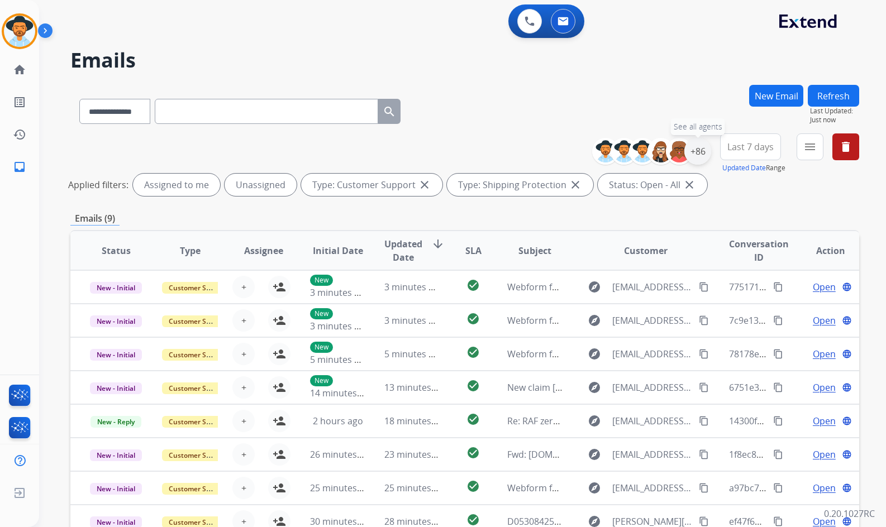
click at [708, 155] on div "+86" at bounding box center [697, 151] width 27 height 27
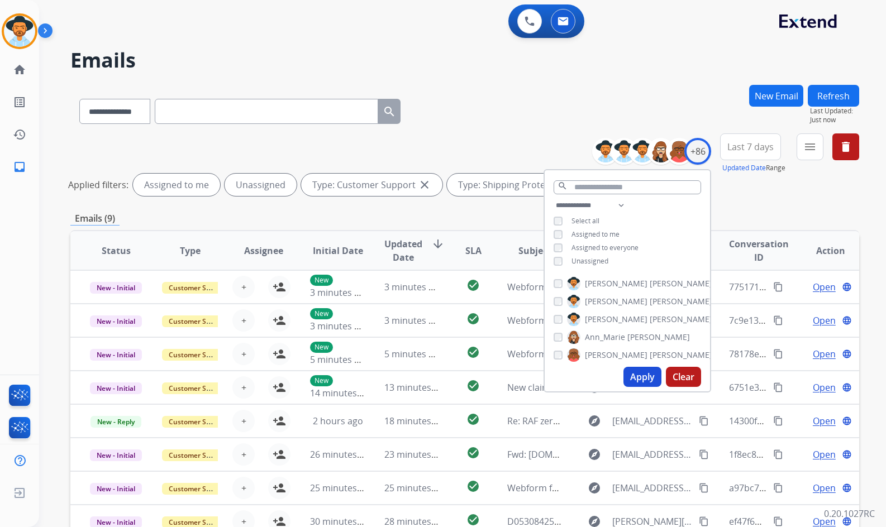
click at [590, 256] on span "Unassigned" at bounding box center [589, 260] width 37 height 9
click at [649, 318] on span "Baez" at bounding box center [680, 319] width 63 height 11
click at [610, 316] on span "Amanda" at bounding box center [616, 319] width 63 height 11
click at [643, 382] on button "Apply" at bounding box center [642, 377] width 38 height 20
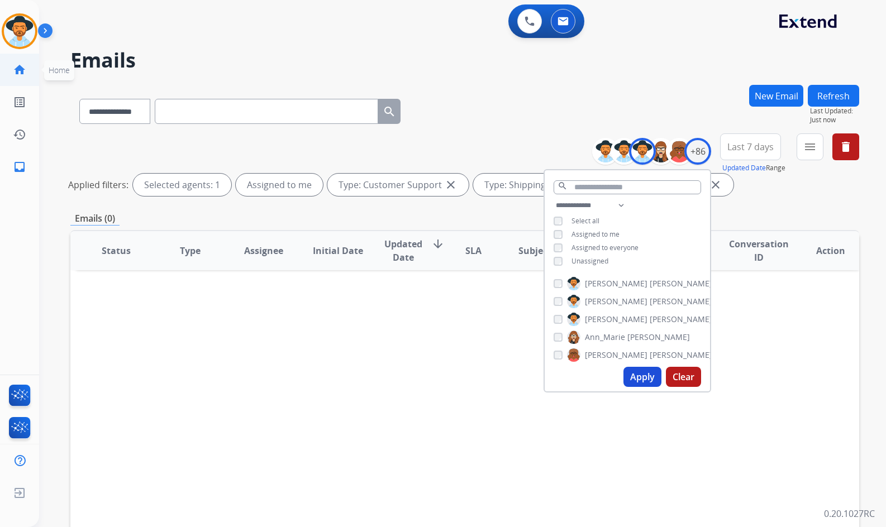
click at [31, 66] on link "home Home" at bounding box center [19, 69] width 31 height 31
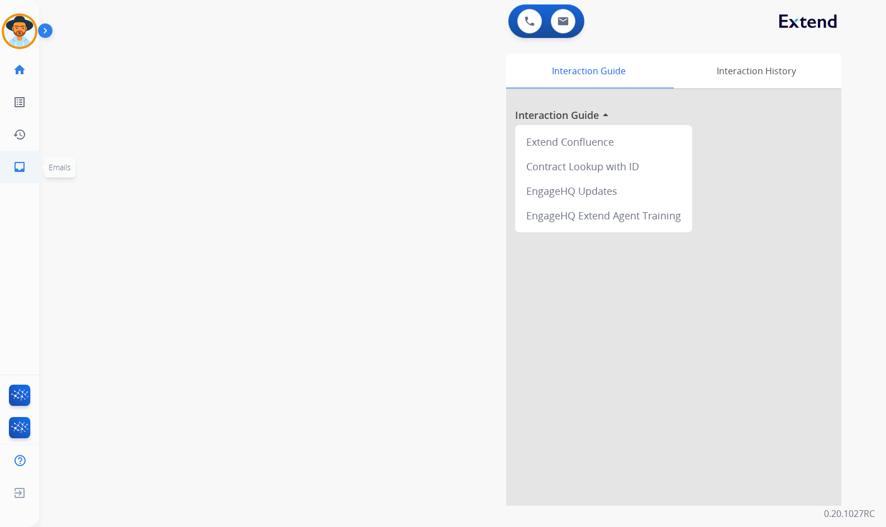
click at [26, 177] on link "inbox Emails" at bounding box center [19, 166] width 31 height 31
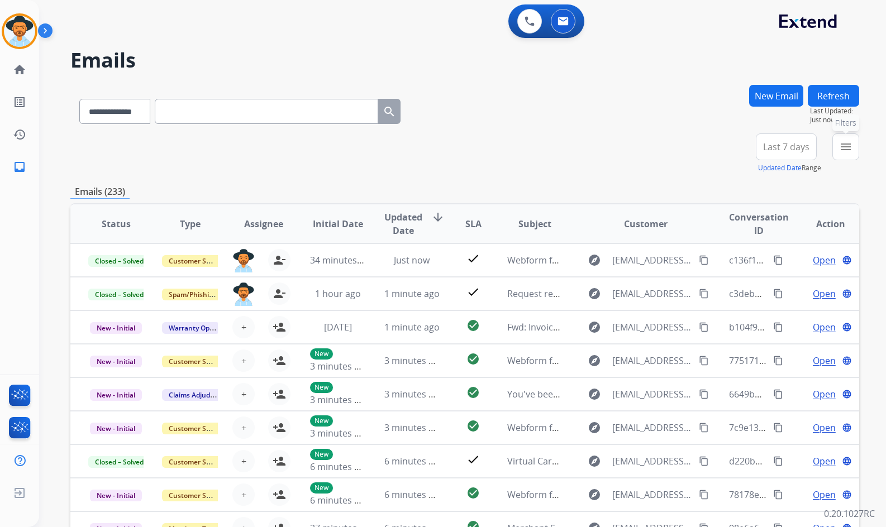
click at [838, 149] on button "menu Filters" at bounding box center [845, 146] width 27 height 27
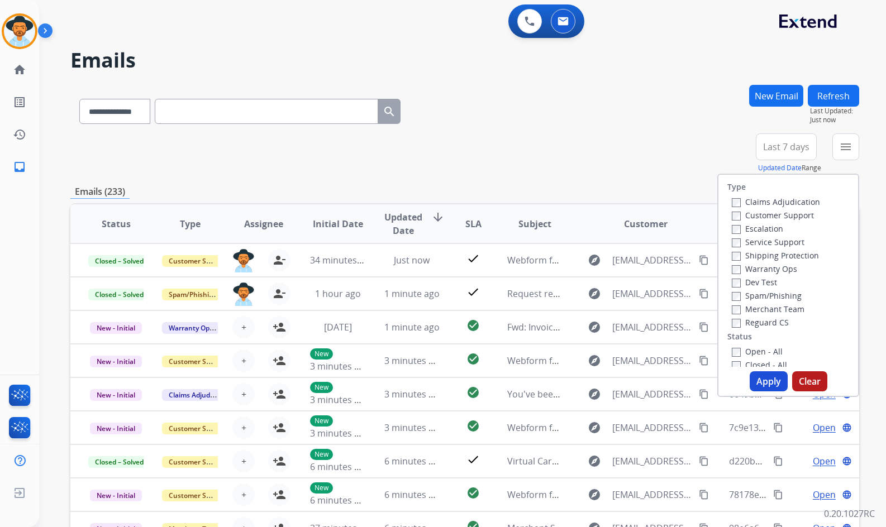
click at [781, 216] on label "Customer Support" at bounding box center [773, 215] width 82 height 11
click at [778, 258] on label "Shipping Protection" at bounding box center [775, 255] width 87 height 11
click at [767, 326] on label "Reguard CS" at bounding box center [760, 322] width 57 height 11
click at [765, 348] on label "Open - All" at bounding box center [757, 351] width 51 height 11
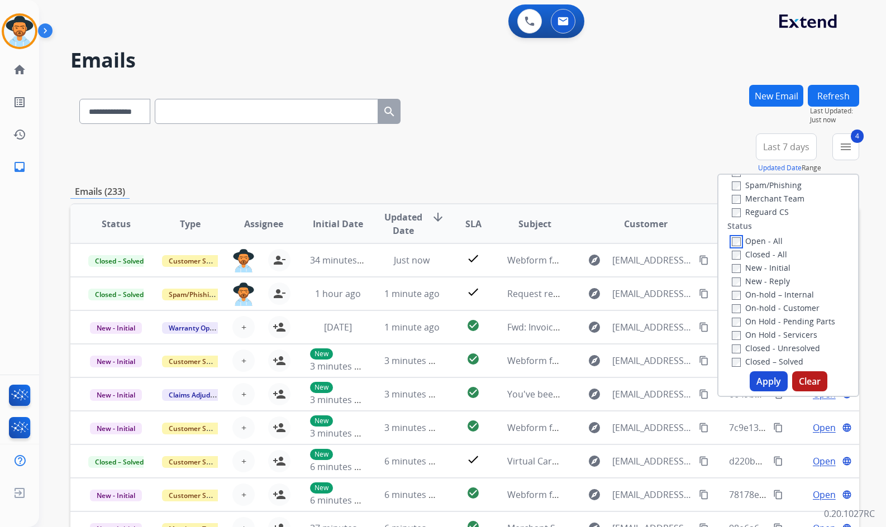
scroll to position [112, 0]
drag, startPoint x: 778, startPoint y: 334, endPoint x: 778, endPoint y: 318, distance: 16.2
click at [778, 333] on label "On Hold - Servicers" at bounding box center [774, 333] width 85 height 11
click at [778, 317] on label "On Hold - Pending Parts" at bounding box center [783, 320] width 103 height 11
click at [778, 305] on label "On-hold - Customer" at bounding box center [776, 307] width 88 height 11
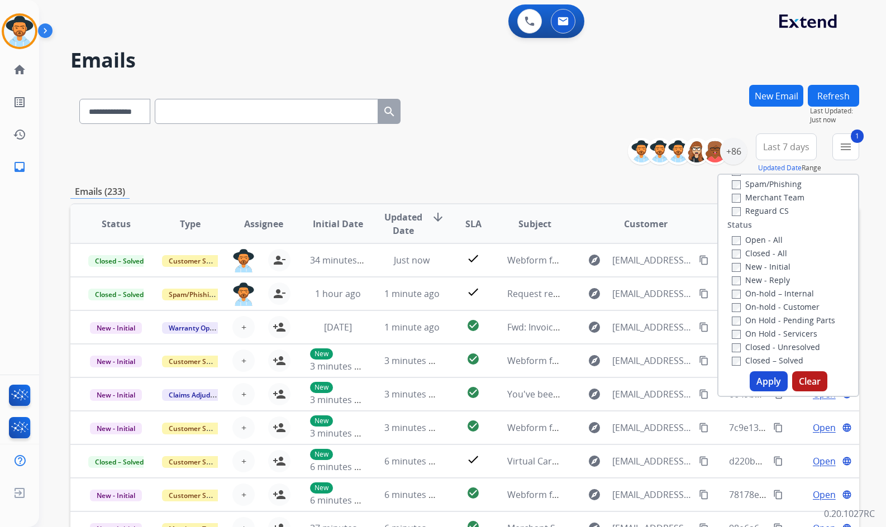
click at [776, 294] on label "On-hold – Internal" at bounding box center [773, 293] width 82 height 11
click at [770, 277] on label "New - Reply" at bounding box center [761, 280] width 58 height 11
click at [770, 266] on label "New - Initial" at bounding box center [761, 266] width 59 height 11
click at [761, 379] on button "Apply" at bounding box center [768, 381] width 38 height 20
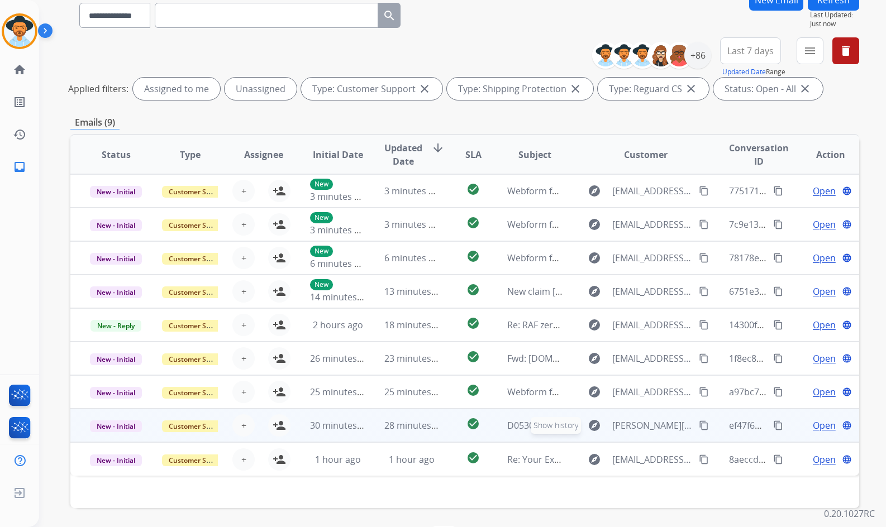
scroll to position [79, 0]
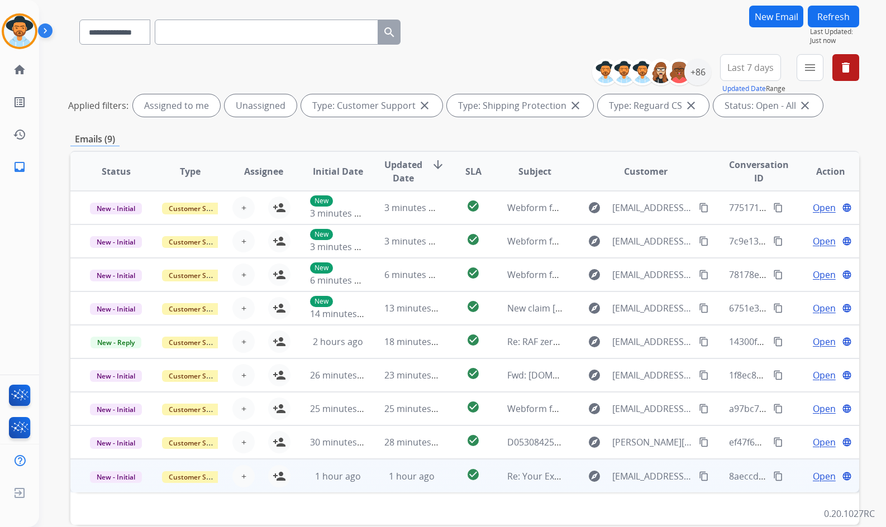
click at [790, 478] on td "Open language" at bounding box center [822, 476] width 74 height 34
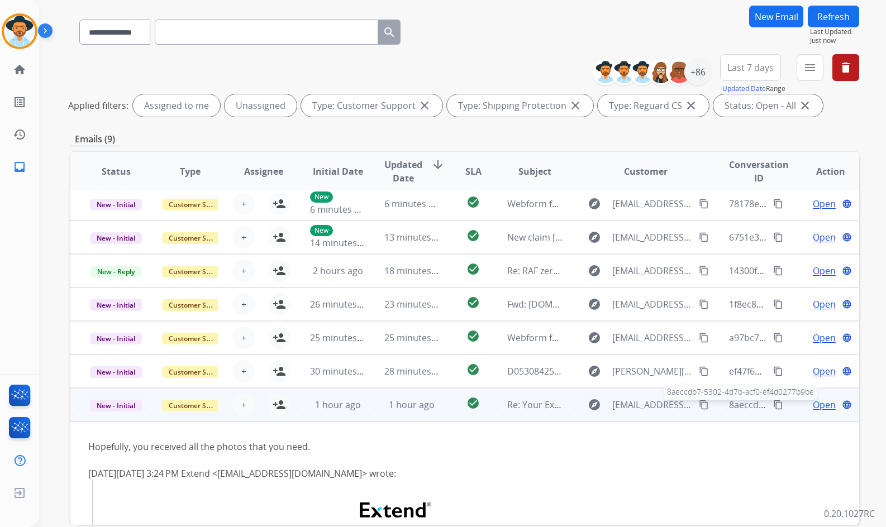
scroll to position [45, 0]
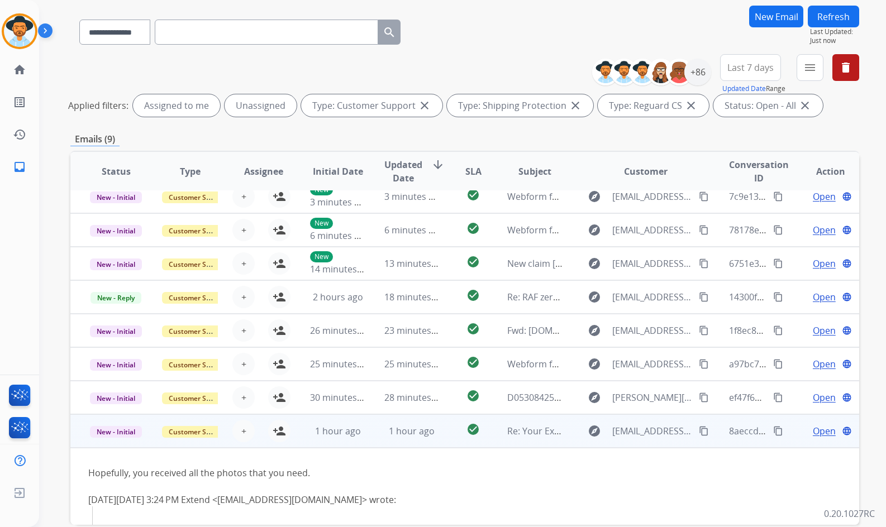
click at [792, 427] on td "Open language" at bounding box center [822, 431] width 74 height 34
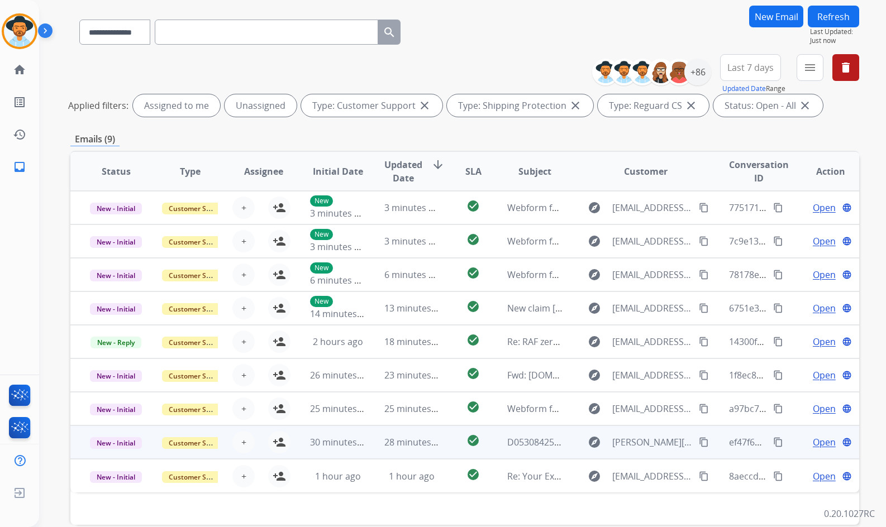
click at [792, 441] on td "Open language" at bounding box center [822, 443] width 74 height 34
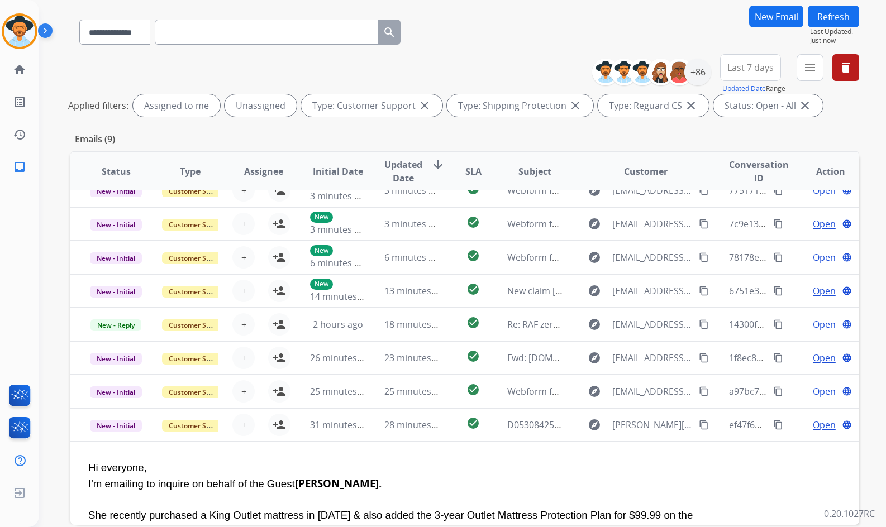
scroll to position [11, 0]
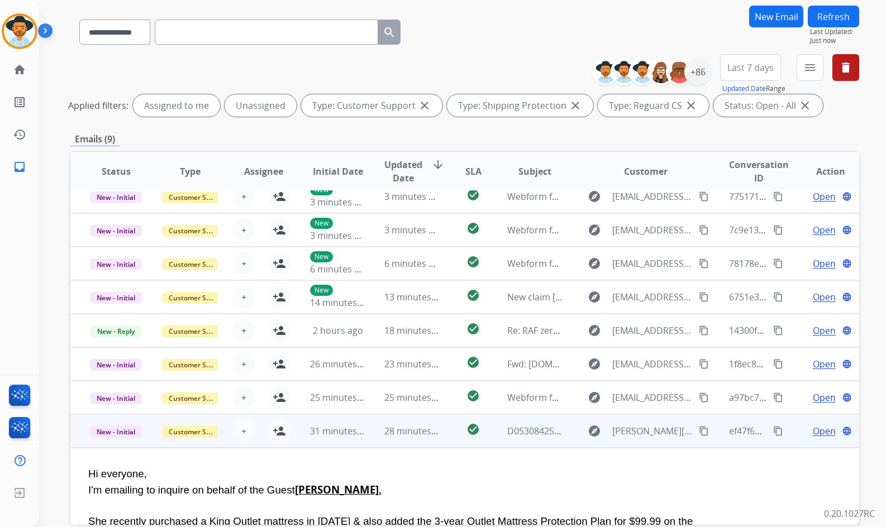
click at [787, 422] on td "Open language" at bounding box center [822, 431] width 74 height 34
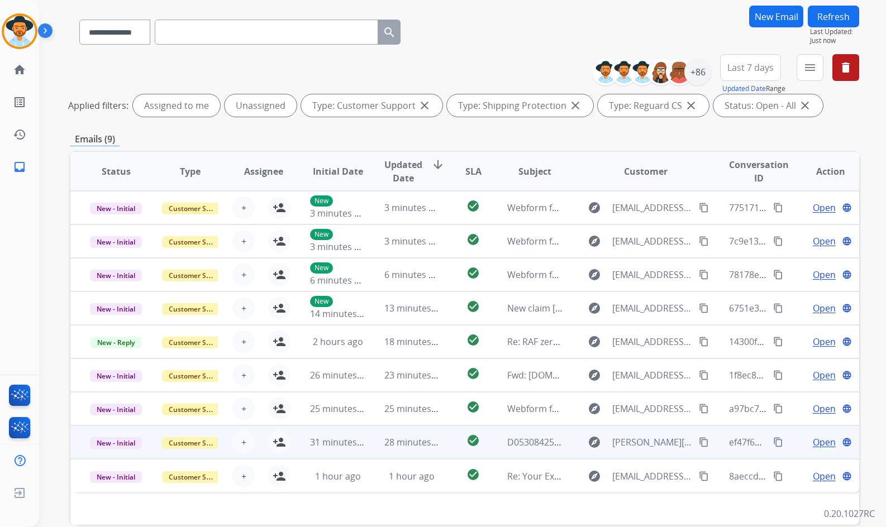
scroll to position [0, 0]
click at [788, 438] on td "Open language" at bounding box center [822, 443] width 74 height 34
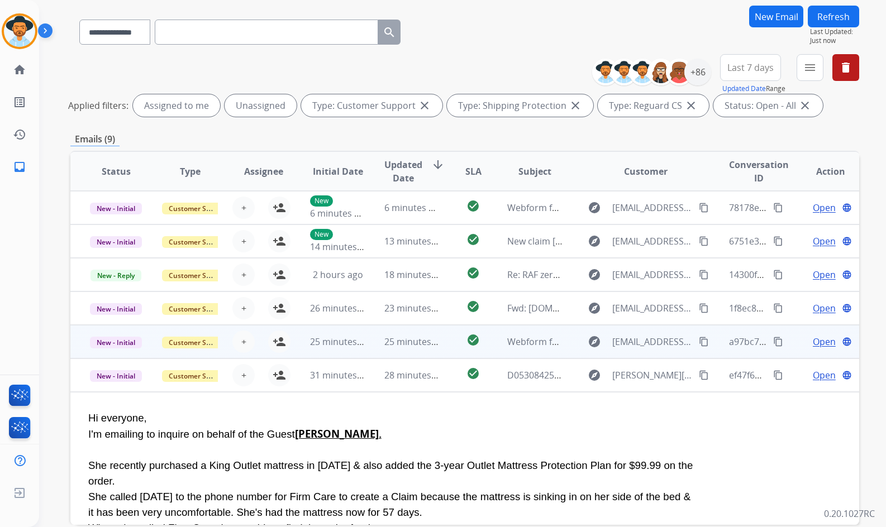
click at [787, 340] on td "Open language" at bounding box center [822, 342] width 74 height 34
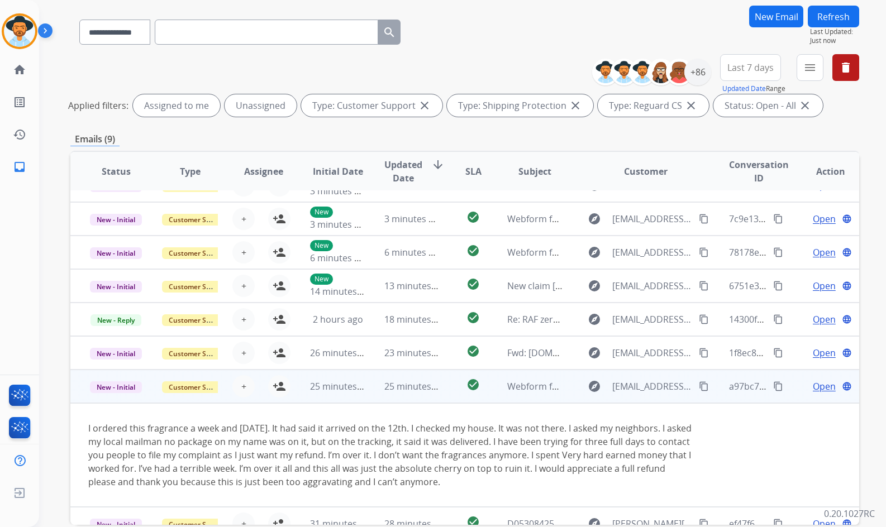
scroll to position [71, 0]
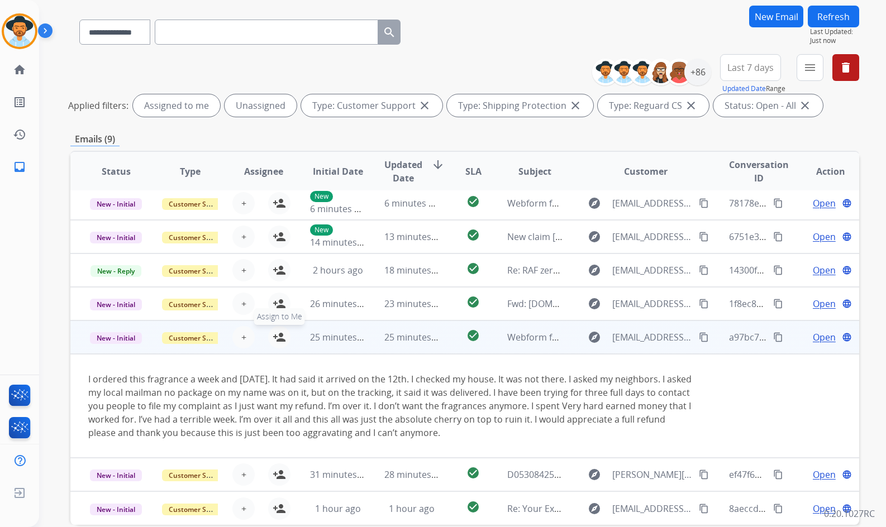
click at [285, 341] on button "person_add Assign to Me" at bounding box center [279, 337] width 22 height 22
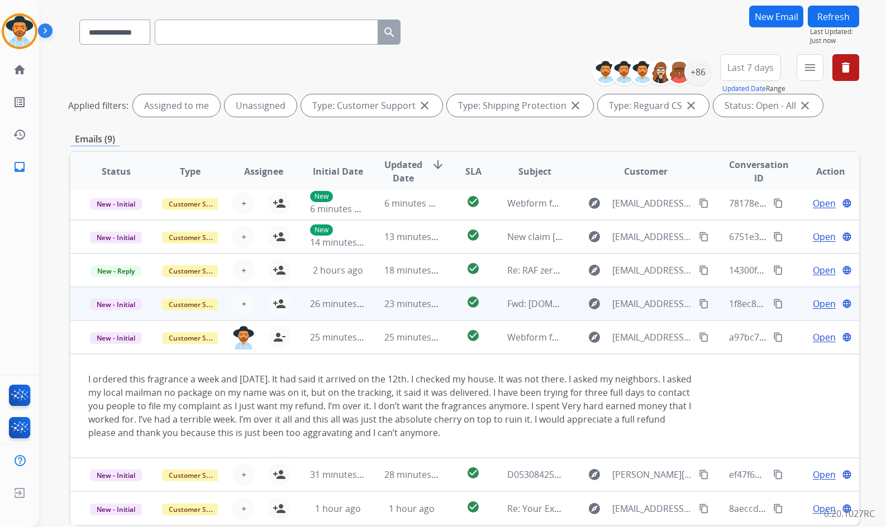
click at [792, 299] on td "Open language" at bounding box center [822, 304] width 74 height 34
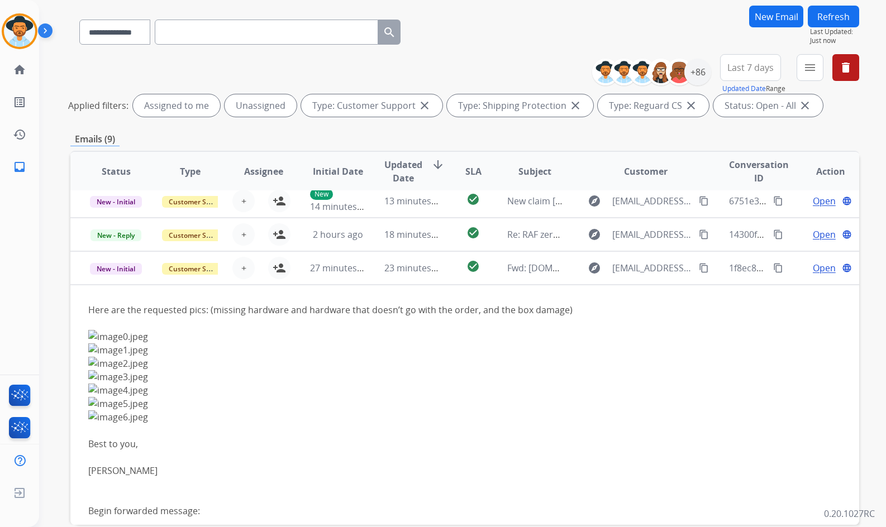
scroll to position [0, 0]
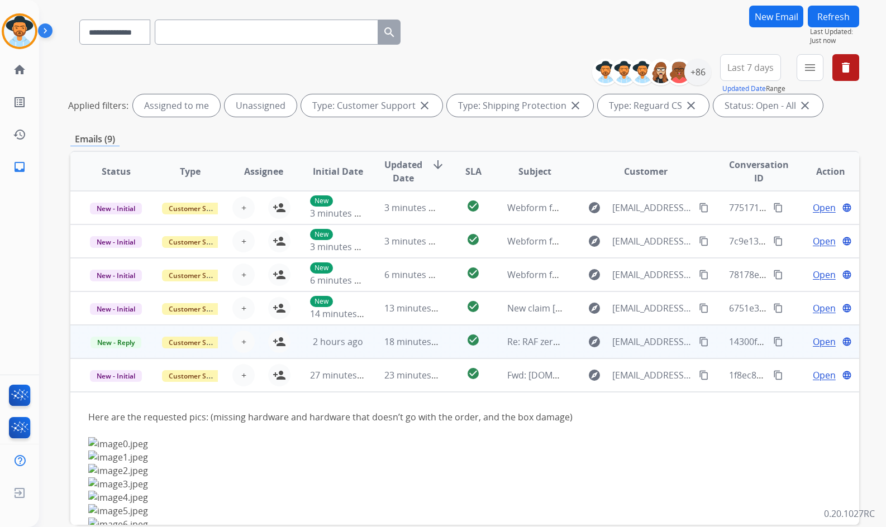
click at [797, 328] on td "Open language" at bounding box center [822, 342] width 74 height 34
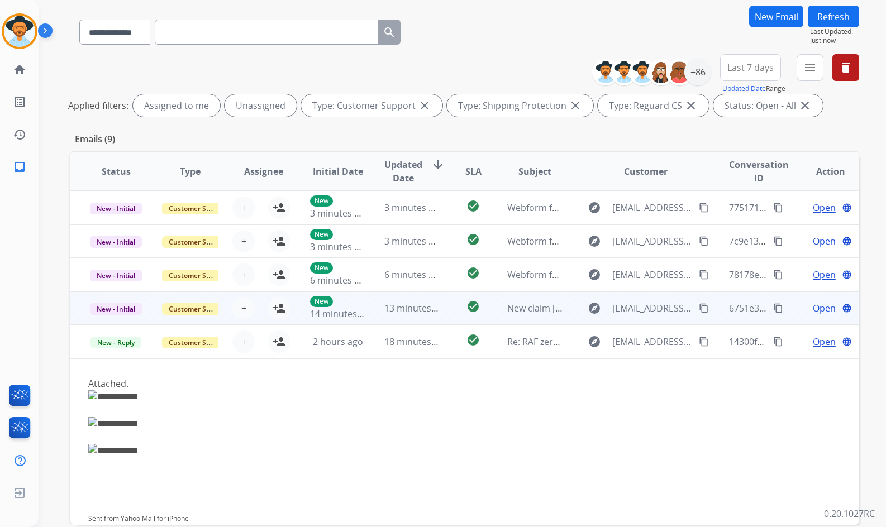
click at [785, 303] on td "Open language" at bounding box center [822, 309] width 74 height 34
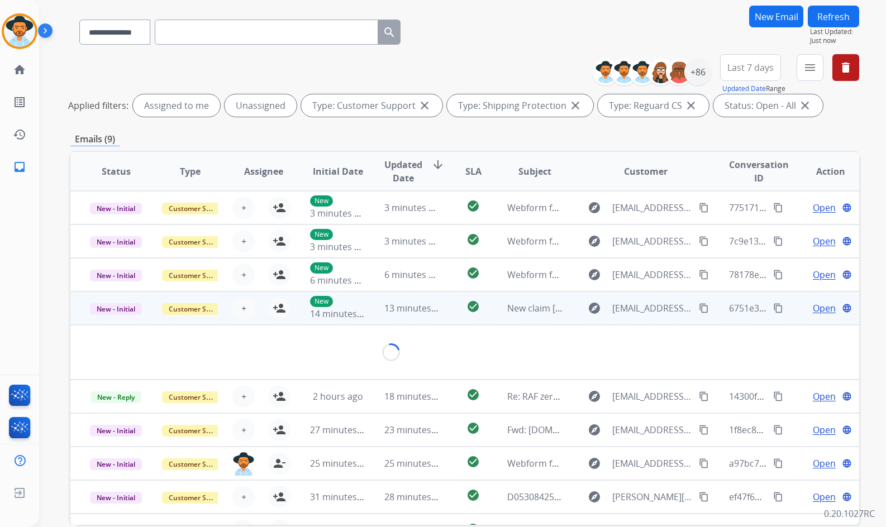
scroll to position [18, 0]
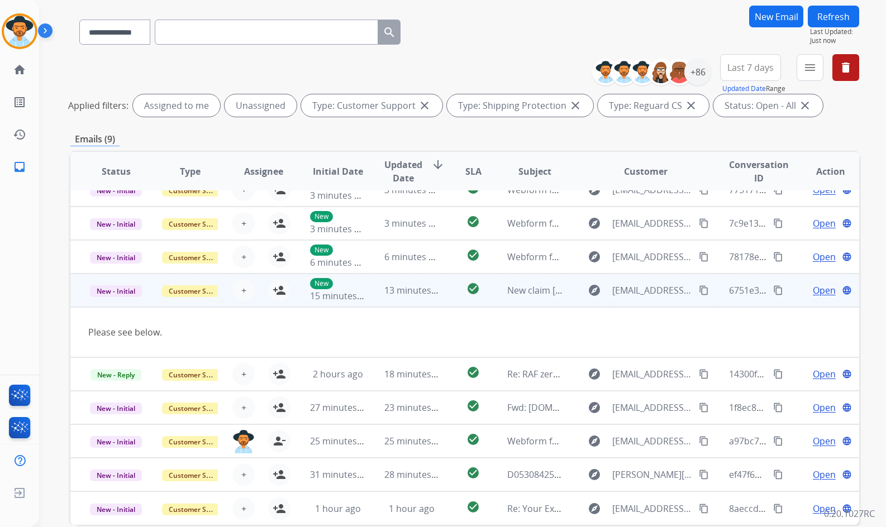
click at [813, 292] on span "Open" at bounding box center [824, 290] width 23 height 13
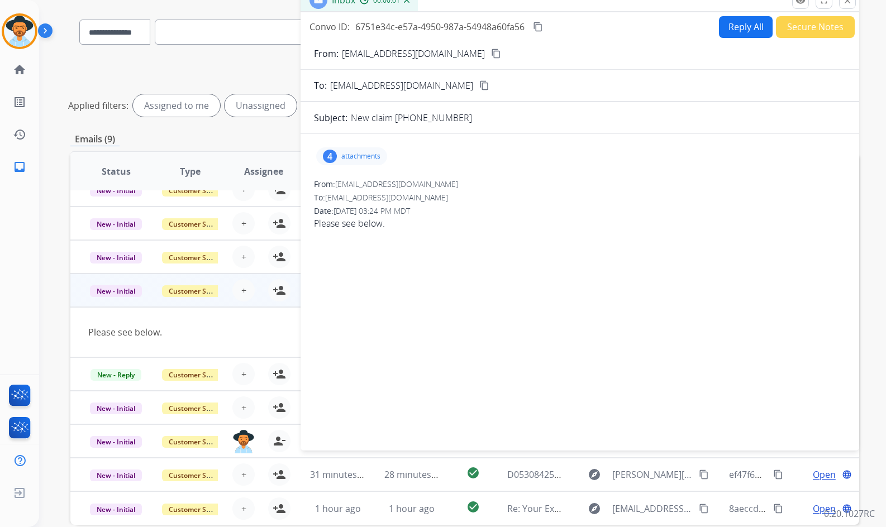
click at [846, 2] on mat-icon "close" at bounding box center [847, 1] width 10 height 10
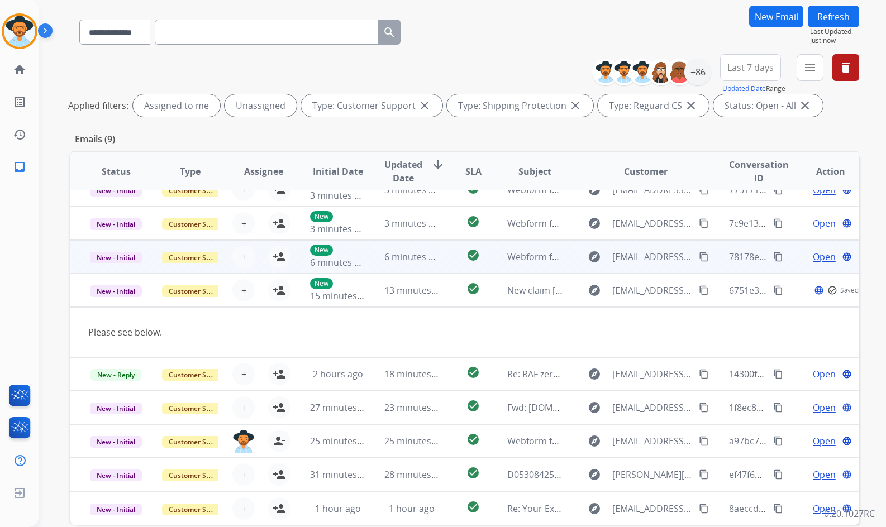
click at [786, 259] on td "Open language" at bounding box center [822, 257] width 74 height 34
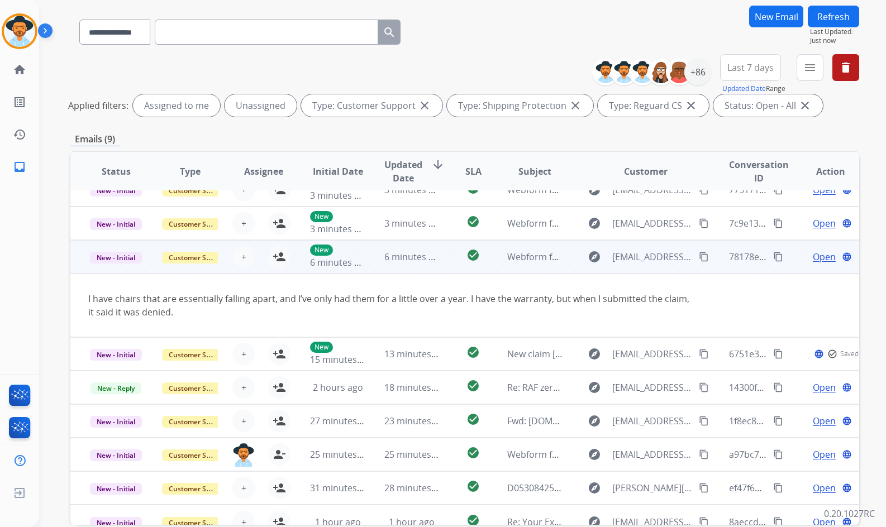
scroll to position [31, 0]
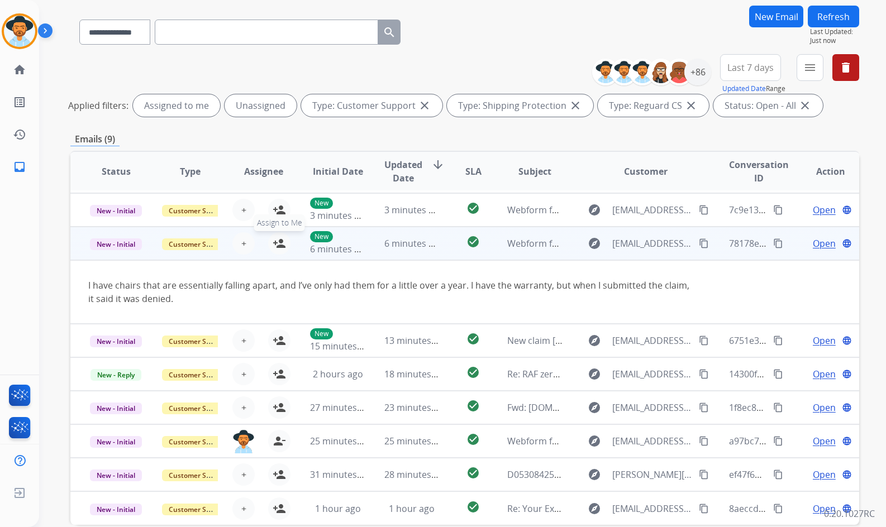
click at [285, 249] on button "person_add Assign to Me" at bounding box center [279, 243] width 22 height 22
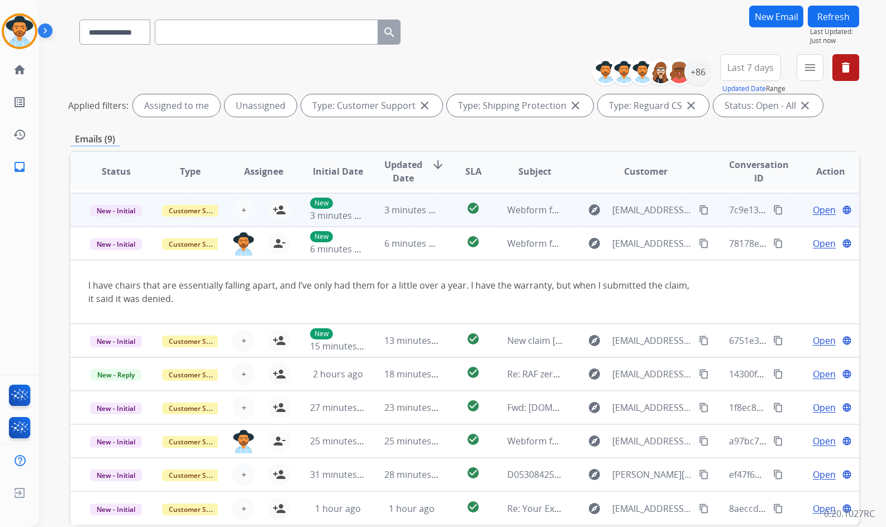
click at [788, 204] on td "Open language" at bounding box center [822, 210] width 74 height 34
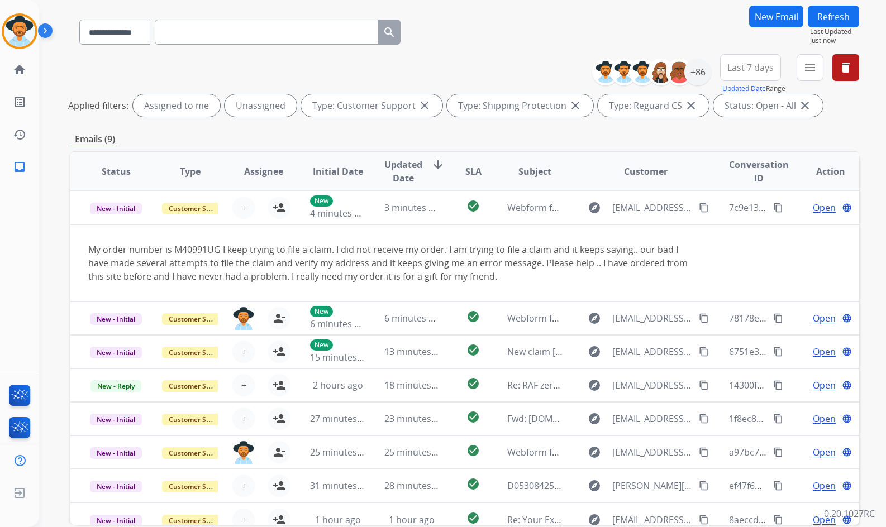
scroll to position [0, 0]
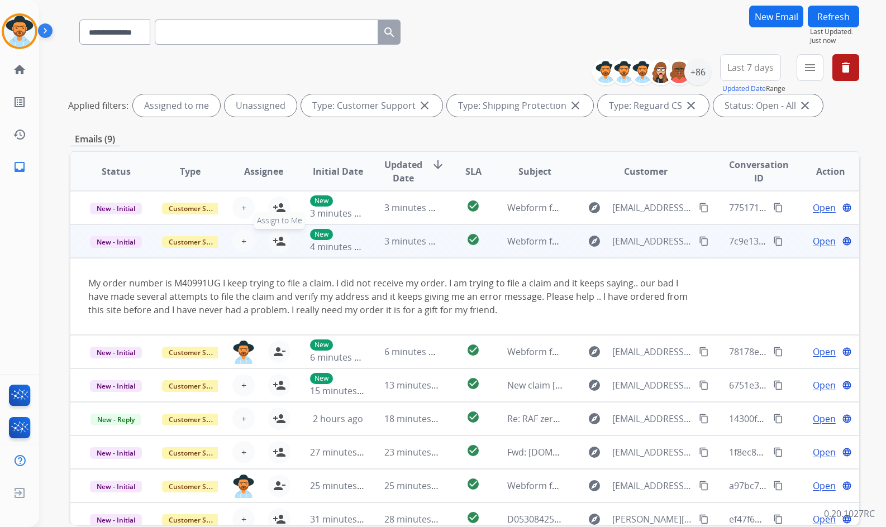
click at [274, 245] on mat-icon "person_add" at bounding box center [279, 241] width 13 height 13
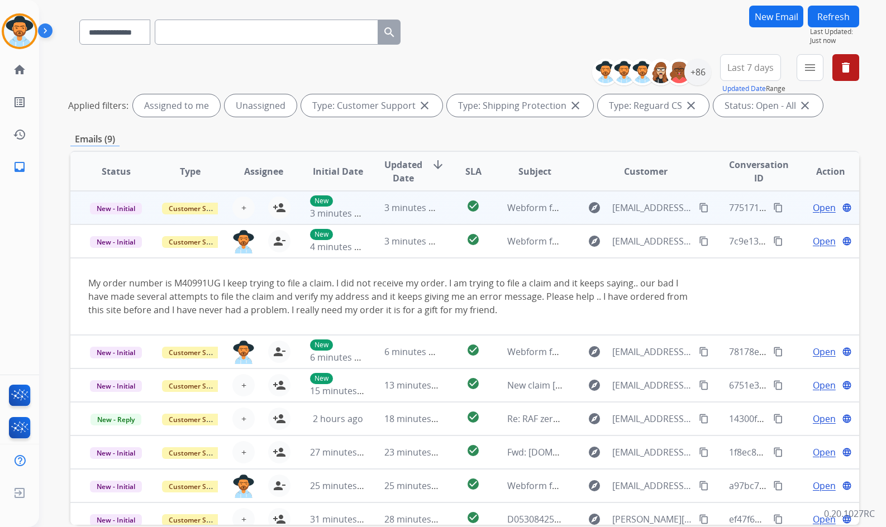
click at [776, 206] on div "77517185-5c34-4f7e-8088-87a22d1a8add content_copy" at bounding box center [756, 207] width 55 height 31
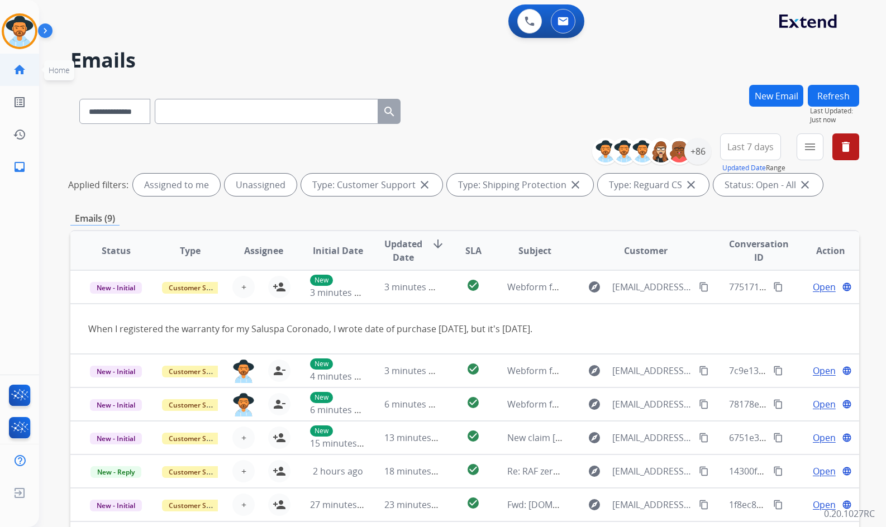
click at [13, 66] on mat-icon "home" at bounding box center [19, 69] width 13 height 13
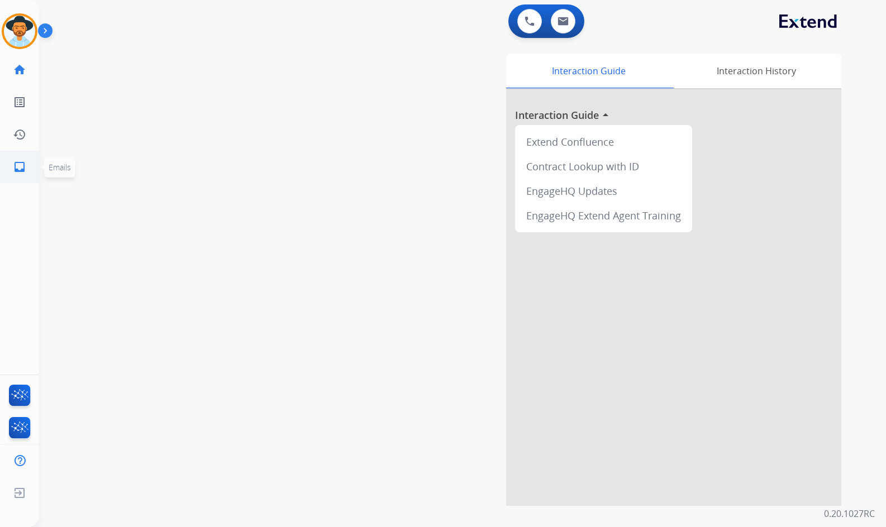
click at [25, 165] on mat-icon "inbox" at bounding box center [19, 166] width 13 height 13
select select "**********"
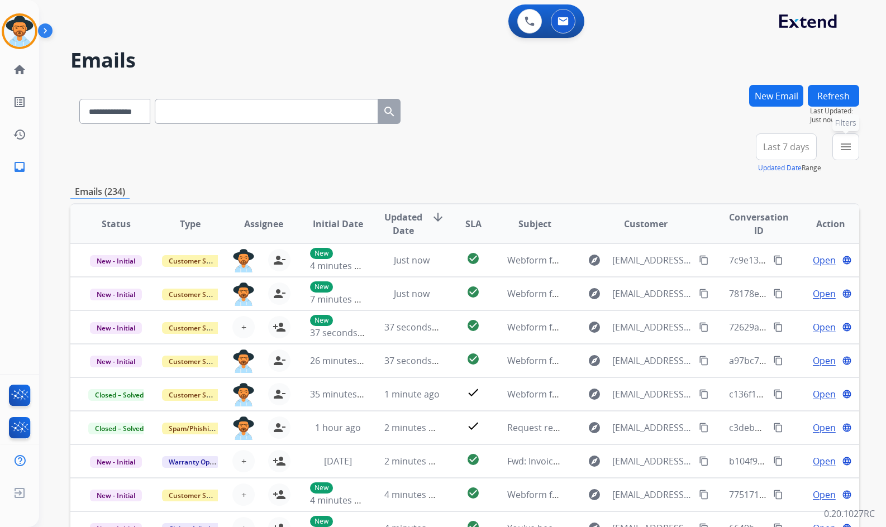
click at [845, 149] on mat-icon "menu" at bounding box center [845, 146] width 13 height 13
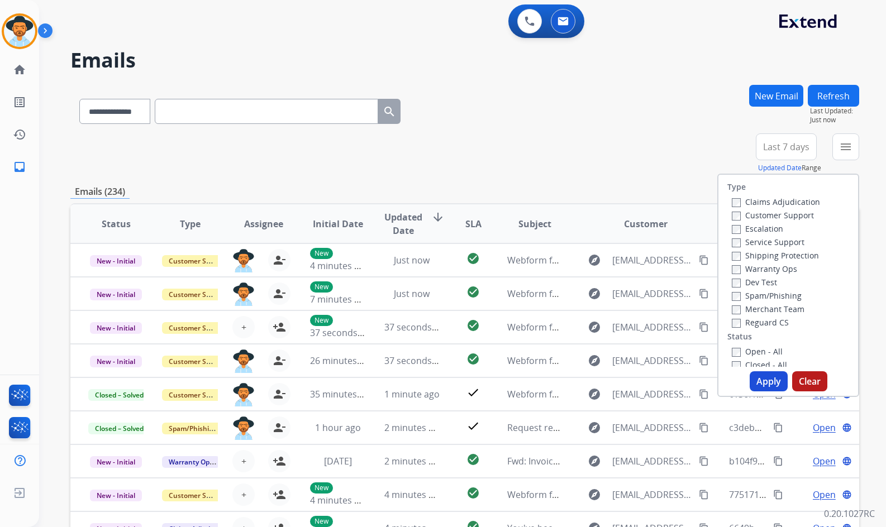
click at [776, 214] on label "Customer Support" at bounding box center [773, 215] width 82 height 11
click at [773, 258] on label "Shipping Protection" at bounding box center [775, 255] width 87 height 11
click at [772, 324] on label "Reguard CS" at bounding box center [760, 322] width 57 height 11
click at [766, 352] on label "Open - All" at bounding box center [757, 351] width 51 height 11
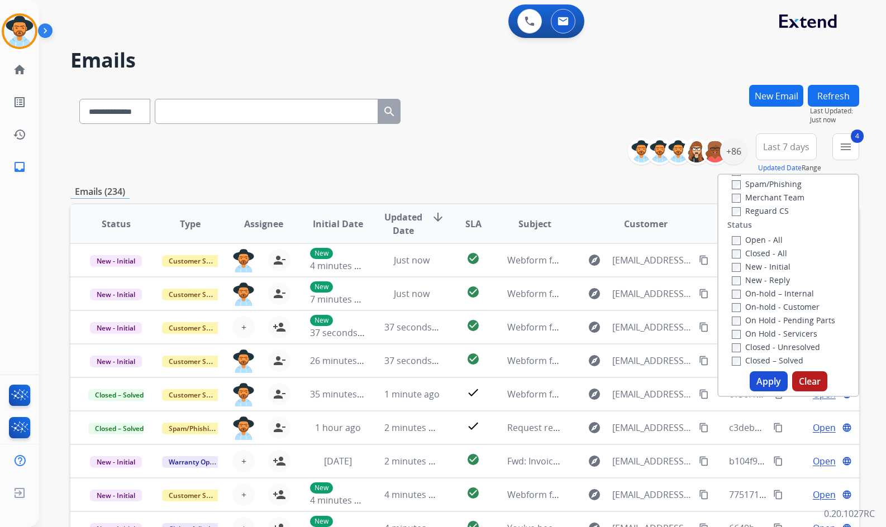
drag, startPoint x: 789, startPoint y: 331, endPoint x: 788, endPoint y: 324, distance: 6.7
click at [788, 331] on label "On Hold - Servicers" at bounding box center [774, 333] width 85 height 11
click at [788, 320] on label "On Hold - Pending Parts" at bounding box center [783, 320] width 103 height 11
click at [788, 311] on label "On-hold - Customer" at bounding box center [776, 307] width 88 height 11
click at [789, 296] on label "On-hold – Internal" at bounding box center [773, 293] width 82 height 11
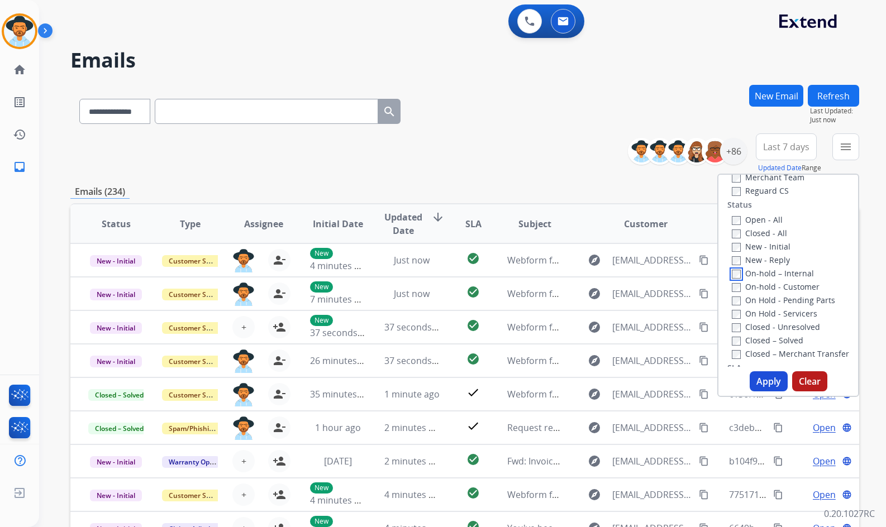
scroll to position [168, 0]
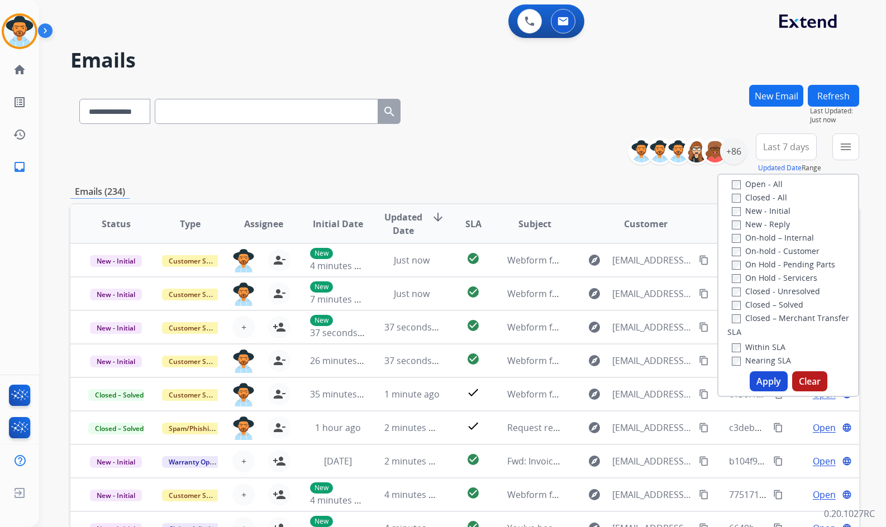
click at [773, 213] on label "New - Initial" at bounding box center [761, 211] width 59 height 11
click at [774, 222] on label "New - Reply" at bounding box center [761, 224] width 58 height 11
click at [764, 385] on button "Apply" at bounding box center [768, 381] width 38 height 20
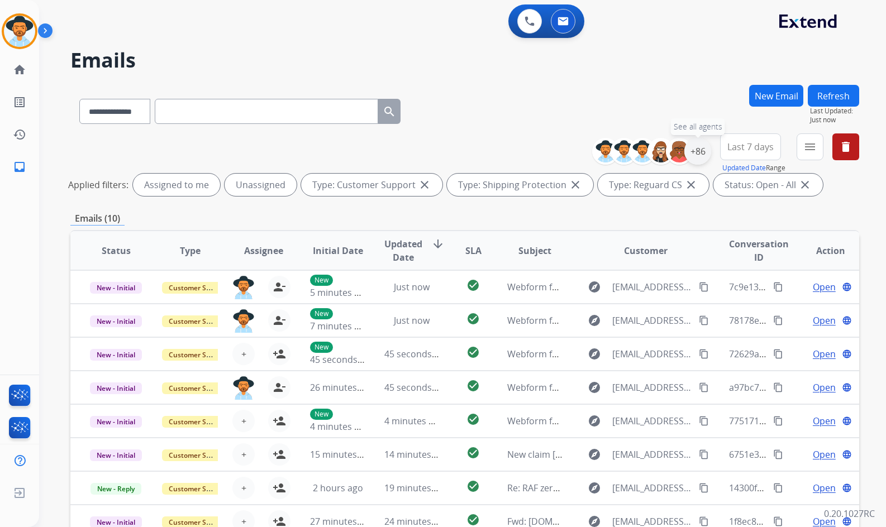
click at [703, 155] on div "+86" at bounding box center [697, 151] width 27 height 27
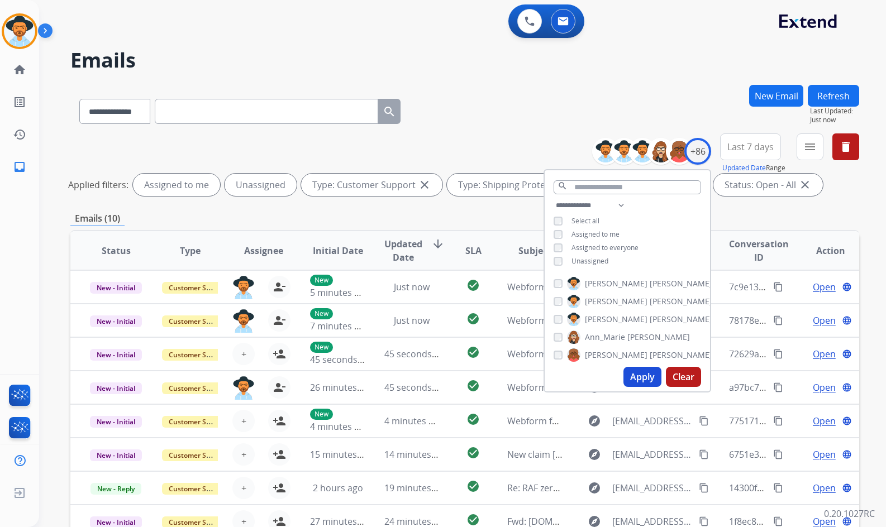
click at [568, 263] on div "Unassigned" at bounding box center [580, 261] width 55 height 9
click at [582, 261] on span "Unassigned" at bounding box center [589, 260] width 37 height 9
click at [612, 314] on span "Amanda" at bounding box center [616, 319] width 63 height 11
click at [637, 378] on button "Apply" at bounding box center [642, 377] width 38 height 20
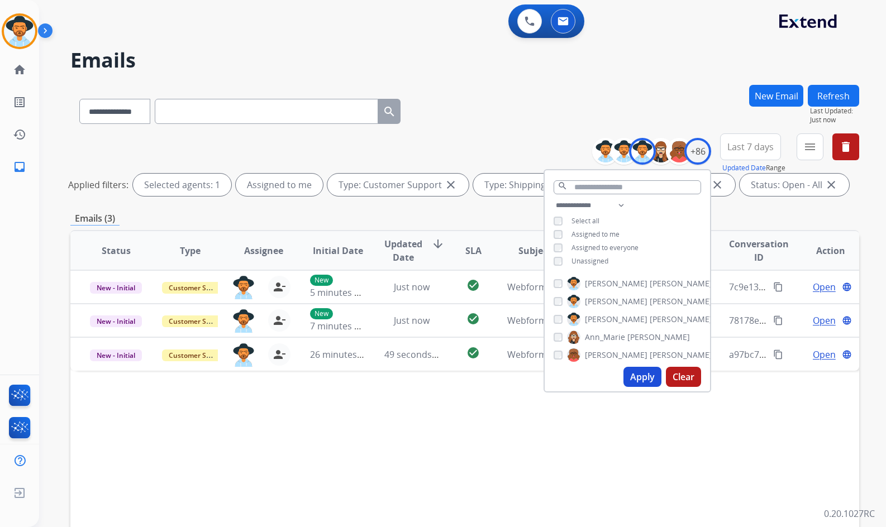
click at [410, 431] on div "Status Type Assignee Initial Date Updated Date arrow_downward SLA Subject Custo…" at bounding box center [464, 417] width 789 height 374
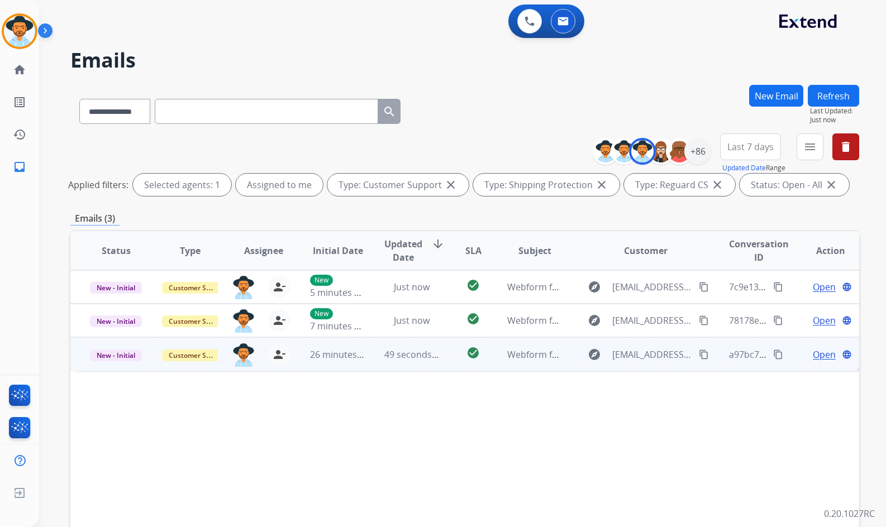
click at [821, 352] on span "Open" at bounding box center [824, 354] width 23 height 13
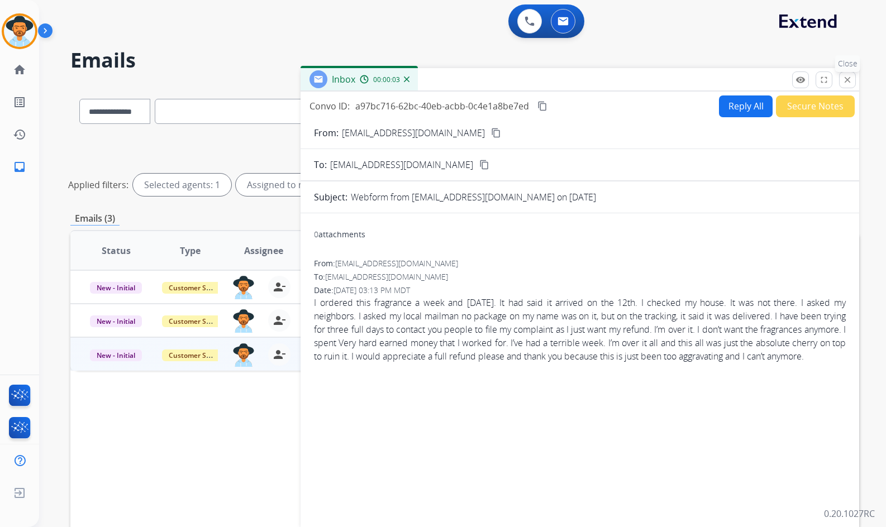
click at [847, 82] on mat-icon "close" at bounding box center [847, 80] width 10 height 10
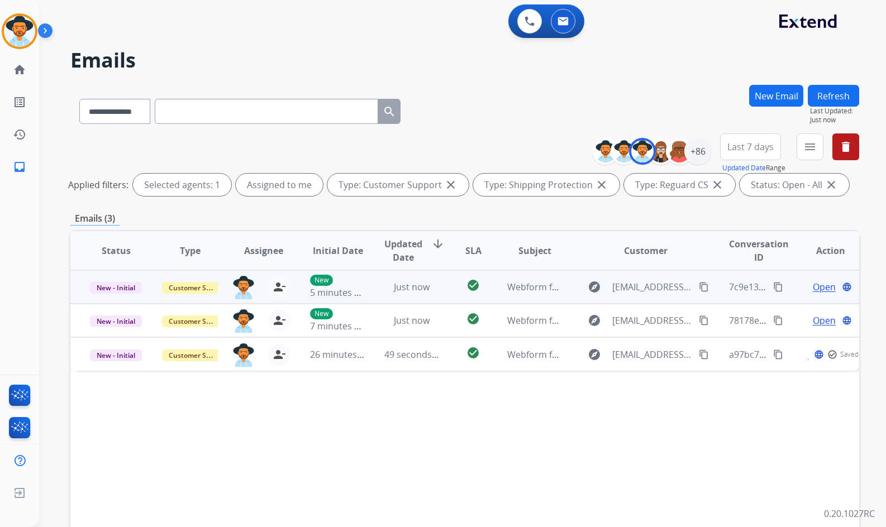
click at [819, 290] on span "Open" at bounding box center [824, 286] width 23 height 13
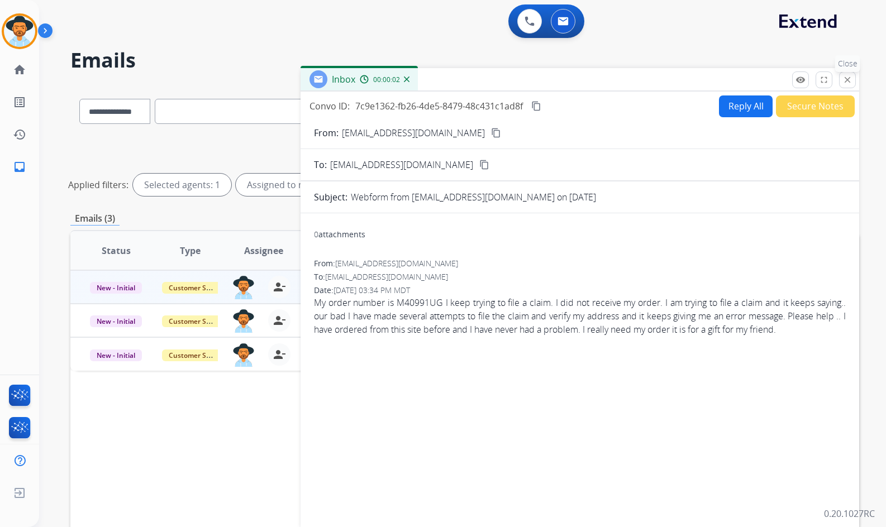
click at [848, 72] on button "close Close" at bounding box center [847, 79] width 17 height 17
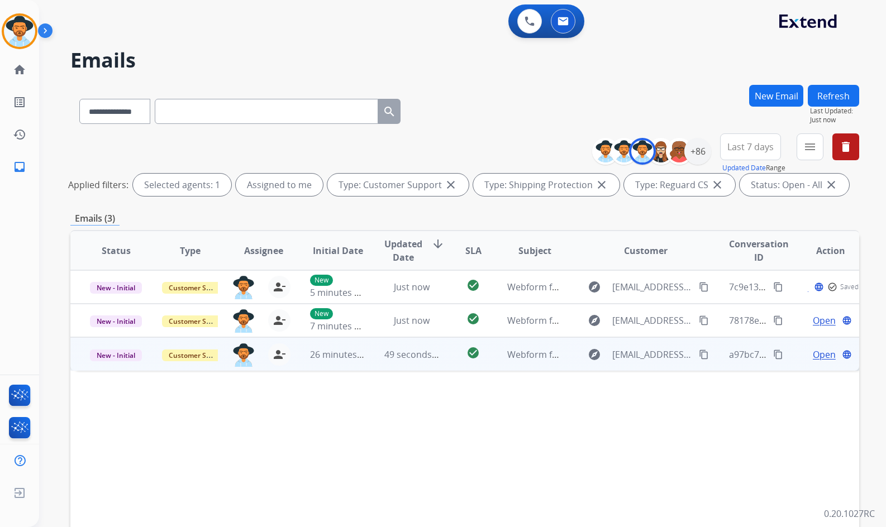
click at [819, 356] on span "Open" at bounding box center [824, 354] width 23 height 13
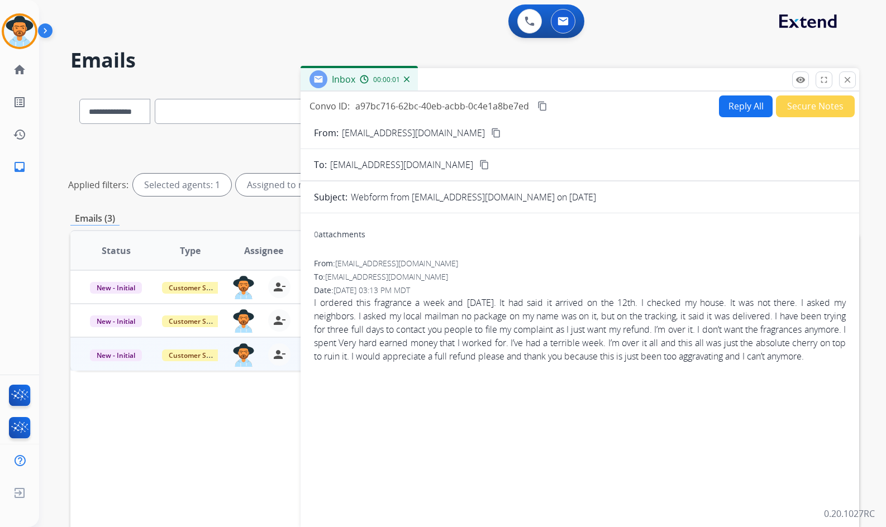
click at [489, 126] on button "content_copy" at bounding box center [495, 132] width 13 height 13
click at [823, 112] on button "Secure Notes" at bounding box center [815, 106] width 79 height 22
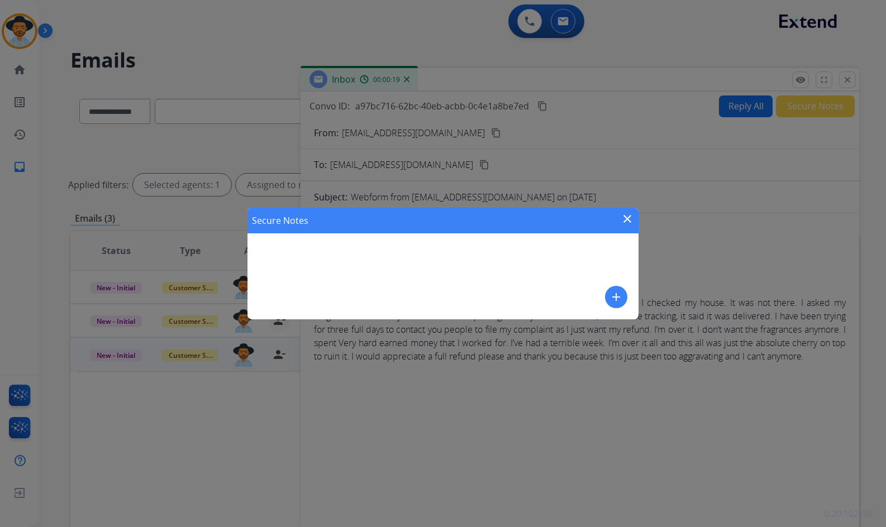
drag, startPoint x: 622, startPoint y: 304, endPoint x: 612, endPoint y: 303, distance: 9.6
click at [612, 303] on button "add" at bounding box center [616, 297] width 22 height 22
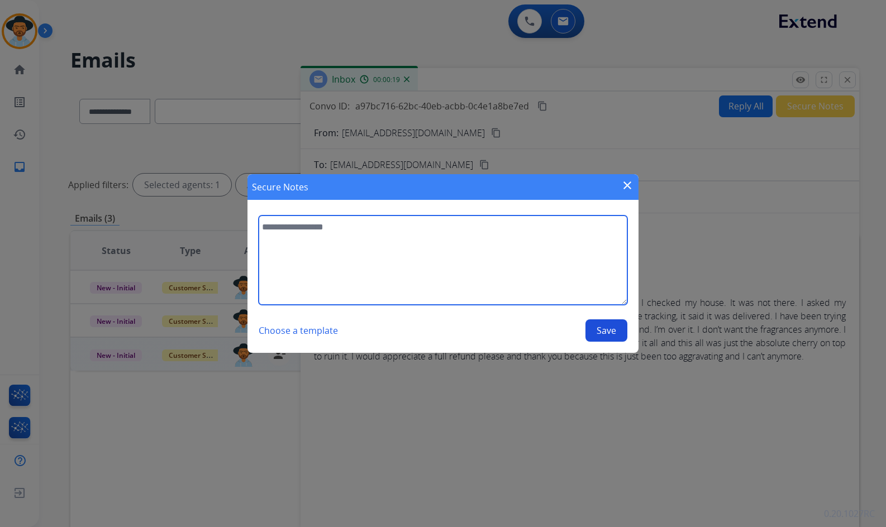
click at [571, 286] on textarea at bounding box center [443, 260] width 369 height 89
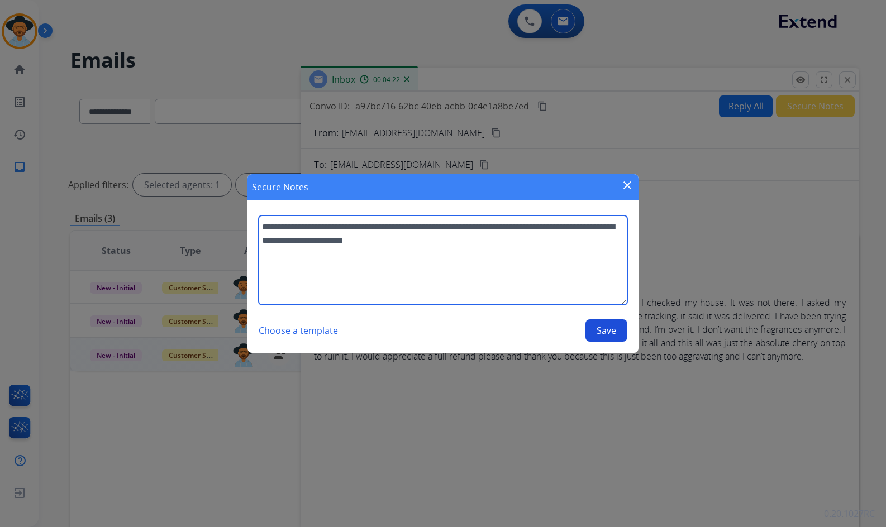
type textarea "**********"
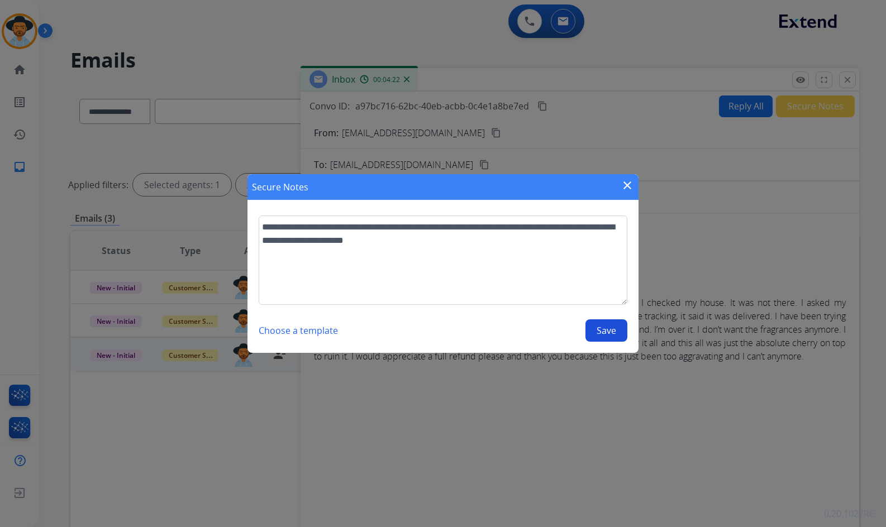
click at [614, 323] on button "Save" at bounding box center [606, 330] width 42 height 22
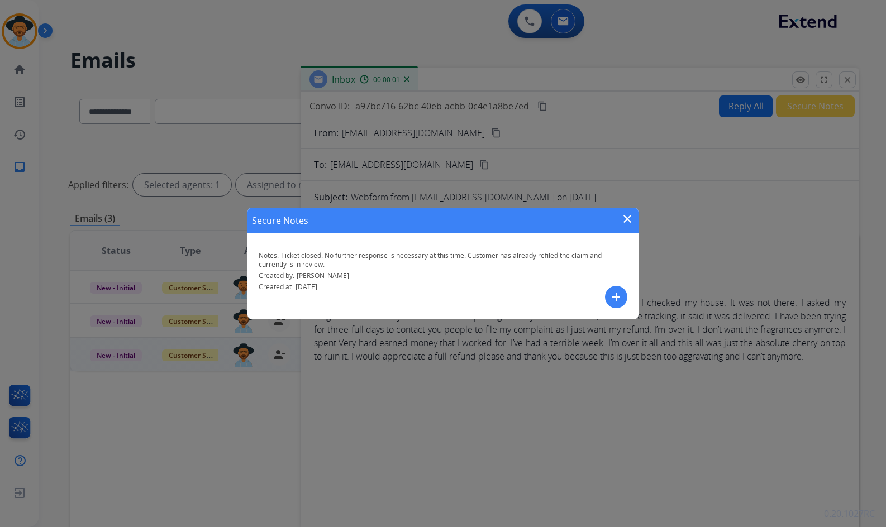
click at [629, 218] on mat-icon "close" at bounding box center [626, 218] width 13 height 13
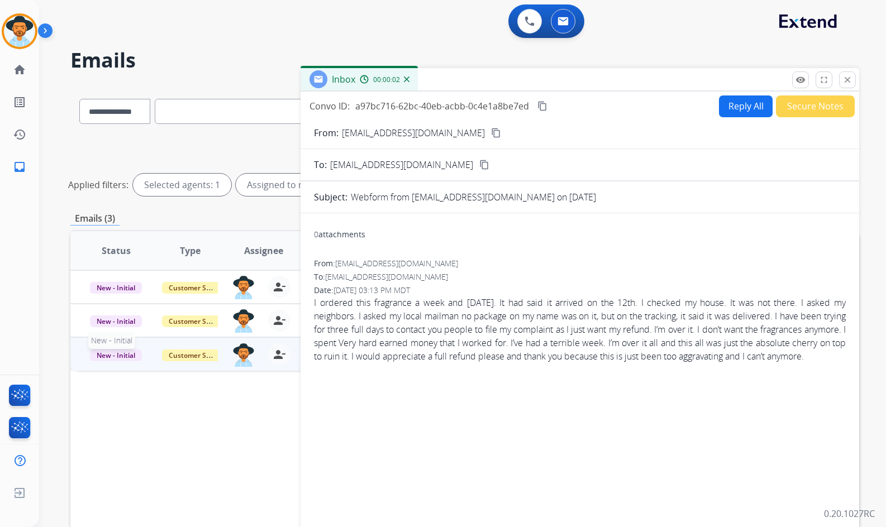
click at [134, 354] on span "New - Initial" at bounding box center [116, 356] width 52 height 12
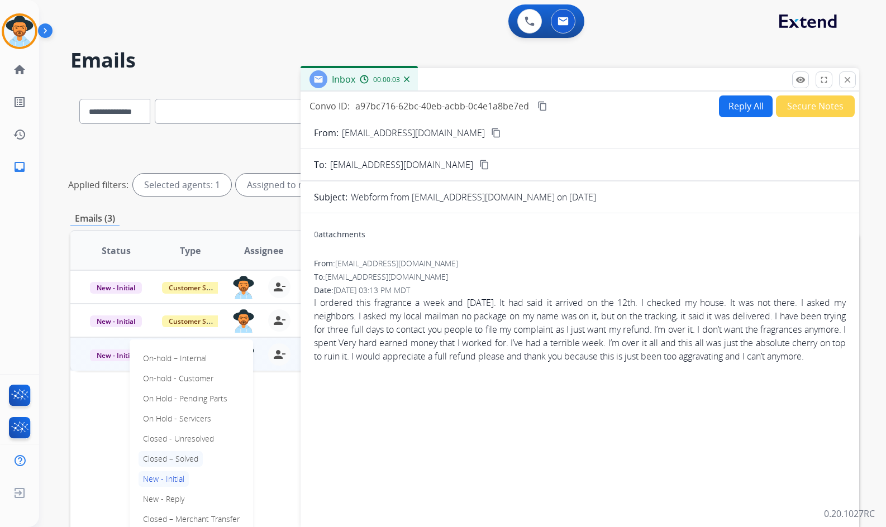
click at [165, 459] on p "Closed – Solved" at bounding box center [170, 459] width 64 height 16
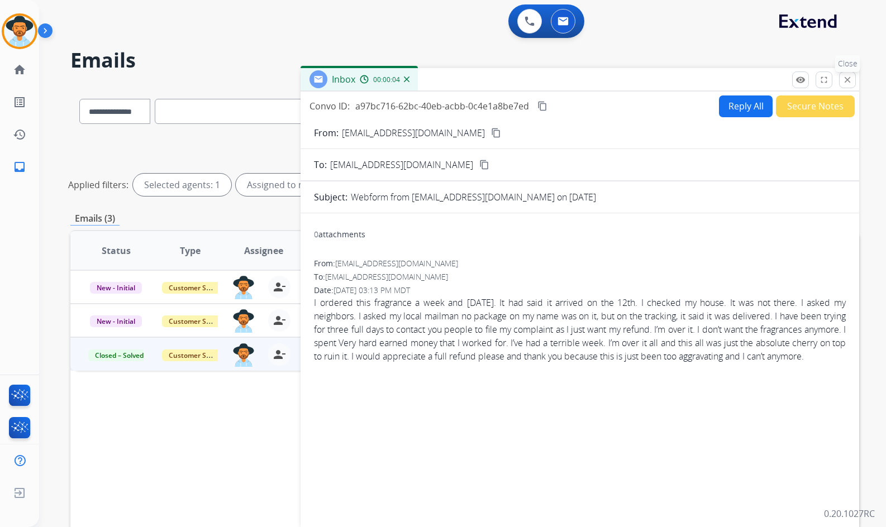
click at [839, 77] on button "close Close" at bounding box center [847, 79] width 17 height 17
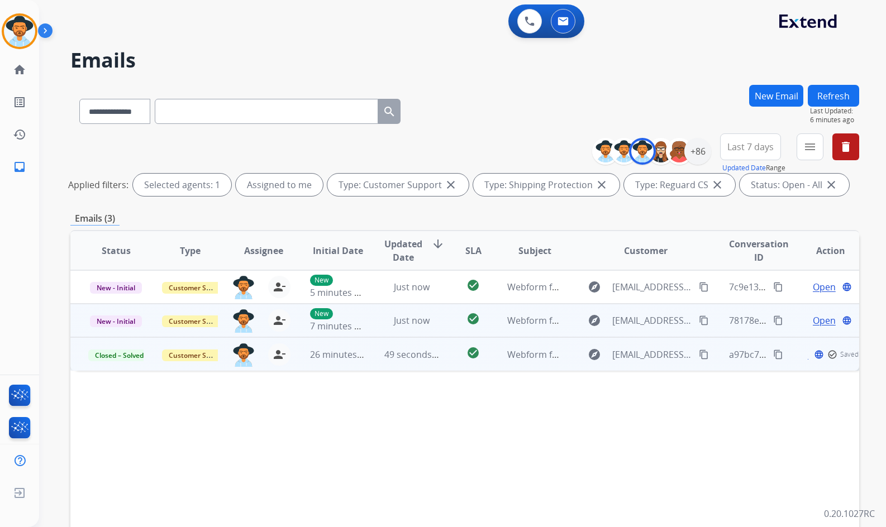
click at [814, 317] on span "Open" at bounding box center [824, 320] width 23 height 13
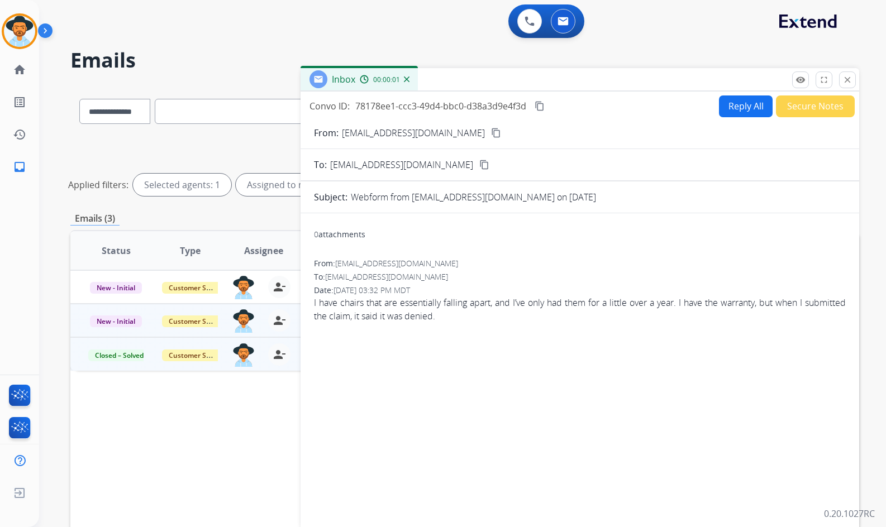
click at [491, 133] on mat-icon "content_copy" at bounding box center [496, 133] width 10 height 10
click at [546, 107] on div "Convo ID: 78178ee1-ccc3-49d4-bbc0-d38a3d9e4f3d content_copy" at bounding box center [427, 105] width 237 height 13
click at [542, 103] on mat-icon "content_copy" at bounding box center [539, 106] width 10 height 10
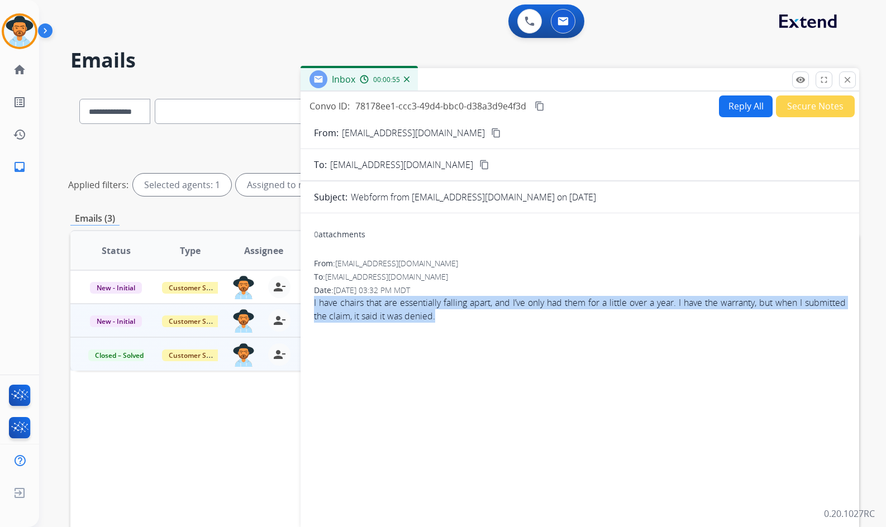
drag, startPoint x: 467, startPoint y: 317, endPoint x: 312, endPoint y: 300, distance: 156.6
click at [312, 300] on div "0 attachments From: Lmlau75@gmail.com To: support@extend.com Date: 08/18/2025 -…" at bounding box center [579, 369] width 558 height 294
copy span "I have chairs that are essentially falling apart, and I’ve only had them for a …"
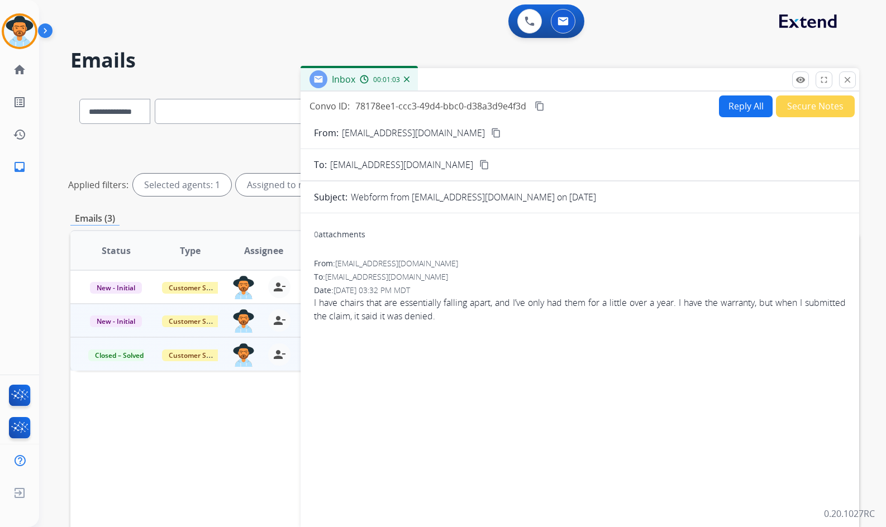
click at [428, 130] on div "From: Lmlau75@gmail.com content_copy" at bounding box center [579, 132] width 558 height 13
click at [491, 135] on mat-icon "content_copy" at bounding box center [496, 133] width 10 height 10
click at [752, 111] on button "Reply All" at bounding box center [746, 106] width 54 height 22
select select "**********"
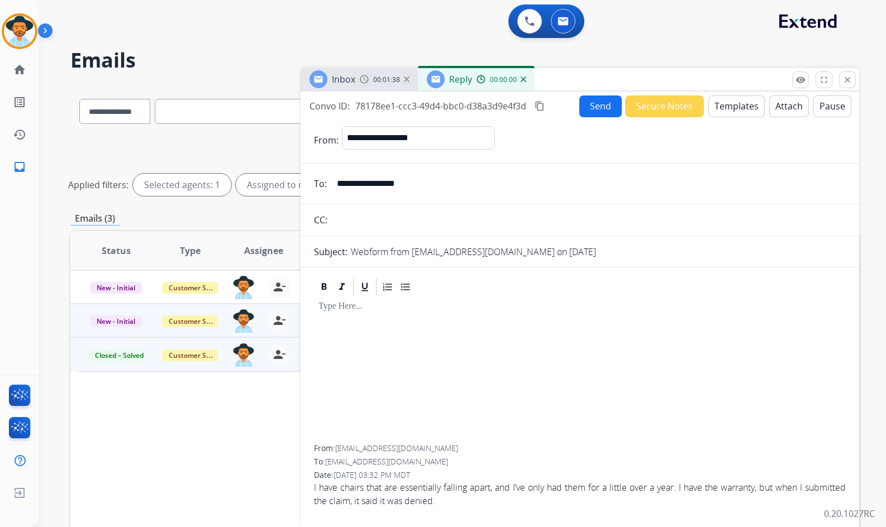
click at [742, 107] on button "Templates" at bounding box center [736, 106] width 56 height 22
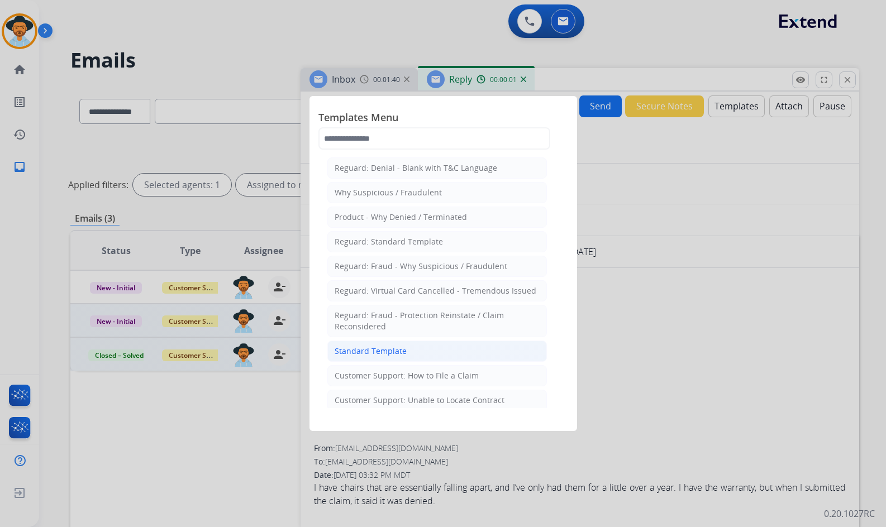
click at [438, 357] on li "Standard Template" at bounding box center [436, 351] width 219 height 21
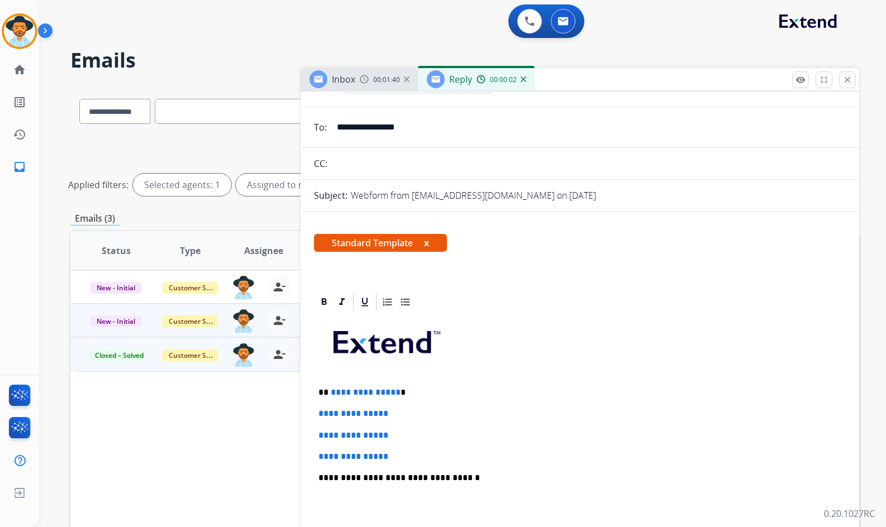
scroll to position [112, 0]
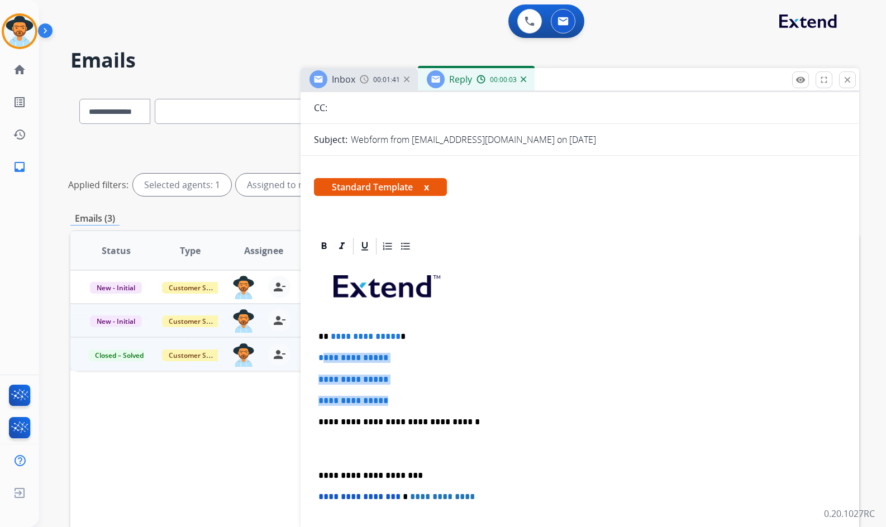
drag, startPoint x: 398, startPoint y: 404, endPoint x: 319, endPoint y: 352, distance: 93.9
click at [319, 352] on div "**********" at bounding box center [580, 448] width 532 height 384
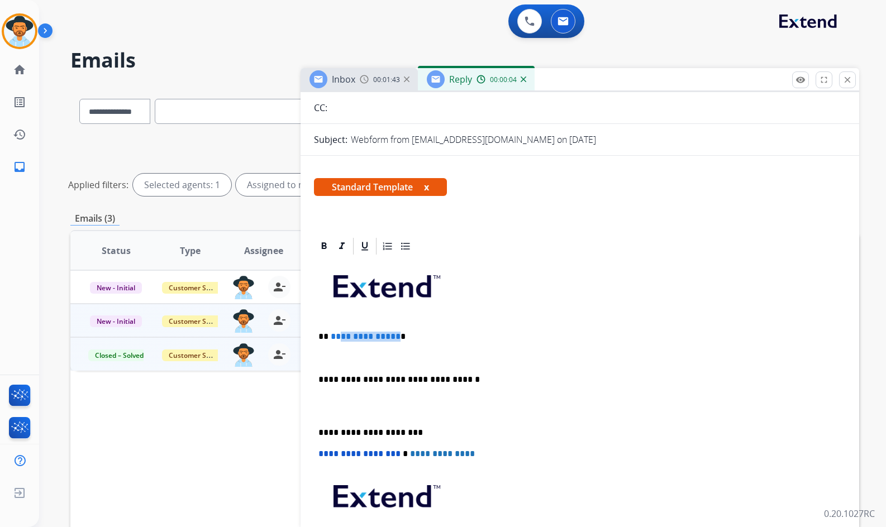
drag, startPoint x: 395, startPoint y: 338, endPoint x: 337, endPoint y: 338, distance: 58.1
click at [337, 338] on p "**********" at bounding box center [575, 337] width 514 height 10
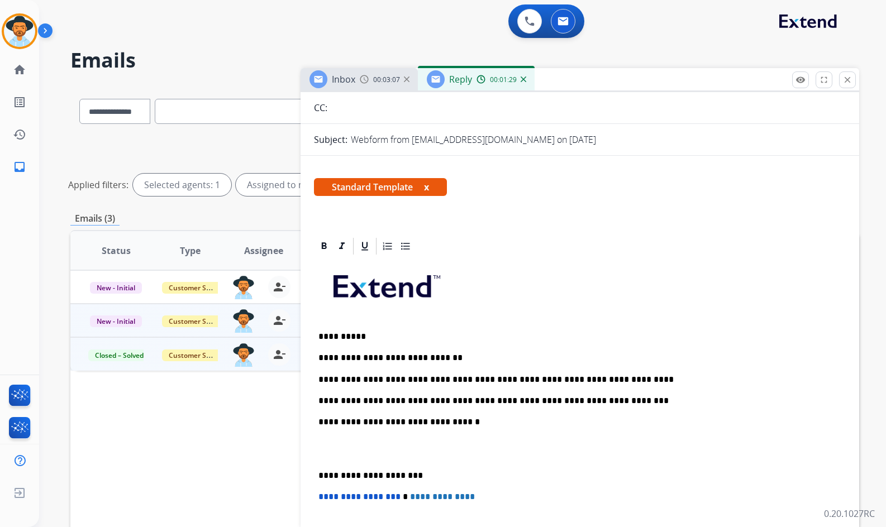
click at [361, 450] on p at bounding box center [579, 449] width 523 height 21
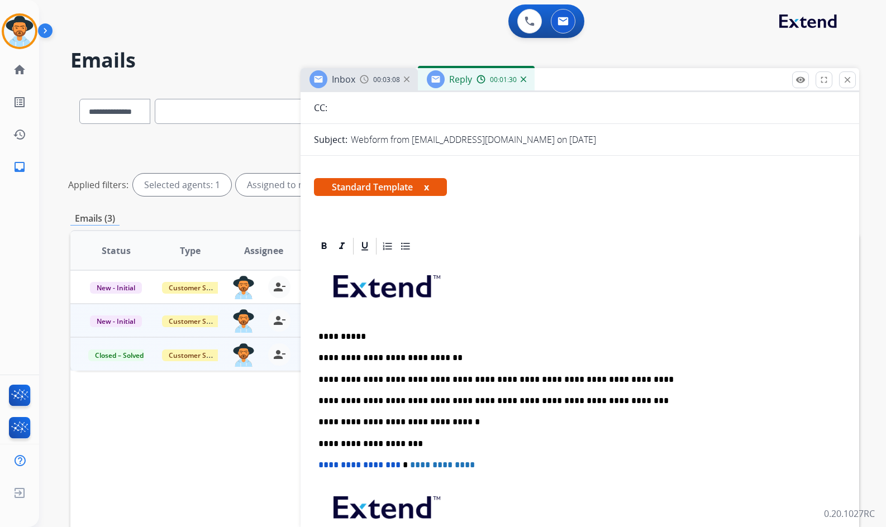
scroll to position [0, 0]
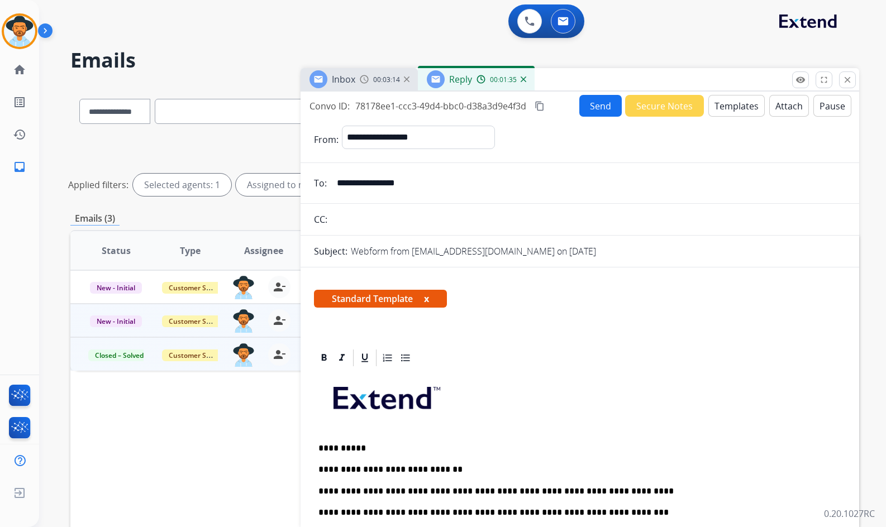
click at [589, 109] on button "Send" at bounding box center [600, 106] width 42 height 22
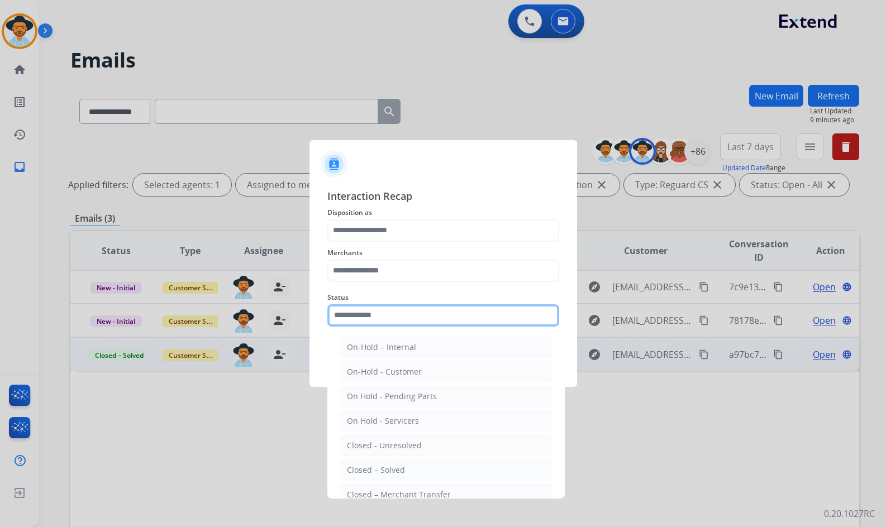
click at [443, 322] on input "text" at bounding box center [443, 315] width 232 height 22
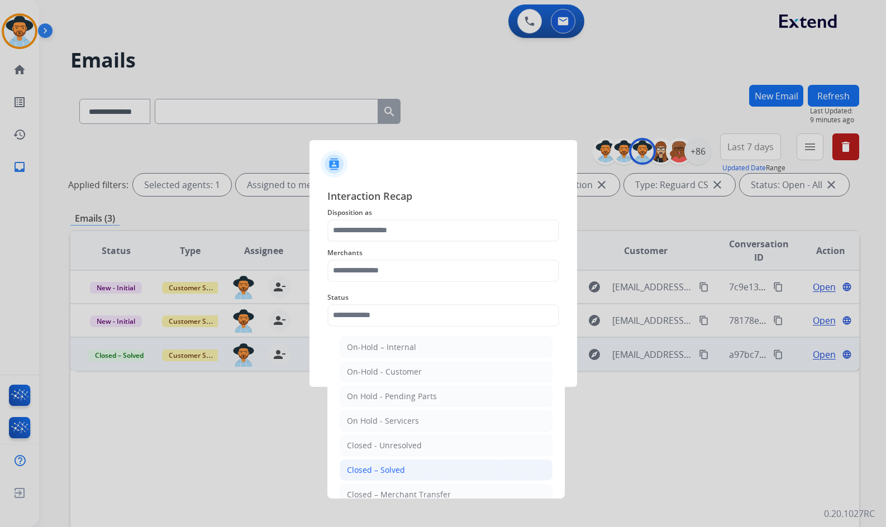
click at [395, 467] on div "Closed – Solved" at bounding box center [376, 470] width 58 height 11
type input "**********"
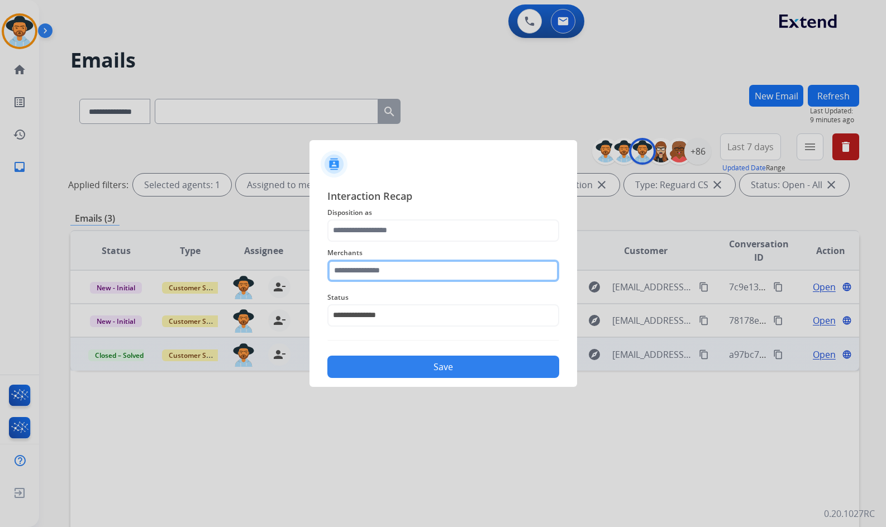
click at [380, 266] on input "text" at bounding box center [443, 271] width 232 height 22
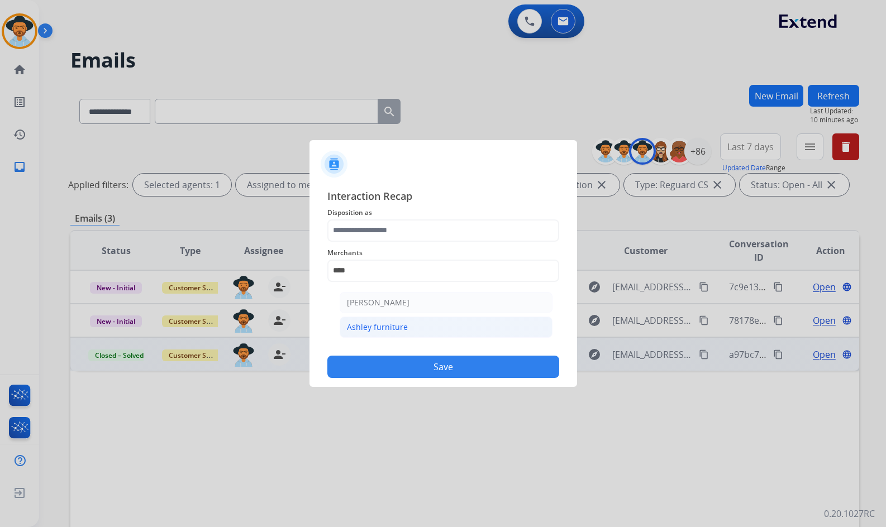
click at [380, 327] on div "Ashley furniture" at bounding box center [377, 327] width 61 height 11
type input "**********"
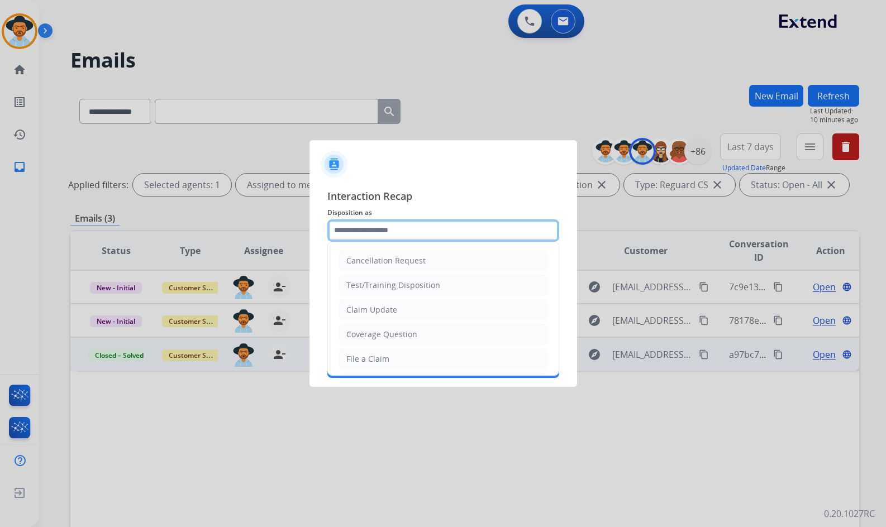
click at [397, 233] on input "text" at bounding box center [443, 230] width 232 height 22
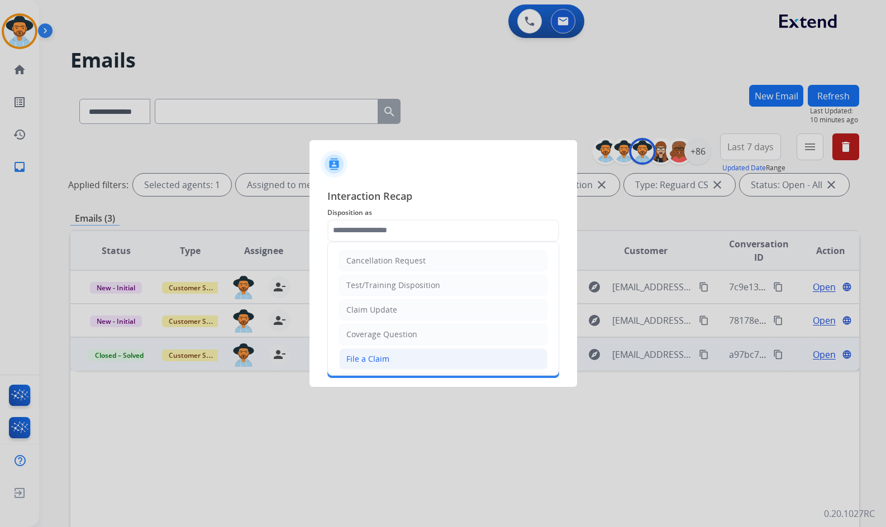
click at [386, 357] on div "File a Claim" at bounding box center [367, 358] width 43 height 11
type input "**********"
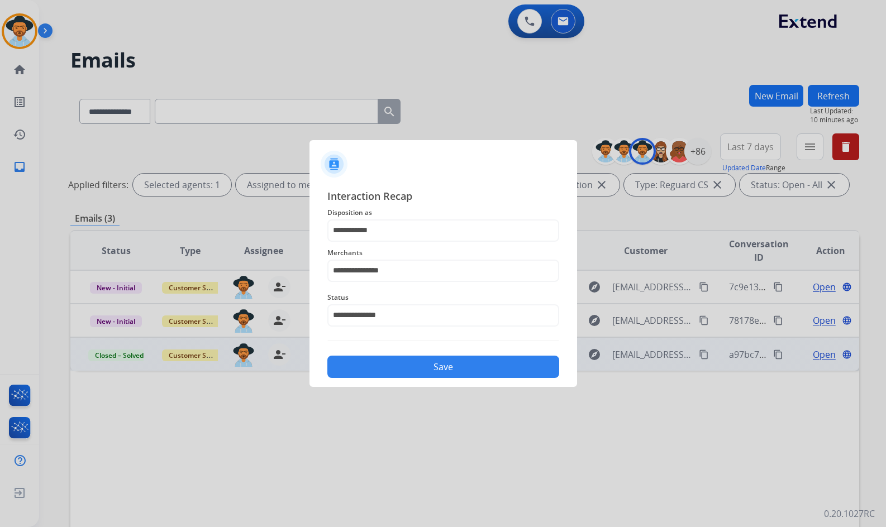
click at [403, 366] on button "Save" at bounding box center [443, 367] width 232 height 22
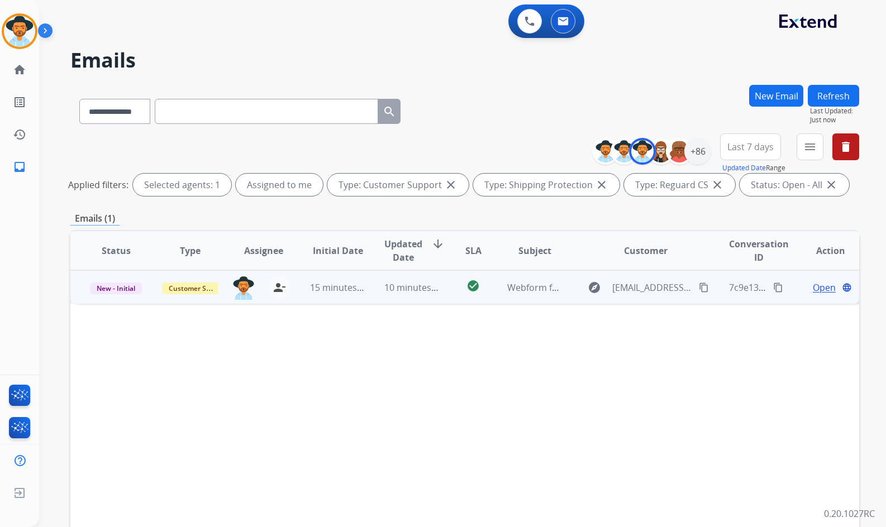
click at [817, 292] on span "Open" at bounding box center [824, 287] width 23 height 13
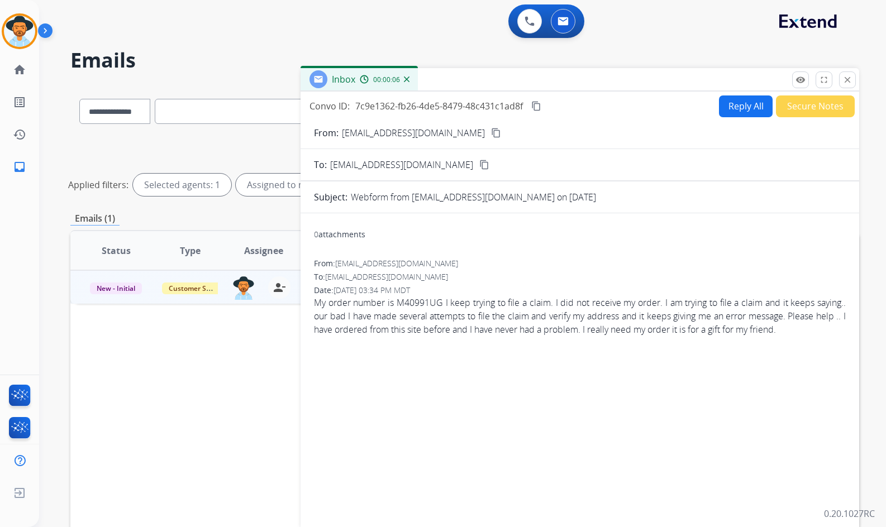
click at [491, 132] on mat-icon "content_copy" at bounding box center [496, 133] width 10 height 10
click at [816, 98] on button "Secure Notes" at bounding box center [815, 106] width 79 height 22
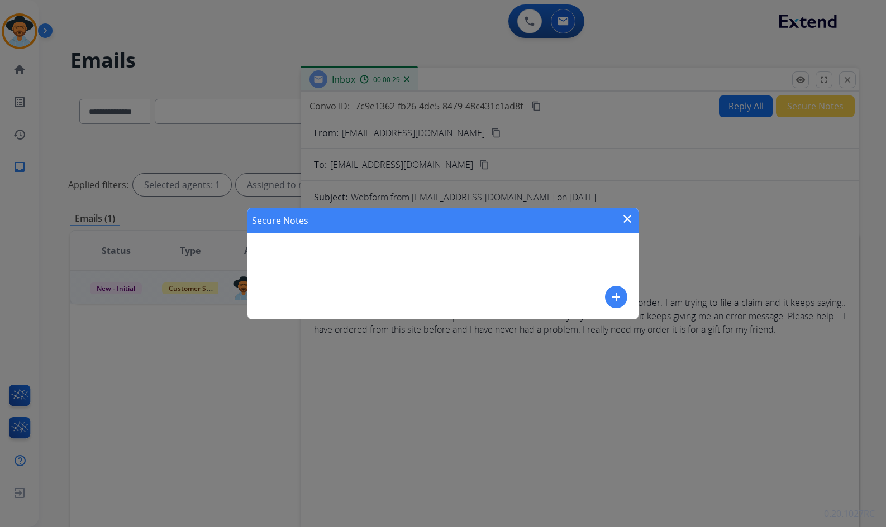
click at [613, 303] on mat-icon "add" at bounding box center [615, 296] width 13 height 13
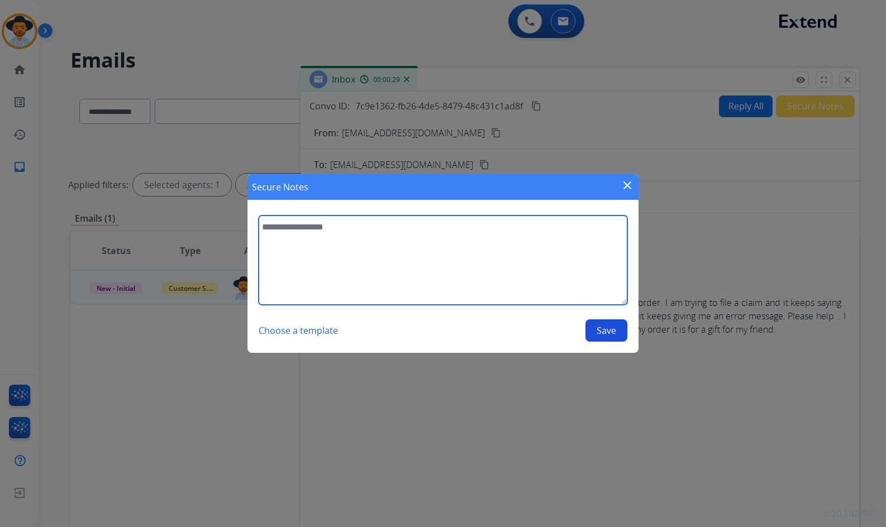
click at [574, 273] on textarea at bounding box center [443, 260] width 369 height 89
type textarea "**********"
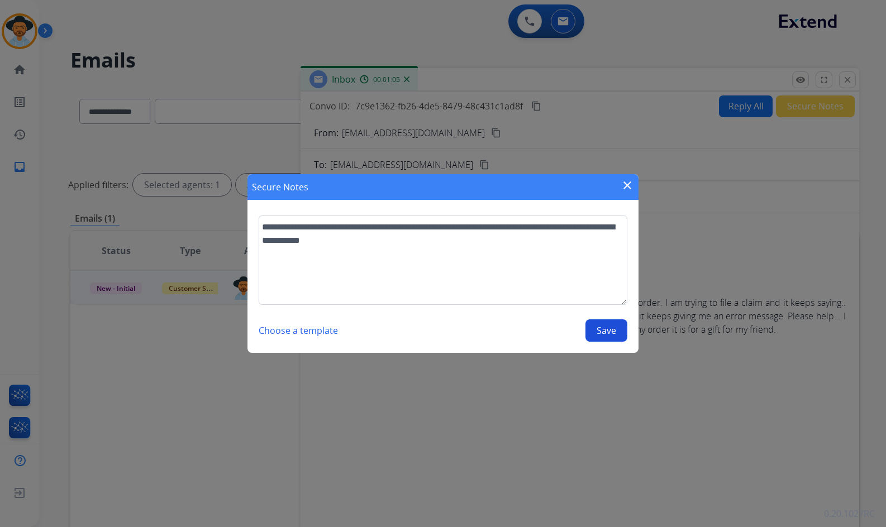
click at [596, 339] on button "Save" at bounding box center [606, 330] width 42 height 22
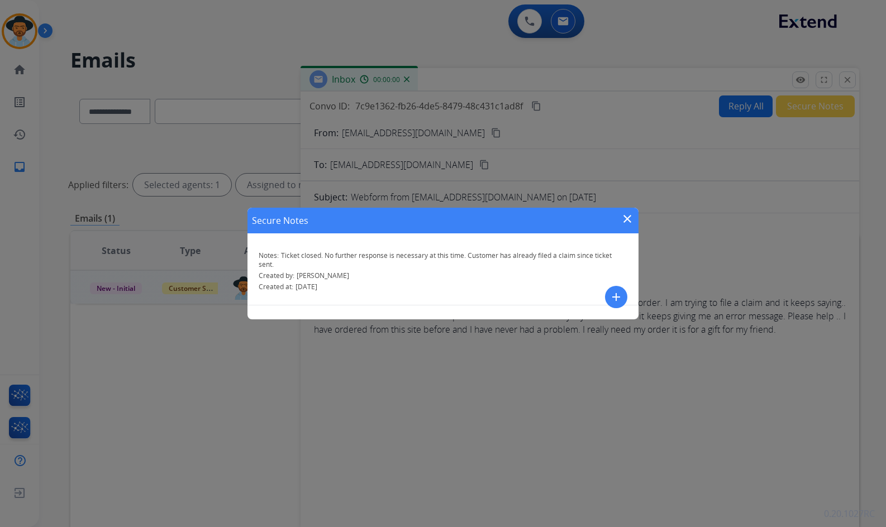
click at [623, 217] on mat-icon "close" at bounding box center [626, 218] width 13 height 13
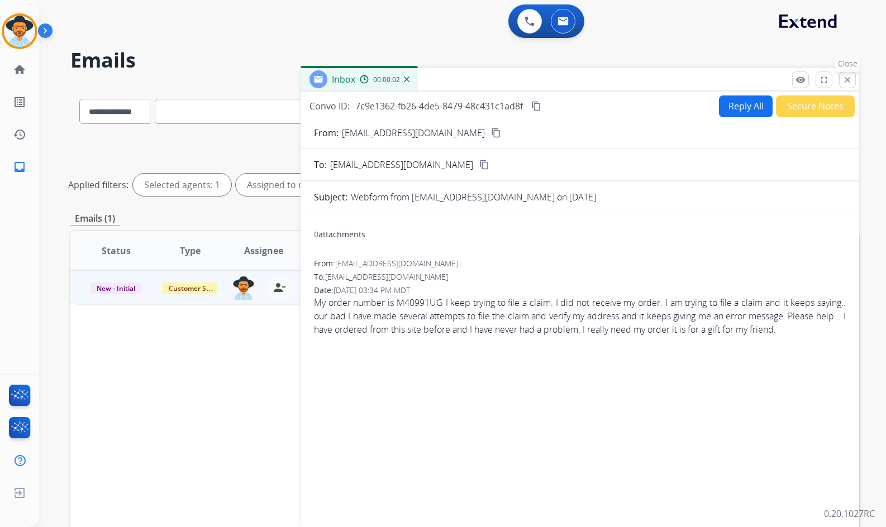
click at [850, 78] on mat-icon "close" at bounding box center [847, 80] width 10 height 10
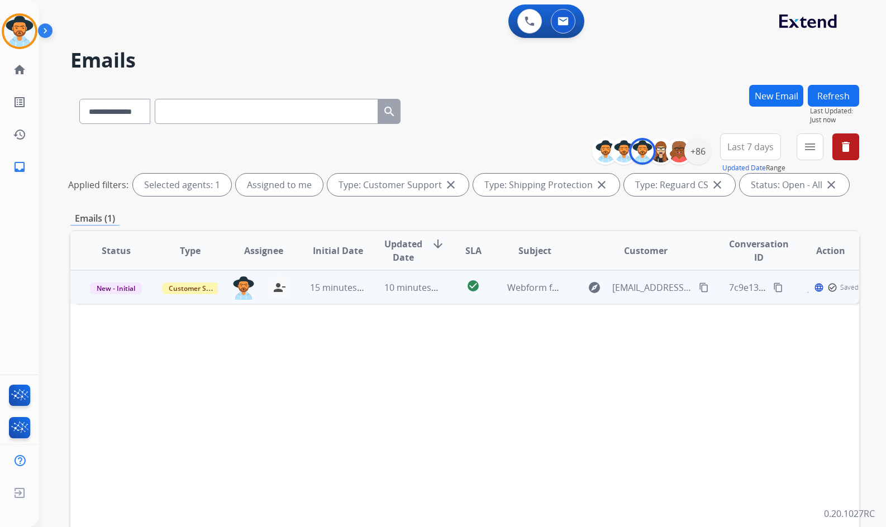
click at [135, 290] on span "New - Initial" at bounding box center [116, 289] width 52 height 12
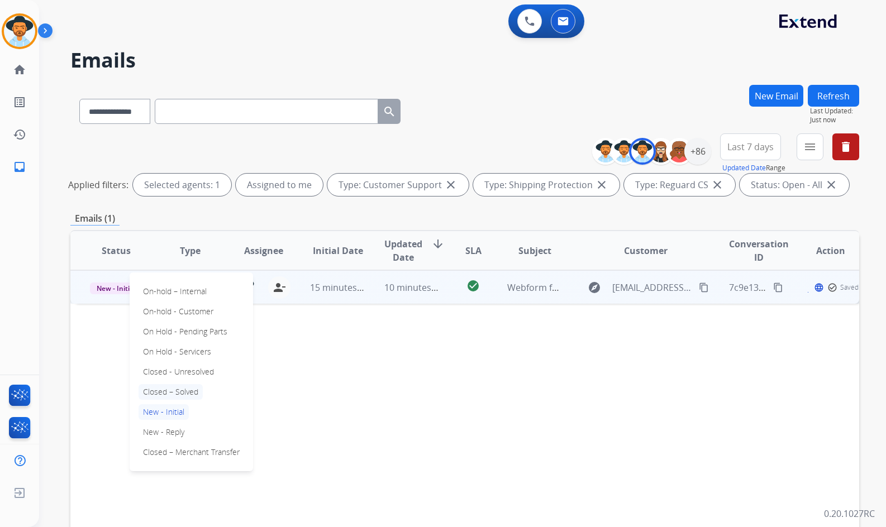
click at [155, 393] on p "Closed – Solved" at bounding box center [170, 392] width 64 height 16
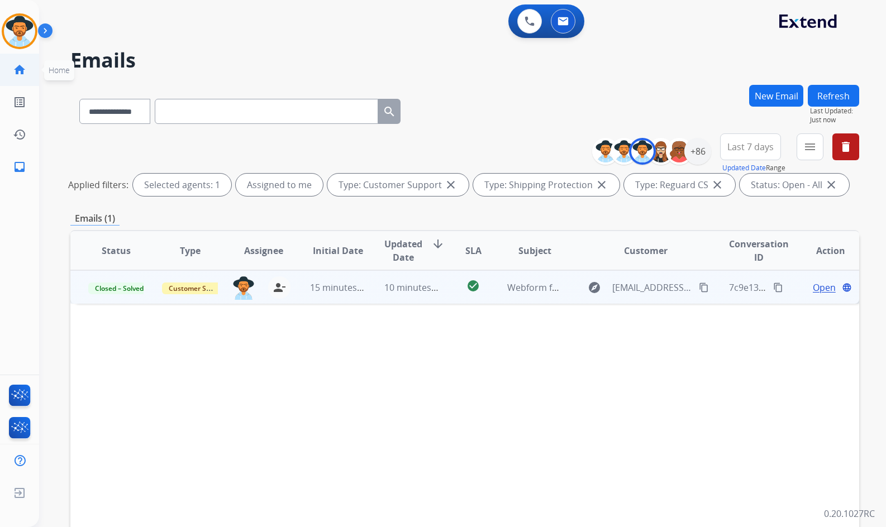
click at [11, 71] on link "home Home" at bounding box center [19, 69] width 31 height 31
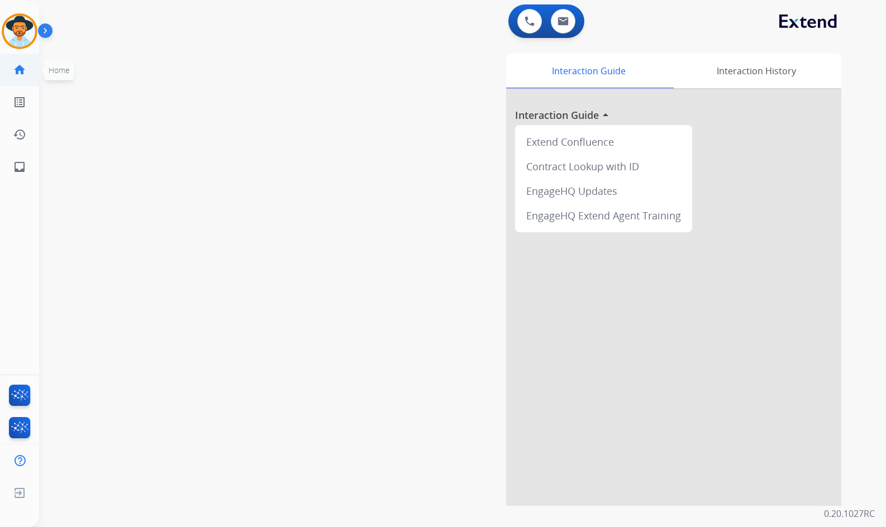
click at [8, 74] on link "home Home" at bounding box center [19, 69] width 31 height 31
click at [24, 169] on mat-icon "inbox" at bounding box center [19, 166] width 13 height 13
select select "**********"
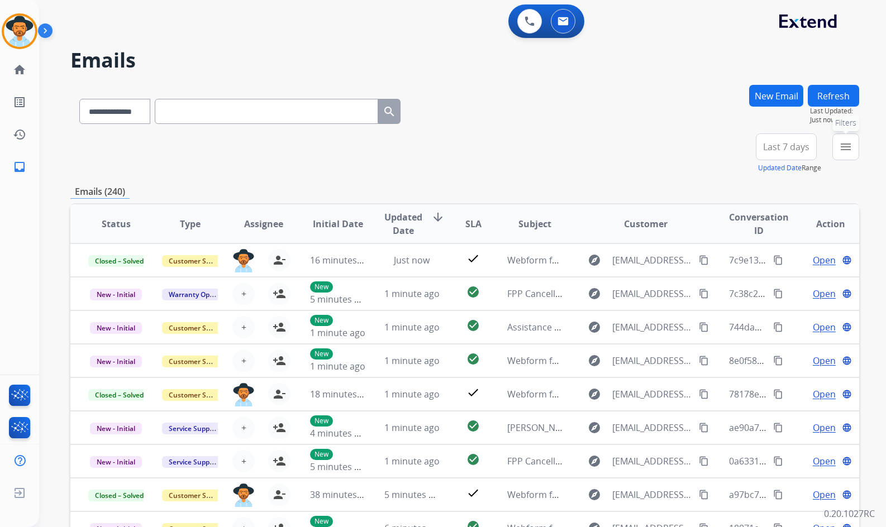
click at [838, 148] on button "menu Filters" at bounding box center [845, 146] width 27 height 27
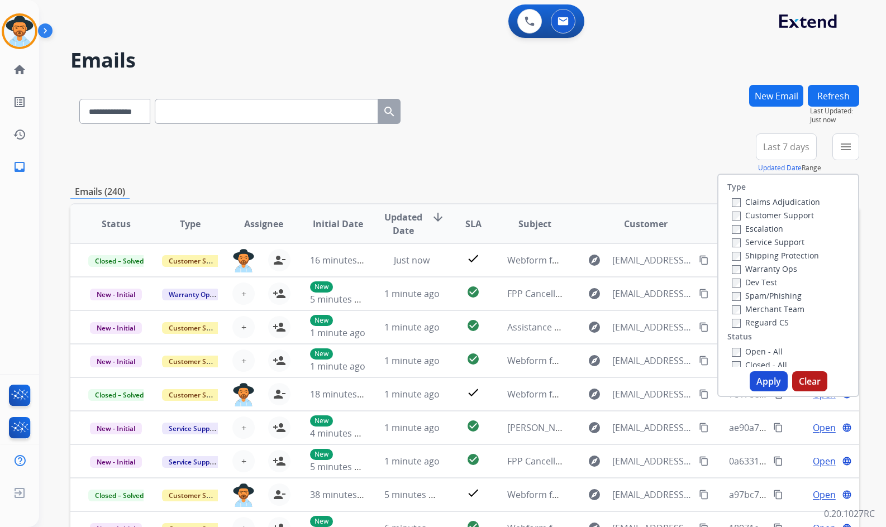
click at [755, 216] on label "Customer Support" at bounding box center [773, 215] width 82 height 11
drag, startPoint x: 751, startPoint y: 265, endPoint x: 749, endPoint y: 255, distance: 10.7
click at [752, 264] on label "Warranty Ops" at bounding box center [764, 269] width 65 height 11
click at [749, 255] on label "Shipping Protection" at bounding box center [775, 255] width 87 height 11
click at [749, 268] on label "Warranty Ops" at bounding box center [764, 269] width 65 height 11
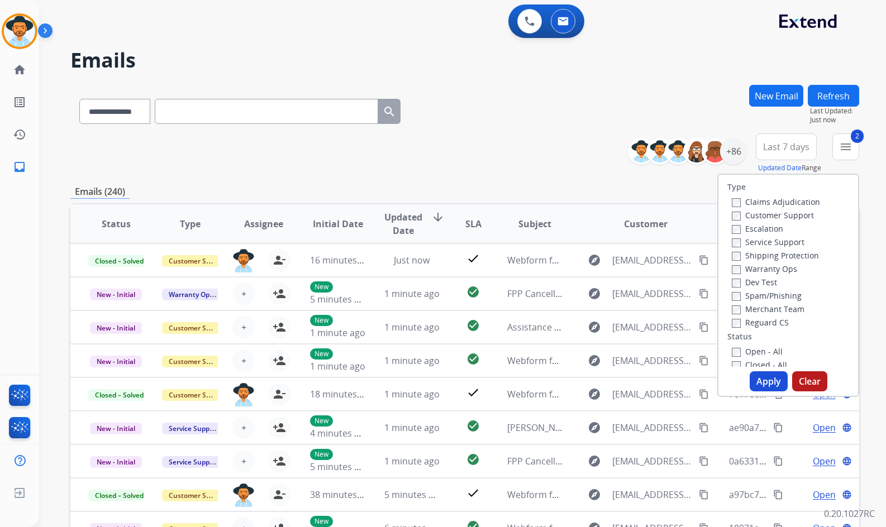
click at [749, 321] on label "Reguard CS" at bounding box center [760, 322] width 57 height 11
click at [750, 346] on div "Open - All" at bounding box center [790, 351] width 117 height 13
click at [751, 348] on label "Open - All" at bounding box center [757, 351] width 51 height 11
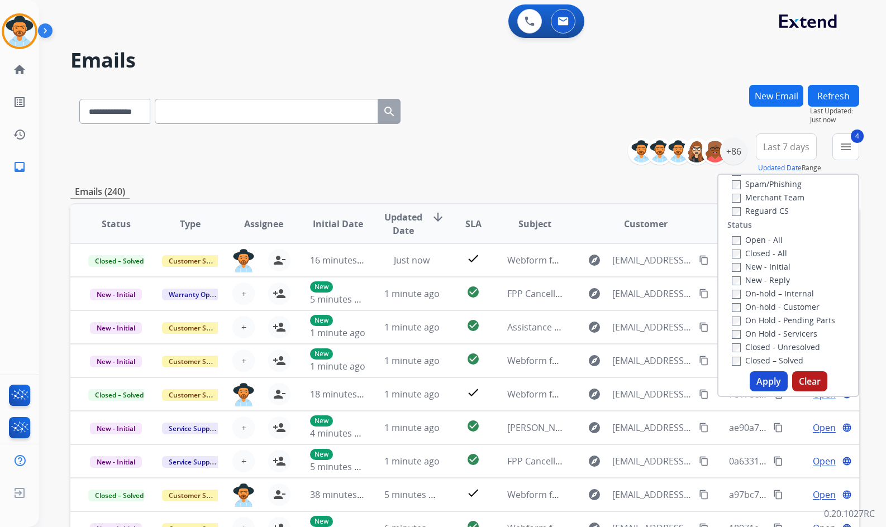
drag, startPoint x: 779, startPoint y: 334, endPoint x: 771, endPoint y: 310, distance: 24.7
click at [778, 332] on label "On Hold - Servicers" at bounding box center [774, 333] width 85 height 11
click at [771, 310] on label "On-hold - Customer" at bounding box center [776, 307] width 88 height 11
click at [771, 318] on label "On Hold - Pending Parts" at bounding box center [783, 320] width 103 height 11
click at [765, 336] on label "On Hold - Servicers" at bounding box center [774, 333] width 85 height 11
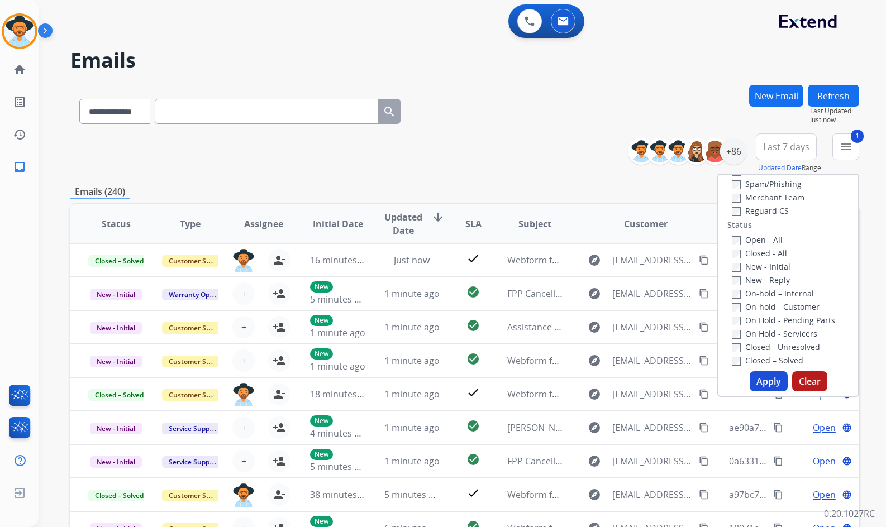
click at [766, 296] on label "On-hold – Internal" at bounding box center [773, 293] width 82 height 11
click at [766, 280] on label "New - Reply" at bounding box center [761, 280] width 58 height 11
click at [764, 268] on label "New - Initial" at bounding box center [761, 266] width 59 height 11
click at [765, 385] on button "Apply" at bounding box center [768, 381] width 38 height 20
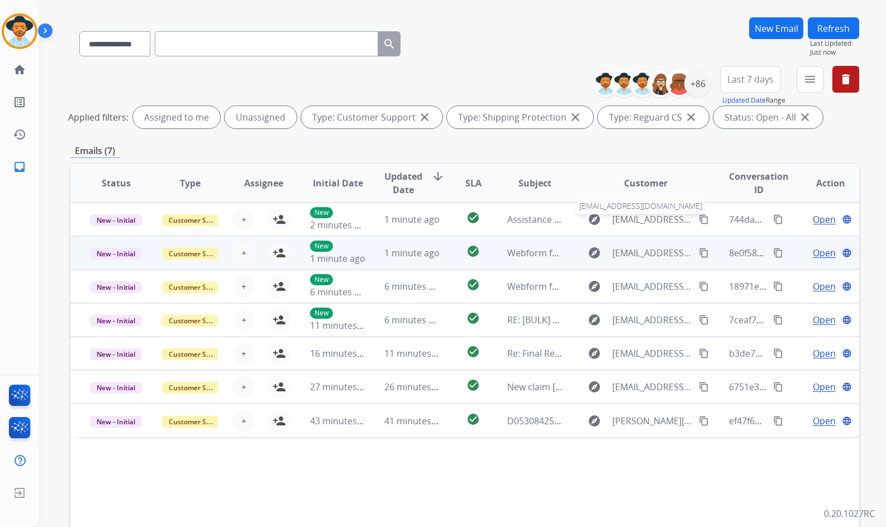
scroll to position [135, 0]
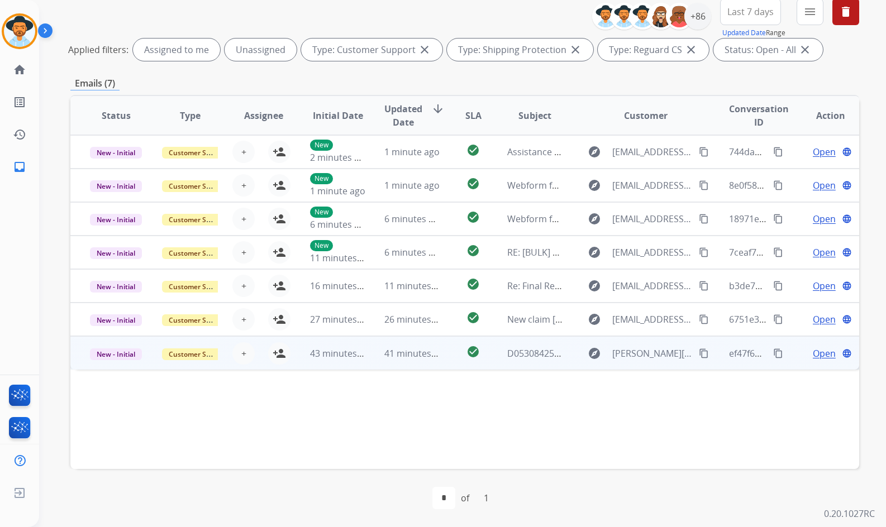
click at [785, 356] on td "Open language" at bounding box center [822, 353] width 74 height 34
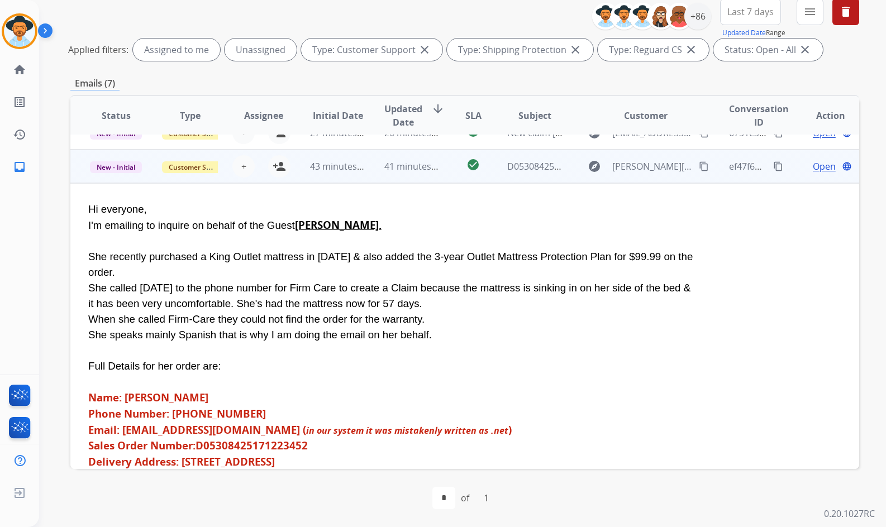
scroll to position [34, 0]
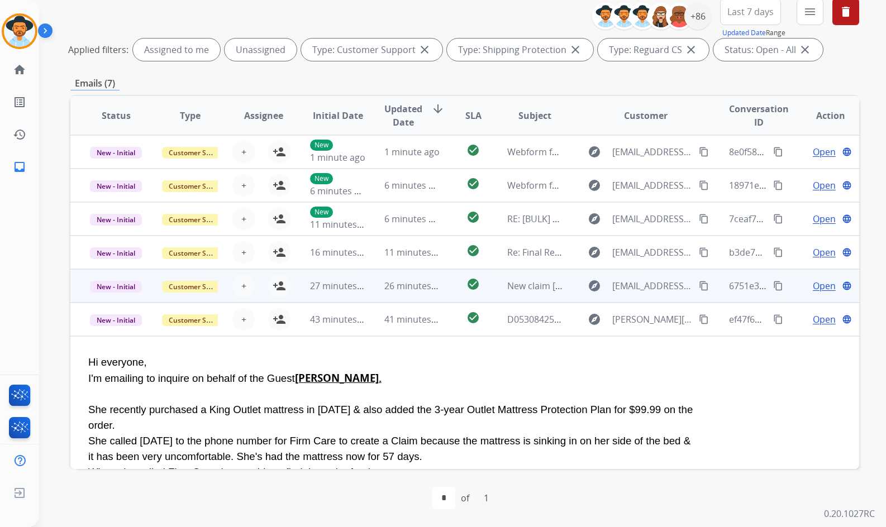
click at [785, 284] on td "Open language" at bounding box center [822, 286] width 74 height 34
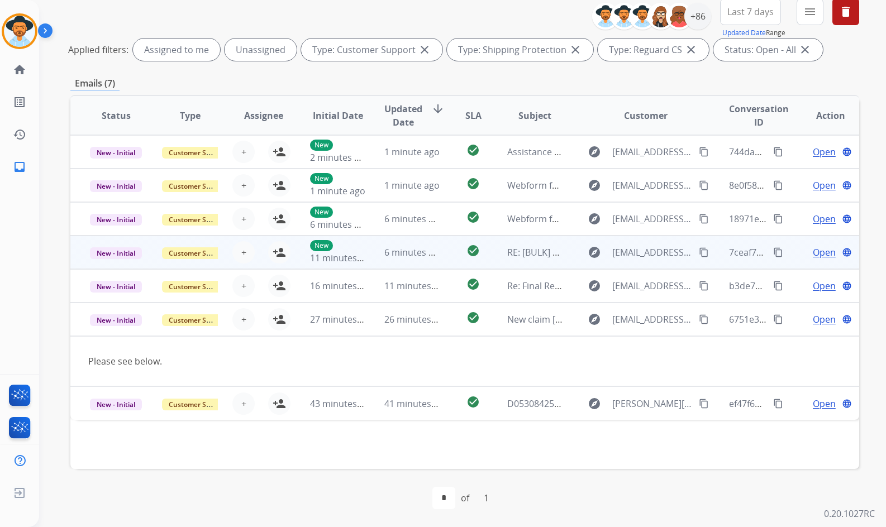
click at [788, 259] on td "Open language" at bounding box center [822, 253] width 74 height 34
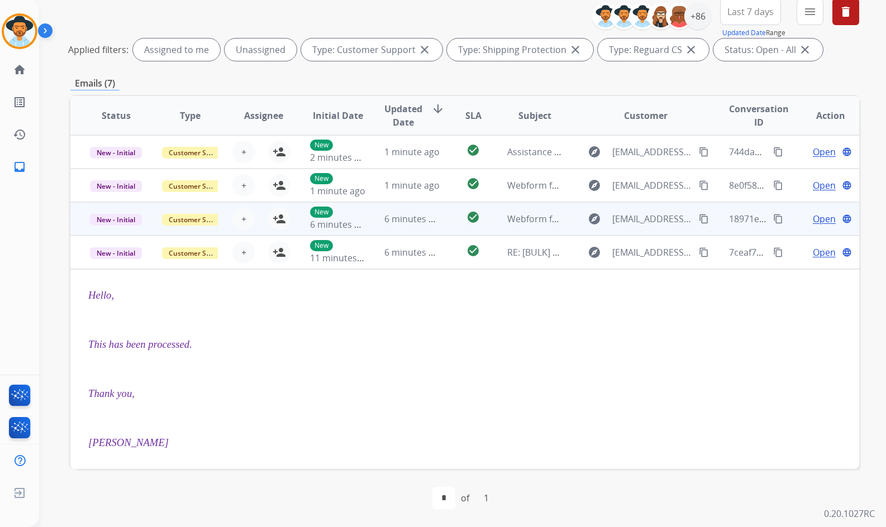
click at [785, 219] on td "Open language" at bounding box center [822, 219] width 74 height 34
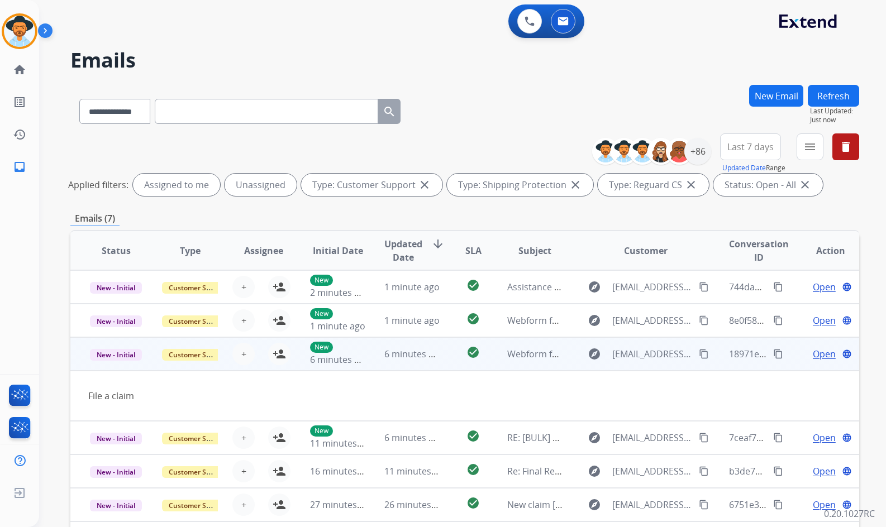
click at [819, 359] on span "Open" at bounding box center [824, 353] width 23 height 13
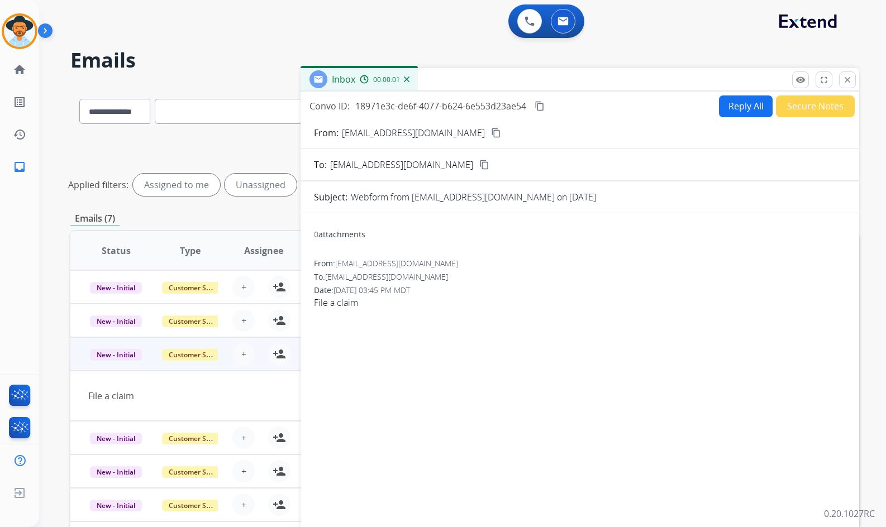
click at [846, 83] on mat-icon "close" at bounding box center [847, 80] width 10 height 10
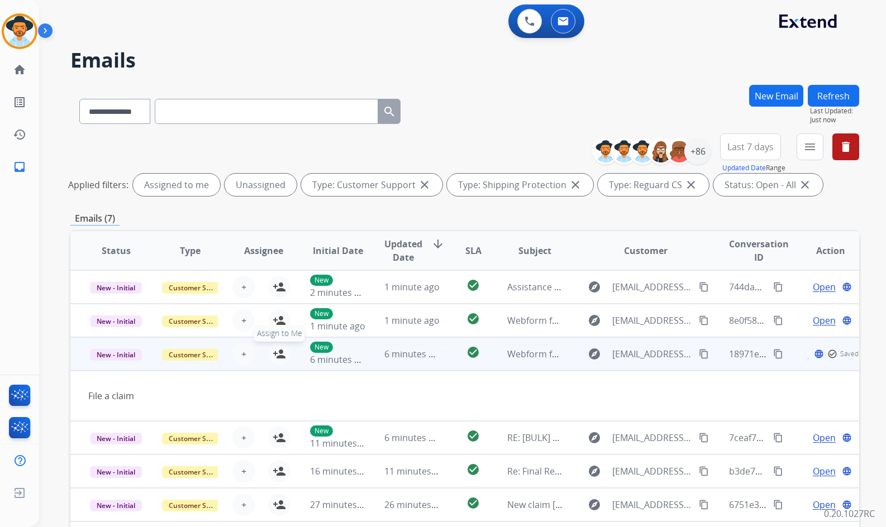
click at [278, 352] on mat-icon "person_add" at bounding box center [279, 353] width 13 height 13
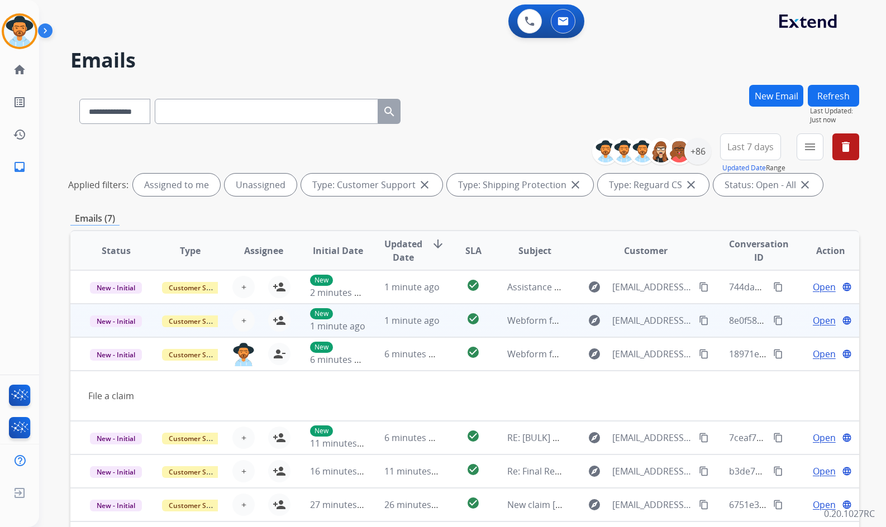
click at [788, 317] on td "Open language" at bounding box center [822, 321] width 74 height 34
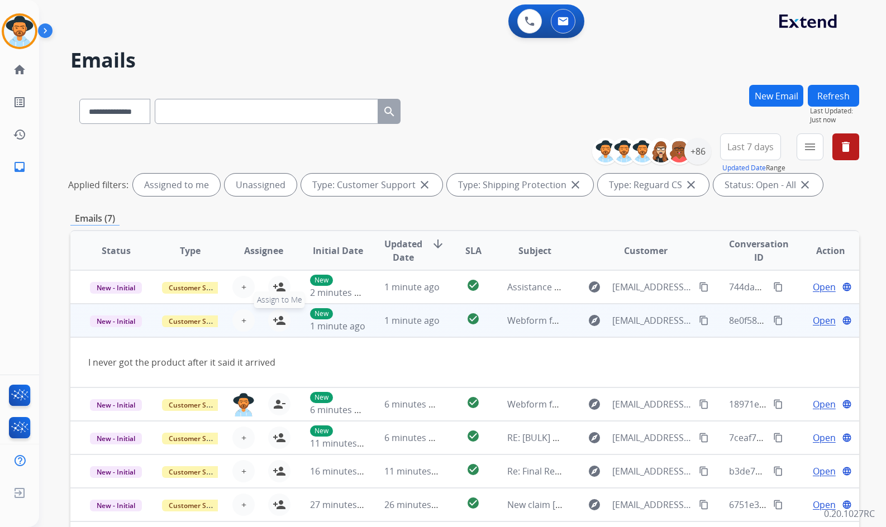
click at [279, 323] on mat-icon "person_add" at bounding box center [279, 320] width 13 height 13
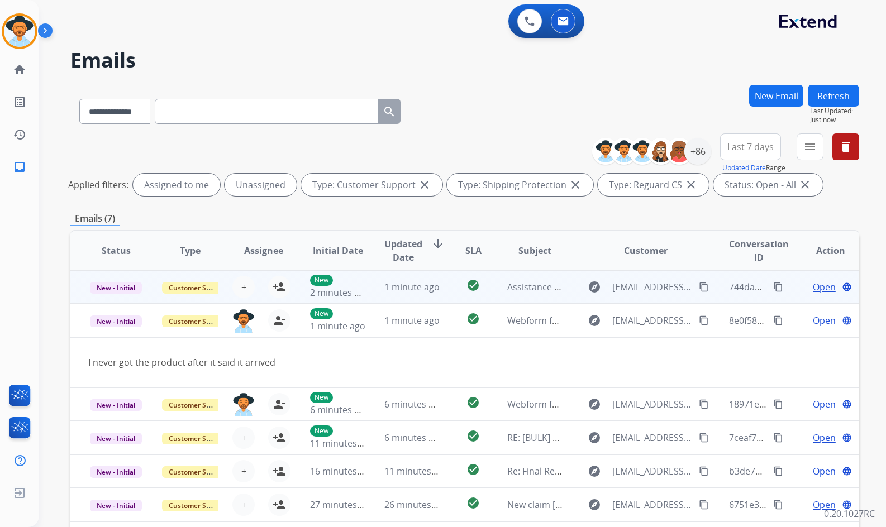
click at [787, 289] on td "Open language" at bounding box center [822, 287] width 74 height 34
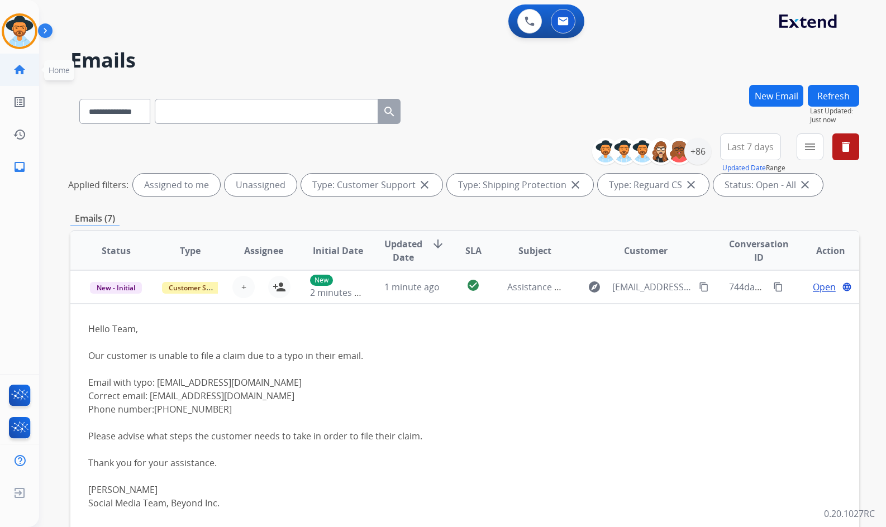
click at [18, 63] on mat-icon "home" at bounding box center [19, 69] width 13 height 13
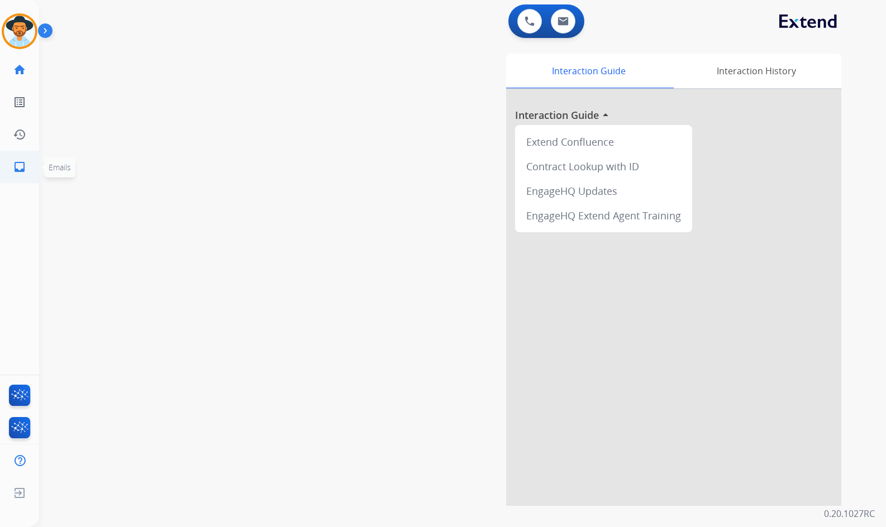
click at [27, 166] on link "inbox Emails" at bounding box center [19, 166] width 31 height 31
select select "**********"
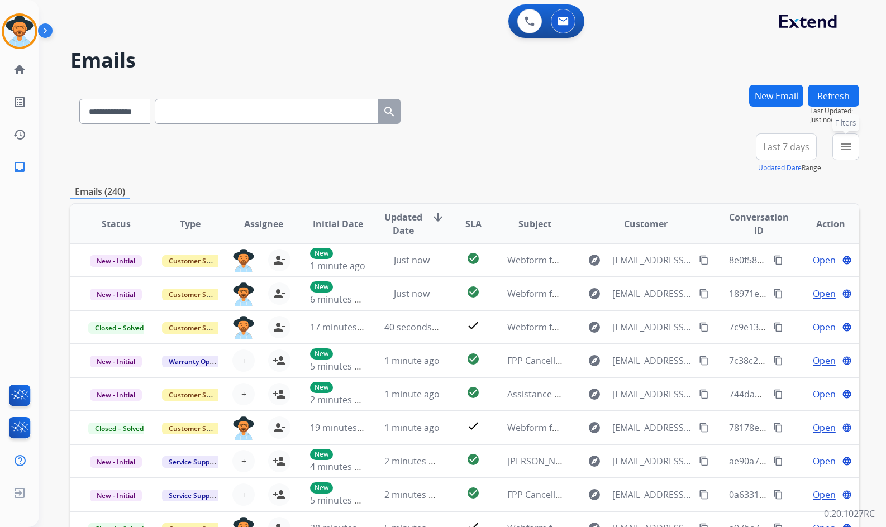
click at [850, 145] on mat-icon "menu" at bounding box center [845, 146] width 13 height 13
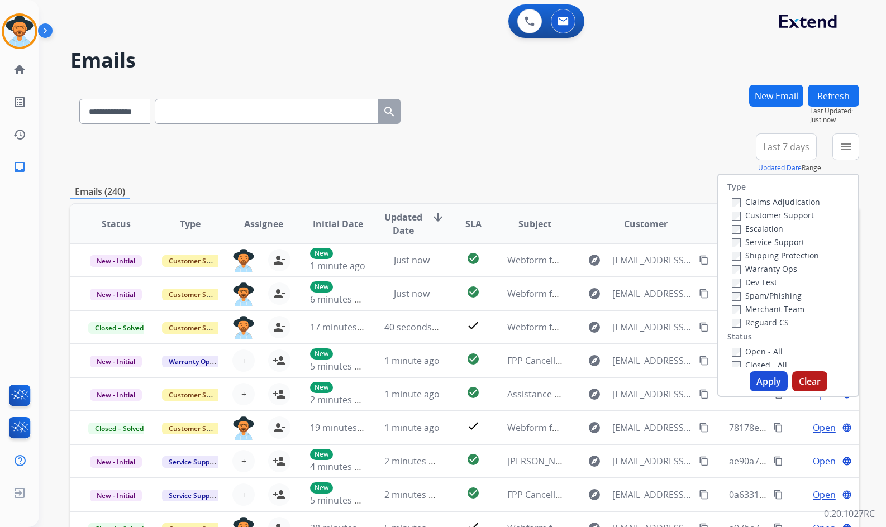
click at [762, 218] on label "Customer Support" at bounding box center [773, 215] width 82 height 11
click at [761, 256] on label "Shipping Protection" at bounding box center [775, 255] width 87 height 11
click at [758, 321] on label "Reguard CS" at bounding box center [760, 322] width 57 height 11
click at [757, 350] on label "Open - All" at bounding box center [757, 351] width 51 height 11
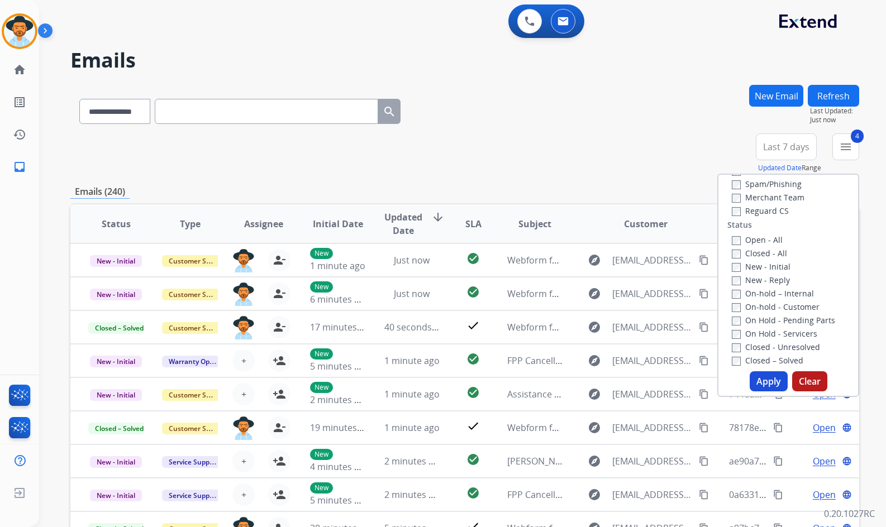
drag, startPoint x: 763, startPoint y: 335, endPoint x: 761, endPoint y: 320, distance: 14.6
click at [762, 332] on label "On Hold - Servicers" at bounding box center [774, 333] width 85 height 11
click at [761, 317] on label "On Hold - Pending Parts" at bounding box center [783, 320] width 103 height 11
click at [761, 306] on label "On-hold - Customer" at bounding box center [776, 307] width 88 height 11
click at [758, 292] on label "On-hold – Internal" at bounding box center [773, 293] width 82 height 11
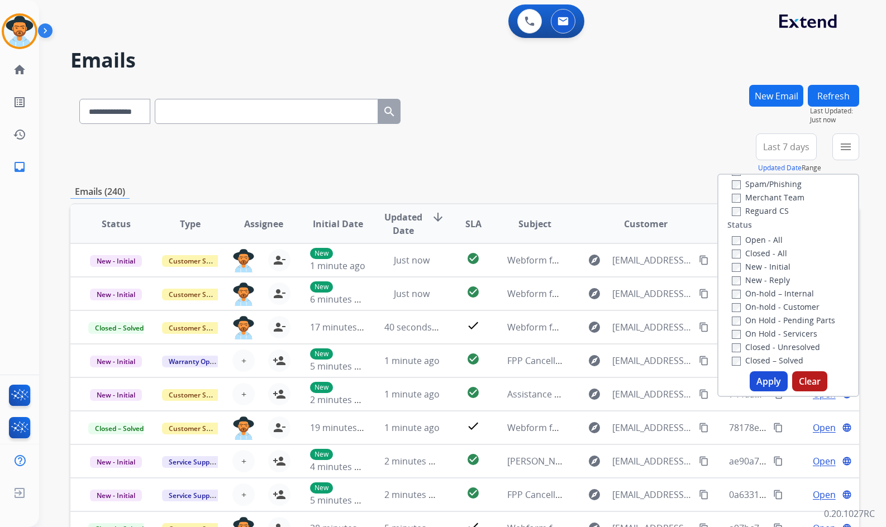
click at [758, 279] on label "New - Reply" at bounding box center [761, 280] width 58 height 11
click at [757, 267] on label "New - Initial" at bounding box center [761, 266] width 59 height 11
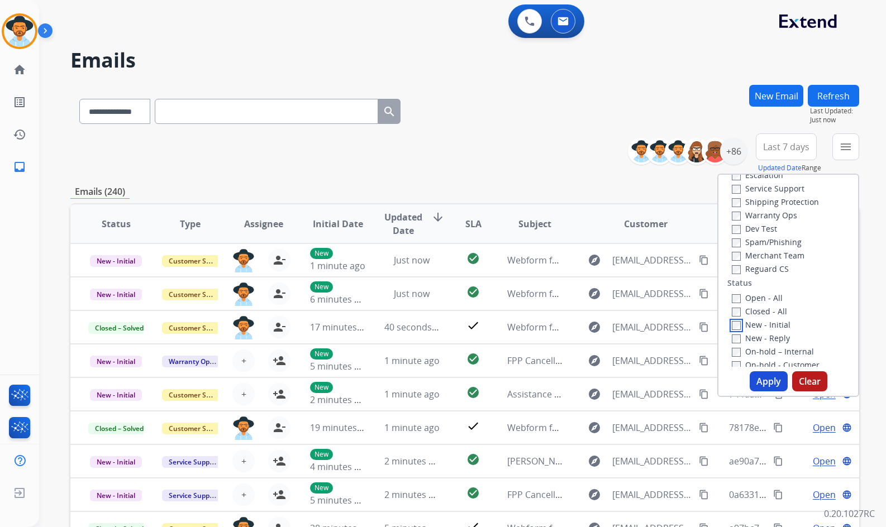
scroll to position [0, 0]
click at [764, 375] on button "Apply" at bounding box center [768, 381] width 38 height 20
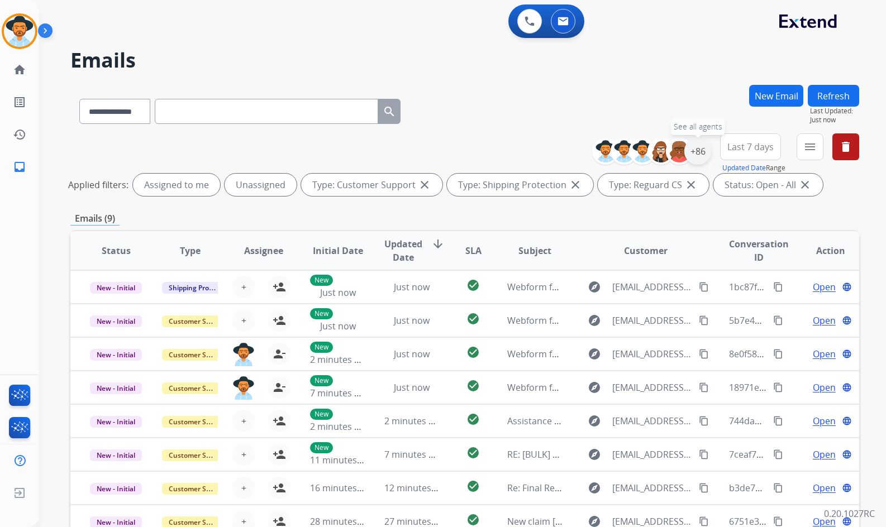
click at [699, 144] on div "+86" at bounding box center [697, 151] width 27 height 27
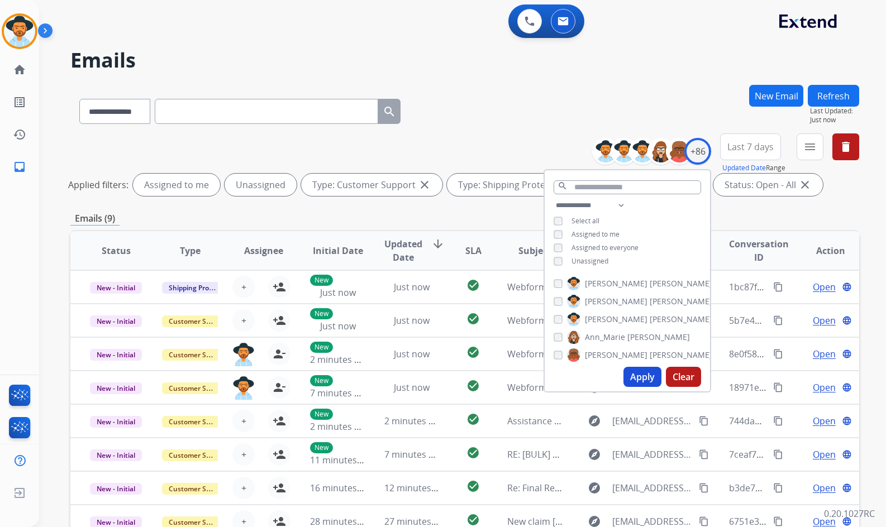
click at [598, 260] on span "Unassigned" at bounding box center [589, 260] width 37 height 9
click at [649, 320] on span "Baez" at bounding box center [680, 319] width 63 height 11
click at [646, 379] on button "Apply" at bounding box center [642, 377] width 38 height 20
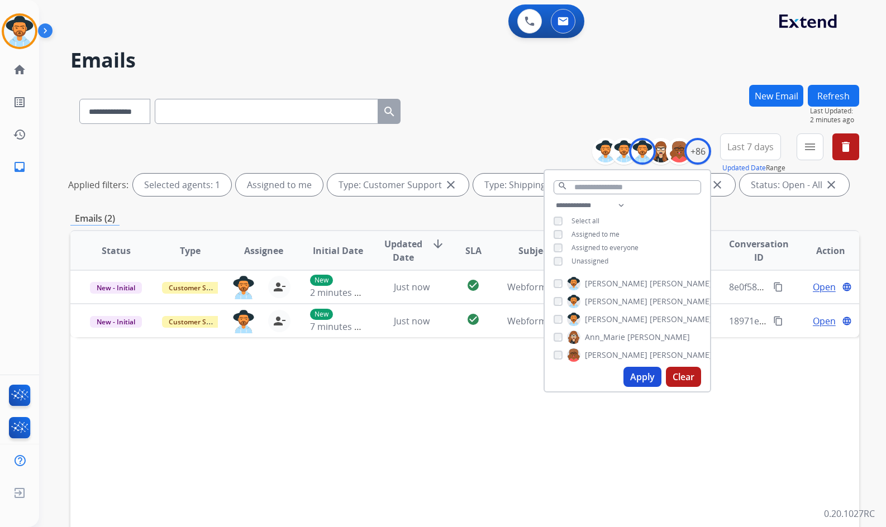
click at [390, 398] on div "Status Type Assignee Initial Date Updated Date arrow_downward SLA Subject Custo…" at bounding box center [464, 417] width 789 height 374
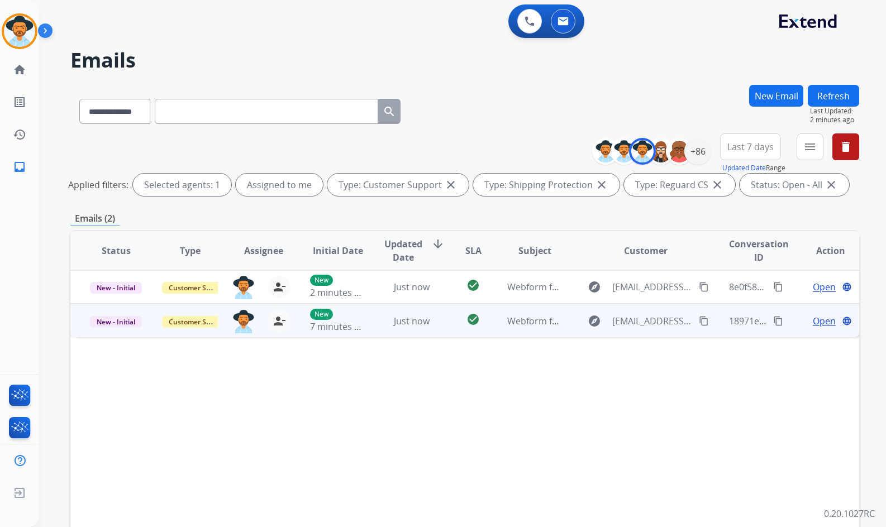
click at [819, 321] on span "Open" at bounding box center [824, 320] width 23 height 13
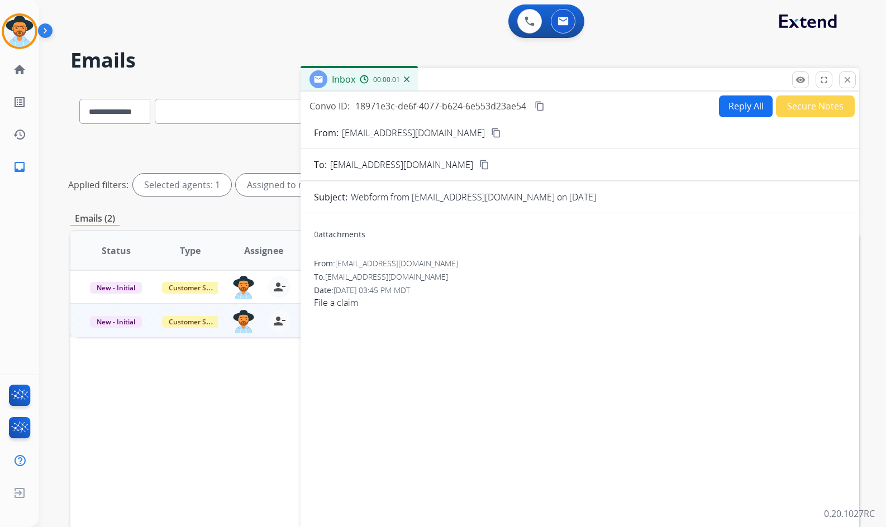
click at [491, 131] on mat-icon "content_copy" at bounding box center [496, 133] width 10 height 10
click at [543, 106] on mat-icon "content_copy" at bounding box center [539, 106] width 10 height 10
click at [806, 108] on button "Secure Notes" at bounding box center [815, 106] width 79 height 22
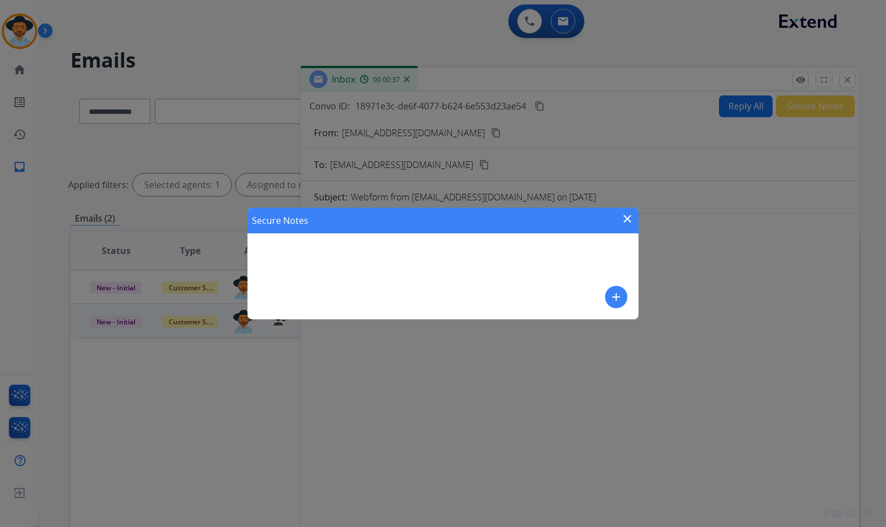
click at [613, 298] on mat-icon "add" at bounding box center [615, 296] width 13 height 13
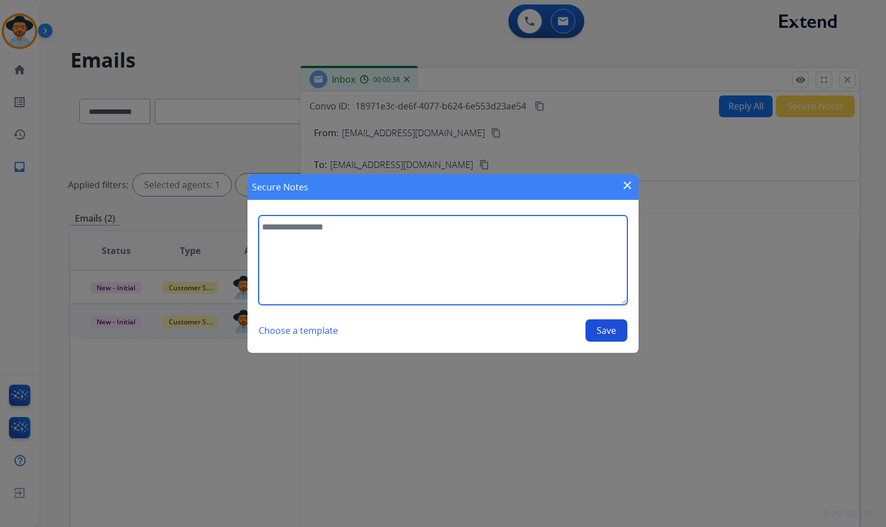
click at [540, 266] on textarea at bounding box center [443, 260] width 369 height 89
type textarea "*"
type textarea "**********"
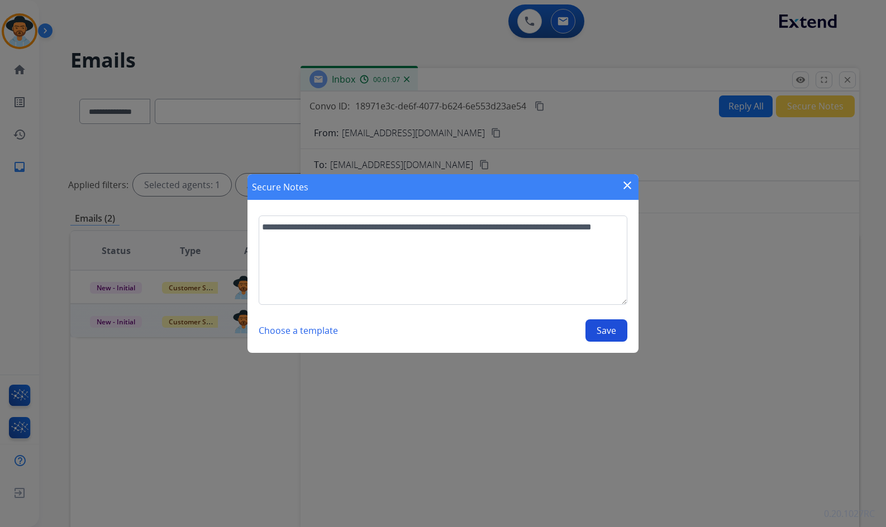
click at [599, 331] on button "Save" at bounding box center [606, 330] width 42 height 22
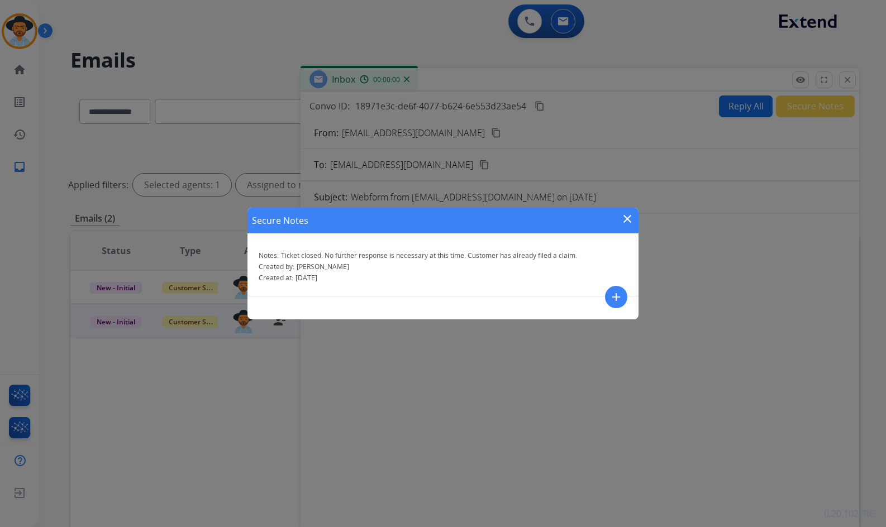
click at [623, 223] on mat-icon "close" at bounding box center [626, 218] width 13 height 13
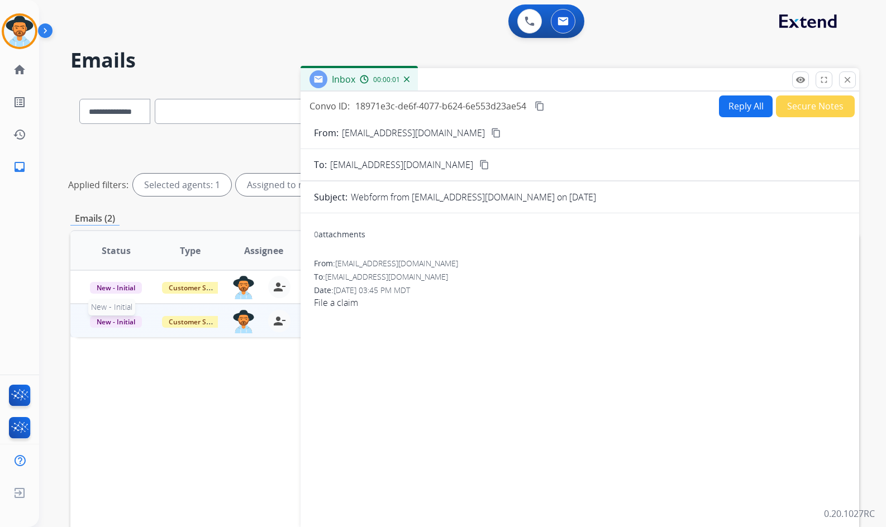
click at [135, 319] on span "New - Initial" at bounding box center [116, 322] width 52 height 12
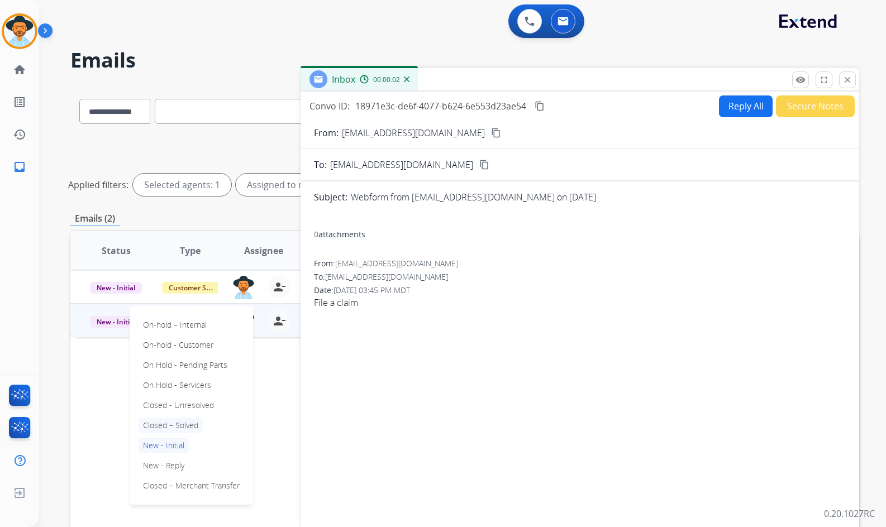
click at [163, 421] on p "Closed – Solved" at bounding box center [170, 426] width 64 height 16
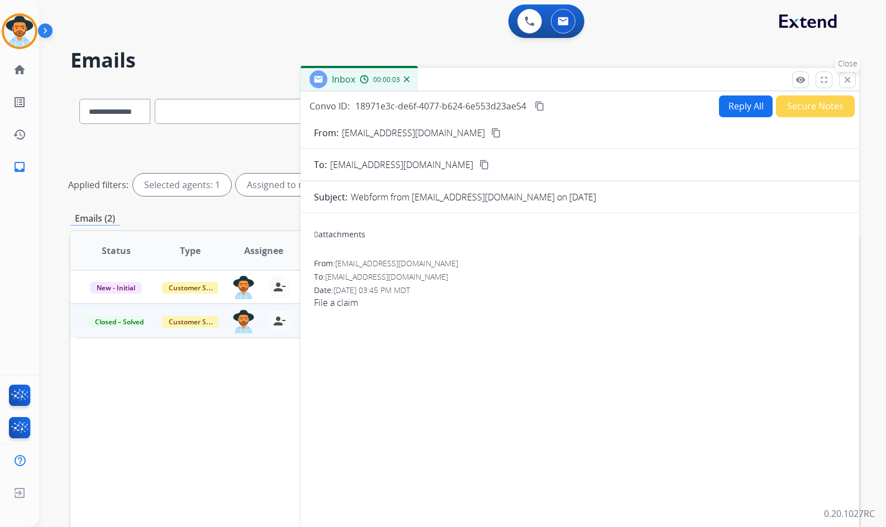
click at [855, 79] on div "Inbox 00:00:03 Convo ID: 18971e3c-de6f-4077-b624-6e553d23ae54 content_copy Repl…" at bounding box center [579, 299] width 558 height 462
click at [849, 79] on mat-icon "close" at bounding box center [847, 80] width 10 height 10
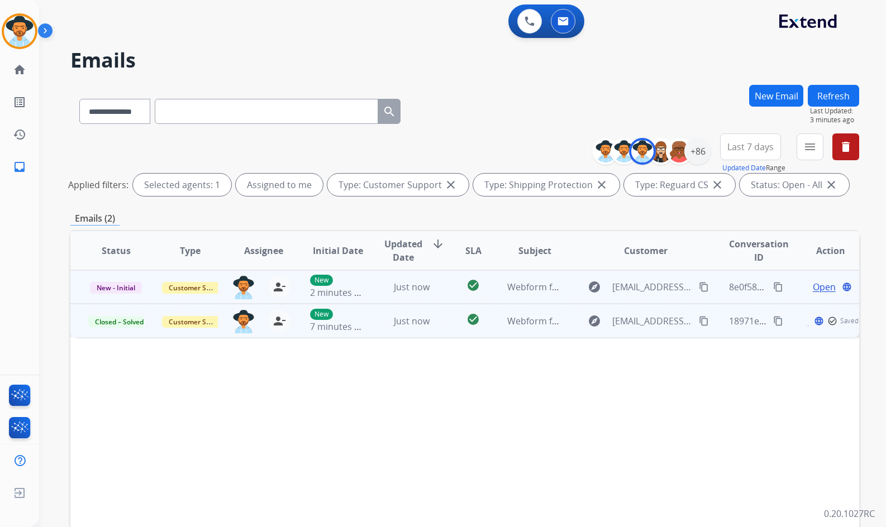
click at [813, 286] on span "Open" at bounding box center [824, 286] width 23 height 13
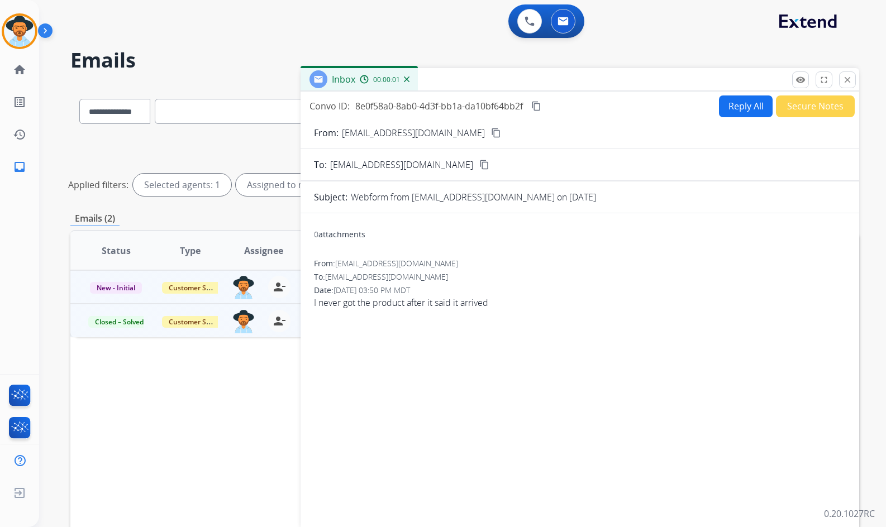
click at [491, 135] on mat-icon "content_copy" at bounding box center [496, 133] width 10 height 10
click at [536, 107] on mat-icon "content_copy" at bounding box center [536, 106] width 10 height 10
drag, startPoint x: 494, startPoint y: 300, endPoint x: 314, endPoint y: 302, distance: 179.3
click at [314, 302] on span "I never got the product after it said it arrived" at bounding box center [580, 302] width 532 height 13
copy span "I never got the product after it said it arrived"
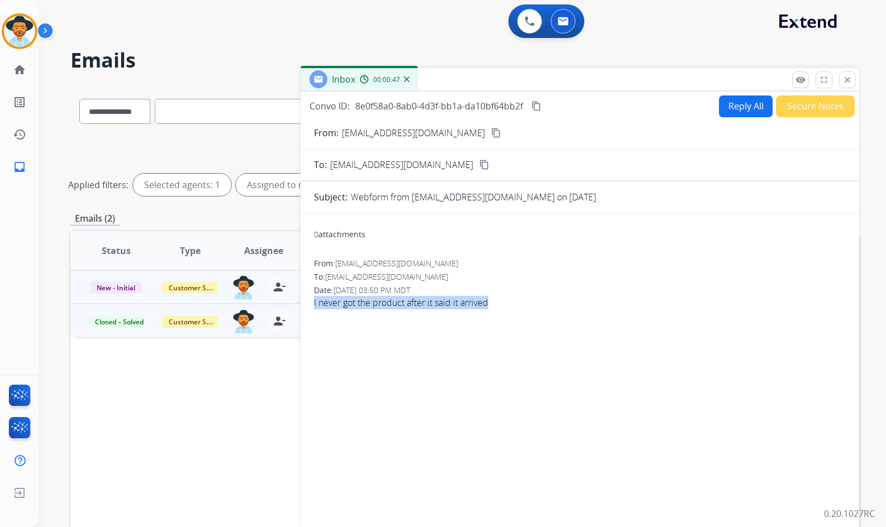
click at [539, 302] on span "I never got the product after it said it arrived" at bounding box center [580, 302] width 532 height 13
click at [740, 106] on button "Reply All" at bounding box center [746, 106] width 54 height 22
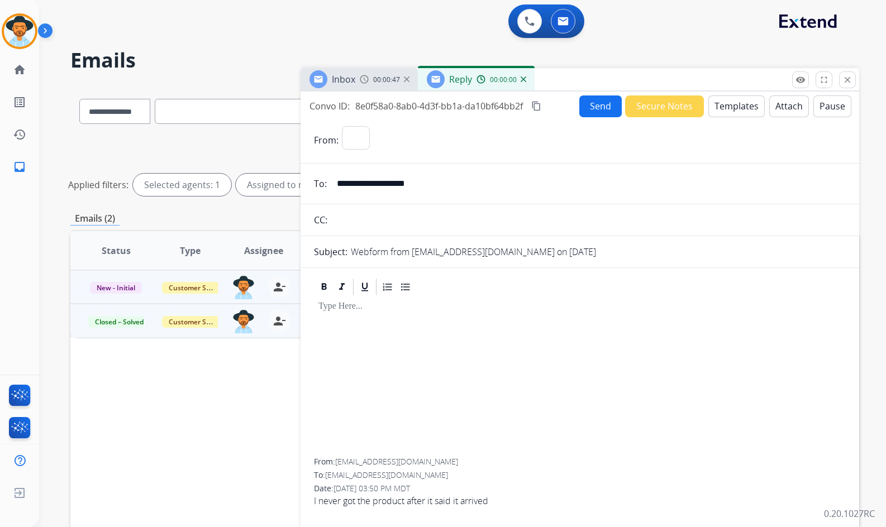
select select "**********"
click at [730, 111] on button "Templates" at bounding box center [736, 106] width 56 height 22
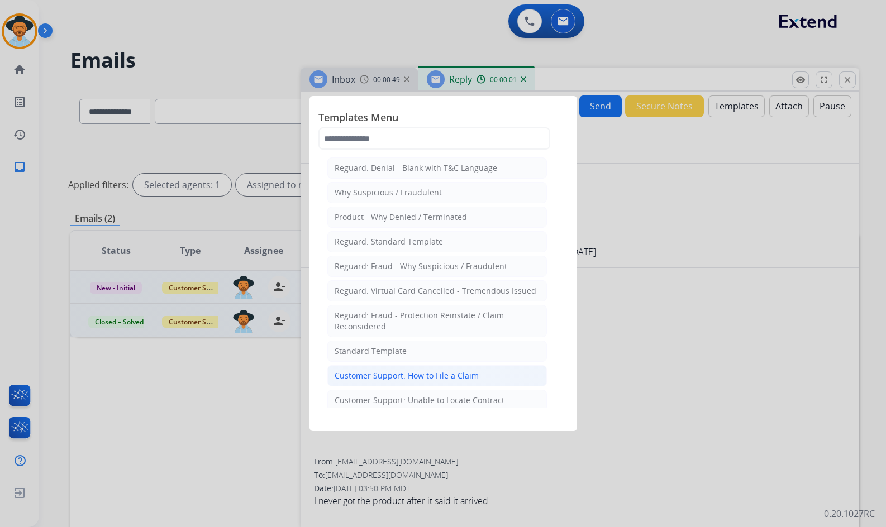
click at [400, 366] on li "Customer Support: How to File a Claim" at bounding box center [436, 375] width 219 height 21
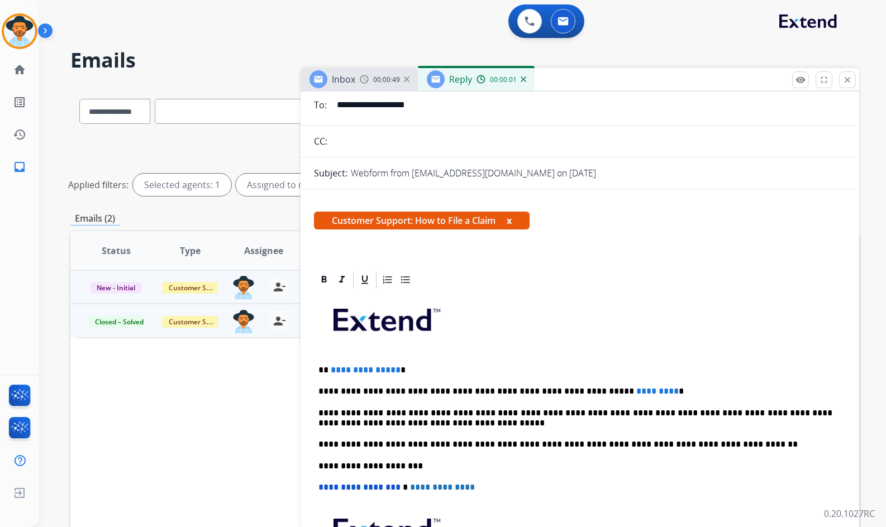
scroll to position [112, 0]
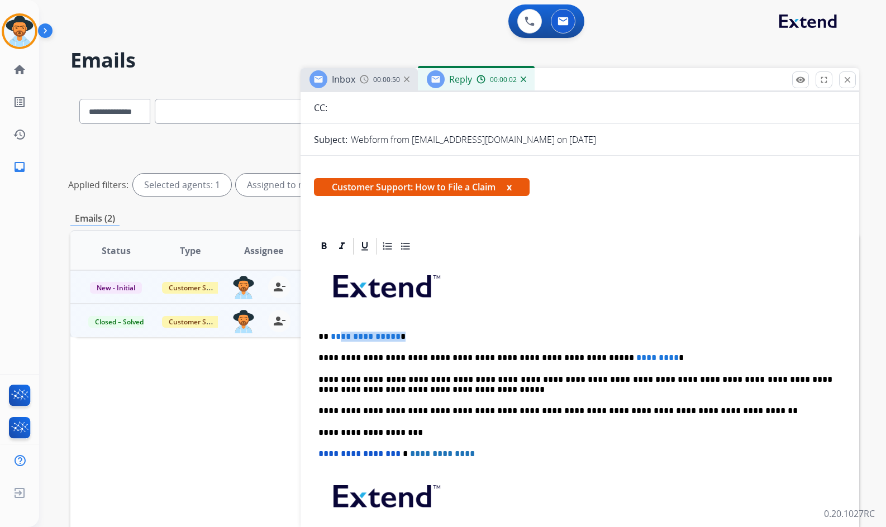
drag, startPoint x: 399, startPoint y: 341, endPoint x: 338, endPoint y: 334, distance: 61.3
click at [338, 334] on p "**********" at bounding box center [575, 337] width 514 height 10
drag, startPoint x: 623, startPoint y: 360, endPoint x: 580, endPoint y: 360, distance: 42.4
click at [580, 360] on p "**********" at bounding box center [575, 358] width 514 height 10
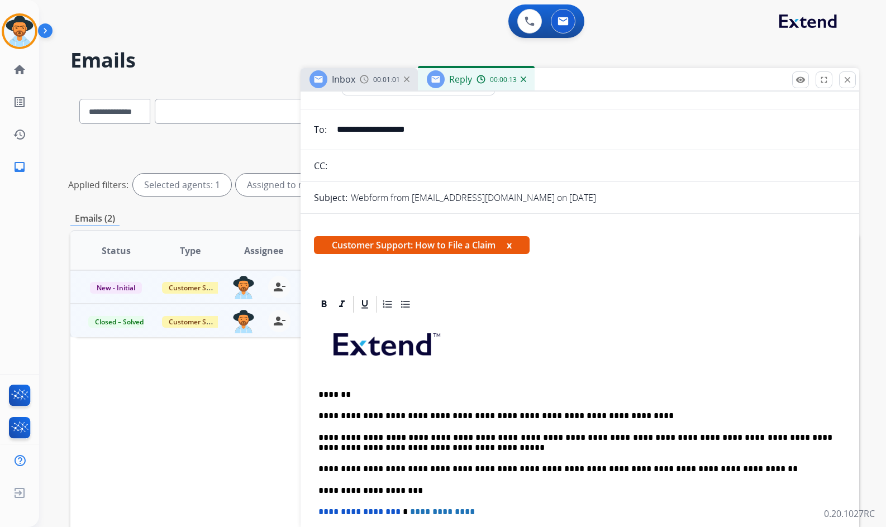
scroll to position [0, 0]
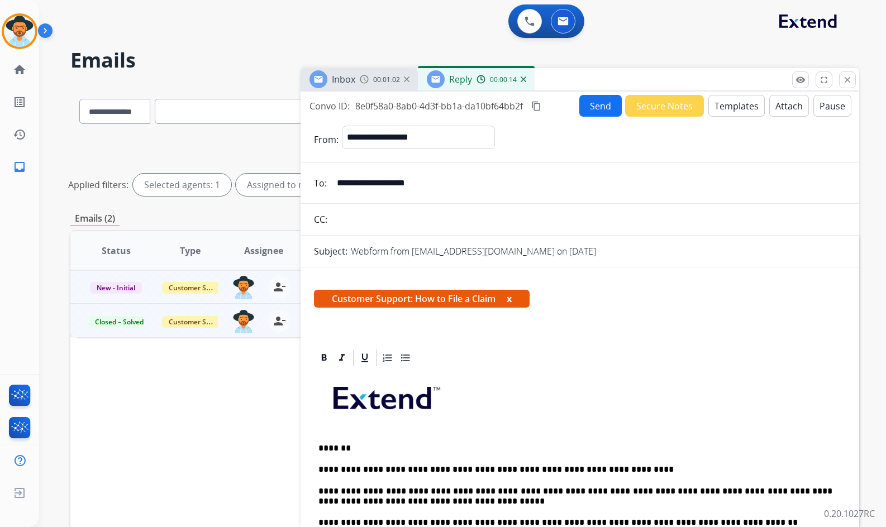
click at [589, 109] on button "Send" at bounding box center [600, 106] width 42 height 22
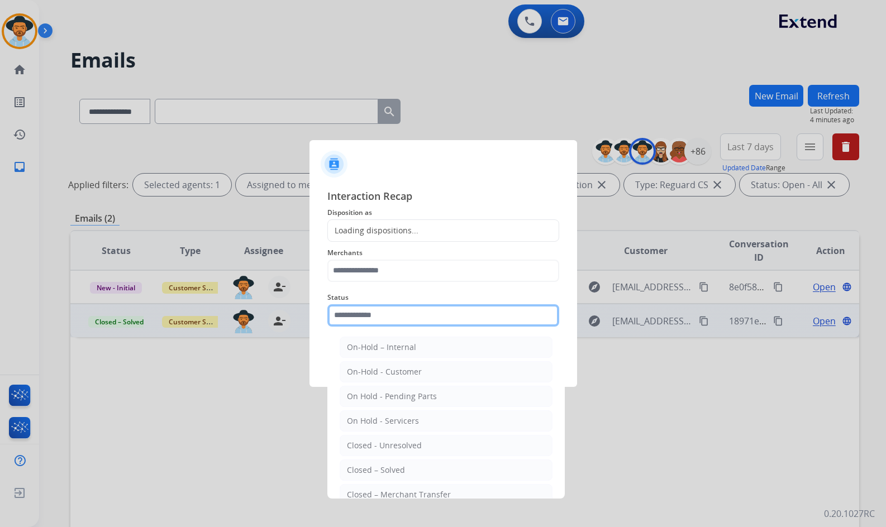
click at [432, 312] on input "text" at bounding box center [443, 315] width 232 height 22
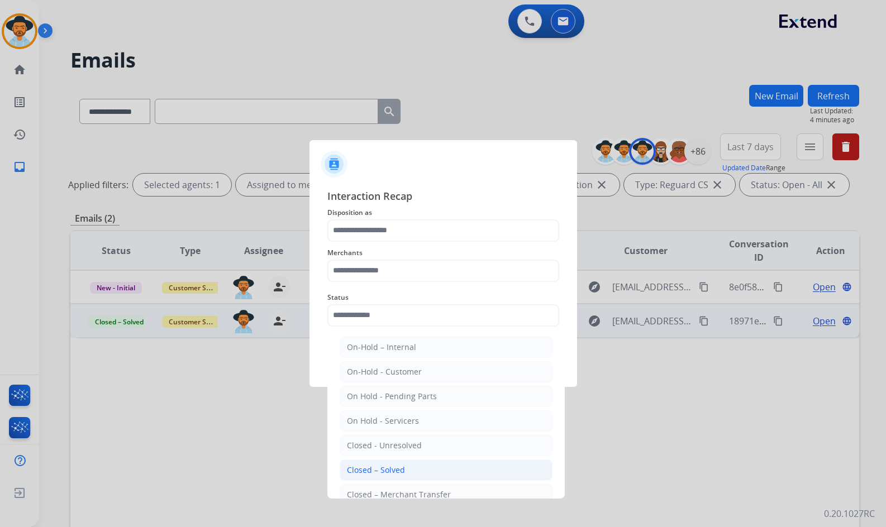
click at [418, 461] on li "Closed – Solved" at bounding box center [446, 470] width 213 height 21
type input "**********"
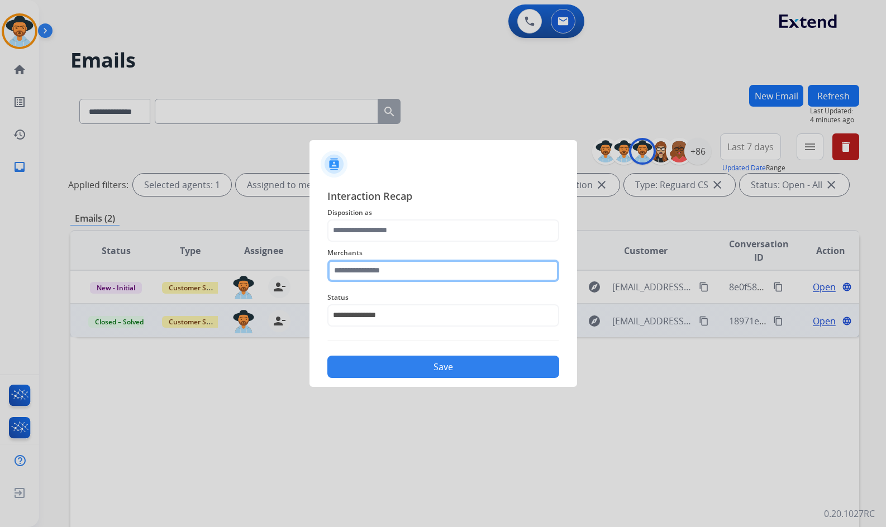
click at [418, 273] on input "text" at bounding box center [443, 271] width 232 height 22
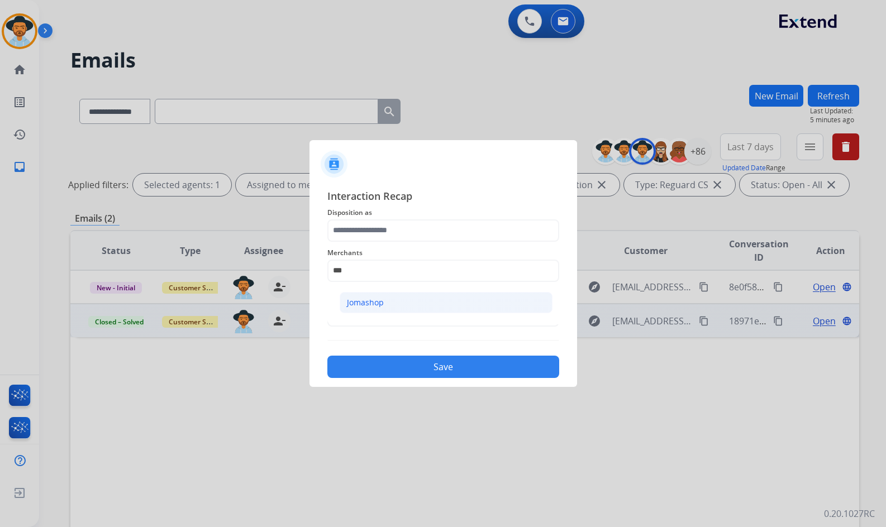
click at [407, 297] on li "Jomashop" at bounding box center [446, 302] width 213 height 21
type input "********"
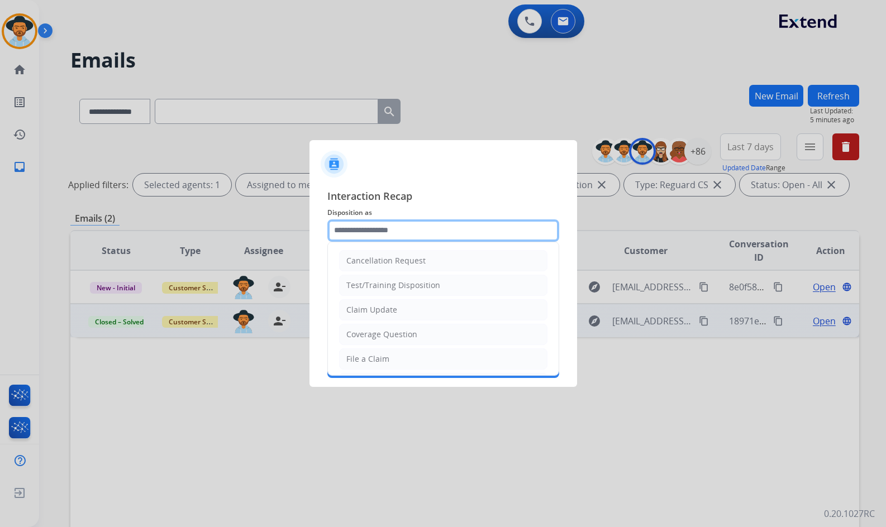
click at [412, 235] on input "text" at bounding box center [443, 230] width 232 height 22
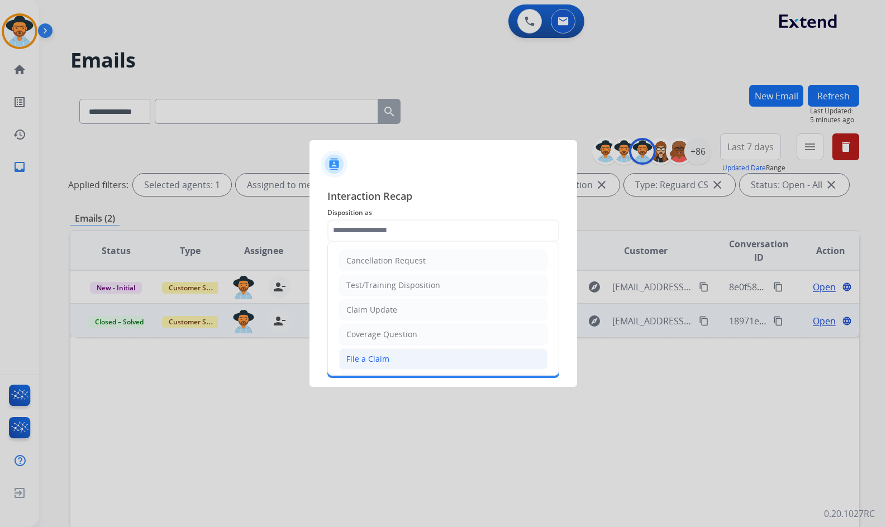
click at [390, 364] on li "File a Claim" at bounding box center [443, 358] width 208 height 21
type input "**********"
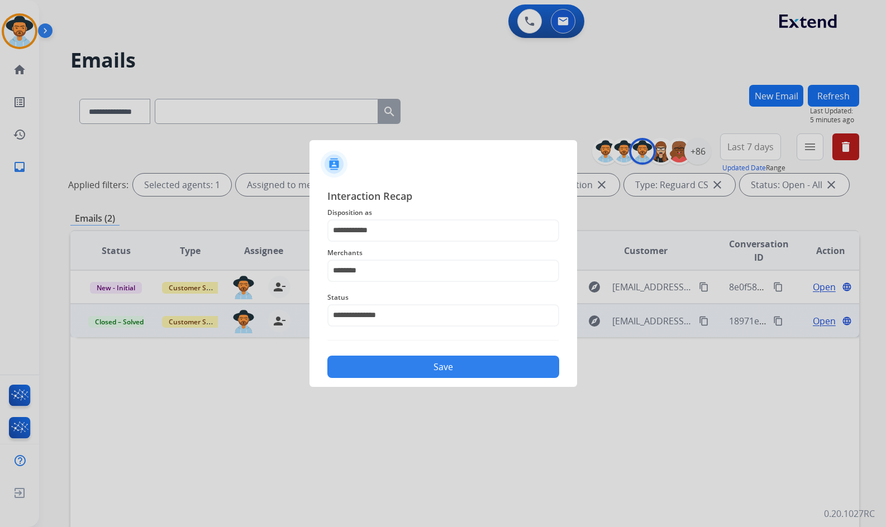
click at [424, 376] on button "Save" at bounding box center [443, 367] width 232 height 22
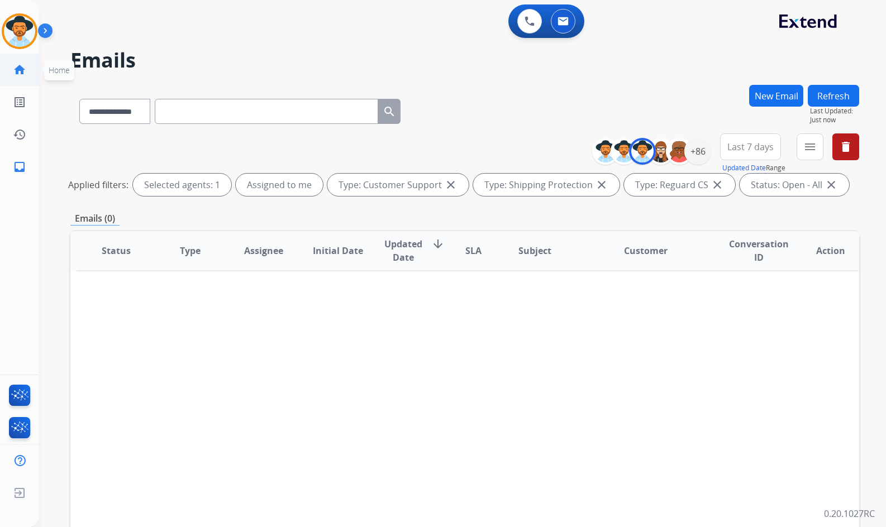
click at [27, 68] on link "home Home" at bounding box center [19, 69] width 31 height 31
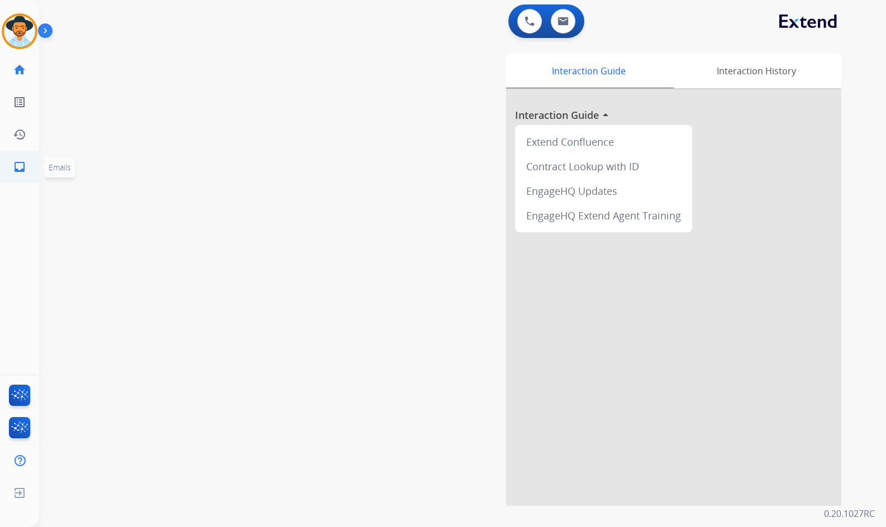
click at [25, 172] on mat-icon "inbox" at bounding box center [19, 166] width 13 height 13
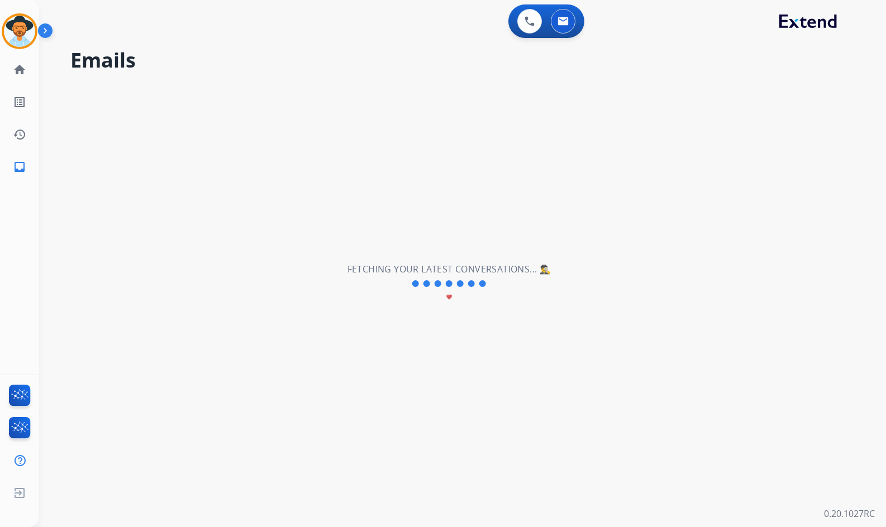
click at [53, 31] on img at bounding box center [47, 32] width 19 height 21
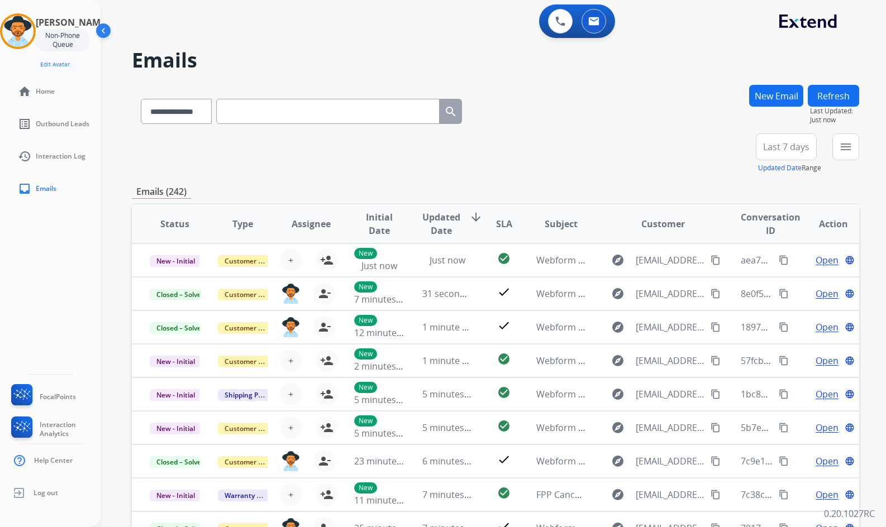
click at [104, 27] on img at bounding box center [104, 32] width 21 height 21
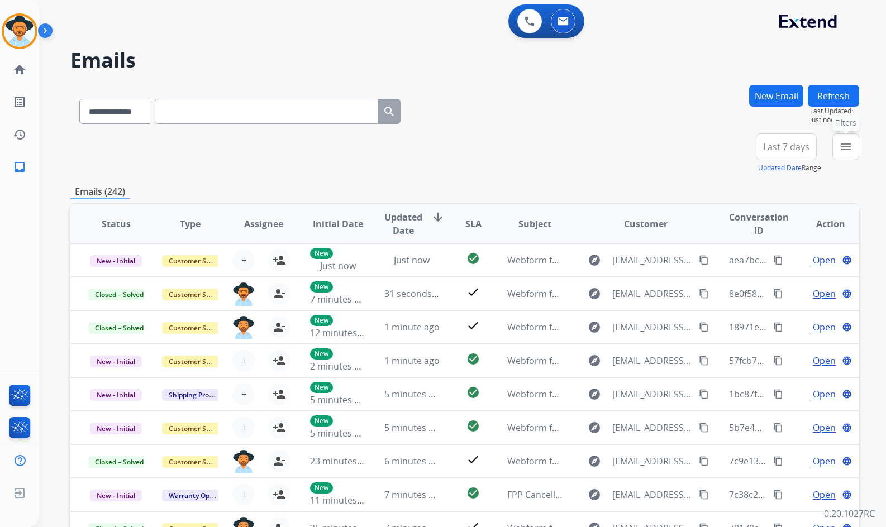
click at [853, 148] on button "menu Filters" at bounding box center [845, 146] width 27 height 27
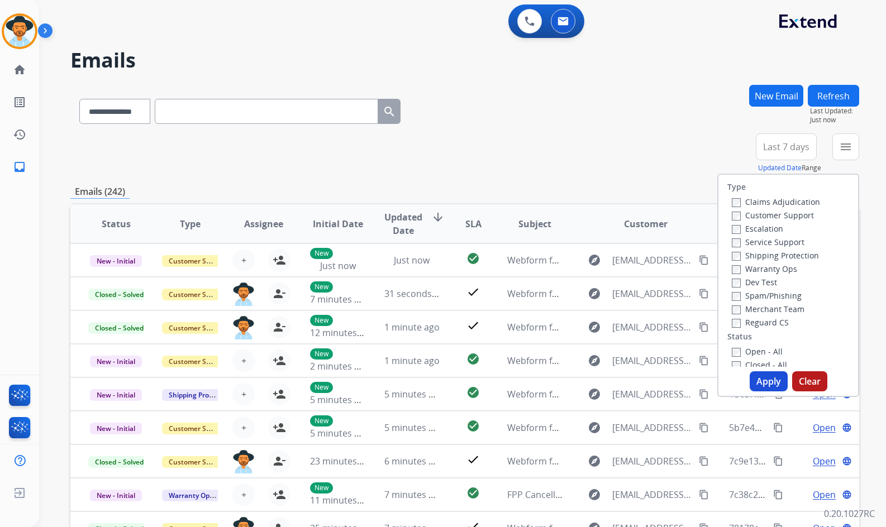
click at [790, 217] on label "Customer Support" at bounding box center [773, 215] width 82 height 11
click at [788, 258] on label "Shipping Protection" at bounding box center [775, 255] width 87 height 11
click at [760, 322] on label "Reguard CS" at bounding box center [760, 322] width 57 height 11
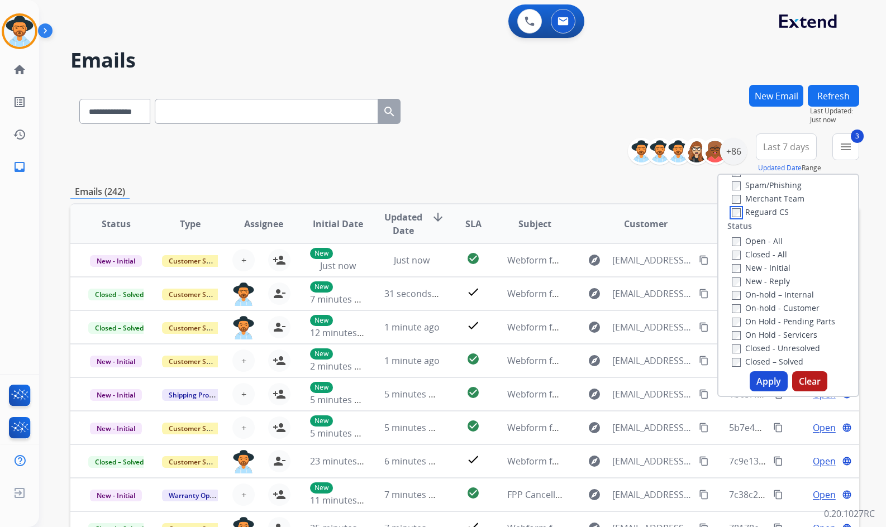
scroll to position [112, 0]
click at [766, 242] on label "Open - All" at bounding box center [757, 240] width 51 height 11
click at [762, 332] on label "On Hold - Servicers" at bounding box center [774, 333] width 85 height 11
click at [762, 324] on label "On Hold - Pending Parts" at bounding box center [783, 320] width 103 height 11
click at [767, 307] on label "On-hold - Customer" at bounding box center [776, 307] width 88 height 11
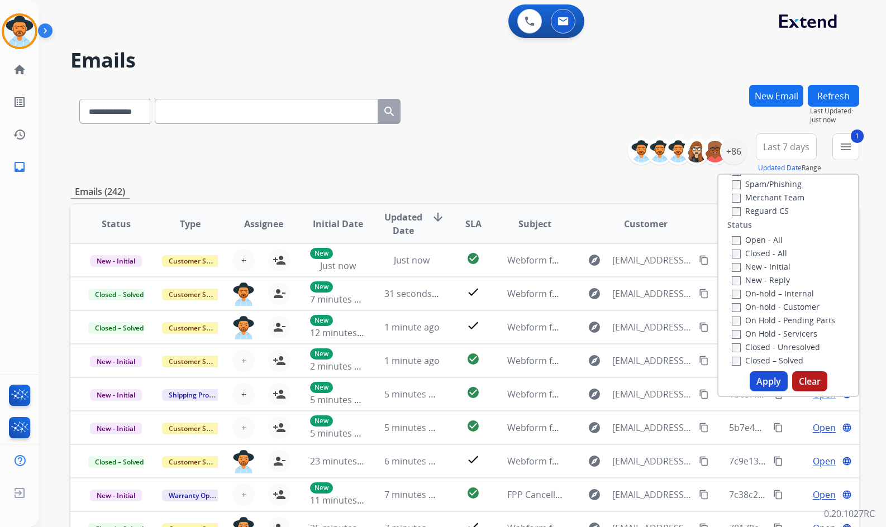
click at [767, 294] on label "On-hold – Internal" at bounding box center [773, 293] width 82 height 11
click at [767, 282] on label "New - Reply" at bounding box center [761, 280] width 58 height 11
click at [767, 268] on label "New - Initial" at bounding box center [761, 266] width 59 height 11
click at [766, 379] on button "Apply" at bounding box center [768, 381] width 38 height 20
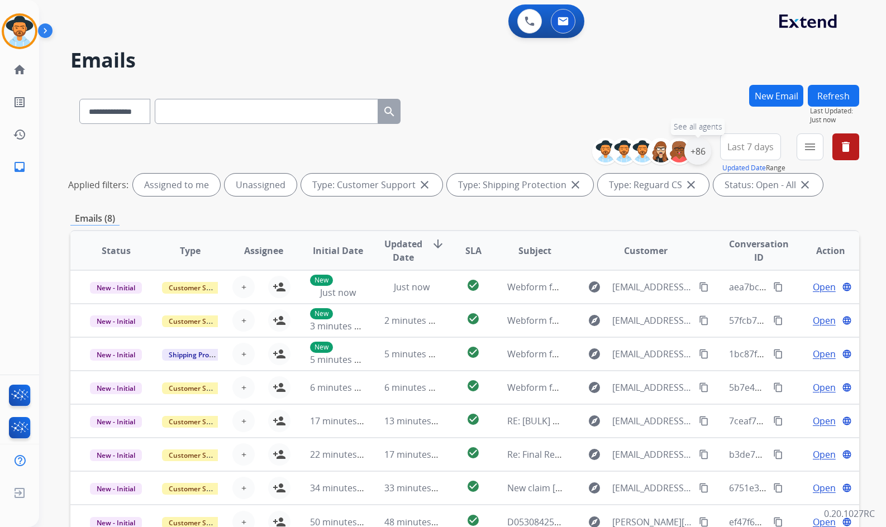
click at [703, 158] on div "+86" at bounding box center [697, 151] width 27 height 27
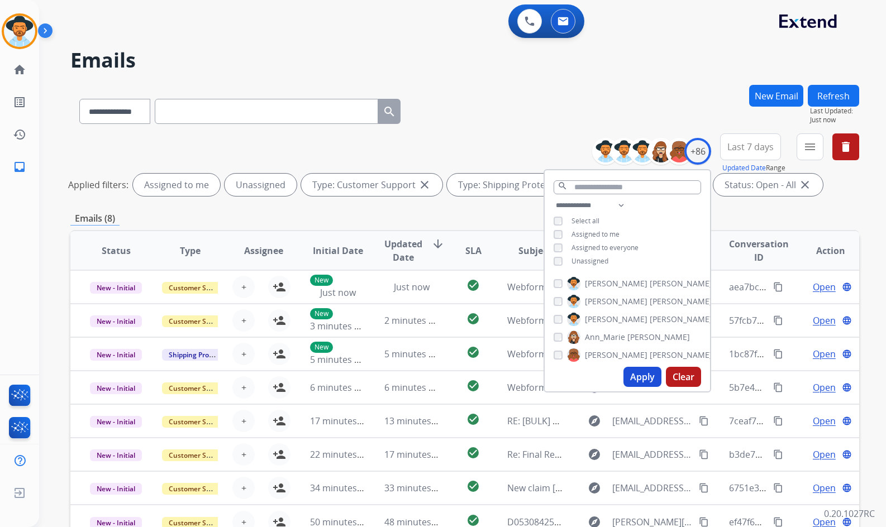
click at [603, 262] on span "Unassigned" at bounding box center [589, 260] width 37 height 9
click at [649, 319] on span "Baez" at bounding box center [680, 319] width 63 height 11
click at [640, 380] on button "Apply" at bounding box center [642, 377] width 38 height 20
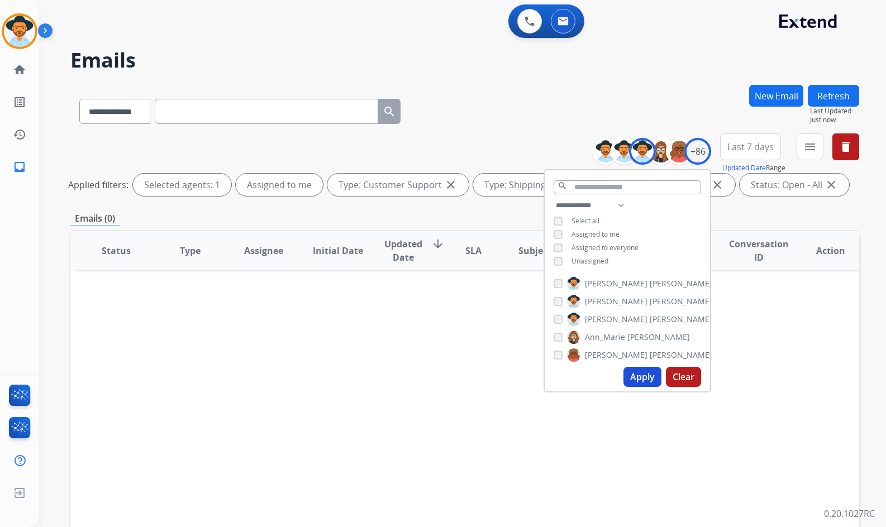
click at [596, 323] on span "Amanda" at bounding box center [616, 319] width 63 height 11
click at [640, 376] on button "Apply" at bounding box center [642, 377] width 38 height 20
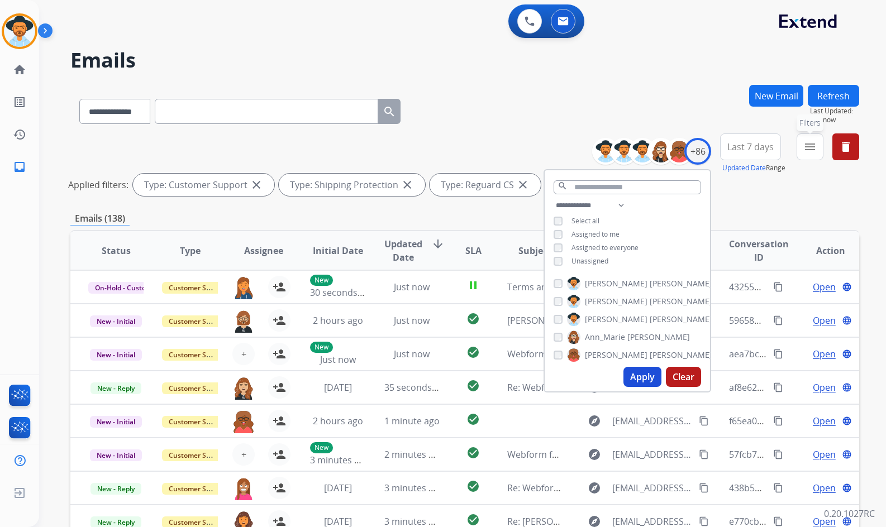
click at [813, 146] on mat-icon "menu" at bounding box center [809, 146] width 13 height 13
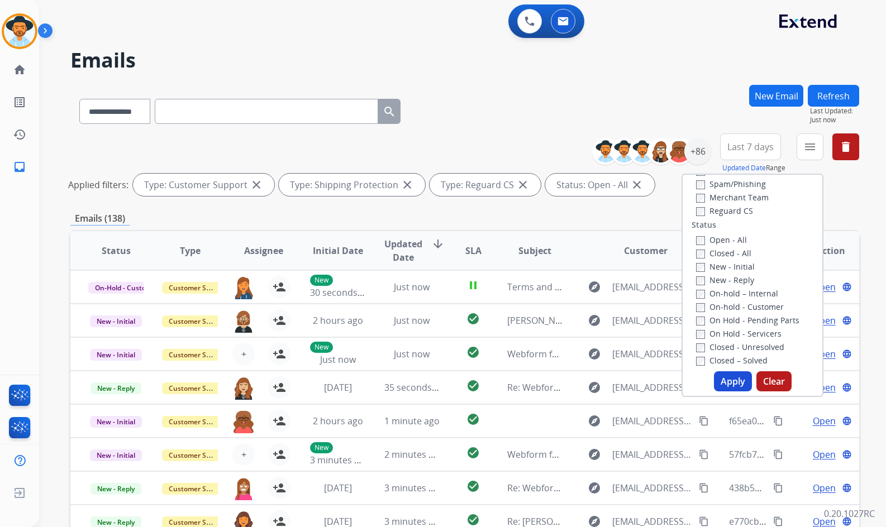
click at [730, 379] on button "Apply" at bounding box center [733, 381] width 38 height 20
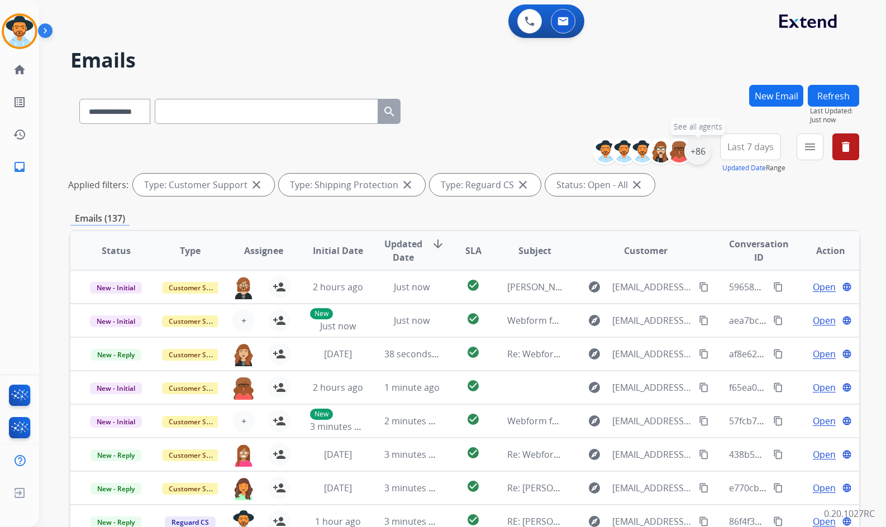
click at [700, 155] on div "+86" at bounding box center [697, 151] width 27 height 27
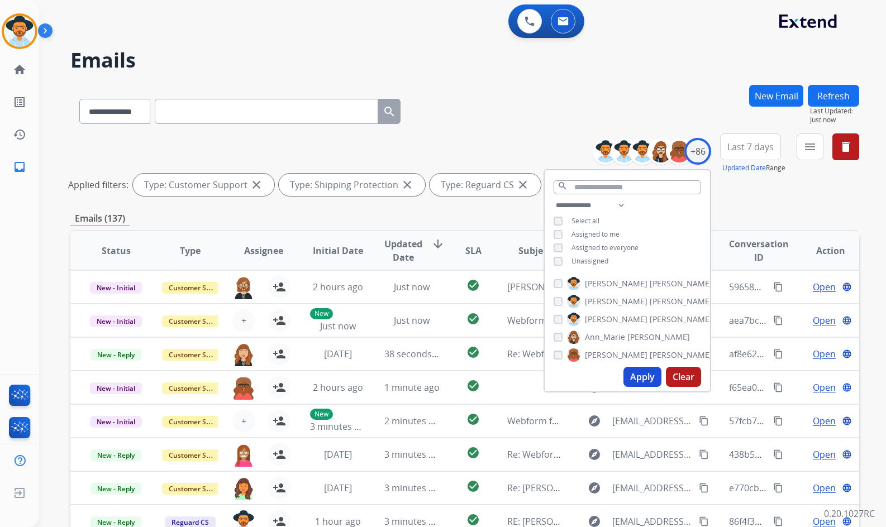
click at [587, 264] on span "Unassigned" at bounding box center [589, 260] width 37 height 9
click at [636, 381] on button "Apply" at bounding box center [642, 377] width 38 height 20
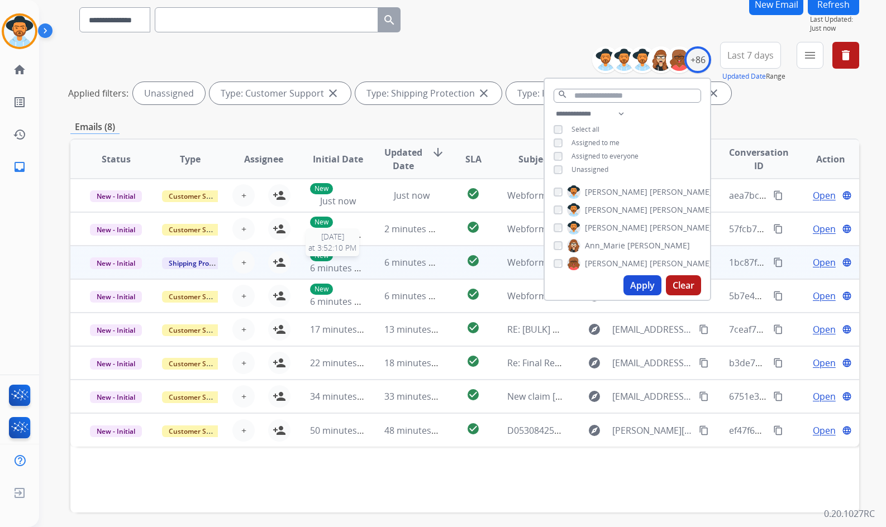
scroll to position [135, 0]
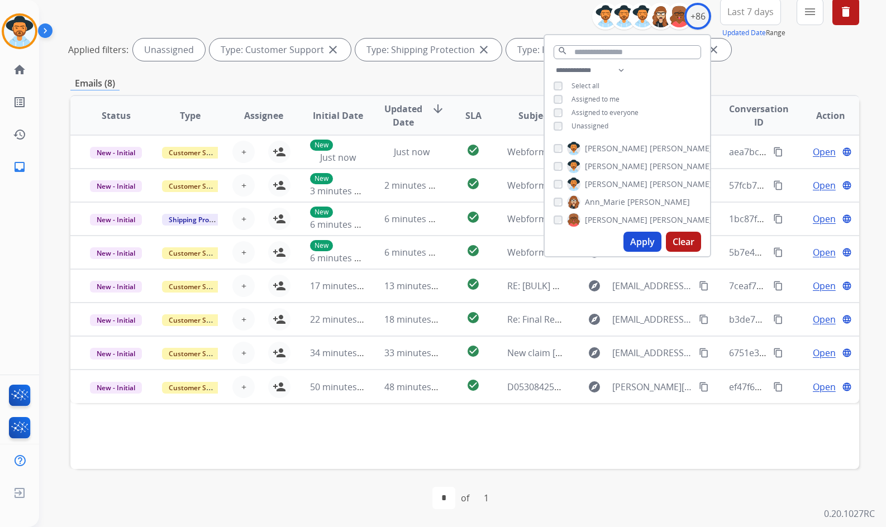
click at [524, 475] on div "first_page navigate_before * of 1 navigate_next last_page" at bounding box center [464, 498] width 789 height 58
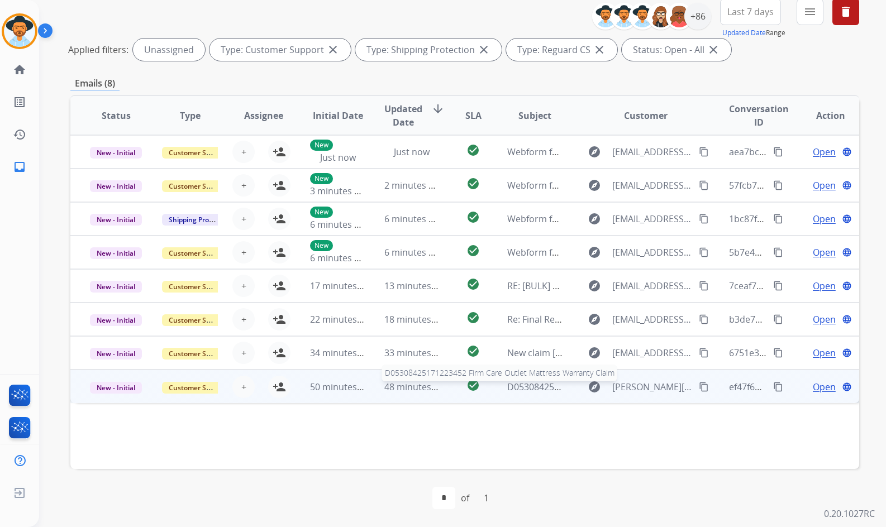
scroll to position [79, 0]
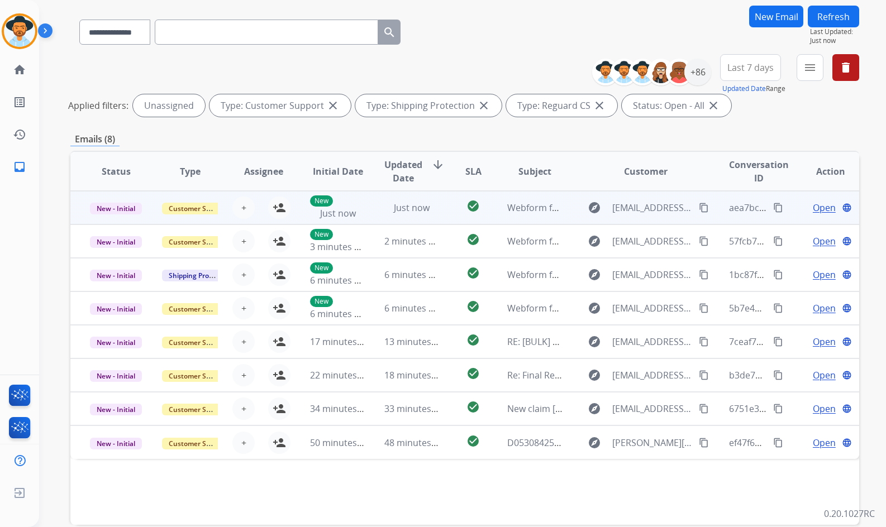
click at [786, 206] on td "Open language" at bounding box center [822, 208] width 74 height 34
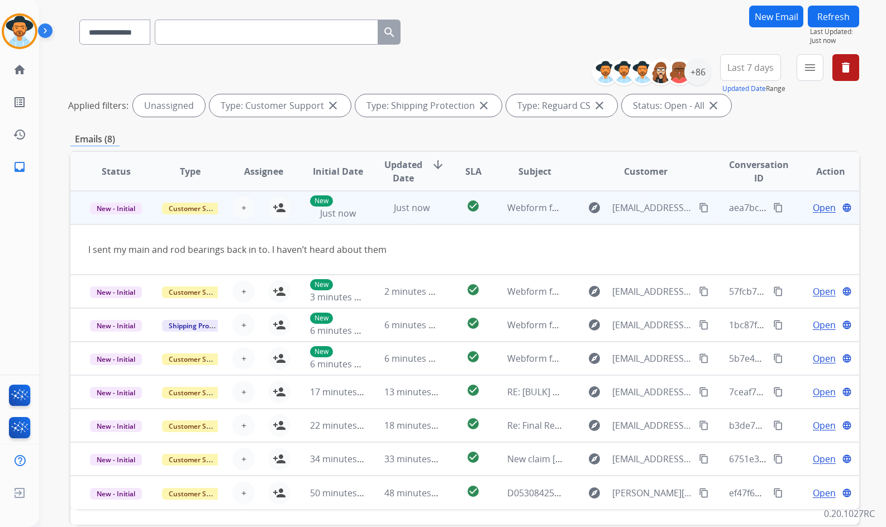
click at [786, 206] on td "Open language" at bounding box center [822, 208] width 74 height 34
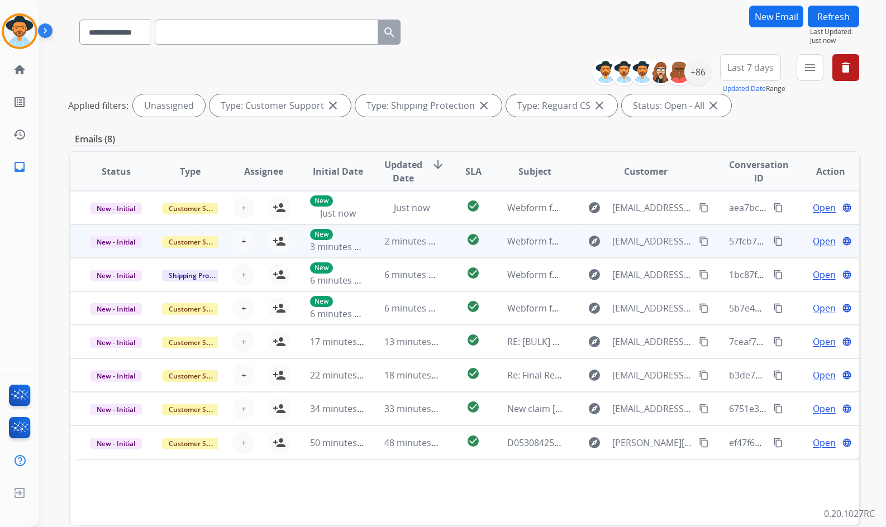
click at [794, 247] on td "Open language" at bounding box center [822, 241] width 74 height 34
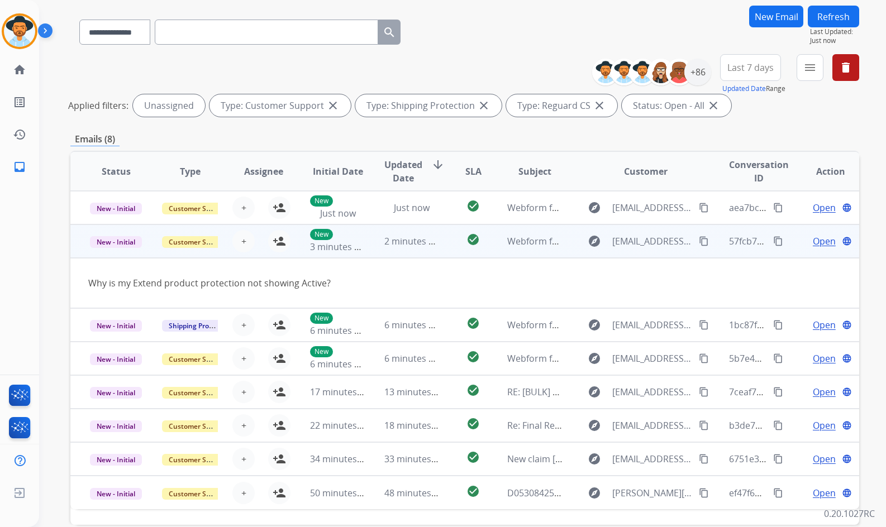
click at [794, 247] on td "Open language" at bounding box center [822, 241] width 74 height 34
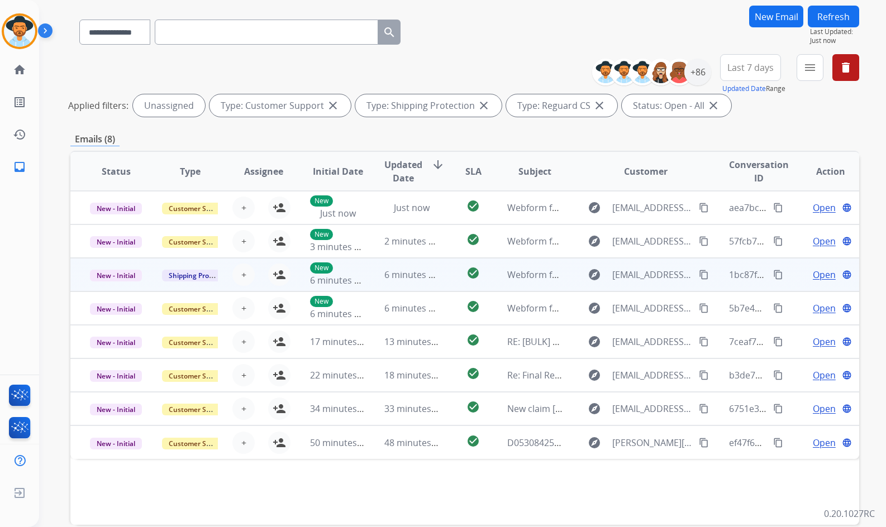
click at [789, 278] on td "Open language" at bounding box center [822, 275] width 74 height 34
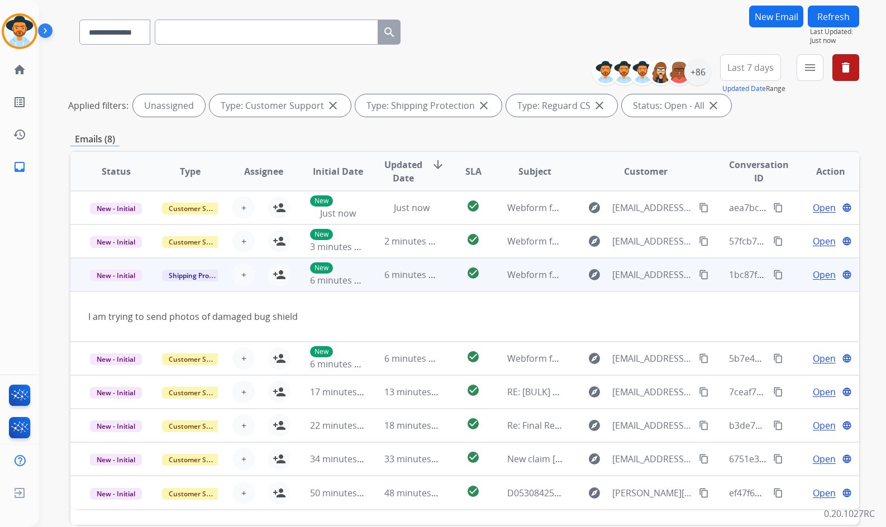
click at [788, 276] on td "Open language" at bounding box center [822, 275] width 74 height 34
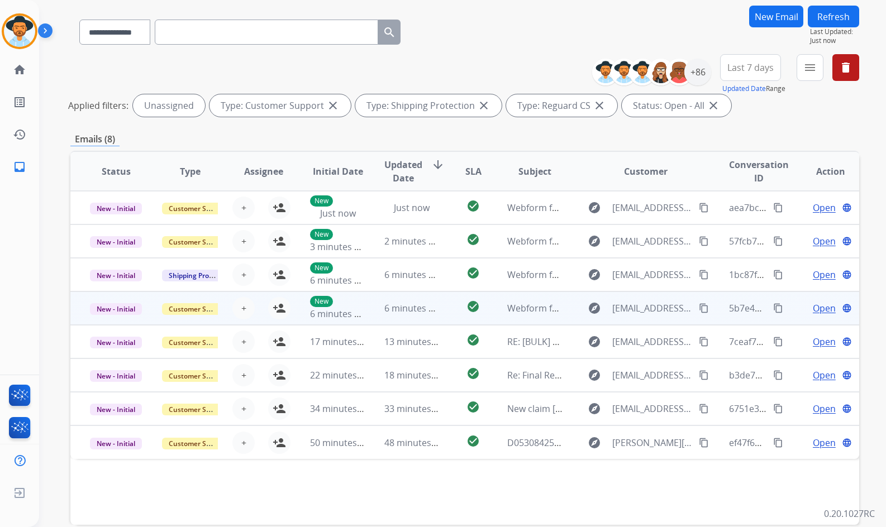
click at [785, 308] on td "Open language" at bounding box center [822, 309] width 74 height 34
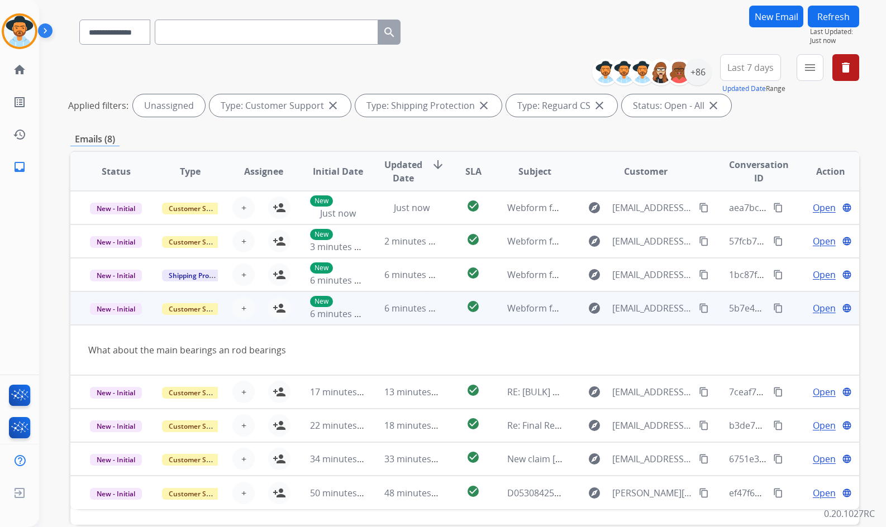
click at [785, 308] on td "Open language" at bounding box center [822, 309] width 74 height 34
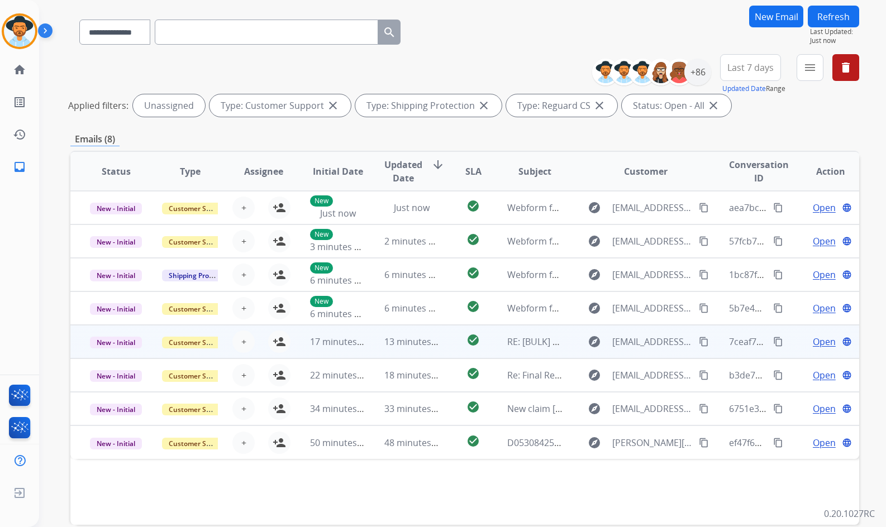
click at [787, 347] on td "Open language" at bounding box center [822, 342] width 74 height 34
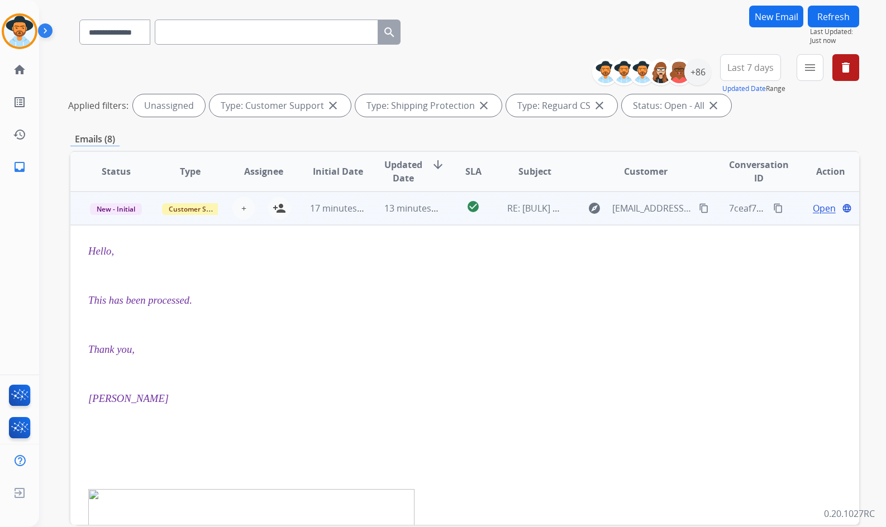
scroll to position [134, 0]
click at [785, 211] on td "Open language" at bounding box center [822, 208] width 74 height 34
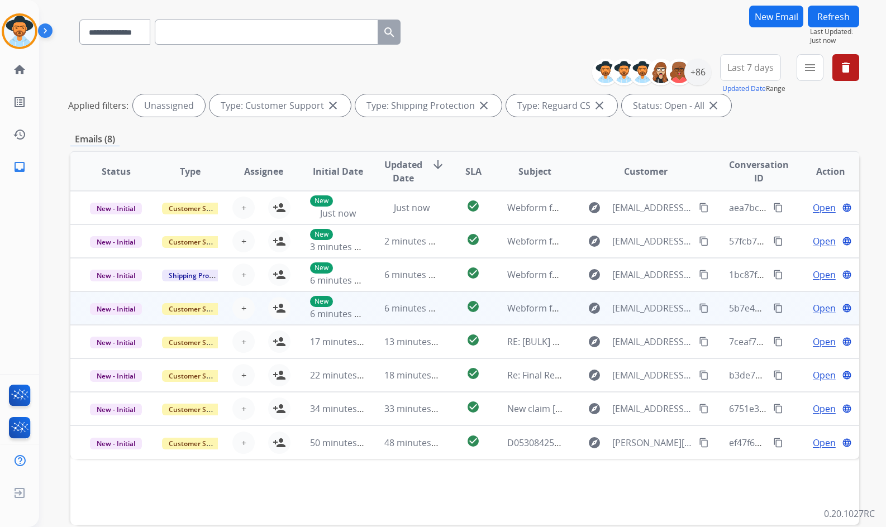
scroll to position [135, 0]
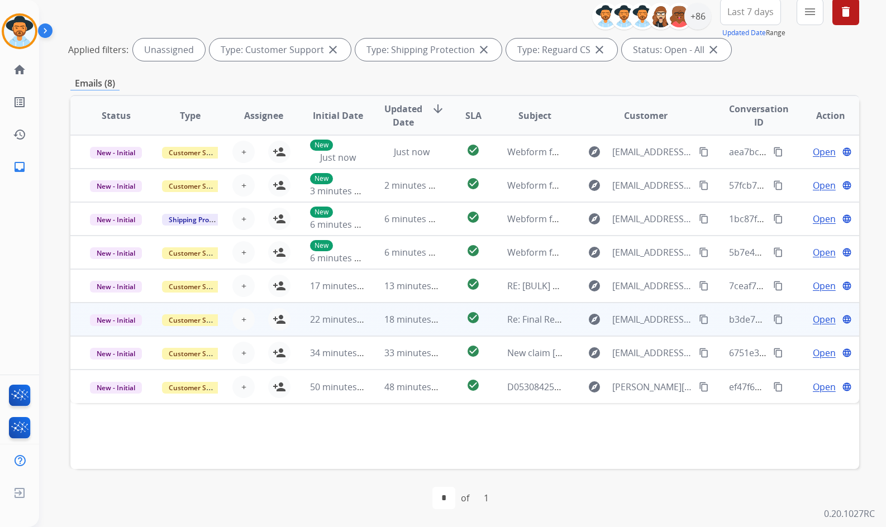
click at [790, 323] on td "Open language" at bounding box center [822, 320] width 74 height 34
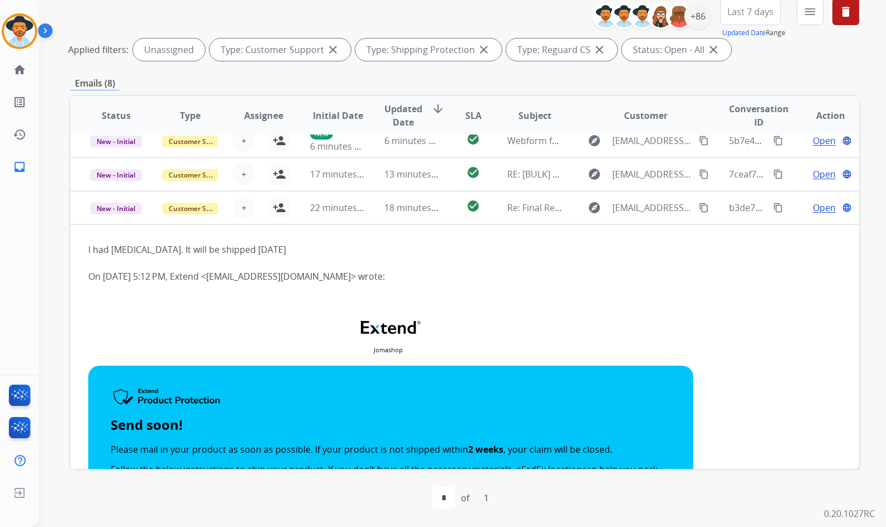
scroll to position [56, 0]
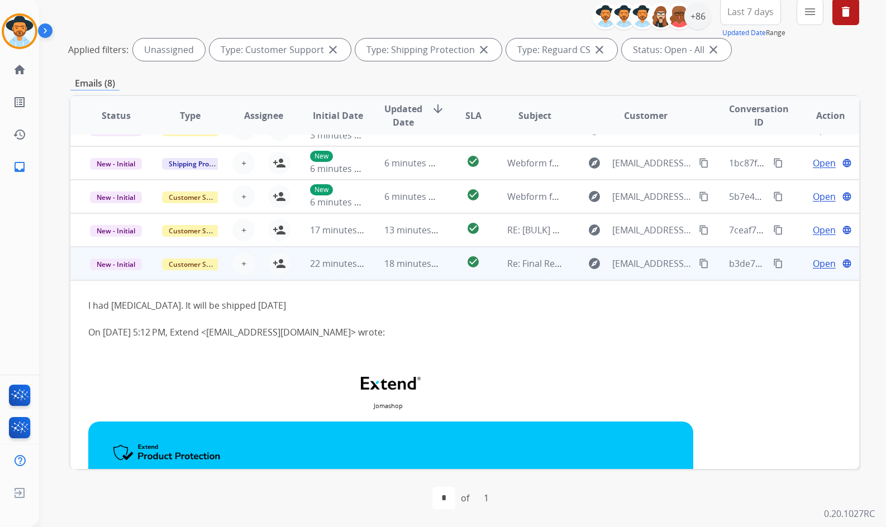
click at [793, 257] on td "Open language" at bounding box center [822, 264] width 74 height 34
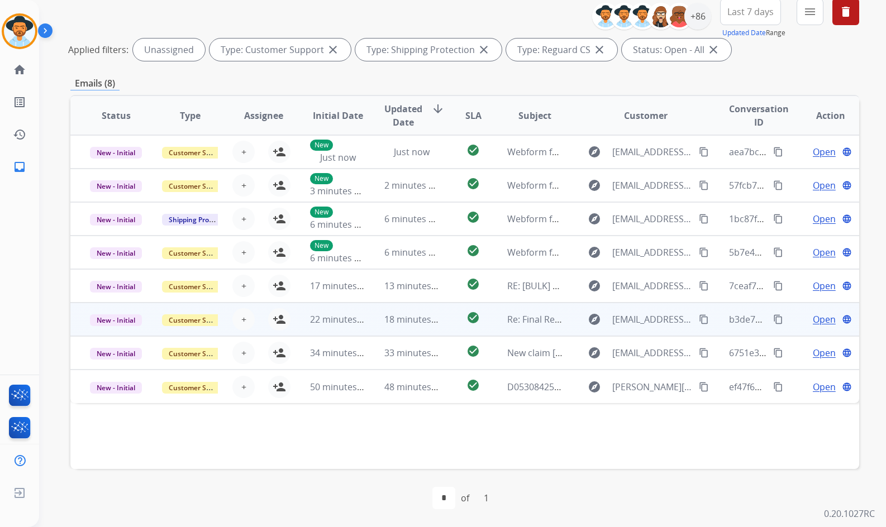
scroll to position [0, 0]
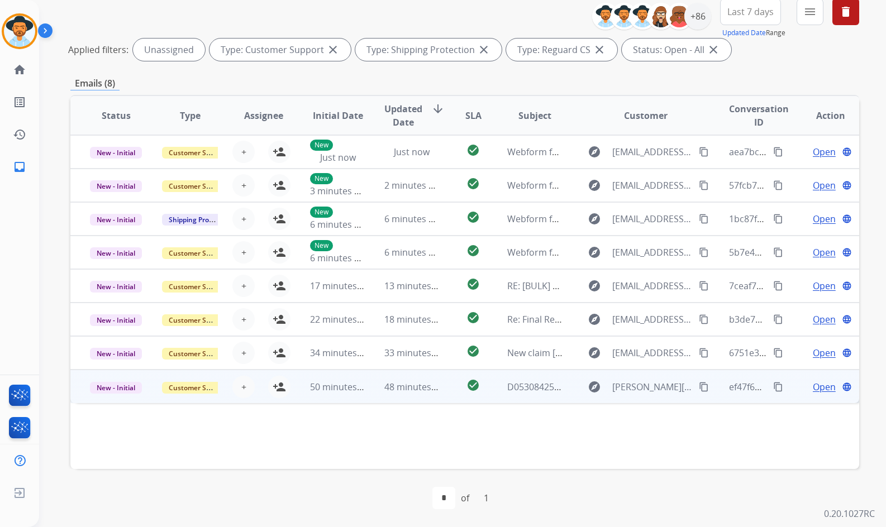
click at [803, 381] on div "Open language" at bounding box center [830, 386] width 55 height 13
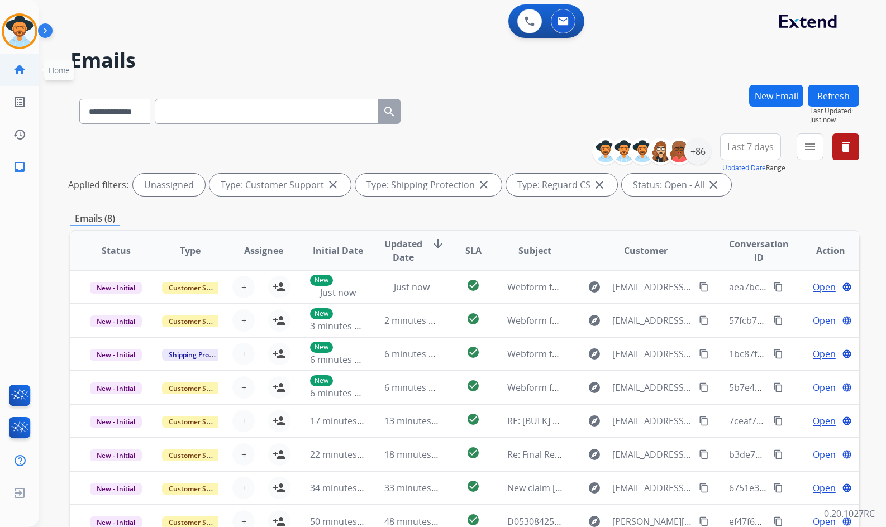
click at [13, 73] on mat-icon "home" at bounding box center [19, 69] width 13 height 13
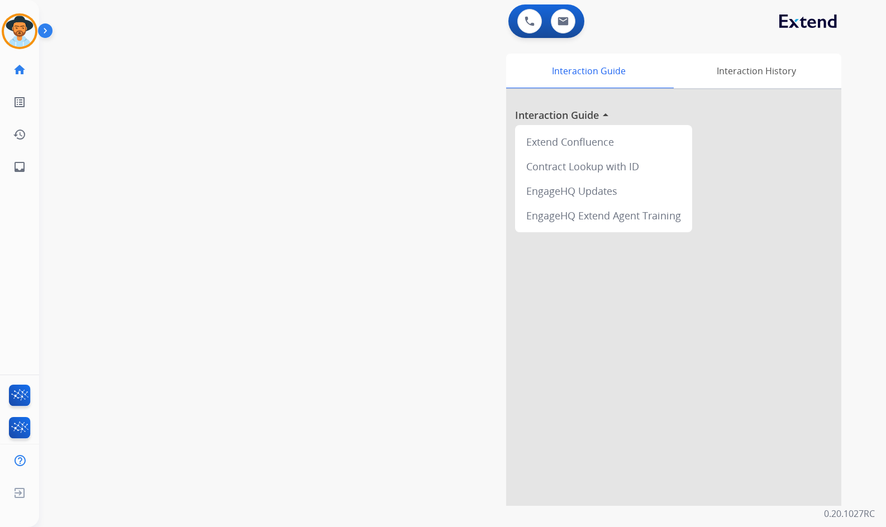
drag, startPoint x: 251, startPoint y: 282, endPoint x: 241, endPoint y: 275, distance: 12.0
click at [251, 282] on div "swap_horiz Break voice bridge close_fullscreen Connect 3-Way Call merge_type Se…" at bounding box center [449, 273] width 820 height 466
click at [69, 188] on div "swap_horiz Break voice bridge close_fullscreen Connect 3-Way Call merge_type Se…" at bounding box center [449, 273] width 820 height 466
click at [56, 34] on img at bounding box center [47, 32] width 19 height 21
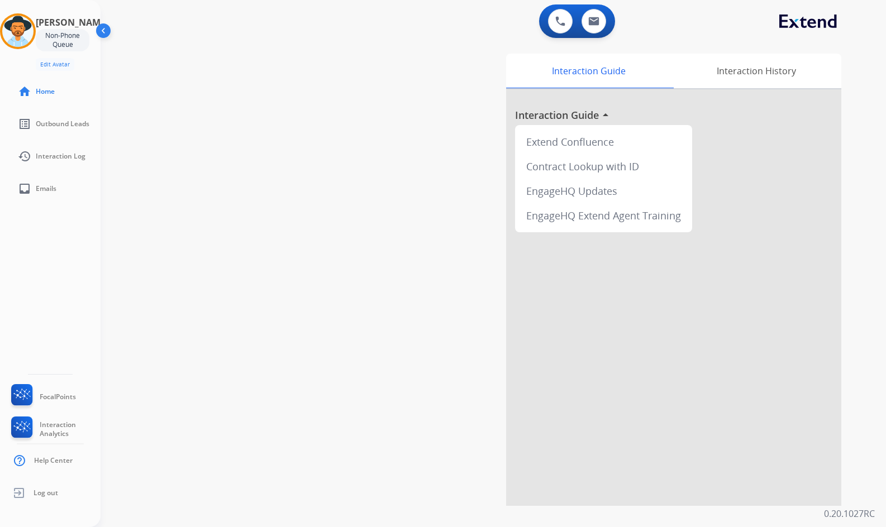
click at [108, 35] on img at bounding box center [104, 32] width 21 height 21
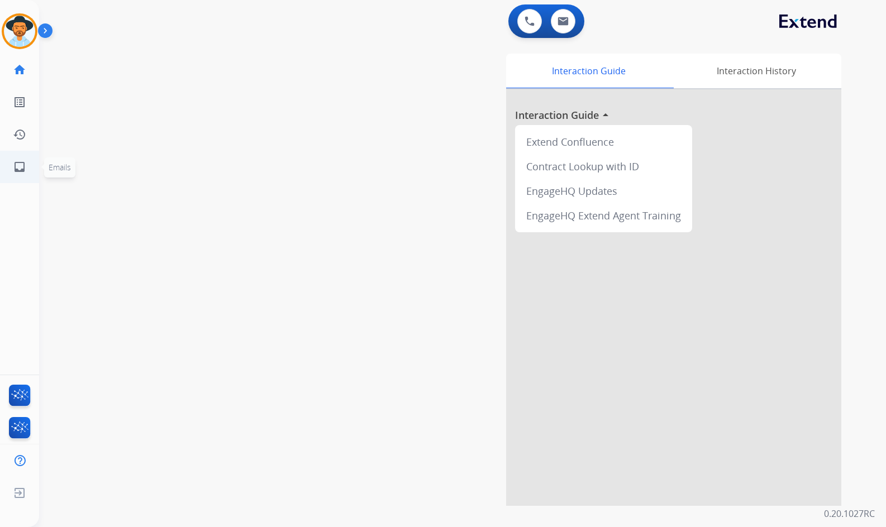
click at [34, 173] on link "inbox Emails" at bounding box center [19, 166] width 31 height 31
select select "**********"
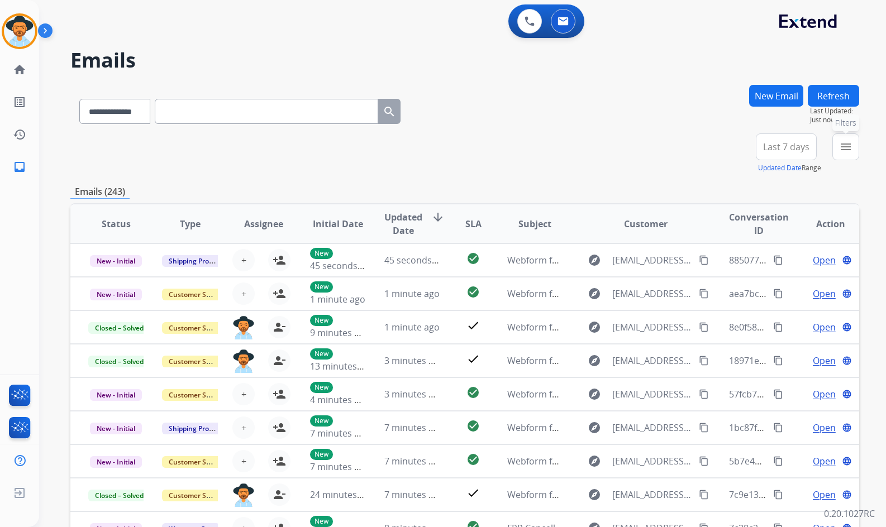
click at [850, 152] on mat-icon "menu" at bounding box center [845, 146] width 13 height 13
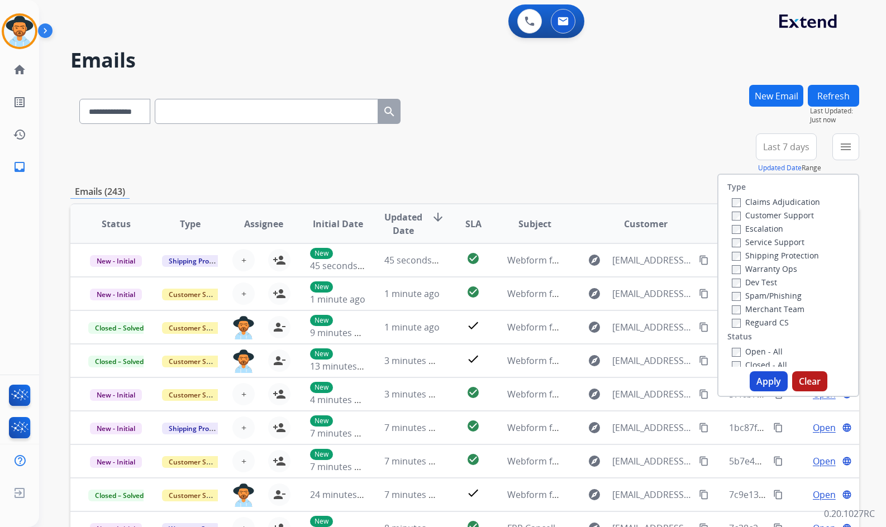
click at [759, 214] on label "Customer Support" at bounding box center [773, 215] width 82 height 11
click at [762, 266] on label "Warranty Ops" at bounding box center [764, 269] width 65 height 11
click at [758, 324] on label "Reguard CS" at bounding box center [760, 322] width 57 height 11
click at [759, 349] on label "Open - All" at bounding box center [757, 351] width 51 height 11
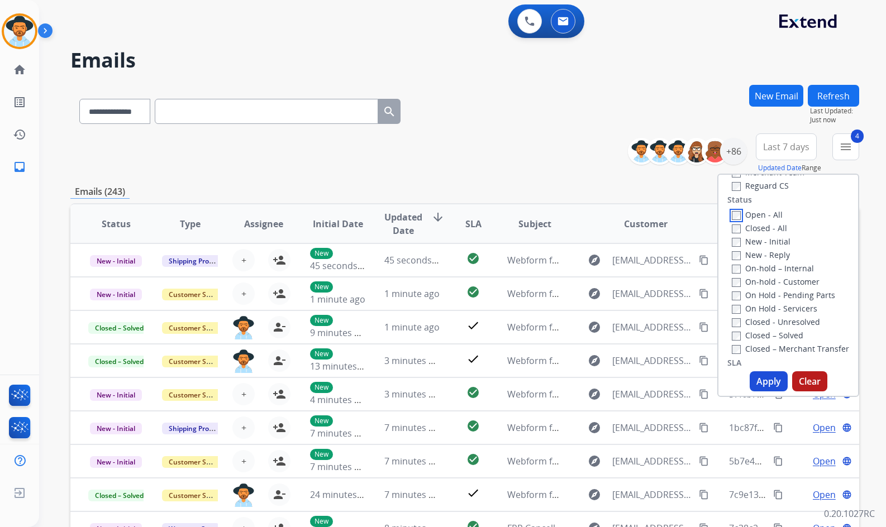
scroll to position [112, 0]
click at [764, 333] on label "On Hold - Servicers" at bounding box center [774, 333] width 85 height 11
click at [766, 323] on label "On Hold - Pending Parts" at bounding box center [783, 320] width 103 height 11
click at [768, 308] on label "On-hold - Customer" at bounding box center [776, 307] width 88 height 11
click at [771, 293] on label "On-hold – Internal" at bounding box center [773, 293] width 82 height 11
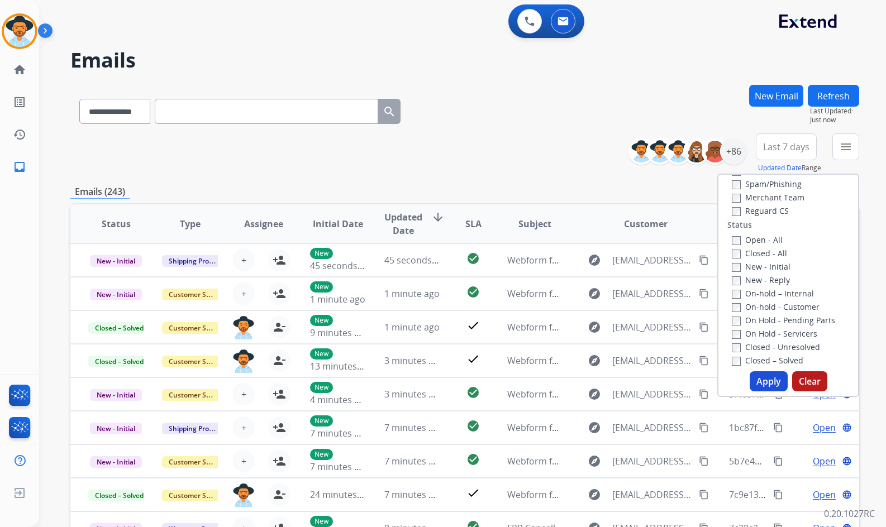
click at [772, 283] on label "New - Reply" at bounding box center [761, 280] width 58 height 11
click at [772, 271] on label "New - Initial" at bounding box center [761, 266] width 59 height 11
click at [767, 371] on div "Type Claims Adjudication Customer Support Escalation Service Support Shipping P…" at bounding box center [788, 285] width 142 height 223
click at [757, 382] on button "Apply" at bounding box center [768, 381] width 38 height 20
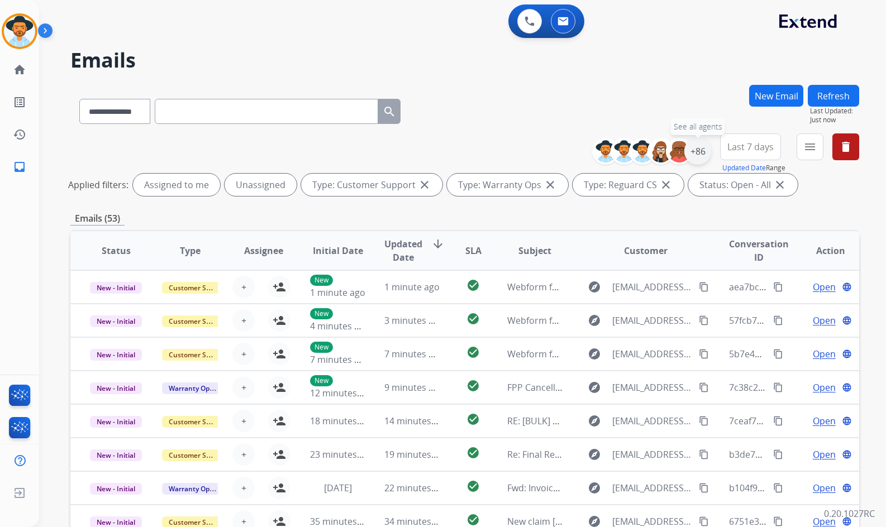
click at [702, 152] on div "+86" at bounding box center [697, 151] width 27 height 27
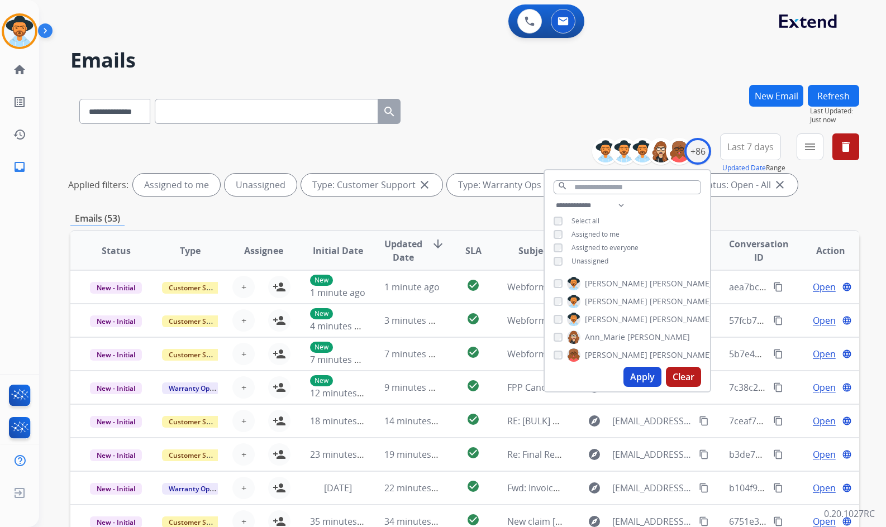
click at [587, 263] on span "Unassigned" at bounding box center [589, 260] width 37 height 9
click at [604, 319] on span "Amanda" at bounding box center [616, 319] width 63 height 11
click at [637, 383] on button "Apply" at bounding box center [642, 377] width 38 height 20
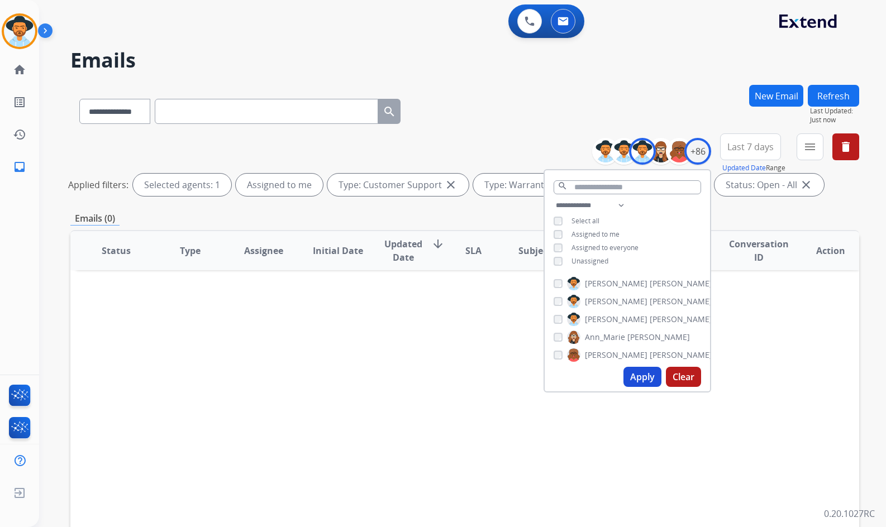
click at [602, 314] on span "Amanda" at bounding box center [616, 319] width 63 height 11
click at [598, 261] on span "Unassigned" at bounding box center [589, 260] width 37 height 9
click at [644, 369] on button "Apply" at bounding box center [642, 377] width 38 height 20
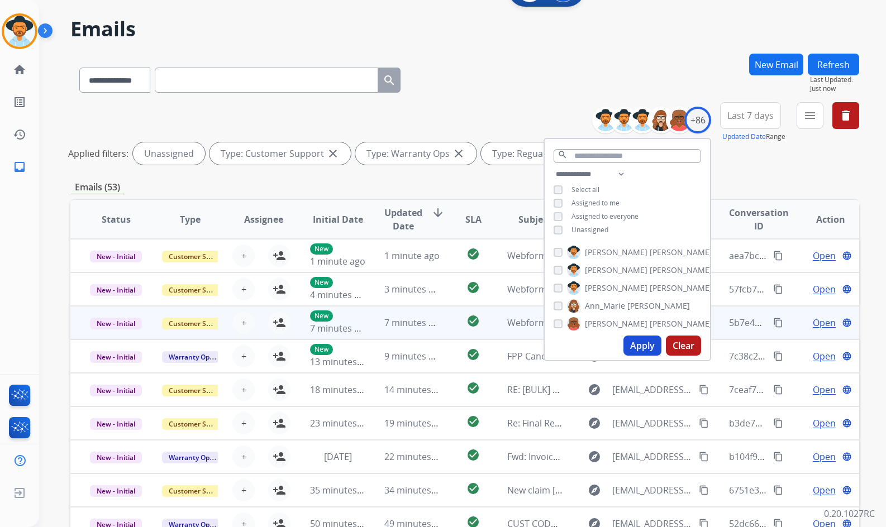
scroll to position [135, 0]
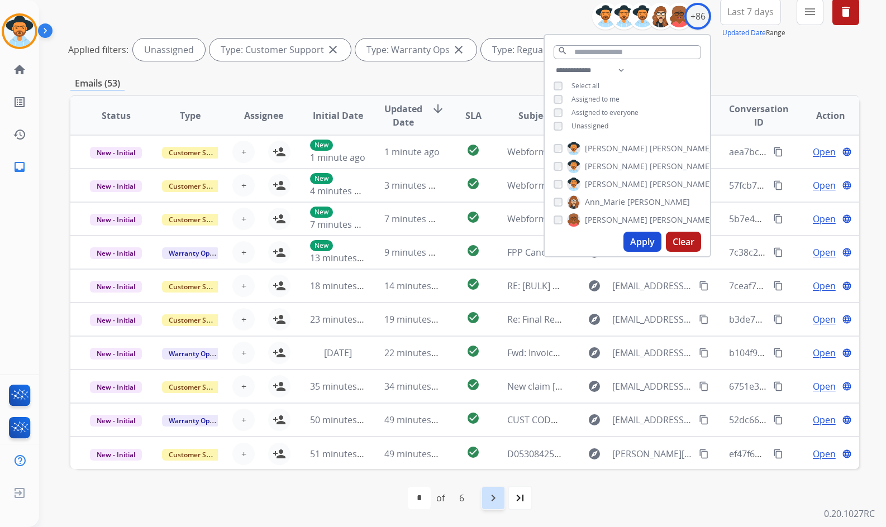
click at [505, 494] on div "navigate_next" at bounding box center [493, 498] width 25 height 25
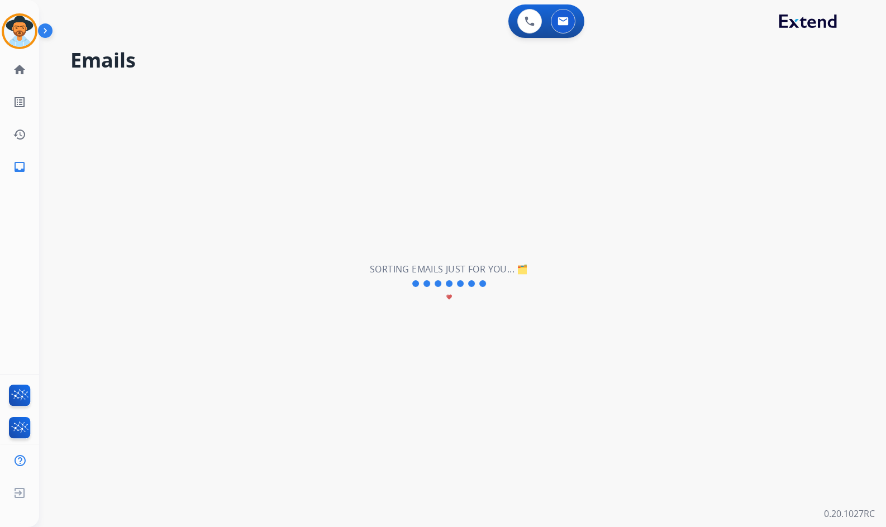
scroll to position [0, 0]
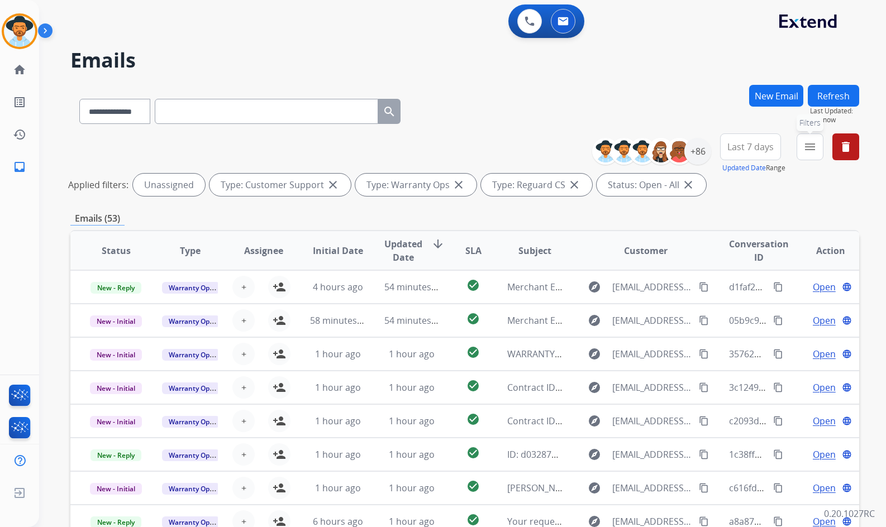
click at [814, 150] on mat-icon "menu" at bounding box center [809, 146] width 13 height 13
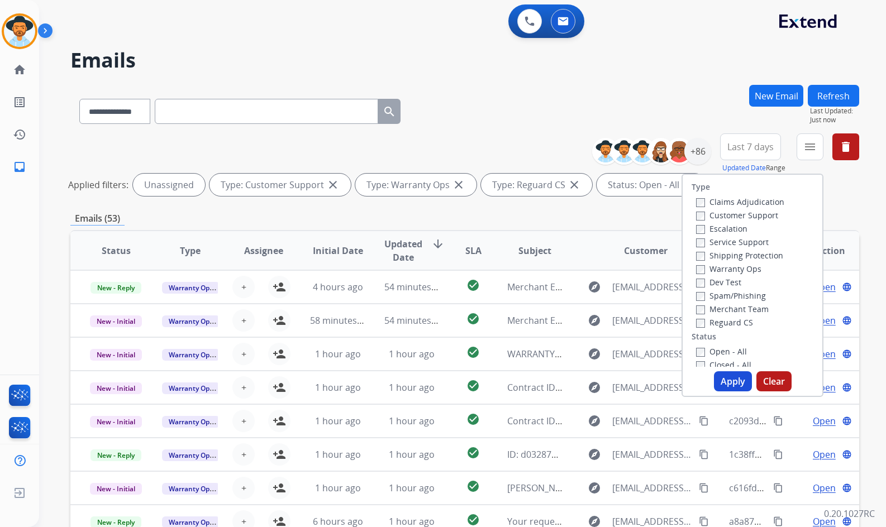
click at [727, 266] on label "Warranty Ops" at bounding box center [728, 269] width 65 height 11
click at [730, 256] on label "Shipping Protection" at bounding box center [739, 255] width 87 height 11
click at [726, 378] on button "Apply" at bounding box center [733, 381] width 38 height 20
select select "*"
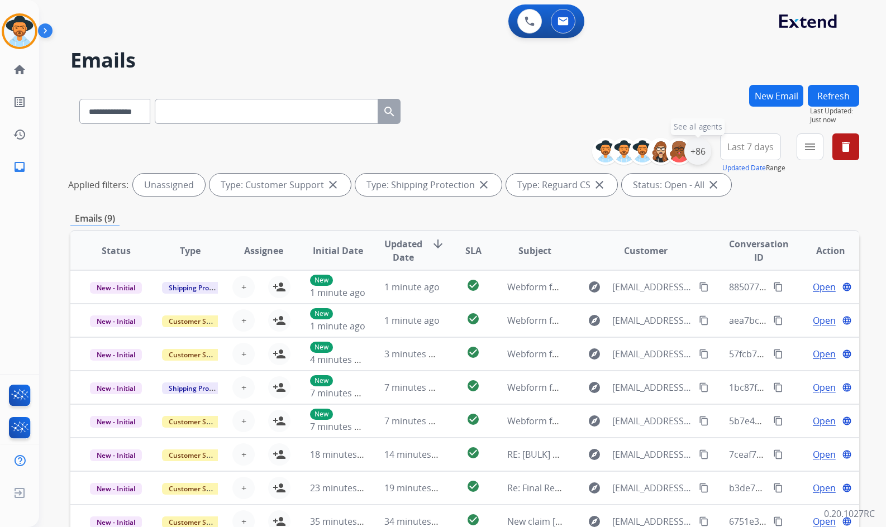
click at [700, 147] on div "+86" at bounding box center [697, 151] width 27 height 27
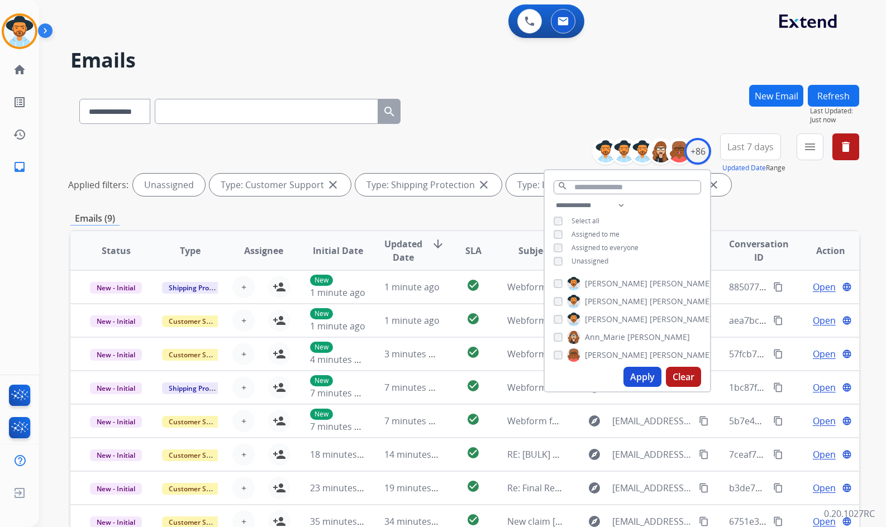
click at [757, 198] on div "**********" at bounding box center [464, 166] width 789 height 67
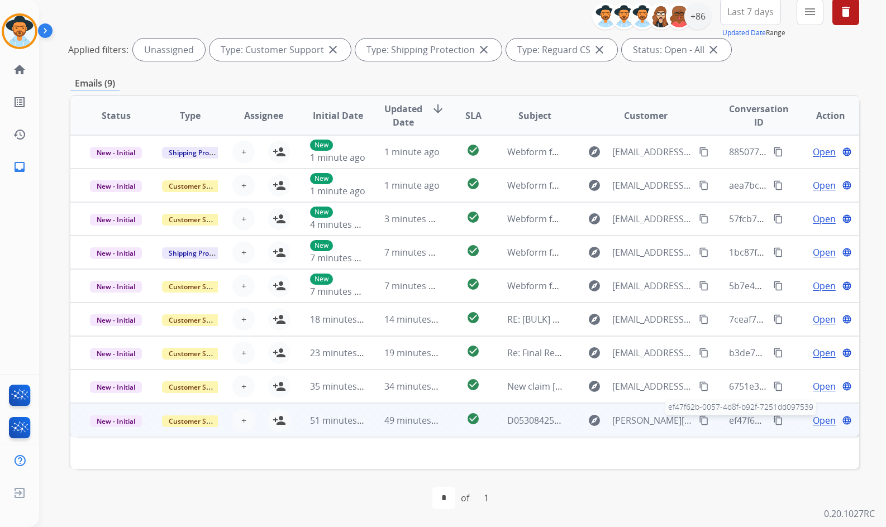
scroll to position [79, 0]
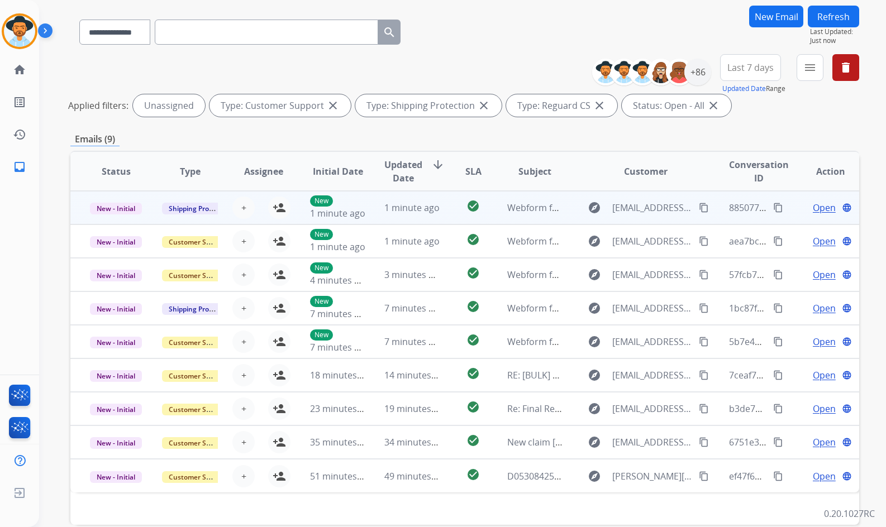
click at [790, 214] on td "Open language" at bounding box center [822, 208] width 74 height 34
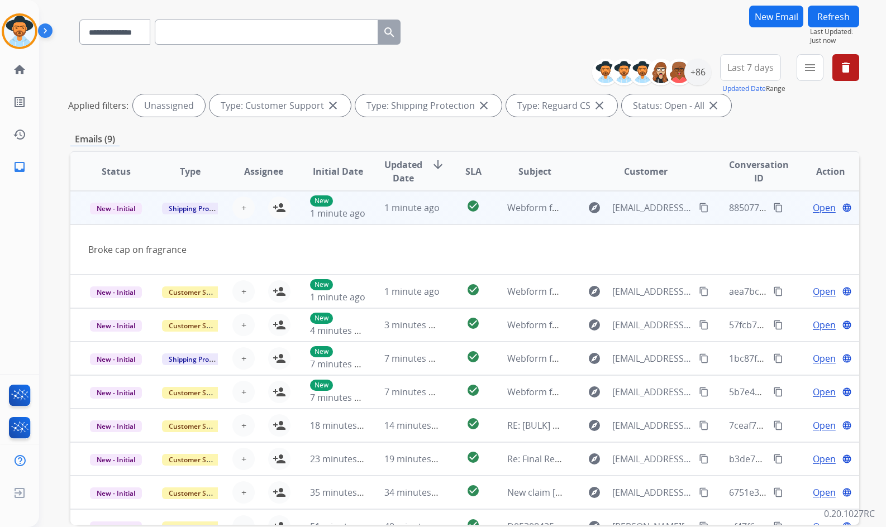
click at [790, 214] on td "Open language" at bounding box center [822, 208] width 74 height 34
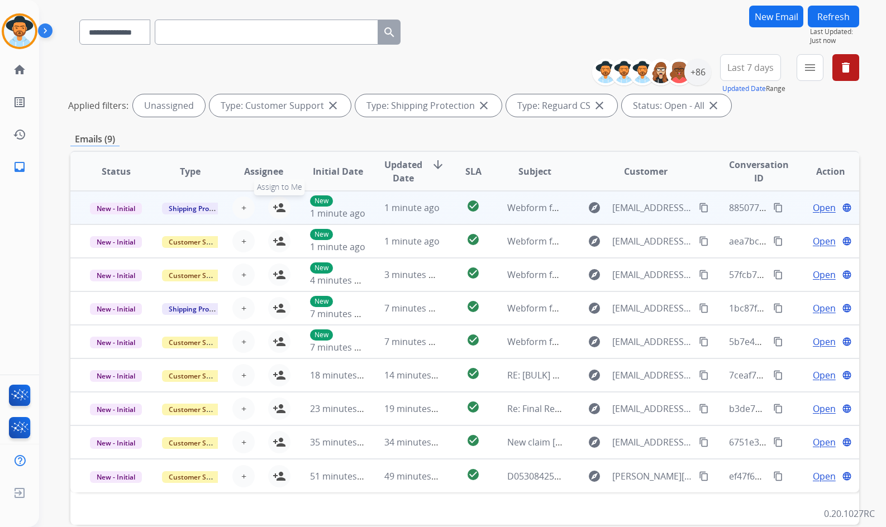
click at [276, 211] on mat-icon "person_add" at bounding box center [279, 207] width 13 height 13
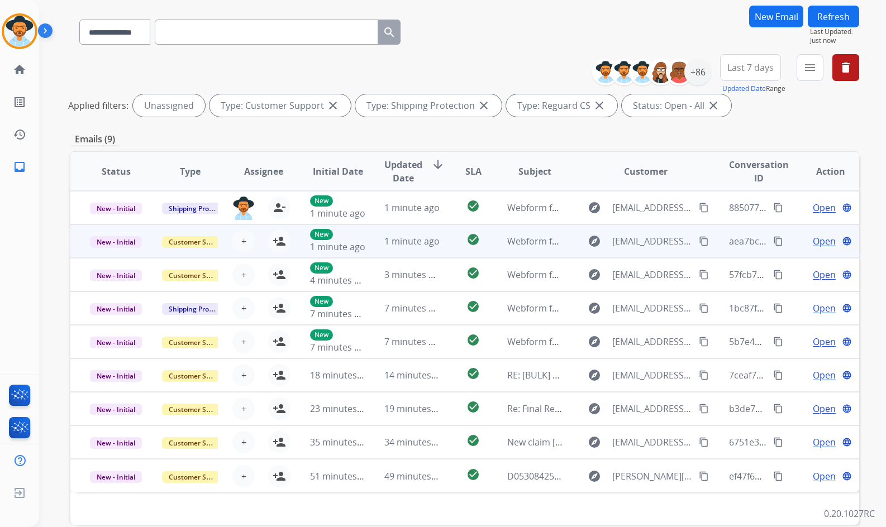
click at [785, 239] on td "Open language" at bounding box center [822, 241] width 74 height 34
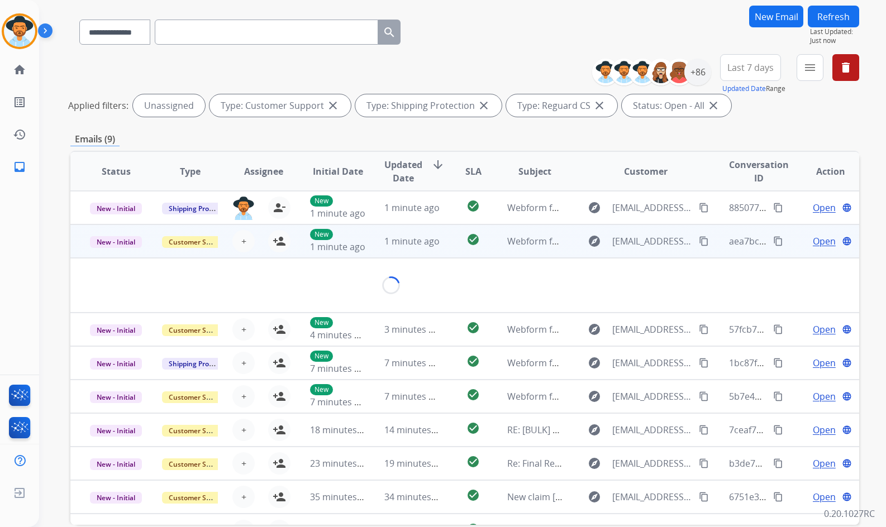
scroll to position [18, 0]
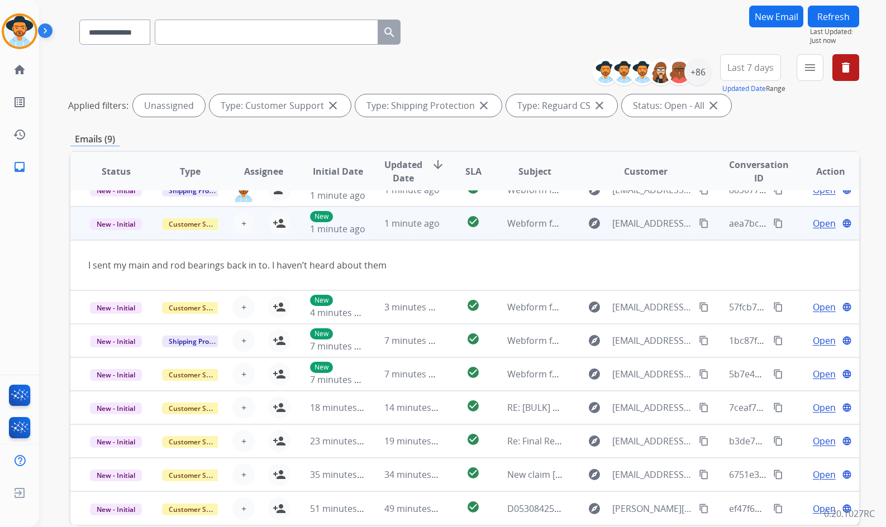
click at [785, 222] on td "Open language" at bounding box center [822, 224] width 74 height 34
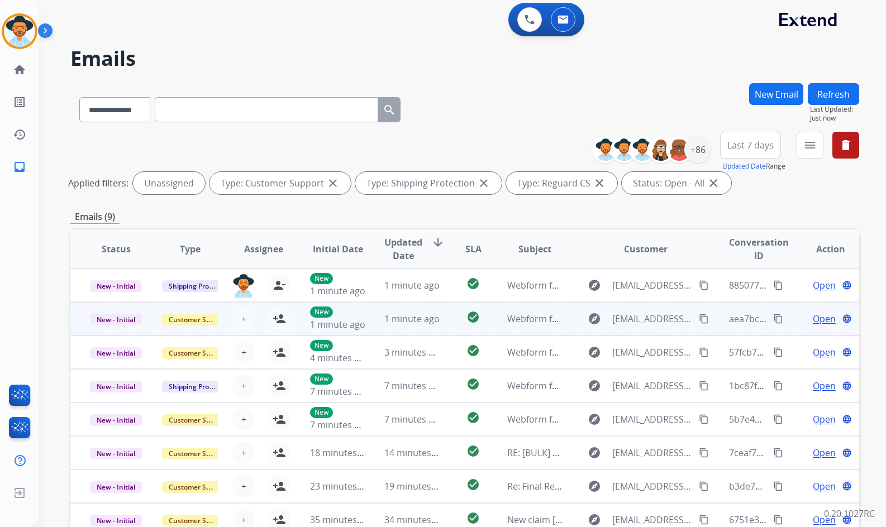
scroll to position [0, 0]
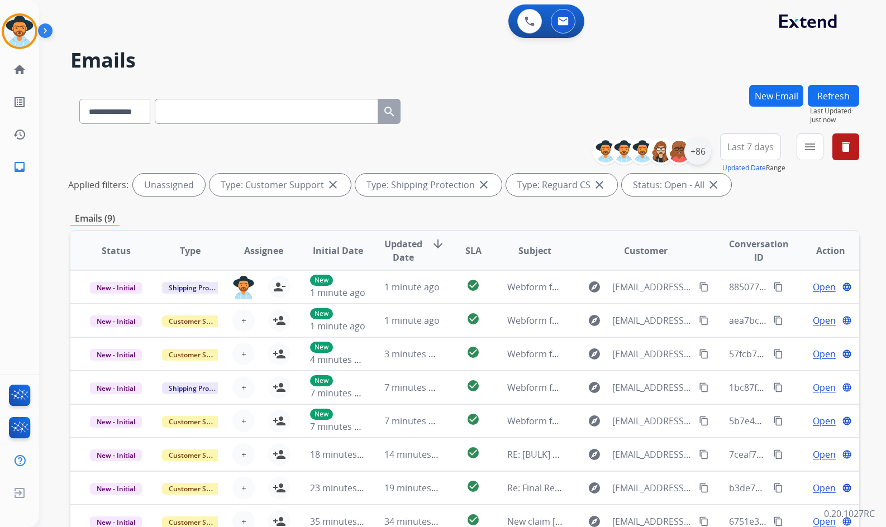
click at [702, 153] on div "+86" at bounding box center [697, 151] width 27 height 27
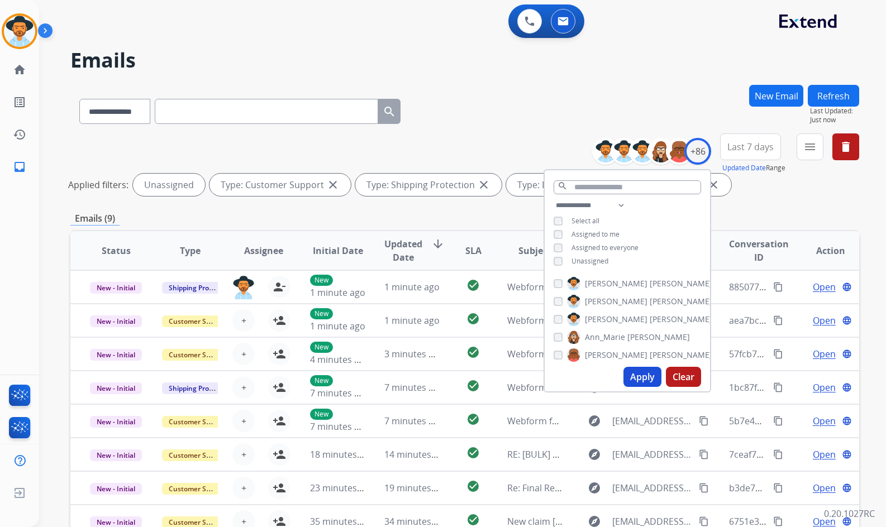
click at [577, 257] on span "Unassigned" at bounding box center [589, 260] width 37 height 9
click at [584, 264] on span "Unassigned" at bounding box center [589, 260] width 37 height 9
click at [601, 319] on span "Amanda" at bounding box center [616, 319] width 63 height 11
click at [634, 379] on button "Apply" at bounding box center [642, 377] width 38 height 20
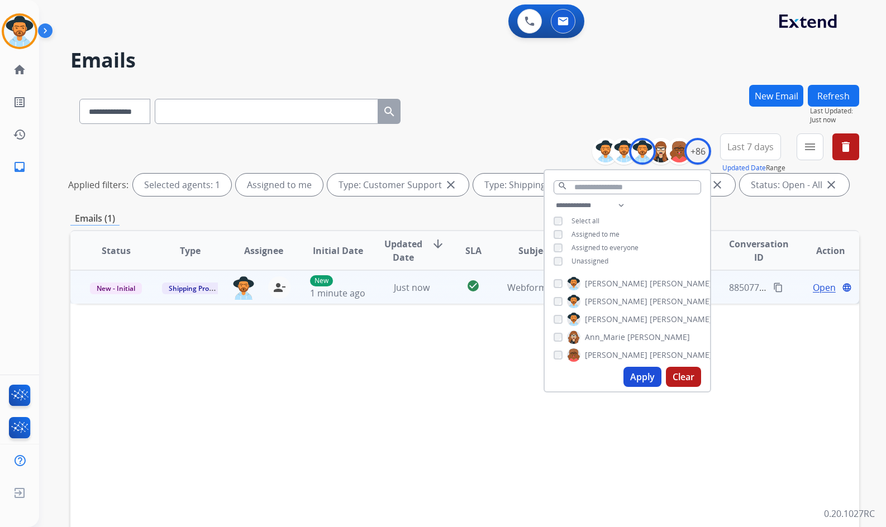
click at [813, 286] on span "Open" at bounding box center [824, 287] width 23 height 13
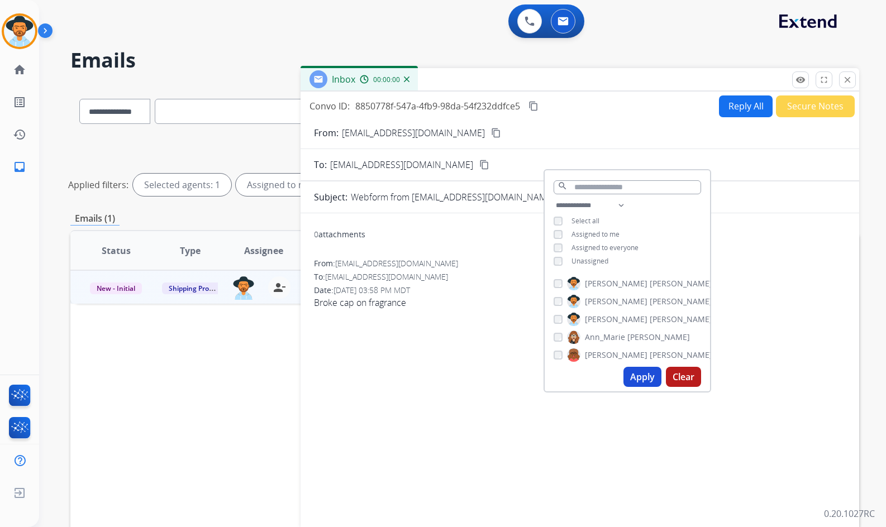
click at [809, 322] on div "0 attachments From: chief_man03@yahoo.com To: support@extend.com Date: 08/18/20…" at bounding box center [579, 369] width 558 height 294
click at [707, 211] on div "**********" at bounding box center [626, 234] width 165 height 71
drag, startPoint x: 187, startPoint y: 386, endPoint x: 380, endPoint y: 322, distance: 204.1
click at [187, 386] on div "Status Type Assignee Initial Date Updated Date arrow_downward SLA Subject Custo…" at bounding box center [464, 417] width 789 height 374
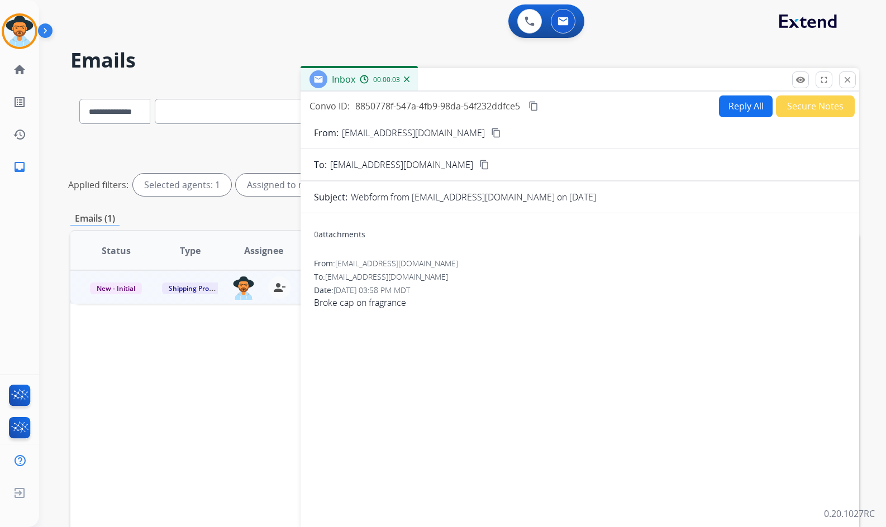
click at [491, 132] on mat-icon "content_copy" at bounding box center [496, 133] width 10 height 10
drag, startPoint x: 393, startPoint y: 304, endPoint x: 346, endPoint y: 303, distance: 46.4
click at [319, 305] on span "Broke cap on fragrance" at bounding box center [580, 302] width 532 height 13
click at [382, 313] on div "From: chief_man03@yahoo.com To: support@extend.com Date: 08/18/2025 - 03:58 PM …" at bounding box center [580, 288] width 532 height 60
click at [348, 302] on span "Broke cap on fragrance" at bounding box center [580, 302] width 532 height 13
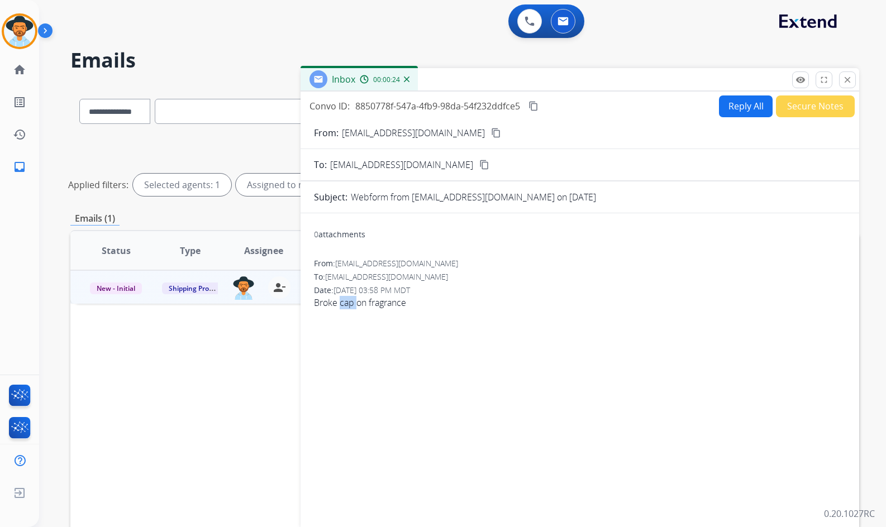
click at [348, 302] on span "Broke cap on fragrance" at bounding box center [580, 302] width 532 height 13
copy app-emails-table "Broke cap on fragrance remove_red_eye Logs fullscreen Expand close Close Hold o…"
drag, startPoint x: 527, startPoint y: 103, endPoint x: 533, endPoint y: 107, distance: 7.3
click at [528, 105] on div "Convo ID: 8850778f-547a-4fb9-98da-54f232ddfce5 content_copy" at bounding box center [424, 105] width 231 height 13
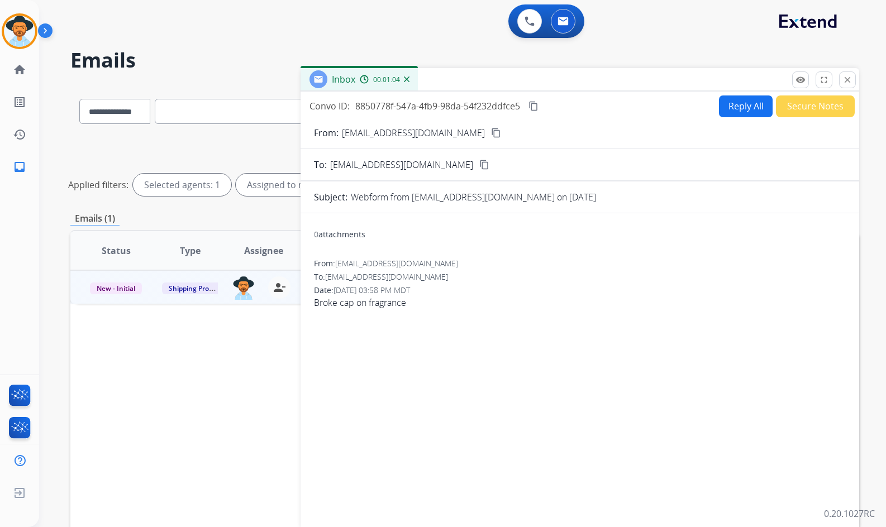
click at [533, 107] on mat-icon "content_copy" at bounding box center [533, 106] width 10 height 10
click at [813, 106] on button "Secure Notes" at bounding box center [815, 106] width 79 height 22
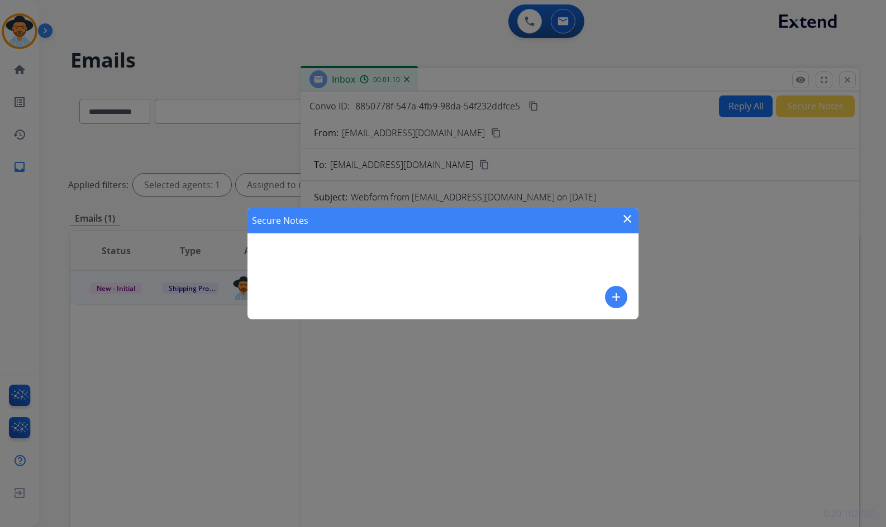
click at [609, 302] on mat-icon "add" at bounding box center [615, 296] width 13 height 13
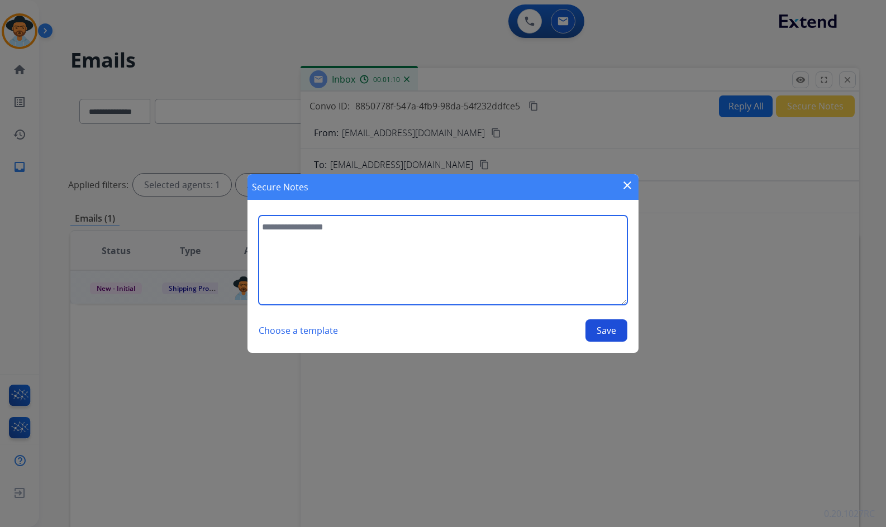
click at [551, 271] on textarea at bounding box center [443, 260] width 369 height 89
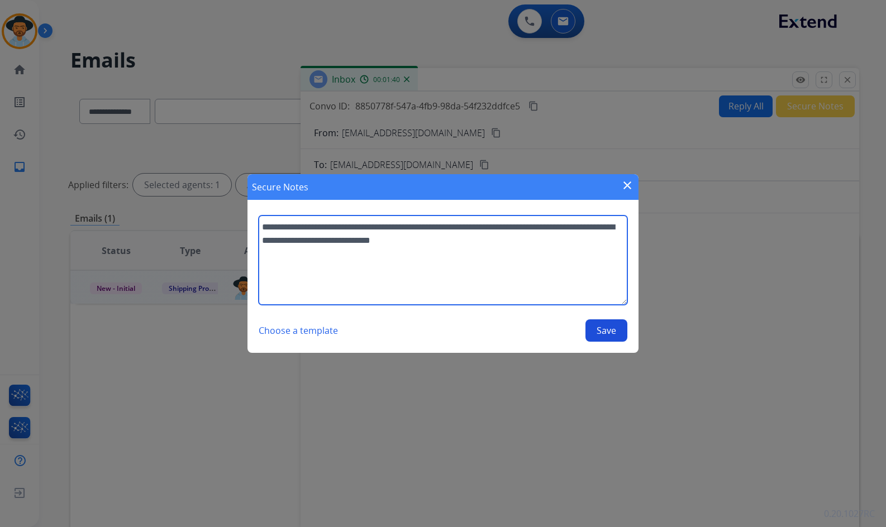
click at [276, 240] on textarea "**********" at bounding box center [443, 260] width 369 height 89
type textarea "**********"
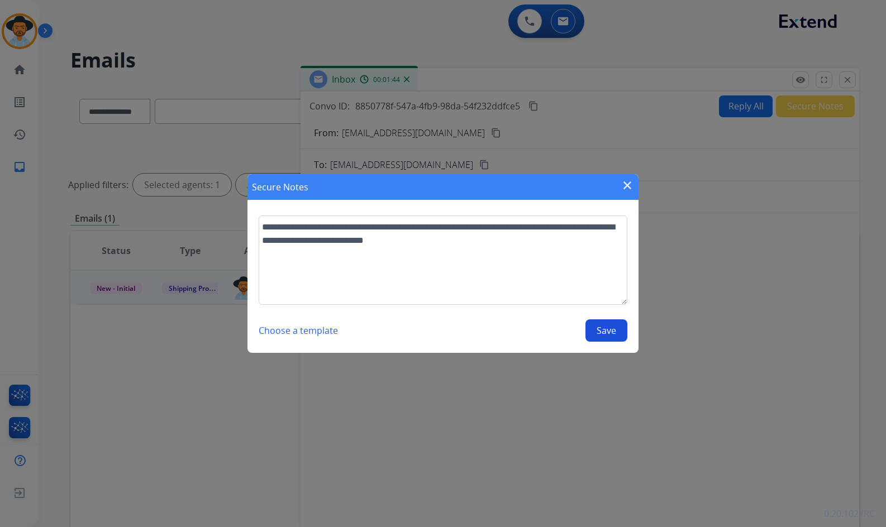
click at [601, 331] on button "Save" at bounding box center [606, 330] width 42 height 22
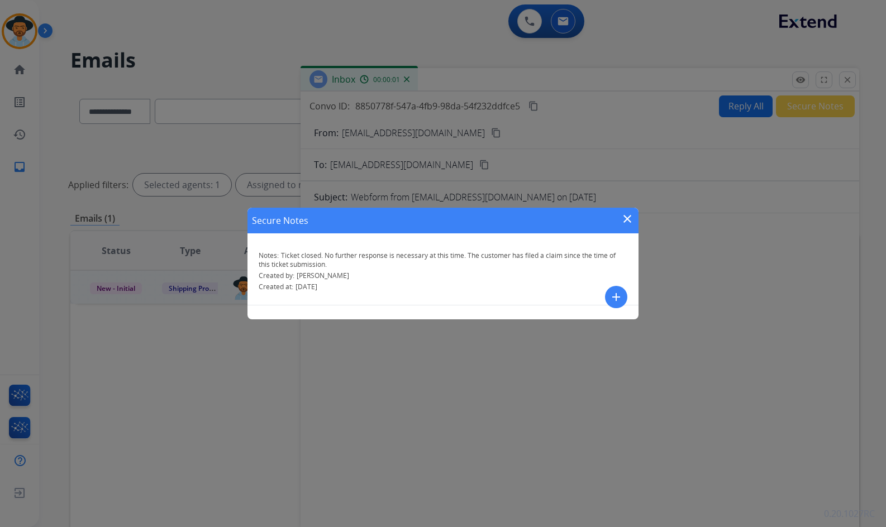
click at [632, 219] on mat-icon "close" at bounding box center [626, 218] width 13 height 13
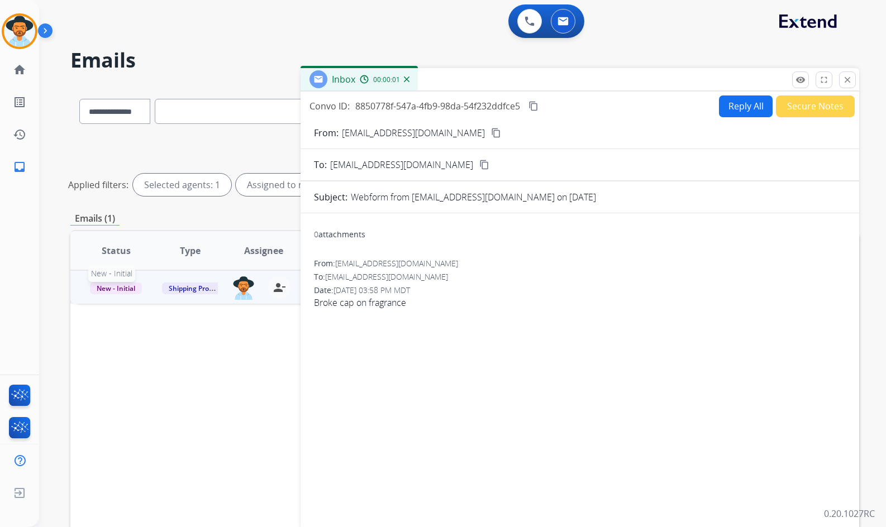
click at [108, 292] on span "New - Initial" at bounding box center [116, 289] width 52 height 12
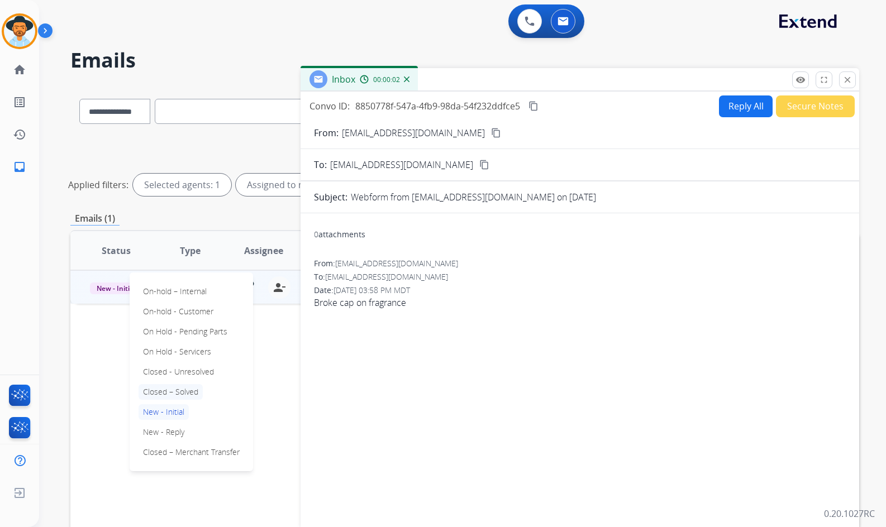
click at [170, 399] on p "Closed – Solved" at bounding box center [170, 392] width 64 height 16
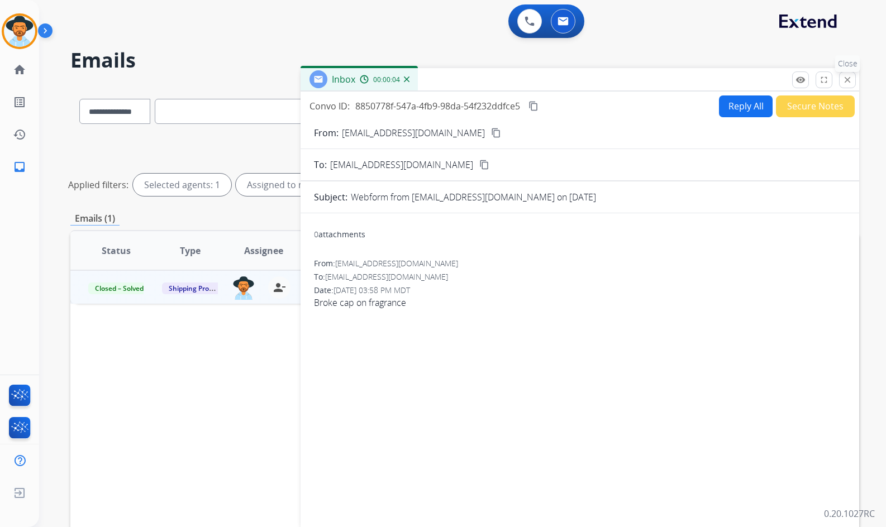
click at [845, 83] on mat-icon "close" at bounding box center [847, 80] width 10 height 10
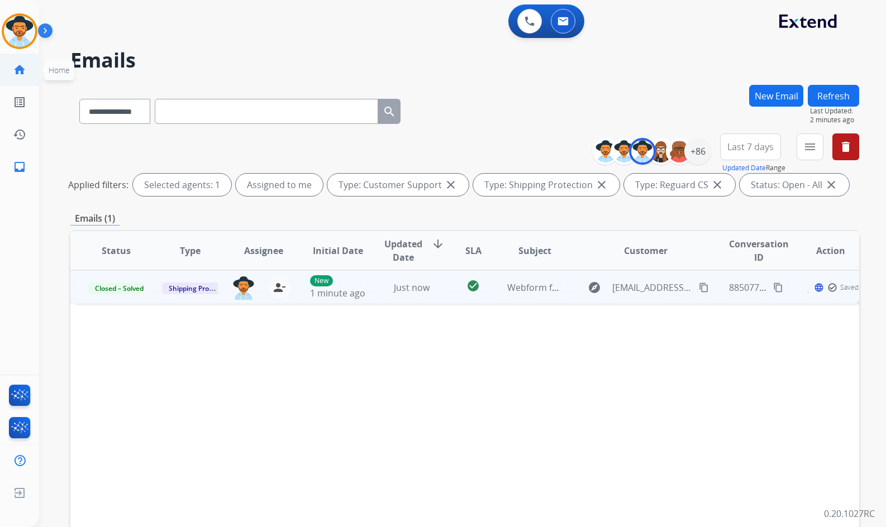
click at [18, 66] on mat-icon "home" at bounding box center [19, 69] width 13 height 13
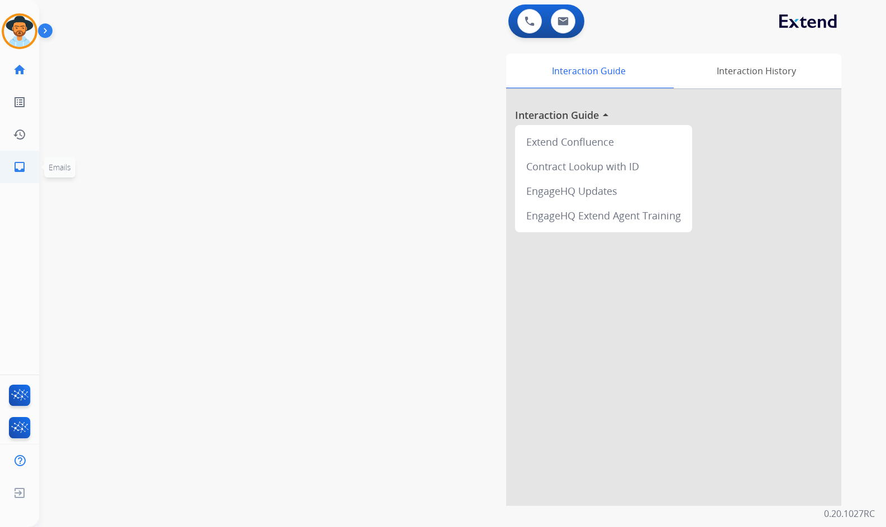
click at [19, 170] on mat-icon "inbox" at bounding box center [19, 166] width 13 height 13
select select "**********"
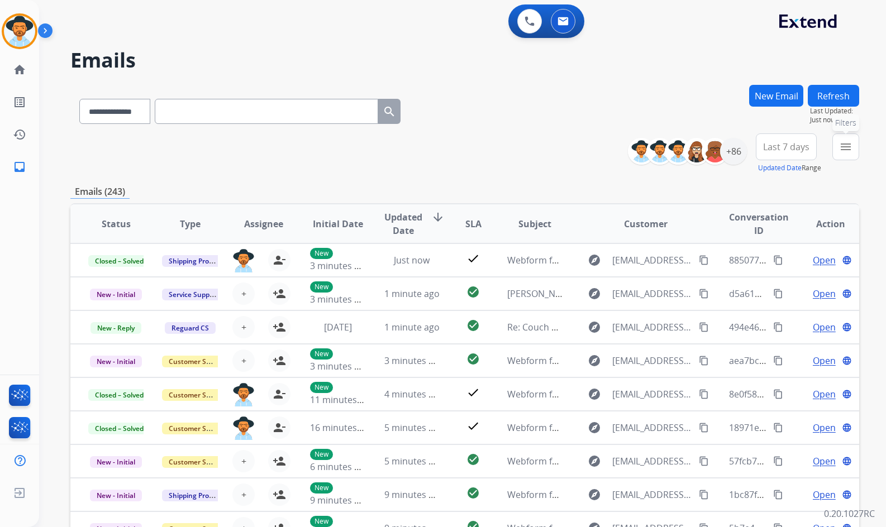
click at [847, 149] on mat-icon "menu" at bounding box center [845, 146] width 13 height 13
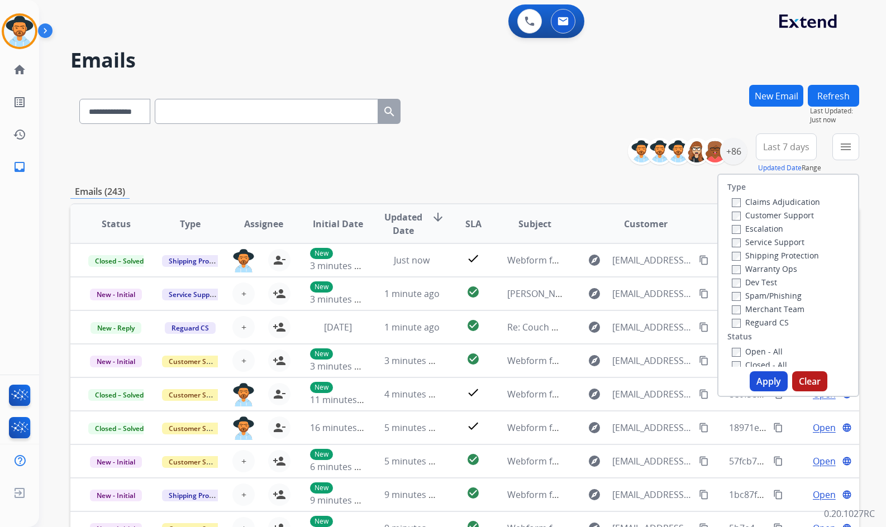
click at [768, 212] on label "Customer Support" at bounding box center [773, 215] width 82 height 11
click at [777, 257] on label "Shipping Protection" at bounding box center [775, 255] width 87 height 11
drag, startPoint x: 770, startPoint y: 324, endPoint x: 762, endPoint y: 345, distance: 22.1
click at [770, 324] on label "Reguard CS" at bounding box center [760, 322] width 57 height 11
click at [759, 350] on label "Open - All" at bounding box center [757, 351] width 51 height 11
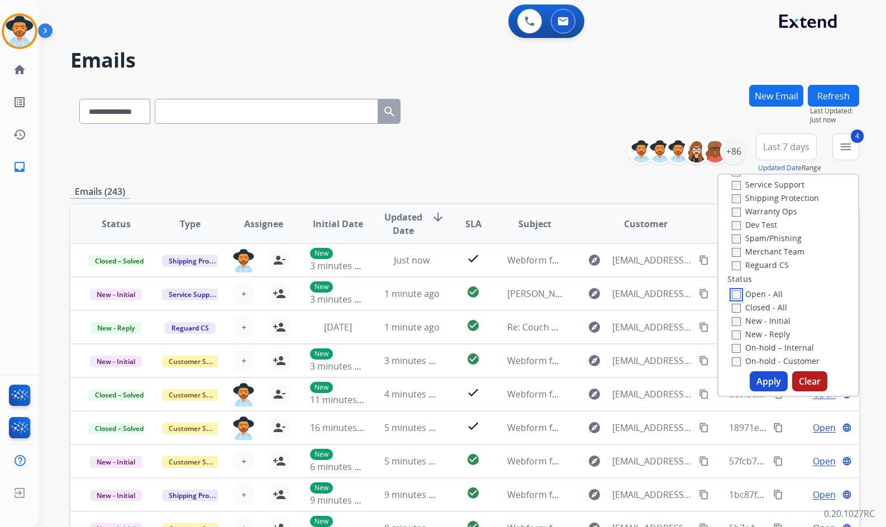
scroll to position [112, 0]
drag, startPoint x: 758, startPoint y: 332, endPoint x: 757, endPoint y: 323, distance: 9.0
click at [757, 332] on label "On Hold - Servicers" at bounding box center [774, 333] width 85 height 11
drag, startPoint x: 758, startPoint y: 323, endPoint x: 758, endPoint y: 309, distance: 13.4
click at [758, 321] on label "On Hold - Pending Parts" at bounding box center [783, 320] width 103 height 11
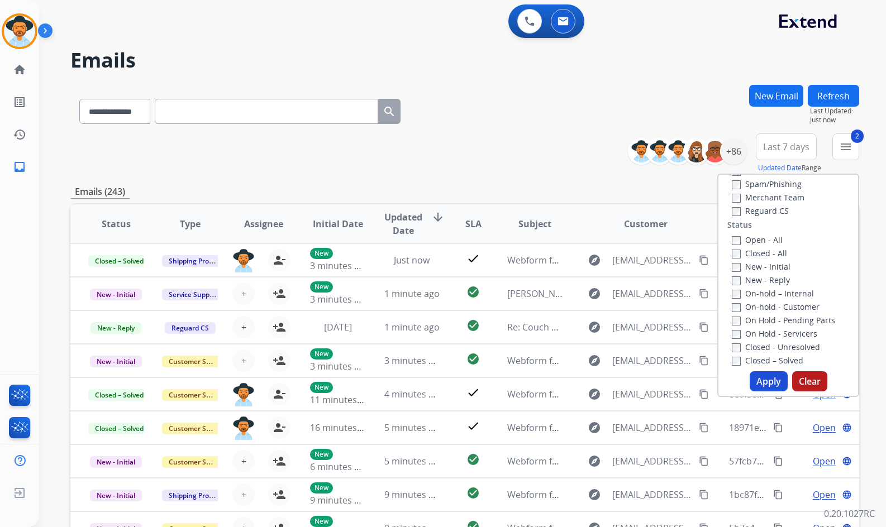
click at [758, 305] on label "On-hold - Customer" at bounding box center [776, 307] width 88 height 11
drag, startPoint x: 758, startPoint y: 294, endPoint x: 762, endPoint y: 282, distance: 12.9
click at [758, 293] on label "On-hold – Internal" at bounding box center [773, 293] width 82 height 11
click at [762, 279] on label "New - Reply" at bounding box center [761, 280] width 58 height 11
click at [762, 269] on label "New - Initial" at bounding box center [761, 266] width 59 height 11
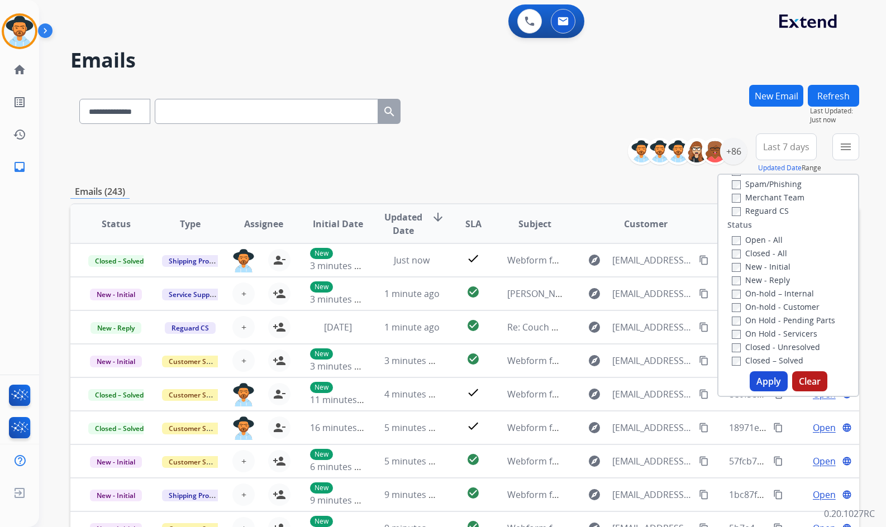
click at [768, 377] on button "Apply" at bounding box center [768, 381] width 38 height 20
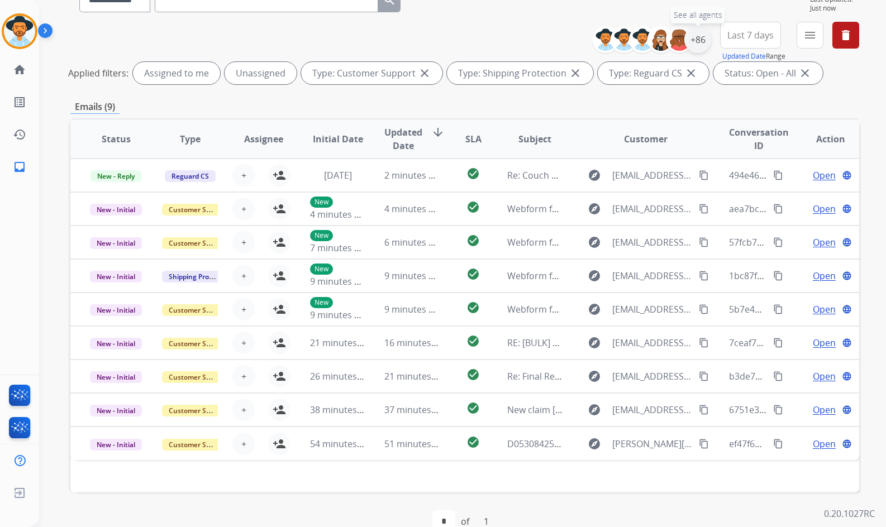
click at [695, 40] on div "+86" at bounding box center [697, 39] width 27 height 27
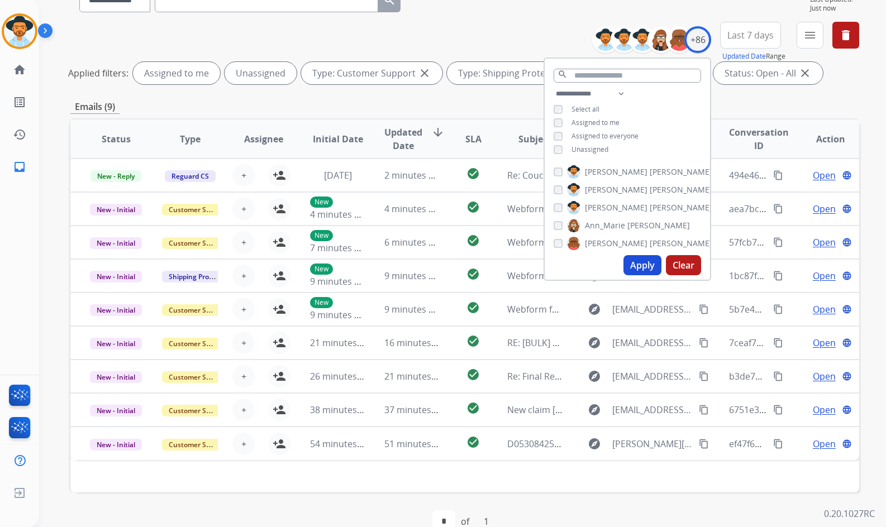
click at [593, 118] on span "Assigned to me" at bounding box center [595, 122] width 48 height 9
click at [637, 267] on button "Apply" at bounding box center [642, 265] width 38 height 20
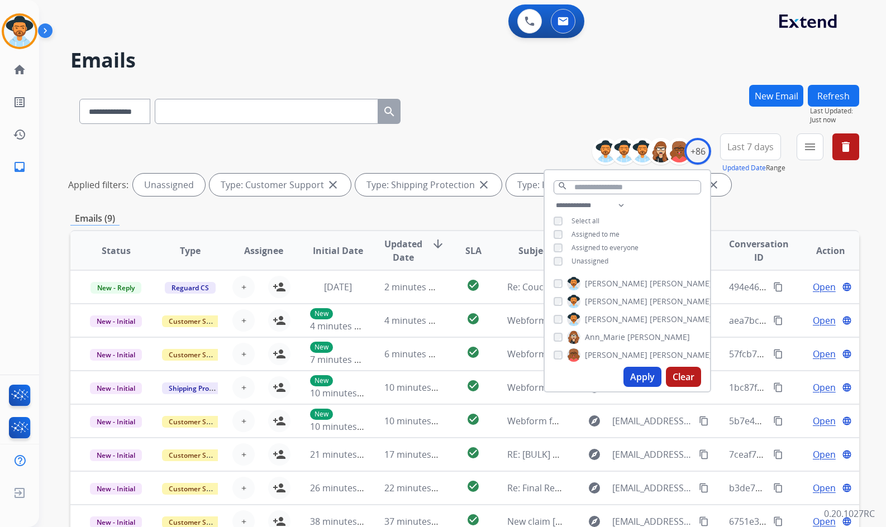
click at [352, 208] on div "**********" at bounding box center [464, 373] width 789 height 577
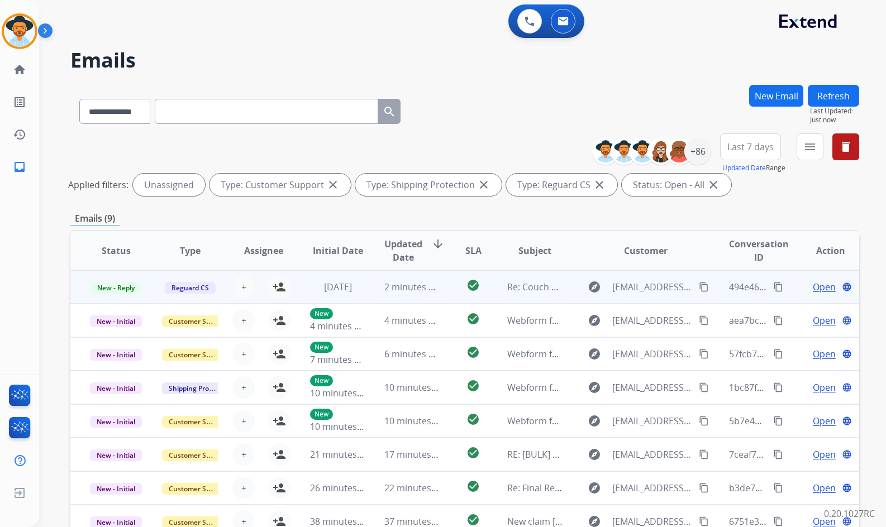
scroll to position [56, 0]
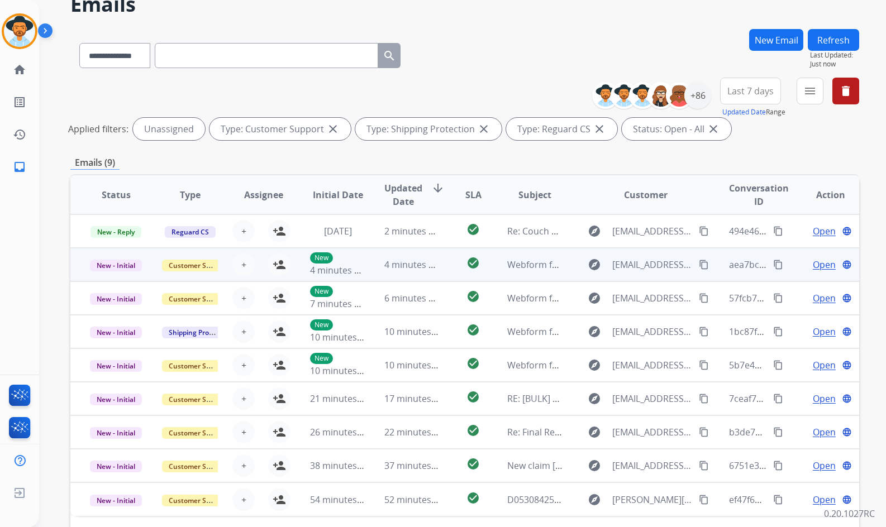
click at [786, 270] on td "Open language" at bounding box center [822, 265] width 74 height 34
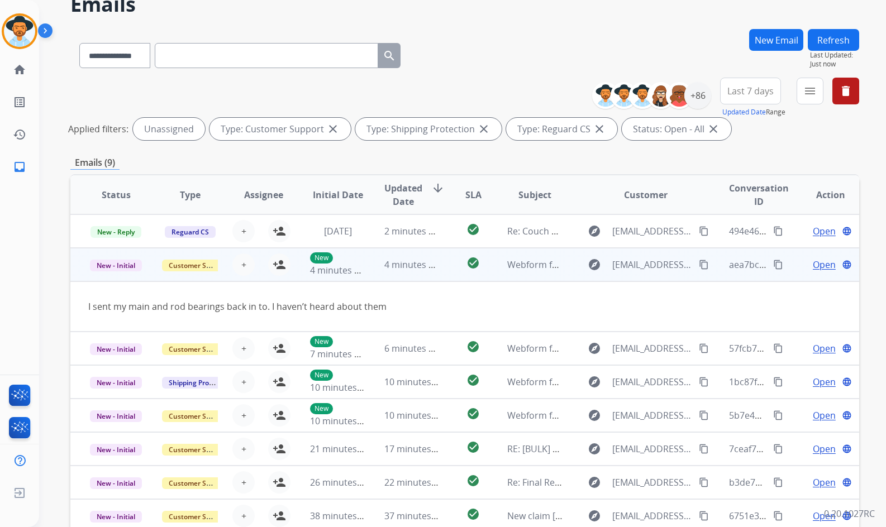
scroll to position [18, 0]
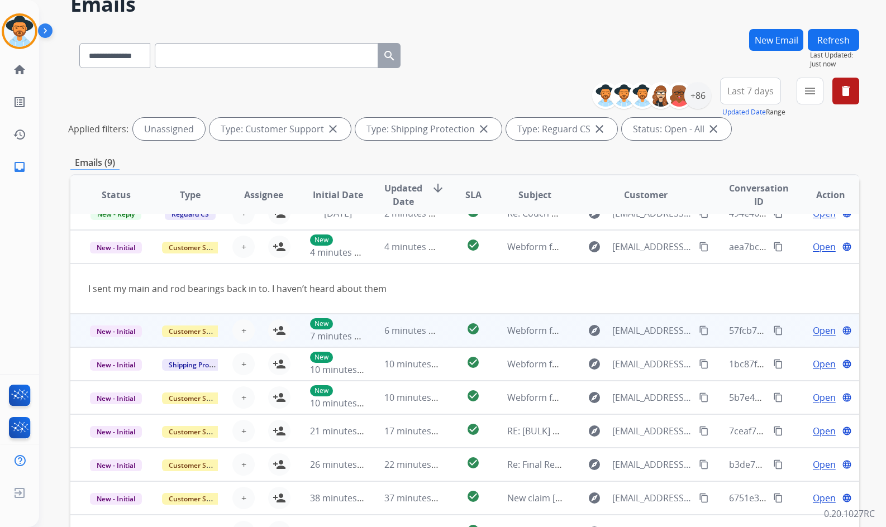
click at [803, 328] on div "Open language" at bounding box center [830, 330] width 55 height 13
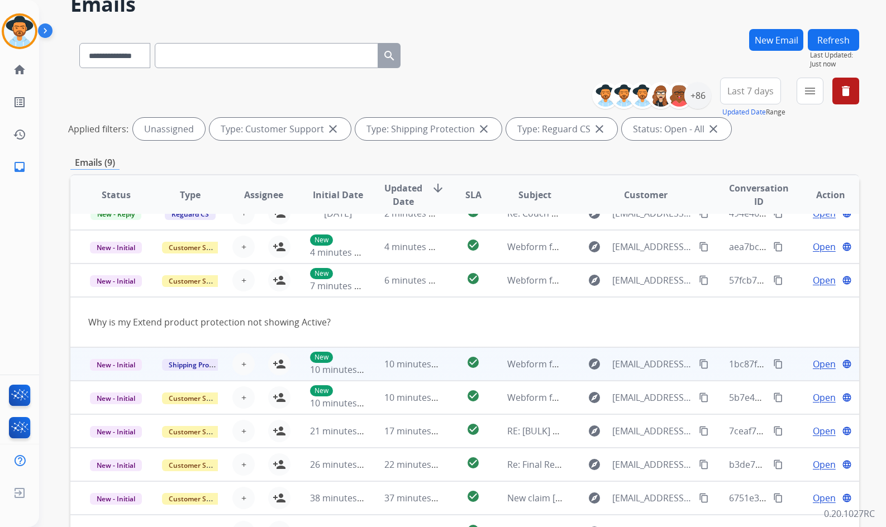
click at [786, 364] on td "Open language" at bounding box center [822, 364] width 74 height 34
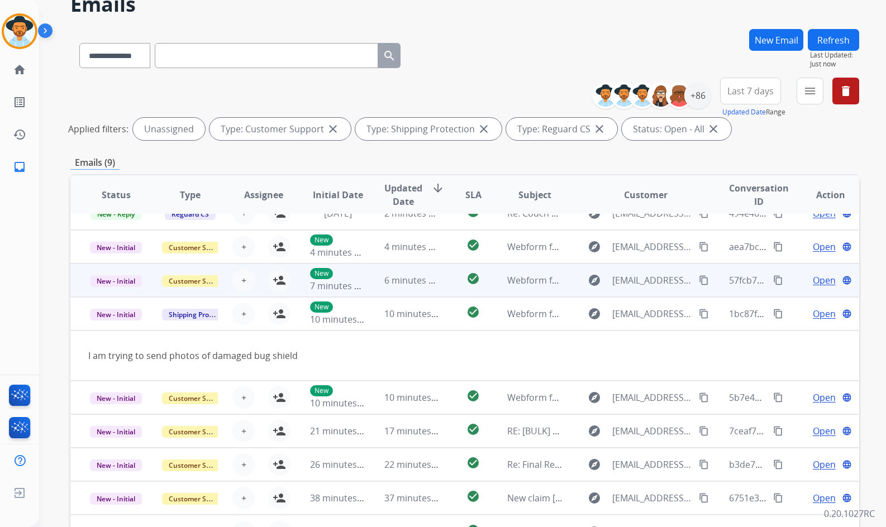
click at [786, 279] on td "Open language" at bounding box center [822, 281] width 74 height 34
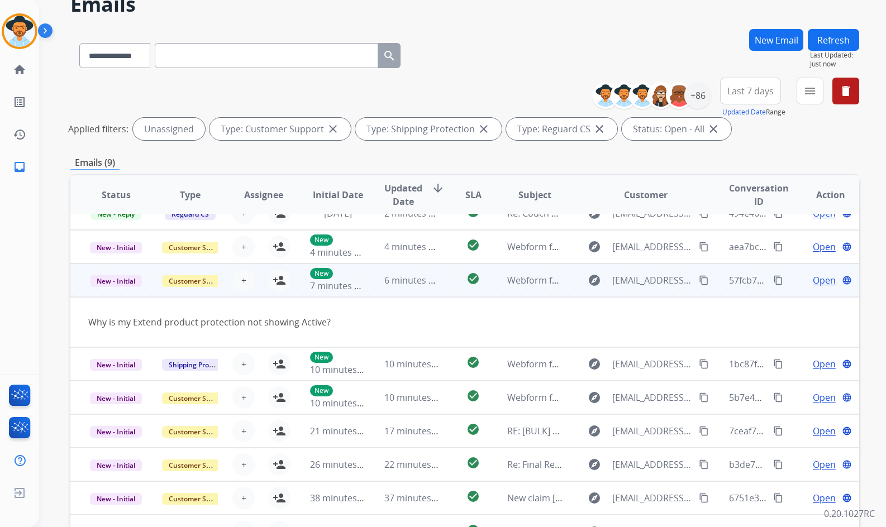
click at [813, 276] on span "Open" at bounding box center [824, 280] width 23 height 13
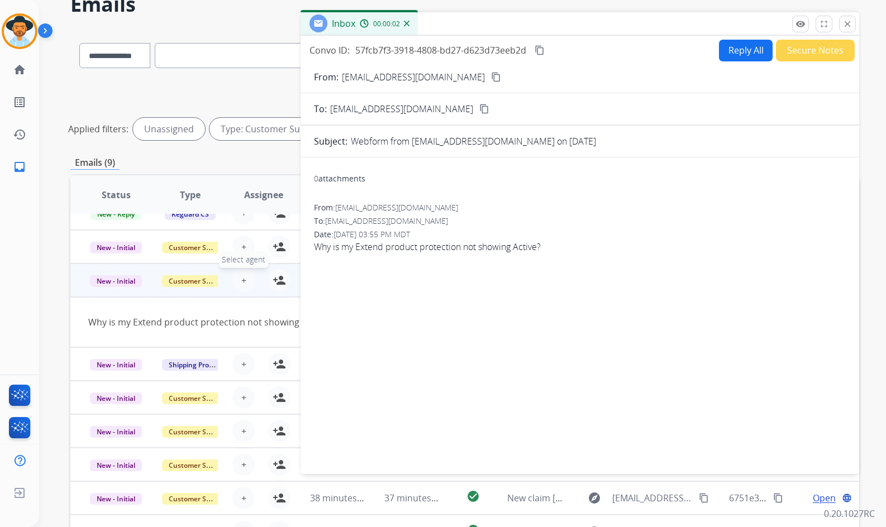
click at [243, 285] on span "+" at bounding box center [243, 280] width 5 height 13
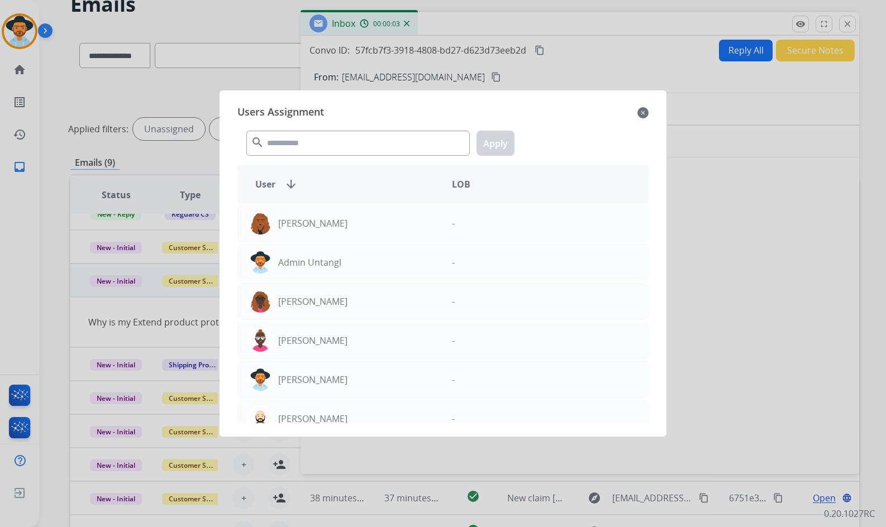
click at [642, 112] on mat-icon "close" at bounding box center [642, 112] width 11 height 13
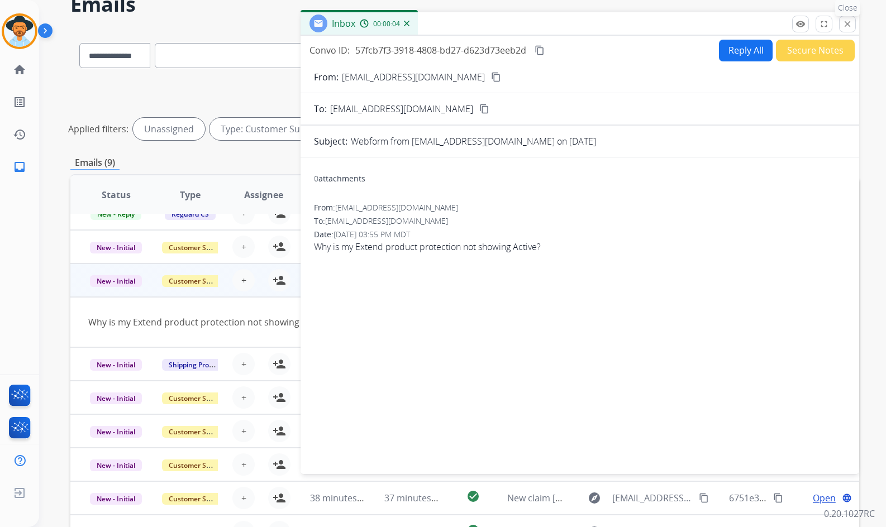
click at [845, 22] on mat-icon "close" at bounding box center [847, 24] width 10 height 10
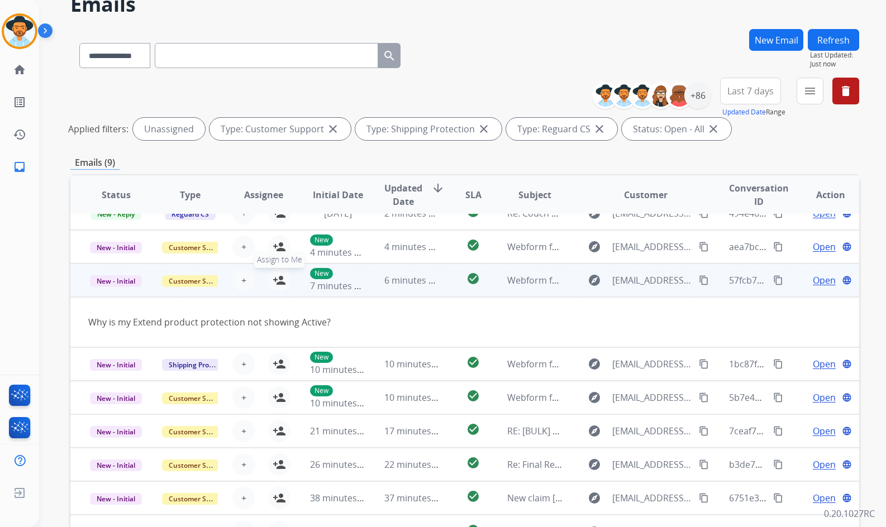
click at [275, 283] on mat-icon "person_add" at bounding box center [279, 280] width 13 height 13
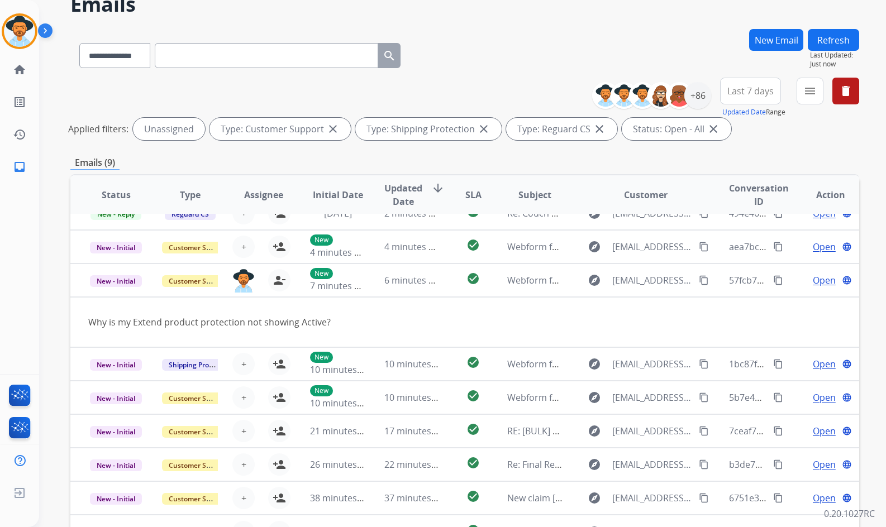
click at [792, 395] on td "Open language" at bounding box center [822, 398] width 74 height 34
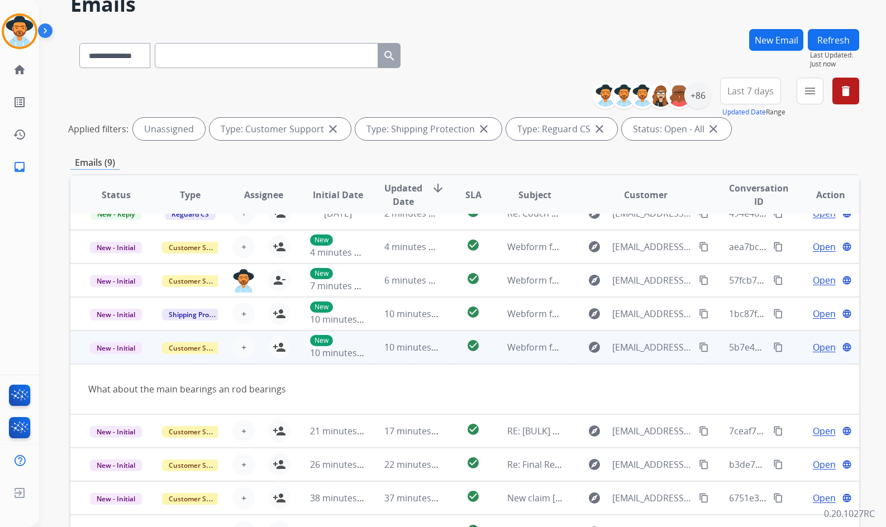
click at [813, 346] on span "Open" at bounding box center [824, 347] width 23 height 13
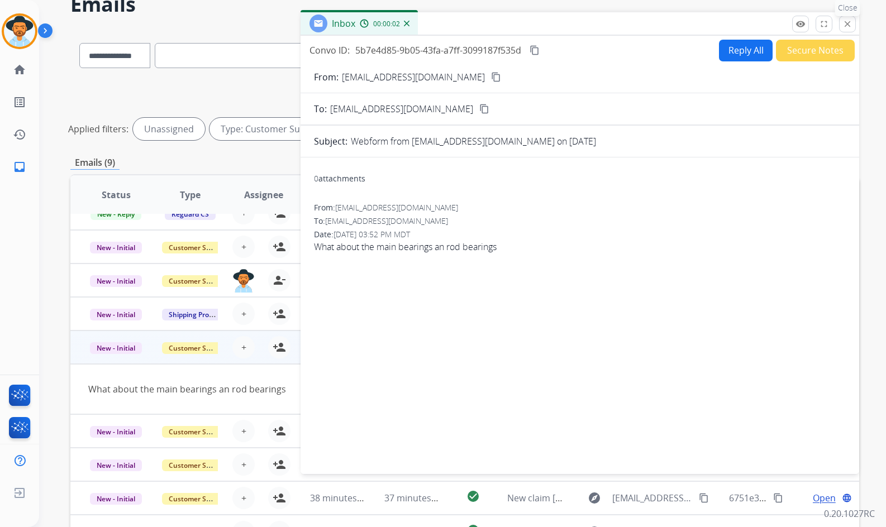
click at [845, 26] on mat-icon "close" at bounding box center [847, 24] width 10 height 10
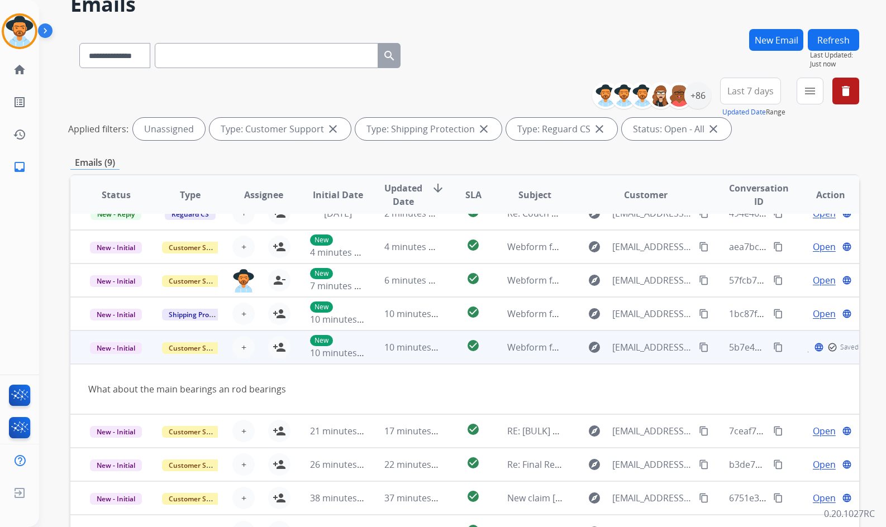
scroll to position [0, 0]
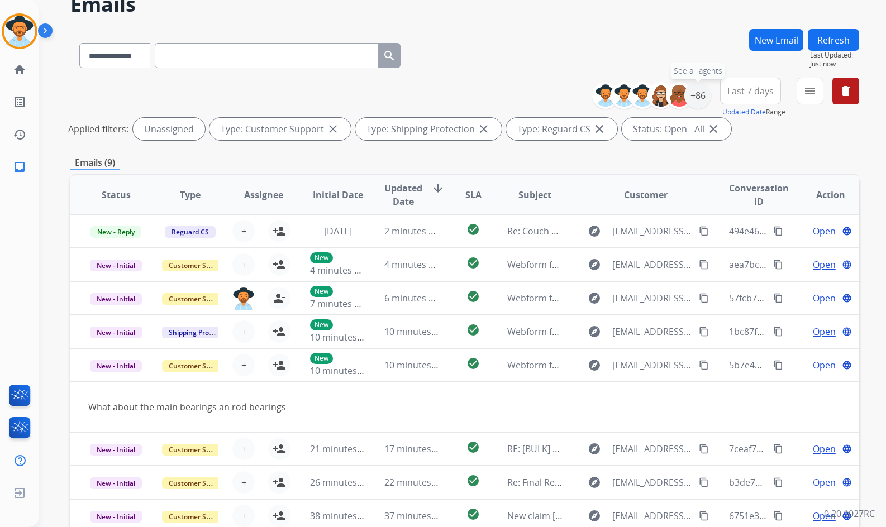
click at [715, 89] on div "**********" at bounding box center [729, 98] width 259 height 40
click at [703, 95] on div "+86" at bounding box center [697, 95] width 27 height 27
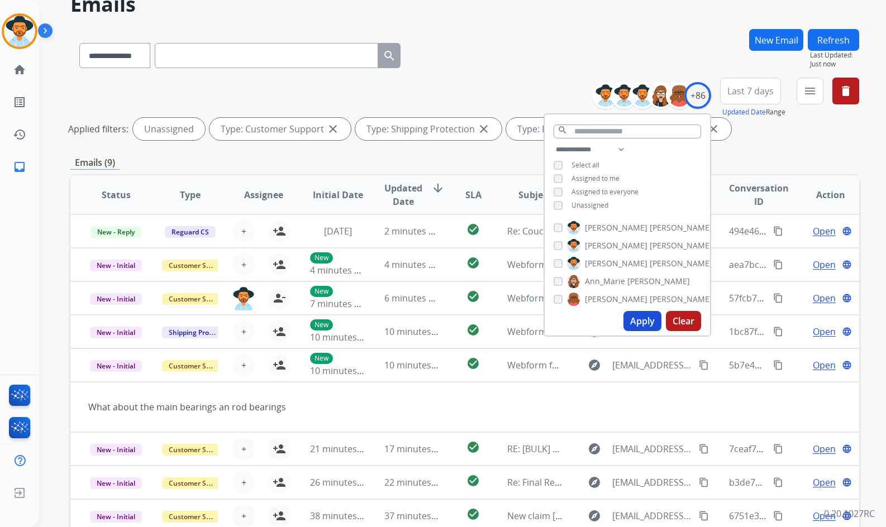
click at [587, 202] on span "Unassigned" at bounding box center [589, 204] width 37 height 9
click at [605, 262] on span "Amanda" at bounding box center [616, 263] width 63 height 11
click at [629, 319] on button "Apply" at bounding box center [642, 321] width 38 height 20
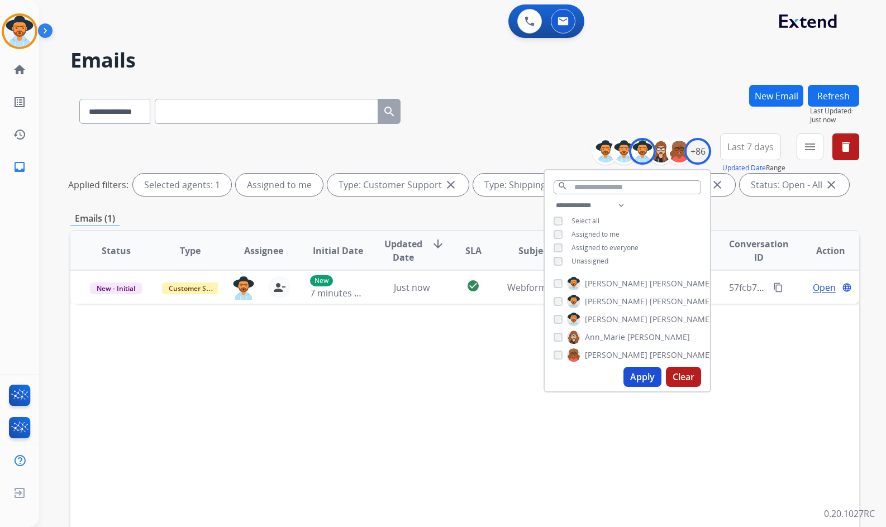
click at [637, 82] on div "**********" at bounding box center [449, 303] width 820 height 527
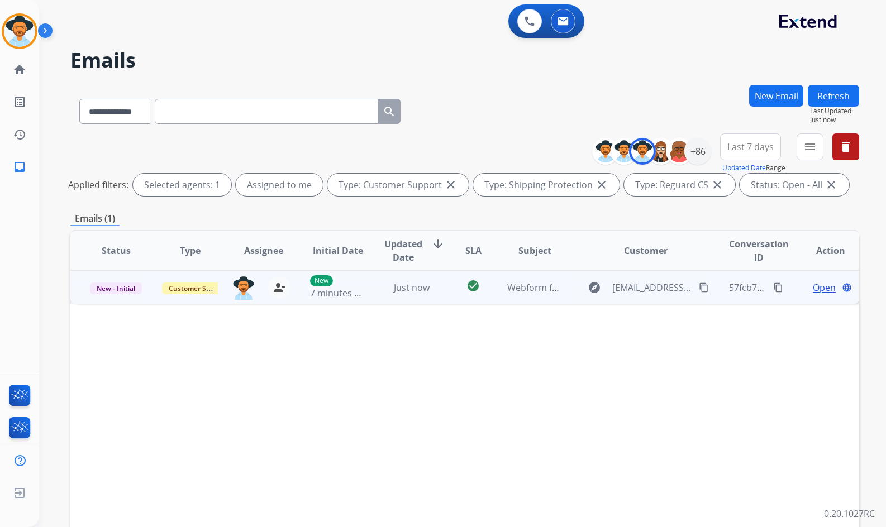
click at [815, 288] on span "Open" at bounding box center [824, 287] width 23 height 13
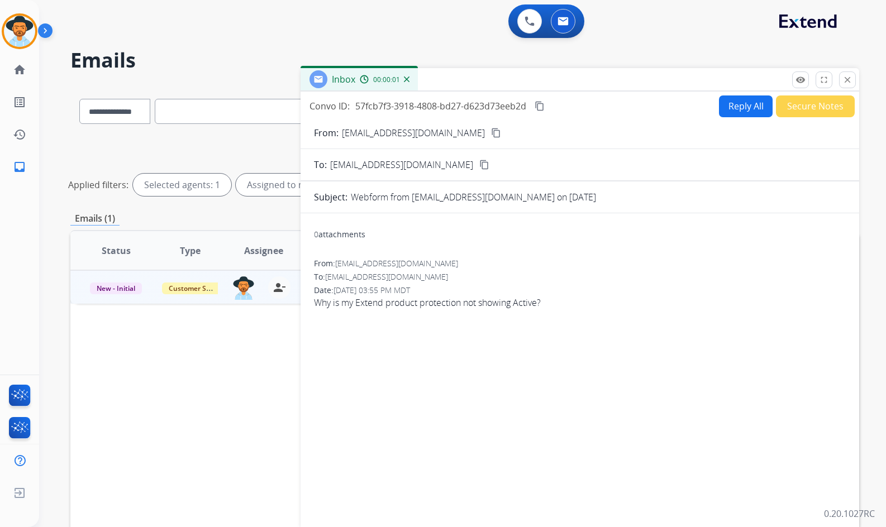
click at [491, 132] on mat-icon "content_copy" at bounding box center [496, 133] width 10 height 10
click at [544, 107] on mat-icon "content_copy" at bounding box center [539, 106] width 10 height 10
click at [404, 302] on span "Why is my Extend product protection not showing Active?" at bounding box center [580, 302] width 532 height 13
click at [403, 302] on span "Why is my Extend product protection not showing Active?" at bounding box center [580, 302] width 532 height 13
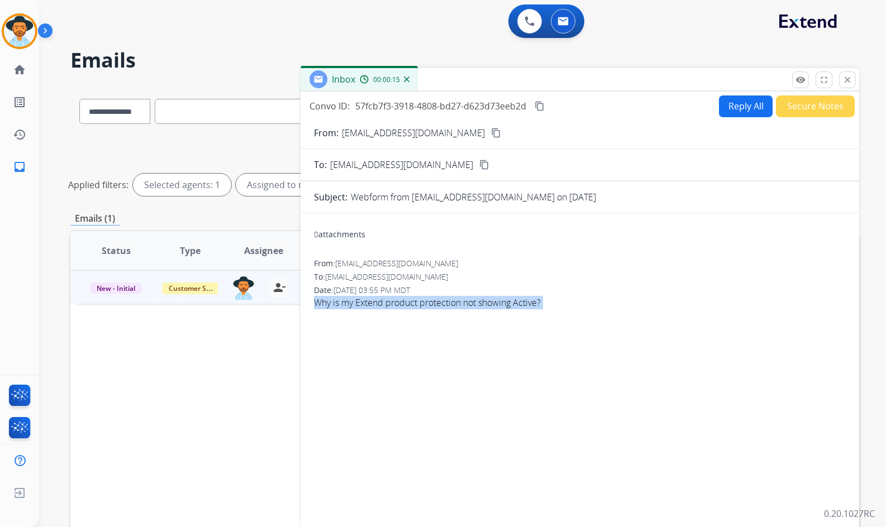
click at [403, 302] on span "Why is my Extend product protection not showing Active?" at bounding box center [580, 302] width 532 height 13
copy app-emails-table "Why is my Extend product protection not showing Active? remove_red_eye Logs ful…"
click at [748, 114] on button "Reply All" at bounding box center [746, 106] width 54 height 22
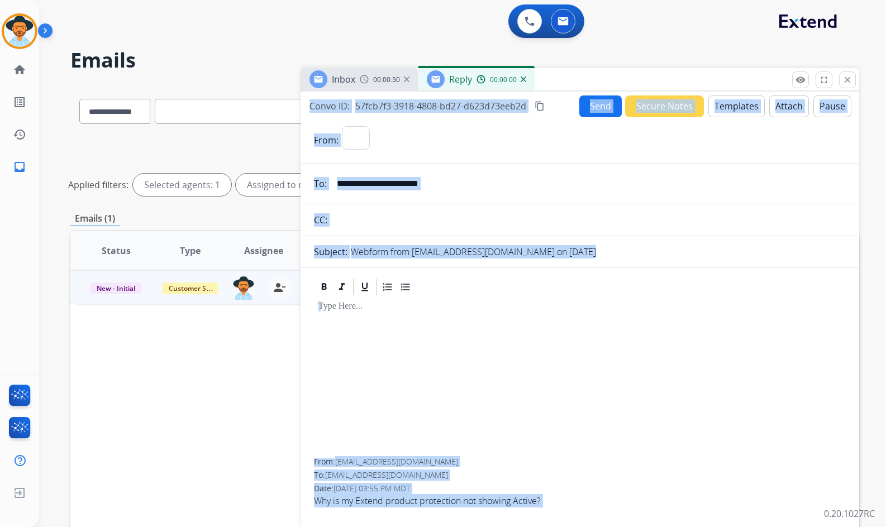
select select "**********"
click at [726, 107] on button "Templates" at bounding box center [736, 106] width 56 height 22
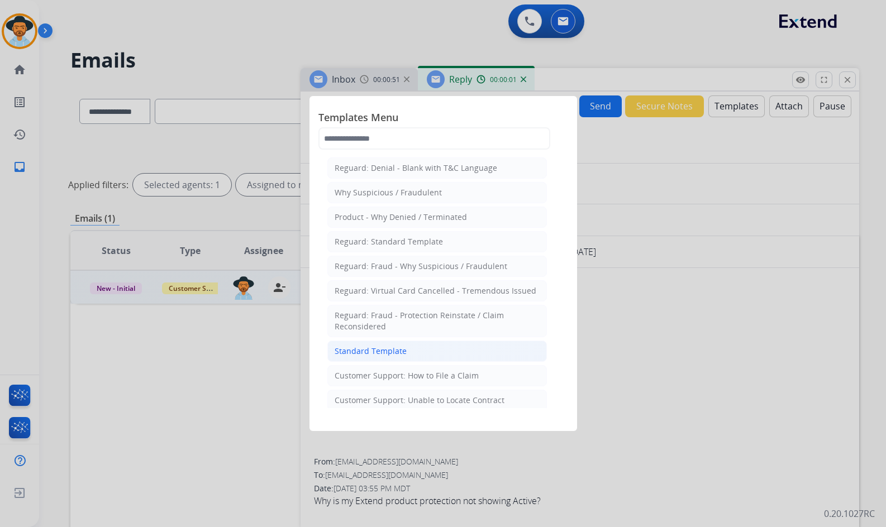
click at [392, 345] on li "Standard Template" at bounding box center [436, 351] width 219 height 21
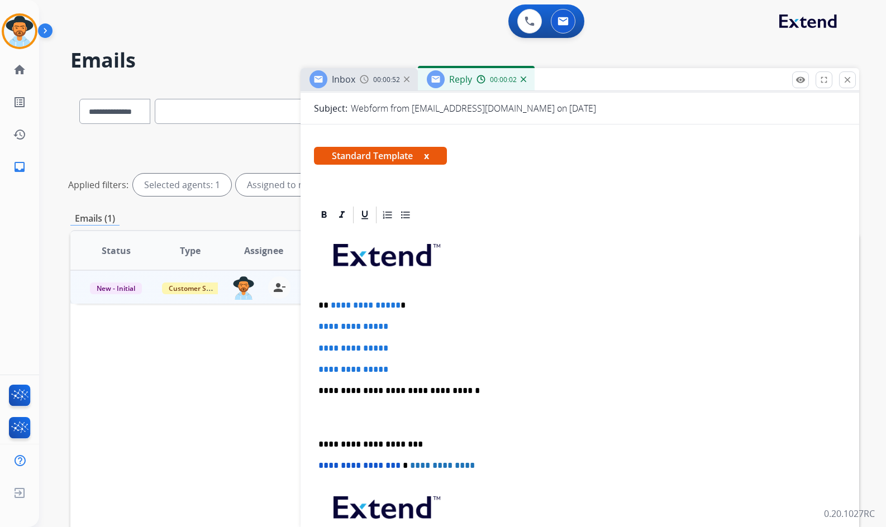
scroll to position [168, 0]
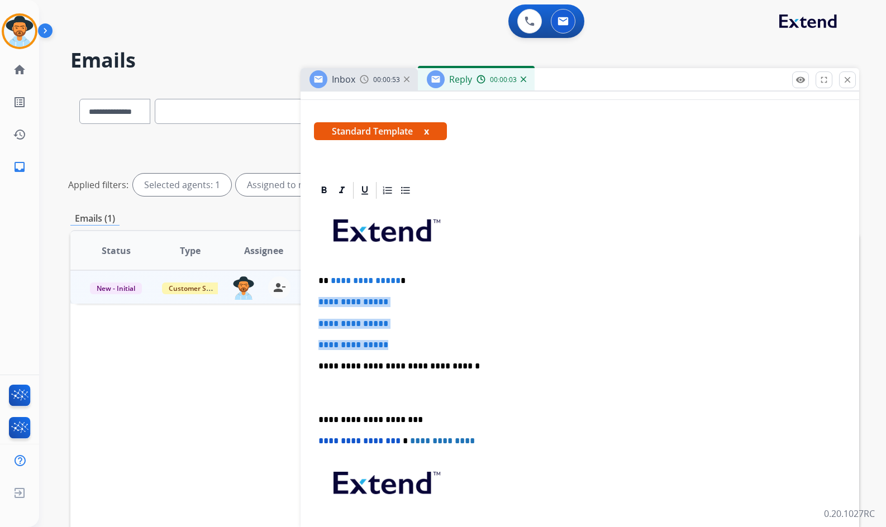
drag, startPoint x: 388, startPoint y: 338, endPoint x: 318, endPoint y: 299, distance: 79.8
click at [318, 299] on div "**********" at bounding box center [580, 392] width 532 height 384
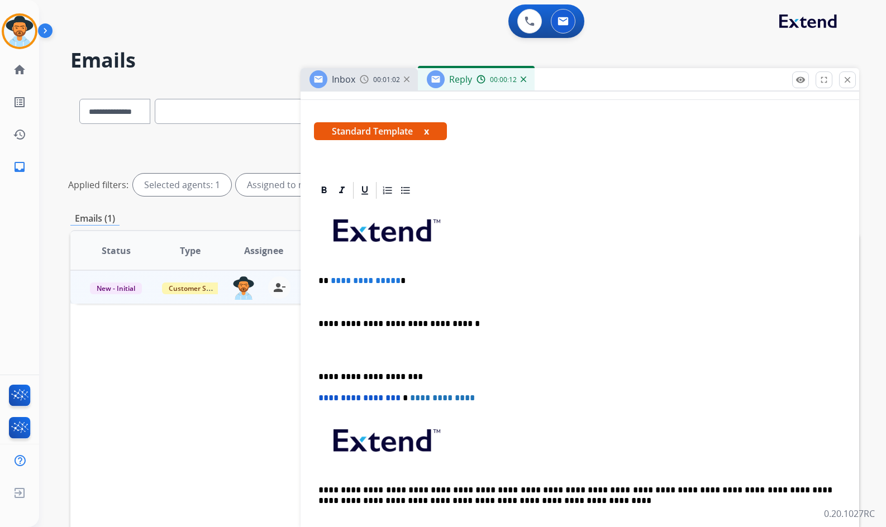
drag, startPoint x: 401, startPoint y: 281, endPoint x: 392, endPoint y: 278, distance: 9.8
click at [393, 279] on p "**********" at bounding box center [575, 281] width 514 height 10
drag, startPoint x: 392, startPoint y: 278, endPoint x: 370, endPoint y: 274, distance: 22.6
click at [342, 279] on span "**********" at bounding box center [366, 280] width 70 height 8
click at [367, 276] on p "** **** *" at bounding box center [575, 281] width 514 height 10
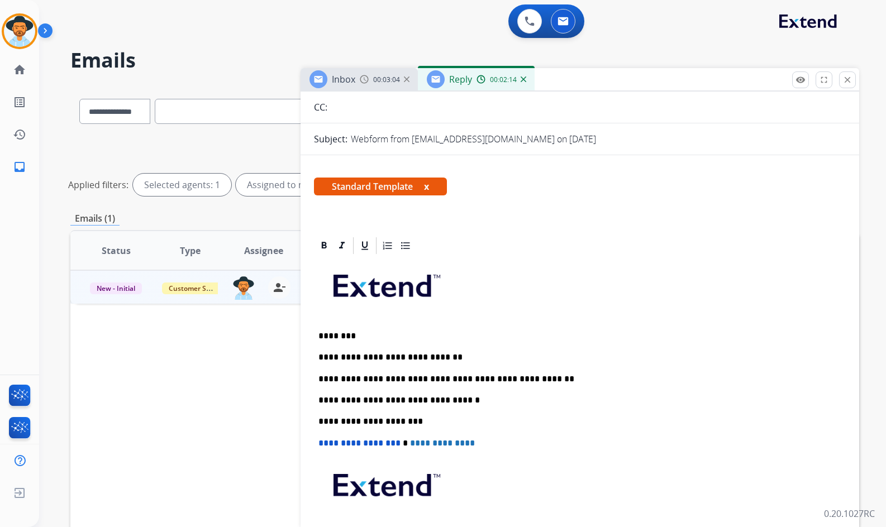
scroll to position [0, 0]
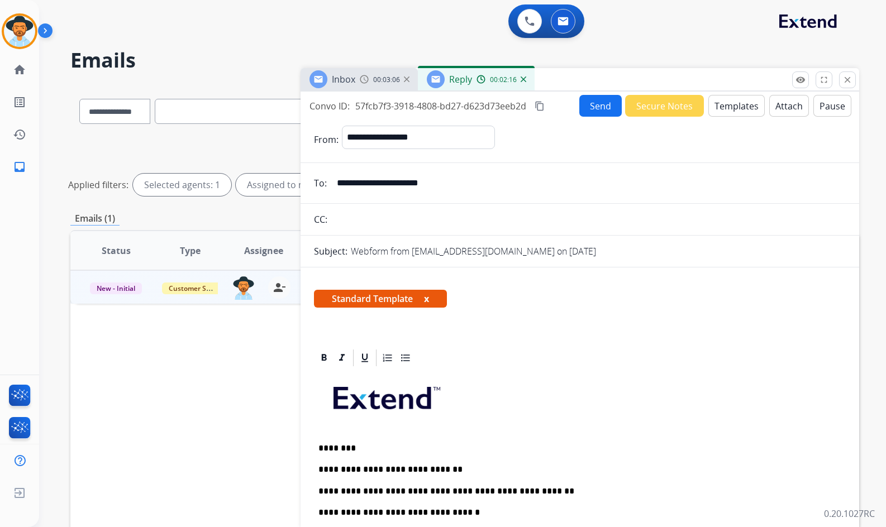
click at [588, 108] on button "Send" at bounding box center [600, 106] width 42 height 22
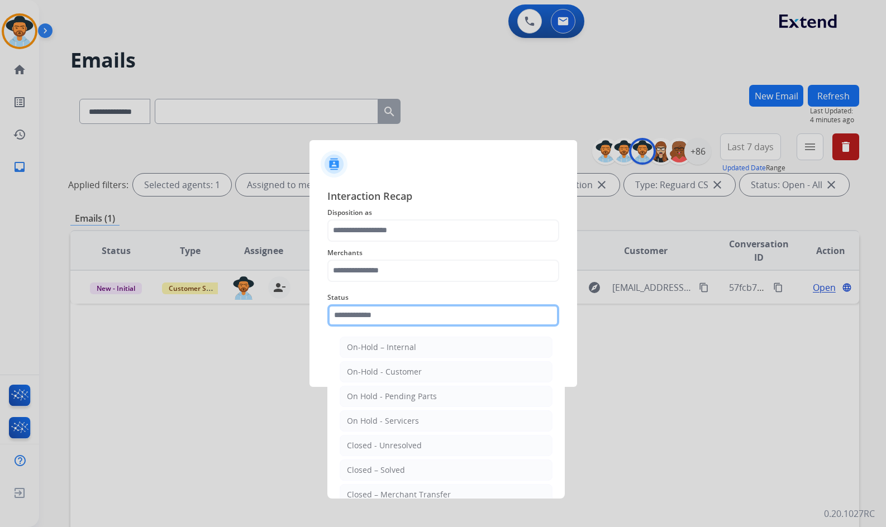
click at [422, 326] on input "text" at bounding box center [443, 315] width 232 height 22
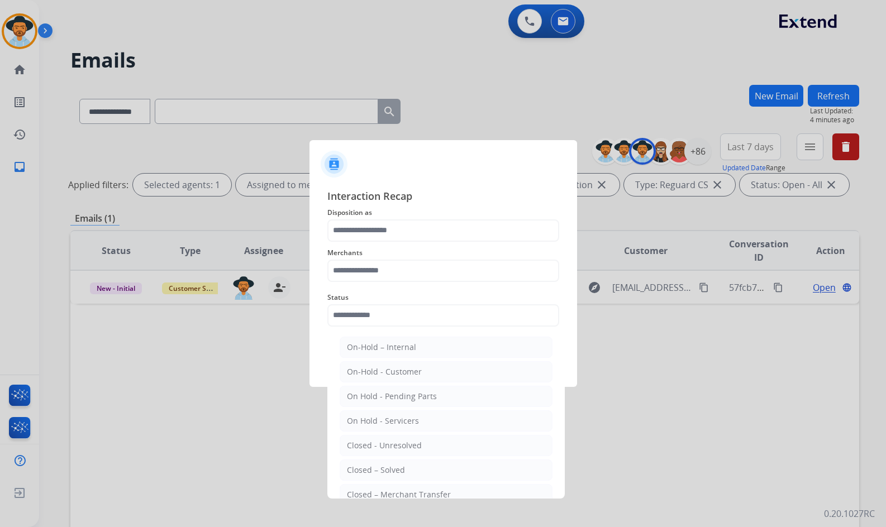
click at [396, 465] on div "Closed – Solved" at bounding box center [376, 470] width 58 height 11
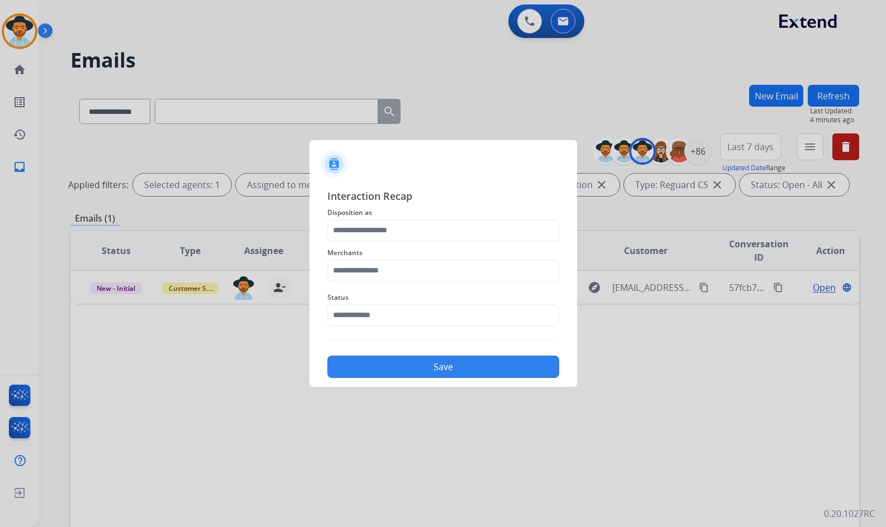
type input "**********"
click at [402, 273] on input "text" at bounding box center [443, 271] width 232 height 22
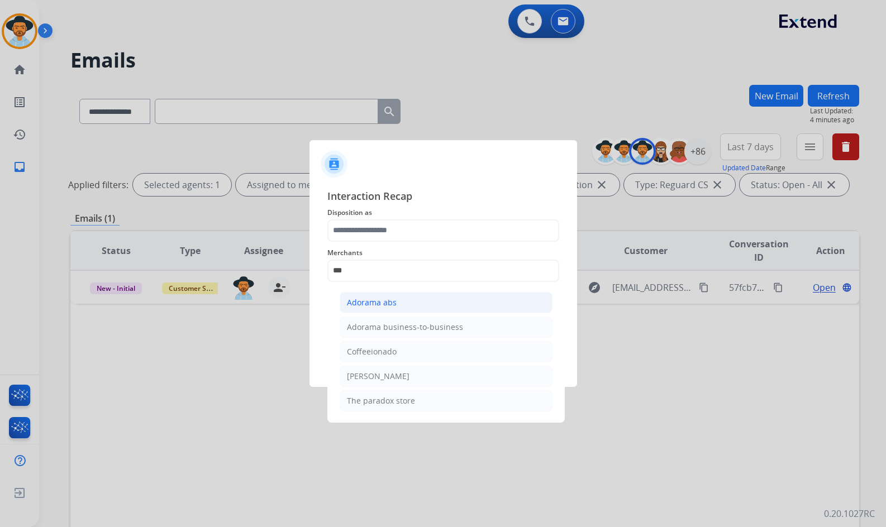
click at [387, 305] on div "Adorama abs" at bounding box center [372, 302] width 50 height 11
type input "**********"
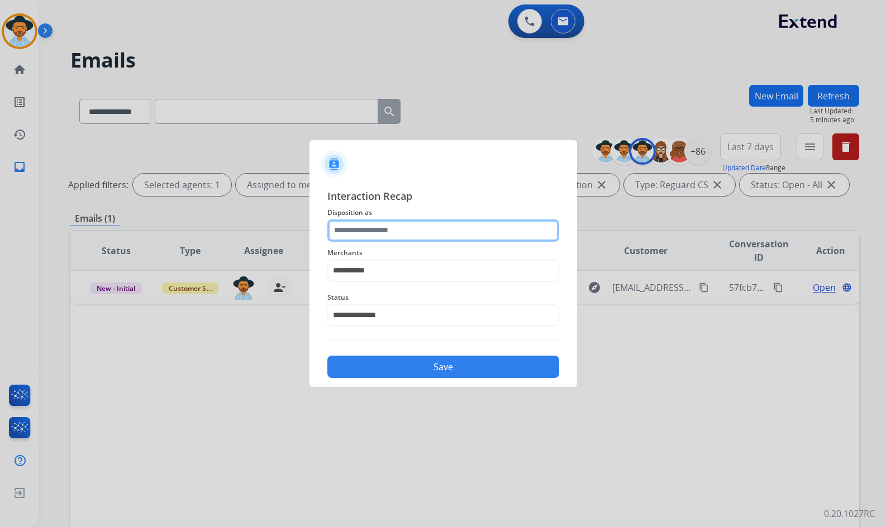
click at [391, 234] on input "text" at bounding box center [443, 230] width 232 height 22
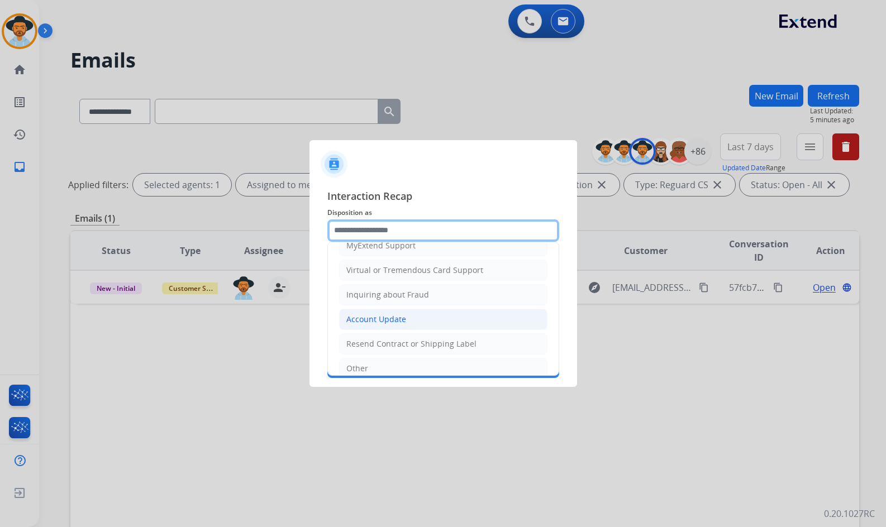
scroll to position [118, 0]
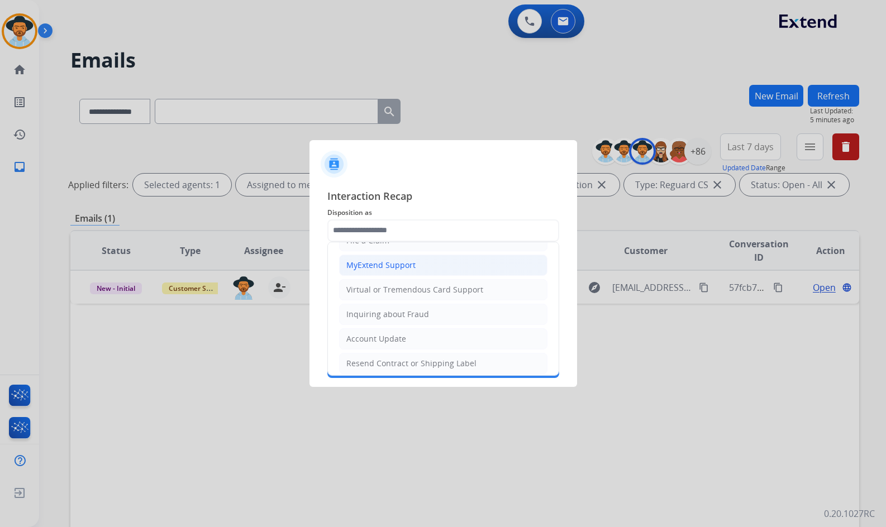
click at [407, 266] on div "MyExtend Support" at bounding box center [380, 265] width 69 height 11
type input "**********"
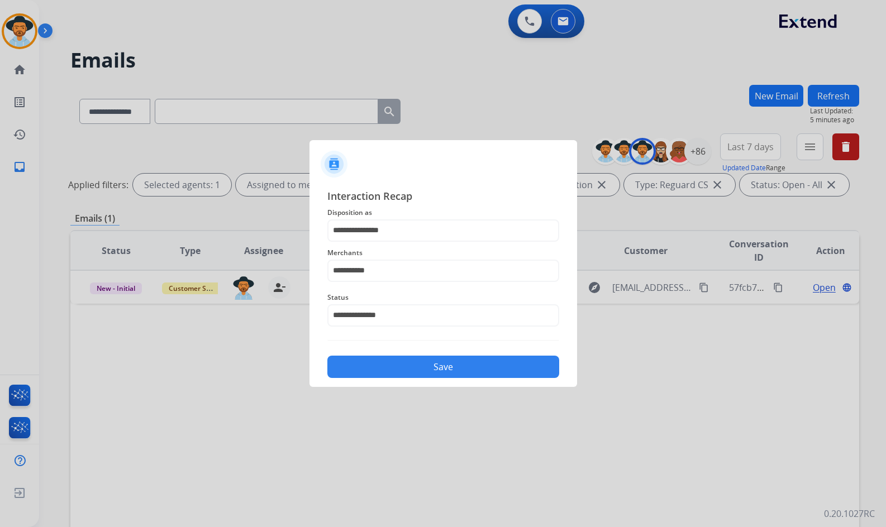
click at [412, 363] on button "Save" at bounding box center [443, 367] width 232 height 22
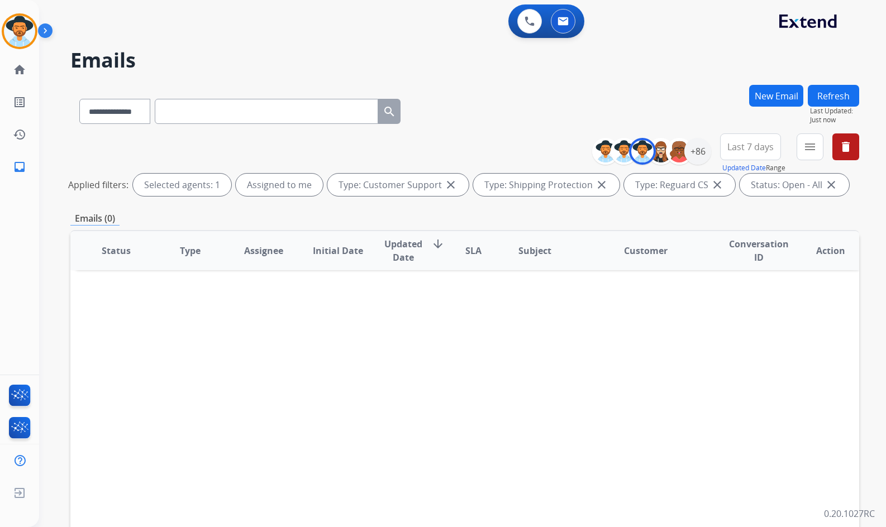
click at [51, 247] on div "**********" at bounding box center [449, 303] width 820 height 527
click at [55, 136] on div "**********" at bounding box center [449, 303] width 820 height 527
click at [38, 296] on div "Amanda Non-Phone Queue Edit Avatar Agent: Amanda Routing Profile: Extend_Traini…" at bounding box center [19, 263] width 39 height 527
click at [39, 294] on div "**********" at bounding box center [449, 303] width 820 height 527
click at [39, 292] on div "**********" at bounding box center [449, 303] width 820 height 527
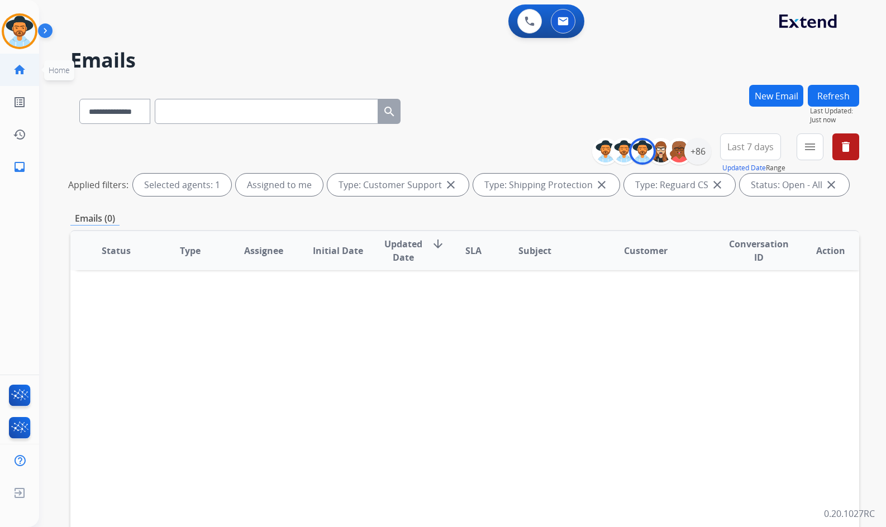
click at [19, 59] on link "home Home" at bounding box center [19, 69] width 31 height 31
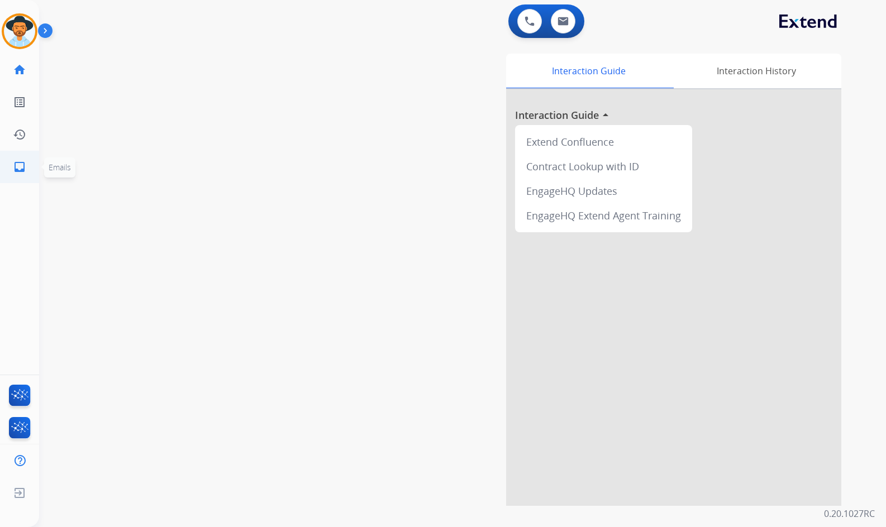
click at [29, 160] on link "inbox Emails" at bounding box center [19, 166] width 31 height 31
select select "**********"
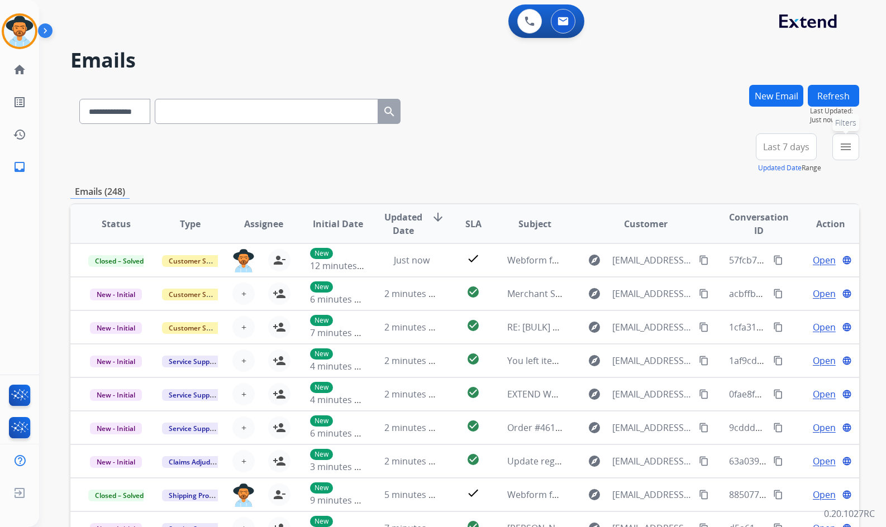
click at [842, 144] on mat-icon "menu" at bounding box center [845, 146] width 13 height 13
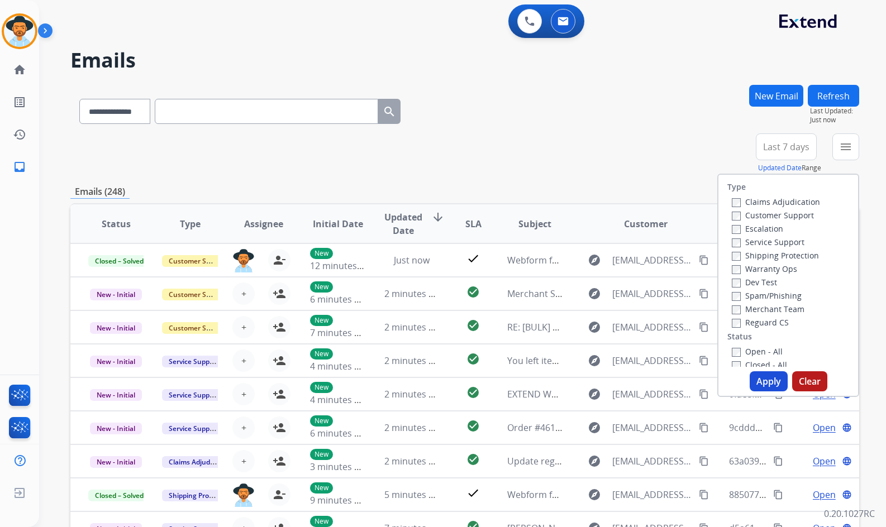
click at [753, 214] on label "Customer Support" at bounding box center [773, 215] width 82 height 11
click at [763, 252] on label "Shipping Protection" at bounding box center [775, 255] width 87 height 11
click at [761, 322] on label "Reguard CS" at bounding box center [760, 322] width 57 height 11
click at [759, 343] on div "Type Claims Adjudication Customer Support Escalation Service Support Shipping P…" at bounding box center [788, 271] width 140 height 192
click at [759, 345] on div "Open - All" at bounding box center [790, 351] width 117 height 13
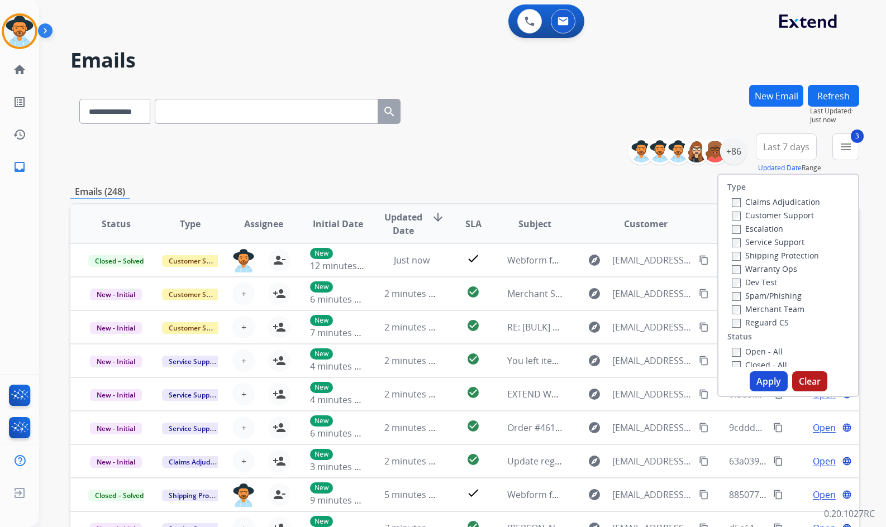
click at [759, 347] on label "Open - All" at bounding box center [757, 351] width 51 height 11
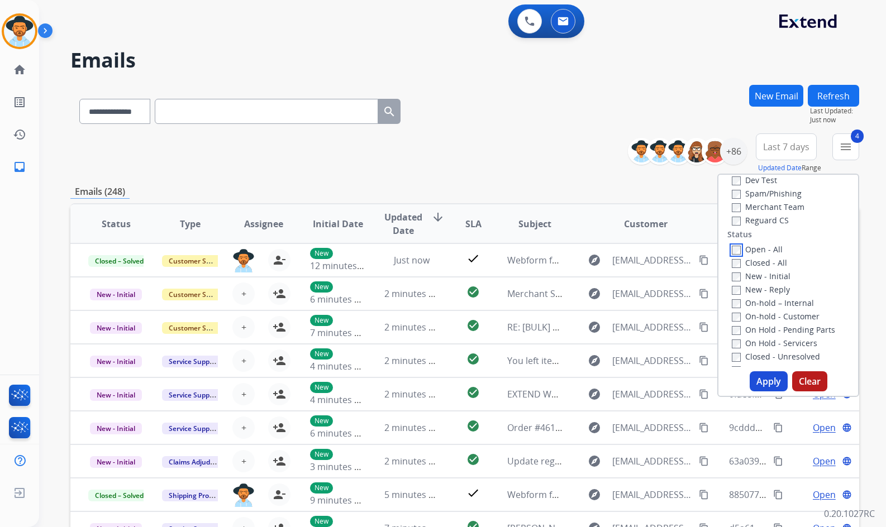
scroll to position [112, 0]
click at [766, 333] on label "On Hold - Servicers" at bounding box center [774, 333] width 85 height 11
click at [768, 320] on label "On Hold - Pending Parts" at bounding box center [783, 320] width 103 height 11
click at [770, 309] on label "On-hold - Customer" at bounding box center [776, 307] width 88 height 11
click at [772, 294] on label "On-hold – Internal" at bounding box center [773, 293] width 82 height 11
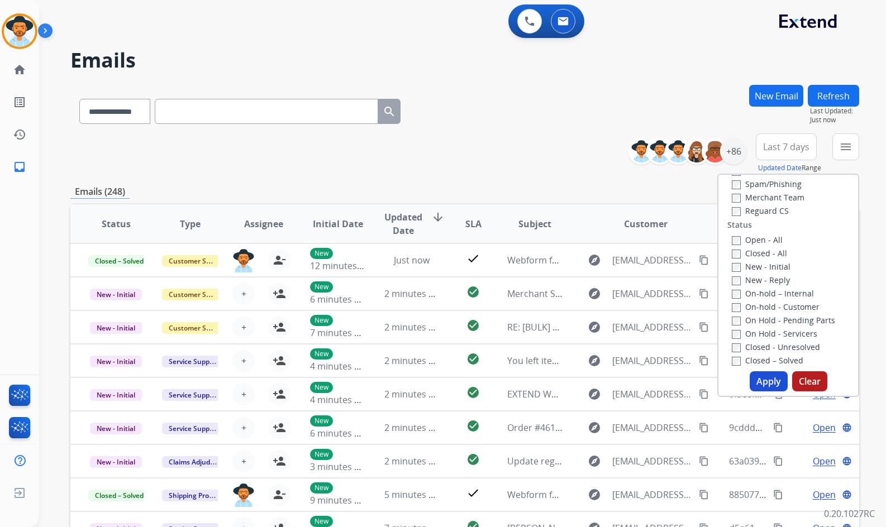
click at [772, 276] on label "New - Reply" at bounding box center [761, 280] width 58 height 11
click at [772, 266] on label "New - Initial" at bounding box center [761, 266] width 59 height 11
click at [763, 384] on button "Apply" at bounding box center [768, 381] width 38 height 20
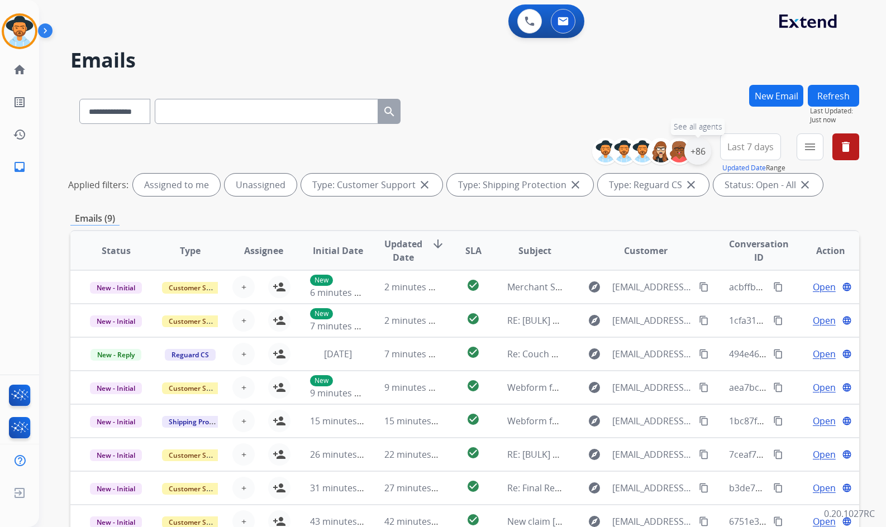
click at [698, 154] on div "+86" at bounding box center [697, 151] width 27 height 27
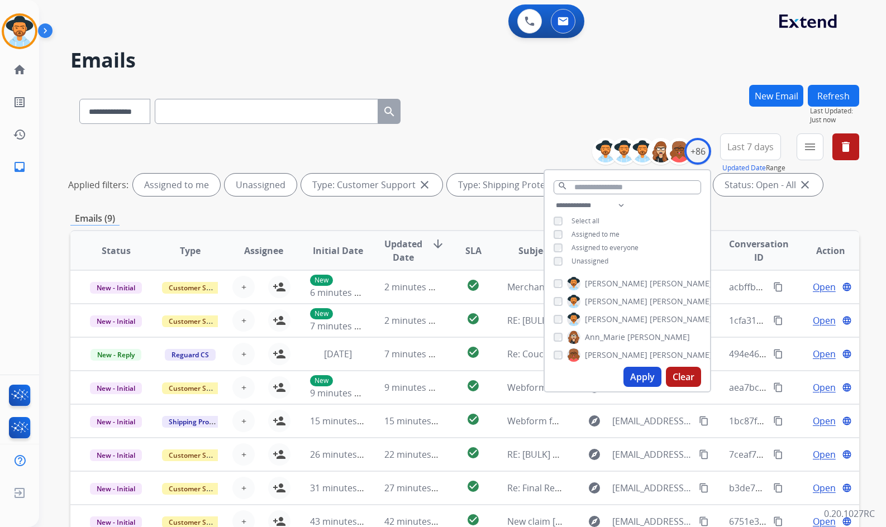
click at [587, 260] on span "Unassigned" at bounding box center [589, 260] width 37 height 9
click at [606, 318] on span "Amanda" at bounding box center [616, 319] width 63 height 11
click at [636, 374] on button "Apply" at bounding box center [642, 377] width 38 height 20
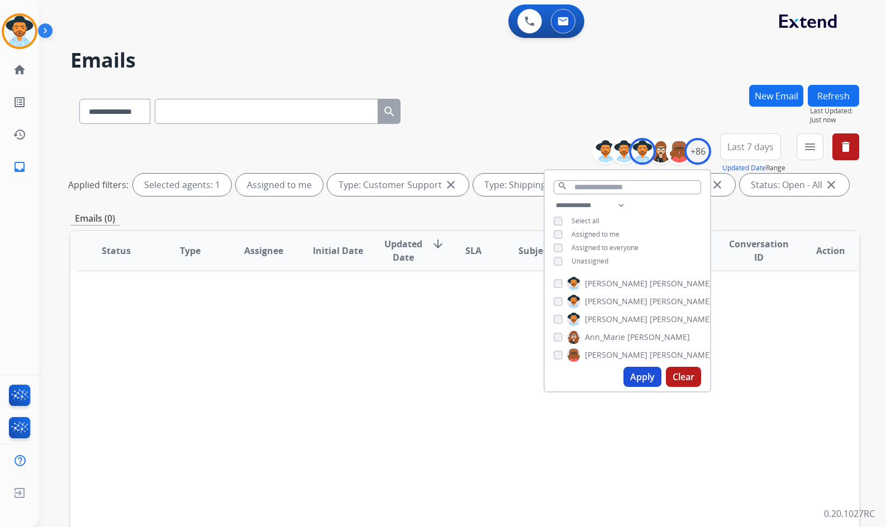
click at [469, 300] on div "Status Type Assignee Initial Date Updated Date arrow_downward SLA Subject Custo…" at bounding box center [464, 417] width 789 height 374
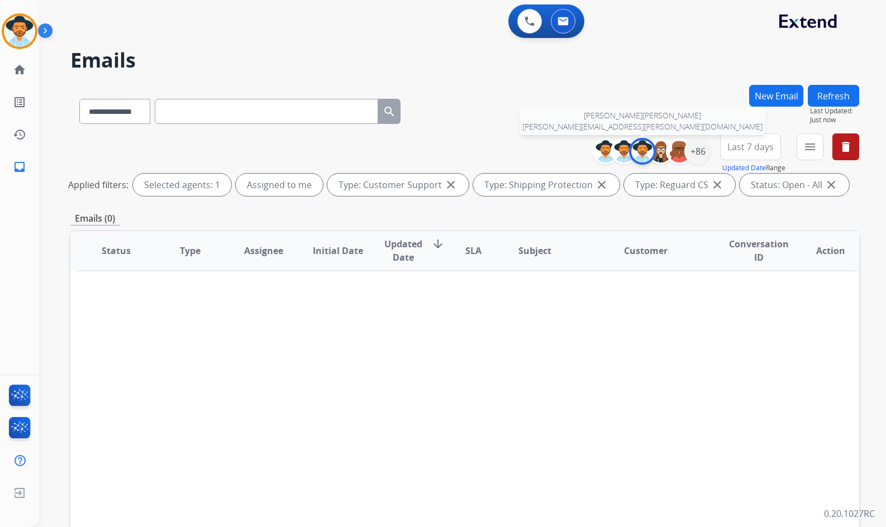
click at [634, 151] on img at bounding box center [642, 151] width 22 height 22
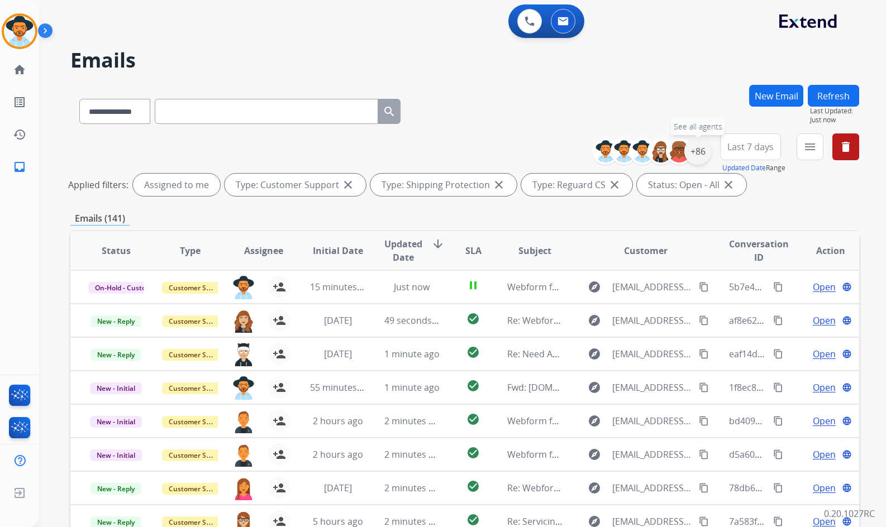
click at [691, 155] on div "+86" at bounding box center [697, 151] width 27 height 27
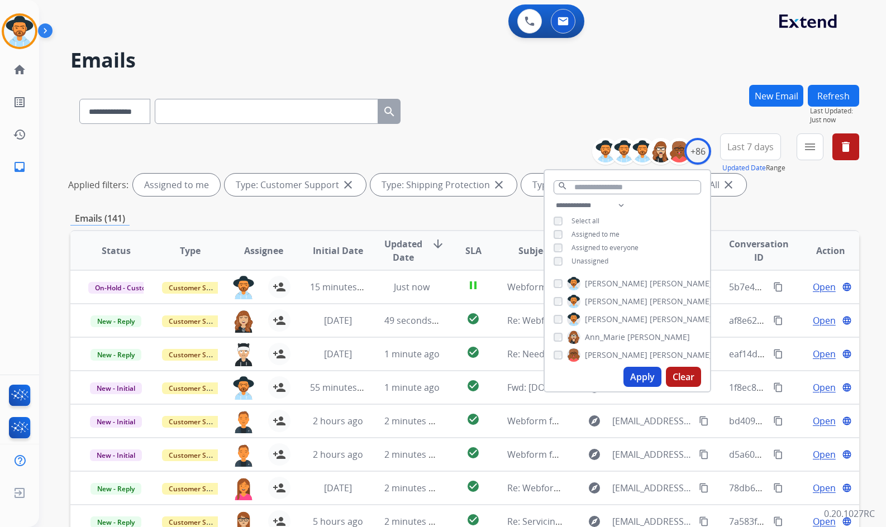
click at [577, 260] on span "Unassigned" at bounding box center [589, 260] width 37 height 9
click at [589, 231] on span "Assigned to me" at bounding box center [595, 234] width 48 height 9
click at [638, 379] on button "Apply" at bounding box center [642, 377] width 38 height 20
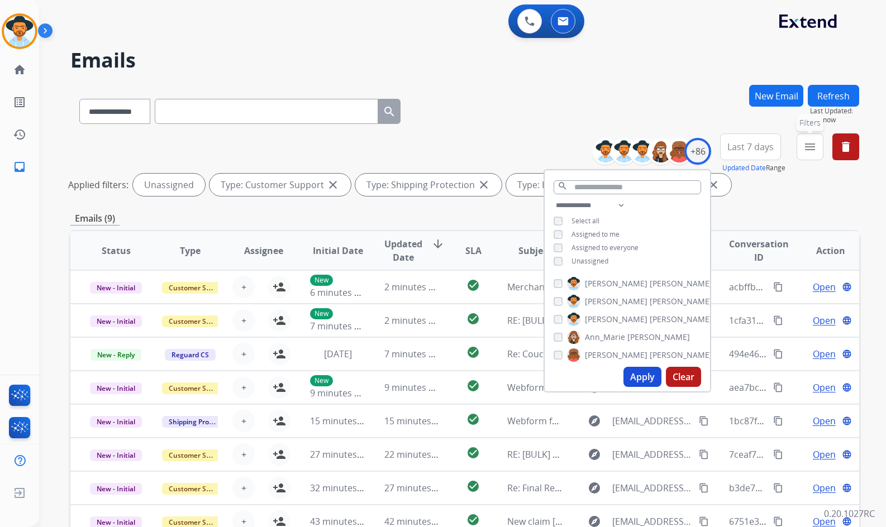
click at [813, 149] on mat-icon "menu" at bounding box center [809, 146] width 13 height 13
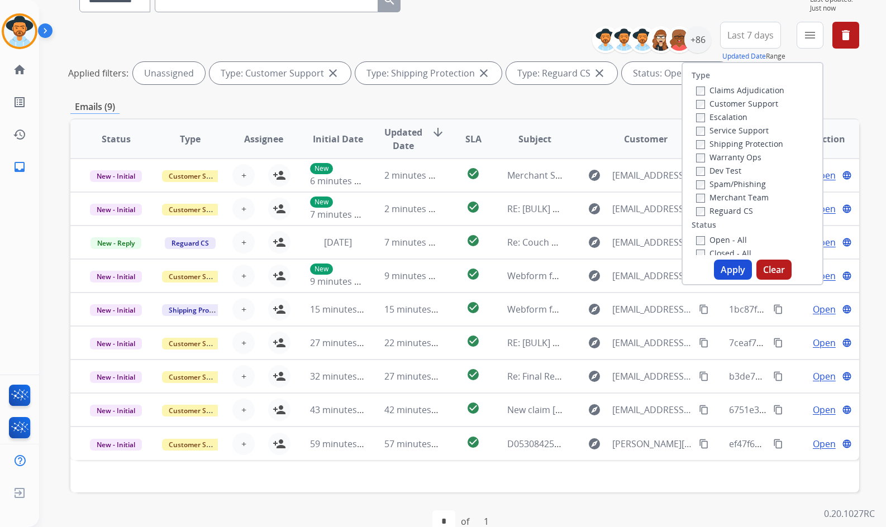
click at [871, 145] on div "**********" at bounding box center [462, 263] width 847 height 527
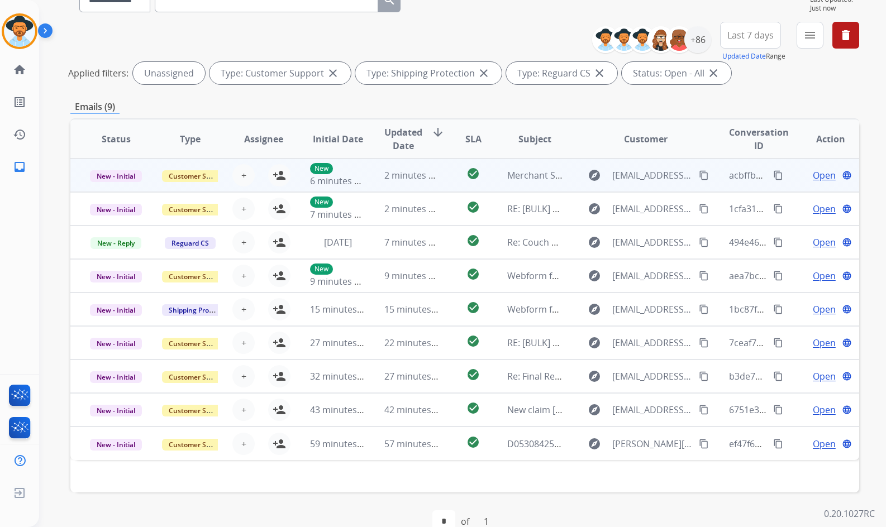
click at [785, 177] on td "Open language" at bounding box center [822, 176] width 74 height 34
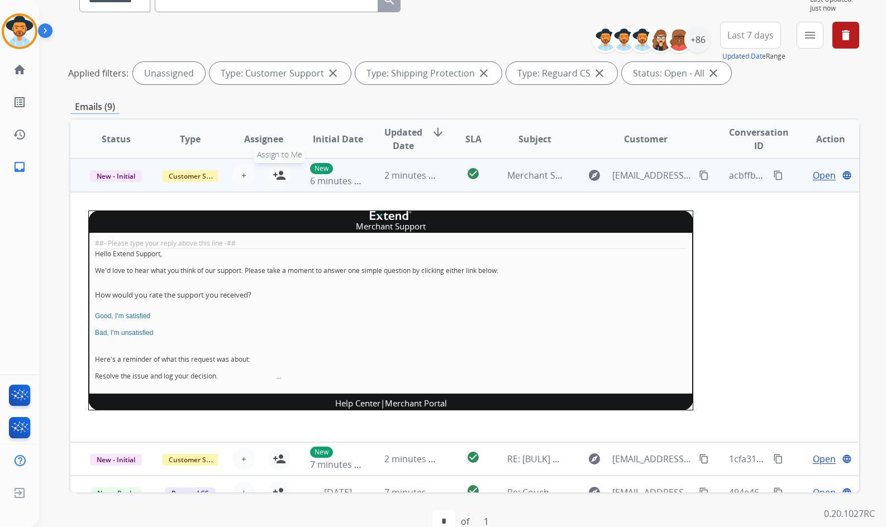
click at [275, 174] on mat-icon "person_add" at bounding box center [279, 175] width 13 height 13
click at [790, 174] on td "Open language" at bounding box center [822, 176] width 74 height 34
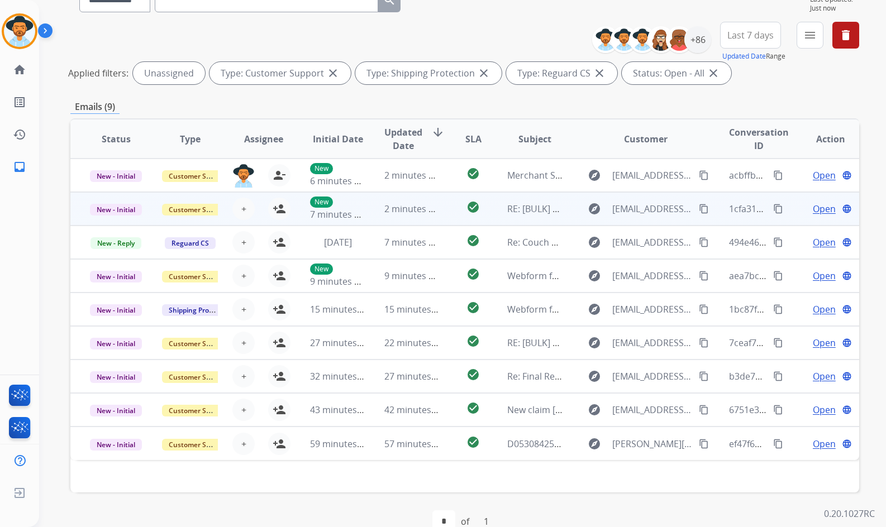
click at [791, 209] on td "Open language" at bounding box center [822, 209] width 74 height 34
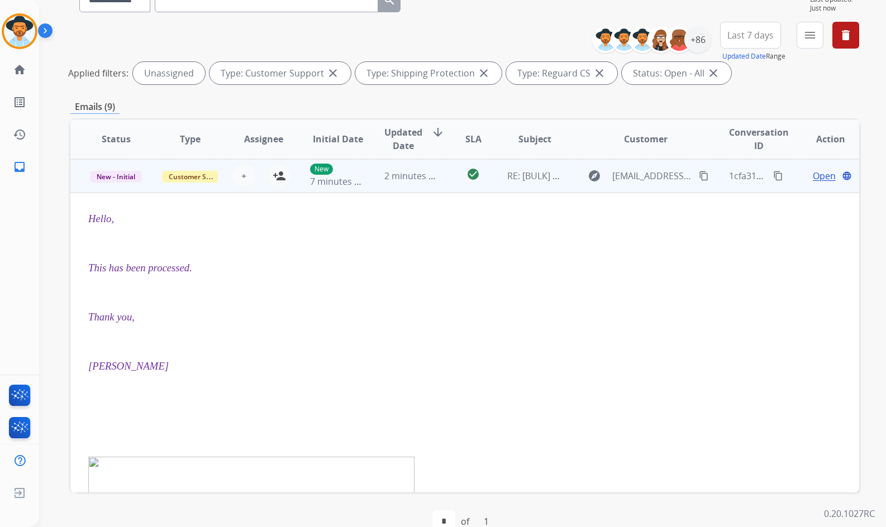
scroll to position [34, 0]
click at [787, 173] on td "Open language" at bounding box center [822, 176] width 74 height 34
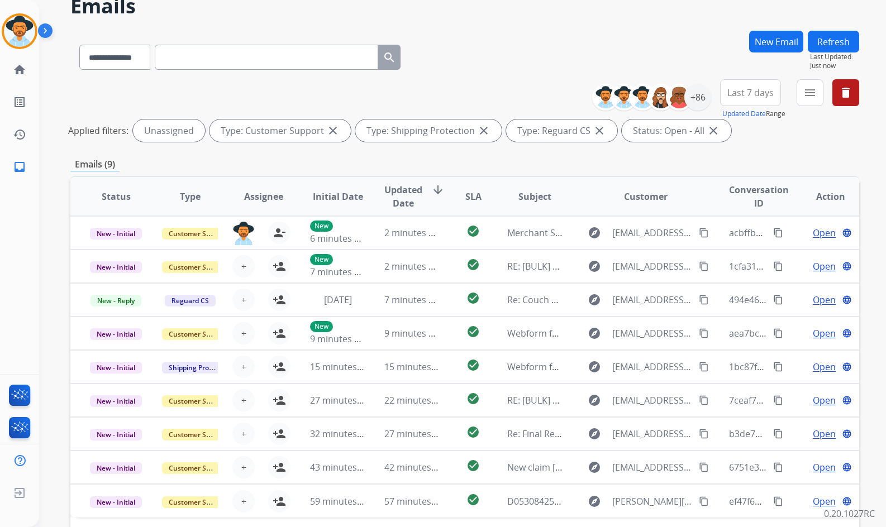
scroll to position [0, 0]
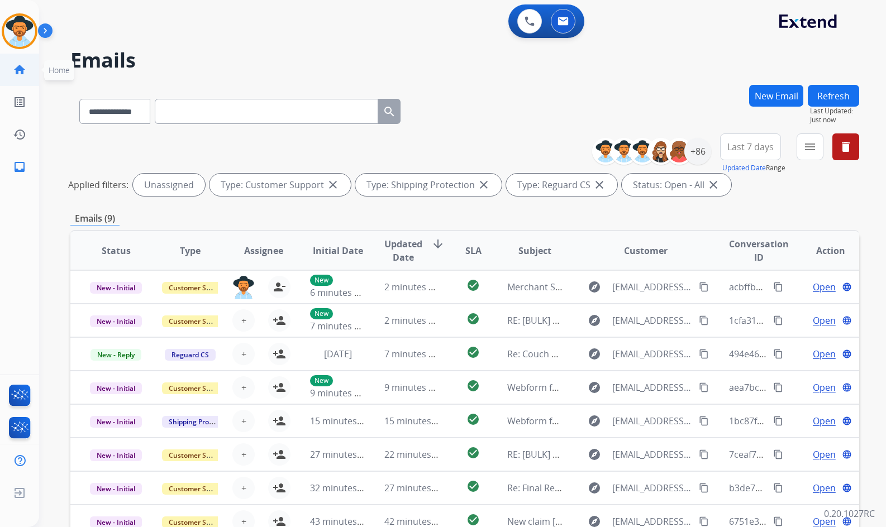
click at [32, 69] on link "home Home" at bounding box center [19, 69] width 31 height 31
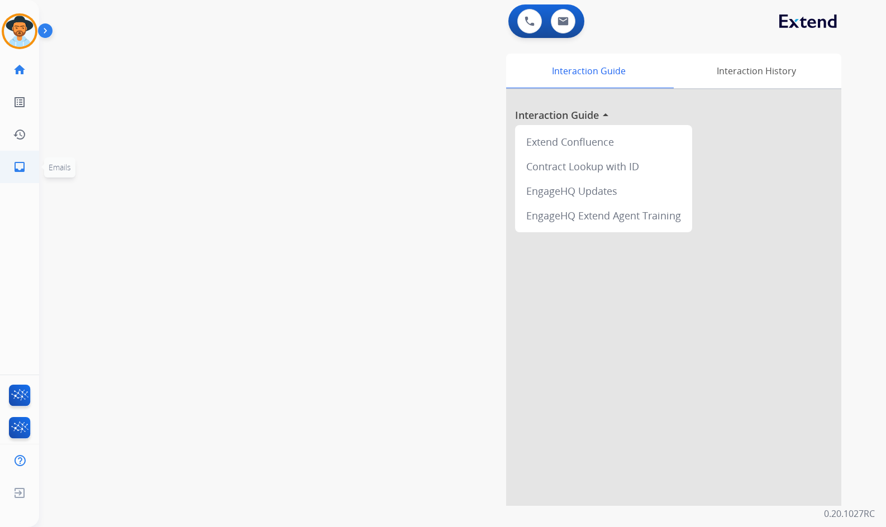
click at [13, 159] on link "inbox Emails" at bounding box center [19, 166] width 31 height 31
select select "**********"
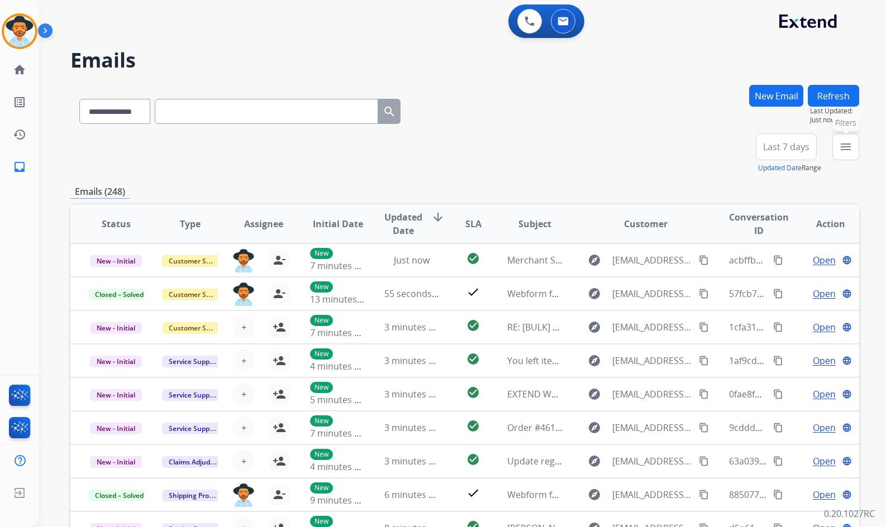
click at [850, 157] on button "menu Filters" at bounding box center [845, 146] width 27 height 27
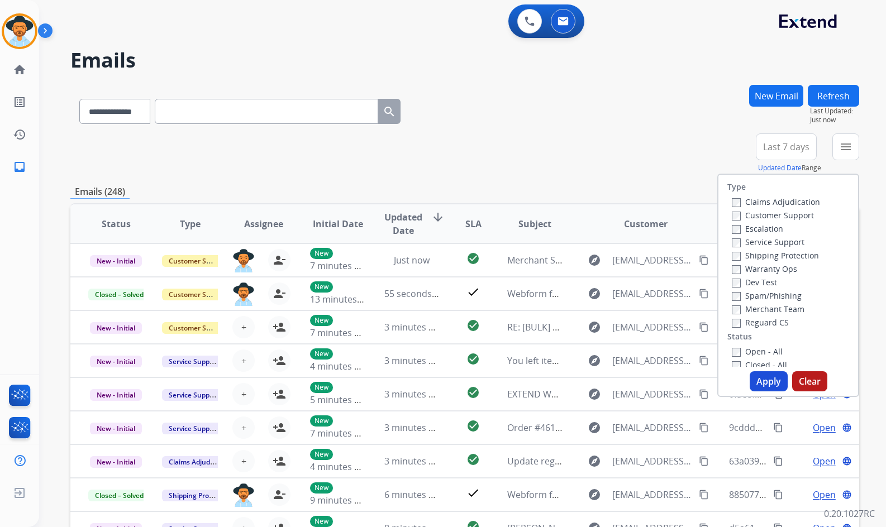
click at [785, 213] on label "Customer Support" at bounding box center [773, 215] width 82 height 11
click at [775, 255] on label "Shipping Protection" at bounding box center [775, 255] width 87 height 11
click at [762, 321] on label "Reguard CS" at bounding box center [760, 322] width 57 height 11
click at [763, 349] on label "Open - All" at bounding box center [757, 351] width 51 height 11
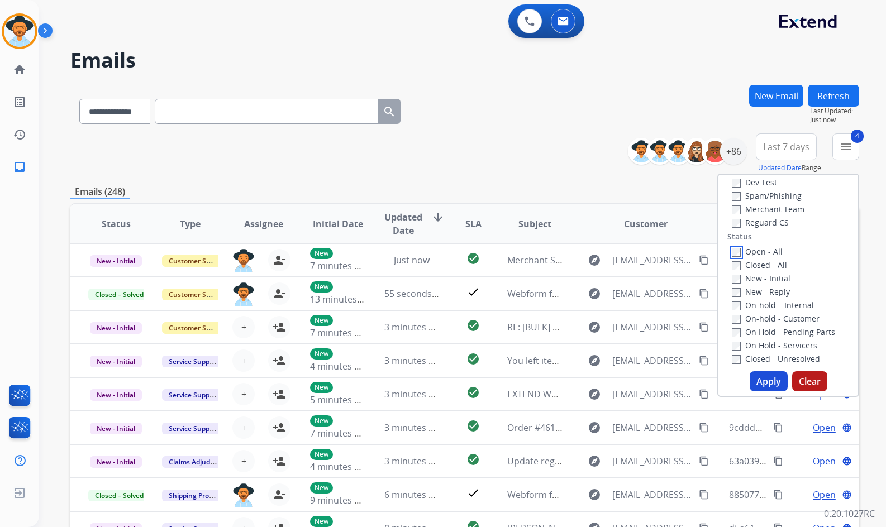
scroll to position [112, 0]
click at [766, 335] on label "On Hold - Servicers" at bounding box center [774, 333] width 85 height 11
click at [766, 321] on label "On Hold - Pending Parts" at bounding box center [783, 320] width 103 height 11
click at [767, 308] on label "On-hold - Customer" at bounding box center [776, 307] width 88 height 11
click at [766, 297] on label "On-hold – Internal" at bounding box center [773, 293] width 82 height 11
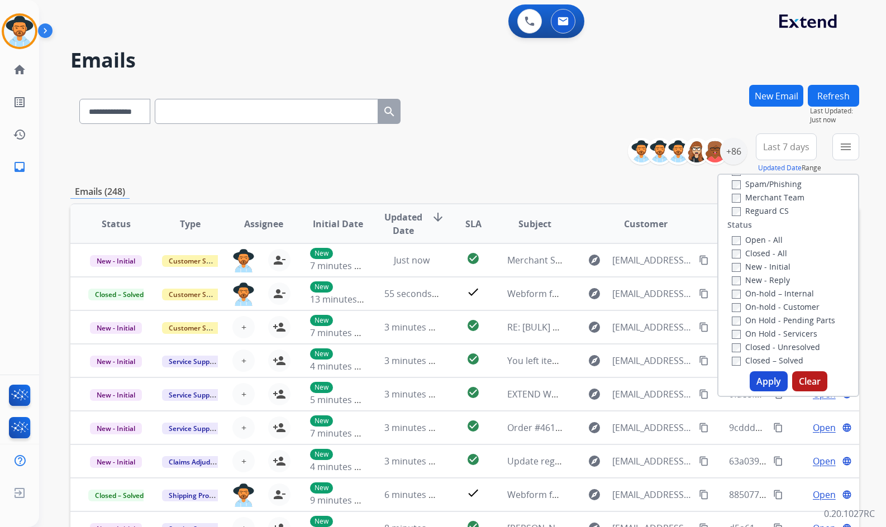
click at [763, 281] on label "New - Reply" at bounding box center [761, 280] width 58 height 11
click at [761, 270] on label "New - Initial" at bounding box center [761, 266] width 59 height 11
click at [766, 383] on button "Apply" at bounding box center [768, 381] width 38 height 20
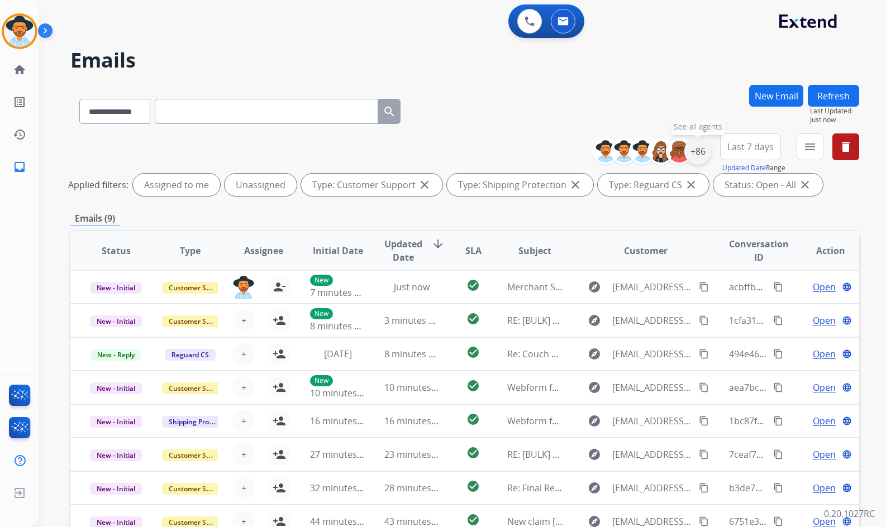
click at [703, 149] on div "+86" at bounding box center [697, 151] width 27 height 27
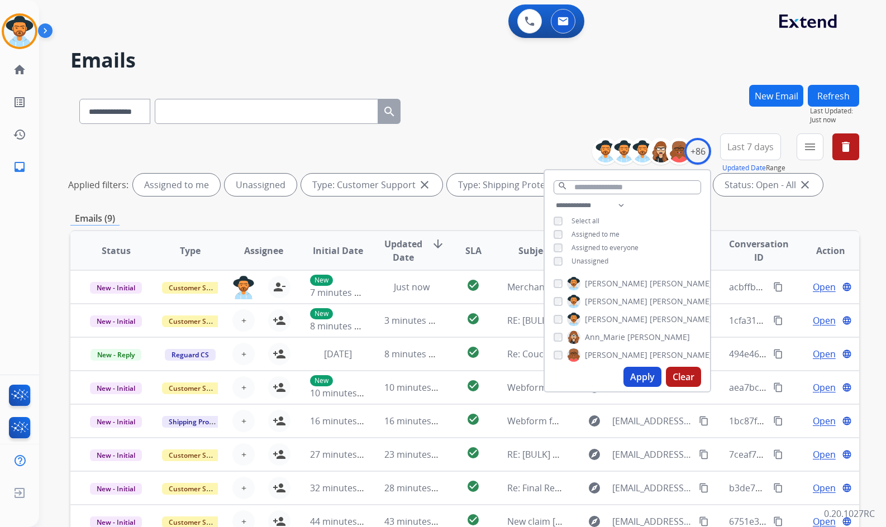
click at [582, 259] on span "Unassigned" at bounding box center [589, 260] width 37 height 9
click at [605, 316] on span "Amanda" at bounding box center [616, 319] width 63 height 11
click at [632, 374] on button "Apply" at bounding box center [642, 377] width 38 height 20
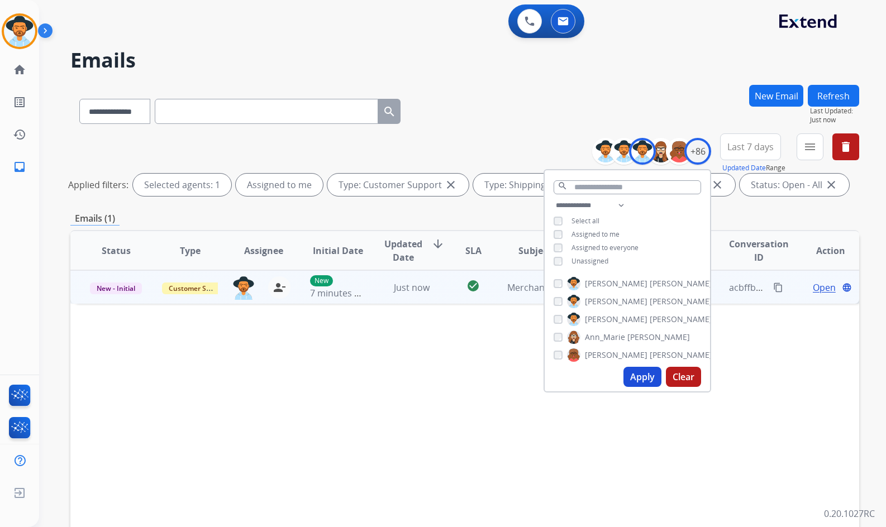
click at [824, 289] on span "Open" at bounding box center [824, 287] width 23 height 13
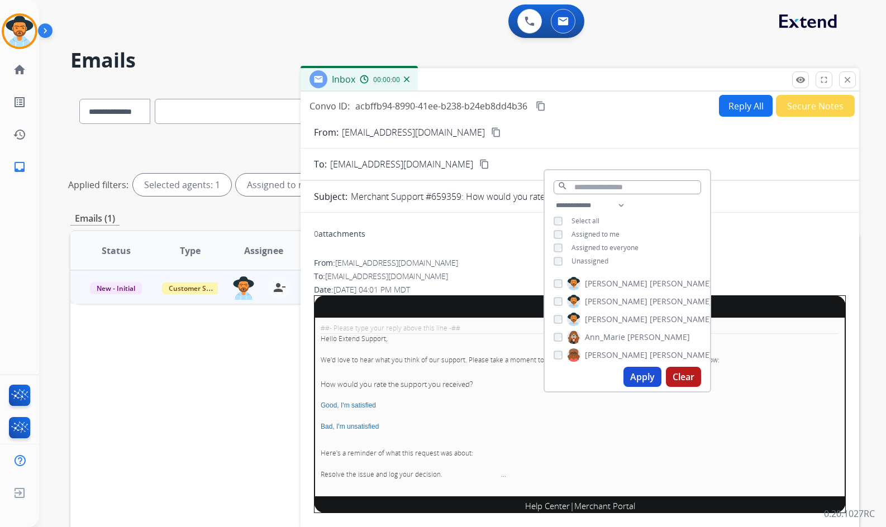
click at [257, 378] on div "Status Type Assignee Initial Date Updated Date arrow_downward SLA Subject Custo…" at bounding box center [464, 417] width 789 height 374
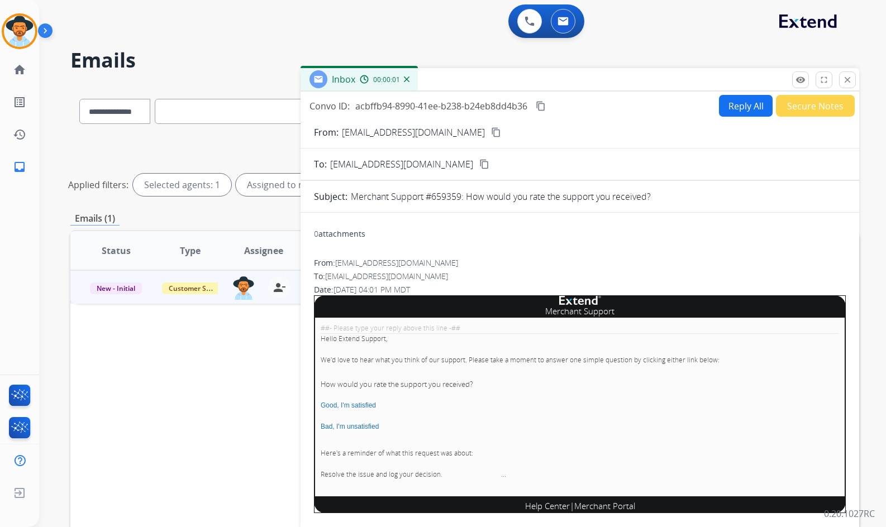
click at [260, 379] on div "Status Type Assignee Initial Date Updated Date arrow_downward SLA Subject Custo…" at bounding box center [464, 417] width 789 height 374
click at [850, 81] on mat-icon "close" at bounding box center [847, 80] width 10 height 10
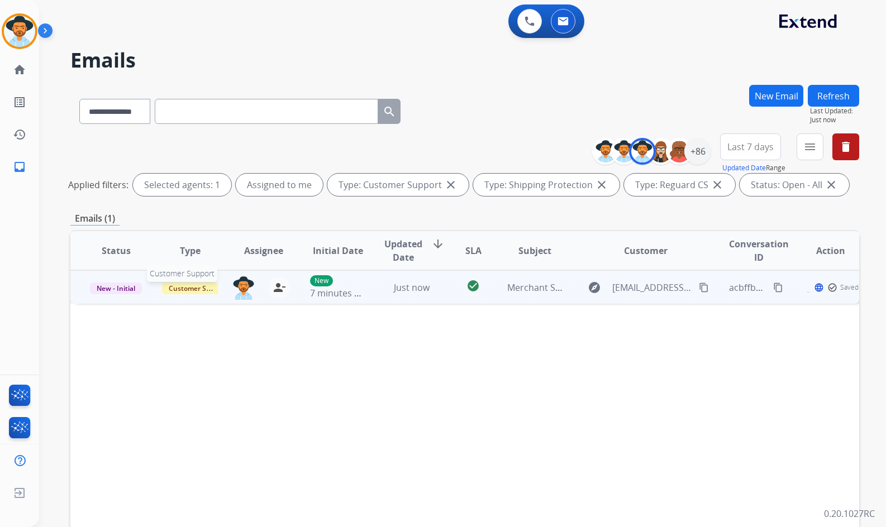
click at [183, 285] on span "Customer Support" at bounding box center [198, 289] width 73 height 12
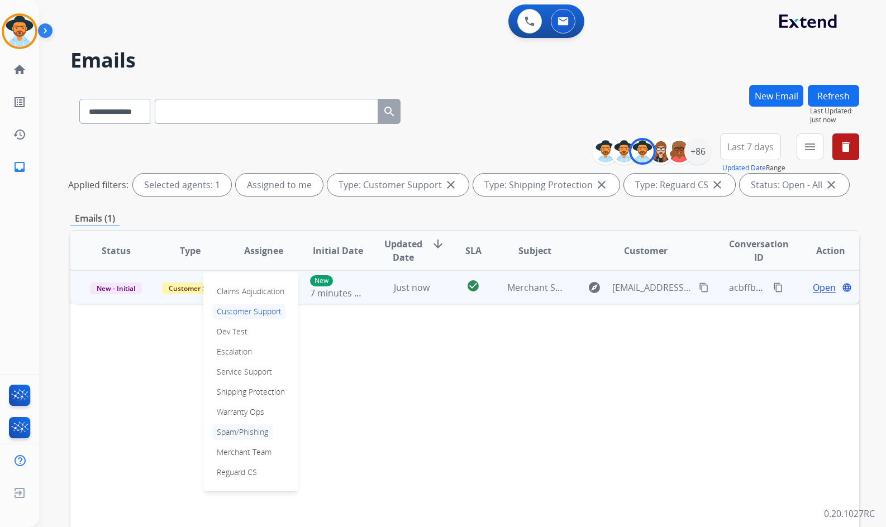
click at [237, 433] on p "Spam/Phishing" at bounding box center [242, 432] width 60 height 16
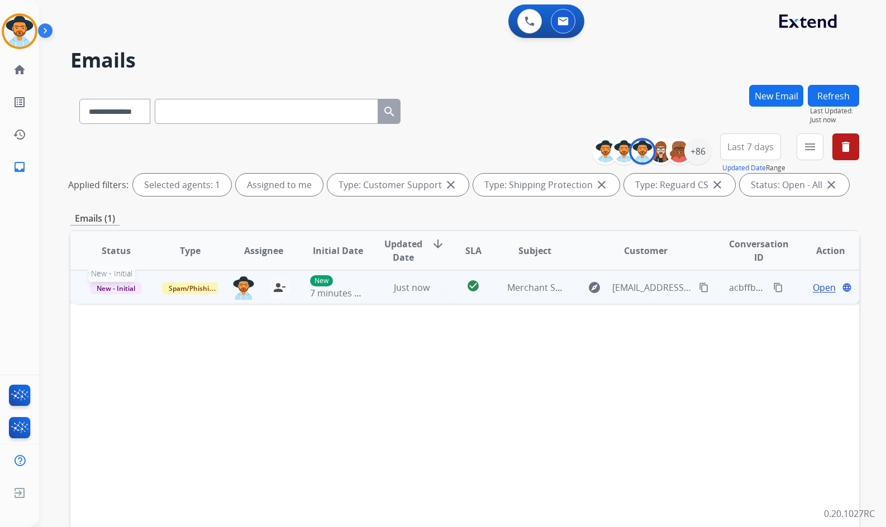
click at [121, 292] on span "New - Initial" at bounding box center [116, 289] width 52 height 12
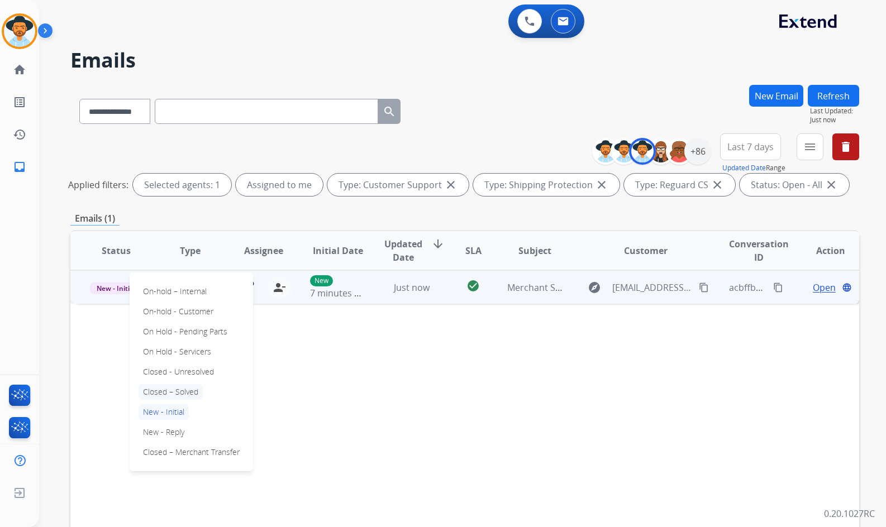
click at [175, 391] on p "Closed – Solved" at bounding box center [170, 392] width 64 height 16
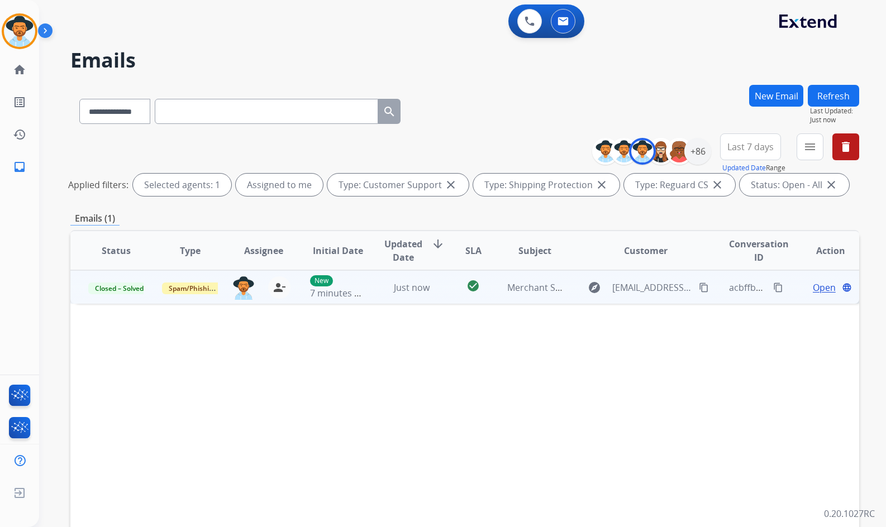
click at [815, 287] on span "Open" at bounding box center [824, 287] width 23 height 13
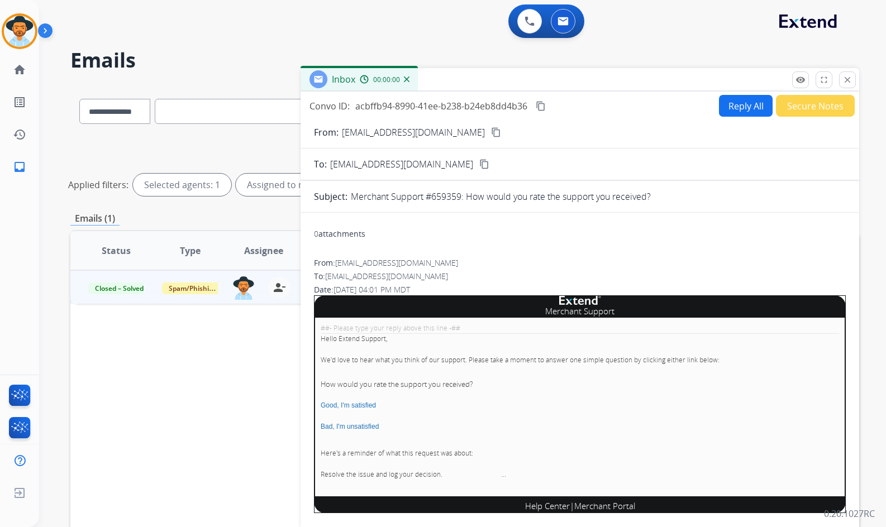
click at [811, 108] on button "Secure Notes" at bounding box center [815, 106] width 79 height 22
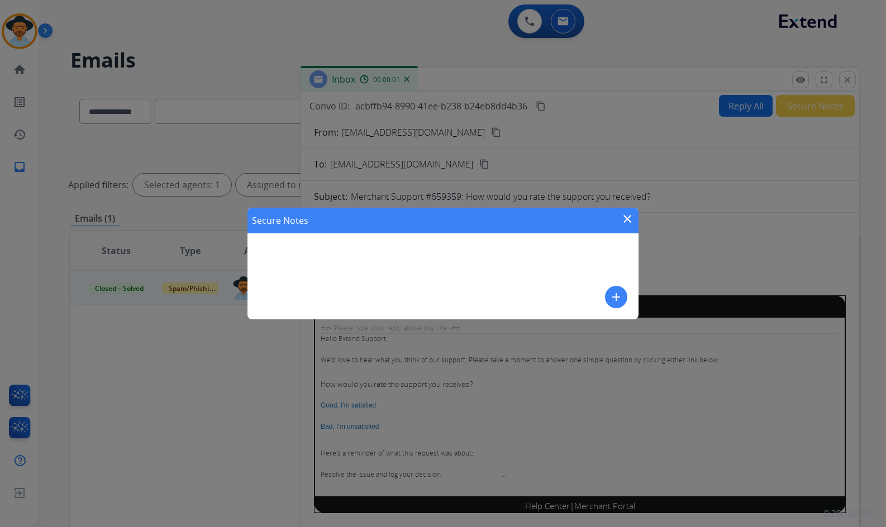
click at [613, 295] on mat-icon "add" at bounding box center [615, 296] width 13 height 13
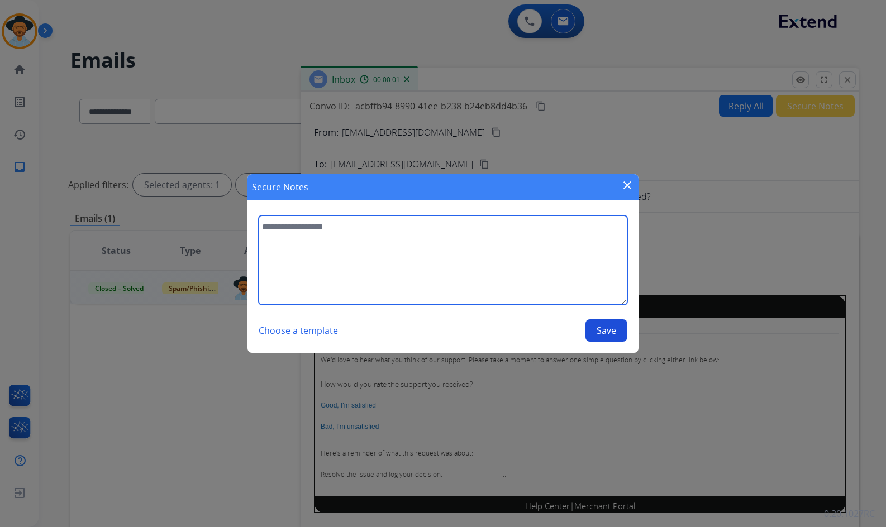
click at [538, 261] on textarea at bounding box center [443, 260] width 369 height 89
type textarea "**********"
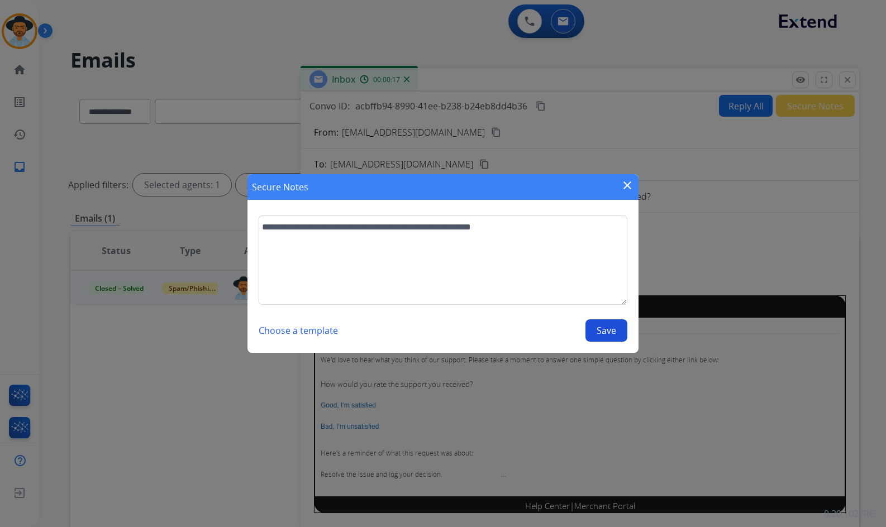
click at [602, 331] on button "Save" at bounding box center [606, 330] width 42 height 22
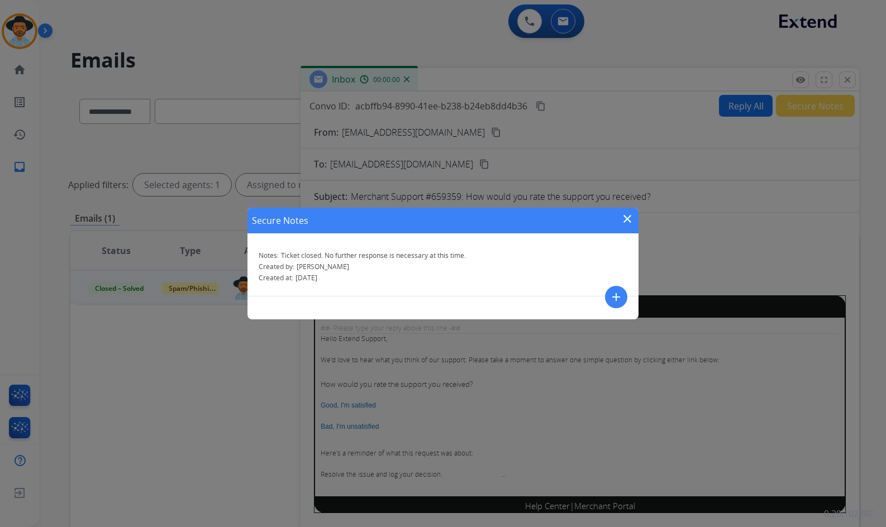
click at [628, 216] on mat-icon "close" at bounding box center [626, 218] width 13 height 13
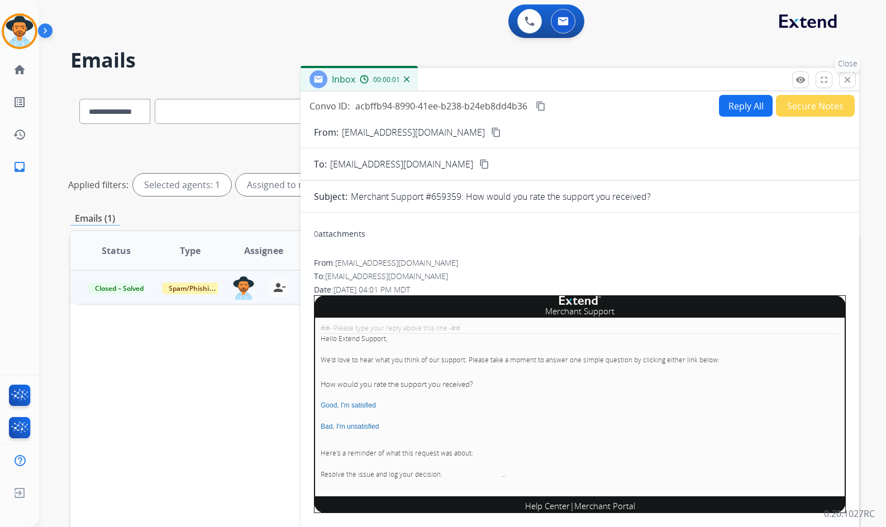
click at [853, 79] on button "close Close" at bounding box center [847, 79] width 17 height 17
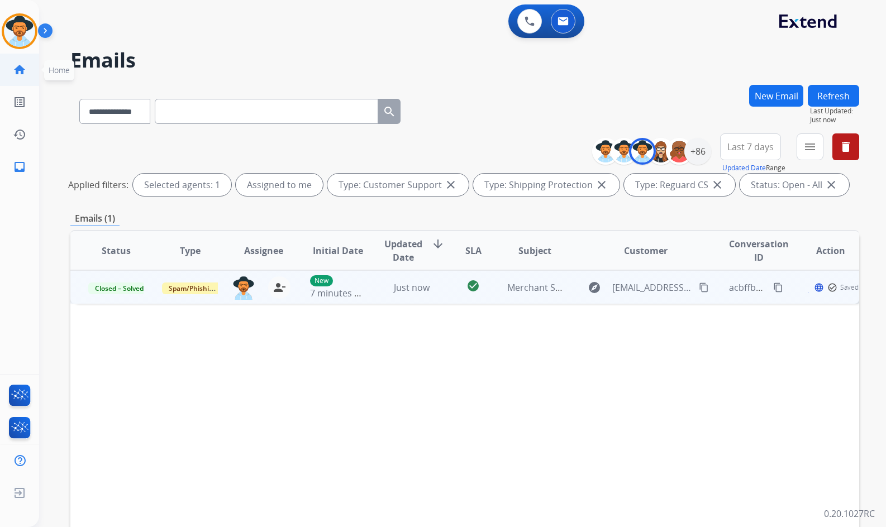
click at [29, 74] on link "home Home" at bounding box center [19, 69] width 31 height 31
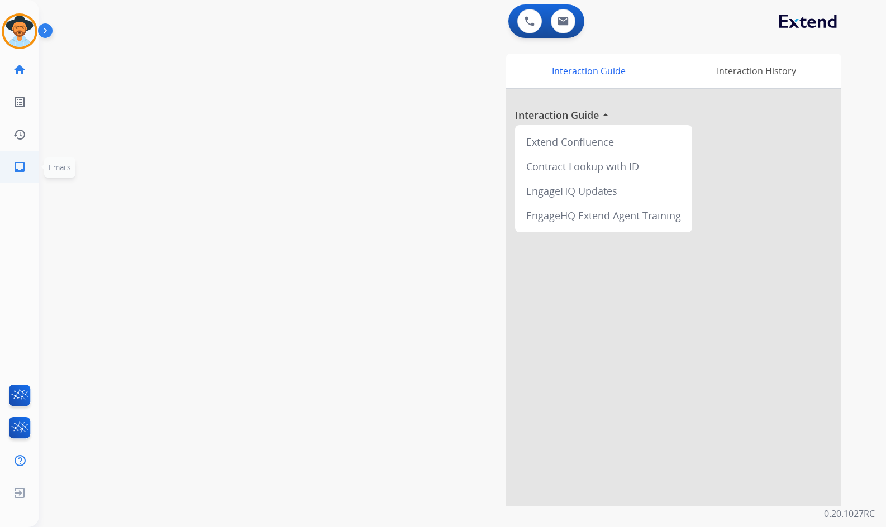
click at [22, 168] on mat-icon "inbox" at bounding box center [19, 166] width 13 height 13
select select "**********"
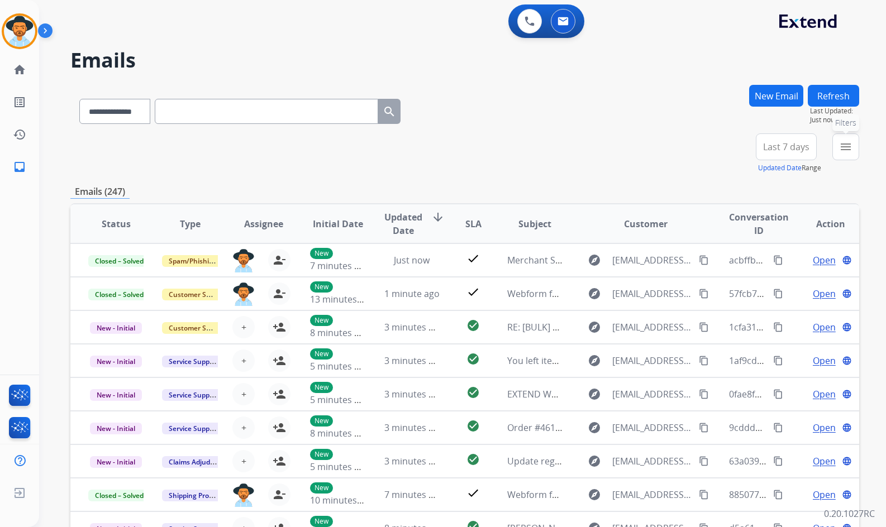
click at [848, 146] on mat-icon "menu" at bounding box center [845, 146] width 13 height 13
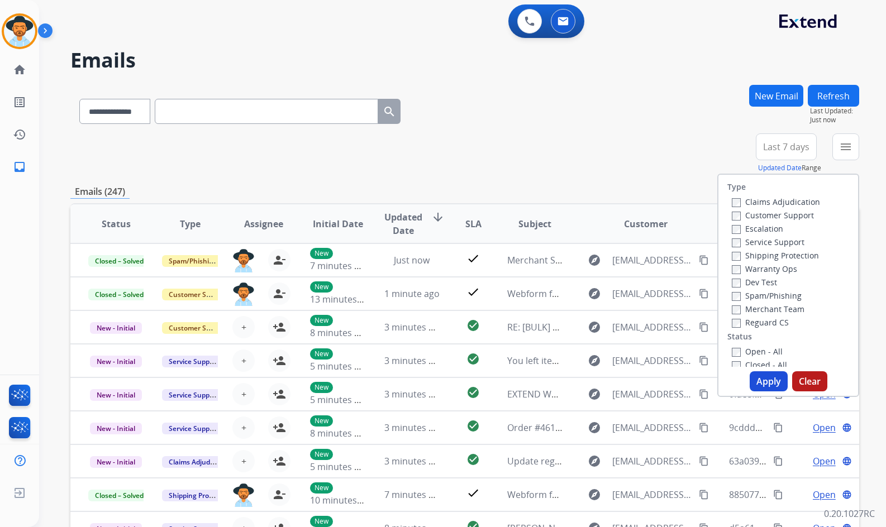
click at [785, 217] on label "Customer Support" at bounding box center [773, 215] width 82 height 11
click at [786, 259] on label "Shipping Protection" at bounding box center [775, 255] width 87 height 11
click at [775, 321] on label "Reguard CS" at bounding box center [760, 322] width 57 height 11
click at [760, 350] on label "Open - All" at bounding box center [757, 351] width 51 height 11
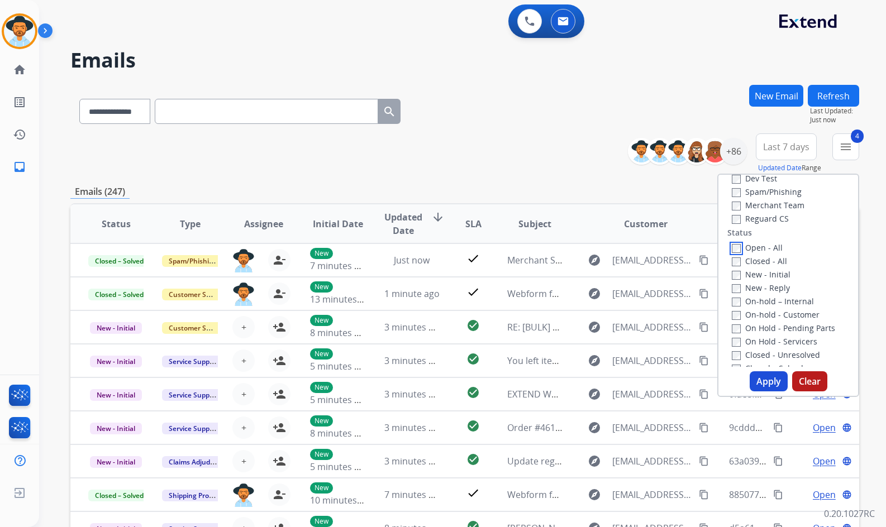
scroll to position [112, 0]
click at [768, 335] on label "On Hold - Servicers" at bounding box center [774, 333] width 85 height 11
click at [768, 322] on label "On Hold - Pending Parts" at bounding box center [783, 320] width 103 height 11
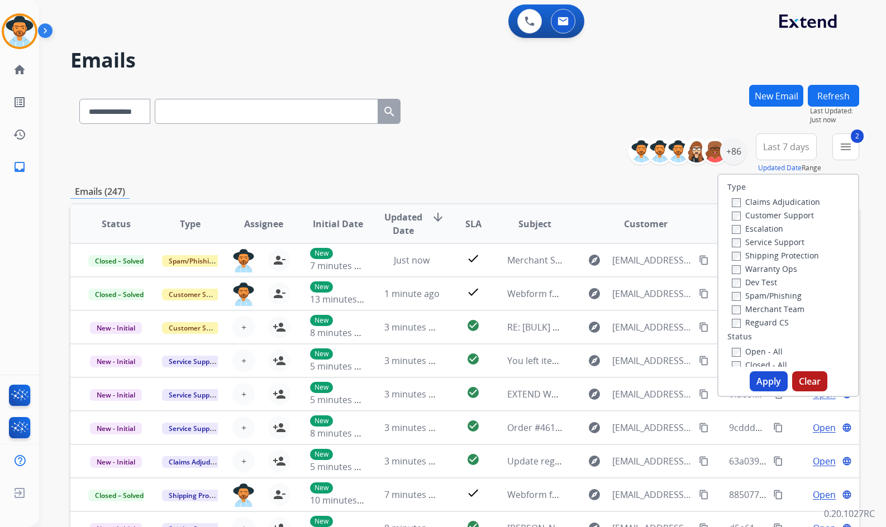
select select "**********"
click at [772, 413] on label "On-hold - Customer" at bounding box center [776, 418] width 88 height 11
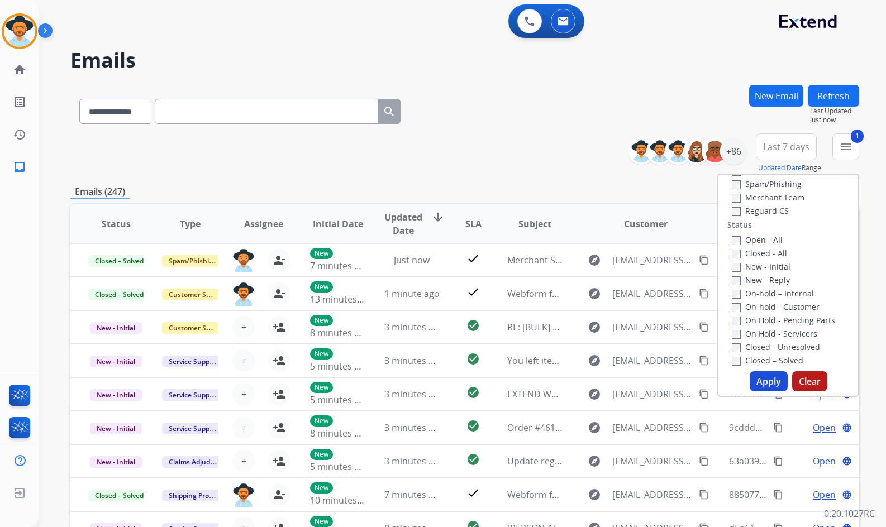
click at [770, 291] on label "On-hold – Internal" at bounding box center [773, 293] width 82 height 11
click at [768, 278] on label "New - Reply" at bounding box center [761, 280] width 58 height 11
click at [767, 264] on label "New - Initial" at bounding box center [761, 266] width 59 height 11
click at [755, 381] on button "Apply" at bounding box center [768, 381] width 38 height 20
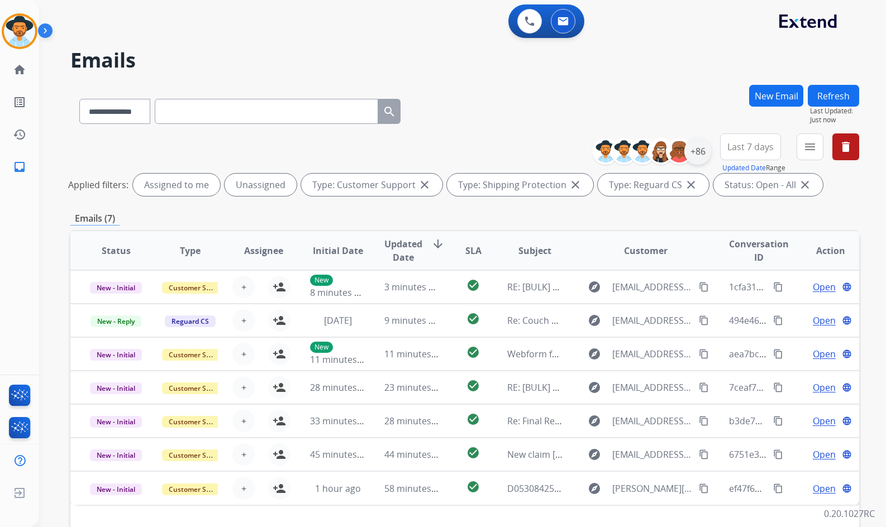
click at [703, 152] on div "+86" at bounding box center [697, 151] width 27 height 27
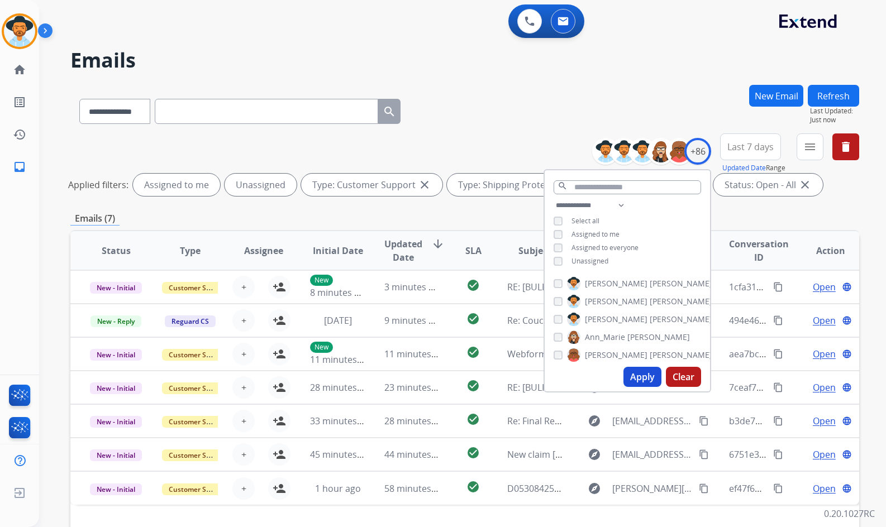
click at [580, 260] on span "Unassigned" at bounding box center [589, 260] width 37 height 9
click at [611, 320] on span "[PERSON_NAME]" at bounding box center [616, 319] width 63 height 11
click at [640, 382] on button "Apply" at bounding box center [642, 377] width 38 height 20
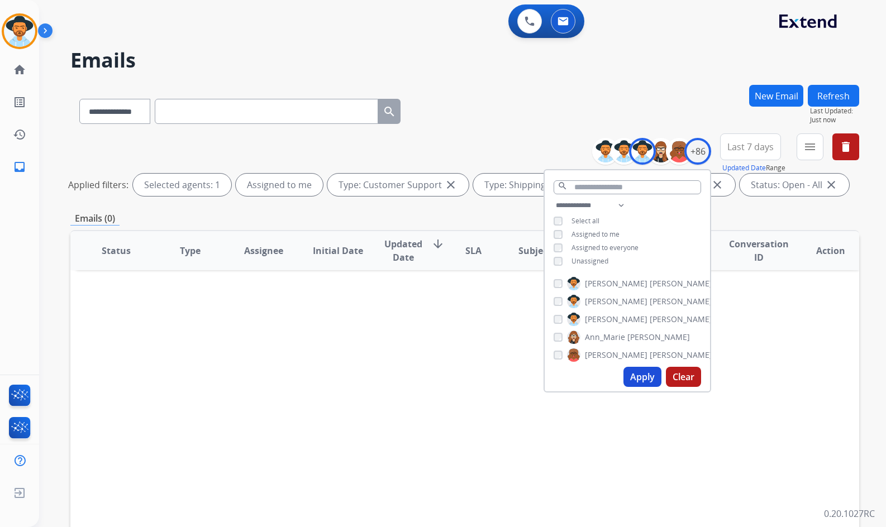
click at [768, 315] on div "Status Type Assignee Initial Date Updated Date arrow_downward SLA Subject Custo…" at bounding box center [464, 417] width 789 height 374
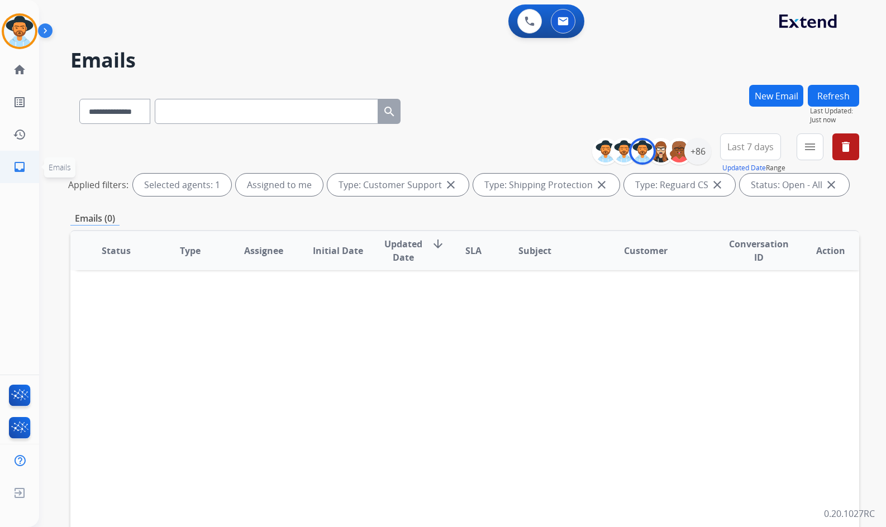
click at [17, 176] on link "inbox Emails" at bounding box center [19, 166] width 31 height 31
click at [23, 70] on mat-icon "home" at bounding box center [19, 69] width 13 height 13
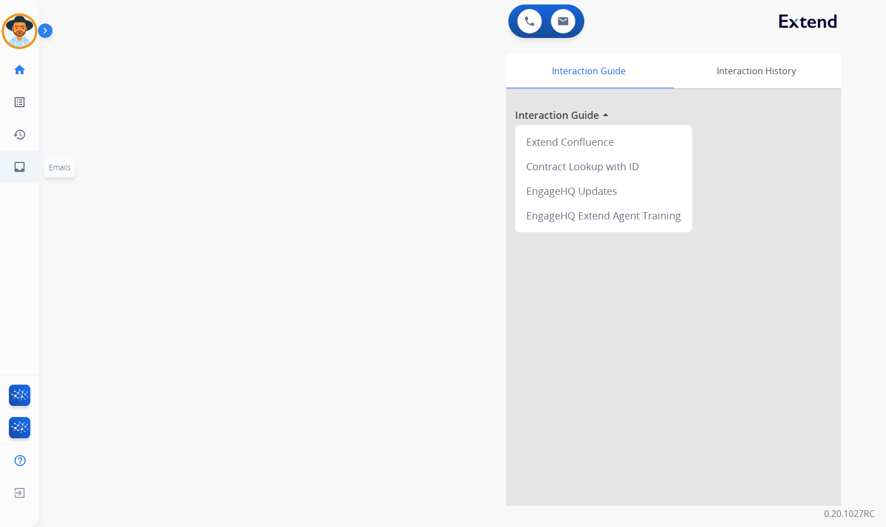
click at [24, 170] on mat-icon "inbox" at bounding box center [19, 166] width 13 height 13
select select "**********"
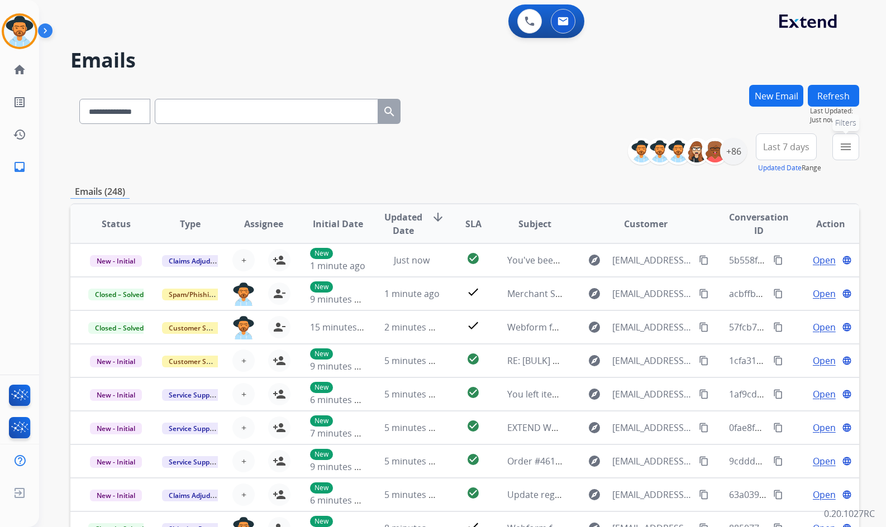
click at [844, 149] on mat-icon "menu" at bounding box center [845, 146] width 13 height 13
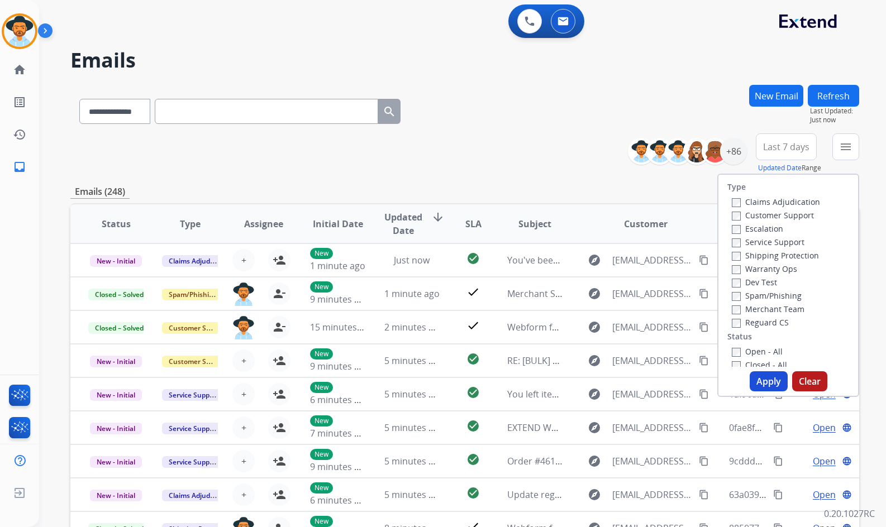
click at [797, 219] on label "Customer Support" at bounding box center [773, 215] width 82 height 11
click at [795, 257] on label "Shipping Protection" at bounding box center [775, 255] width 87 height 11
click at [767, 321] on label "Reguard CS" at bounding box center [760, 322] width 57 height 11
click at [752, 183] on label "Open - All" at bounding box center [757, 184] width 51 height 11
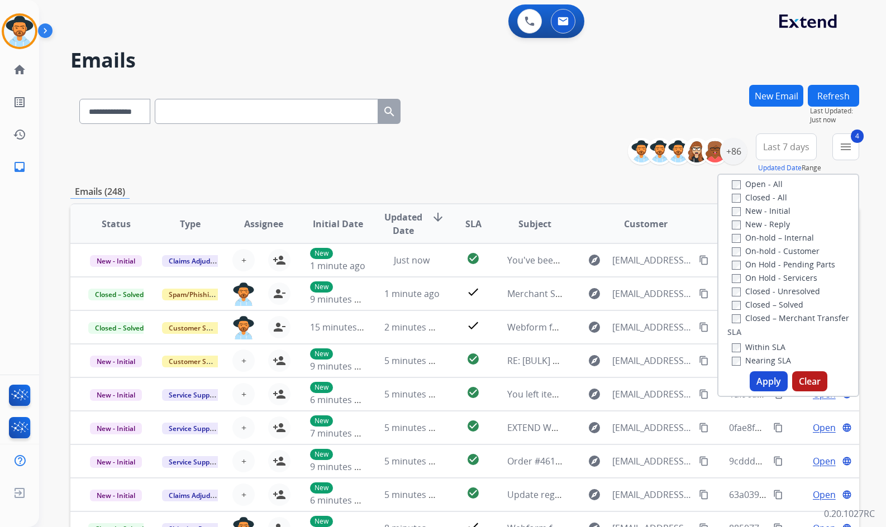
click at [768, 278] on label "On Hold - Servicers" at bounding box center [774, 278] width 85 height 11
click at [774, 264] on label "On Hold - Pending Parts" at bounding box center [783, 264] width 103 height 11
click at [776, 246] on label "On-hold - Customer" at bounding box center [776, 251] width 88 height 11
click at [775, 237] on label "On-hold – Internal" at bounding box center [773, 237] width 82 height 11
click at [770, 224] on label "New - Reply" at bounding box center [761, 224] width 58 height 11
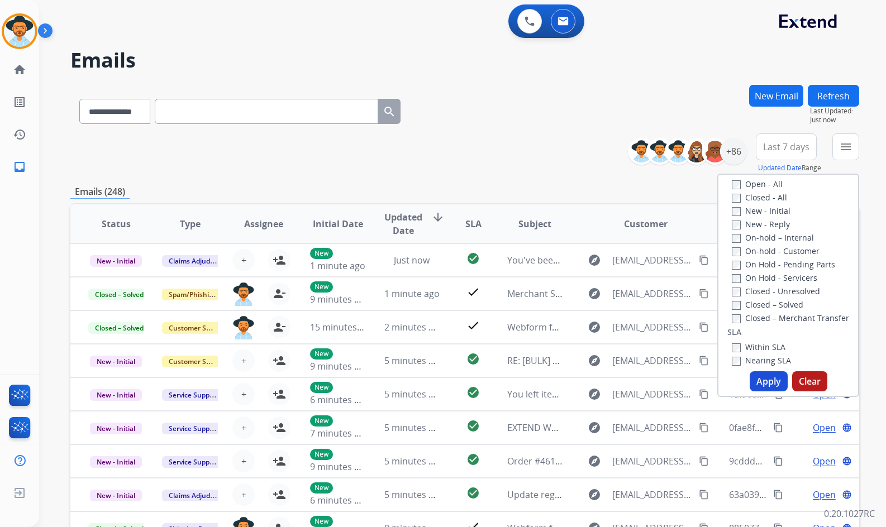
click at [770, 209] on label "New - Initial" at bounding box center [761, 211] width 59 height 11
click at [768, 381] on button "Apply" at bounding box center [768, 381] width 38 height 20
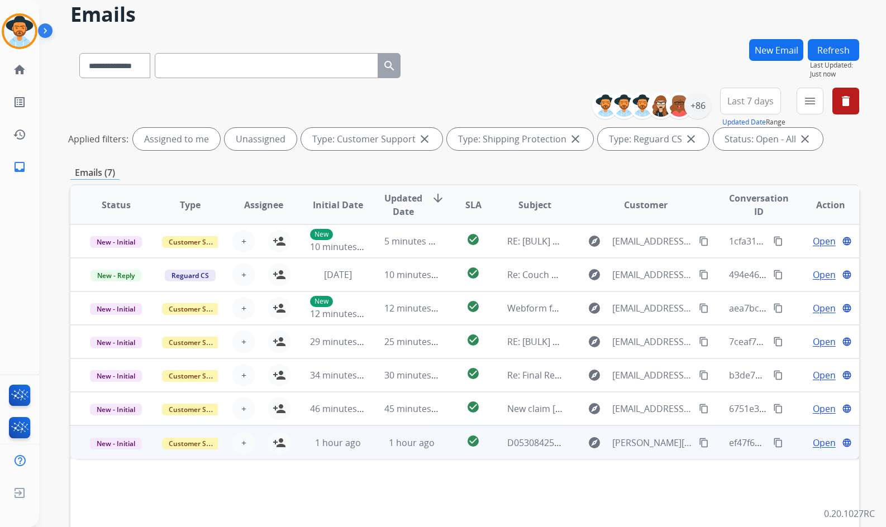
scroll to position [56, 0]
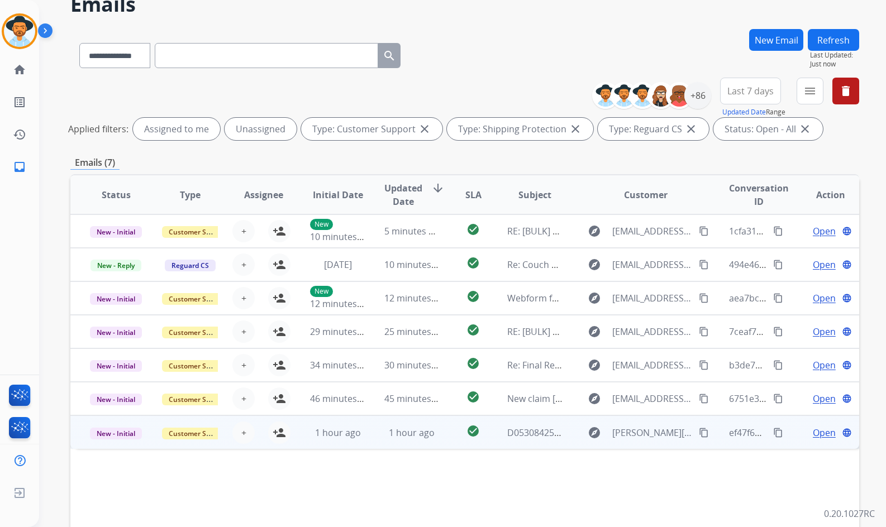
click at [788, 433] on td "Open language" at bounding box center [822, 432] width 74 height 34
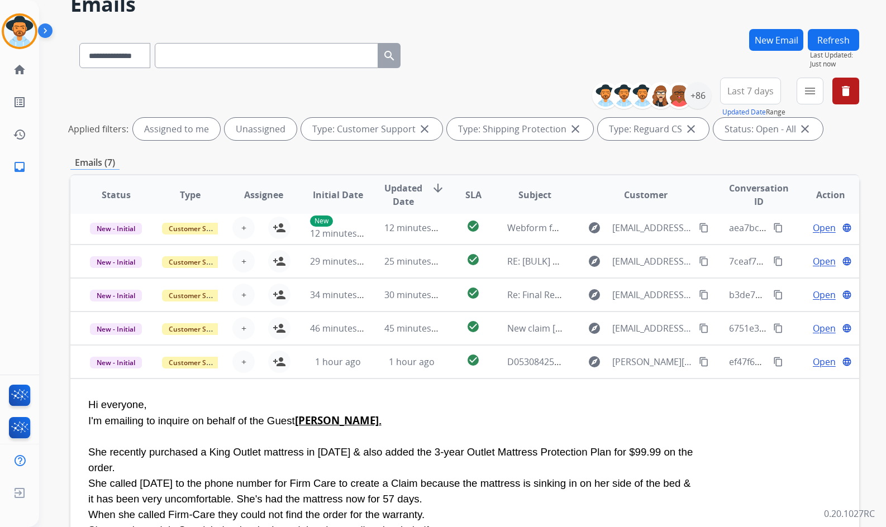
scroll to position [34, 0]
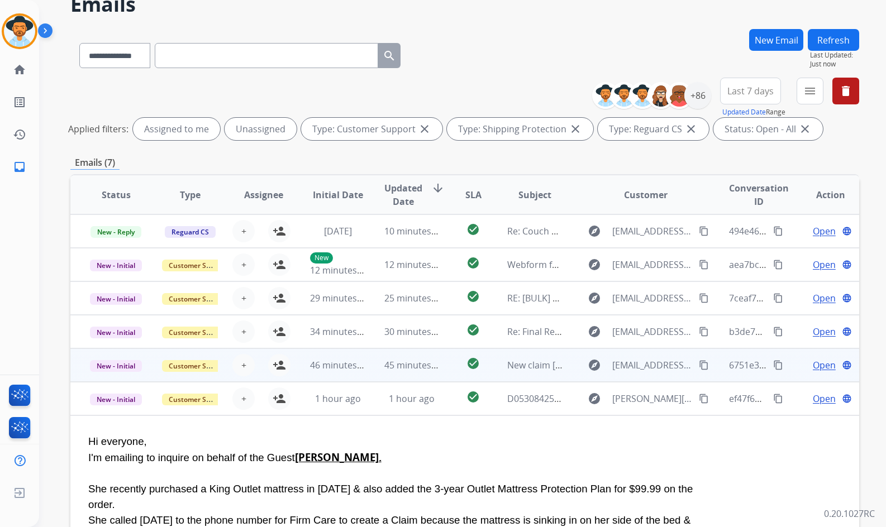
click at [788, 364] on td "Open language" at bounding box center [822, 365] width 74 height 34
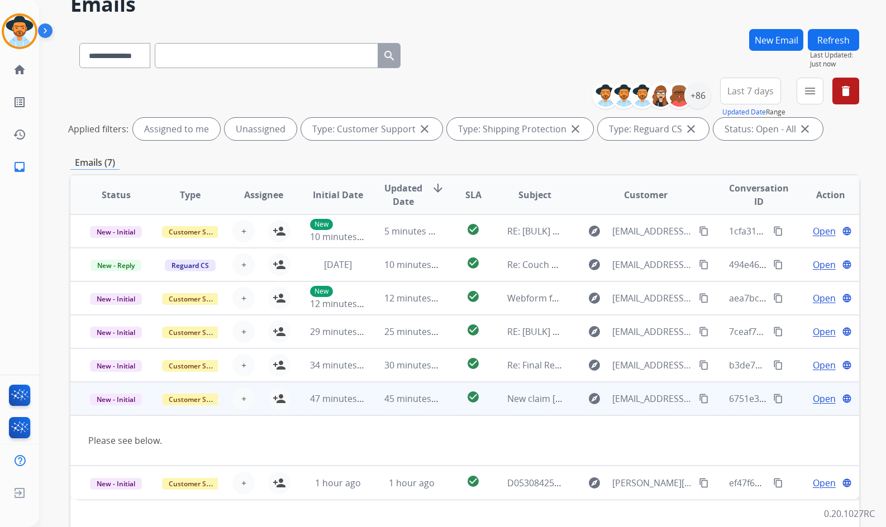
click at [788, 364] on td "Open language" at bounding box center [822, 365] width 74 height 34
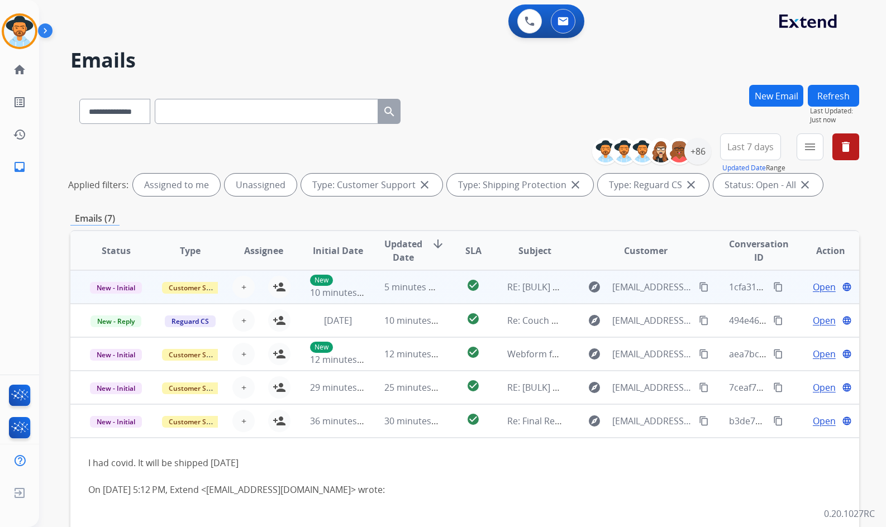
click at [790, 282] on td "Open language" at bounding box center [822, 287] width 74 height 34
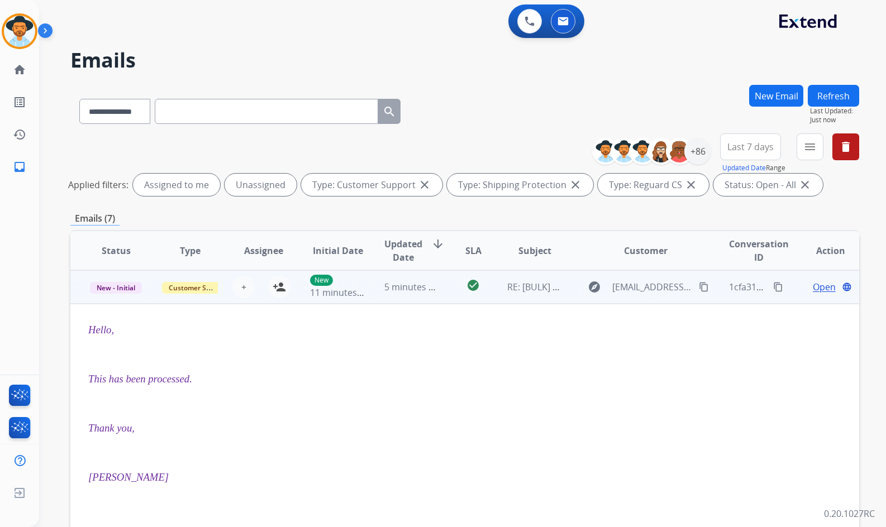
click at [785, 290] on td "Open language" at bounding box center [822, 287] width 74 height 34
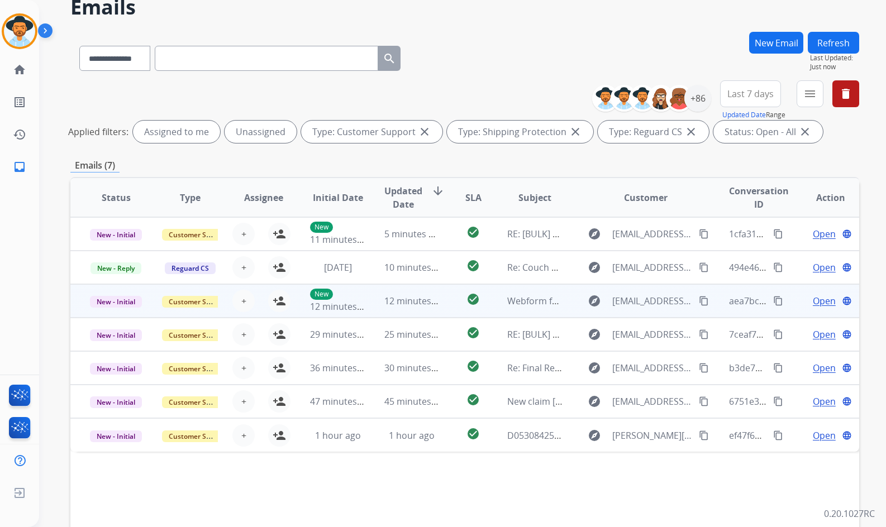
scroll to position [56, 0]
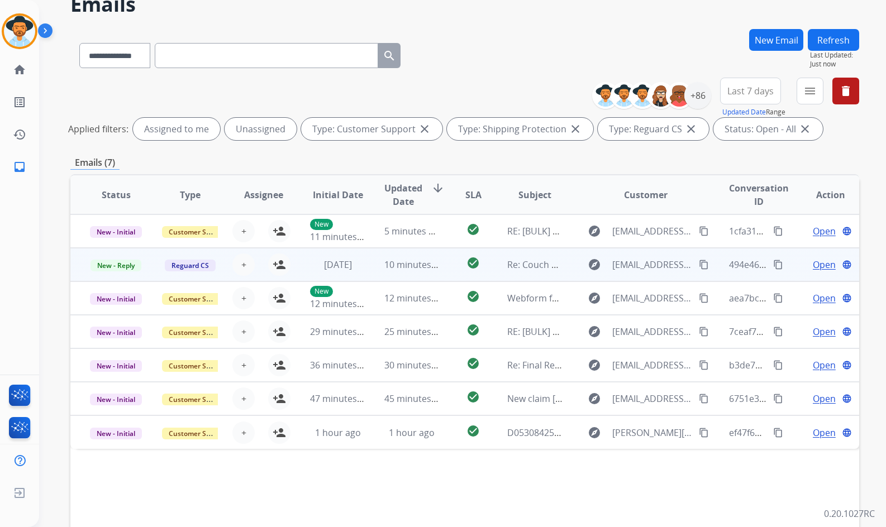
click at [787, 267] on td "Open language" at bounding box center [822, 265] width 74 height 34
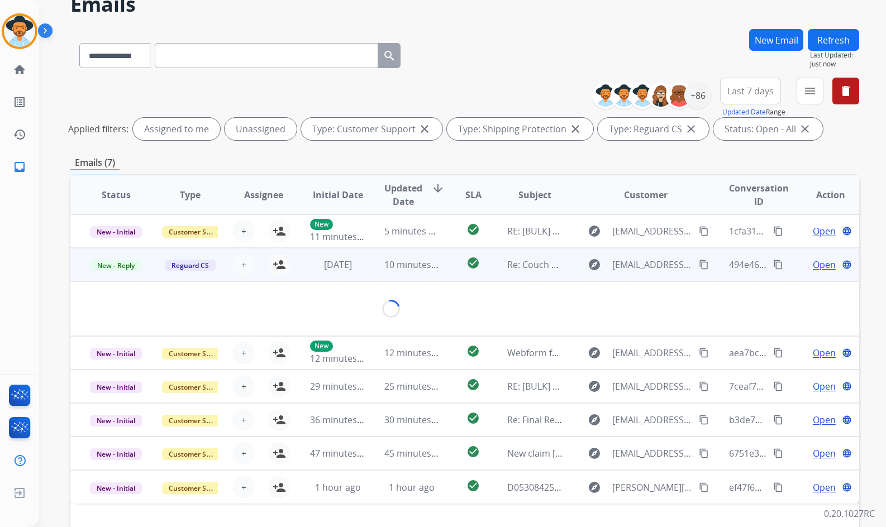
scroll to position [34, 0]
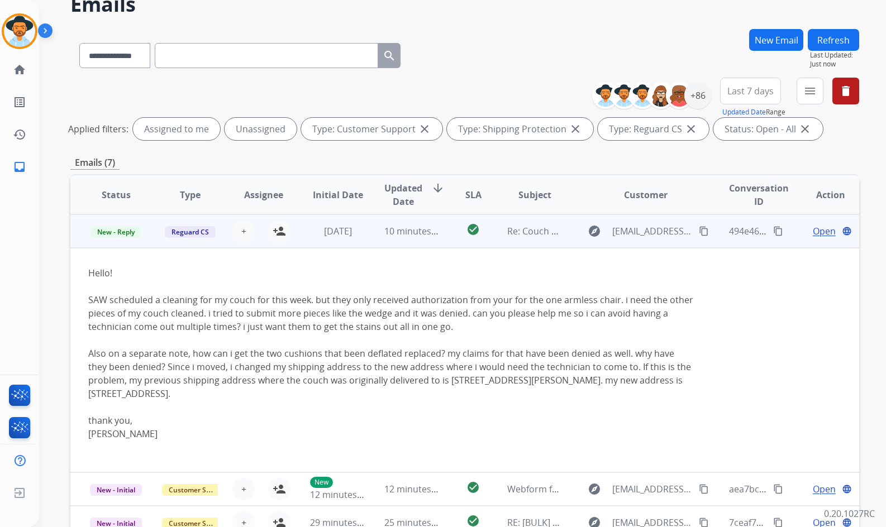
click at [790, 236] on td "Open language" at bounding box center [822, 231] width 74 height 34
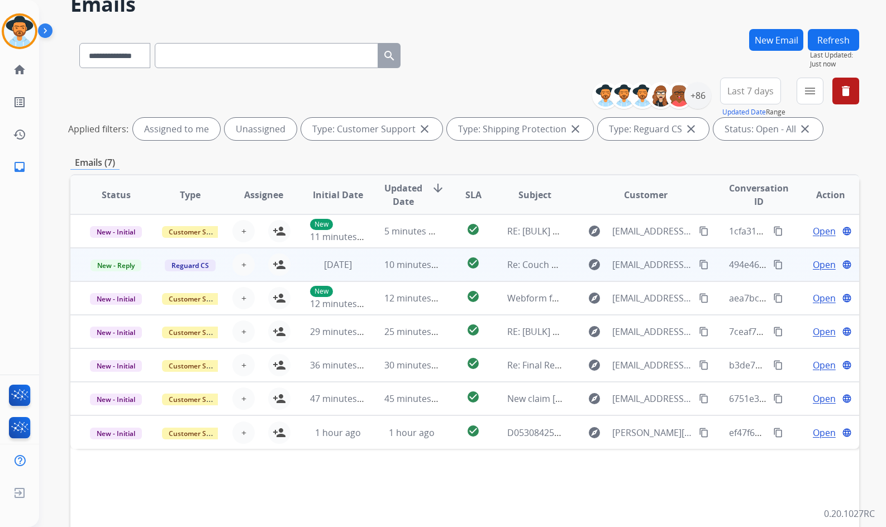
scroll to position [0, 0]
click at [786, 265] on td "Open language" at bounding box center [822, 265] width 74 height 34
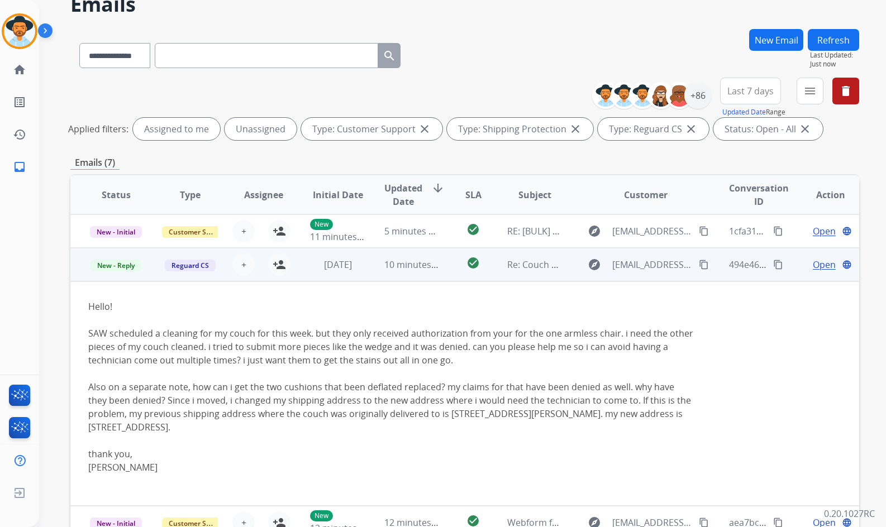
scroll to position [34, 0]
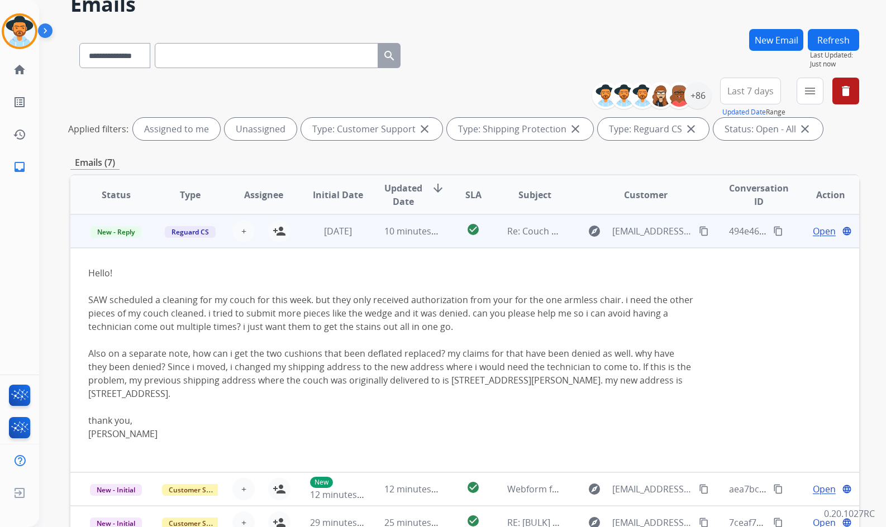
click at [794, 223] on td "Open language" at bounding box center [822, 231] width 74 height 34
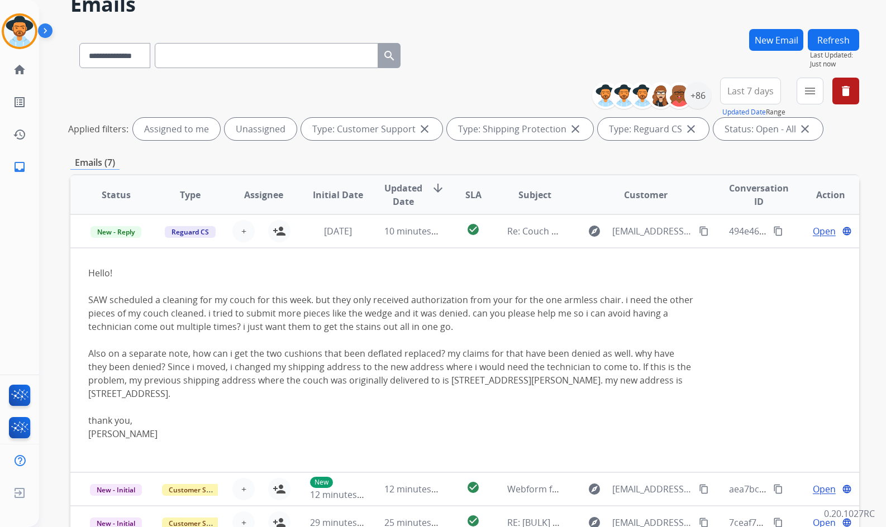
scroll to position [0, 0]
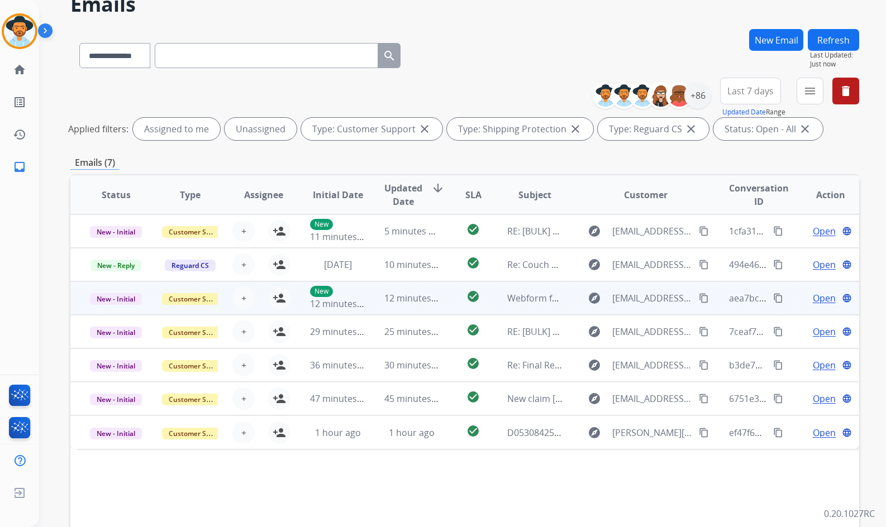
click at [785, 302] on td "Open language" at bounding box center [822, 298] width 74 height 34
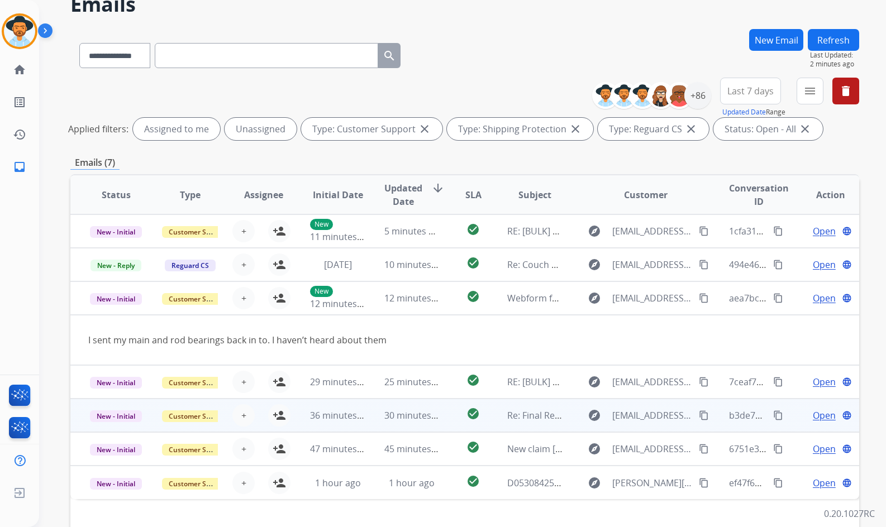
scroll to position [112, 0]
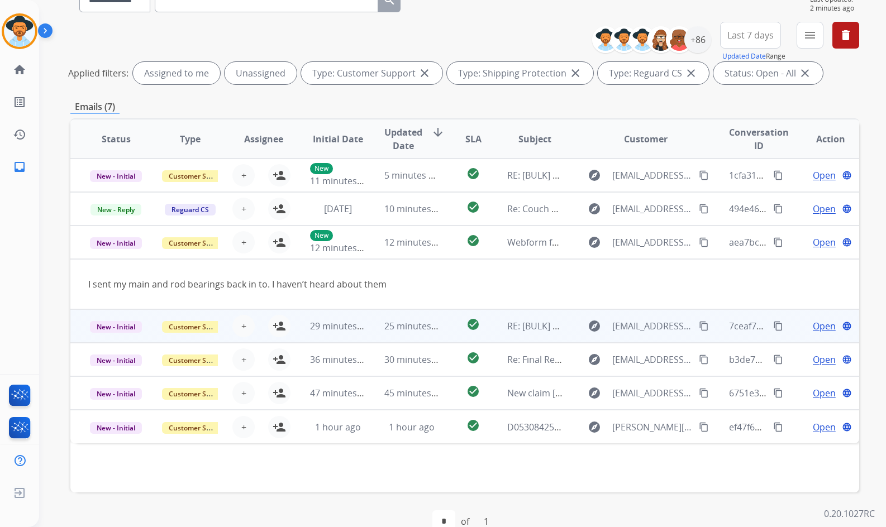
click at [786, 317] on td "Open language" at bounding box center [822, 326] width 74 height 34
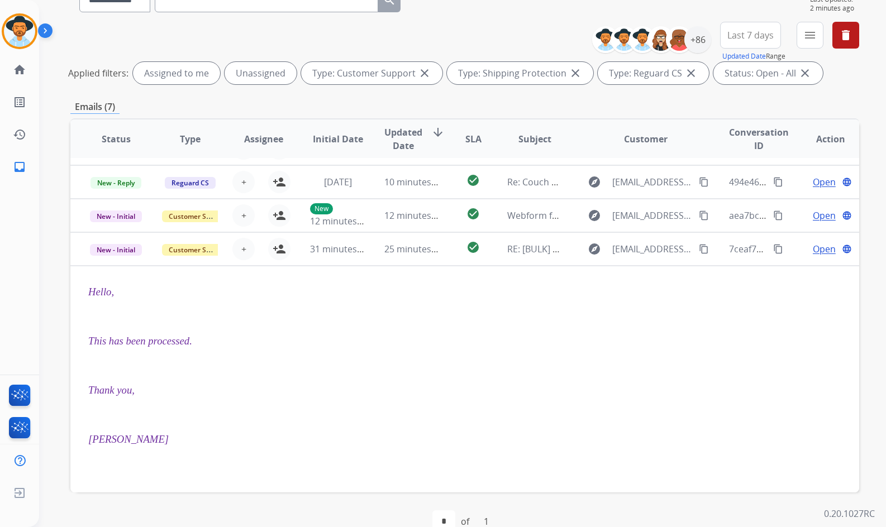
scroll to position [0, 0]
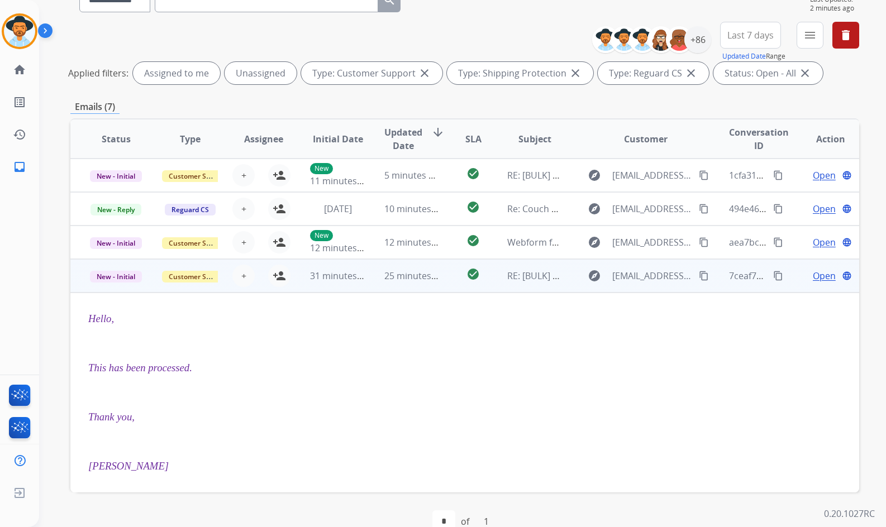
click at [803, 279] on div "Open language" at bounding box center [830, 275] width 55 height 13
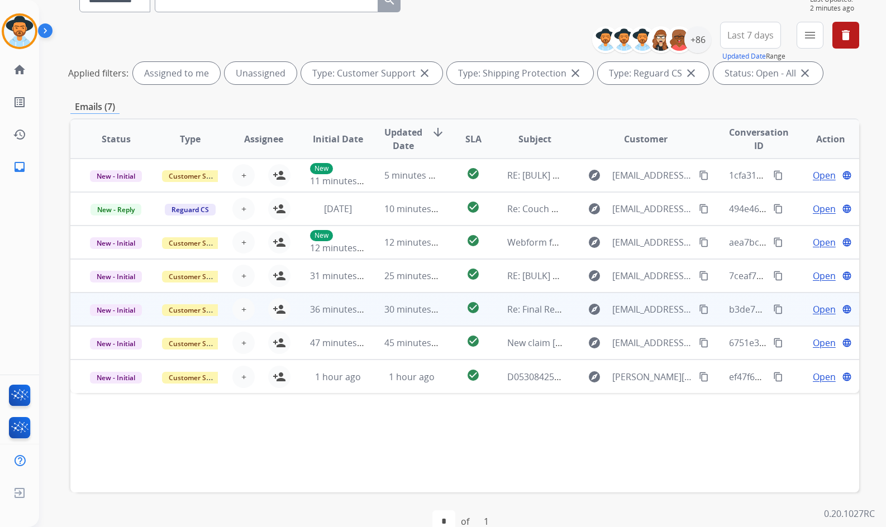
click at [787, 316] on td "Open language" at bounding box center [822, 310] width 74 height 34
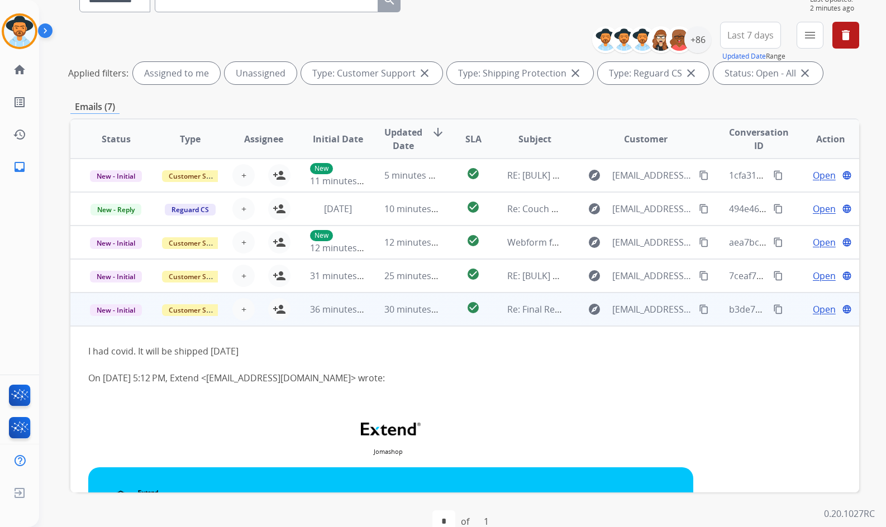
click at [288, 314] on div "+ Select agent person_add Assign to Me" at bounding box center [254, 309] width 71 height 22
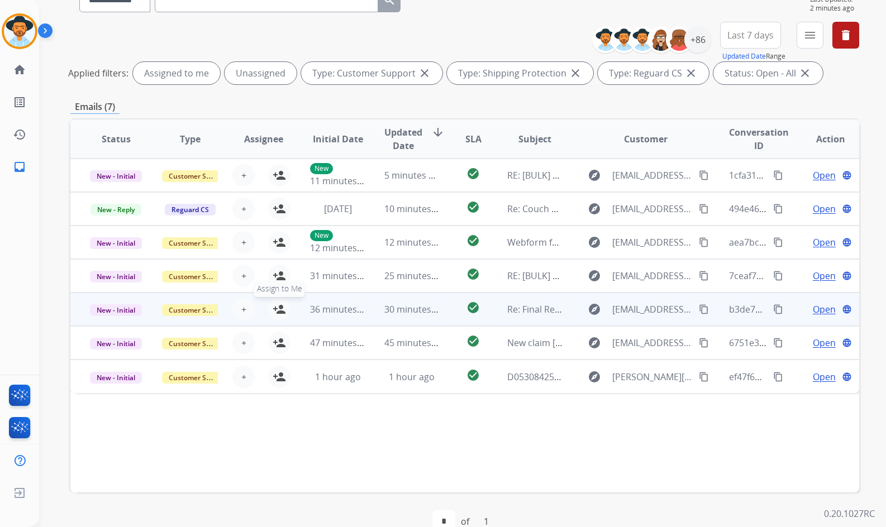
click at [285, 312] on button "person_add Assign to Me" at bounding box center [279, 309] width 22 height 22
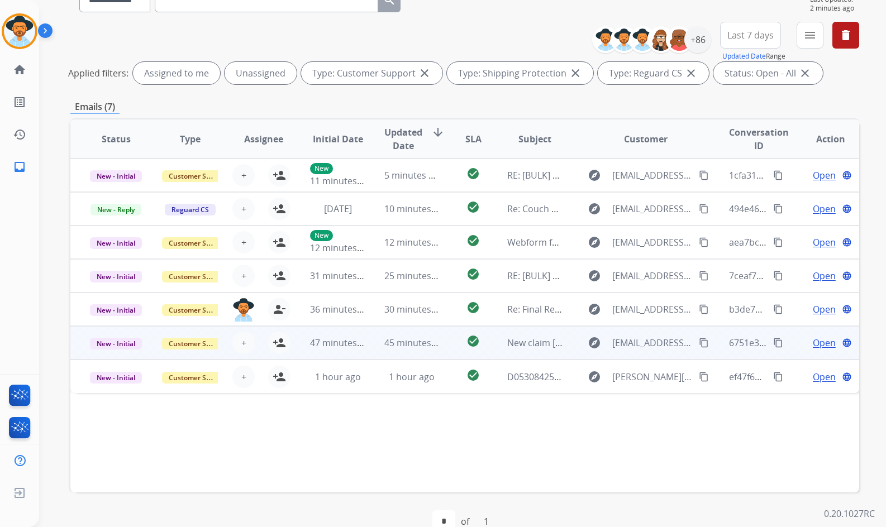
click at [792, 341] on td "Open language" at bounding box center [822, 343] width 74 height 34
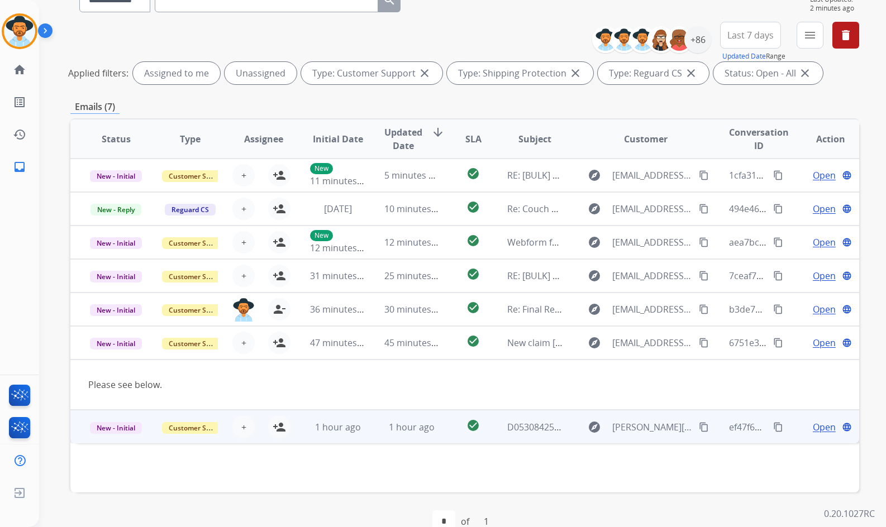
click at [790, 429] on td "Open language" at bounding box center [822, 427] width 74 height 34
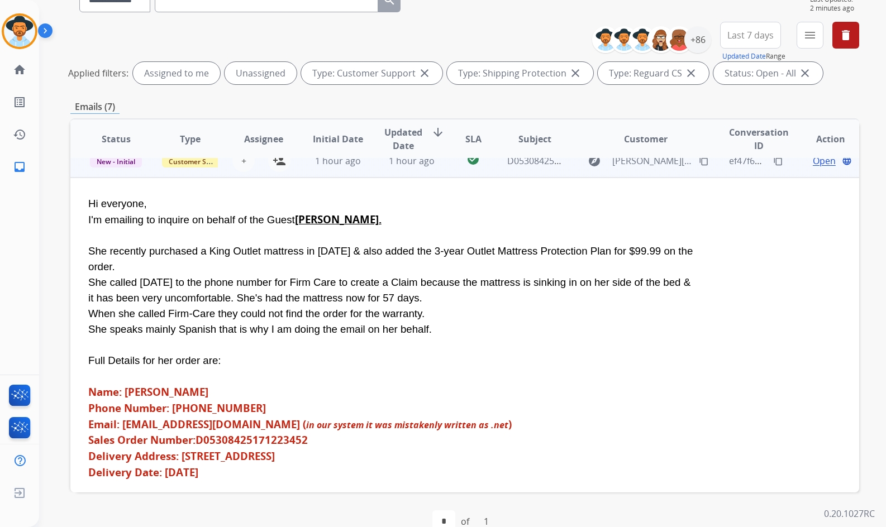
scroll to position [201, 0]
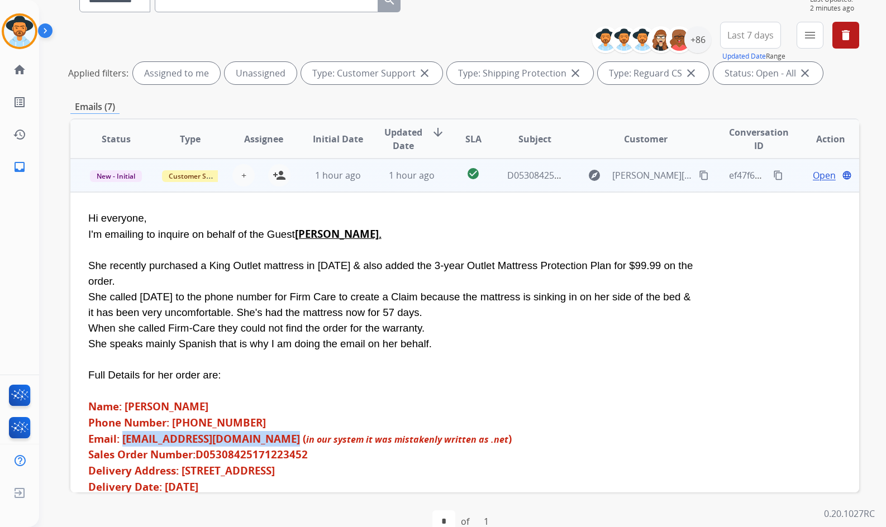
drag, startPoint x: 293, startPoint y: 424, endPoint x: 123, endPoint y: 427, distance: 170.4
click at [123, 432] on b "Email: [EMAIL_ADDRESS][DOMAIN_NAME] (" at bounding box center [197, 439] width 218 height 14
copy b "fernandaramos2227@icloud.com"
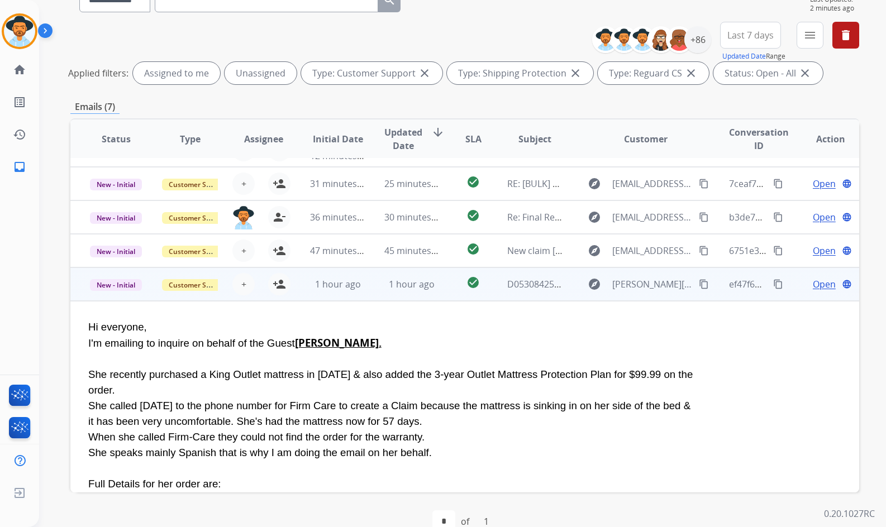
scroll to position [89, 0]
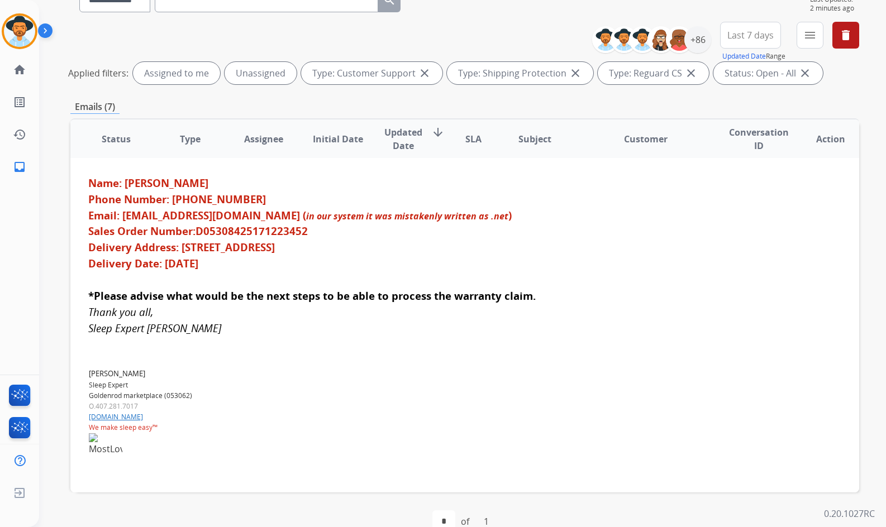
click at [408, 380] on p "Sleep Expert" at bounding box center [250, 385] width 323 height 10
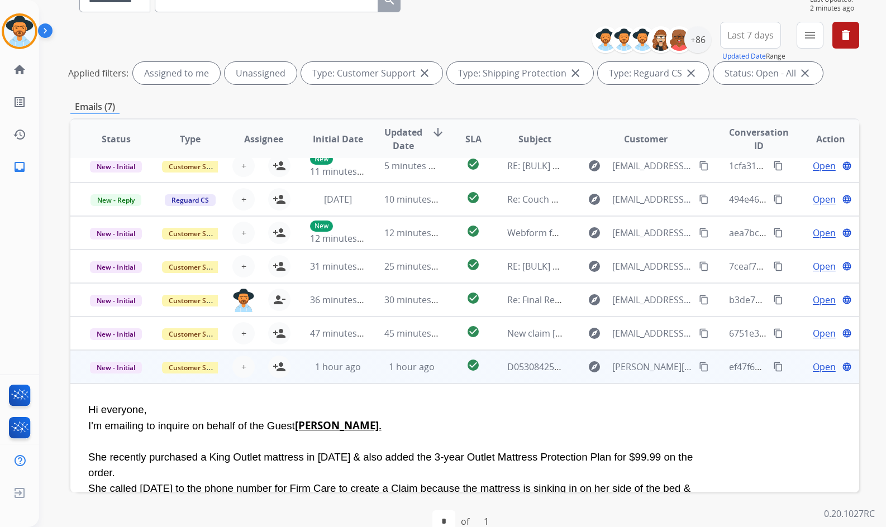
scroll to position [0, 0]
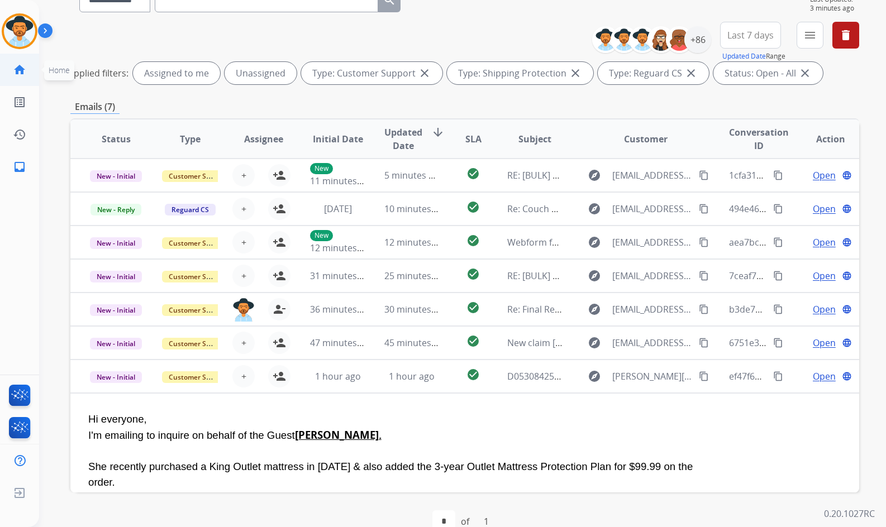
click at [18, 71] on mat-icon "home" at bounding box center [19, 69] width 13 height 13
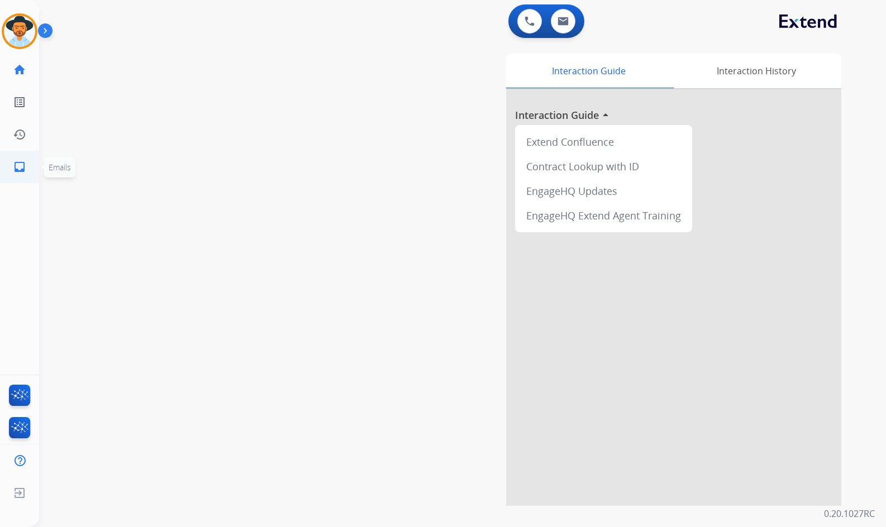
click at [17, 163] on mat-icon "inbox" at bounding box center [19, 166] width 13 height 13
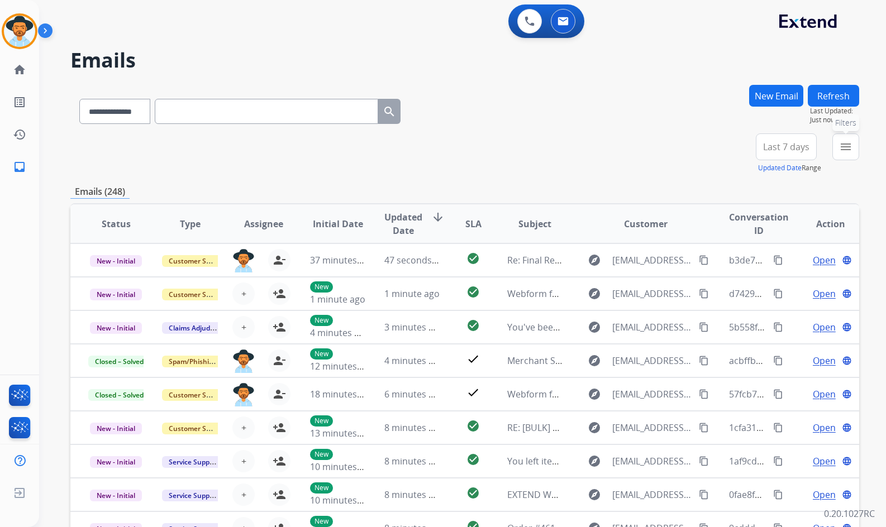
click at [846, 142] on mat-icon "menu" at bounding box center [845, 146] width 13 height 13
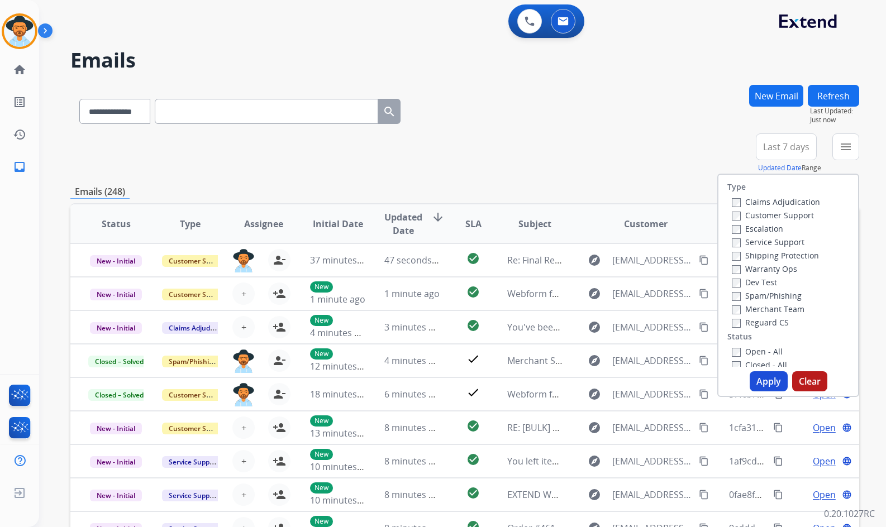
click at [771, 219] on label "Customer Support" at bounding box center [773, 215] width 82 height 11
click at [776, 256] on label "Shipping Protection" at bounding box center [775, 255] width 87 height 11
click at [764, 323] on label "Reguard CS" at bounding box center [760, 322] width 57 height 11
click at [761, 351] on label "Open - All" at bounding box center [757, 351] width 51 height 11
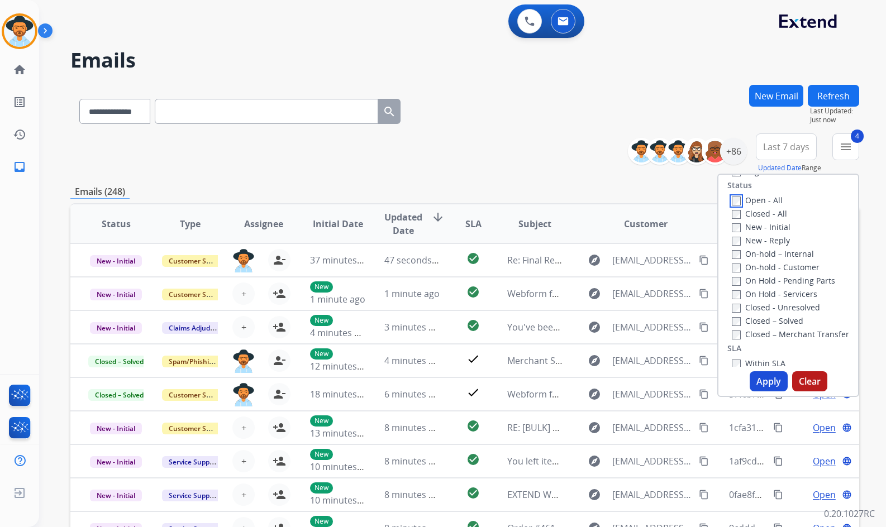
scroll to position [168, 0]
click at [768, 275] on label "On Hold - Servicers" at bounding box center [774, 278] width 85 height 11
click at [768, 264] on label "On Hold - Pending Parts" at bounding box center [783, 264] width 103 height 11
click at [768, 250] on label "On-hold - Customer" at bounding box center [776, 251] width 88 height 11
click at [765, 235] on label "On-hold – Internal" at bounding box center [773, 237] width 82 height 11
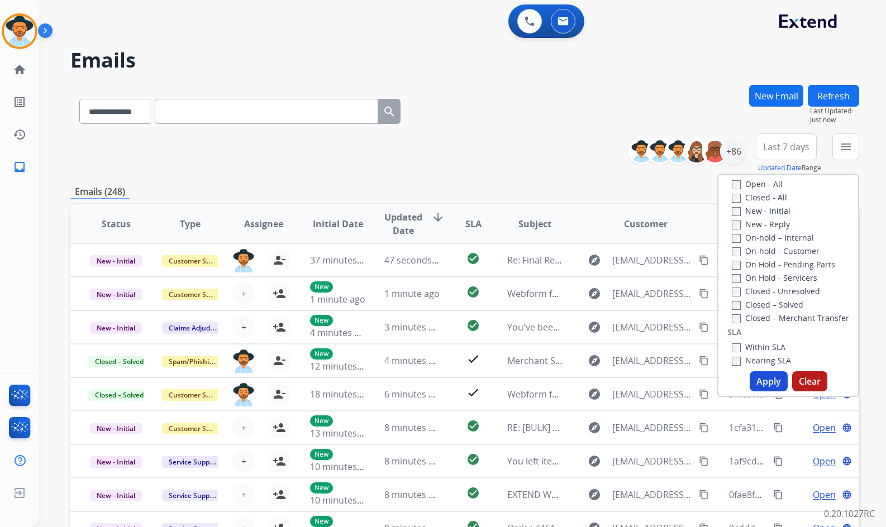
click at [761, 220] on label "New - Reply" at bounding box center [761, 224] width 58 height 11
click at [757, 208] on label "New - Initial" at bounding box center [761, 211] width 59 height 11
click at [756, 387] on button "Apply" at bounding box center [768, 381] width 38 height 20
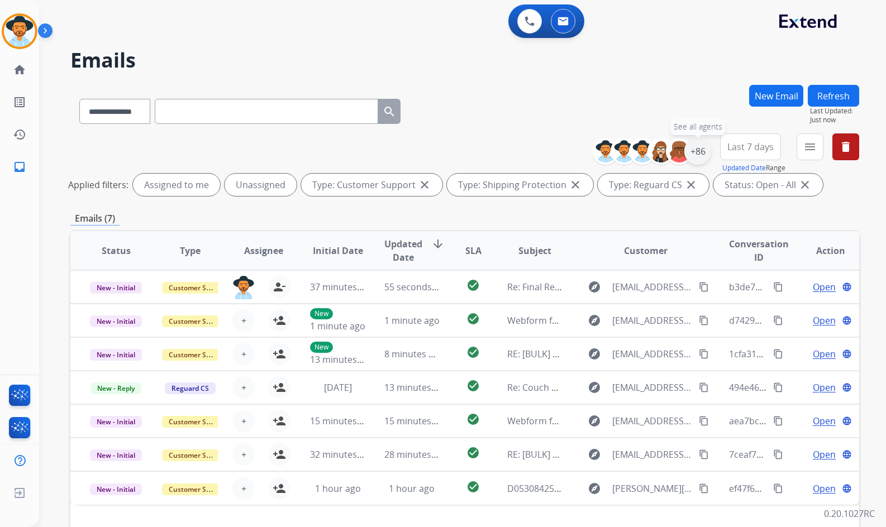
click at [697, 155] on div "+86" at bounding box center [697, 151] width 27 height 27
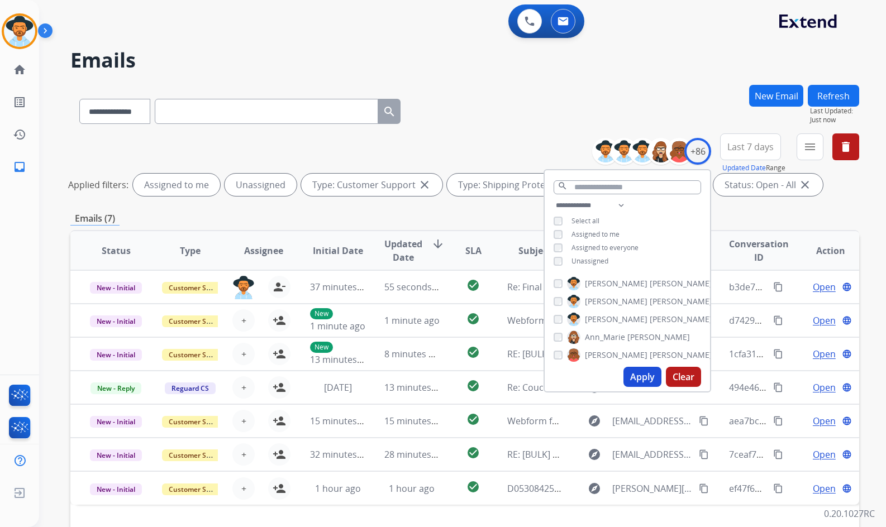
click at [586, 262] on span "Unassigned" at bounding box center [589, 260] width 37 height 9
click at [640, 377] on button "Apply" at bounding box center [642, 377] width 38 height 20
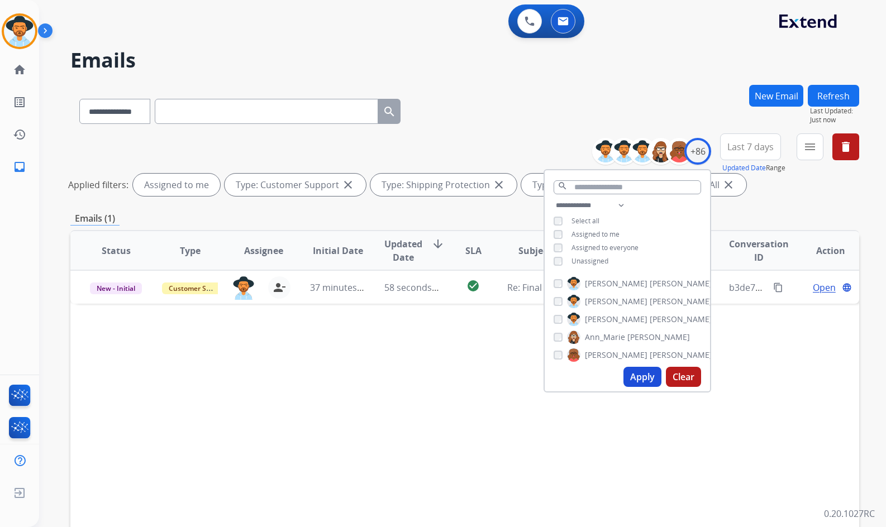
drag, startPoint x: 814, startPoint y: 356, endPoint x: 815, endPoint y: 340, distance: 16.2
click at [814, 356] on div "Status Type Assignee Initial Date Updated Date arrow_downward SLA Subject Custo…" at bounding box center [464, 417] width 789 height 374
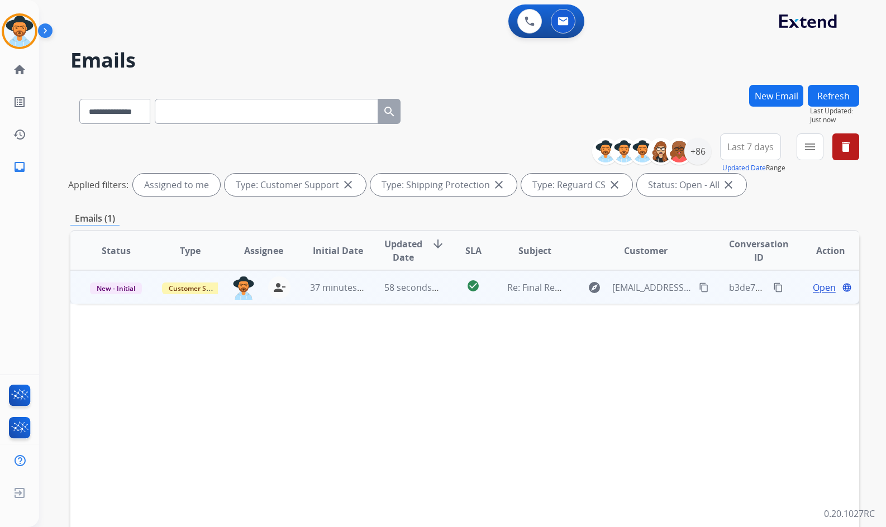
click at [819, 289] on span "Open" at bounding box center [824, 287] width 23 height 13
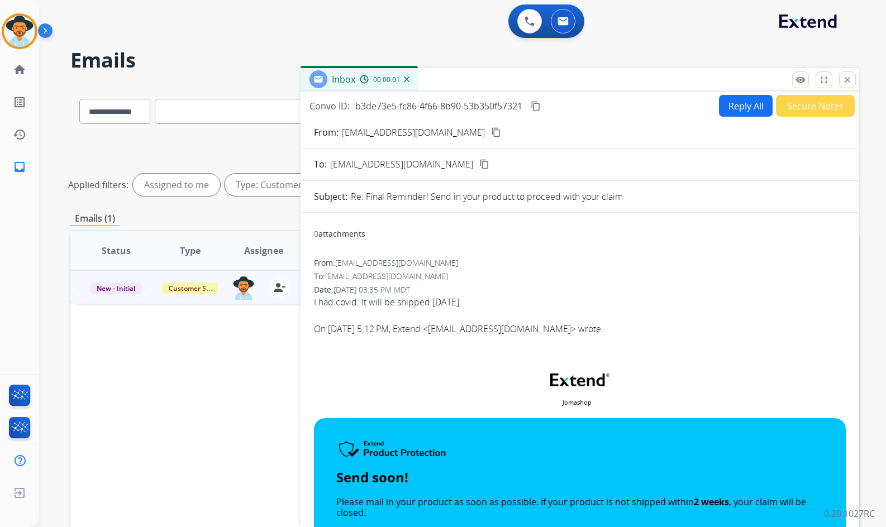
click at [491, 133] on mat-icon "content_copy" at bounding box center [496, 132] width 10 height 10
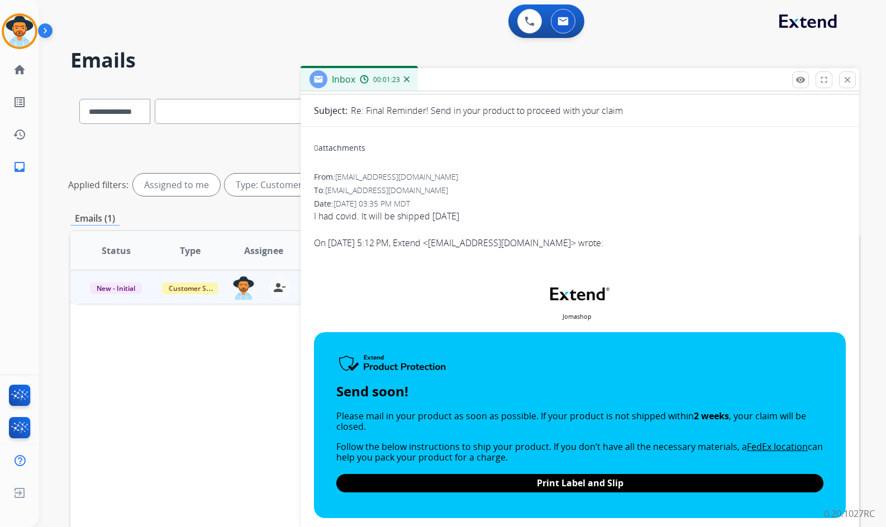
scroll to position [0, 0]
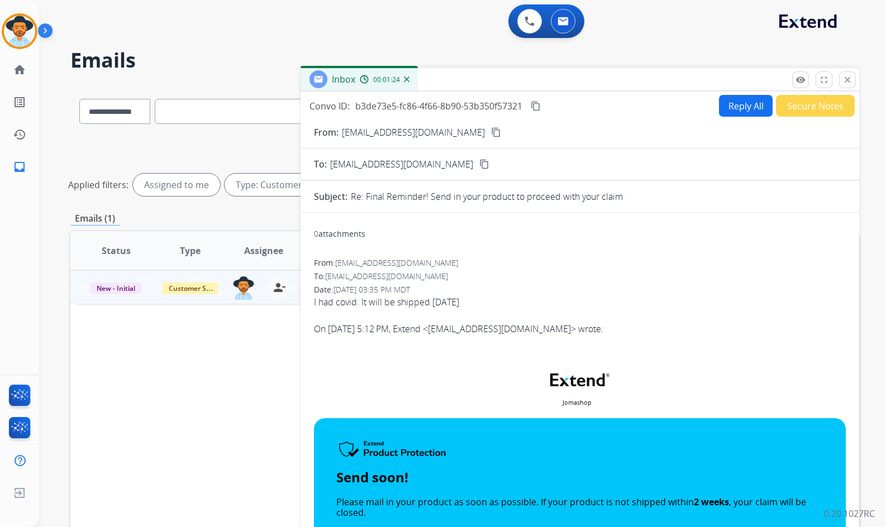
drag, startPoint x: 848, startPoint y: 79, endPoint x: 417, endPoint y: 222, distance: 453.7
click at [845, 80] on mat-icon "close" at bounding box center [847, 80] width 10 height 10
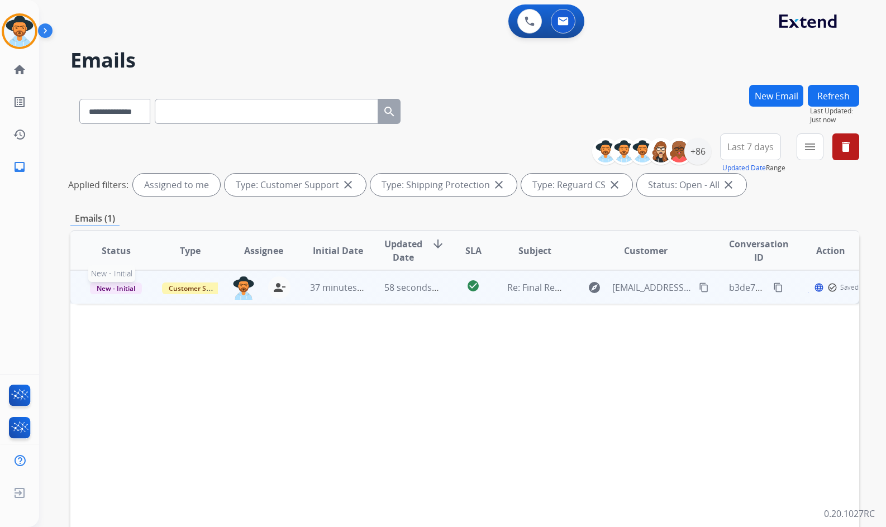
click at [120, 288] on span "New - Initial" at bounding box center [116, 289] width 52 height 12
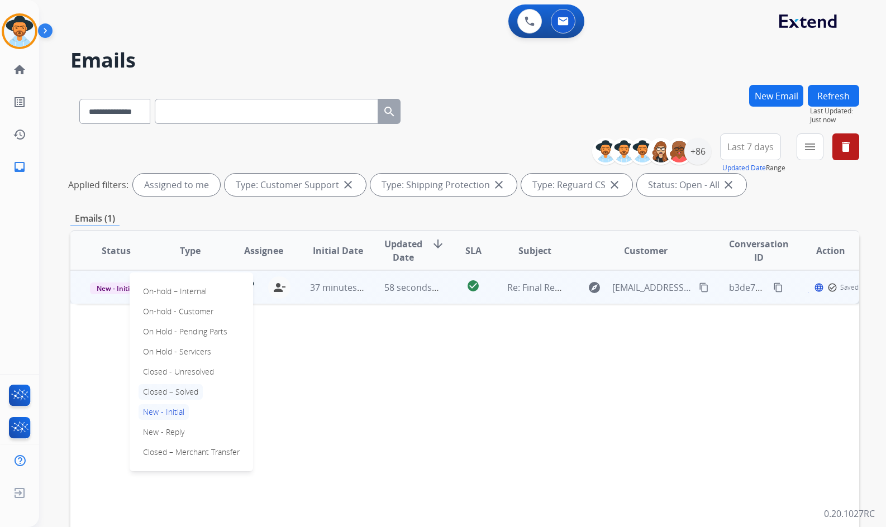
click at [165, 393] on p "Closed – Solved" at bounding box center [170, 392] width 64 height 16
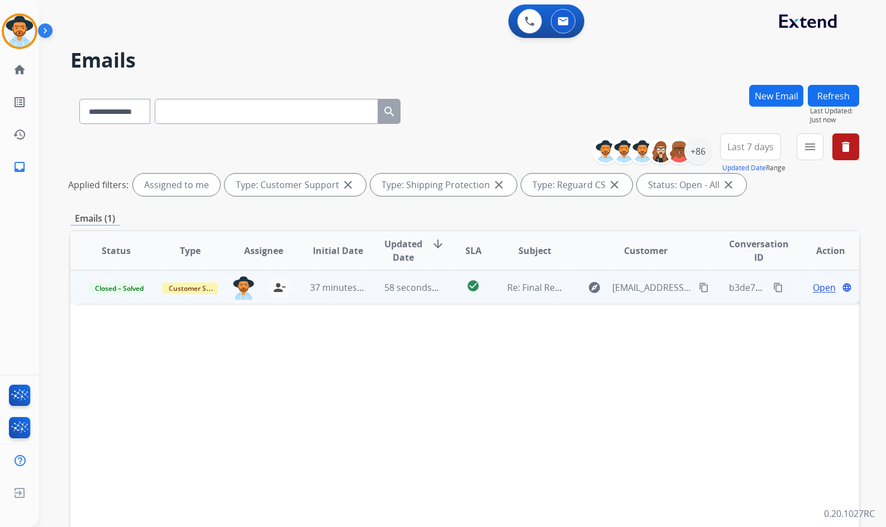
click at [823, 289] on span "Open" at bounding box center [824, 287] width 23 height 13
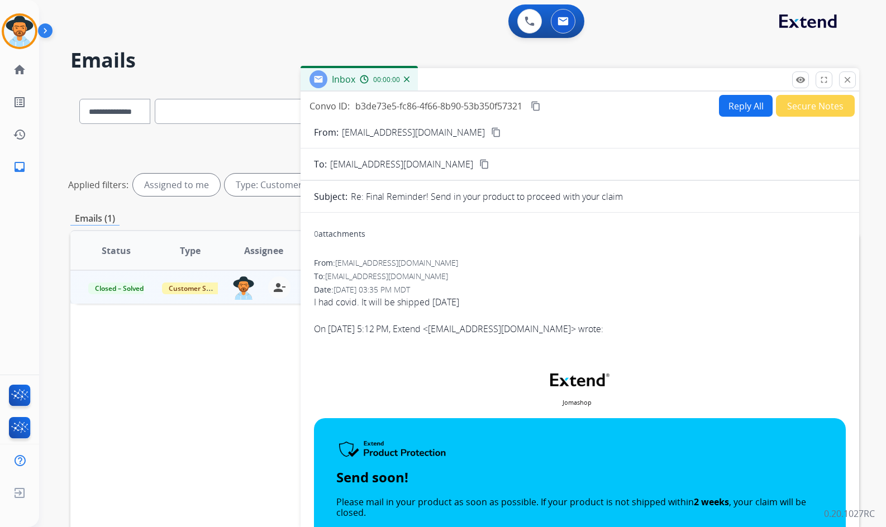
click at [808, 108] on button "Secure Notes" at bounding box center [815, 106] width 79 height 22
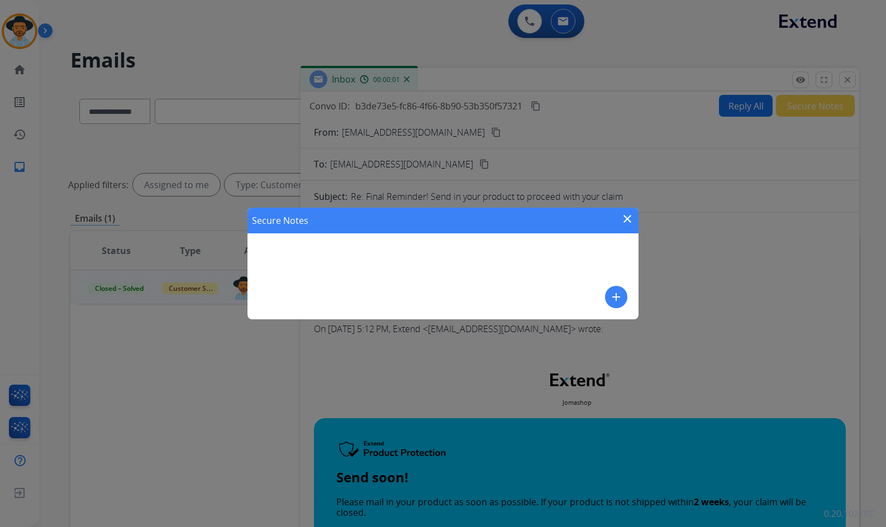
click at [617, 302] on mat-icon "add" at bounding box center [615, 296] width 13 height 13
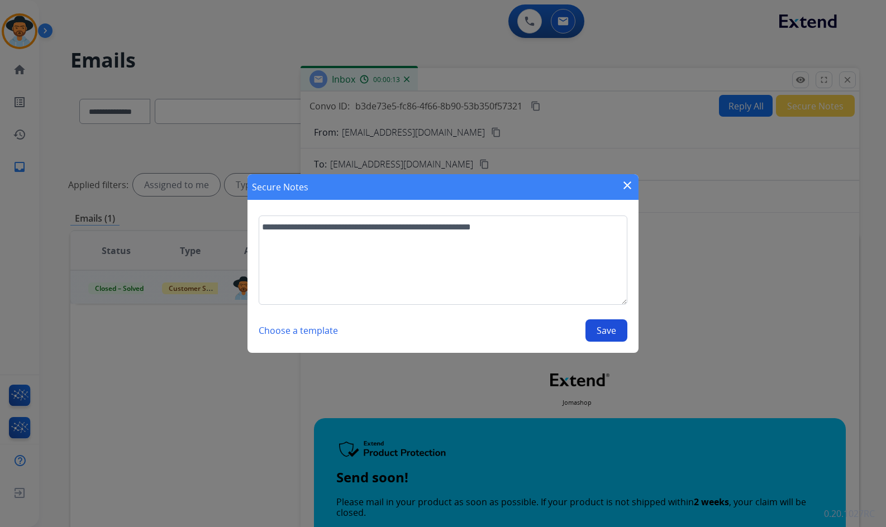
type textarea "**********"
click at [606, 326] on button "Save" at bounding box center [606, 330] width 42 height 22
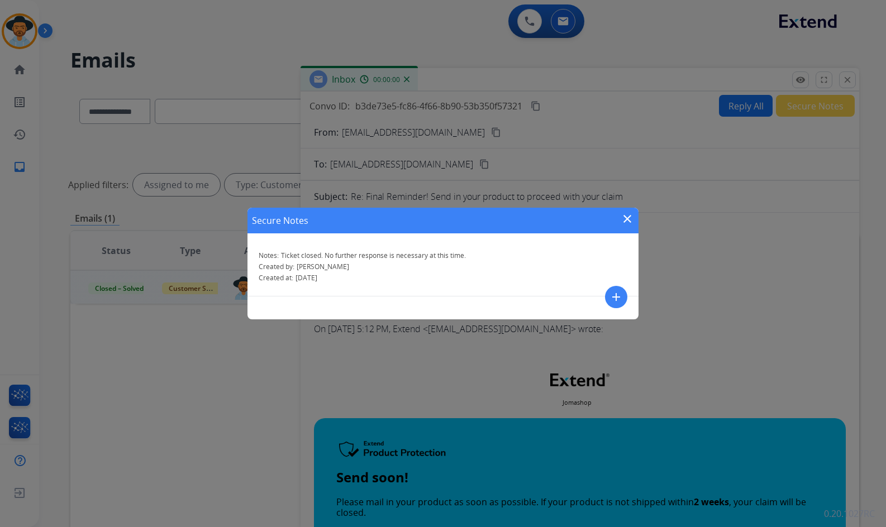
click at [627, 222] on mat-icon "close" at bounding box center [626, 218] width 13 height 13
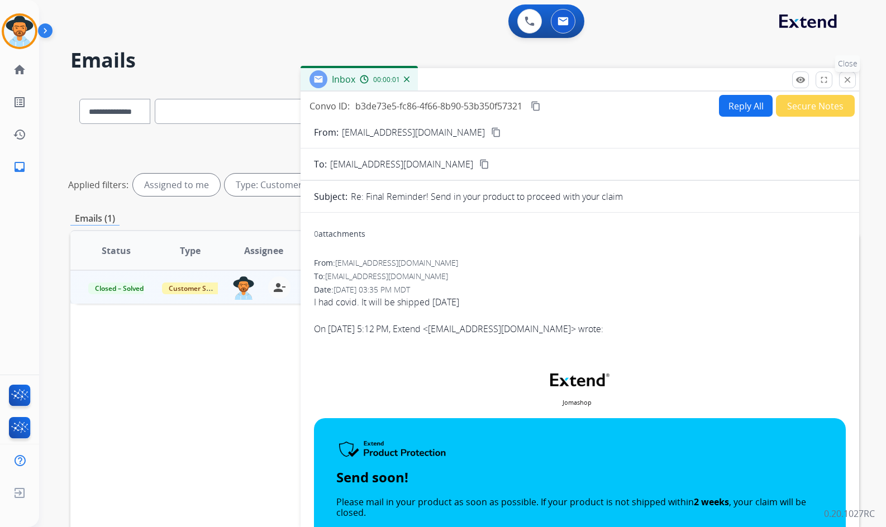
click at [850, 80] on mat-icon "close" at bounding box center [847, 80] width 10 height 10
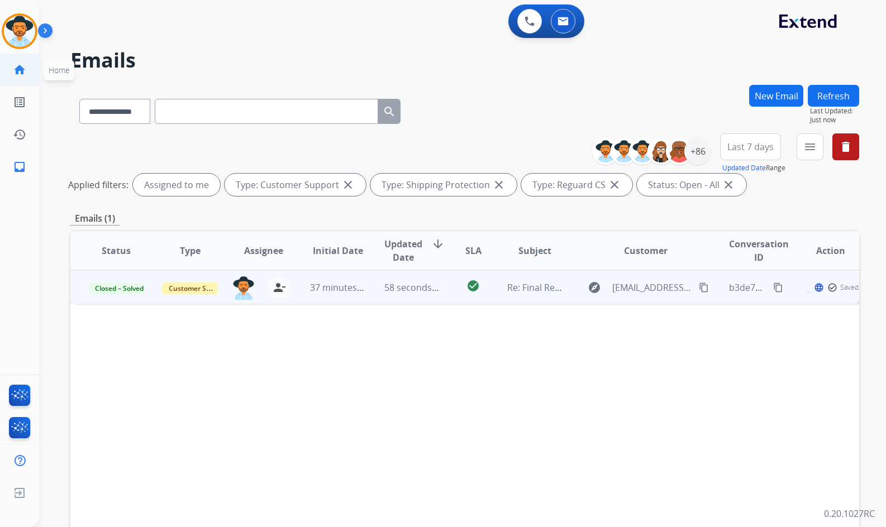
click at [15, 73] on mat-icon "home" at bounding box center [19, 69] width 13 height 13
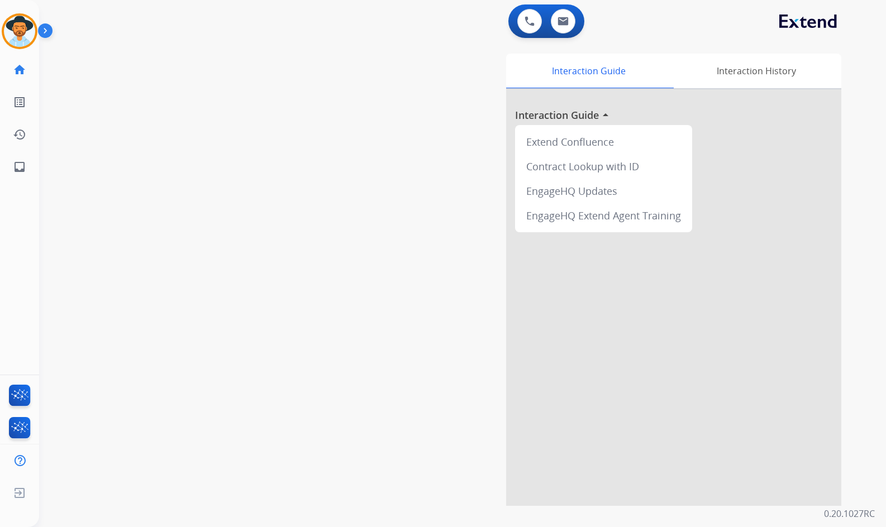
click at [44, 31] on img at bounding box center [47, 32] width 19 height 21
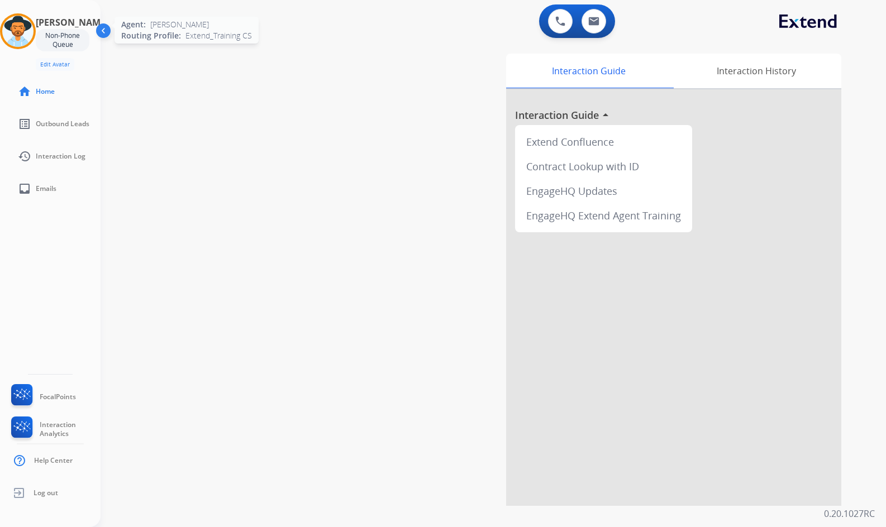
click at [23, 30] on img at bounding box center [17, 31] width 31 height 31
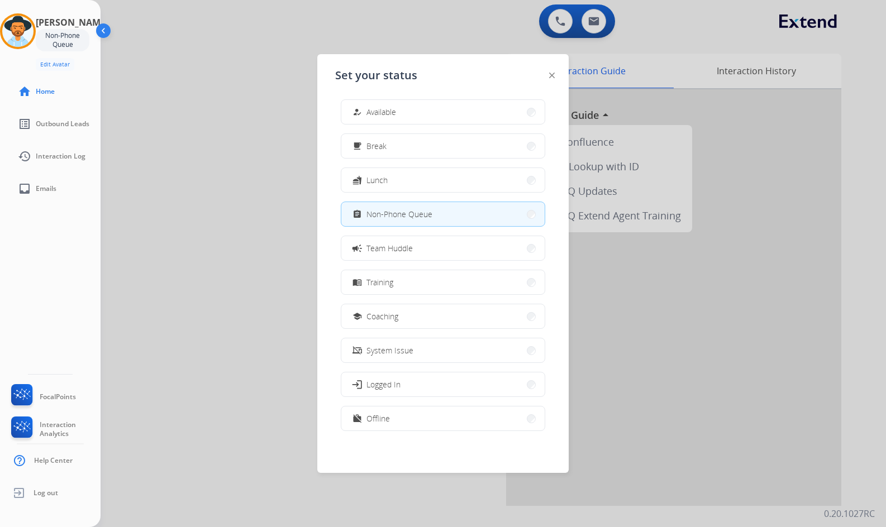
scroll to position [3, 0]
click at [391, 415] on button "work_off Offline" at bounding box center [442, 418] width 203 height 24
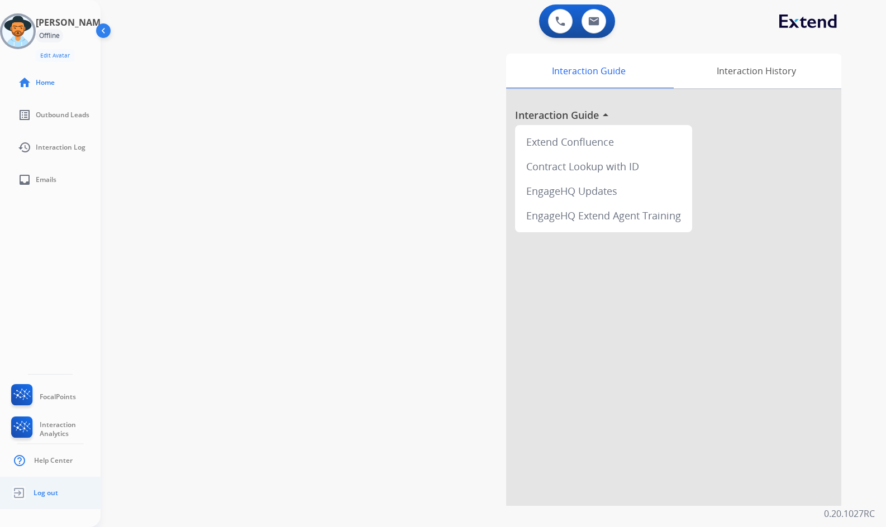
click at [34, 496] on span "Log out" at bounding box center [46, 493] width 25 height 9
